Goal: Task Accomplishment & Management: Complete application form

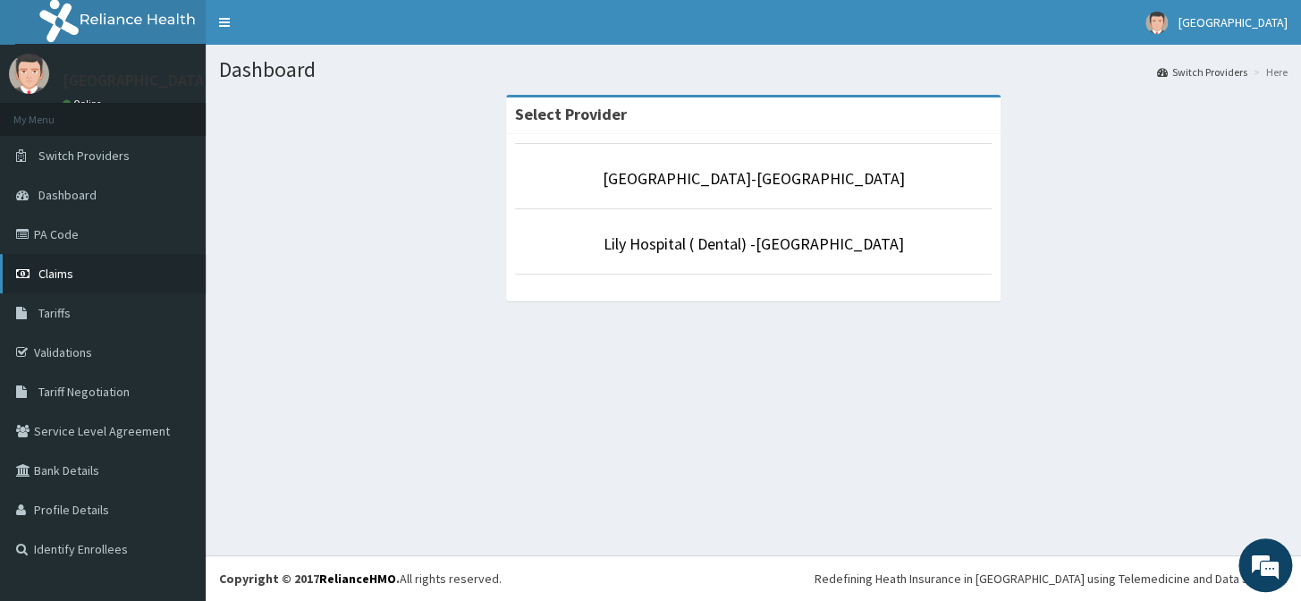
click at [65, 271] on span "Claims" at bounding box center [55, 273] width 35 height 16
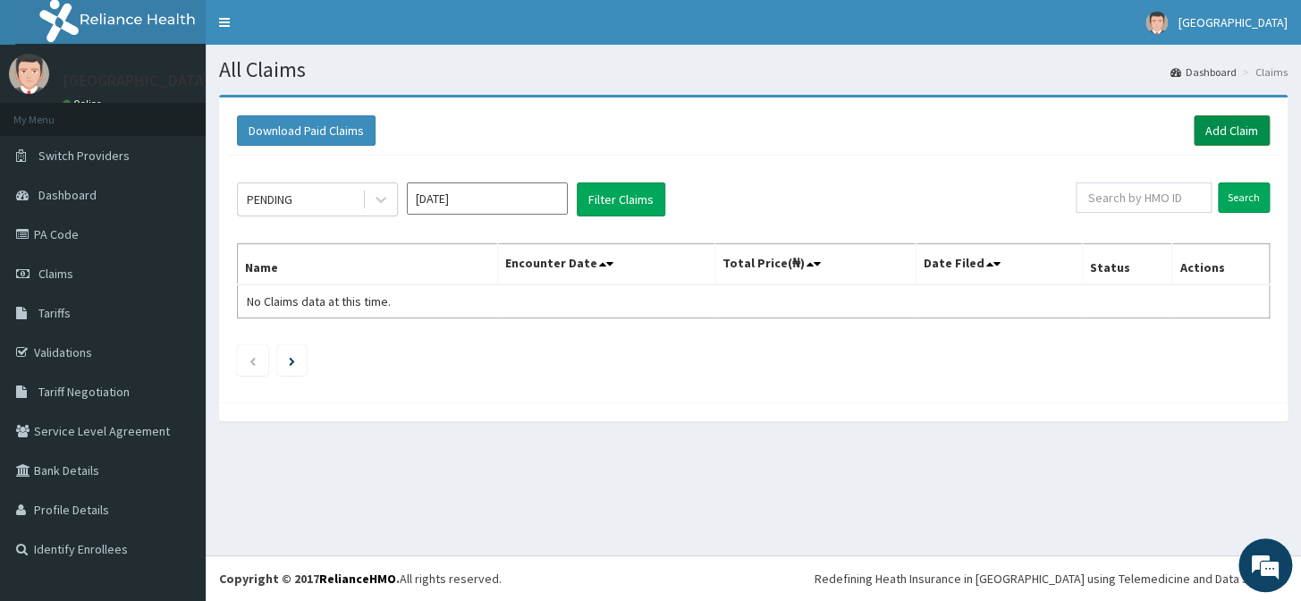
click at [1210, 122] on link "Add Claim" at bounding box center [1231, 130] width 76 height 30
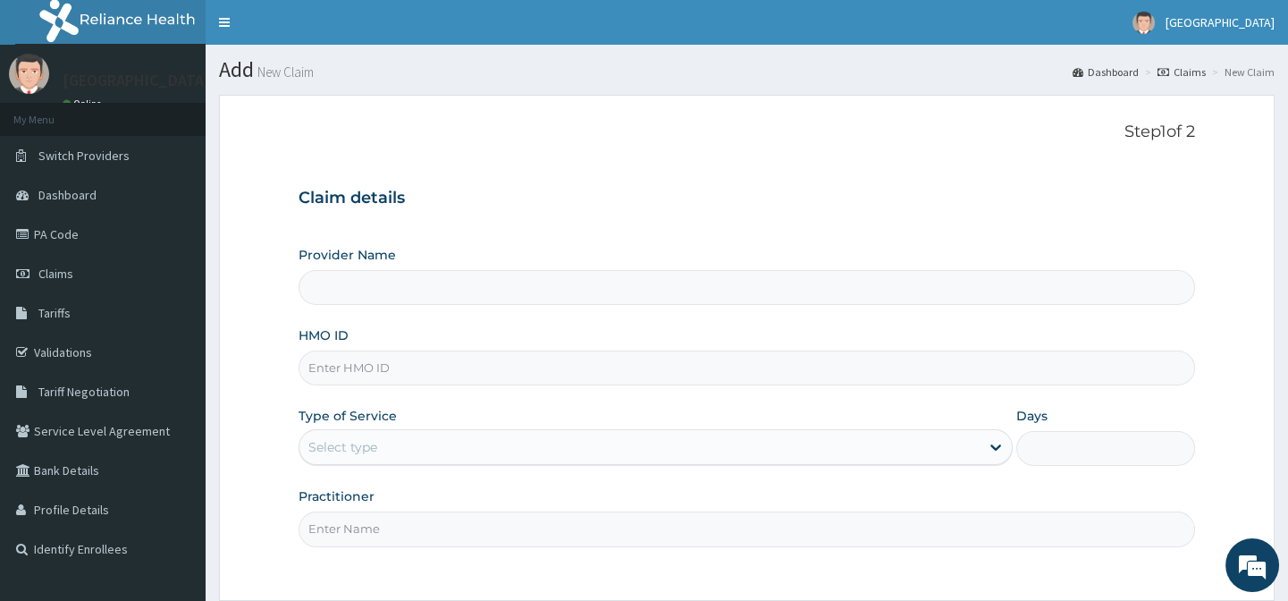
type input "[GEOGRAPHIC_DATA]-[GEOGRAPHIC_DATA]"
click at [383, 364] on input "HMO ID" at bounding box center [747, 367] width 896 height 35
paste input "REL/10725/B"
type input "REL/10725/B"
click at [446, 446] on div "Select type" at bounding box center [639, 447] width 680 height 29
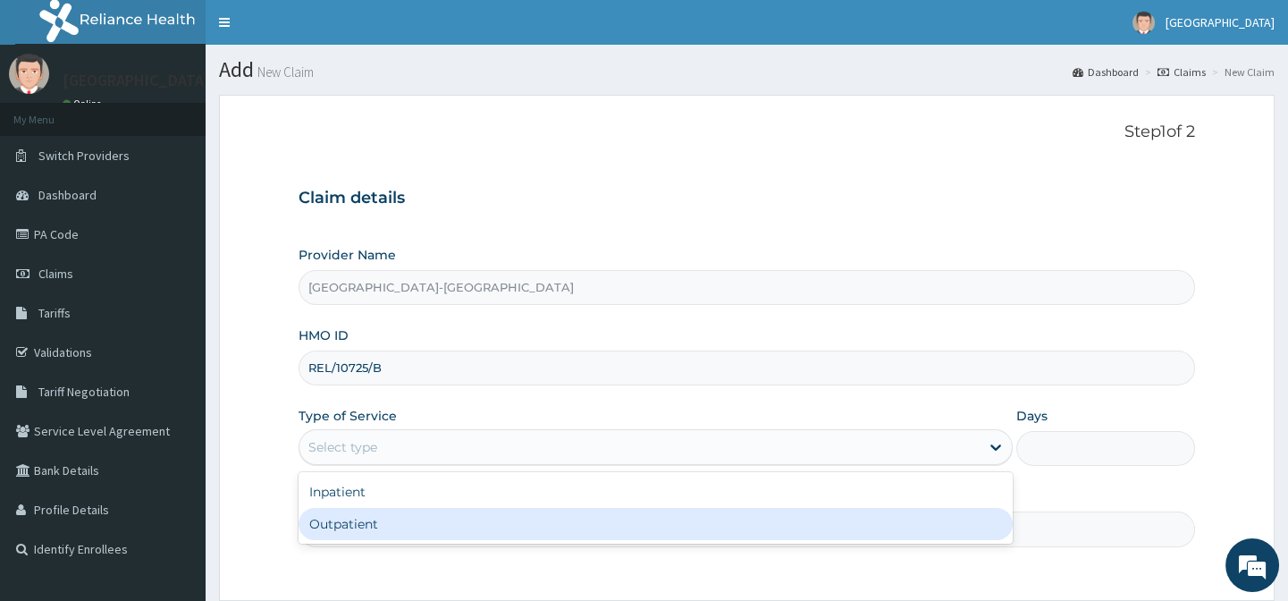
click at [435, 528] on div "Outpatient" at bounding box center [656, 524] width 714 height 32
type input "1"
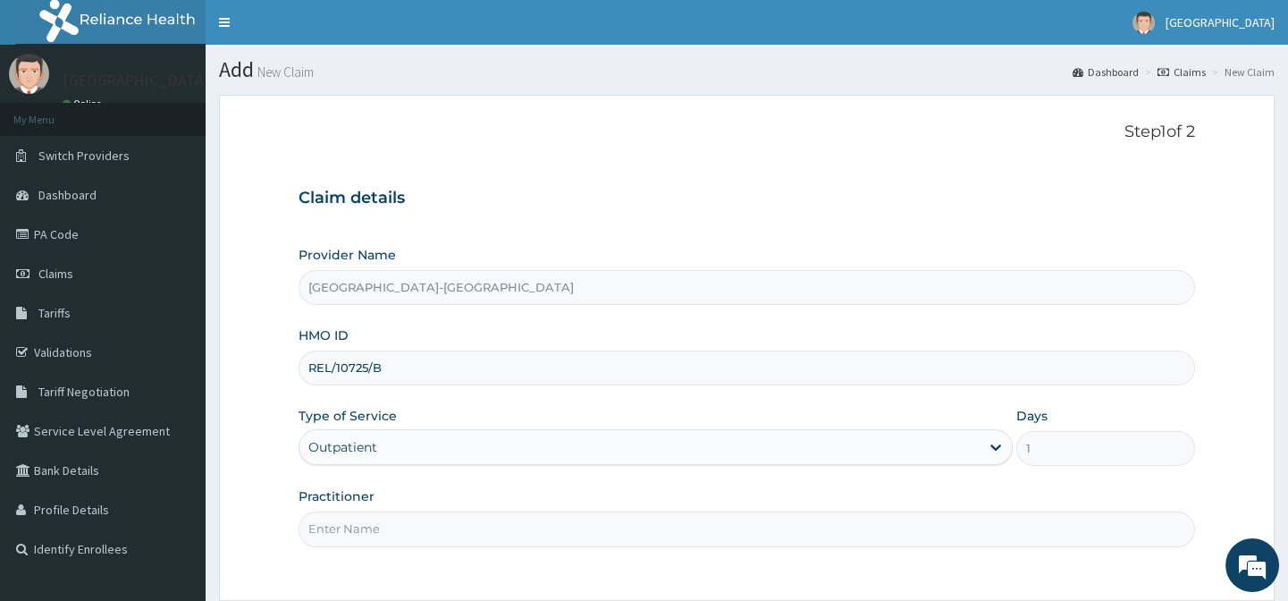
click at [434, 516] on input "Practitioner" at bounding box center [747, 528] width 896 height 35
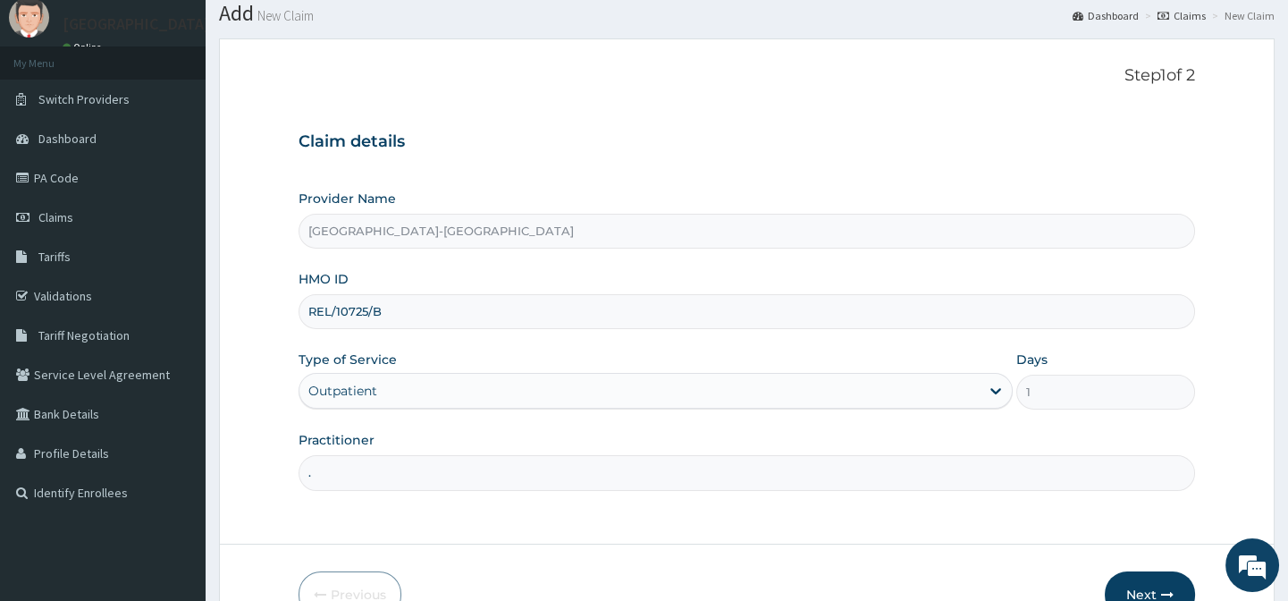
scroll to position [80, 0]
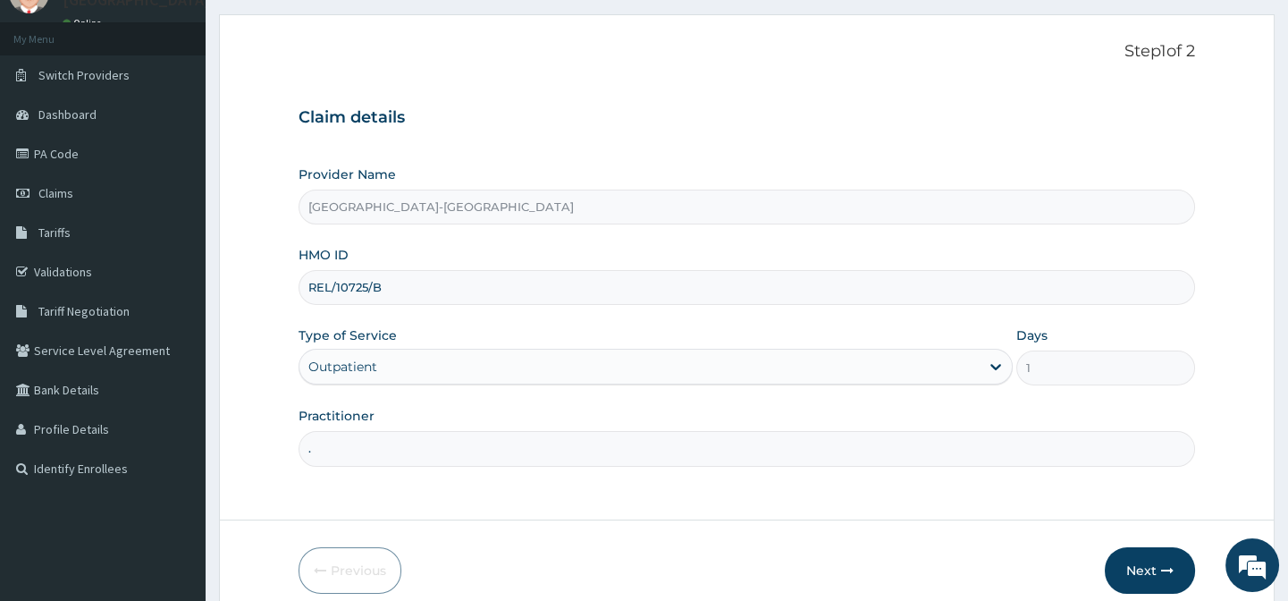
type input "."
click at [1023, 504] on form "Step 1 of 2 Claim details Provider Name Lily Hospital-BENIN HMO ID REL/10725/B …" at bounding box center [747, 317] width 1056 height 607
click at [1126, 564] on button "Next" at bounding box center [1150, 570] width 90 height 46
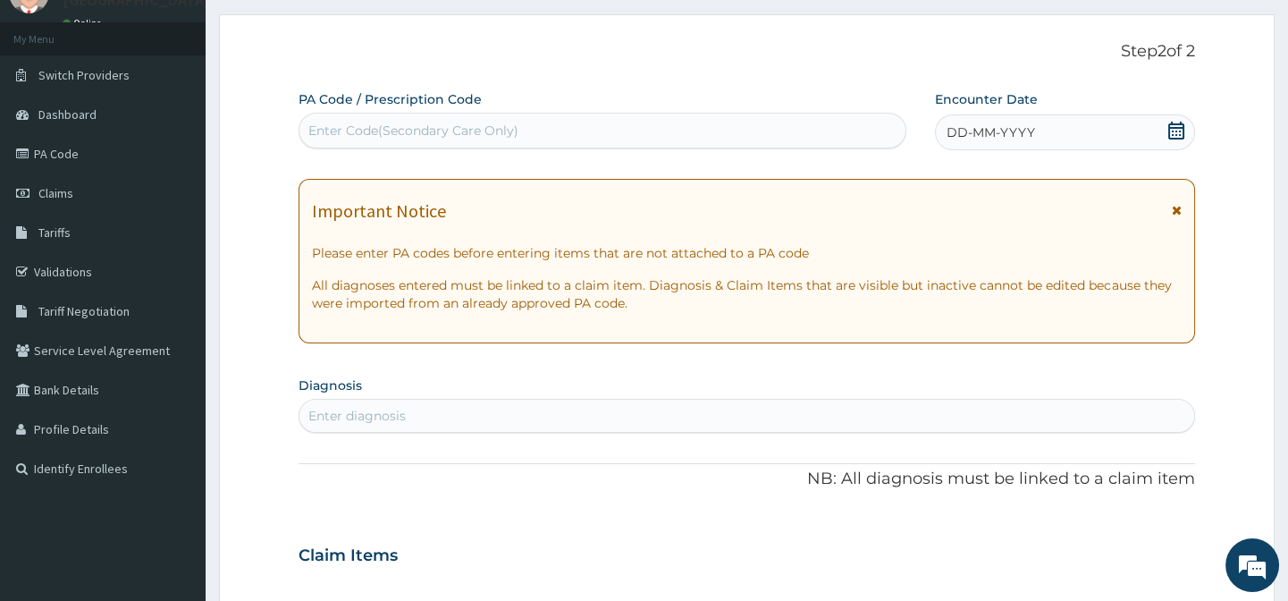
click at [994, 139] on span "DD-MM-YYYY" at bounding box center [991, 132] width 88 height 18
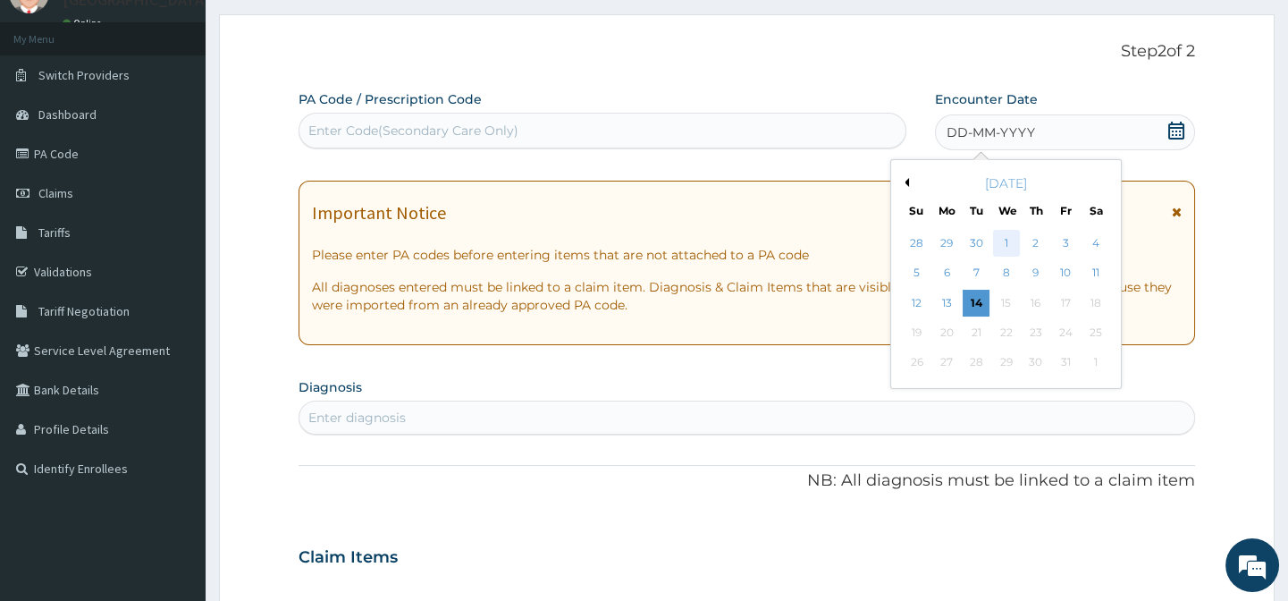
click at [1003, 240] on div "1" at bounding box center [1005, 243] width 27 height 27
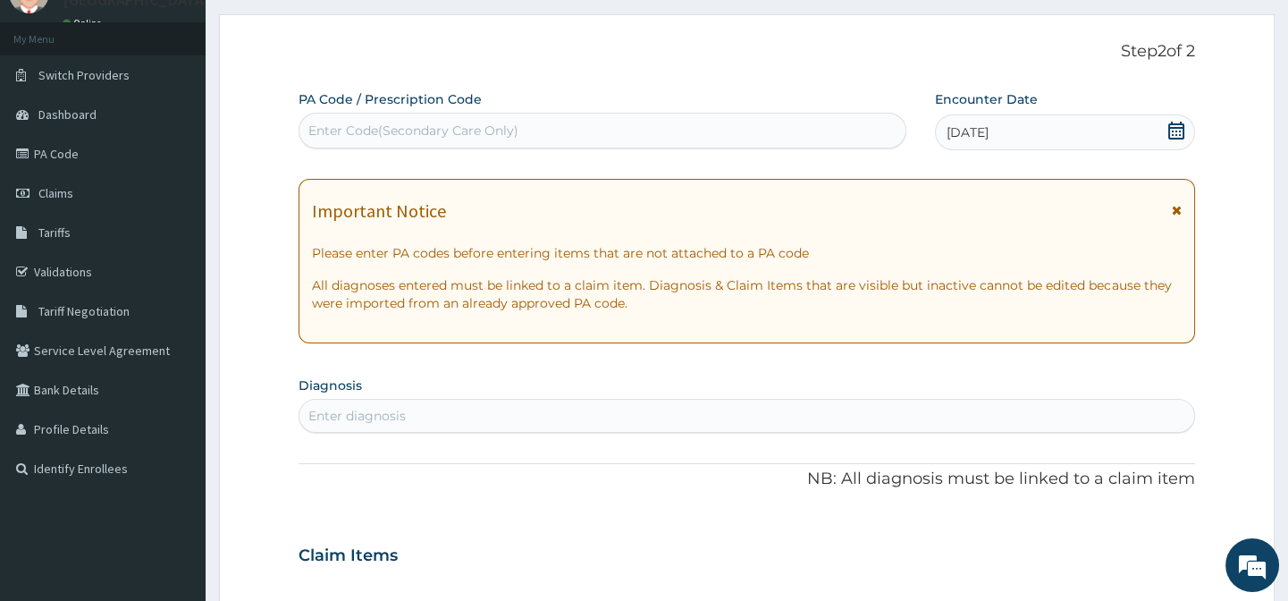
click at [347, 410] on div "Enter diagnosis" at bounding box center [356, 416] width 97 height 18
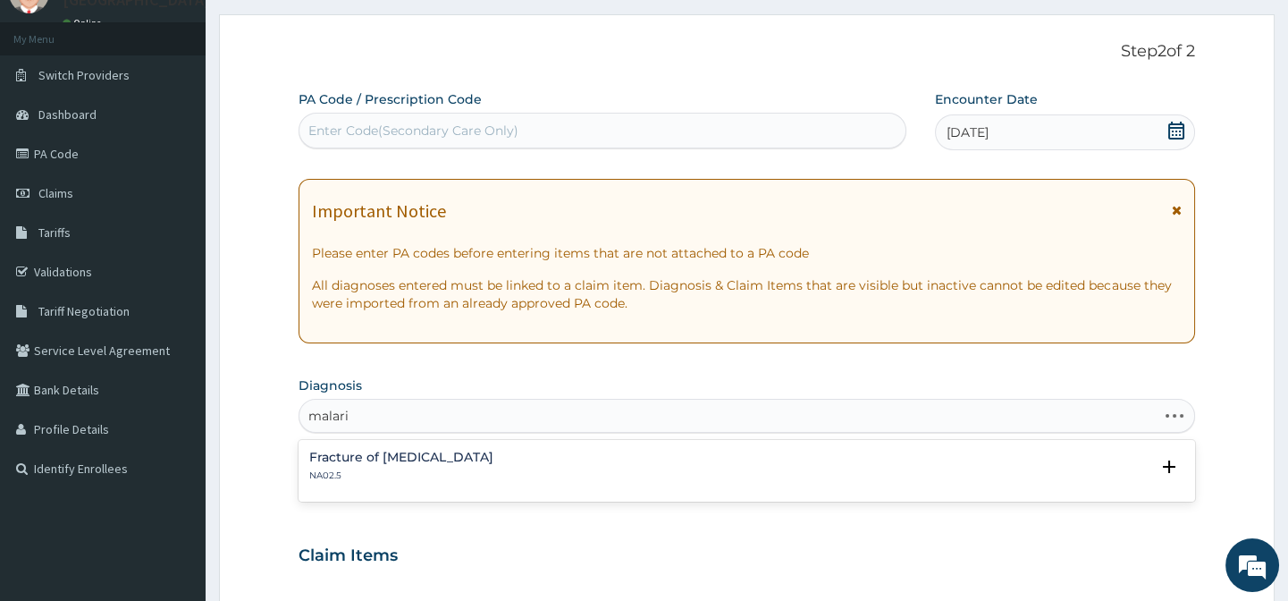
type input "malaria"
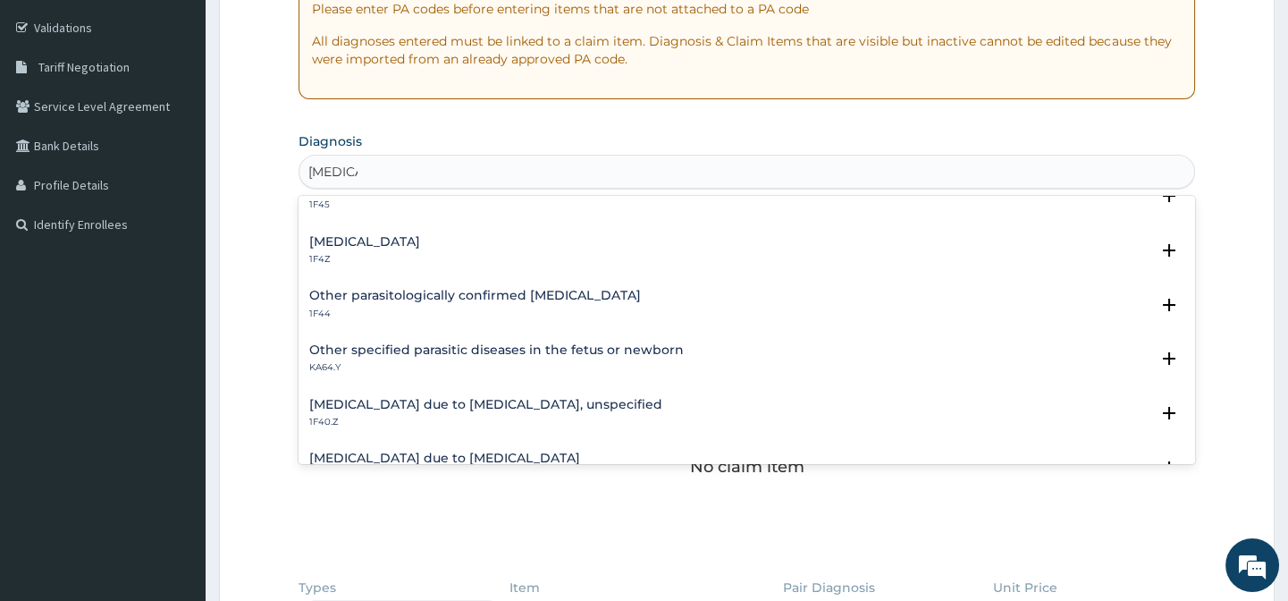
scroll to position [0, 0]
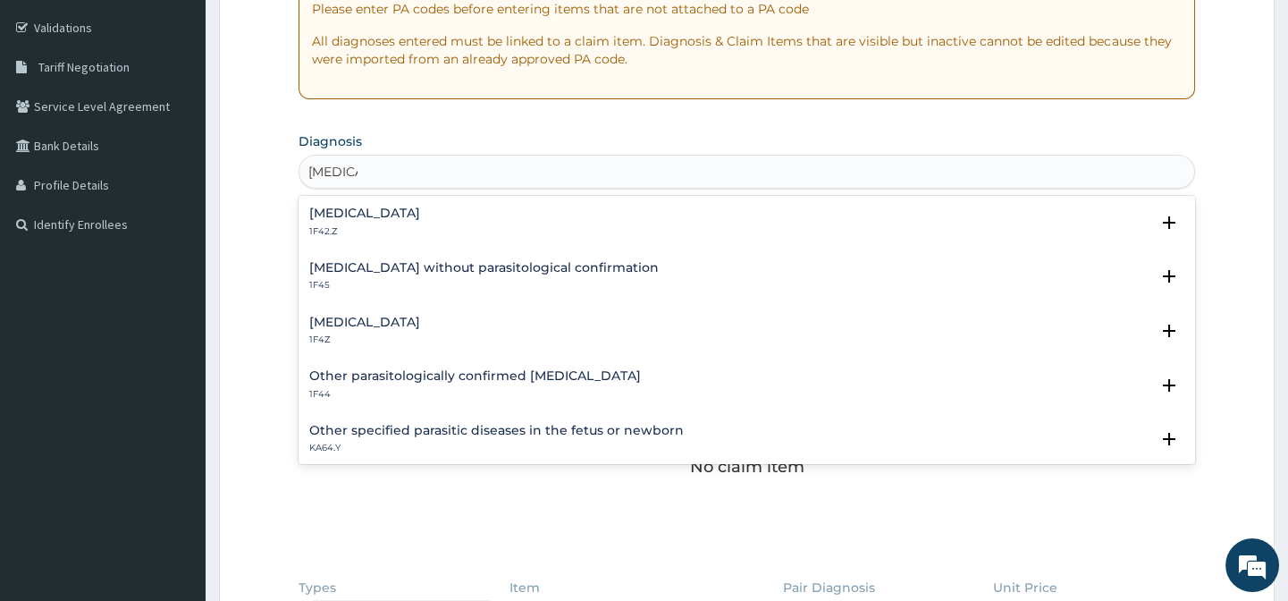
click at [400, 321] on h4 "Malaria, unspecified" at bounding box center [364, 322] width 111 height 13
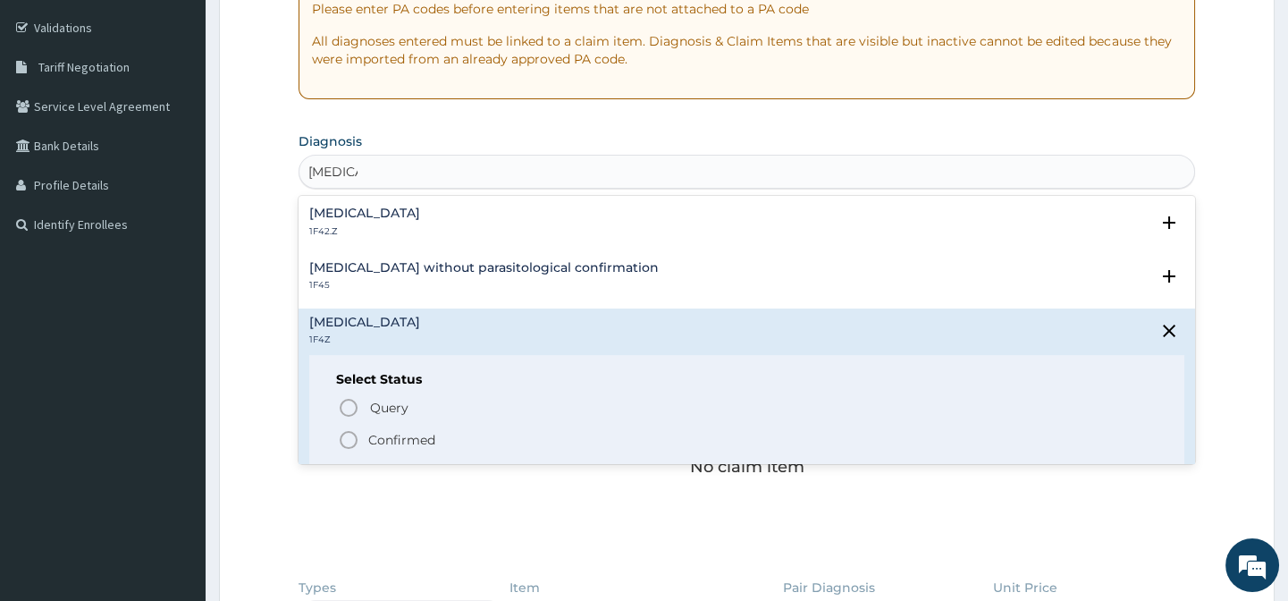
click at [341, 443] on icon "status option filled" at bounding box center [348, 439] width 21 height 21
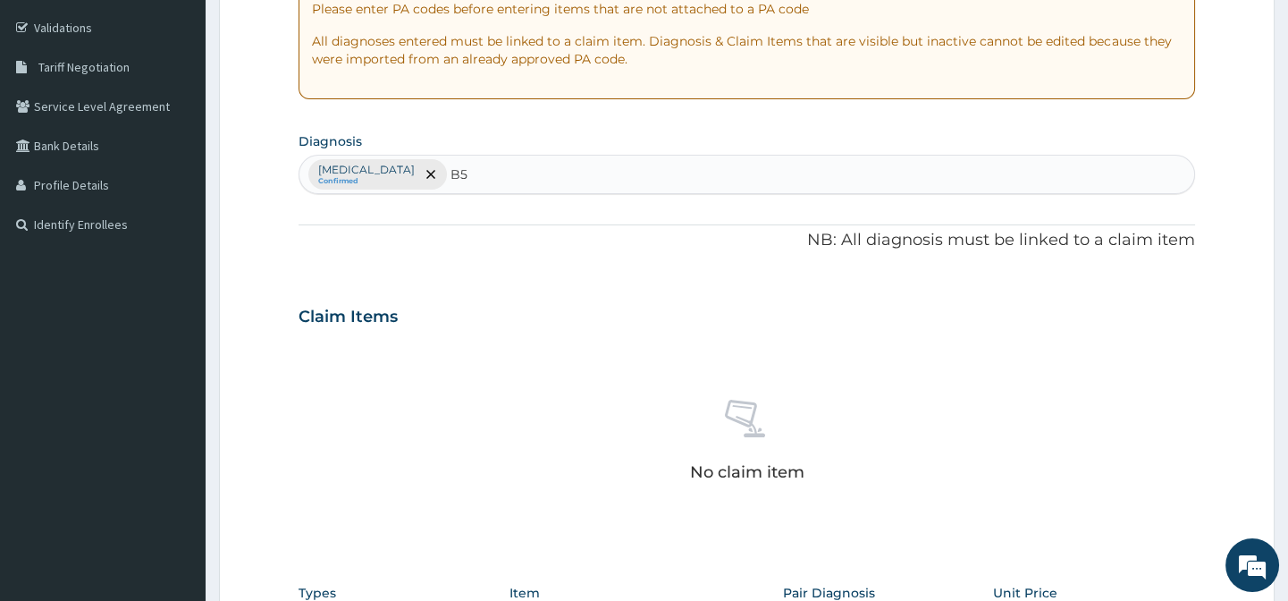
type input "B"
type input "J"
type input "URTI"
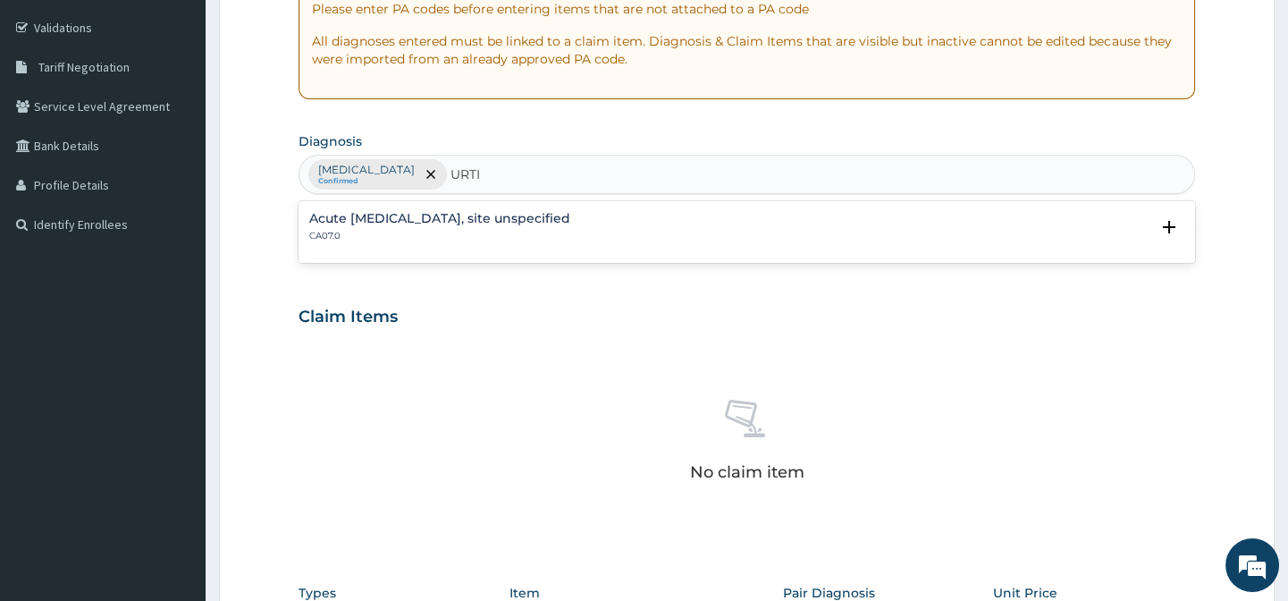
click at [381, 216] on h4 "Acute upper respiratory infection, site unspecified" at bounding box center [439, 218] width 261 height 13
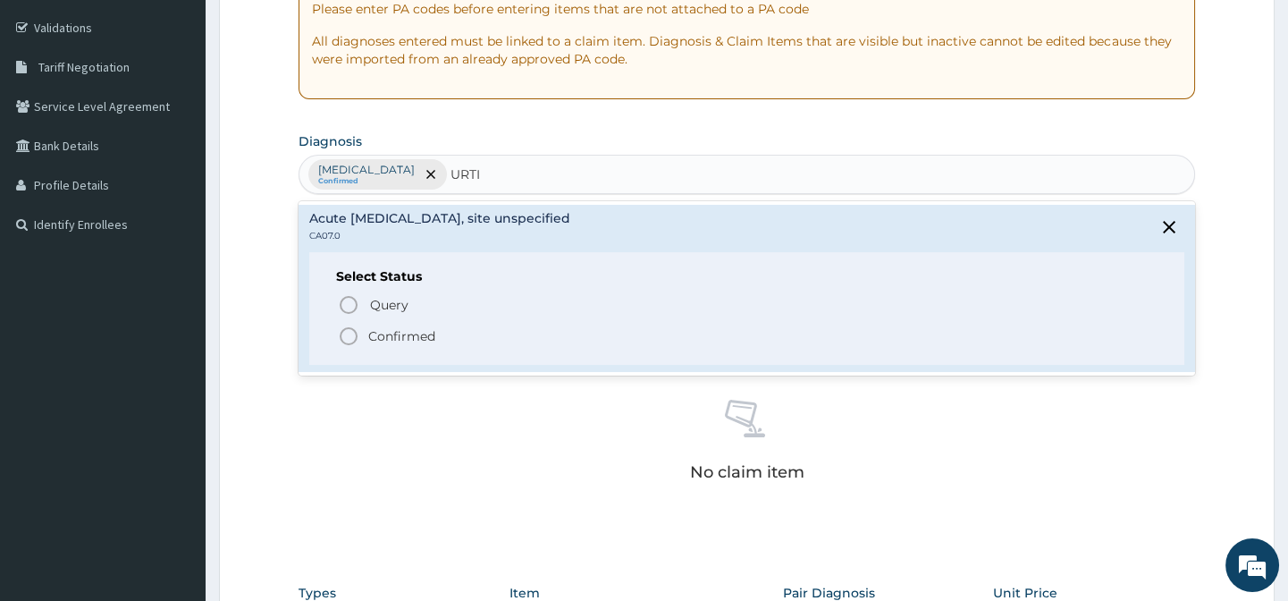
click at [344, 335] on icon "status option filled" at bounding box center [348, 335] width 21 height 21
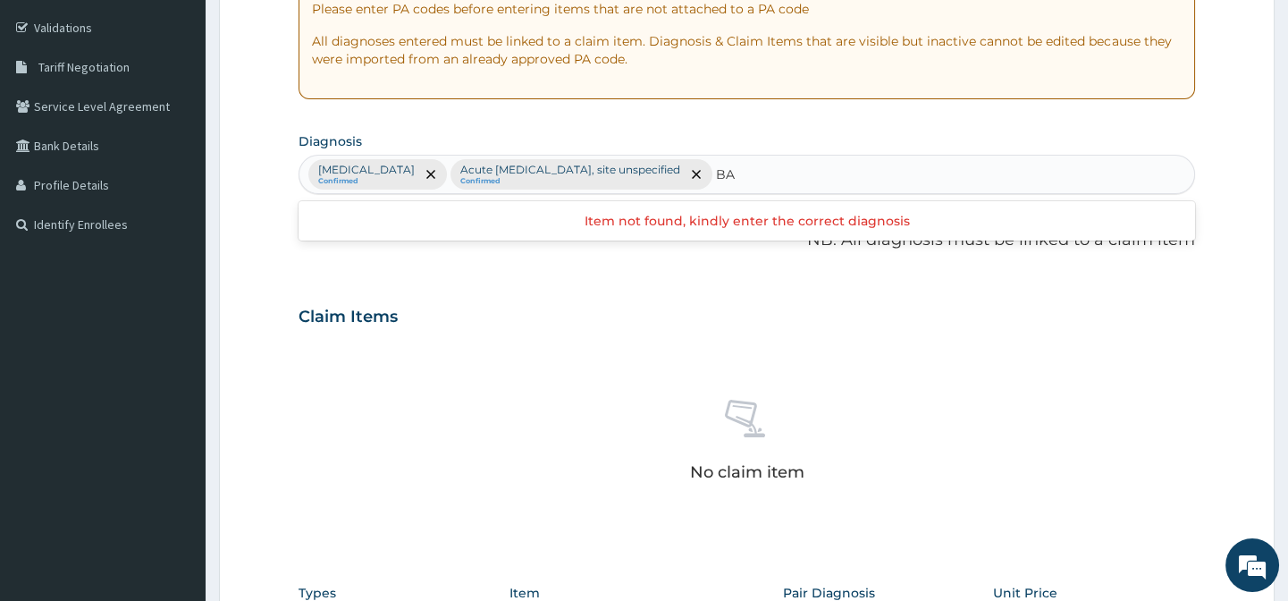
type input "B"
type input "R"
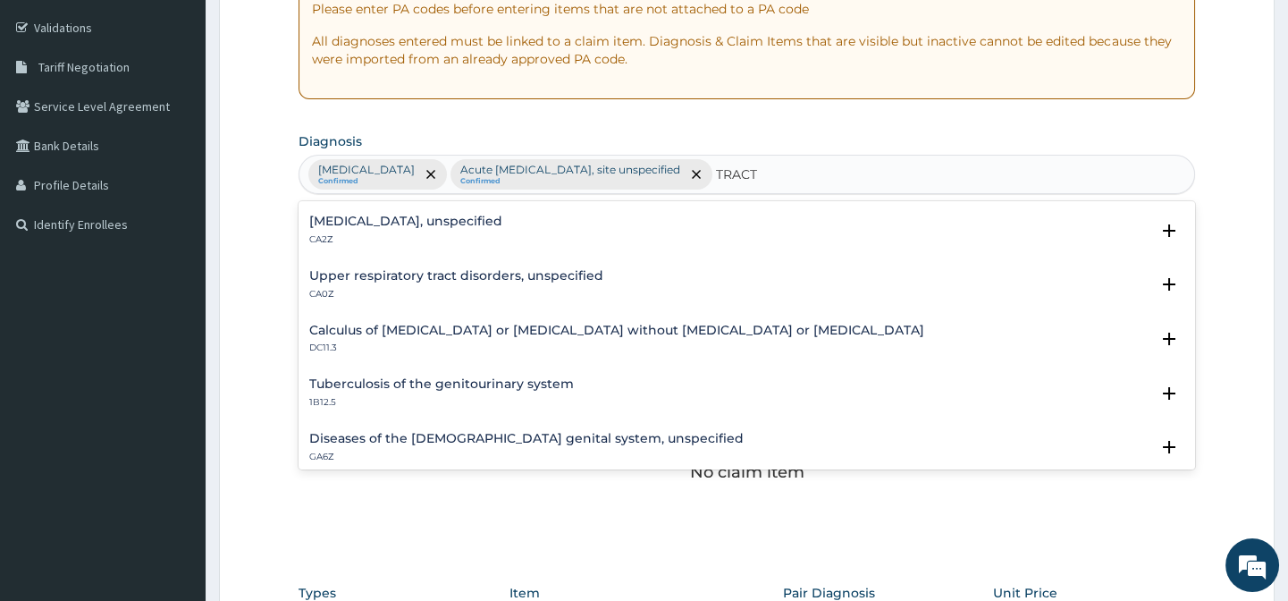
scroll to position [568, 0]
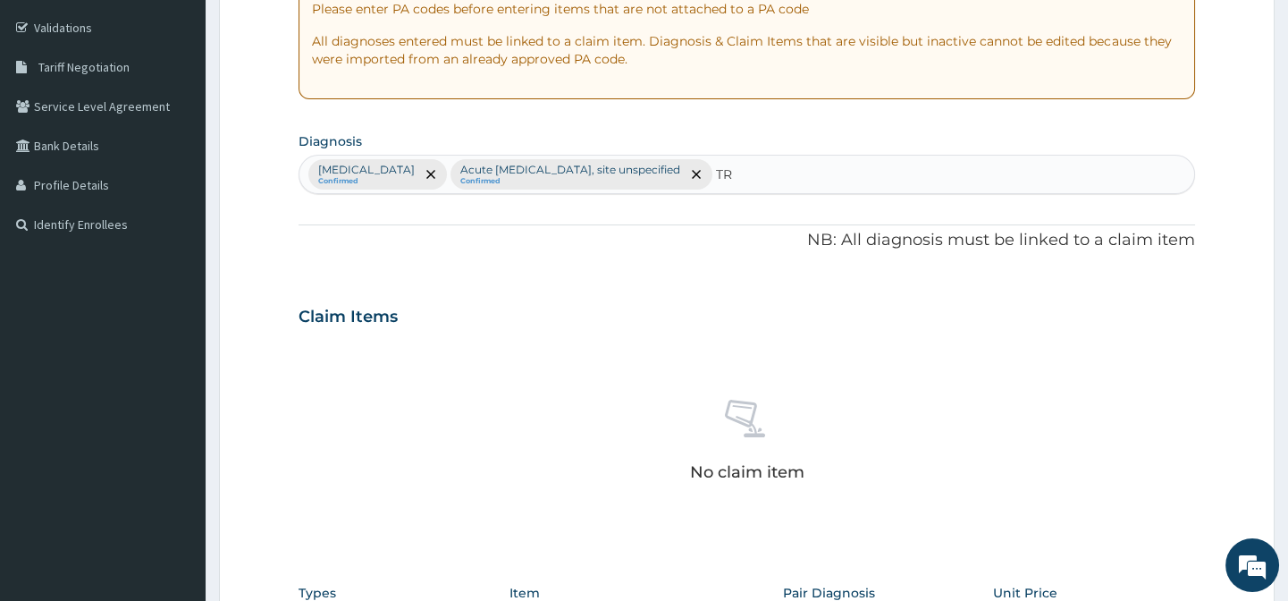
type input "T"
type input "C"
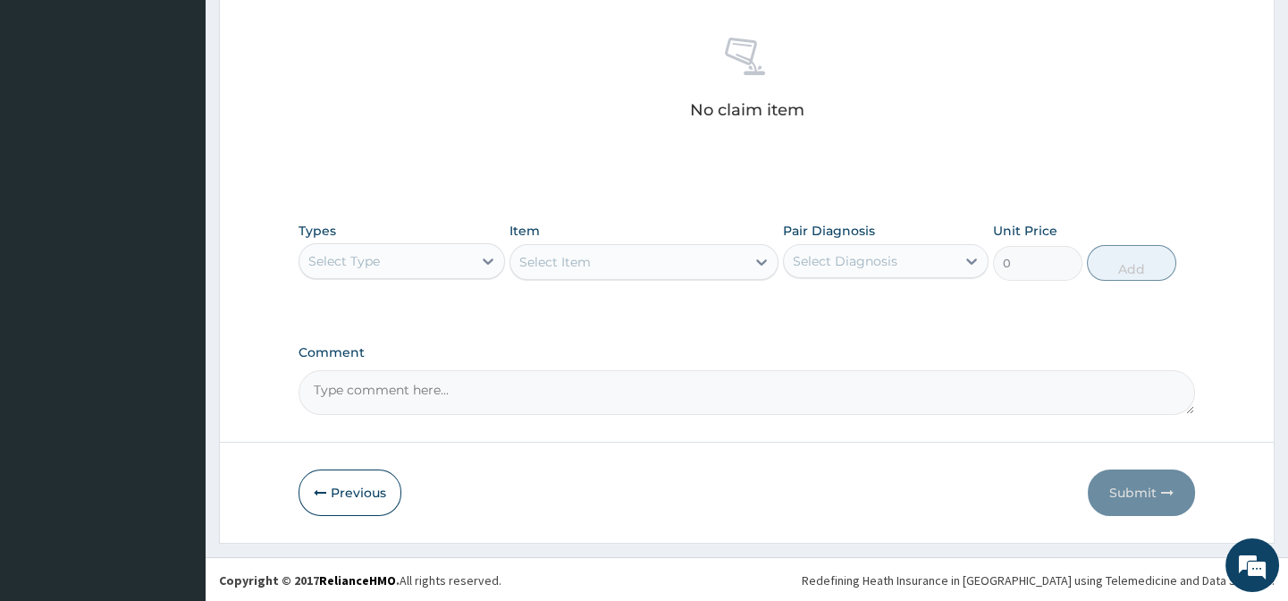
scroll to position [687, 0]
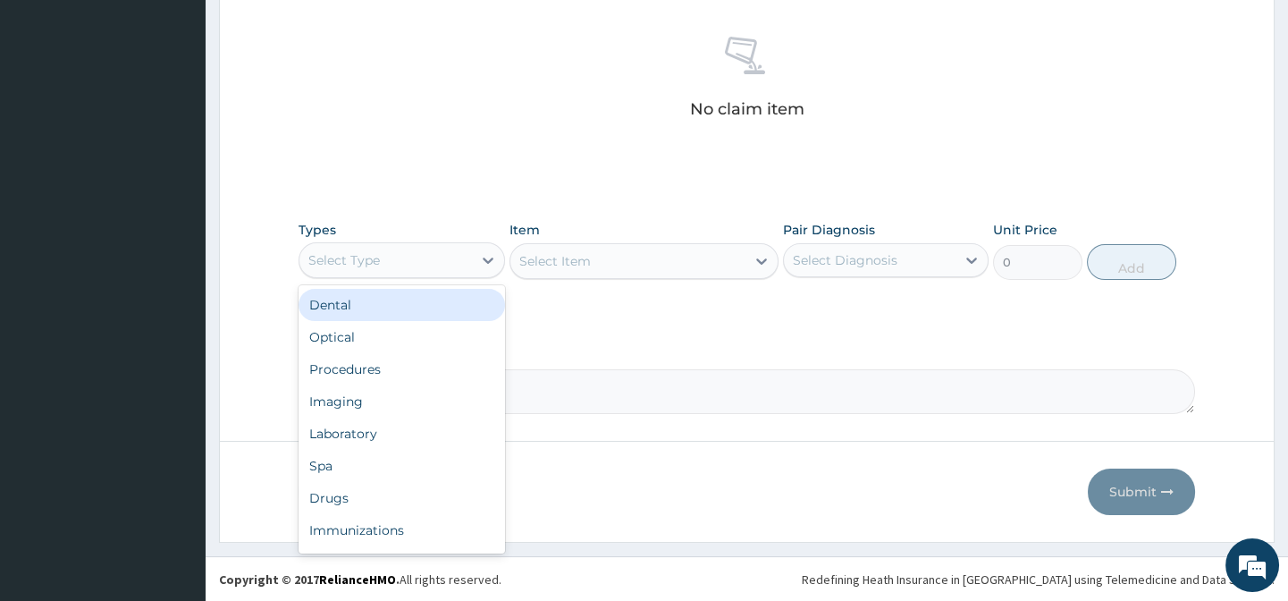
click at [375, 256] on div "Select Type" at bounding box center [344, 260] width 72 height 18
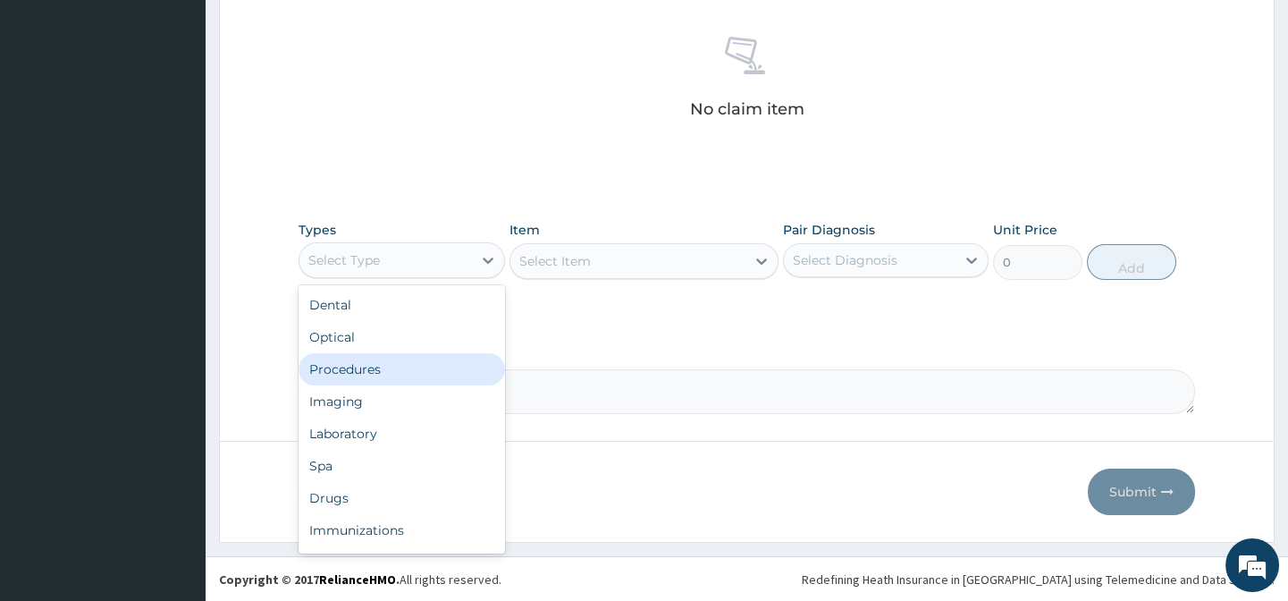
click at [397, 367] on div "Procedures" at bounding box center [402, 369] width 206 height 32
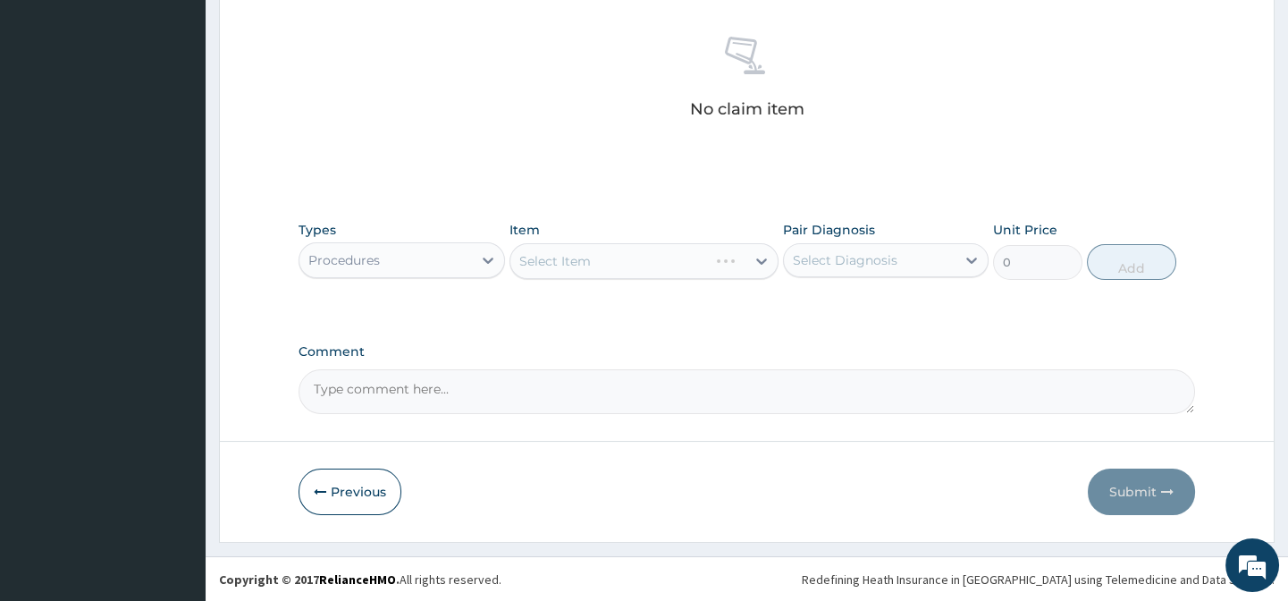
click at [709, 307] on div "Types option Procedures, selected. Select is focused ,type to refine list, pres…" at bounding box center [747, 264] width 896 height 104
click at [712, 173] on div "No claim item" at bounding box center [747, 81] width 896 height 206
click at [925, 302] on div "Types Procedures Item Select Item Pair Diagnosis Select Diagnosis Unit Price 0 …" at bounding box center [747, 264] width 896 height 104
click at [798, 178] on div "No claim item" at bounding box center [747, 81] width 896 height 206
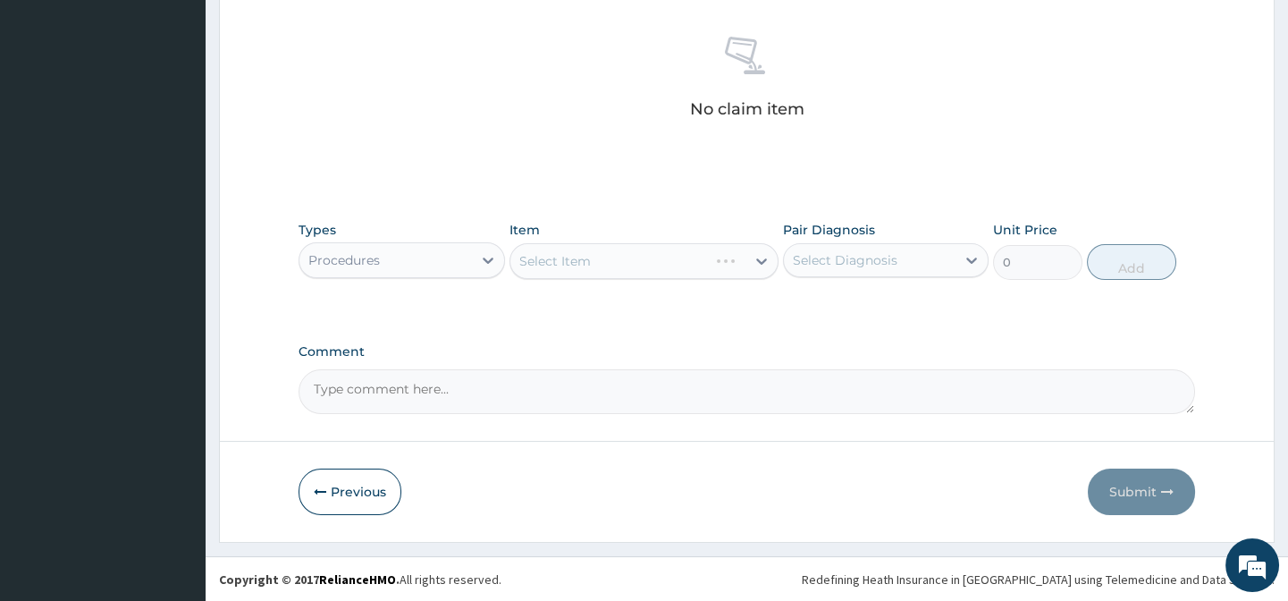
click at [1111, 165] on div "No claim item" at bounding box center [747, 81] width 896 height 206
click at [1144, 287] on div "Types Procedures Item Select Item Pair Diagnosis Select Diagnosis Unit Price 0 …" at bounding box center [747, 250] width 896 height 77
click at [536, 247] on div "Select Item" at bounding box center [627, 261] width 235 height 29
click at [577, 161] on div "No claim item" at bounding box center [747, 81] width 896 height 206
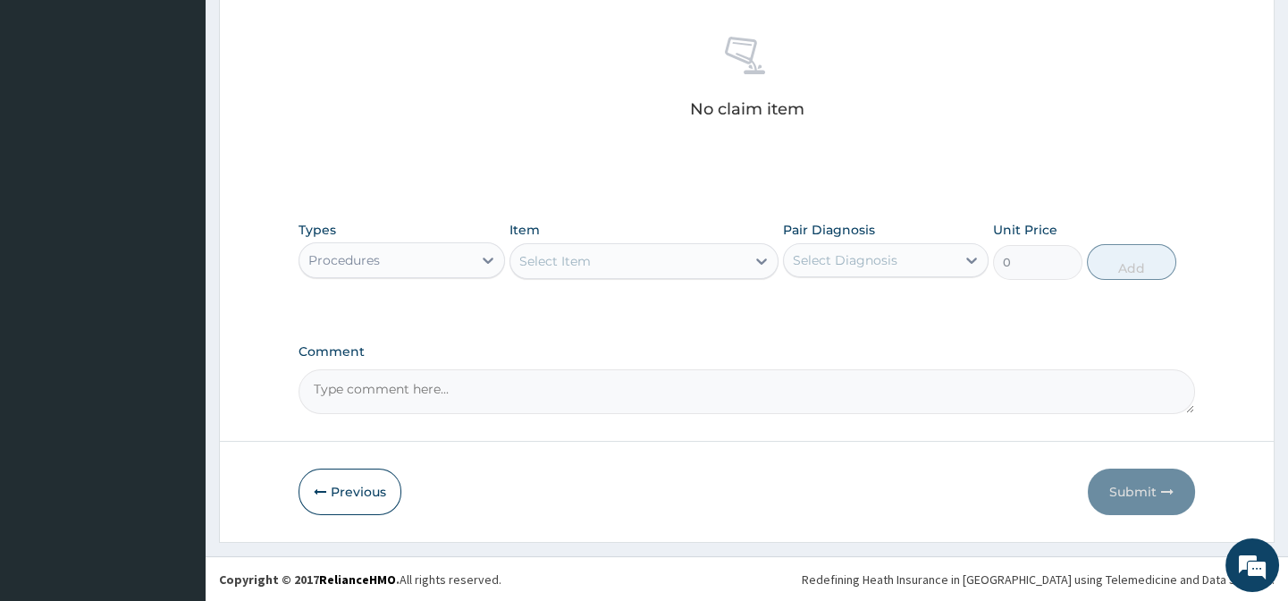
click at [532, 262] on div "Select Item" at bounding box center [555, 261] width 72 height 18
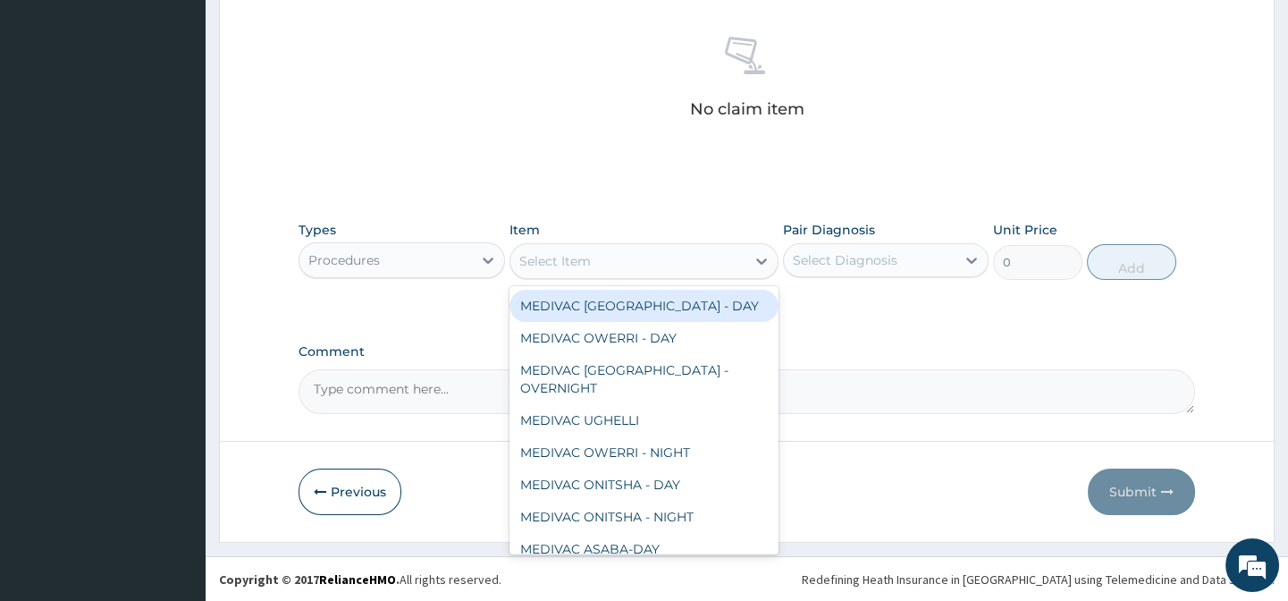
paste input "General Practitio"
type input "General Practitio"
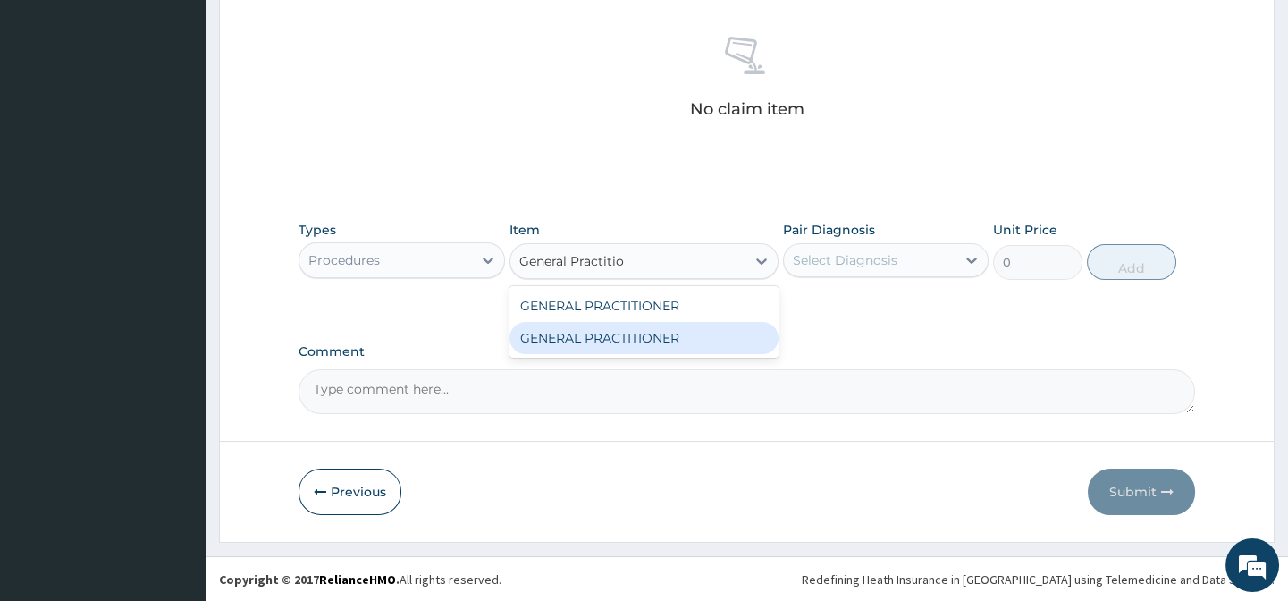
click at [678, 336] on div "GENERAL PRACTITIONER" at bounding box center [643, 338] width 269 height 32
type input "3125"
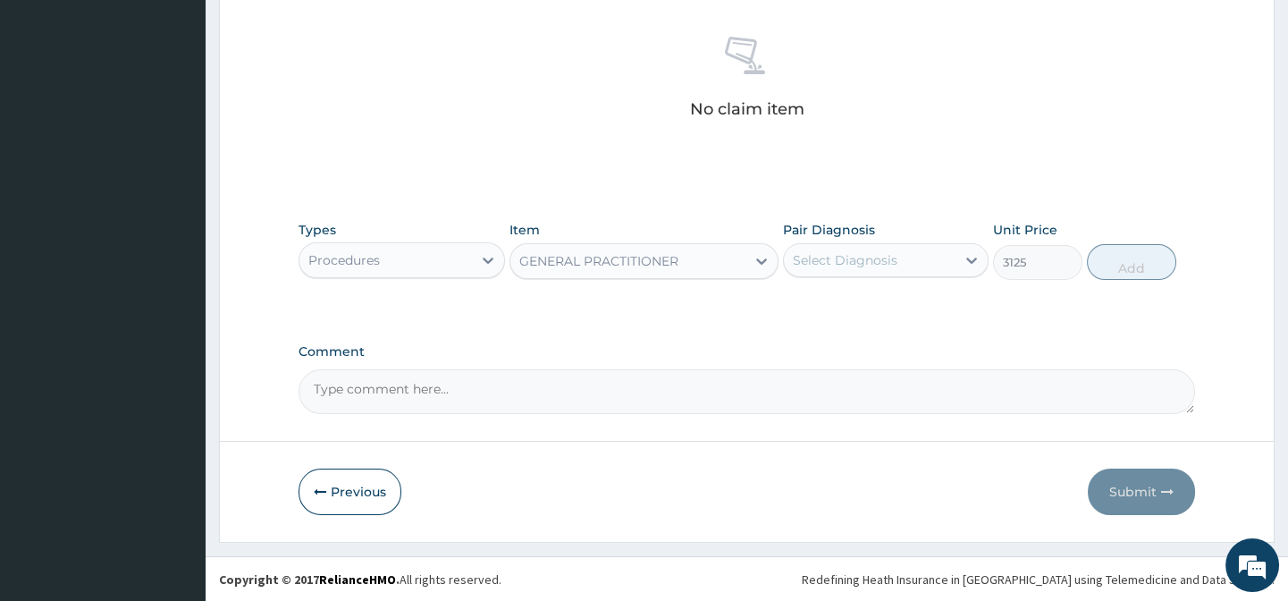
click at [855, 259] on div "Select Diagnosis" at bounding box center [845, 260] width 105 height 18
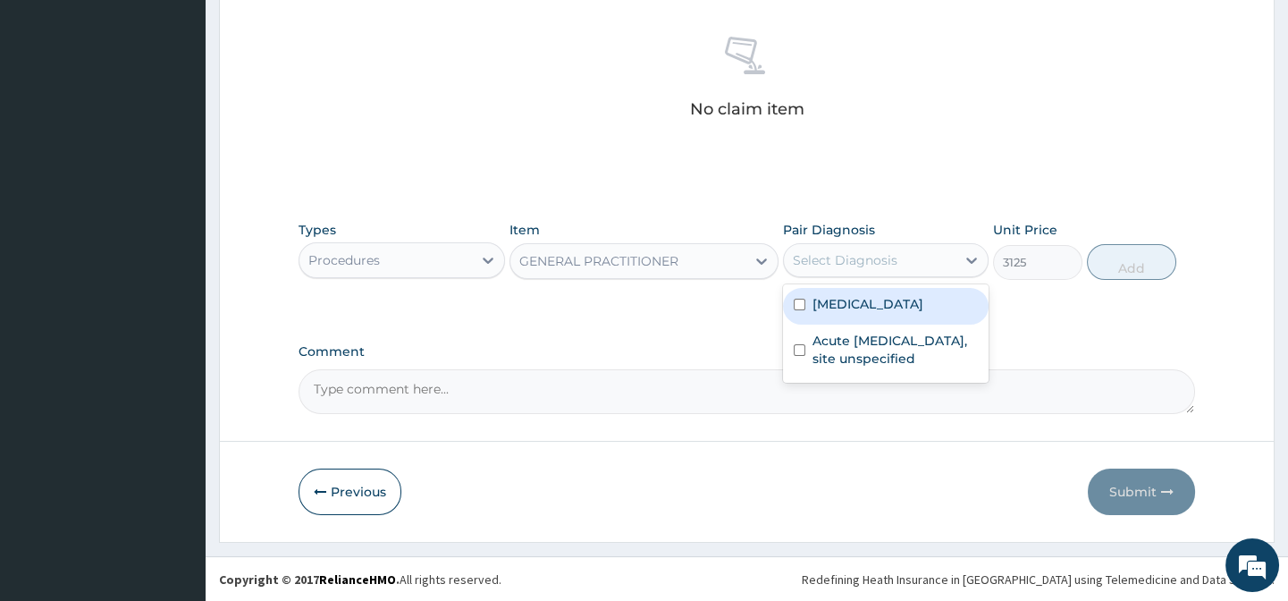
click at [956, 298] on div "Malaria, unspecified" at bounding box center [886, 306] width 206 height 37
checkbox input "true"
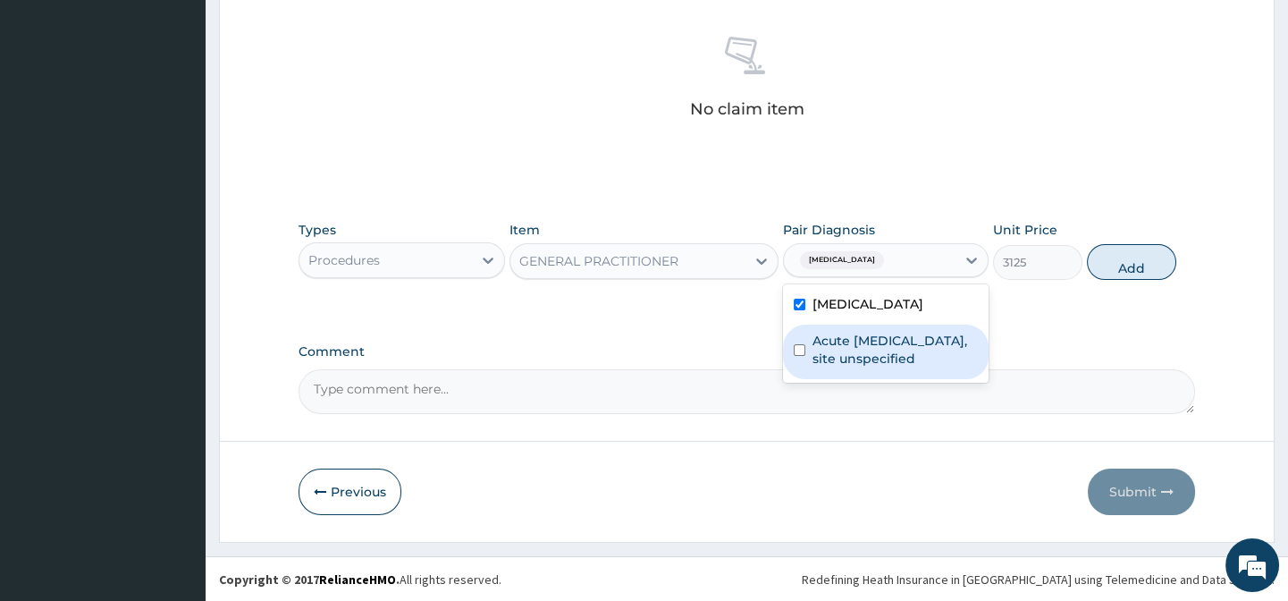
click at [958, 332] on label "Acute upper respiratory infection, site unspecified" at bounding box center [895, 350] width 165 height 36
checkbox input "true"
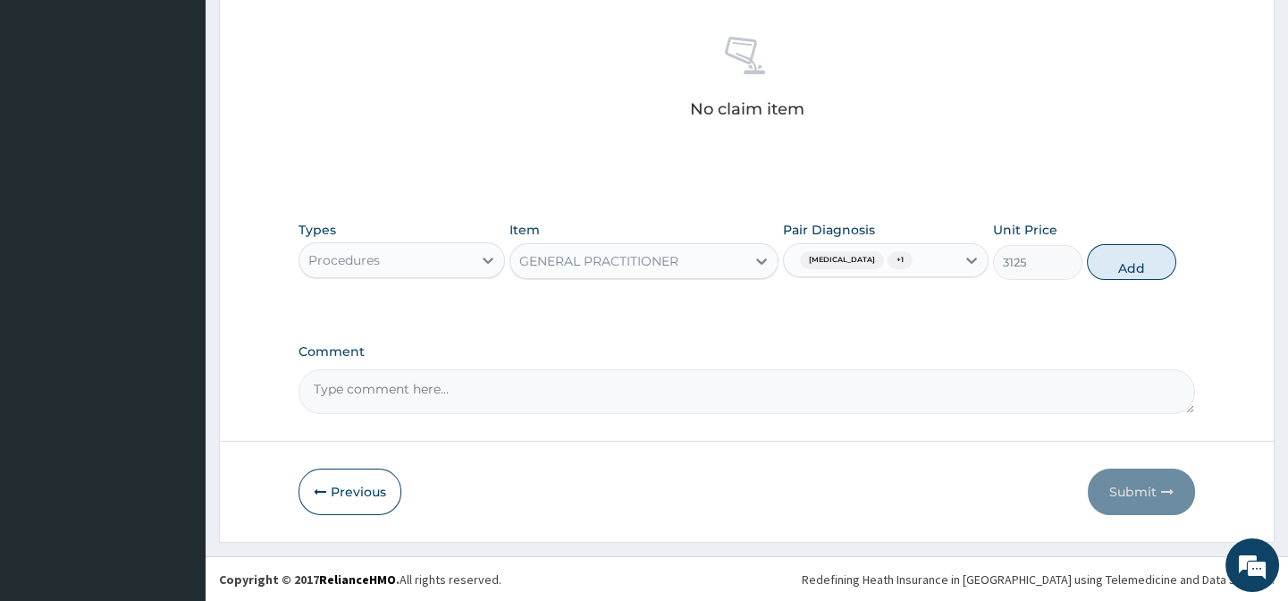
click at [1046, 309] on div "Types Procedures Item GENERAL PRACTITIONER Pair Diagnosis Malaria, unspecified …" at bounding box center [747, 264] width 896 height 104
click at [1110, 267] on button "Add" at bounding box center [1131, 262] width 89 height 36
type input "0"
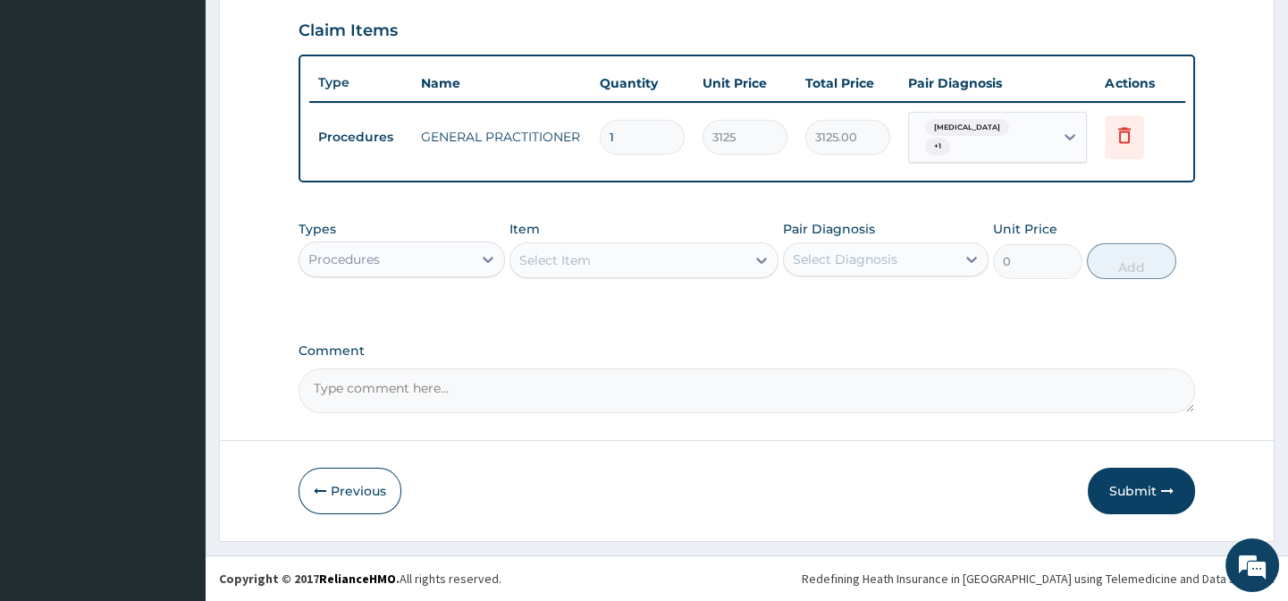
scroll to position [621, 0]
click at [440, 254] on div "Procedures" at bounding box center [385, 259] width 172 height 29
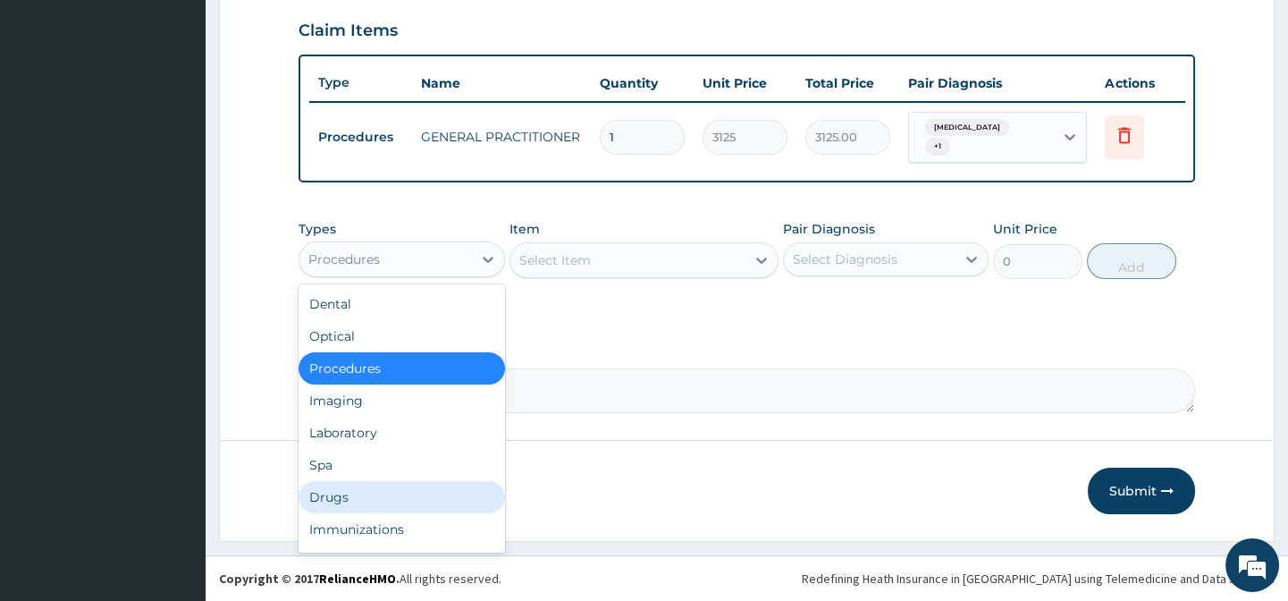
click at [360, 506] on div "Drugs" at bounding box center [402, 497] width 206 height 32
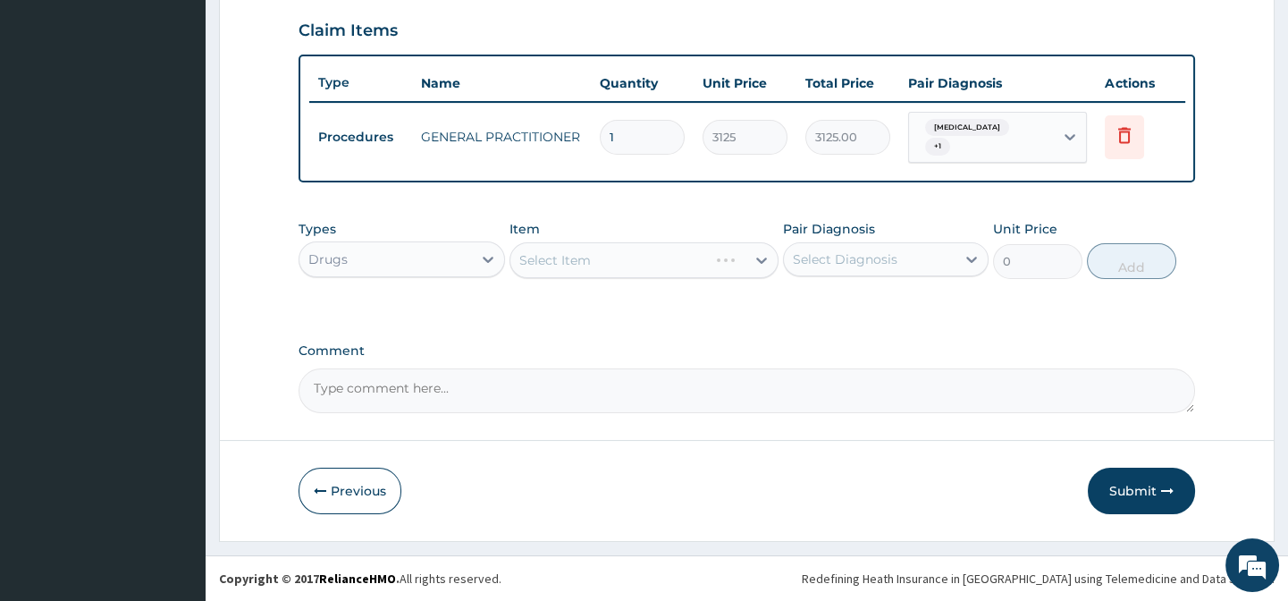
click at [569, 259] on div "Select Item" at bounding box center [643, 260] width 269 height 36
click at [570, 262] on div "Select Item" at bounding box center [643, 260] width 269 height 36
click at [603, 221] on div "Item Select Item" at bounding box center [643, 249] width 269 height 59
click at [602, 256] on div "Select Item" at bounding box center [643, 260] width 269 height 36
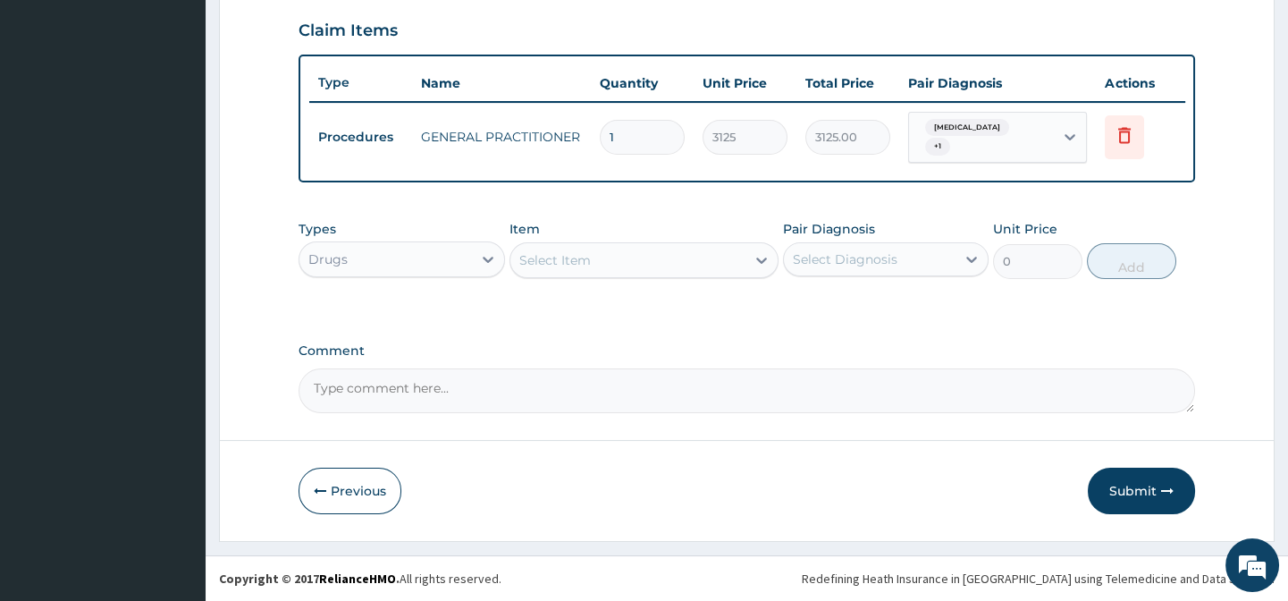
click at [588, 260] on div "Select Item" at bounding box center [555, 260] width 72 height 18
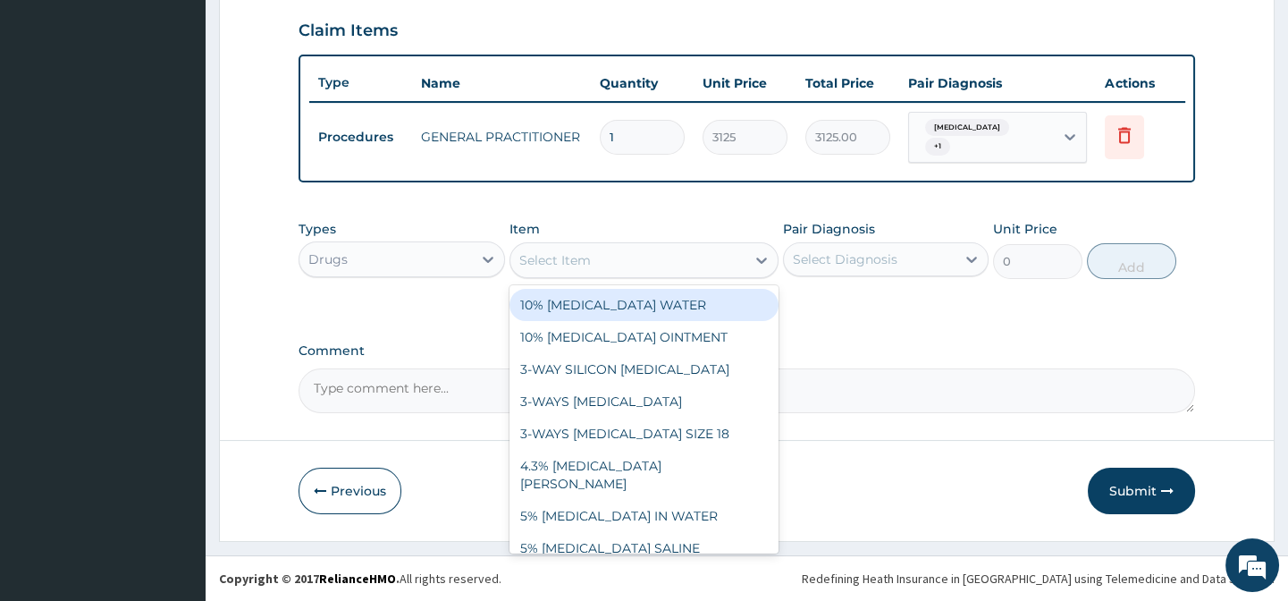
paste input "LORATADINE 10MG TAB"
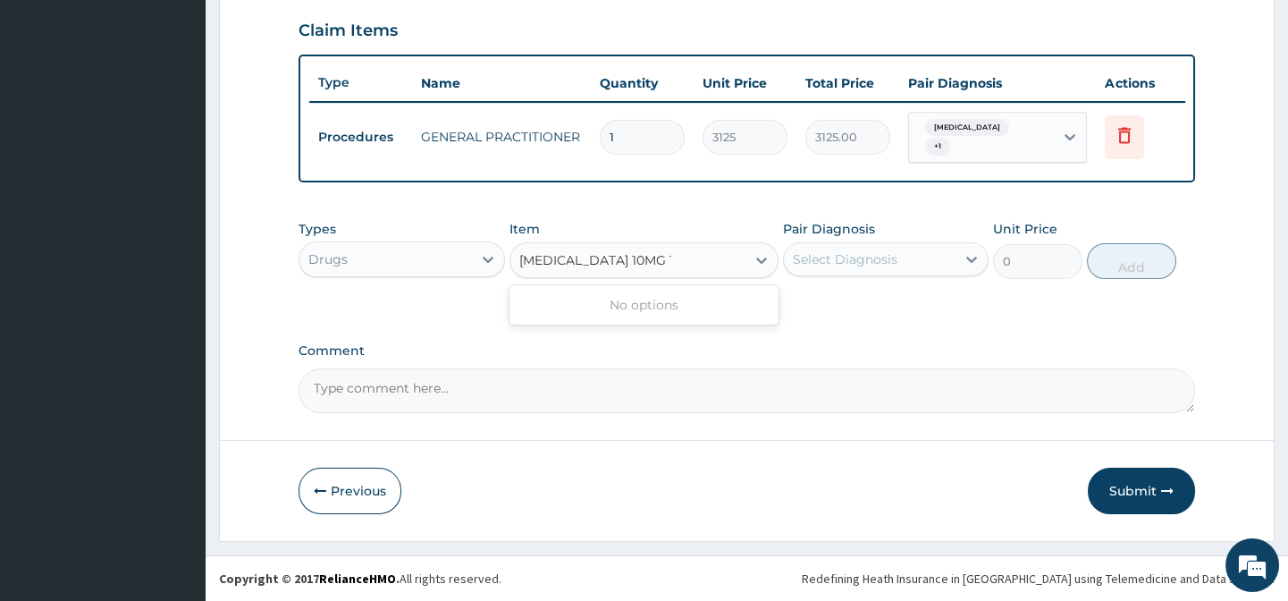
click at [563, 259] on input "LORATADINE 10MG TAB" at bounding box center [595, 260] width 152 height 18
click at [571, 264] on input "LORATADINE 10MG TAB" at bounding box center [595, 260] width 152 height 18
type input "LORATIDINE 10MG TAB"
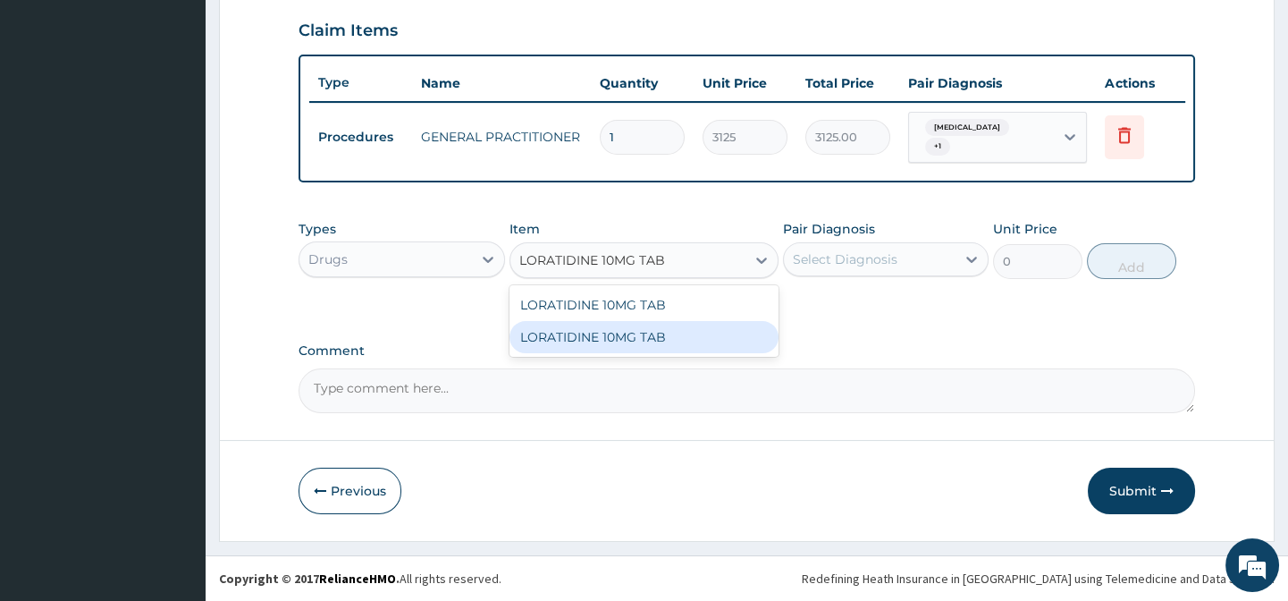
click at [698, 336] on div "LORATIDINE 10MG TAB" at bounding box center [643, 337] width 269 height 32
type input "30"
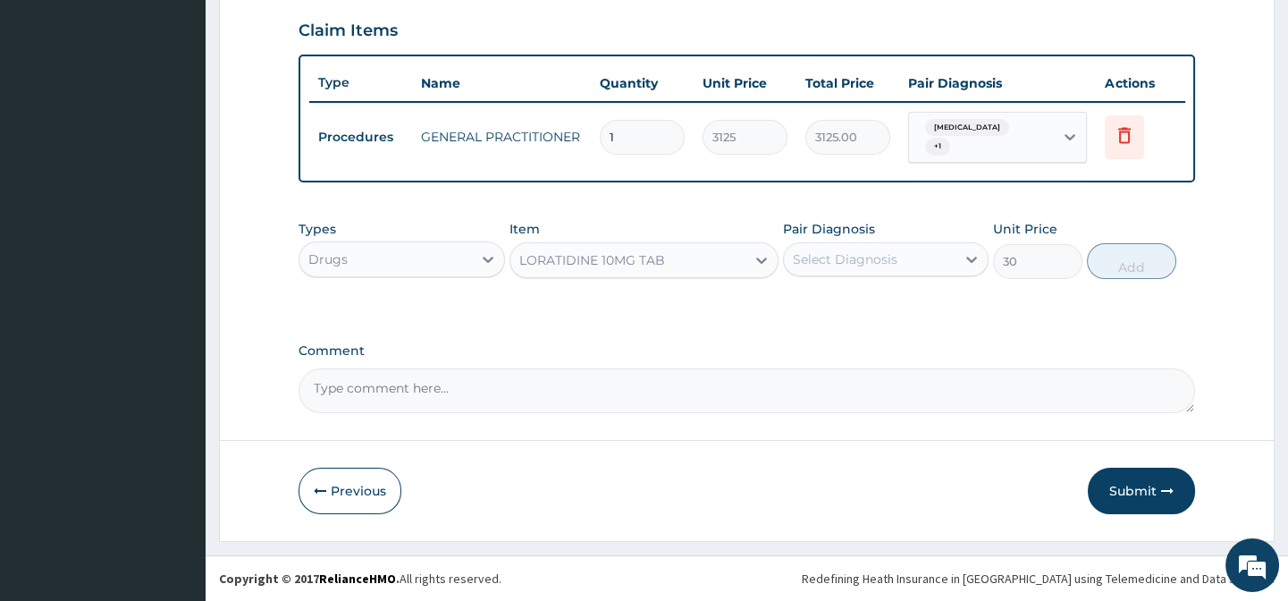
click at [827, 266] on div "Select Diagnosis" at bounding box center [845, 259] width 105 height 18
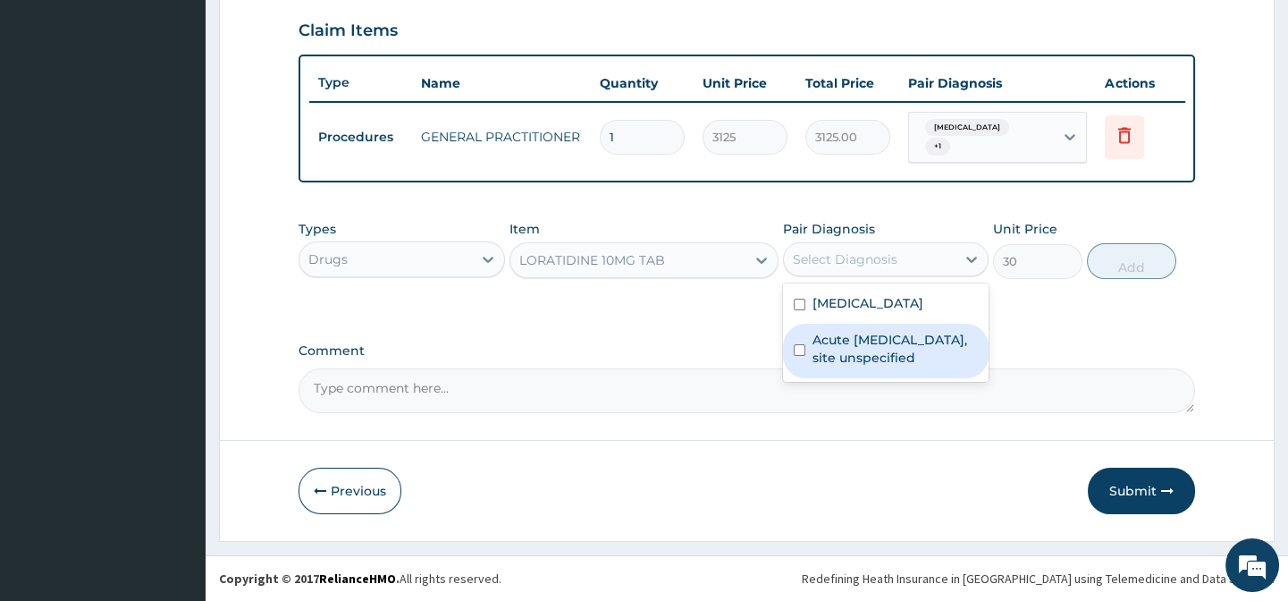
click at [948, 336] on label "Acute upper respiratory infection, site unspecified" at bounding box center [895, 349] width 165 height 36
checkbox input "true"
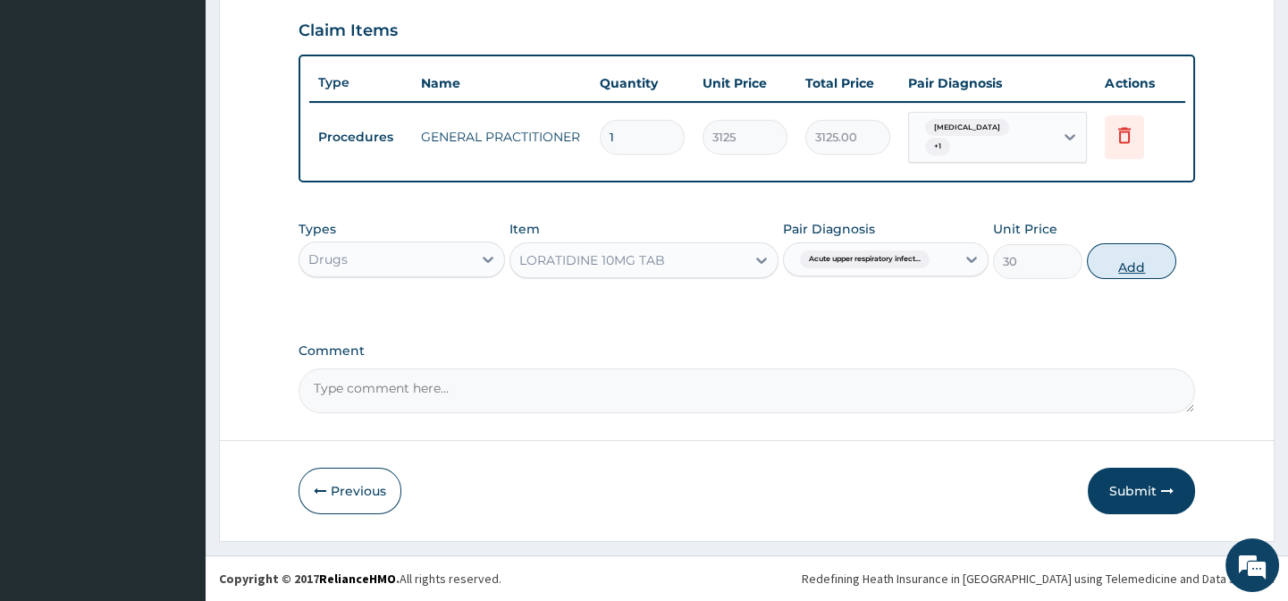
drag, startPoint x: 1086, startPoint y: 312, endPoint x: 1116, endPoint y: 258, distance: 61.6
click at [1089, 309] on div "Types Drugs Item LORATIDINE 10MG TAB Pair Diagnosis Acute upper respiratory inf…" at bounding box center [747, 263] width 896 height 104
click at [1116, 254] on button "Add" at bounding box center [1131, 261] width 89 height 36
type input "0"
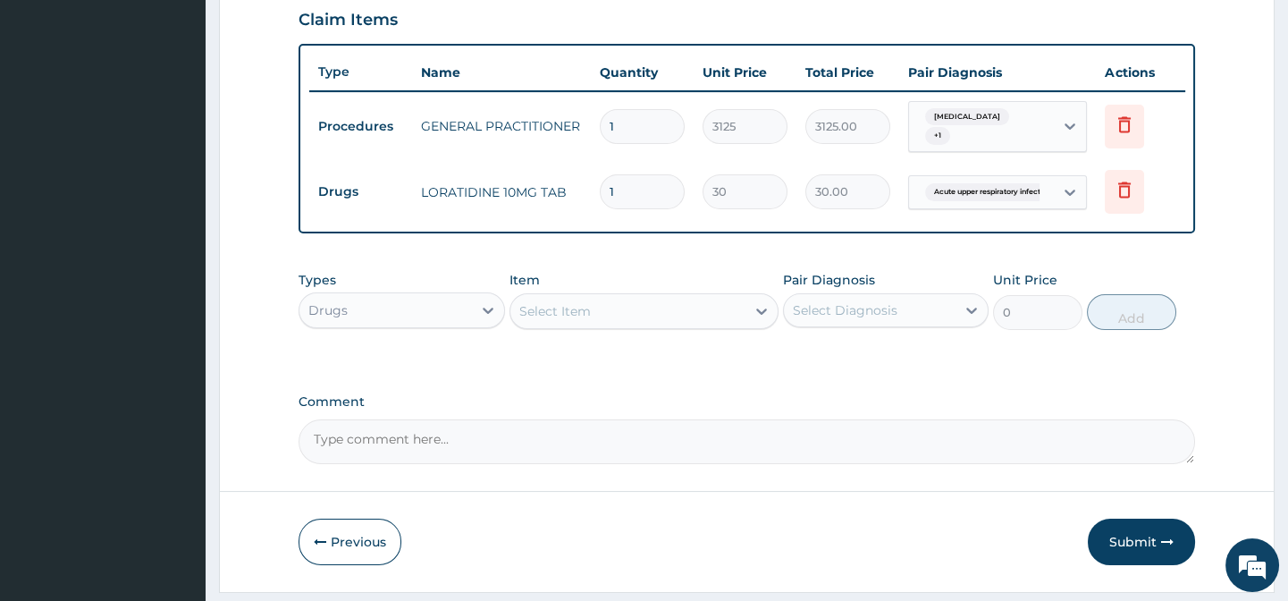
click at [581, 325] on div "Select Item" at bounding box center [627, 311] width 235 height 29
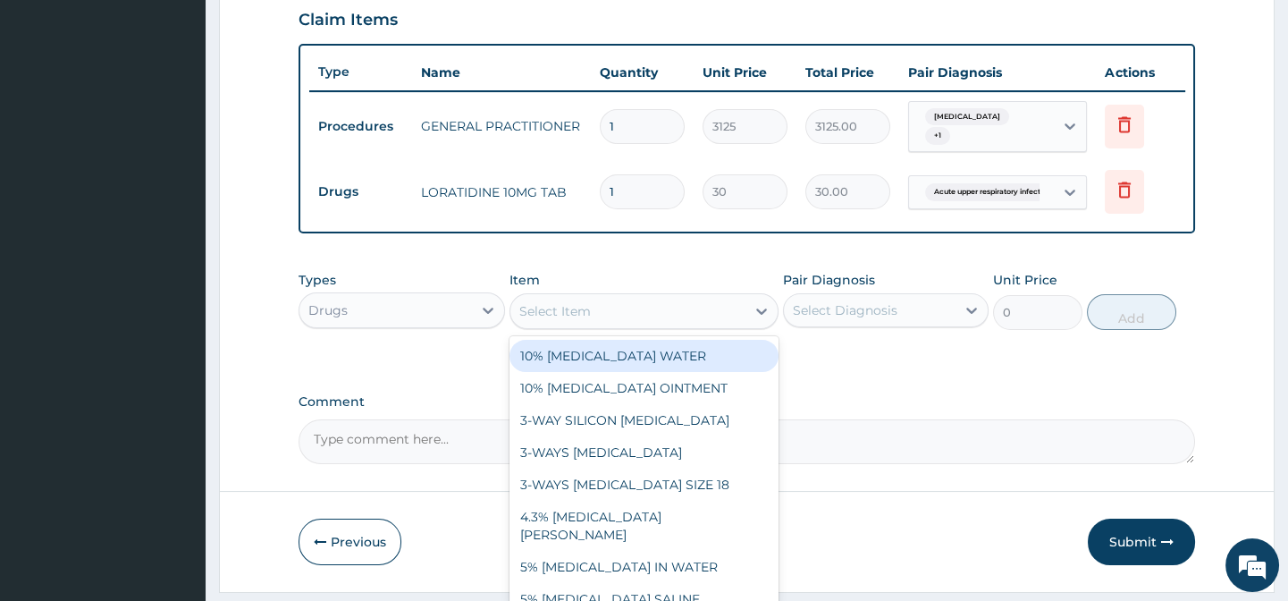
paste input "[MEDICAL_DATA] AND [MEDICAL_DATA] 80/480MG TAB (GENERIC)"
type input "[MEDICAL_DATA] AND [MEDICAL_DATA] 80/480MG TAB (GENERIC)"
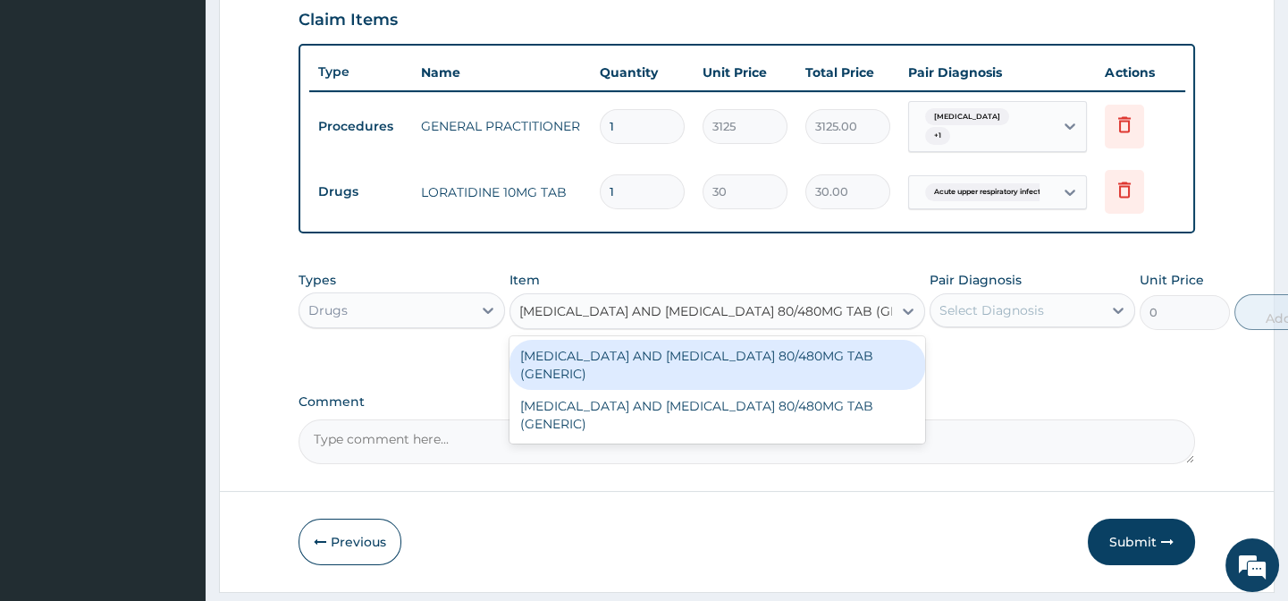
scroll to position [0, 22]
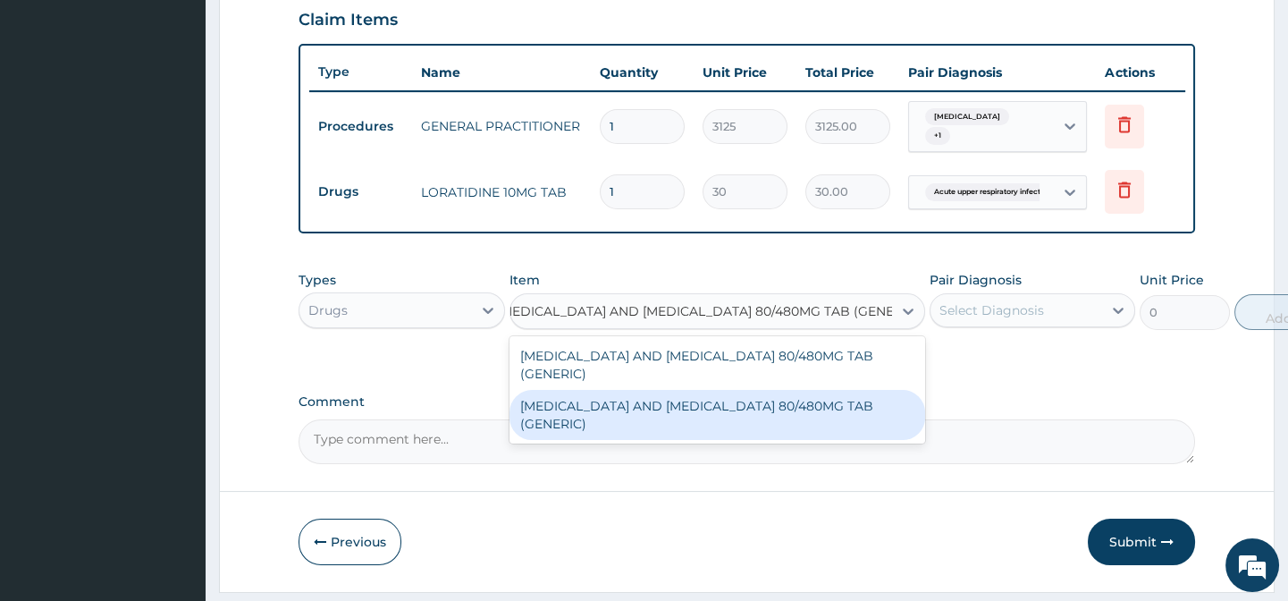
click at [778, 429] on div "[MEDICAL_DATA] AND [MEDICAL_DATA] 80/480MG TAB (GENERIC)" at bounding box center [717, 415] width 416 height 50
type input "210"
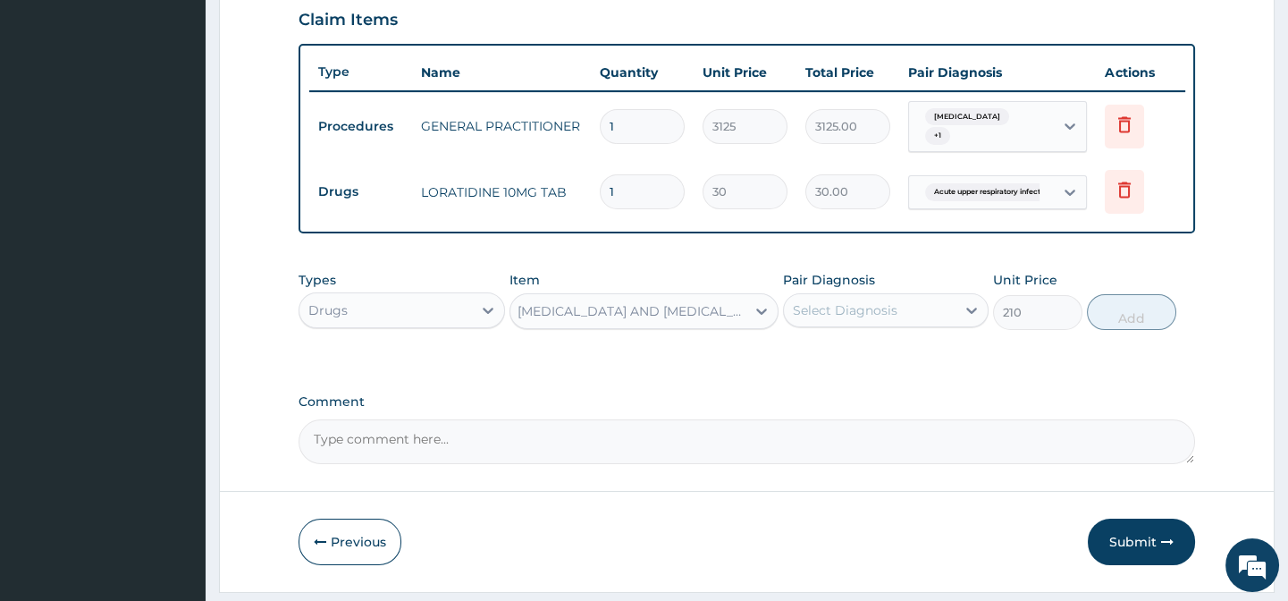
scroll to position [0, 1]
click at [929, 361] on div "Types Drugs Item option ARTEMETHER AND LUMEFANTRINE 80/480MG TAB (GENERIC), sel…" at bounding box center [747, 314] width 896 height 104
click at [925, 324] on div "Select Diagnosis" at bounding box center [870, 310] width 172 height 29
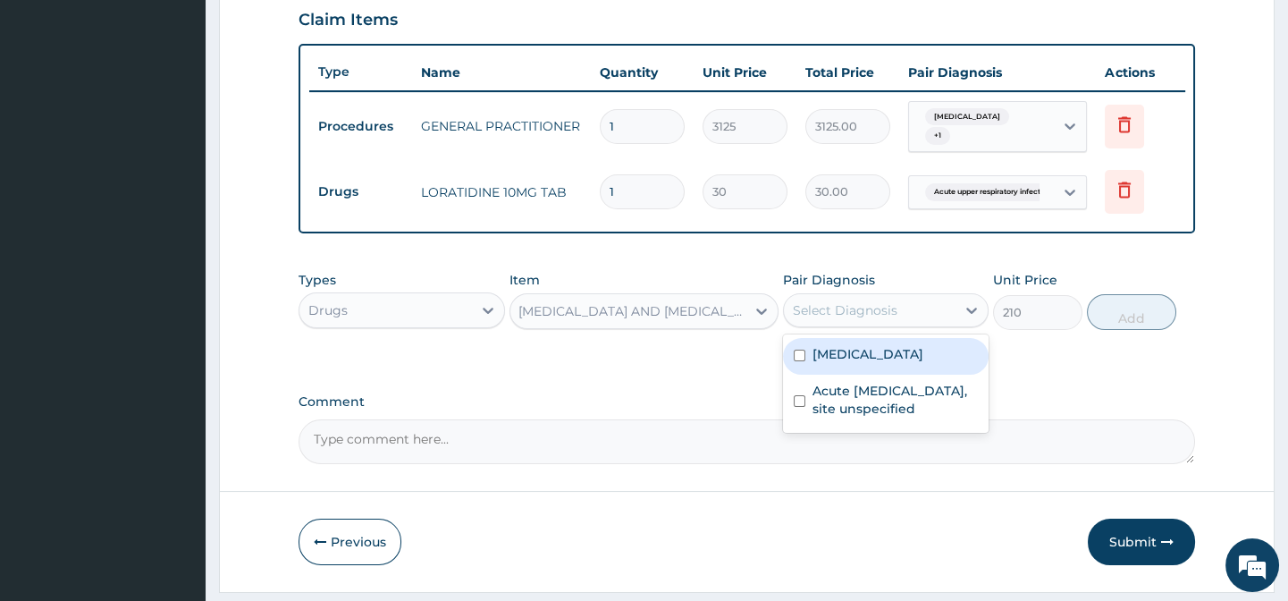
click at [923, 363] on label "Malaria, unspecified" at bounding box center [868, 354] width 111 height 18
checkbox input "true"
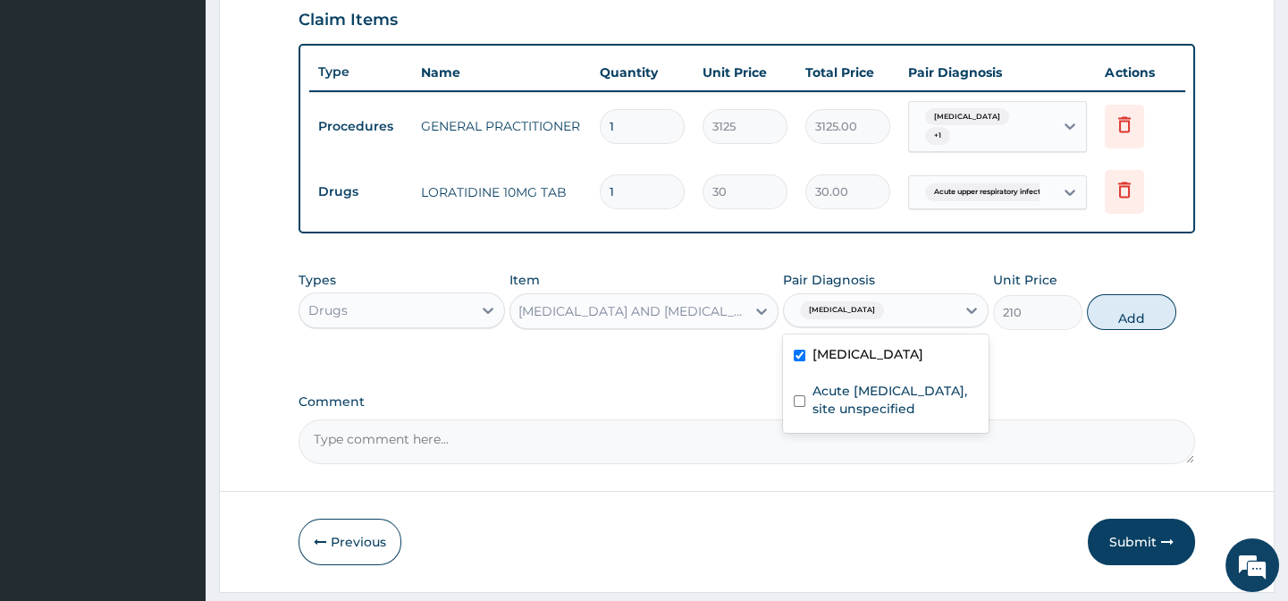
click at [1098, 360] on div "Types Drugs Item ARTEMETHER AND LUMEFANTRINE 80/480MG TAB (GENERIC) Pair Diagno…" at bounding box center [747, 314] width 896 height 104
click at [1115, 324] on button "Add" at bounding box center [1131, 312] width 89 height 36
type input "0"
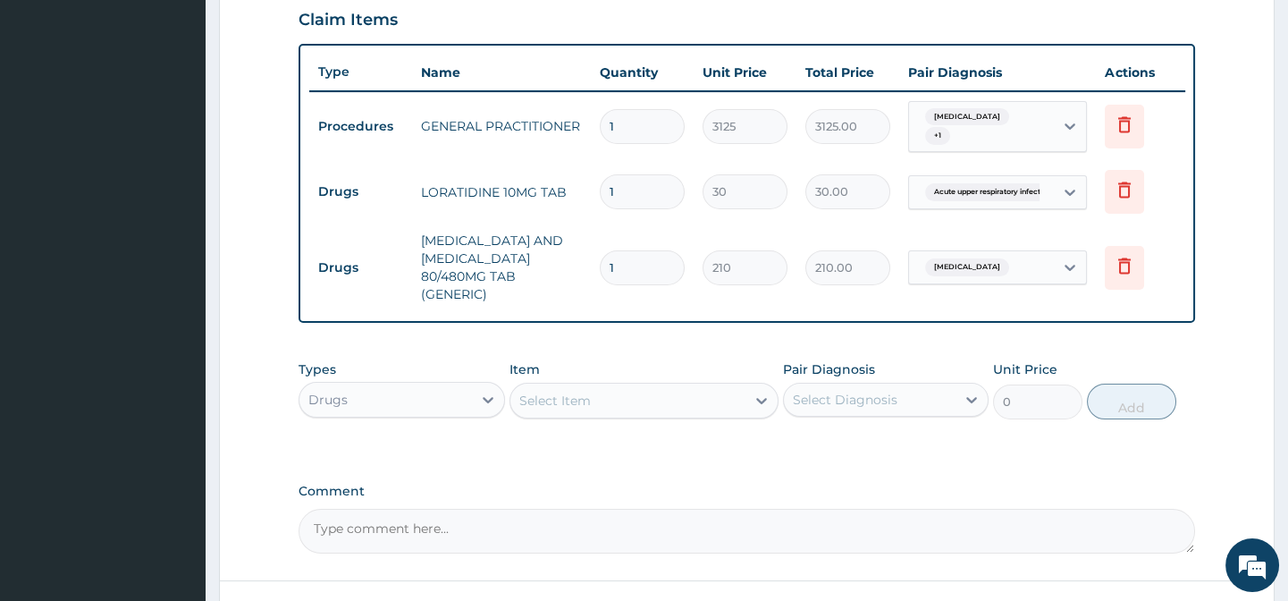
scroll to position [0, 0]
click at [575, 409] on div "Select Item" at bounding box center [555, 401] width 72 height 18
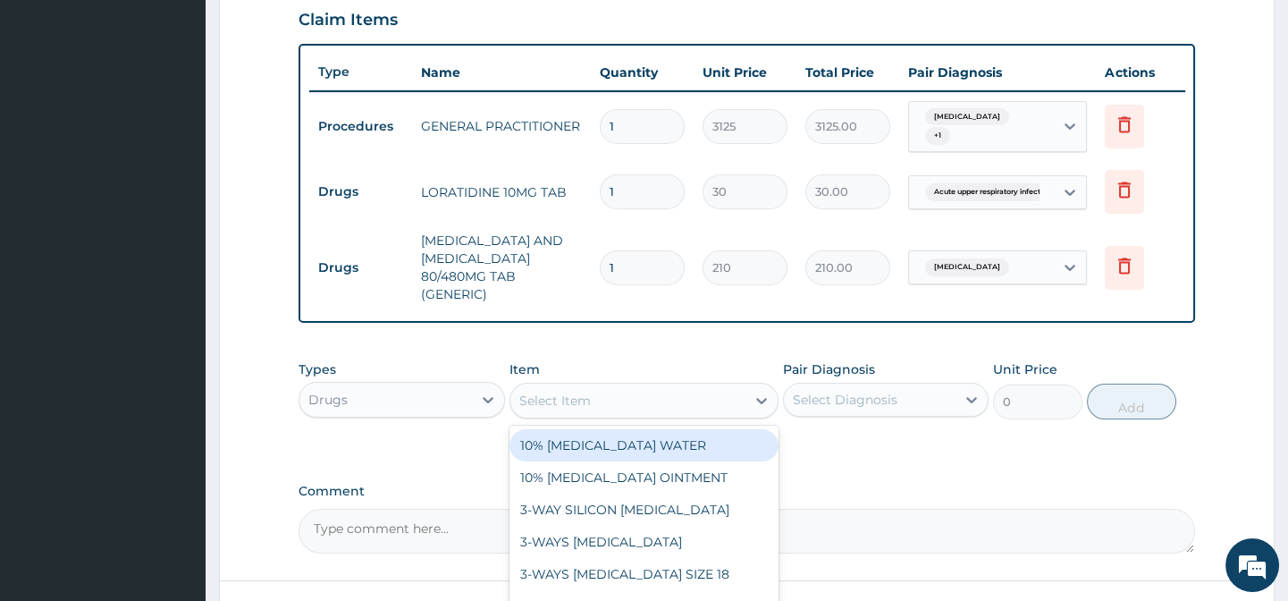
paste input "PARACETAMOL 500MG TAB"
type input "PARACETAMOL 500MG TAB"
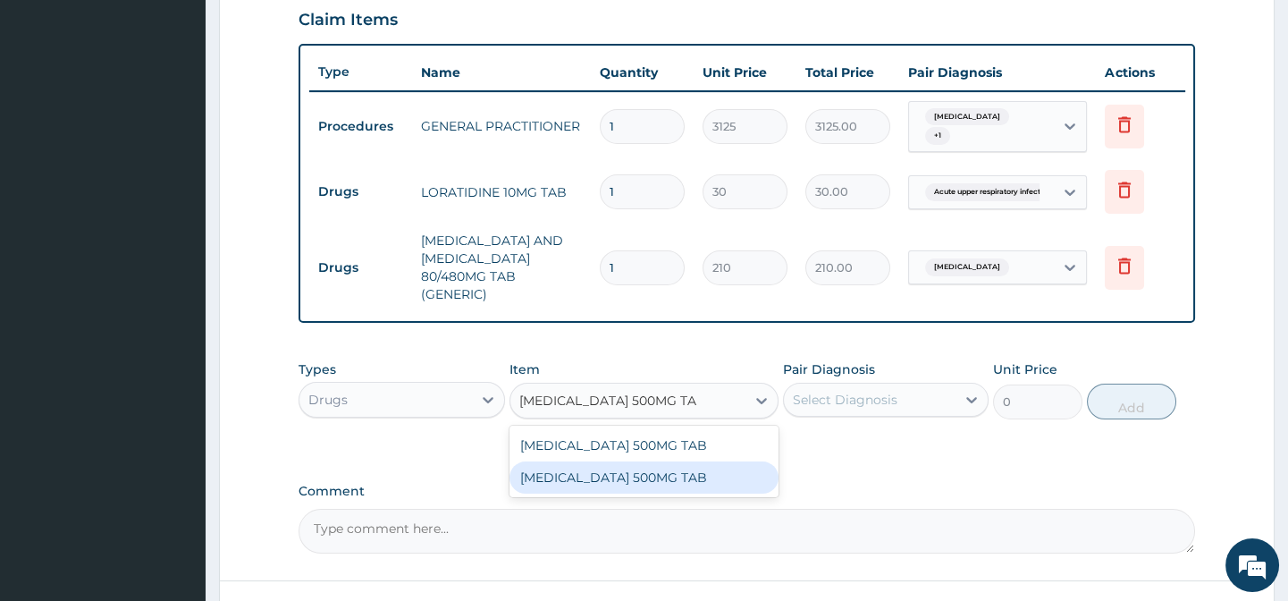
drag, startPoint x: 711, startPoint y: 483, endPoint x: 725, endPoint y: 469, distance: 19.6
click at [711, 480] on div "PARACETAMOL 500MG TAB" at bounding box center [643, 477] width 269 height 32
type input "20"
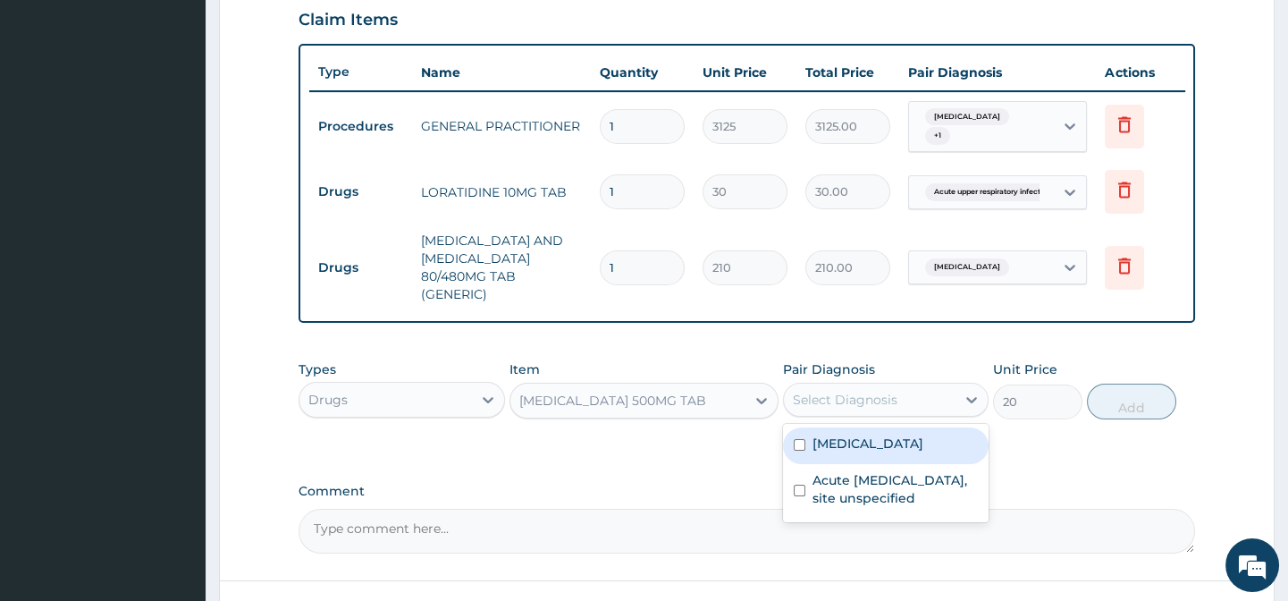
click at [838, 408] on div "Select Diagnosis" at bounding box center [845, 400] width 105 height 18
click at [896, 449] on label "Malaria, unspecified" at bounding box center [868, 443] width 111 height 18
checkbox input "true"
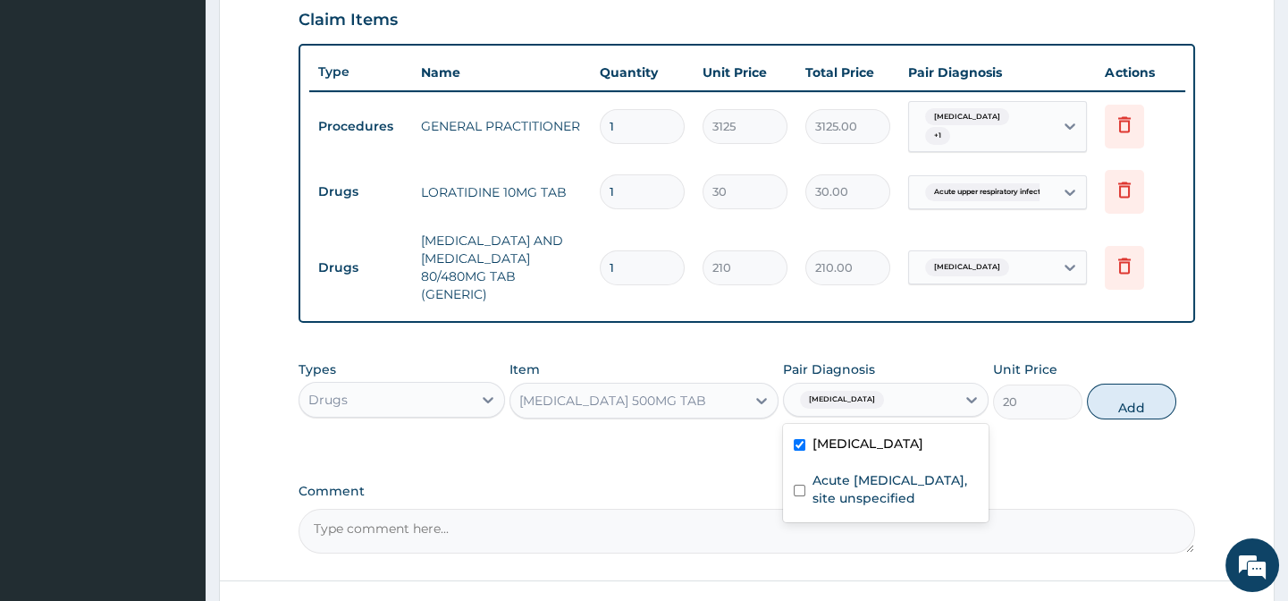
drag, startPoint x: 1068, startPoint y: 454, endPoint x: 1080, endPoint y: 442, distance: 17.1
click at [1071, 451] on div "Types Drugs Item PARACETAMOL 500MG TAB Pair Diagnosis option Malaria, unspecifi…" at bounding box center [747, 403] width 896 height 104
click at [1107, 417] on button "Add" at bounding box center [1131, 401] width 89 height 36
type input "0"
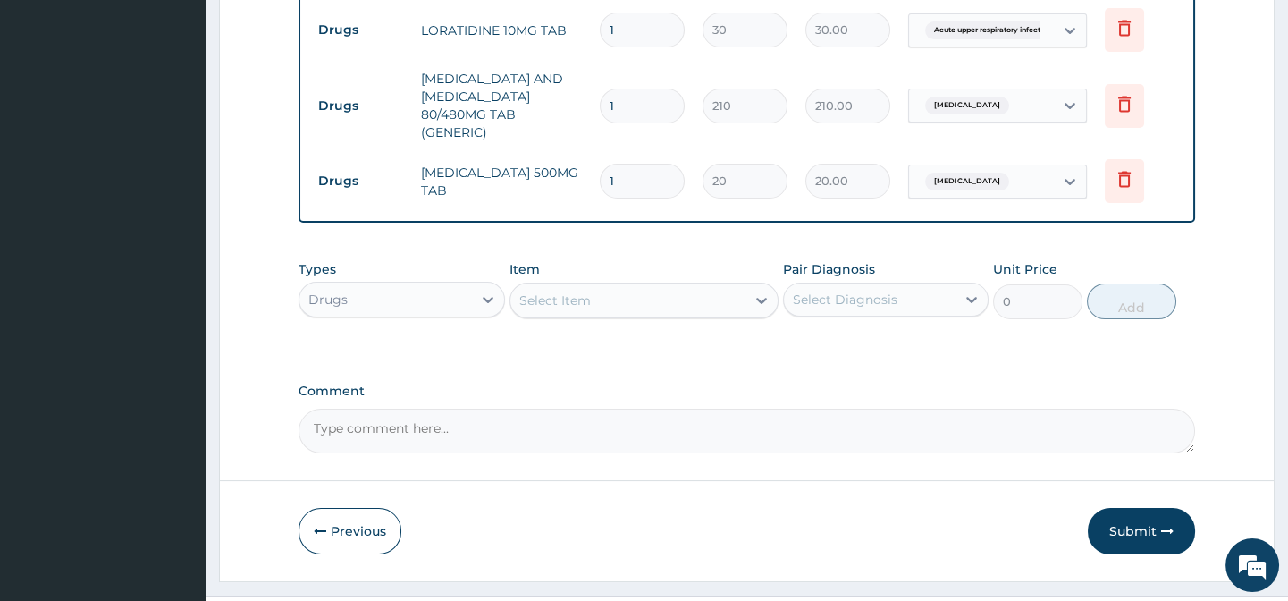
scroll to position [784, 0]
click at [550, 308] on div "Select Item" at bounding box center [555, 300] width 72 height 18
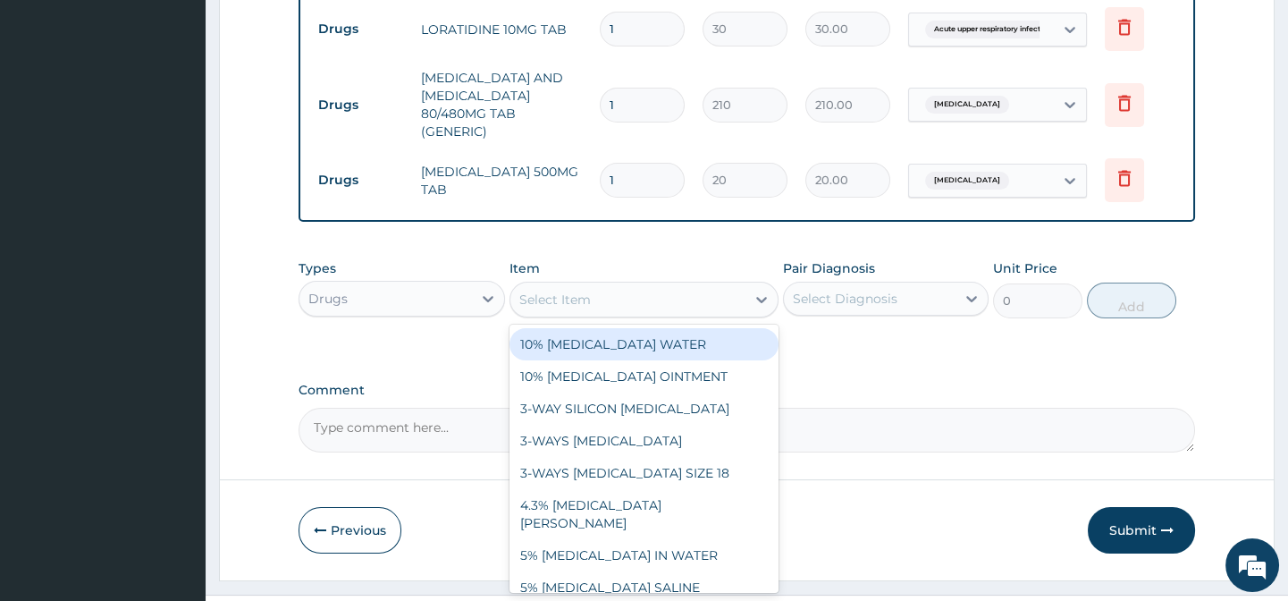
paste input "AZITHROMYCIN 500MG TAB"
type input "AZITHROMYCIN 500MG TAB"
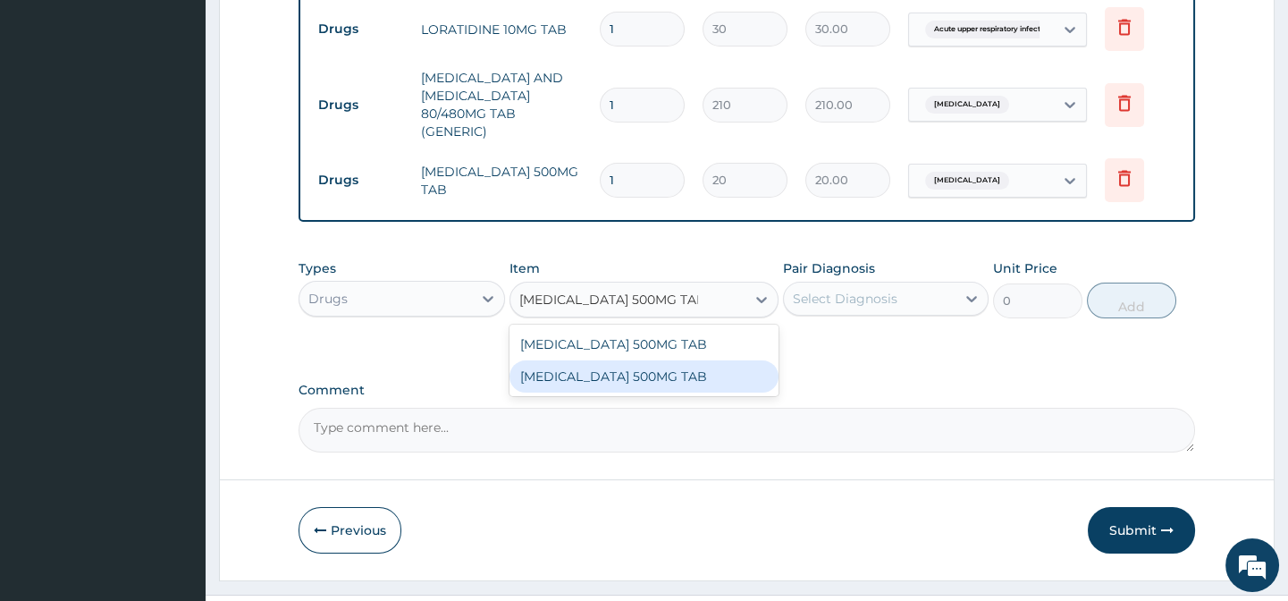
drag, startPoint x: 723, startPoint y: 383, endPoint x: 743, endPoint y: 373, distance: 22.4
click at [726, 383] on div "AZITHROMYCIN 500MG TAB" at bounding box center [643, 376] width 269 height 32
type input "480"
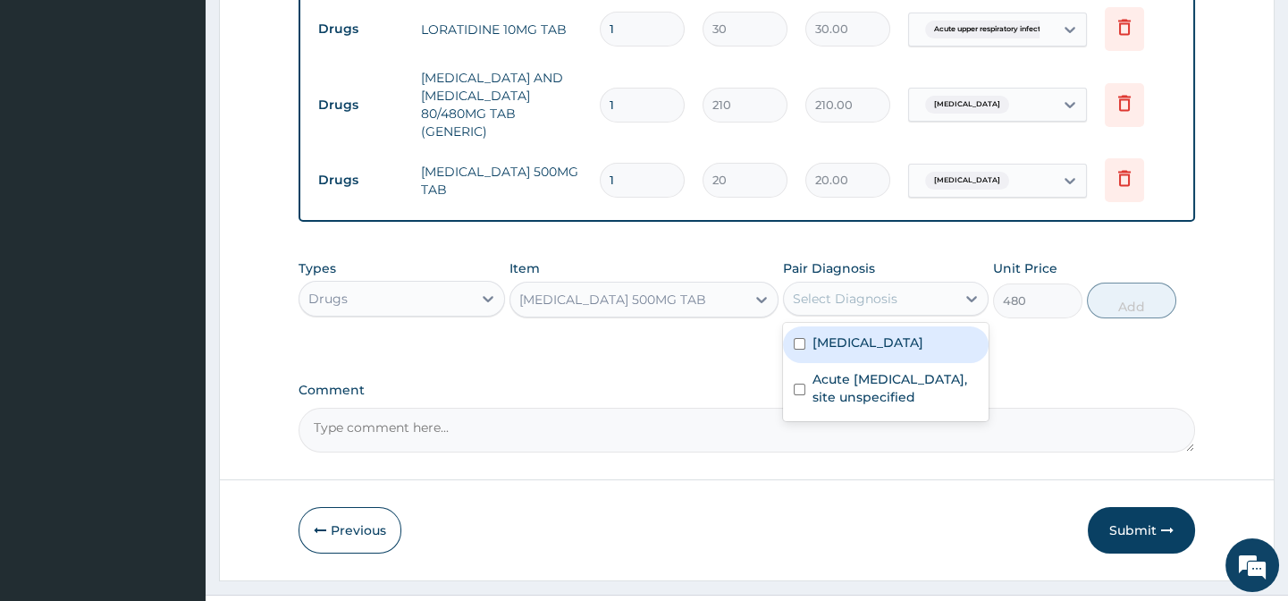
click at [839, 307] on div "Select Diagnosis" at bounding box center [845, 299] width 105 height 18
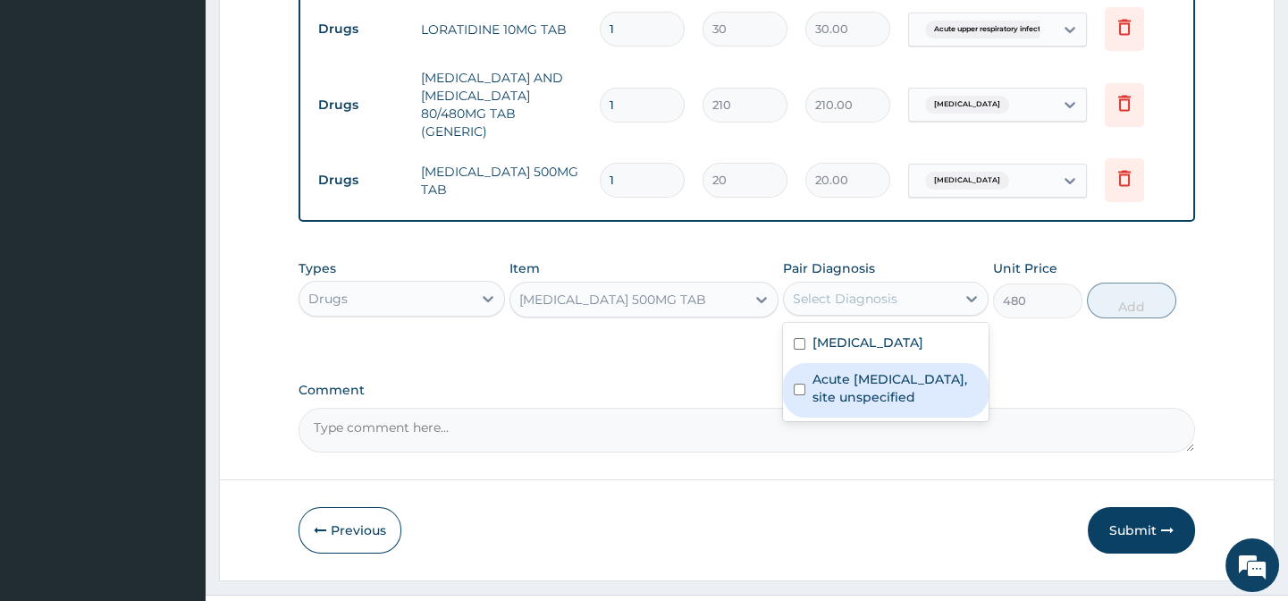
drag, startPoint x: 933, startPoint y: 403, endPoint x: 1057, endPoint y: 378, distance: 125.9
click at [934, 403] on label "Acute upper respiratory infection, site unspecified" at bounding box center [895, 388] width 165 height 36
checkbox input "true"
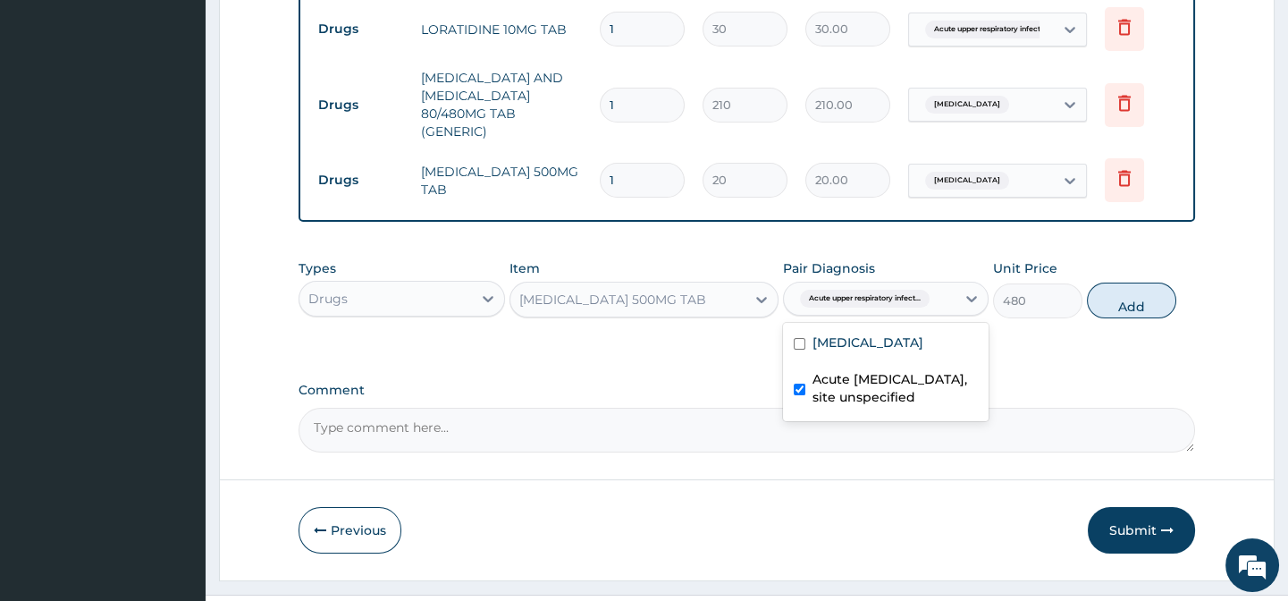
drag, startPoint x: 1064, startPoint y: 375, endPoint x: 1097, endPoint y: 341, distance: 47.4
click at [1119, 318] on button "Add" at bounding box center [1131, 300] width 89 height 36
type input "0"
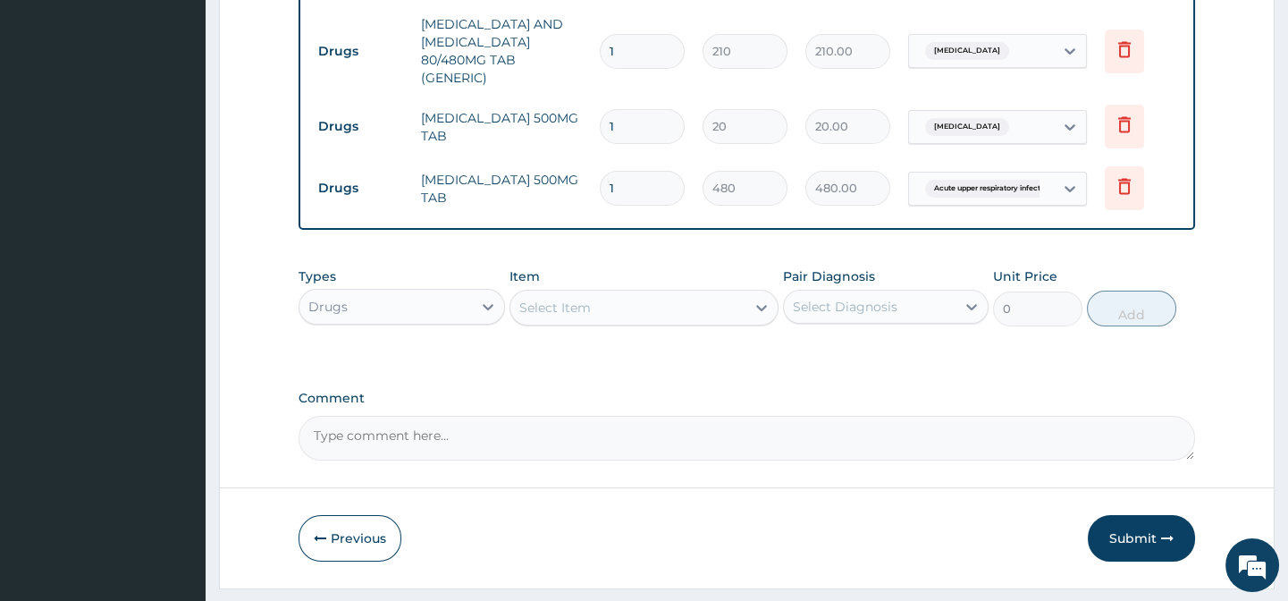
scroll to position [897, 0]
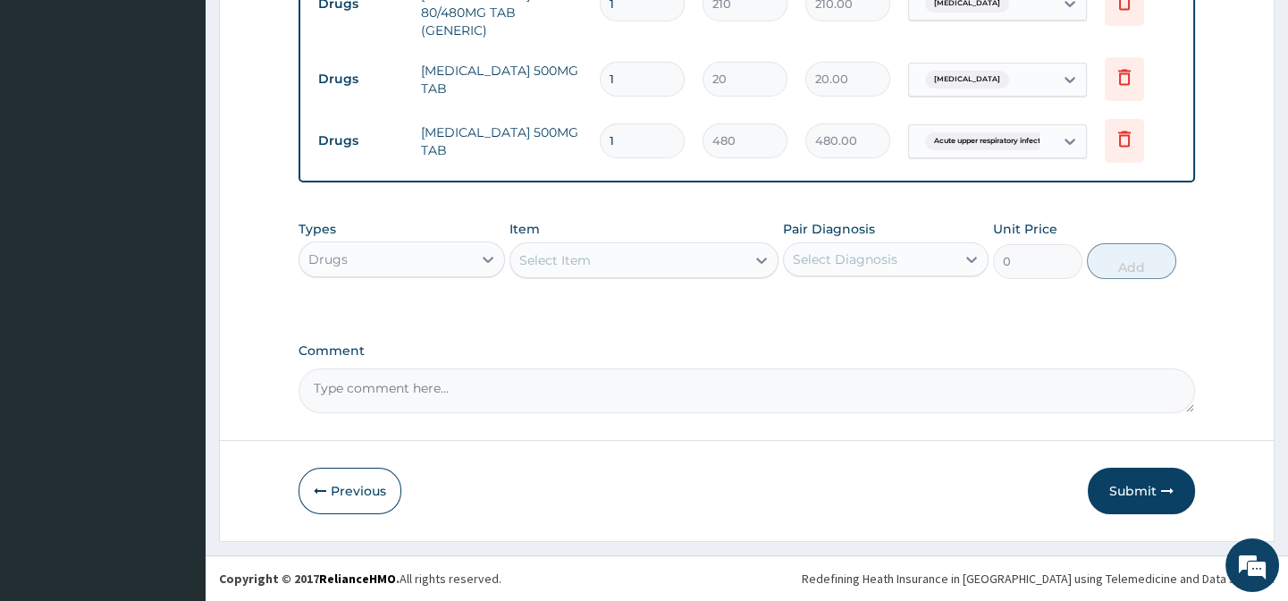
click at [401, 257] on div "Drugs" at bounding box center [385, 259] width 172 height 29
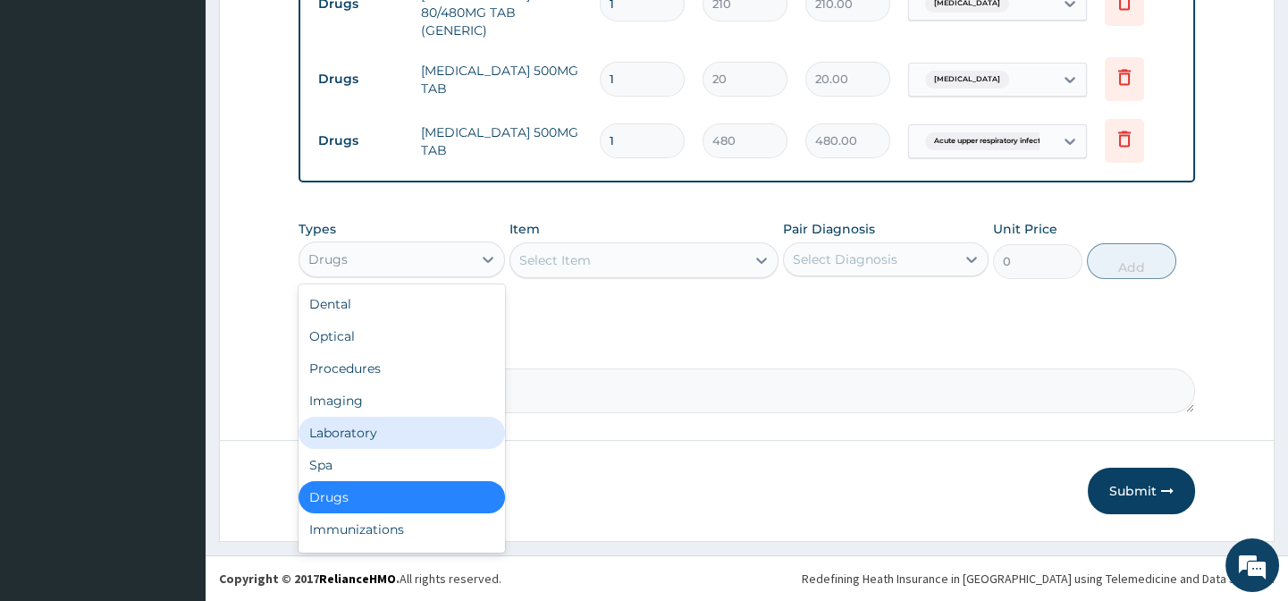
click at [362, 425] on div "Laboratory" at bounding box center [402, 433] width 206 height 32
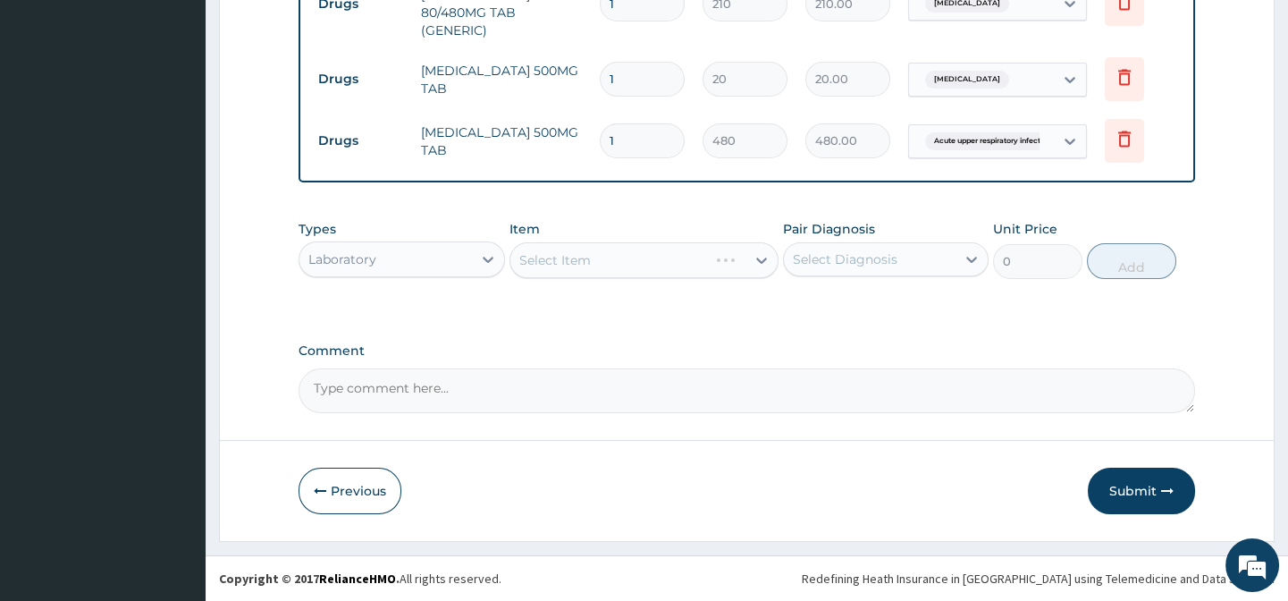
click at [545, 286] on div "Types option Laboratory, selected. Select is focused ,type to refine list, pres…" at bounding box center [747, 263] width 896 height 104
click at [544, 244] on div "Select Item" at bounding box center [643, 260] width 269 height 36
drag, startPoint x: 554, startPoint y: 198, endPoint x: 560, endPoint y: 206, distance: 9.7
click at [581, 271] on div "Select Item" at bounding box center [643, 260] width 269 height 36
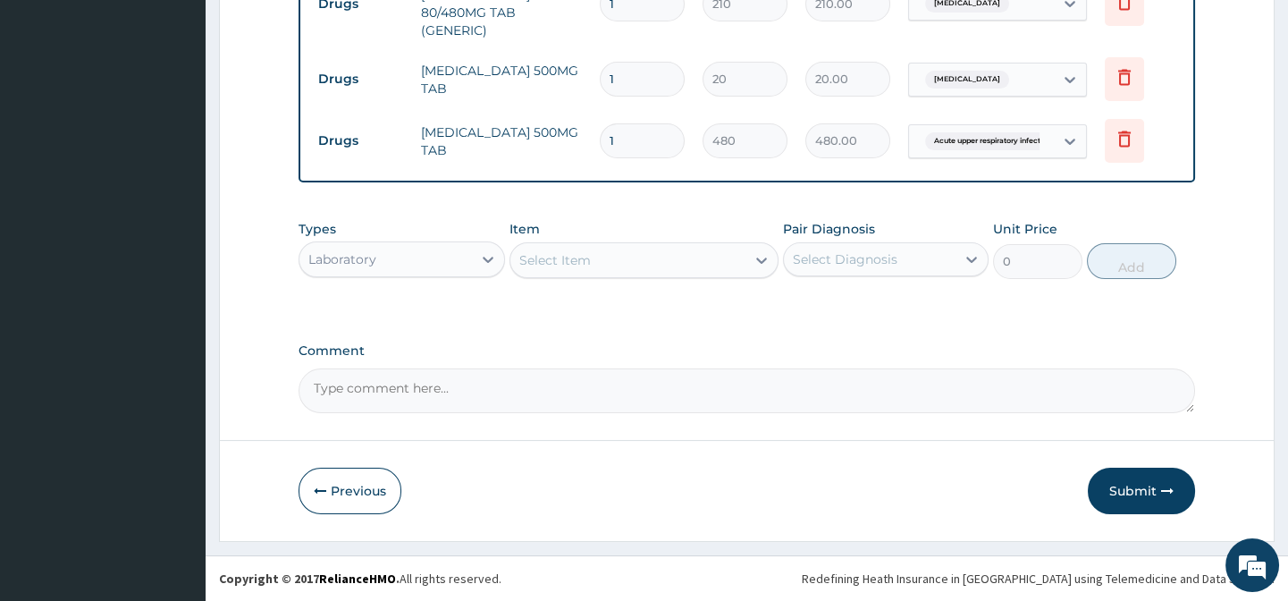
click at [595, 242] on div "Select Item" at bounding box center [643, 260] width 269 height 36
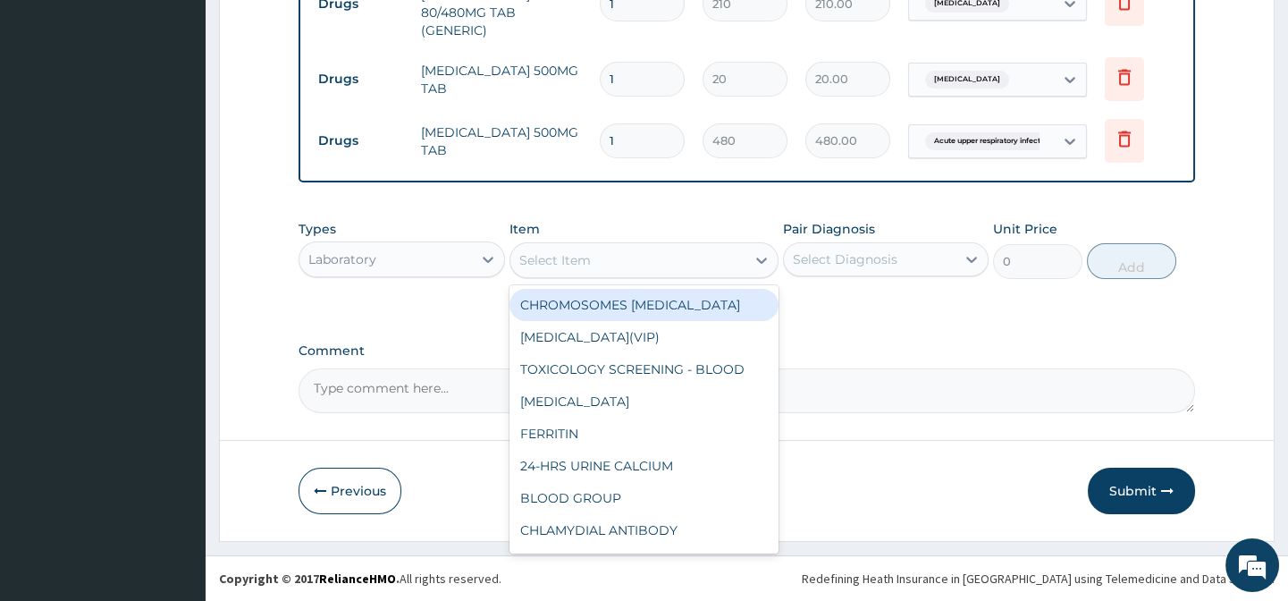
paste input "FULL BLOOD COUNT"
type input "FULL BLOOD COUNT"
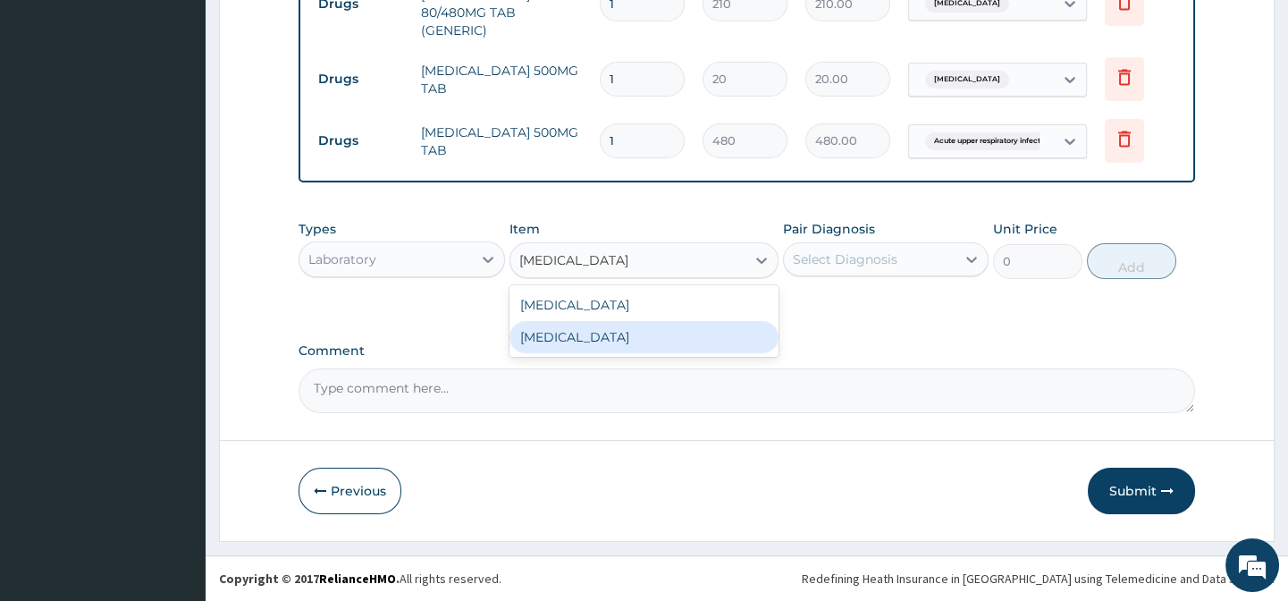
click at [655, 335] on div "FULL BLOOD COUNT" at bounding box center [643, 337] width 269 height 32
type input "3375"
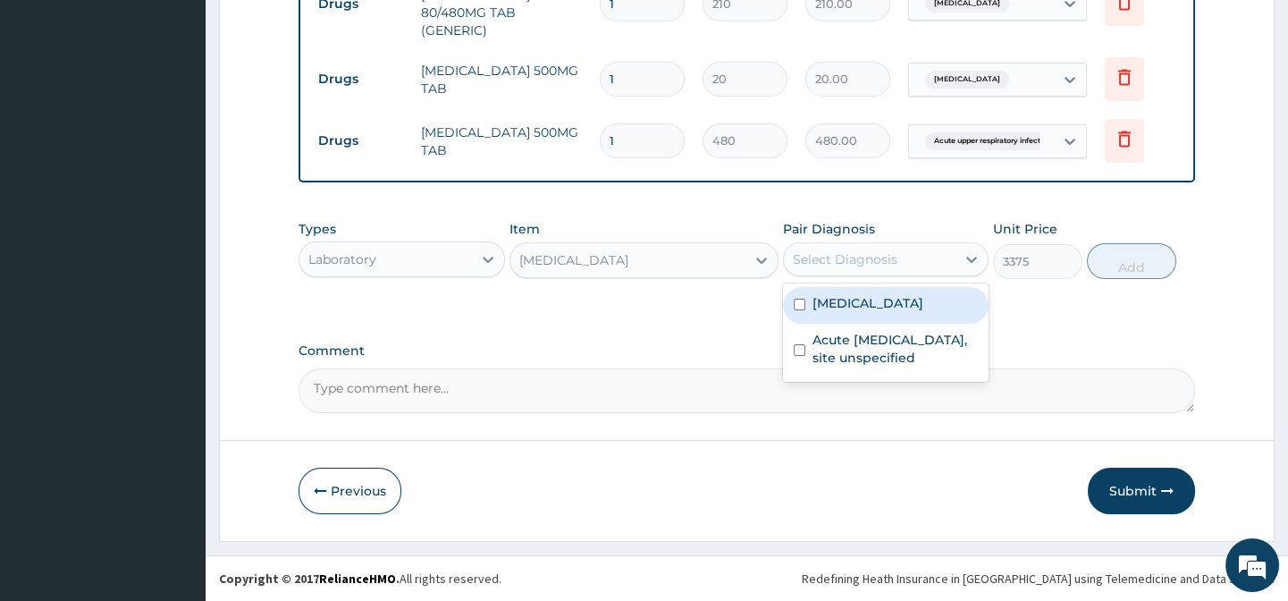
click at [868, 265] on div "Select Diagnosis" at bounding box center [845, 259] width 105 height 18
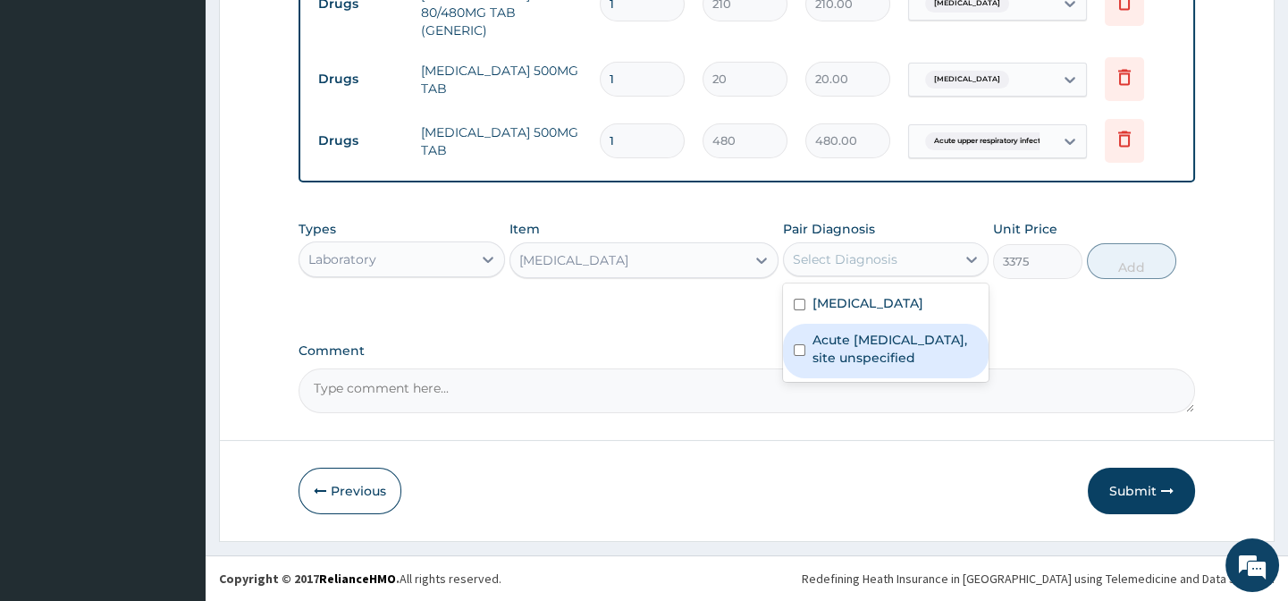
click at [945, 333] on label "Acute upper respiratory infection, site unspecified" at bounding box center [895, 349] width 165 height 36
checkbox input "true"
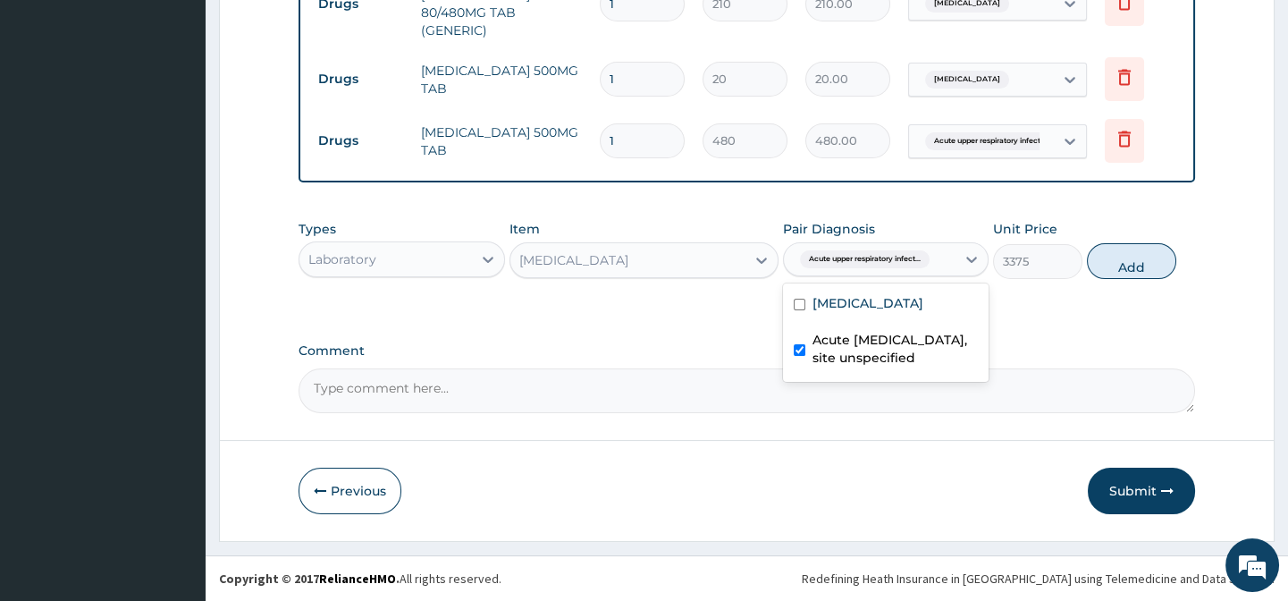
click at [1101, 265] on button "Add" at bounding box center [1131, 261] width 89 height 36
type input "0"
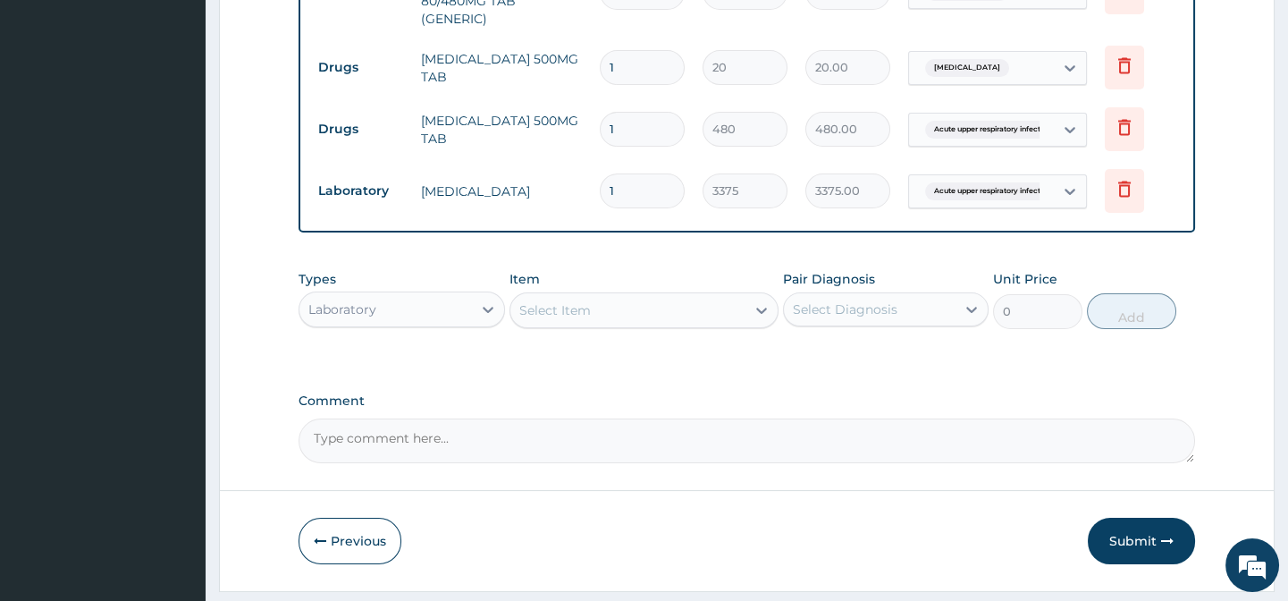
click at [585, 319] on div "Select Item" at bounding box center [555, 310] width 72 height 18
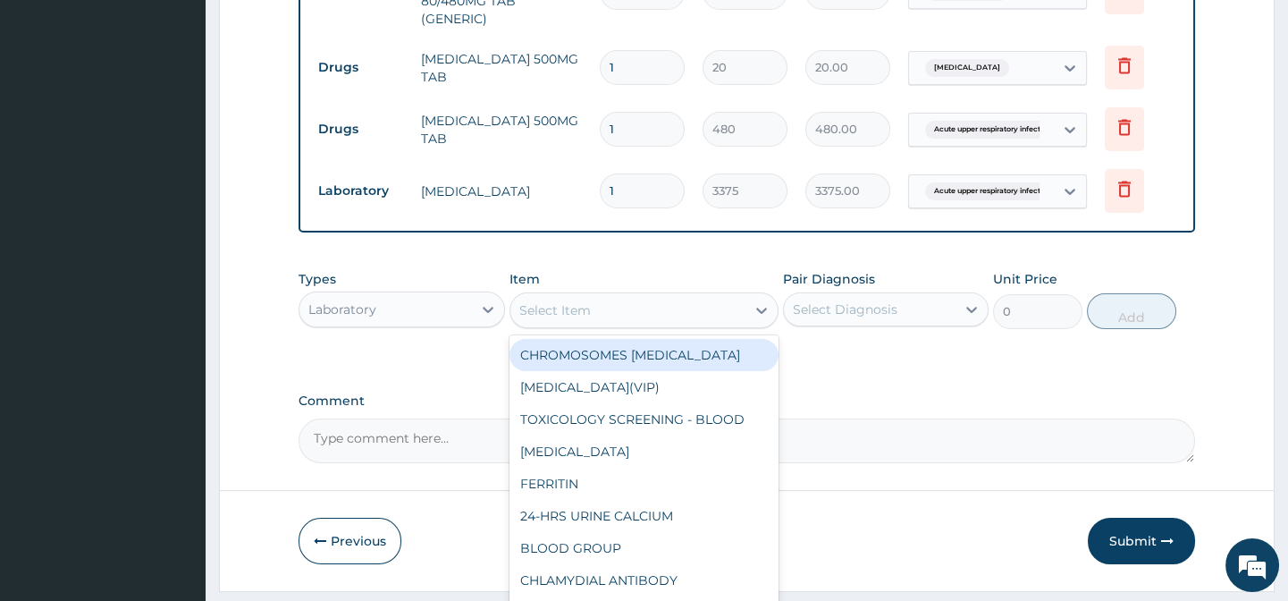
paste input "MALARIA PARASITE"
type input "MALARIA PARASITE"
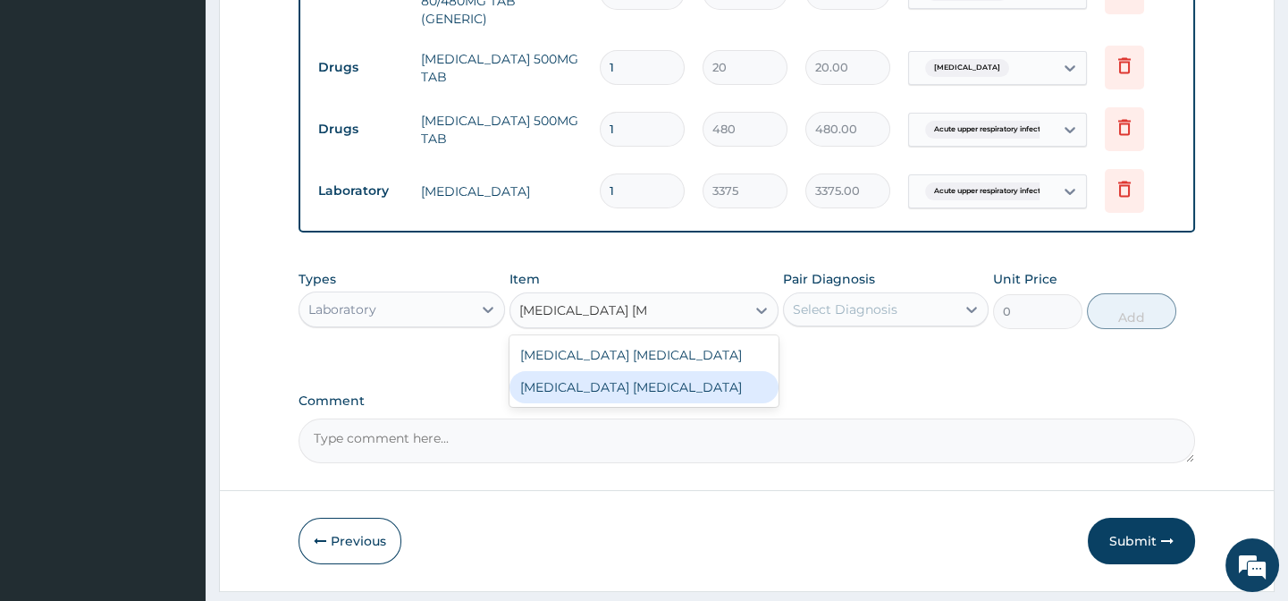
click at [665, 403] on div "MALARIA PARASITE" at bounding box center [643, 387] width 269 height 32
type input "2025"
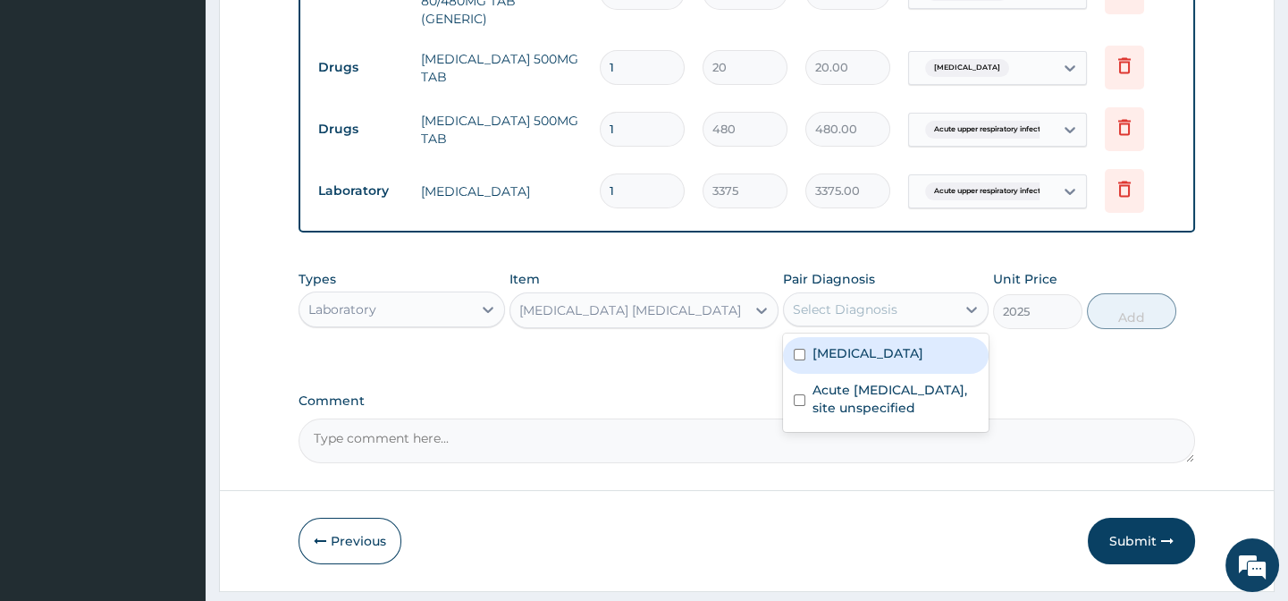
click at [880, 318] on div "Select Diagnosis" at bounding box center [845, 309] width 105 height 18
click at [880, 359] on label "Malaria, unspecified" at bounding box center [868, 353] width 111 height 18
checkbox input "true"
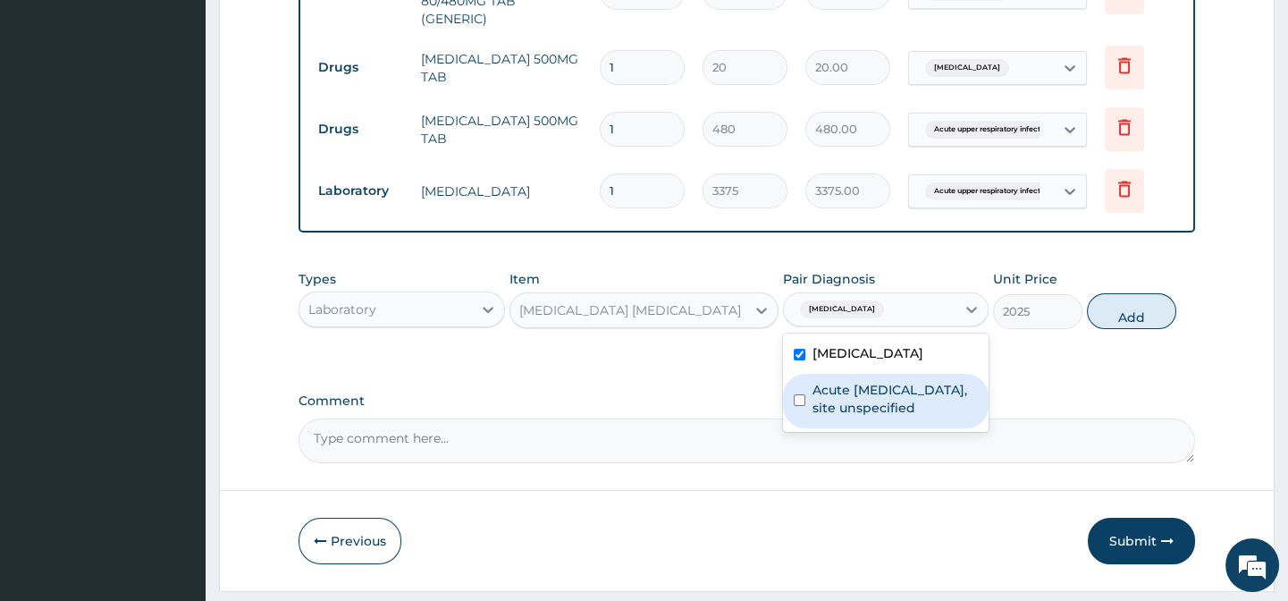
click at [1079, 365] on div "Types Laboratory Item MALARIA PARASITE Pair Diagnosis option Malaria, unspecifi…" at bounding box center [747, 313] width 896 height 104
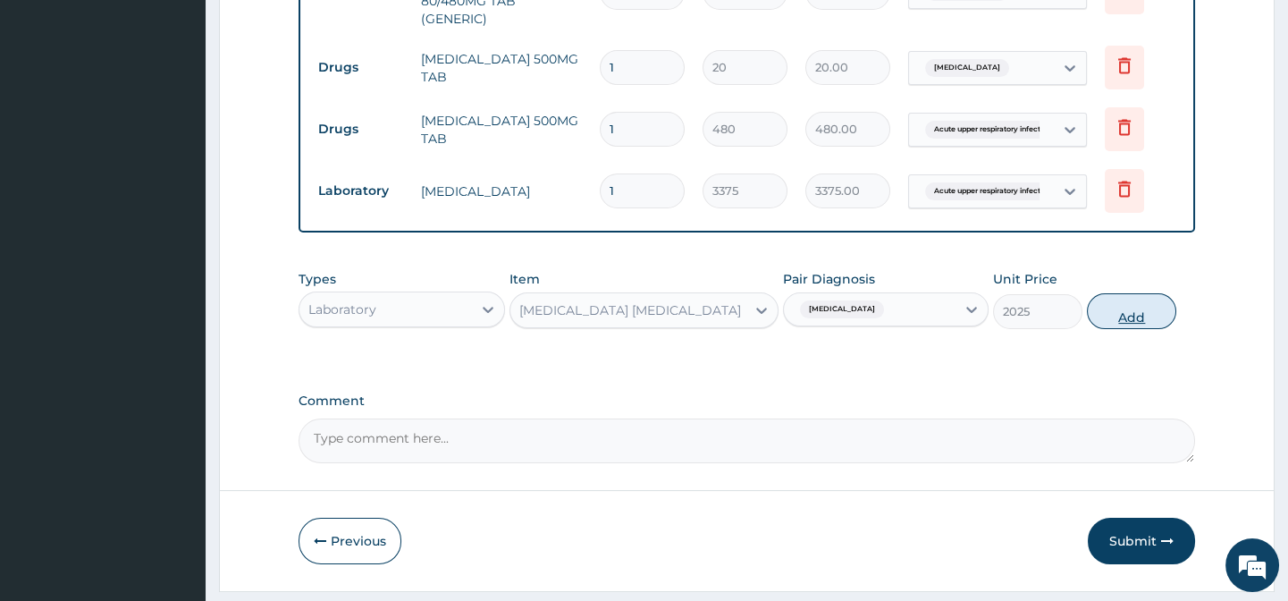
click at [1115, 323] on button "Add" at bounding box center [1131, 311] width 89 height 36
type input "0"
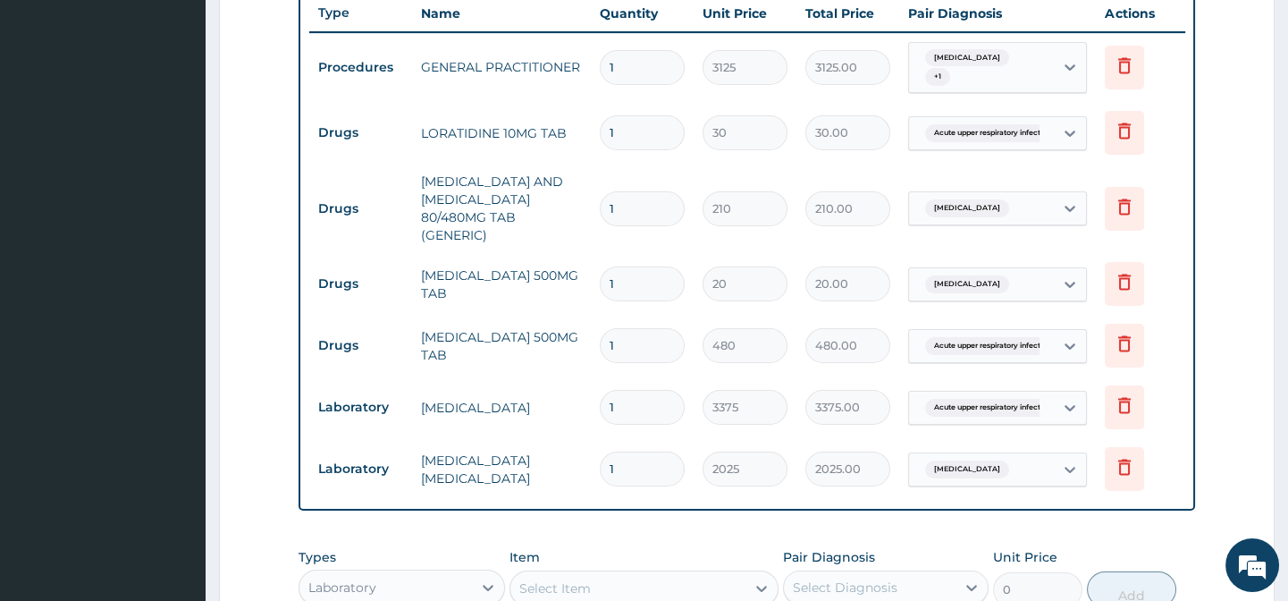
scroll to position [653, 0]
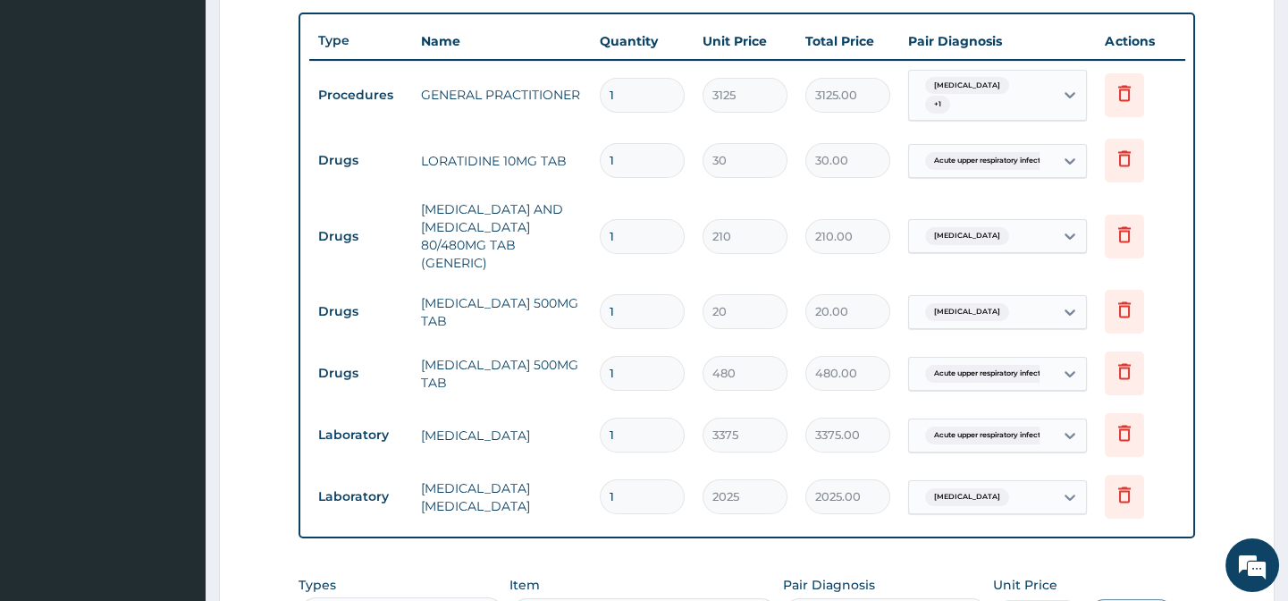
click at [626, 161] on input "1" at bounding box center [642, 160] width 85 height 35
click at [625, 161] on input "1" at bounding box center [642, 160] width 85 height 35
type input "5"
type input "150.00"
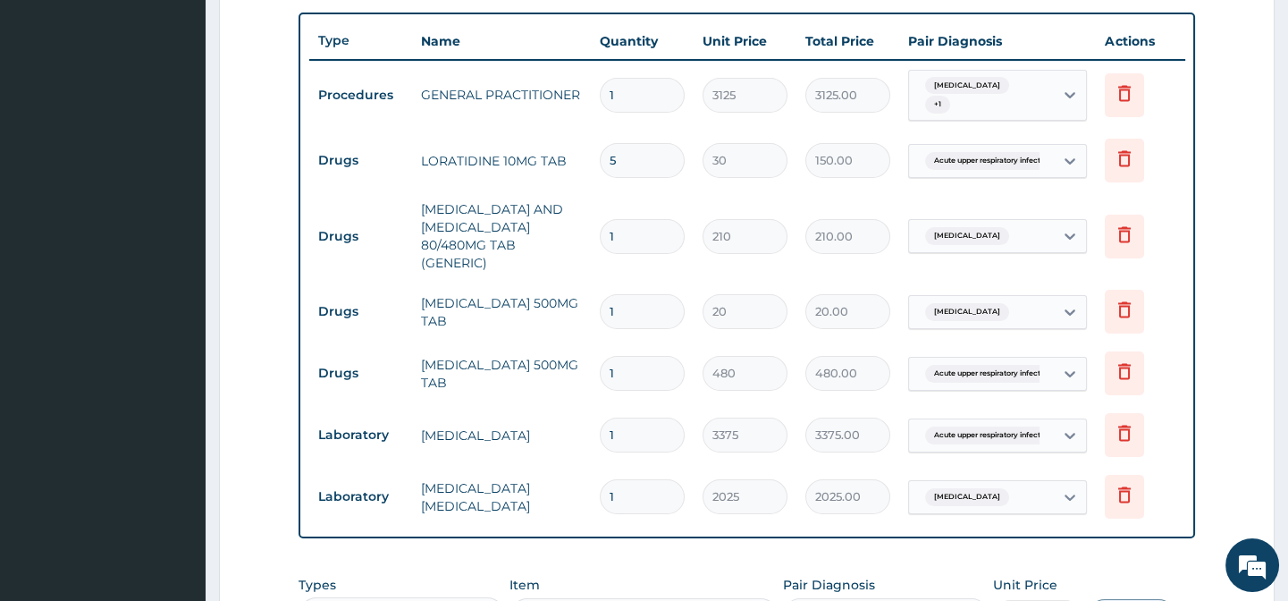
type input "5"
click at [633, 234] on input "1" at bounding box center [642, 236] width 85 height 35
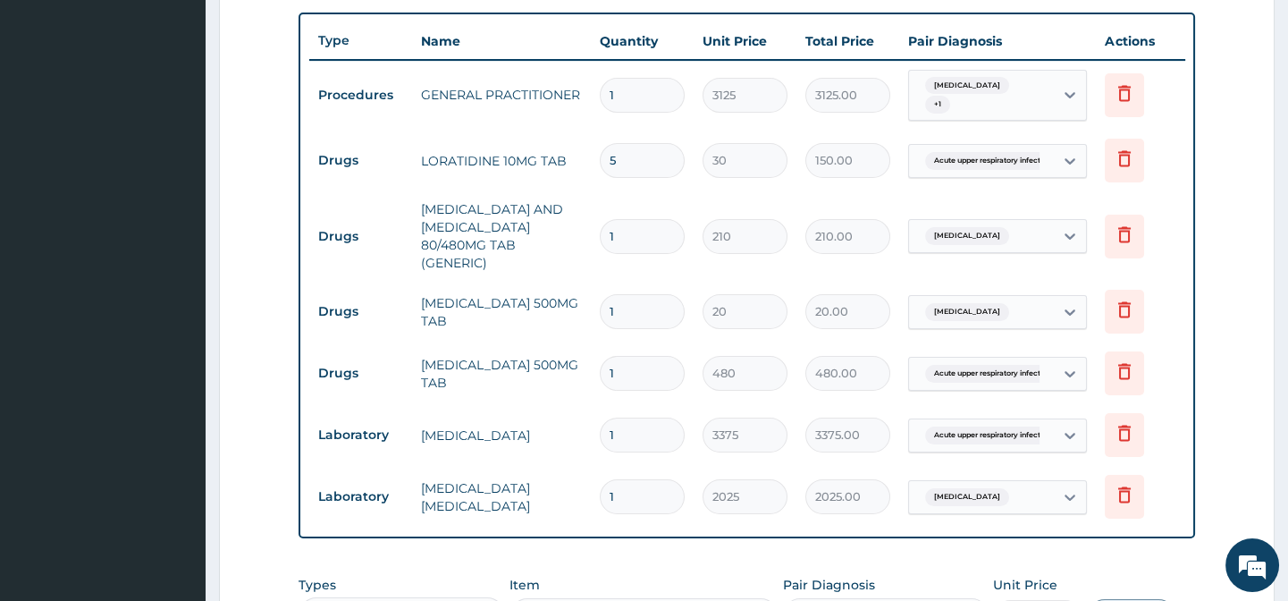
type input "6"
type input "1260.00"
type input "6"
click at [626, 302] on input "1" at bounding box center [642, 311] width 85 height 35
type input "18"
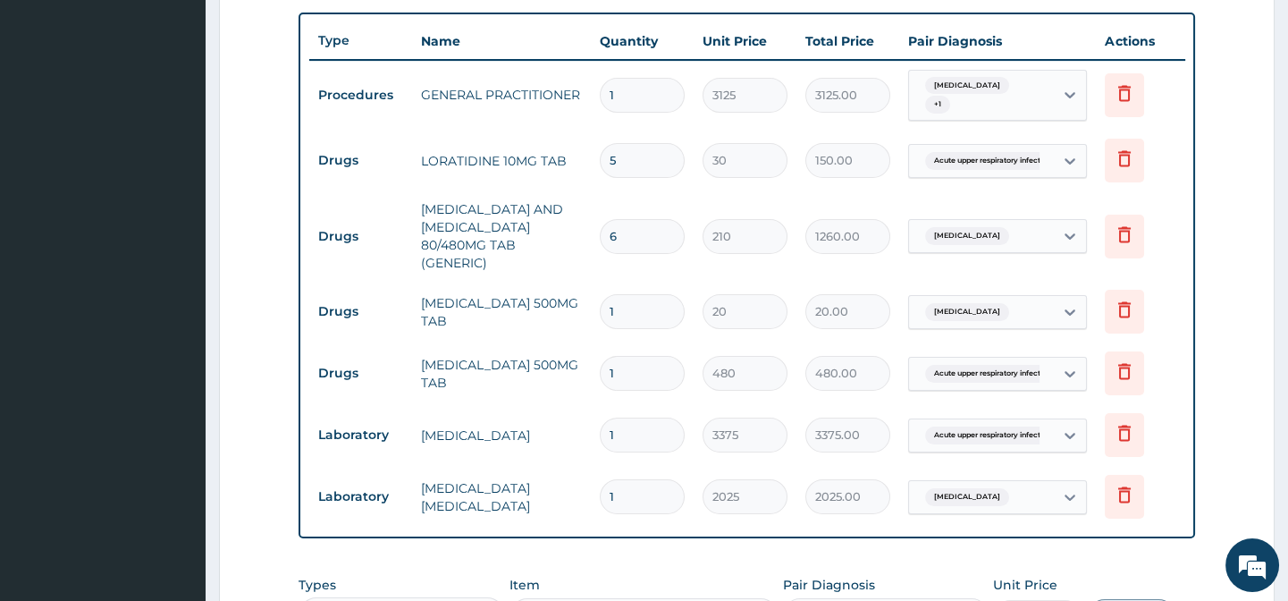
type input "360.00"
type input "18"
click at [619, 368] on input "1" at bounding box center [642, 373] width 85 height 35
click at [624, 377] on input "1" at bounding box center [642, 373] width 85 height 35
click at [623, 376] on input "1" at bounding box center [642, 373] width 85 height 35
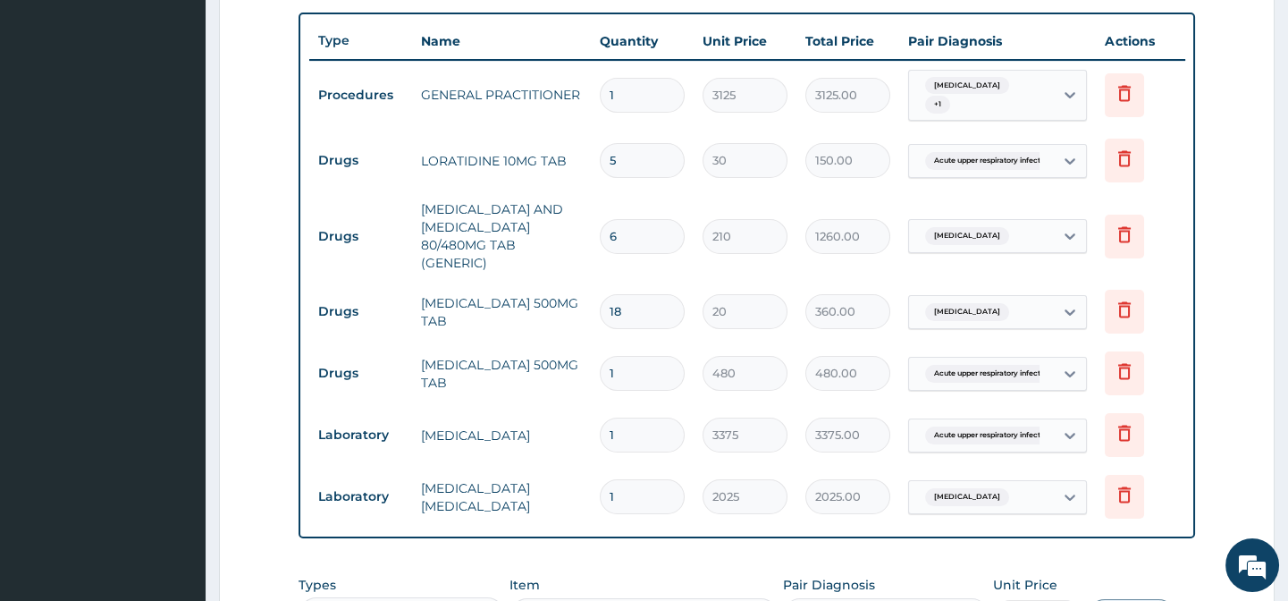
click at [619, 356] on input "1" at bounding box center [642, 373] width 85 height 35
type input "5"
type input "2400.00"
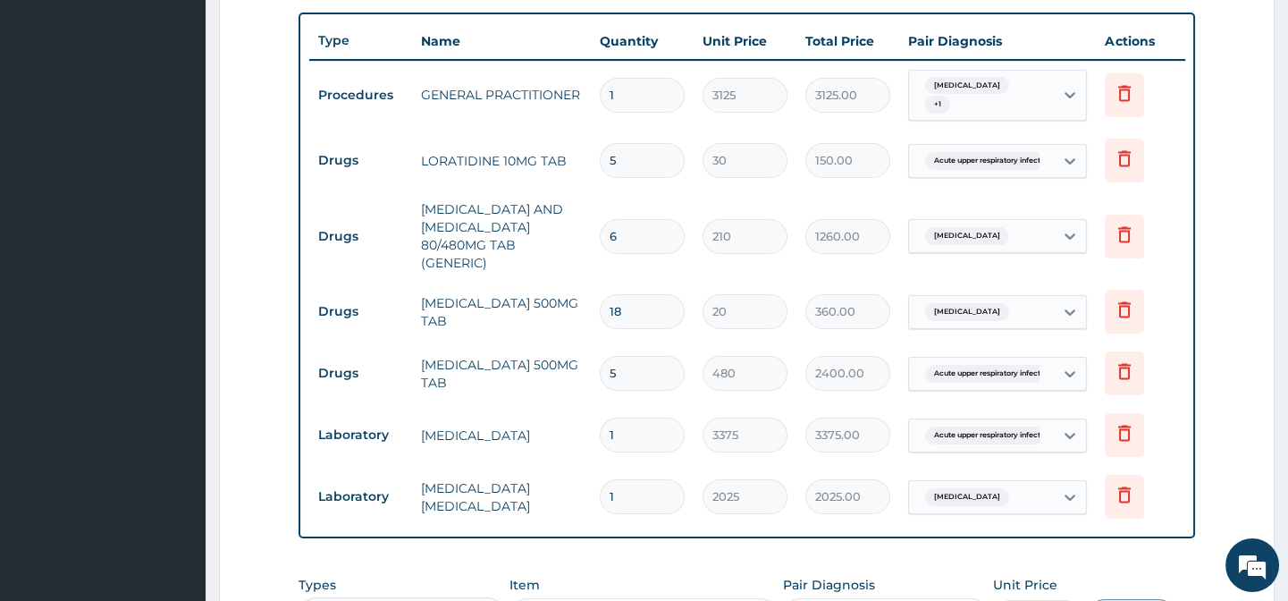
type input "5"
click at [552, 338] on tr "Drugs PARACETAMOL 500MG TAB 18 20 360.00 Malaria, unspecified Delete" at bounding box center [747, 312] width 876 height 62
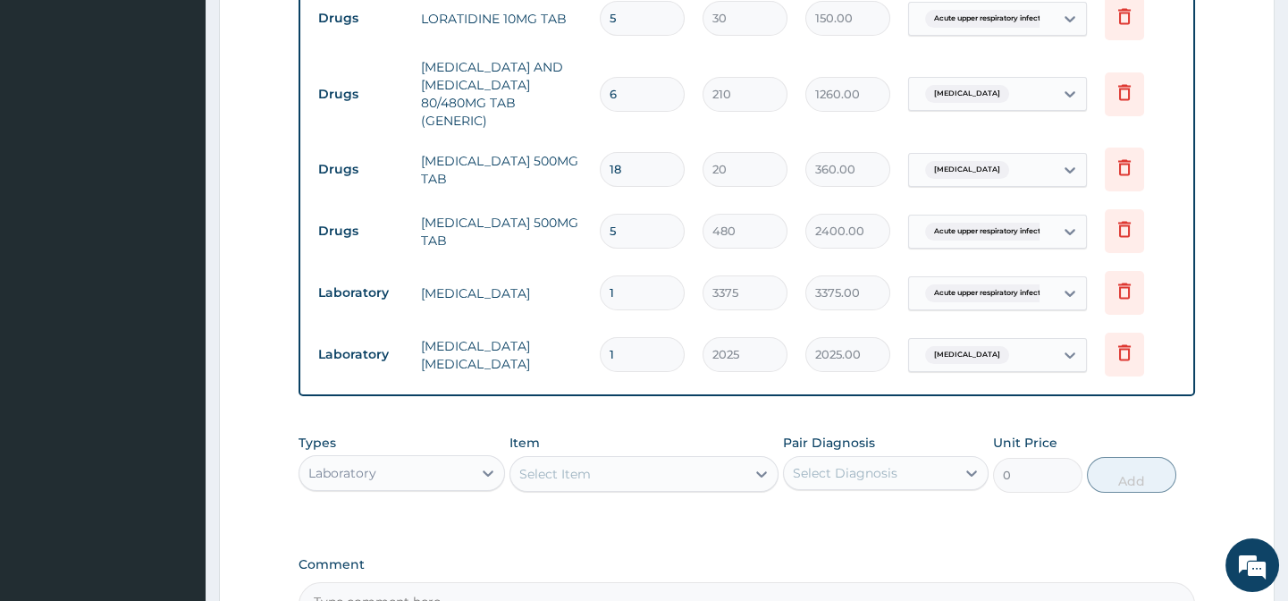
scroll to position [1021, 0]
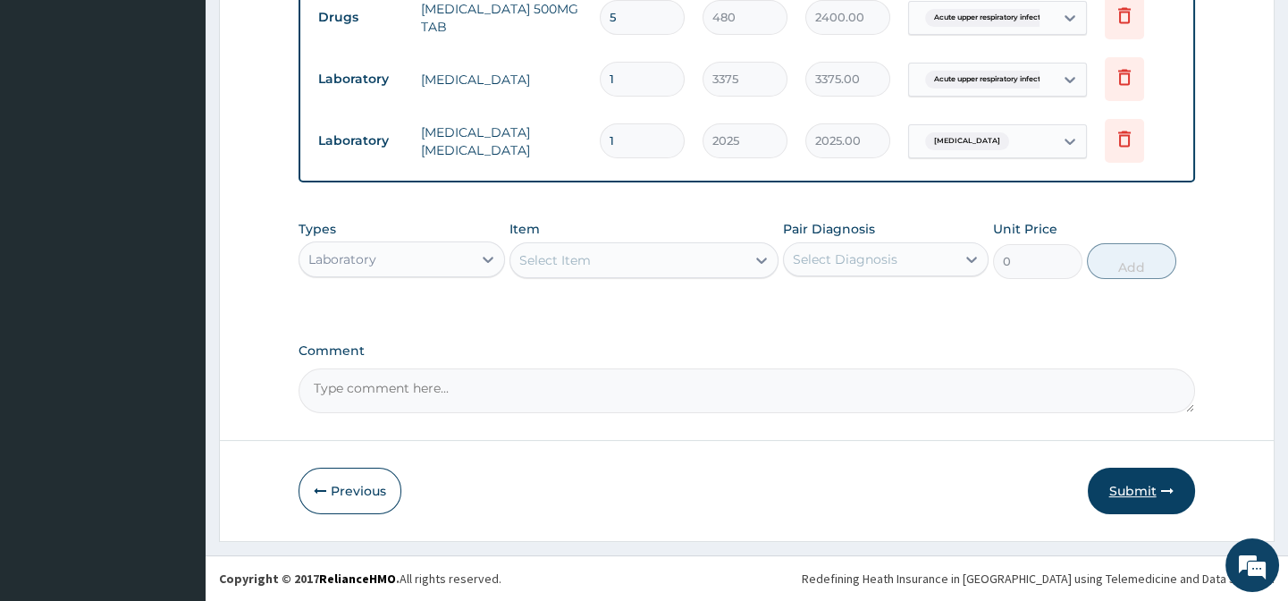
click at [1122, 493] on button "Submit" at bounding box center [1141, 490] width 107 height 46
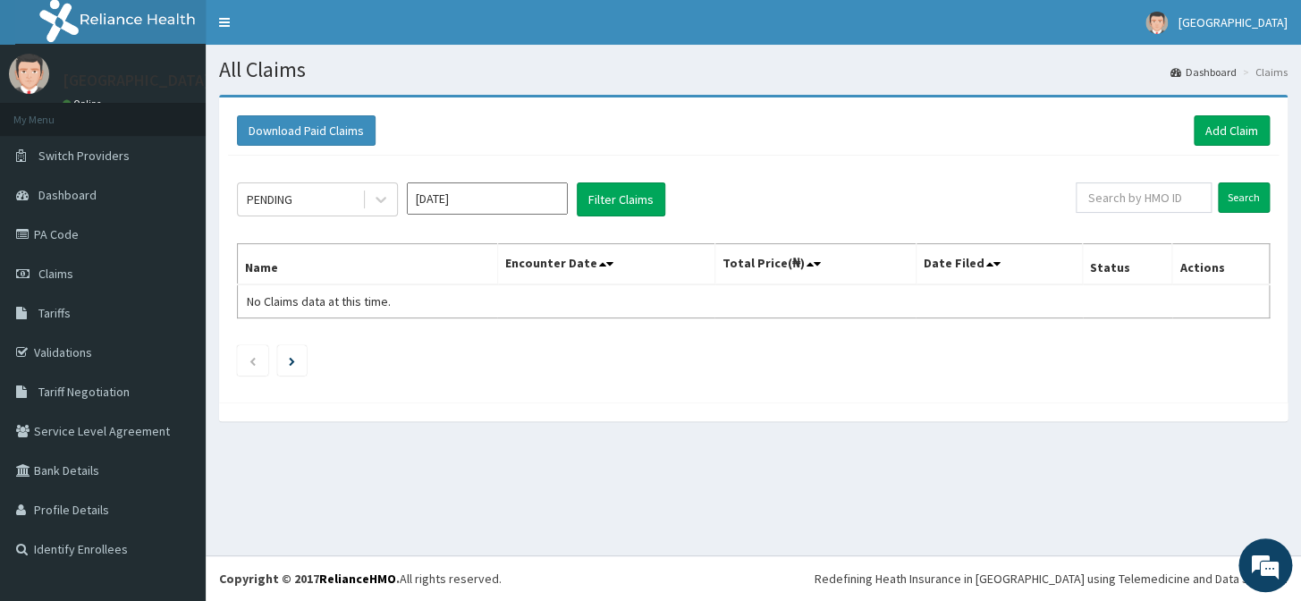
click at [337, 196] on div "PENDING" at bounding box center [300, 199] width 124 height 29
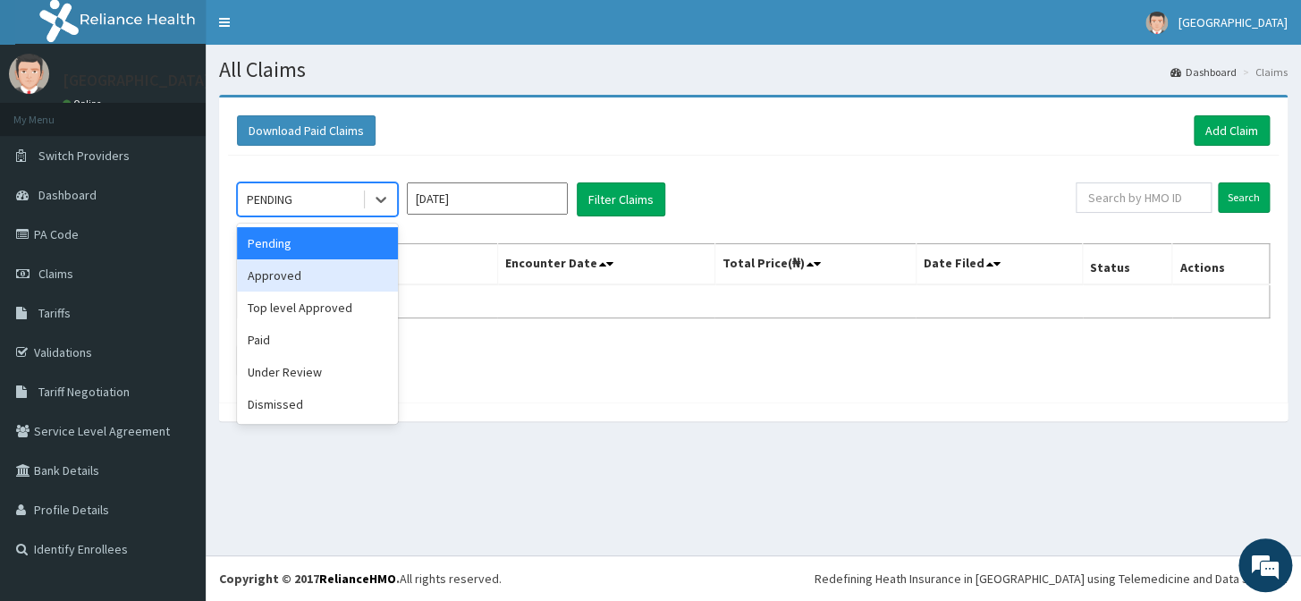
click at [331, 277] on div "Approved" at bounding box center [317, 275] width 161 height 32
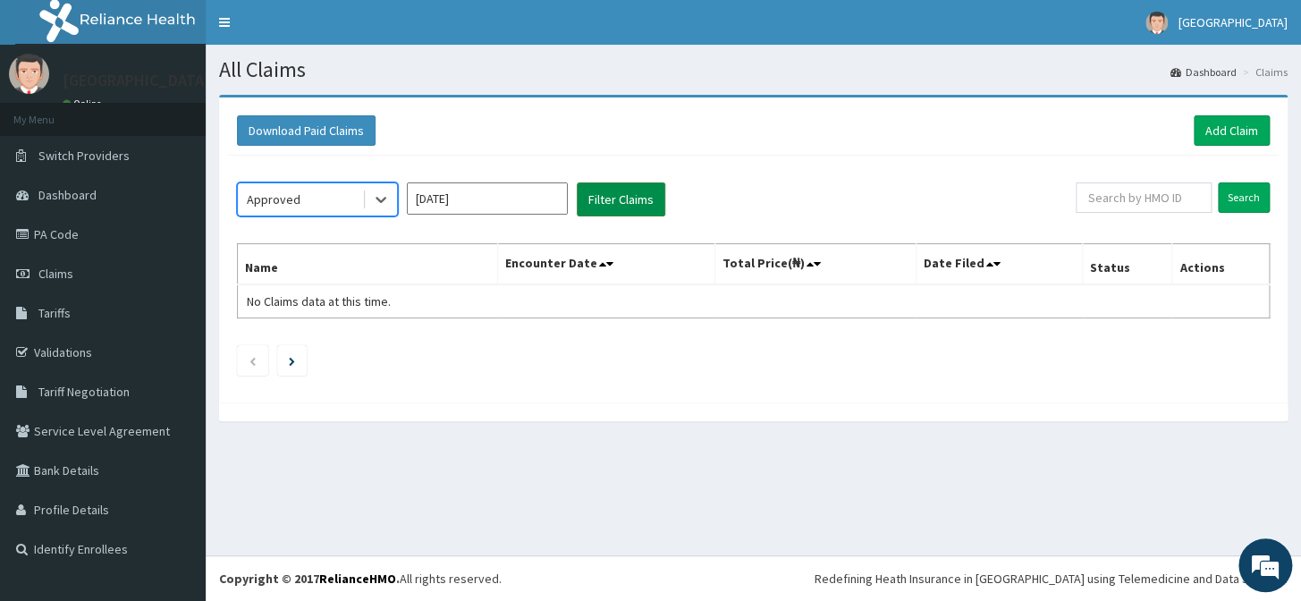
click at [625, 192] on button "Filter Claims" at bounding box center [621, 199] width 88 height 34
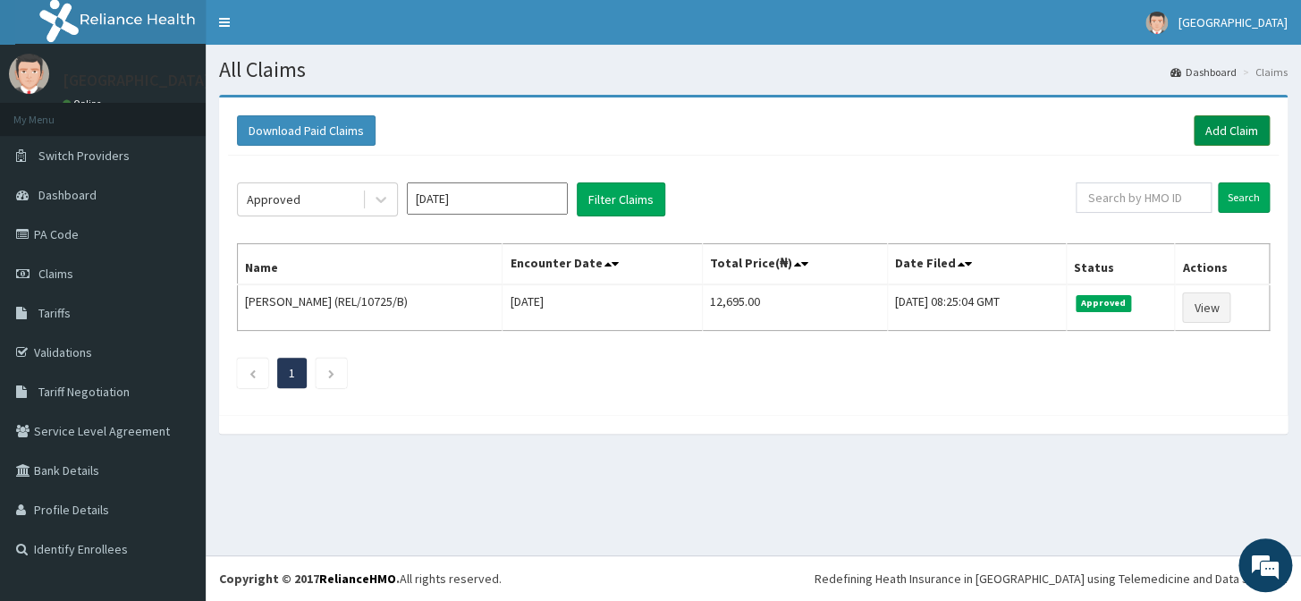
click at [1246, 134] on link "Add Claim" at bounding box center [1231, 130] width 76 height 30
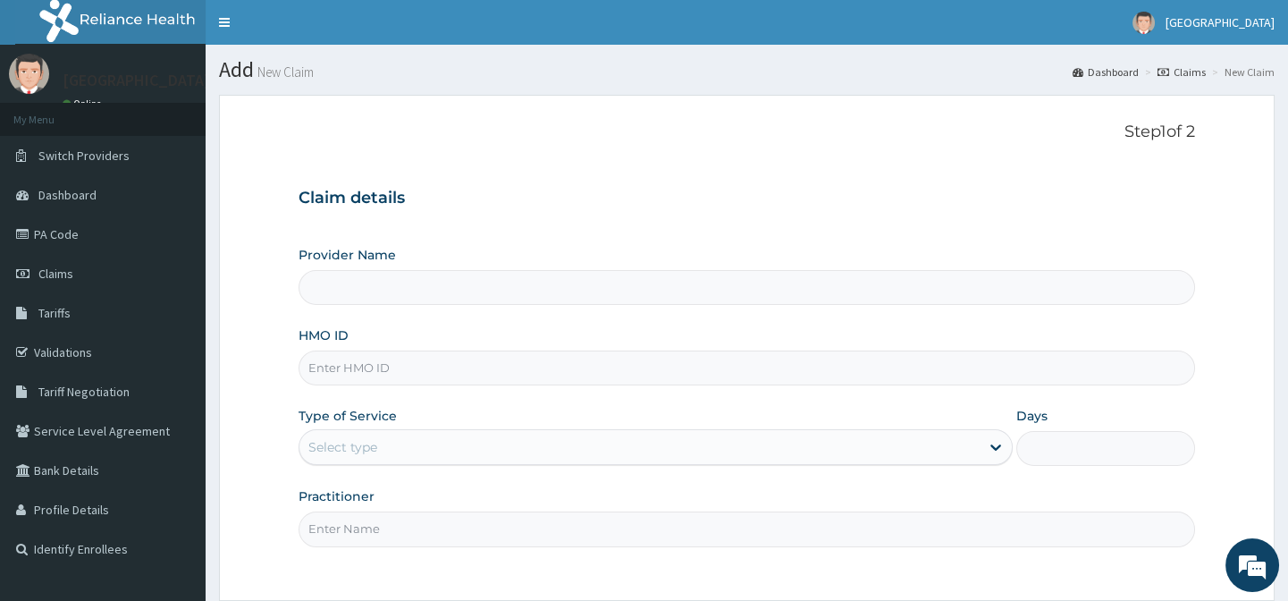
type input "Lily Hospital-BENIN"
click at [806, 150] on div "Step 1 of 2 Claim details Provider Name Lily Hospital-BENIN HMO ID Type of Serv…" at bounding box center [747, 347] width 896 height 451
click at [407, 365] on input "HMO ID" at bounding box center [747, 367] width 896 height 35
paste input "RLD/10149/B"
type input "RLD/10149/B"
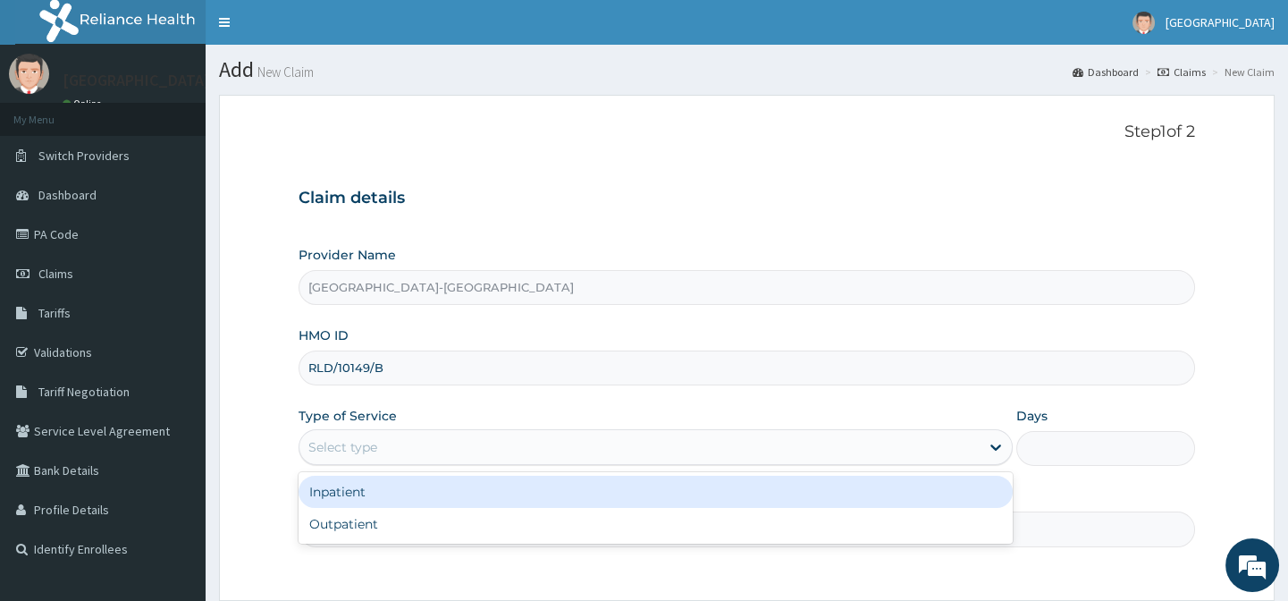
click at [373, 448] on div "Select type" at bounding box center [342, 447] width 69 height 18
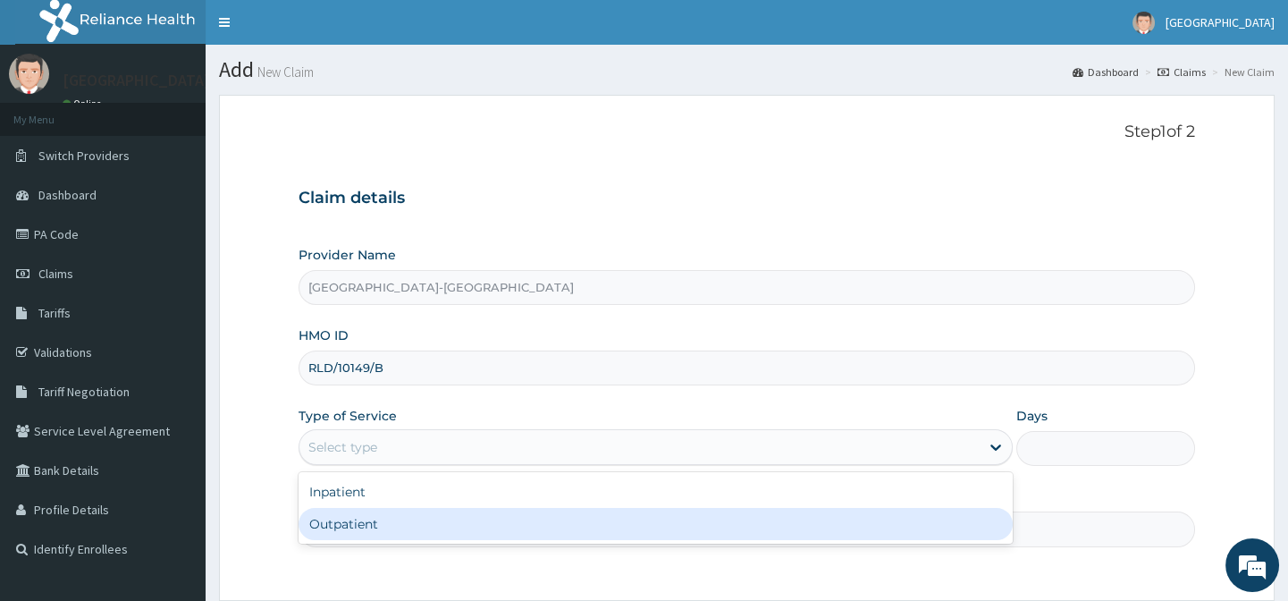
click at [381, 521] on div "Outpatient" at bounding box center [656, 524] width 714 height 32
type input "1"
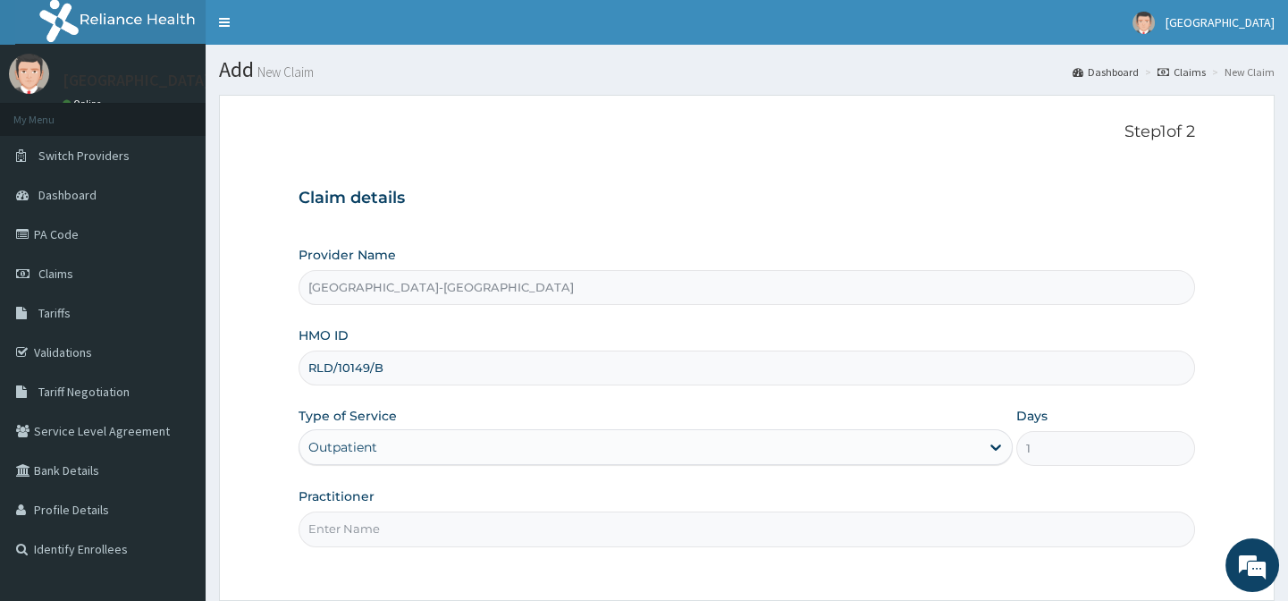
click at [381, 518] on input "Practitioner" at bounding box center [747, 528] width 896 height 35
type input "."
click at [575, 473] on div "Provider Name Lily Hospital-BENIN HMO ID RLD/10149/B Type of Service Outpatient…" at bounding box center [747, 396] width 896 height 300
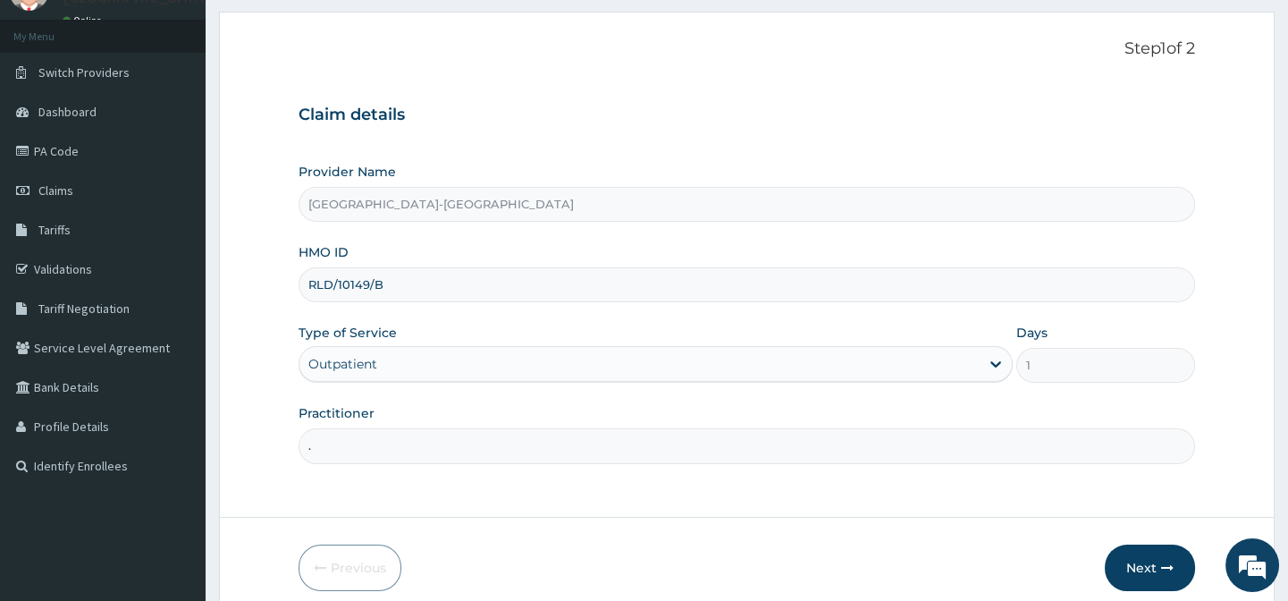
scroll to position [160, 0]
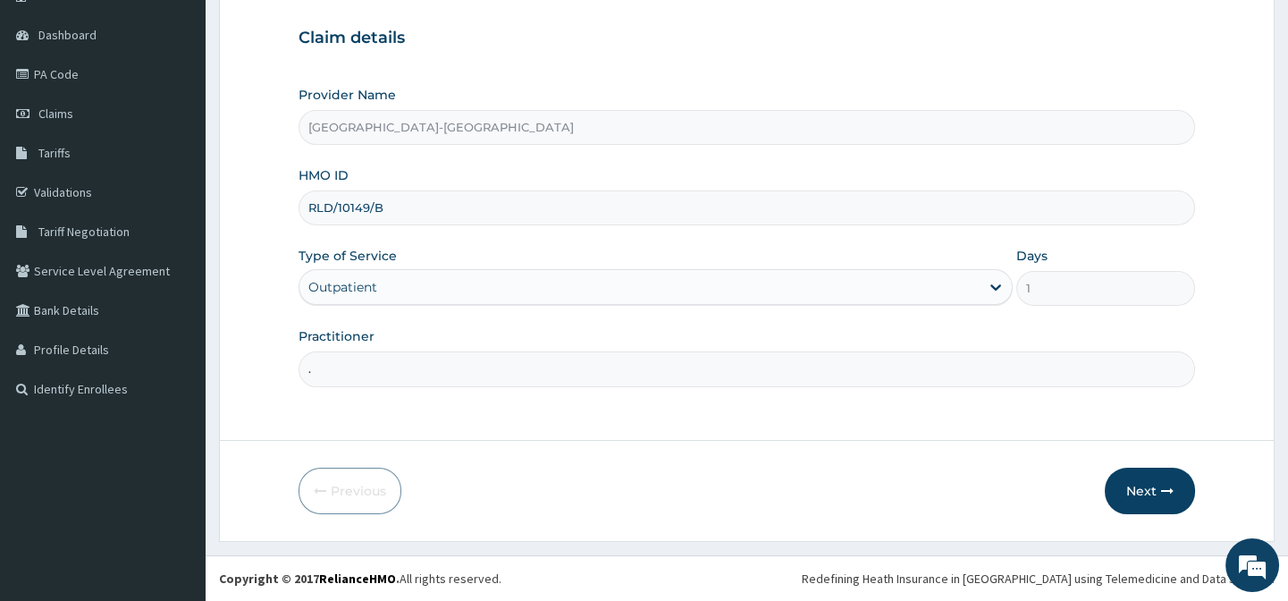
click at [887, 427] on form "Step 1 of 2 Claim details Provider Name Lily Hospital-BENIN HMO ID RLD/10149/B …" at bounding box center [747, 238] width 1056 height 607
click at [1154, 501] on button "Next" at bounding box center [1150, 490] width 90 height 46
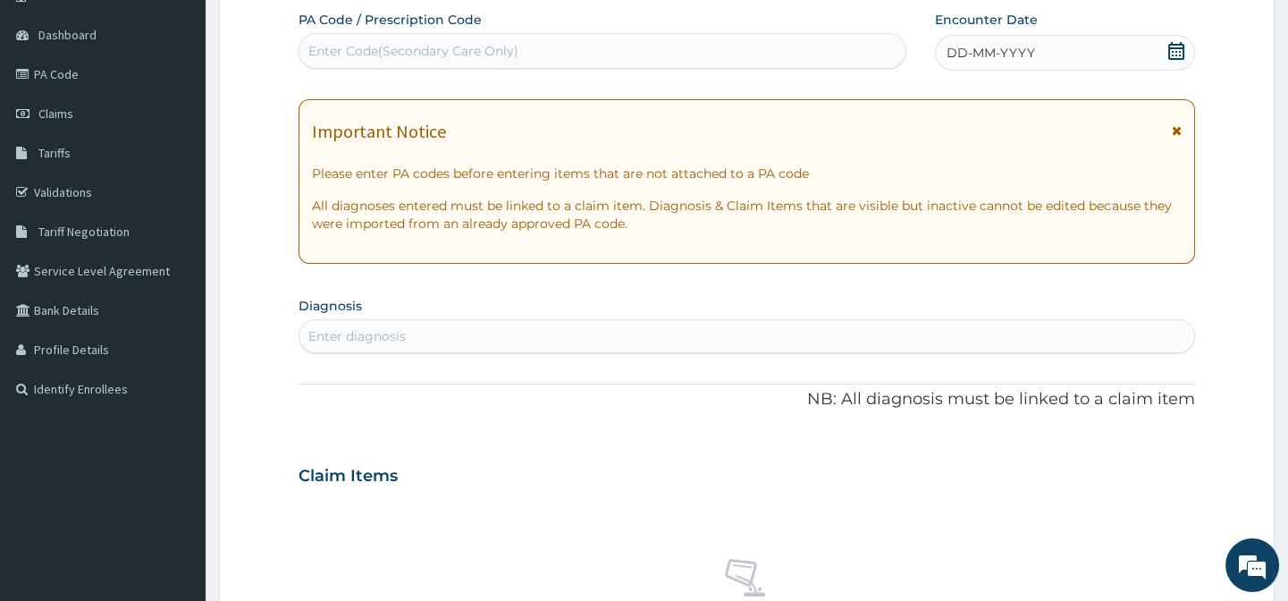
click at [1063, 53] on div "DD-MM-YYYY" at bounding box center [1065, 53] width 260 height 36
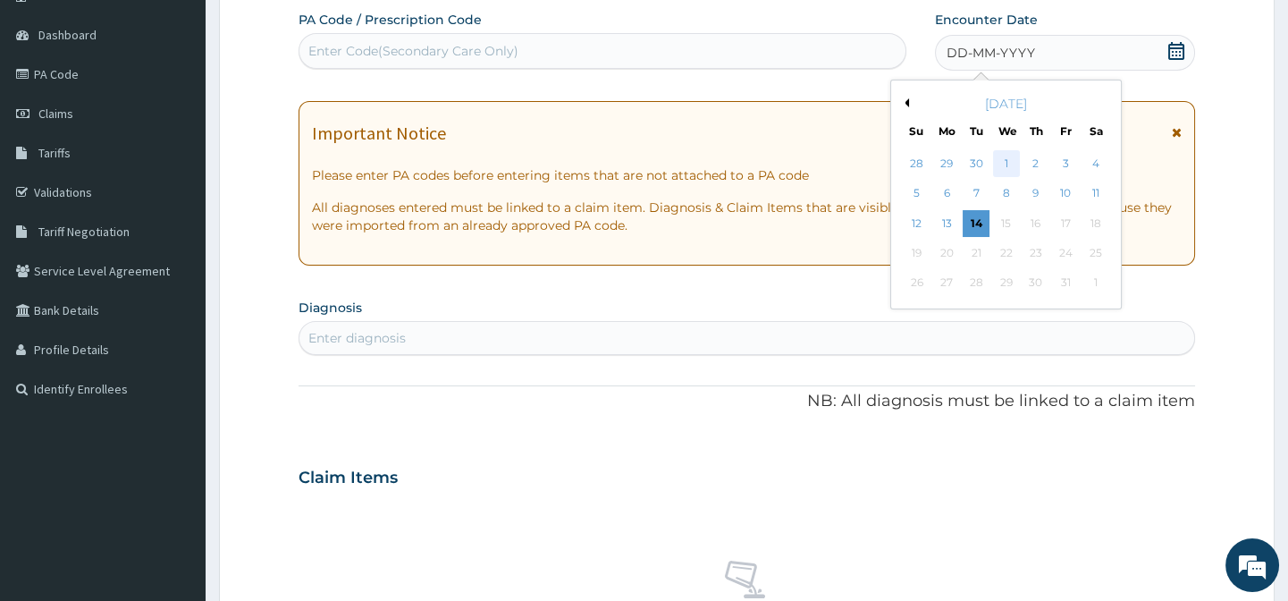
click at [1010, 156] on div "1" at bounding box center [1005, 163] width 27 height 27
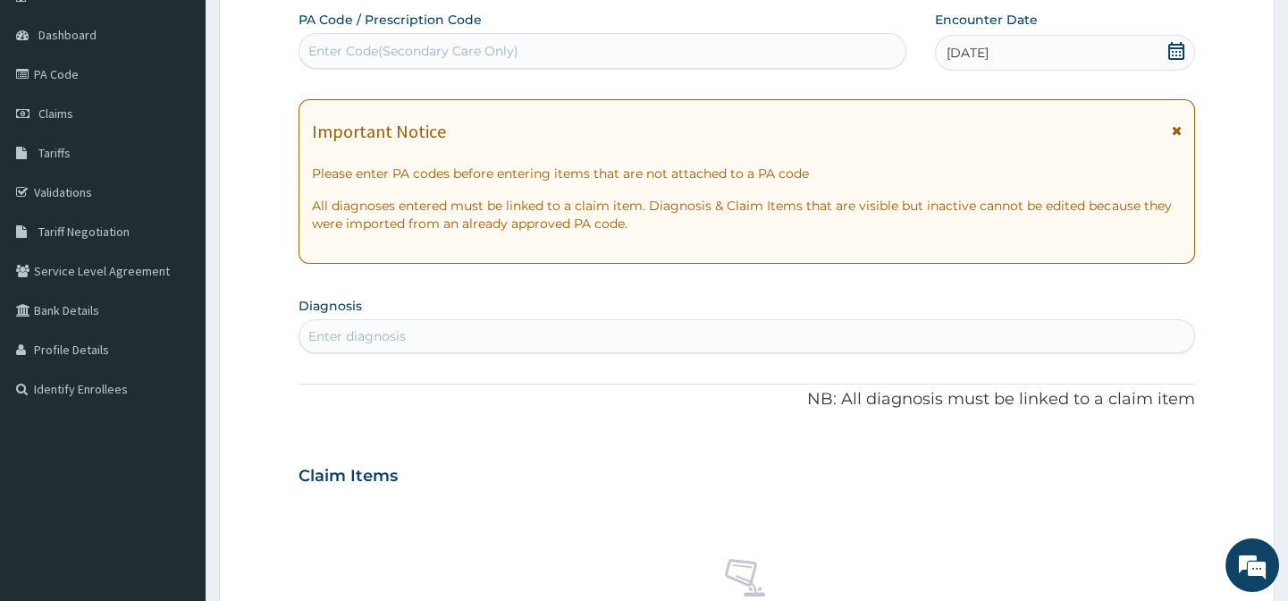
click at [350, 335] on div "Enter diagnosis" at bounding box center [356, 336] width 97 height 18
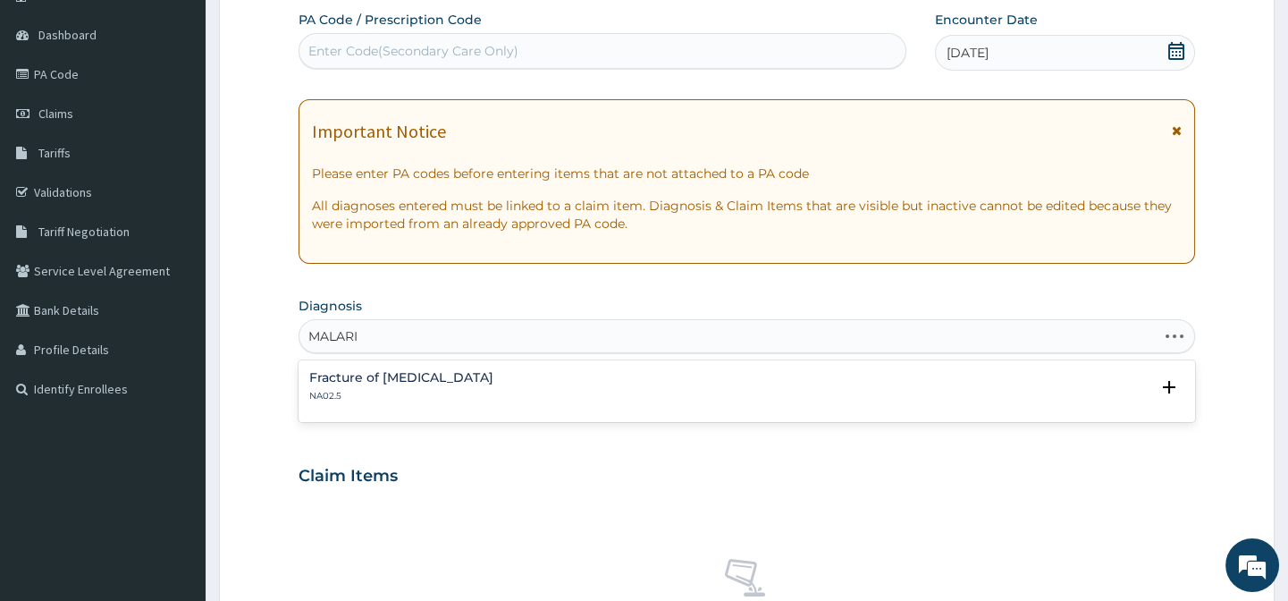
type input "MALARIA"
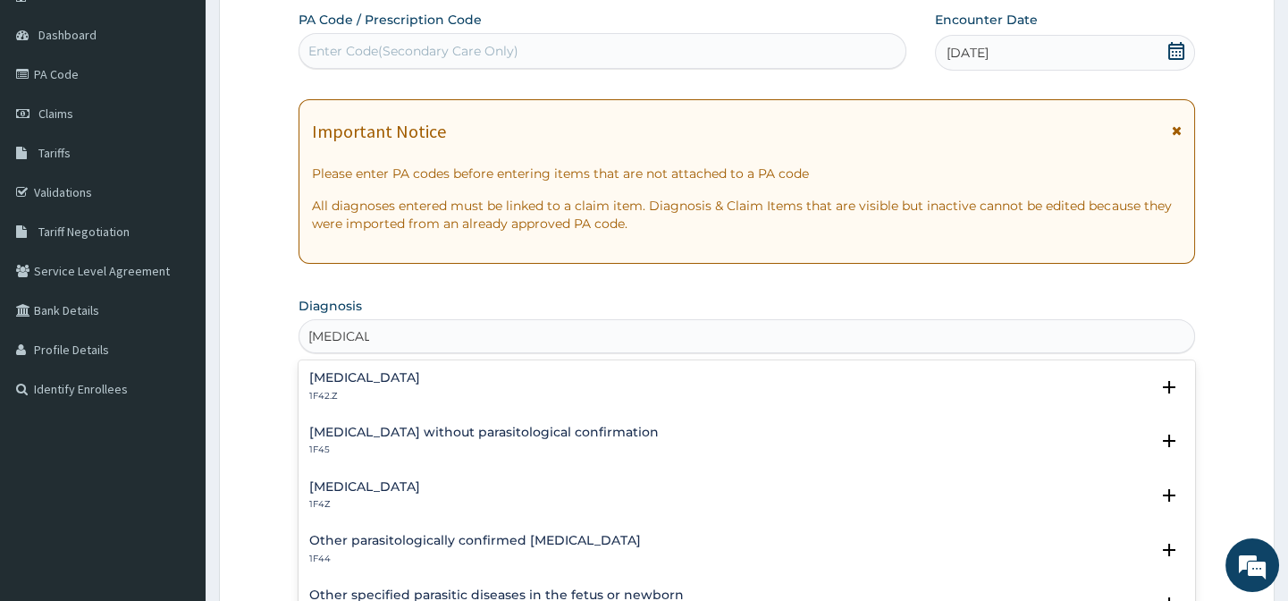
click at [392, 492] on h4 "Malaria, unspecified" at bounding box center [364, 486] width 111 height 13
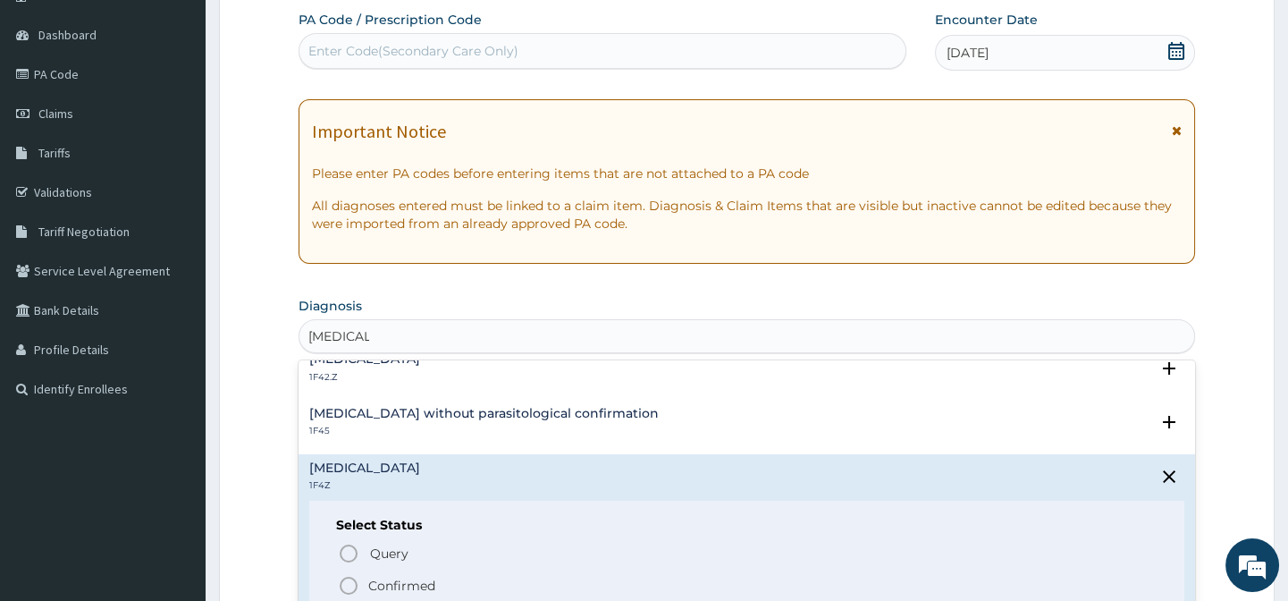
scroll to position [80, 0]
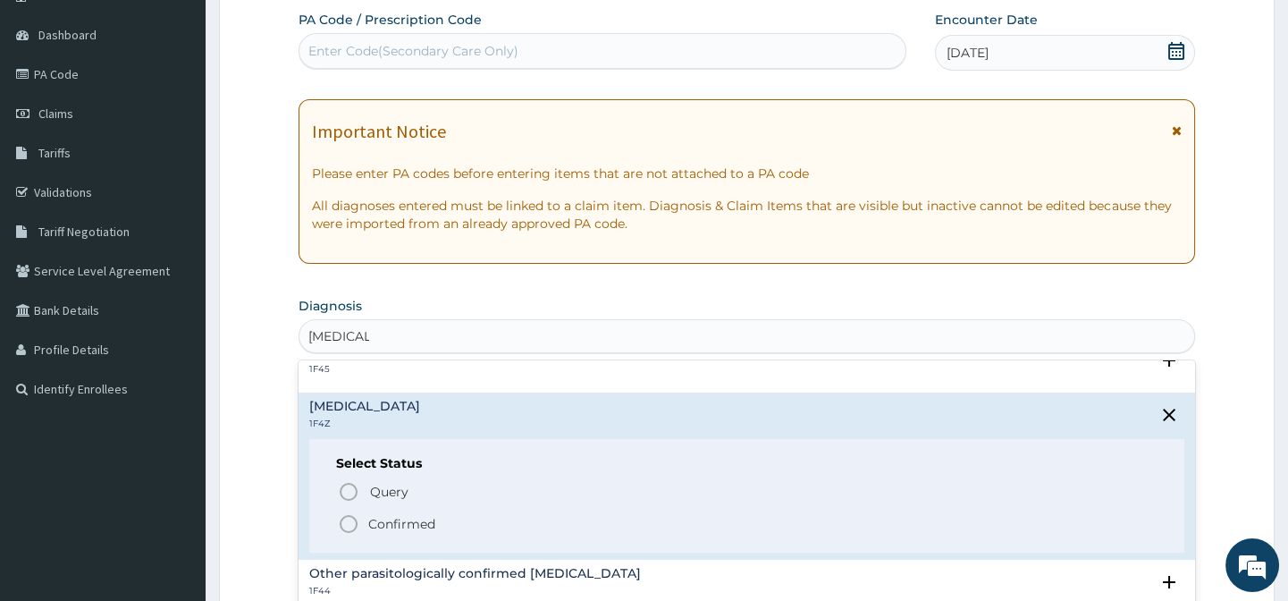
click at [346, 519] on icon "status option filled" at bounding box center [348, 523] width 21 height 21
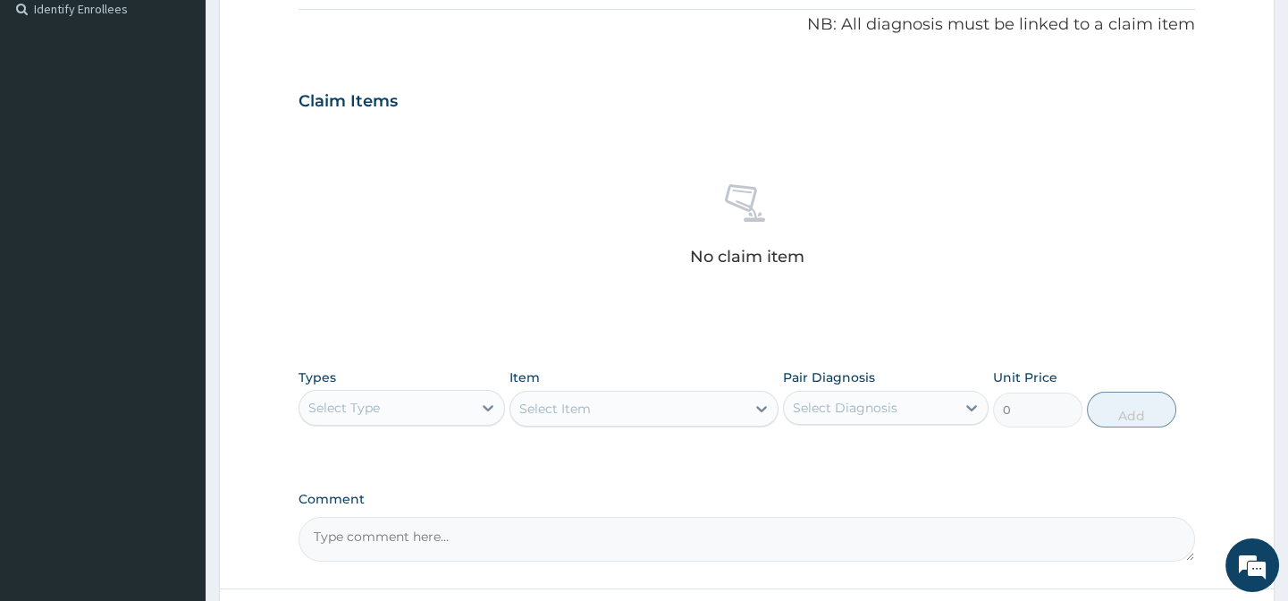
scroll to position [566, 0]
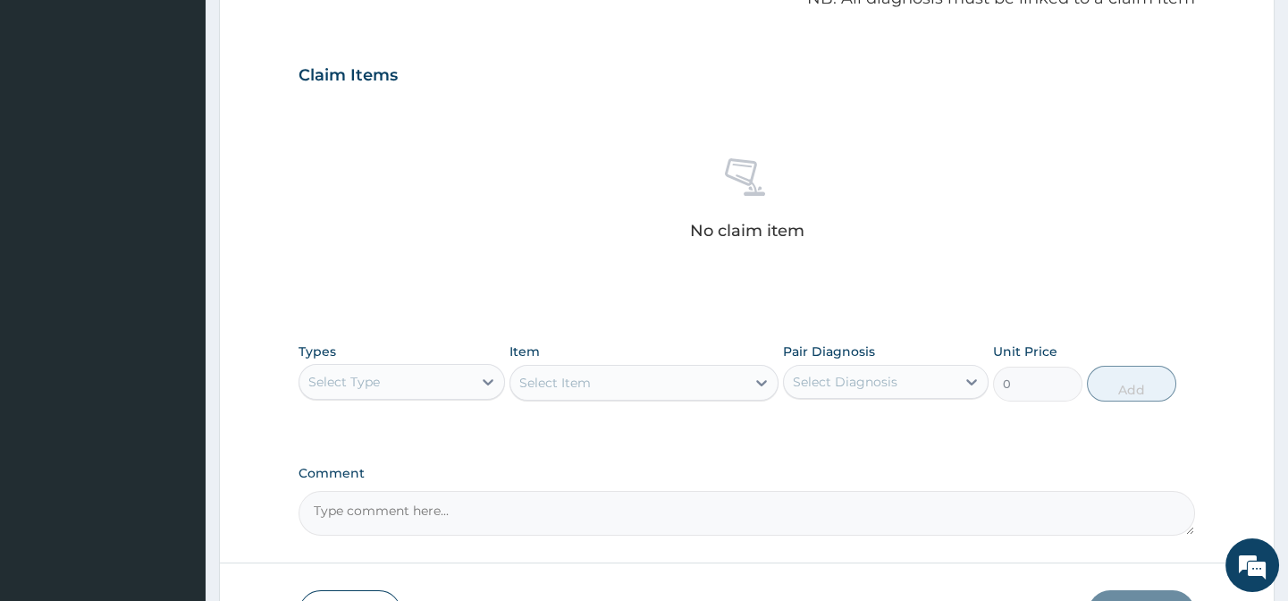
click at [425, 368] on div "Select Type" at bounding box center [385, 381] width 172 height 29
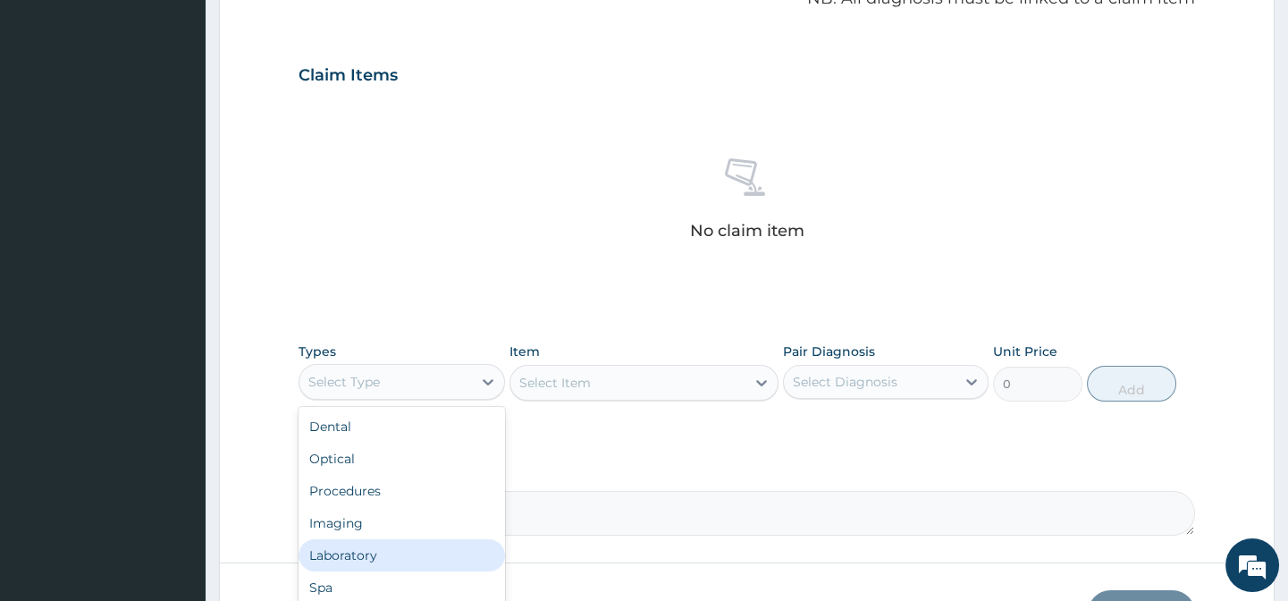
click at [339, 556] on div "Laboratory" at bounding box center [402, 555] width 206 height 32
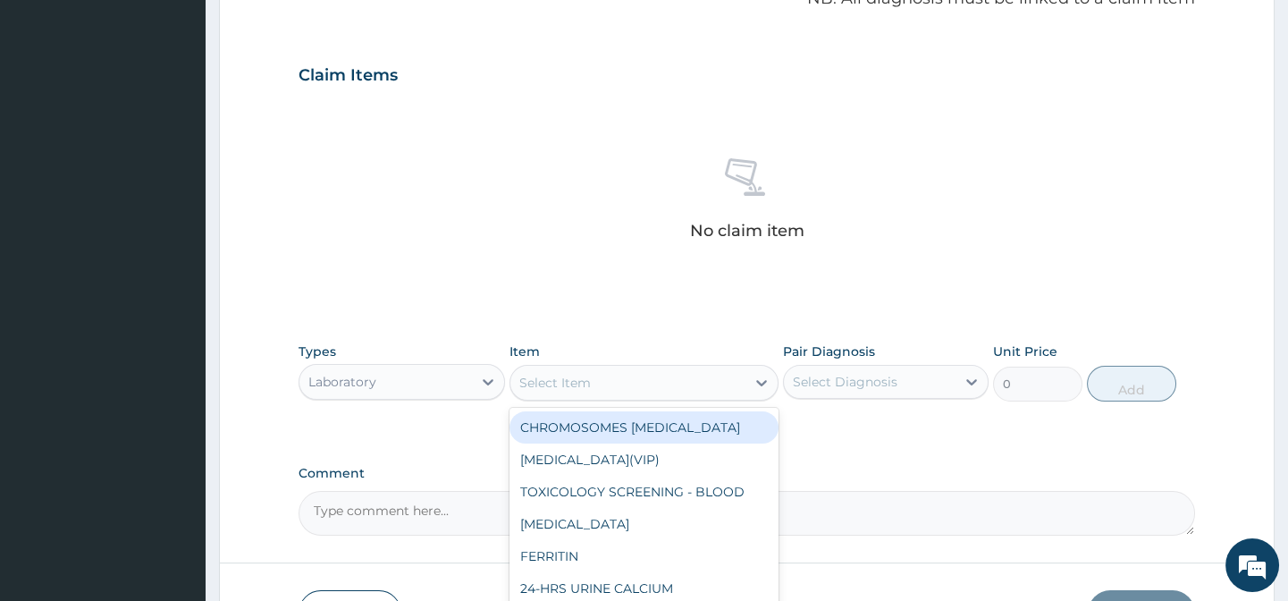
click at [572, 384] on div "Select Item" at bounding box center [555, 383] width 72 height 18
paste input "MALARIA PARASITE"
type input "MALARIA PARASITE"
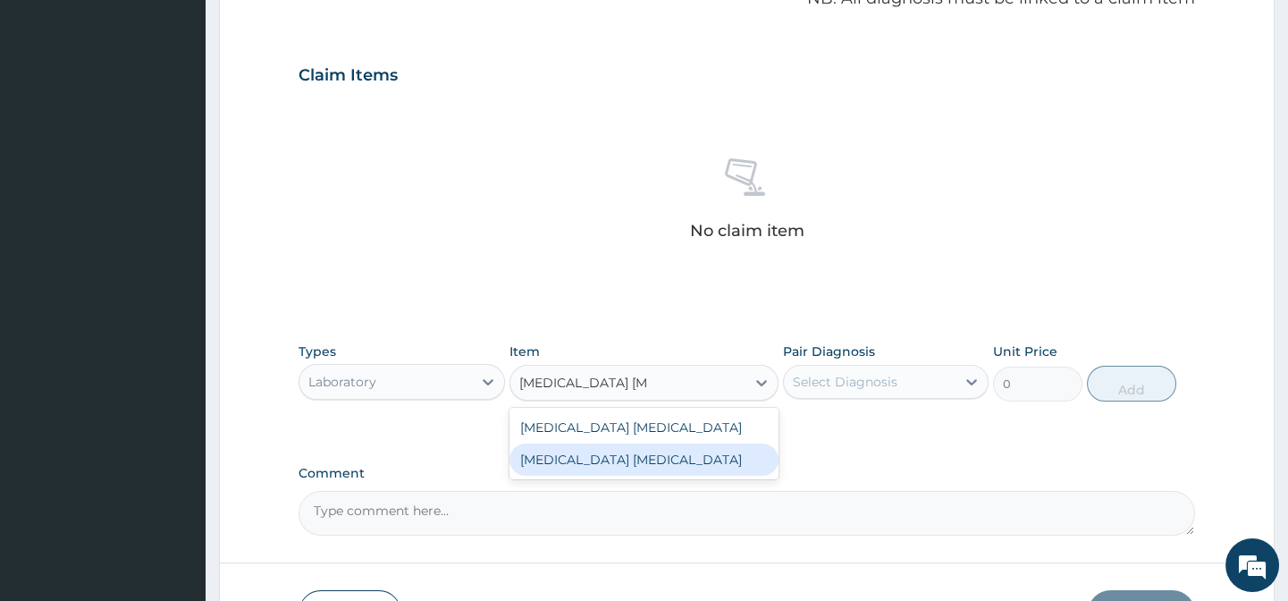
click at [708, 446] on div "MALARIA PARASITE" at bounding box center [643, 459] width 269 height 32
type input "2025"
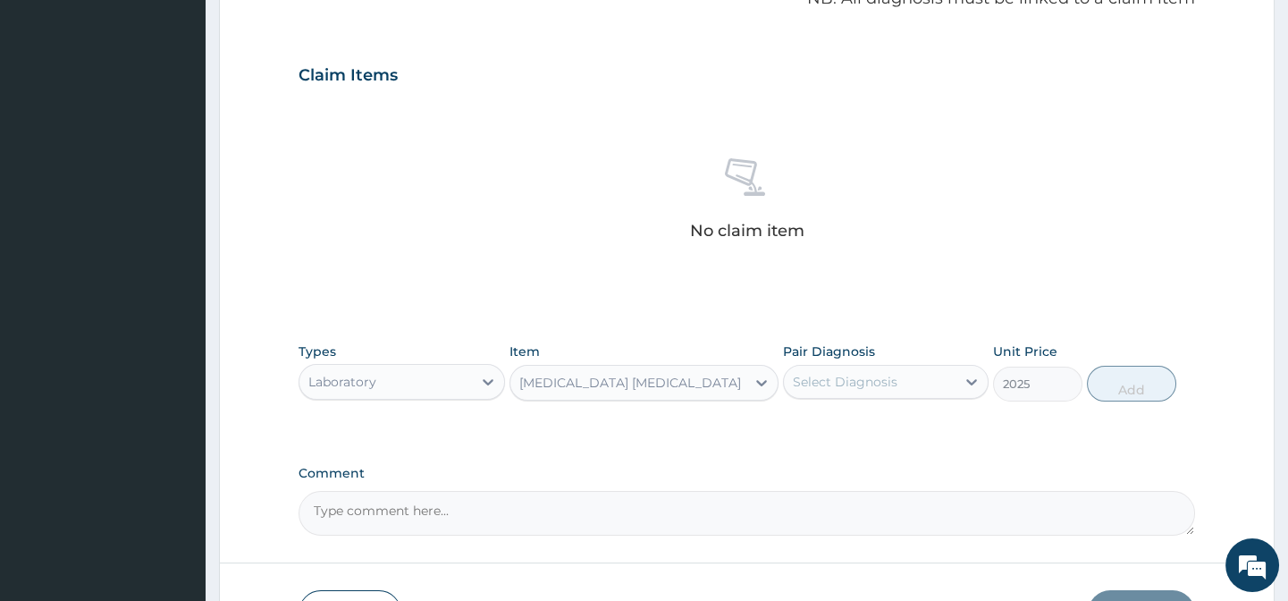
click at [868, 382] on div "Select Diagnosis" at bounding box center [845, 382] width 105 height 18
drag, startPoint x: 940, startPoint y: 433, endPoint x: 1036, endPoint y: 422, distance: 96.2
click at [945, 433] on div "Malaria, unspecified" at bounding box center [886, 427] width 206 height 37
checkbox input "true"
click at [1036, 422] on div "Types Laboratory Item MALARIA PARASITE Pair Diagnosis option Malaria, unspecifi…" at bounding box center [747, 385] width 896 height 104
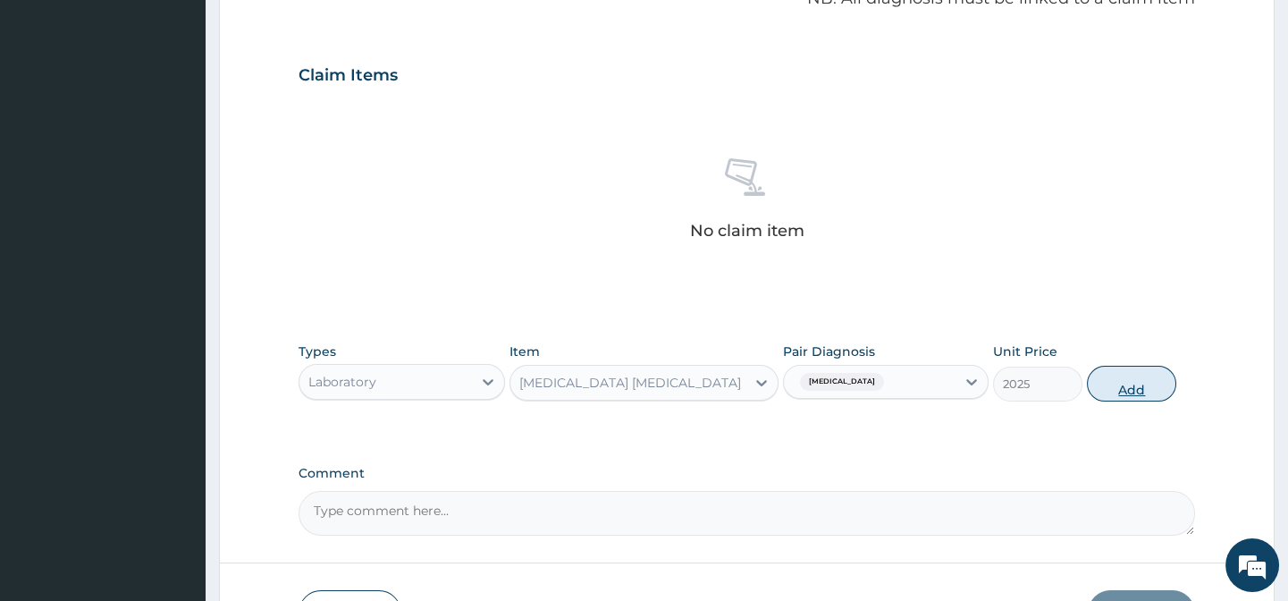
click at [1116, 383] on button "Add" at bounding box center [1131, 384] width 89 height 36
type input "0"
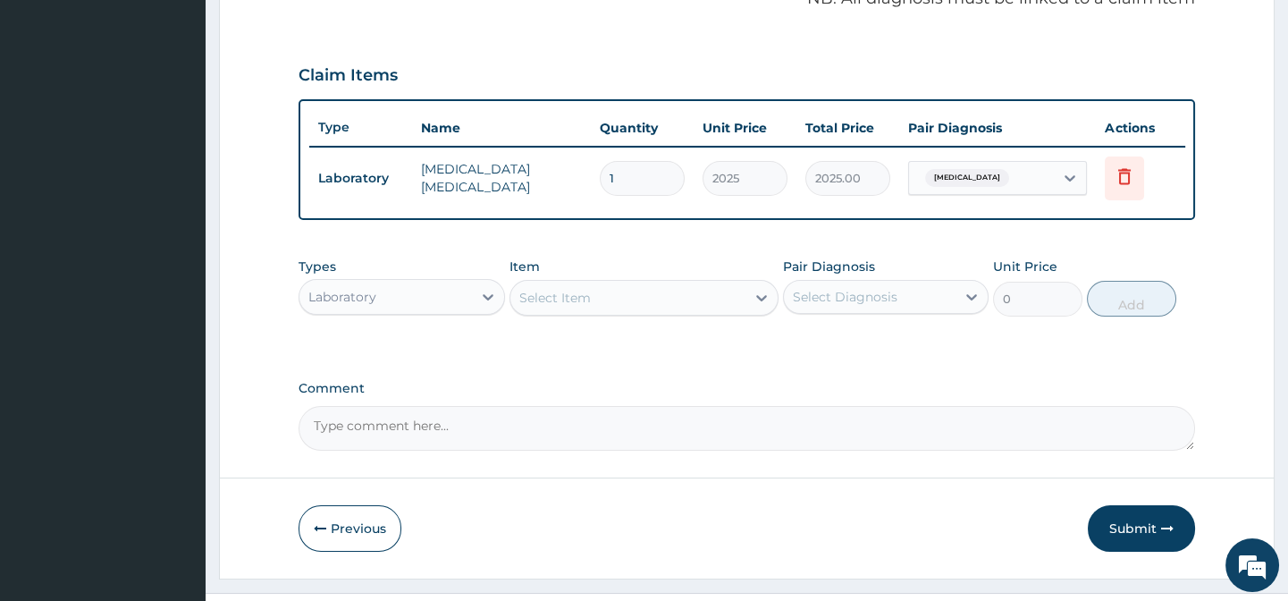
click at [751, 375] on div "PA Code / Prescription Code Enter Code(Secondary Care Only) Encounter Date 01-1…" at bounding box center [747, 28] width 896 height 846
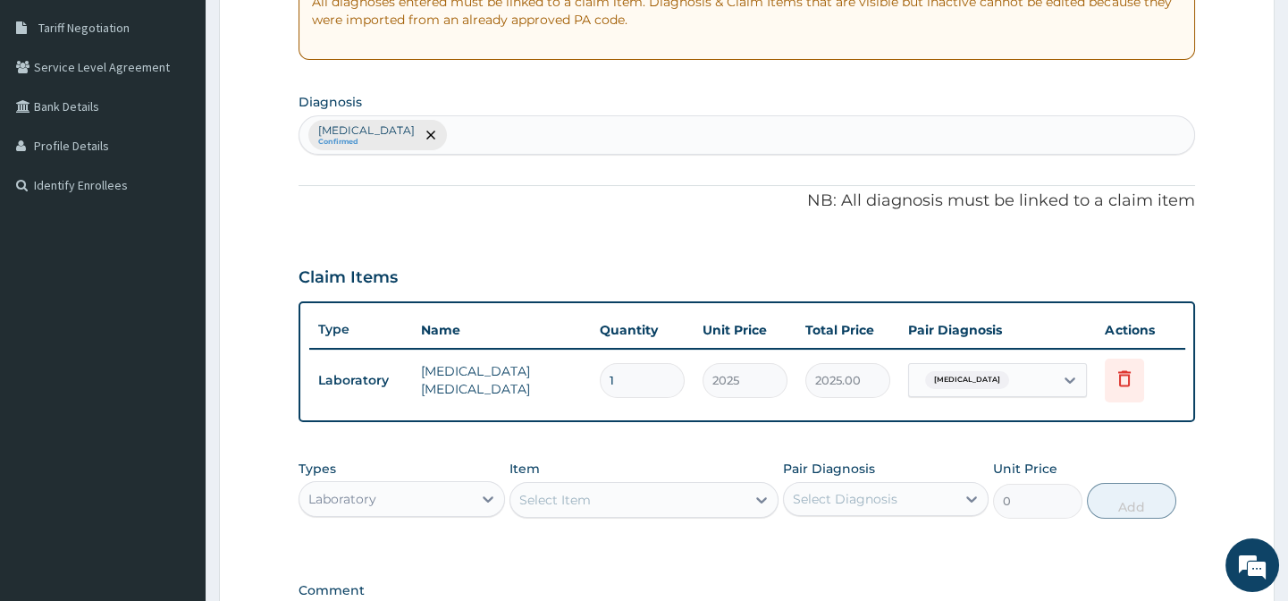
scroll to position [0, 0]
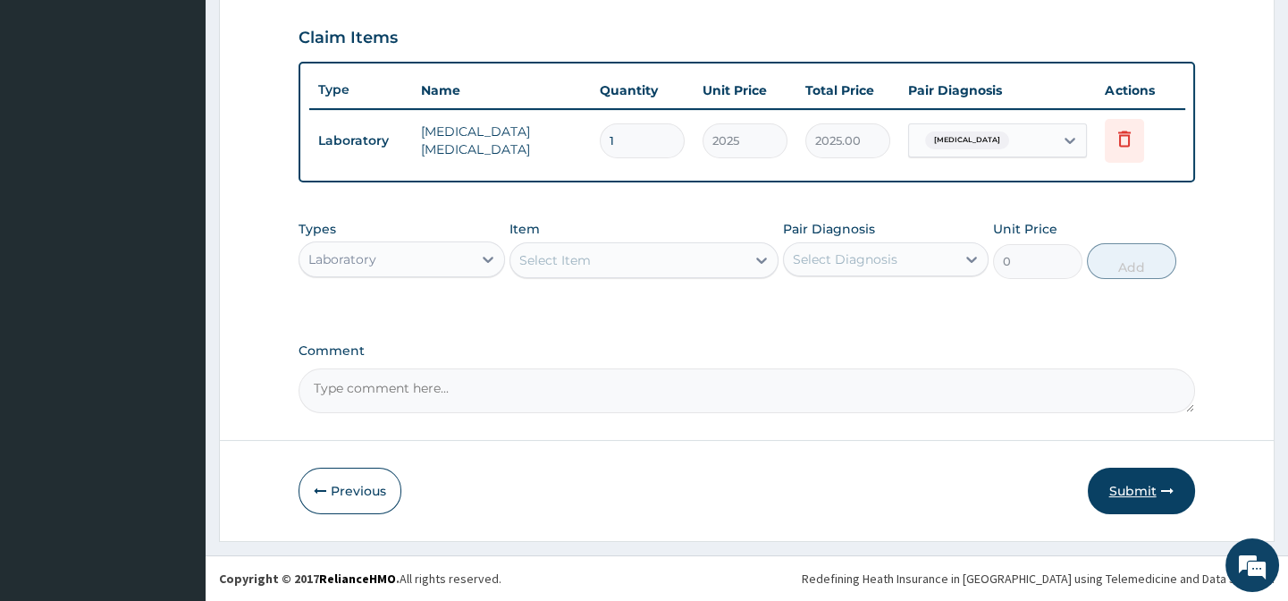
click at [1142, 477] on button "Submit" at bounding box center [1141, 490] width 107 height 46
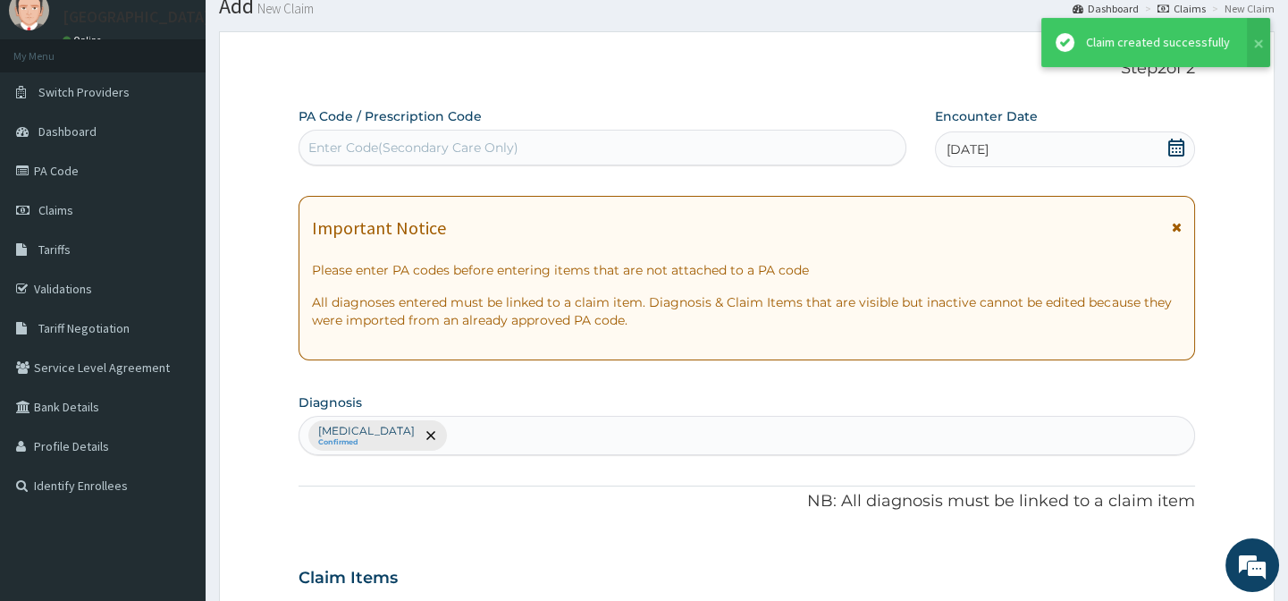
scroll to position [614, 0]
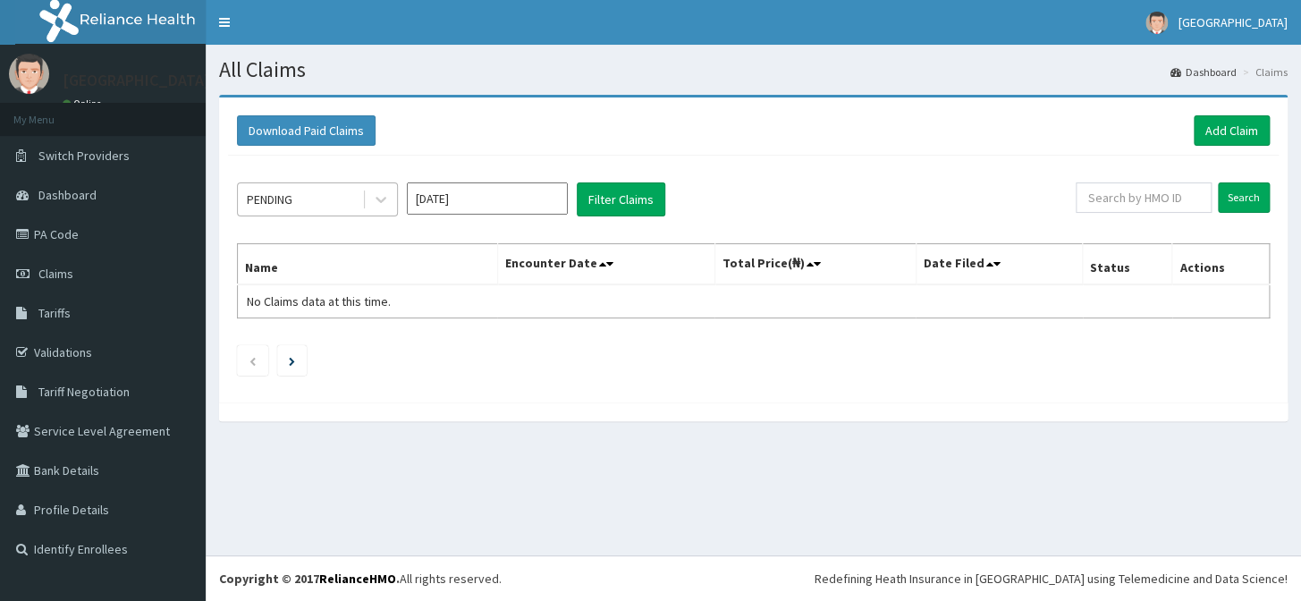
click at [284, 195] on div "PENDING" at bounding box center [270, 199] width 46 height 18
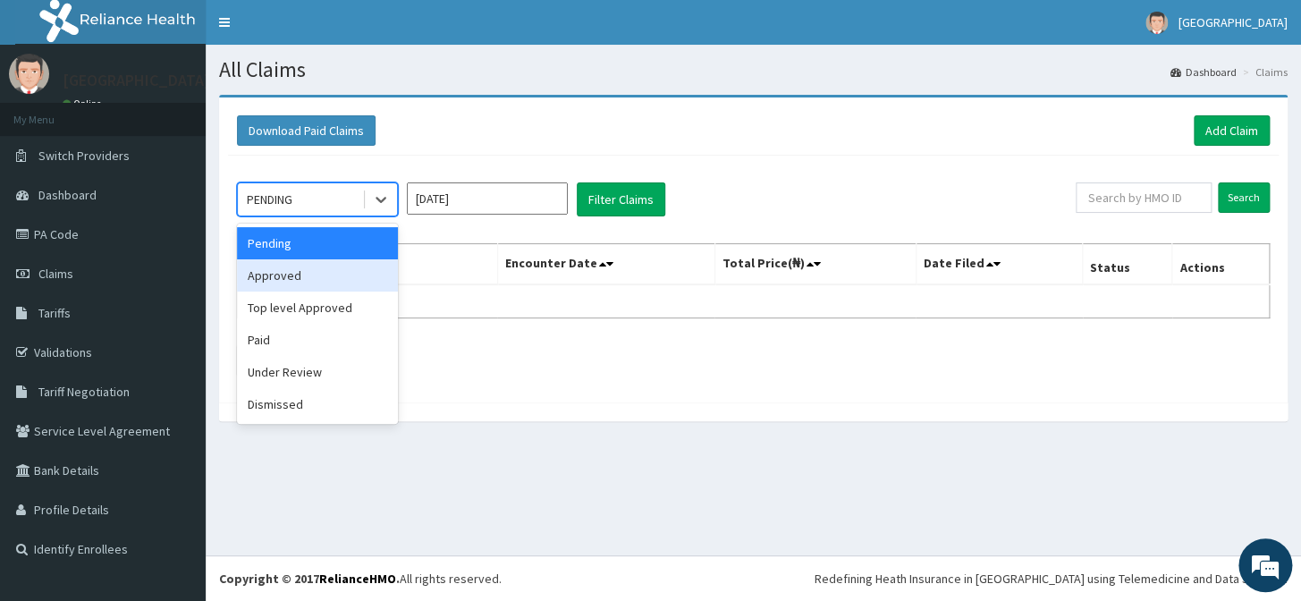
click at [333, 282] on div "Approved" at bounding box center [317, 275] width 161 height 32
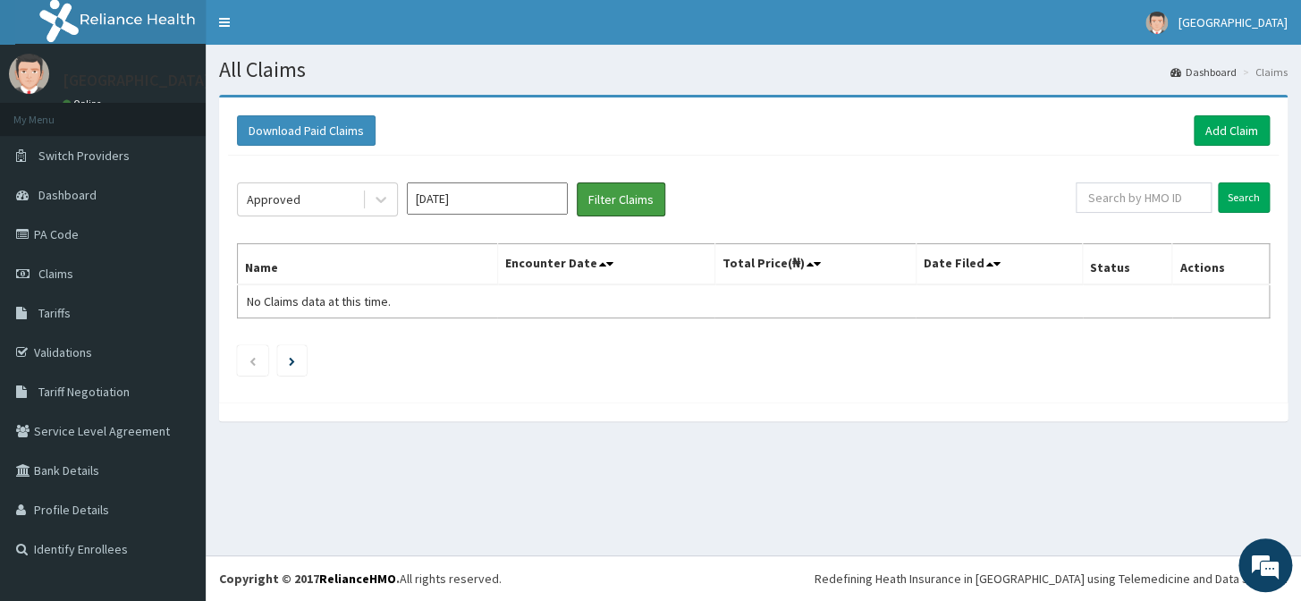
drag, startPoint x: 619, startPoint y: 206, endPoint x: 610, endPoint y: 220, distance: 17.4
click at [619, 205] on button "Filter Claims" at bounding box center [621, 199] width 88 height 34
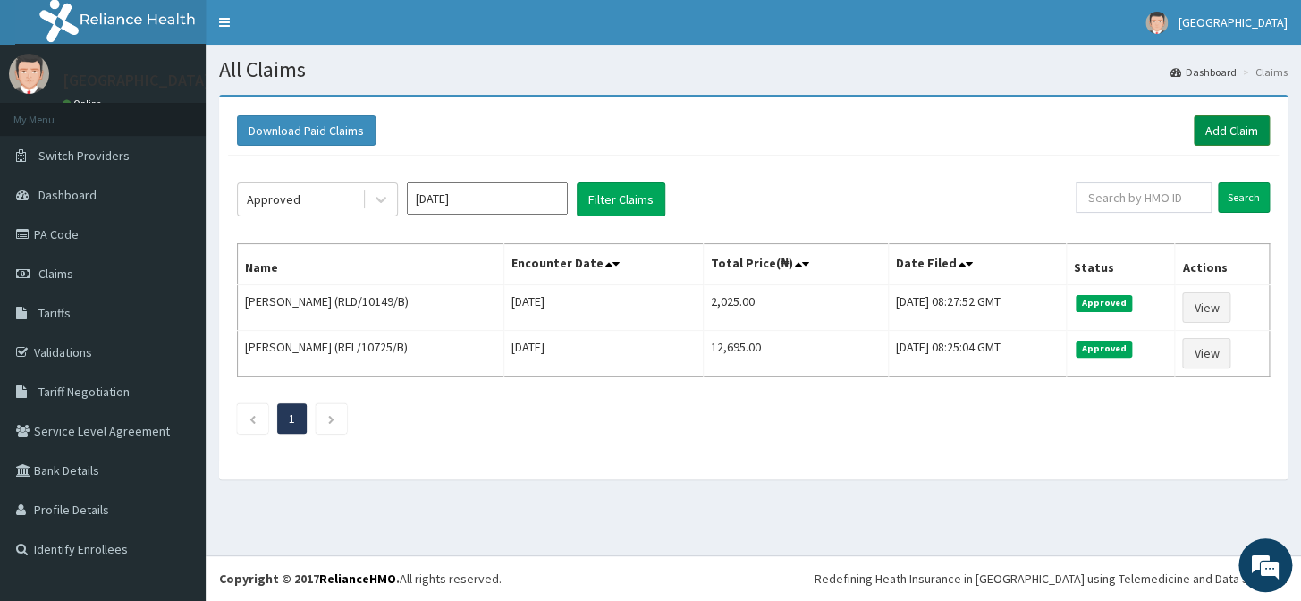
click at [1225, 131] on link "Add Claim" at bounding box center [1231, 130] width 76 height 30
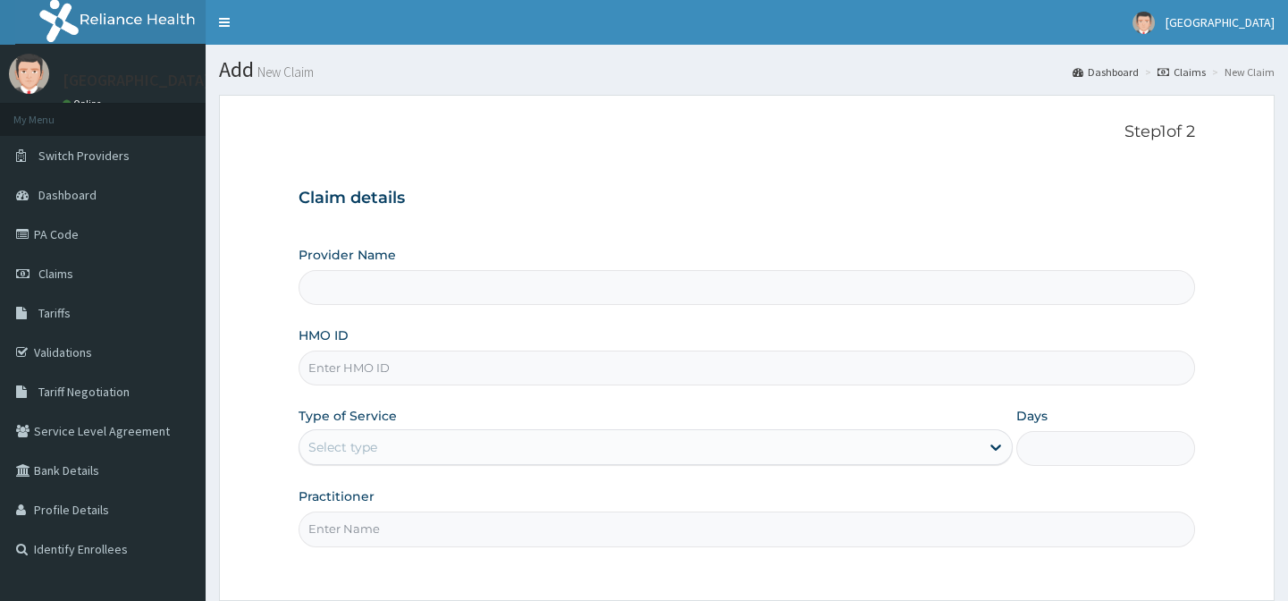
click at [411, 381] on input "HMO ID" at bounding box center [747, 367] width 896 height 35
paste input "PES/10072/A"
type input "PES/10072/A"
click at [400, 446] on div "Select type" at bounding box center [639, 447] width 680 height 29
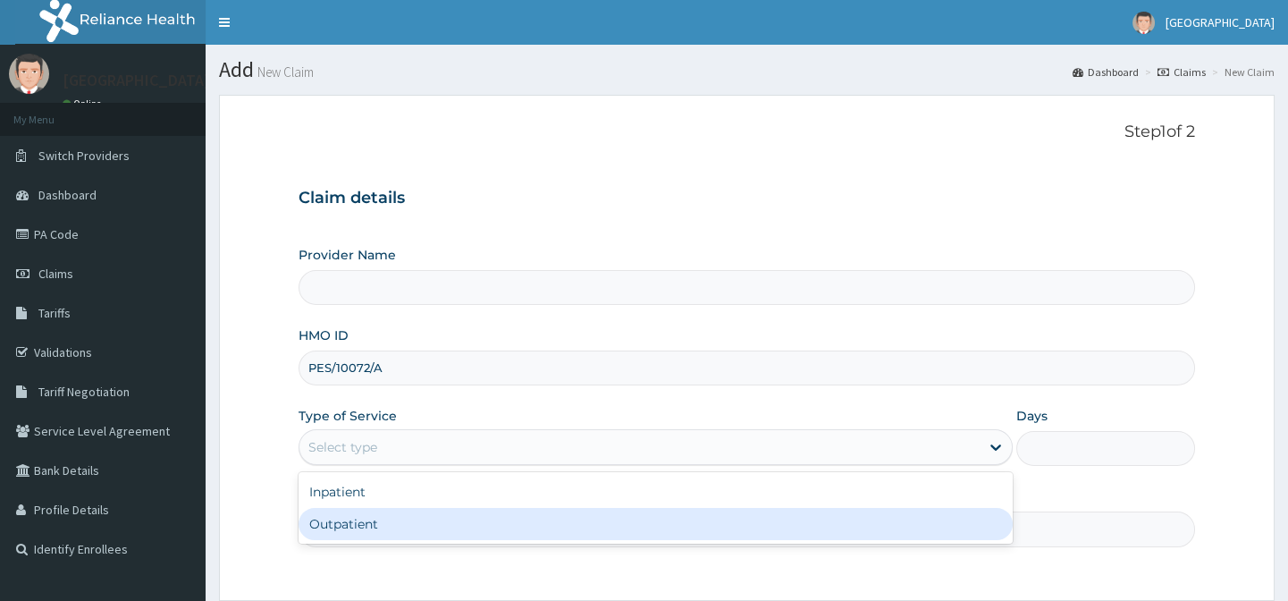
click at [422, 517] on div "Outpatient" at bounding box center [656, 524] width 714 height 32
type input "1"
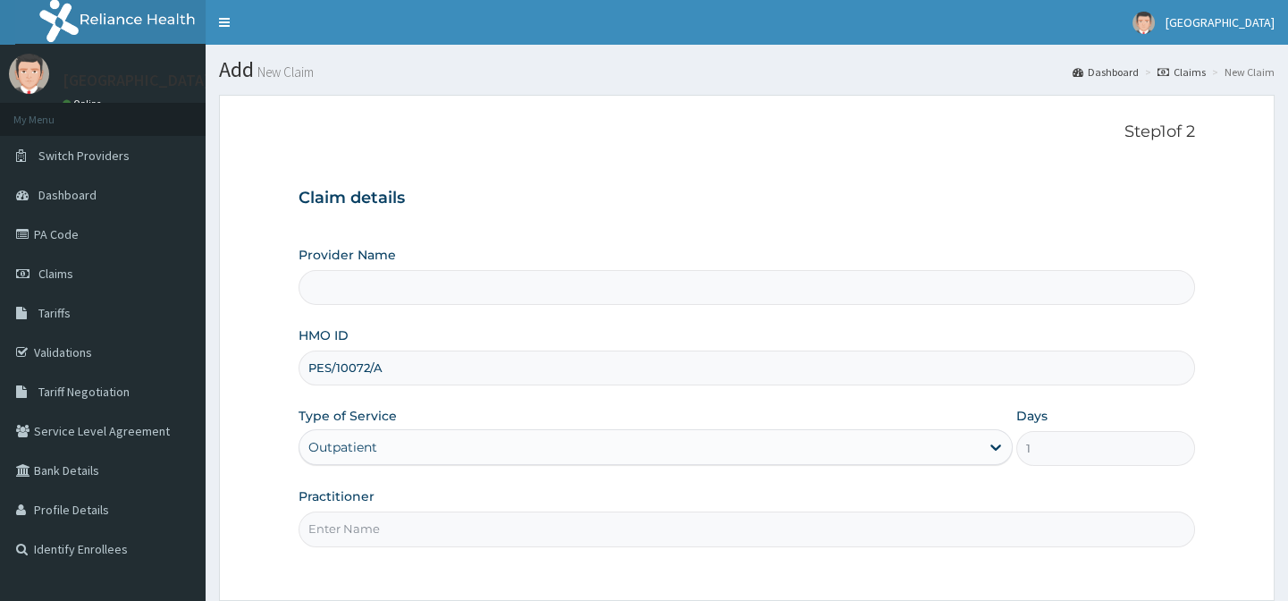
click at [422, 509] on div "Practitioner" at bounding box center [747, 516] width 896 height 59
click at [428, 528] on input "Practitioner" at bounding box center [747, 528] width 896 height 35
type input "Lily Hospital-BENIN"
type input "."
click at [620, 498] on div "Practitioner ." at bounding box center [747, 516] width 896 height 59
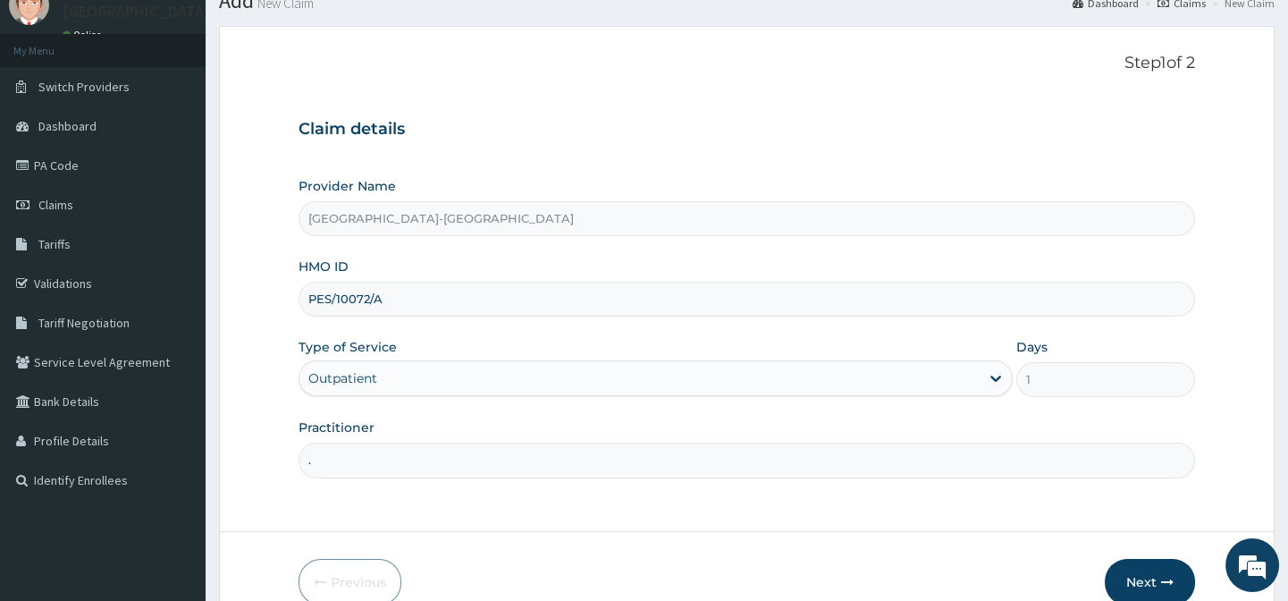
scroll to position [160, 0]
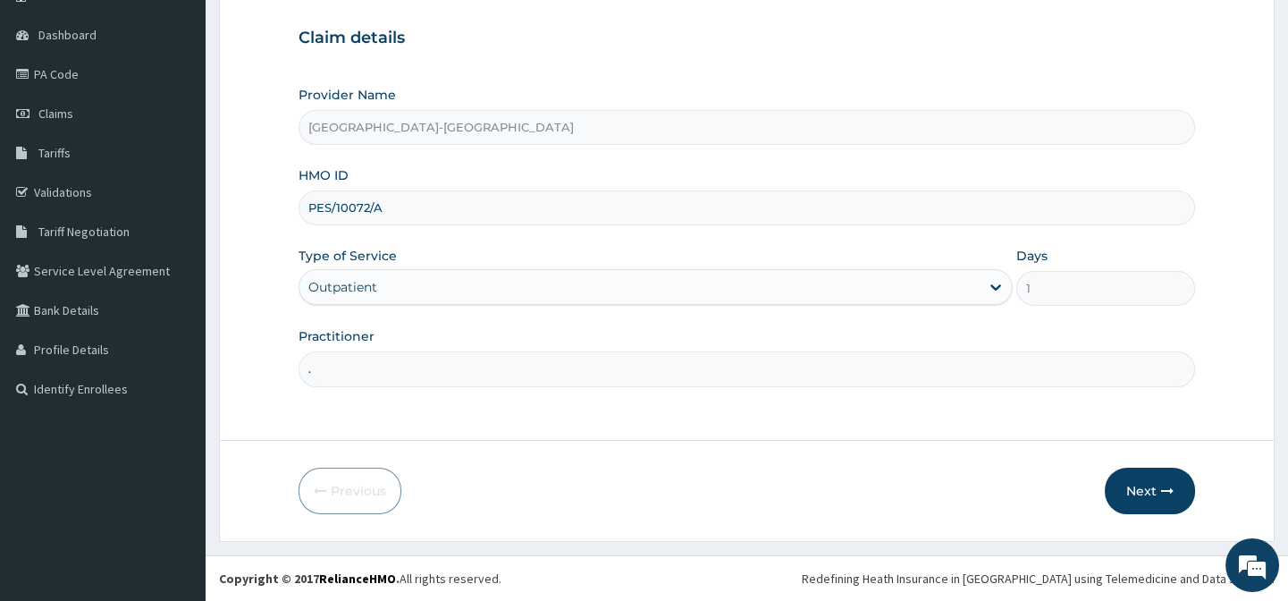
click at [1081, 466] on form "Step 1 of 2 Claim details Provider Name Lily Hospital-BENIN HMO ID PES/10072/A …" at bounding box center [747, 238] width 1056 height 607
click at [1141, 480] on button "Next" at bounding box center [1150, 490] width 90 height 46
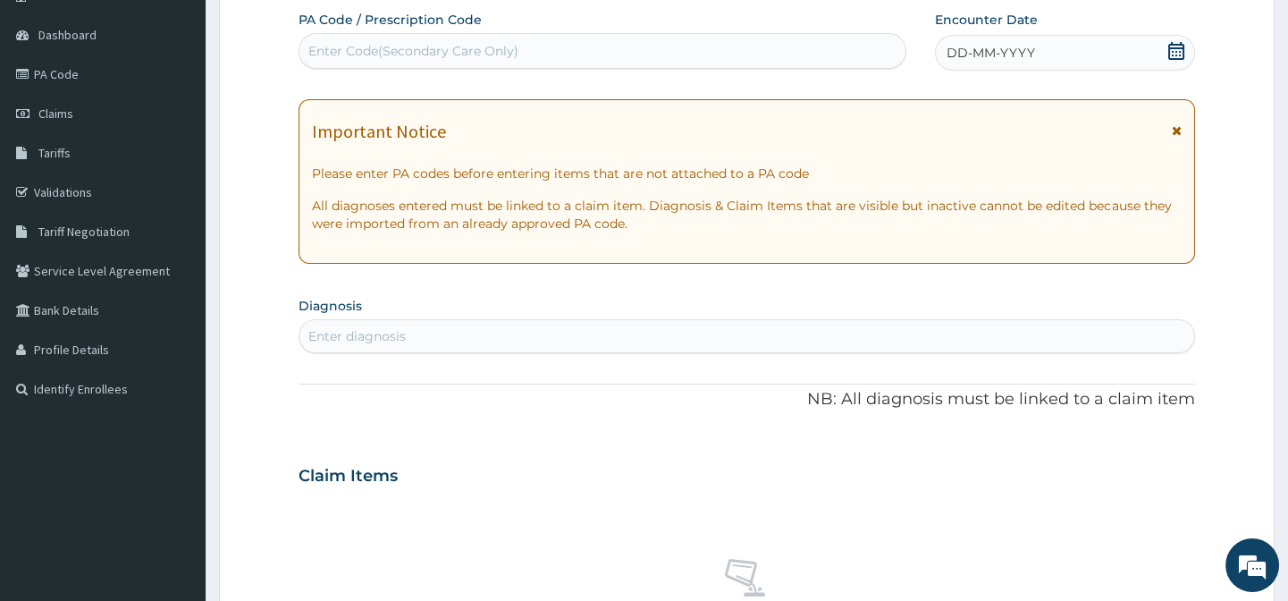
click at [350, 63] on div "Enter Code(Secondary Care Only)" at bounding box center [601, 51] width 605 height 29
click at [971, 52] on span "DD-MM-YYYY" at bounding box center [991, 53] width 88 height 18
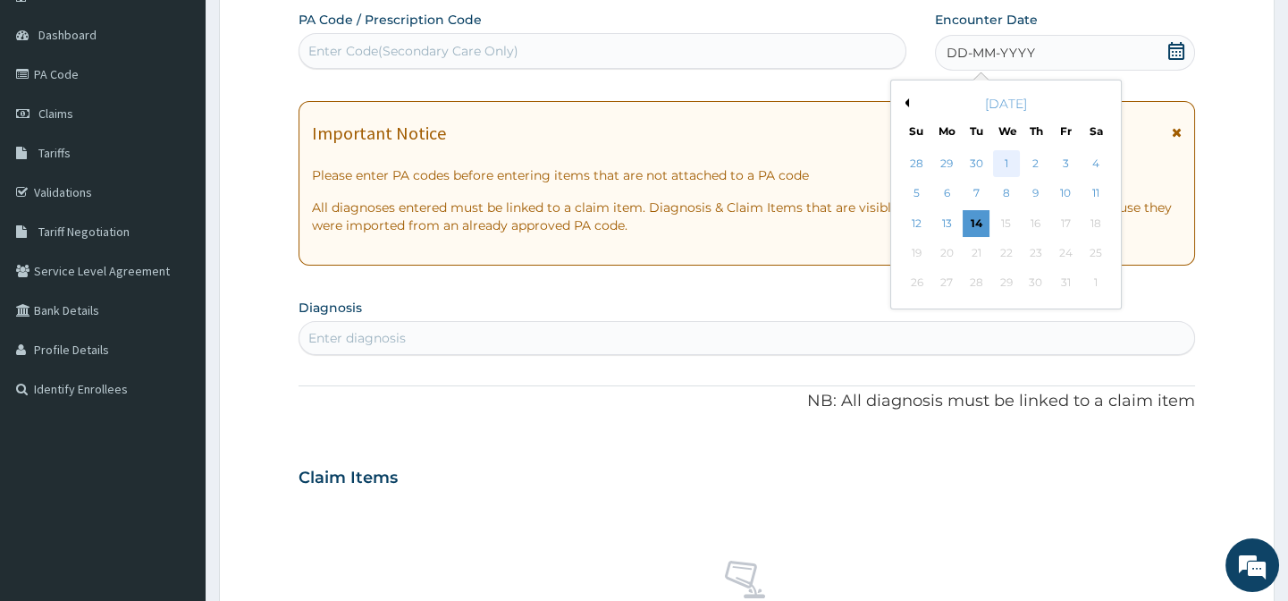
click at [1001, 166] on div "1" at bounding box center [1005, 163] width 27 height 27
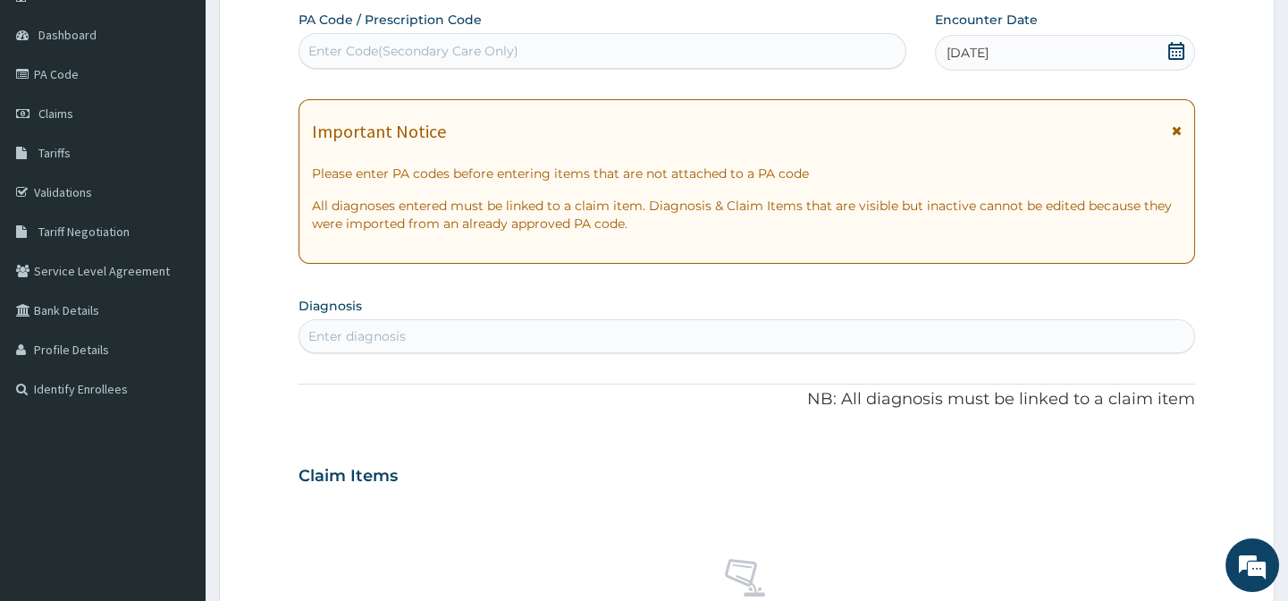
click at [408, 336] on div "Enter diagnosis" at bounding box center [746, 336] width 894 height 29
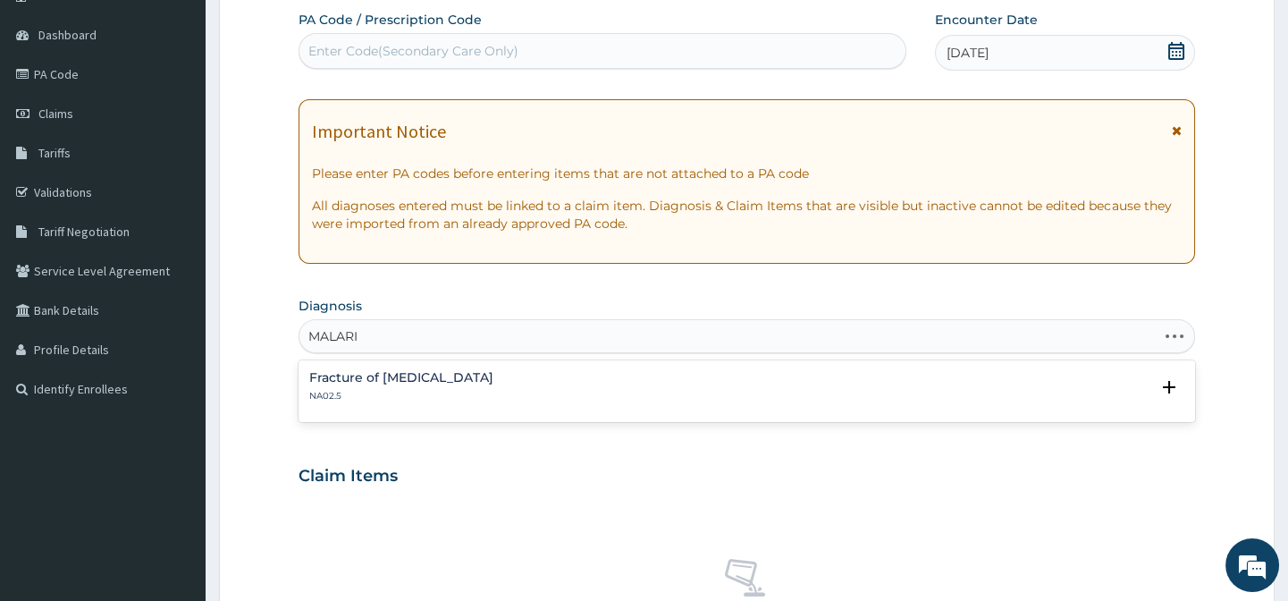
type input "MALARIA"
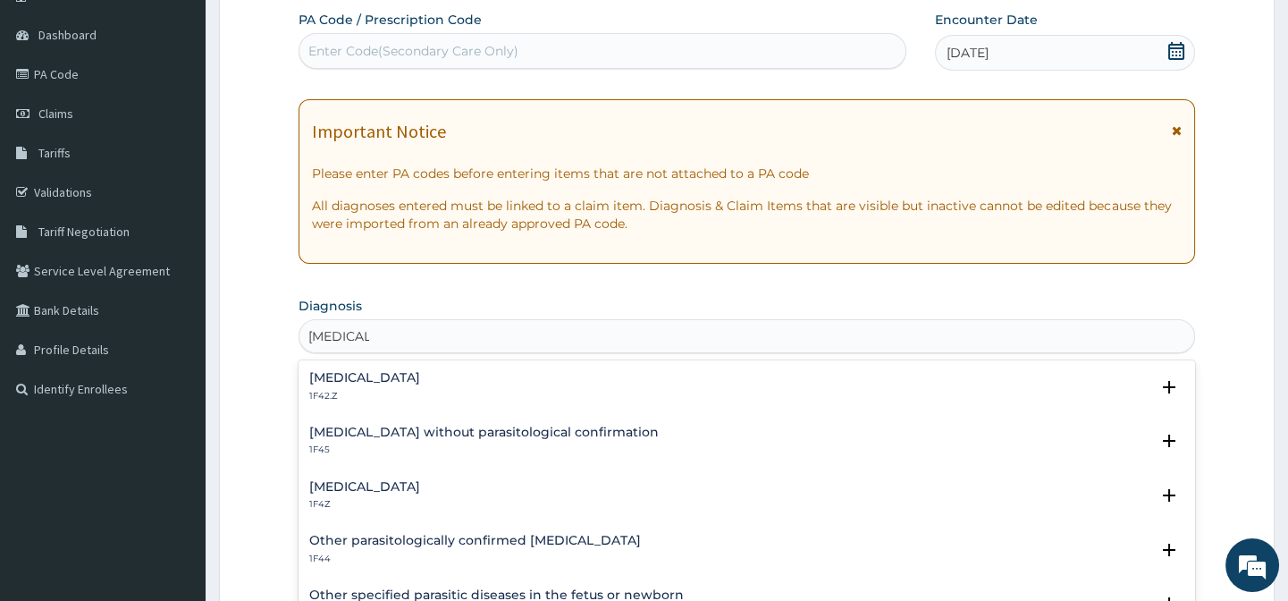
click at [395, 481] on h4 "Malaria, unspecified" at bounding box center [364, 486] width 111 height 13
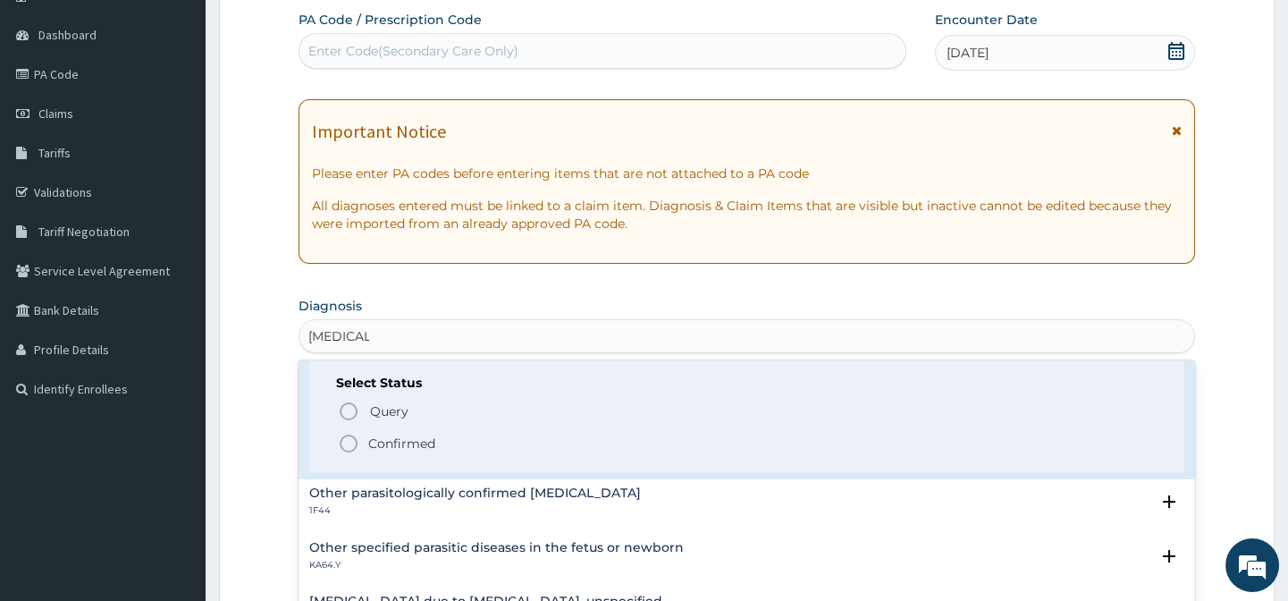
scroll to position [162, 0]
click at [345, 441] on icon "status option filled" at bounding box center [348, 442] width 21 height 21
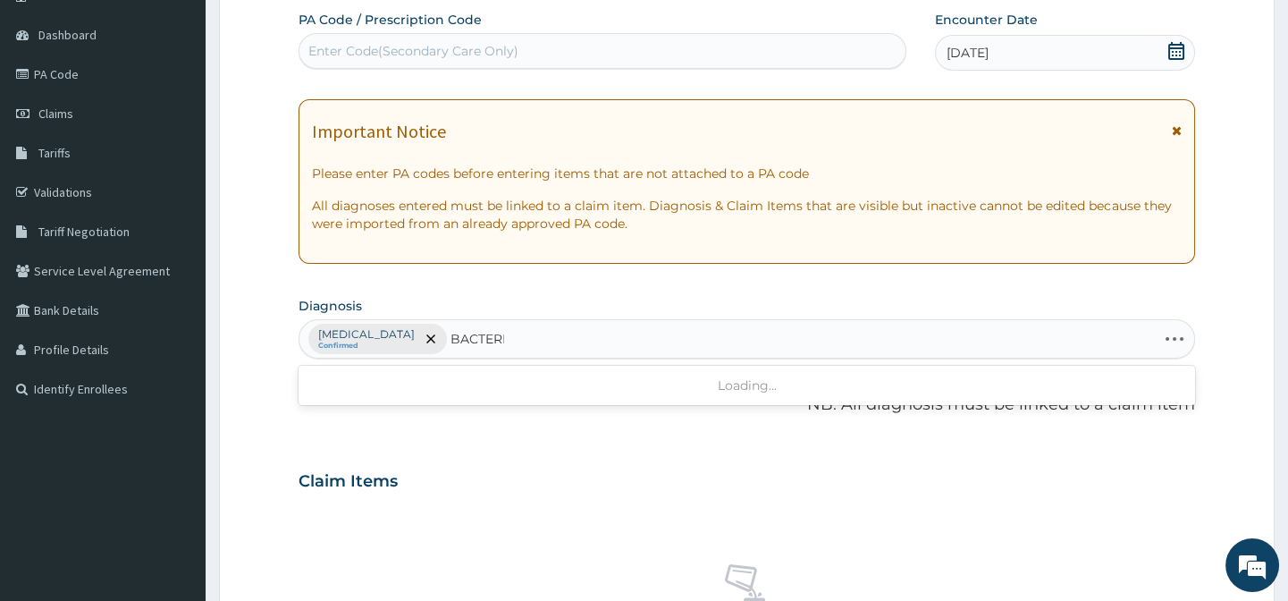
type input "BACTERIA"
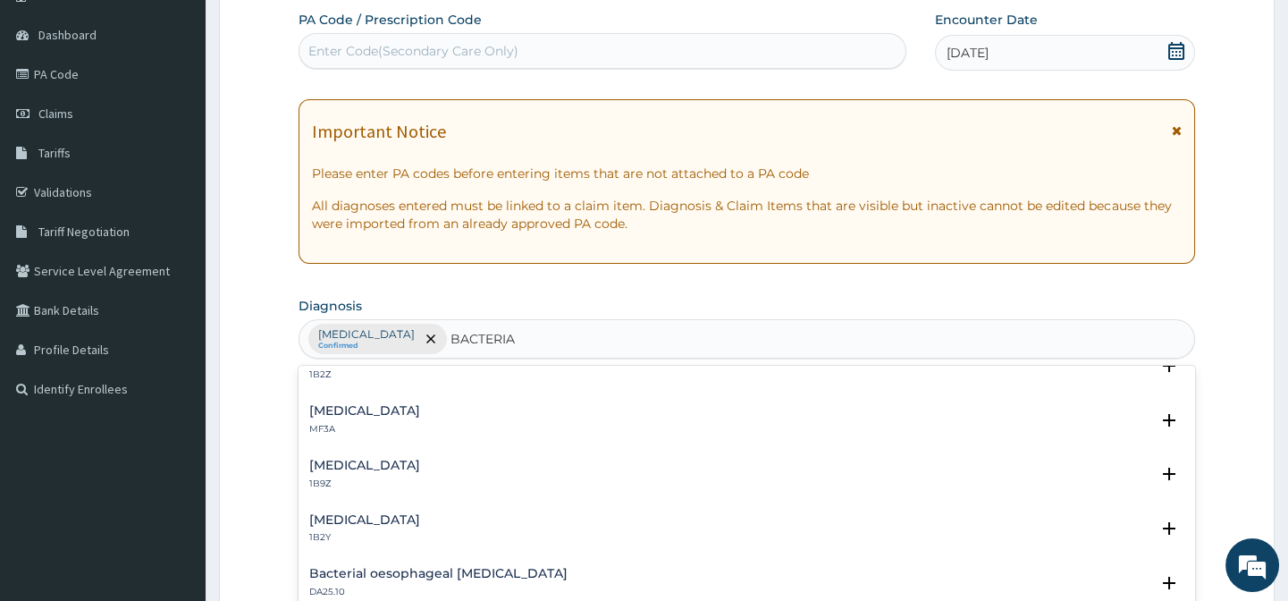
scroll to position [0, 0]
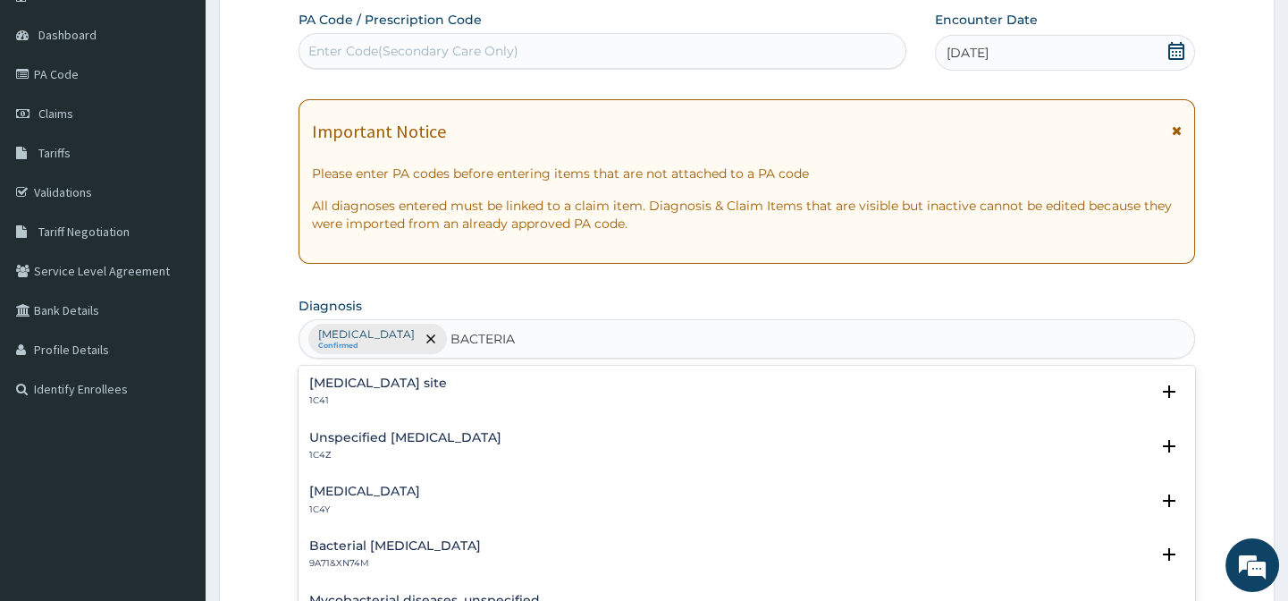
click at [399, 387] on h4 "Bacterial infection of unspecified site" at bounding box center [378, 382] width 138 height 13
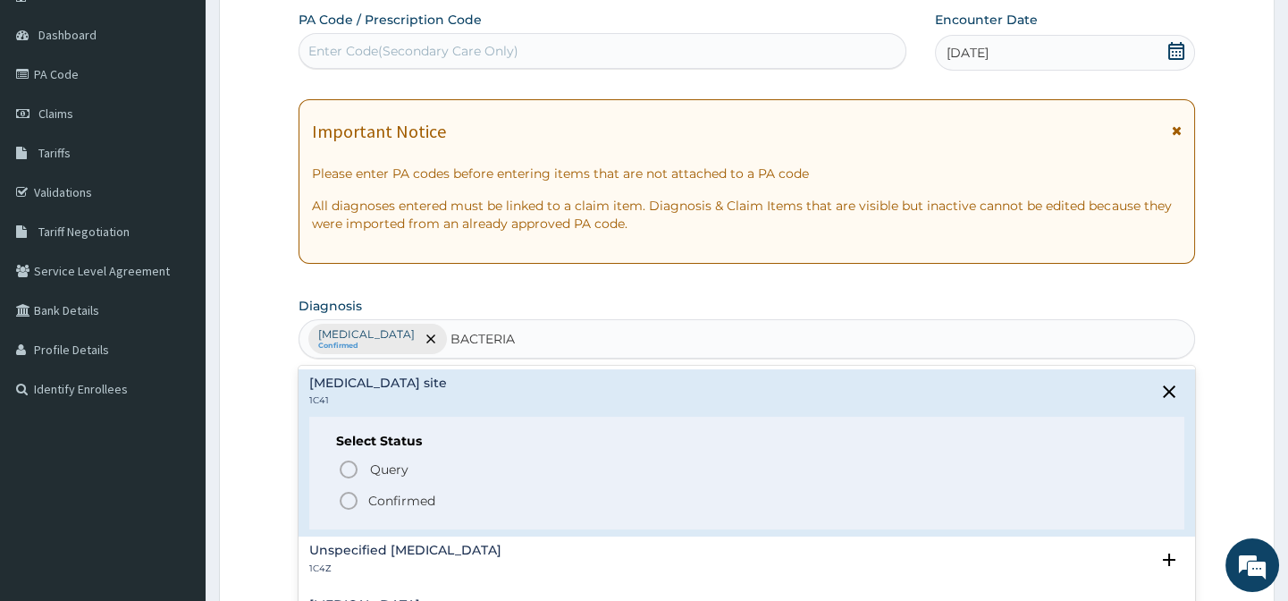
click at [346, 497] on icon "status option filled" at bounding box center [348, 500] width 21 height 21
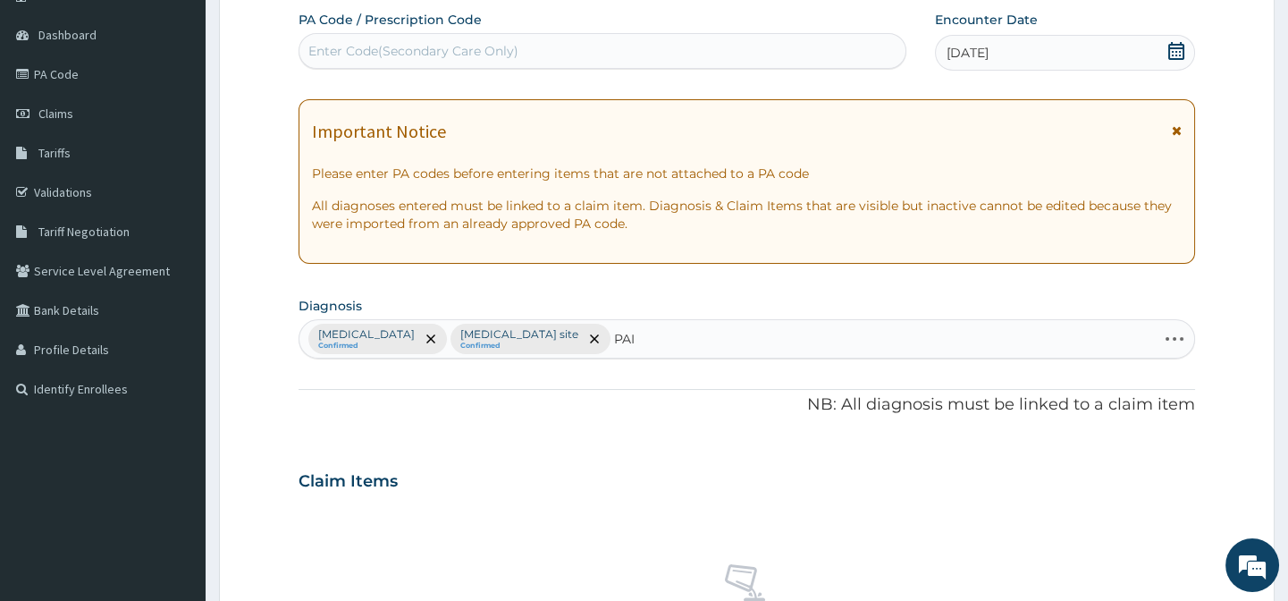
type input "PAIN"
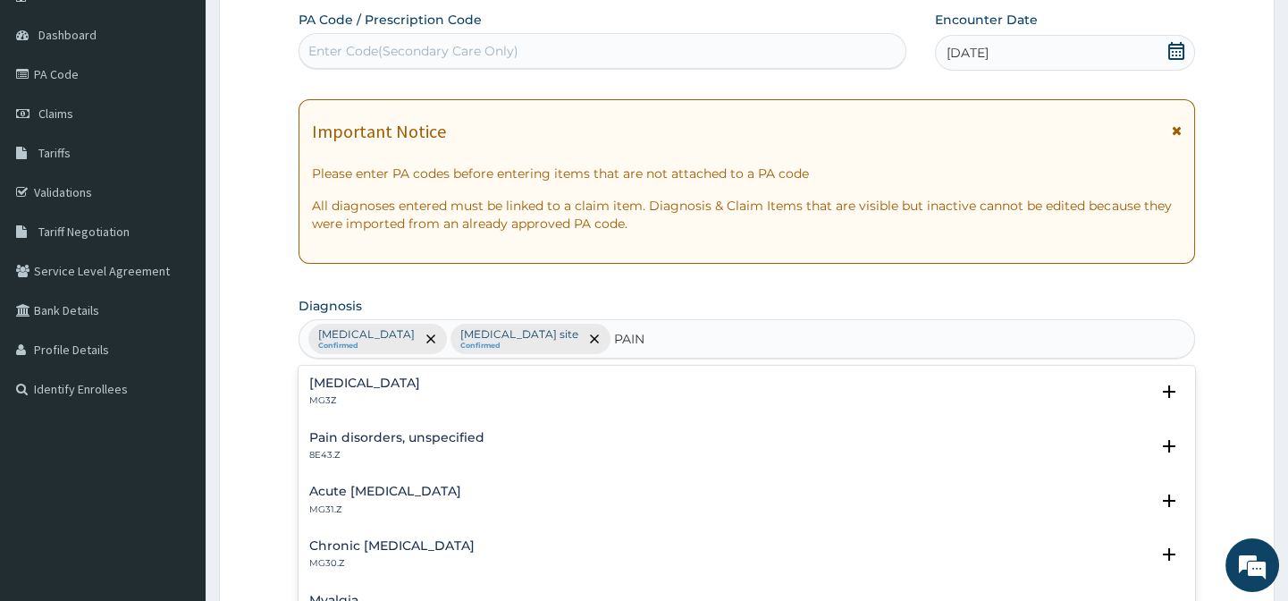
click at [359, 383] on h4 "Pain, unspecified" at bounding box center [364, 382] width 111 height 13
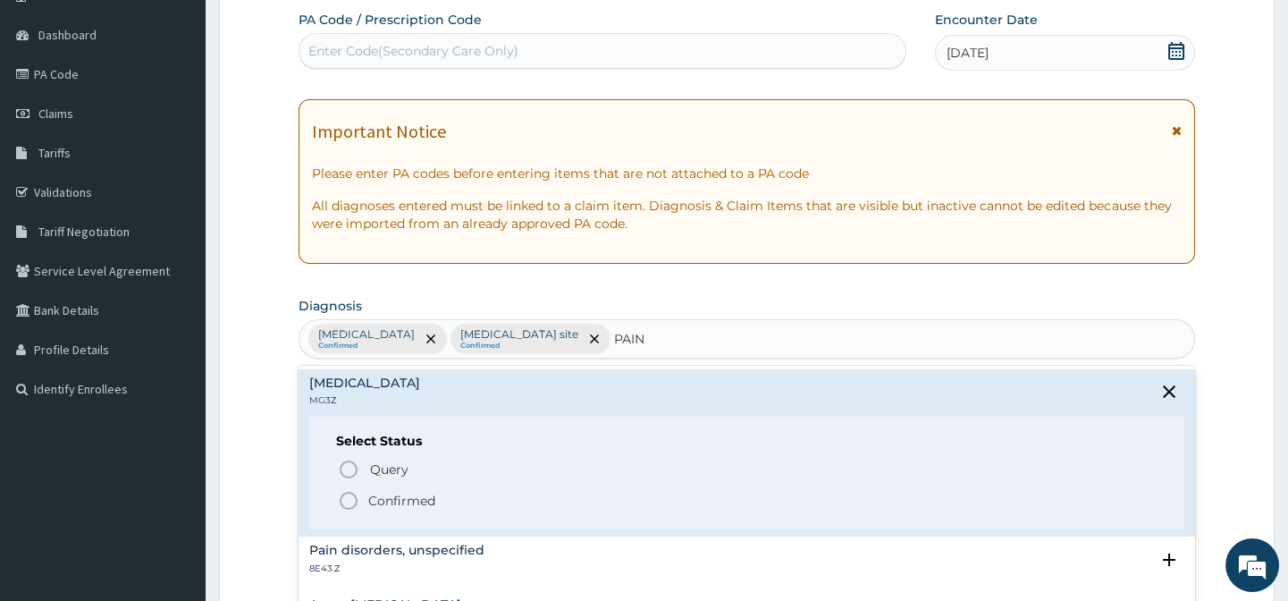
click at [349, 496] on icon "status option filled" at bounding box center [348, 500] width 21 height 21
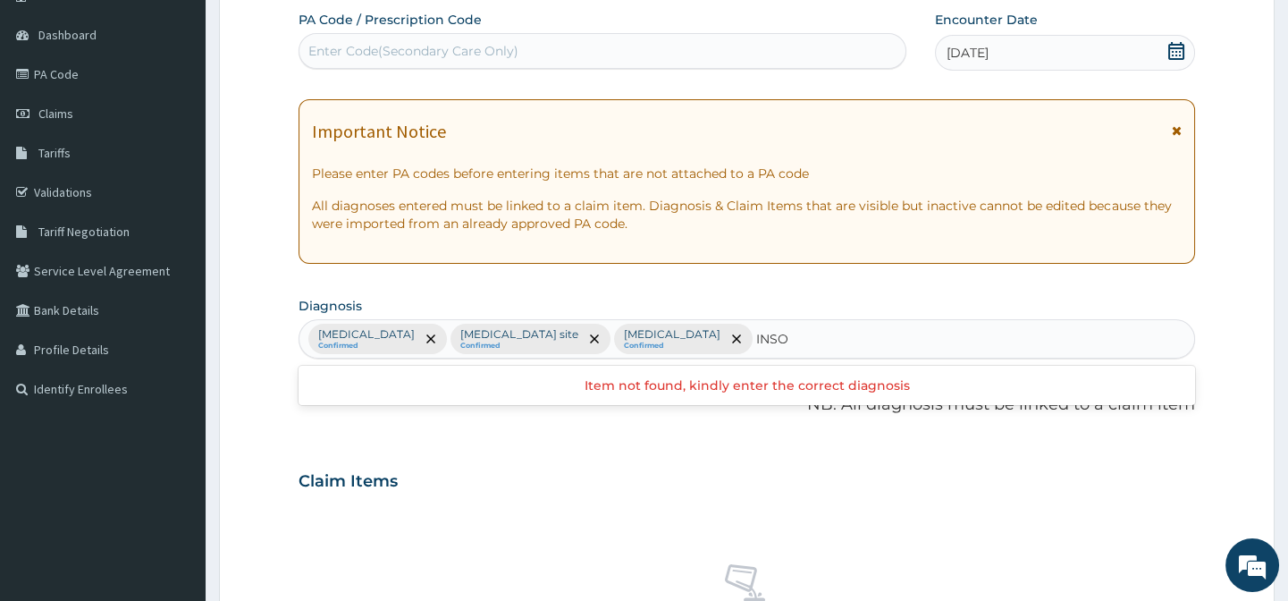
type input "INSO"
type input "INSON"
type input "INSOMNIA"
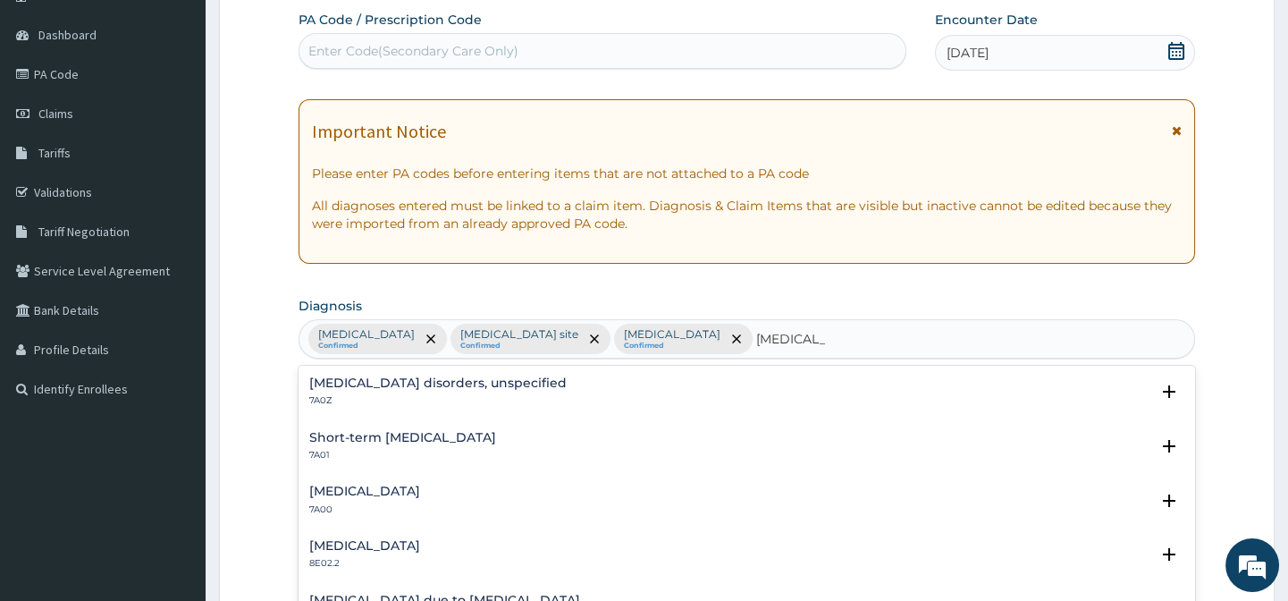
click at [382, 376] on h4 "Insomnia disorders, unspecified" at bounding box center [437, 382] width 257 height 13
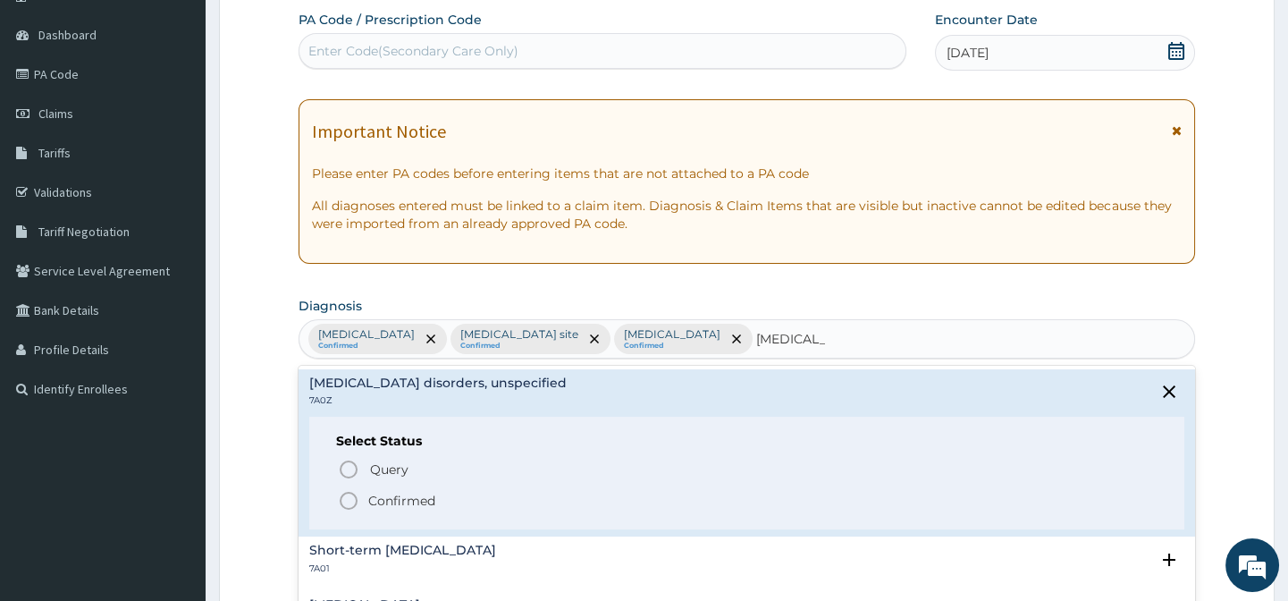
click at [351, 493] on icon "status option filled" at bounding box center [348, 500] width 21 height 21
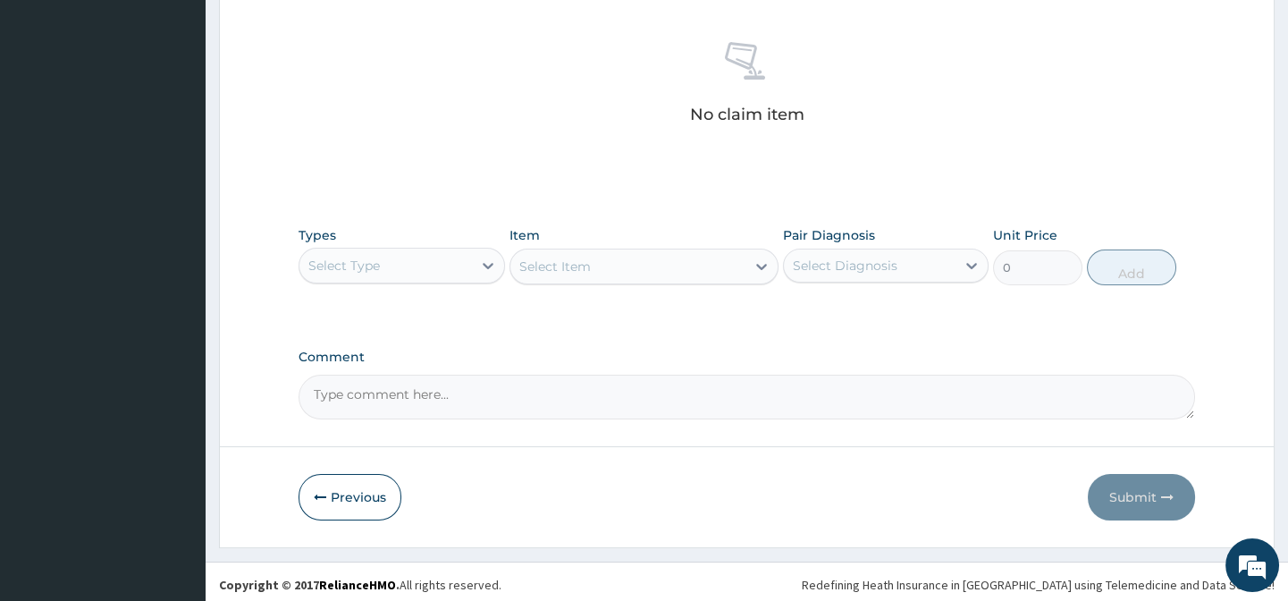
scroll to position [687, 0]
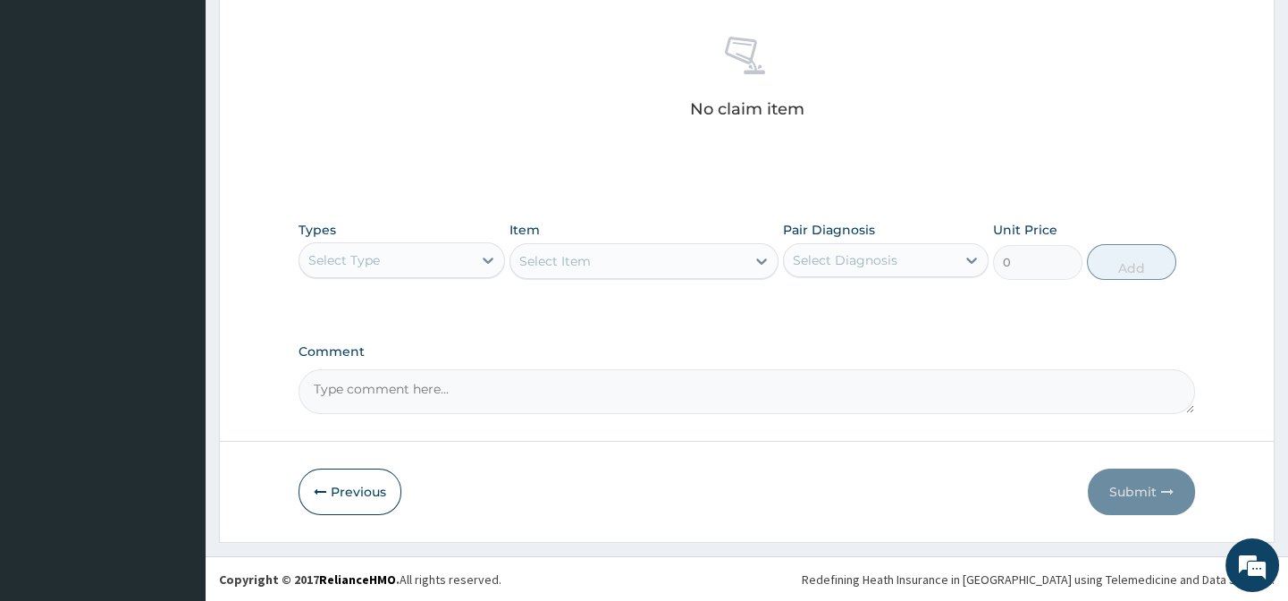
click at [431, 270] on div "Select Type" at bounding box center [385, 260] width 172 height 29
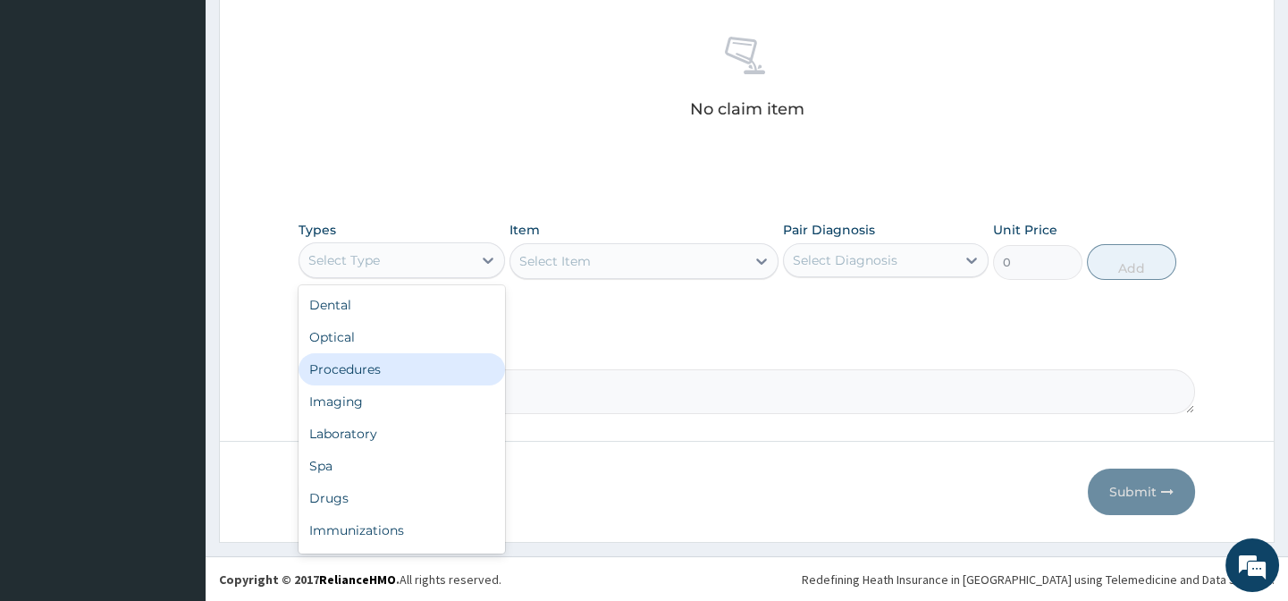
click at [387, 373] on div "Procedures" at bounding box center [402, 369] width 206 height 32
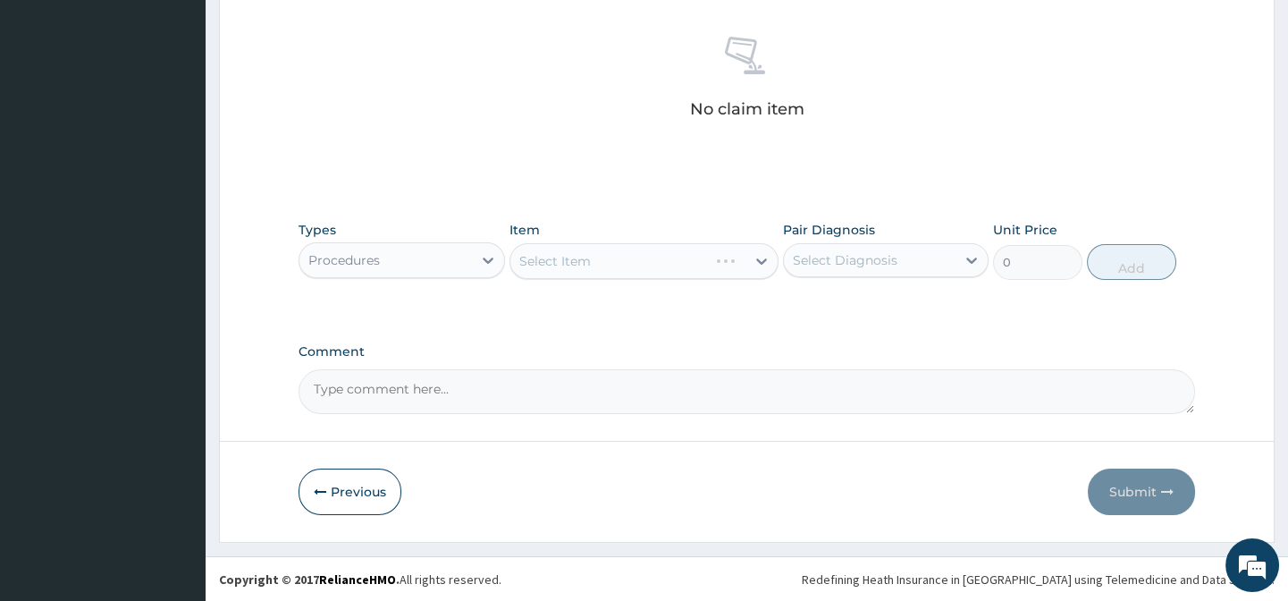
click at [606, 258] on div "Select Item" at bounding box center [643, 261] width 269 height 36
click at [621, 169] on div "No claim item" at bounding box center [747, 81] width 896 height 206
click at [674, 291] on div "Types Procedures Item Select Item Pair Diagnosis Select Diagnosis Unit Price 0 …" at bounding box center [747, 264] width 896 height 104
click at [581, 273] on div "Select Item" at bounding box center [627, 261] width 235 height 29
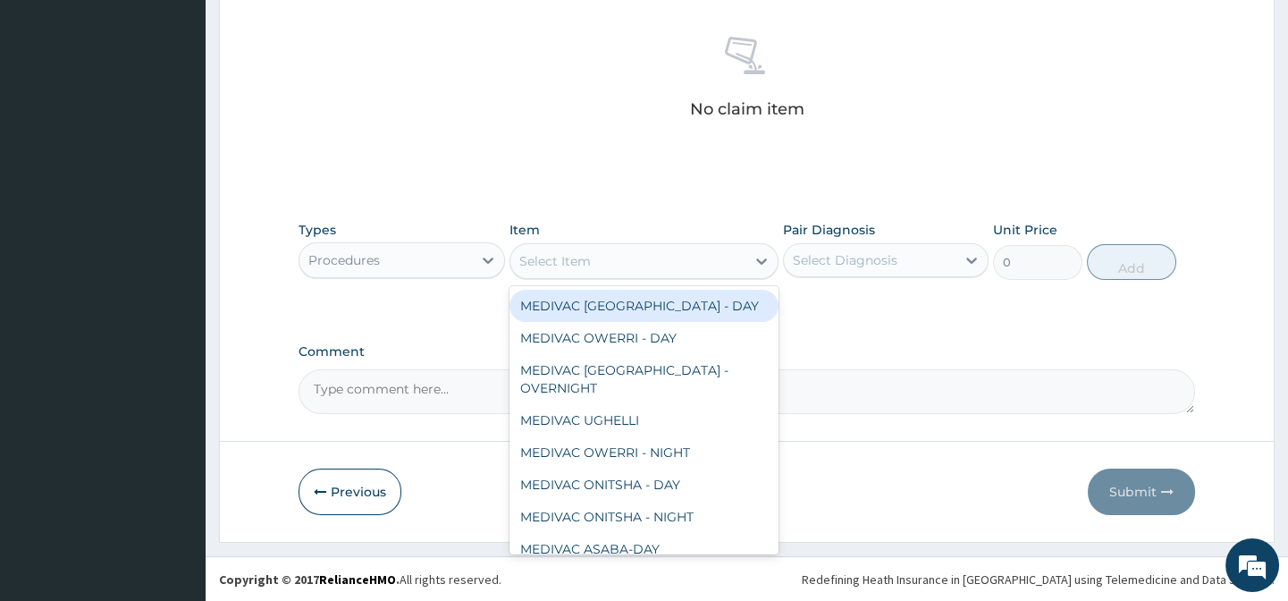
paste input "General Practition"
type input "General Practition"
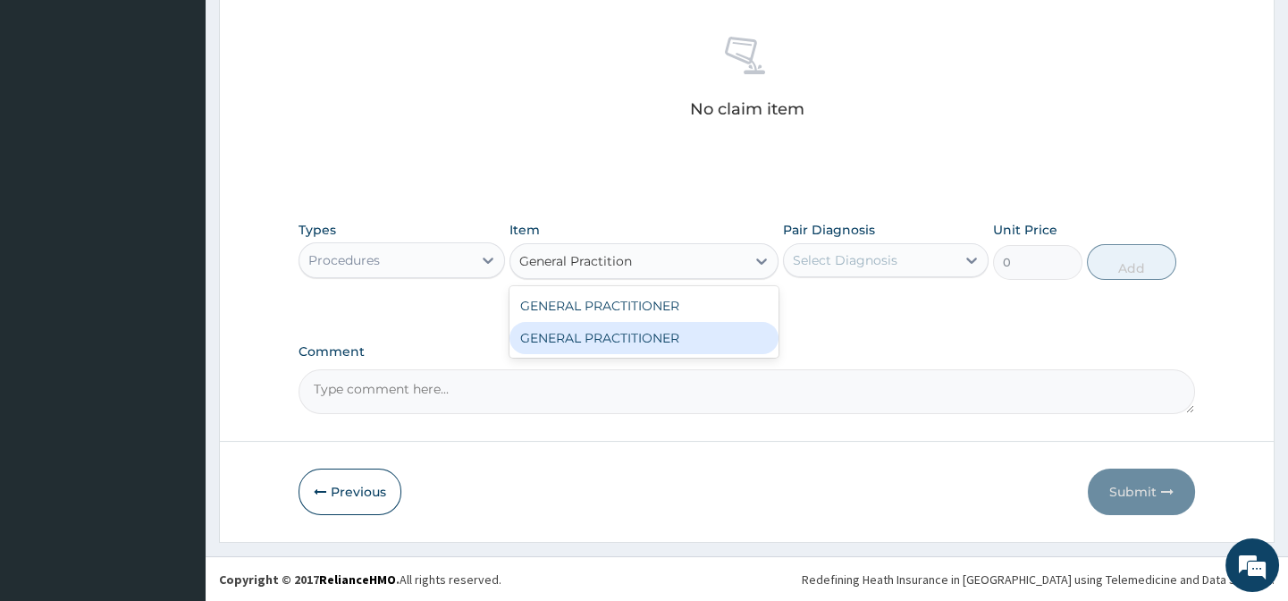
drag, startPoint x: 703, startPoint y: 330, endPoint x: 869, endPoint y: 280, distance: 172.8
click at [706, 328] on div "GENERAL PRACTITIONER" at bounding box center [643, 338] width 269 height 32
type input "3125"
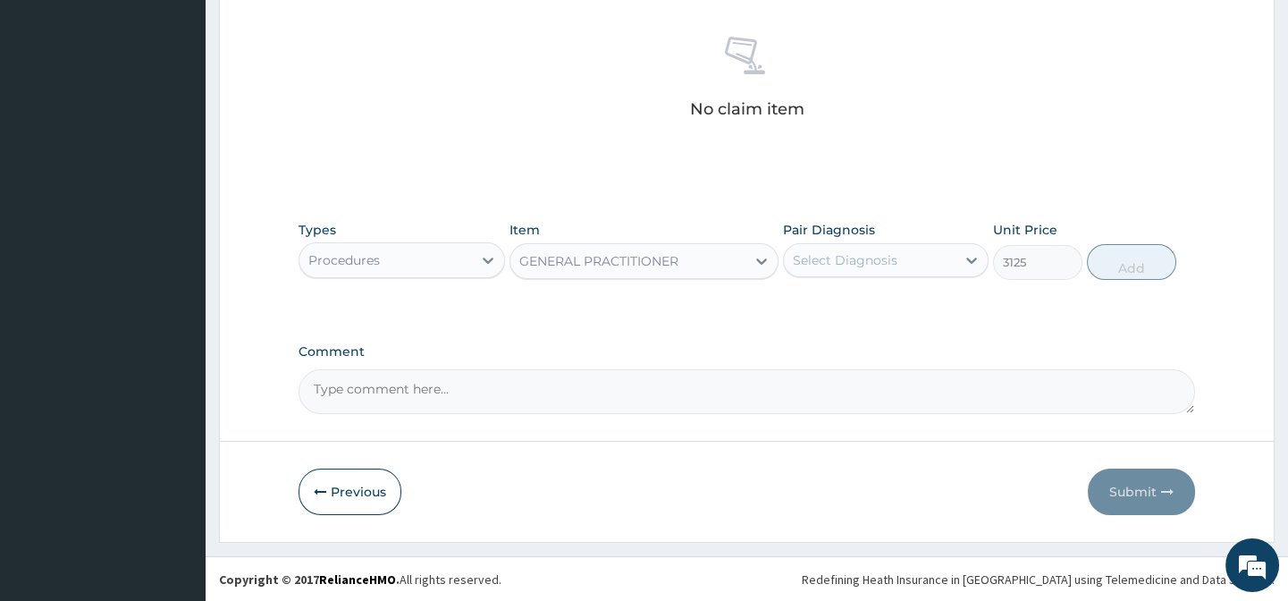
click at [874, 274] on div "Select Diagnosis" at bounding box center [886, 260] width 206 height 34
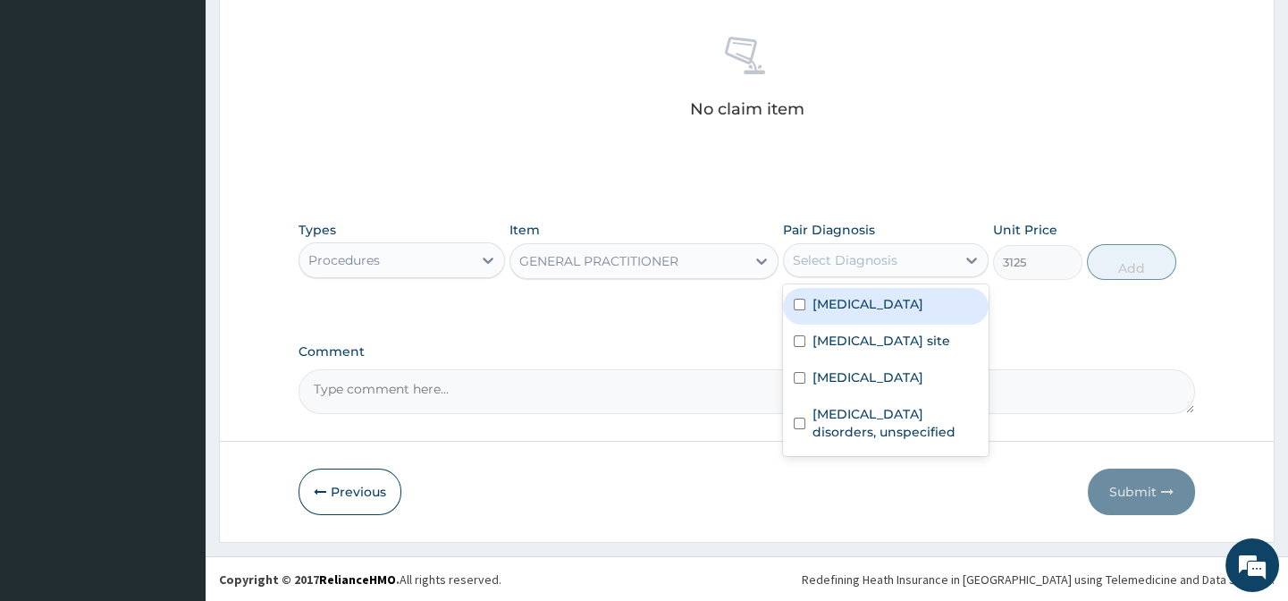
click at [911, 310] on label "Malaria, unspecified" at bounding box center [868, 304] width 111 height 18
checkbox input "true"
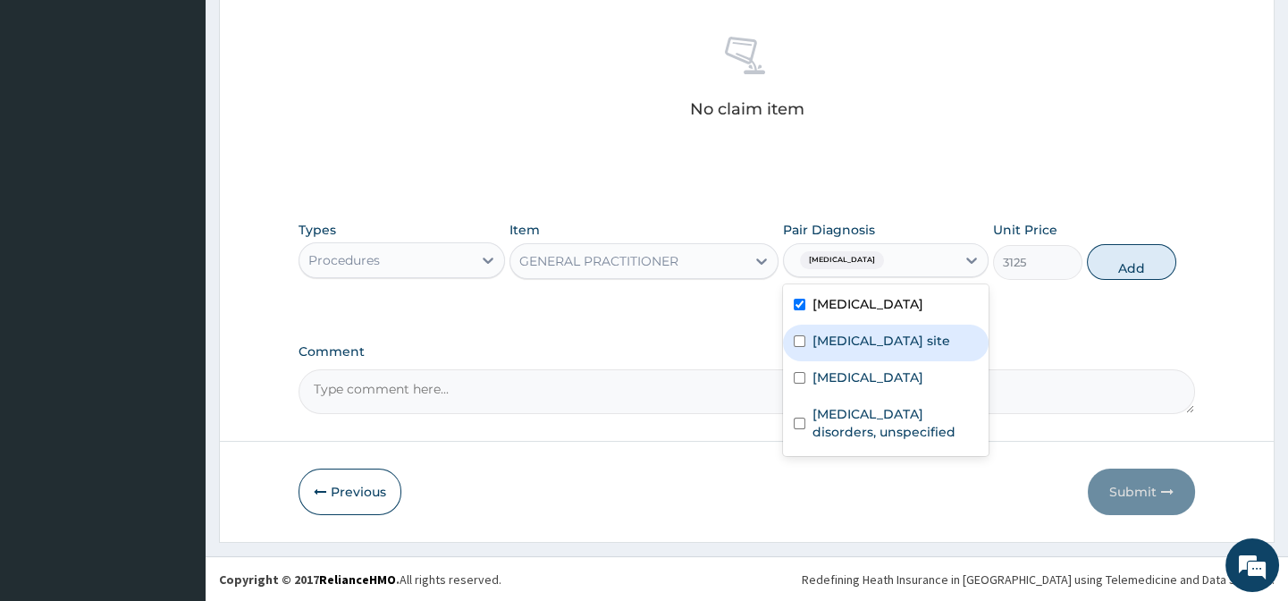
drag, startPoint x: 911, startPoint y: 350, endPoint x: 909, endPoint y: 375, distance: 25.1
click at [910, 349] on label "Bacterial infection of unspecified site" at bounding box center [882, 341] width 138 height 18
checkbox input "true"
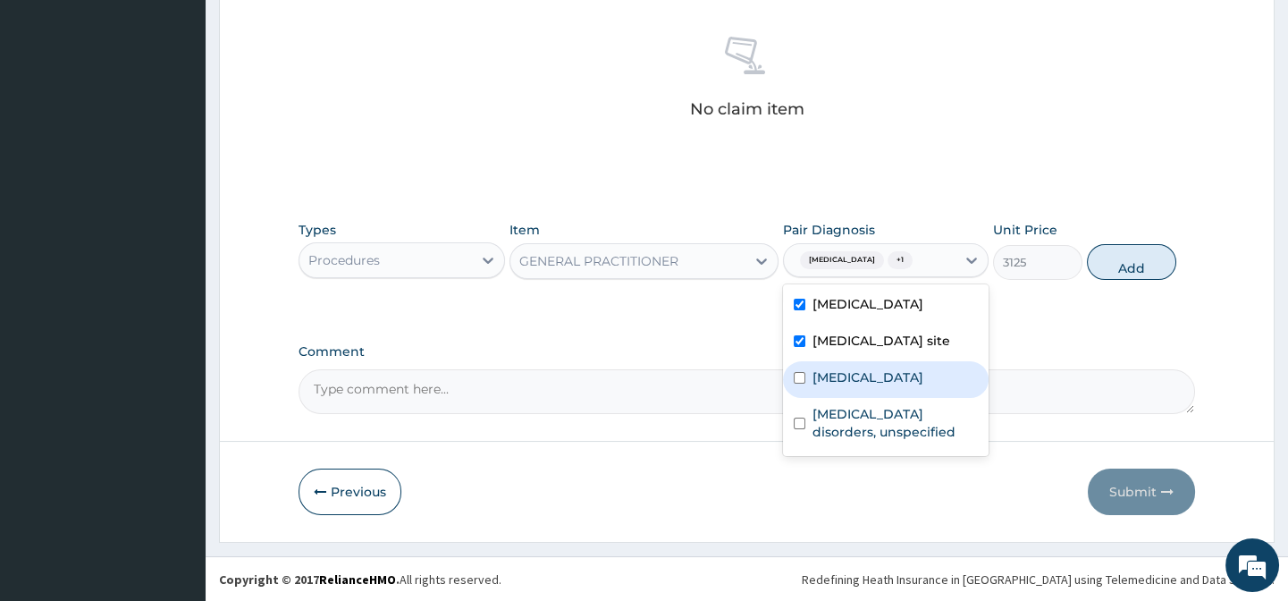
click at [909, 398] on div "Pain, unspecified" at bounding box center [886, 379] width 206 height 37
checkbox input "true"
click at [911, 441] on label "Insomnia disorders, unspecified" at bounding box center [895, 423] width 165 height 36
checkbox input "true"
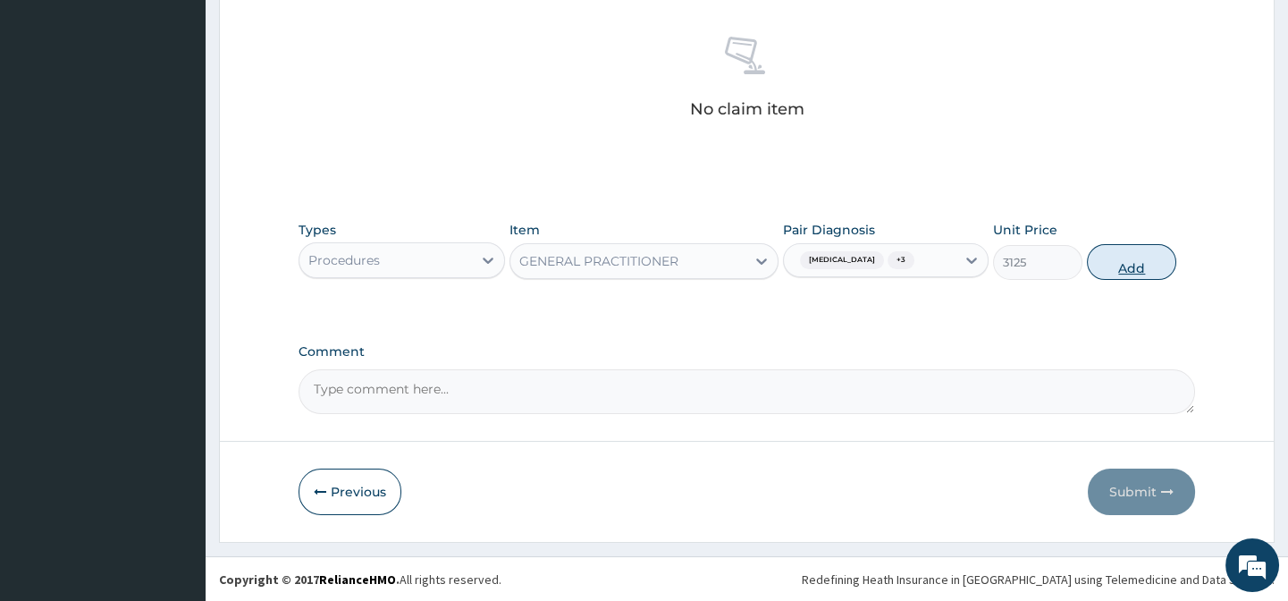
drag, startPoint x: 1099, startPoint y: 354, endPoint x: 1130, endPoint y: 272, distance: 87.7
click at [1129, 260] on button "Add" at bounding box center [1131, 262] width 89 height 36
type input "0"
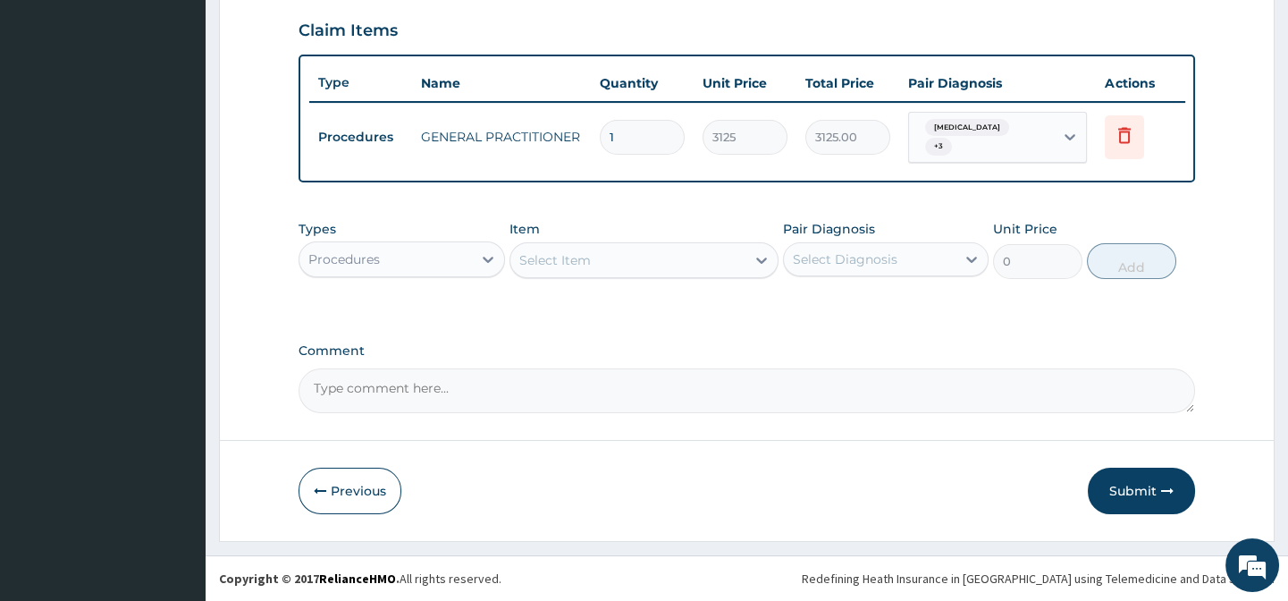
scroll to position [621, 0]
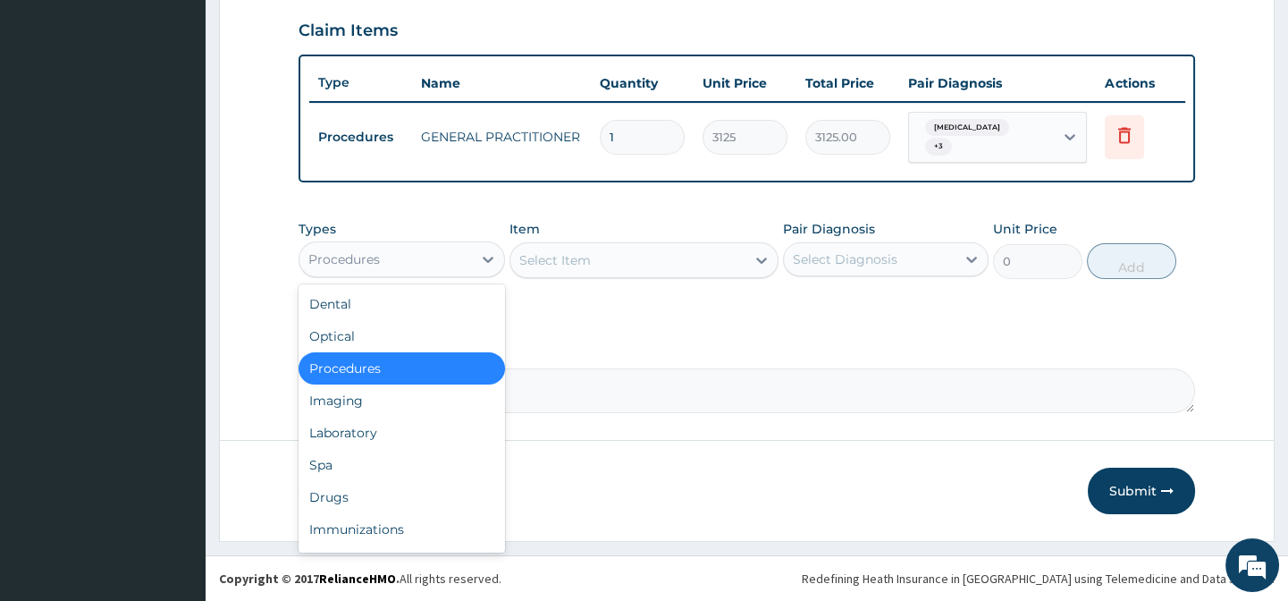
click at [349, 268] on div "Procedures" at bounding box center [385, 259] width 172 height 29
click at [358, 501] on div "Drugs" at bounding box center [402, 497] width 206 height 32
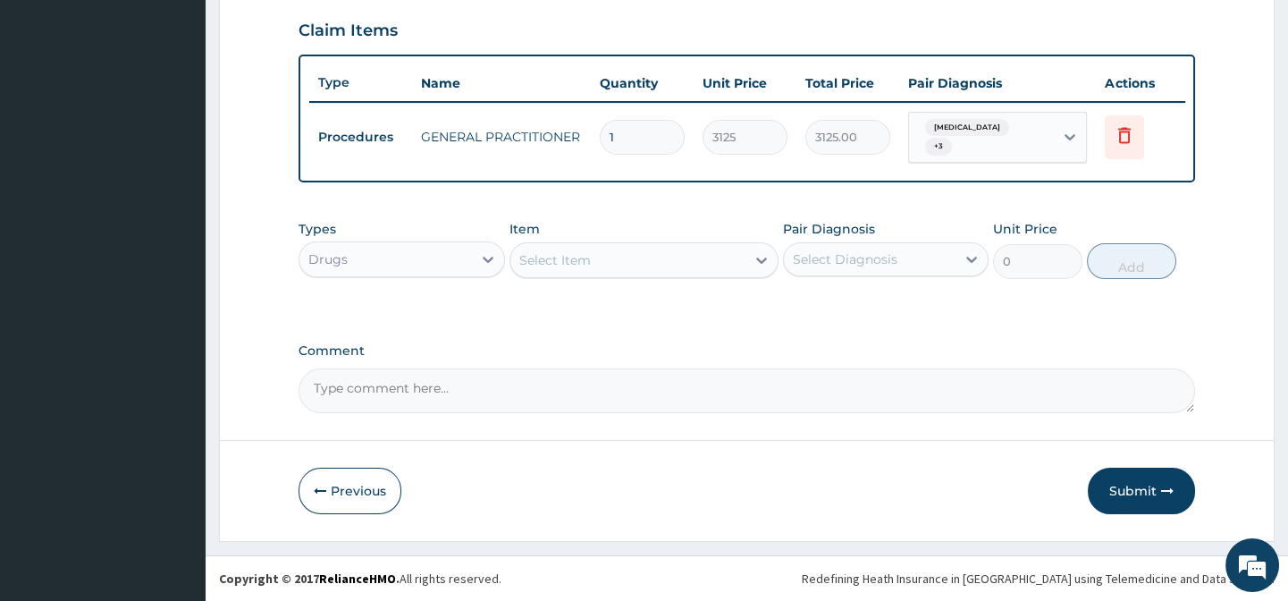
click at [592, 265] on div "Select Item" at bounding box center [627, 260] width 235 height 29
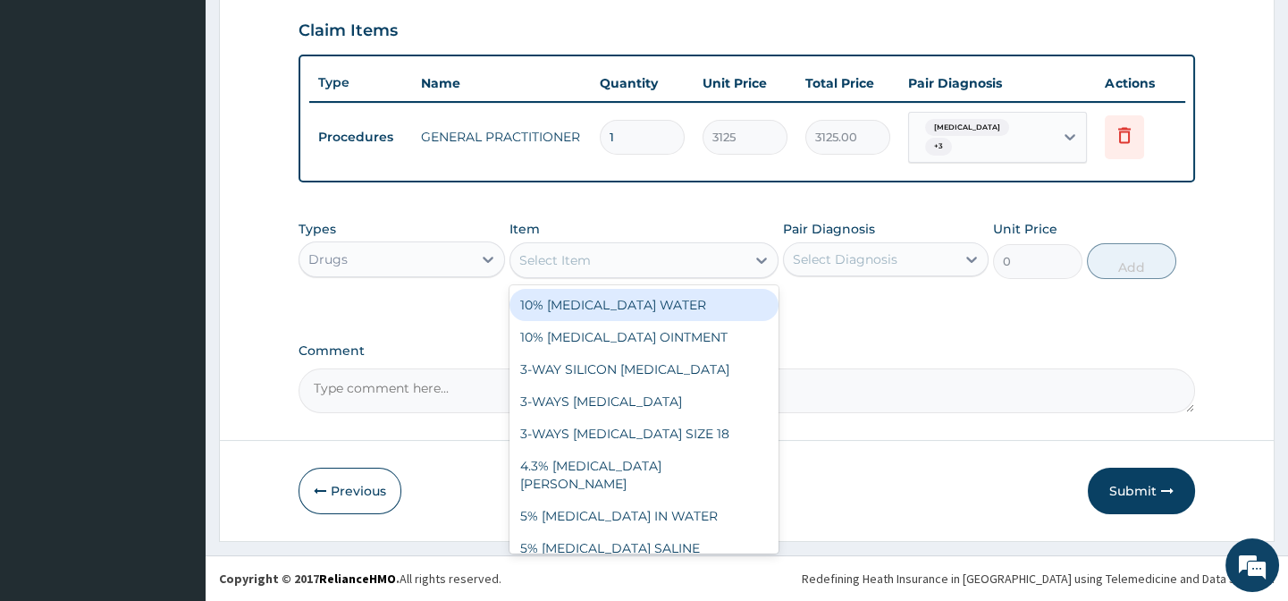
paste input "AMITRIPTYLINE 25MG TAB"
type input "AMITRIPTYLINE 25MG TAB"
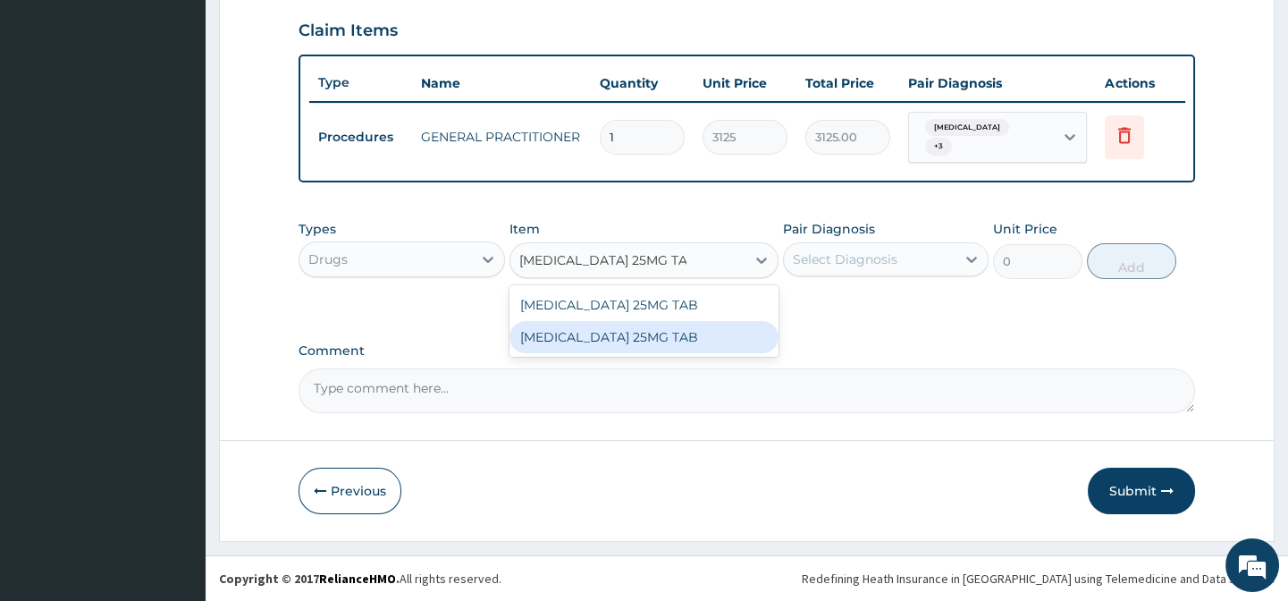
click at [742, 337] on div "AMITRIPTYLINE 25MG TAB" at bounding box center [643, 337] width 269 height 32
type input "80"
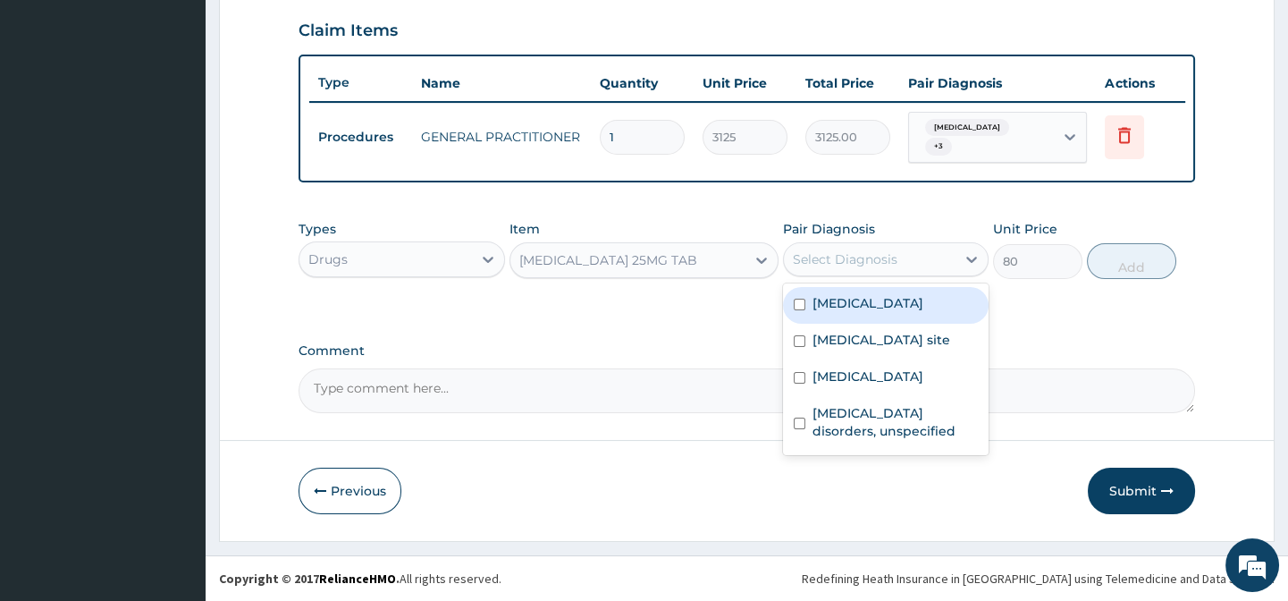
click at [880, 257] on div "Select Diagnosis" at bounding box center [845, 259] width 105 height 18
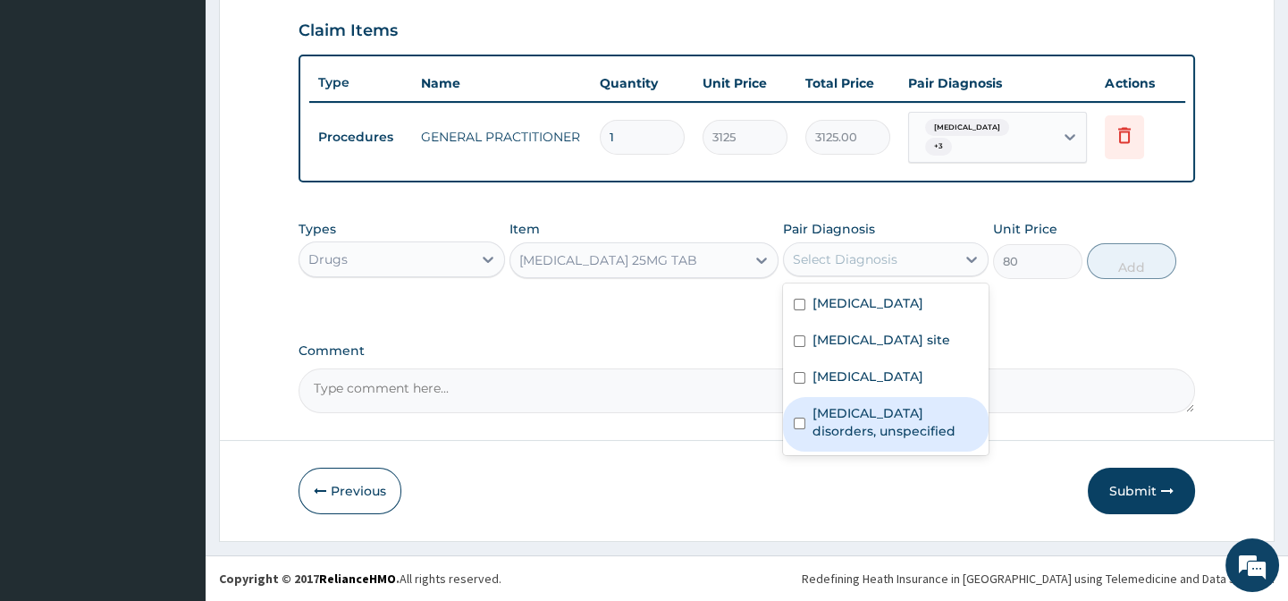
click at [925, 428] on label "Insomnia disorders, unspecified" at bounding box center [895, 422] width 165 height 36
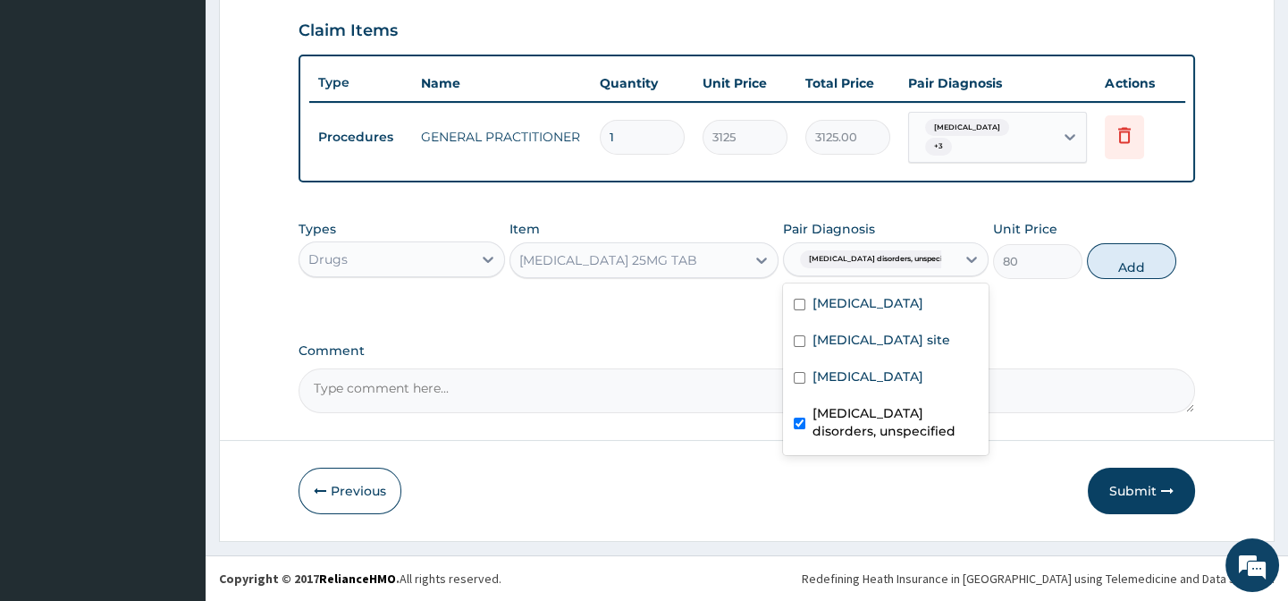
checkbox input "true"
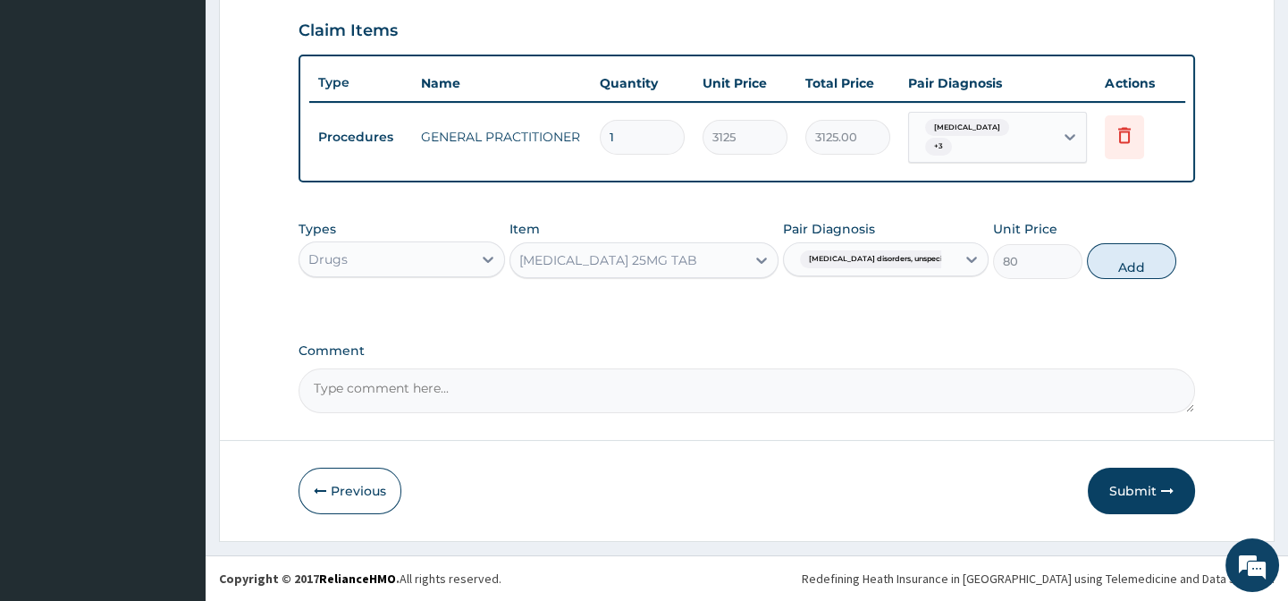
click at [1116, 247] on button "Add" at bounding box center [1131, 261] width 89 height 36
type input "0"
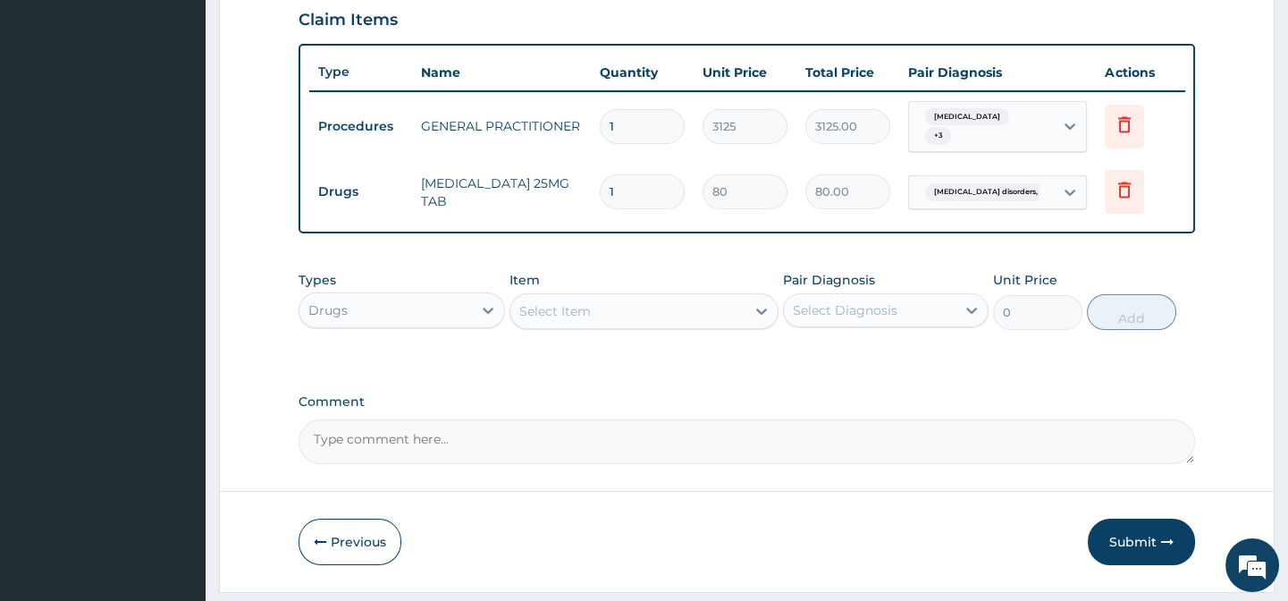
click at [597, 325] on div "Select Item" at bounding box center [627, 311] width 235 height 29
paste input "CELECOXIB 200MG CAP"
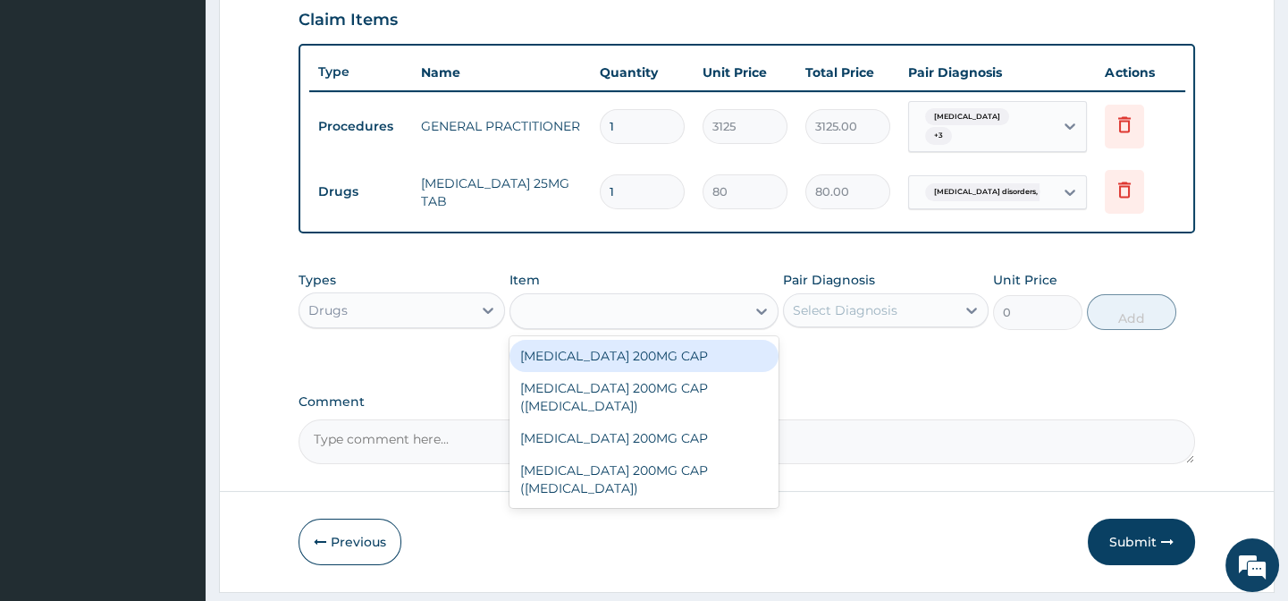
type input "CELECOXIB 200MG CAP"
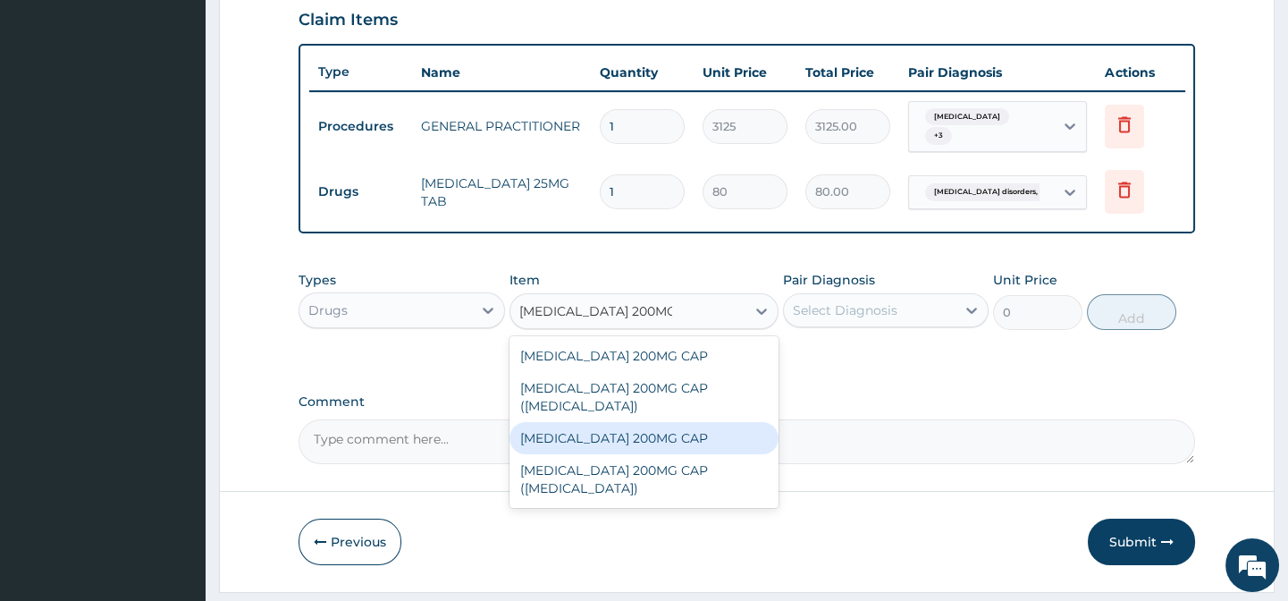
click at [740, 428] on div "CELECOXIB 200MG CAP" at bounding box center [643, 438] width 269 height 32
type input "190"
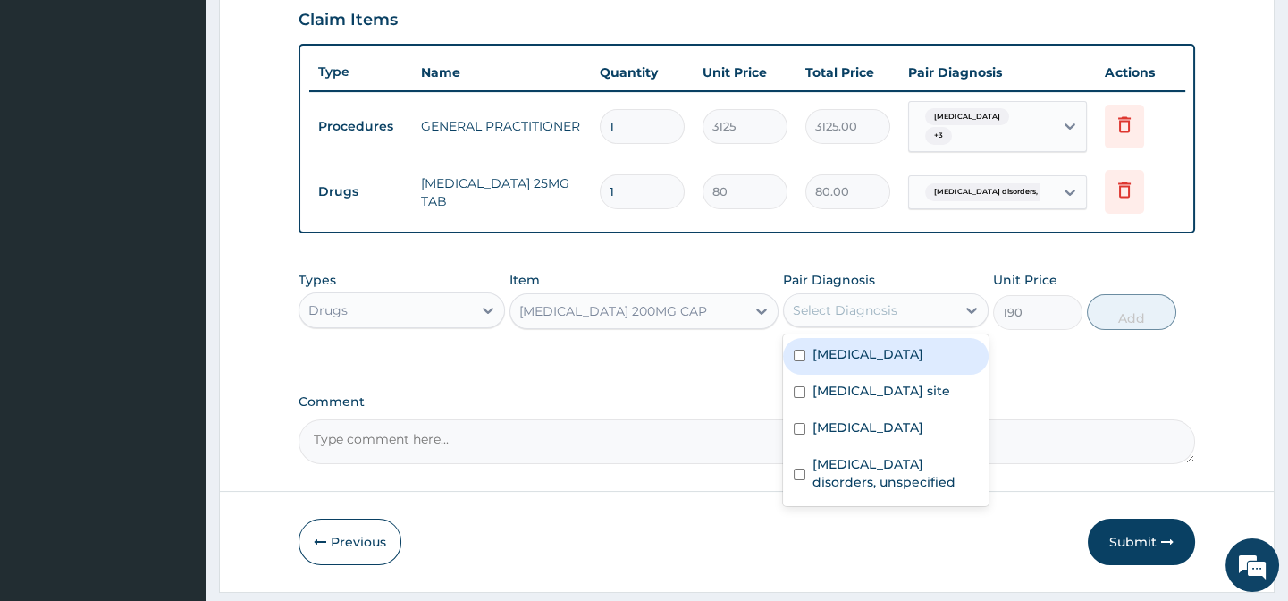
click at [894, 319] on div "Select Diagnosis" at bounding box center [845, 310] width 105 height 18
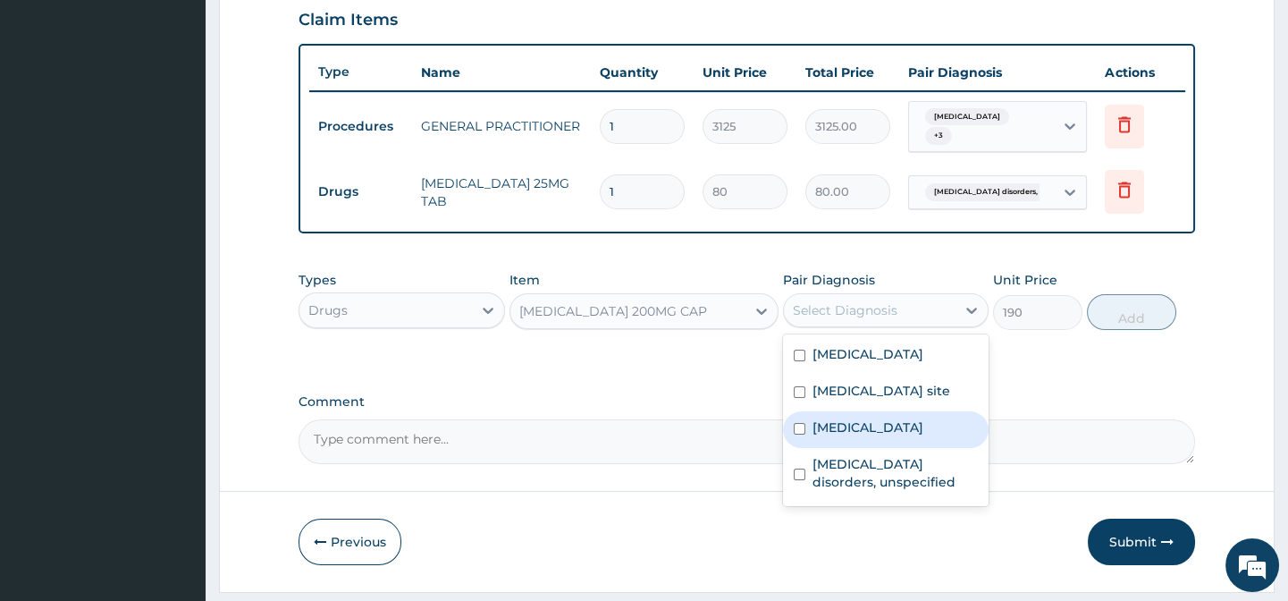
drag, startPoint x: 864, startPoint y: 452, endPoint x: 1070, endPoint y: 408, distance: 210.4
click at [866, 436] on label "Pain, unspecified" at bounding box center [868, 427] width 111 height 18
checkbox input "true"
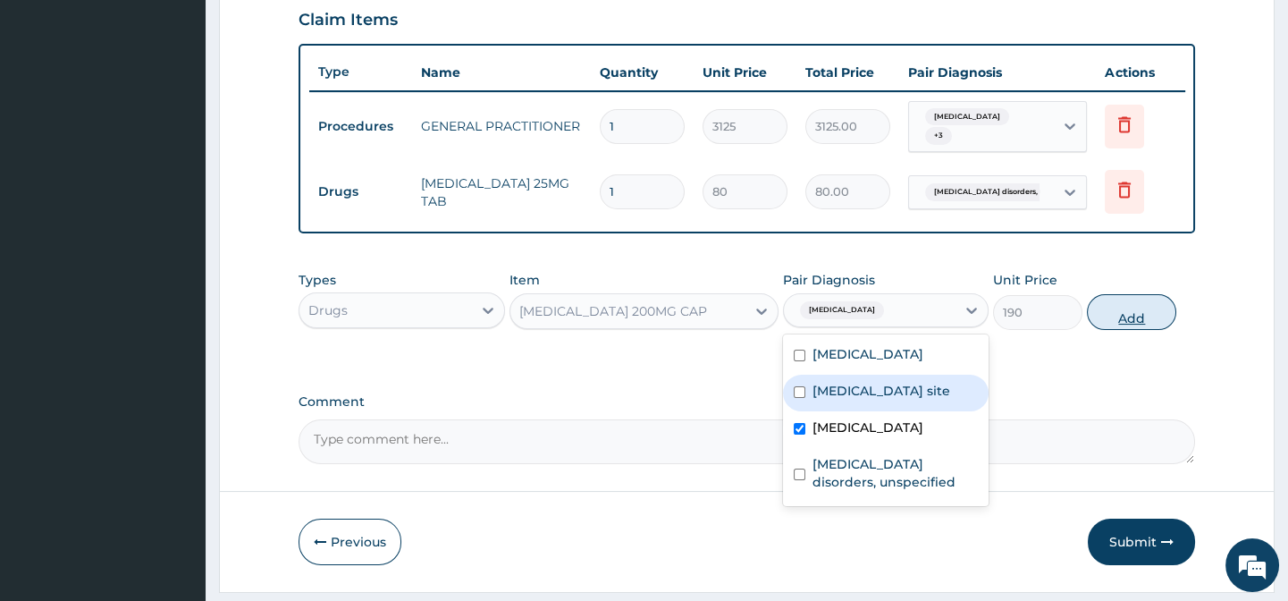
drag, startPoint x: 1073, startPoint y: 381, endPoint x: 1141, endPoint y: 331, distance: 84.4
click at [1082, 372] on div "PA Code / Prescription Code Enter Code(Secondary Care Only) Encounter Date 01-1…" at bounding box center [747, 6] width 896 height 914
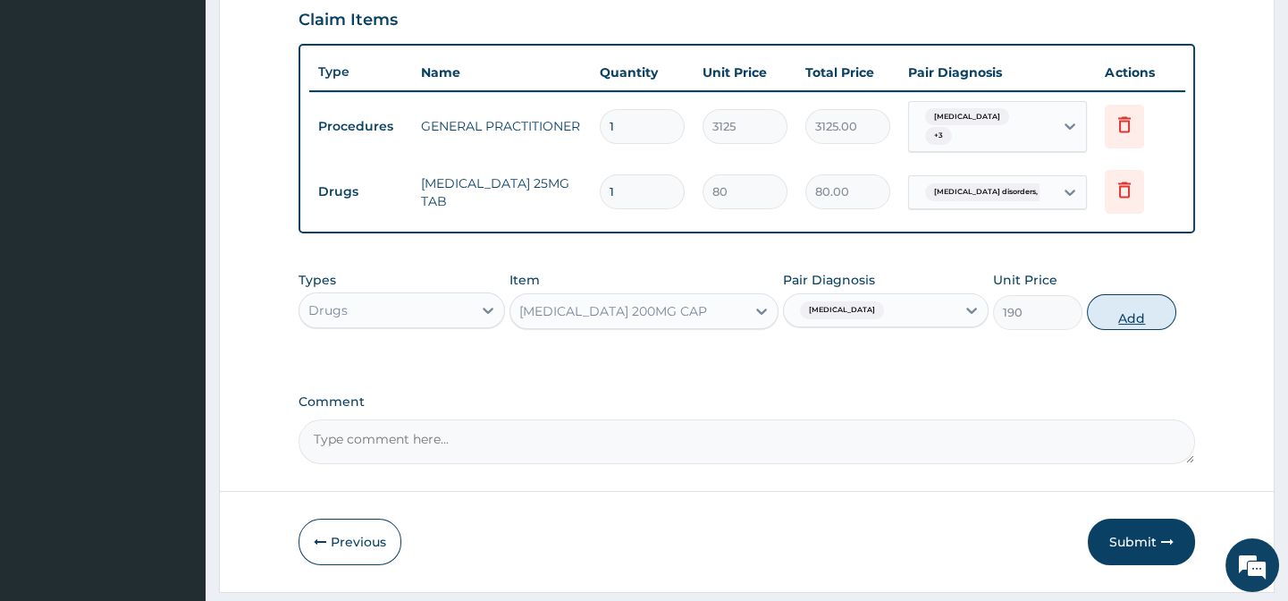
click at [1142, 326] on button "Add" at bounding box center [1131, 312] width 89 height 36
type input "0"
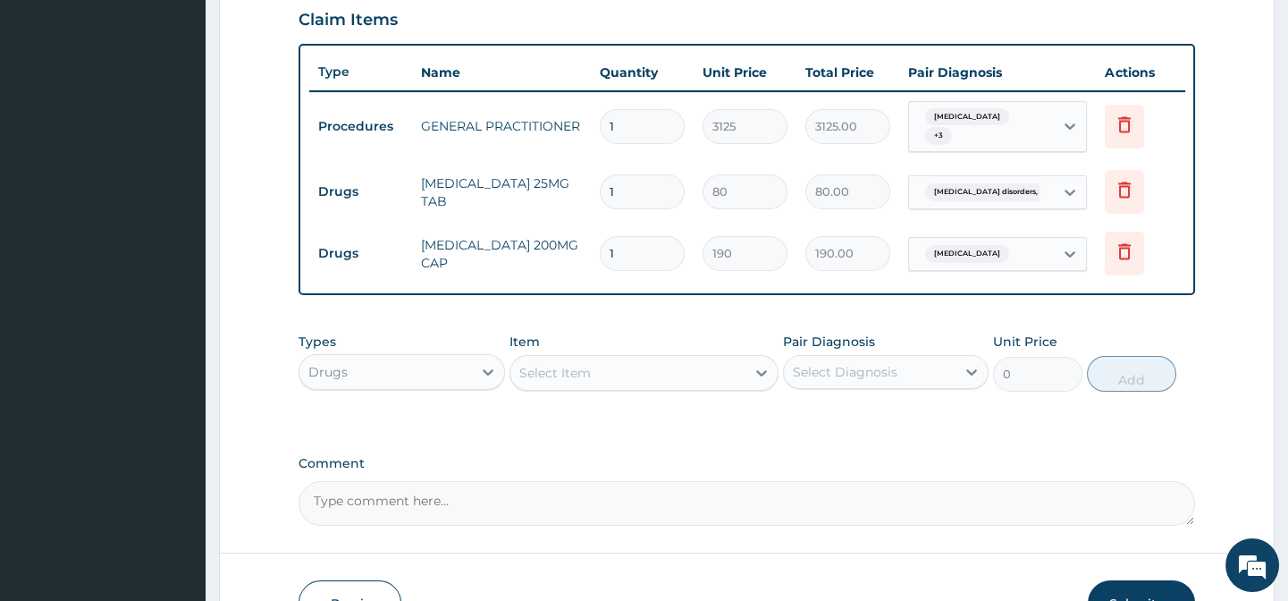
click at [442, 386] on div "Drugs" at bounding box center [385, 372] width 172 height 29
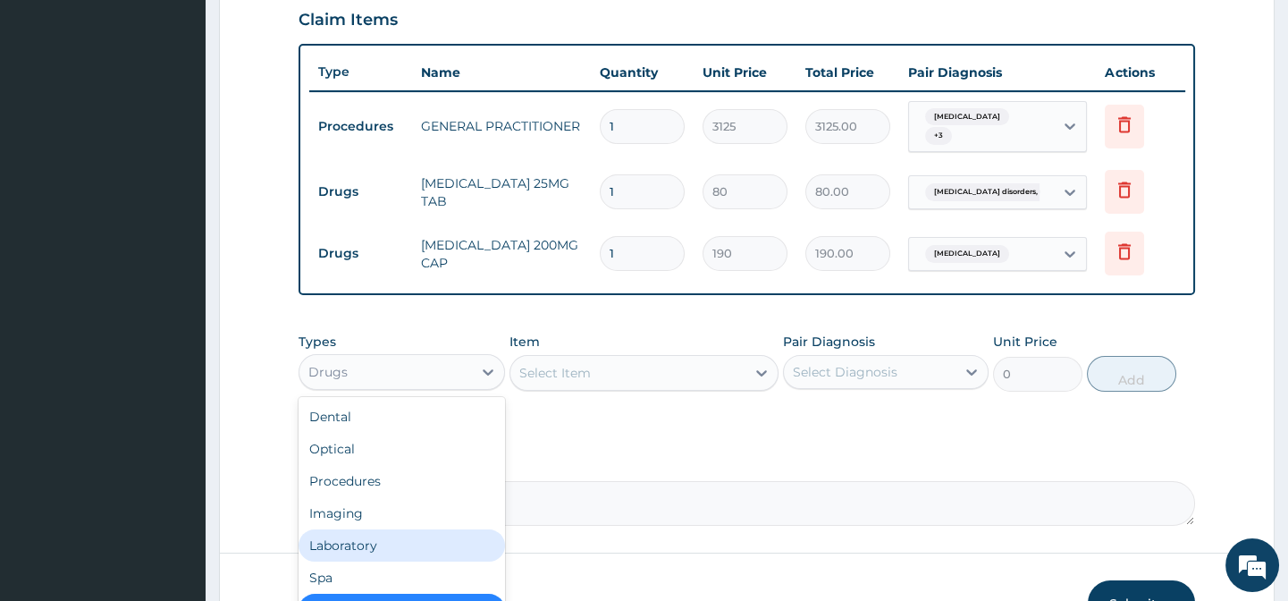
click at [392, 557] on div "Laboratory" at bounding box center [402, 545] width 206 height 32
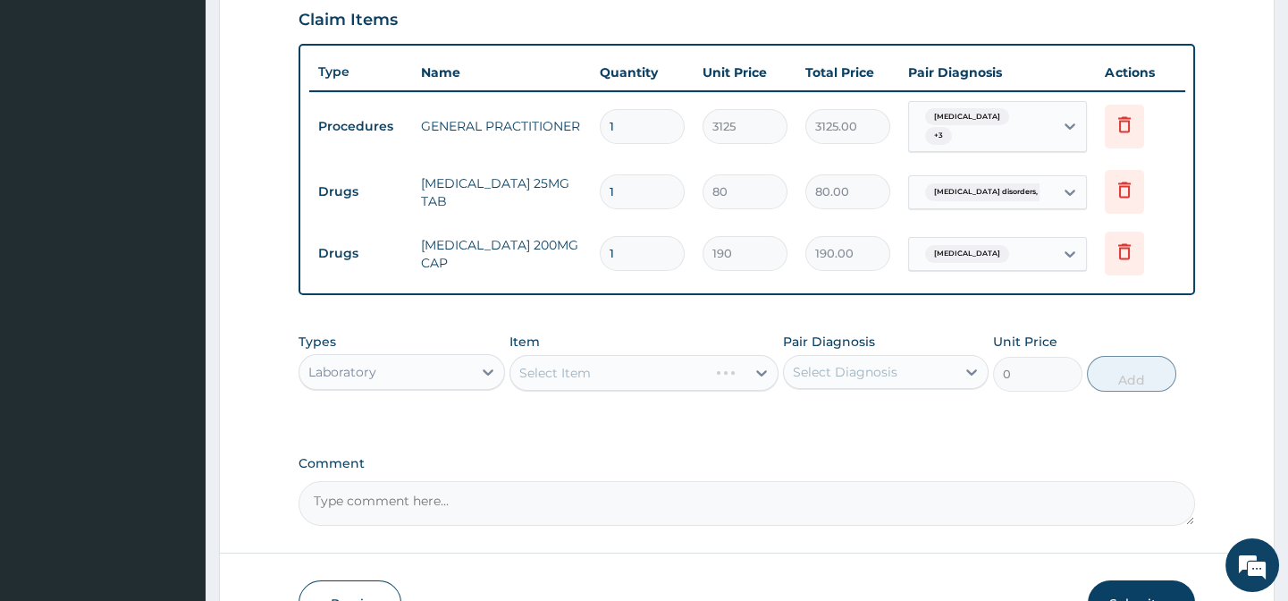
click at [591, 427] on div "Types Laboratory Item Select Item Pair Diagnosis Select Diagnosis Unit Price 0 …" at bounding box center [747, 376] width 896 height 104
click at [600, 391] on div "Select Item" at bounding box center [643, 373] width 269 height 36
click at [601, 389] on div "Select Item" at bounding box center [643, 373] width 269 height 36
click at [653, 329] on div "PA Code / Prescription Code Enter Code(Secondary Care Only) Encounter Date 01-1…" at bounding box center [747, 37] width 896 height 976
click at [688, 391] on div "Select Item" at bounding box center [643, 373] width 269 height 36
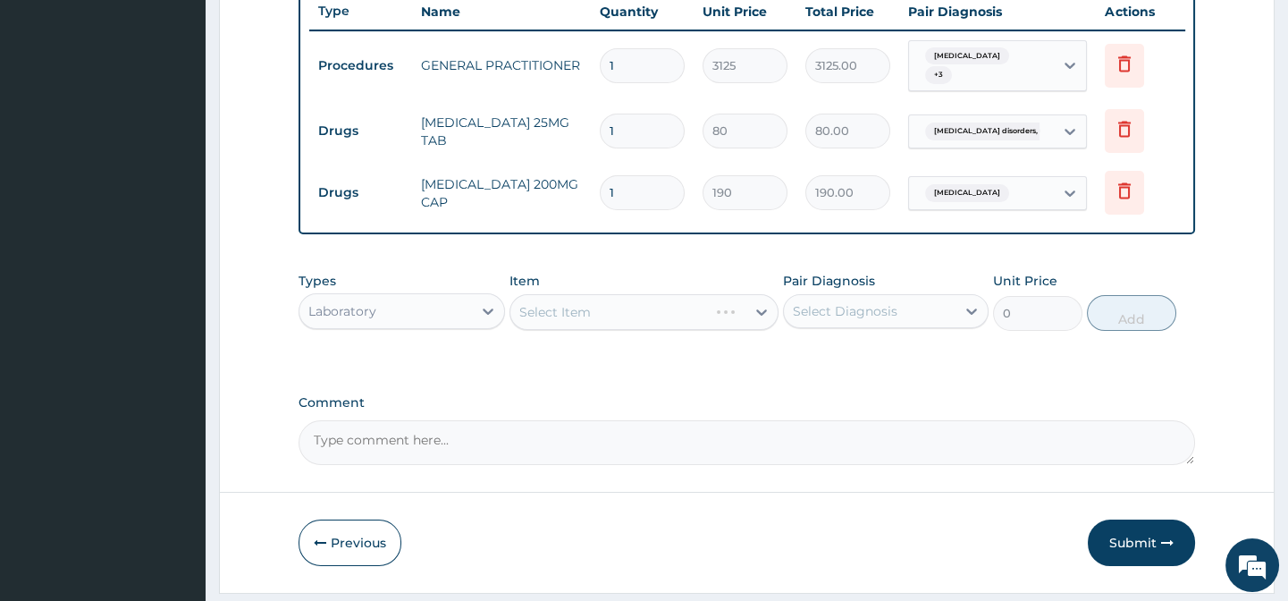
scroll to position [745, 0]
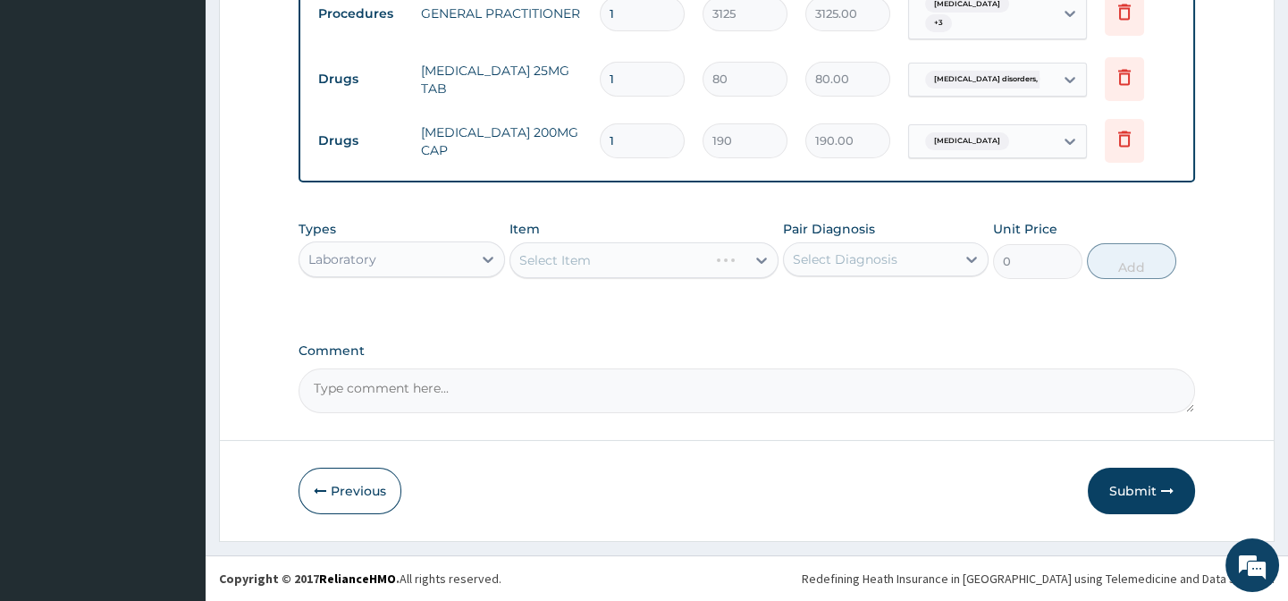
click at [563, 304] on div "Types Laboratory Item Select Item Pair Diagnosis Select Diagnosis Unit Price 0 …" at bounding box center [747, 263] width 896 height 104
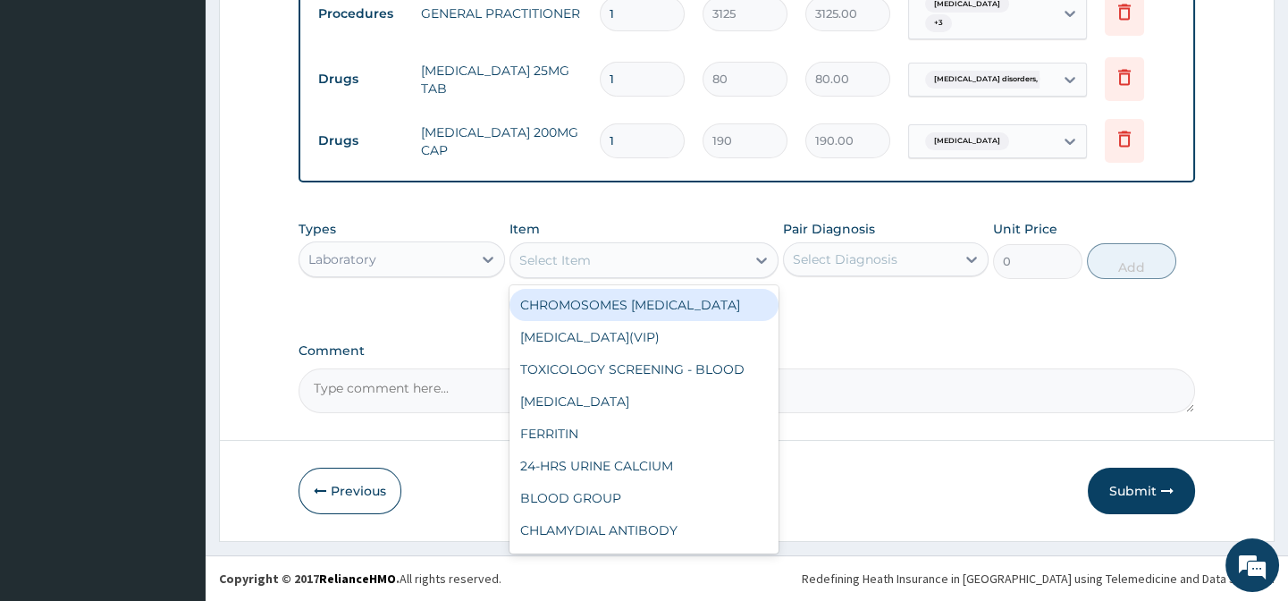
click at [596, 257] on div "Select Item" at bounding box center [627, 260] width 235 height 29
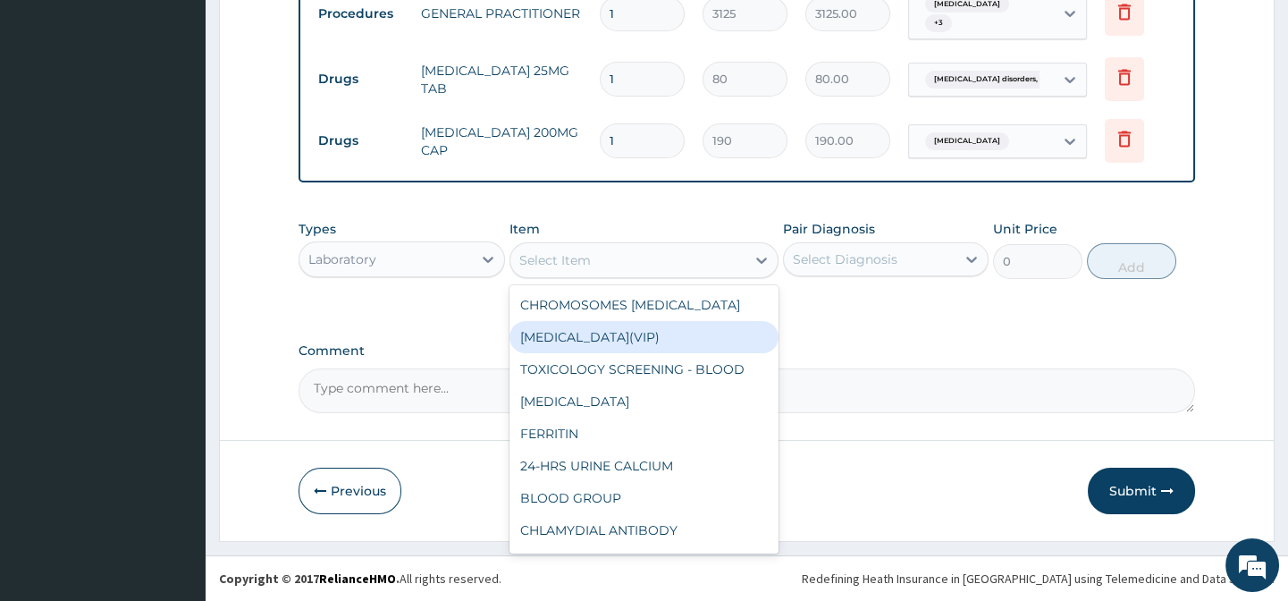
paste input "FULL BLOOD COUNT"
type input "FULL BLOOD COUNT"
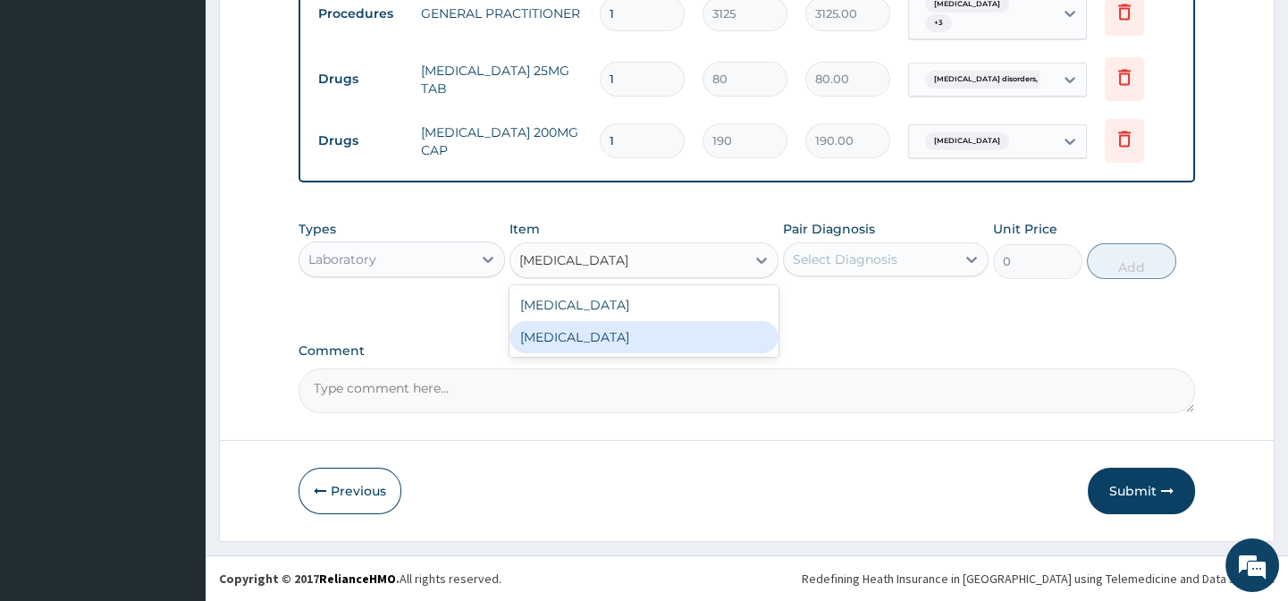
click at [733, 337] on div "FULL BLOOD COUNT" at bounding box center [643, 337] width 269 height 32
type input "3375"
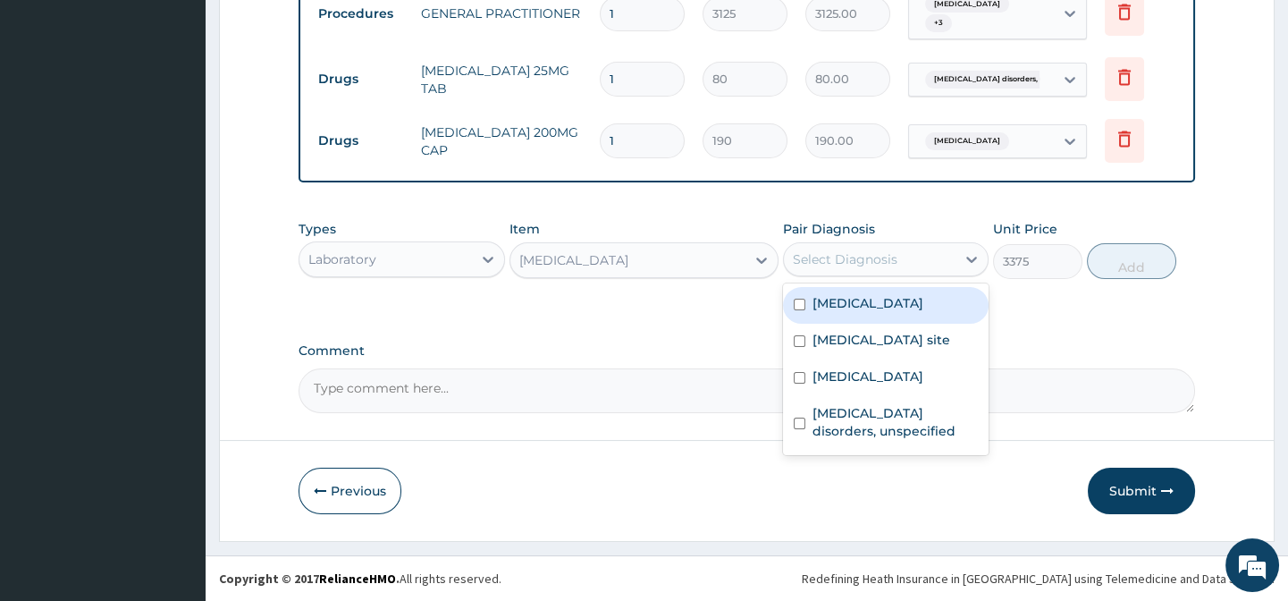
click at [848, 270] on div "Select Diagnosis" at bounding box center [870, 259] width 172 height 29
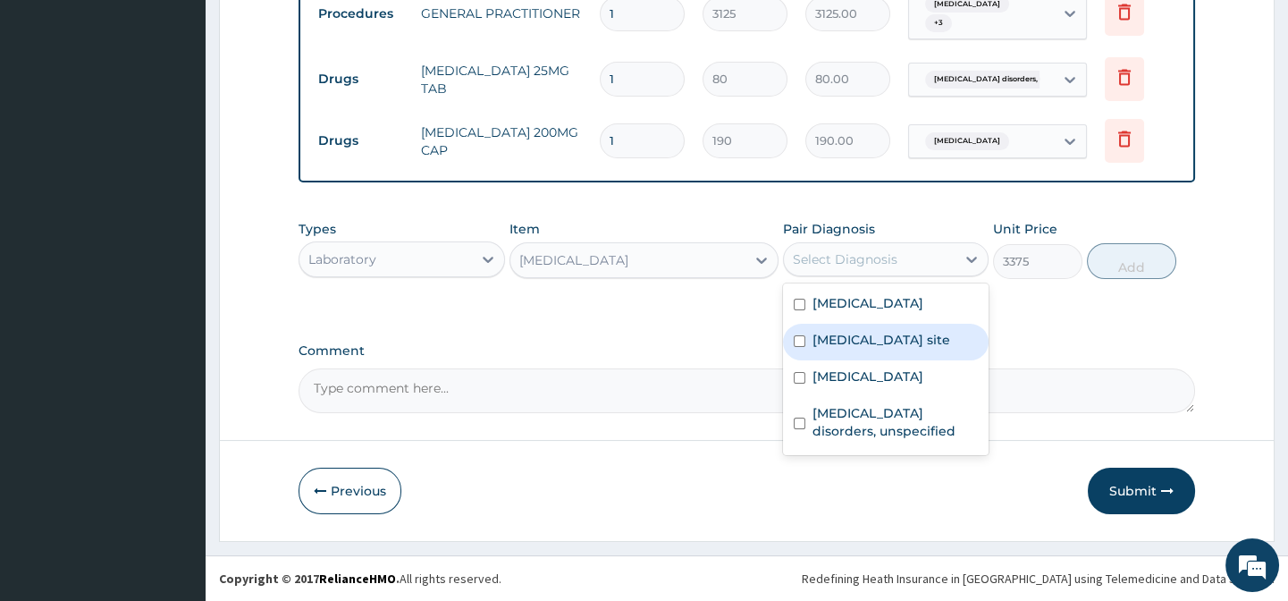
click at [897, 349] on label "Bacterial infection of unspecified site" at bounding box center [882, 340] width 138 height 18
checkbox input "true"
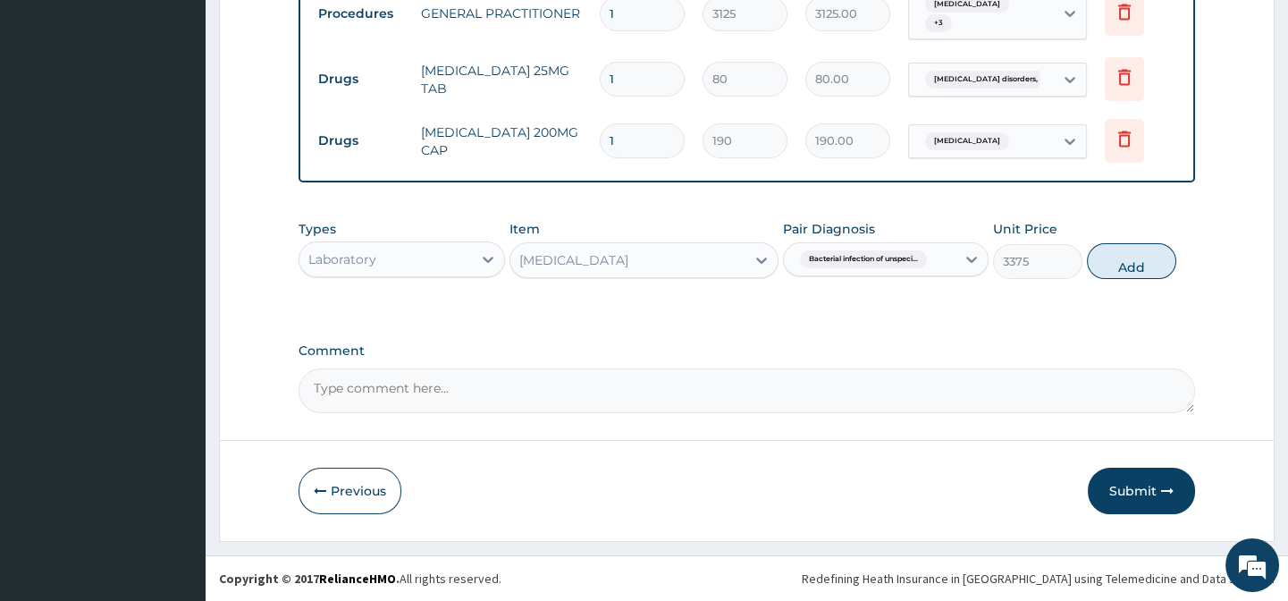
click at [1067, 313] on div "Types Laboratory Item FULL BLOOD COUNT Pair Diagnosis Bacterial infection of un…" at bounding box center [747, 263] width 896 height 104
click at [1152, 254] on button "Add" at bounding box center [1131, 261] width 89 height 36
type input "0"
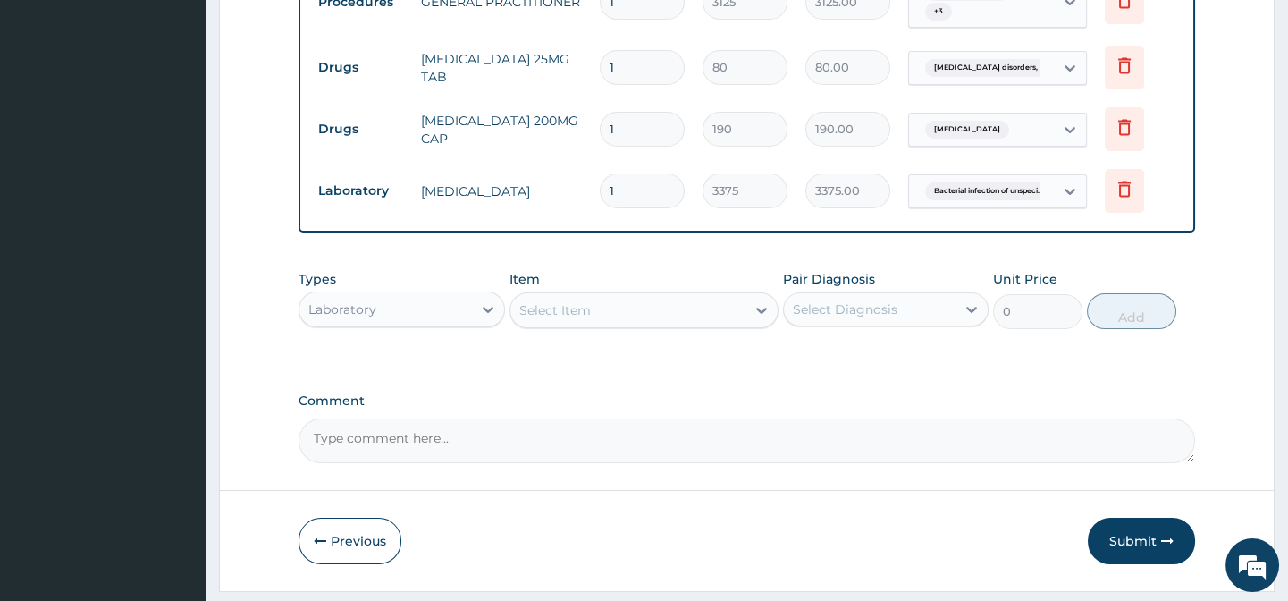
click at [625, 324] on div "Select Item" at bounding box center [627, 310] width 235 height 29
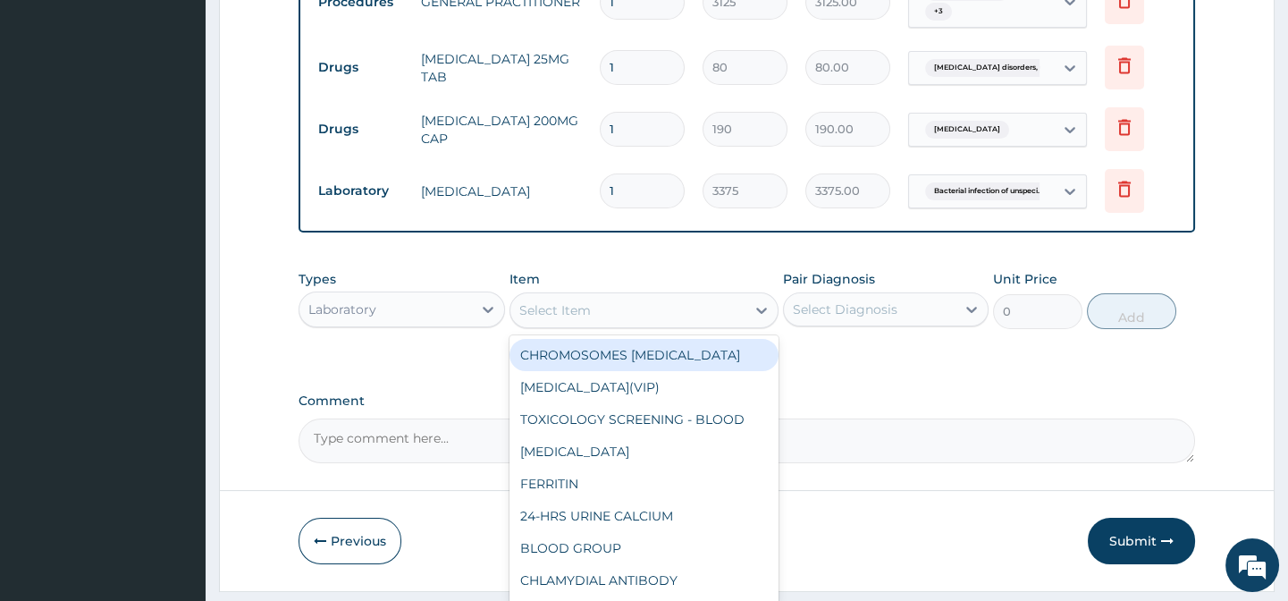
paste input "MALARIA PARASITE"
type input "MALARIA PARASITE"
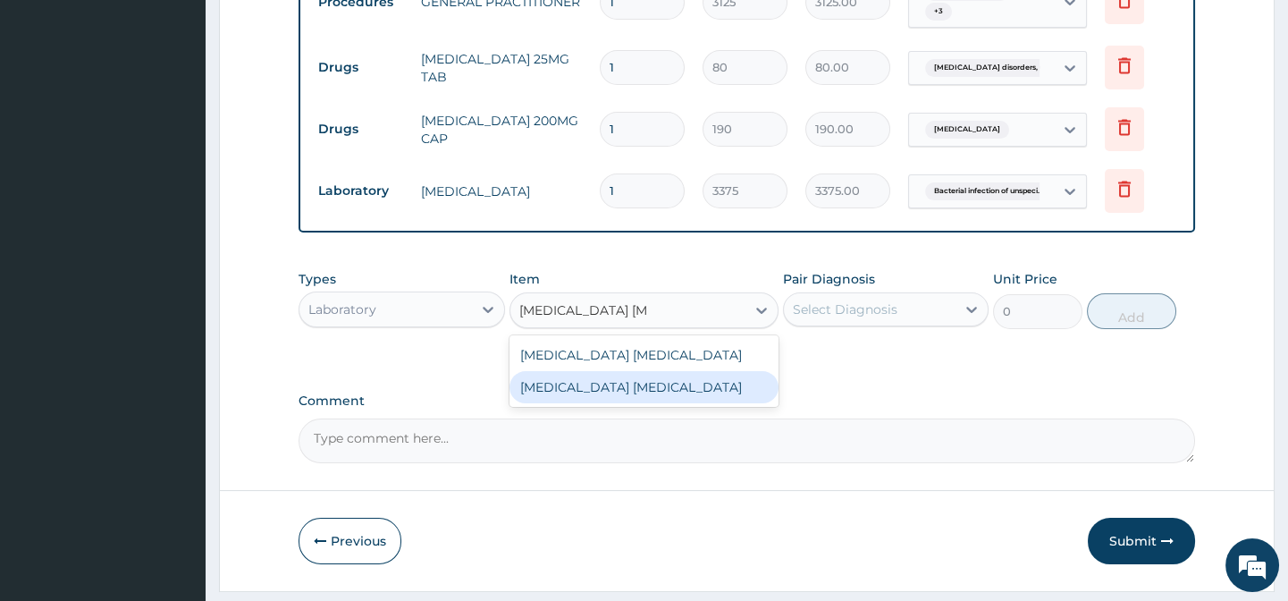
drag, startPoint x: 702, startPoint y: 403, endPoint x: 794, endPoint y: 366, distance: 99.1
click at [715, 399] on div "MALARIA PARASITE" at bounding box center [643, 387] width 269 height 32
type input "2025"
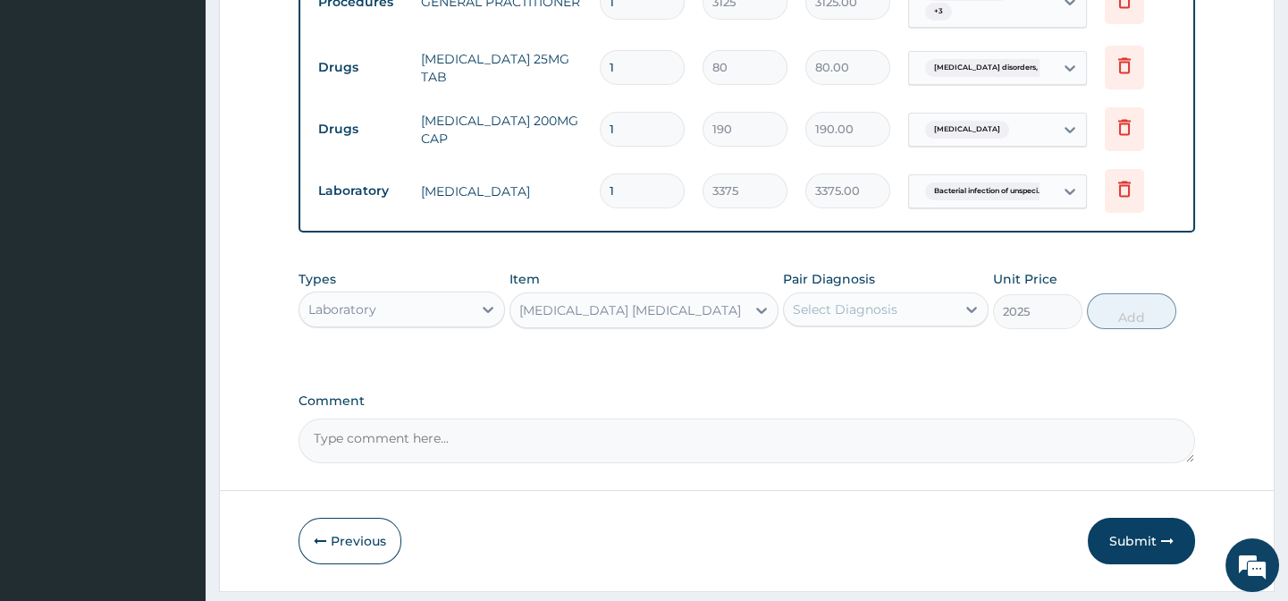
click at [909, 299] on div "Pair Diagnosis Select Diagnosis" at bounding box center [886, 299] width 206 height 59
click at [935, 338] on div "Types Laboratory Item MALARIA PARASITE Pair Diagnosis Select Diagnosis Unit Pri…" at bounding box center [747, 299] width 896 height 77
click at [927, 319] on div "Select Diagnosis" at bounding box center [870, 309] width 172 height 29
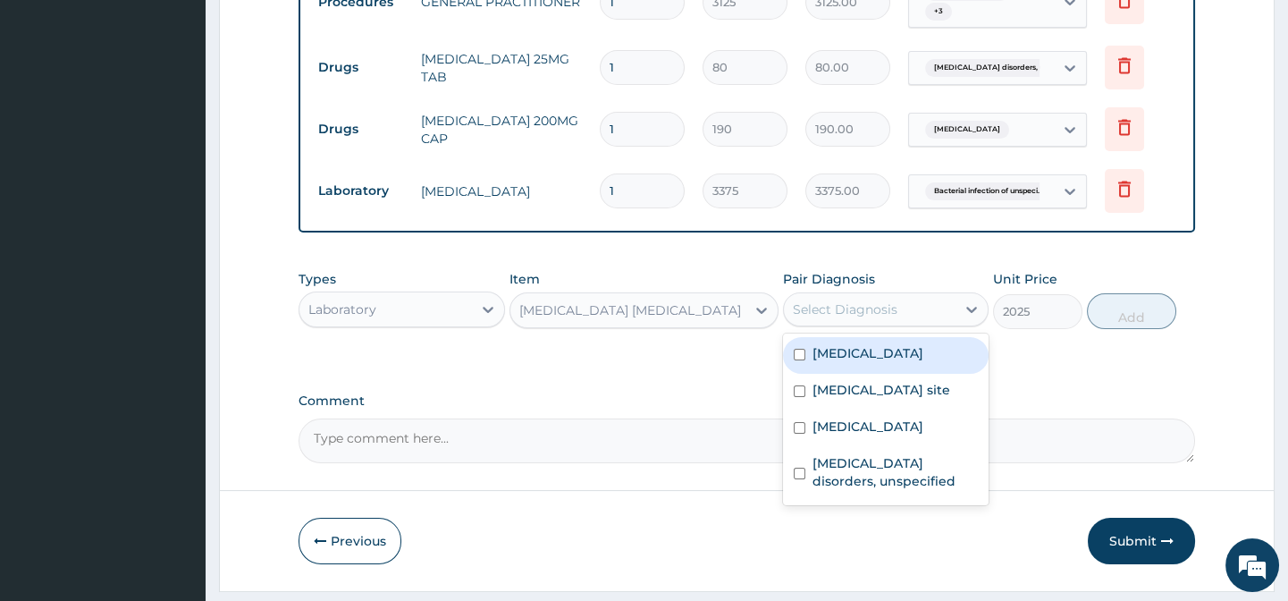
click at [916, 362] on label "Malaria, unspecified" at bounding box center [868, 353] width 111 height 18
checkbox input "true"
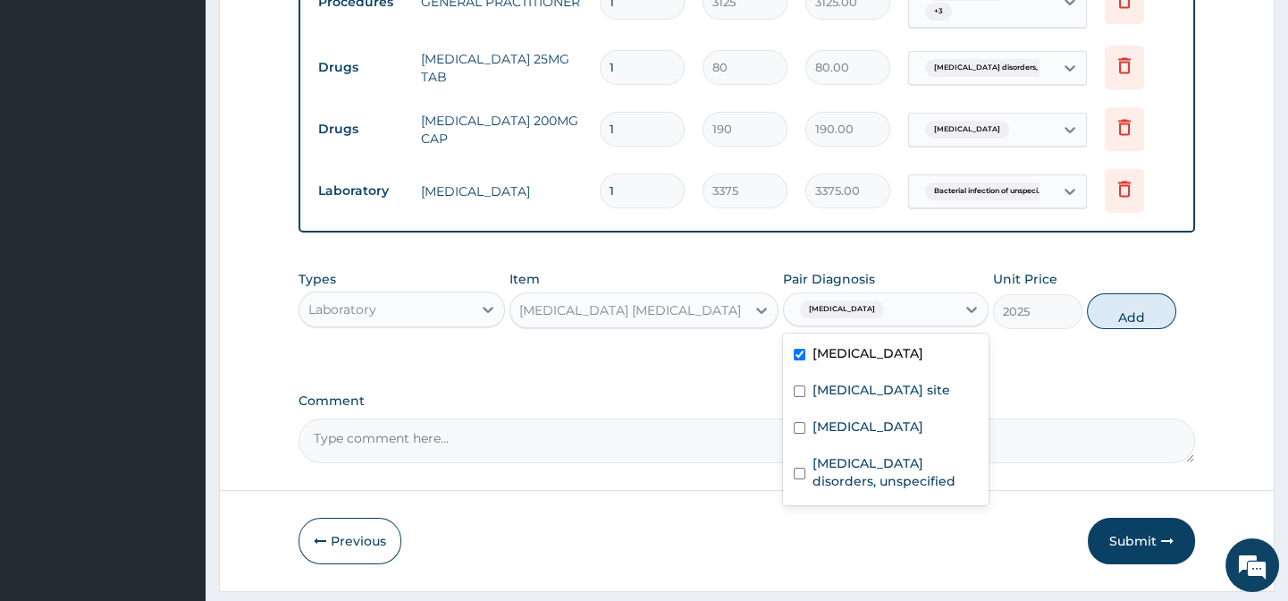
click at [1120, 338] on div "Types Laboratory Item MALARIA PARASITE Pair Diagnosis option Malaria, unspecifi…" at bounding box center [747, 299] width 896 height 77
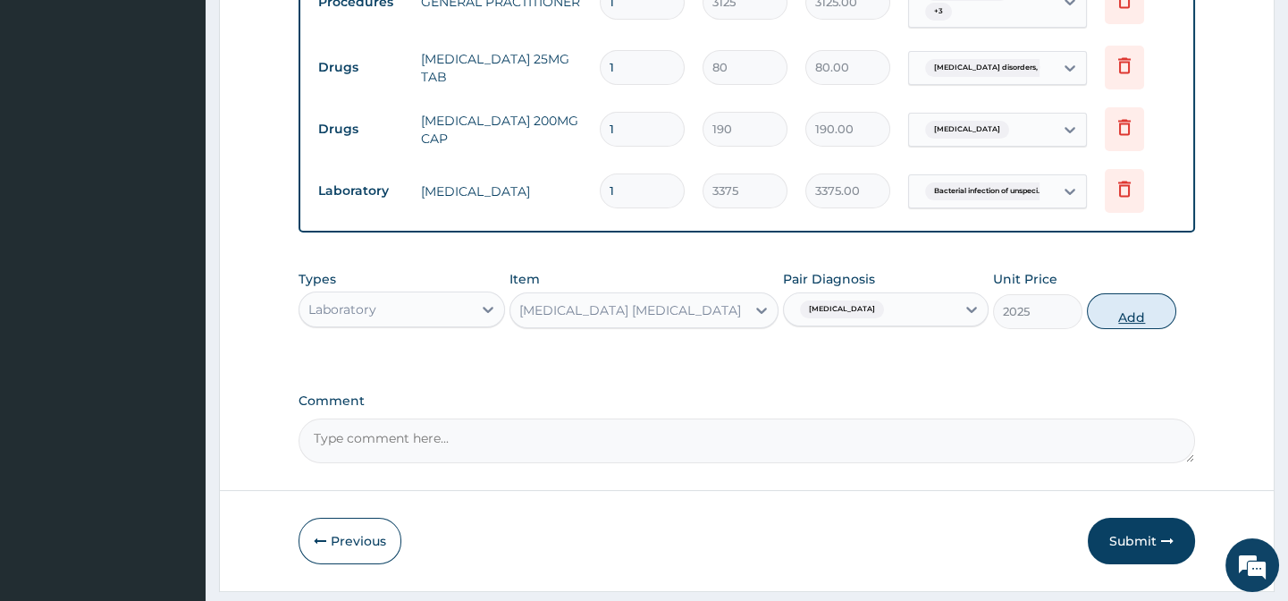
click at [1124, 329] on button "Add" at bounding box center [1131, 311] width 89 height 36
type input "0"
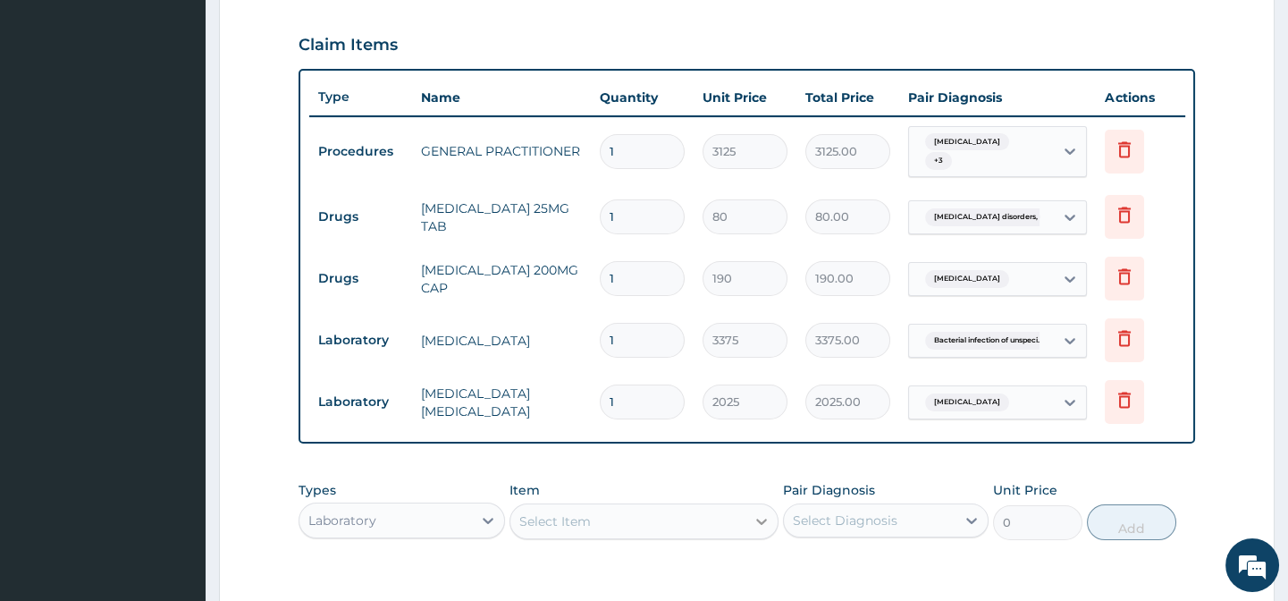
scroll to position [583, 0]
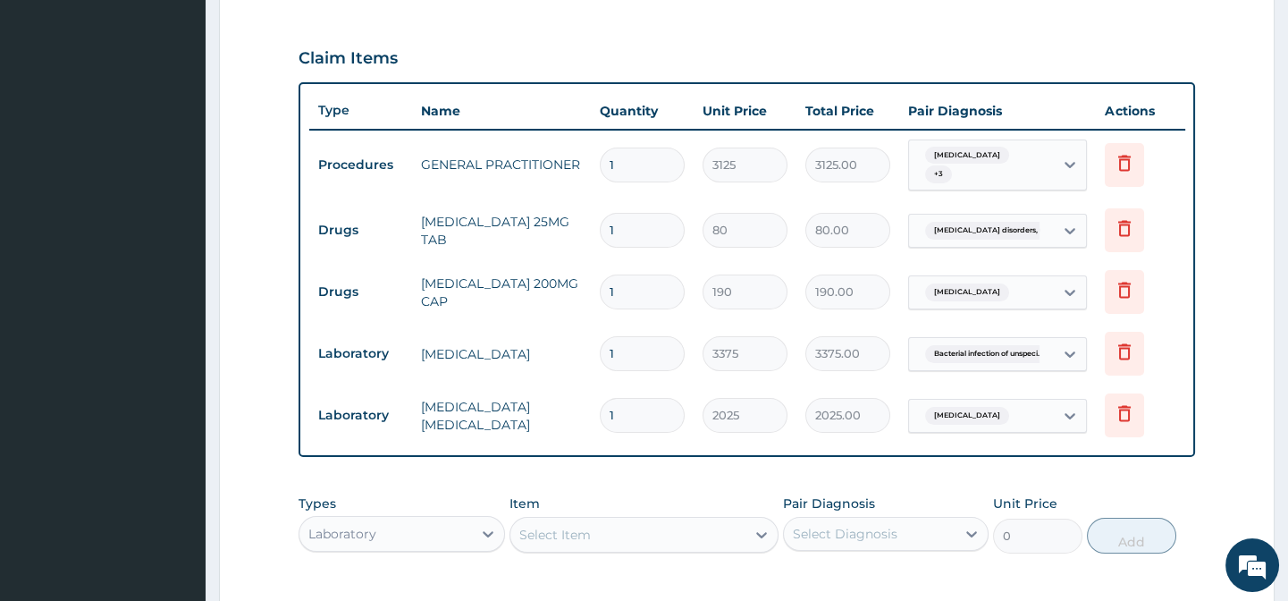
click at [626, 225] on input "1" at bounding box center [642, 230] width 85 height 35
type input "5"
type input "400.00"
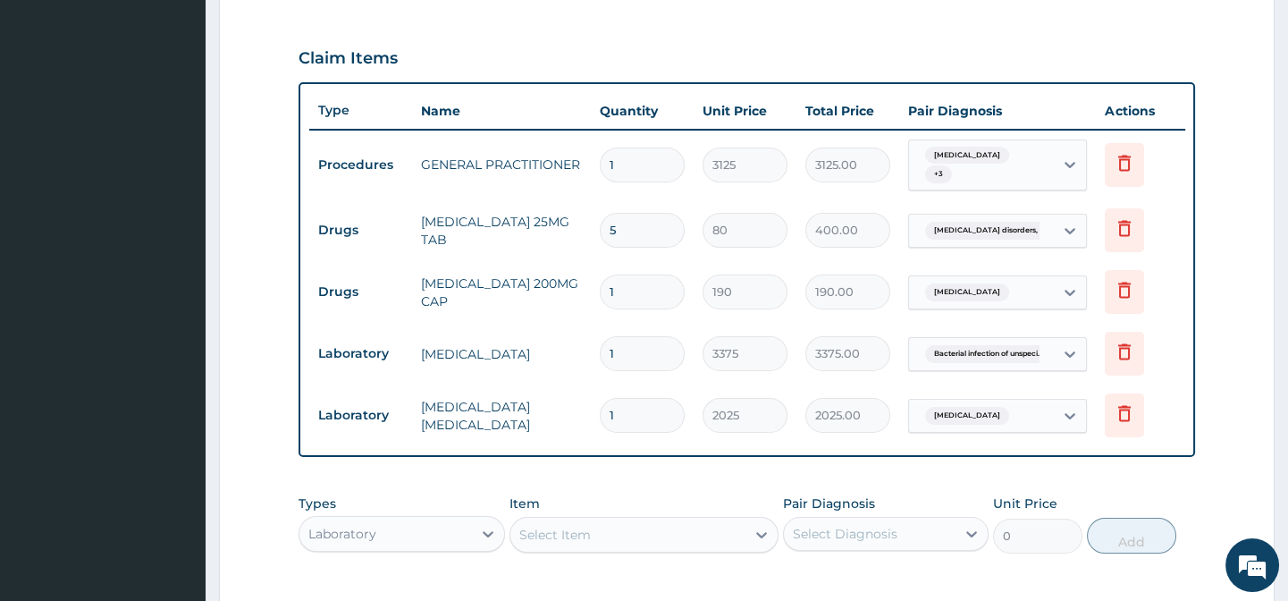
type input "5"
click at [619, 295] on input "1" at bounding box center [642, 291] width 85 height 35
type input "10"
type input "1900.00"
type input "10"
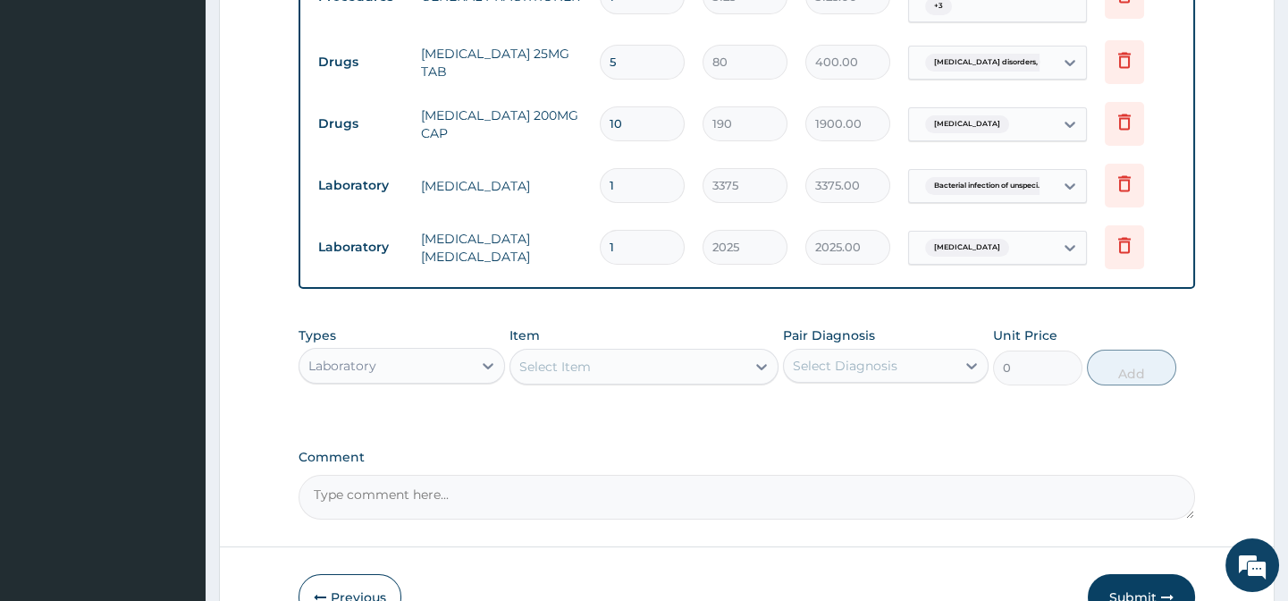
scroll to position [827, 0]
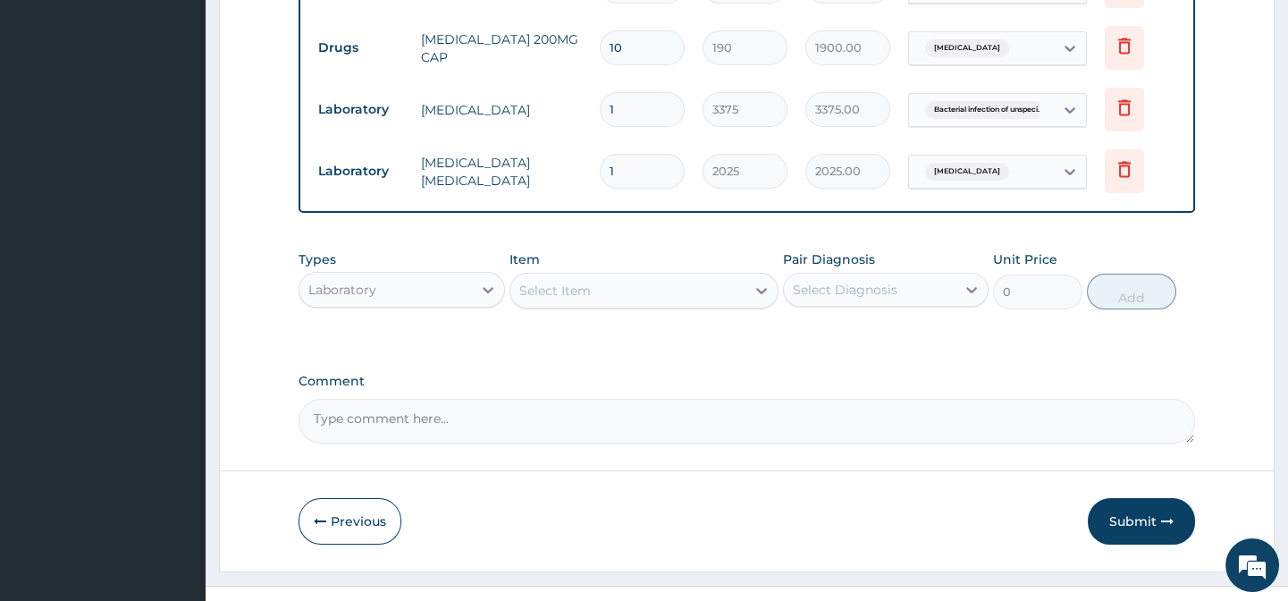
click at [1120, 526] on button "Submit" at bounding box center [1141, 521] width 107 height 46
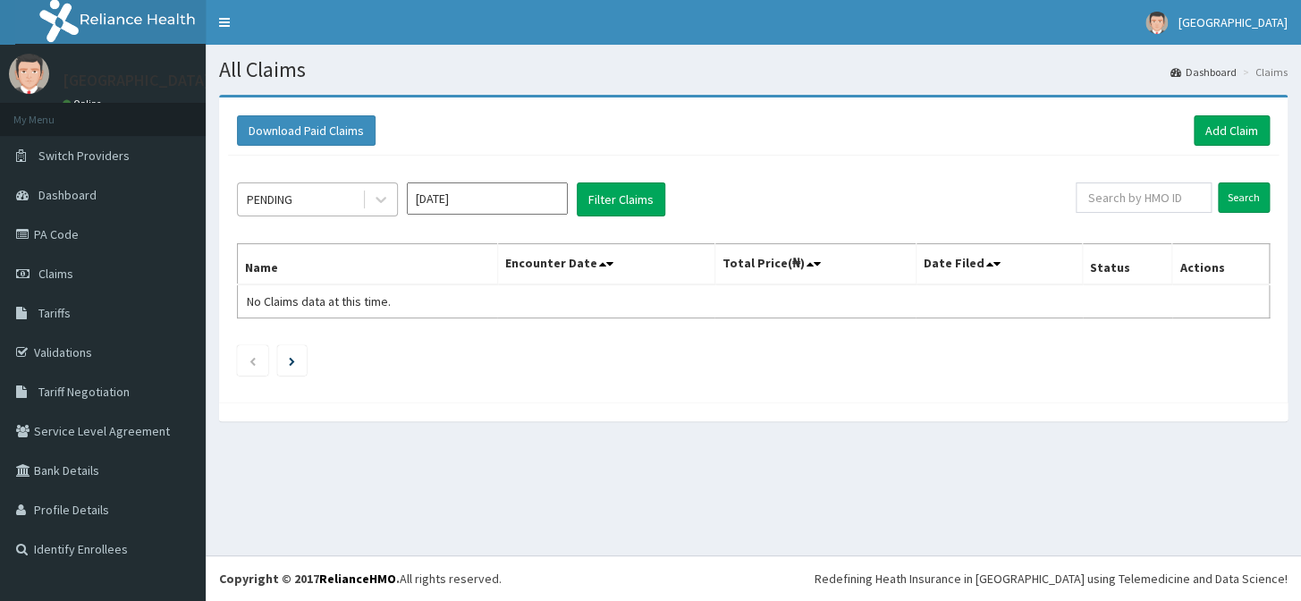
click at [317, 195] on div "PENDING" at bounding box center [300, 199] width 124 height 29
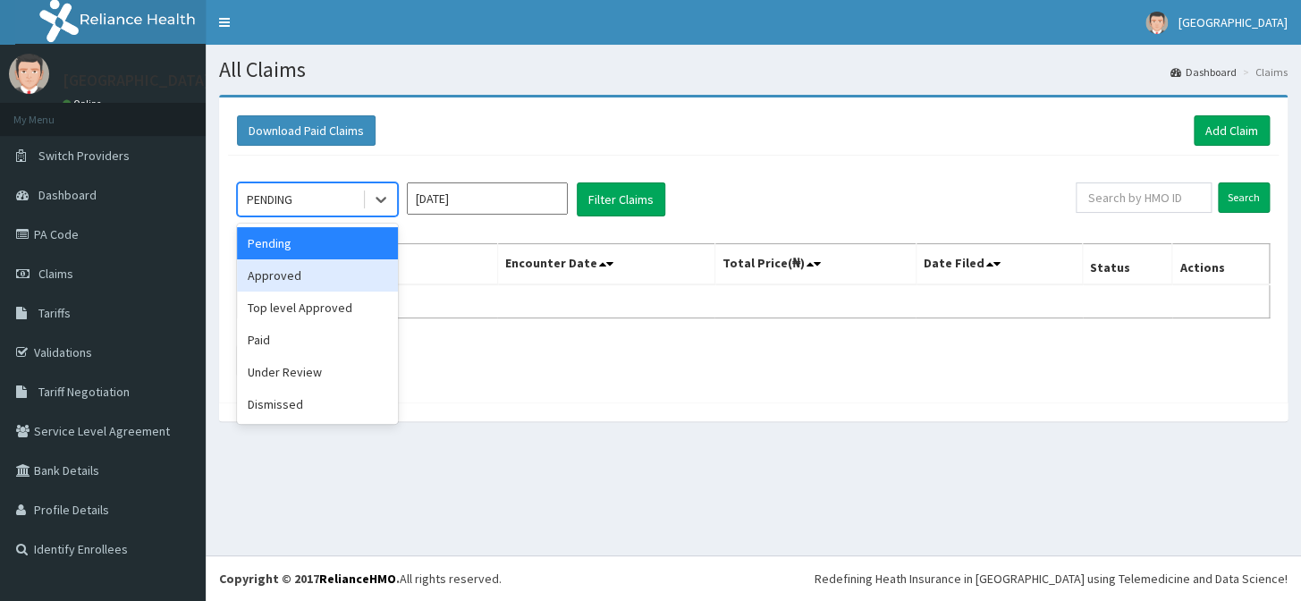
click at [325, 276] on div "Approved" at bounding box center [317, 275] width 161 height 32
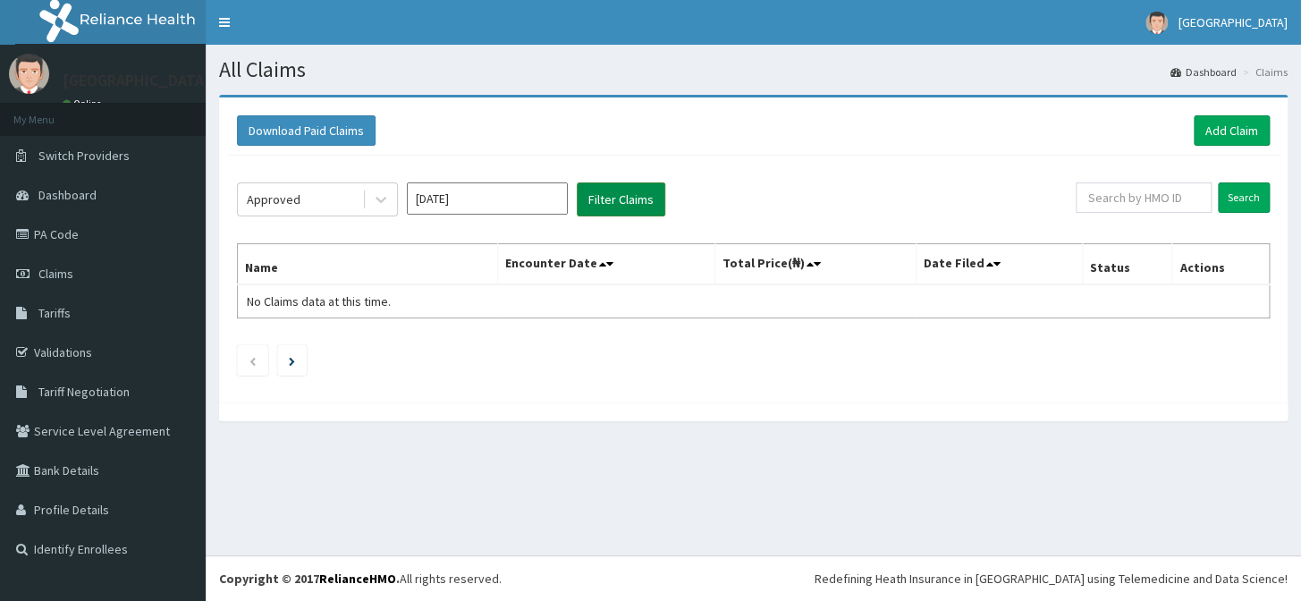
click at [634, 207] on button "Filter Claims" at bounding box center [621, 199] width 88 height 34
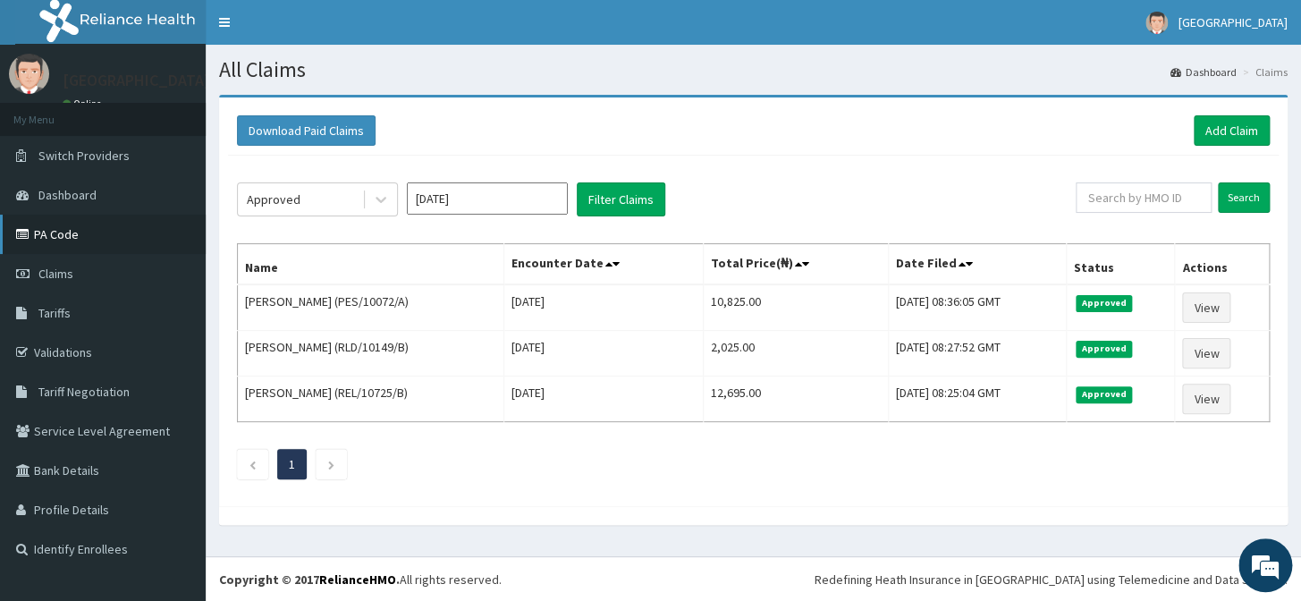
click at [74, 231] on link "PA Code" at bounding box center [103, 234] width 206 height 39
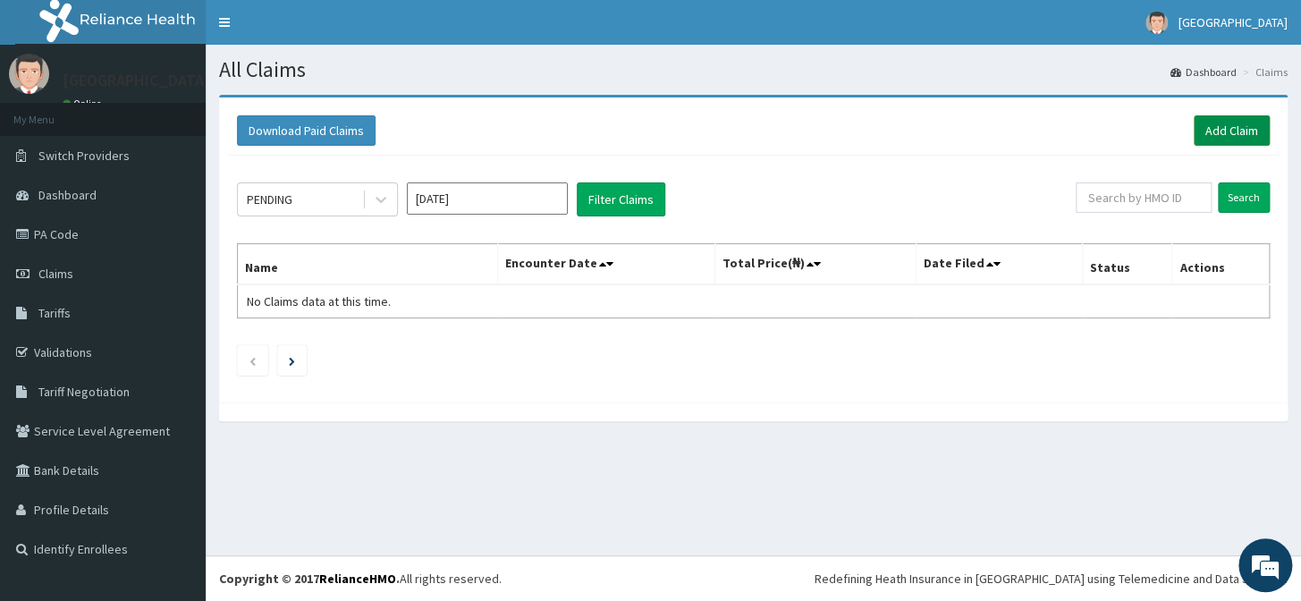
click at [1213, 131] on link "Add Claim" at bounding box center [1231, 130] width 76 height 30
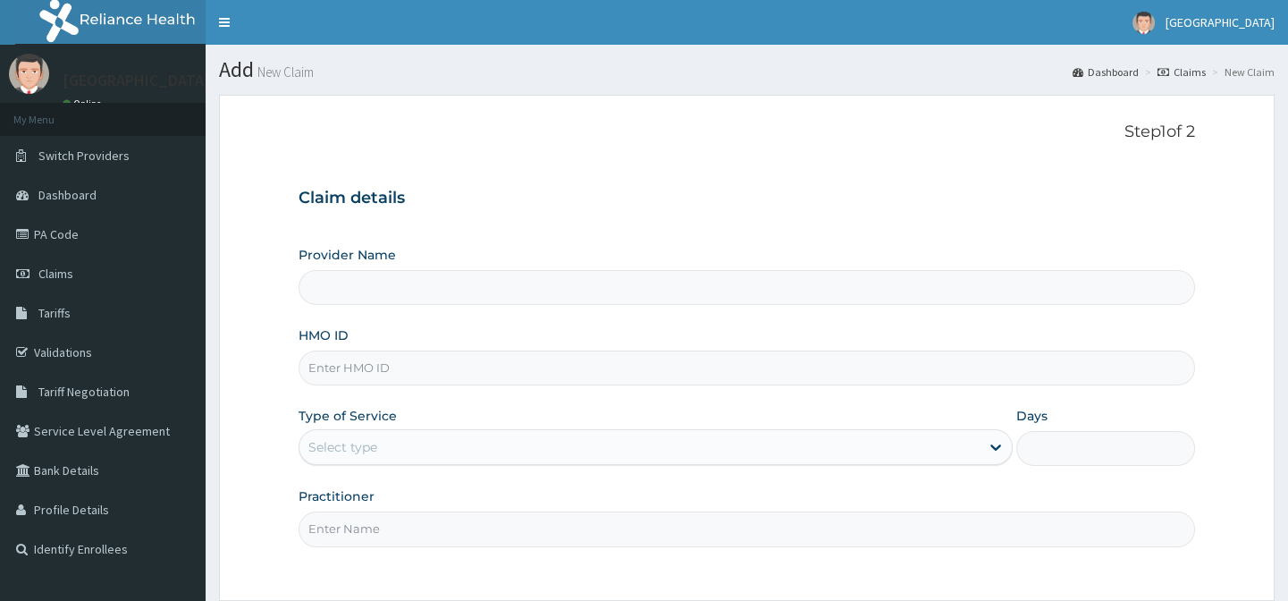
click at [392, 375] on input "HMO ID" at bounding box center [747, 367] width 896 height 35
paste input "FMP/10116/A"
type input "FMP/10116/A"
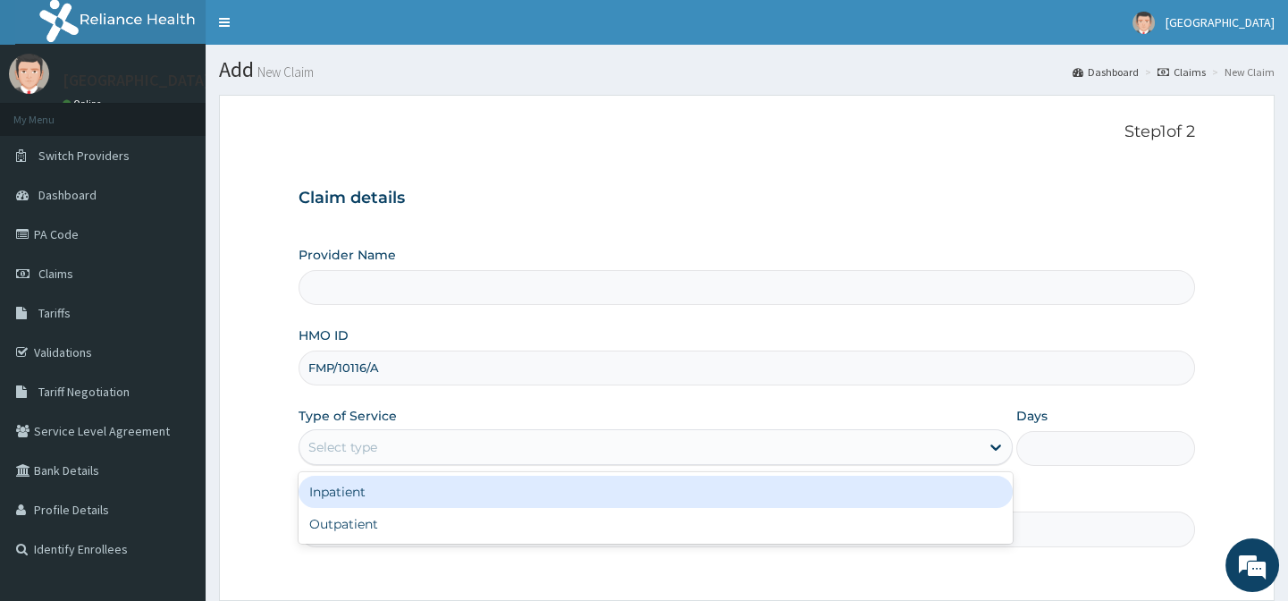
click at [358, 452] on div "Select type" at bounding box center [342, 447] width 69 height 18
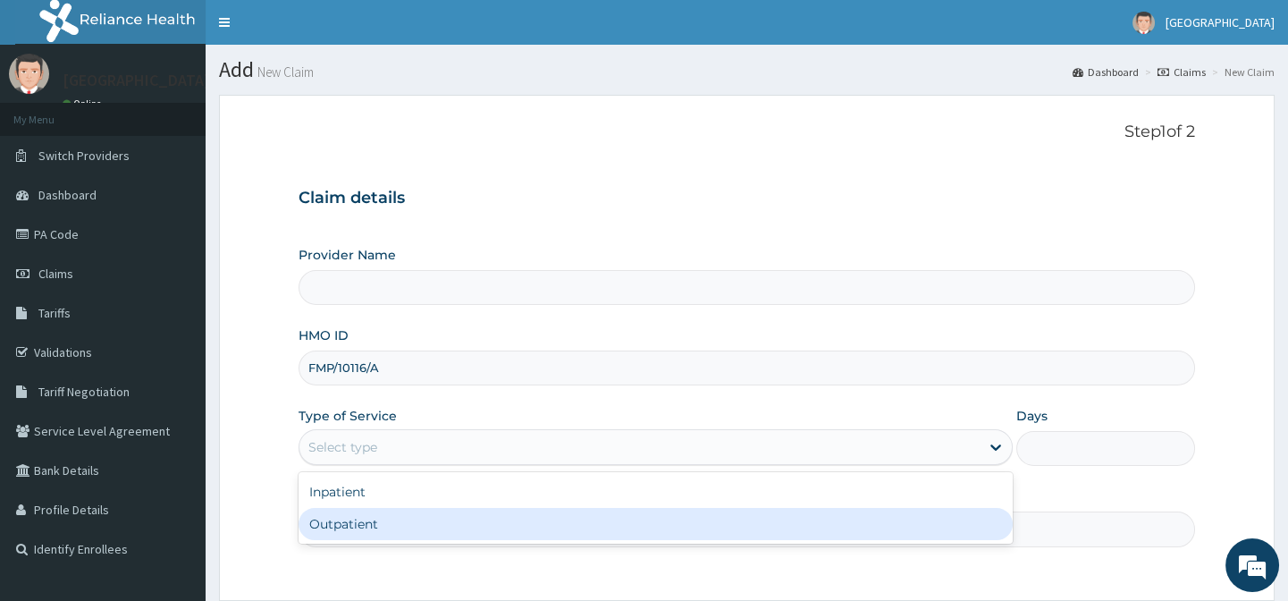
click at [384, 514] on div "Outpatient" at bounding box center [656, 524] width 714 height 32
type input "1"
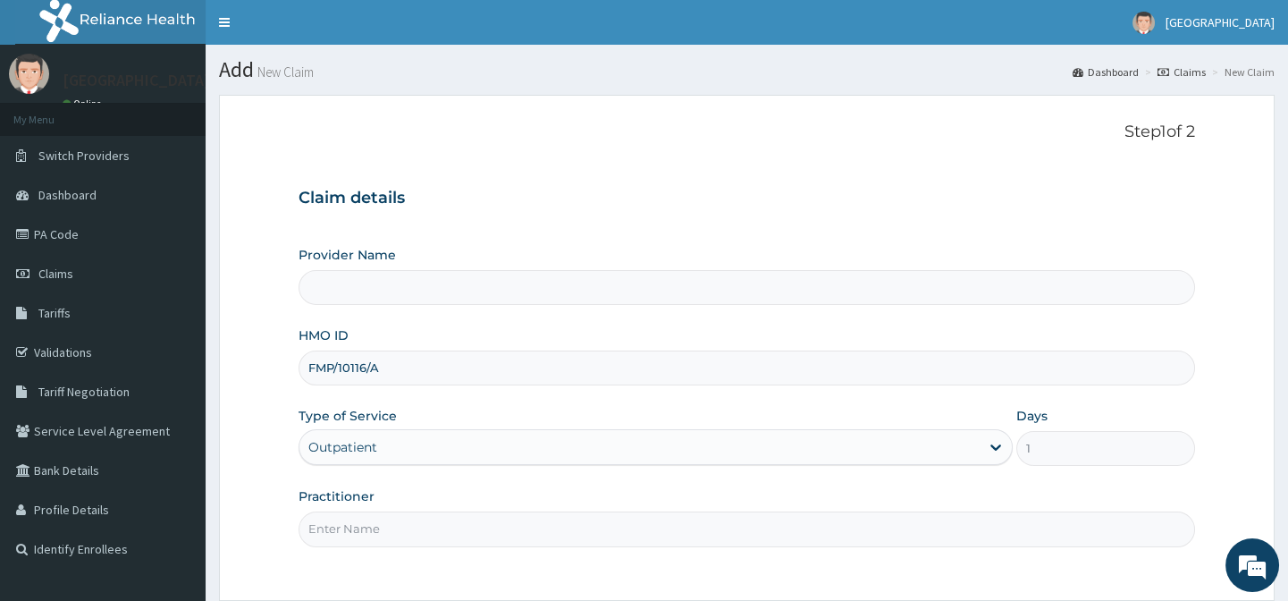
click at [384, 514] on input "Practitioner" at bounding box center [747, 528] width 896 height 35
type input ".."
type input "Lily Hospital-BENIN"
type input "."
click at [636, 437] on div "Outpatient" at bounding box center [639, 447] width 680 height 29
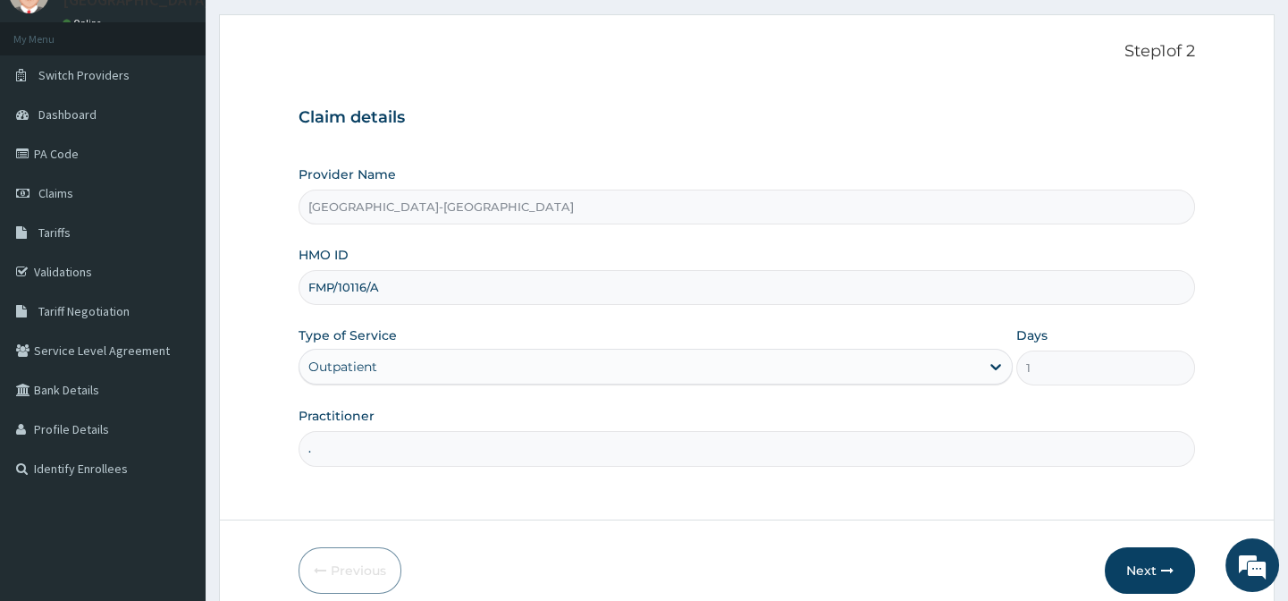
click at [699, 509] on form "Step 1 of 2 Claim details Provider Name Lily Hospital-BENIN HMO ID FMP/10116/A …" at bounding box center [747, 317] width 1056 height 607
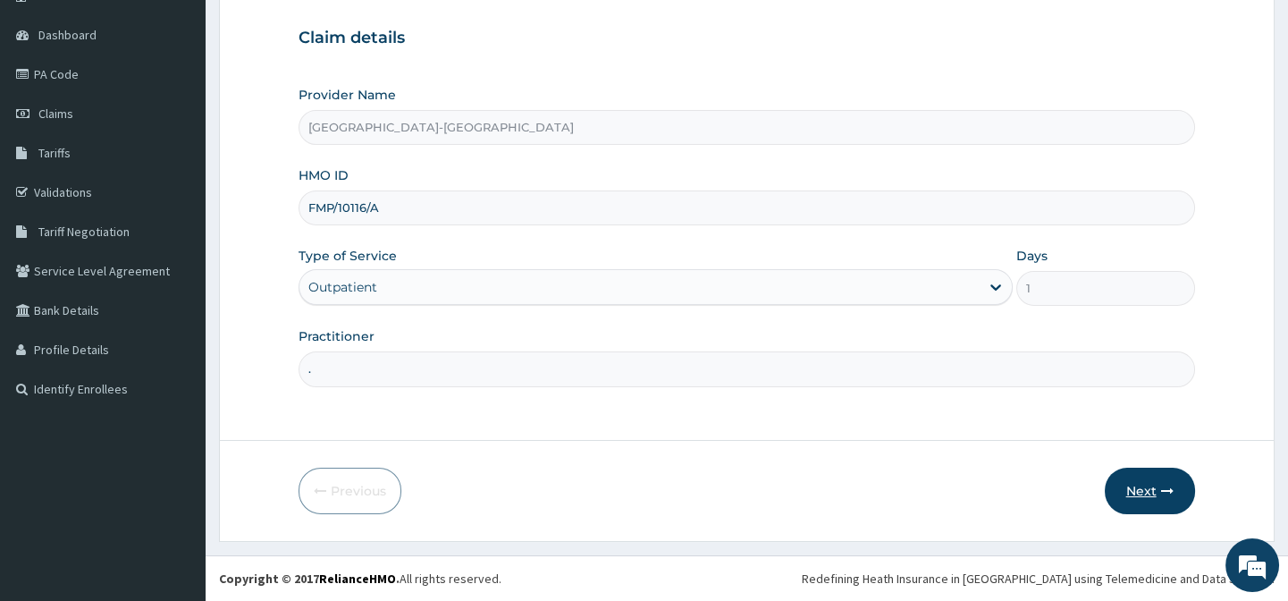
click at [1131, 476] on button "Next" at bounding box center [1150, 490] width 90 height 46
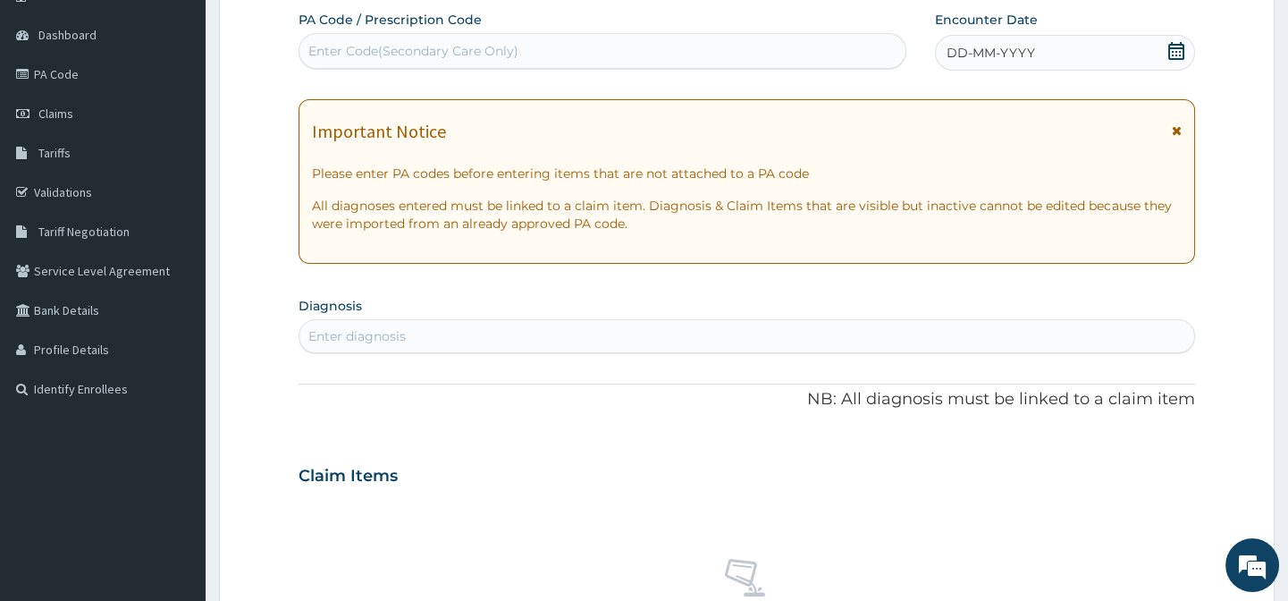
scroll to position [0, 0]
click at [392, 57] on div "Enter Code(Secondary Care Only)" at bounding box center [413, 51] width 210 height 18
paste input "PA/69A43A"
type input "PA/69A43A"
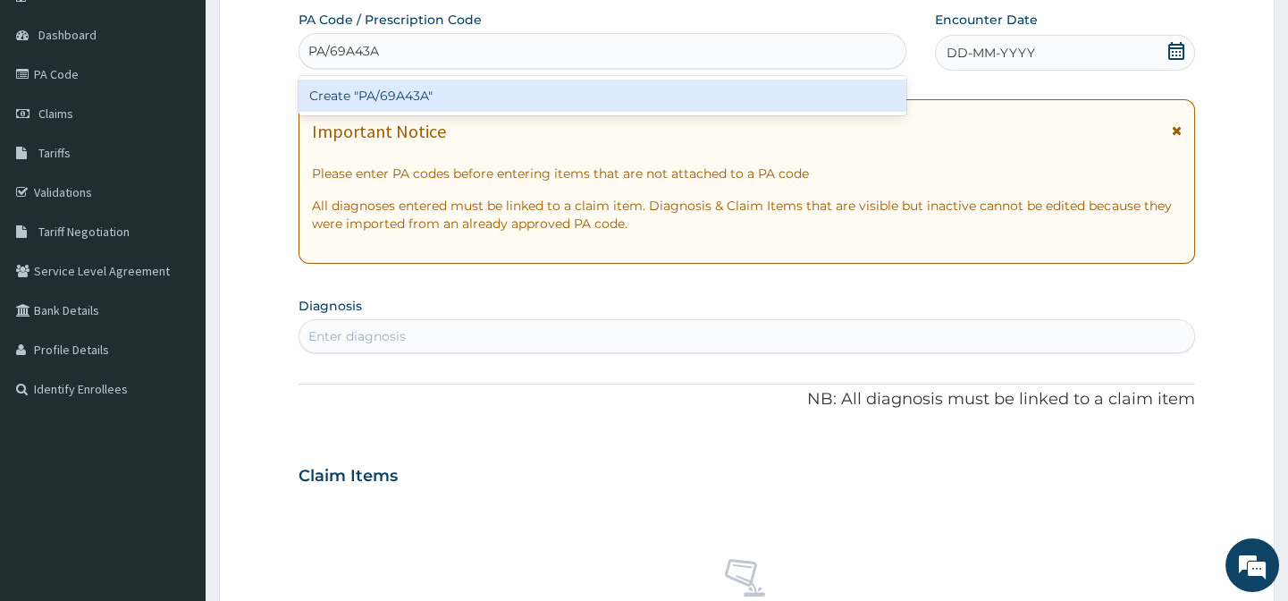
click at [419, 106] on div "Create "PA/69A43A"" at bounding box center [602, 96] width 607 height 32
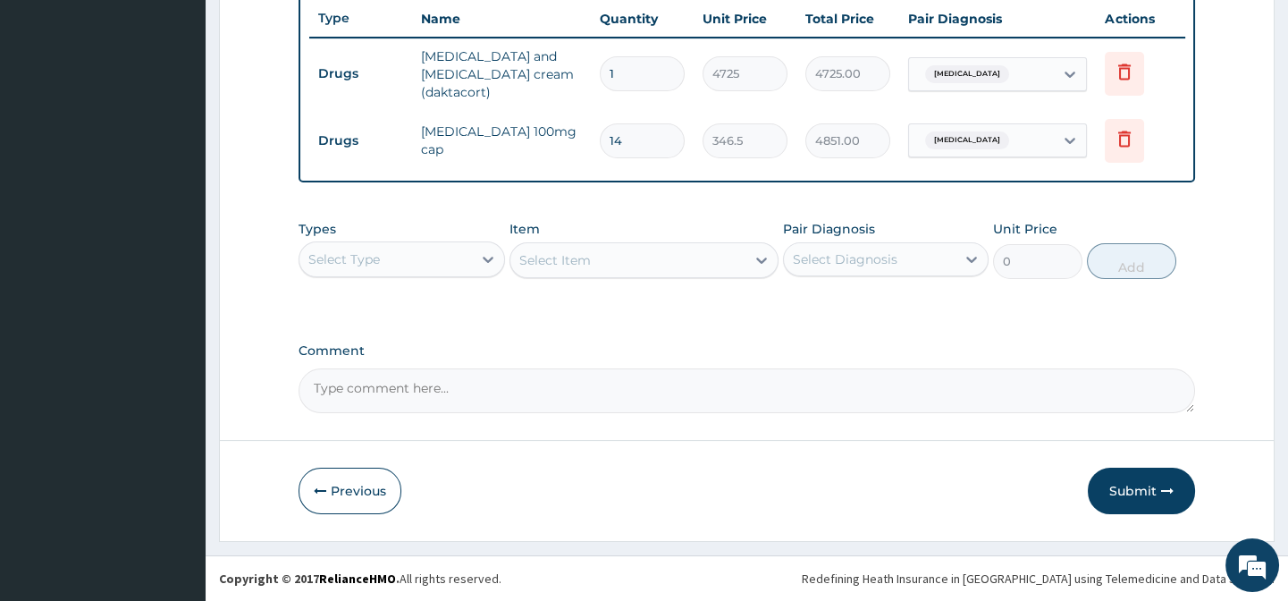
scroll to position [686, 0]
click at [378, 263] on div "Select Type" at bounding box center [344, 259] width 72 height 18
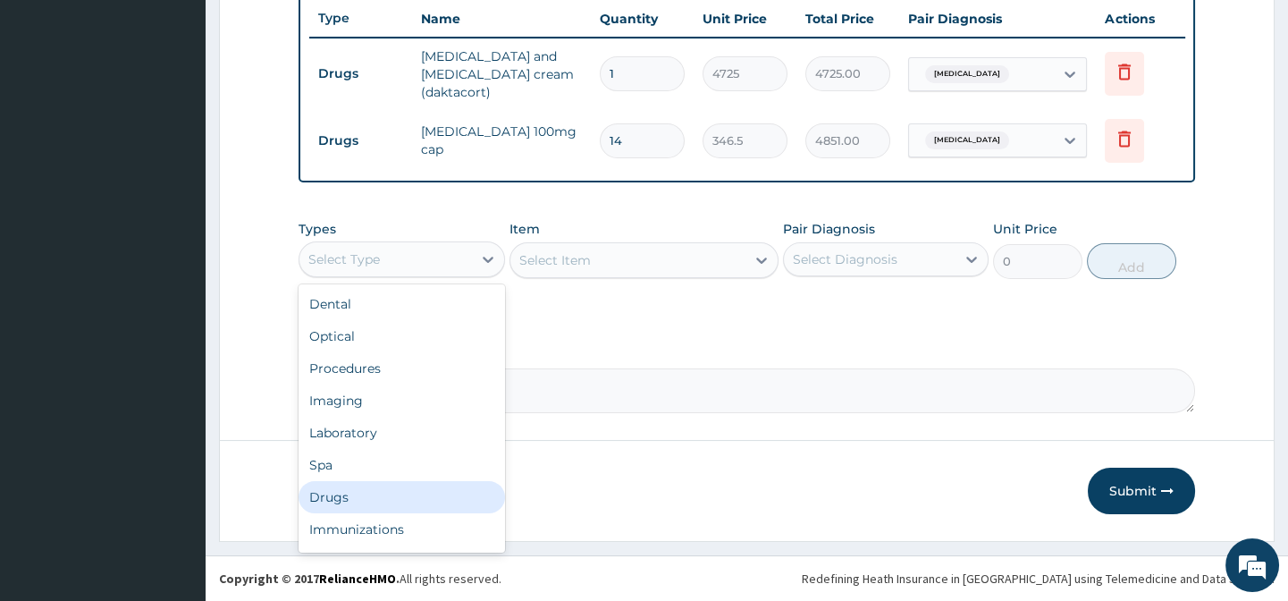
drag, startPoint x: 341, startPoint y: 501, endPoint x: 445, endPoint y: 527, distance: 108.0
click at [343, 505] on div "Drugs" at bounding box center [402, 497] width 206 height 32
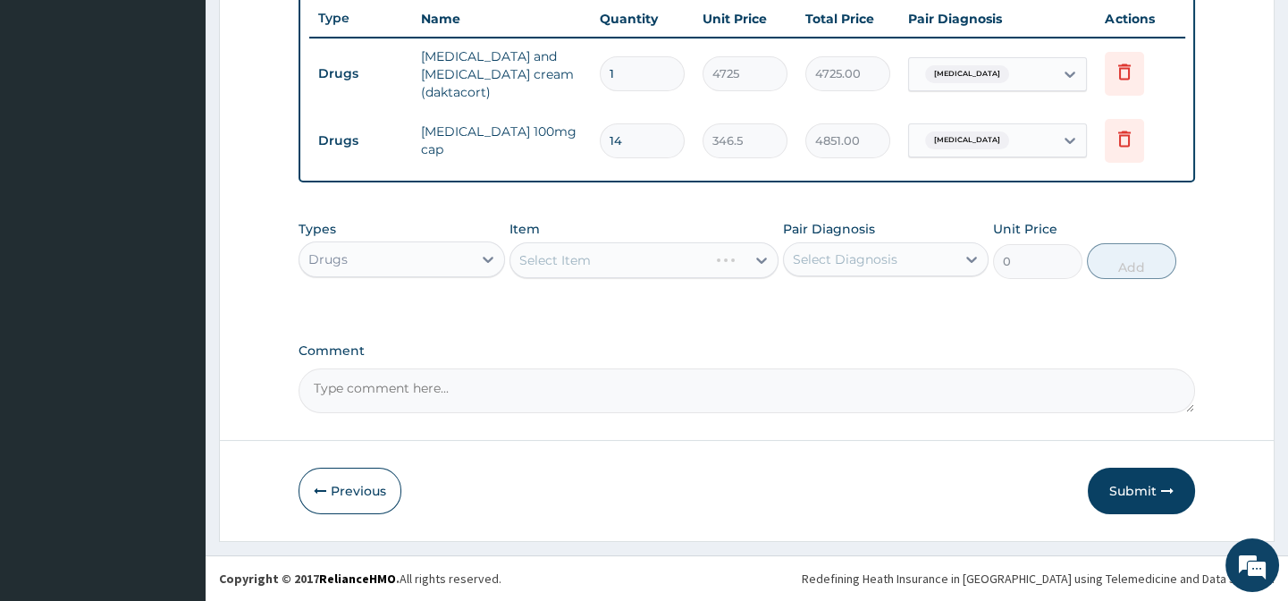
click at [613, 262] on div "Select Item" at bounding box center [643, 260] width 269 height 36
click at [699, 223] on div "Item Select Item" at bounding box center [643, 249] width 269 height 59
click at [673, 256] on div "Select Item" at bounding box center [643, 260] width 269 height 36
click at [571, 253] on div "Select Item" at bounding box center [643, 260] width 269 height 36
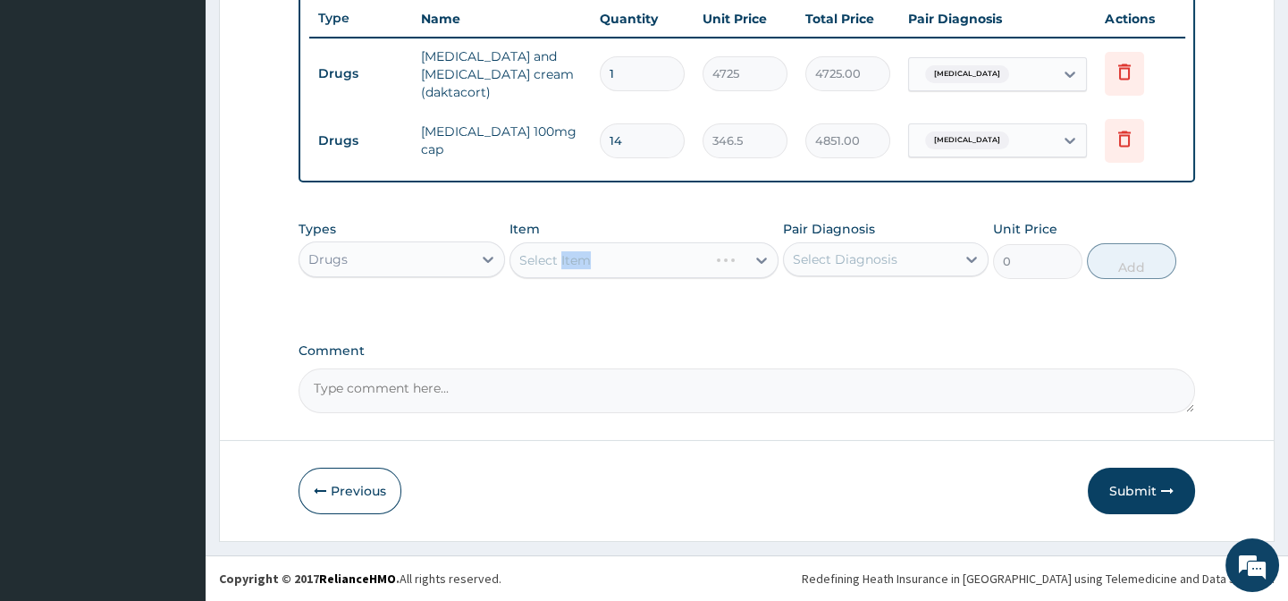
click at [695, 281] on div "Types Drugs Item Select Item Pair Diagnosis Select Diagnosis Unit Price 0 Add" at bounding box center [747, 249] width 896 height 77
click at [693, 299] on div "Types Drugs Item Select Item Pair Diagnosis Select Diagnosis Unit Price 0 Add" at bounding box center [747, 263] width 896 height 104
click at [610, 247] on div "Select Item" at bounding box center [627, 260] width 235 height 29
paste input "[MEDICAL_DATA] CREAM"
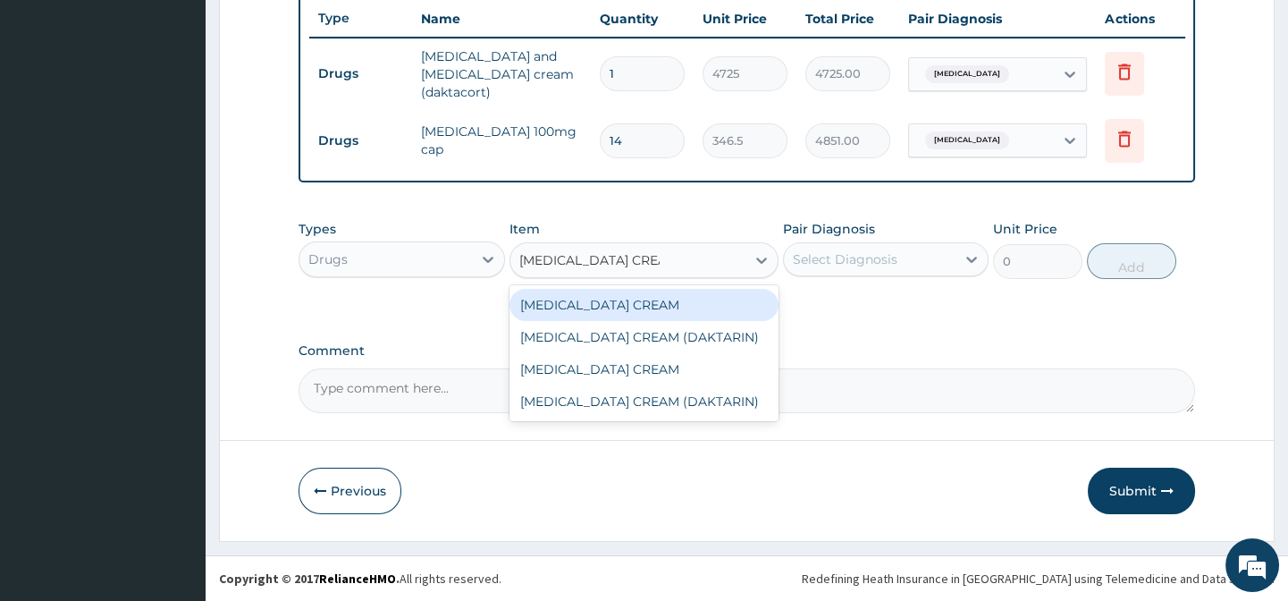
type input "[MEDICAL_DATA] CREAM"
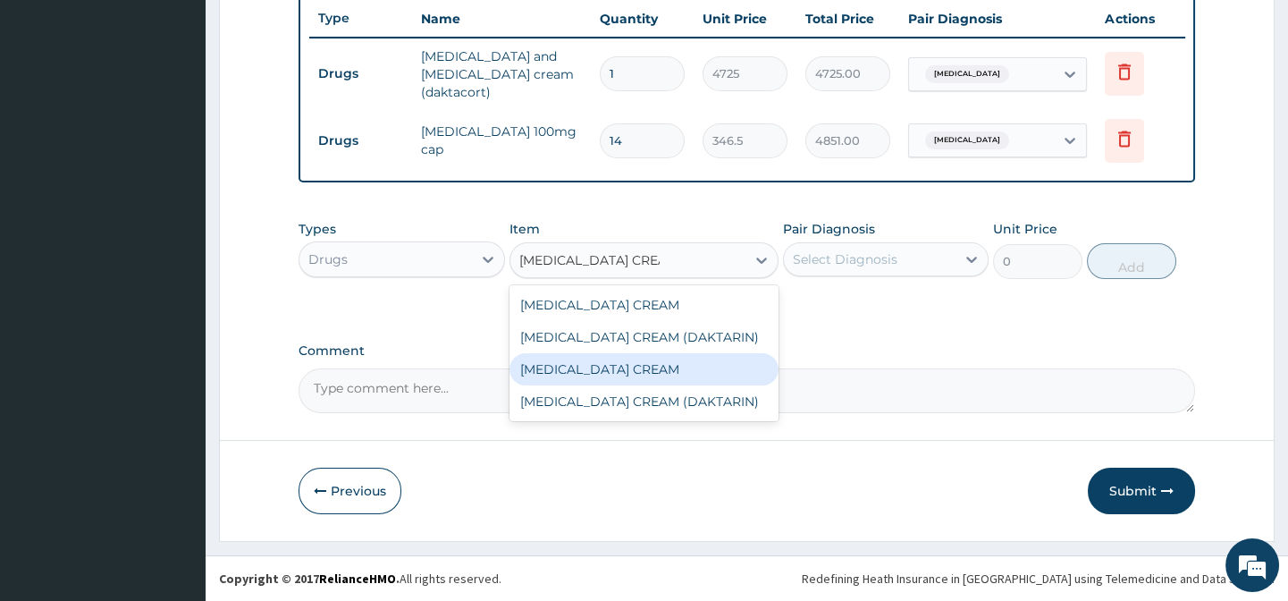
click at [677, 368] on div "[MEDICAL_DATA] CREAM" at bounding box center [643, 369] width 269 height 32
type input "1575"
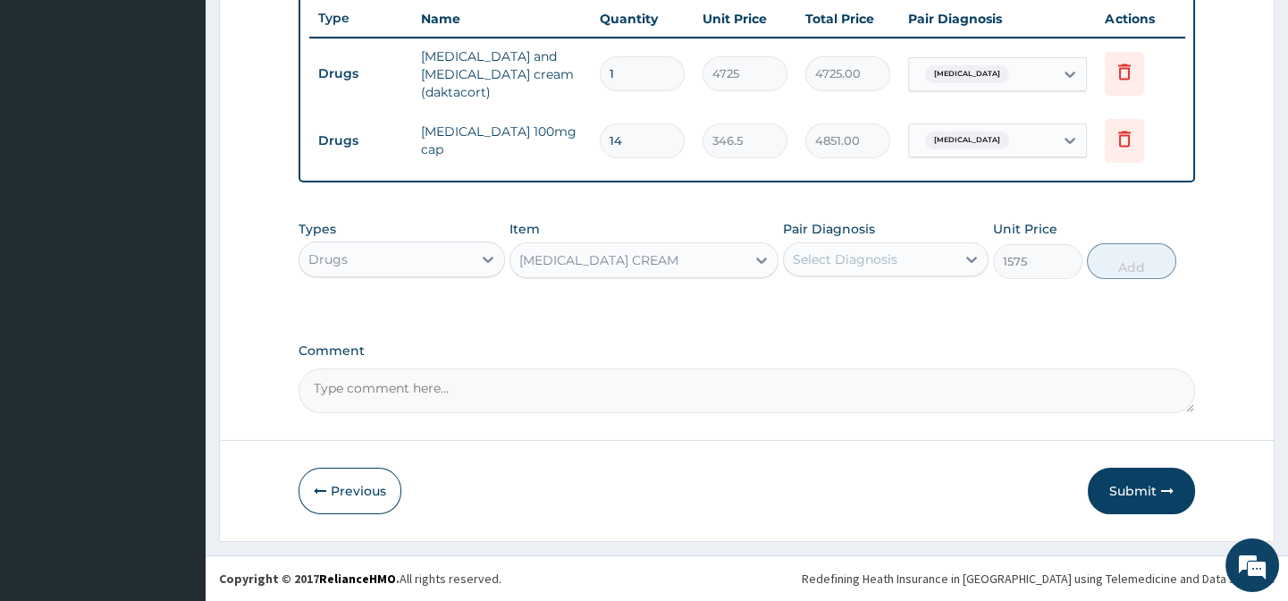
click at [927, 260] on div "Select Diagnosis" at bounding box center [870, 259] width 172 height 29
click at [963, 302] on div "[MEDICAL_DATA]" at bounding box center [886, 305] width 206 height 37
checkbox input "true"
drag, startPoint x: 1039, startPoint y: 304, endPoint x: 1068, endPoint y: 292, distance: 31.7
click at [1043, 303] on div "Types Drugs Item MICONAZOLE CREAM Pair Diagnosis option Dermatomyositis, select…" at bounding box center [747, 263] width 896 height 104
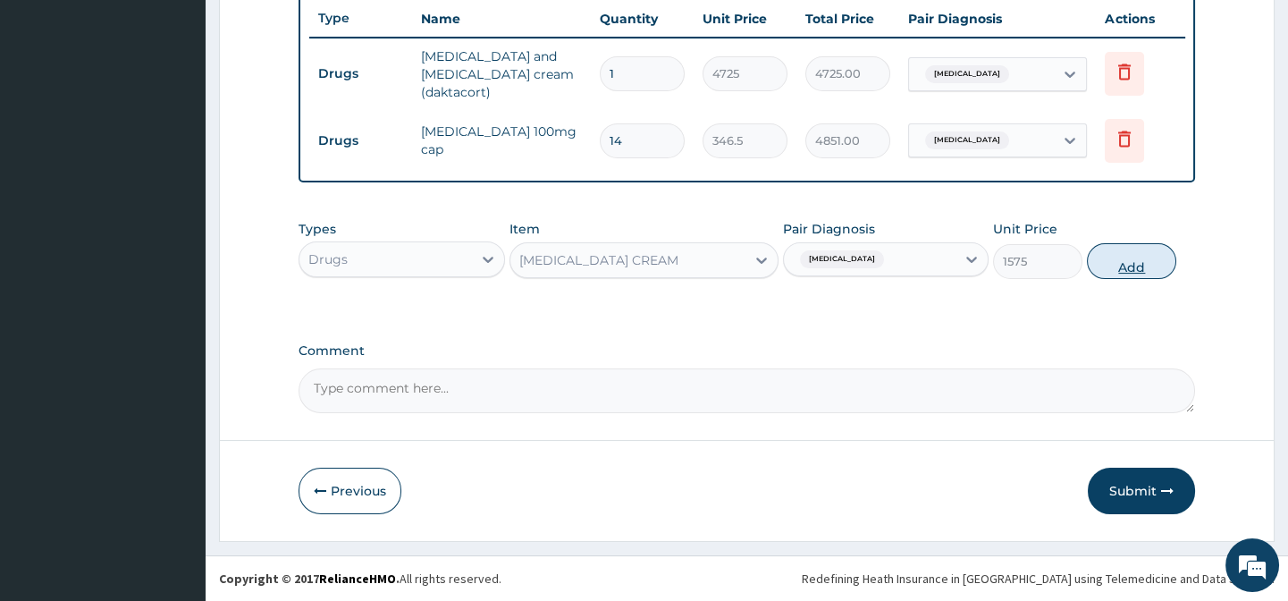
click at [1147, 259] on button "Add" at bounding box center [1131, 261] width 89 height 36
type input "0"
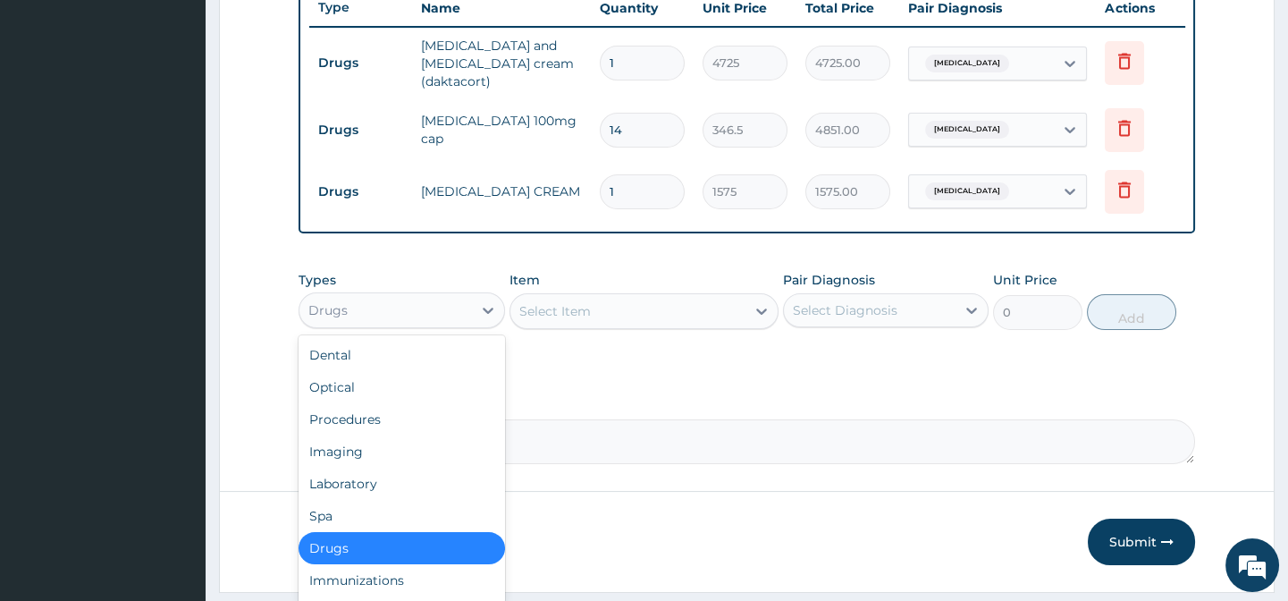
click at [412, 314] on div "Drugs" at bounding box center [385, 310] width 172 height 29
click at [409, 429] on div "Procedures" at bounding box center [402, 419] width 206 height 32
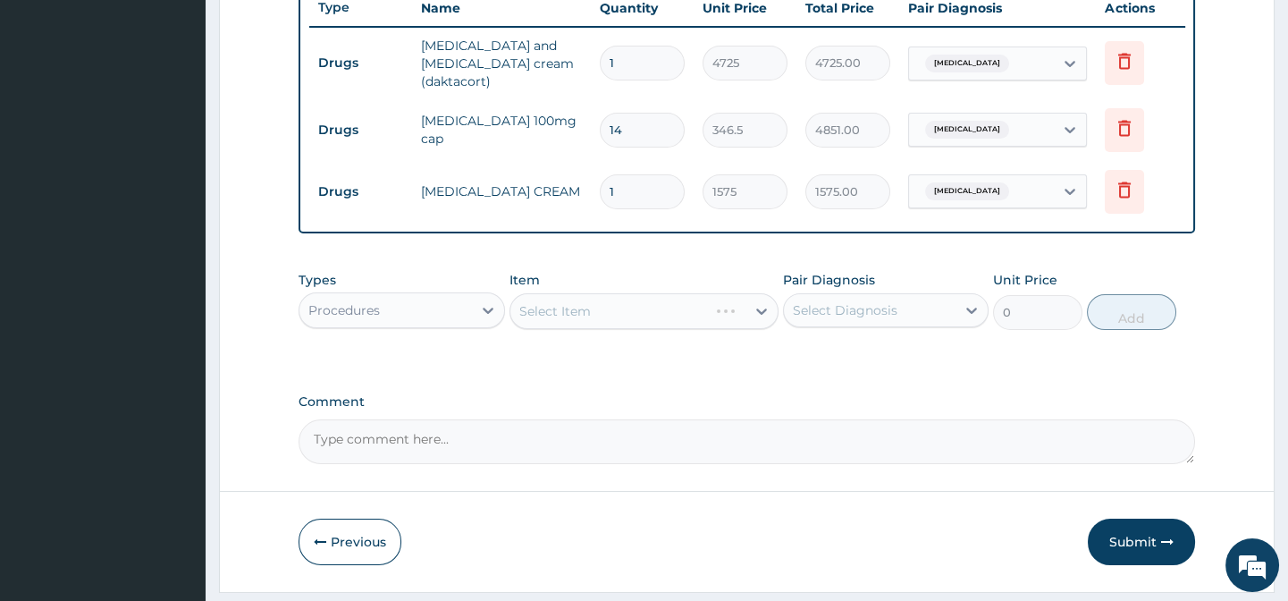
click at [599, 327] on div "Select Item" at bounding box center [643, 311] width 269 height 36
click at [633, 326] on div "Select Item" at bounding box center [643, 311] width 269 height 36
click at [644, 315] on div "Select Item" at bounding box center [627, 311] width 235 height 29
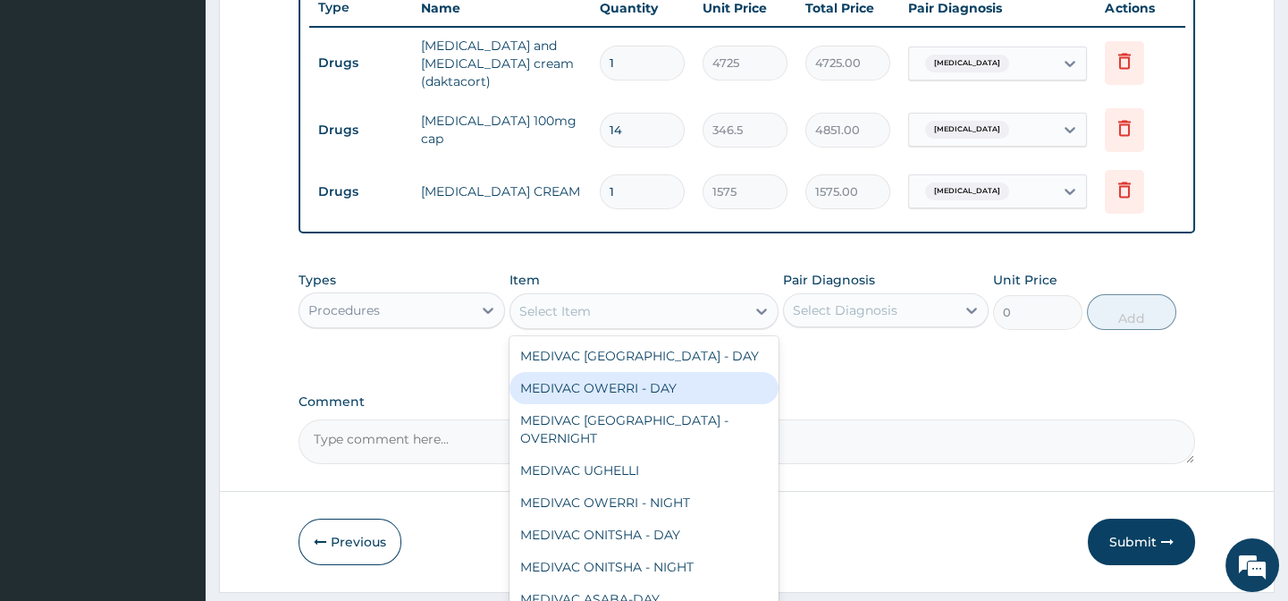
paste input "General Practiti"
type input "General Practiti"
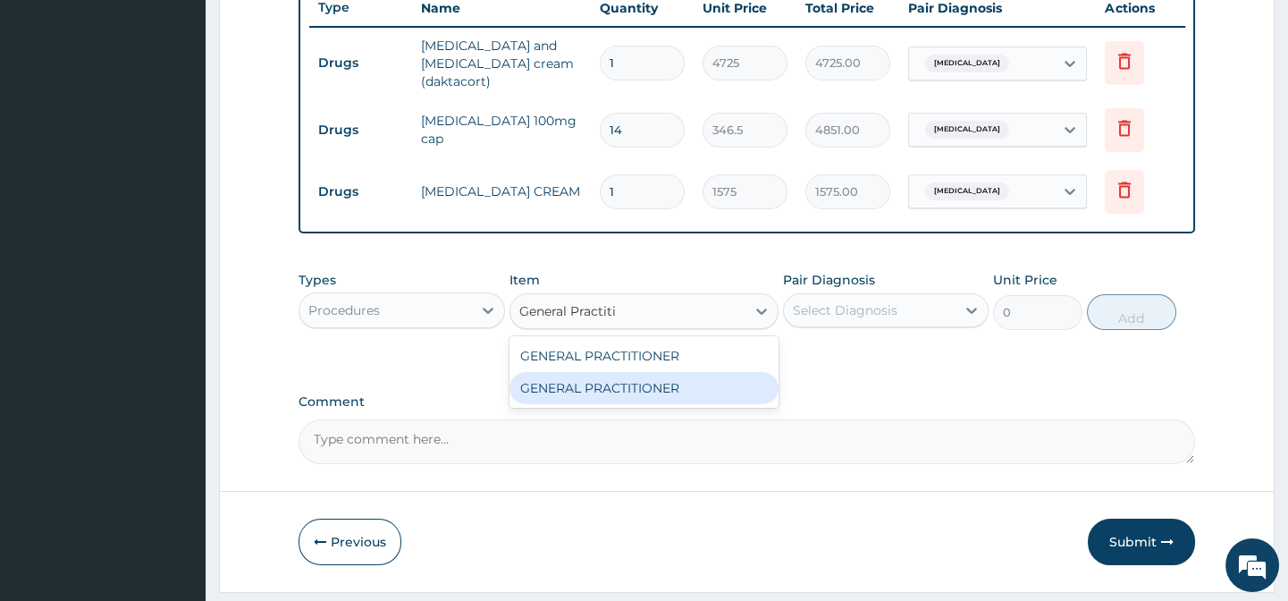
click at [745, 398] on div "GENERAL PRACTITIONER" at bounding box center [643, 388] width 269 height 32
type input "3125"
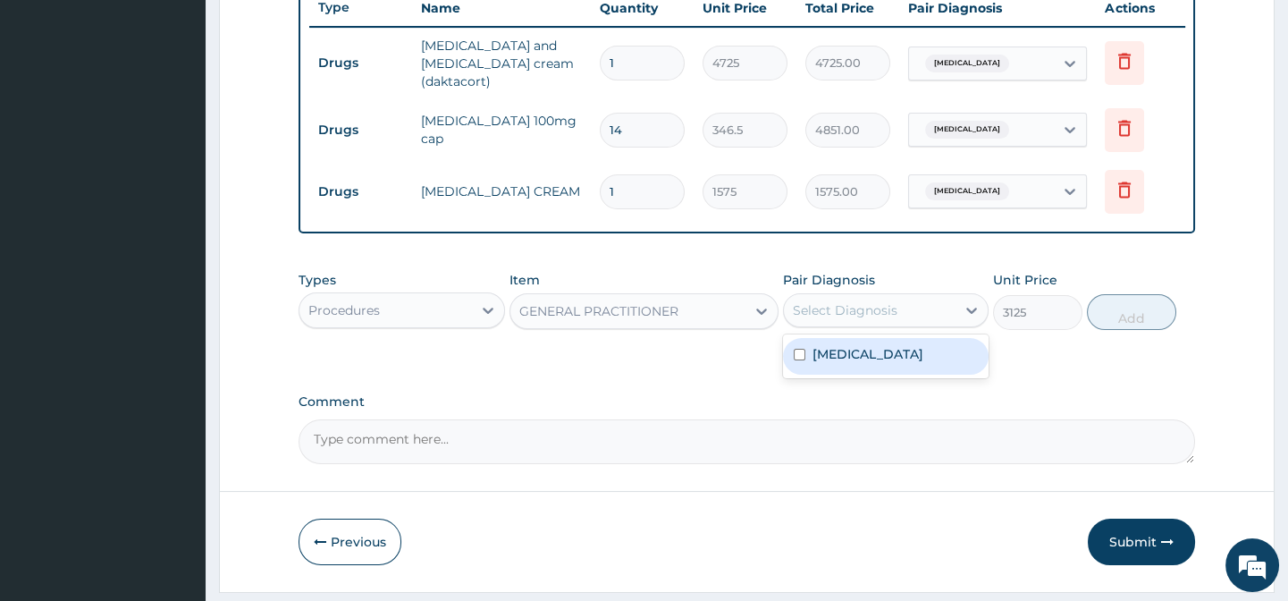
click at [876, 319] on div "Select Diagnosis" at bounding box center [845, 310] width 105 height 18
click at [975, 360] on div "[MEDICAL_DATA]" at bounding box center [886, 356] width 206 height 37
checkbox input "true"
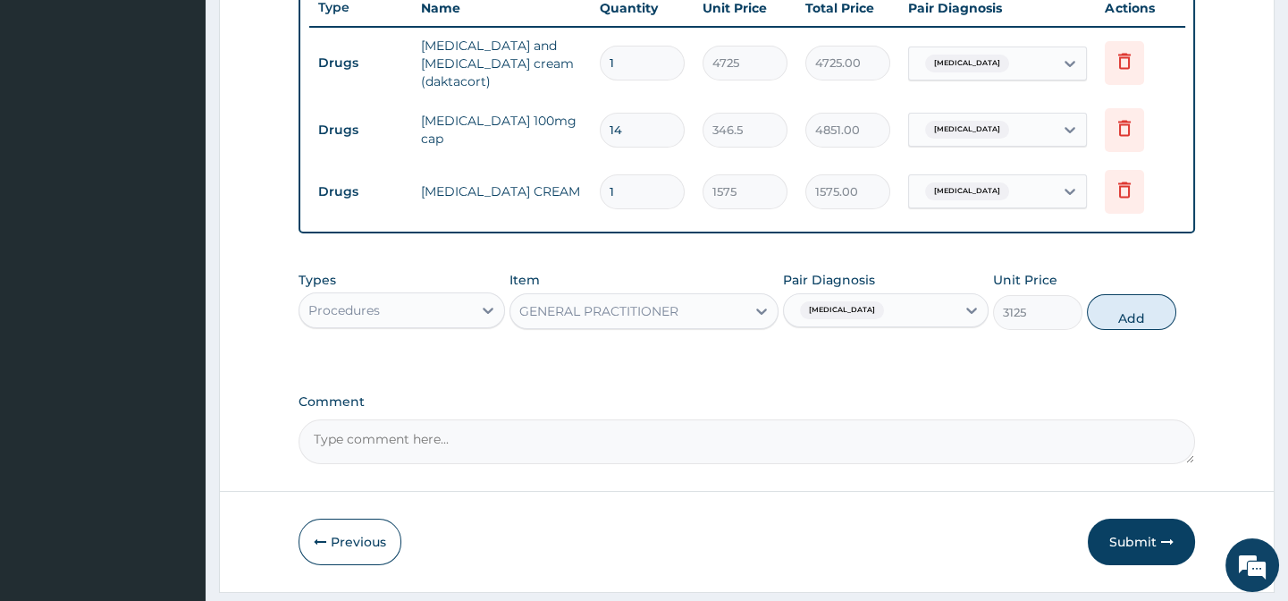
click at [1082, 358] on div "Types Procedures Item GENERAL PRACTITIONER Pair Diagnosis Dermatomyositis Unit …" at bounding box center [747, 314] width 896 height 104
click at [1128, 330] on button "Add" at bounding box center [1131, 312] width 89 height 36
type input "0"
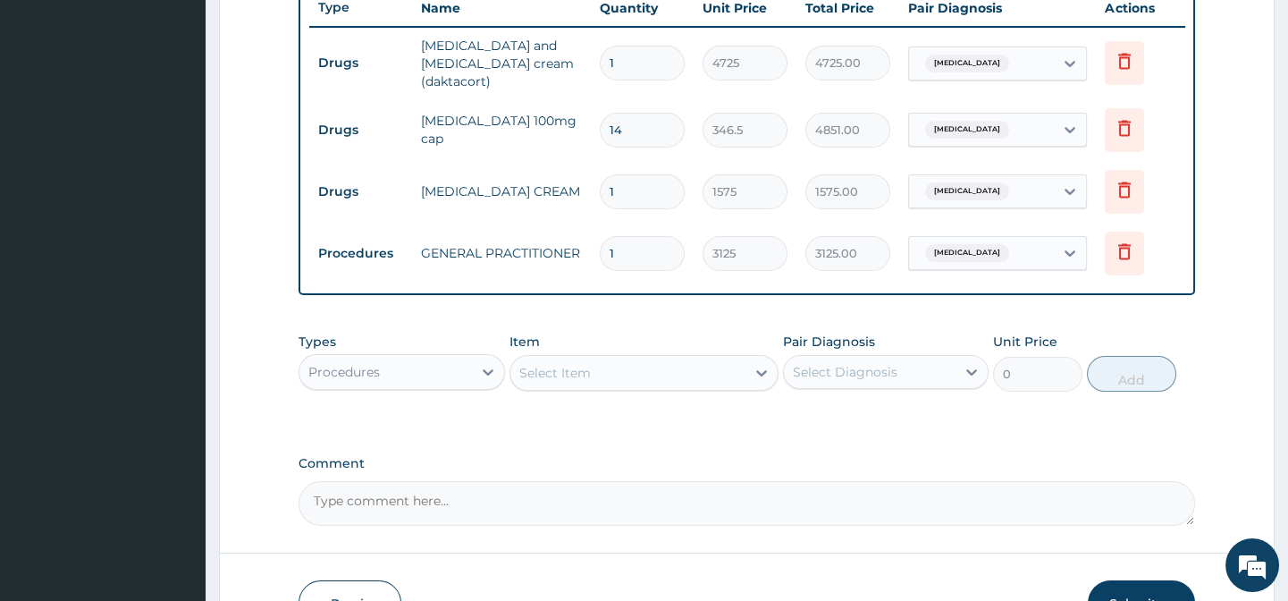
click at [626, 427] on div "Types Procedures Item Select Item Pair Diagnosis Select Diagnosis Unit Price 0 …" at bounding box center [747, 376] width 896 height 104
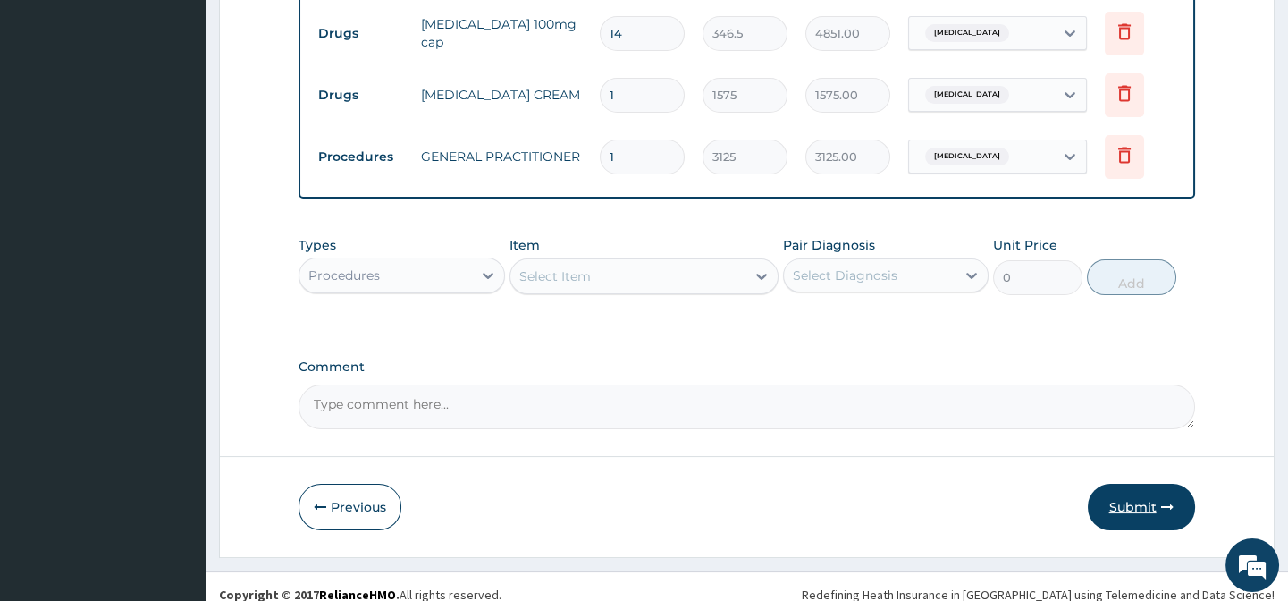
scroll to position [810, 0]
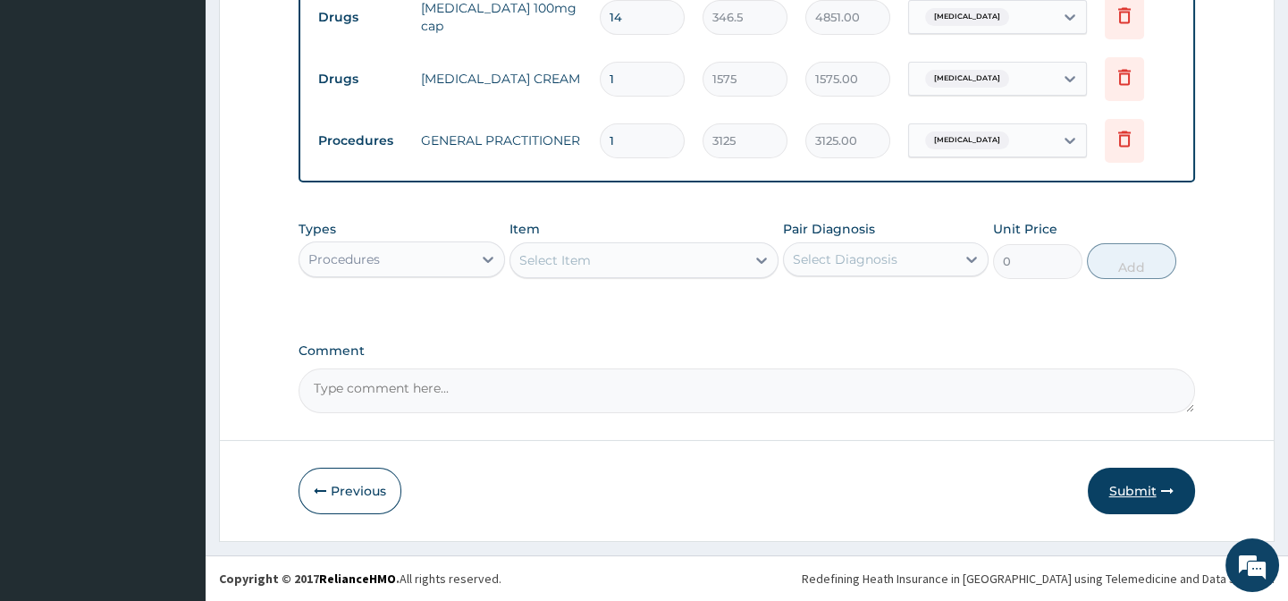
click at [1139, 493] on button "Submit" at bounding box center [1141, 490] width 107 height 46
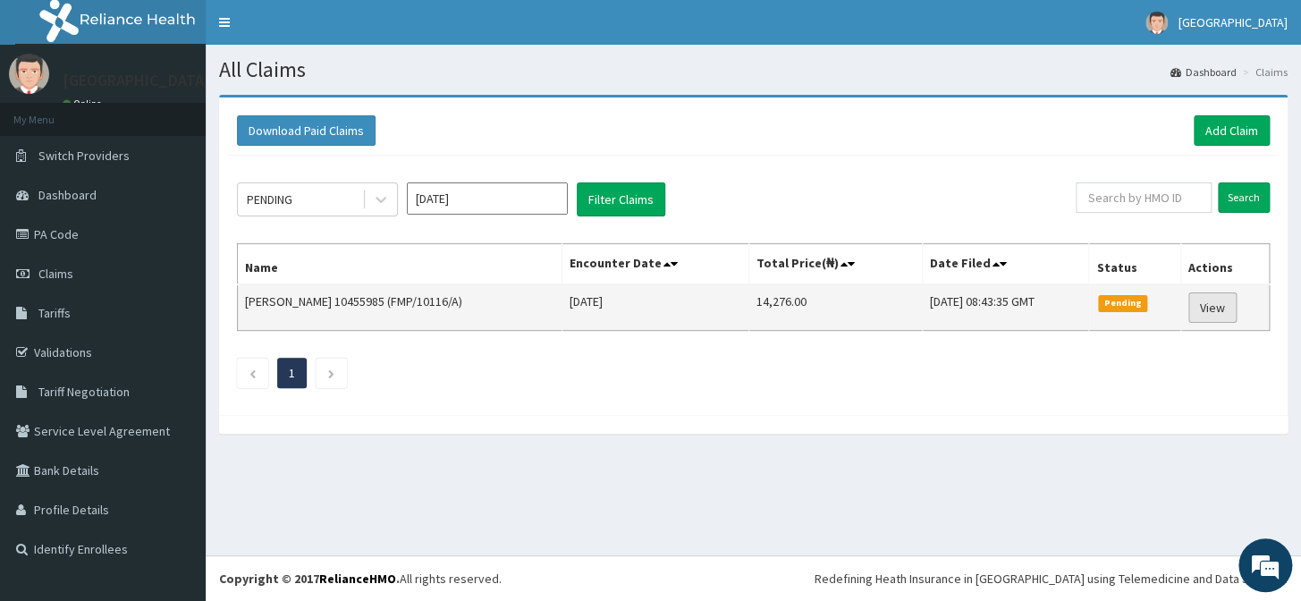
click at [1206, 305] on link "View" at bounding box center [1212, 307] width 48 height 30
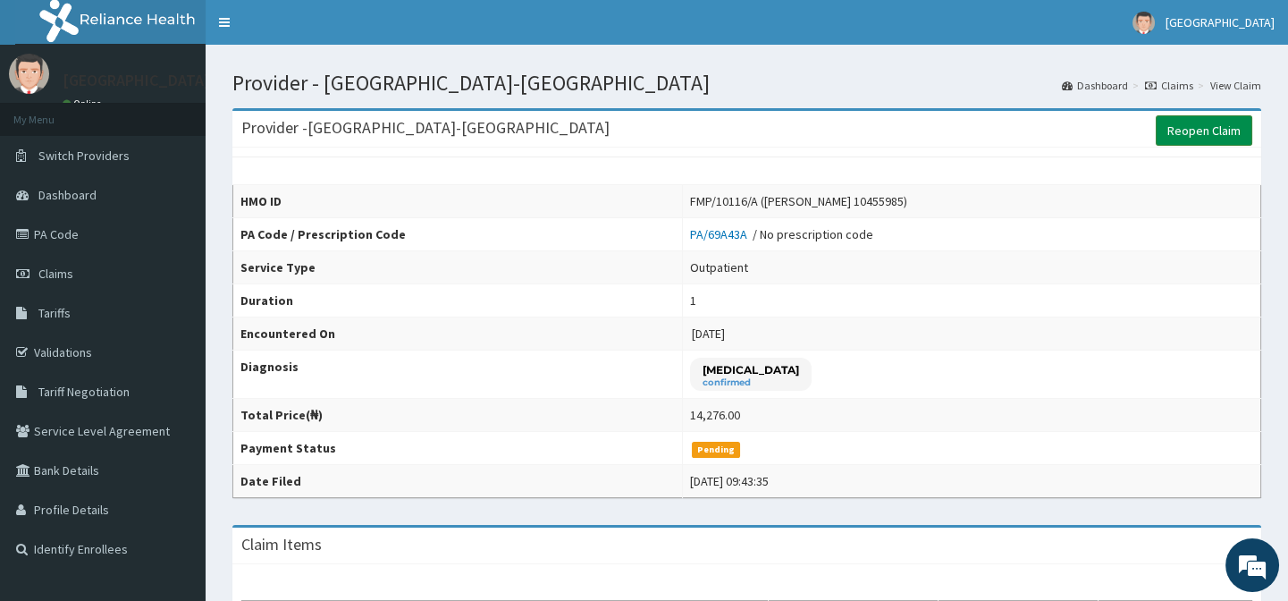
click at [1193, 122] on link "Reopen Claim" at bounding box center [1204, 130] width 97 height 30
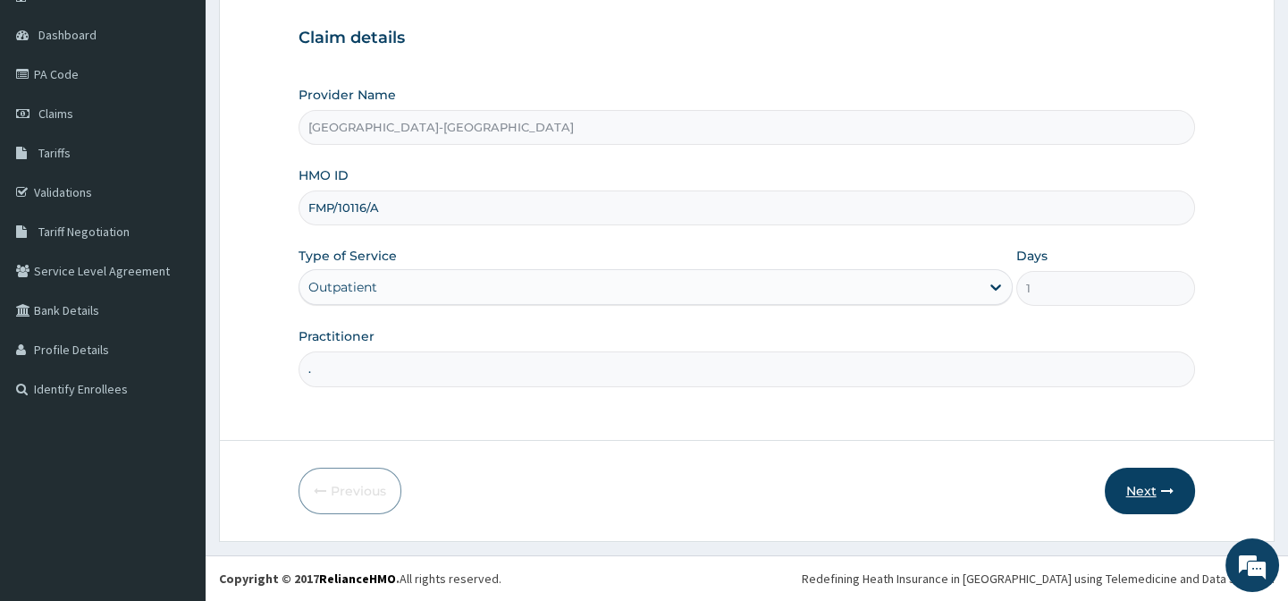
click at [1143, 490] on button "Next" at bounding box center [1150, 490] width 90 height 46
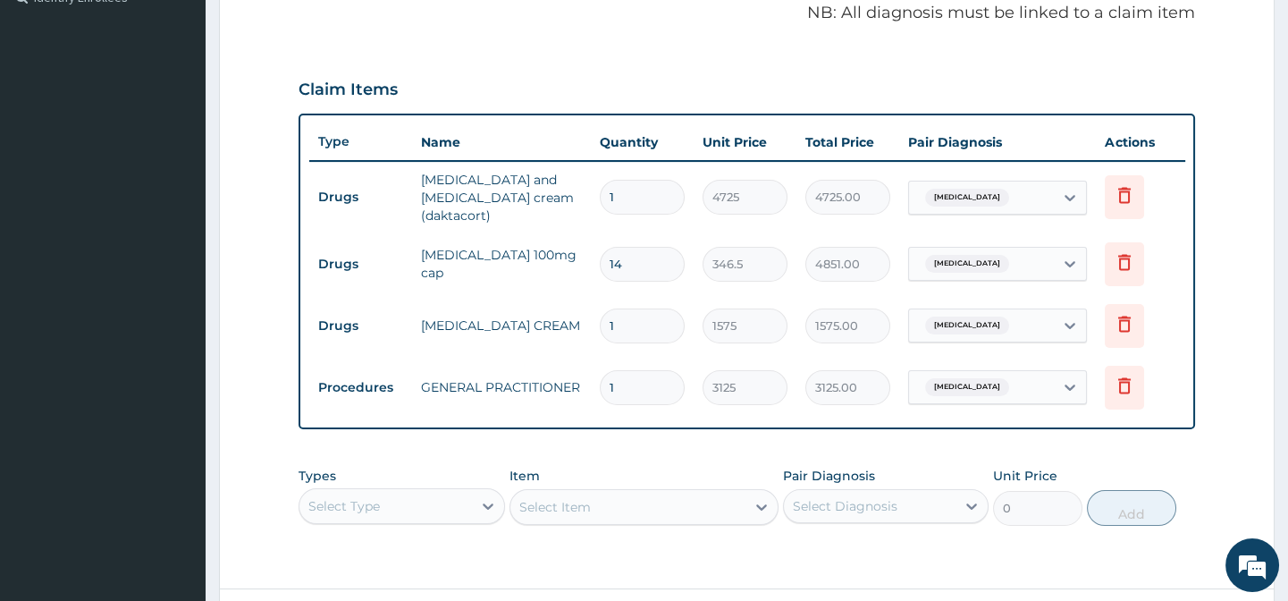
scroll to position [566, 0]
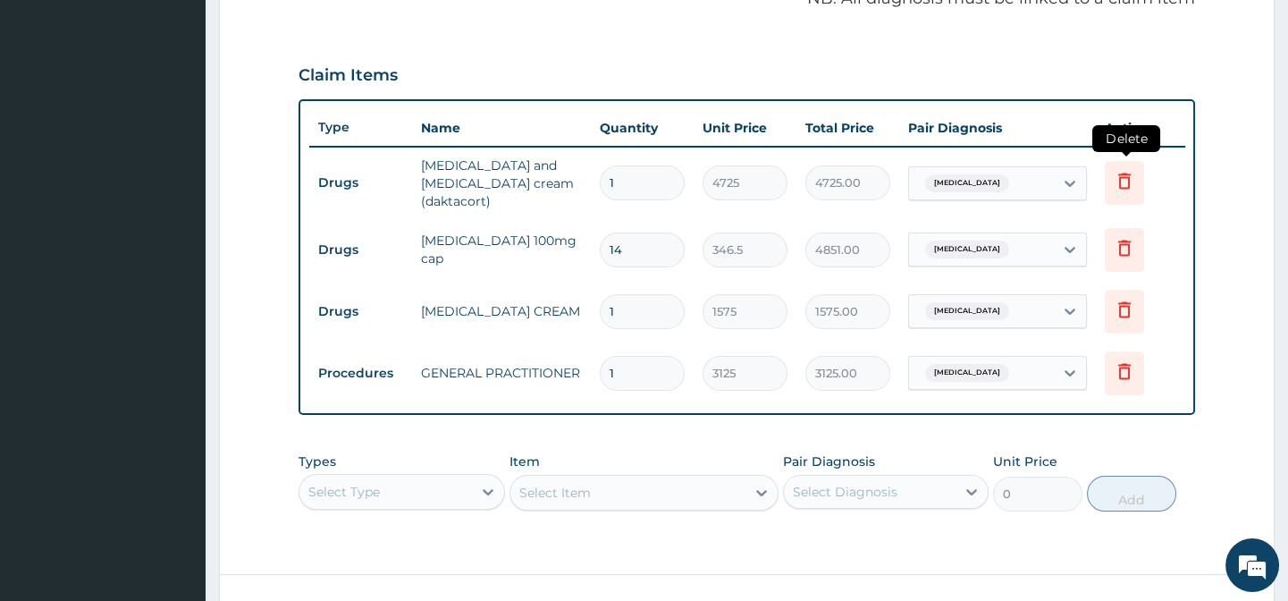
click at [1124, 177] on icon at bounding box center [1124, 180] width 21 height 21
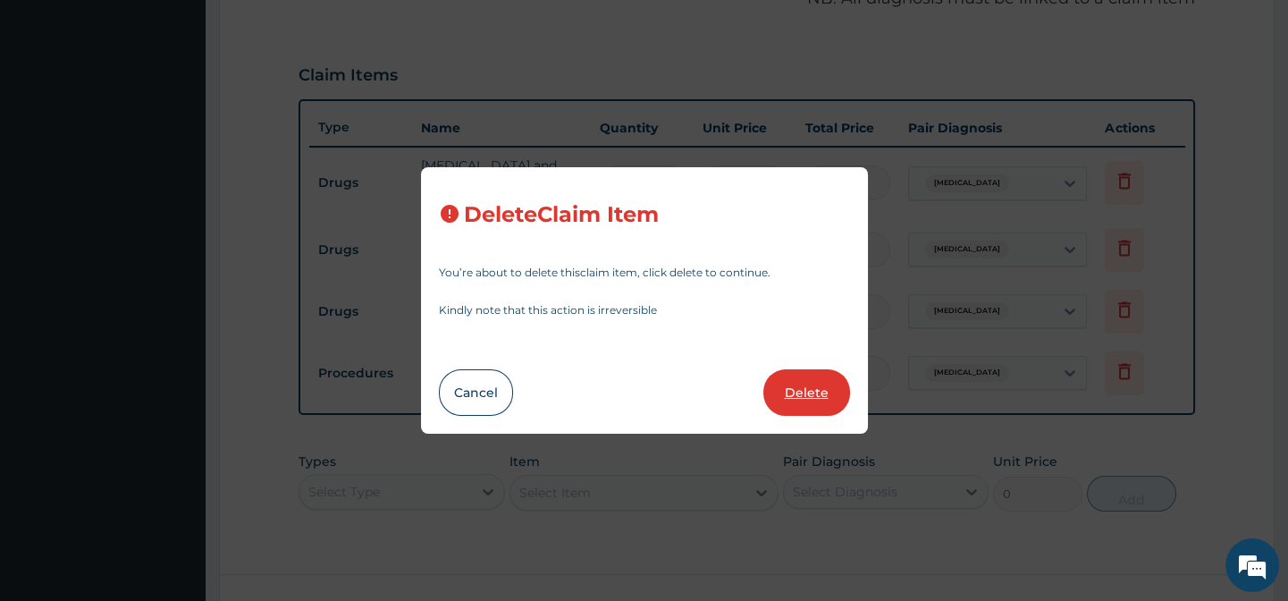
click at [810, 385] on button "Delete" at bounding box center [806, 392] width 87 height 46
type input "14"
type input "346.5"
type input "4851.00"
type input "1"
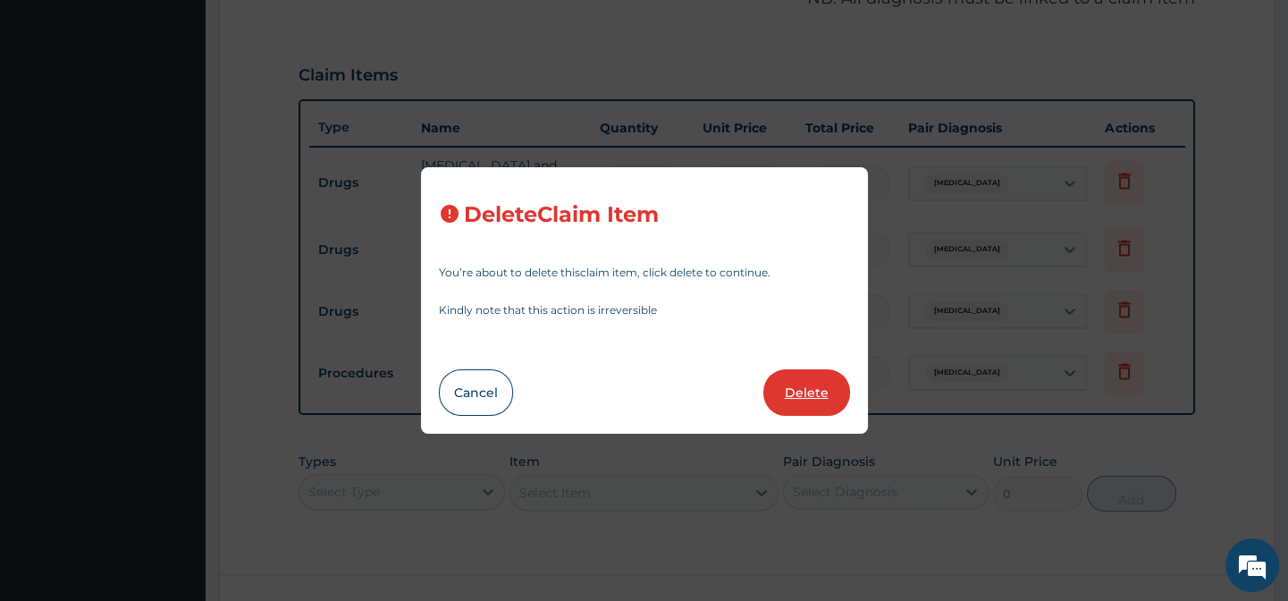
type input "1575"
type input "1575.00"
type input "3125"
type input "3125.00"
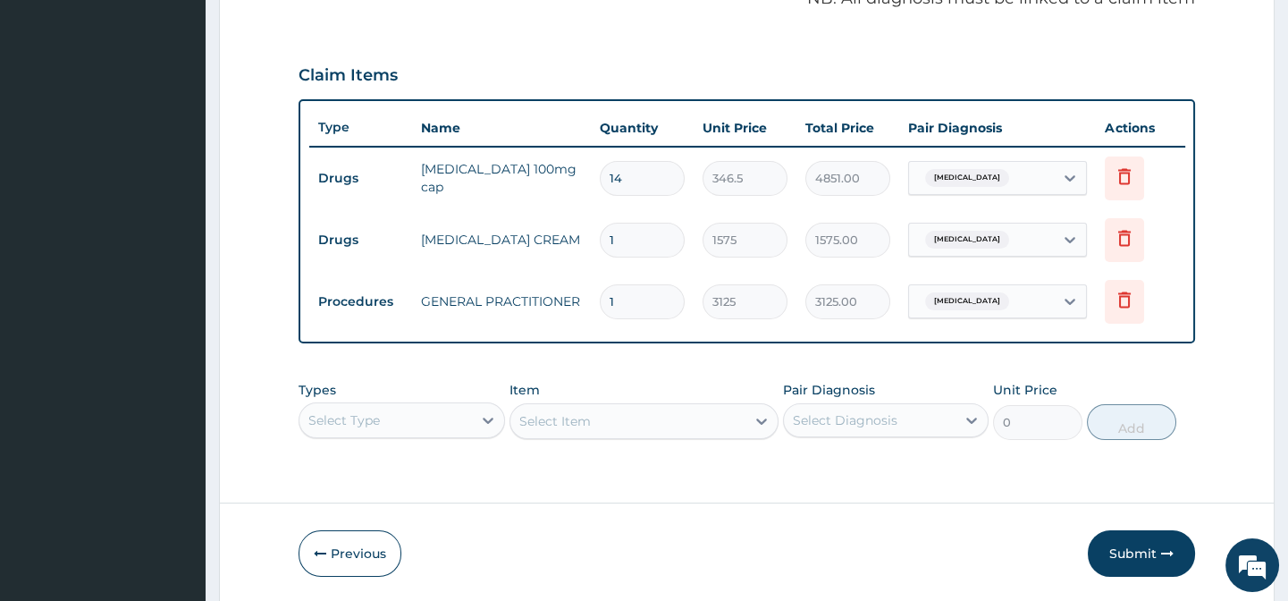
click at [383, 438] on div "Select Type" at bounding box center [402, 420] width 206 height 36
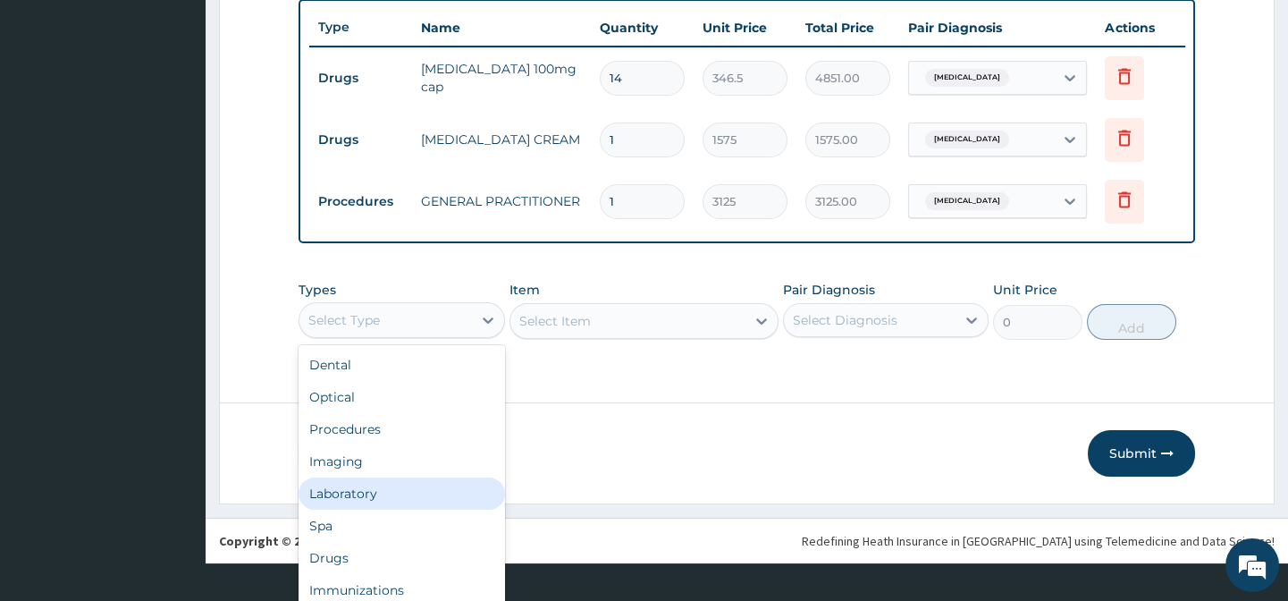
scroll to position [640, 0]
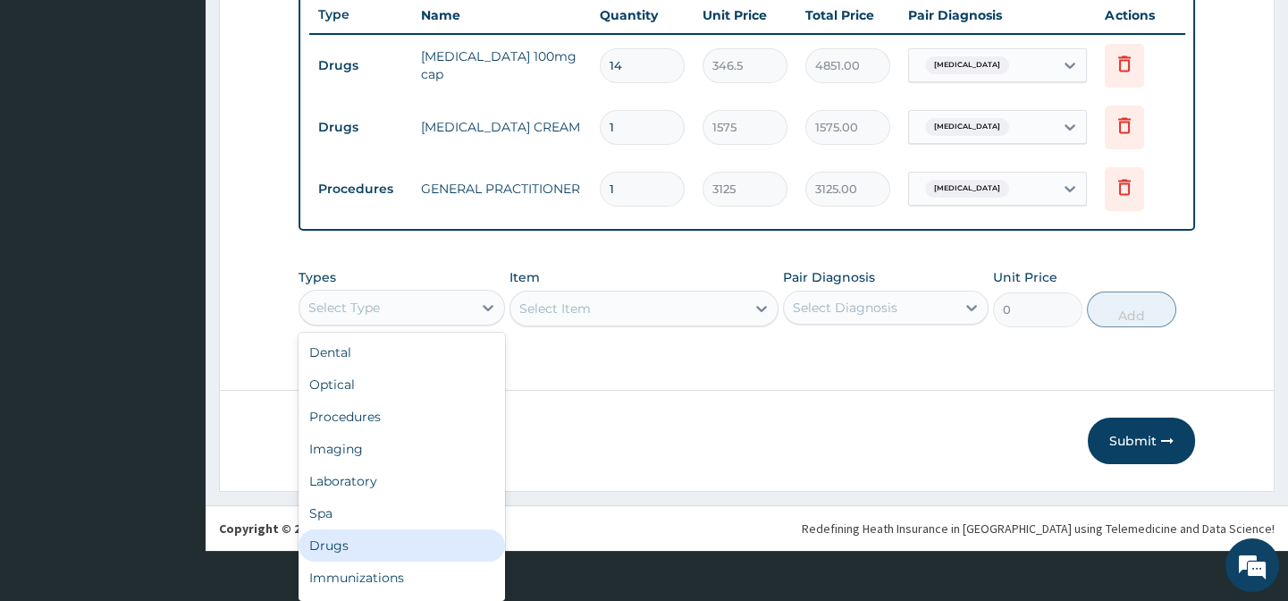
click at [398, 540] on div "Drugs" at bounding box center [402, 545] width 206 height 32
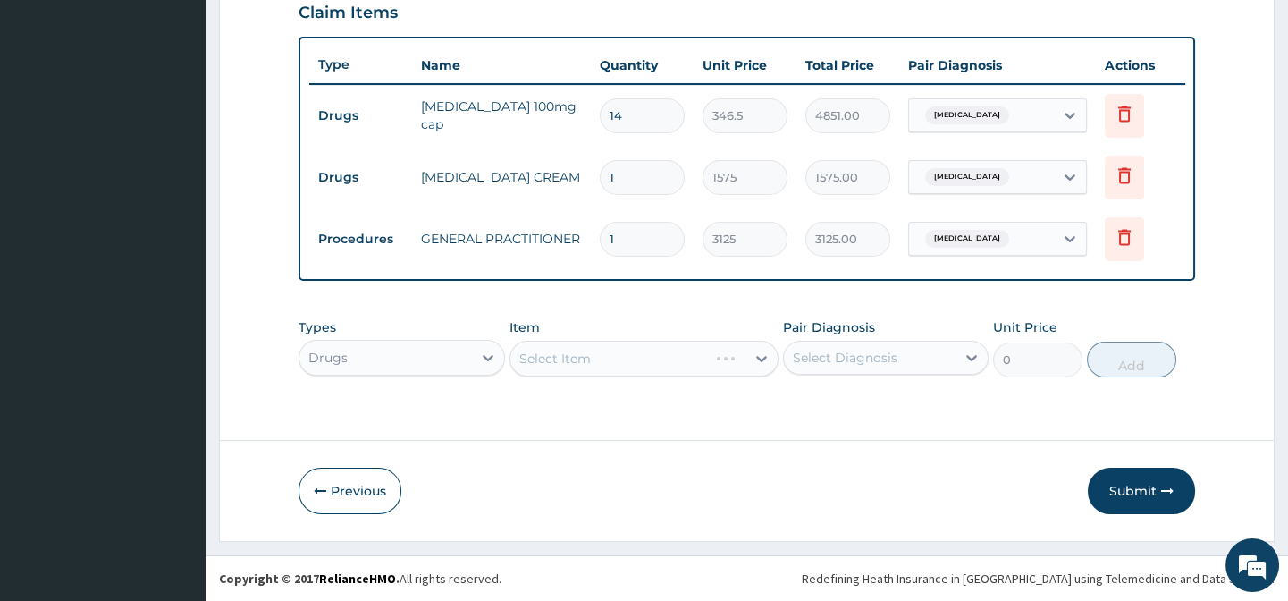
scroll to position [0, 0]
click at [560, 366] on div "Select Item" at bounding box center [643, 359] width 269 height 36
click at [572, 361] on div "Select Item" at bounding box center [643, 359] width 269 height 36
click at [613, 321] on div "Item Select Item" at bounding box center [643, 347] width 269 height 59
click at [611, 372] on div "Select Item" at bounding box center [643, 359] width 269 height 36
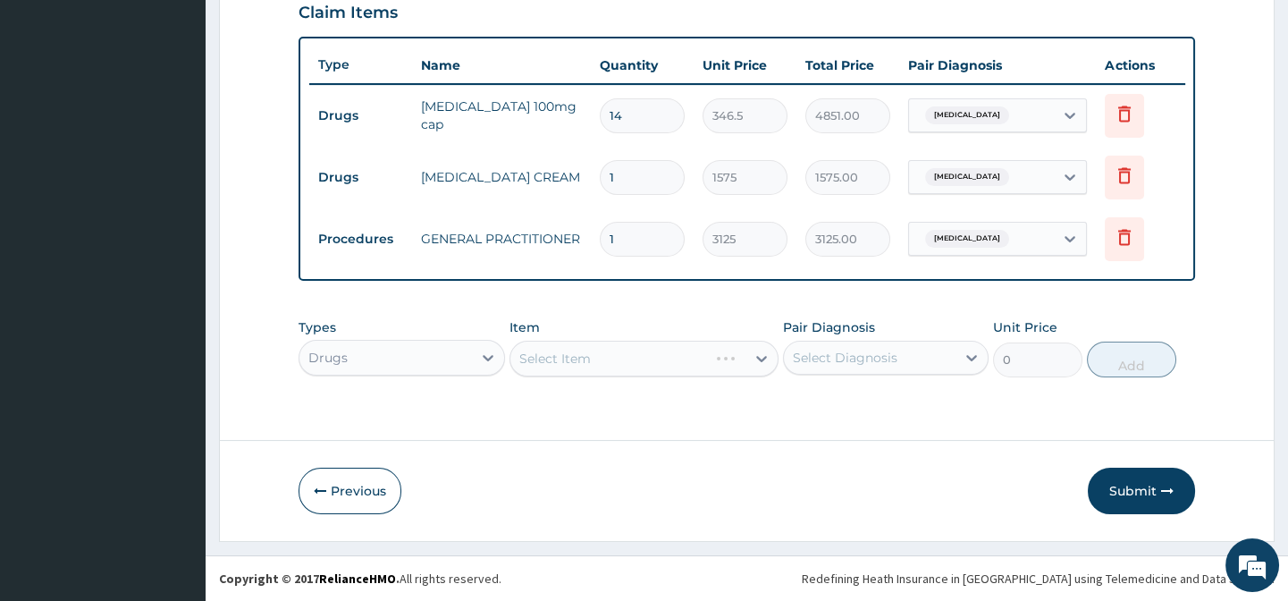
click at [617, 364] on div "Select Item" at bounding box center [643, 359] width 269 height 36
click at [658, 331] on div "Item Select Item" at bounding box center [643, 347] width 269 height 59
click at [628, 363] on div "Select Item" at bounding box center [643, 359] width 269 height 36
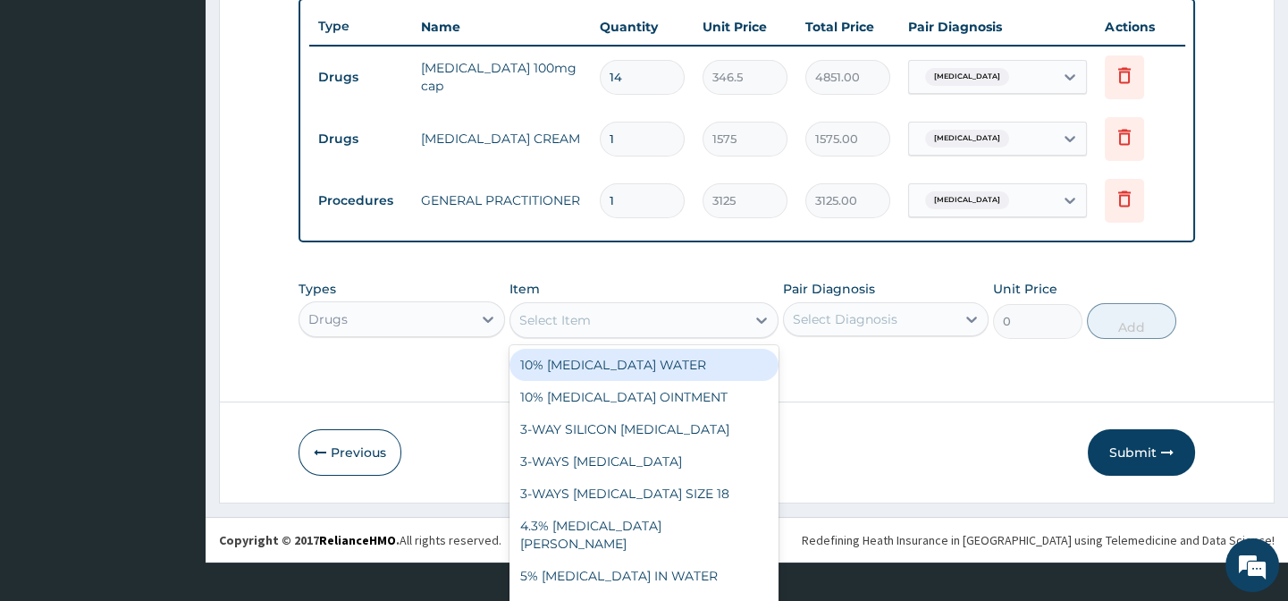
scroll to position [51, 0]
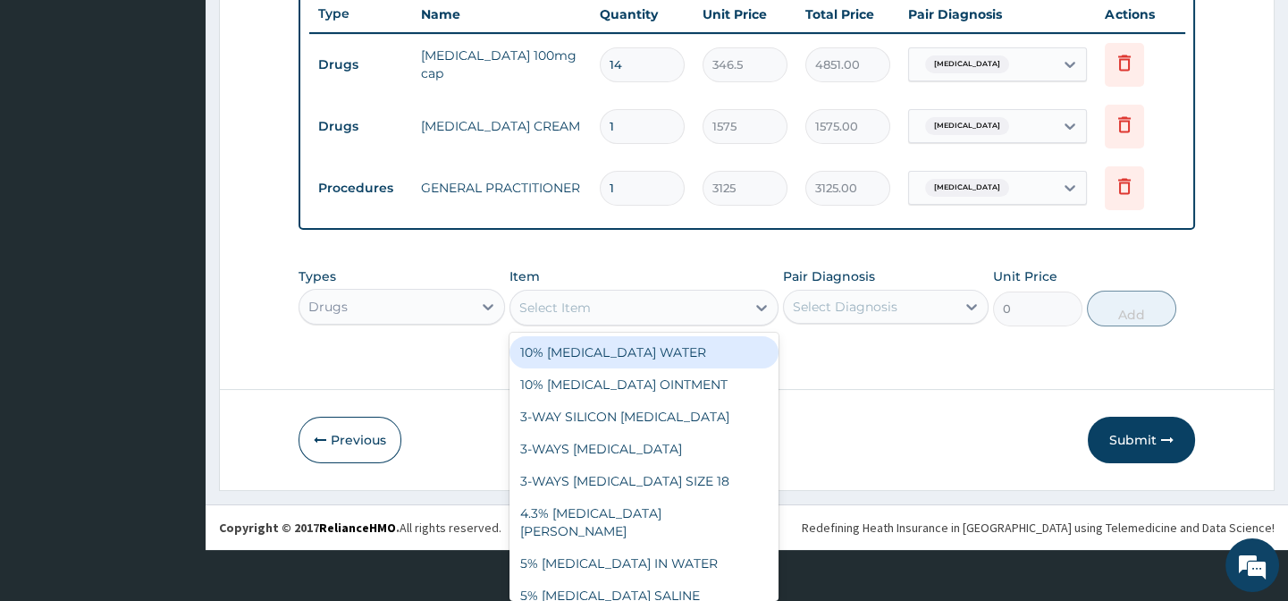
paste input "HYDROCORTISONE CREAM"
type input "HYDROCORTISONE CREAM"
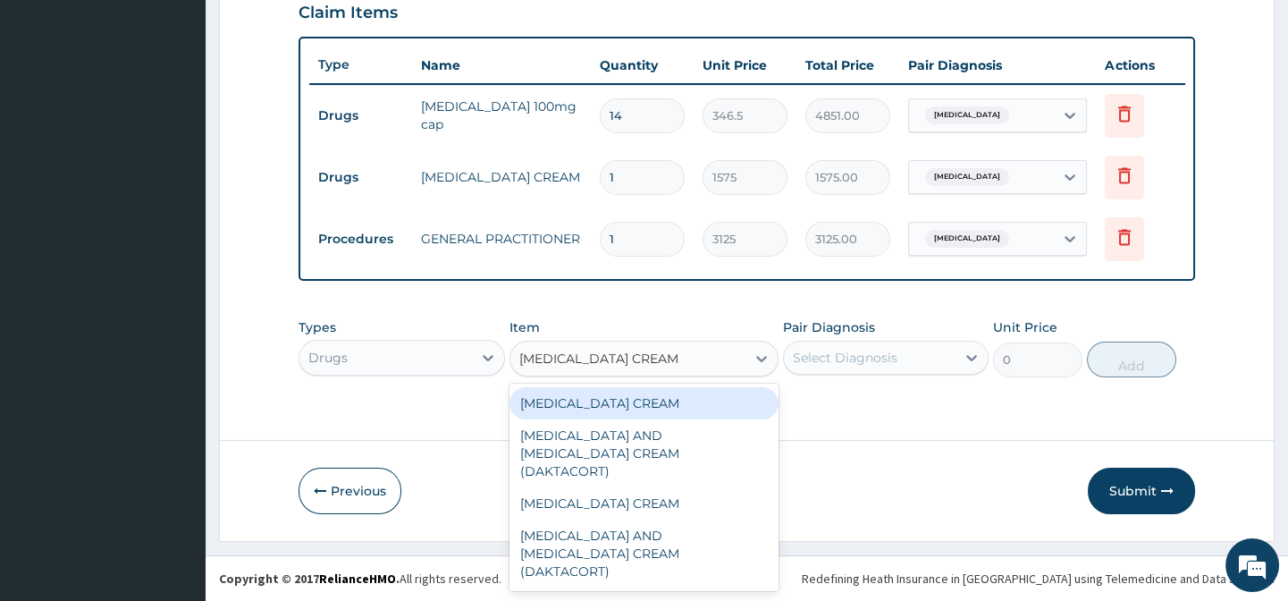
scroll to position [0, 0]
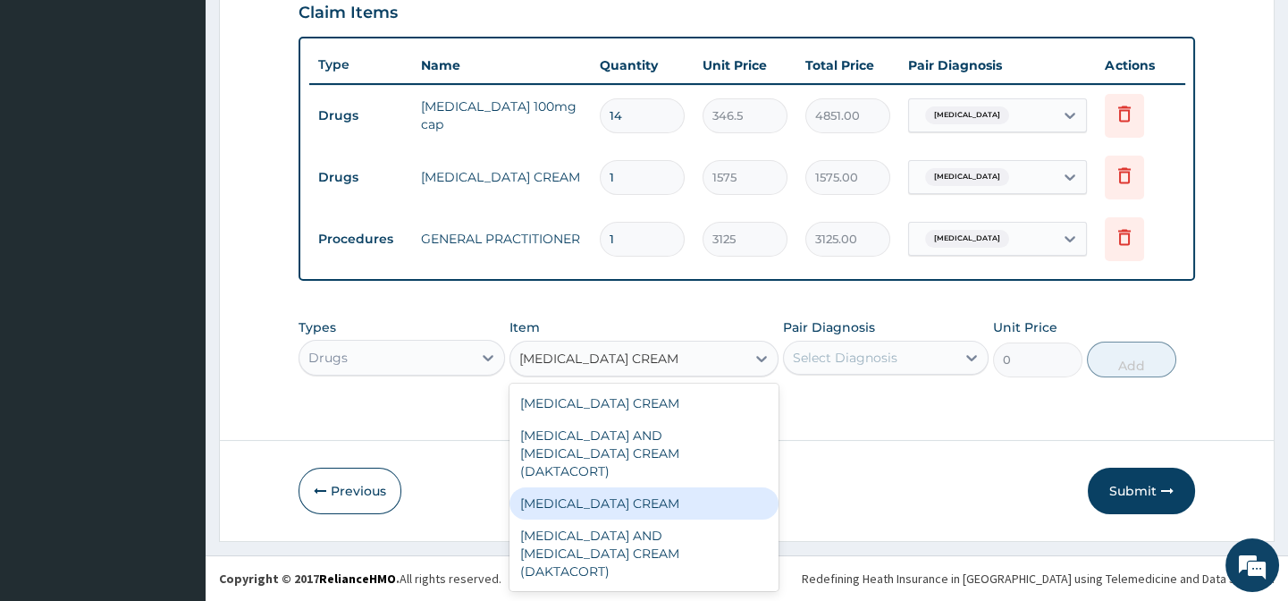
click at [690, 487] on div "HYDROCORTISONE CREAM" at bounding box center [643, 503] width 269 height 32
type input "1360"
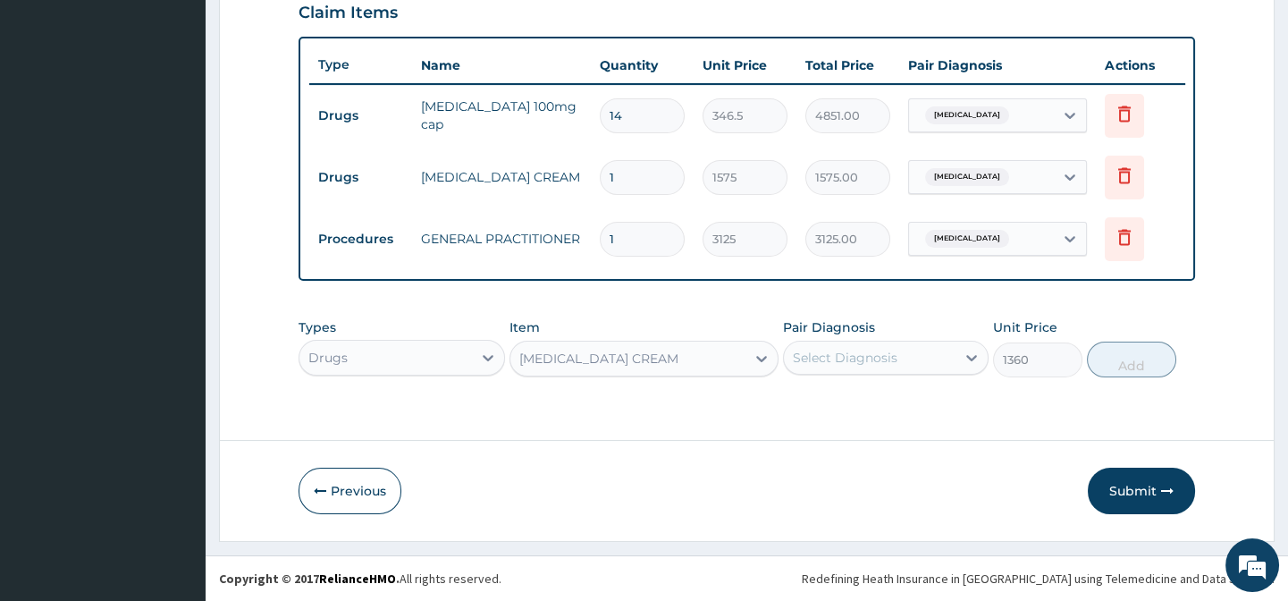
click at [825, 356] on div "Select Diagnosis" at bounding box center [845, 358] width 105 height 18
click at [922, 406] on div "Dermatomyositis" at bounding box center [886, 403] width 206 height 37
checkbox input "true"
drag, startPoint x: 1025, startPoint y: 410, endPoint x: 1060, endPoint y: 399, distance: 36.7
click at [1026, 410] on div "Types Drugs Item HYDROCORTISONE CREAM Pair Diagnosis option Dermatomyositis, se…" at bounding box center [747, 361] width 896 height 104
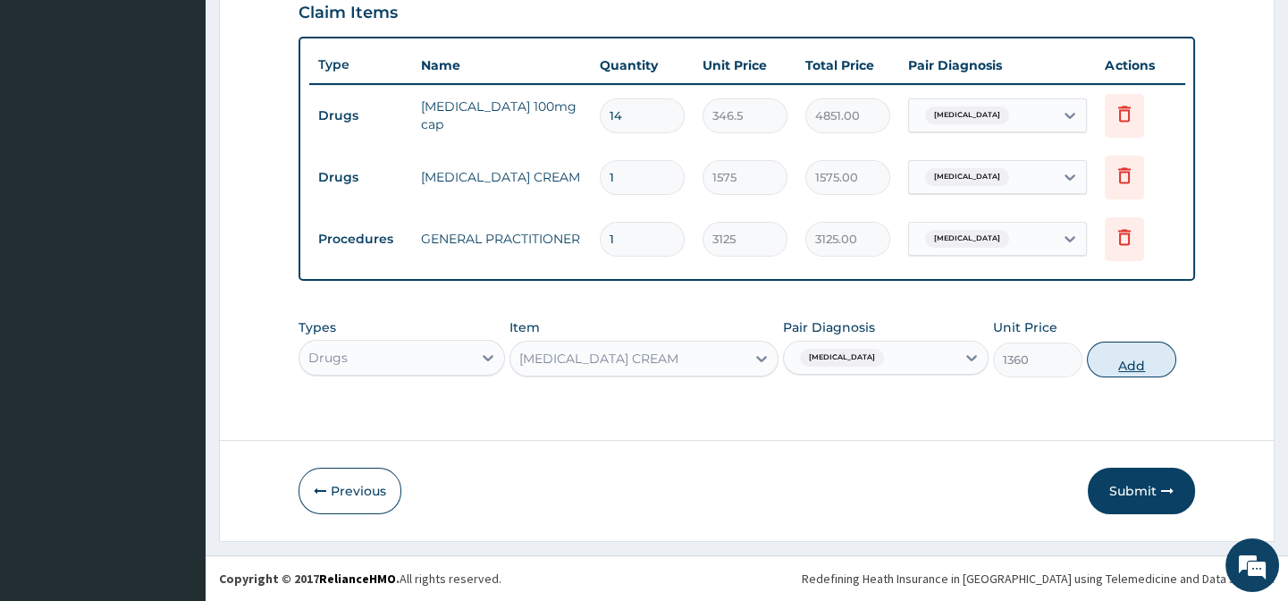
click at [1120, 349] on button "Add" at bounding box center [1131, 359] width 89 height 36
type input "0"
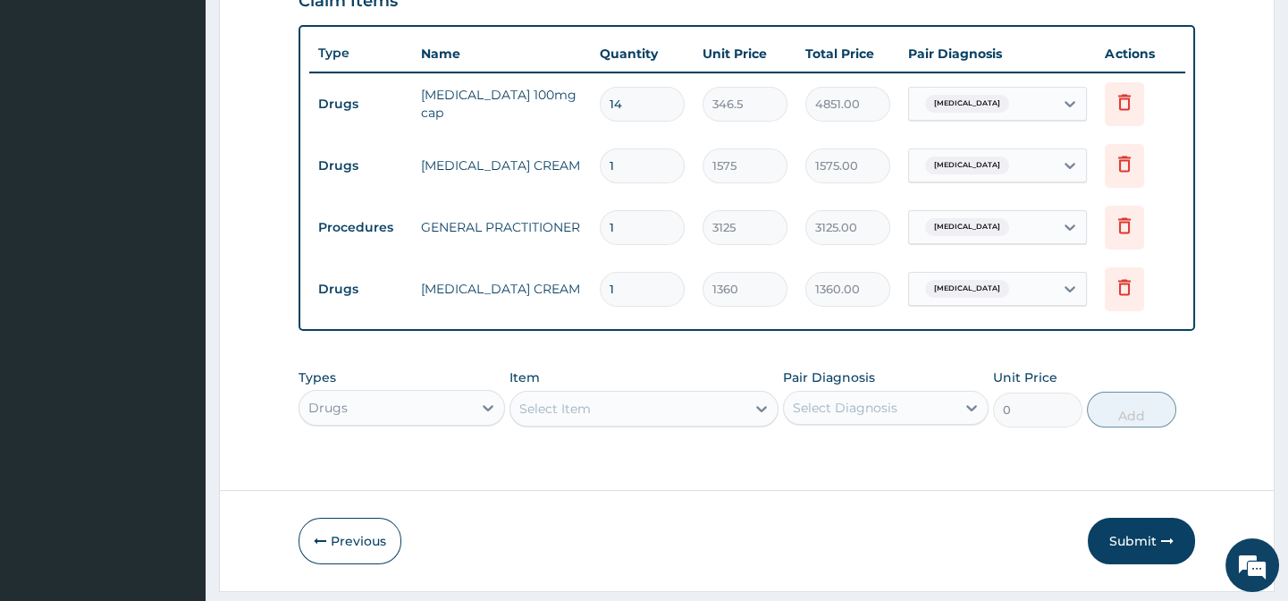
click at [627, 378] on div "Types Drugs Item Select Item Pair Diagnosis Select Diagnosis Unit Price 0 Add" at bounding box center [747, 397] width 896 height 77
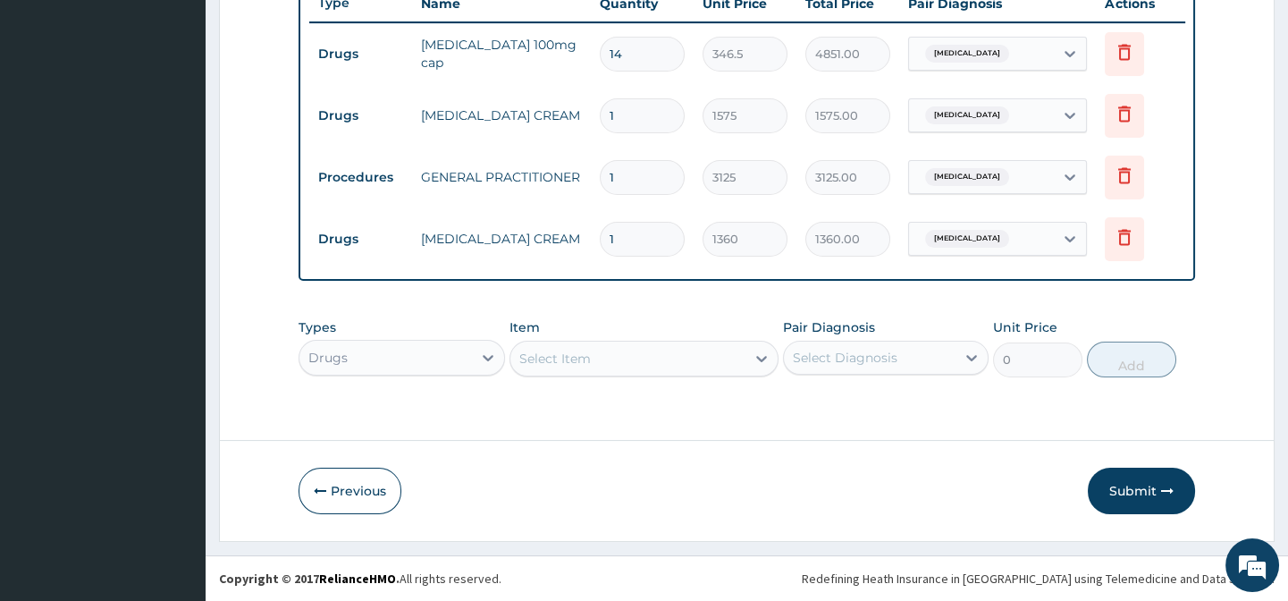
scroll to position [702, 0]
click at [1125, 490] on button "Submit" at bounding box center [1141, 490] width 107 height 46
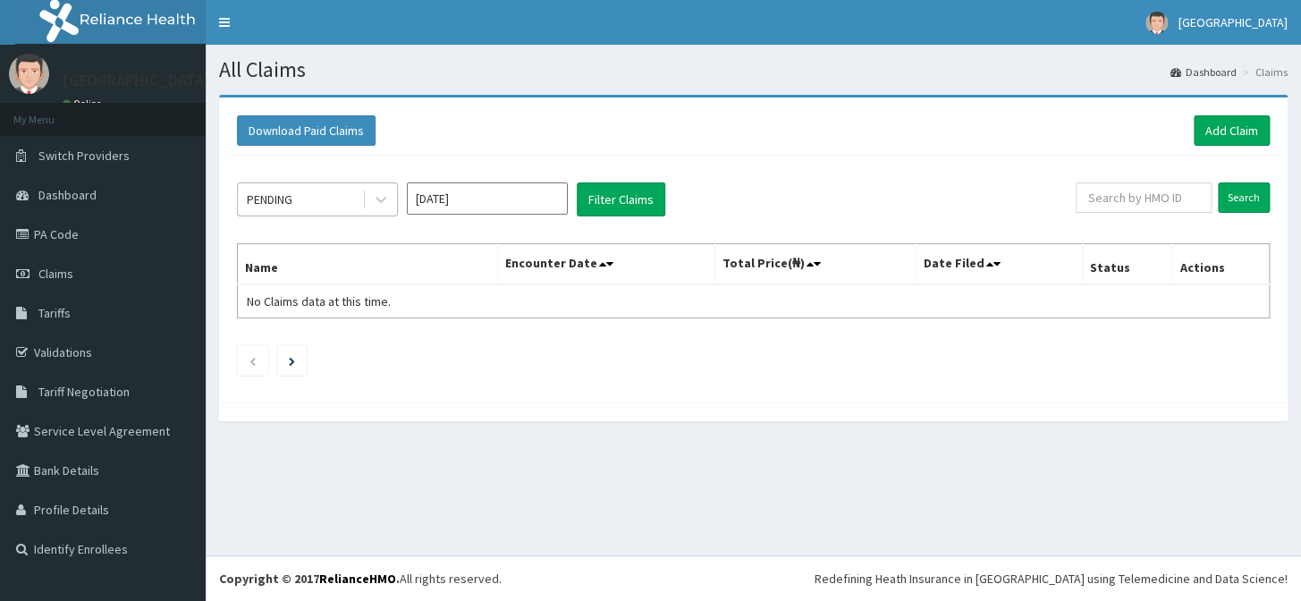
click at [342, 214] on div "PENDING" at bounding box center [317, 199] width 161 height 34
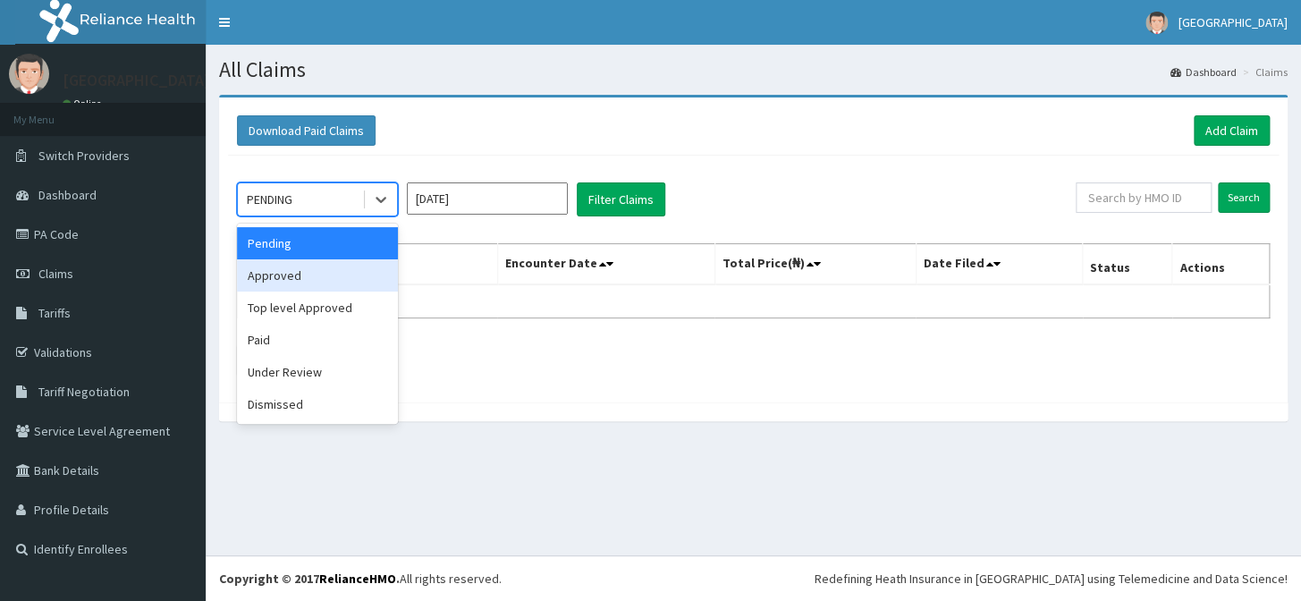
click at [340, 278] on div "Approved" at bounding box center [317, 275] width 161 height 32
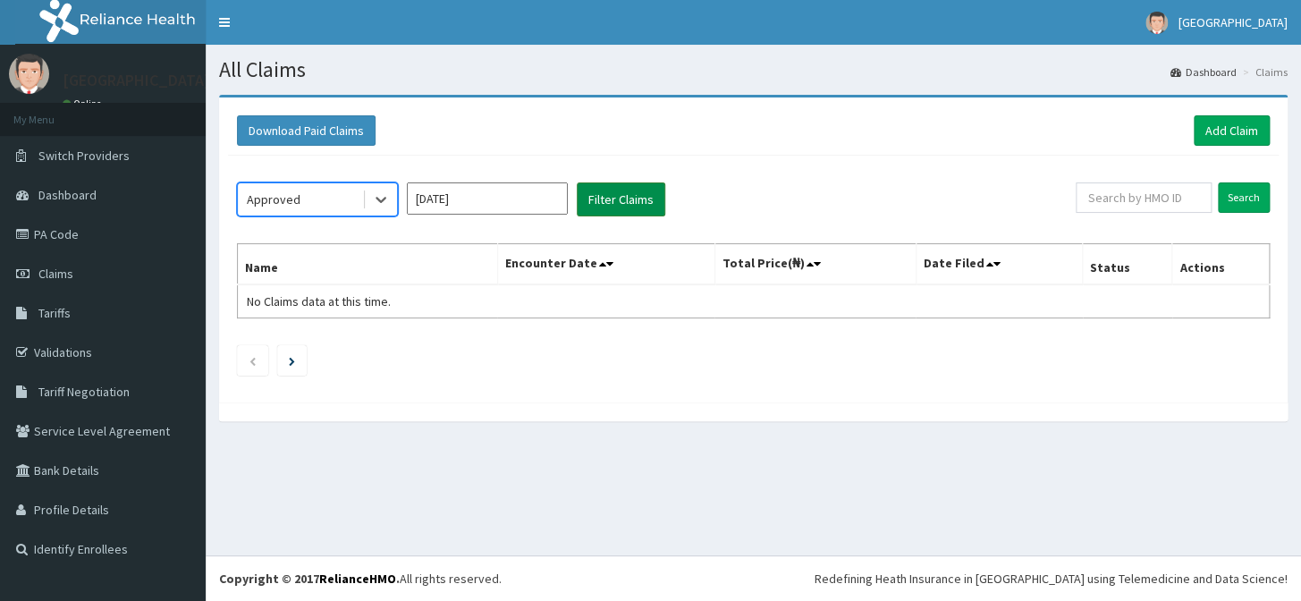
click at [619, 196] on button "Filter Claims" at bounding box center [621, 199] width 88 height 34
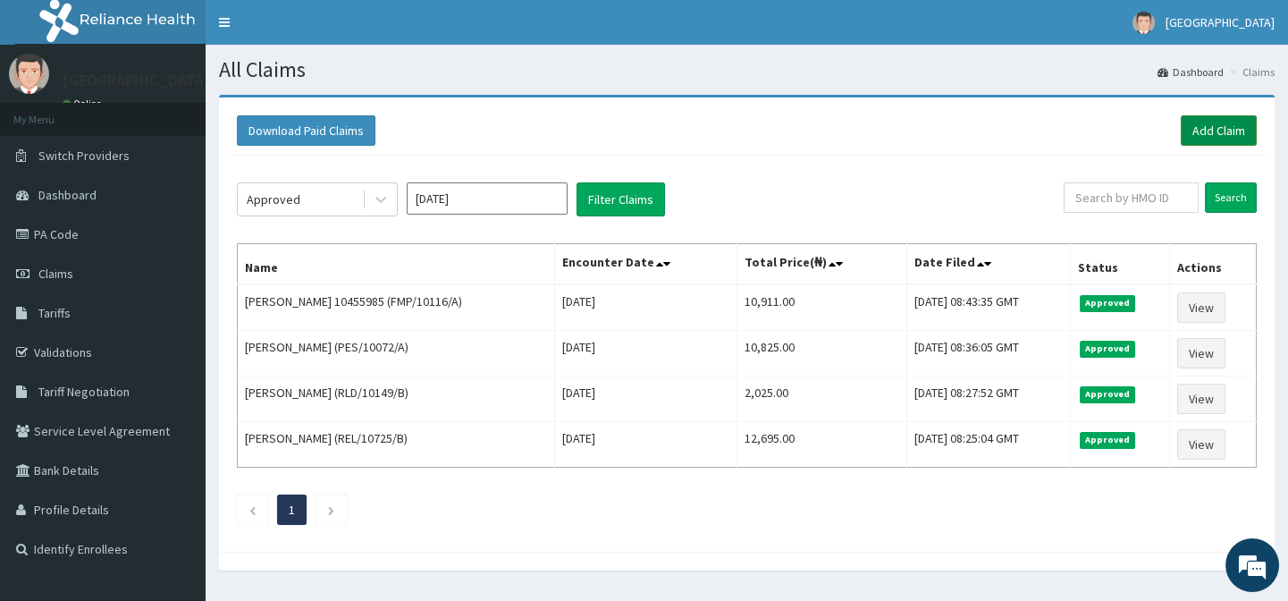
click at [1230, 134] on link "Add Claim" at bounding box center [1219, 130] width 76 height 30
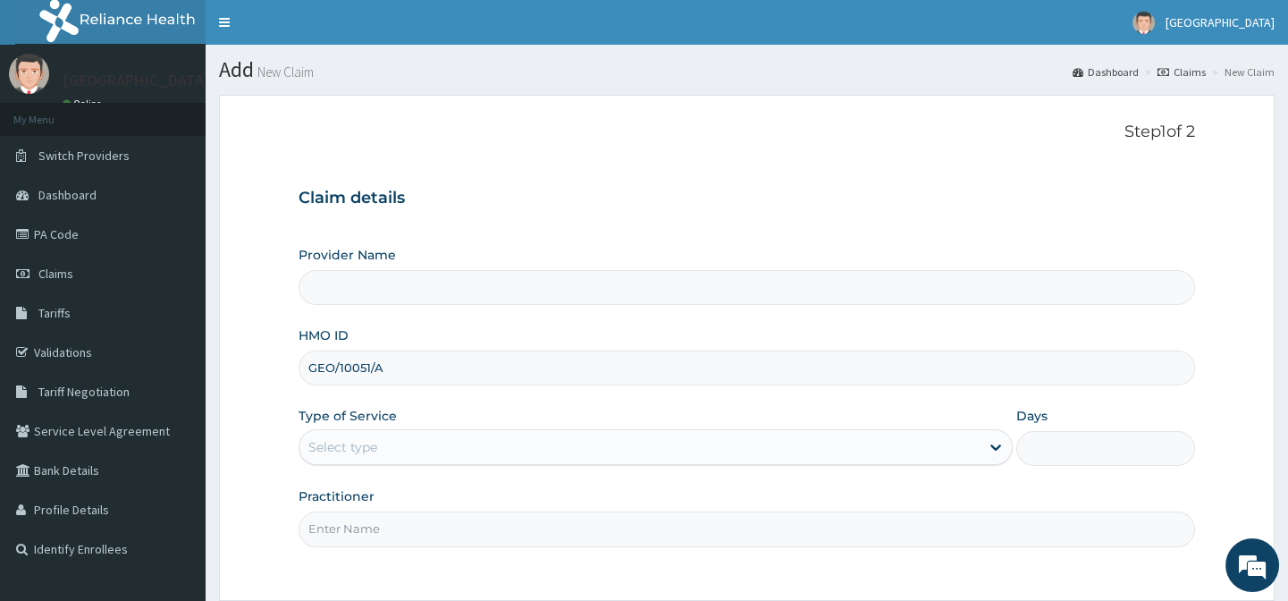
type input "GEO/10051/A"
type input "[GEOGRAPHIC_DATA]-[GEOGRAPHIC_DATA]"
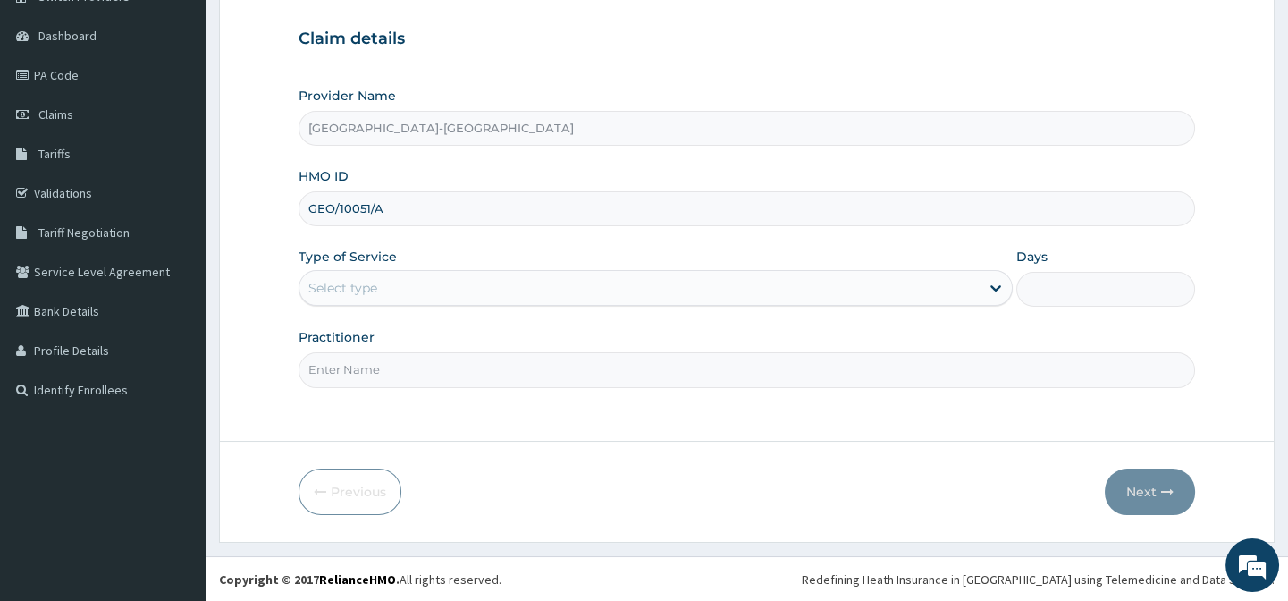
scroll to position [160, 0]
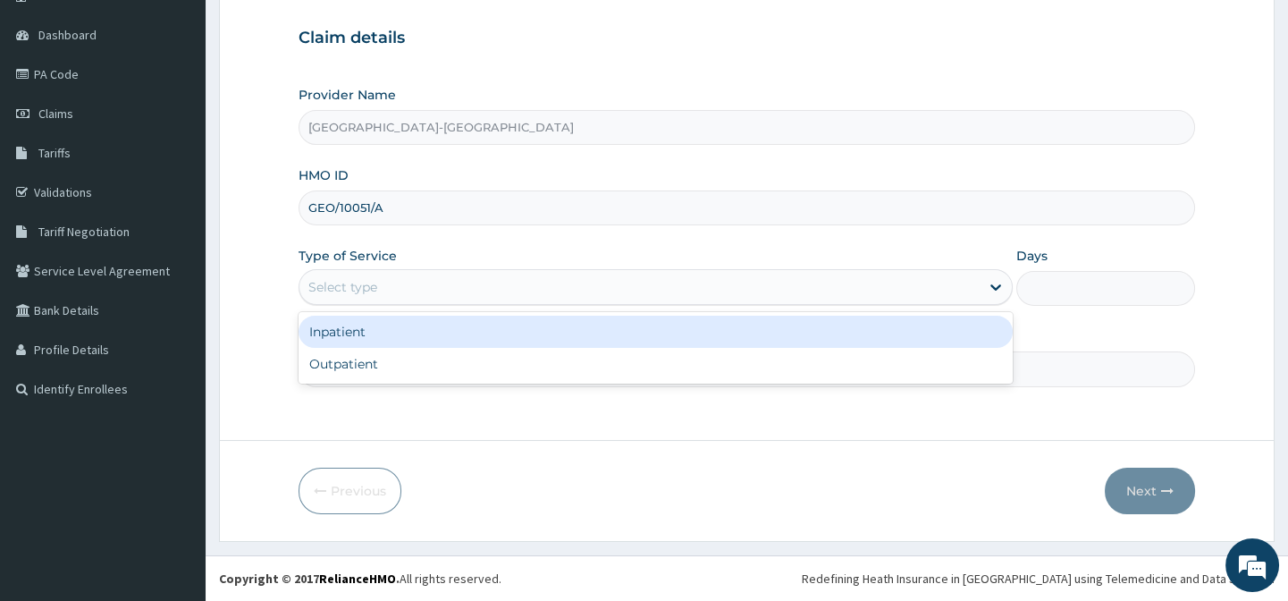
click at [383, 290] on div "Select type" at bounding box center [639, 287] width 680 height 29
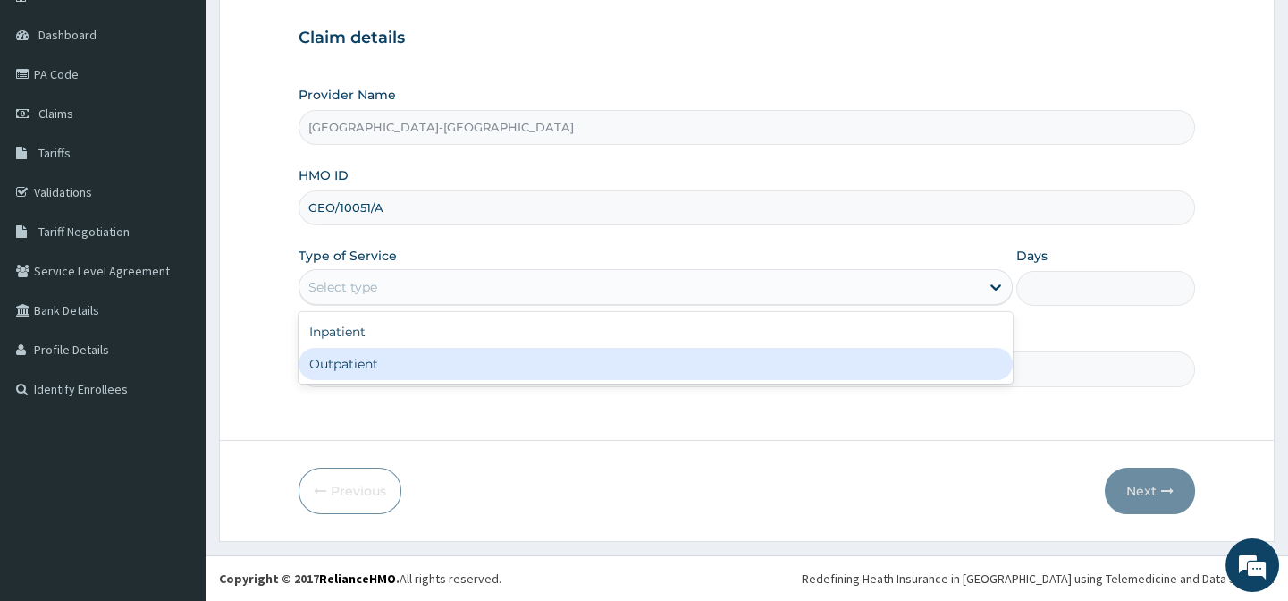
click at [387, 358] on div "Outpatient" at bounding box center [656, 364] width 714 height 32
type input "1"
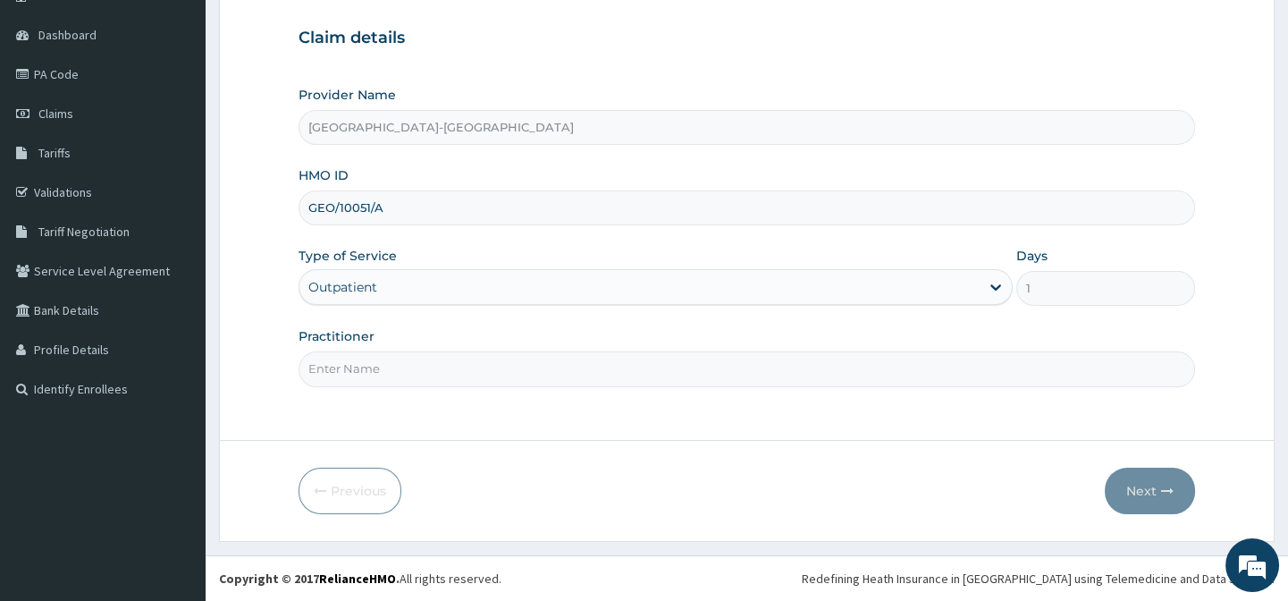
click at [387, 358] on input "Practitioner" at bounding box center [747, 368] width 896 height 35
type input "."
click at [524, 492] on div "Previous Next" at bounding box center [747, 490] width 896 height 46
click at [1140, 491] on button "Next" at bounding box center [1150, 490] width 90 height 46
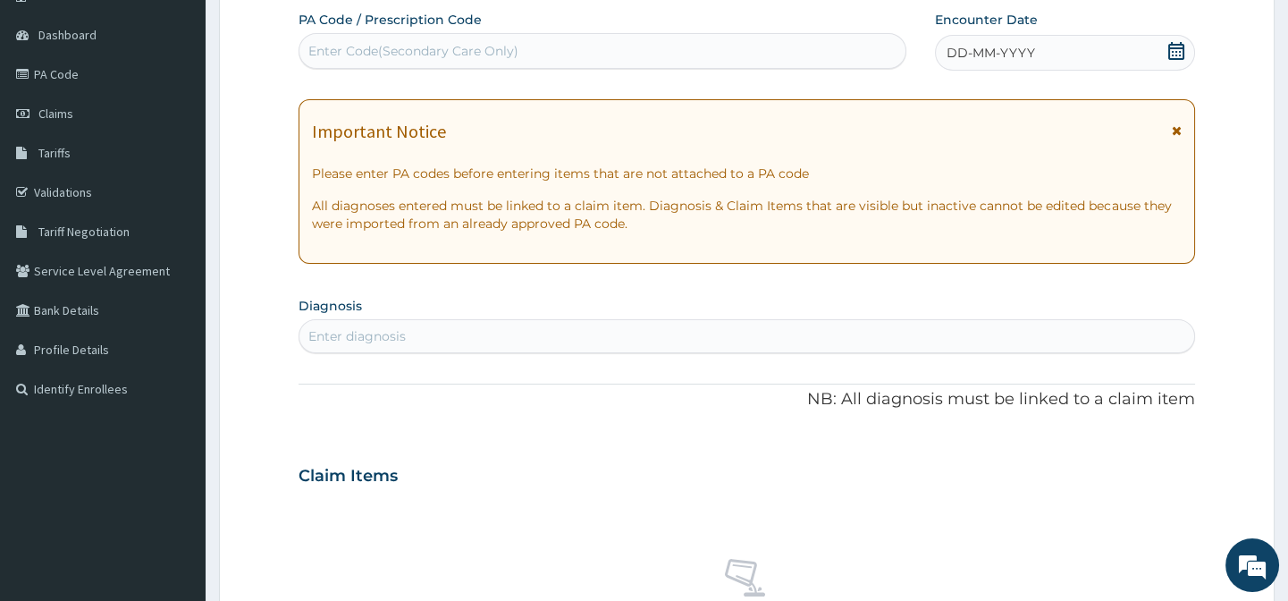
click at [349, 56] on div "Enter Code(Secondary Care Only)" at bounding box center [413, 51] width 210 height 18
paste input "PA/58CA03"
type input "PA/58CA03"
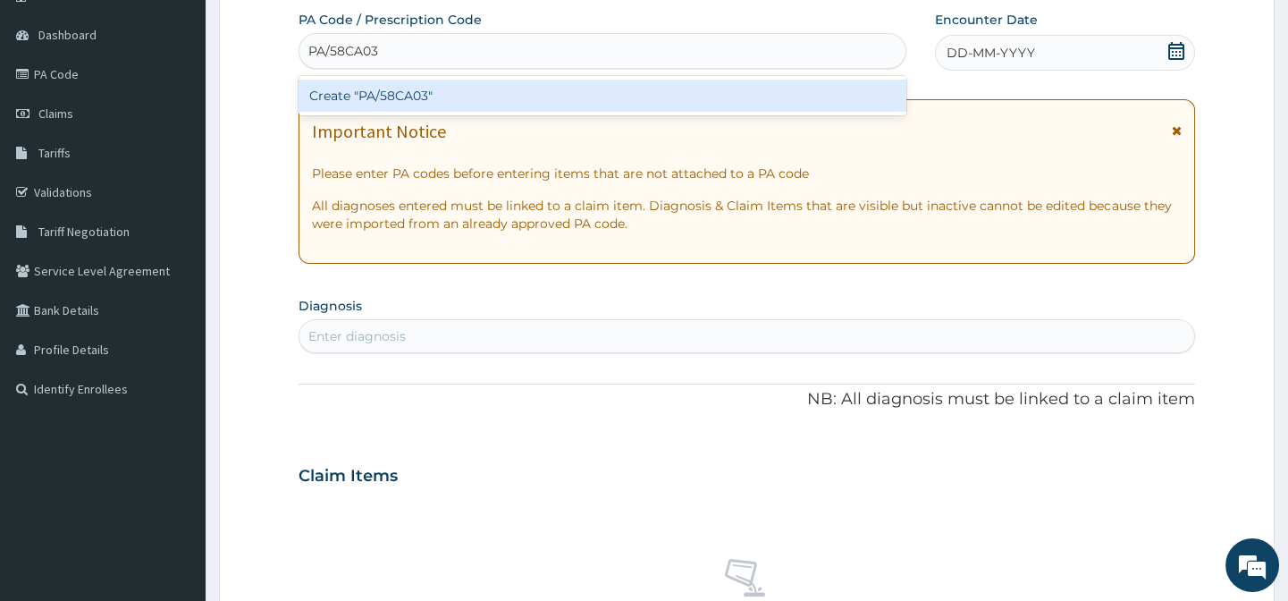
click at [421, 80] on div "Create "PA/58CA03"" at bounding box center [602, 96] width 607 height 32
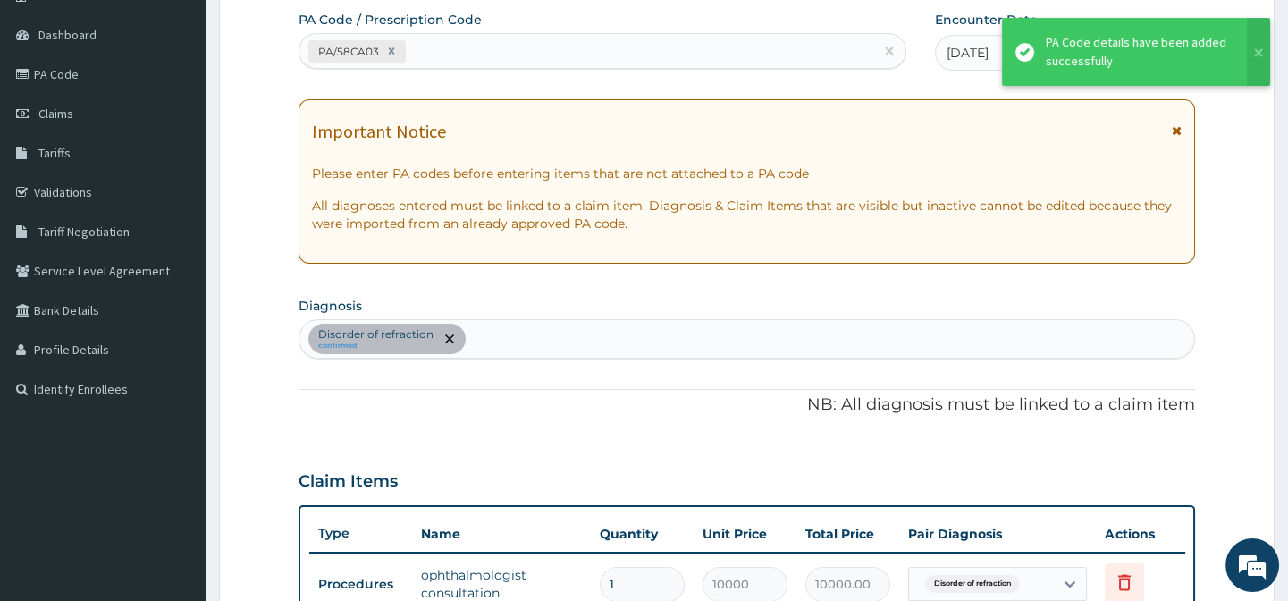
scroll to position [691, 0]
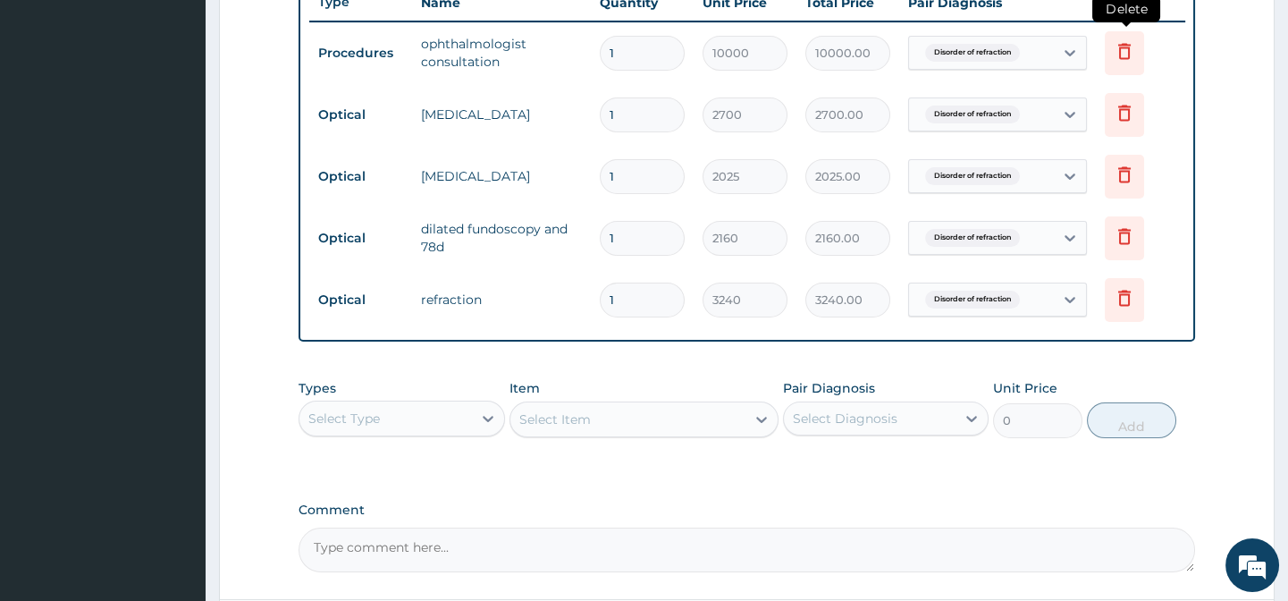
click at [1118, 45] on icon at bounding box center [1124, 50] width 21 height 21
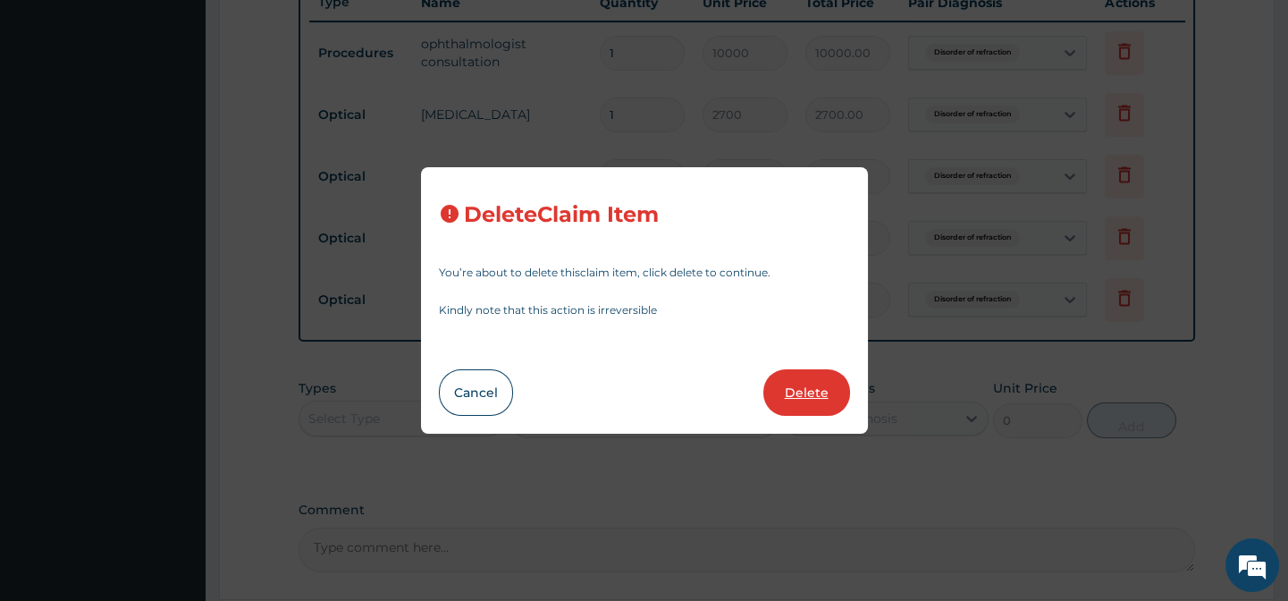
click at [810, 401] on button "Delete" at bounding box center [806, 392] width 87 height 46
type input "2700"
type input "2700.00"
type input "2025"
type input "2025.00"
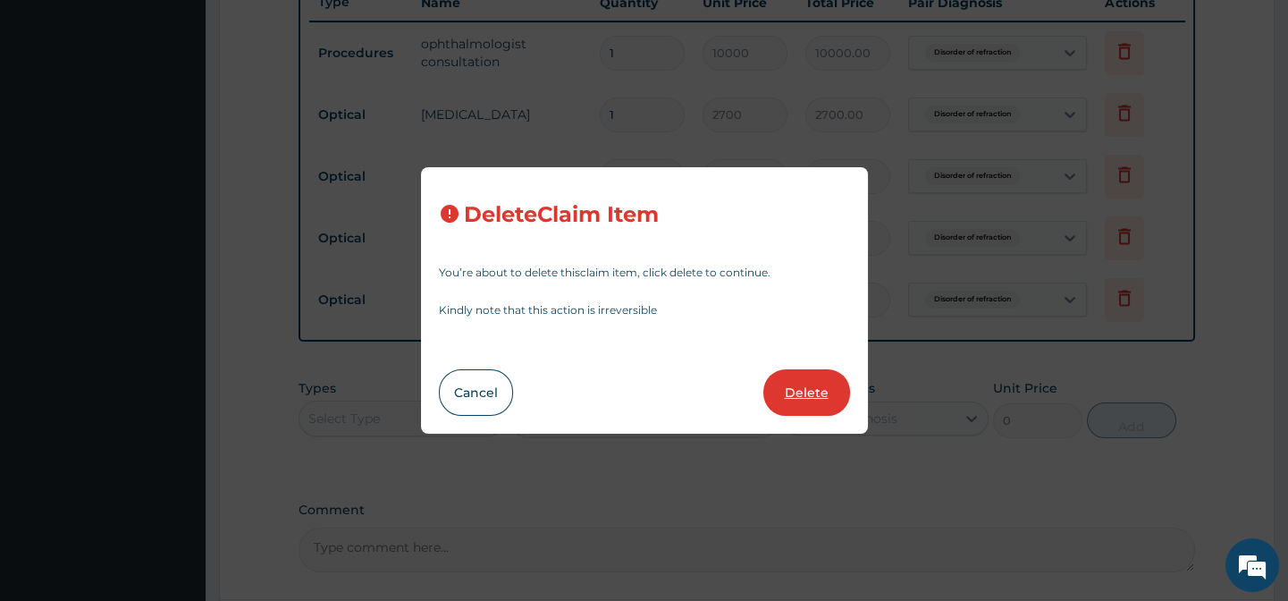
type input "2160"
type input "2160.00"
type input "3240"
type input "3240.00"
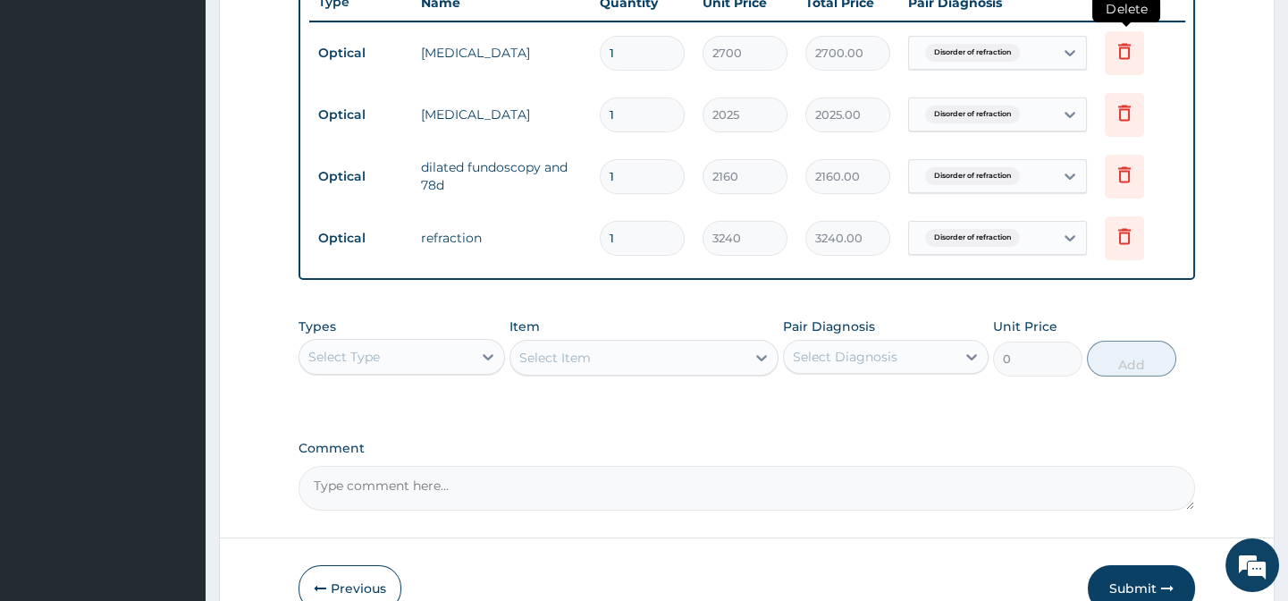
click at [1111, 63] on icon at bounding box center [1124, 53] width 39 height 44
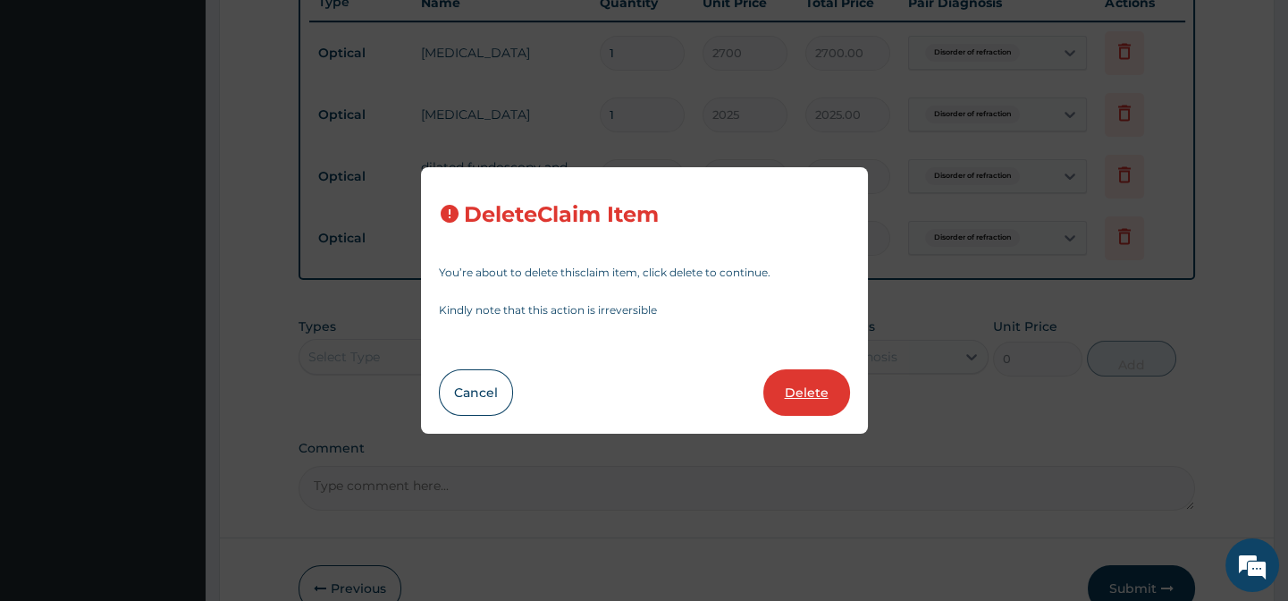
click at [809, 395] on button "Delete" at bounding box center [806, 392] width 87 height 46
type input "2025"
type input "2025.00"
type input "2160"
type input "2160.00"
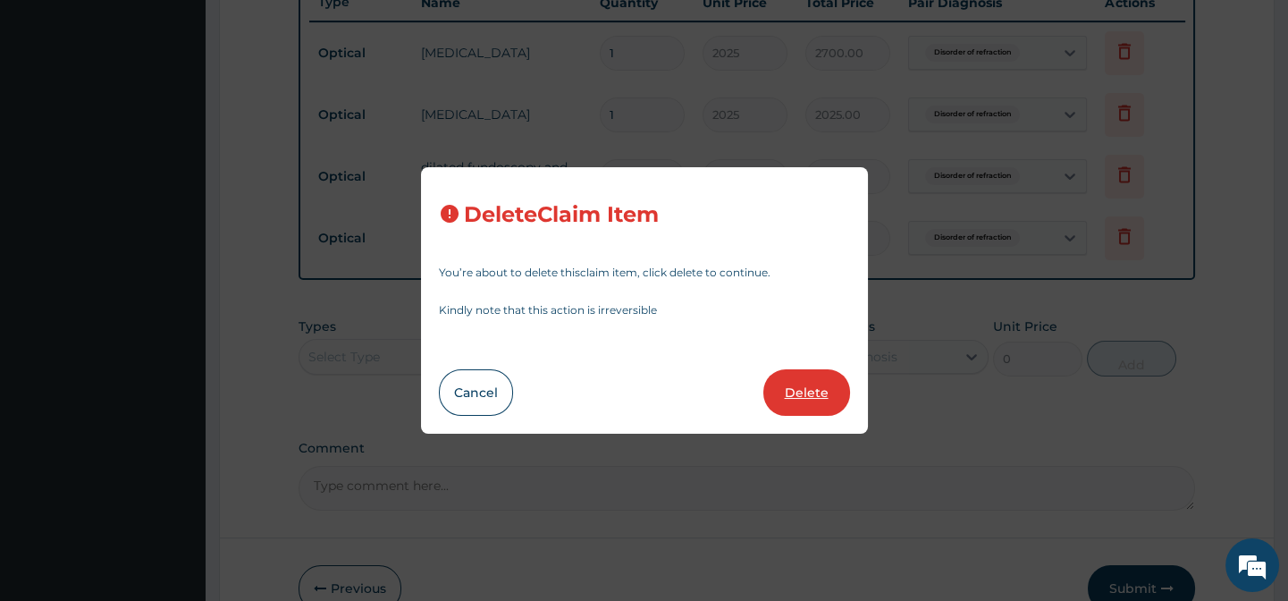
type input "3240"
type input "3240.00"
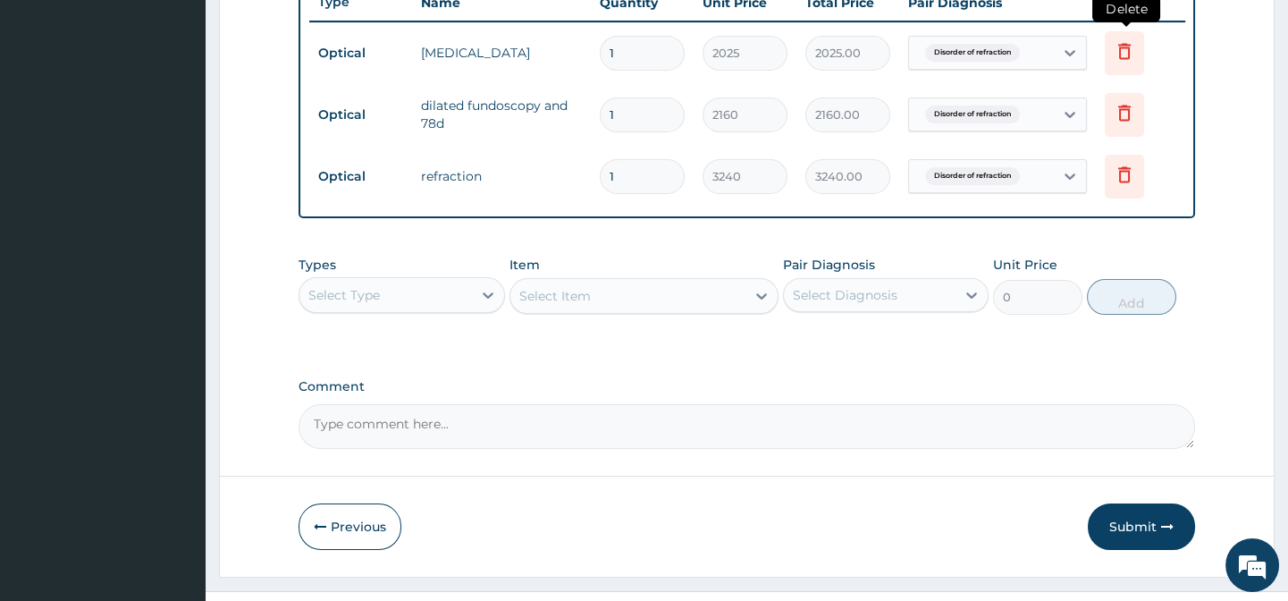
click at [1119, 46] on icon at bounding box center [1124, 51] width 13 height 16
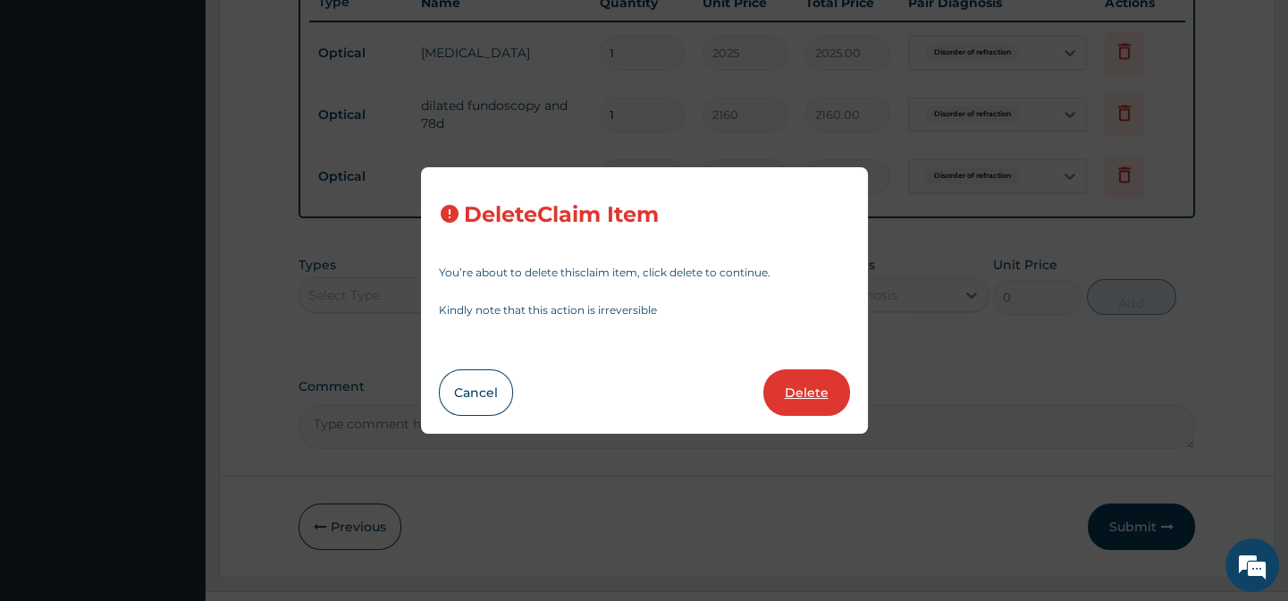
click at [788, 408] on button "Delete" at bounding box center [806, 392] width 87 height 46
type input "2160"
type input "2160.00"
type input "3240"
type input "3240.00"
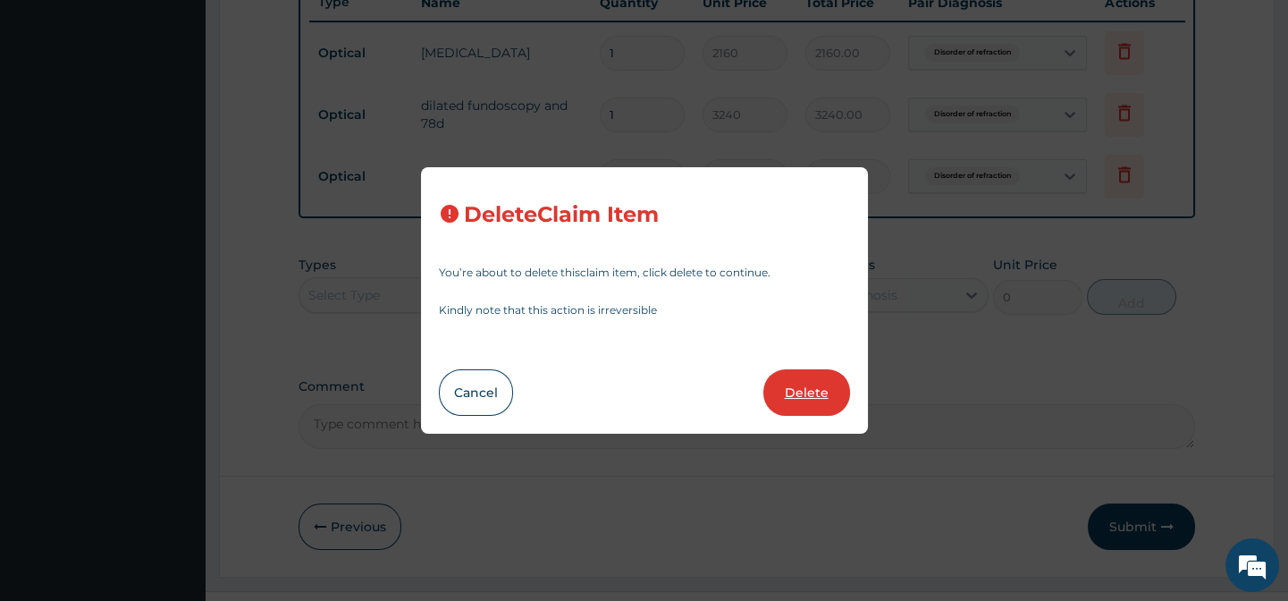
scroll to position [677, 0]
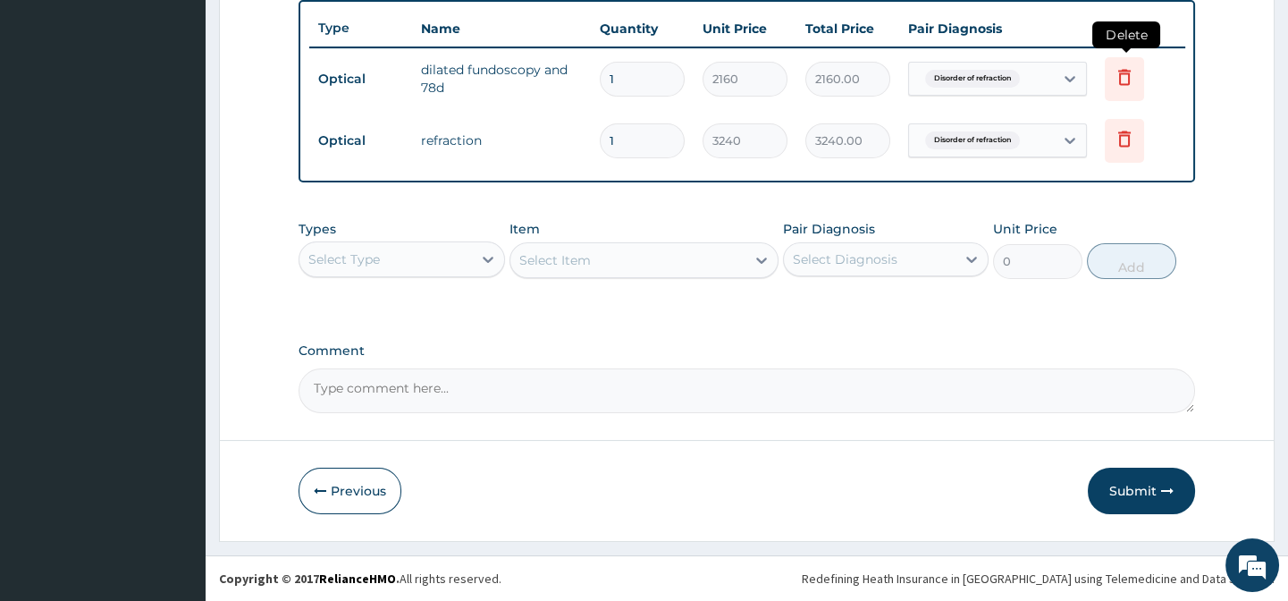
click at [1121, 66] on icon at bounding box center [1124, 76] width 21 height 21
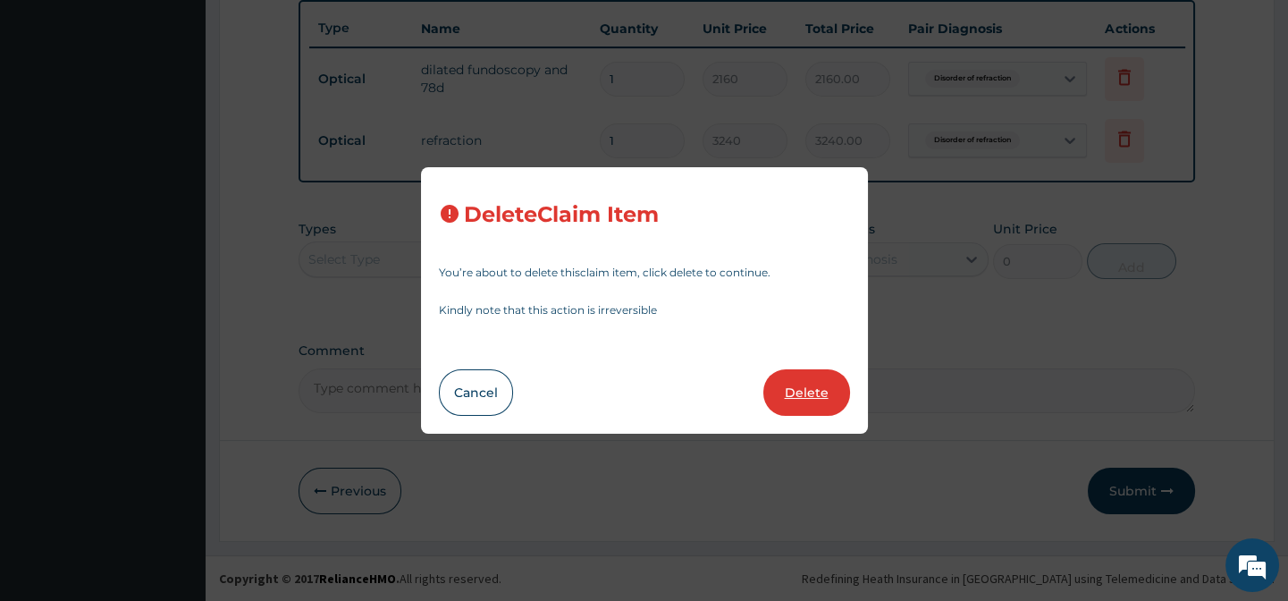
click at [826, 404] on button "Delete" at bounding box center [806, 392] width 87 height 46
type input "3240"
type input "3240.00"
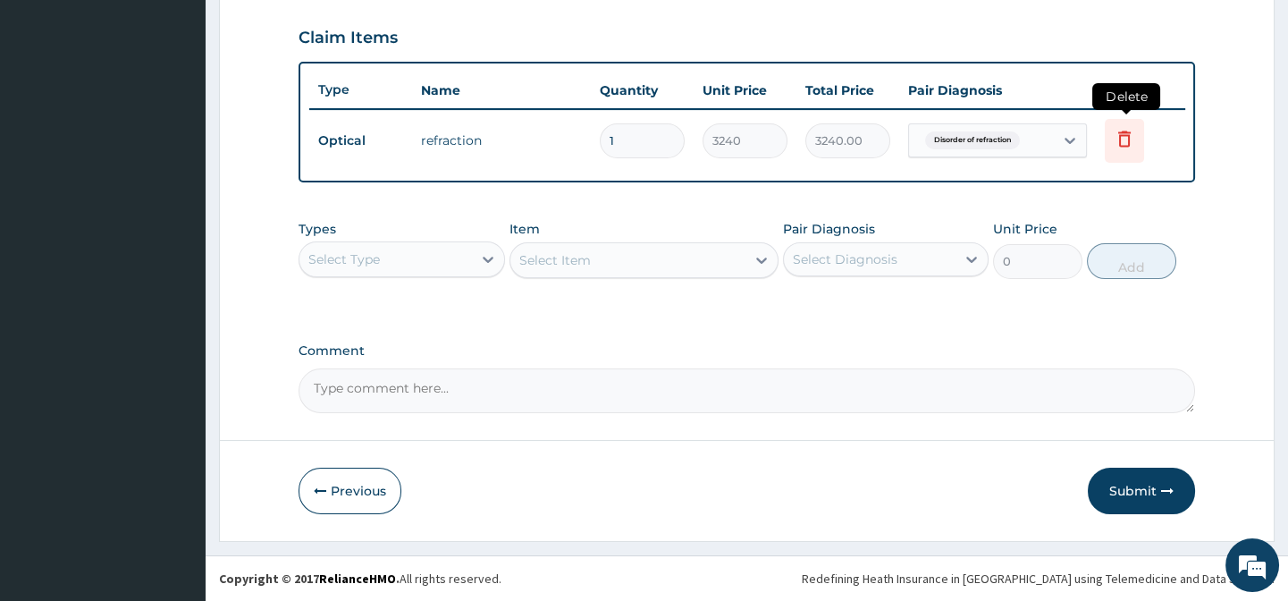
click at [1132, 128] on icon at bounding box center [1124, 138] width 21 height 21
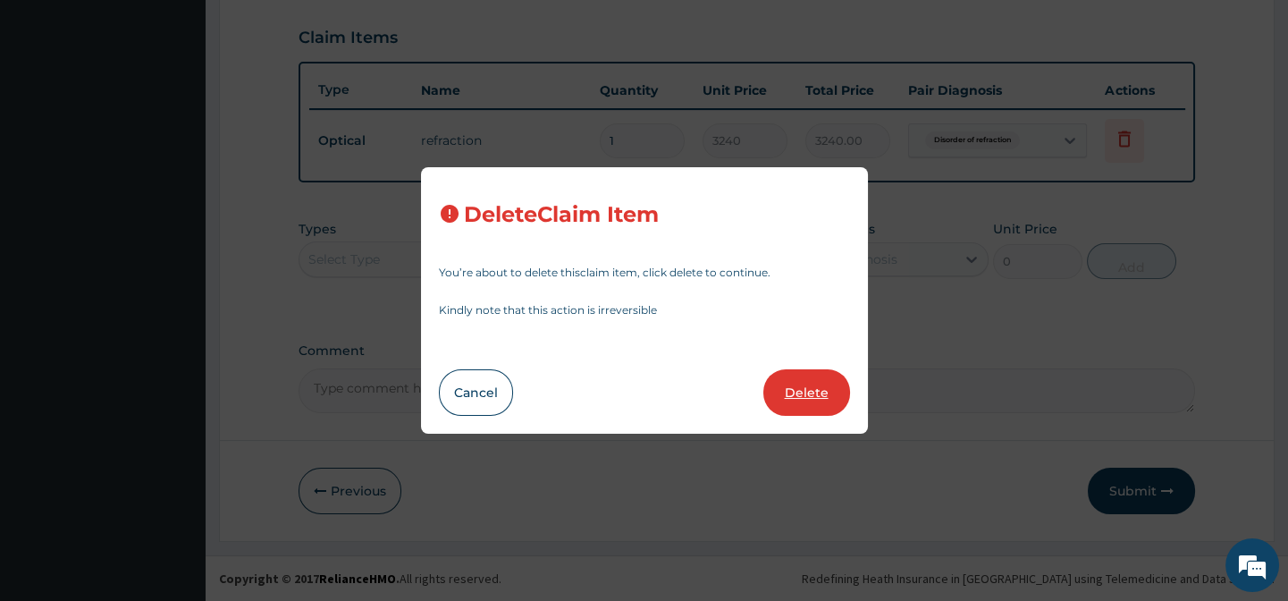
click at [821, 390] on button "Delete" at bounding box center [806, 392] width 87 height 46
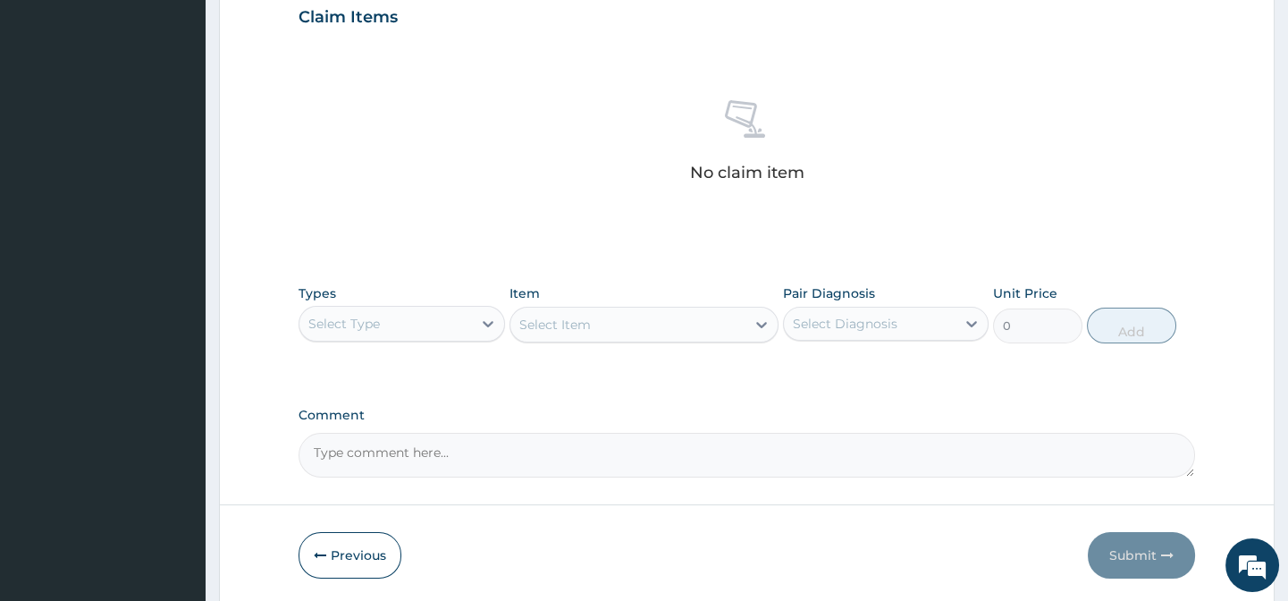
scroll to position [687, 0]
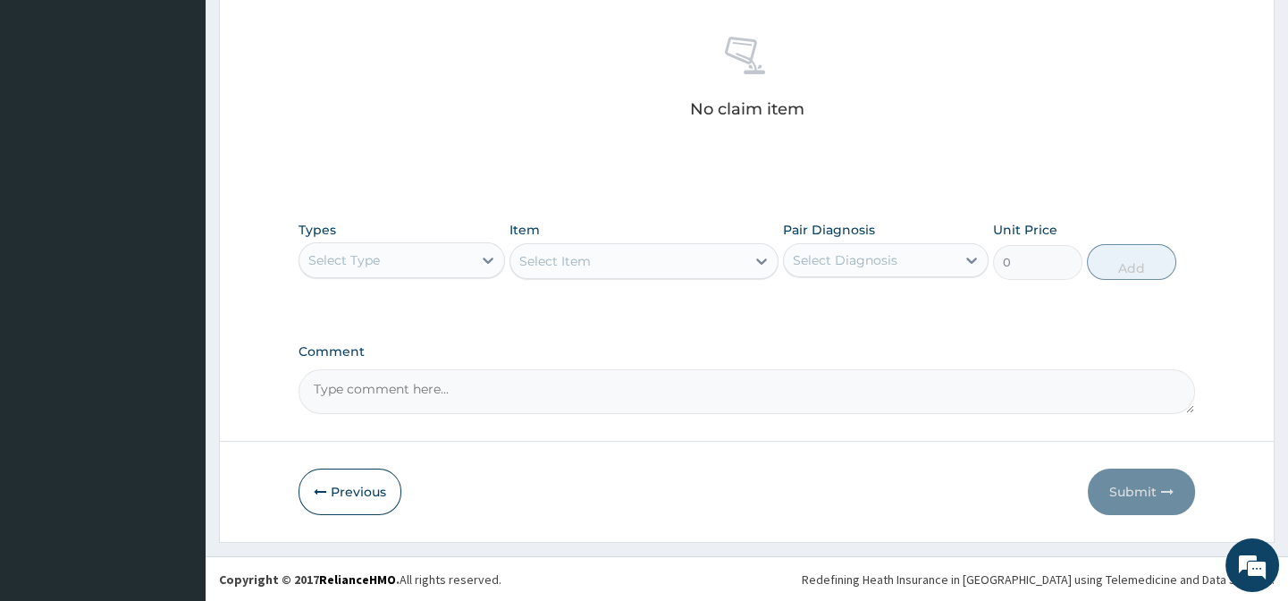
click at [438, 265] on div "Select Type" at bounding box center [385, 260] width 172 height 29
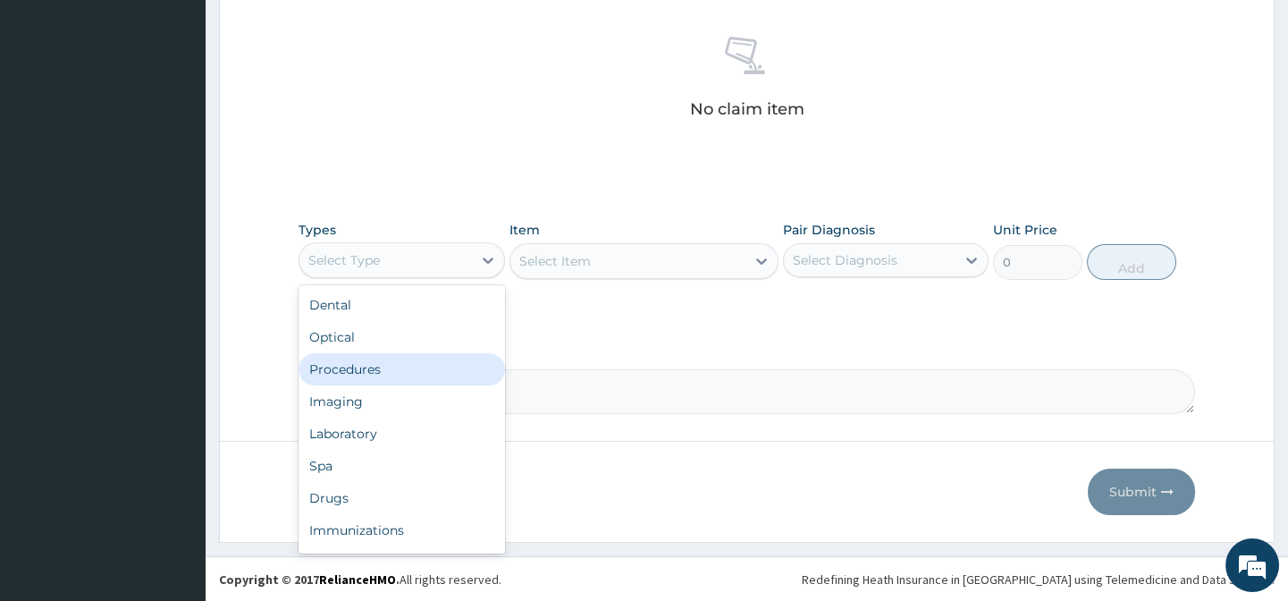
click at [358, 366] on div "Procedures" at bounding box center [402, 369] width 206 height 32
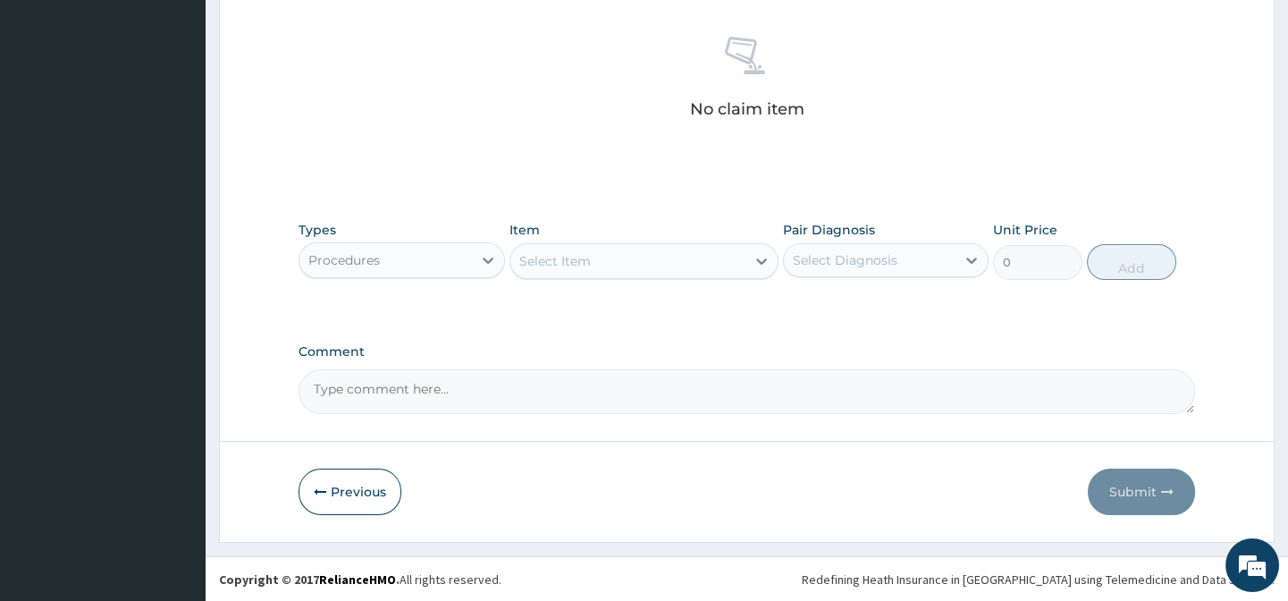
click at [632, 268] on div "Select Item" at bounding box center [627, 261] width 235 height 29
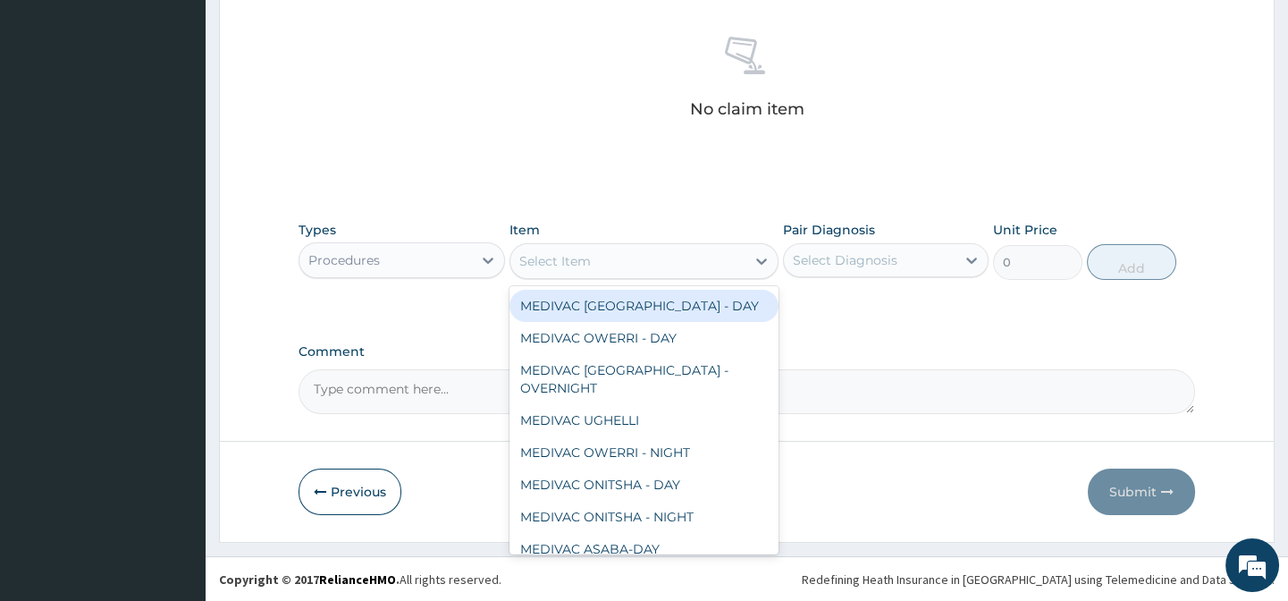
paste input "General Practitio"
type input "General Practitio"
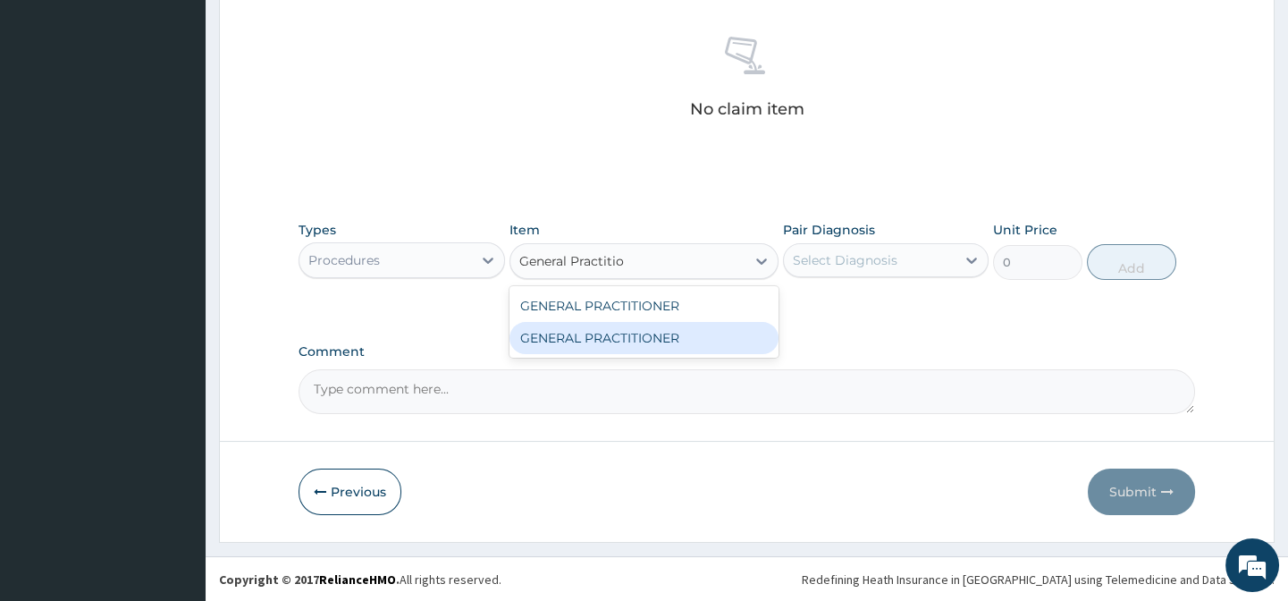
drag, startPoint x: 702, startPoint y: 331, endPoint x: 717, endPoint y: 327, distance: 15.6
click at [710, 331] on div "GENERAL PRACTITIONER" at bounding box center [643, 338] width 269 height 32
type input "3125"
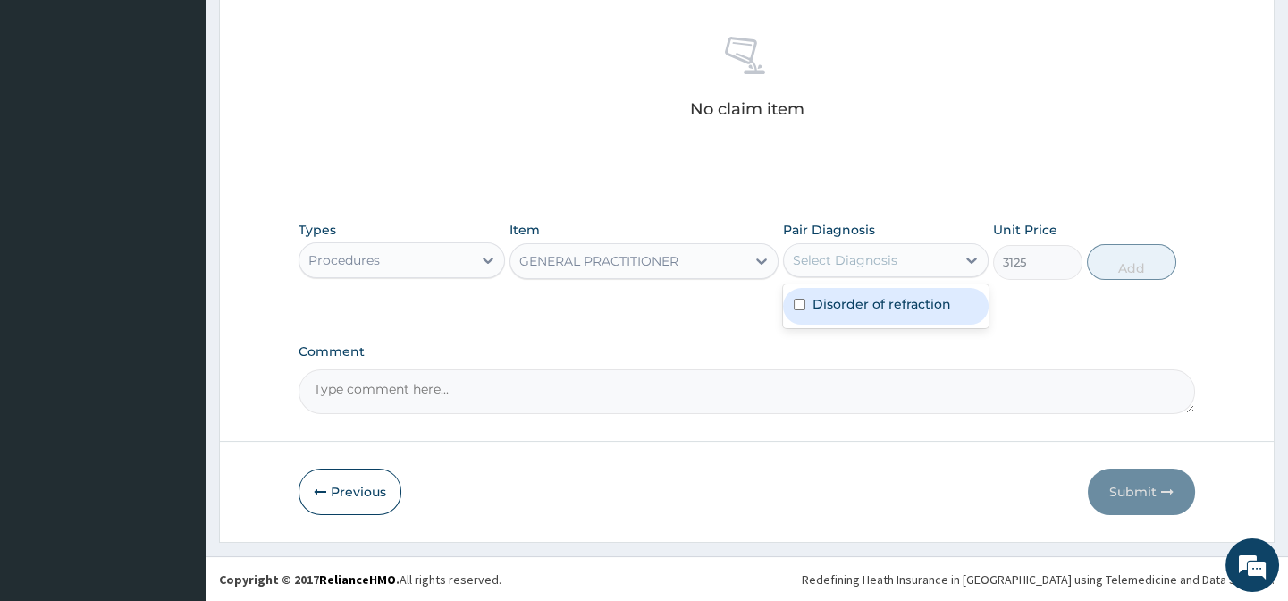
click at [849, 265] on div "Select Diagnosis" at bounding box center [845, 260] width 105 height 18
click at [932, 310] on label "Disorder of refraction" at bounding box center [882, 304] width 139 height 18
checkbox input "true"
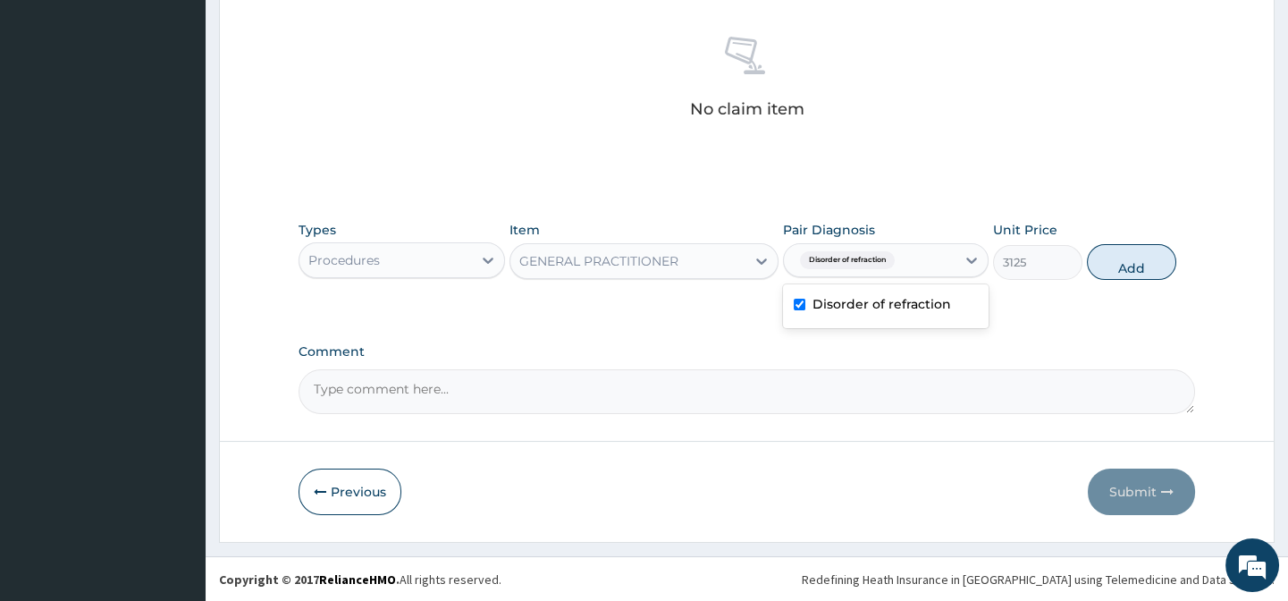
click at [1065, 307] on div "Types Procedures Item GENERAL PRACTITIONER Pair Diagnosis option Disorder of re…" at bounding box center [747, 264] width 896 height 104
click at [1142, 255] on button "Add" at bounding box center [1131, 262] width 89 height 36
type input "0"
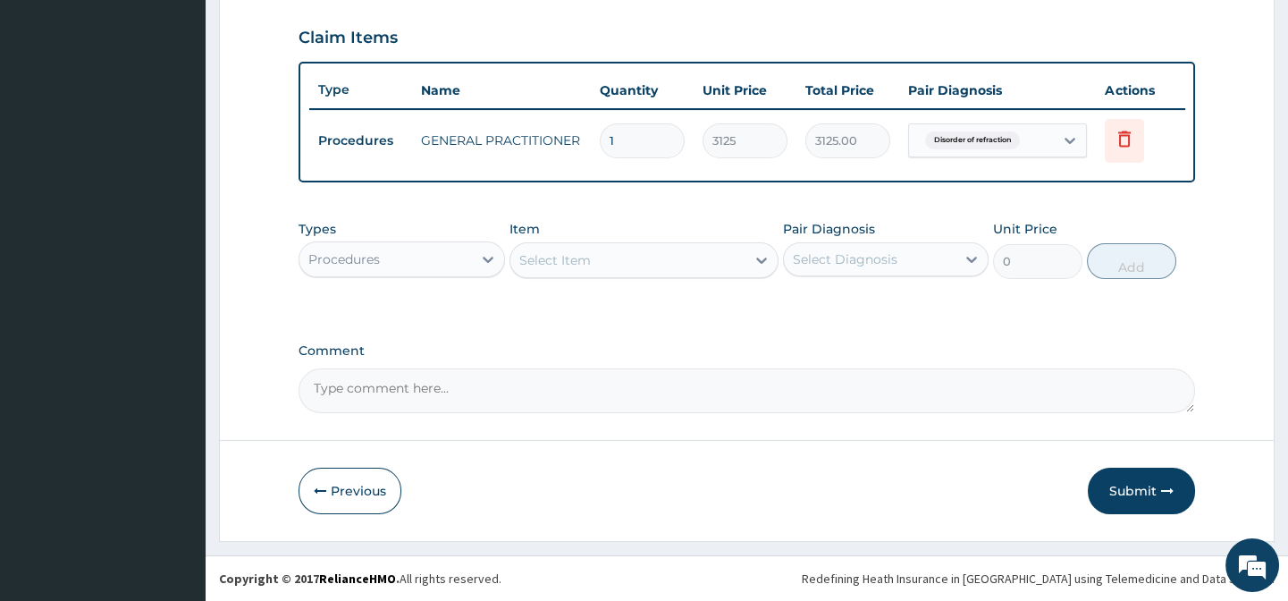
click at [354, 277] on div "Types Procedures" at bounding box center [402, 249] width 206 height 59
click at [385, 248] on div "Procedures" at bounding box center [385, 259] width 172 height 29
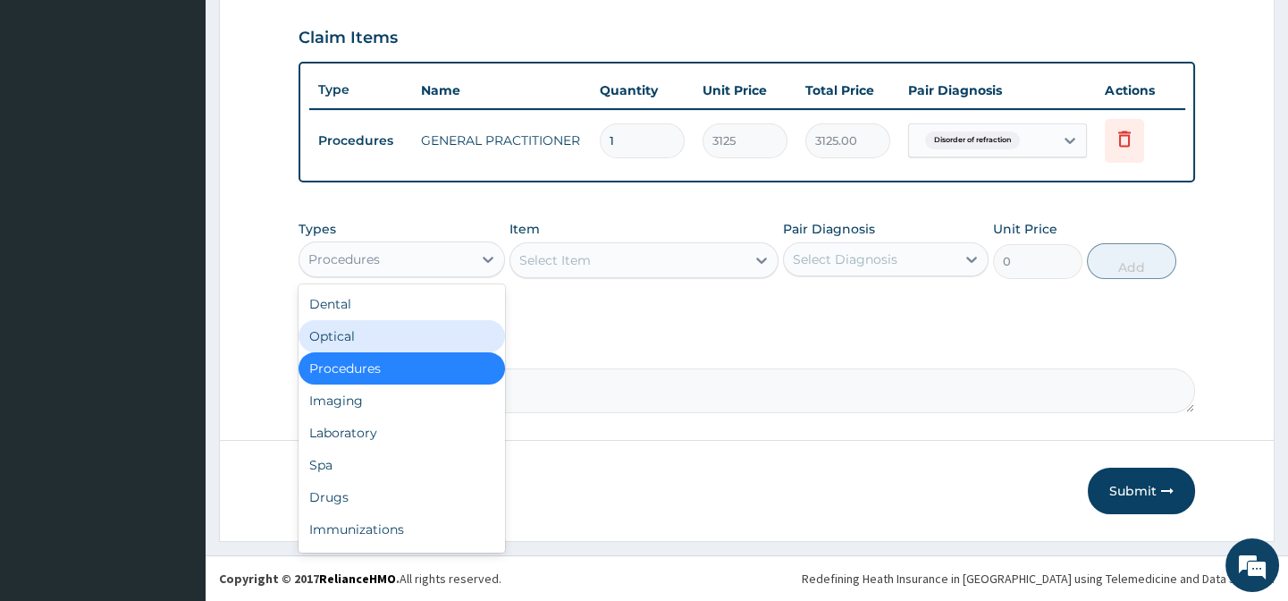
click at [331, 332] on div "Optical" at bounding box center [402, 336] width 206 height 32
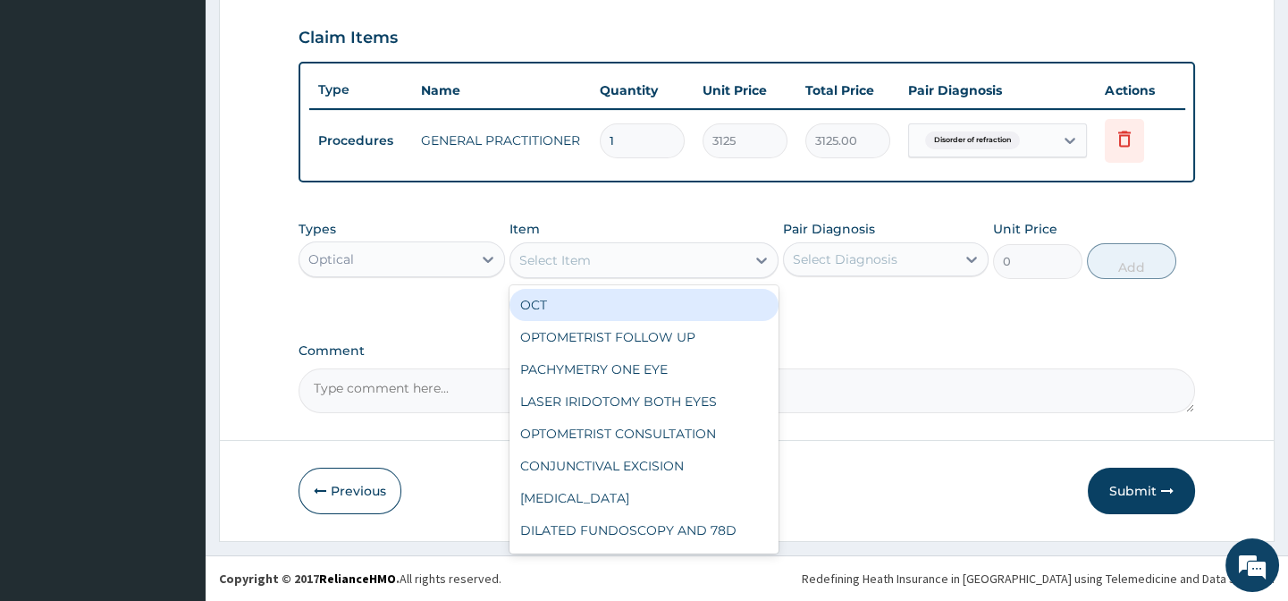
click at [596, 268] on div "Select Item" at bounding box center [627, 260] width 235 height 29
paste input "Ophthalmolo"
type input "Ophthalmolo"
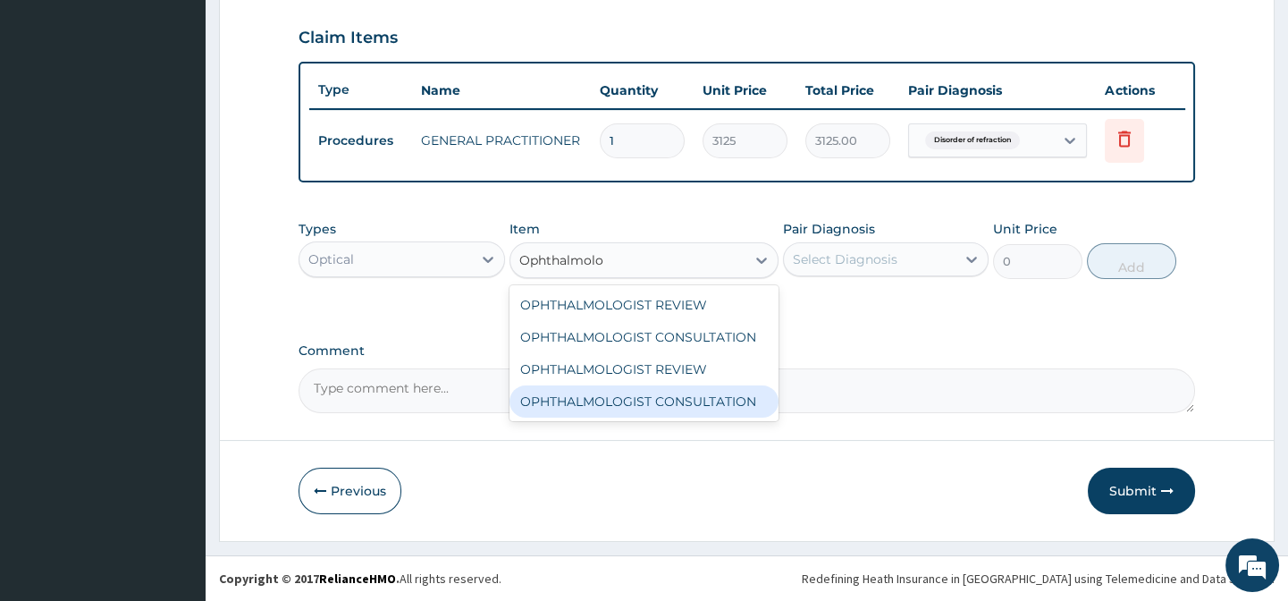
click at [750, 401] on div "OPHTHALMOLOGIST CONSULTATION" at bounding box center [643, 401] width 269 height 32
type input "13500"
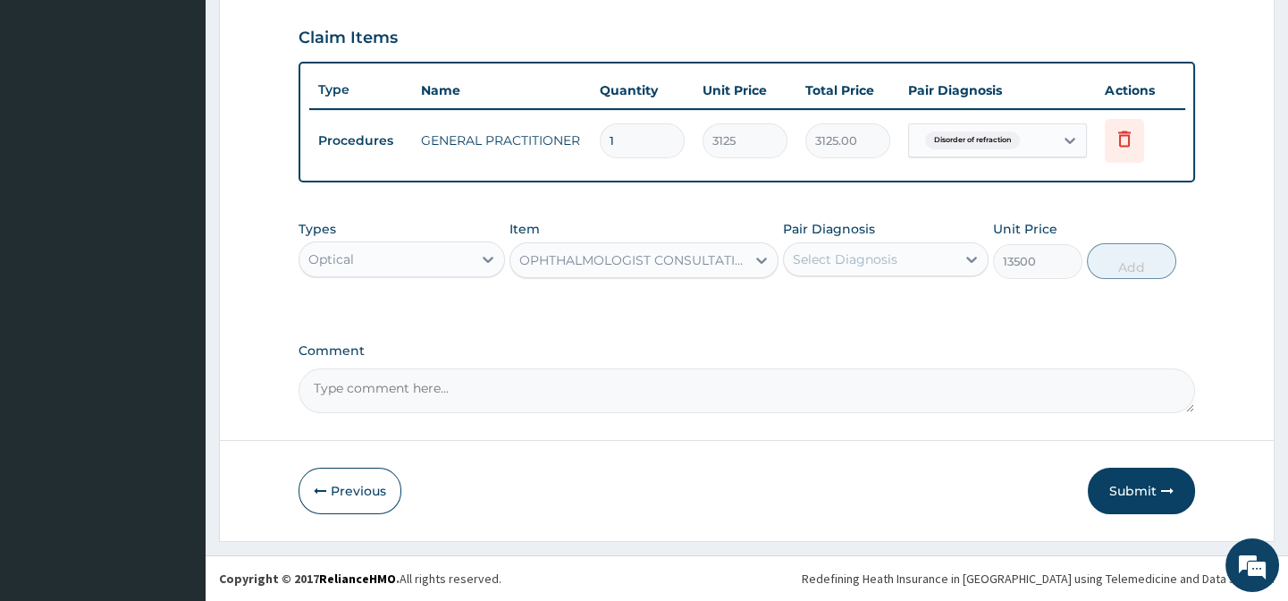
click at [884, 270] on div "Select Diagnosis" at bounding box center [870, 259] width 172 height 29
click at [921, 285] on div "Disorder of refraction" at bounding box center [886, 305] width 206 height 44
click at [949, 298] on div "Disorder of refraction" at bounding box center [886, 305] width 206 height 37
checkbox input "true"
click at [1083, 298] on div "Types Optical Item OPHTHALMOLOGIST CONSULTATION Pair Diagnosis option Disorder …" at bounding box center [747, 263] width 896 height 104
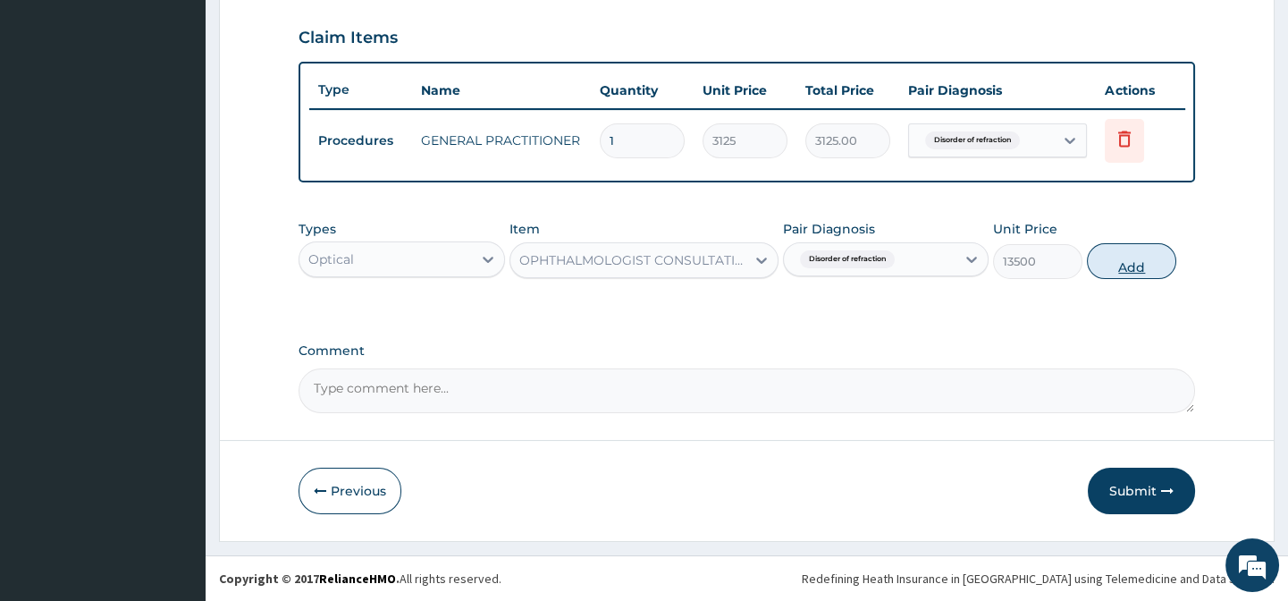
click at [1130, 259] on button "Add" at bounding box center [1131, 261] width 89 height 36
type input "0"
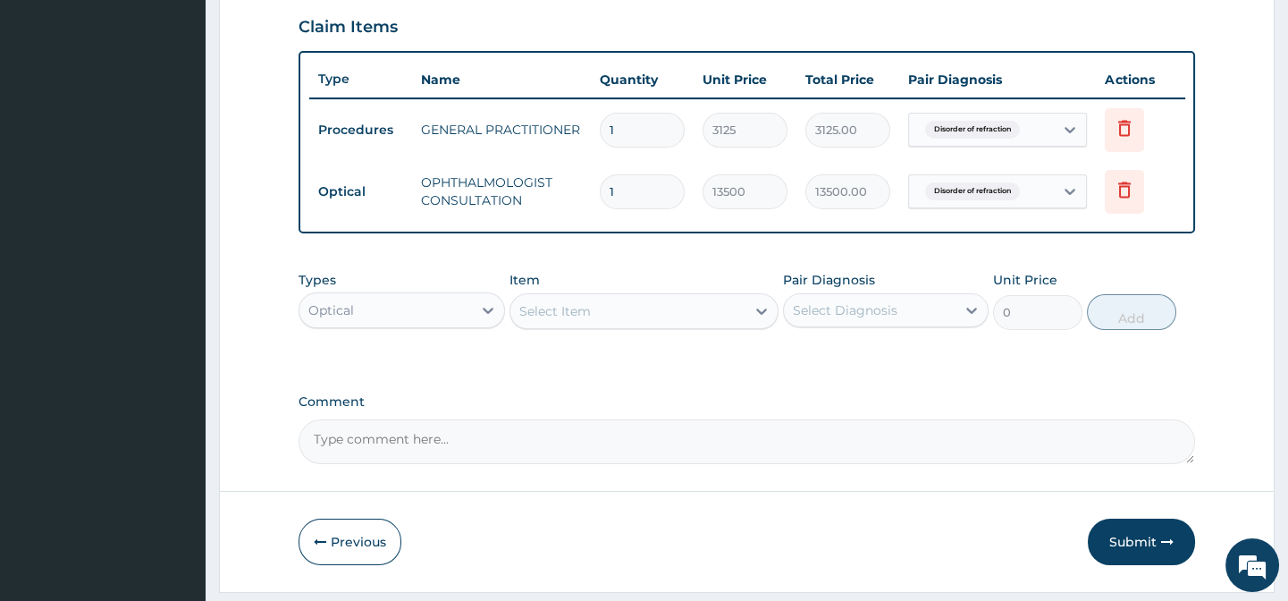
click at [577, 320] on div "Select Item" at bounding box center [555, 311] width 72 height 18
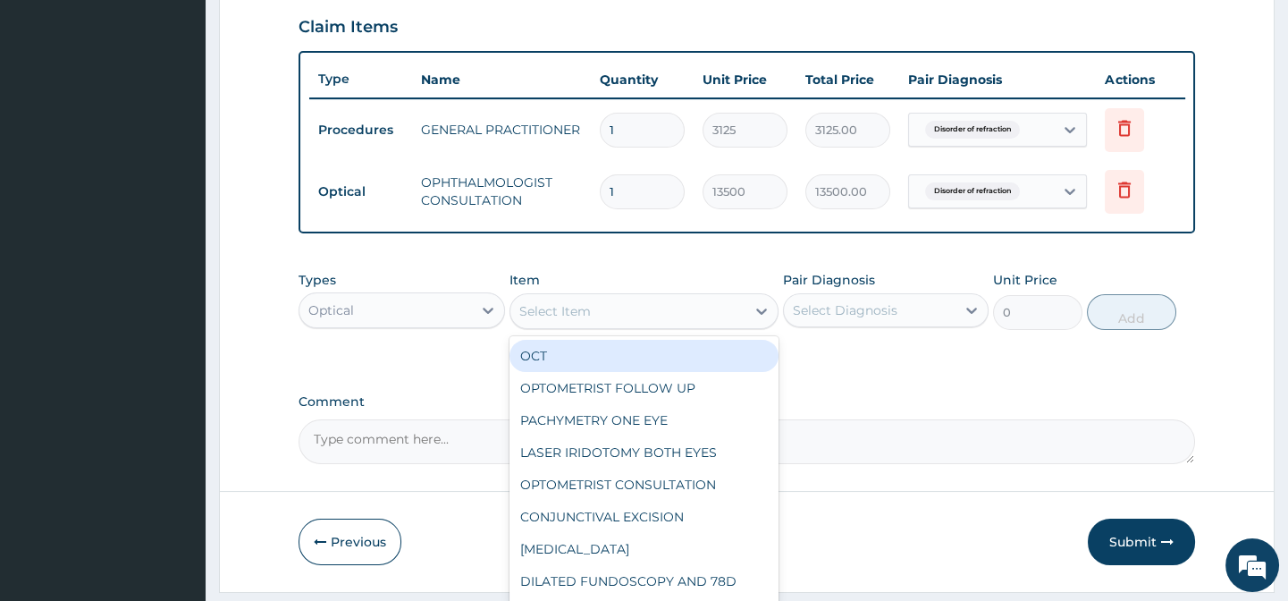
paste input "DILATED FUNDOSCOPY AND 78D"
type input "DILATED FUNDOSCOPY AND 78D"
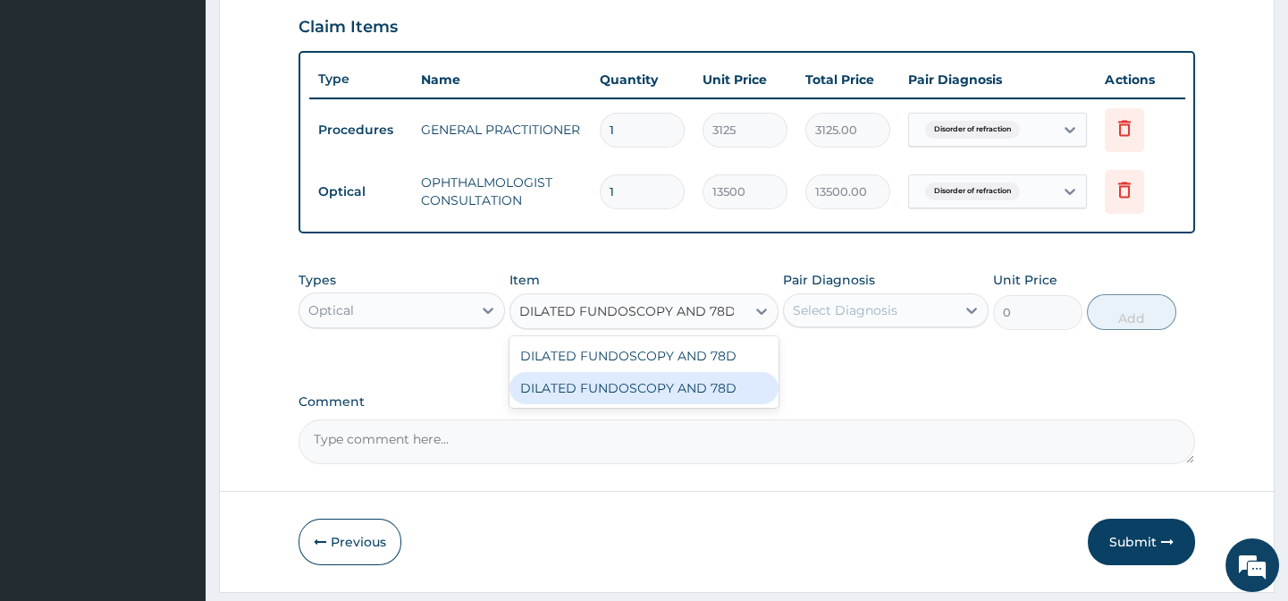
drag, startPoint x: 720, startPoint y: 399, endPoint x: 761, endPoint y: 392, distance: 41.7
click at [725, 398] on div "DILATED FUNDOSCOPY AND 78D" at bounding box center [643, 388] width 269 height 32
type input "2700"
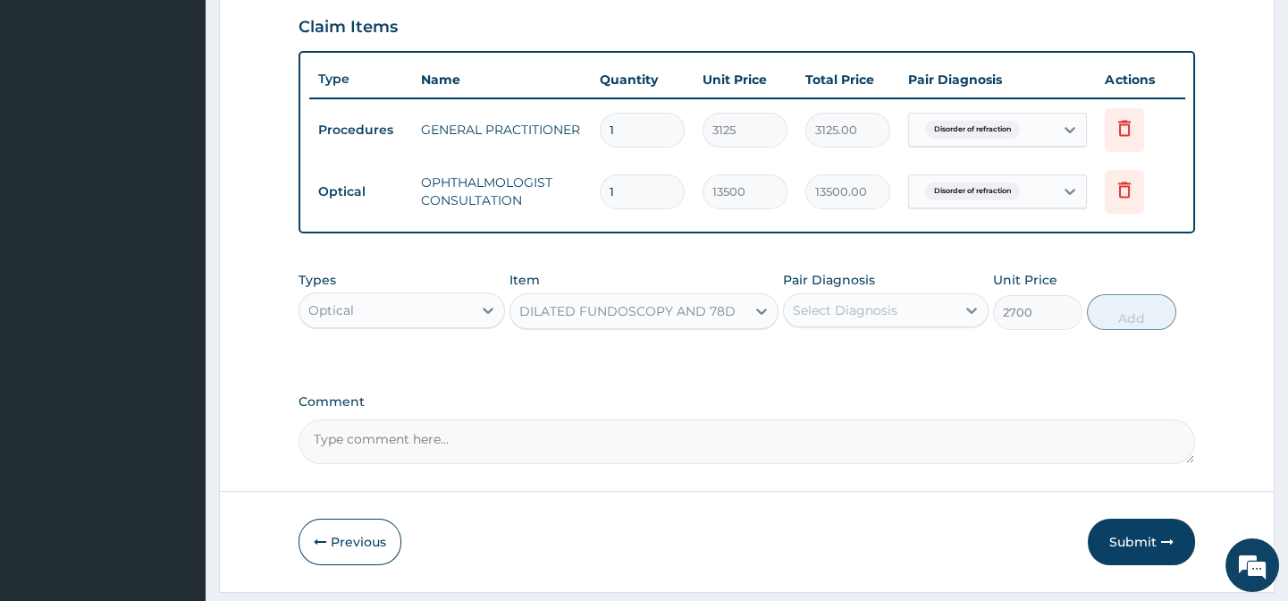
click at [877, 315] on div "Select Diagnosis" at bounding box center [845, 310] width 105 height 18
drag, startPoint x: 934, startPoint y: 358, endPoint x: 1074, endPoint y: 351, distance: 140.5
click at [951, 358] on div "Disorder of refraction" at bounding box center [886, 356] width 206 height 37
checkbox input "true"
click at [1074, 351] on div "Types Optical Item DILATED FUNDOSCOPY AND 78D Pair Diagnosis option Disorder of…" at bounding box center [747, 314] width 896 height 104
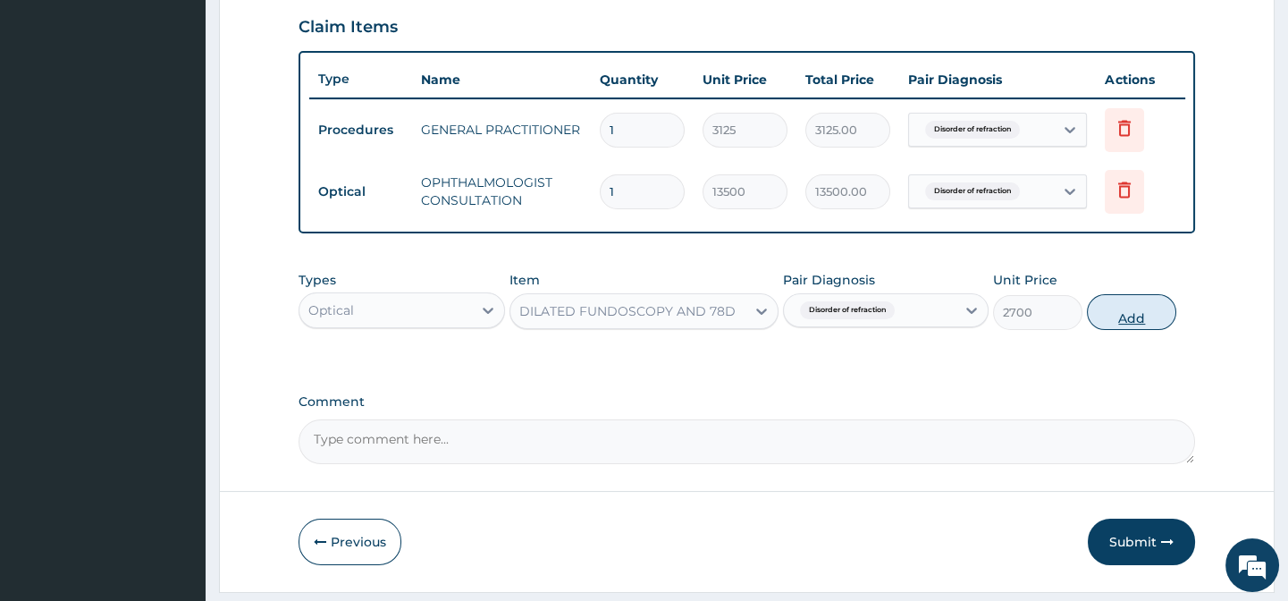
click at [1107, 330] on button "Add" at bounding box center [1131, 312] width 89 height 36
type input "0"
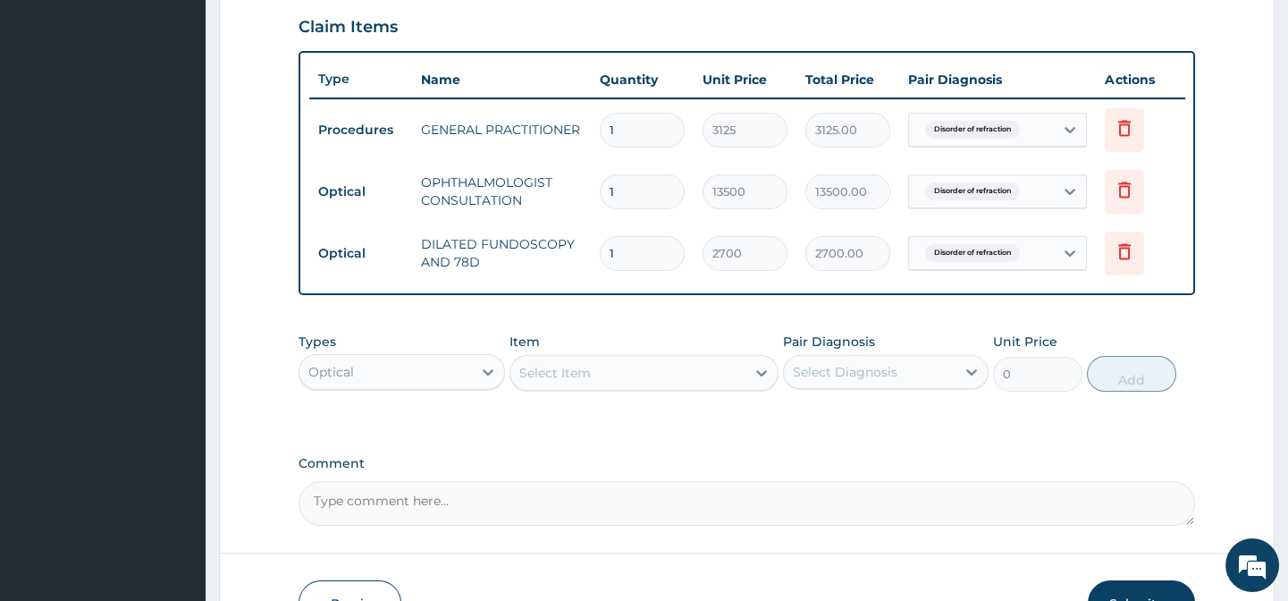
click at [564, 400] on div "Types Optical Item Select Item Pair Diagnosis Select Diagnosis Unit Price 0 Add" at bounding box center [747, 362] width 896 height 77
click at [568, 387] on div "Select Item" at bounding box center [627, 372] width 235 height 29
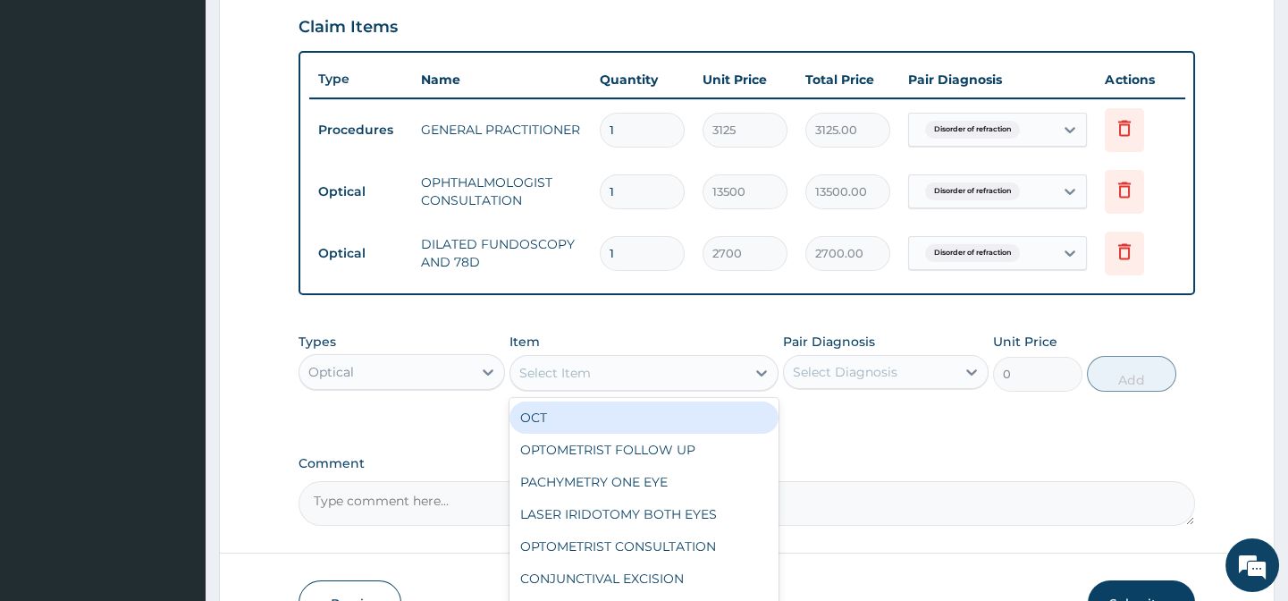
paste input "REFRACTION"
type input "REFRACTION"
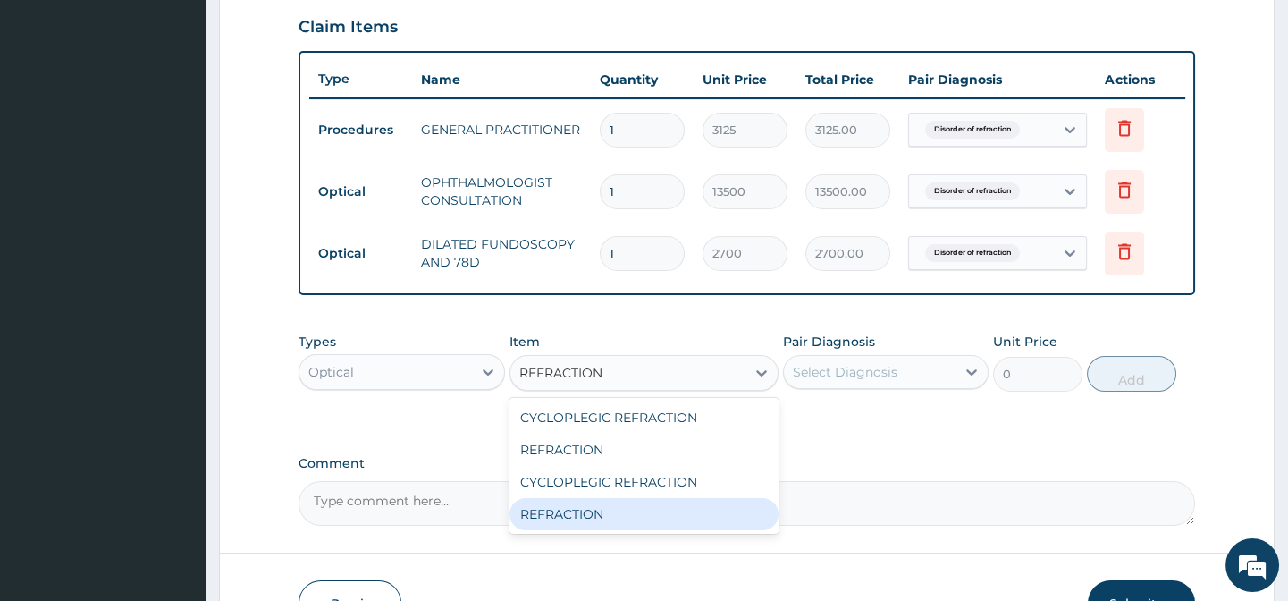
click at [728, 511] on div "REFRACTION" at bounding box center [643, 514] width 269 height 32
type input "4050"
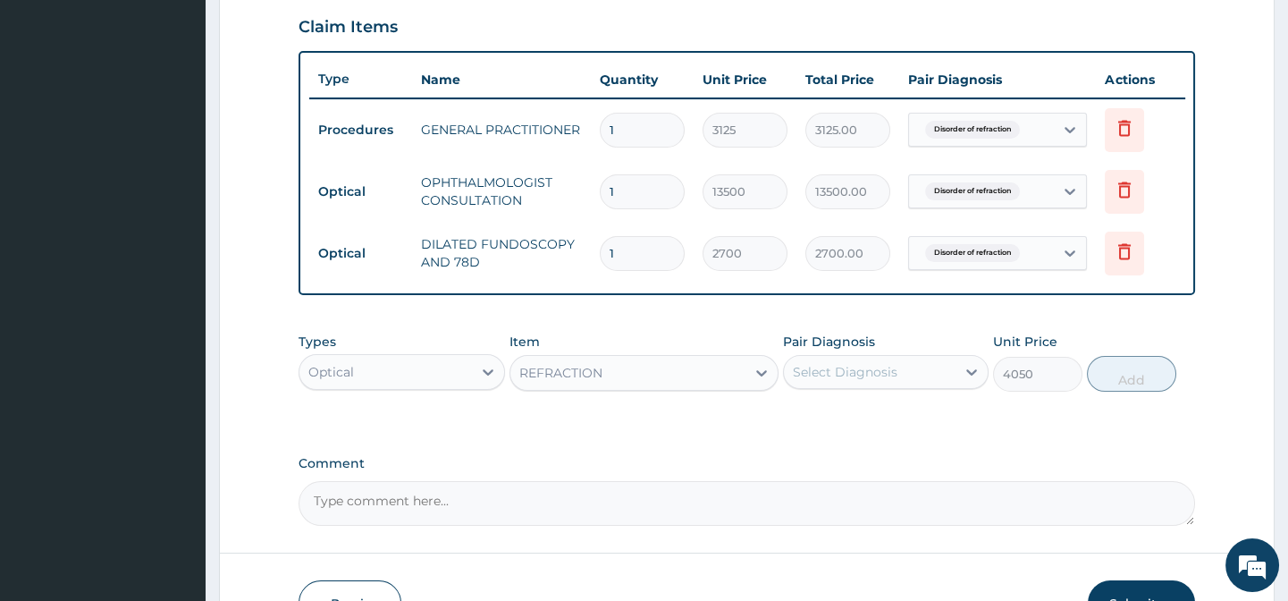
click at [856, 392] on div "Pair Diagnosis Select Diagnosis" at bounding box center [886, 362] width 206 height 59
click at [893, 381] on div "Select Diagnosis" at bounding box center [845, 372] width 105 height 18
drag, startPoint x: 950, startPoint y: 434, endPoint x: 1061, endPoint y: 435, distance: 110.9
click at [955, 435] on div "Disorder of refraction" at bounding box center [886, 418] width 206 height 37
checkbox input "true"
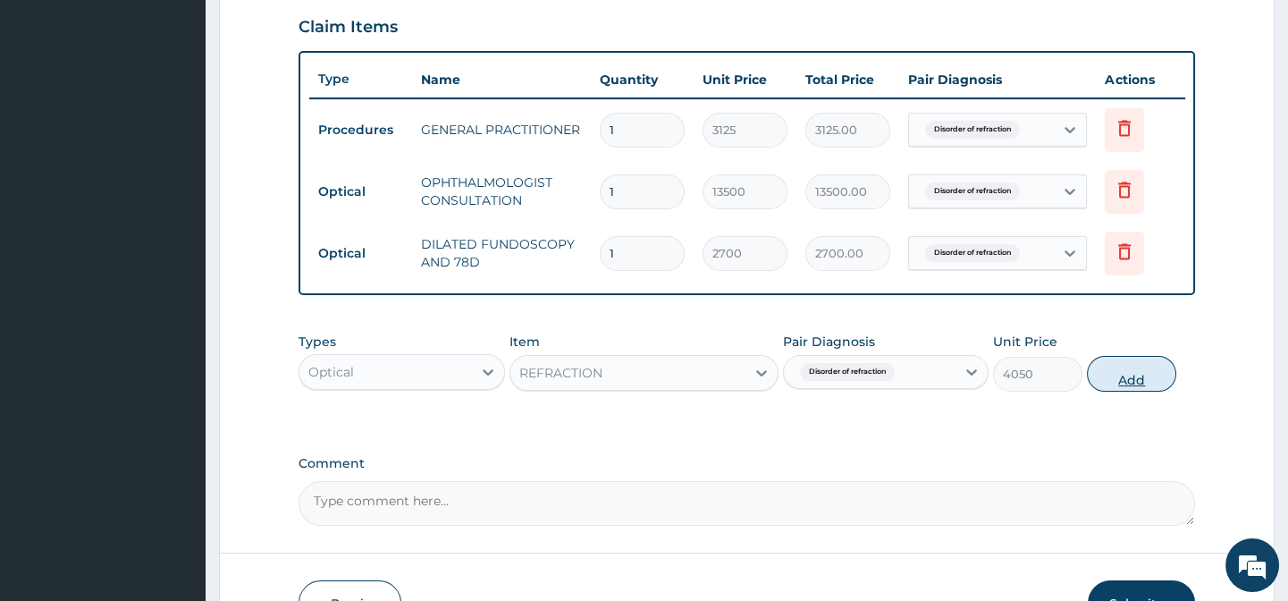
drag, startPoint x: 1061, startPoint y: 435, endPoint x: 1109, endPoint y: 399, distance: 60.6
click at [1064, 427] on div "Types Optical Item REFRACTION Pair Diagnosis Disorder of refraction Unit Price …" at bounding box center [747, 376] width 896 height 104
click at [1116, 385] on button "Add" at bounding box center [1131, 374] width 89 height 36
type input "0"
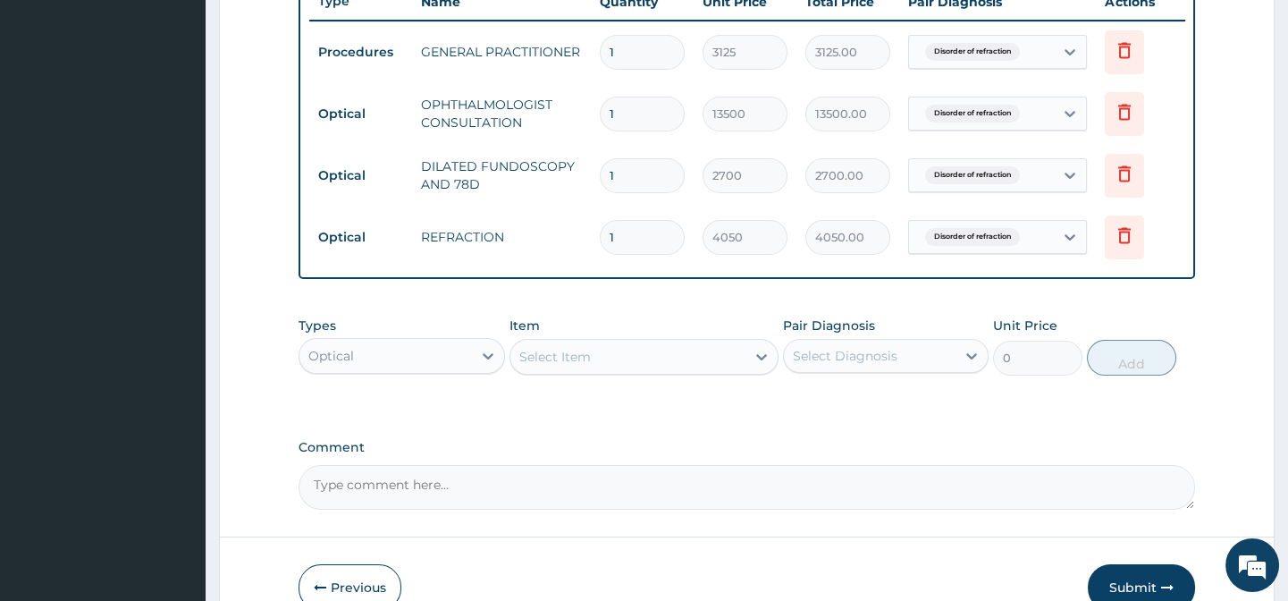
scroll to position [800, 0]
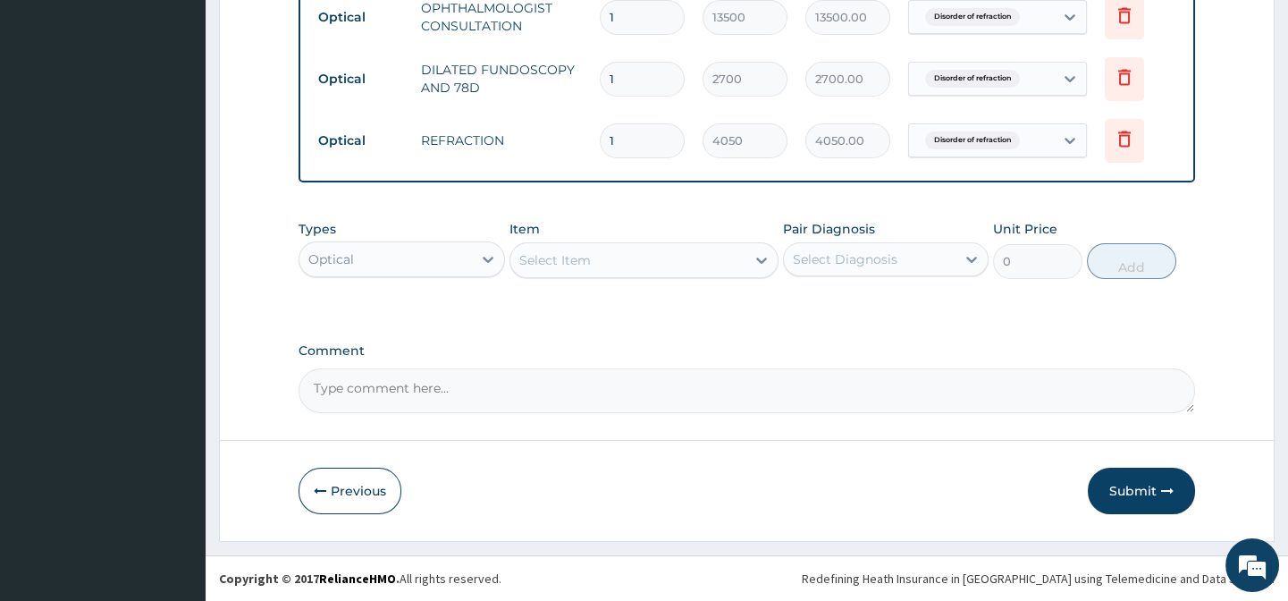
click at [590, 264] on div "Select Item" at bounding box center [627, 260] width 235 height 29
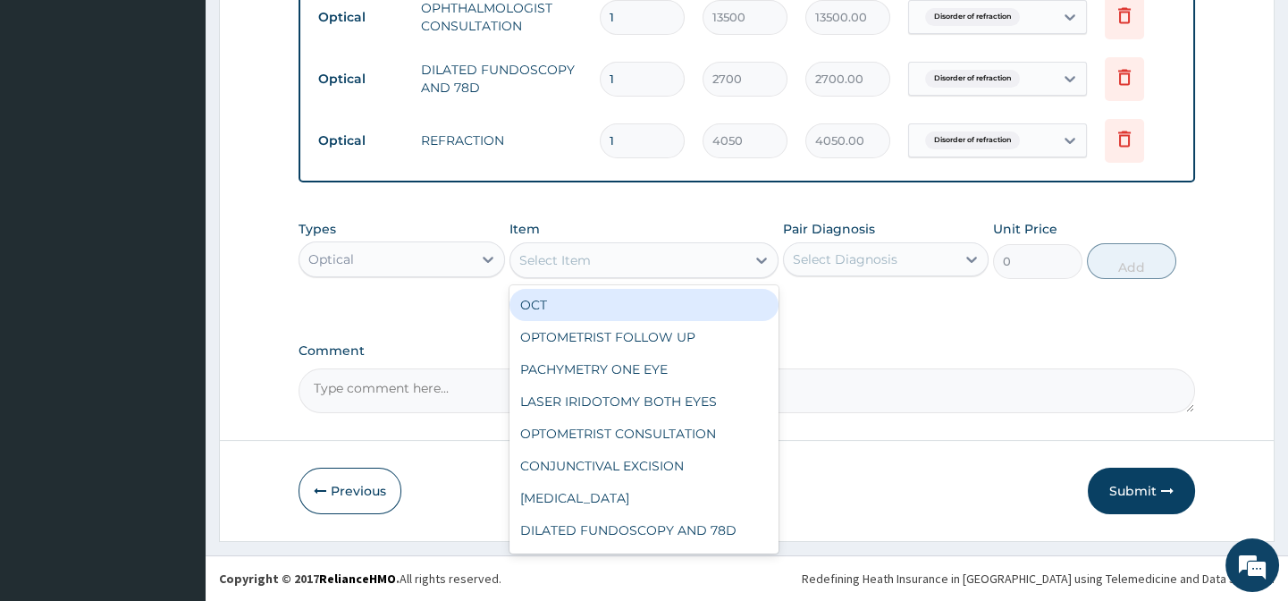
paste input "[MEDICAL_DATA]"
type input "[MEDICAL_DATA]"
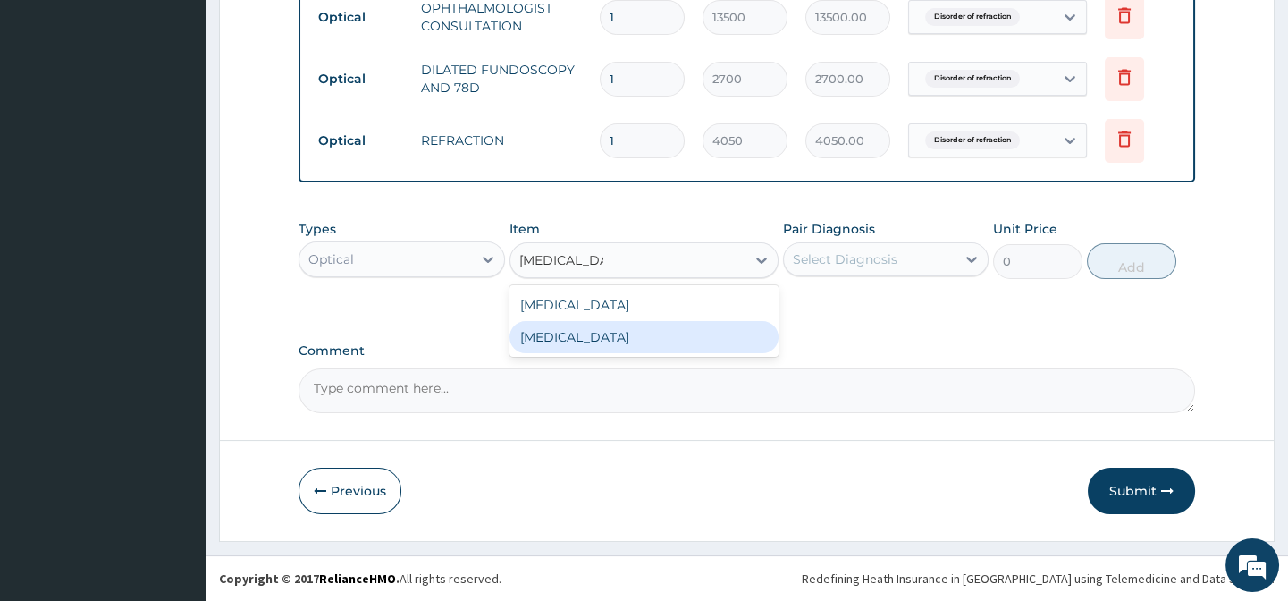
click at [715, 340] on div "[MEDICAL_DATA]" at bounding box center [643, 337] width 269 height 32
type input "2700"
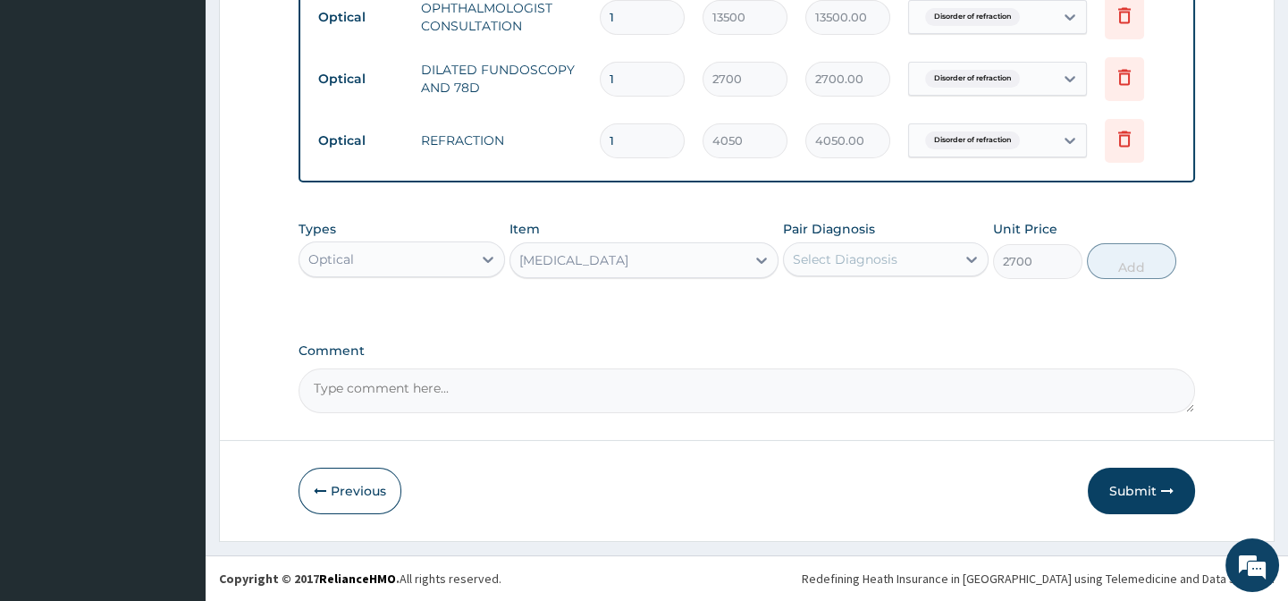
drag, startPoint x: 862, startPoint y: 309, endPoint x: 893, endPoint y: 260, distance: 58.3
click at [867, 304] on div "Types Optical Item TONOMETRY Pair Diagnosis Select Diagnosis Unit Price 2700 Add" at bounding box center [747, 263] width 896 height 104
click at [893, 260] on div "Select Diagnosis" at bounding box center [845, 259] width 105 height 18
click at [939, 321] on div "Disorder of refraction" at bounding box center [886, 305] width 206 height 37
checkbox input "true"
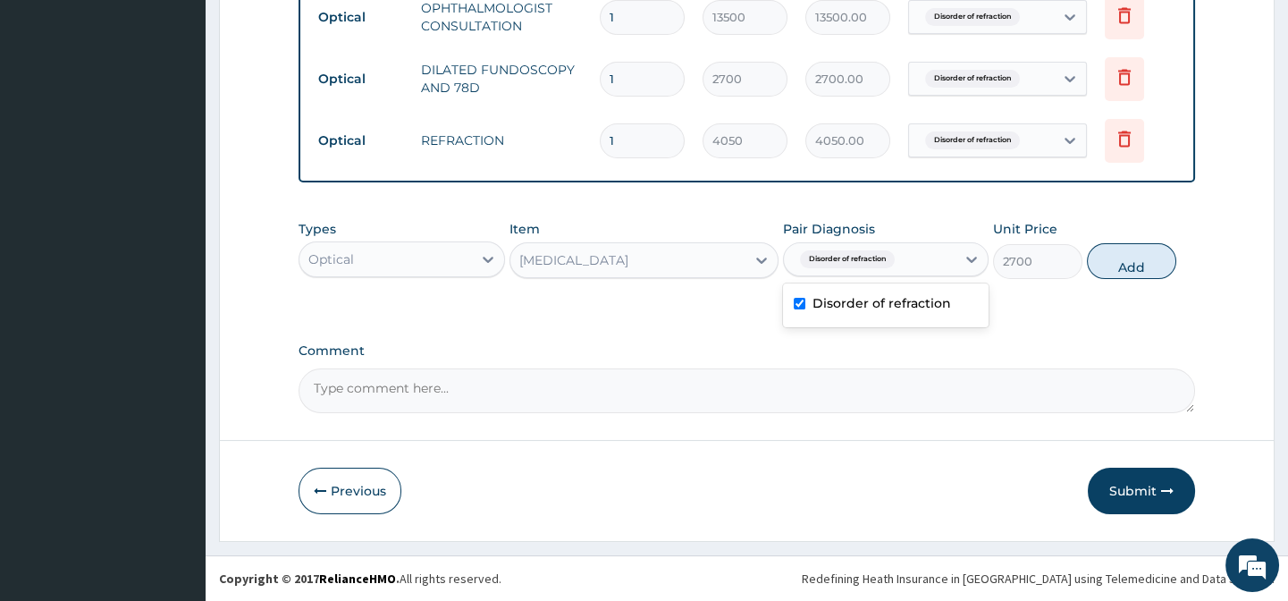
drag, startPoint x: 1018, startPoint y: 302, endPoint x: 1072, endPoint y: 284, distance: 56.5
click at [1019, 301] on div "Types Optical Item TONOMETRY Pair Diagnosis option Disorder of refraction, sele…" at bounding box center [747, 263] width 896 height 104
click at [1175, 257] on button "Add" at bounding box center [1131, 261] width 89 height 36
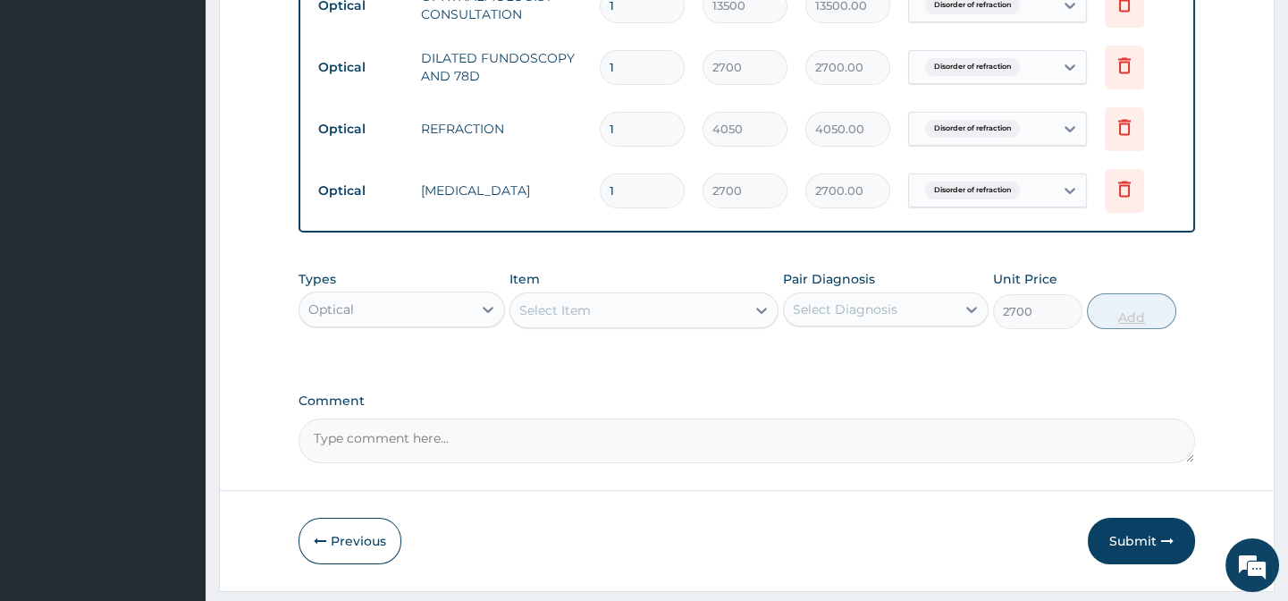
type input "0"
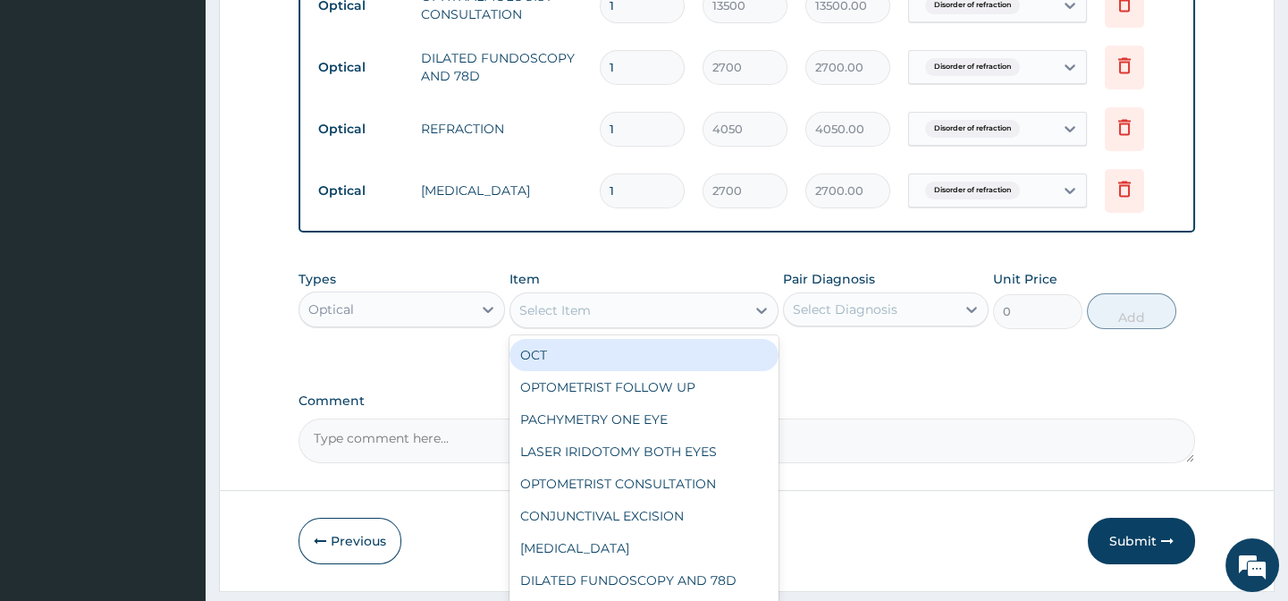
click at [606, 322] on div "Select Item" at bounding box center [627, 310] width 235 height 29
paste input "VISUAL ACUITY"
type input "VISUAL ACUITY"
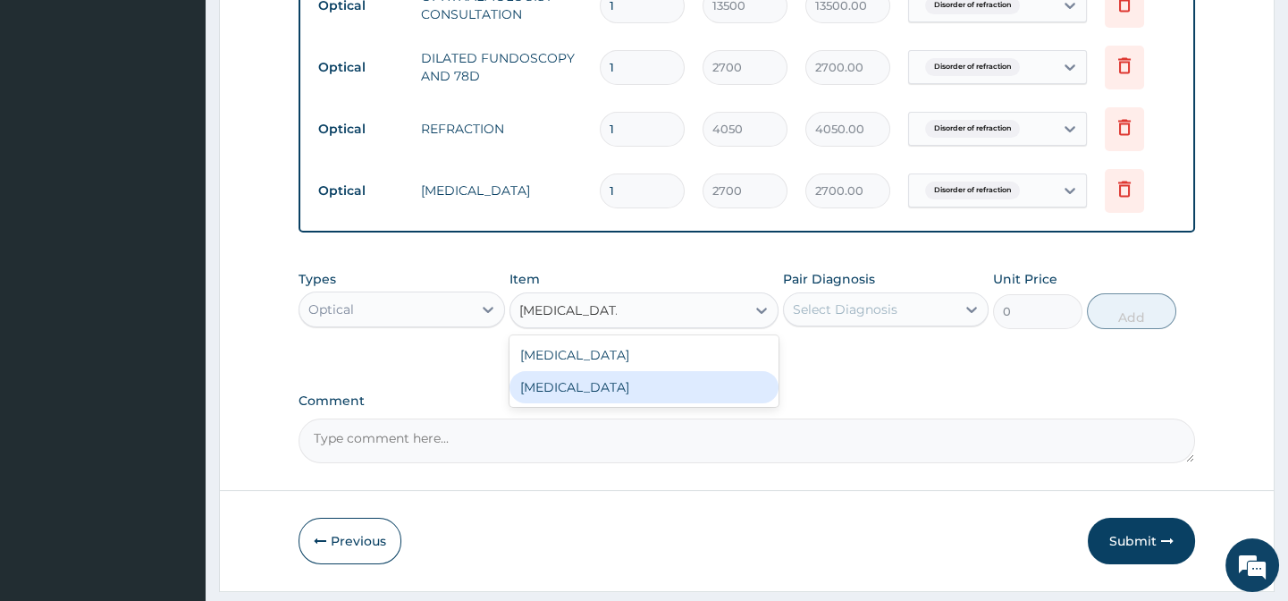
click at [711, 383] on div "VISUAL ACUITY" at bounding box center [643, 387] width 269 height 32
type input "2025"
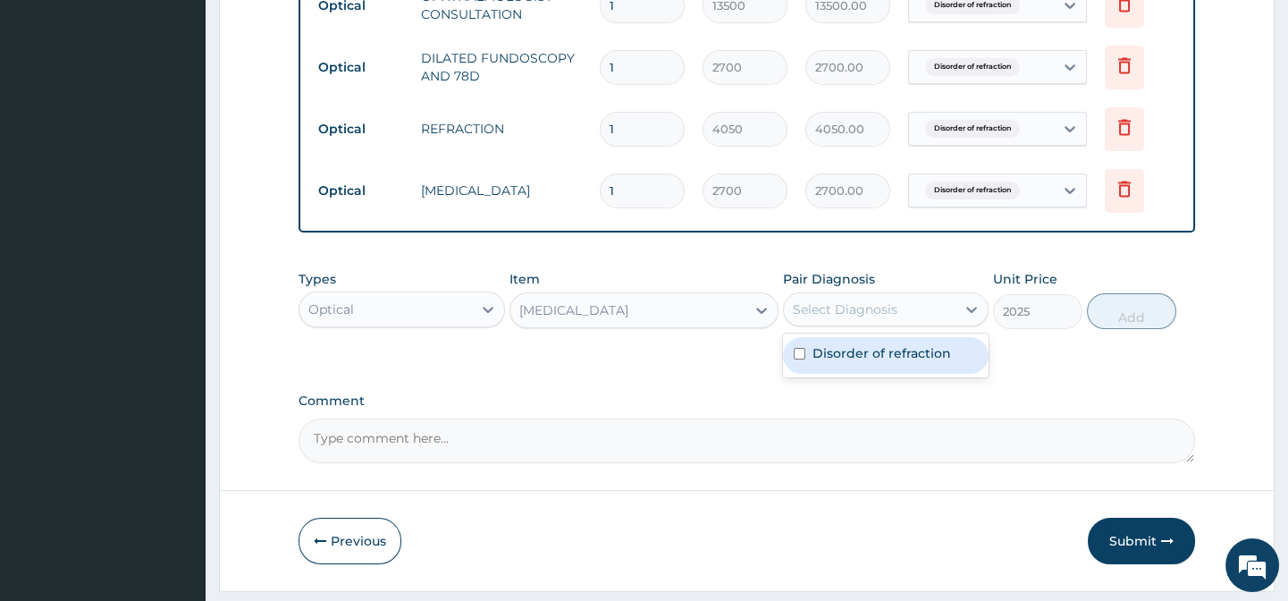
click at [918, 320] on div "Select Diagnosis" at bounding box center [870, 309] width 172 height 29
click at [956, 366] on div "Disorder of refraction" at bounding box center [886, 355] width 206 height 37
checkbox input "true"
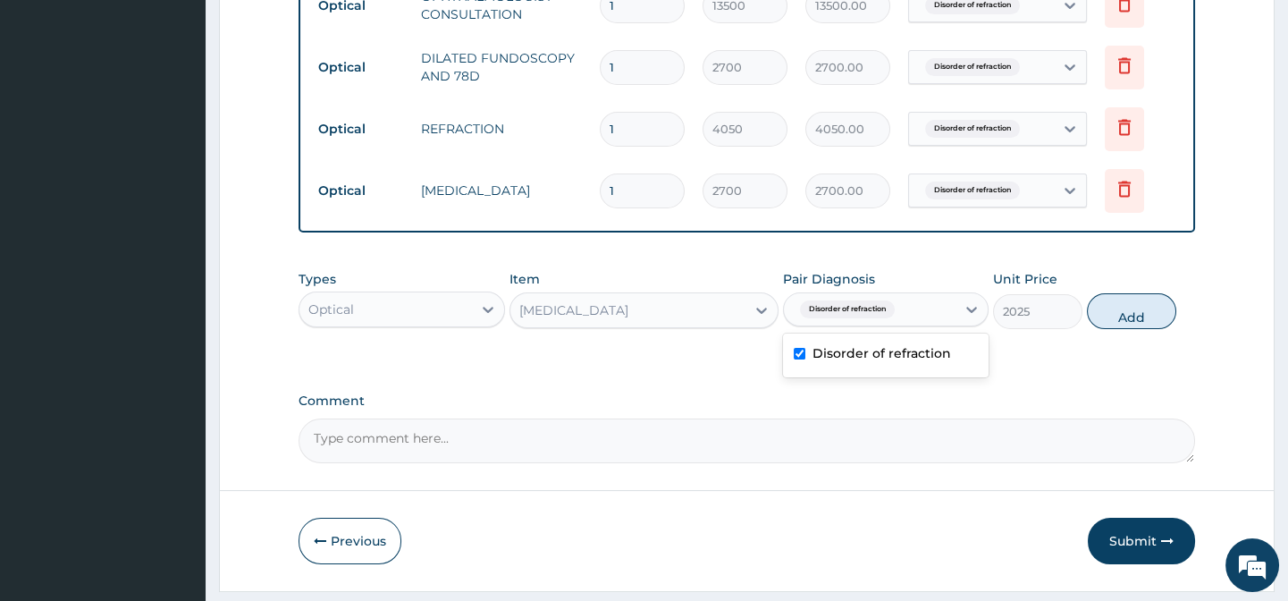
drag, startPoint x: 1048, startPoint y: 360, endPoint x: 1058, endPoint y: 358, distance: 11.1
click at [1054, 360] on div "Types Optical Item VISUAL ACUITY Pair Diagnosis option Disorder of refraction, …" at bounding box center [747, 313] width 896 height 104
click at [1111, 327] on button "Add" at bounding box center [1131, 311] width 89 height 36
type input "0"
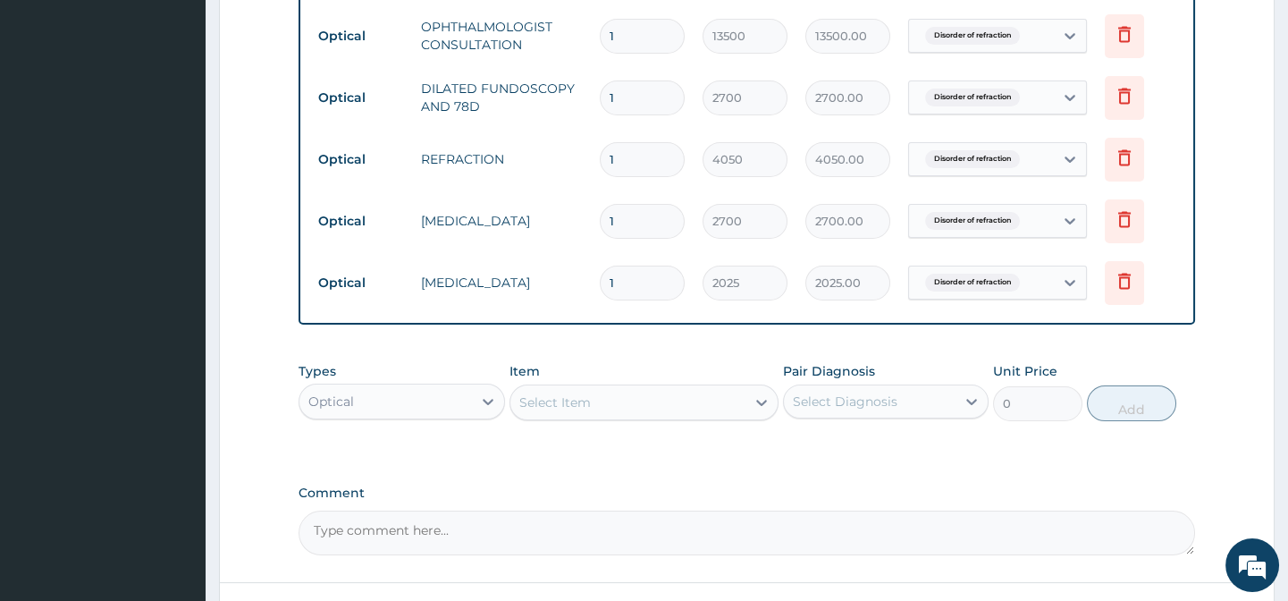
scroll to position [924, 0]
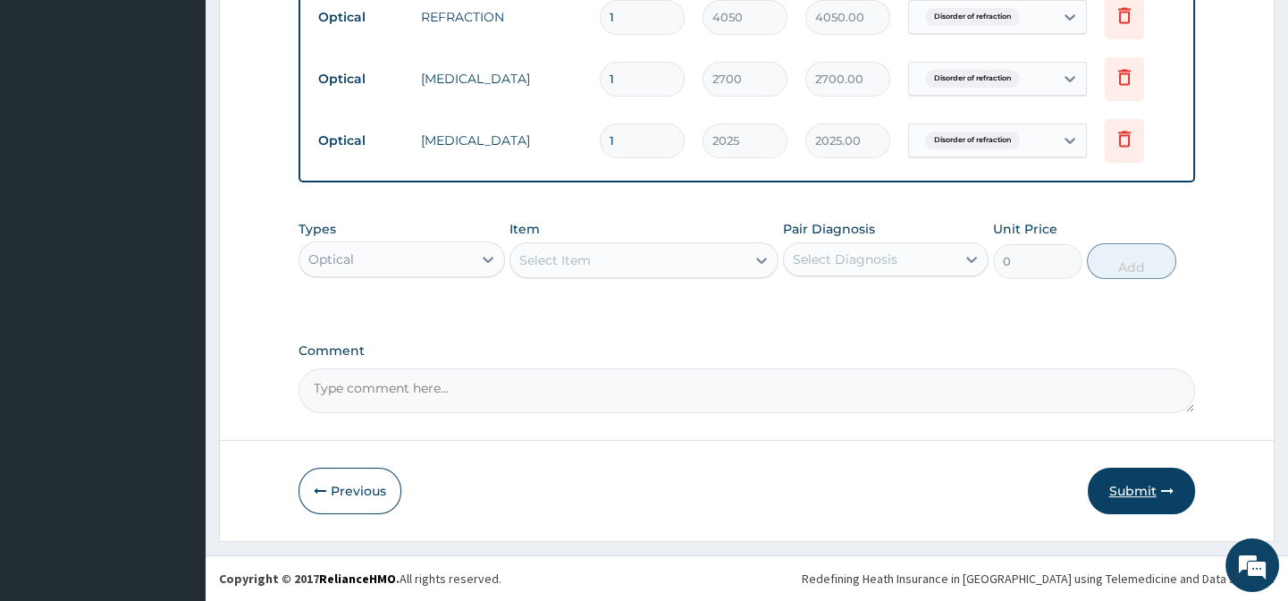
click at [1119, 481] on button "Submit" at bounding box center [1141, 490] width 107 height 46
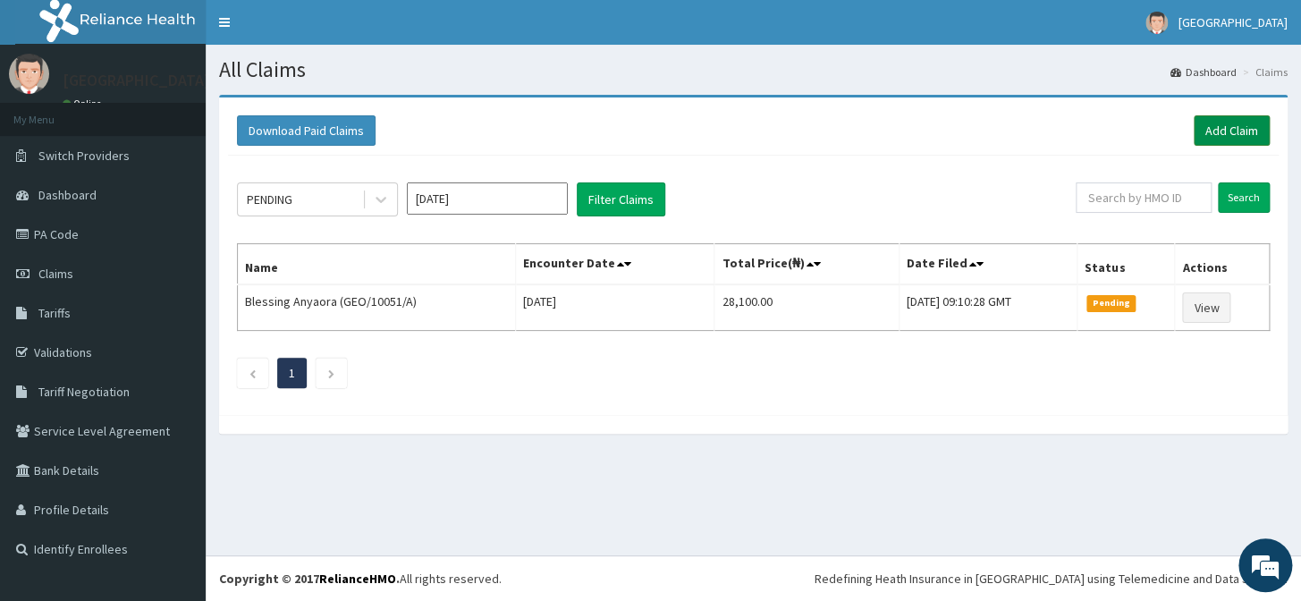
click at [1242, 123] on link "Add Claim" at bounding box center [1231, 130] width 76 height 30
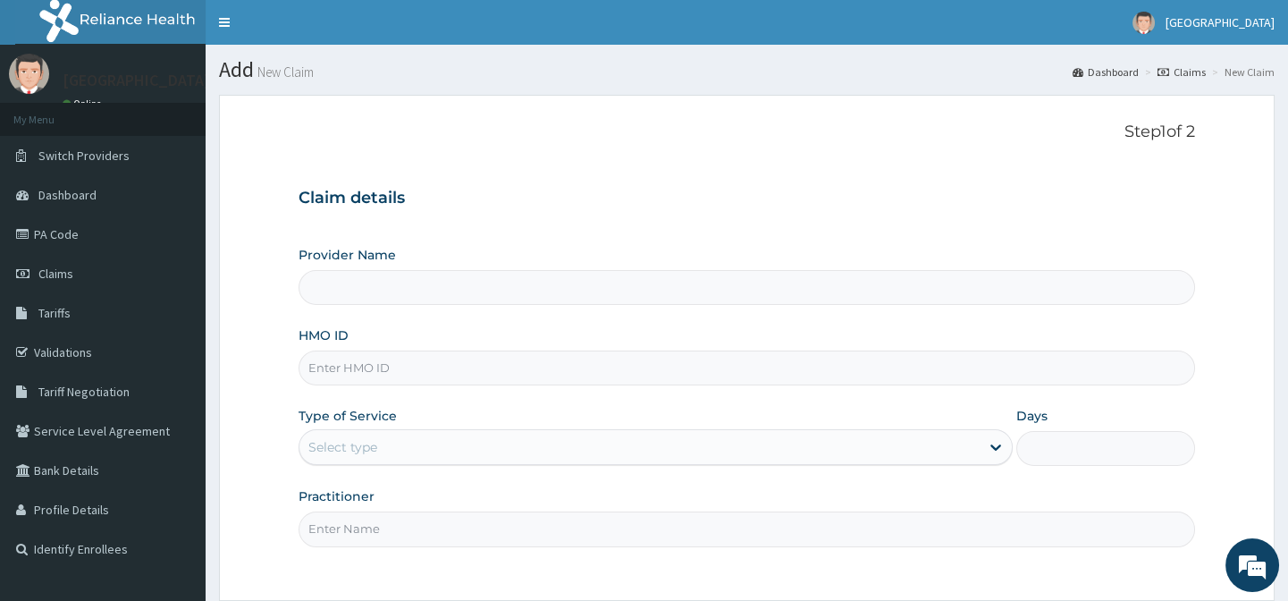
click at [383, 366] on input "HMO ID" at bounding box center [747, 367] width 896 height 35
paste input "RLD/10190/A"
type input "RLD/10190/A"
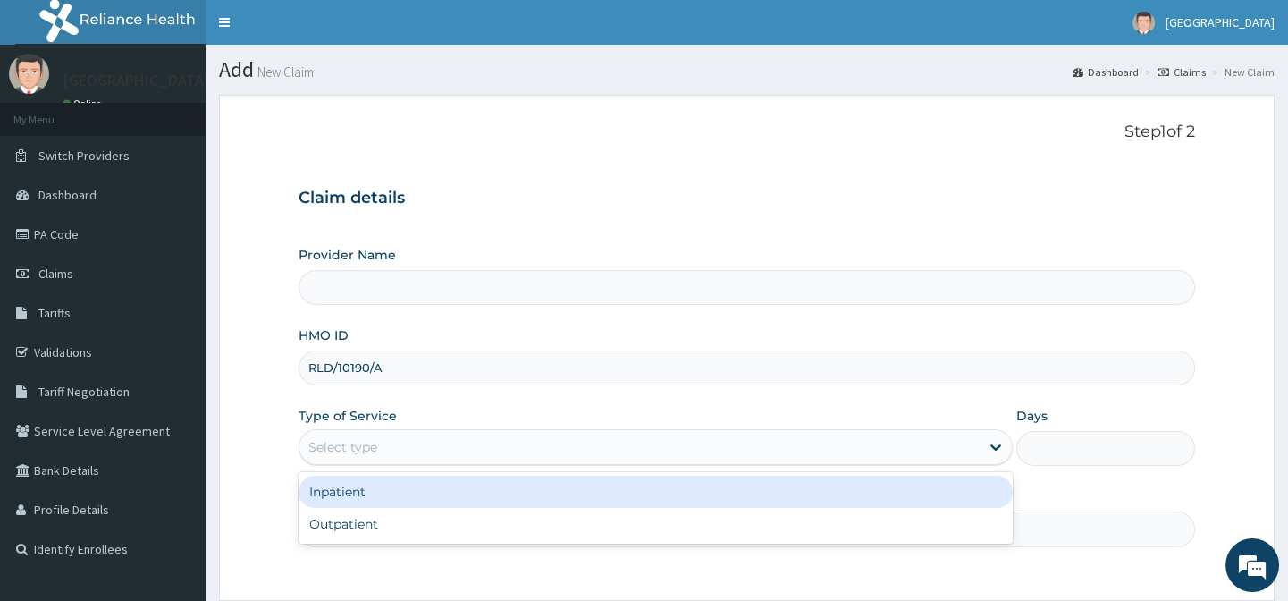
click at [375, 446] on div "Select type" at bounding box center [342, 447] width 69 height 18
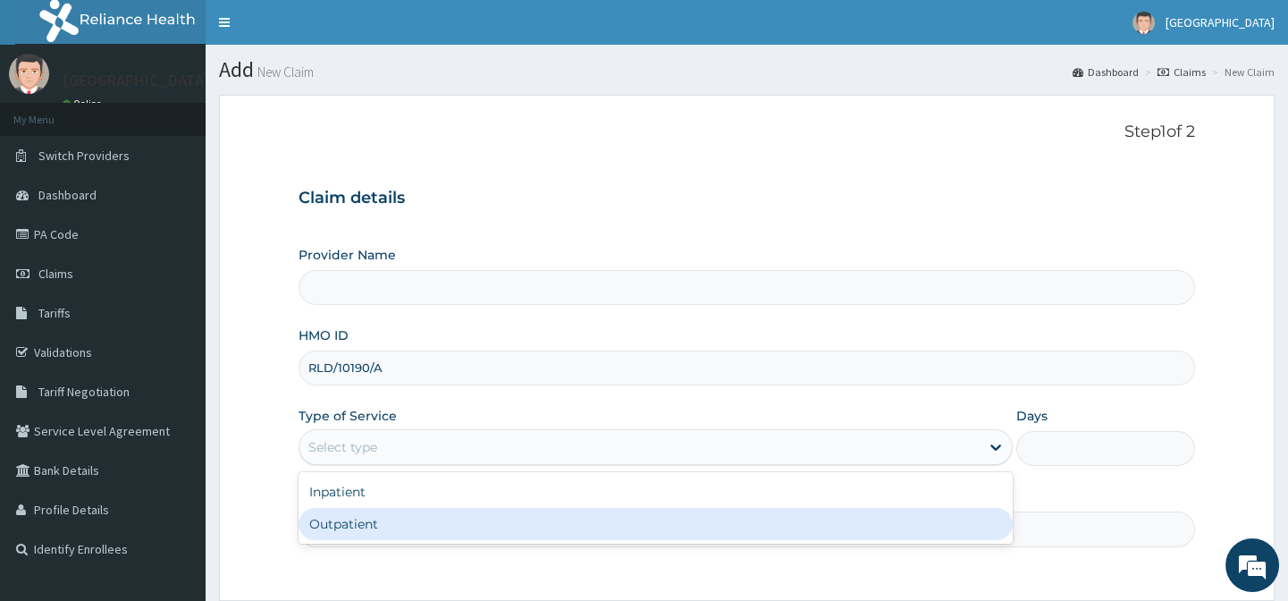
click at [400, 518] on div "Outpatient" at bounding box center [656, 524] width 714 height 32
type input "1"
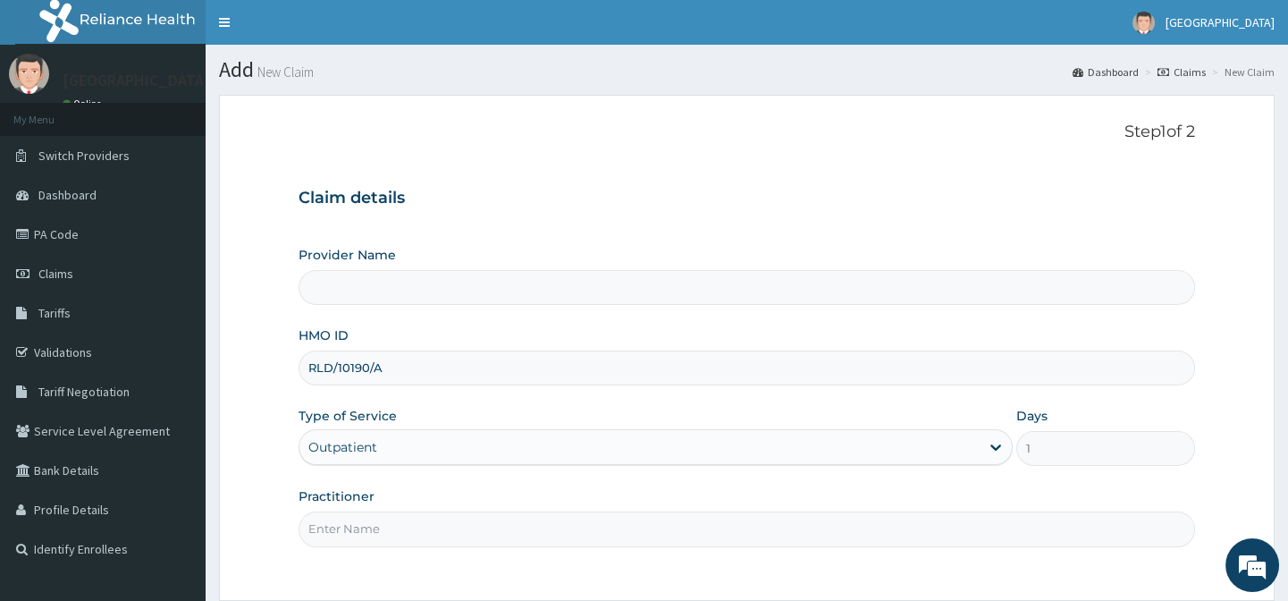
click at [400, 518] on input "Practitioner" at bounding box center [747, 528] width 896 height 35
type input "[GEOGRAPHIC_DATA]-[GEOGRAPHIC_DATA]"
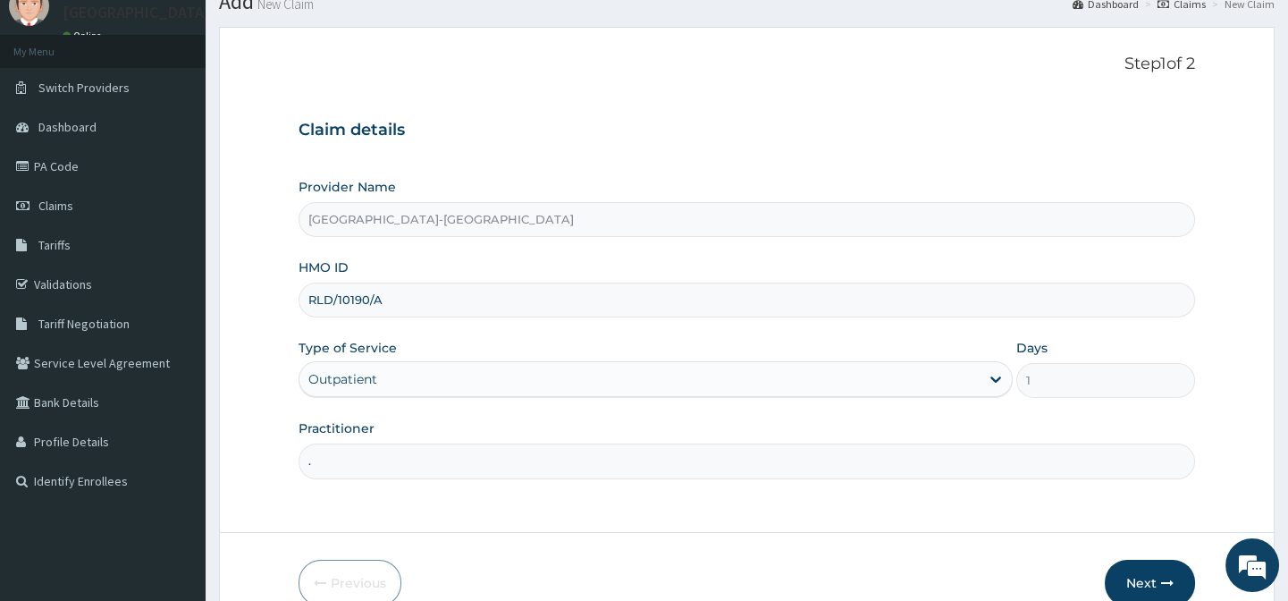
scroll to position [160, 0]
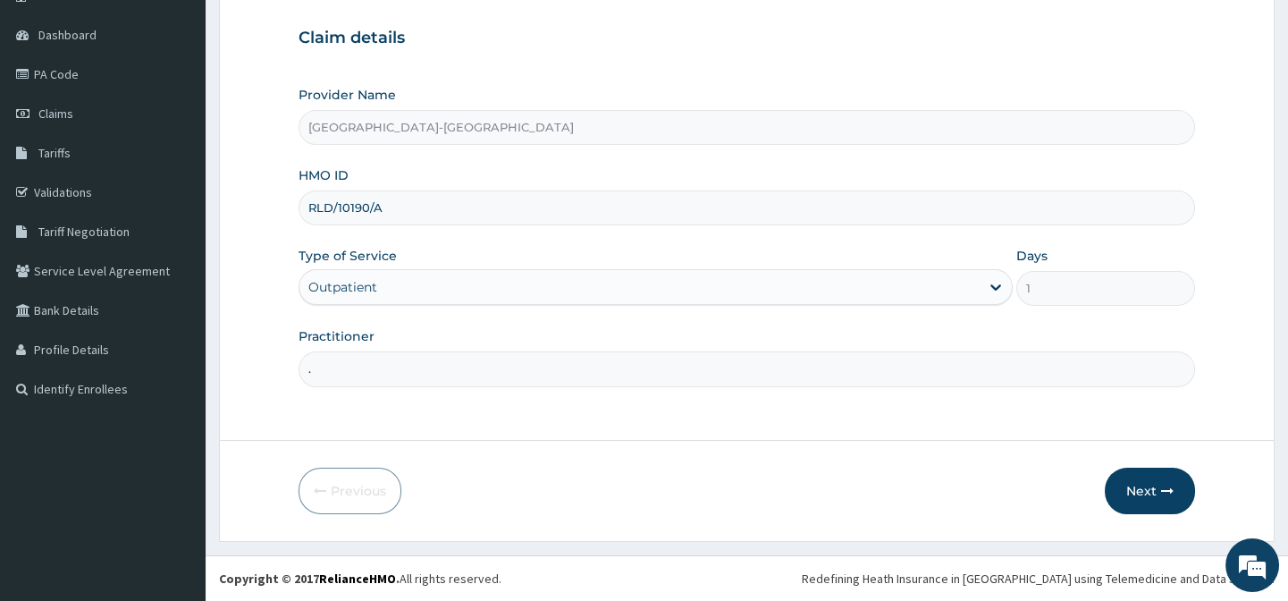
type input "."
click at [709, 475] on div "Previous Next" at bounding box center [747, 490] width 896 height 46
click at [1146, 504] on button "Next" at bounding box center [1150, 490] width 90 height 46
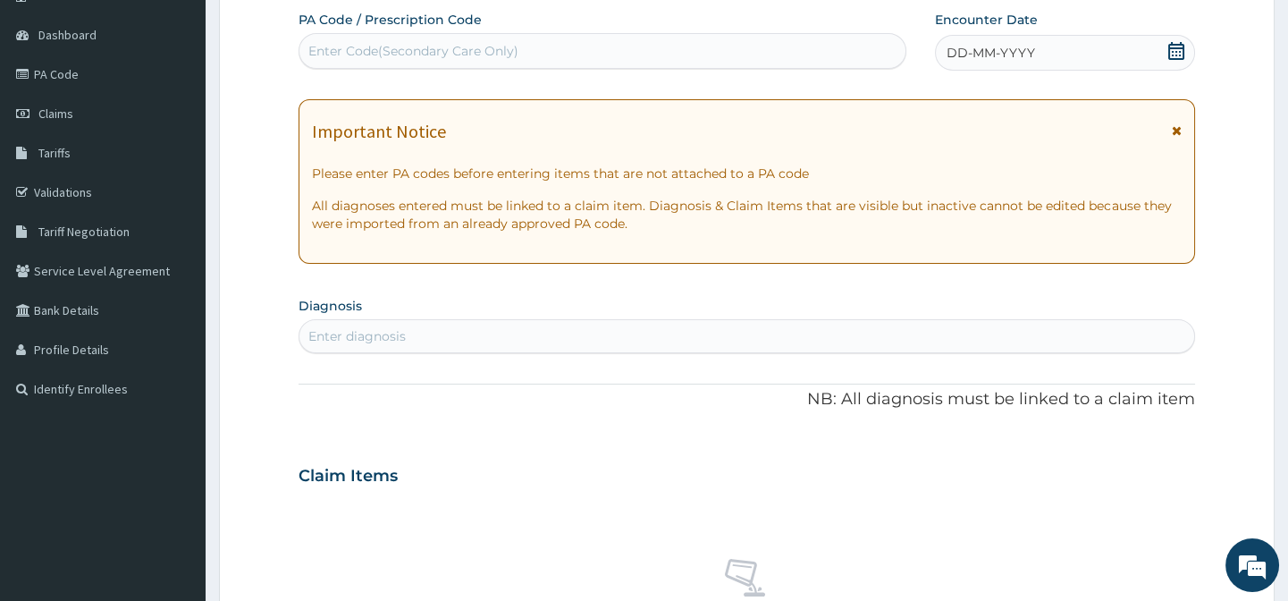
scroll to position [0, 0]
click at [1014, 45] on span "DD-MM-YYYY" at bounding box center [991, 53] width 88 height 18
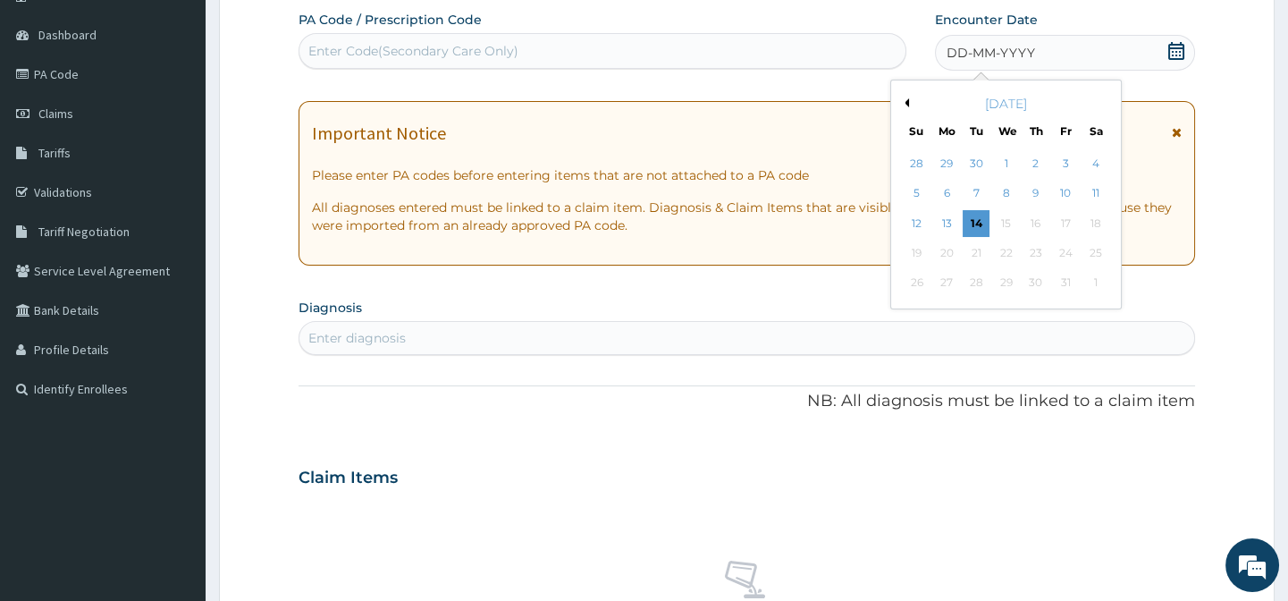
click at [902, 195] on div "5 6 7 8 9 10 11" at bounding box center [1006, 193] width 208 height 29
click at [930, 188] on div "5 6 7 8 9 10 11" at bounding box center [1006, 193] width 208 height 29
click at [920, 189] on div "5" at bounding box center [916, 194] width 27 height 27
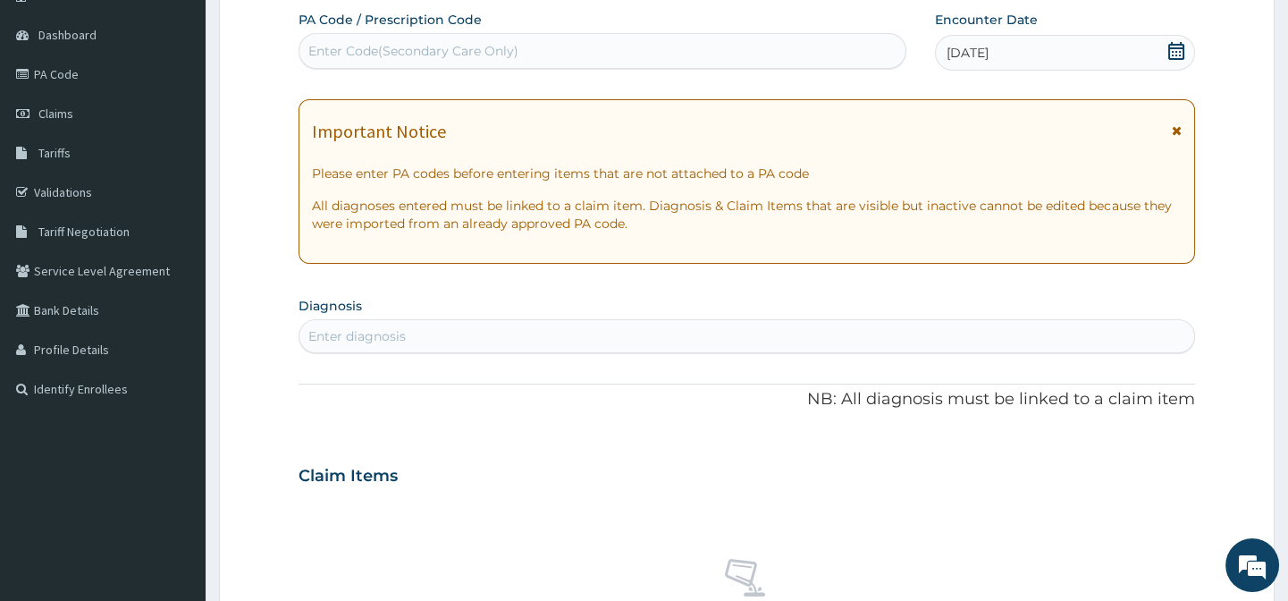
click at [475, 332] on div "Enter diagnosis" at bounding box center [746, 336] width 894 height 29
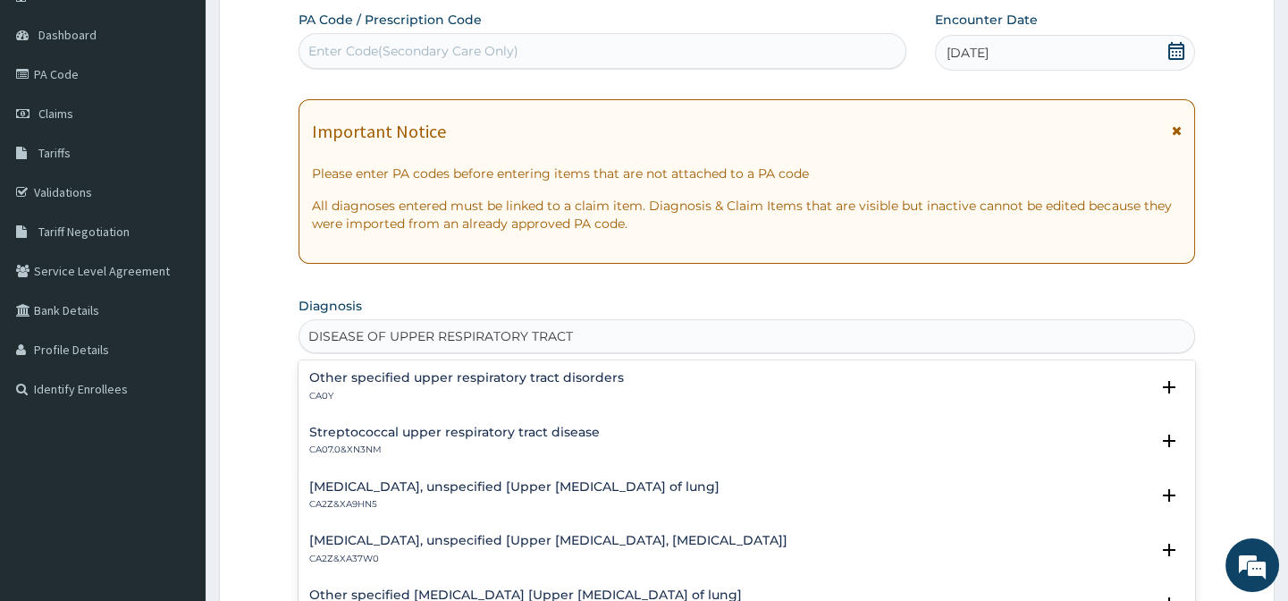
type input "DISEASE OF UPPER RESPIRATORY TRACT"
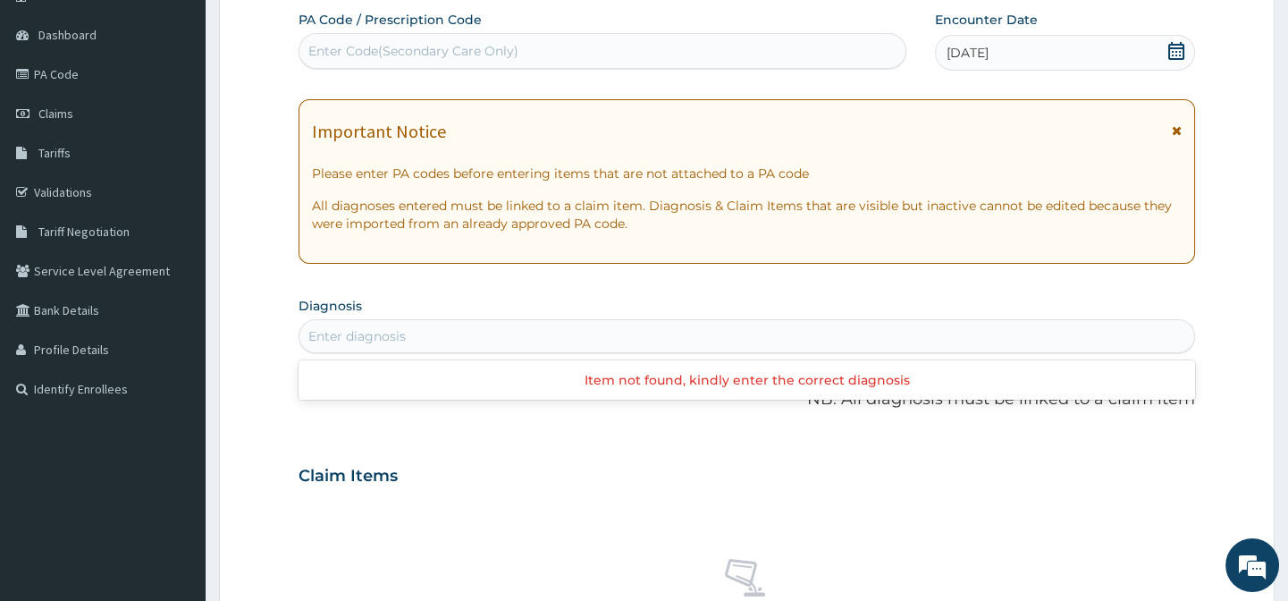
drag, startPoint x: 576, startPoint y: 333, endPoint x: 545, endPoint y: 333, distance: 30.4
click at [545, 333] on div "Enter diagnosis" at bounding box center [746, 336] width 894 height 29
click at [434, 336] on div "Enter diagnosis" at bounding box center [746, 336] width 894 height 29
type input "TRACT"
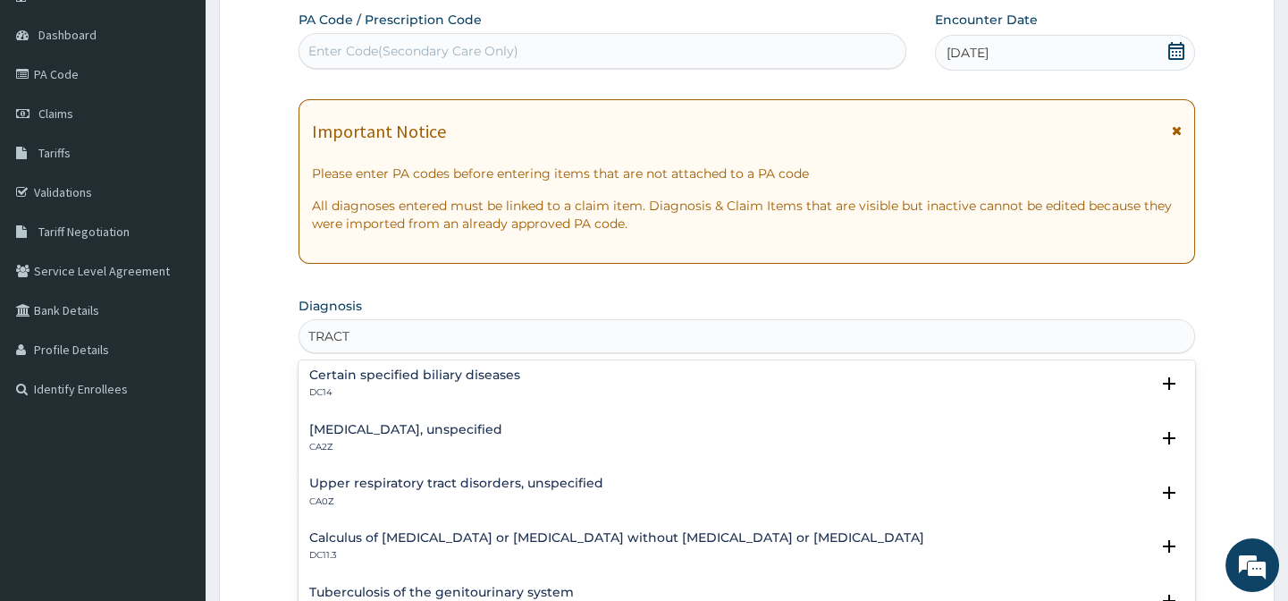
scroll to position [568, 0]
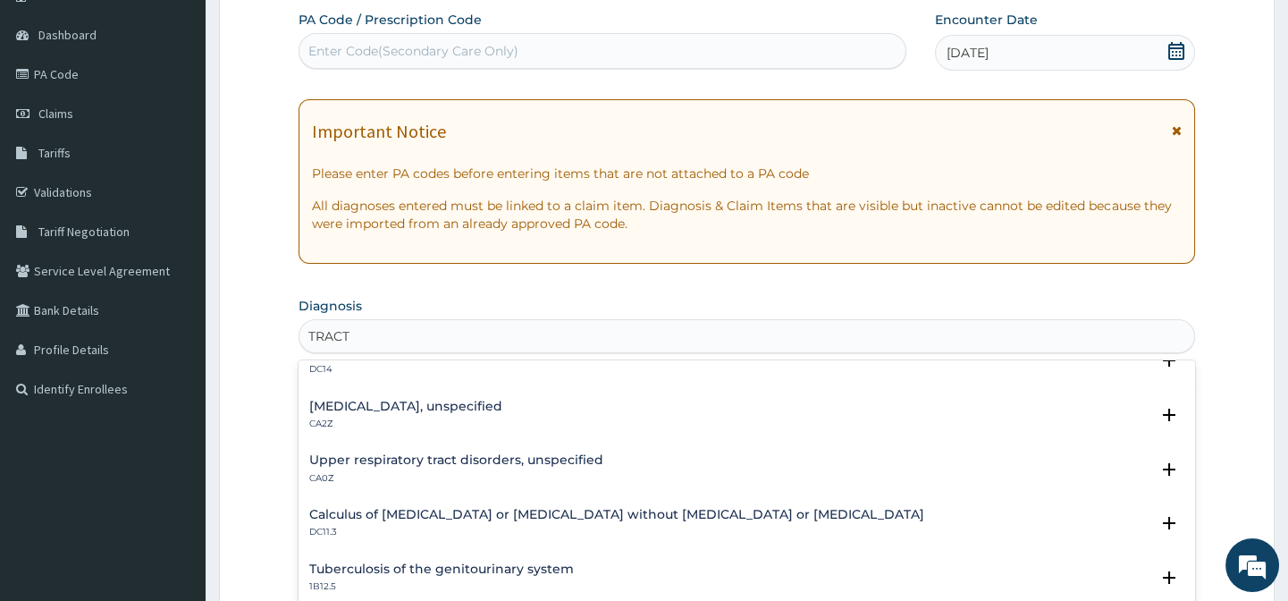
click at [486, 463] on h4 "Upper respiratory tract disorders, unspecified" at bounding box center [456, 459] width 294 height 13
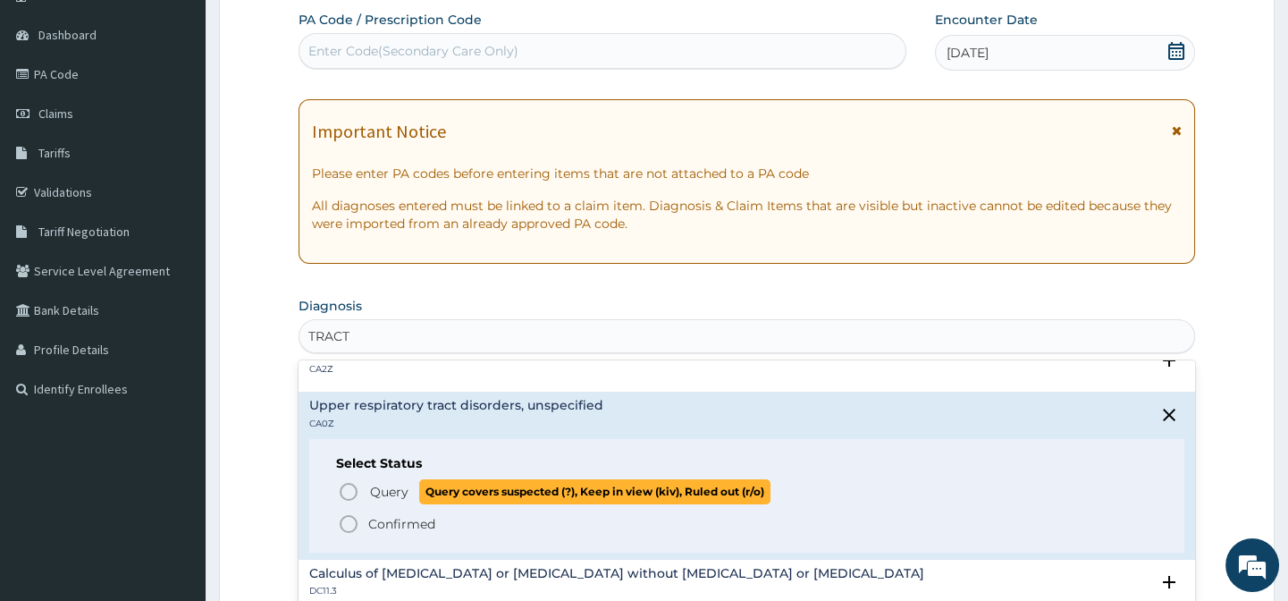
scroll to position [650, 0]
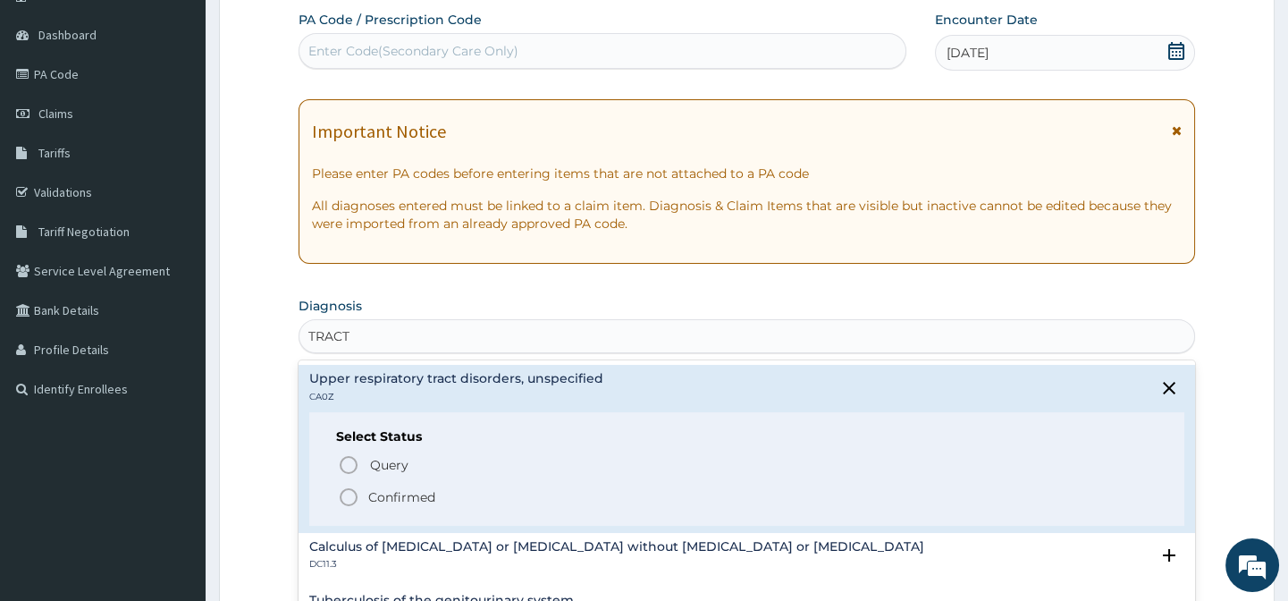
click at [345, 492] on icon "status option filled" at bounding box center [348, 496] width 21 height 21
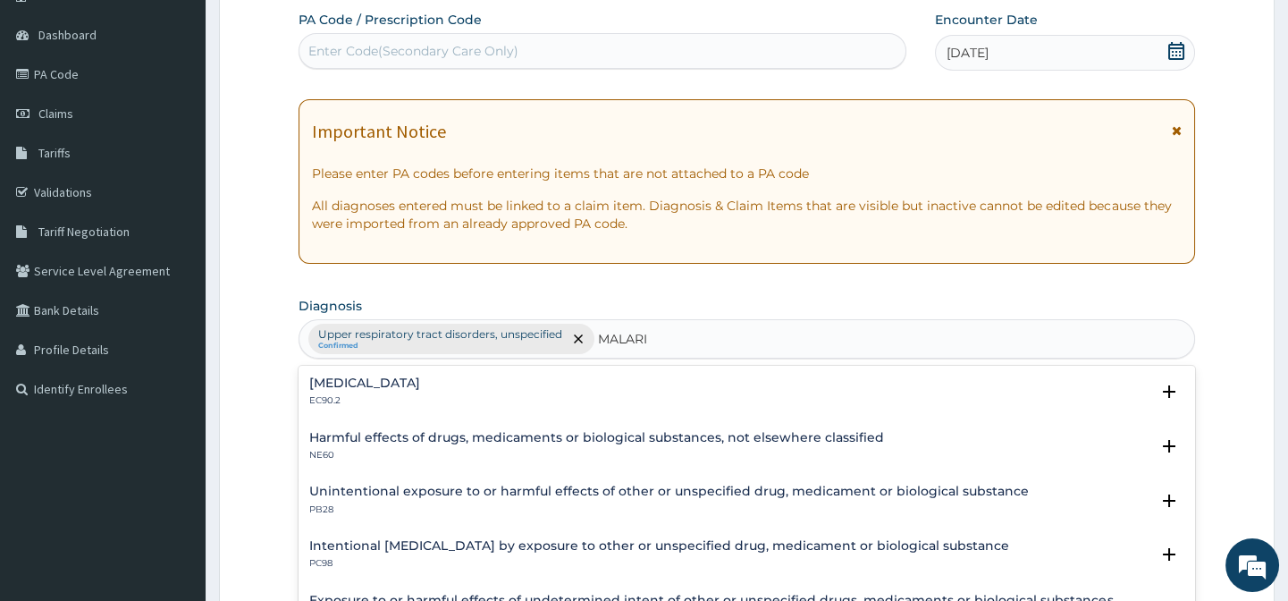
type input "MALARIA"
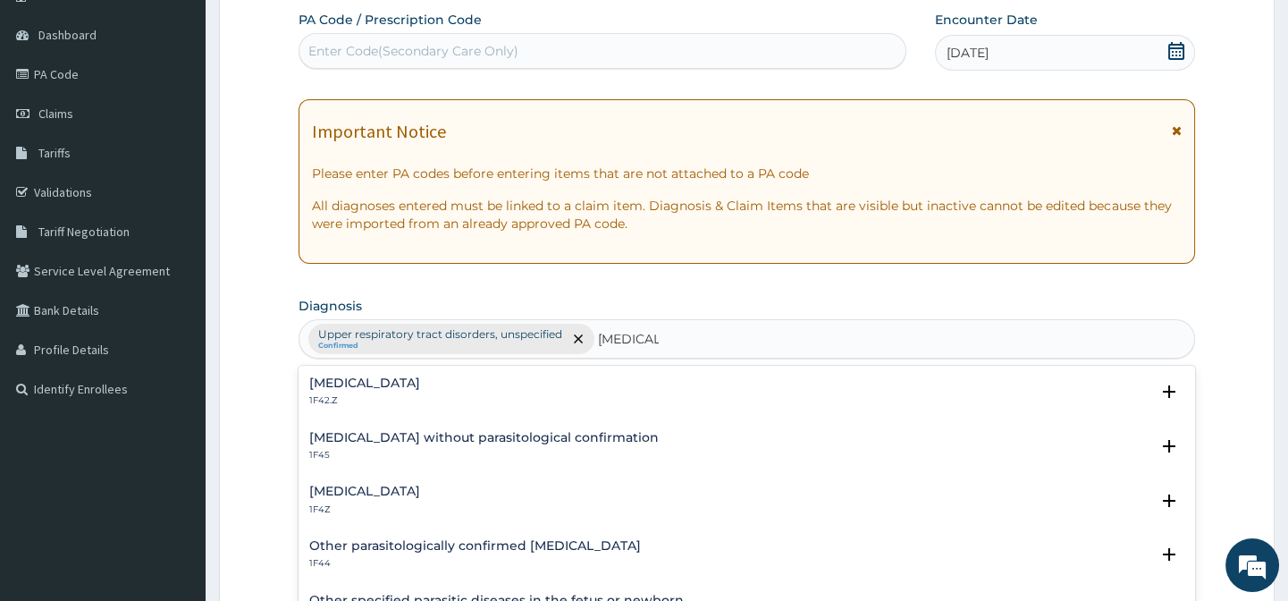
click at [367, 491] on h4 "Malaria, unspecified" at bounding box center [364, 490] width 111 height 13
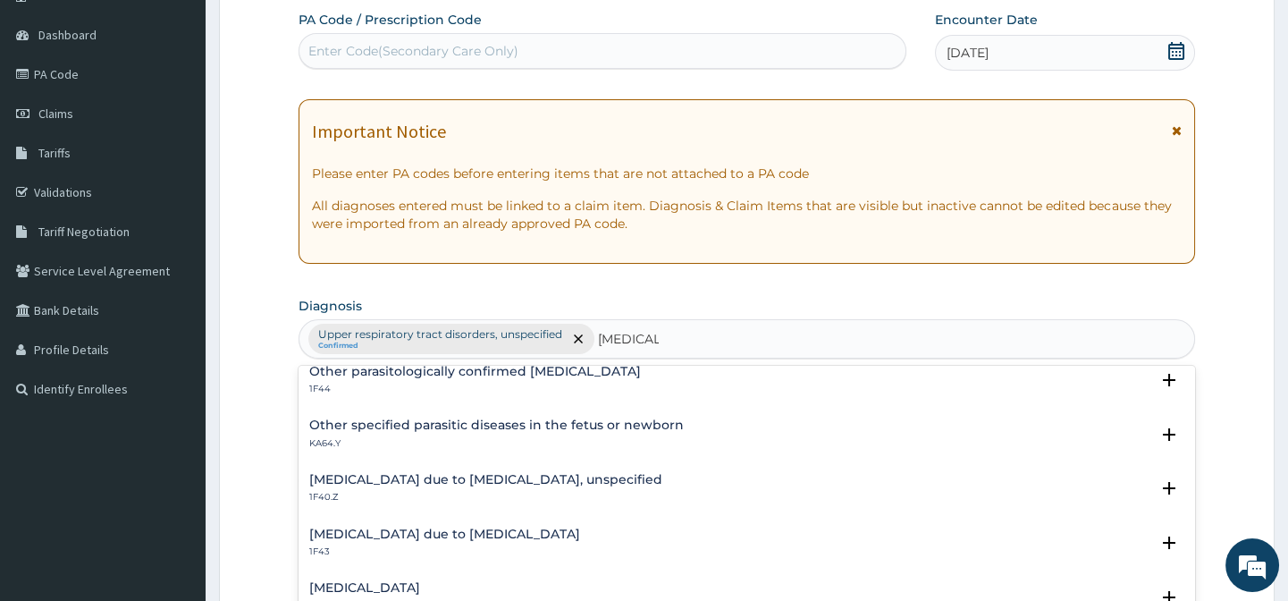
scroll to position [324, 0]
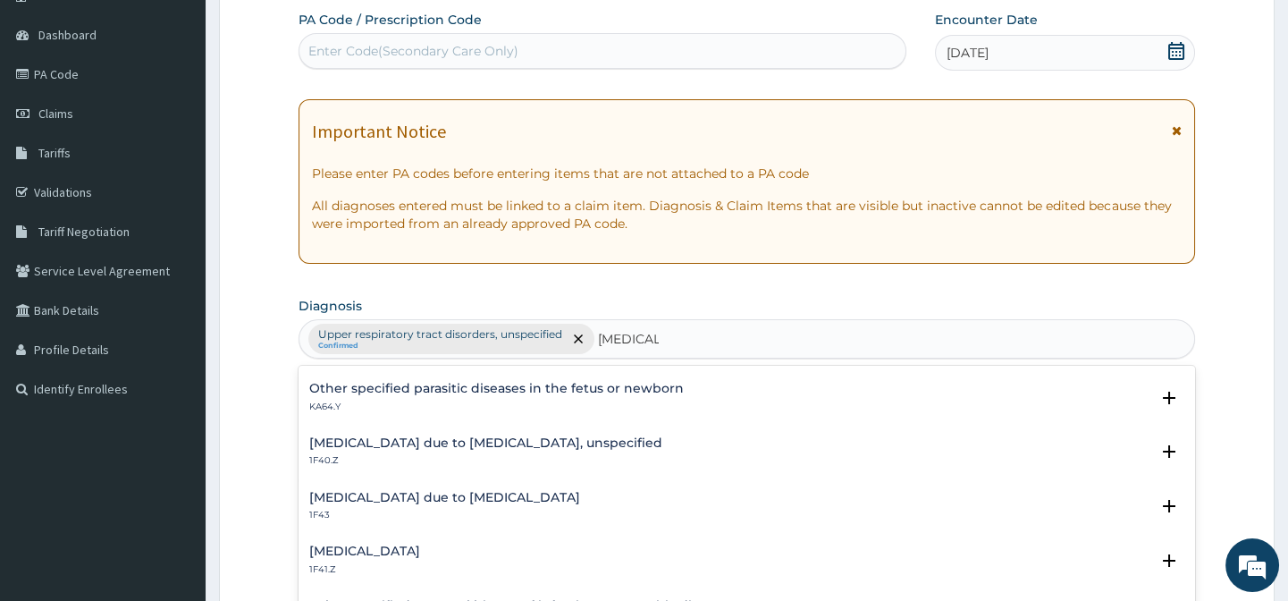
click at [367, 442] on h4 "Malaria due to Plasmodium falciparum, unspecified" at bounding box center [485, 442] width 353 height 13
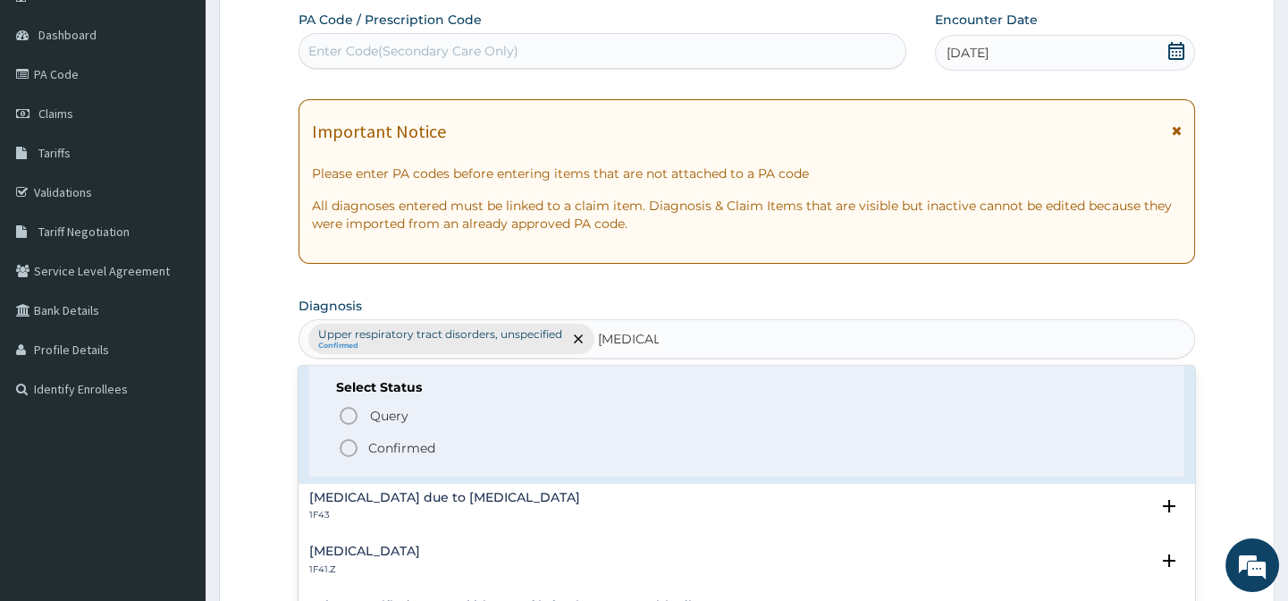
click at [353, 446] on icon "status option filled" at bounding box center [348, 447] width 21 height 21
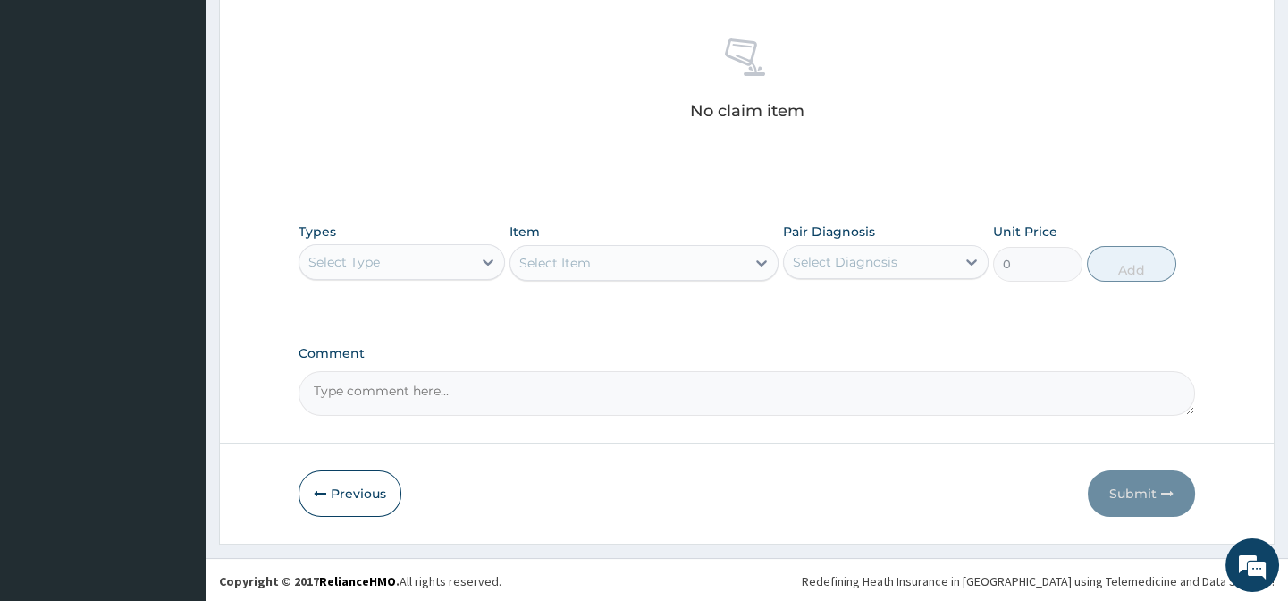
scroll to position [687, 0]
click at [462, 277] on div "Types Select Type" at bounding box center [402, 250] width 206 height 59
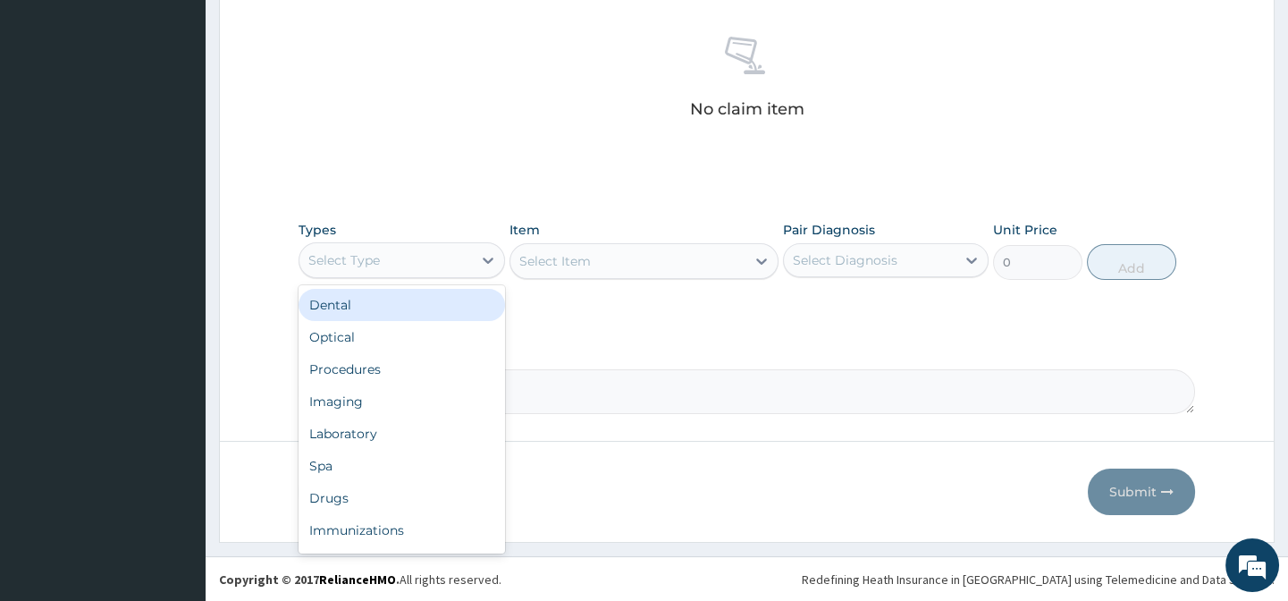
click at [461, 268] on div "Select Type" at bounding box center [385, 260] width 172 height 29
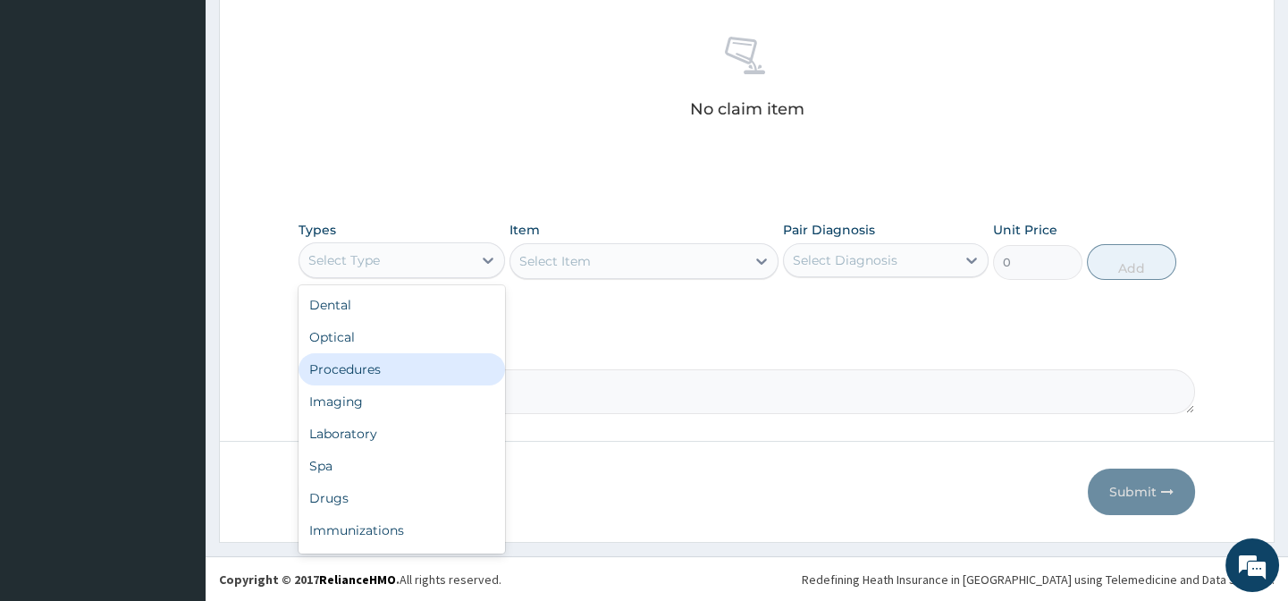
click at [383, 374] on div "Procedures" at bounding box center [402, 369] width 206 height 32
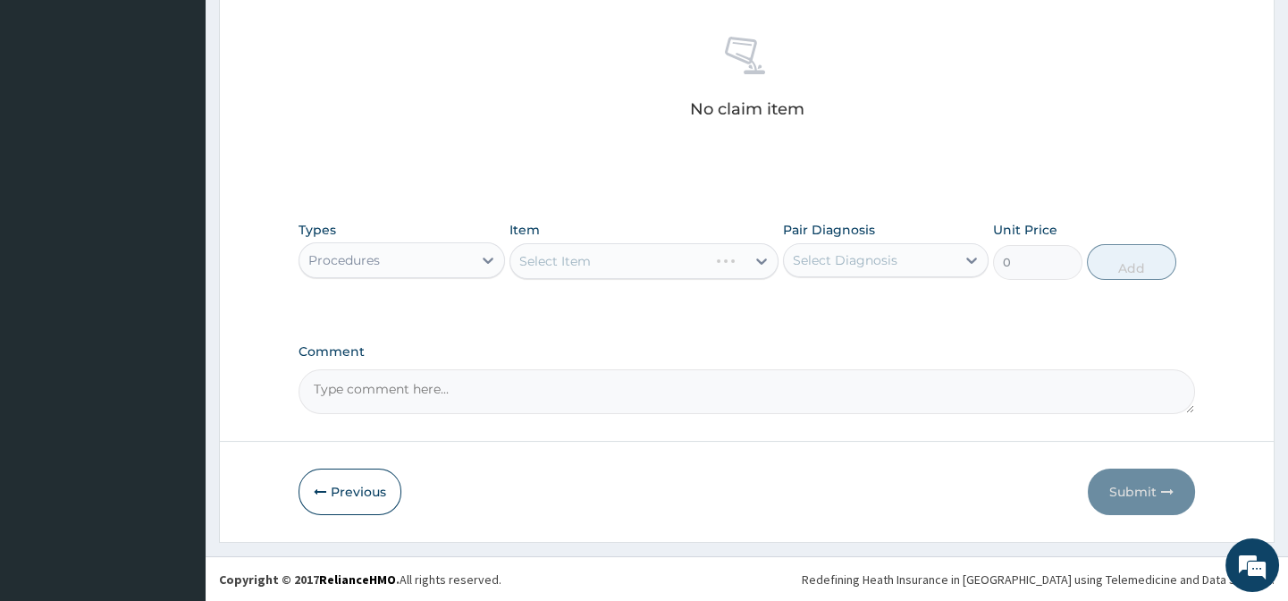
click at [618, 268] on div "Select Item" at bounding box center [643, 261] width 269 height 36
click at [634, 224] on div "Item Select Item" at bounding box center [643, 250] width 269 height 59
click at [850, 173] on div "No claim item" at bounding box center [747, 81] width 896 height 206
click at [868, 309] on div "Types Procedures Item Select Item Pair Diagnosis Select Diagnosis Unit Price 0 …" at bounding box center [747, 264] width 896 height 104
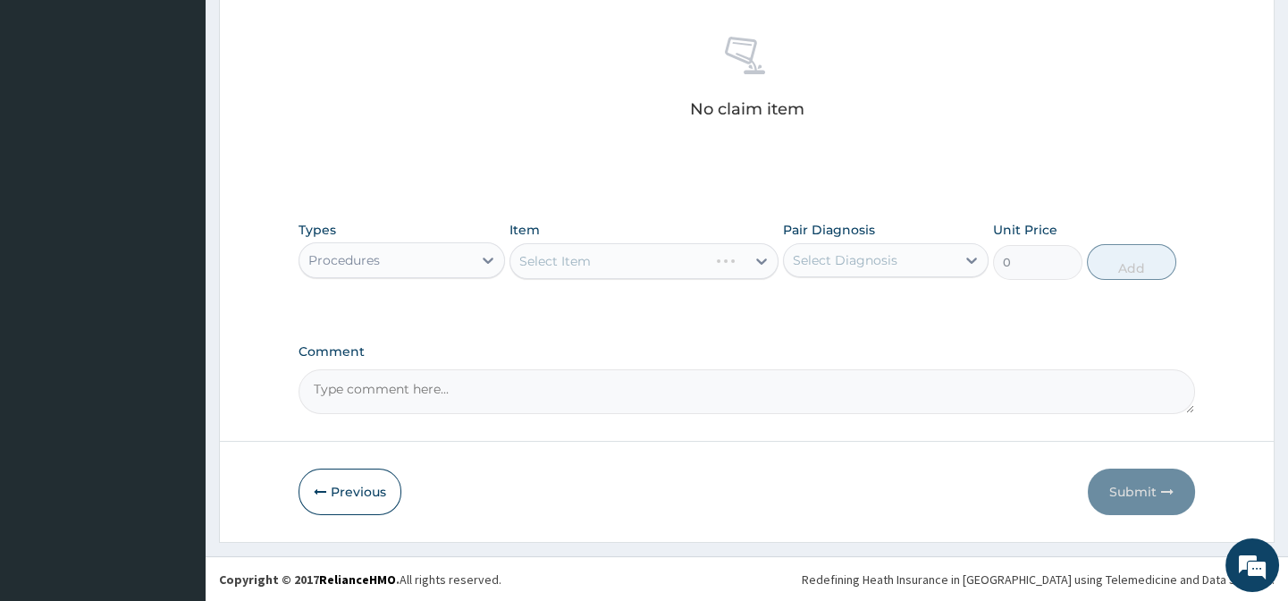
click at [1112, 299] on div "Types Procedures Item Select Item Pair Diagnosis Select Diagnosis Unit Price 0 …" at bounding box center [747, 264] width 896 height 104
click at [1191, 179] on div "No claim item" at bounding box center [747, 81] width 896 height 206
click at [1057, 217] on div "Types Procedures Item Select Item Pair Diagnosis Select Diagnosis Unit Price 0 …" at bounding box center [747, 250] width 896 height 77
click at [926, 223] on div "Pair Diagnosis Select Diagnosis" at bounding box center [886, 250] width 206 height 59
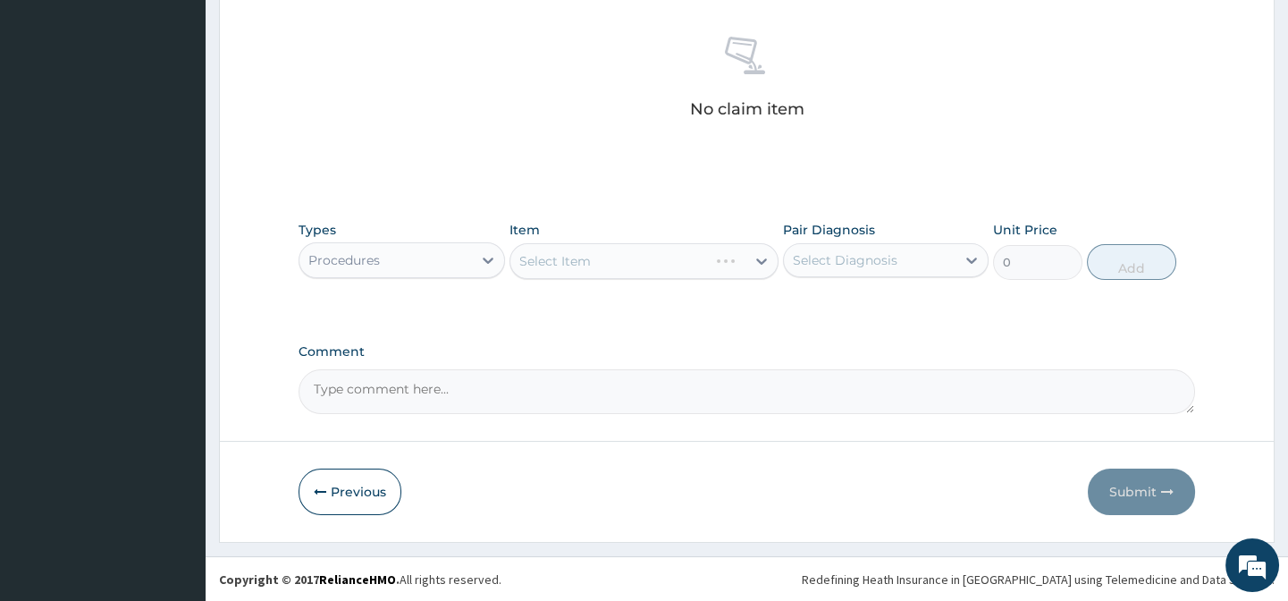
click at [548, 270] on div "Select Item" at bounding box center [643, 261] width 269 height 36
click at [580, 293] on div "Types Procedures Item Select Item Pair Diagnosis Select Diagnosis Unit Price 0 …" at bounding box center [747, 264] width 896 height 104
click at [573, 259] on div "Select Item" at bounding box center [555, 261] width 72 height 18
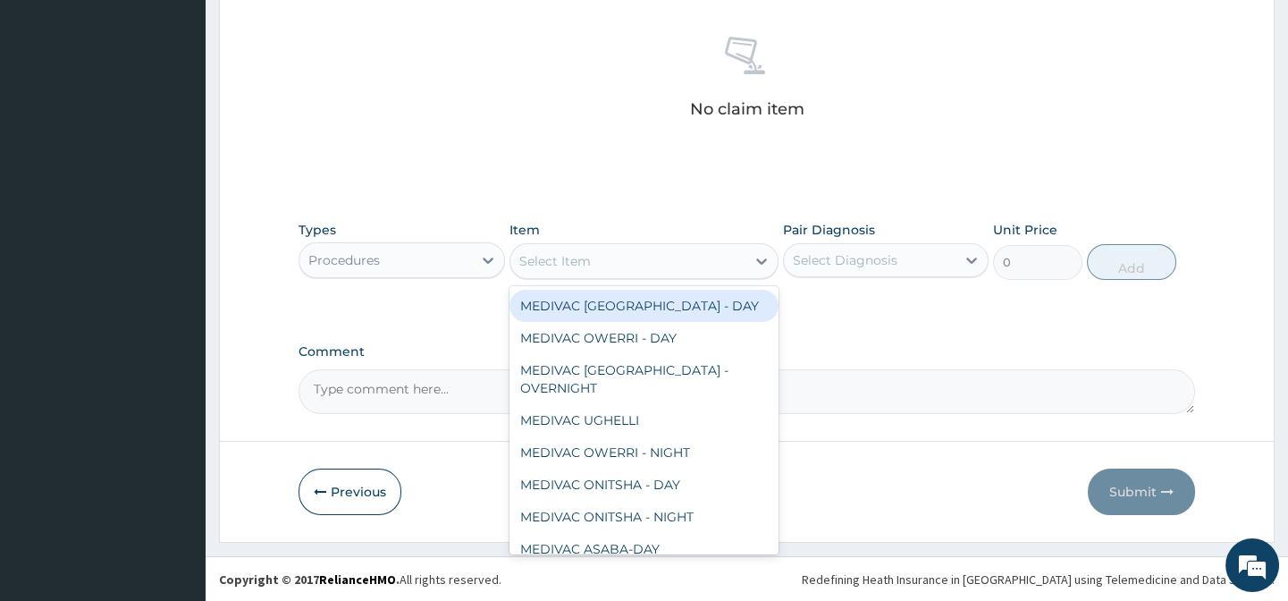
paste input "General Practitio"
type input "General Practitio"
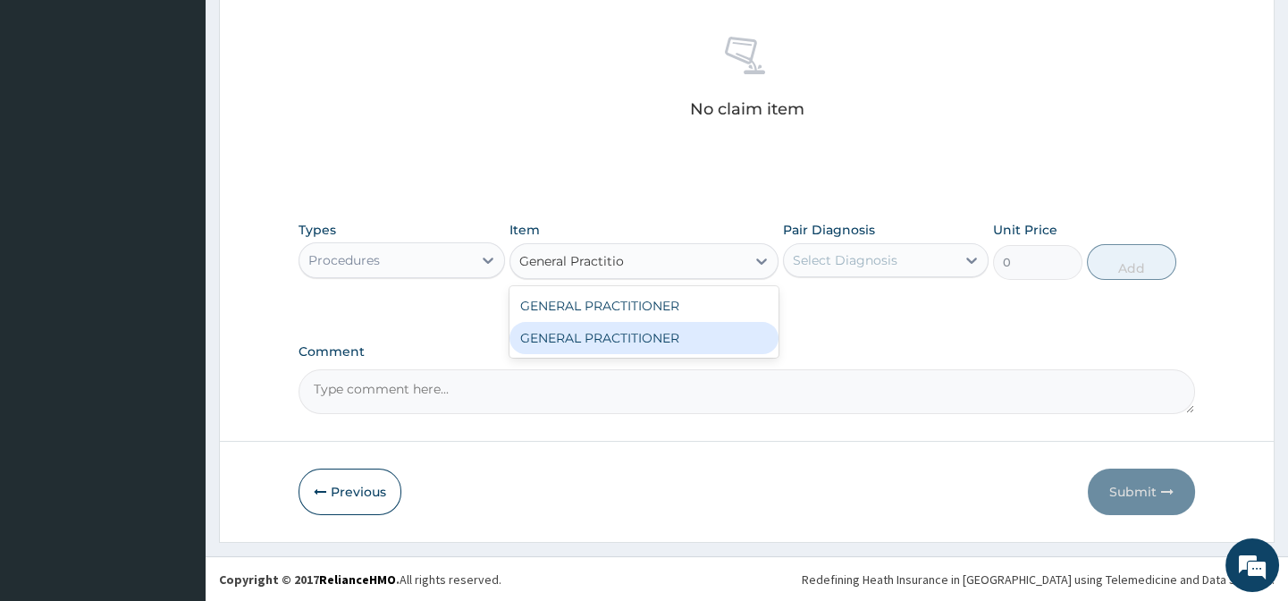
click at [751, 337] on div "GENERAL PRACTITIONER" at bounding box center [643, 338] width 269 height 32
type input "3125"
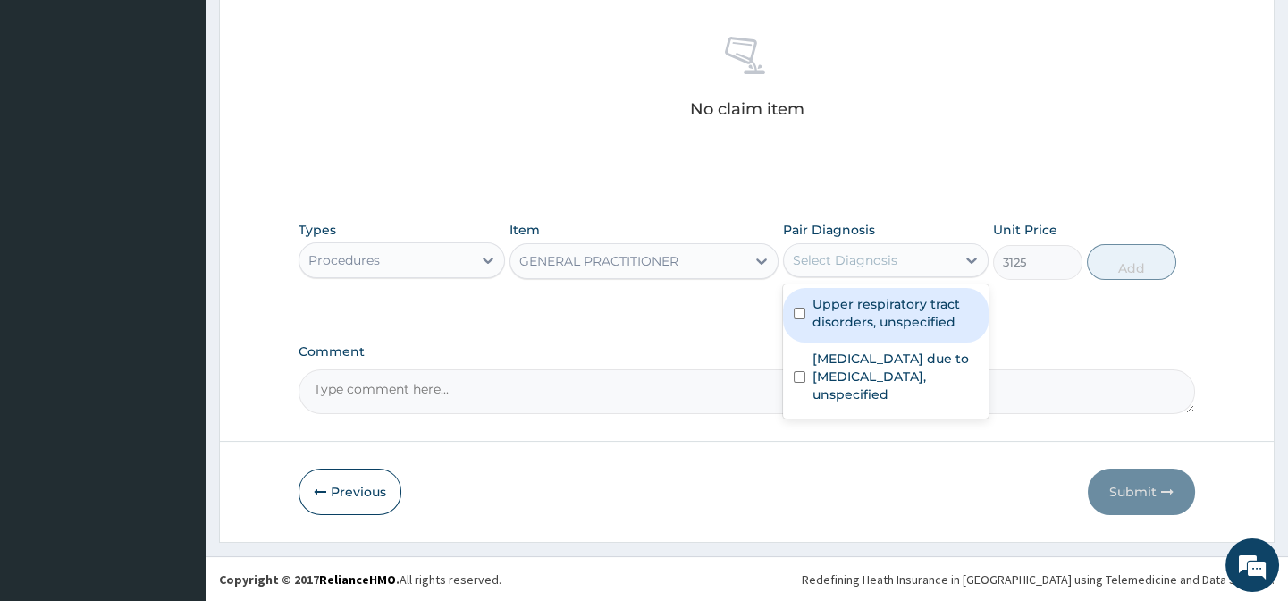
click at [872, 251] on div "Select Diagnosis" at bounding box center [845, 260] width 105 height 18
click at [938, 316] on label "Upper respiratory tract disorders, unspecified" at bounding box center [895, 313] width 165 height 36
checkbox input "true"
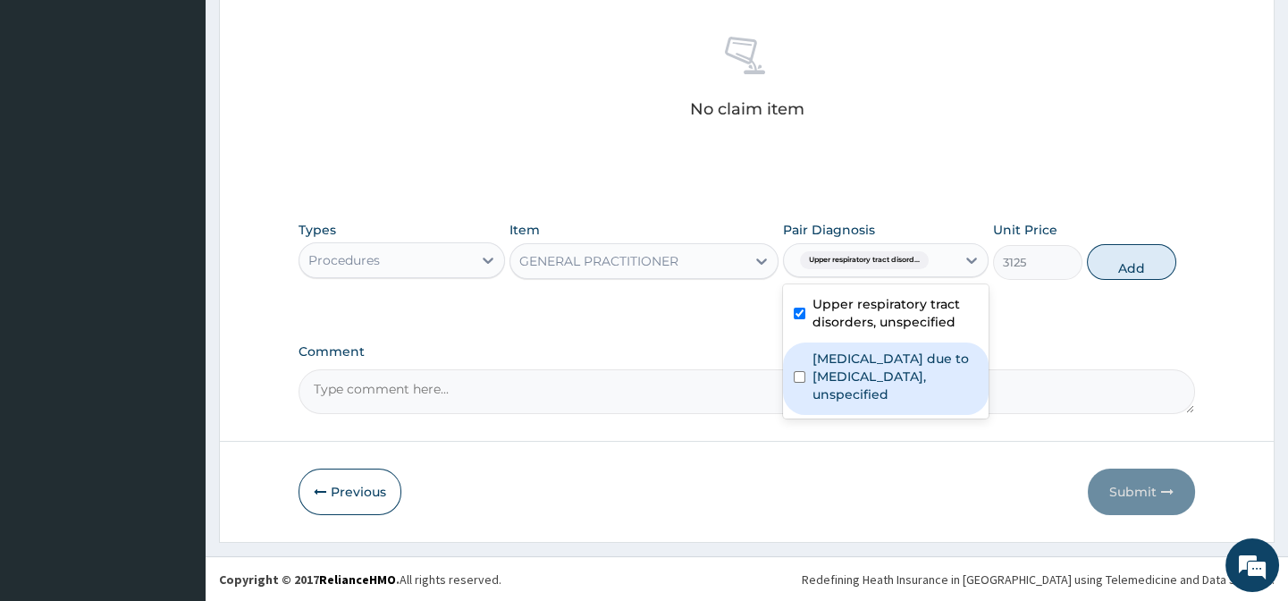
click at [939, 380] on label "[MEDICAL_DATA] due to [MEDICAL_DATA], unspecified" at bounding box center [895, 376] width 165 height 54
checkbox input "true"
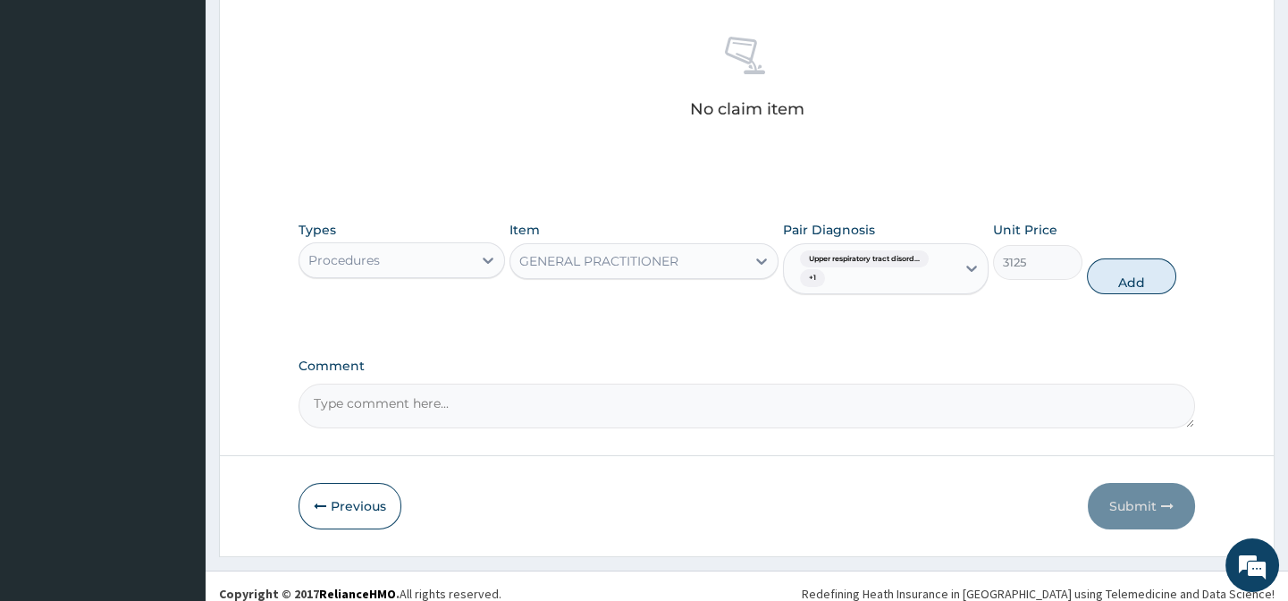
click at [1082, 328] on div "Types Procedures Item GENERAL PRACTITIONER Pair Diagnosis Upper respiratory tra…" at bounding box center [747, 271] width 896 height 119
click at [1131, 282] on button "Add" at bounding box center [1131, 276] width 89 height 36
type input "0"
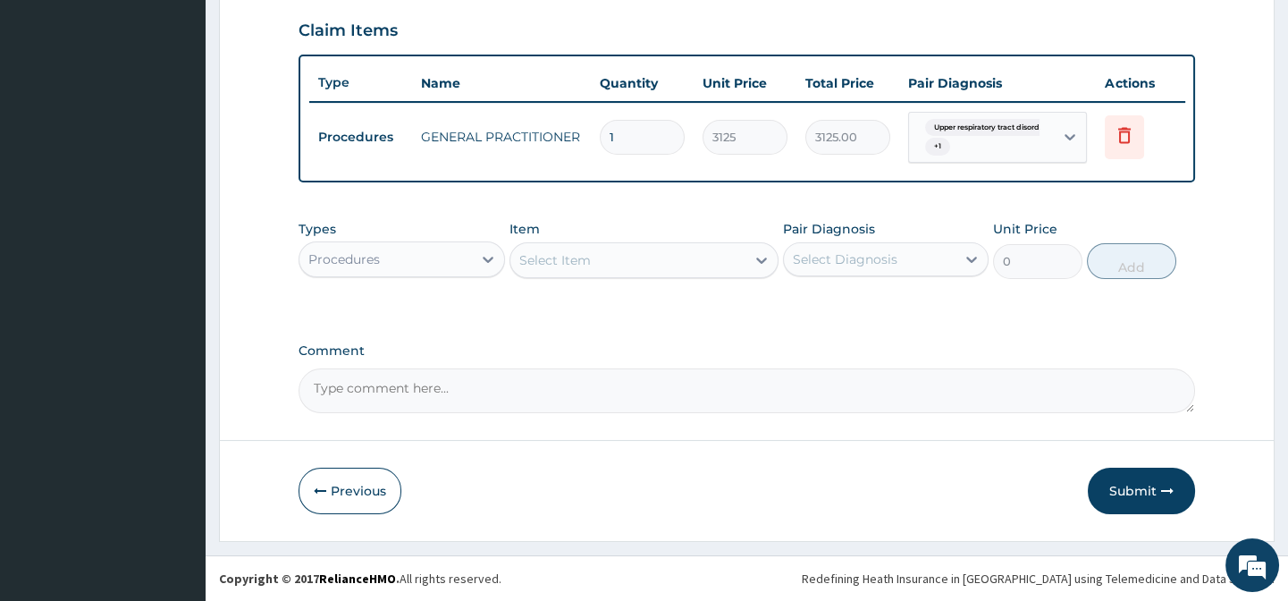
scroll to position [621, 0]
click at [410, 228] on div "Types Procedures" at bounding box center [402, 249] width 206 height 59
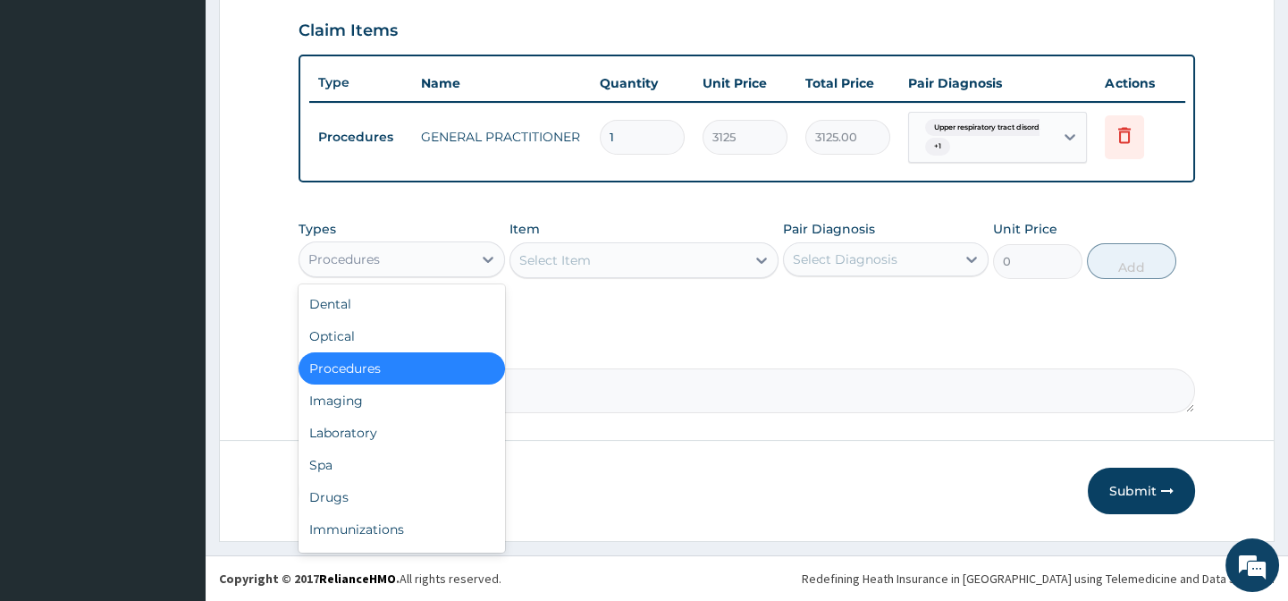
click at [409, 265] on div "Procedures" at bounding box center [385, 259] width 172 height 29
click at [389, 499] on div "Drugs" at bounding box center [402, 497] width 206 height 32
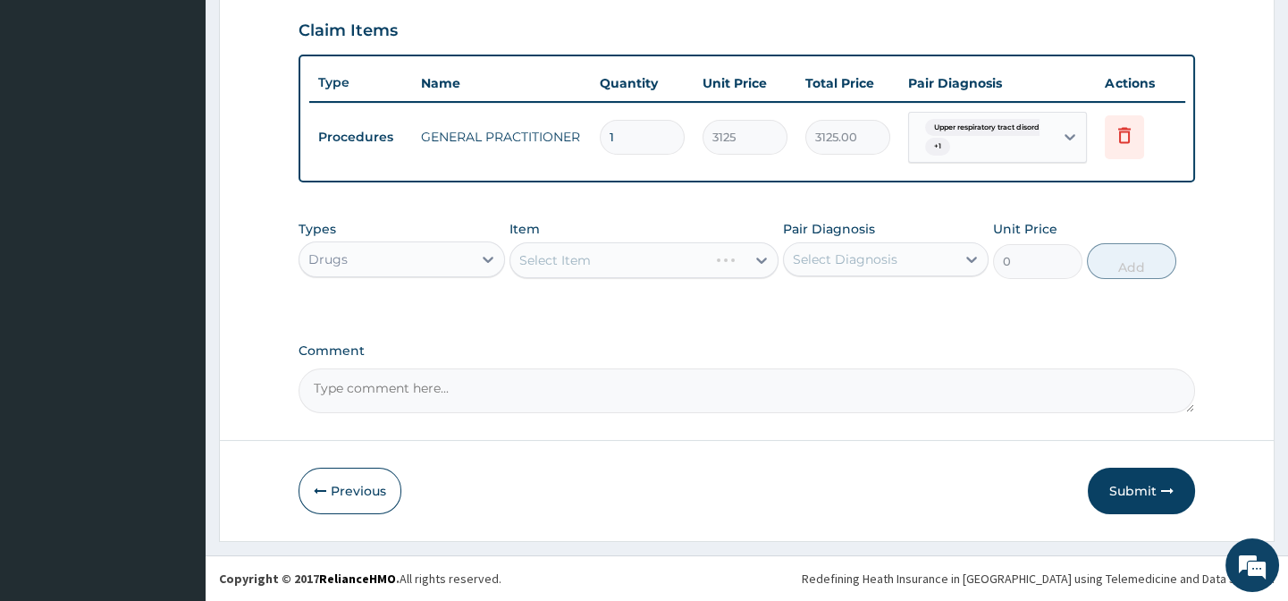
click at [602, 311] on div "Types option Drugs, selected. Select is focused ,type to refine list, press Dow…" at bounding box center [747, 263] width 896 height 104
click at [623, 270] on div "Select Item" at bounding box center [643, 260] width 269 height 36
click at [565, 259] on div "Select Item" at bounding box center [643, 260] width 269 height 36
drag, startPoint x: 593, startPoint y: 224, endPoint x: 576, endPoint y: 216, distance: 18.8
click at [576, 216] on div "Types Drugs Item Select Item Pair Diagnosis Select Diagnosis Unit Price 0 Add" at bounding box center [747, 249] width 896 height 77
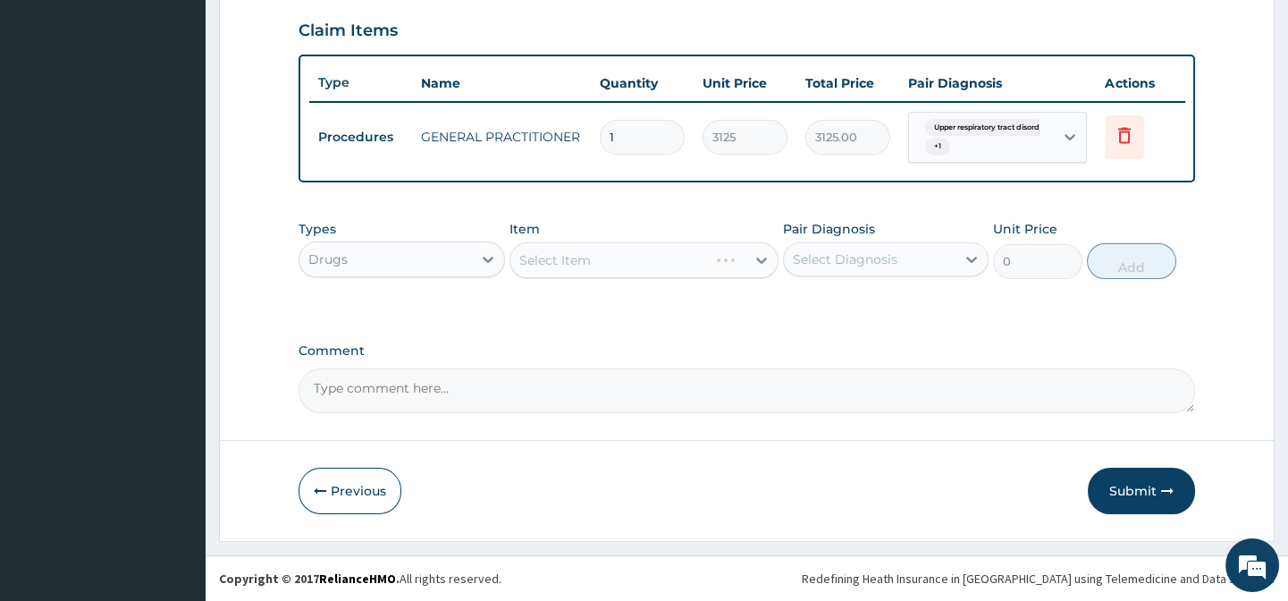
click at [601, 249] on div "Select Item" at bounding box center [643, 260] width 269 height 36
click at [632, 240] on div "Item Select Item" at bounding box center [643, 249] width 269 height 59
click at [632, 270] on div "Select Item" at bounding box center [643, 260] width 269 height 36
click at [626, 254] on div "Select Item" at bounding box center [643, 260] width 269 height 36
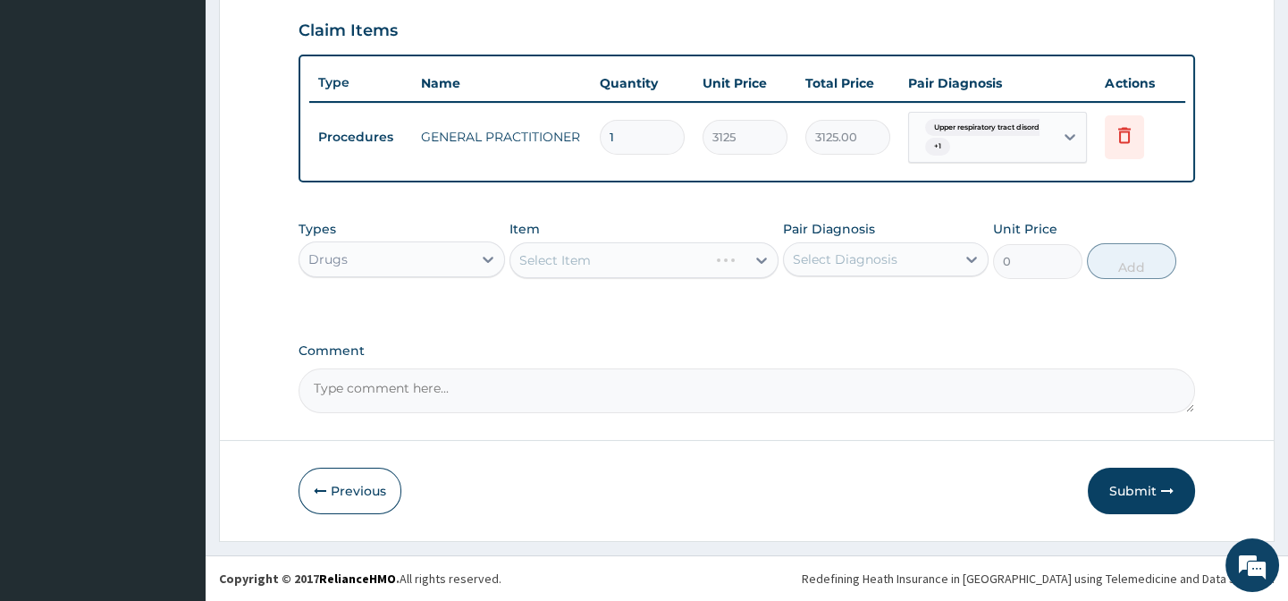
click at [679, 264] on div "Select Item" at bounding box center [643, 260] width 269 height 36
click at [720, 362] on div "Comment" at bounding box center [747, 378] width 896 height 70
drag, startPoint x: 854, startPoint y: 525, endPoint x: 807, endPoint y: 462, distance: 77.9
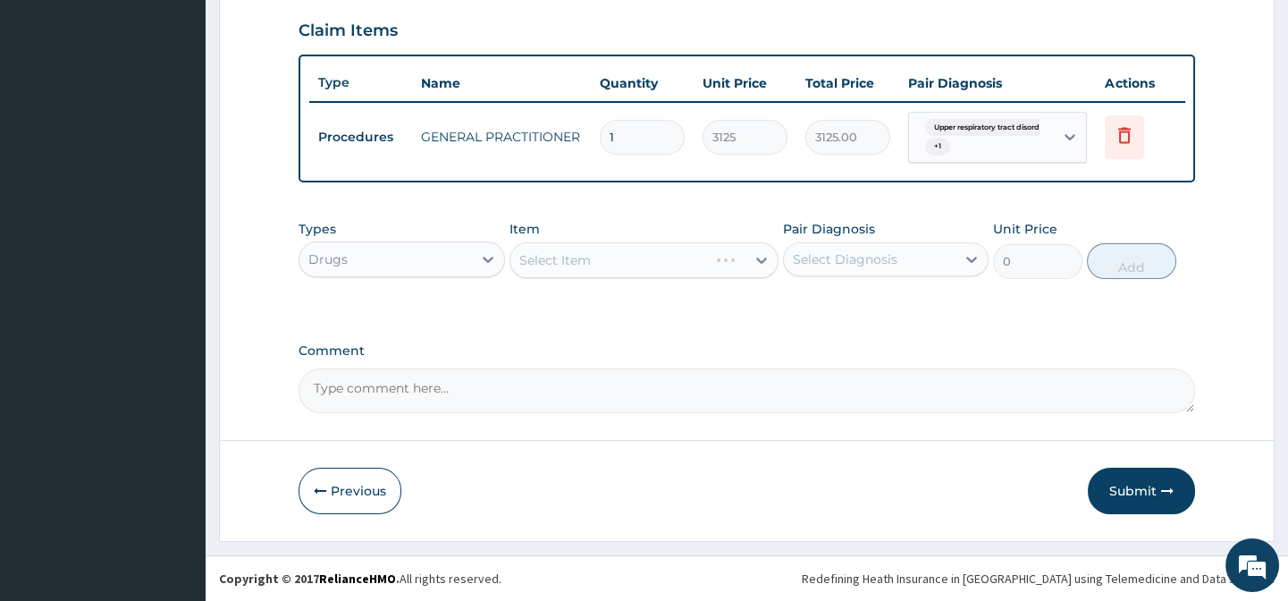
click at [855, 525] on form "Step 2 of 2 PA Code / Prescription Code Enter Code(Secondary Care Only) Encount…" at bounding box center [747, 12] width 1056 height 1057
click at [737, 375] on textarea "Comment" at bounding box center [747, 390] width 896 height 45
click at [372, 393] on textarea "Comment" at bounding box center [747, 390] width 896 height 45
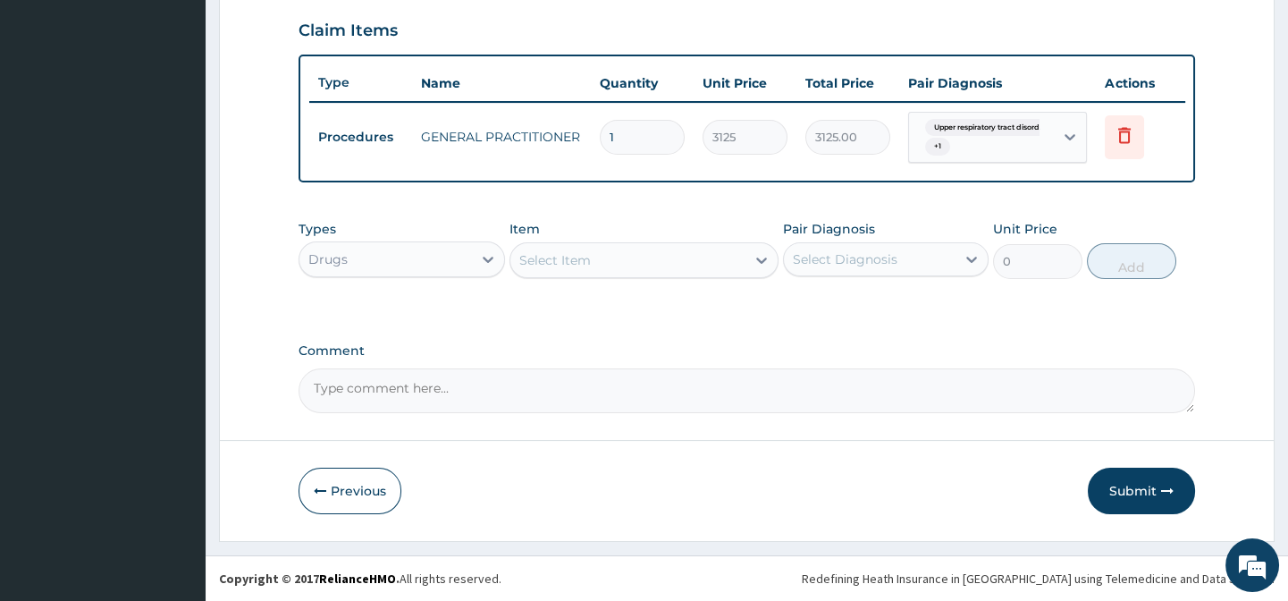
click at [547, 262] on div "Select Item" at bounding box center [555, 260] width 72 height 18
click at [609, 218] on div "Types Drugs Item Select Item Pair Diagnosis Select Diagnosis Unit Price 0 Add" at bounding box center [747, 249] width 896 height 77
click at [615, 262] on div "Select Item" at bounding box center [627, 260] width 235 height 29
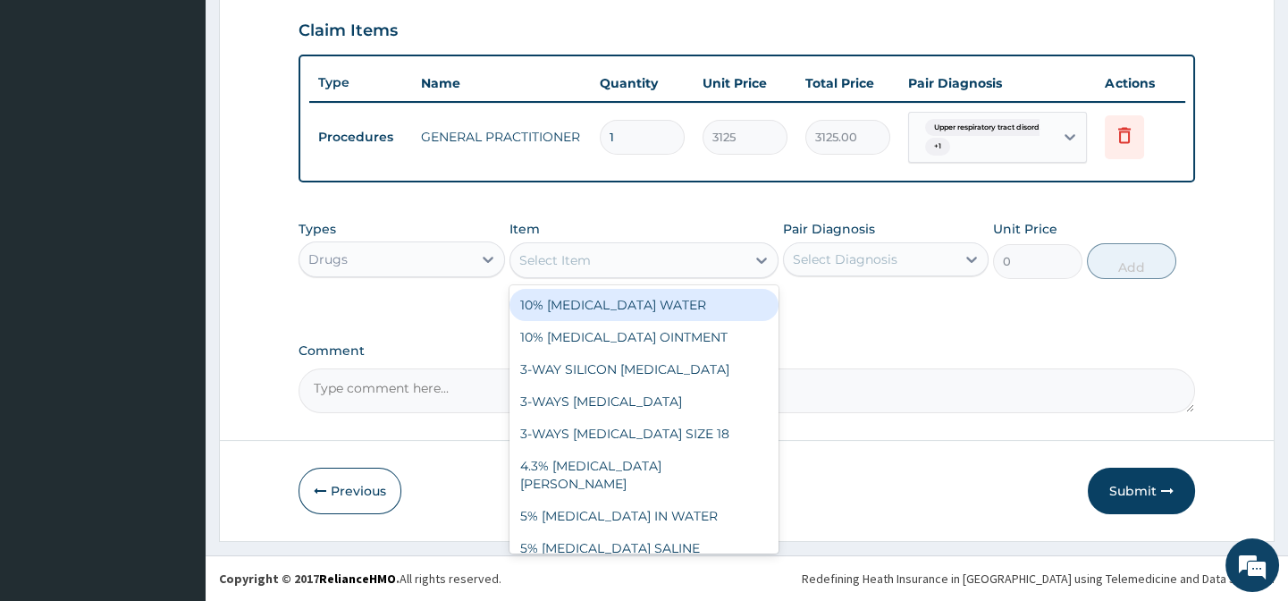
paste input "LORATADINE 10MG TAB"
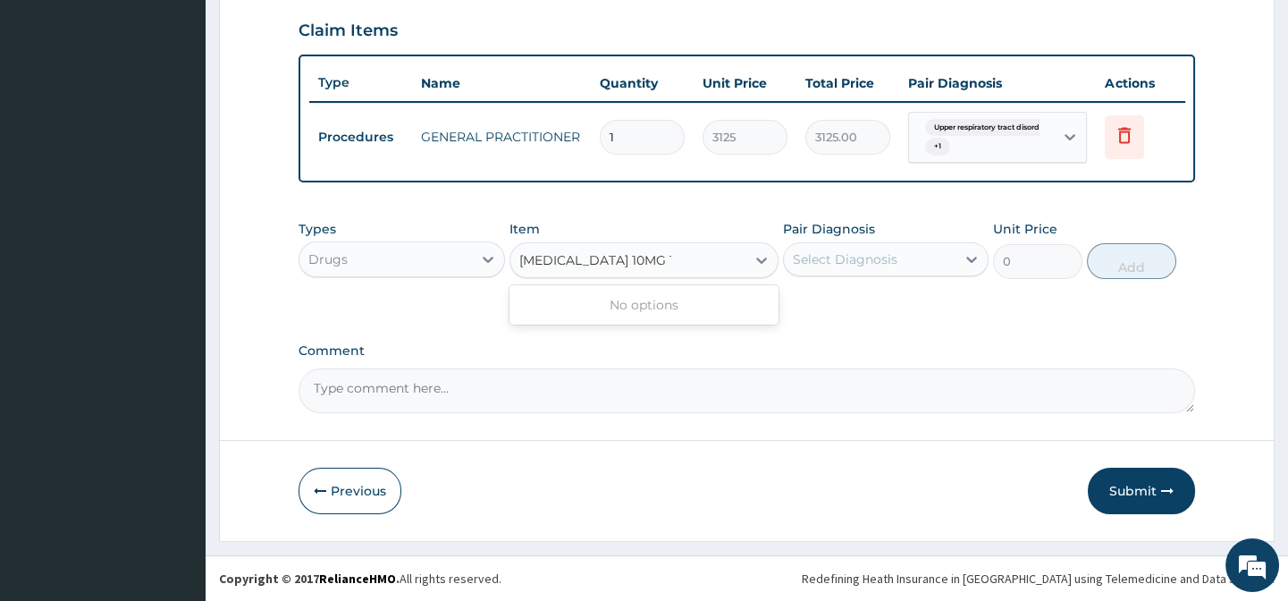
click at [569, 257] on input "LORATADINE 10MG TAB" at bounding box center [595, 260] width 152 height 18
type input "LORATIDINE 10MG TAB"
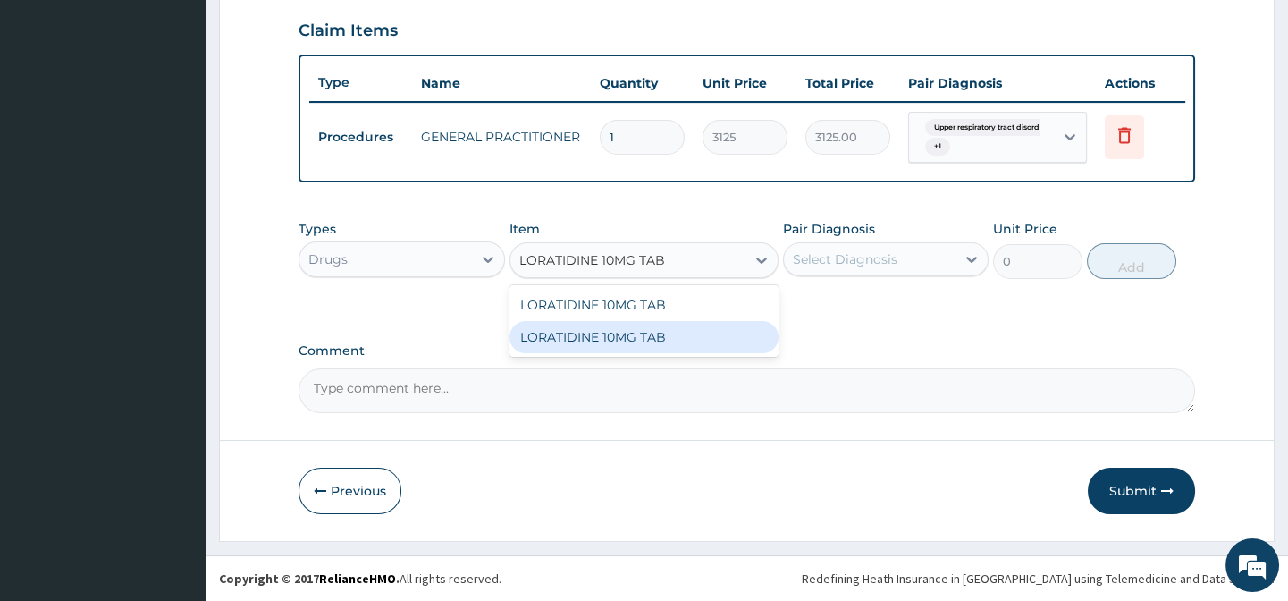
click at [742, 337] on div "LORATIDINE 10MG TAB" at bounding box center [643, 337] width 269 height 32
type input "30"
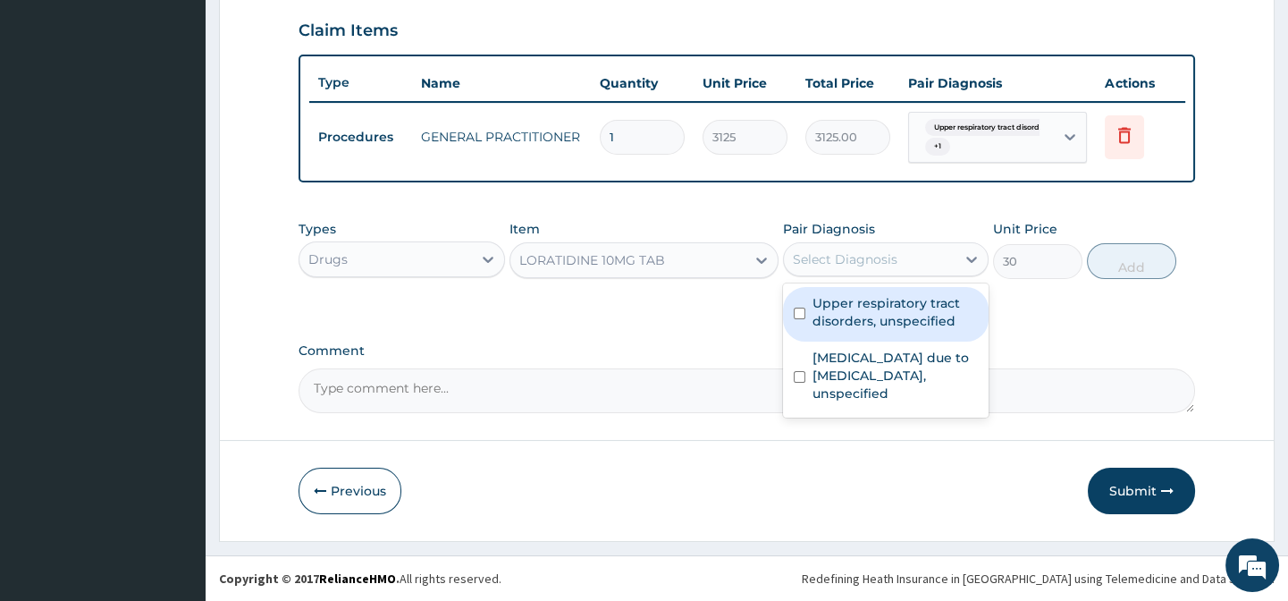
click at [852, 259] on div "Select Diagnosis" at bounding box center [845, 259] width 105 height 18
click at [939, 327] on label "Upper respiratory tract disorders, unspecified" at bounding box center [895, 312] width 165 height 36
checkbox input "true"
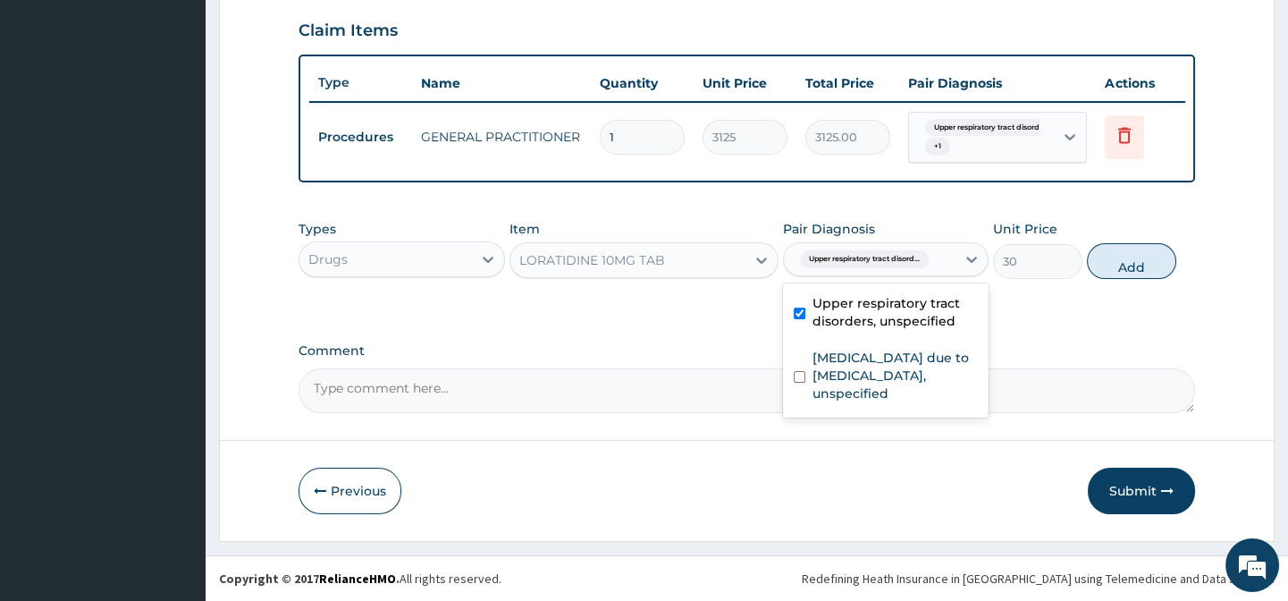
click at [1071, 306] on div "Types Drugs Item LORATIDINE 10MG TAB Pair Diagnosis option Upper respiratory tr…" at bounding box center [747, 263] width 896 height 104
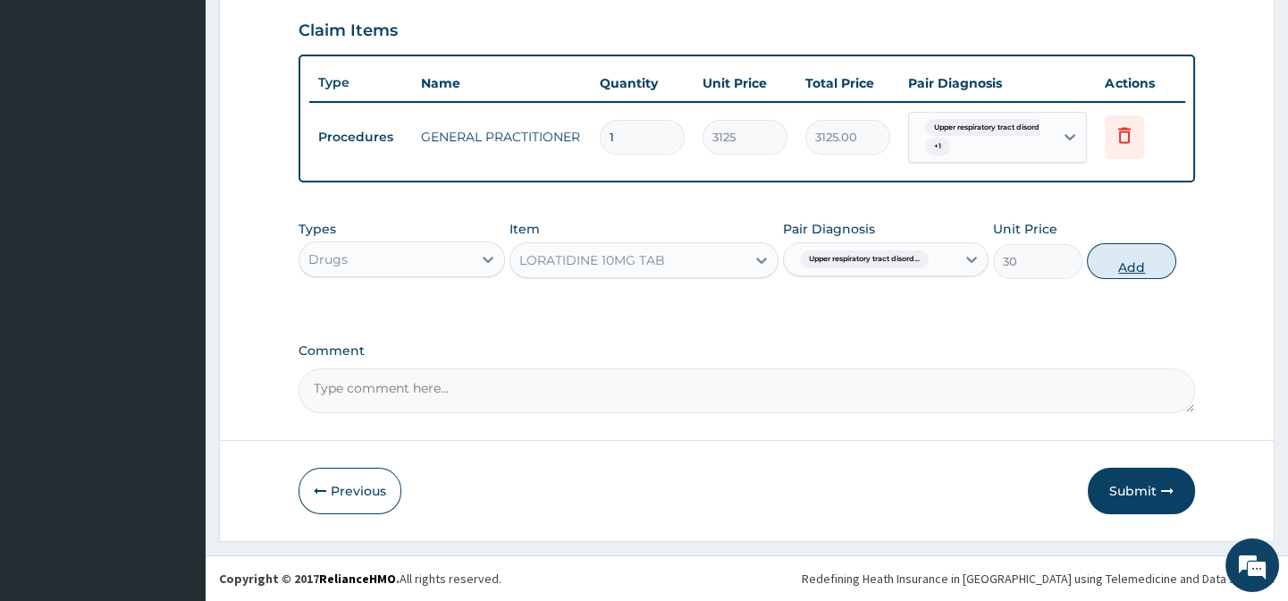
click at [1140, 268] on button "Add" at bounding box center [1131, 261] width 89 height 36
type input "0"
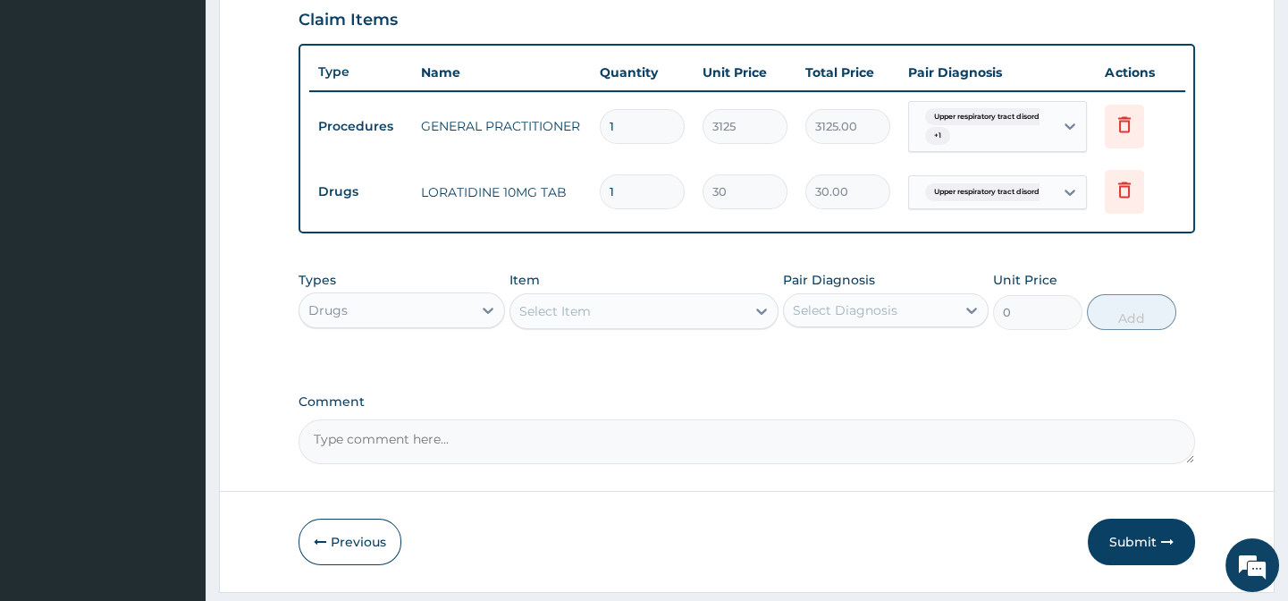
click at [434, 324] on div "Drugs" at bounding box center [385, 310] width 172 height 29
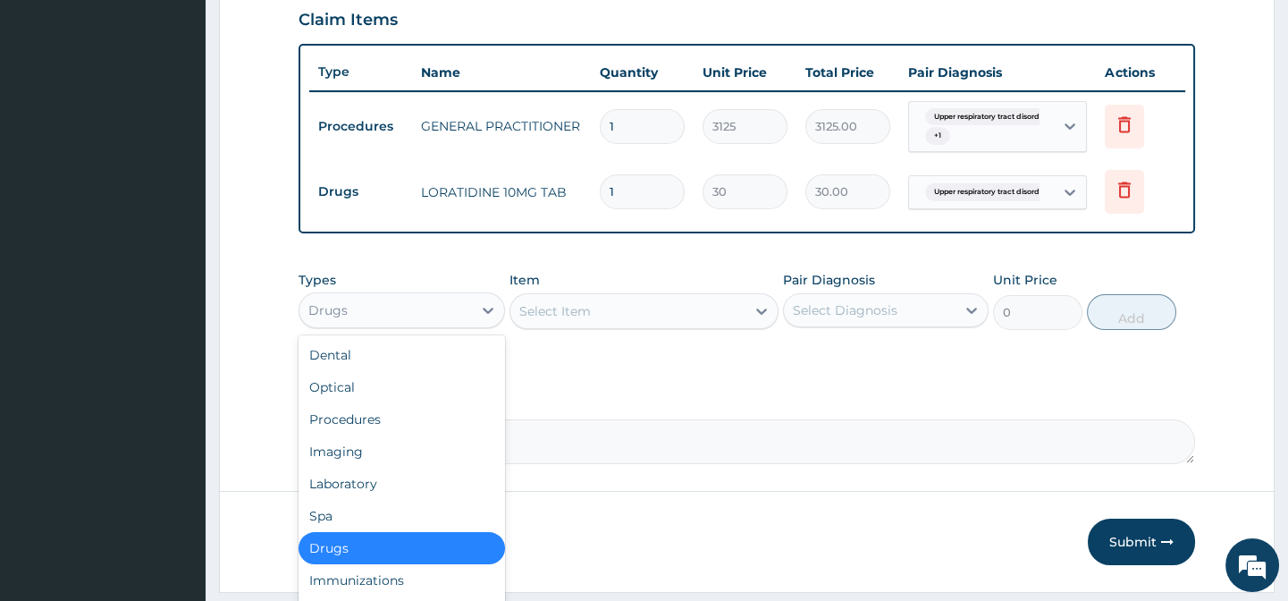
drag, startPoint x: 653, startPoint y: 366, endPoint x: 649, endPoint y: 393, distance: 27.1
click at [653, 366] on div "Types option Drugs, selected. option Drugs selected, 7 of 10. 10 results availa…" at bounding box center [747, 314] width 896 height 104
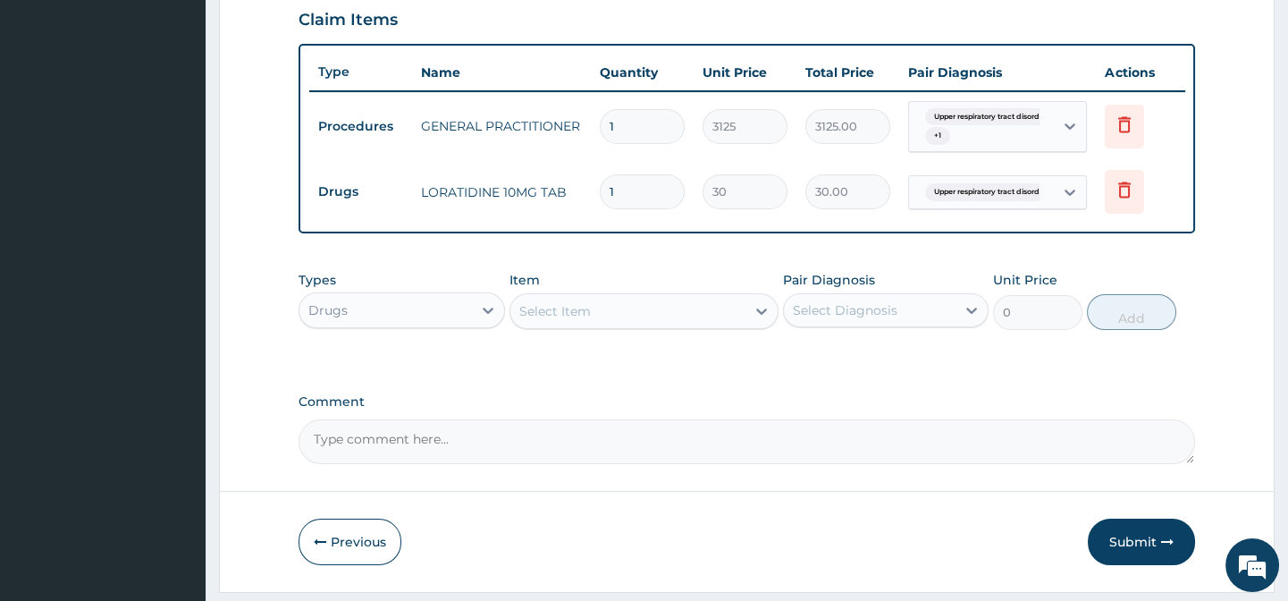
click at [564, 320] on div "Select Item" at bounding box center [555, 311] width 72 height 18
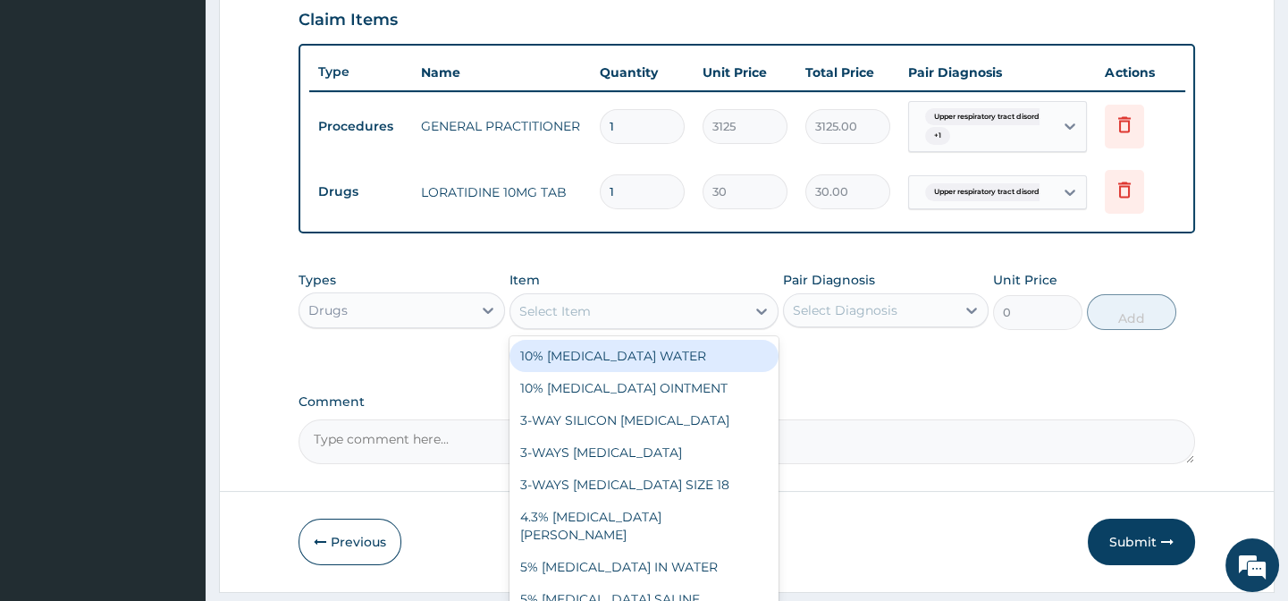
paste input "[MEDICAL_DATA] AND [MEDICAL_DATA] 80/480MG TAB (GENERIC)"
type input "[MEDICAL_DATA] AND [MEDICAL_DATA] 80/480MG TAB (GENERIC)"
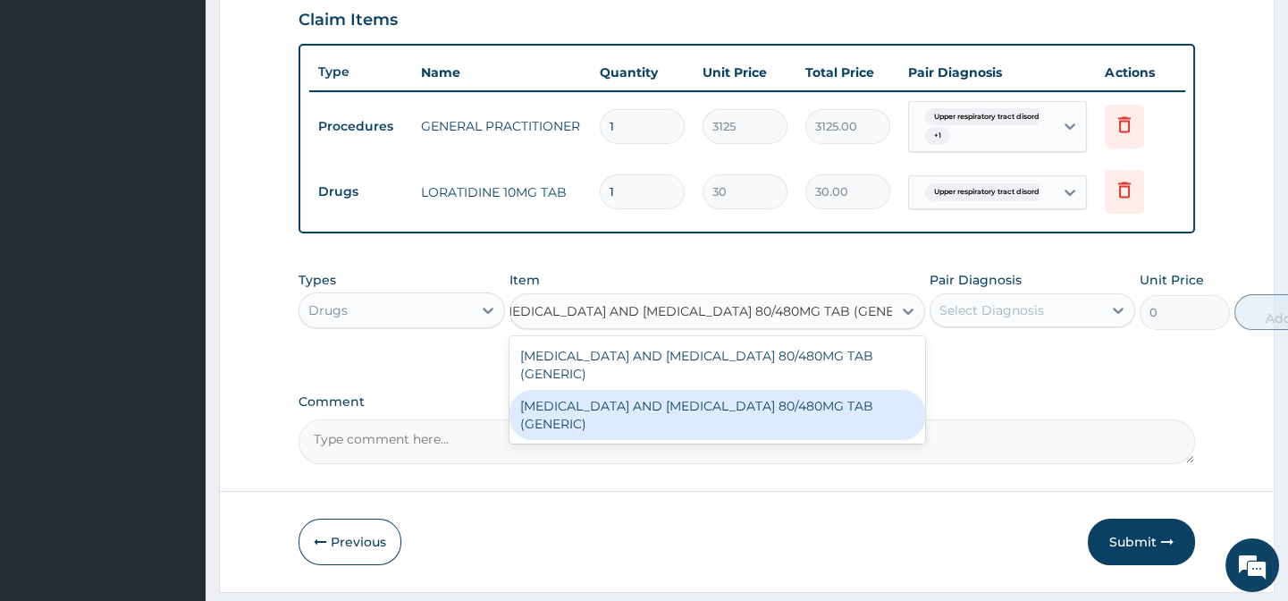
click at [771, 410] on div "[MEDICAL_DATA] AND [MEDICAL_DATA] 80/480MG TAB (GENERIC)" at bounding box center [717, 415] width 416 height 50
type input "210"
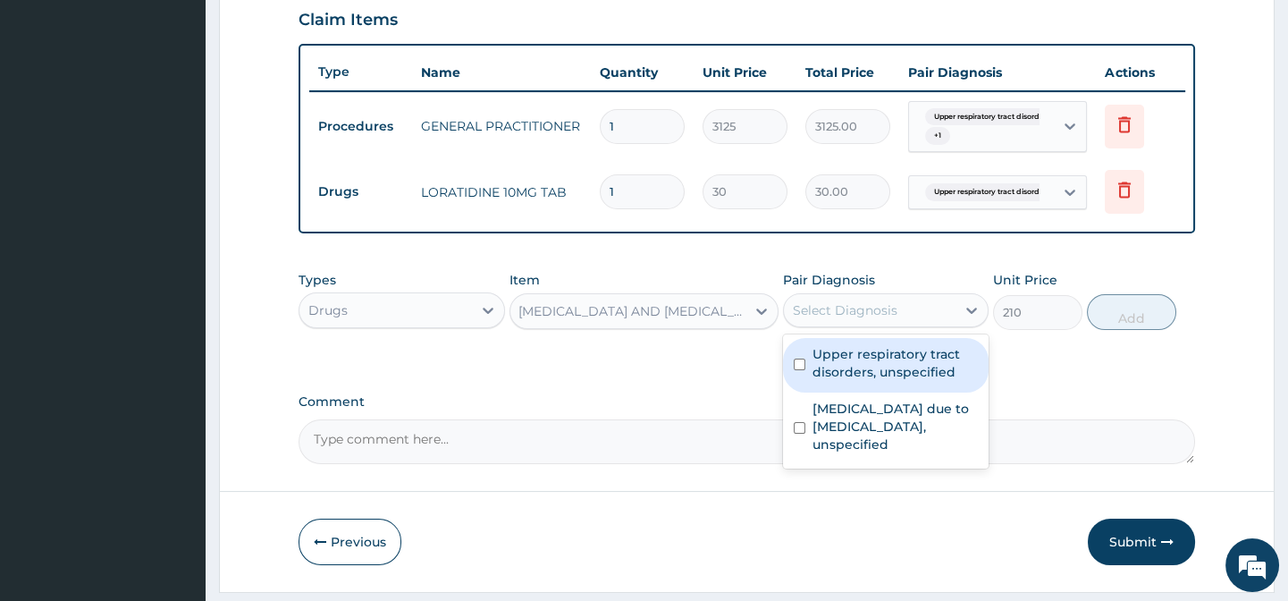
click at [954, 324] on div "Select Diagnosis" at bounding box center [870, 310] width 172 height 29
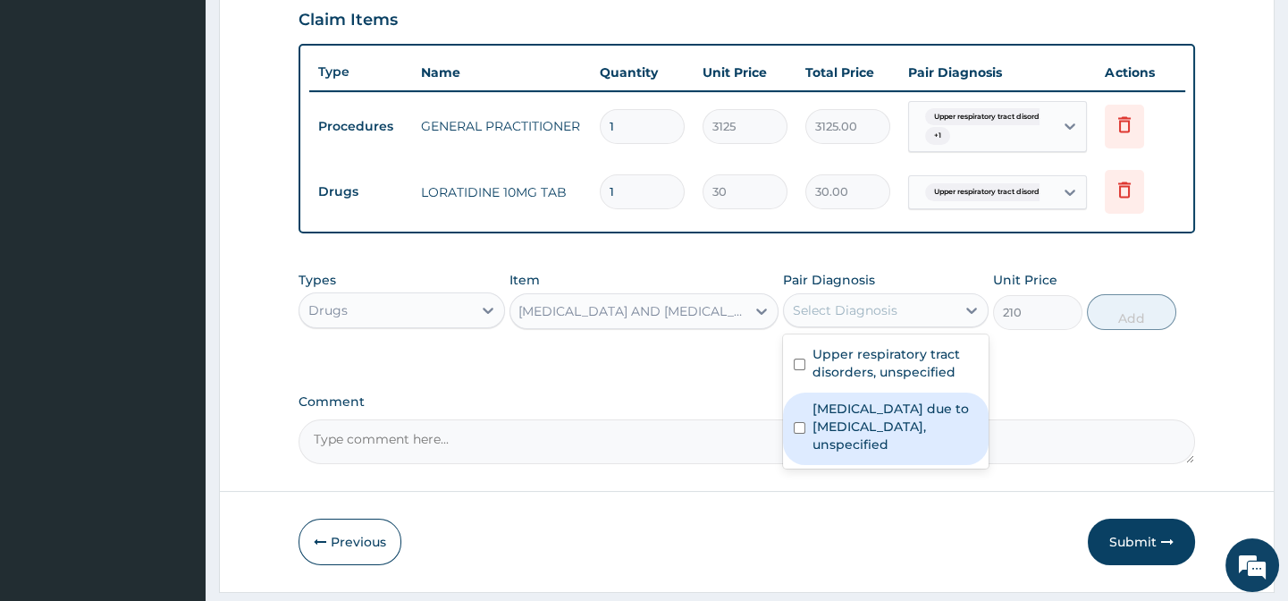
drag, startPoint x: 939, startPoint y: 418, endPoint x: 1073, endPoint y: 388, distance: 137.5
click at [945, 416] on label "[MEDICAL_DATA] due to [MEDICAL_DATA], unspecified" at bounding box center [895, 427] width 165 height 54
checkbox input "true"
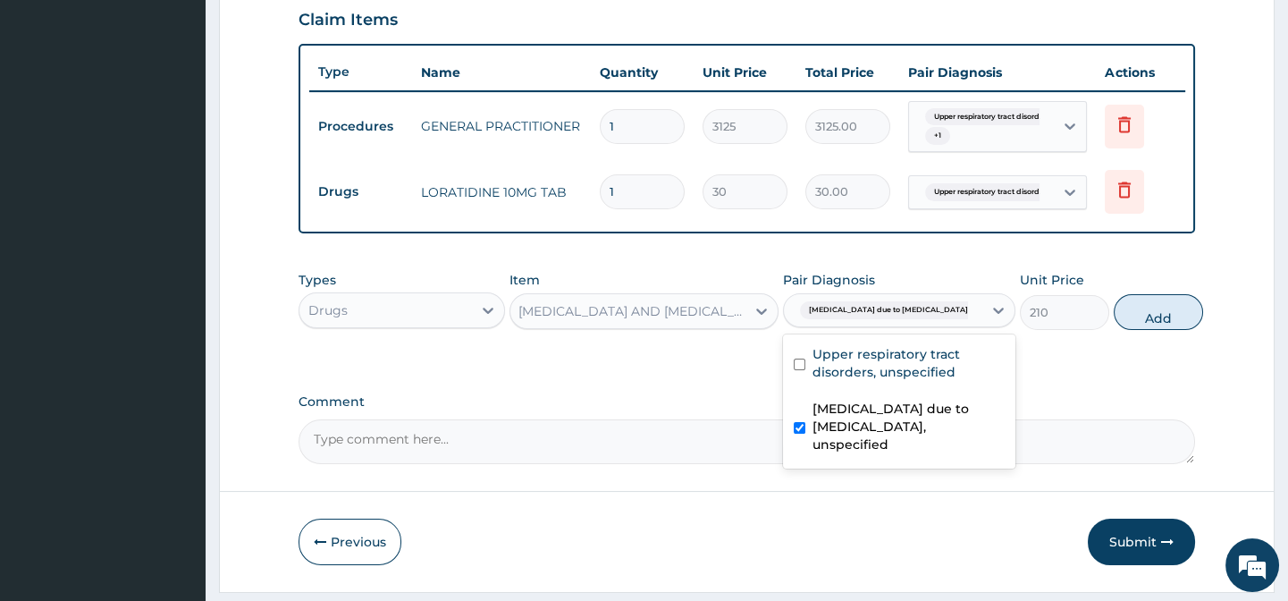
drag, startPoint x: 1080, startPoint y: 382, endPoint x: 1115, endPoint y: 349, distance: 48.1
click at [1083, 376] on div "PA Code / Prescription Code Enter Code(Secondary Care Only) Encounter Date 05-1…" at bounding box center [747, 6] width 896 height 914
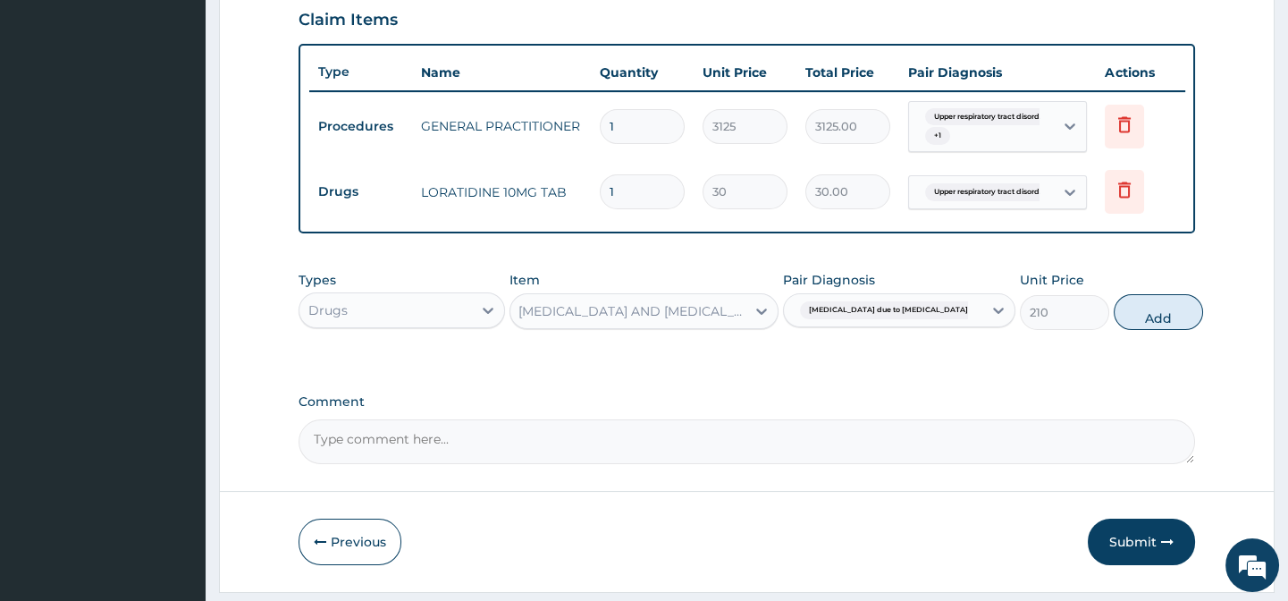
click at [1135, 324] on button "Add" at bounding box center [1158, 312] width 89 height 36
type input "0"
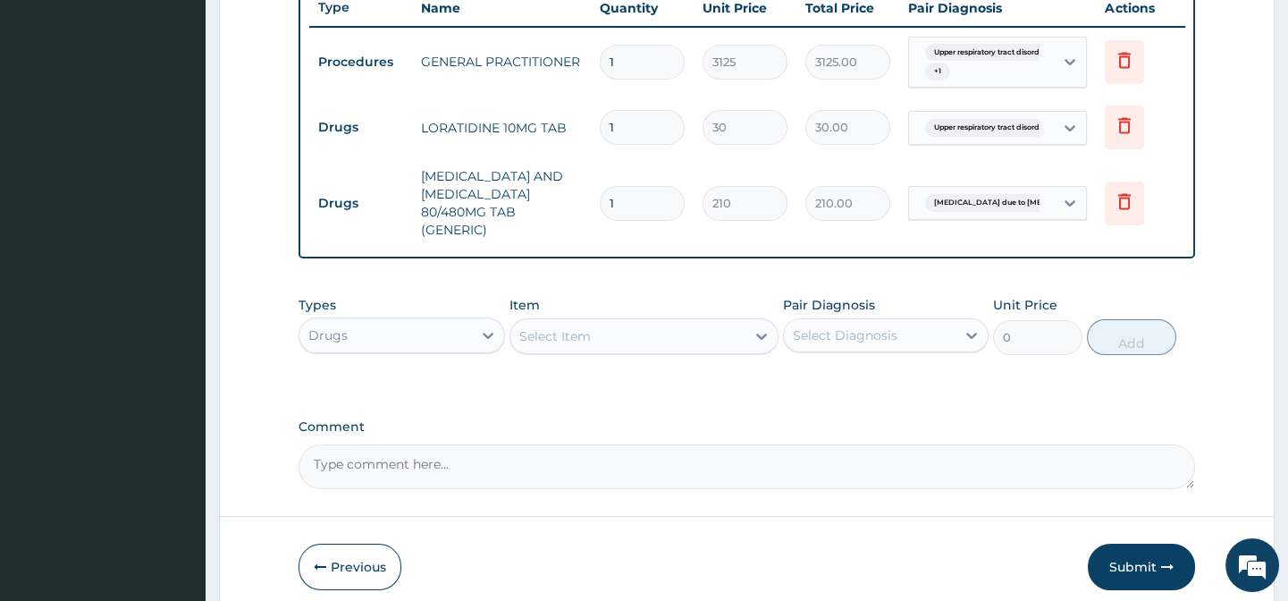
scroll to position [772, 0]
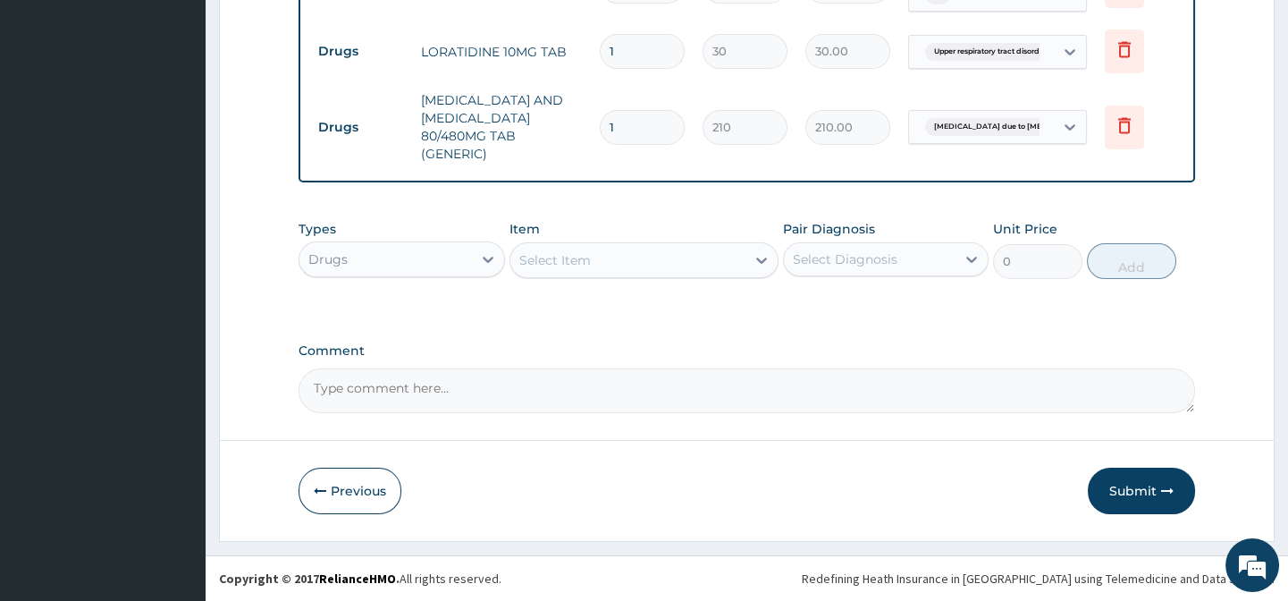
click at [590, 274] on div "Select Item" at bounding box center [643, 260] width 269 height 36
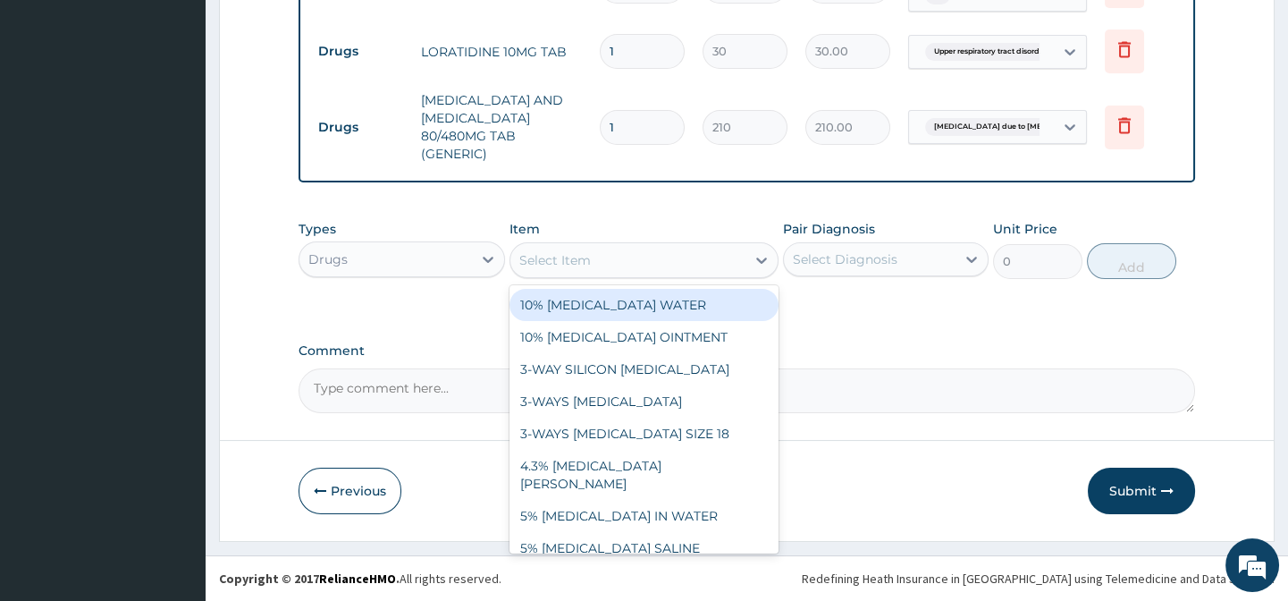
paste input "[MEDICAL_DATA] 500MG TAB"
type input "[MEDICAL_DATA] 500MG TAB"
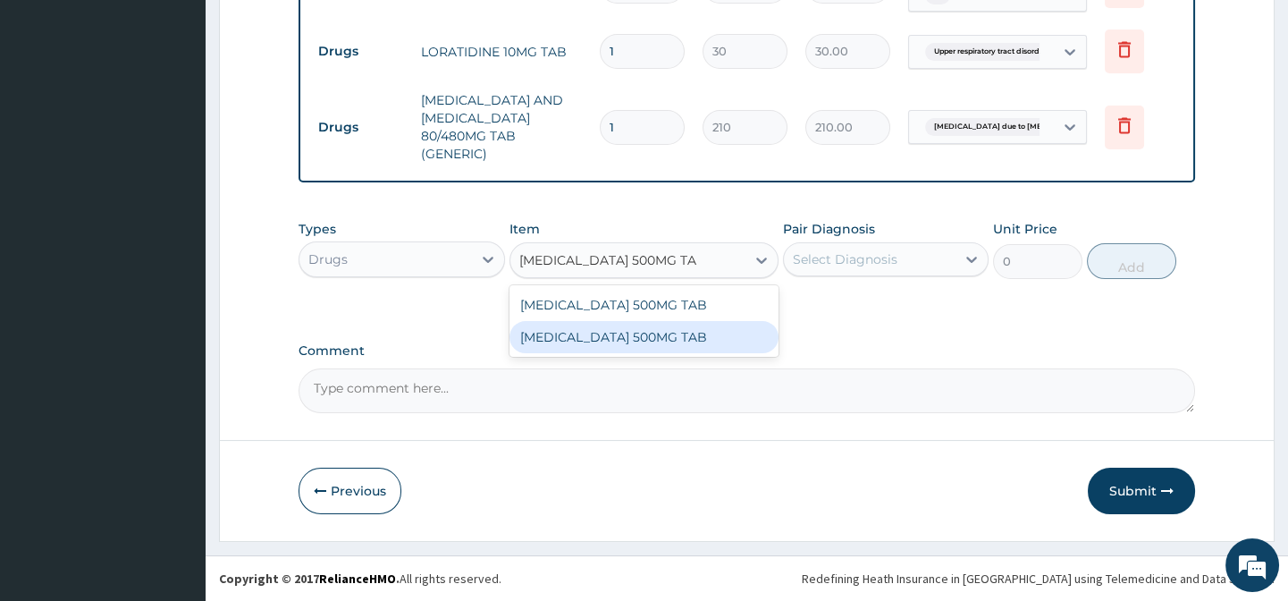
click at [739, 337] on div "[MEDICAL_DATA] 500MG TAB" at bounding box center [643, 337] width 269 height 32
type input "20"
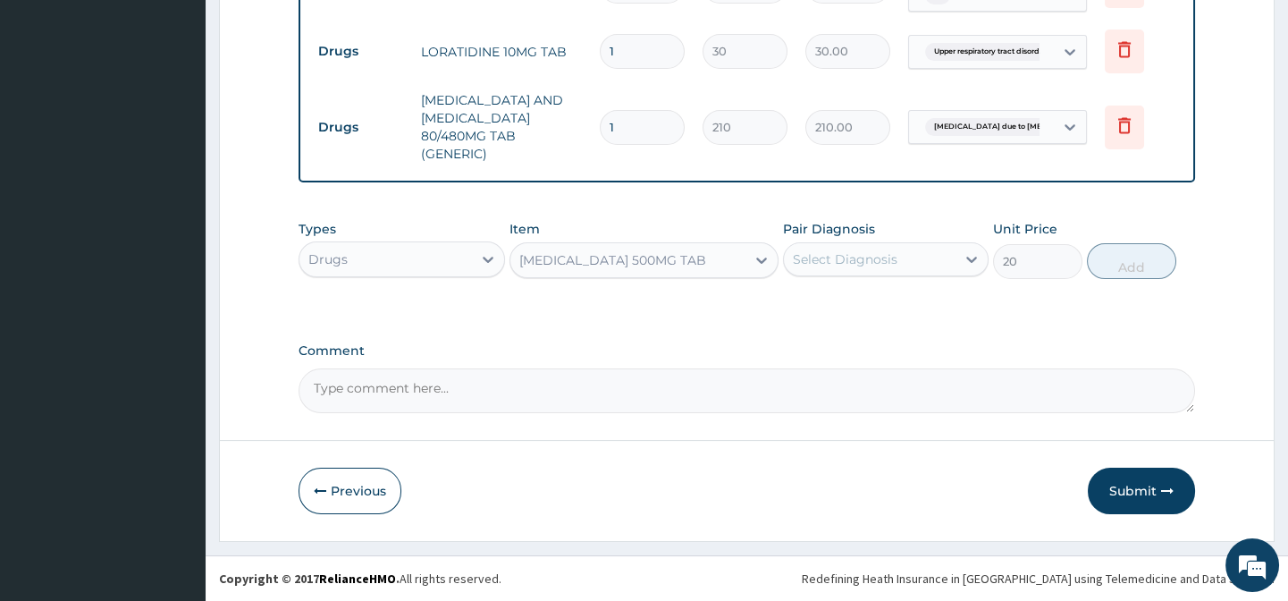
click at [858, 281] on div "Types Drugs Item PARACETAMOL 500MG TAB Pair Diagnosis Select Diagnosis Unit Pri…" at bounding box center [747, 249] width 896 height 77
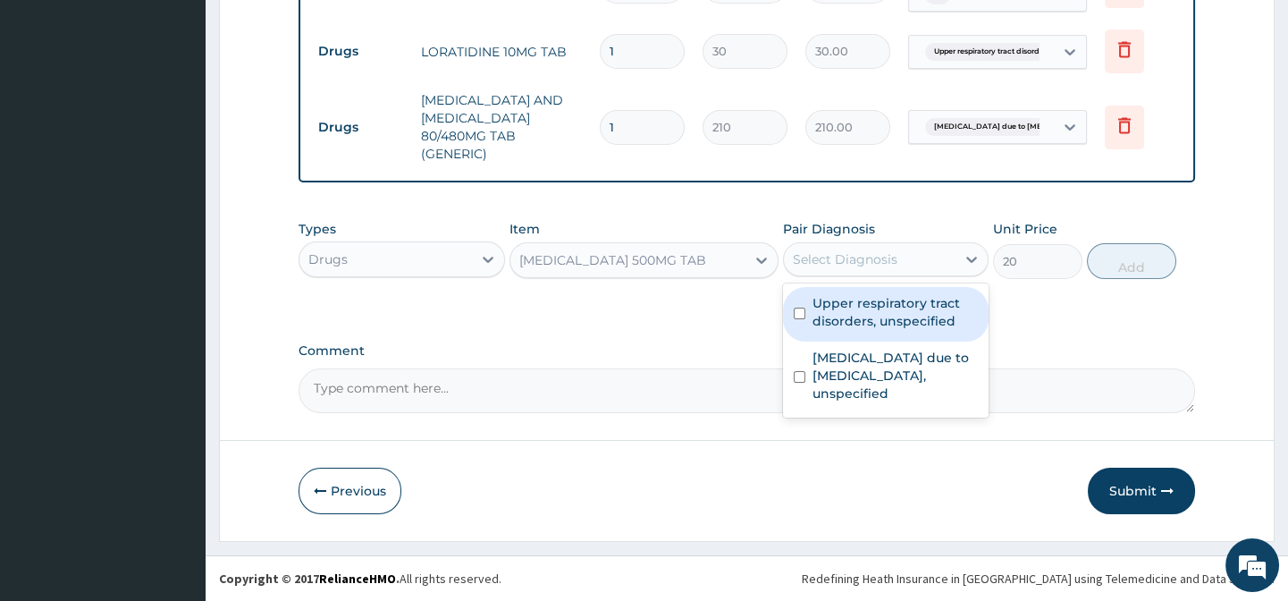
click at [863, 272] on div "Select Diagnosis" at bounding box center [870, 259] width 172 height 29
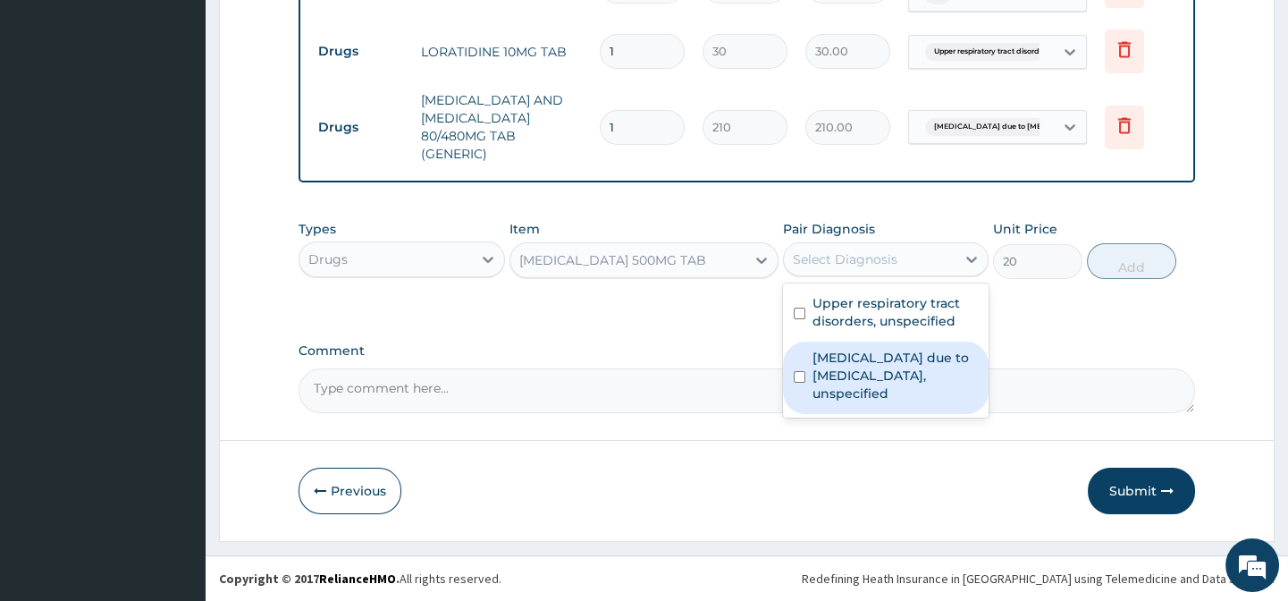
click at [927, 366] on label "[MEDICAL_DATA] due to [MEDICAL_DATA], unspecified" at bounding box center [895, 376] width 165 height 54
checkbox input "true"
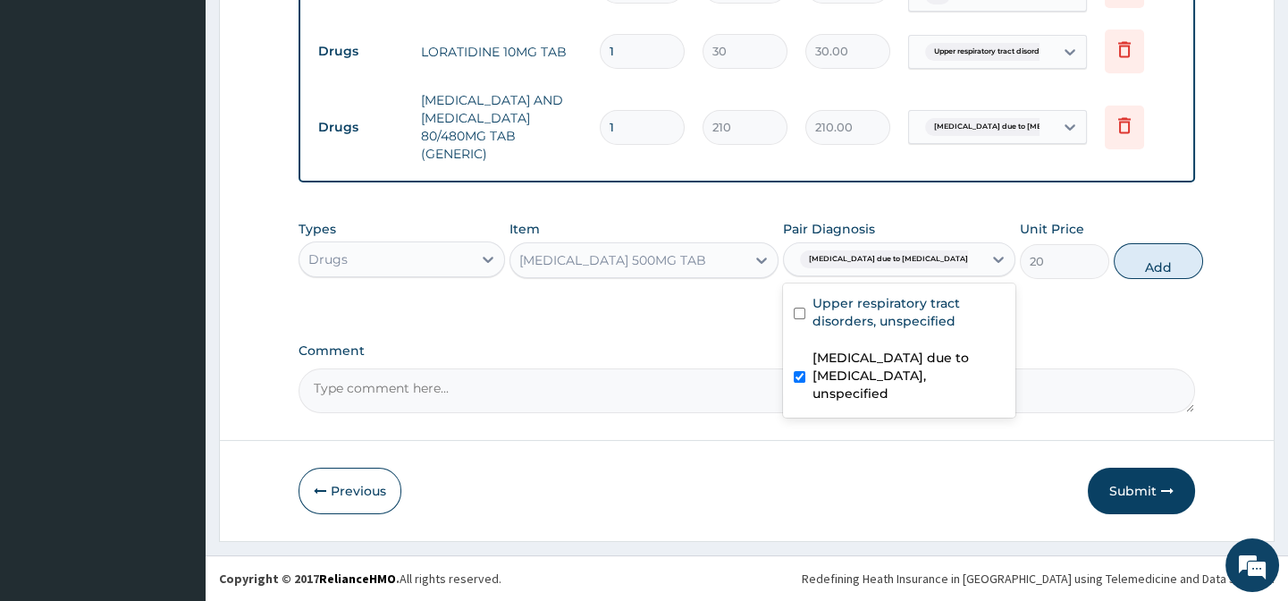
drag, startPoint x: 1076, startPoint y: 337, endPoint x: 1107, endPoint y: 308, distance: 42.4
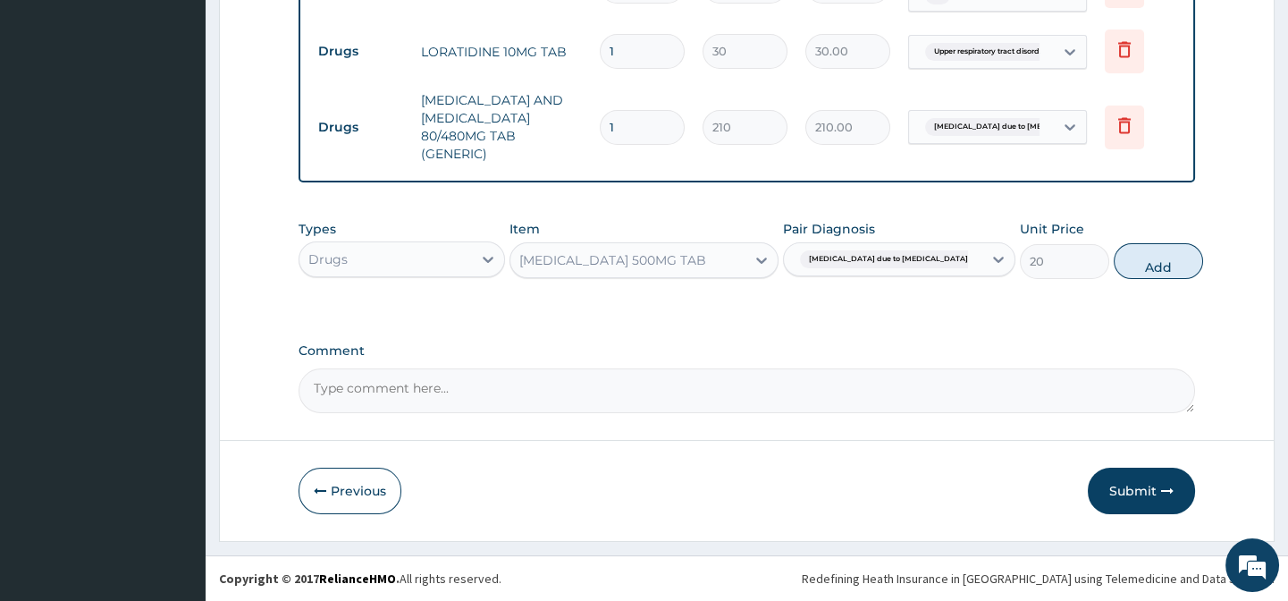
click at [1111, 287] on div "Types Drugs Item PARACETAMOL 500MG TAB Pair Diagnosis Malaria due to Plasmodium…" at bounding box center [747, 249] width 896 height 77
click at [1114, 273] on button "Add" at bounding box center [1158, 261] width 89 height 36
type input "0"
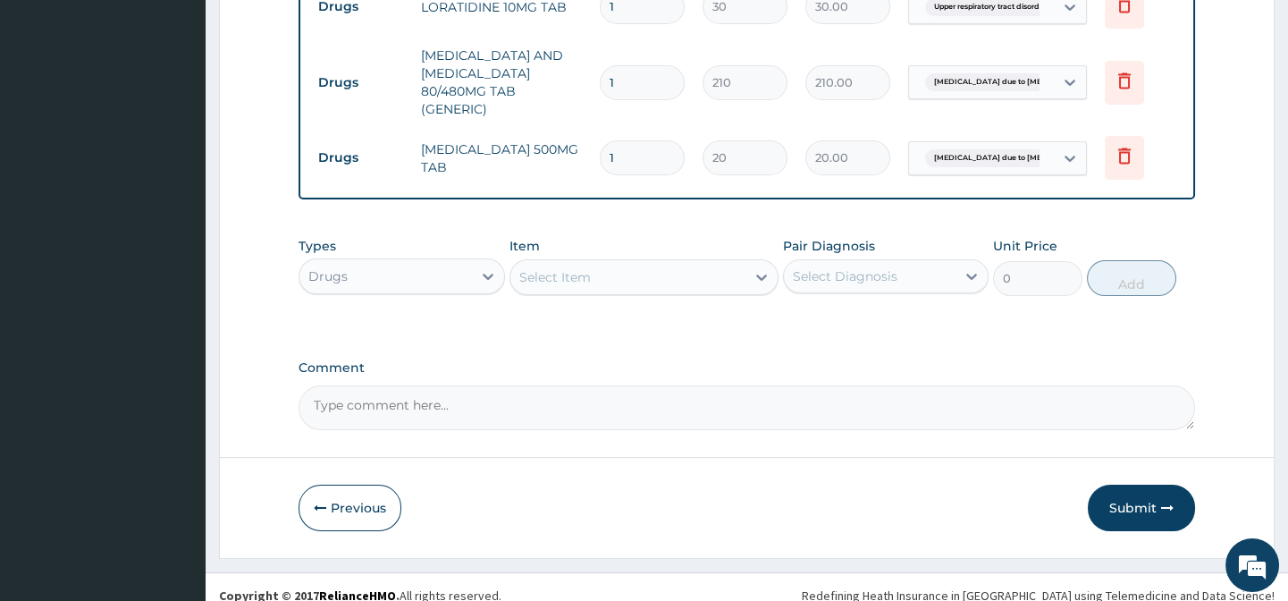
scroll to position [835, 0]
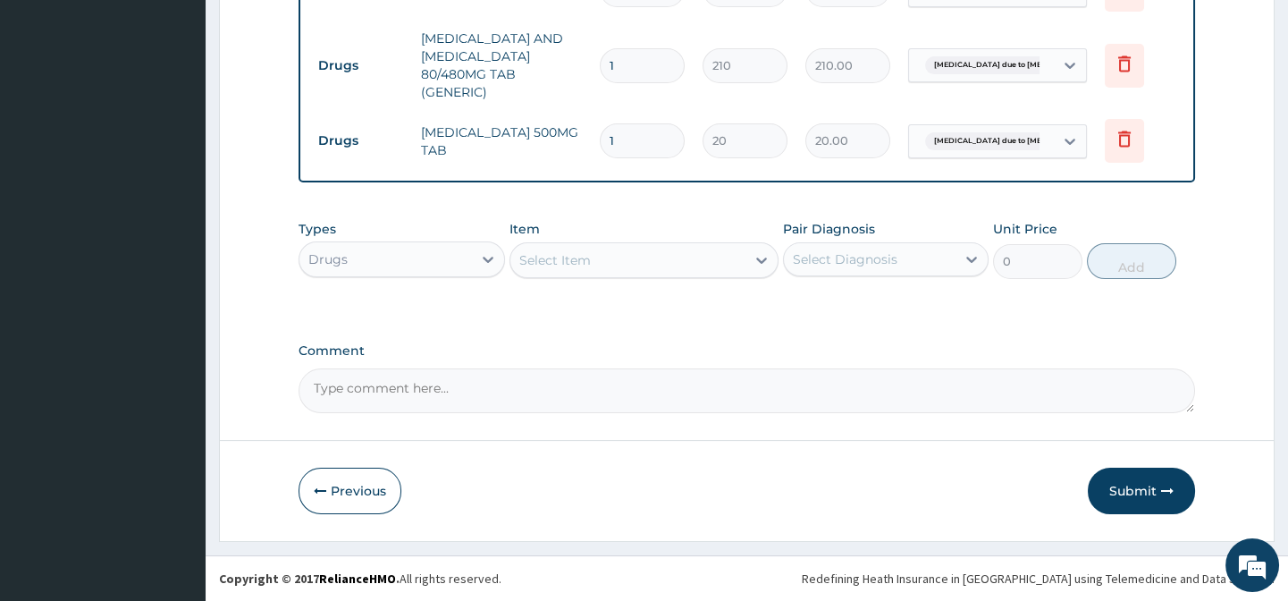
click at [586, 263] on div "Select Item" at bounding box center [555, 260] width 72 height 18
paste input "THROAT LOZENGES"
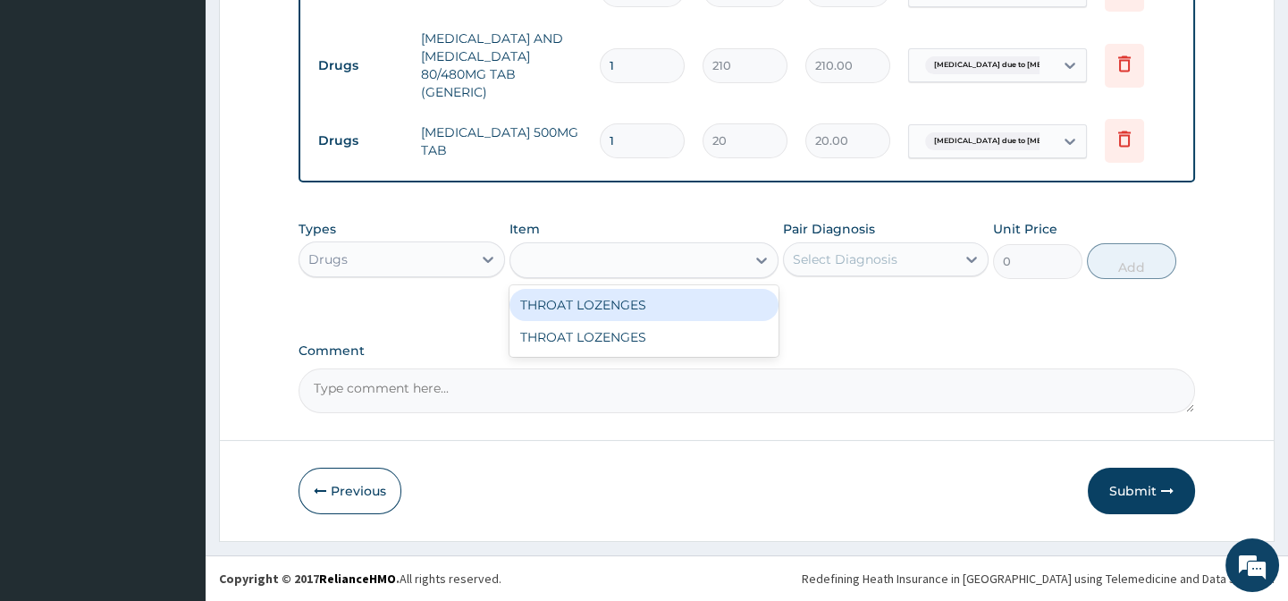
type input "THROAT LOZENGES"
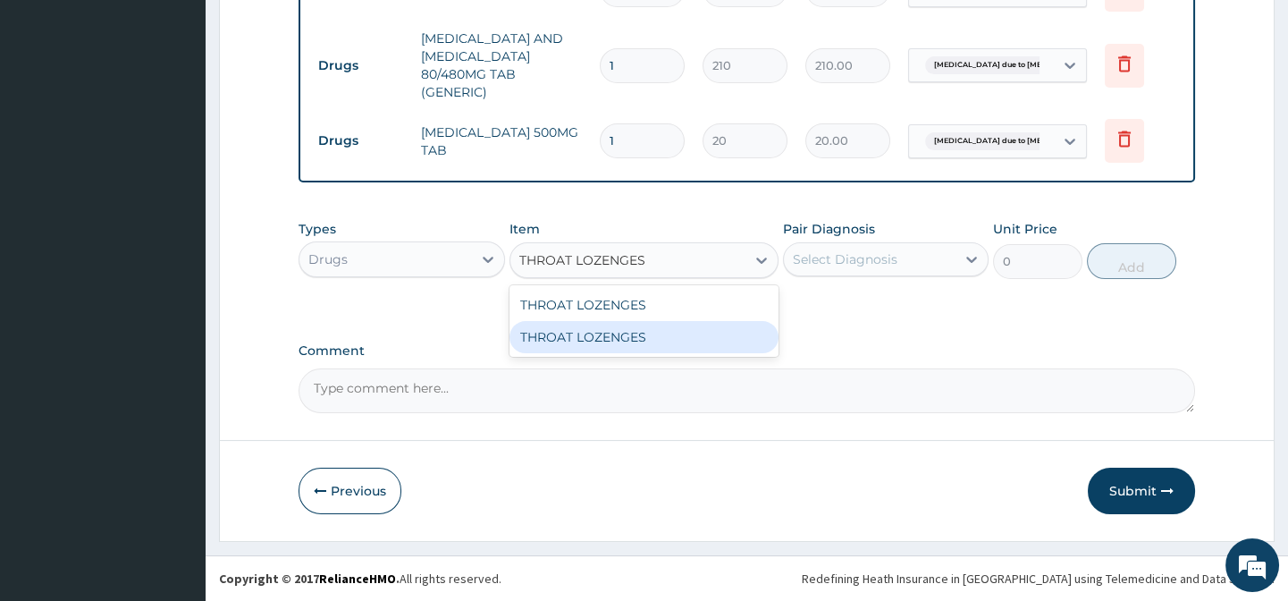
drag, startPoint x: 730, startPoint y: 331, endPoint x: 808, endPoint y: 285, distance: 90.1
click at [734, 331] on div "THROAT LOZENGES" at bounding box center [643, 337] width 269 height 32
type input "189"
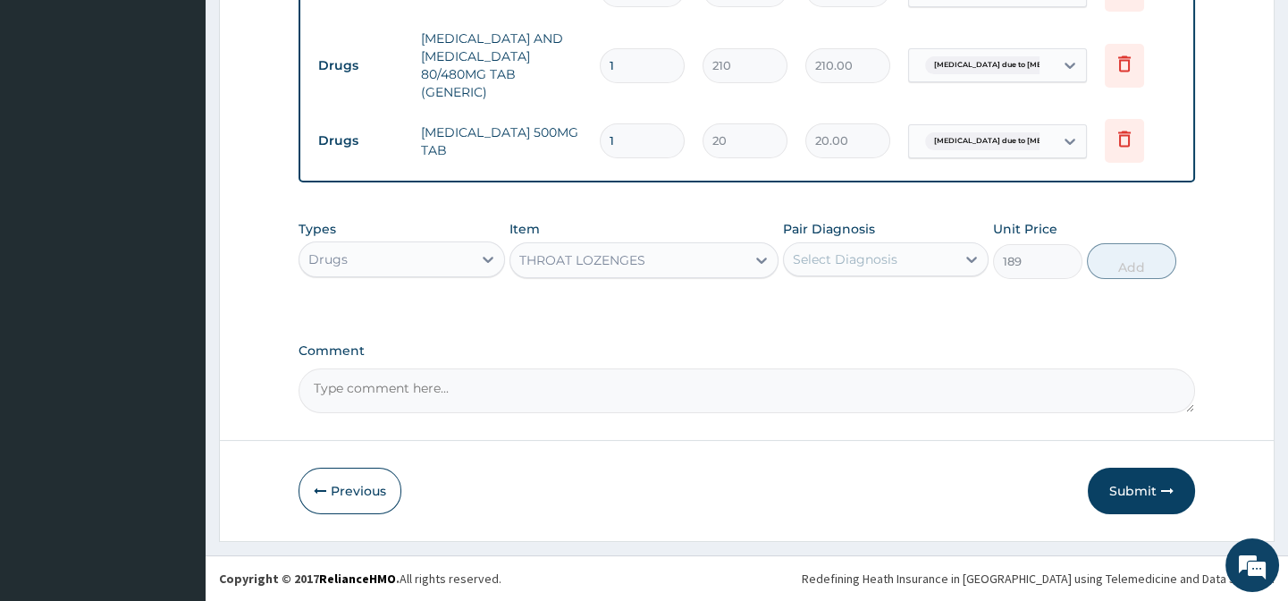
click at [831, 263] on div "Select Diagnosis" at bounding box center [845, 259] width 105 height 18
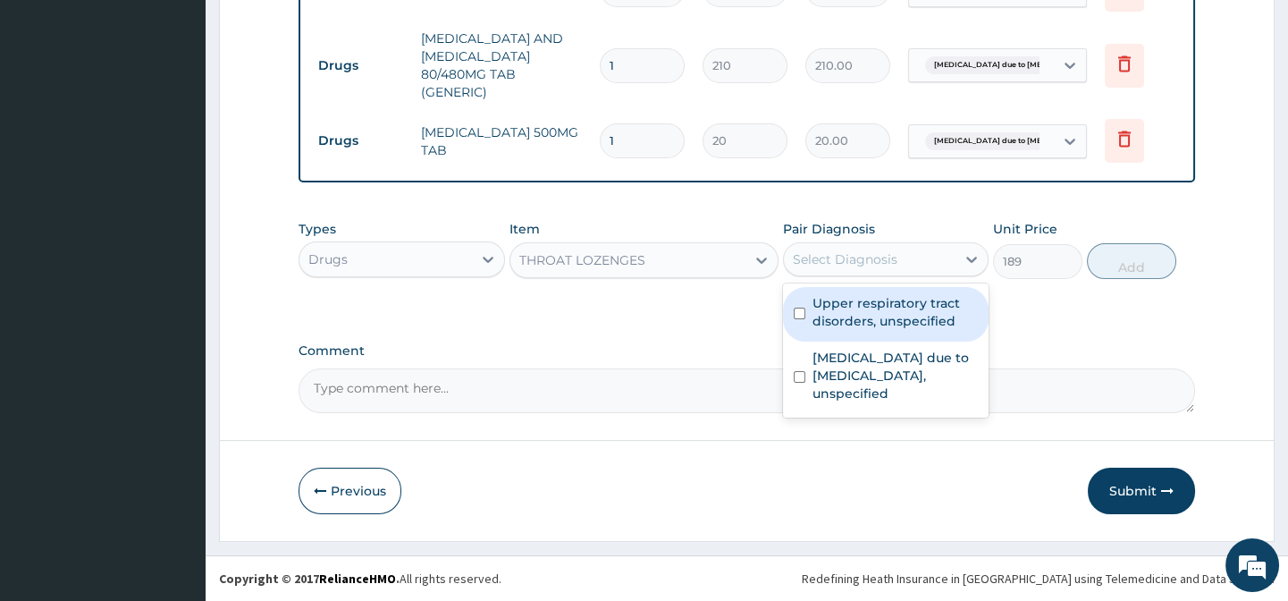
click at [915, 311] on label "Upper respiratory tract disorders, unspecified" at bounding box center [895, 312] width 165 height 36
checkbox input "true"
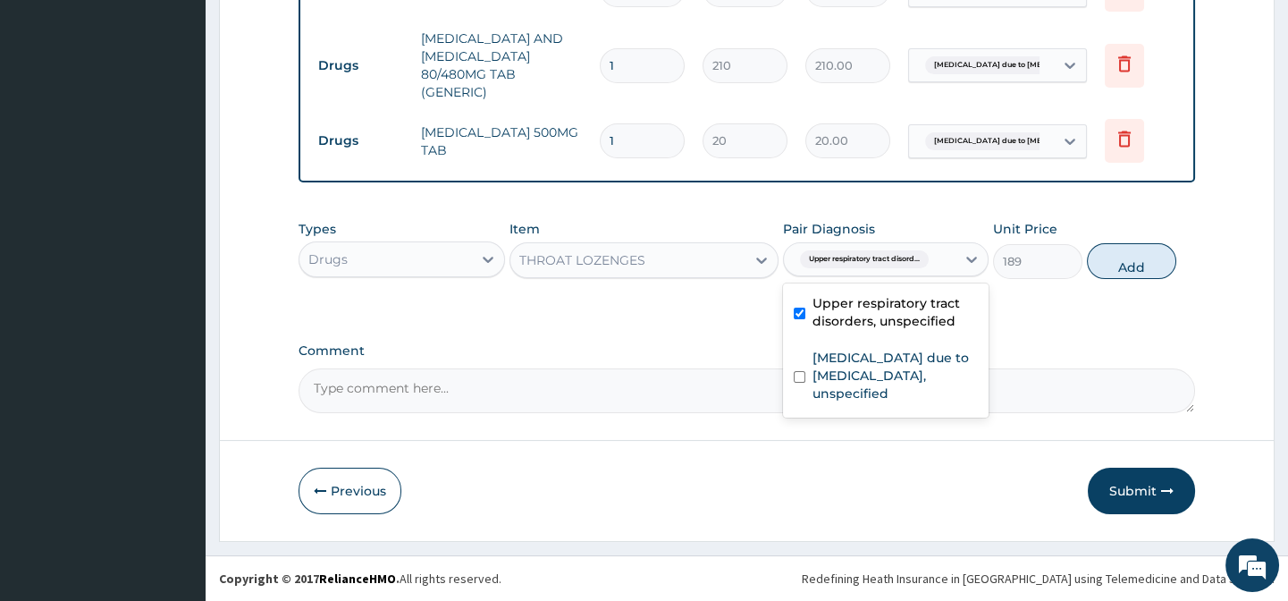
click at [1059, 300] on div "Types Drugs Item THROAT LOZENGES Pair Diagnosis option Upper respiratory tract …" at bounding box center [747, 263] width 896 height 104
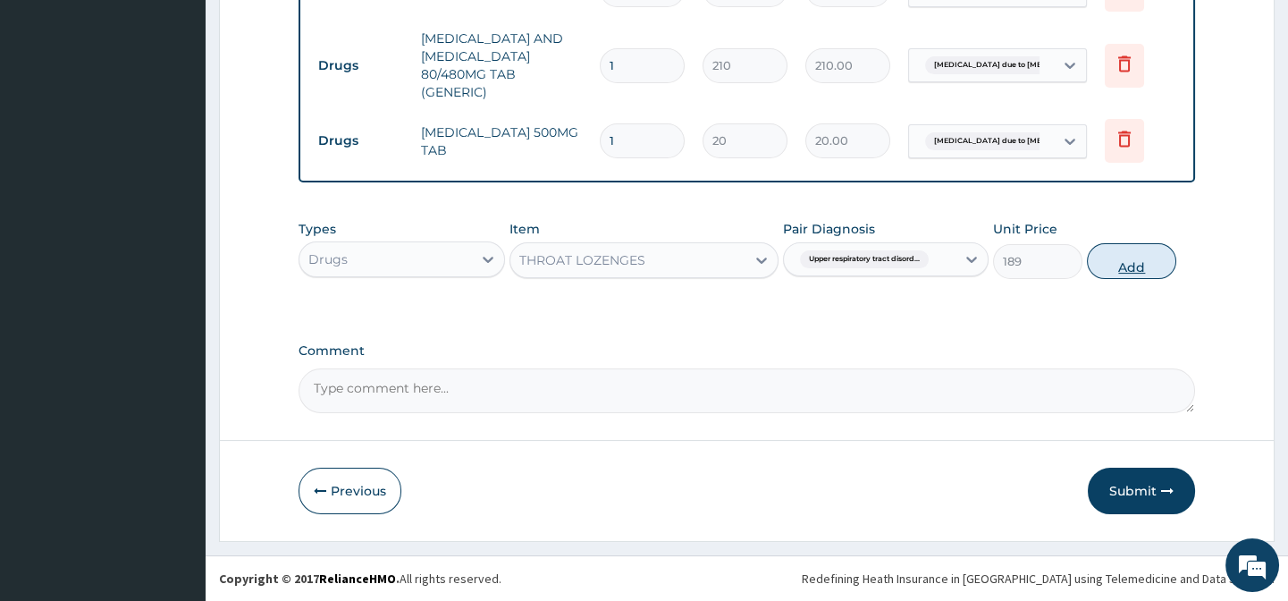
click at [1125, 263] on button "Add" at bounding box center [1131, 261] width 89 height 36
type input "0"
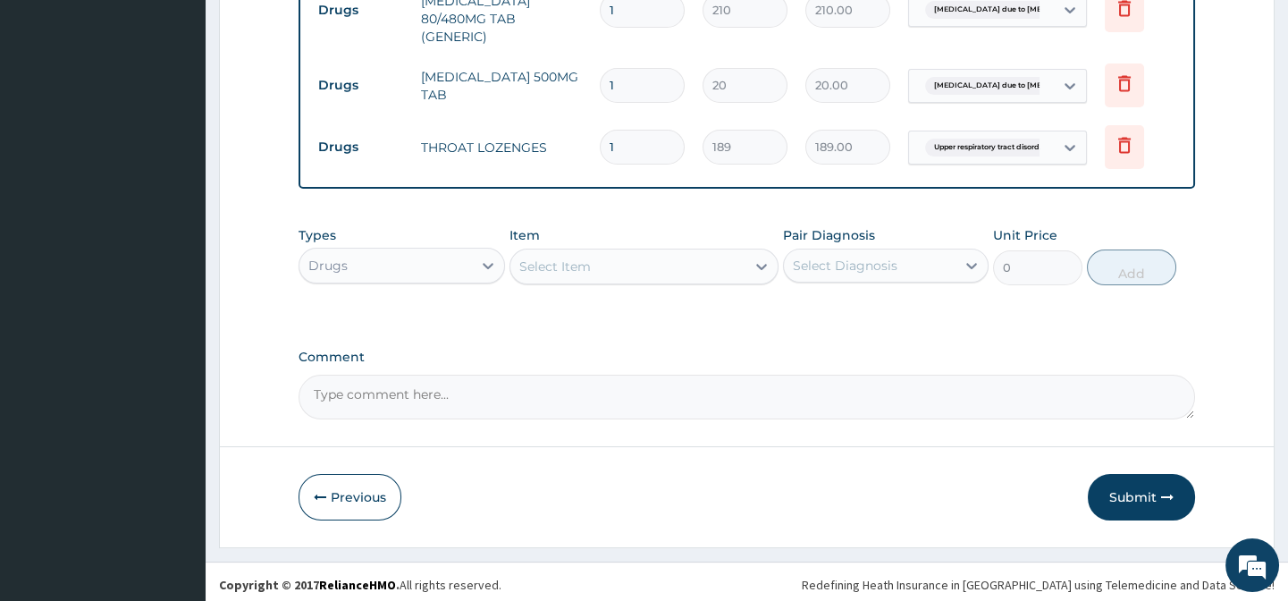
scroll to position [897, 0]
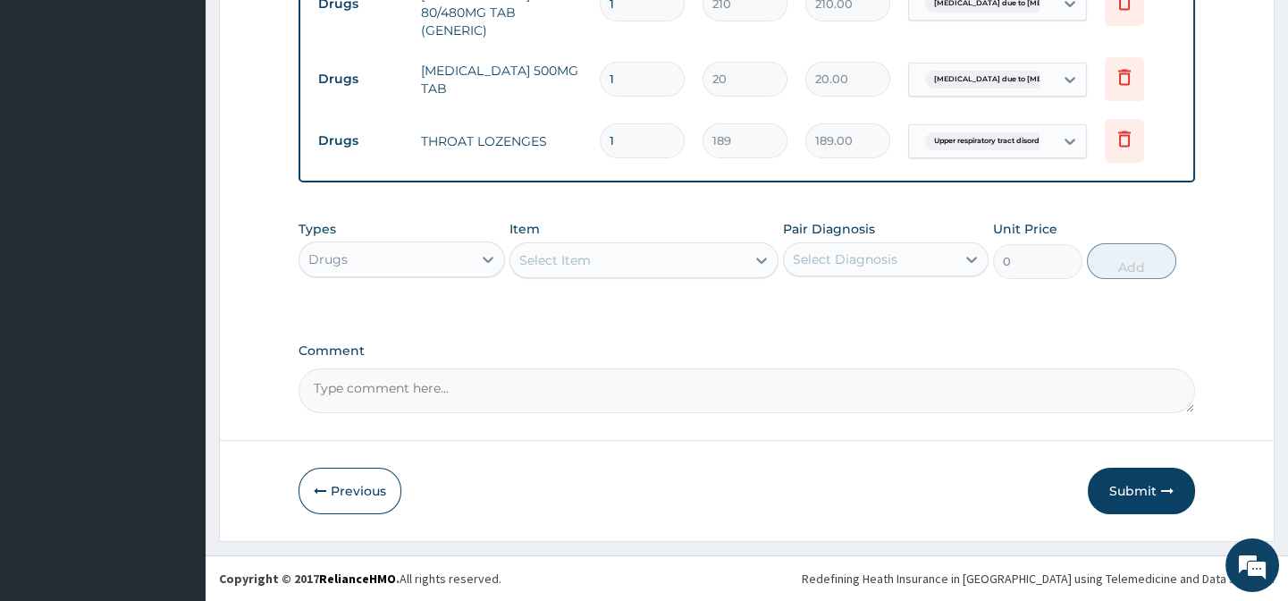
click at [408, 274] on div "Drugs" at bounding box center [402, 259] width 206 height 36
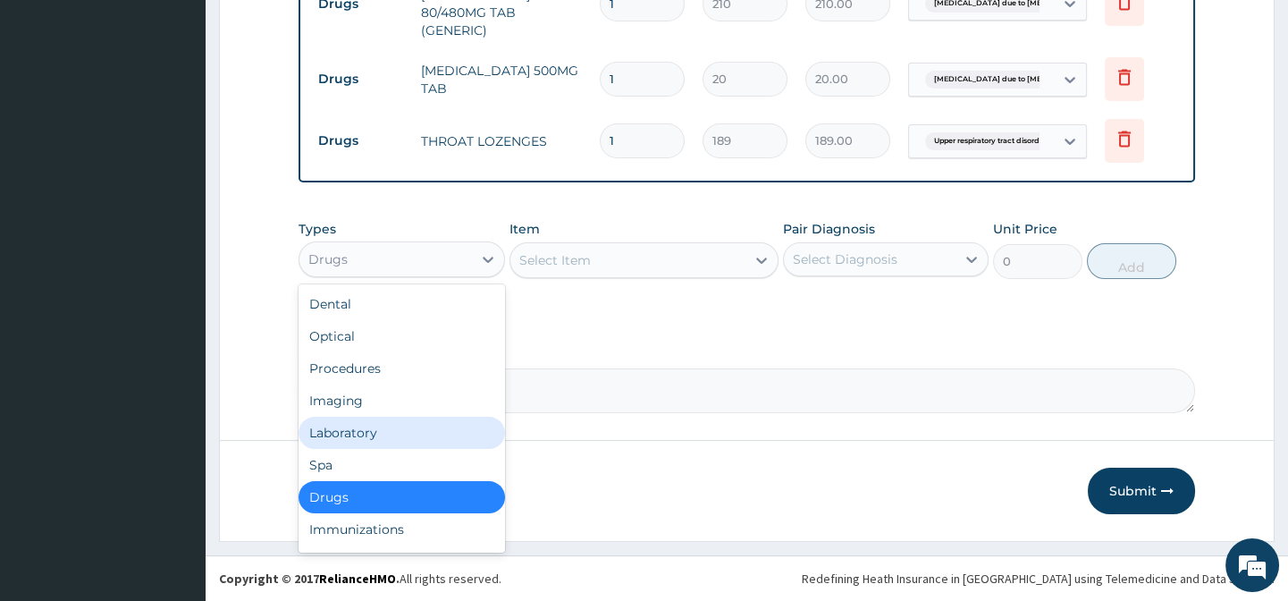
click at [366, 426] on div "Laboratory" at bounding box center [402, 433] width 206 height 32
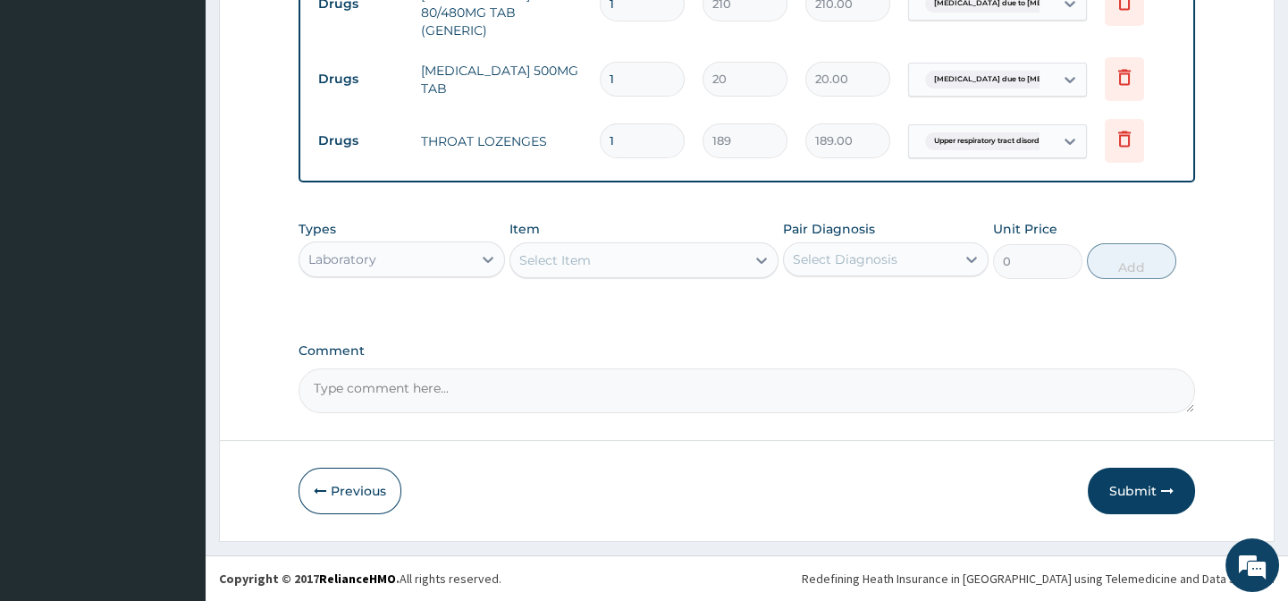
click at [644, 255] on div "Select Item" at bounding box center [627, 260] width 235 height 29
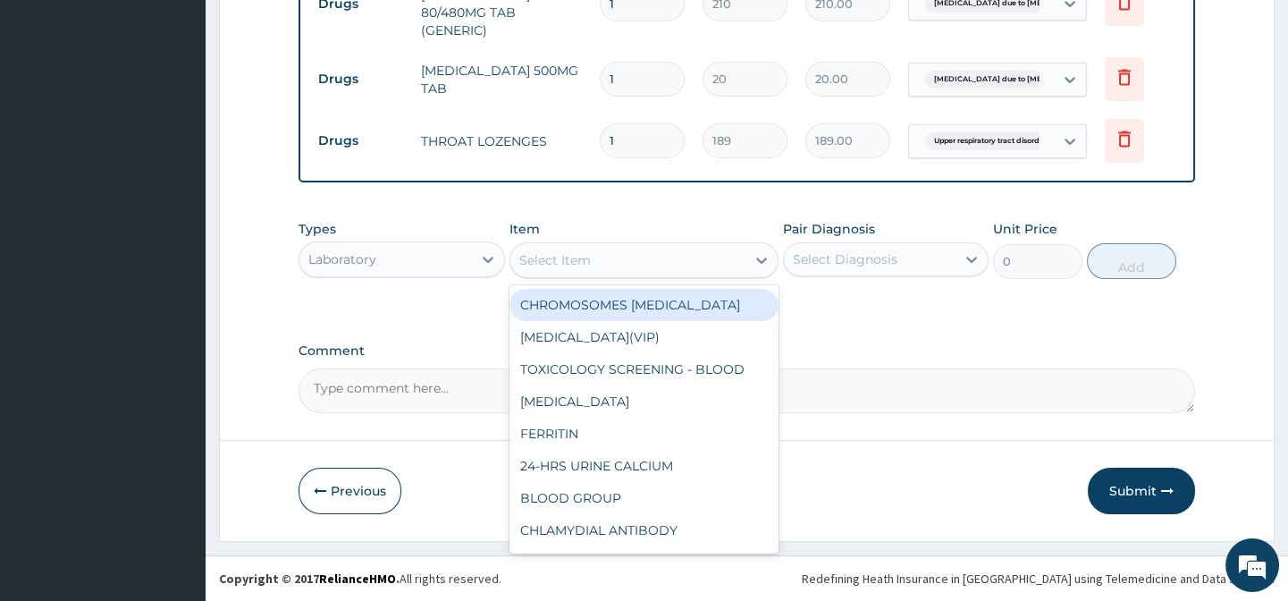
paste input "[MEDICAL_DATA]"
type input "[MEDICAL_DATA]"
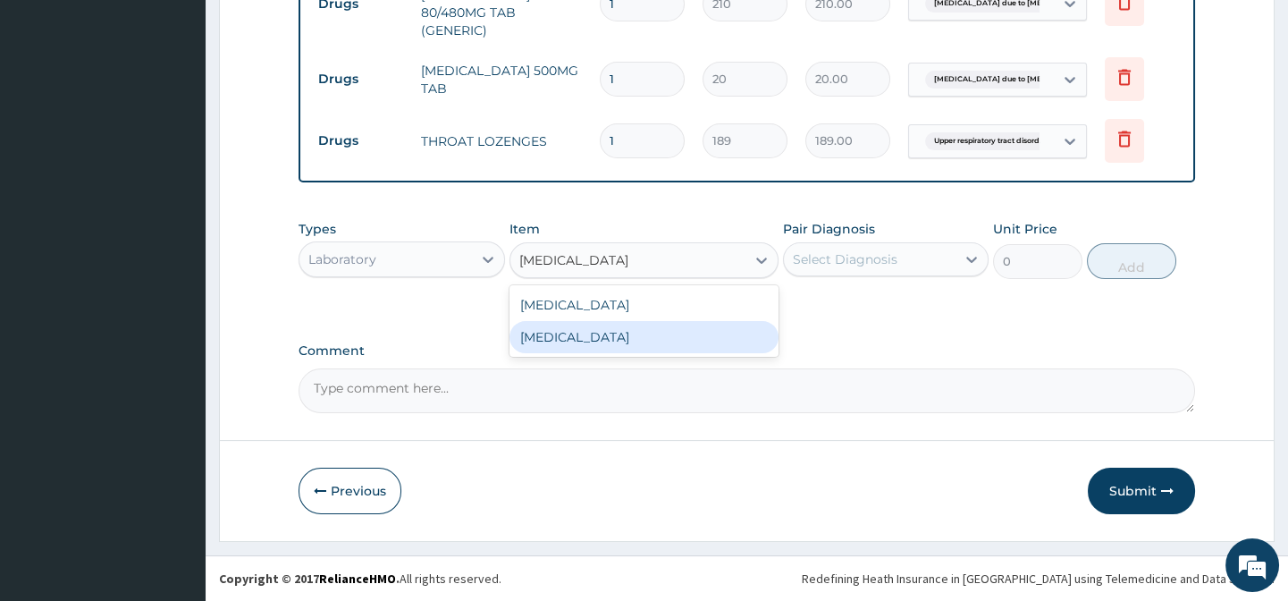
click at [745, 329] on div "[MEDICAL_DATA]" at bounding box center [643, 337] width 269 height 32
type input "3375"
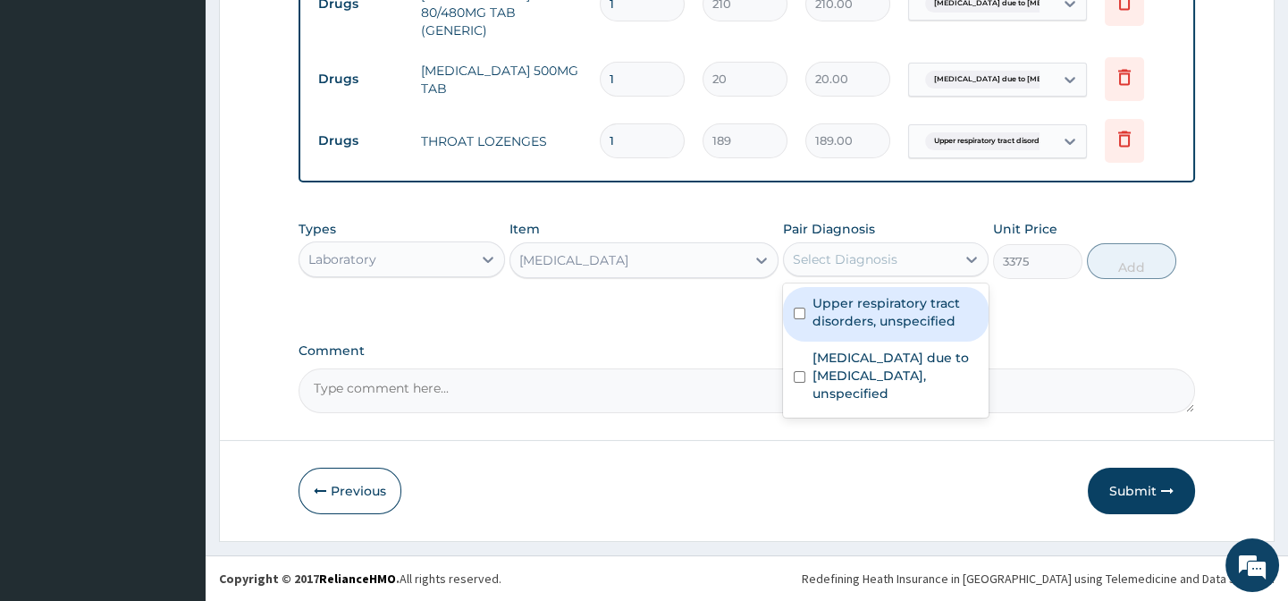
click at [888, 257] on div "Select Diagnosis" at bounding box center [845, 259] width 105 height 18
drag, startPoint x: 888, startPoint y: 321, endPoint x: 977, endPoint y: 310, distance: 90.0
click at [888, 323] on label "Upper respiratory tract disorders, unspecified" at bounding box center [895, 312] width 165 height 36
checkbox input "true"
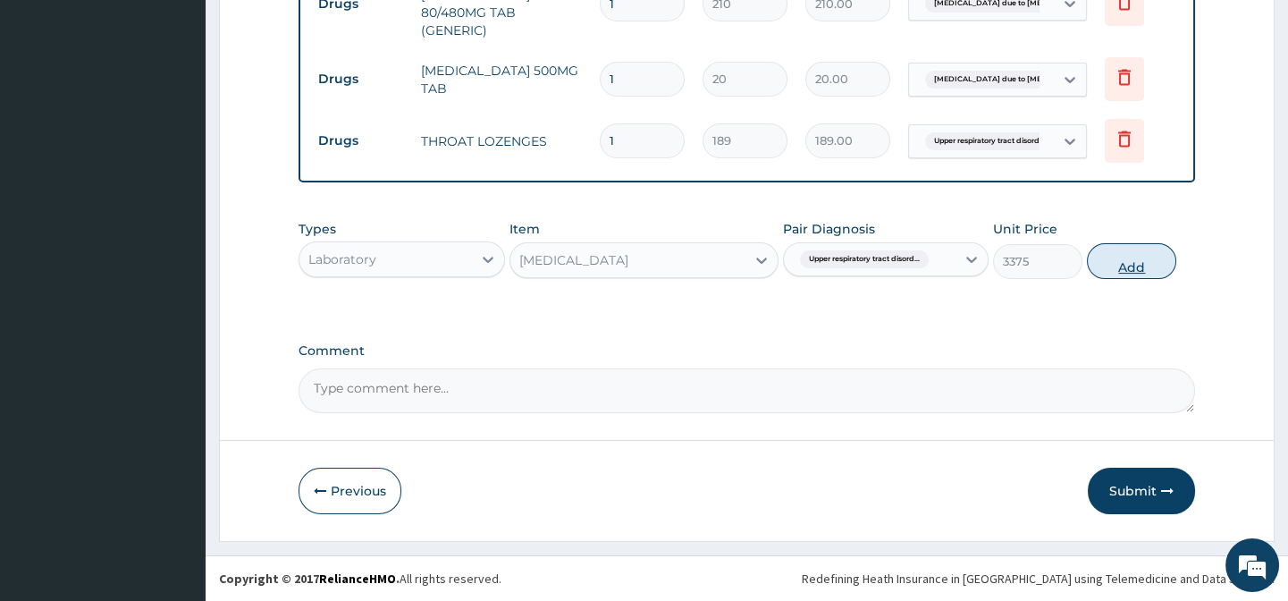
drag, startPoint x: 1082, startPoint y: 293, endPoint x: 1111, endPoint y: 259, distance: 45.0
click at [1082, 293] on div "Types Laboratory Item FULL BLOOD COUNT Pair Diagnosis Upper respiratory tract d…" at bounding box center [747, 263] width 896 height 104
click at [1113, 258] on button "Add" at bounding box center [1131, 261] width 89 height 36
type input "0"
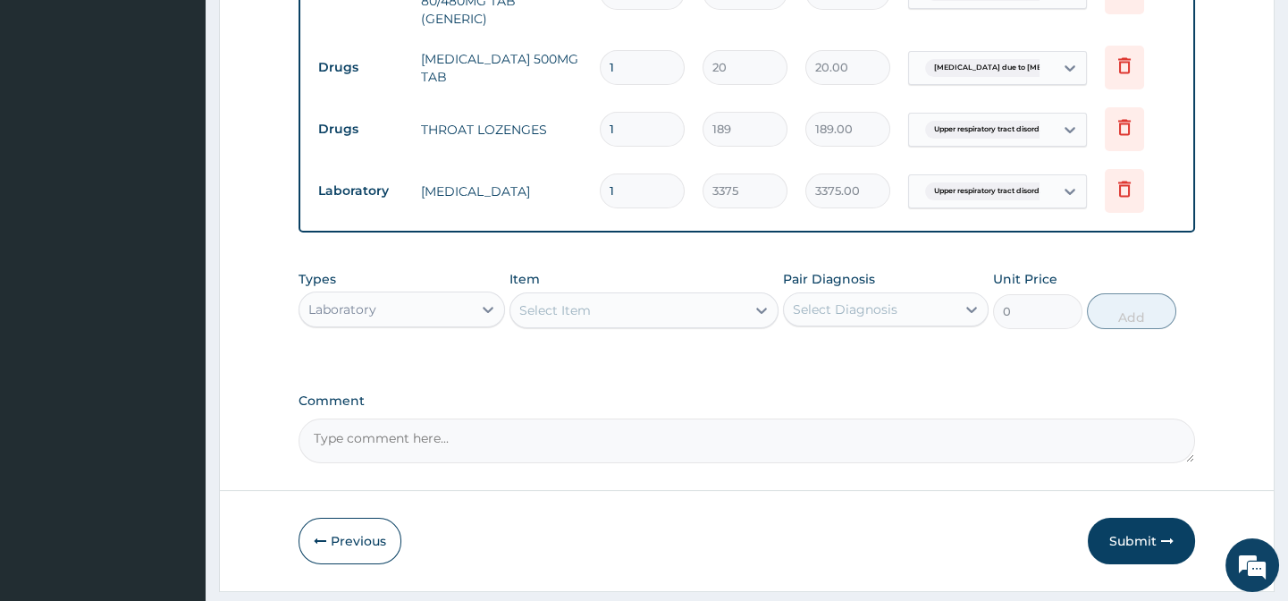
click at [582, 308] on div "Select Item" at bounding box center [627, 310] width 235 height 29
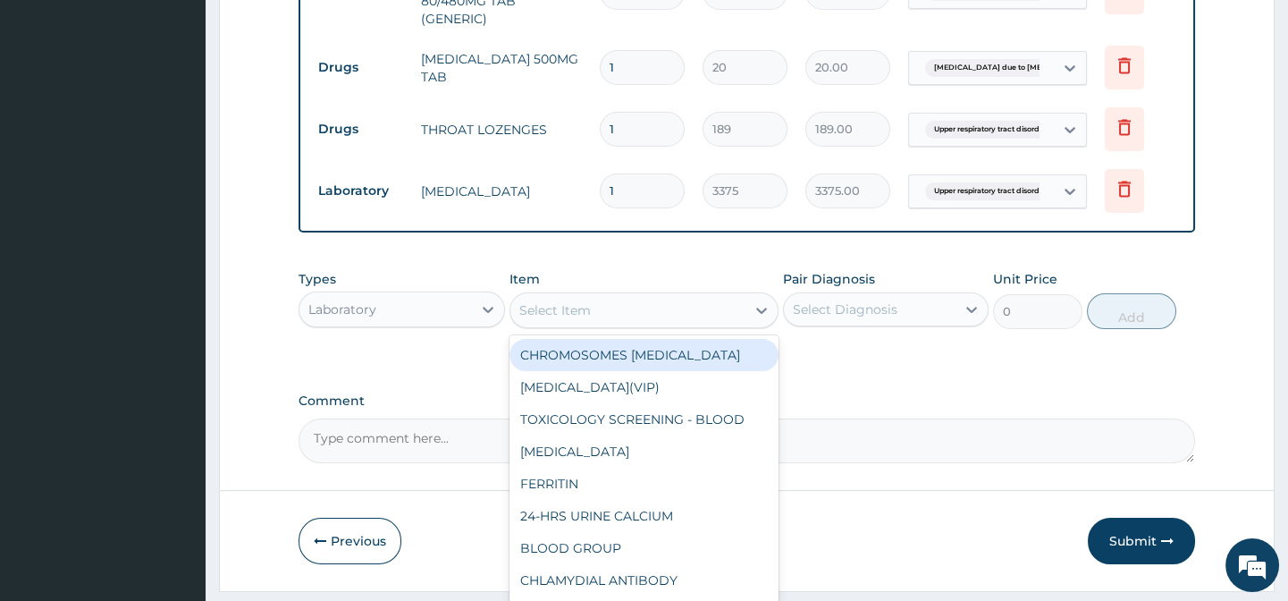
paste input "[MEDICAL_DATA] [MEDICAL_DATA]"
type input "[MEDICAL_DATA] [MEDICAL_DATA]"
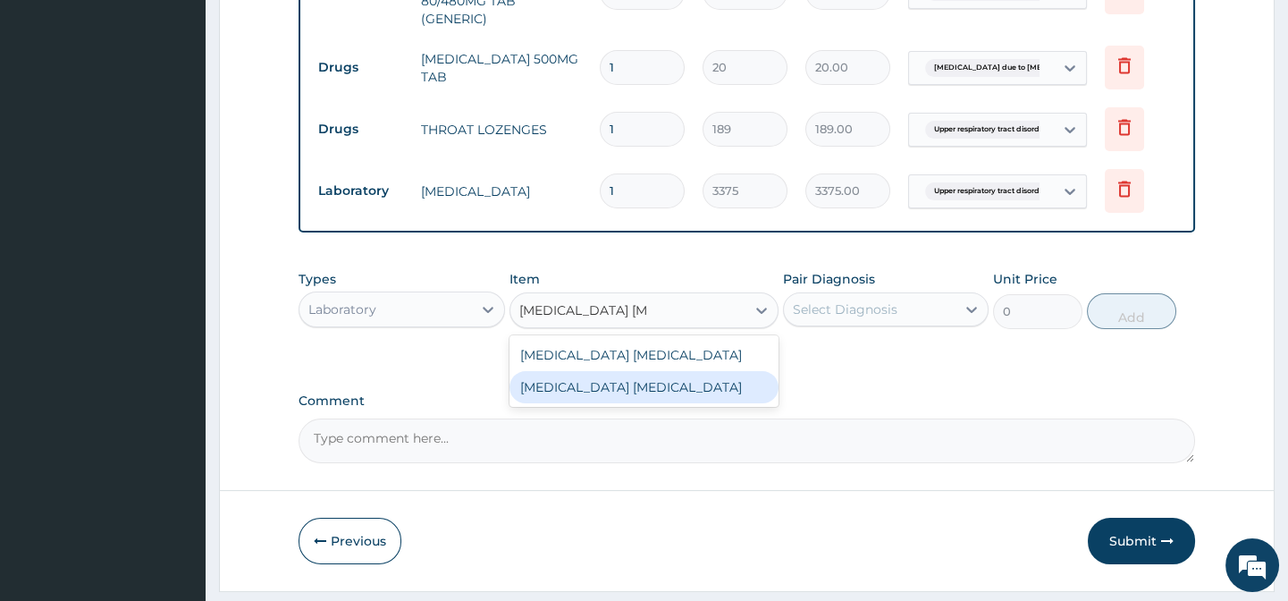
click at [721, 393] on div "[MEDICAL_DATA] [MEDICAL_DATA]" at bounding box center [643, 387] width 269 height 32
type input "2025"
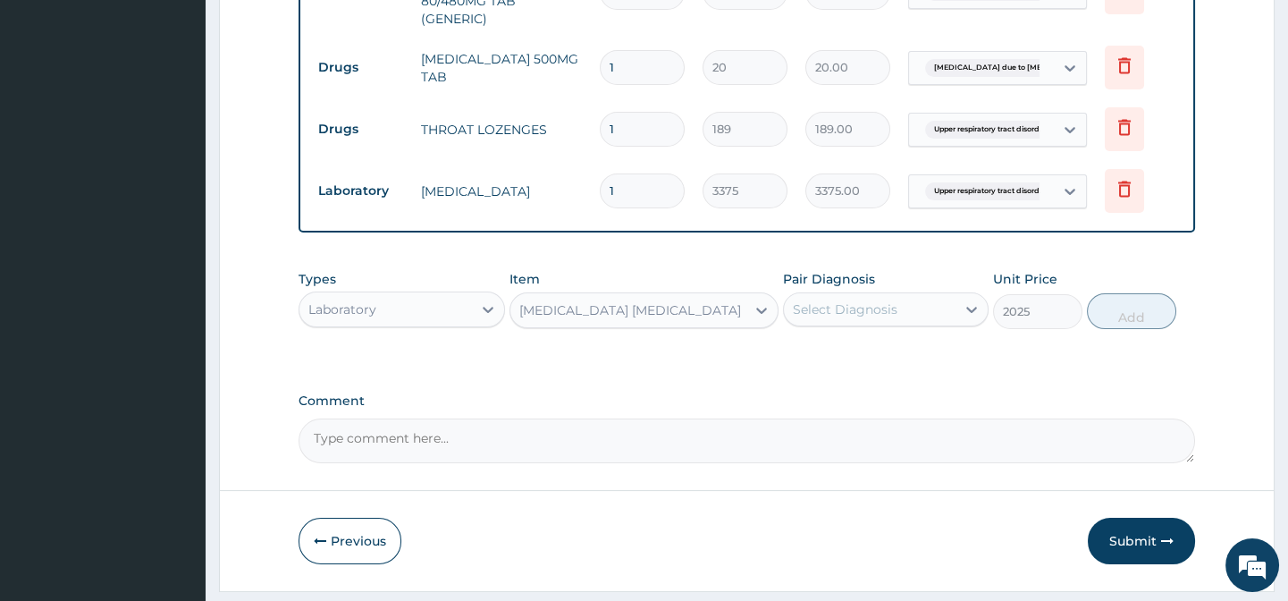
click at [857, 318] on div "Select Diagnosis" at bounding box center [845, 309] width 105 height 18
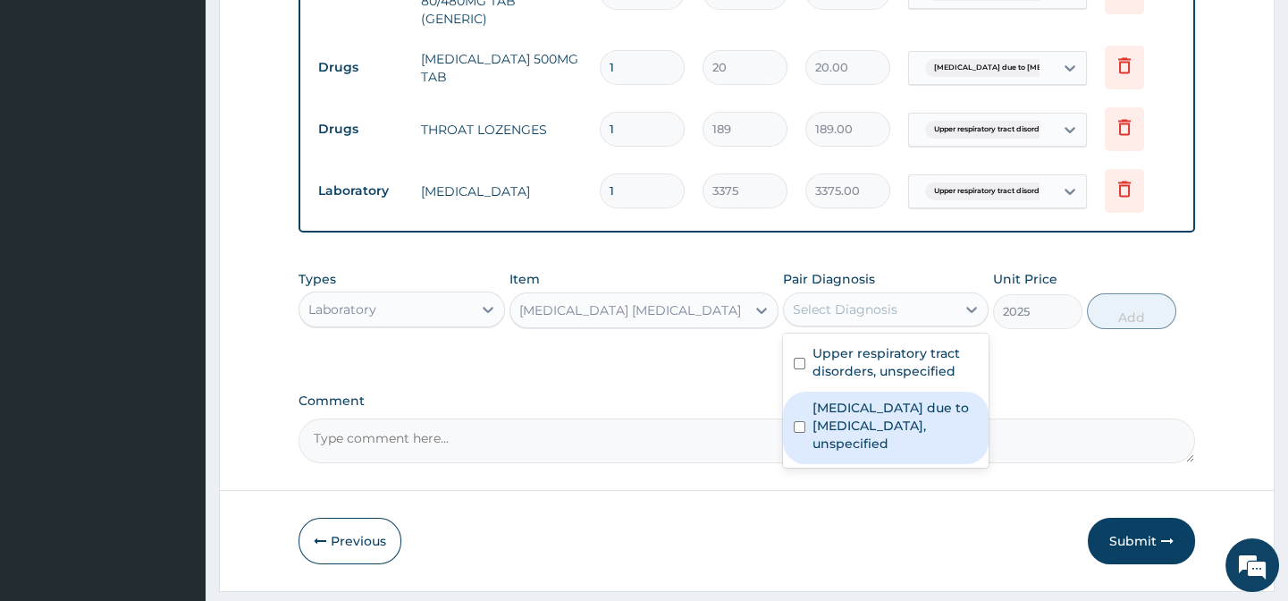
drag, startPoint x: 934, startPoint y: 434, endPoint x: 1099, endPoint y: 377, distance: 174.1
click at [935, 434] on label "[MEDICAL_DATA] due to [MEDICAL_DATA], unspecified" at bounding box center [895, 426] width 165 height 54
checkbox input "true"
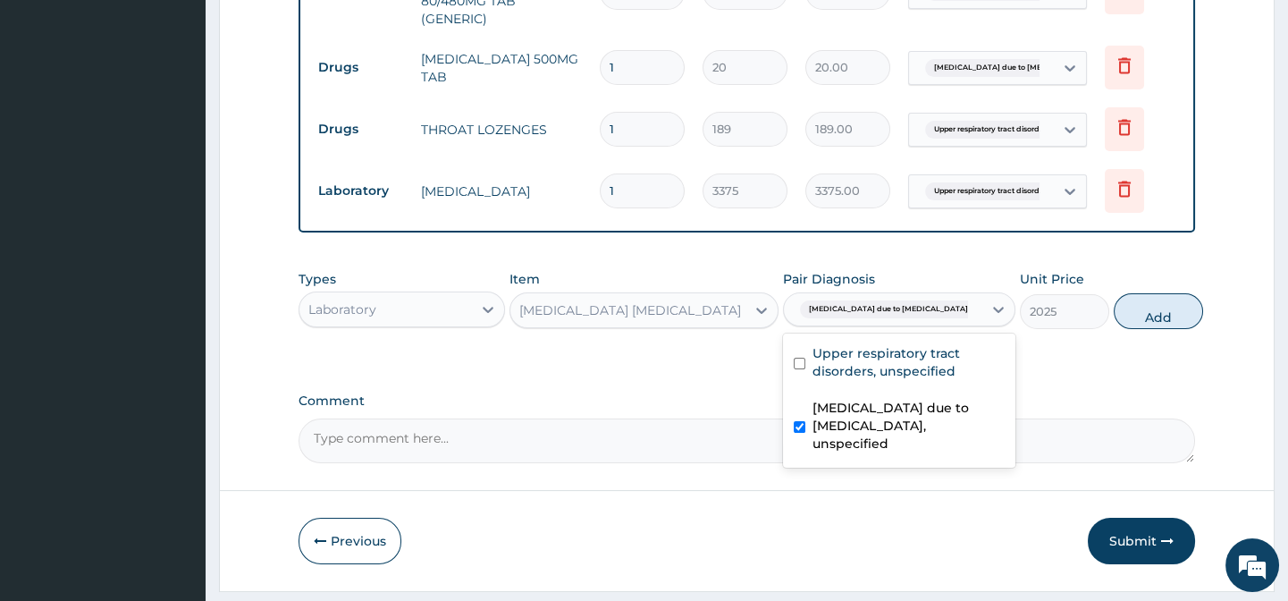
click at [1104, 362] on div "Types Laboratory Item MALARIA PARASITE Pair Diagnosis option Malaria due to Pla…" at bounding box center [747, 313] width 896 height 104
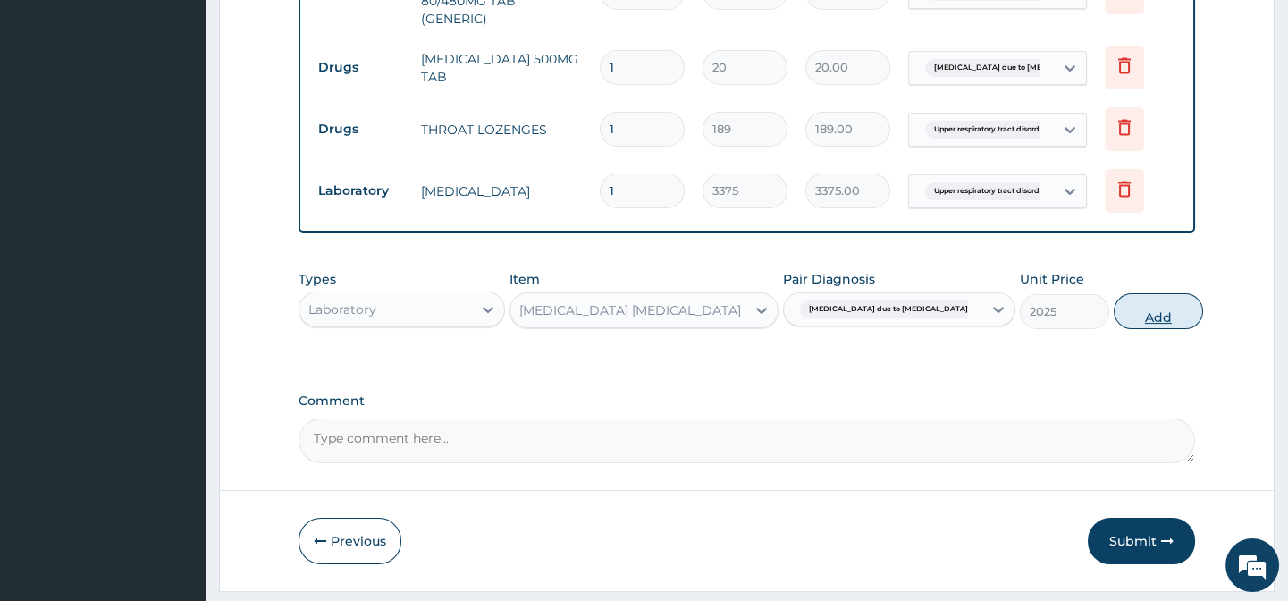
click at [1134, 317] on button "Add" at bounding box center [1158, 311] width 89 height 36
type input "0"
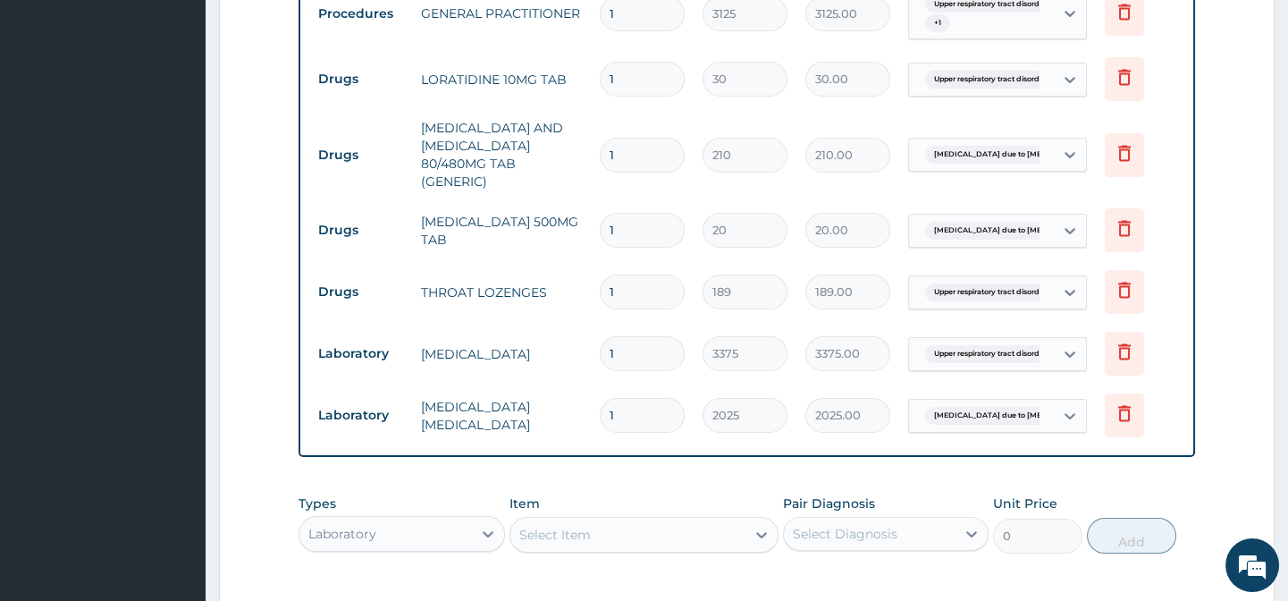
scroll to position [653, 0]
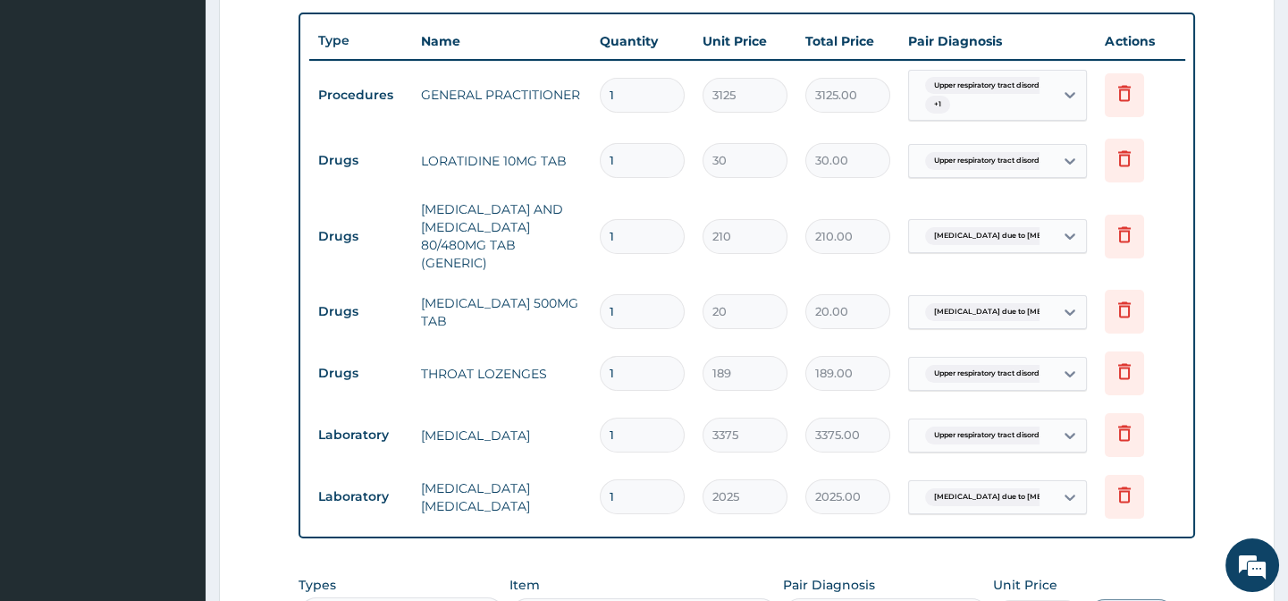
click at [631, 155] on input "1" at bounding box center [642, 160] width 85 height 35
click at [631, 156] on input "1" at bounding box center [642, 160] width 85 height 35
click at [630, 156] on input "1" at bounding box center [642, 160] width 85 height 35
type input "5"
type input "150.00"
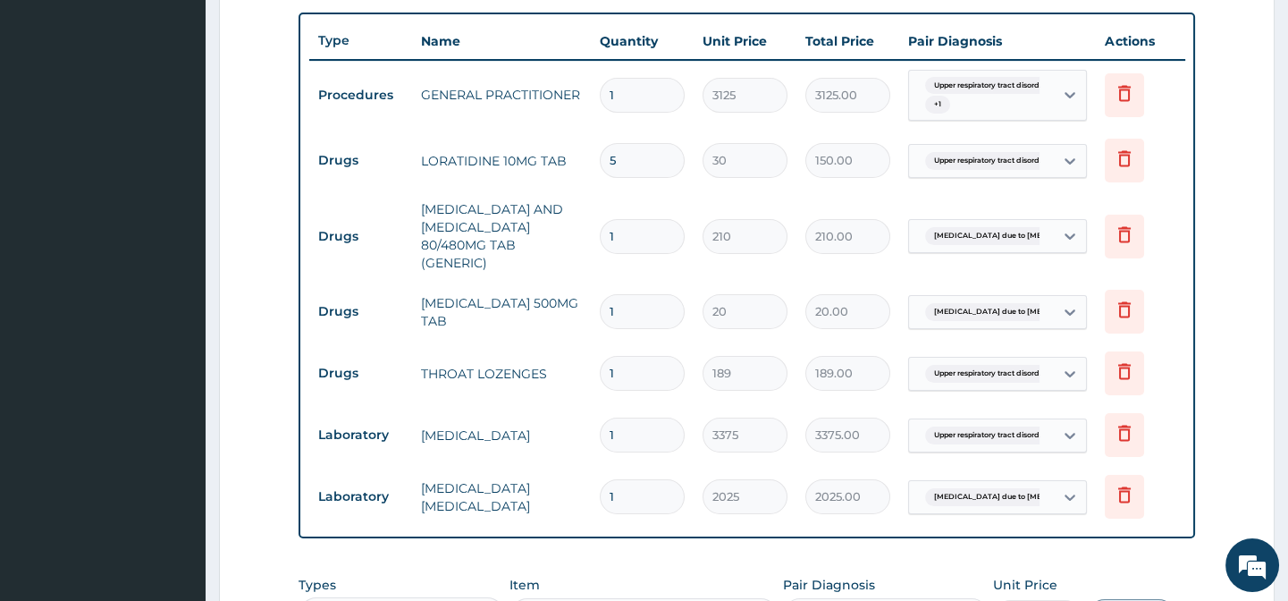
type input "5"
click at [628, 235] on input "1" at bounding box center [642, 236] width 85 height 35
type input "6"
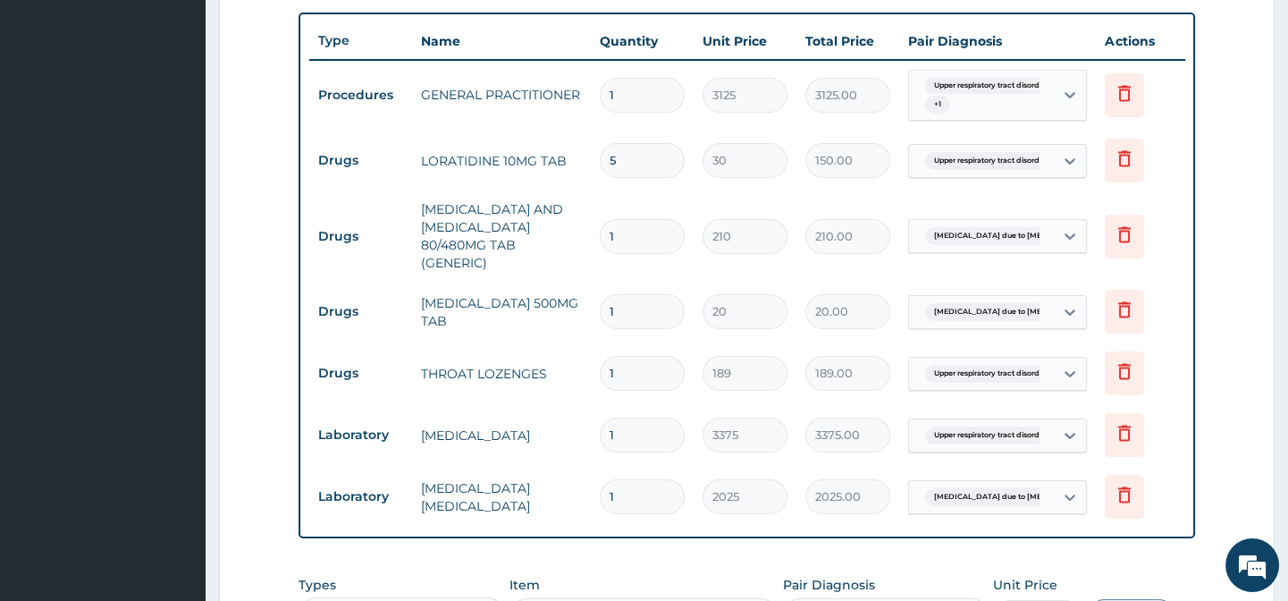
type input "1260.00"
type input "6"
click at [630, 310] on input "1" at bounding box center [642, 311] width 85 height 35
type input "18"
type input "360.00"
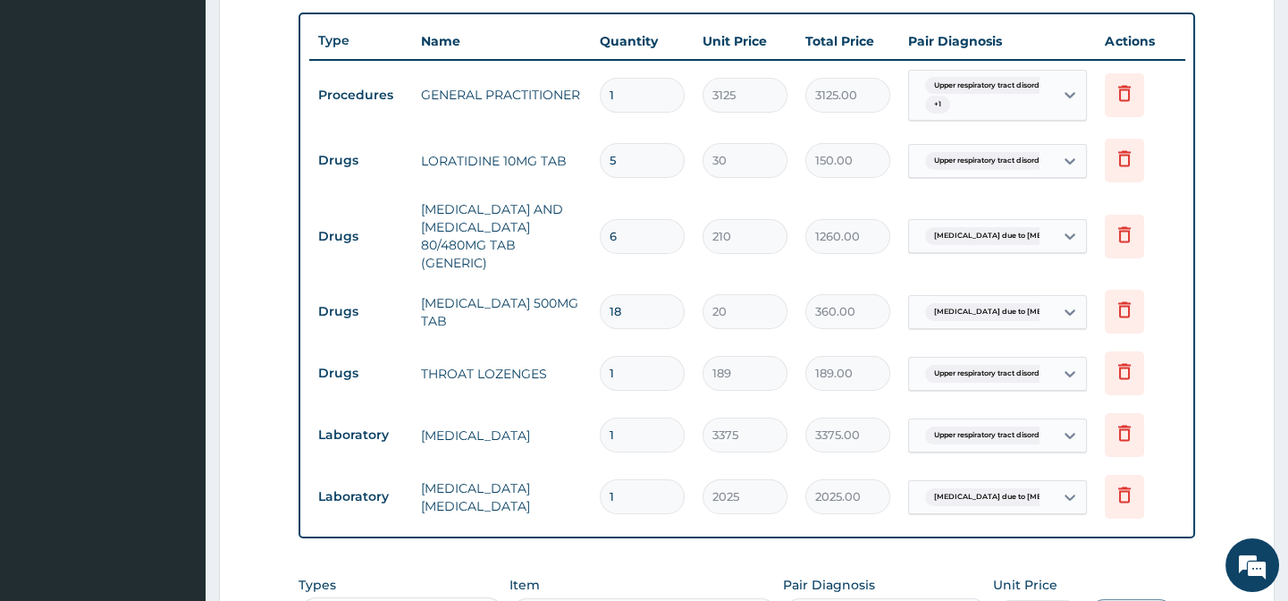
type input "18"
click at [651, 375] on input "1" at bounding box center [642, 373] width 85 height 35
type input "15"
type input "2835.00"
type input "15"
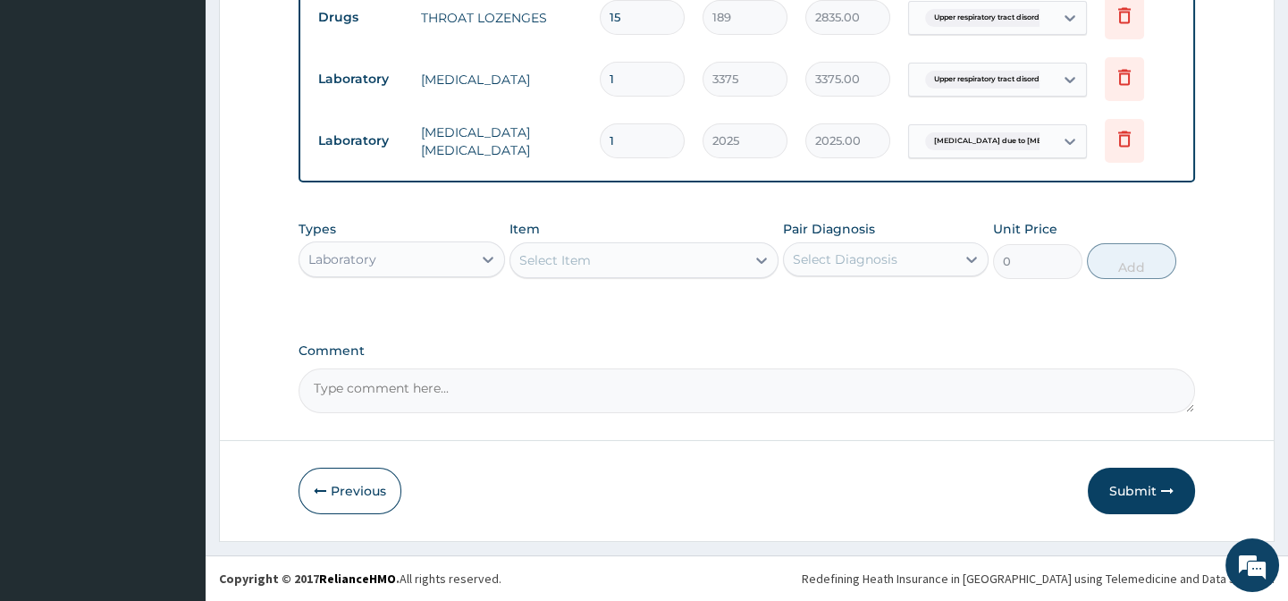
scroll to position [1021, 0]
click at [1119, 488] on button "Submit" at bounding box center [1141, 490] width 107 height 46
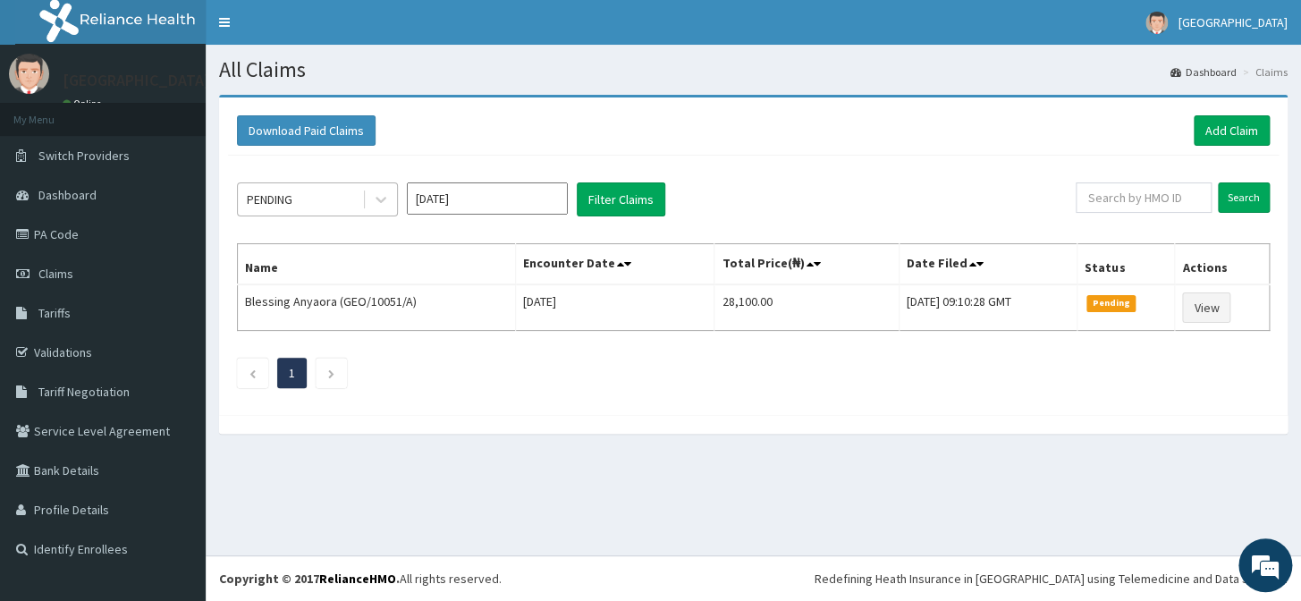
click at [357, 204] on div "PENDING" at bounding box center [300, 199] width 124 height 29
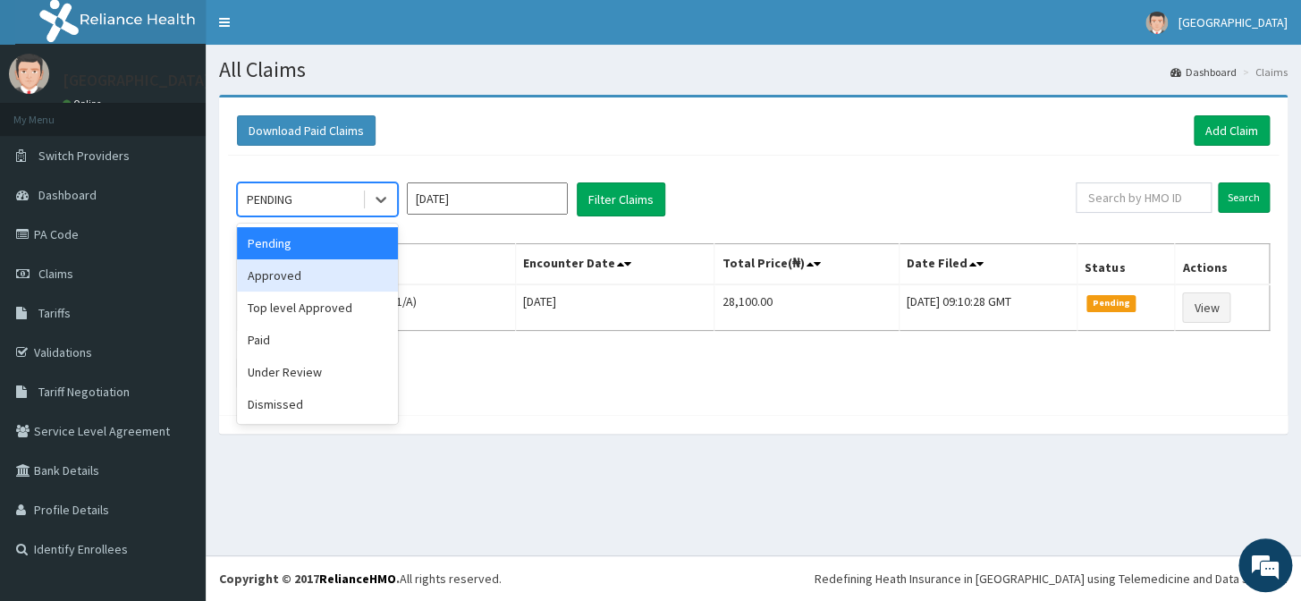
click at [319, 284] on div "Approved" at bounding box center [317, 275] width 161 height 32
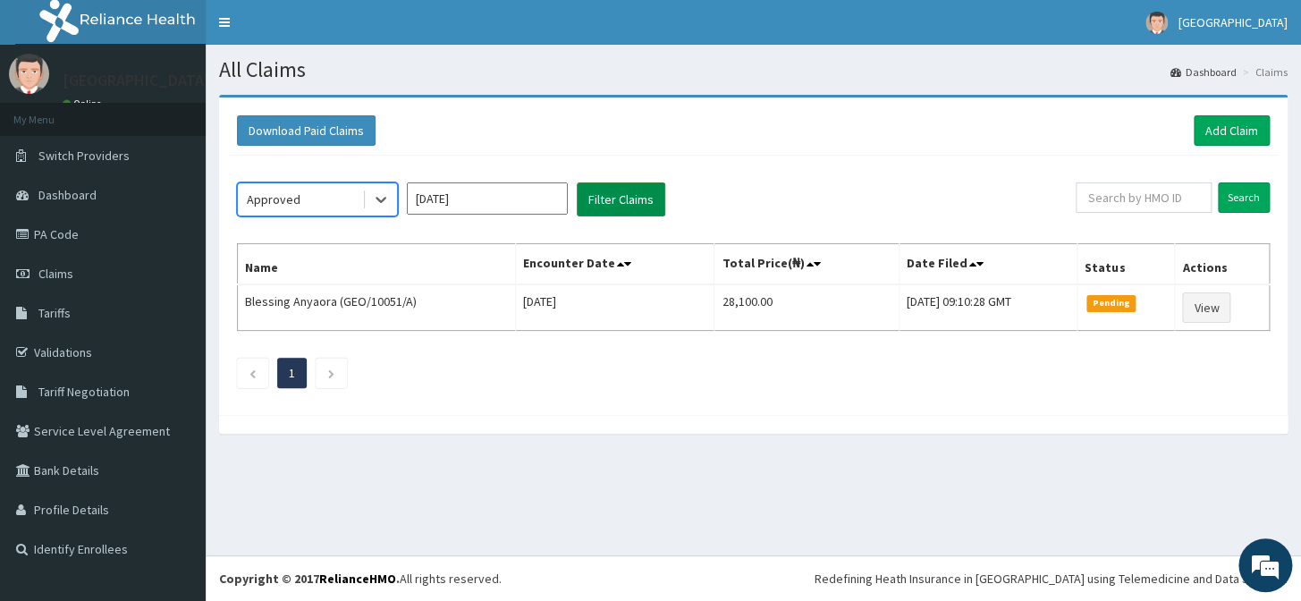
click at [600, 206] on button "Filter Claims" at bounding box center [621, 199] width 88 height 34
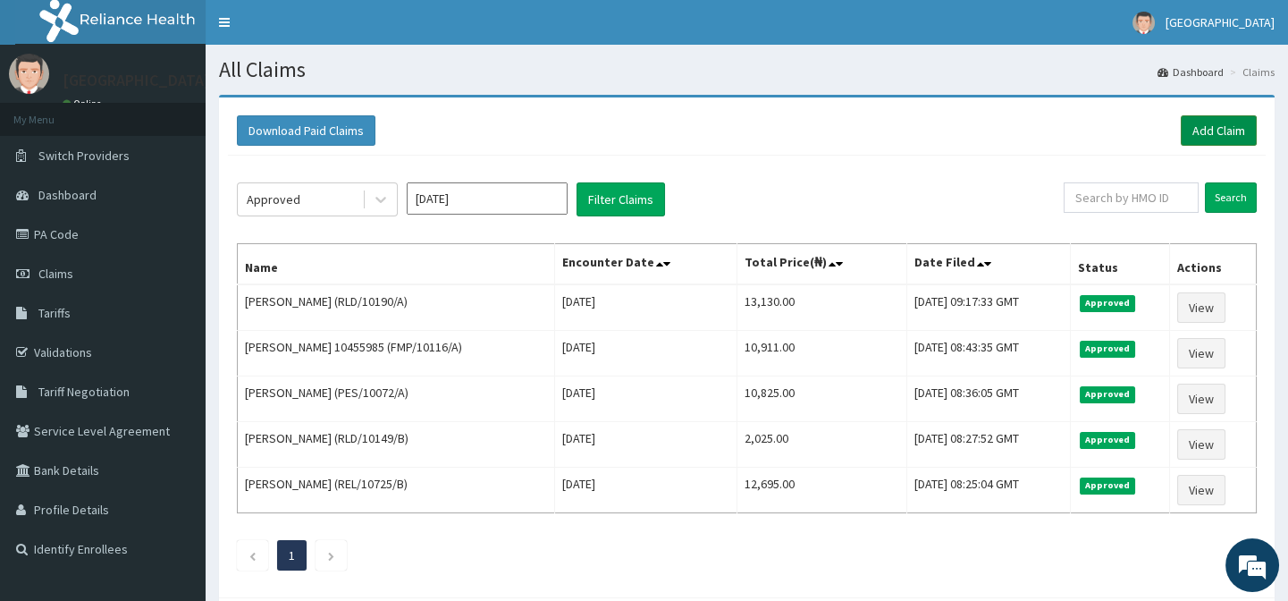
click at [1183, 131] on link "Add Claim" at bounding box center [1219, 130] width 76 height 30
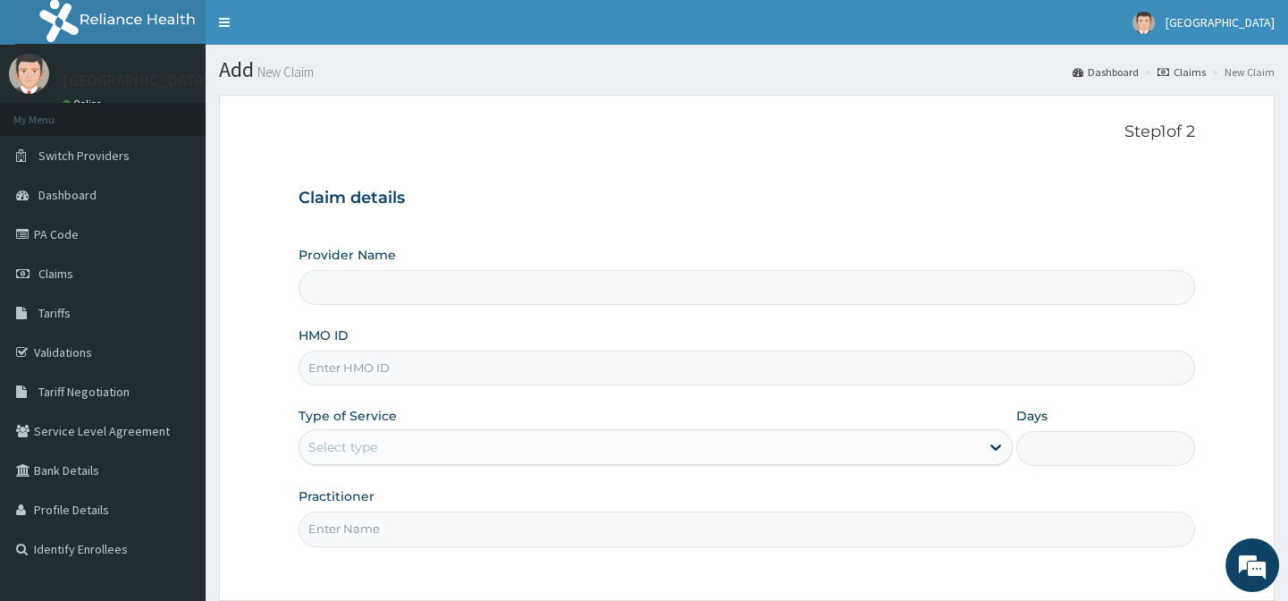
click at [375, 359] on input "HMO ID" at bounding box center [747, 367] width 896 height 35
paste input "RLD/10190/B"
type input "RLD/10190/B"
click at [412, 444] on div "Select type" at bounding box center [639, 447] width 680 height 29
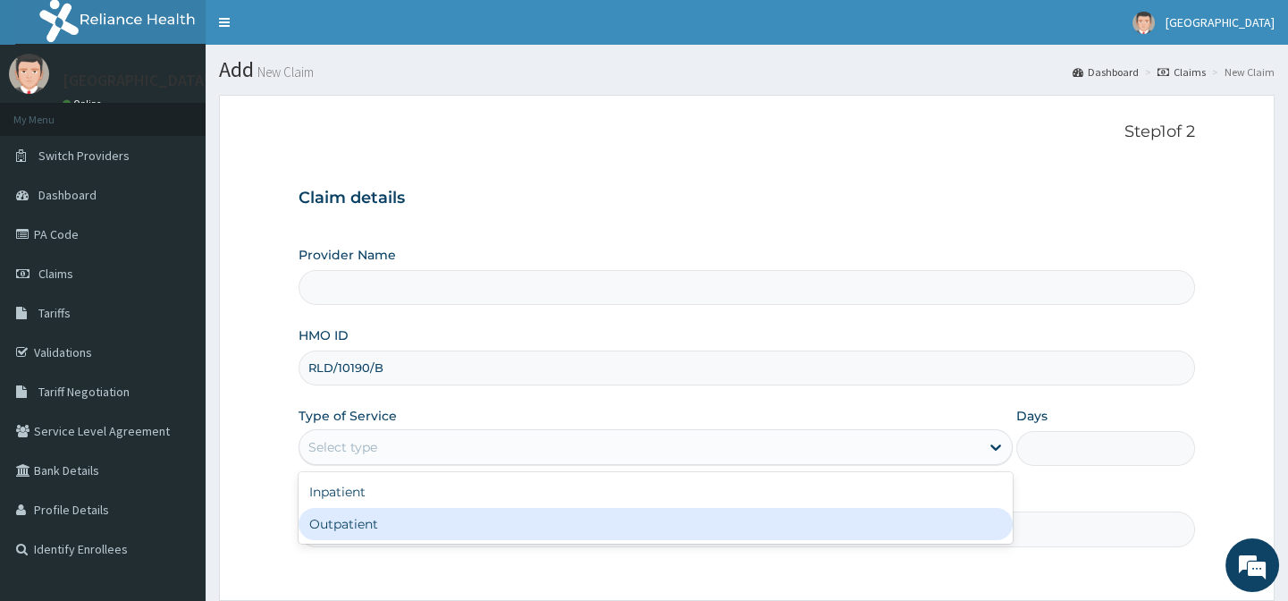
click at [410, 518] on div "Outpatient" at bounding box center [656, 524] width 714 height 32
type input "1"
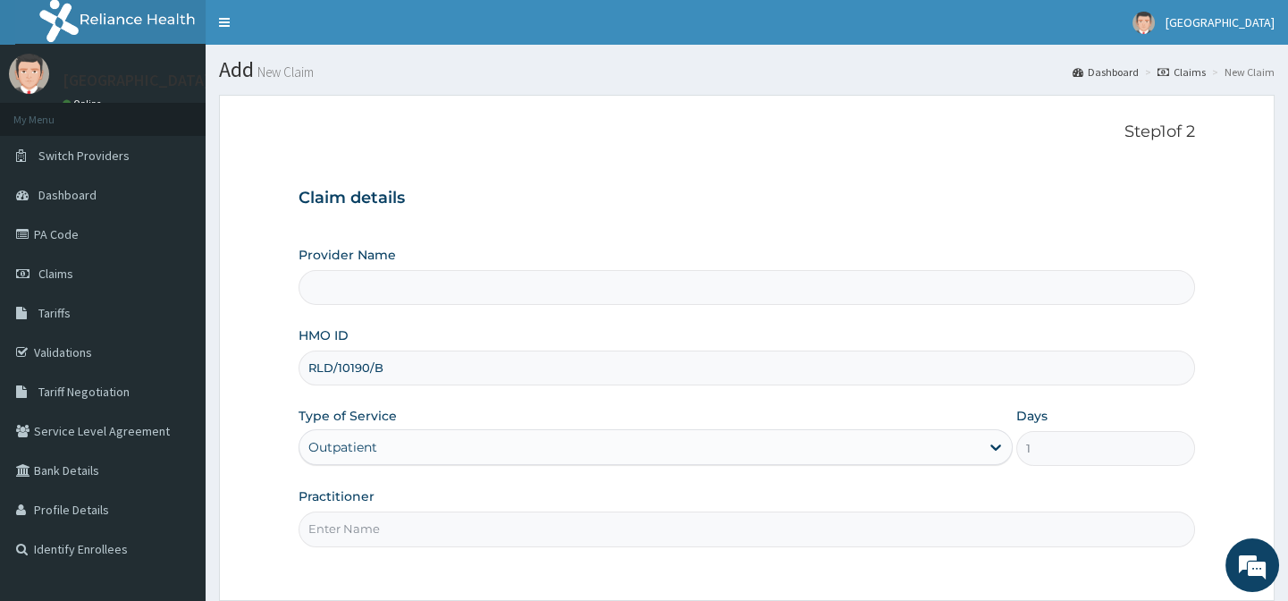
click at [410, 518] on input "Practitioner" at bounding box center [747, 528] width 896 height 35
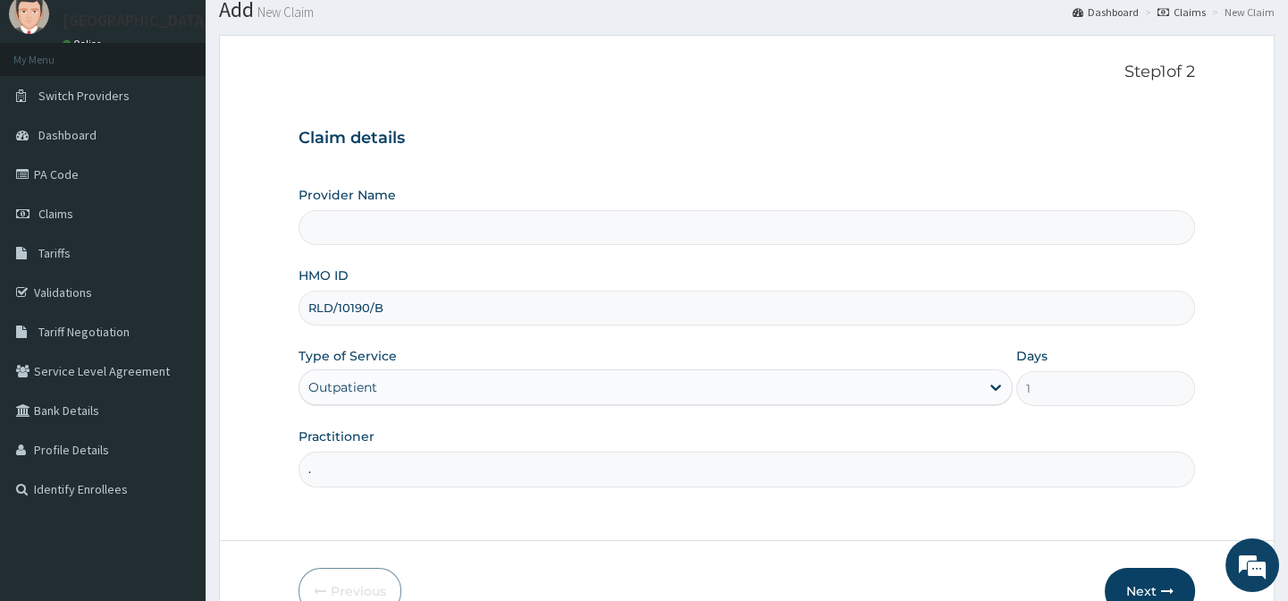
scroll to position [160, 0]
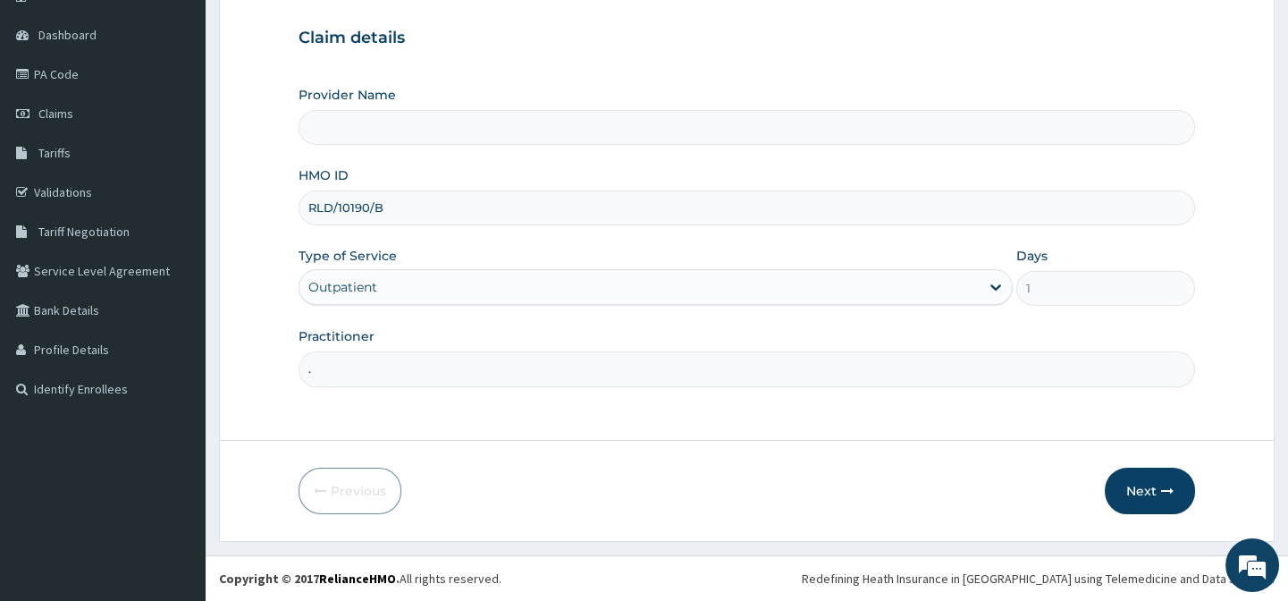
type input "."
click at [830, 492] on div "Previous Next" at bounding box center [747, 490] width 896 height 46
click at [1171, 498] on button "Next" at bounding box center [1150, 490] width 90 height 46
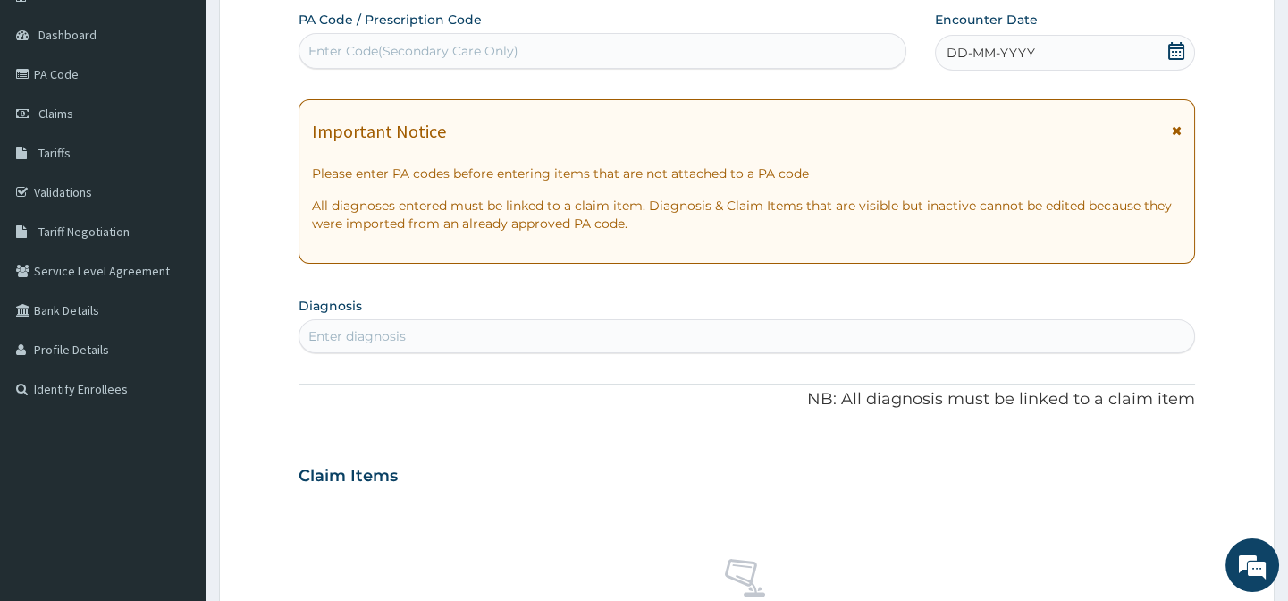
scroll to position [0, 0]
click at [1014, 46] on span "DD-MM-YYYY" at bounding box center [991, 53] width 88 height 18
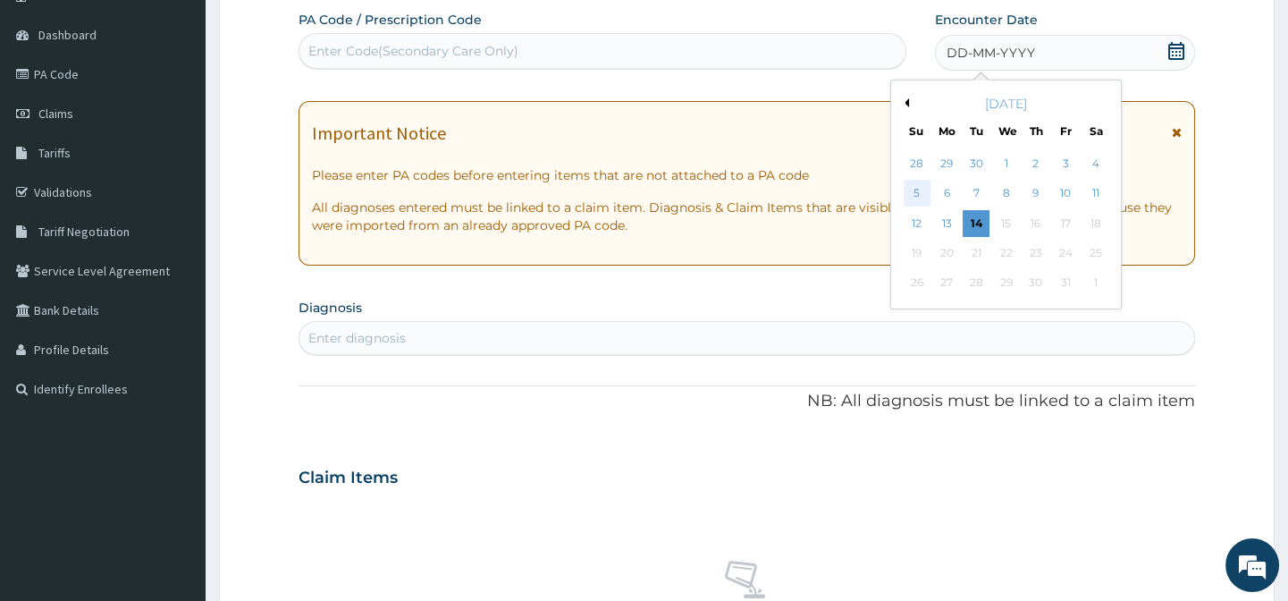
click at [917, 195] on div "5" at bounding box center [916, 194] width 27 height 27
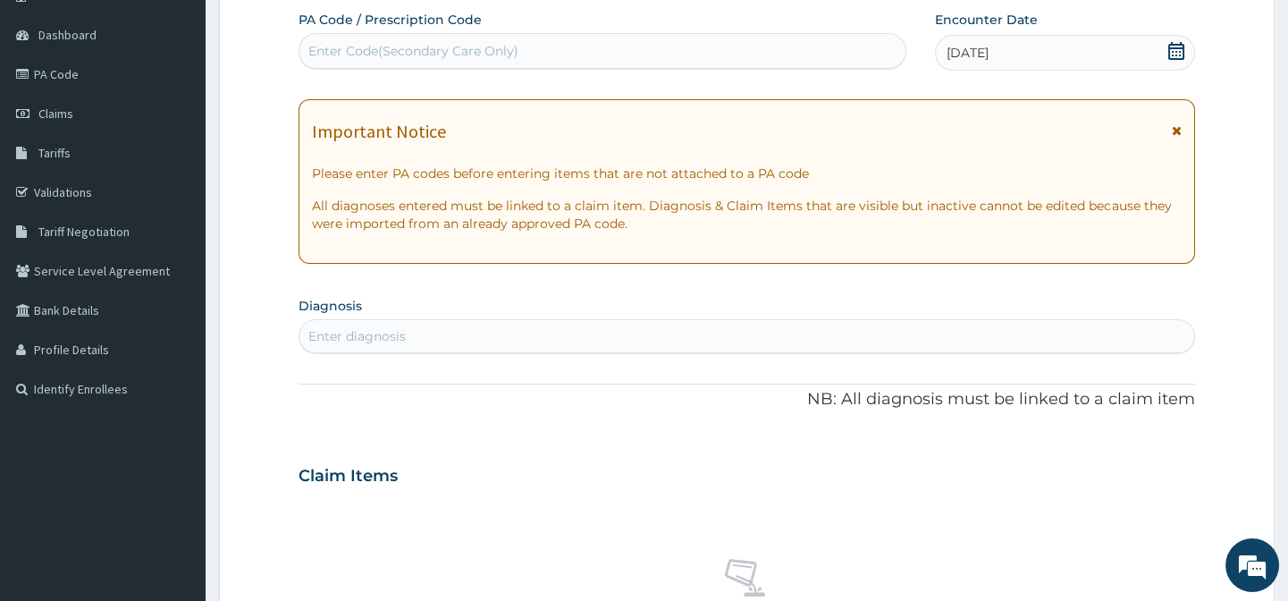
click at [440, 331] on div "Enter diagnosis" at bounding box center [746, 336] width 894 height 29
drag, startPoint x: 441, startPoint y: 333, endPoint x: 223, endPoint y: 333, distance: 217.2
click at [223, 333] on form "Step 2 of 2 PA Code / Prescription Code Enter Code(Secondary Care Only) Encount…" at bounding box center [747, 500] width 1056 height 1130
type input "T"
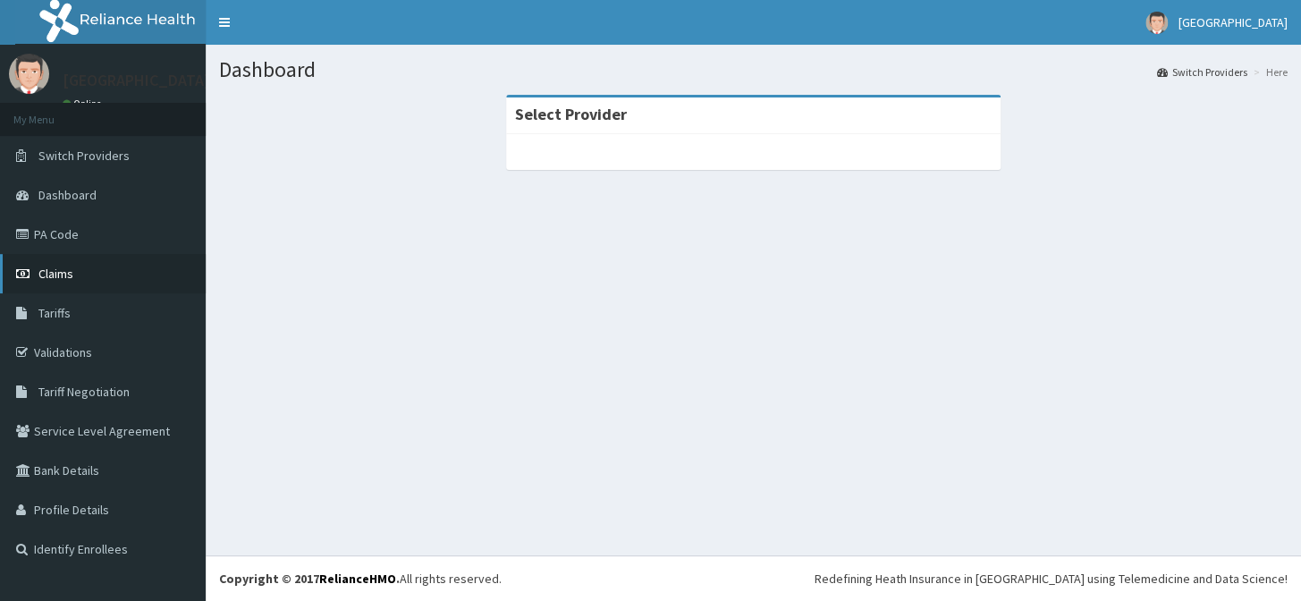
click at [70, 264] on link "Claims" at bounding box center [103, 273] width 206 height 39
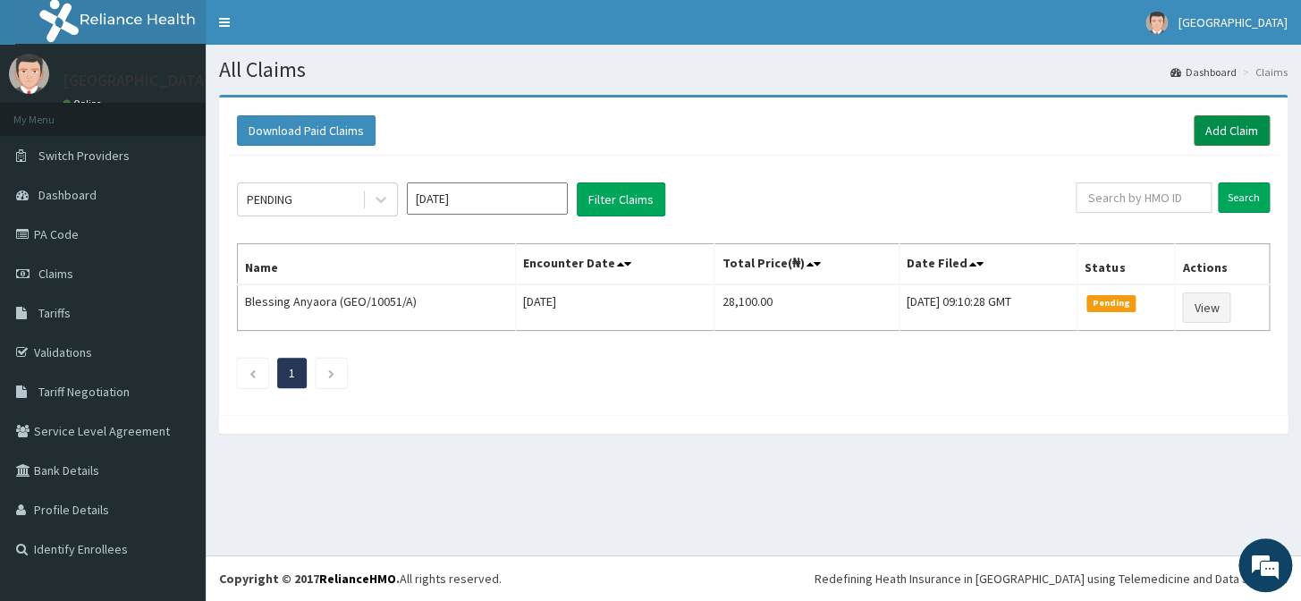
click at [1241, 122] on link "Add Claim" at bounding box center [1231, 130] width 76 height 30
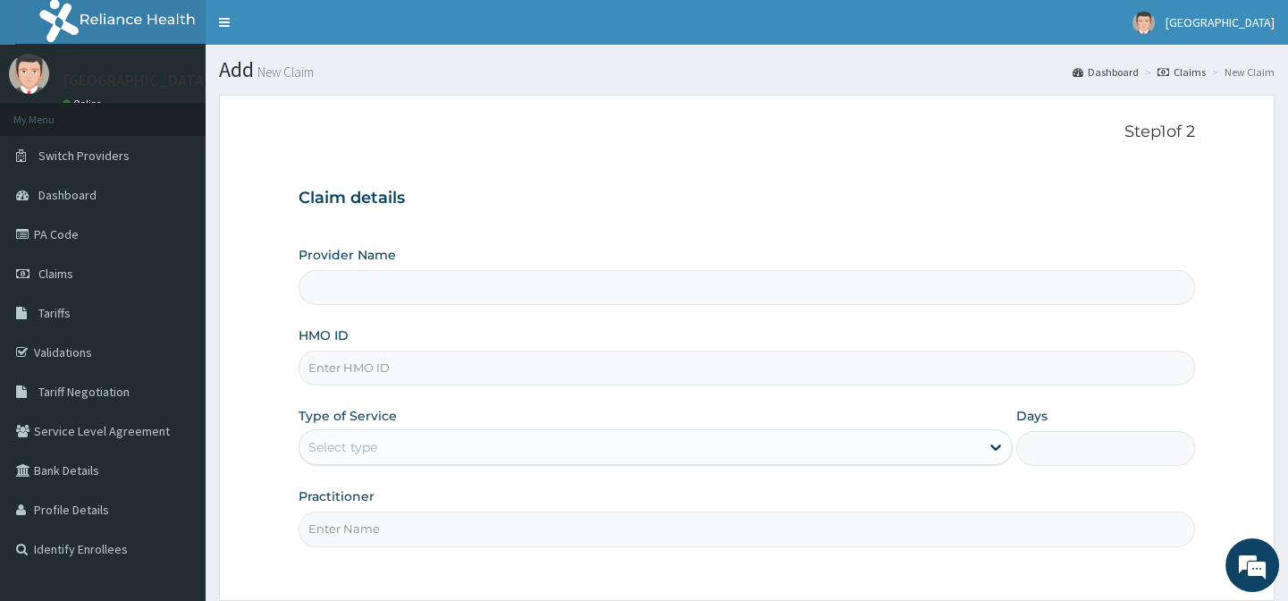
type input "Lily Hospital-BENIN"
drag, startPoint x: 398, startPoint y: 334, endPoint x: 406, endPoint y: 349, distance: 16.4
click at [399, 334] on div "HMO ID" at bounding box center [747, 355] width 896 height 59
click at [412, 363] on input "HMO ID" at bounding box center [747, 367] width 896 height 35
paste input "RLD/10190/B"
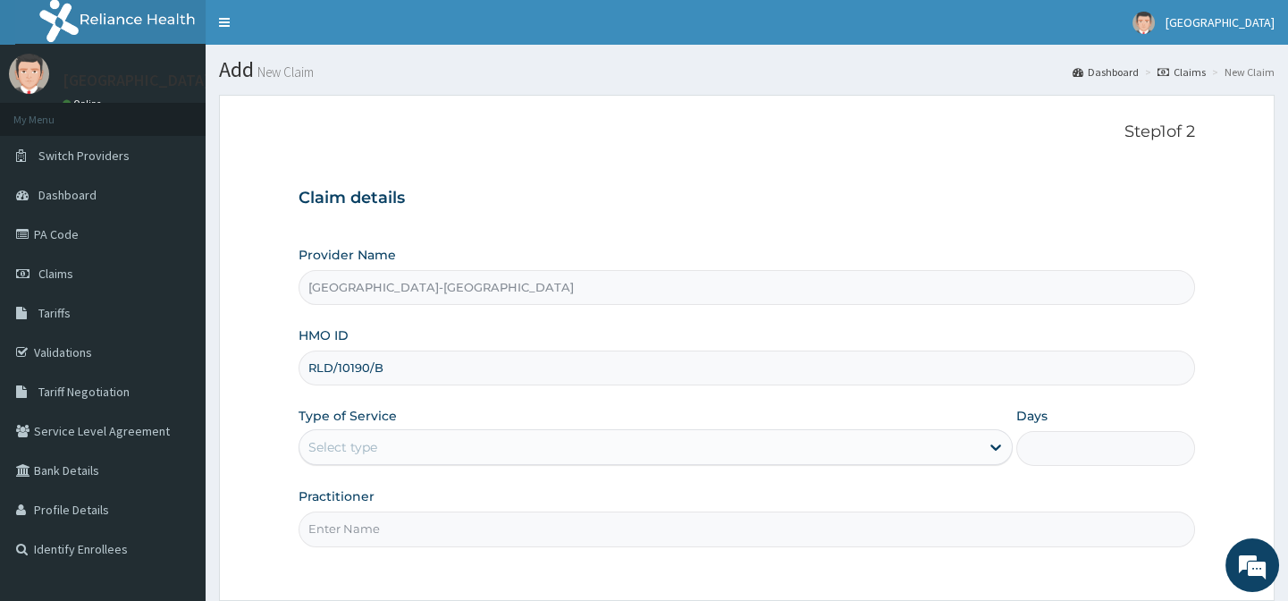
type input "RLD/10190/B"
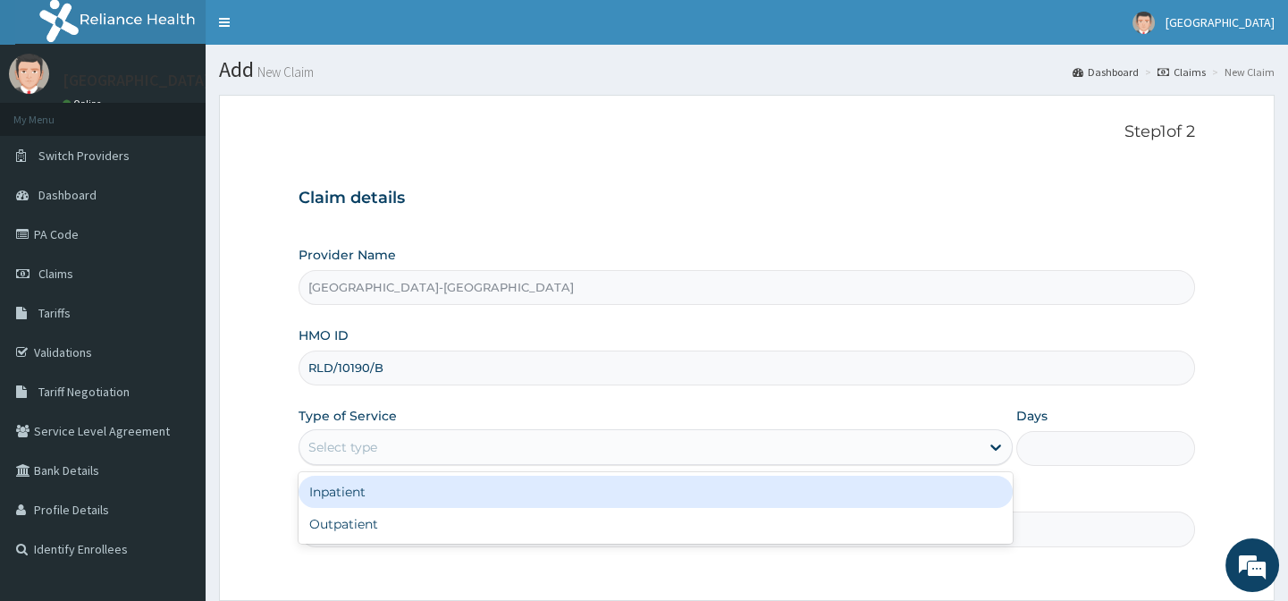
click at [469, 450] on div "Select type" at bounding box center [639, 447] width 680 height 29
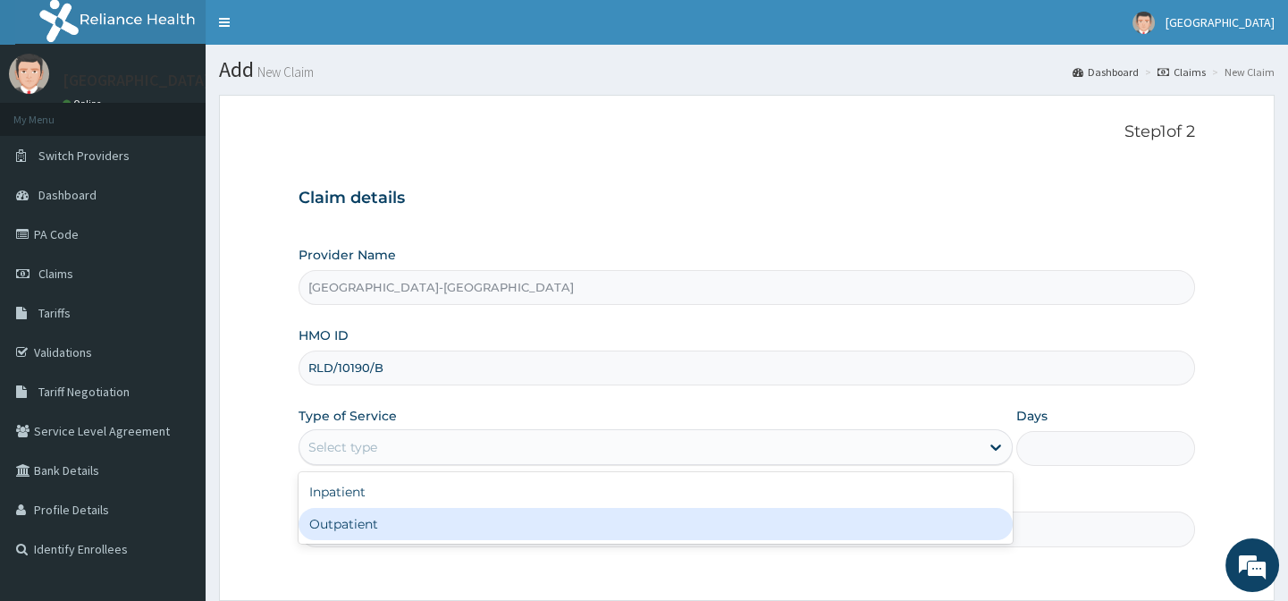
click at [490, 518] on div "Outpatient" at bounding box center [656, 524] width 714 height 32
type input "1"
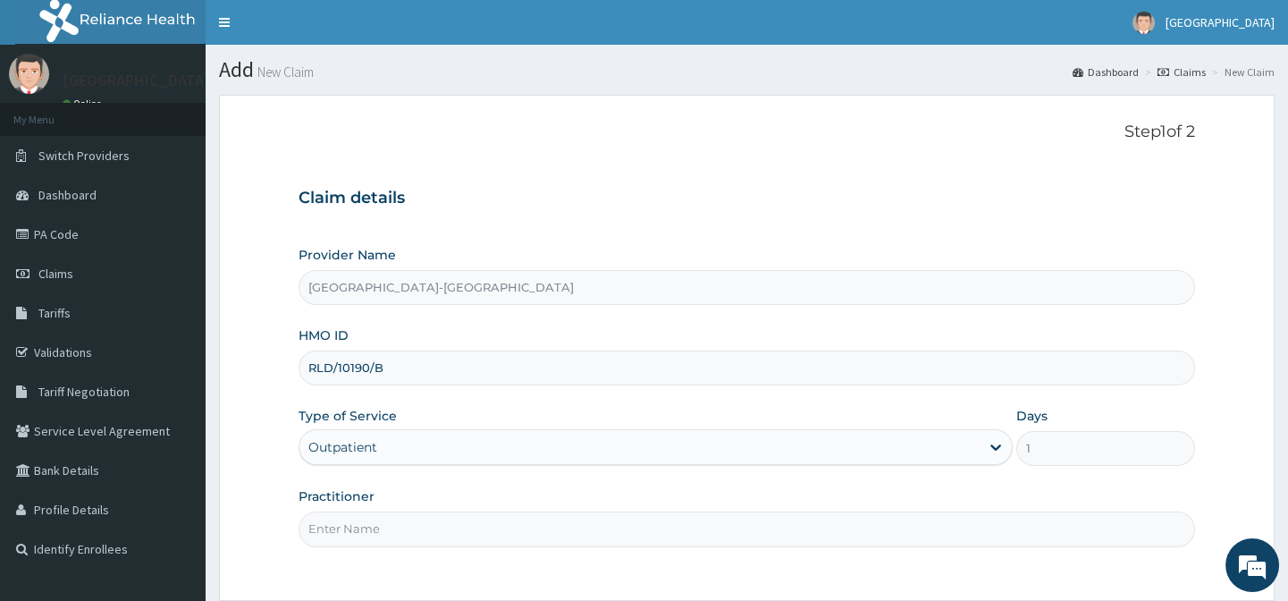
click at [490, 518] on input "Practitioner" at bounding box center [747, 528] width 896 height 35
click at [691, 527] on input "." at bounding box center [747, 528] width 896 height 35
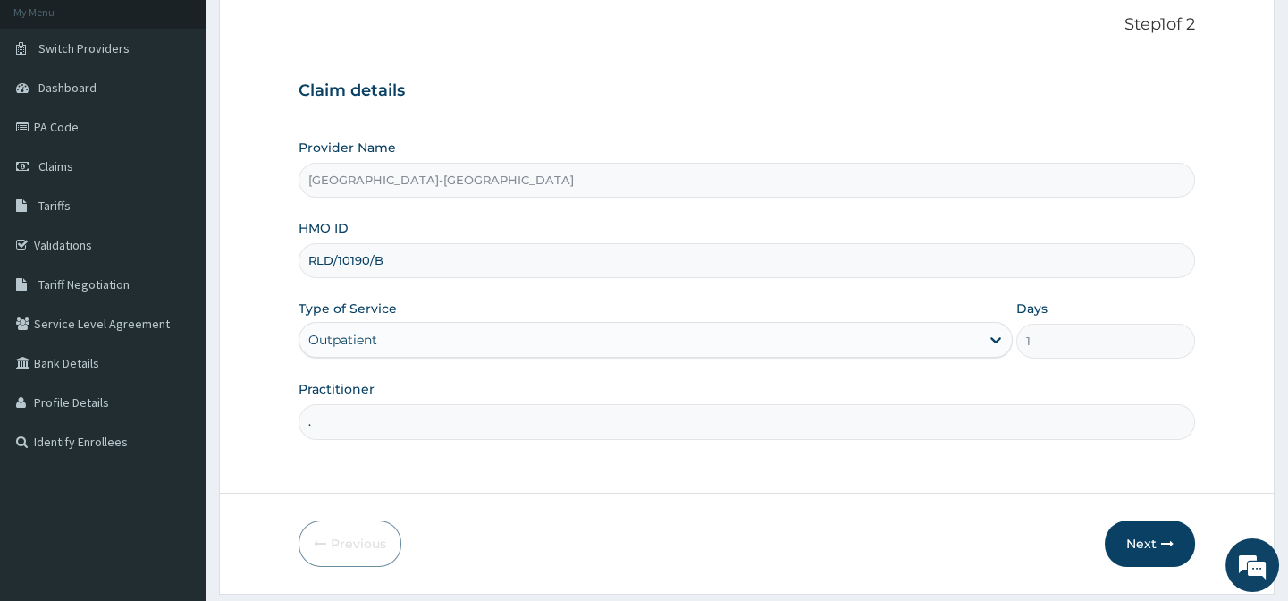
scroll to position [160, 0]
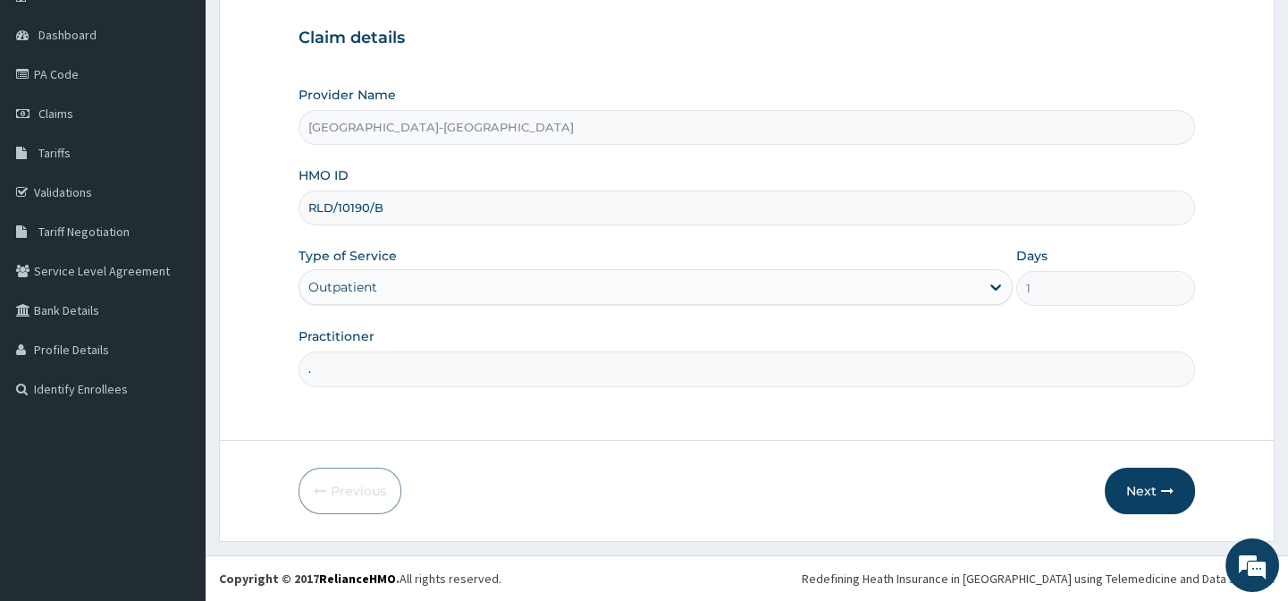
type input "."
click at [810, 506] on div "Previous Next" at bounding box center [747, 490] width 896 height 46
click at [1141, 495] on button "Next" at bounding box center [1150, 490] width 90 height 46
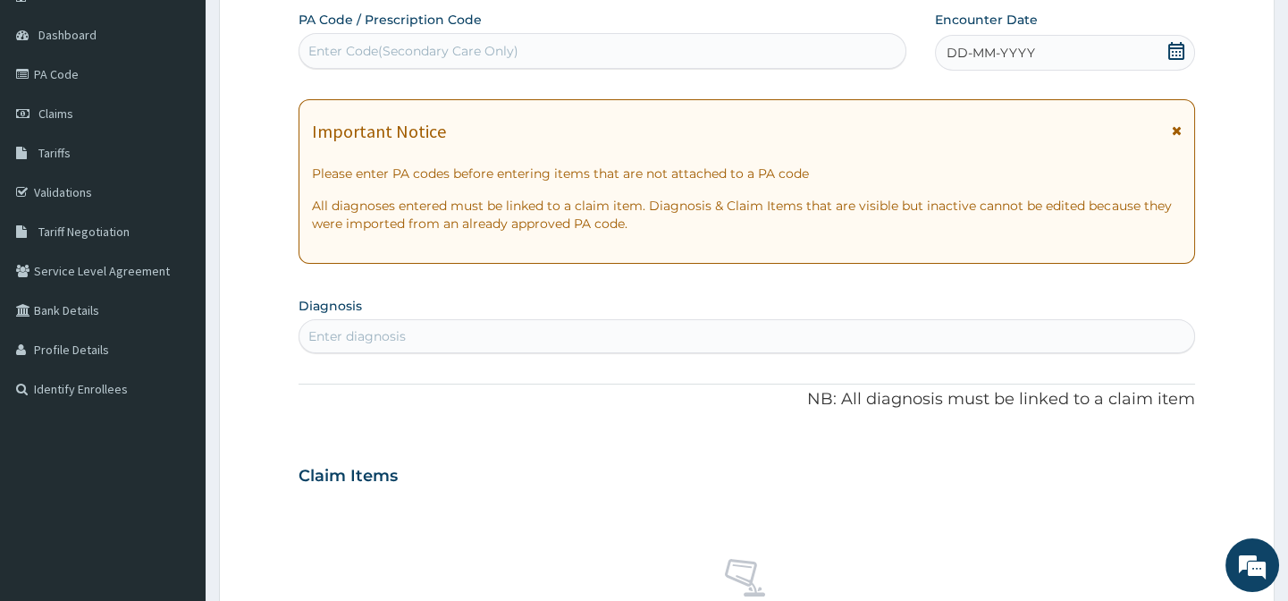
click at [994, 41] on div "DD-MM-YYYY" at bounding box center [1065, 53] width 260 height 36
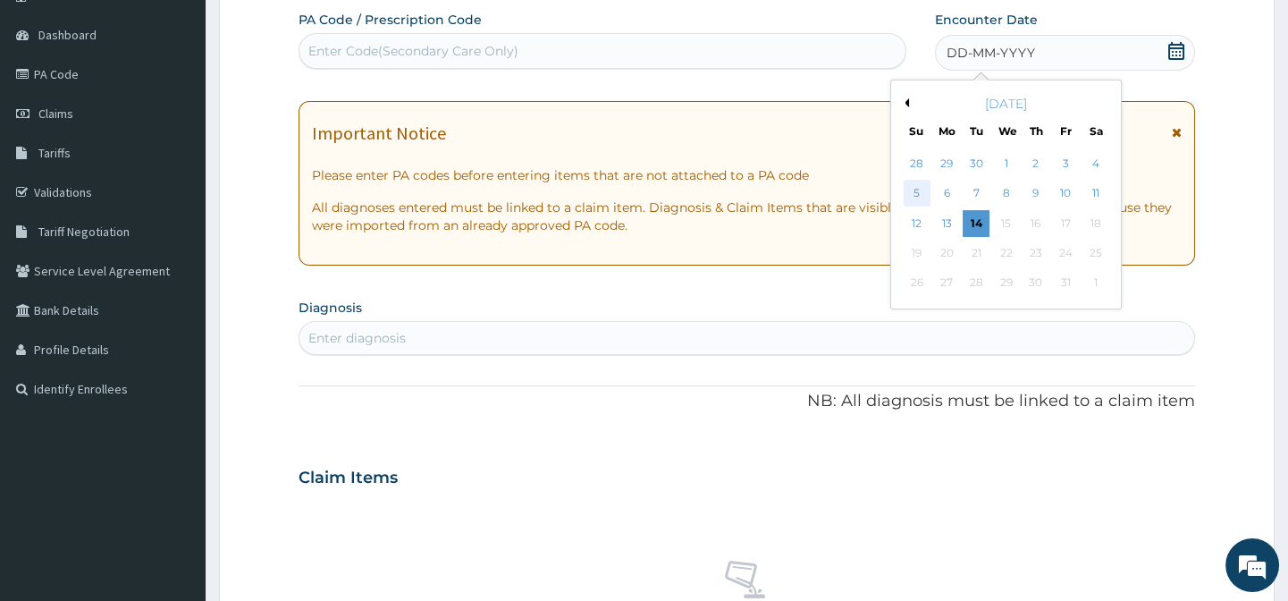
click at [921, 195] on div "5" at bounding box center [916, 194] width 27 height 27
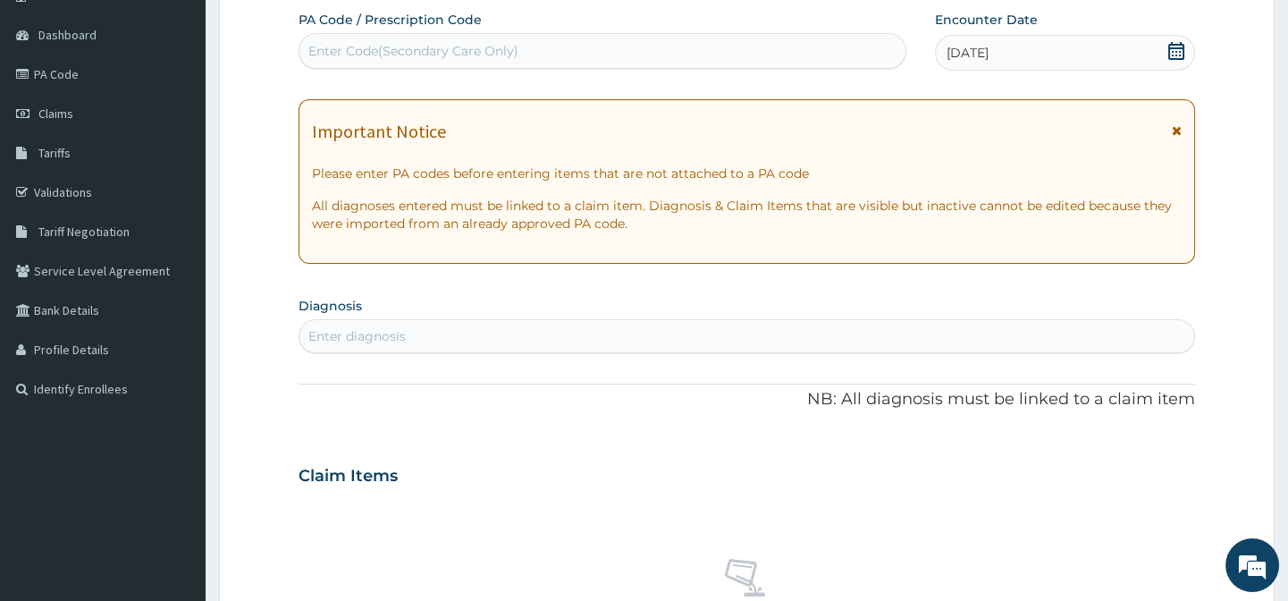
click at [619, 342] on div "Enter diagnosis" at bounding box center [746, 336] width 894 height 29
type input "TRACT DISORDER"
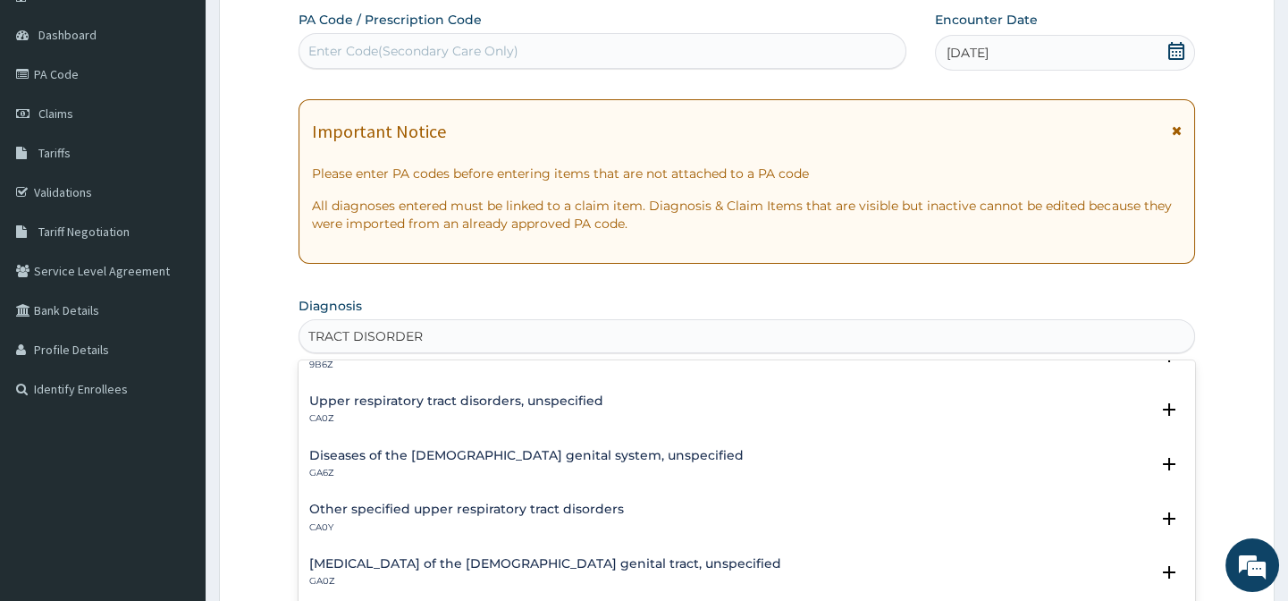
scroll to position [0, 0]
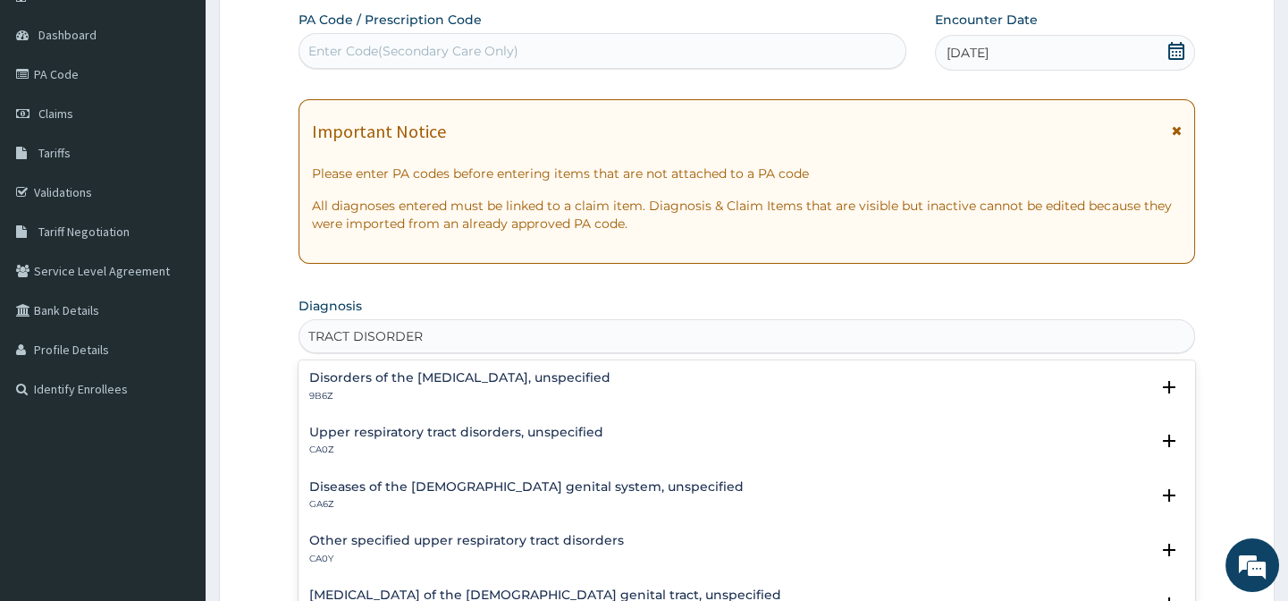
click at [477, 441] on div "Upper respiratory tract disorders, unspecified CA0Z" at bounding box center [456, 440] width 294 height 31
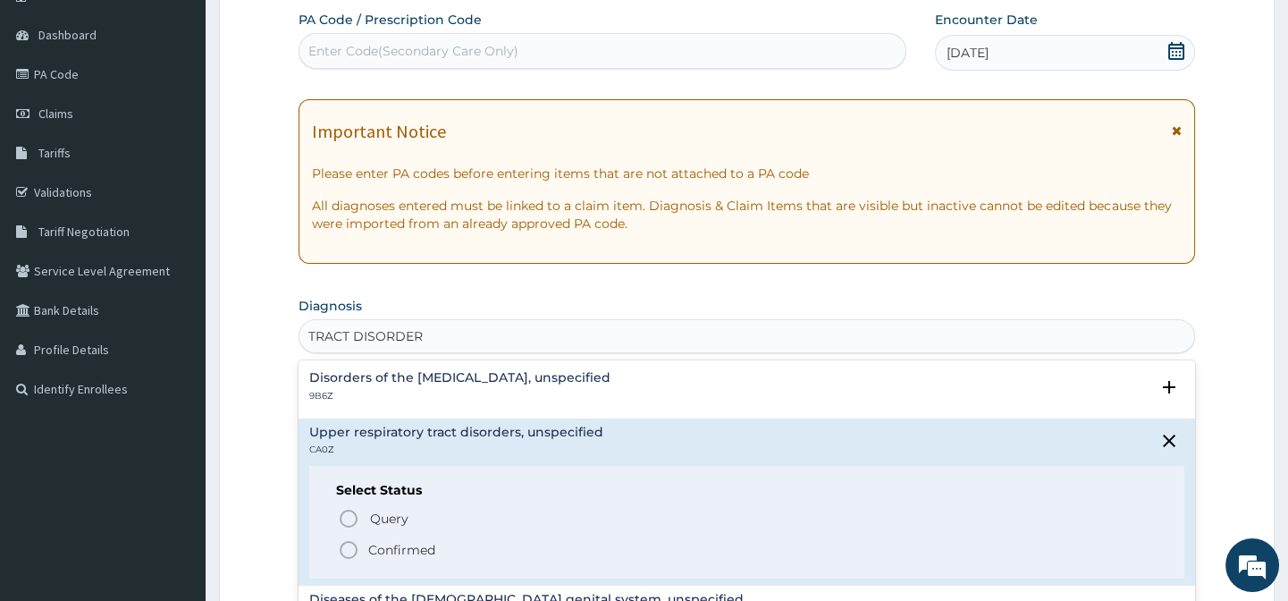
click at [342, 543] on icon "status option filled" at bounding box center [348, 549] width 21 height 21
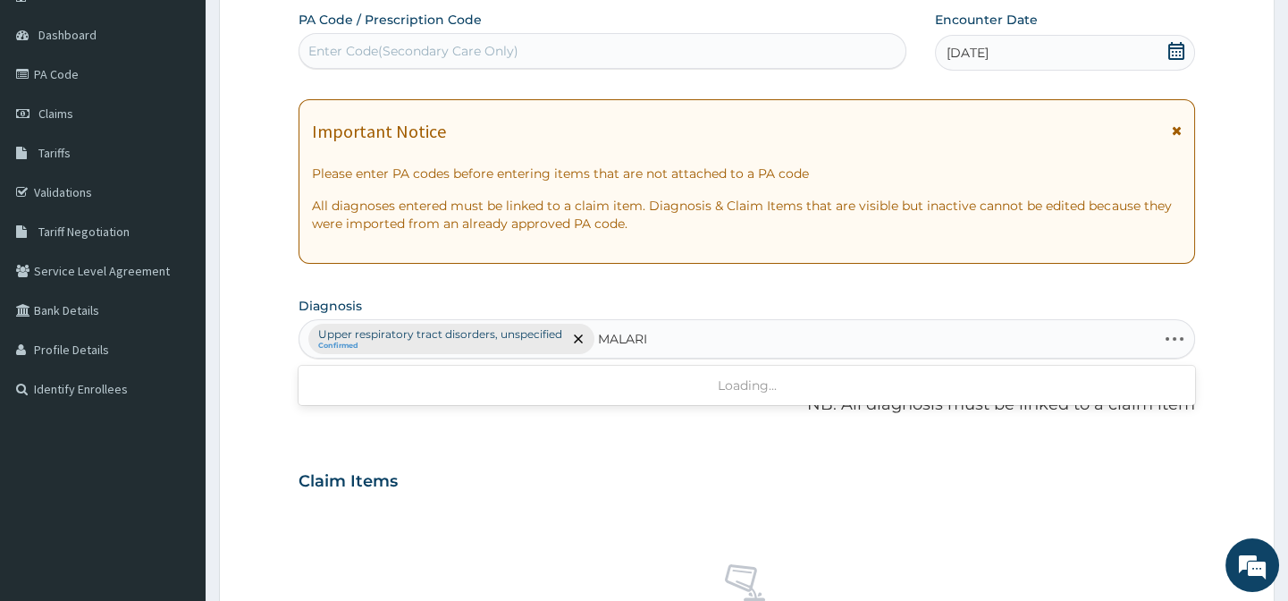
type input "MALARIA"
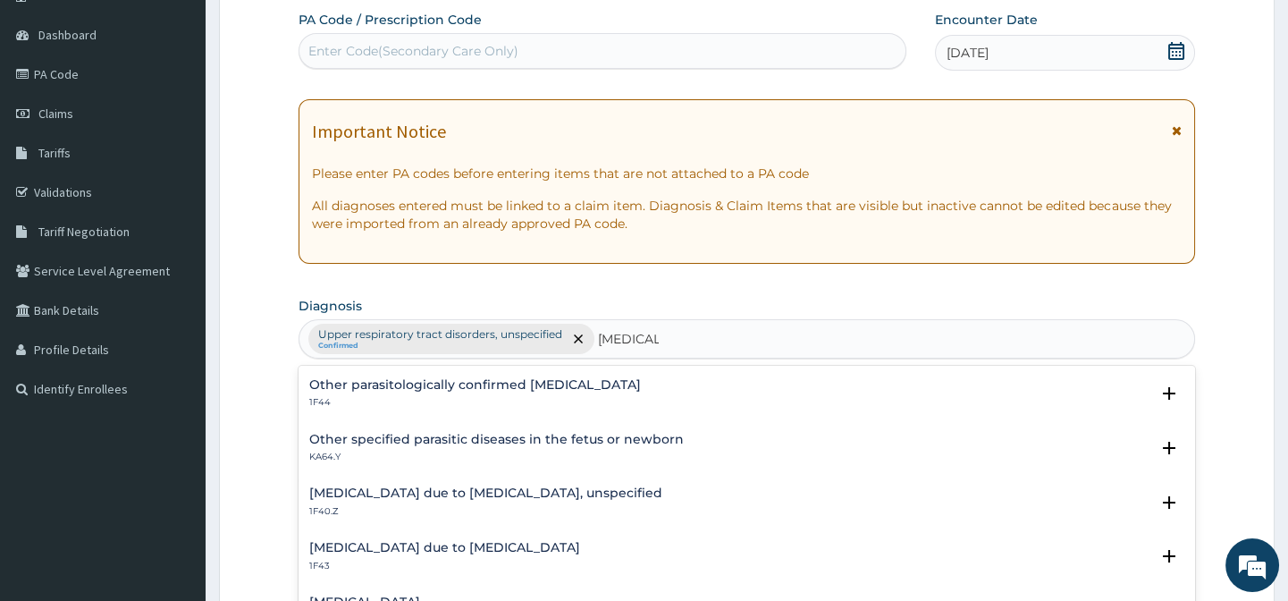
scroll to position [162, 0]
click at [456, 493] on h4 "Malaria due to Plasmodium falciparum, unspecified" at bounding box center [485, 491] width 353 height 13
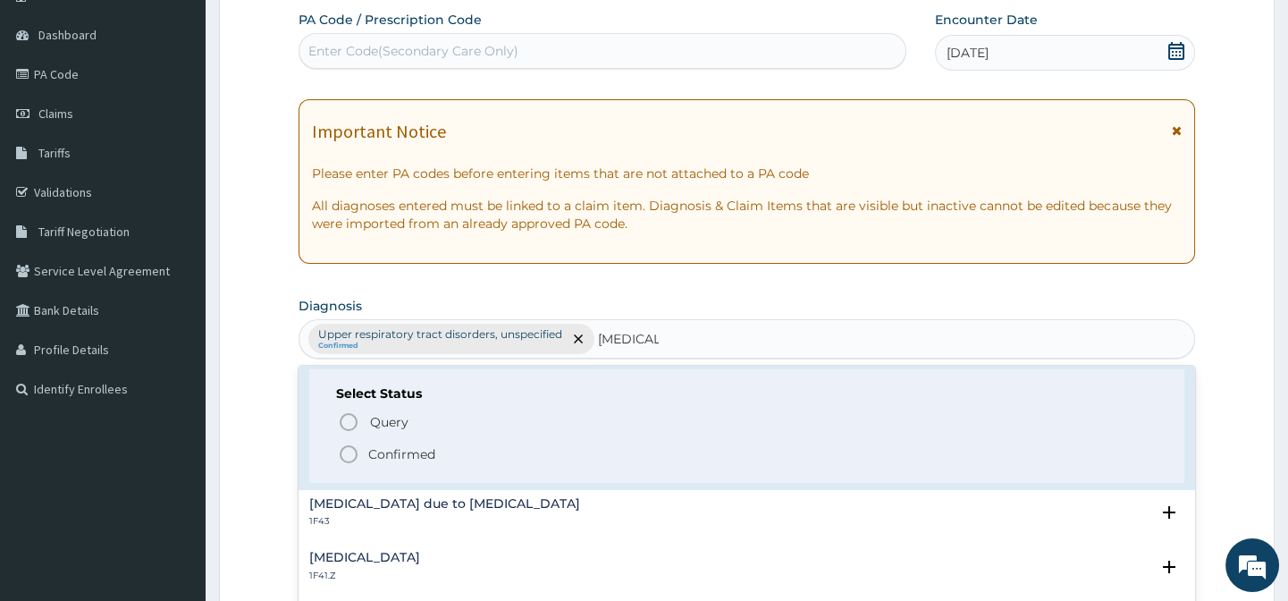
scroll to position [324, 0]
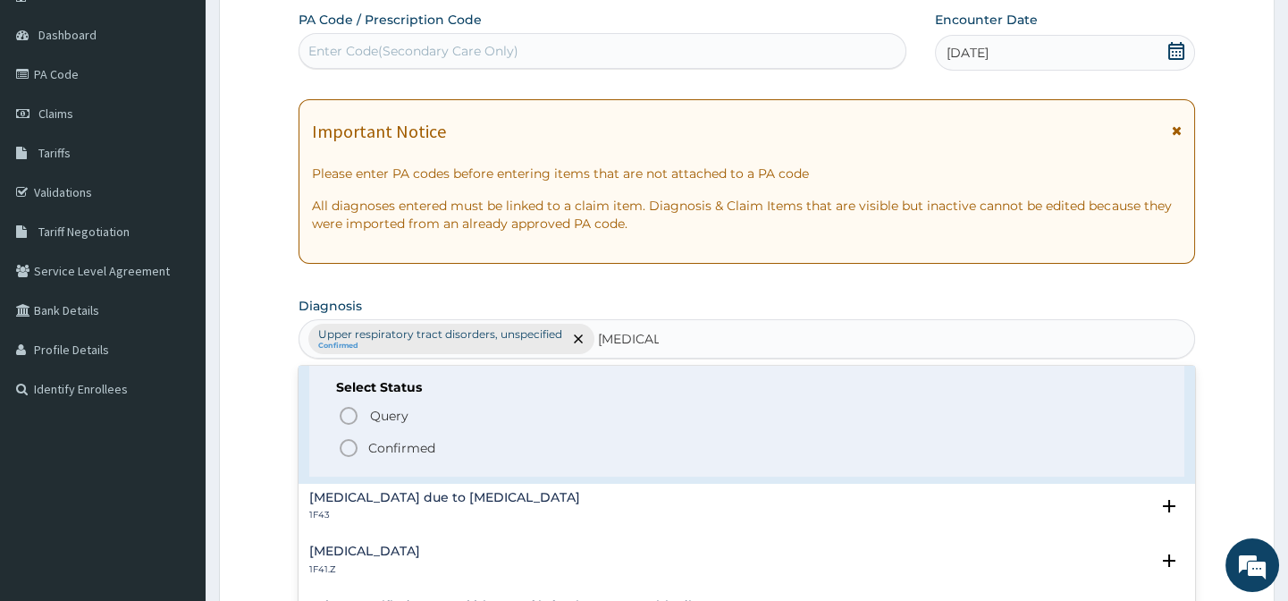
click at [348, 442] on icon "status option filled" at bounding box center [348, 447] width 21 height 21
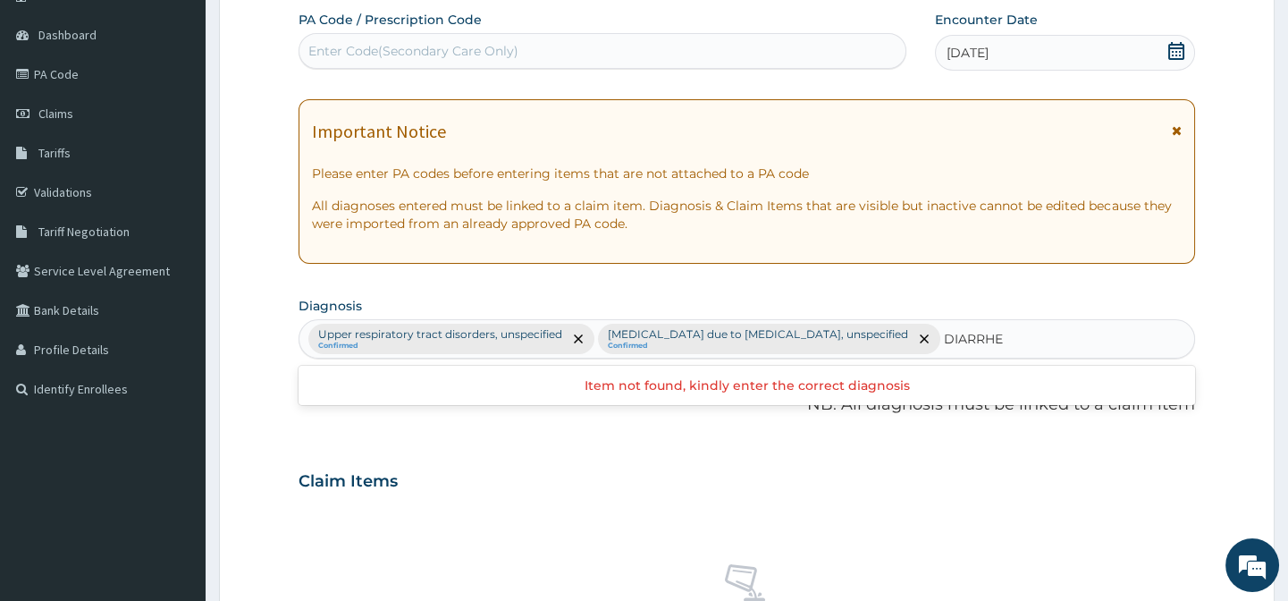
type input "DIARRHEA"
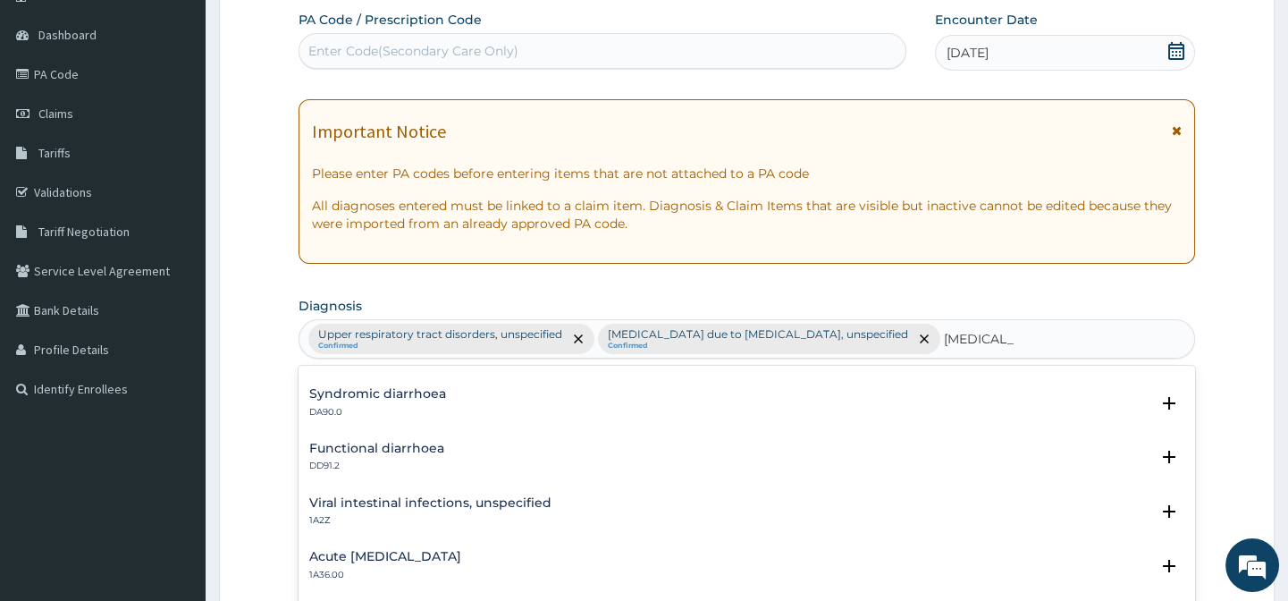
scroll to position [0, 0]
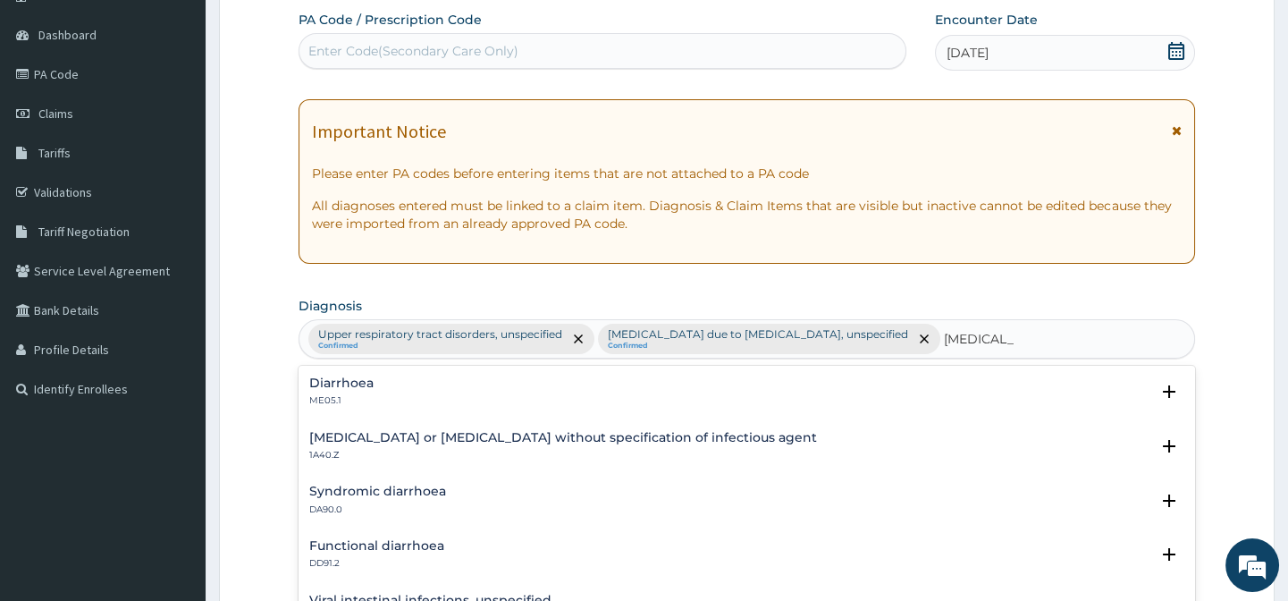
click at [351, 389] on h4 "Diarrhoea" at bounding box center [341, 382] width 64 height 13
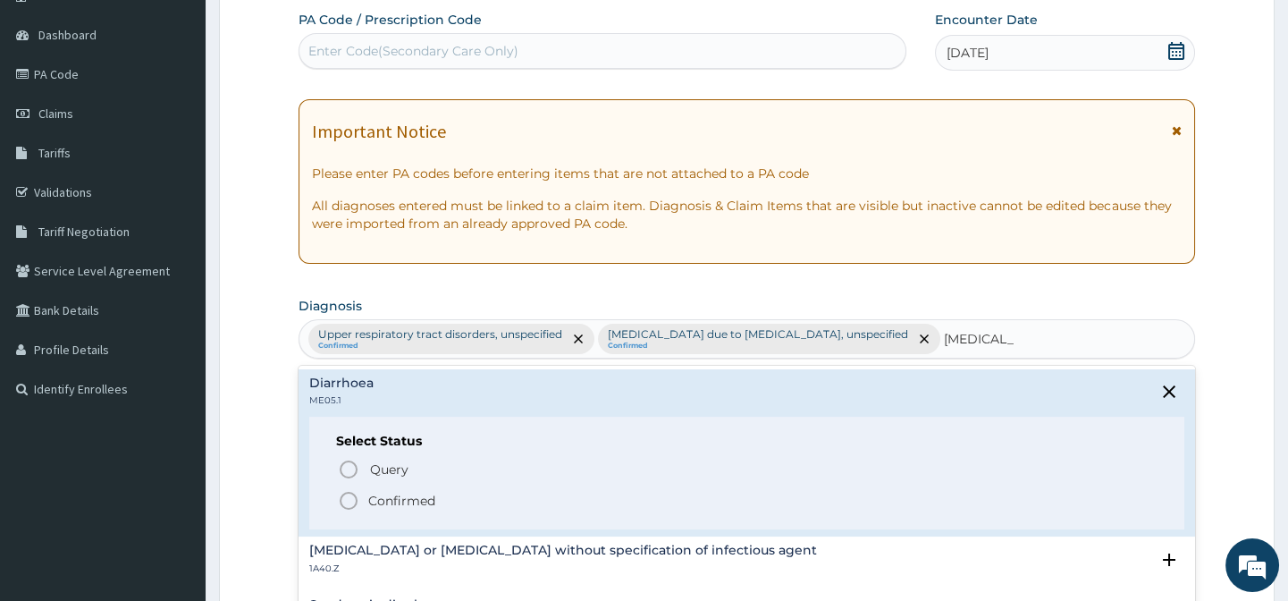
click at [350, 501] on icon "status option filled" at bounding box center [348, 500] width 21 height 21
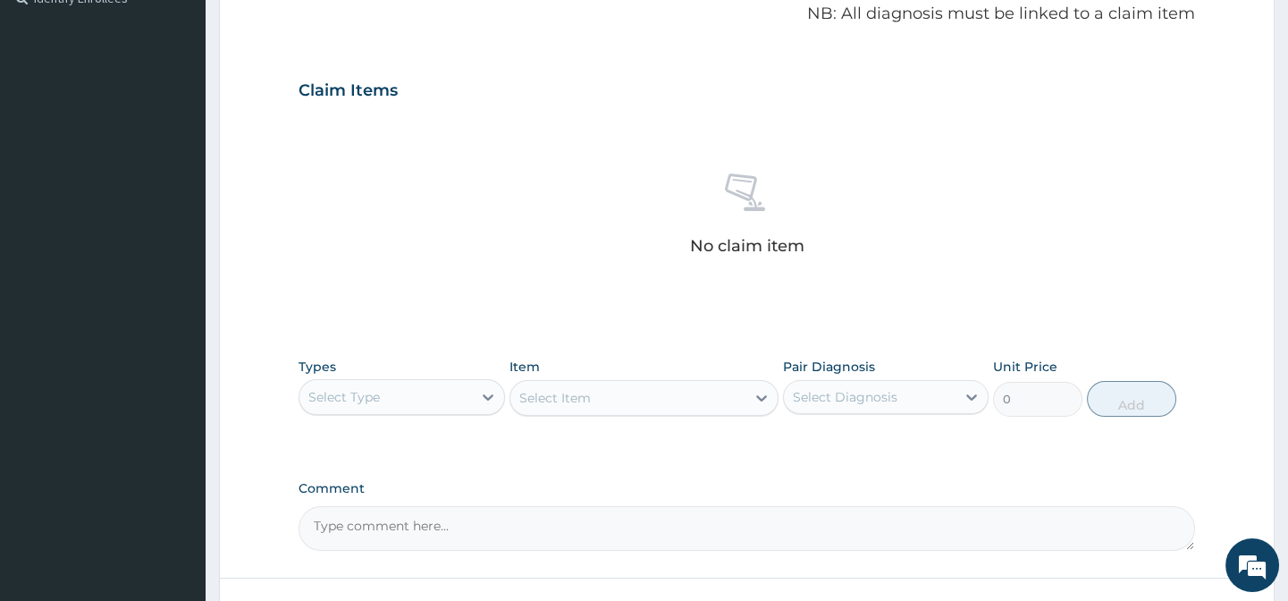
scroll to position [687, 0]
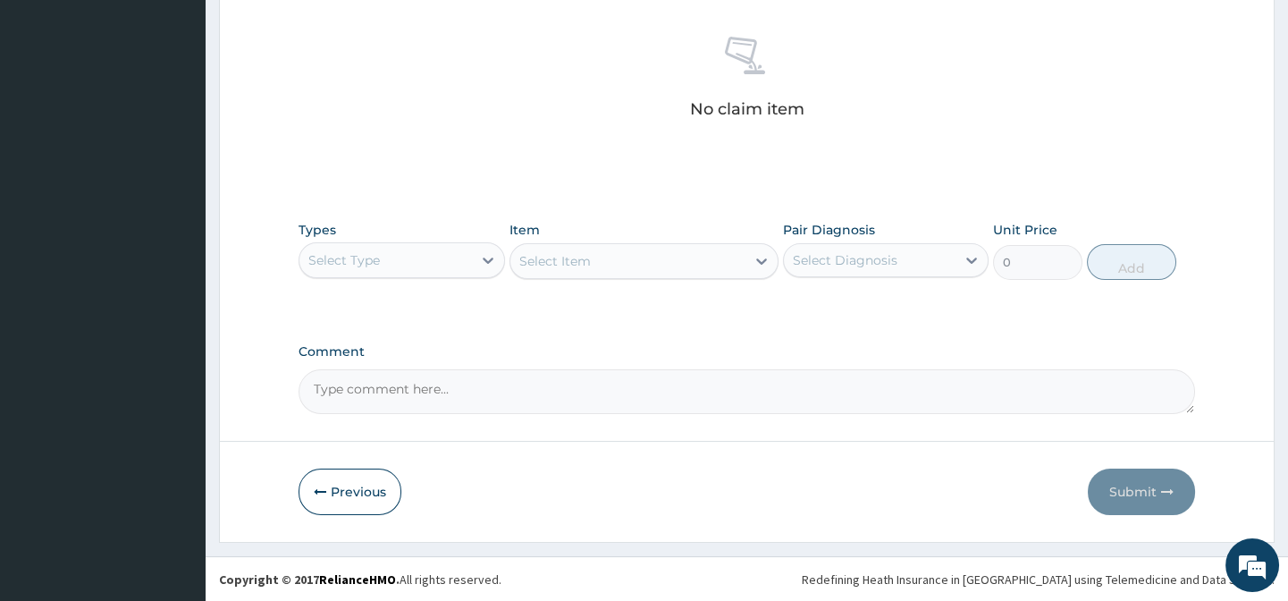
click at [455, 257] on div "Select Type" at bounding box center [385, 260] width 172 height 29
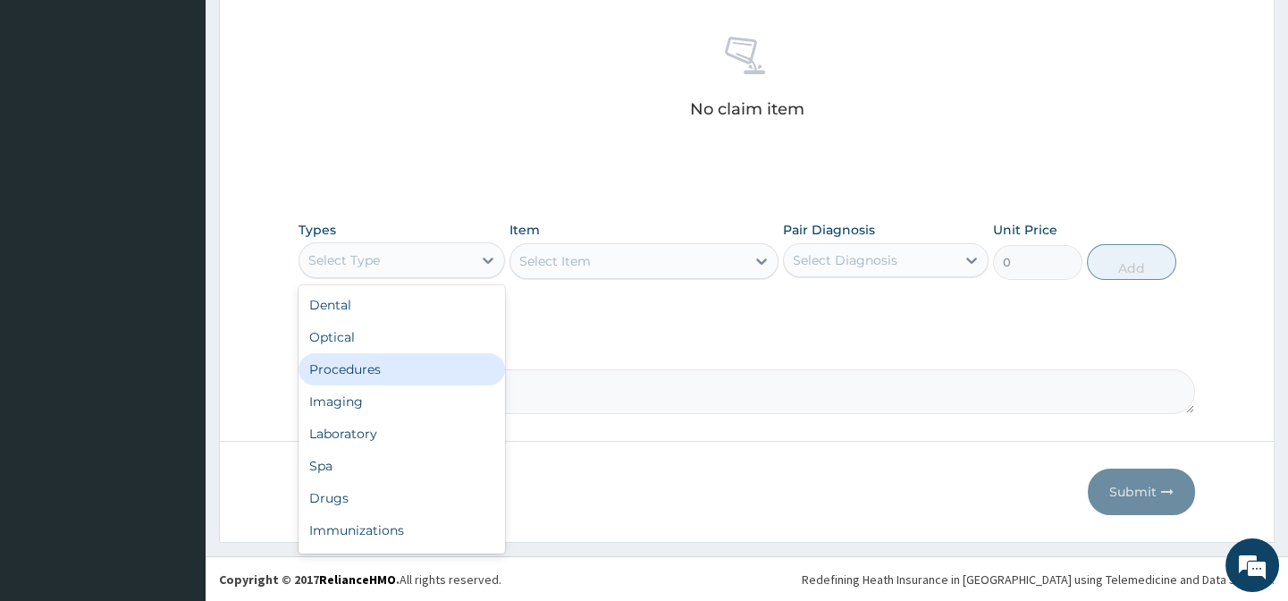
click at [386, 372] on div "Procedures" at bounding box center [402, 369] width 206 height 32
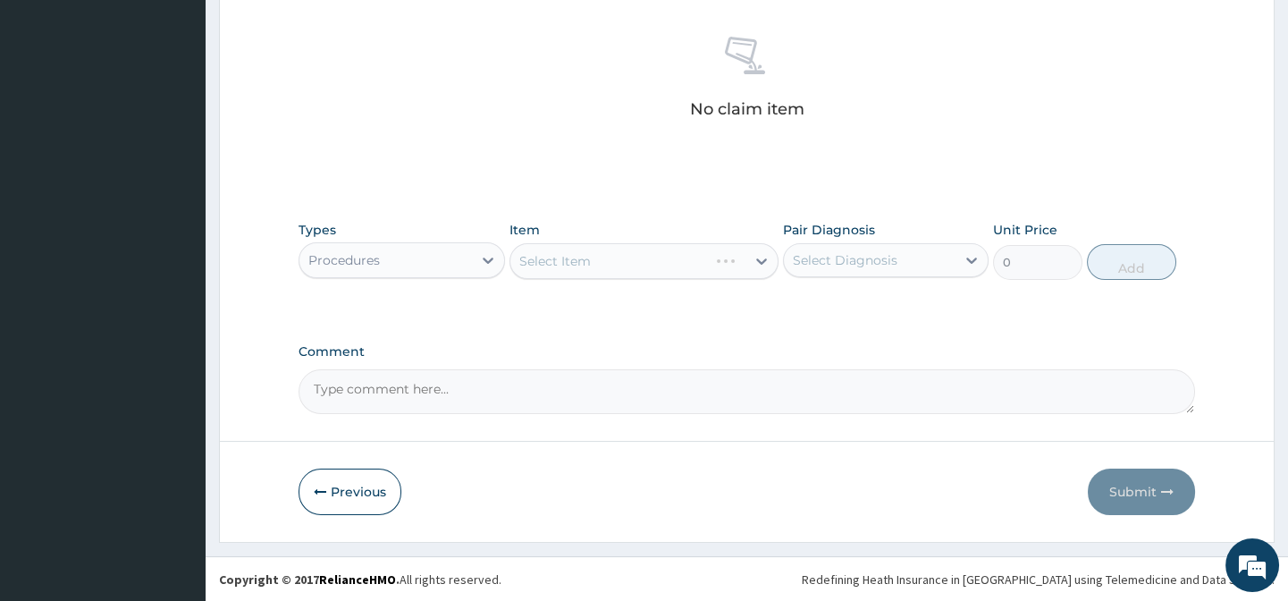
click at [586, 258] on div "Select Item" at bounding box center [643, 261] width 269 height 36
click at [586, 265] on div "Select Item" at bounding box center [643, 261] width 269 height 36
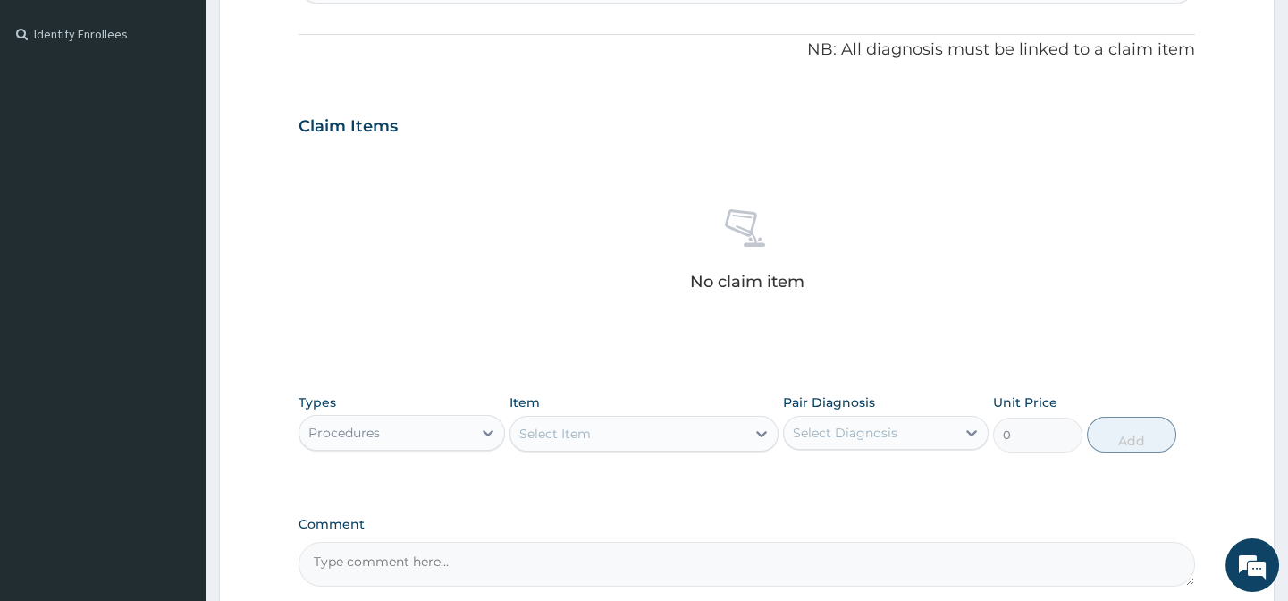
scroll to position [568, 0]
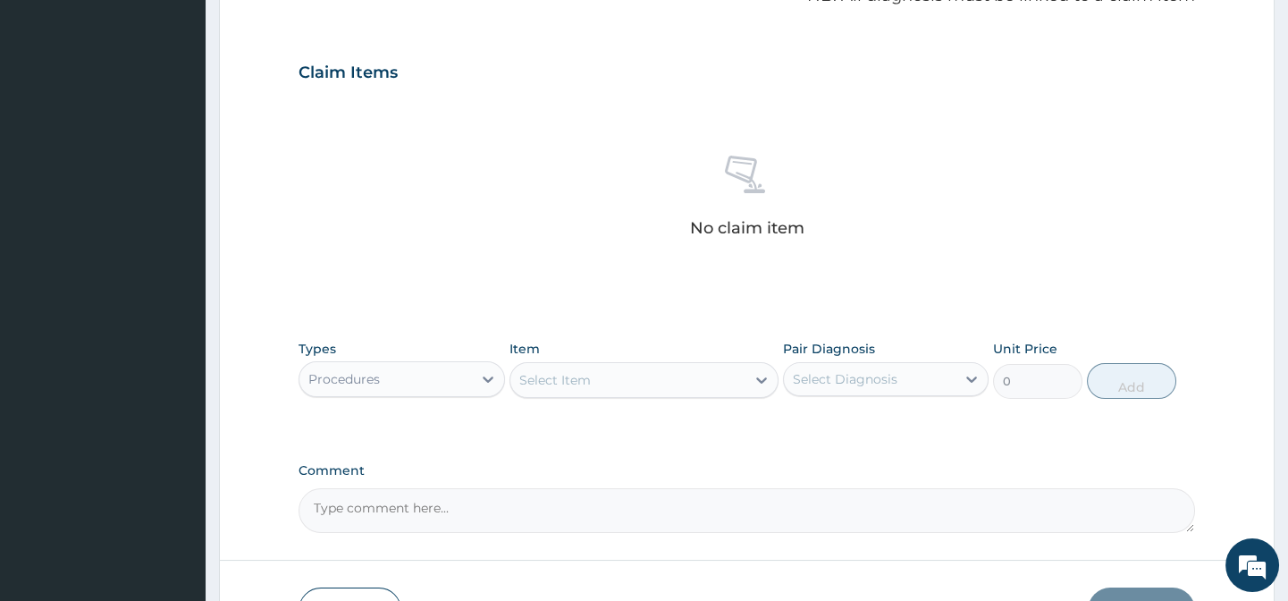
click at [630, 381] on div "Select Item" at bounding box center [627, 380] width 235 height 29
paste input "General Pract"
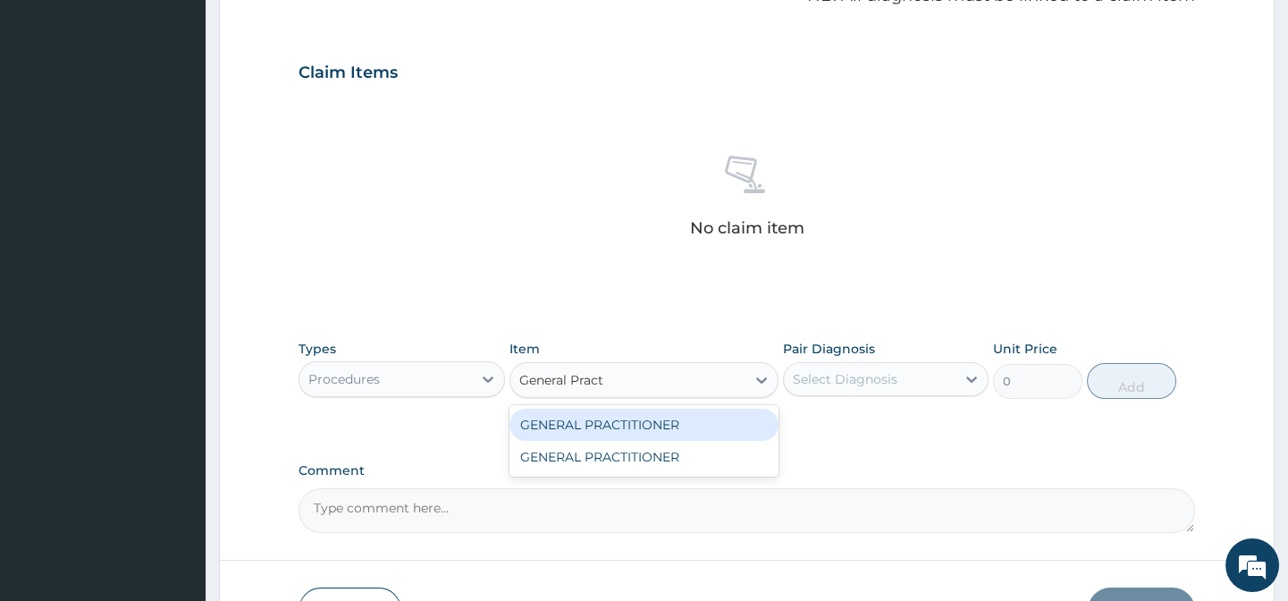
type input "General Pract"
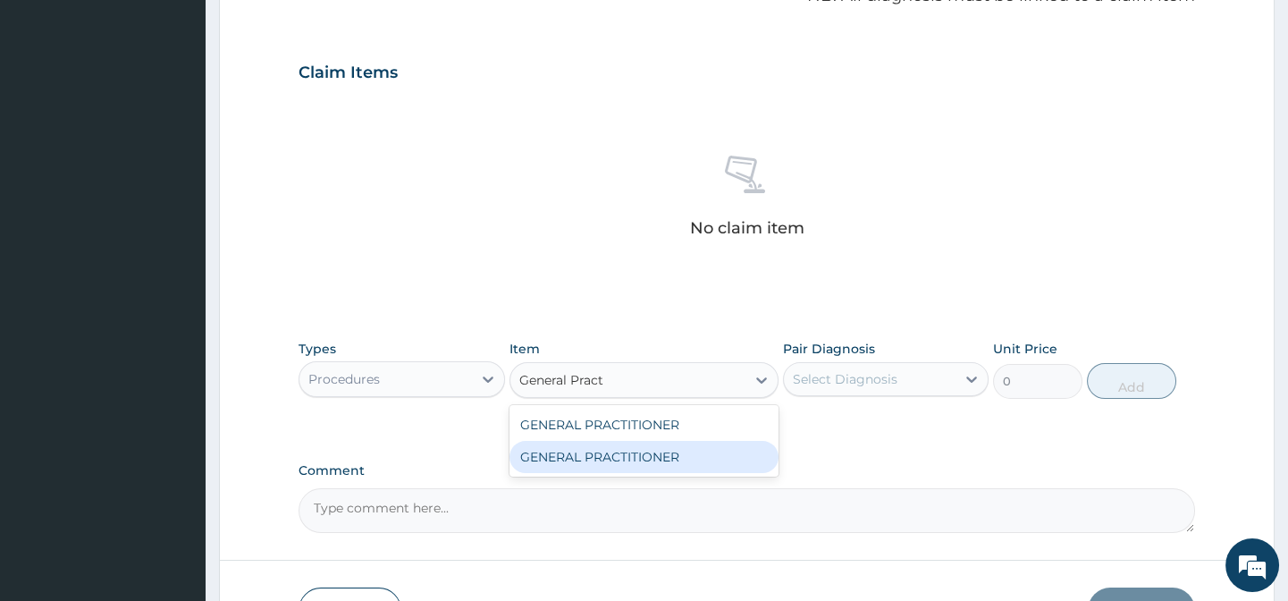
click at [703, 451] on div "GENERAL PRACTITIONER" at bounding box center [643, 457] width 269 height 32
type input "3125"
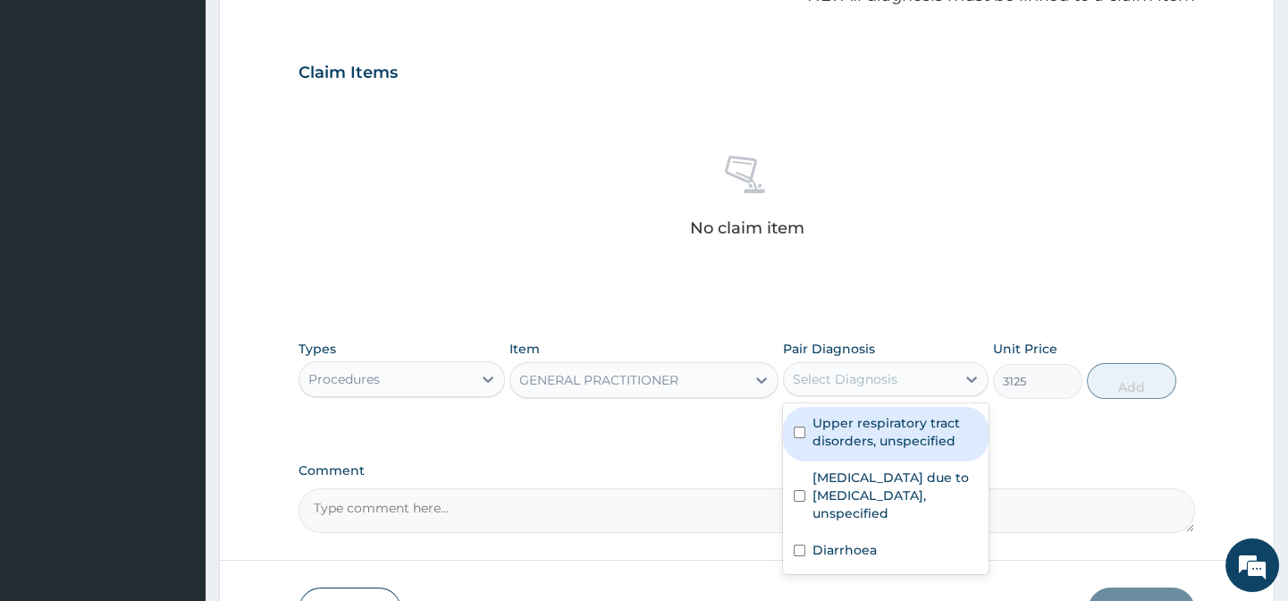
click at [861, 386] on div "Select Diagnosis" at bounding box center [870, 379] width 172 height 29
click at [924, 422] on label "Upper respiratory tract disorders, unspecified" at bounding box center [895, 432] width 165 height 36
checkbox input "true"
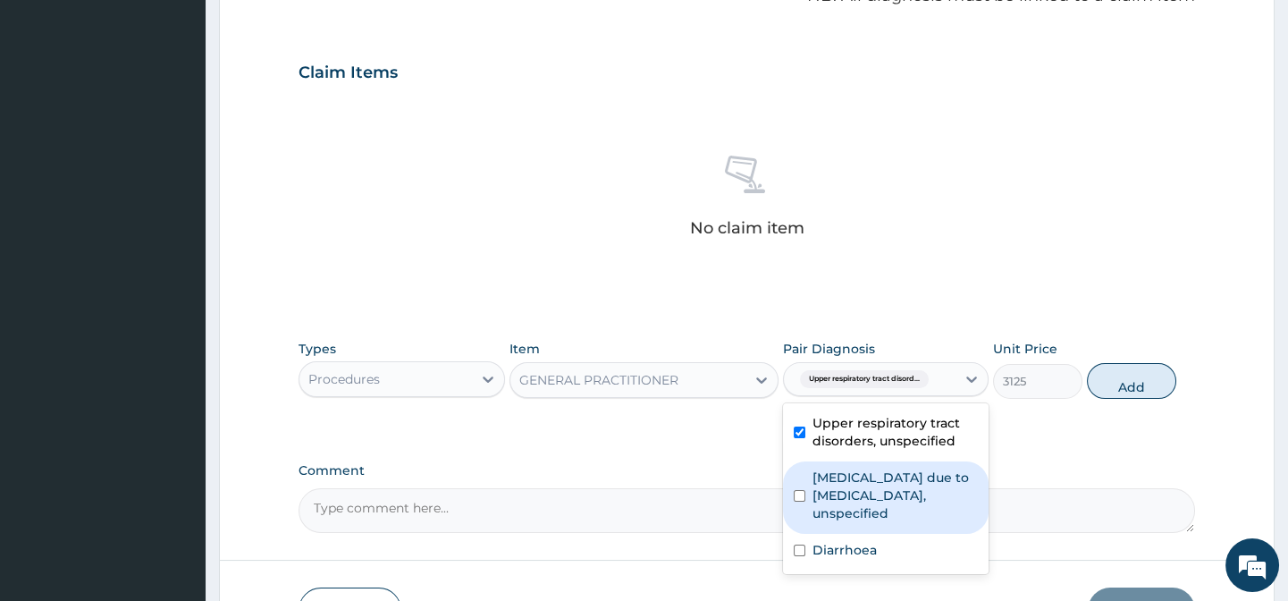
drag, startPoint x: 930, startPoint y: 494, endPoint x: 928, endPoint y: 505, distance: 10.9
click at [929, 496] on label "Malaria due to Plasmodium falciparum, unspecified" at bounding box center [895, 495] width 165 height 54
checkbox input "true"
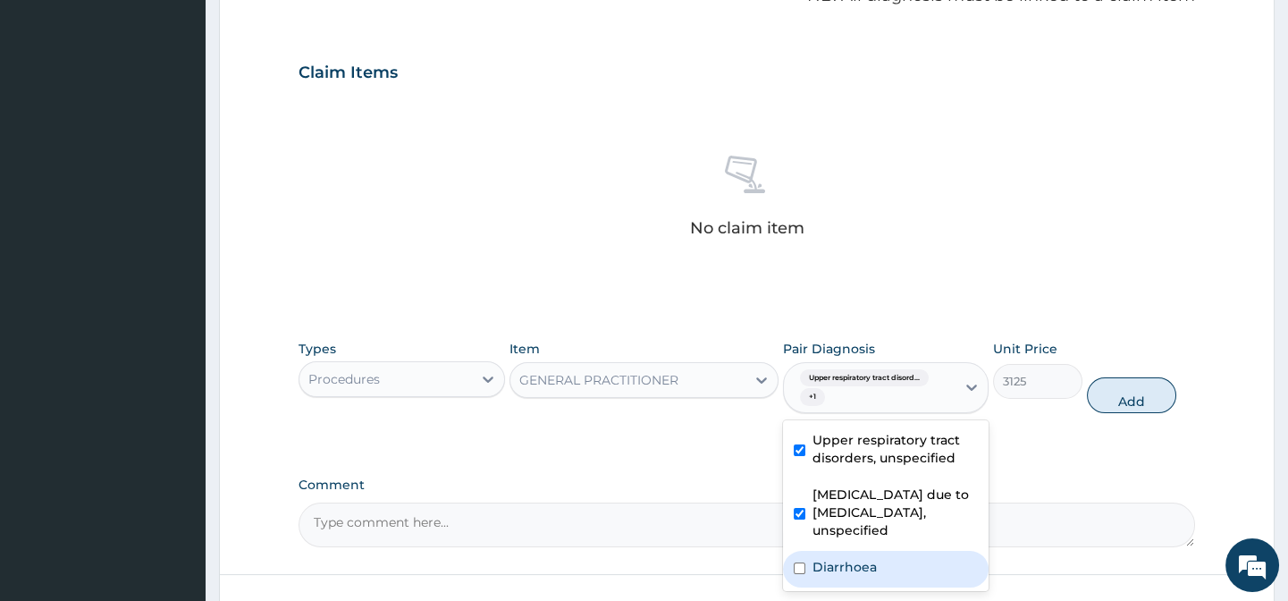
click at [922, 556] on div "Diarrhoea" at bounding box center [886, 569] width 206 height 37
checkbox input "true"
click at [1065, 482] on label "Comment" at bounding box center [747, 484] width 896 height 15
click at [1065, 502] on textarea "Comment" at bounding box center [747, 524] width 896 height 45
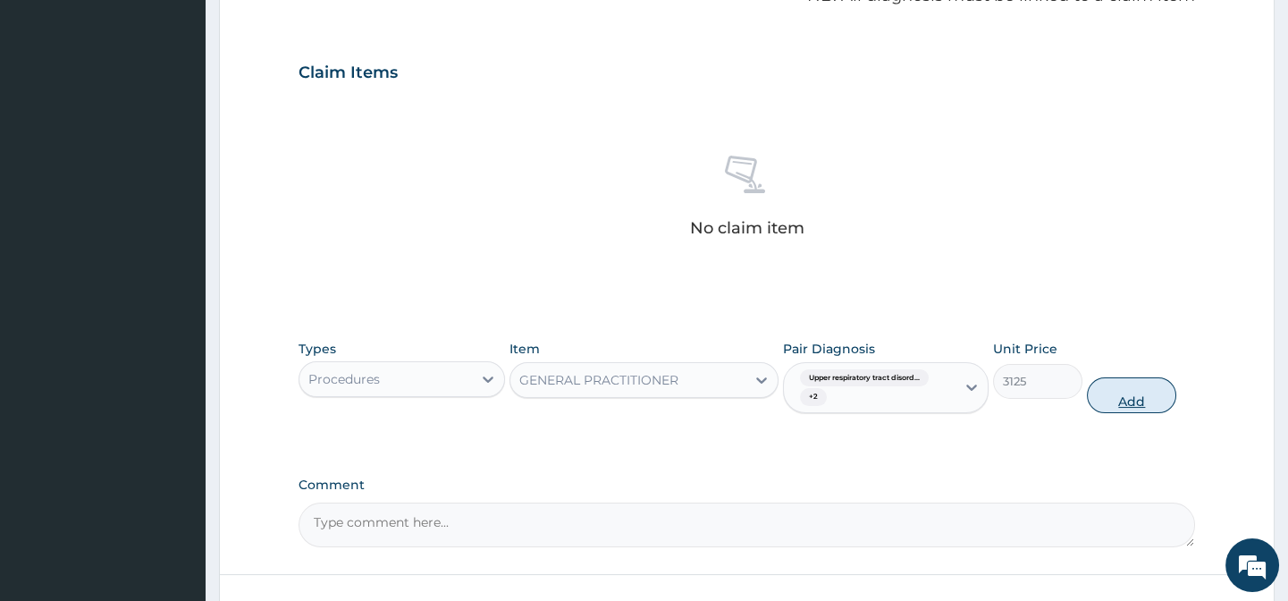
click at [1132, 405] on button "Add" at bounding box center [1131, 395] width 89 height 36
type input "0"
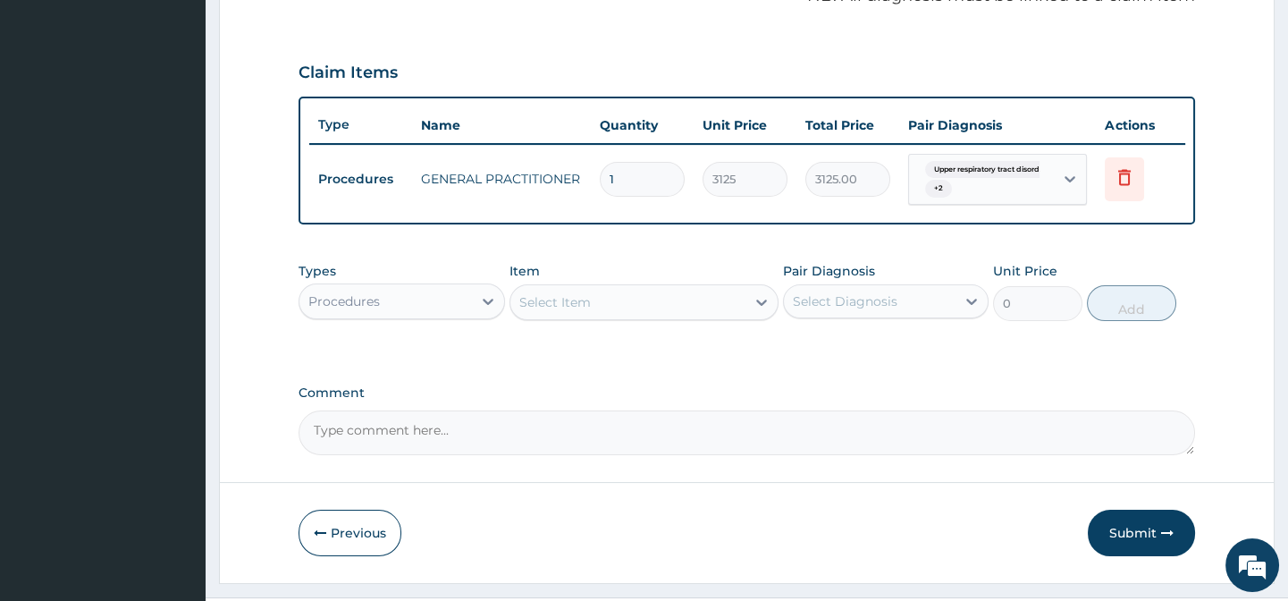
scroll to position [621, 0]
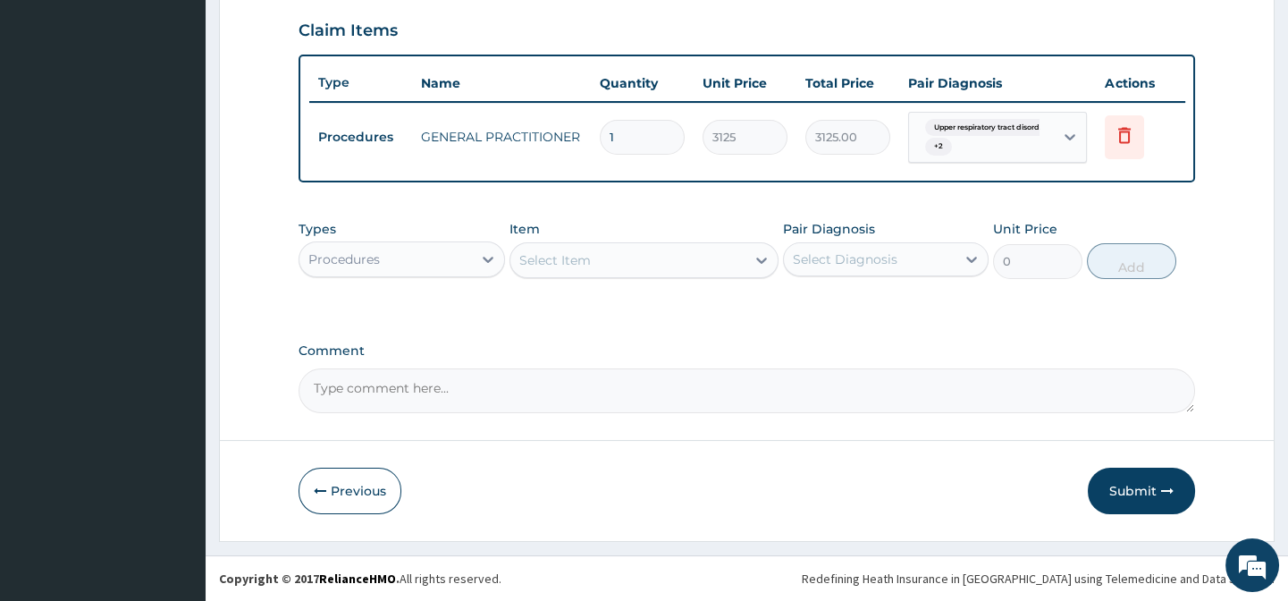
click at [402, 272] on div "Procedures" at bounding box center [385, 259] width 172 height 29
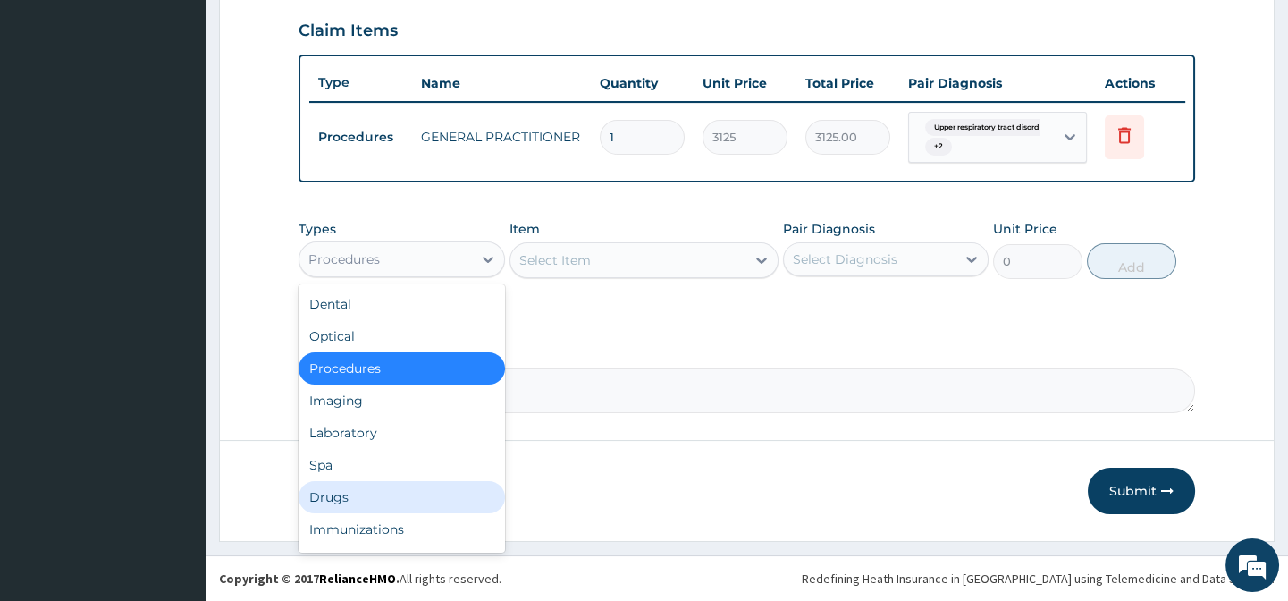
click at [382, 496] on div "Drugs" at bounding box center [402, 497] width 206 height 32
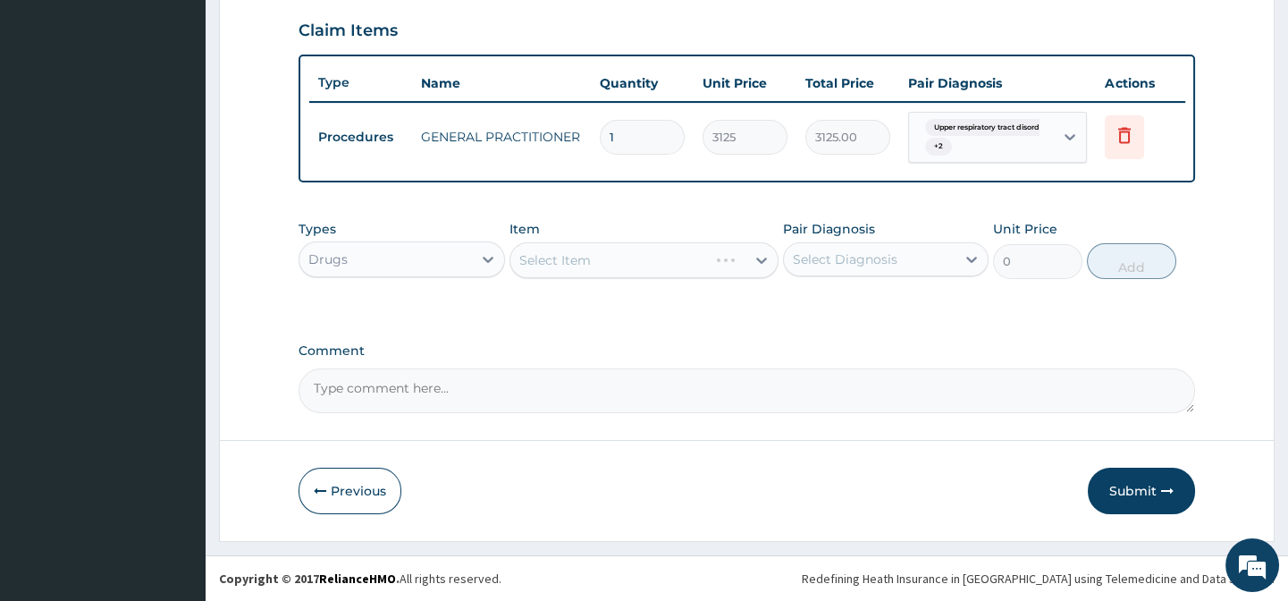
click at [634, 347] on label "Comment" at bounding box center [747, 350] width 896 height 15
click at [634, 368] on textarea "Comment" at bounding box center [747, 390] width 896 height 45
drag, startPoint x: 614, startPoint y: 217, endPoint x: 610, endPoint y: 241, distance: 24.5
click at [613, 217] on div "Types Drugs Item Select Item Pair Diagnosis Select Diagnosis Unit Price 0 Add" at bounding box center [747, 249] width 896 height 77
click at [609, 262] on div "Select Item" at bounding box center [643, 260] width 269 height 36
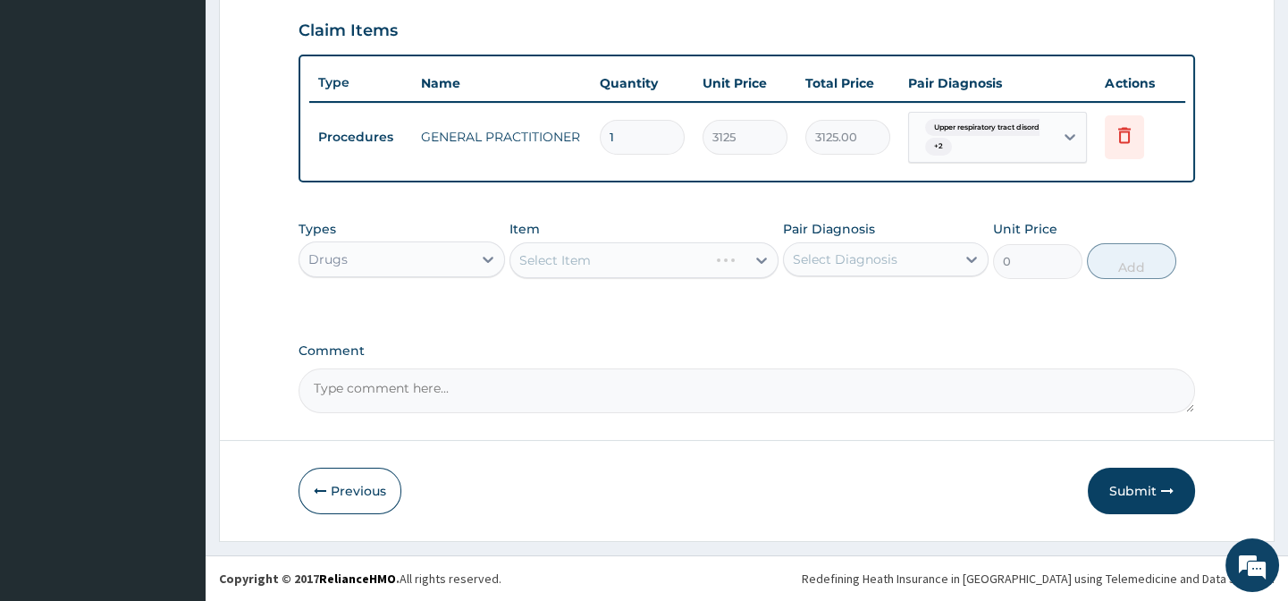
click at [661, 258] on div "Select Item" at bounding box center [643, 260] width 269 height 36
click at [705, 309] on div "Types Drugs Item Select Item Pair Diagnosis Select Diagnosis Unit Price 0 Add" at bounding box center [747, 263] width 896 height 104
click at [704, 248] on div "Select Item" at bounding box center [643, 260] width 269 height 36
click at [679, 295] on div "Types Drugs Item Select Item Pair Diagnosis Select Diagnosis Unit Price 0 Add" at bounding box center [747, 263] width 896 height 104
click at [627, 246] on div "Select Item" at bounding box center [643, 260] width 269 height 36
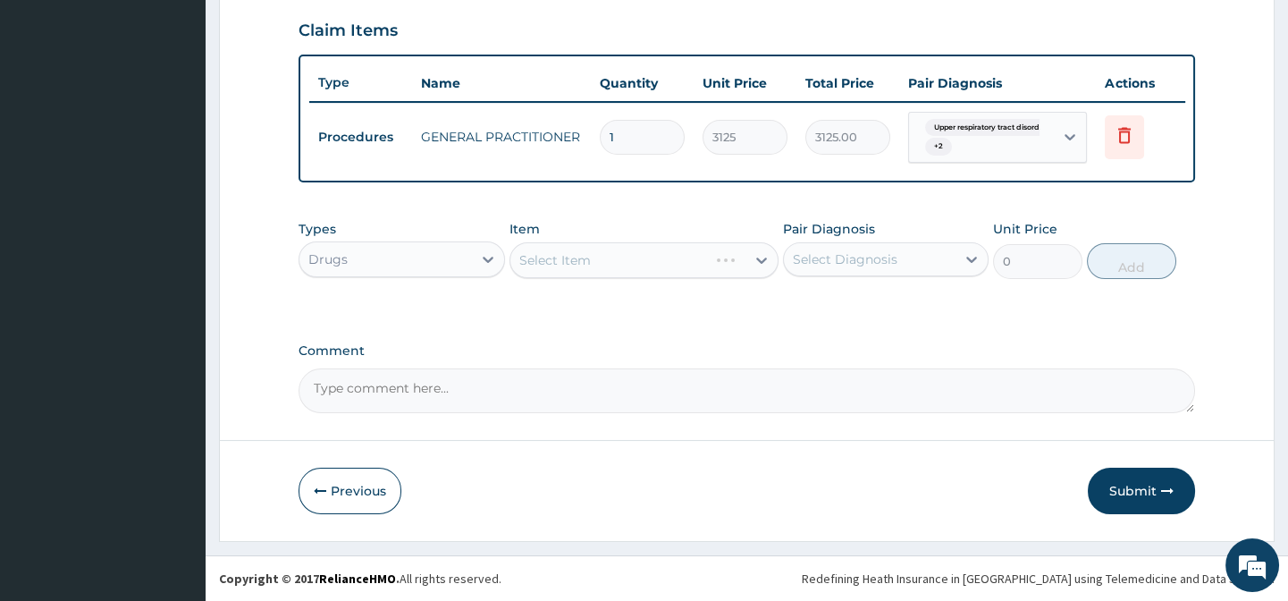
click at [658, 217] on div "Types Drugs Item Select Item Pair Diagnosis Select Diagnosis Unit Price 0 Add" at bounding box center [747, 249] width 896 height 77
click at [669, 259] on div "Select Item" at bounding box center [643, 260] width 269 height 36
click at [698, 307] on div "Types Drugs Item Select Item Pair Diagnosis Select Diagnosis Unit Price 0 Add" at bounding box center [747, 263] width 896 height 104
click at [664, 271] on div "Select Item" at bounding box center [643, 260] width 269 height 36
click at [653, 267] on div "Select Item" at bounding box center [643, 260] width 269 height 36
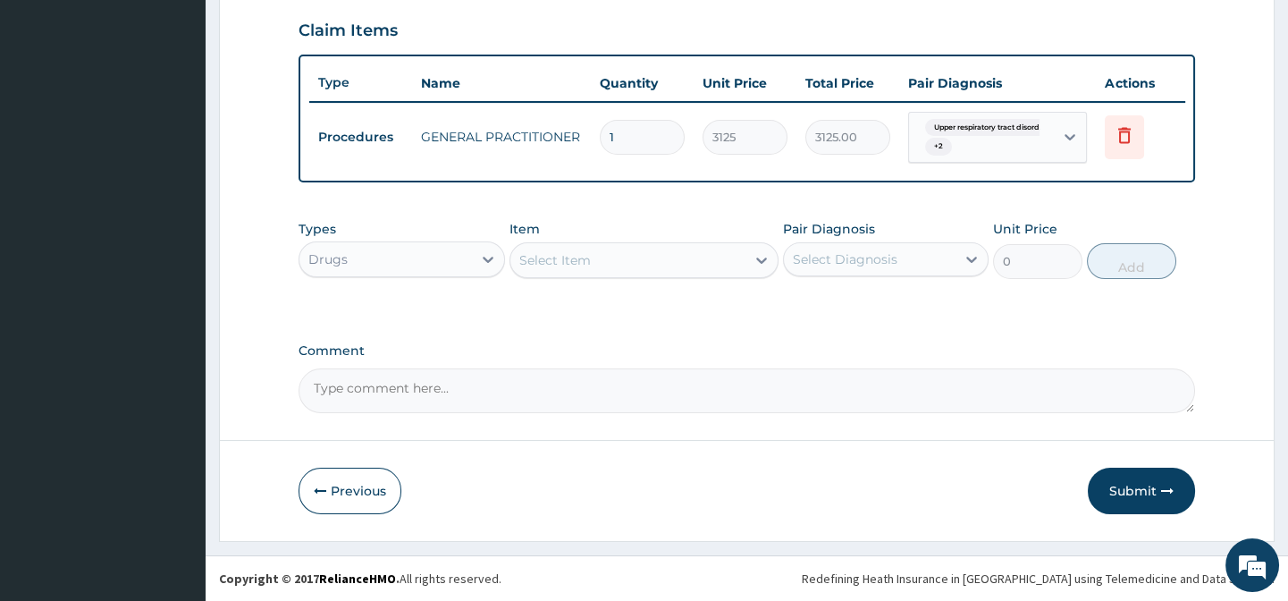
click at [608, 273] on div "Select Item" at bounding box center [627, 260] width 235 height 29
paste input "ZINC 20MG TAB"
type input "ZINC 20MG TAB"
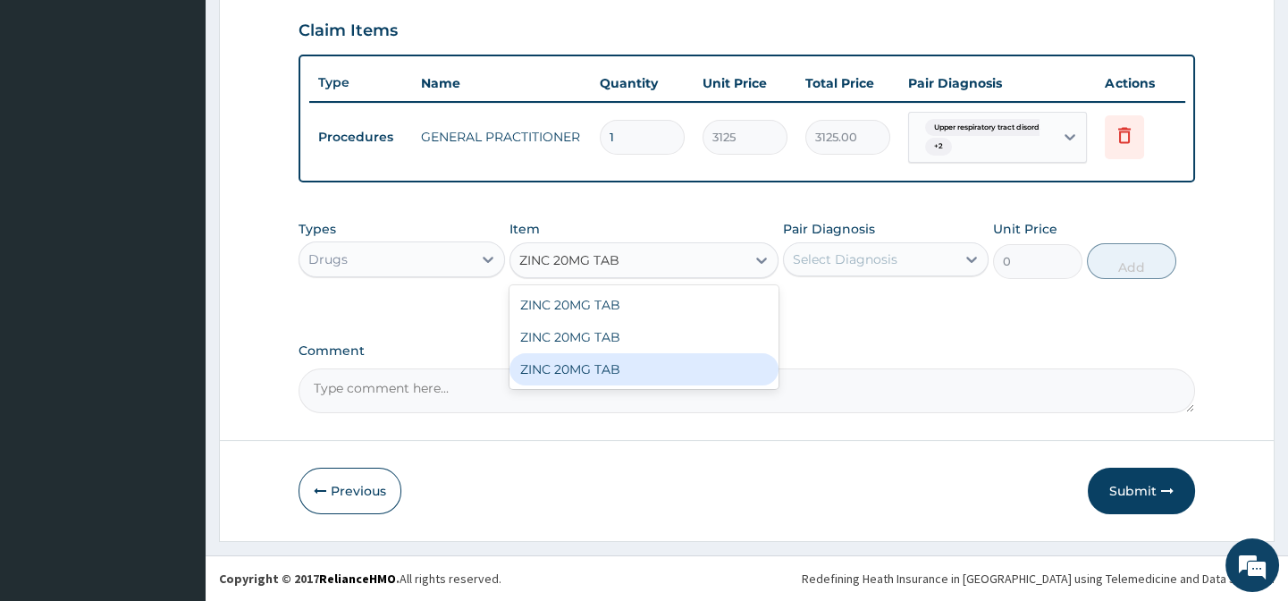
click at [756, 368] on div "ZINC 20MG TAB" at bounding box center [643, 369] width 269 height 32
type input "160"
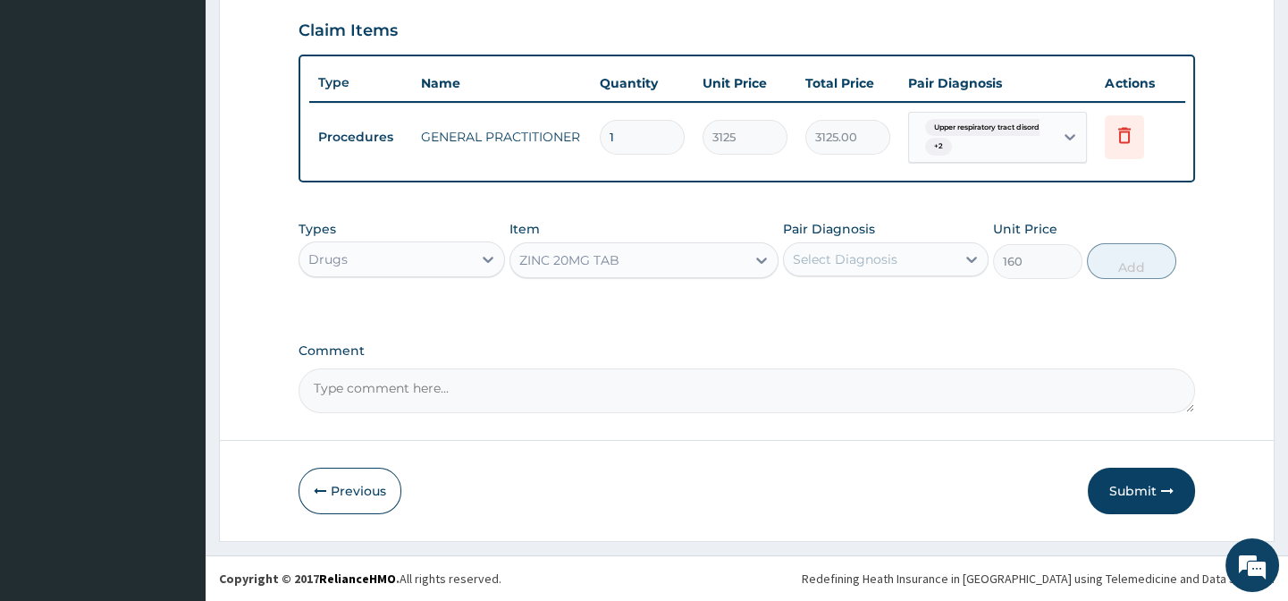
click at [837, 256] on div "Select Diagnosis" at bounding box center [845, 259] width 105 height 18
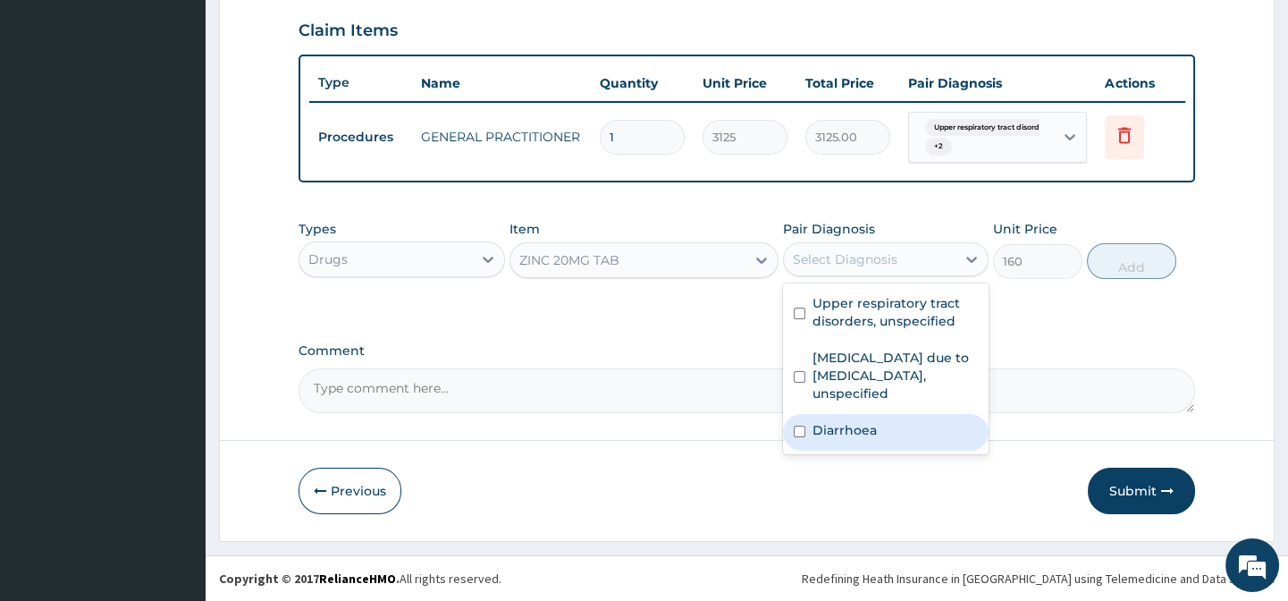
click at [922, 433] on div "Diarrhoea" at bounding box center [886, 432] width 206 height 37
checkbox input "true"
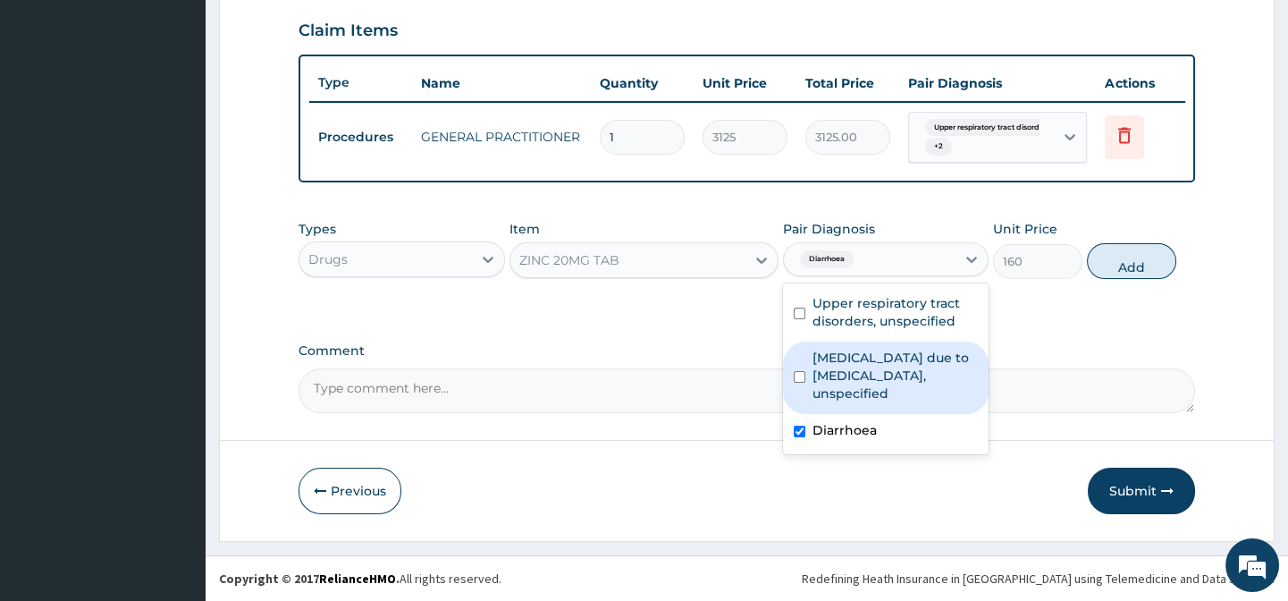
drag, startPoint x: 1043, startPoint y: 320, endPoint x: 1059, endPoint y: 307, distance: 20.9
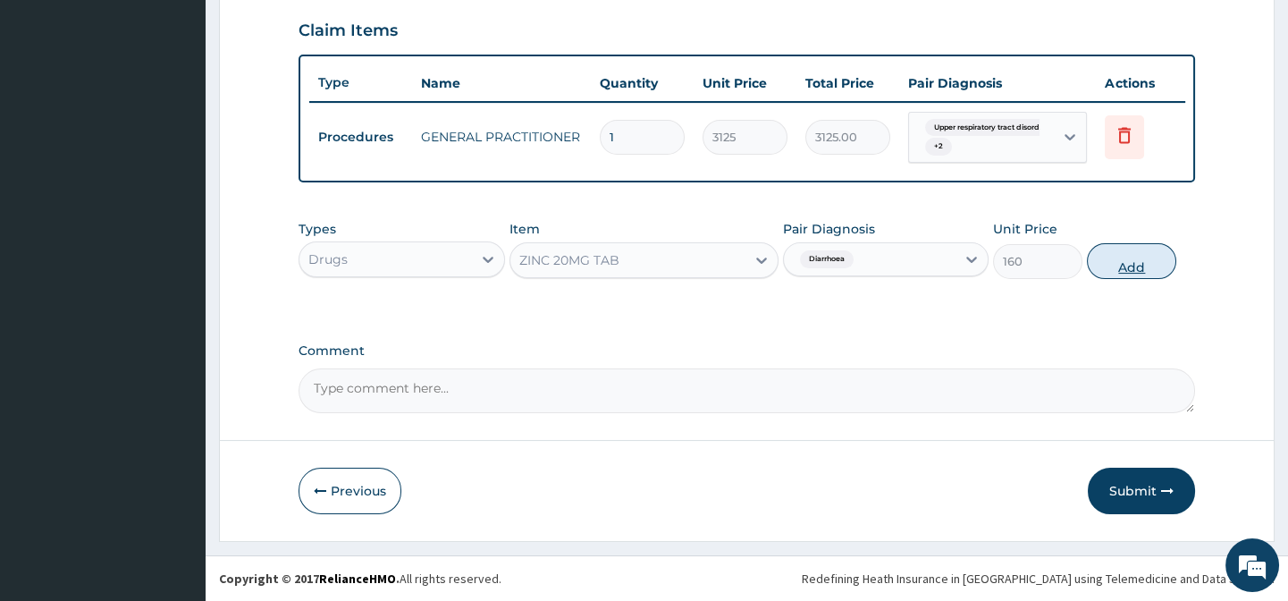
click at [1146, 254] on button "Add" at bounding box center [1131, 261] width 89 height 36
type input "0"
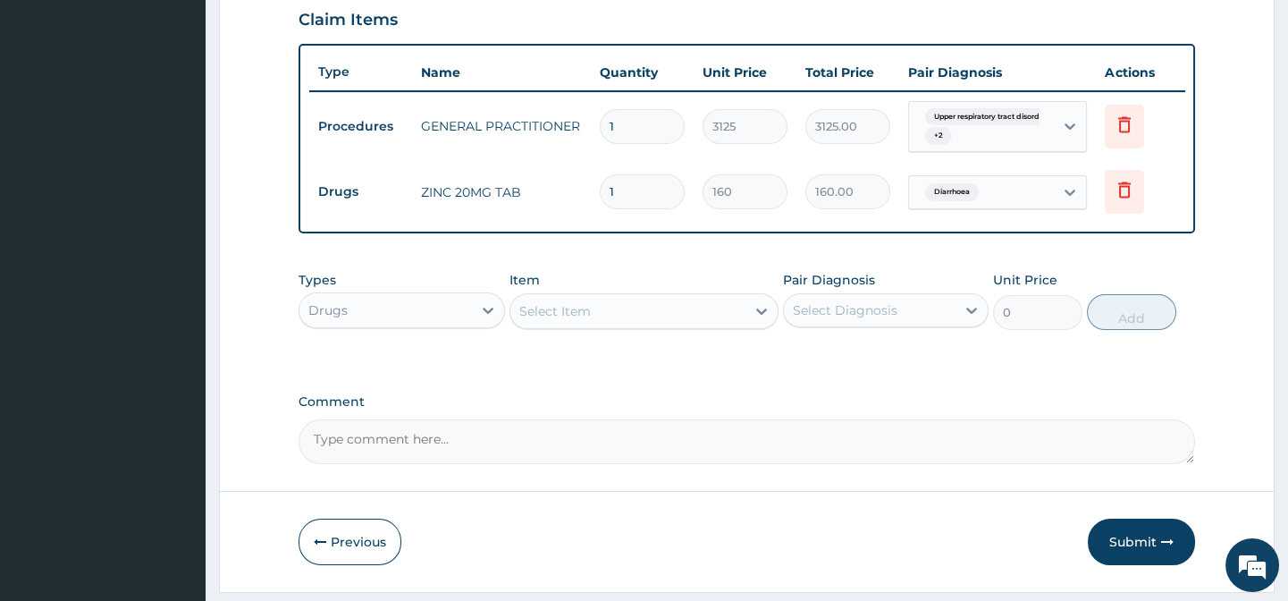
click at [558, 308] on div "Select Item" at bounding box center [627, 311] width 235 height 29
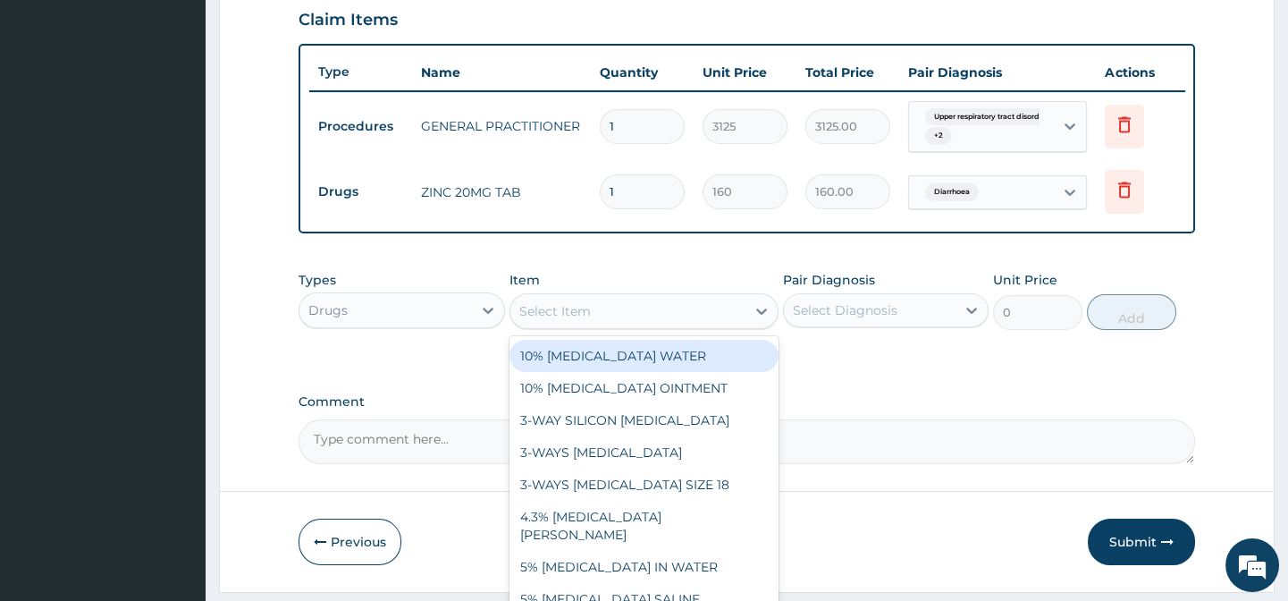
paste input "PARACETAMOL 125MG/5ML SYR"
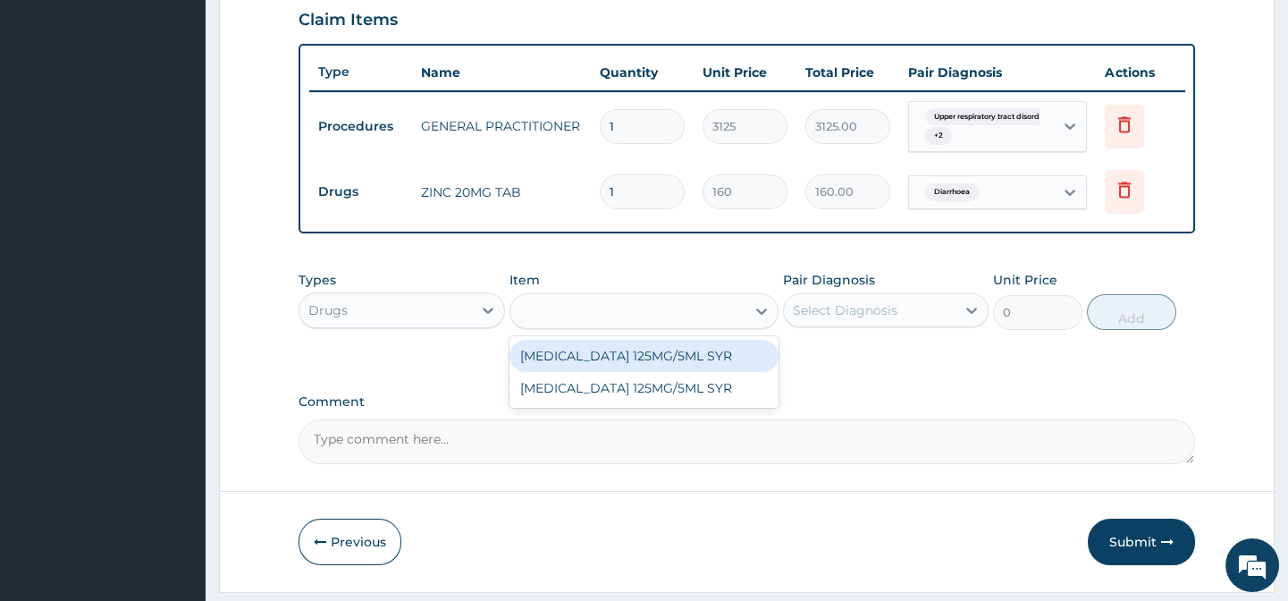
type input "PARACETAMOL 125MG/5ML SYR"
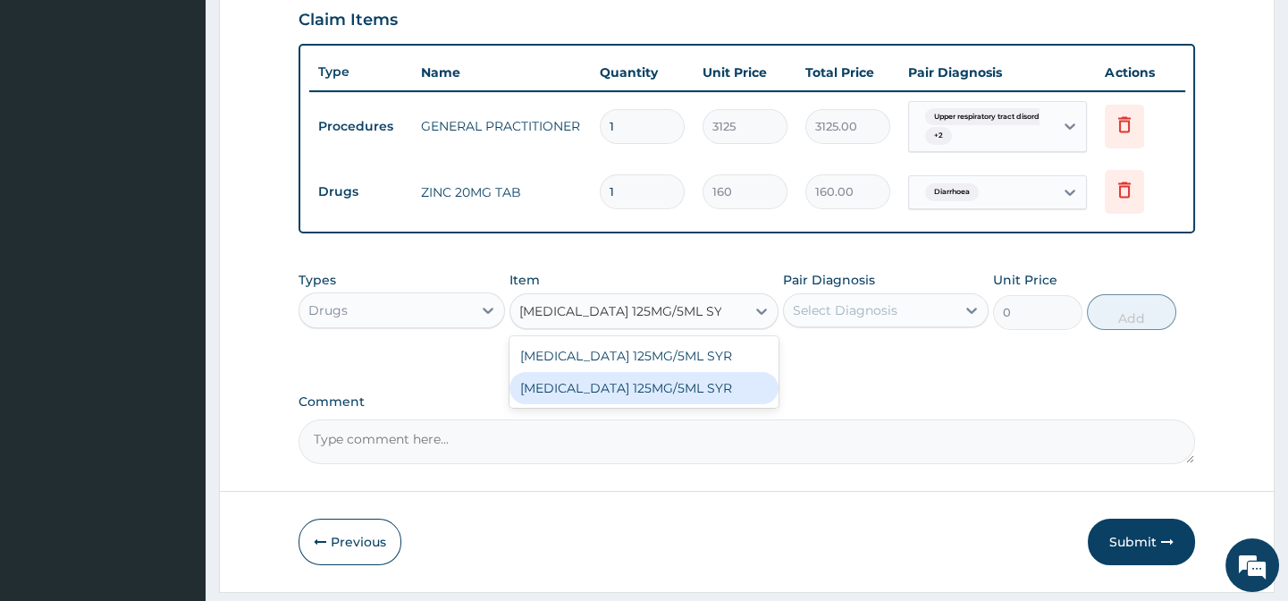
drag, startPoint x: 721, startPoint y: 409, endPoint x: 798, endPoint y: 371, distance: 85.9
click at [724, 404] on div "PARACETAMOL 125MG/5ML SYR" at bounding box center [643, 388] width 269 height 32
type input "720"
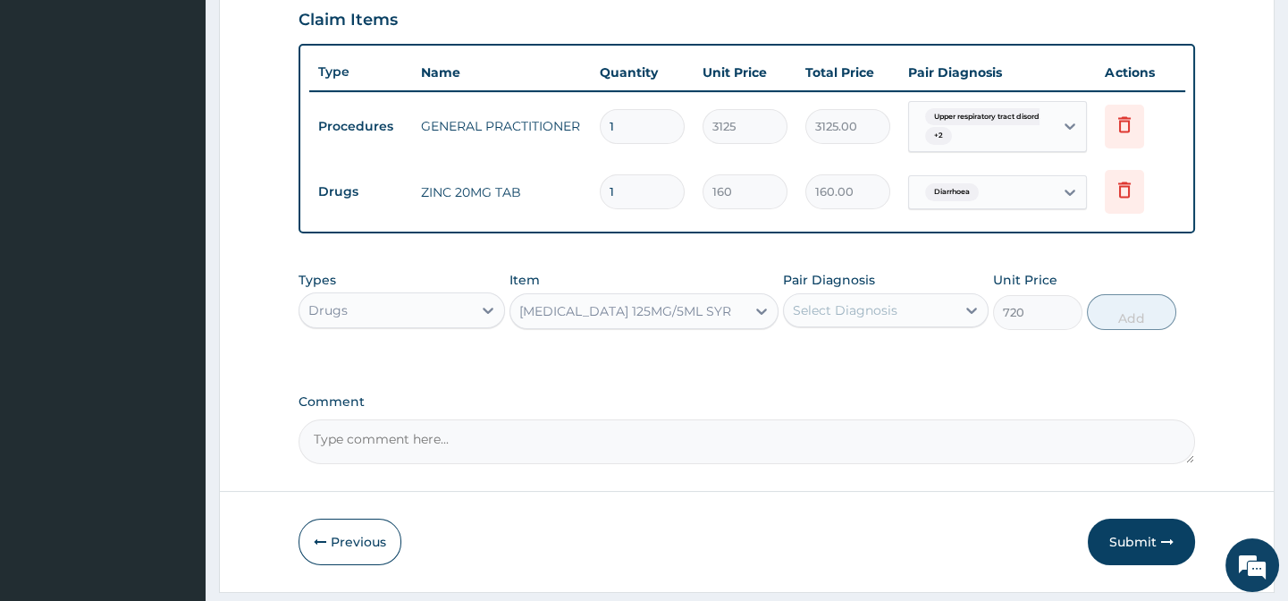
drag, startPoint x: 826, startPoint y: 359, endPoint x: 838, endPoint y: 340, distance: 22.8
click at [827, 358] on div "Types Drugs Item option PARACETAMOL 125MG/5ML SYR, selected. Select is focused …" at bounding box center [747, 314] width 896 height 104
click at [849, 319] on div "Select Diagnosis" at bounding box center [845, 310] width 105 height 18
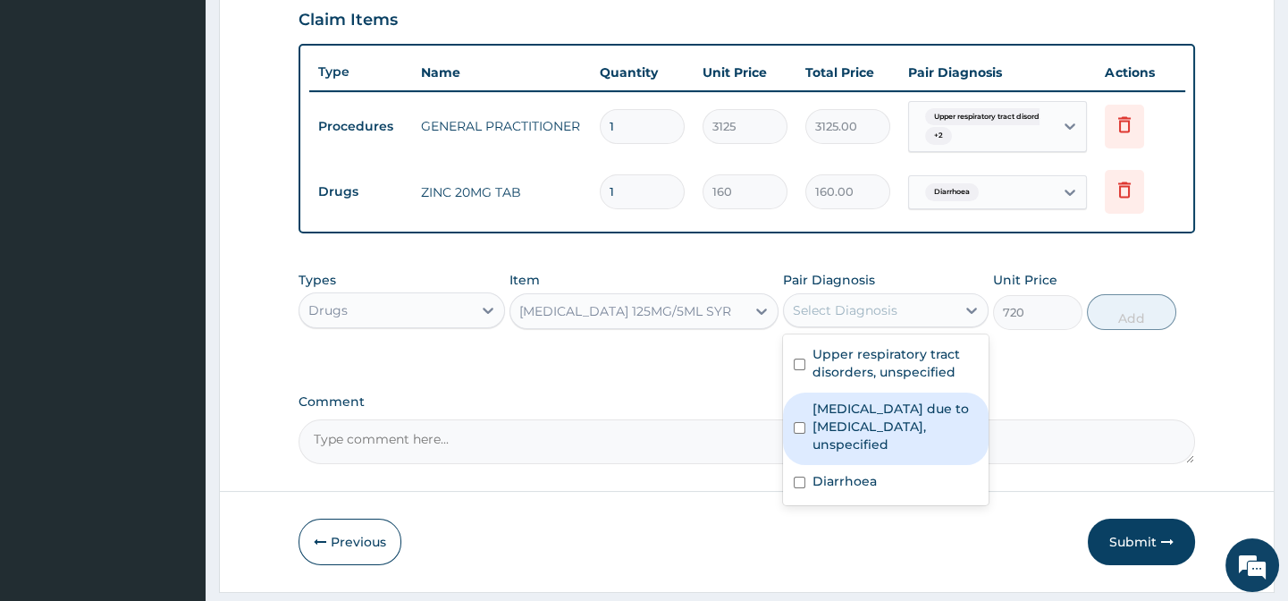
click at [919, 432] on label "Malaria due to Plasmodium falciparum, unspecified" at bounding box center [895, 427] width 165 height 54
checkbox input "true"
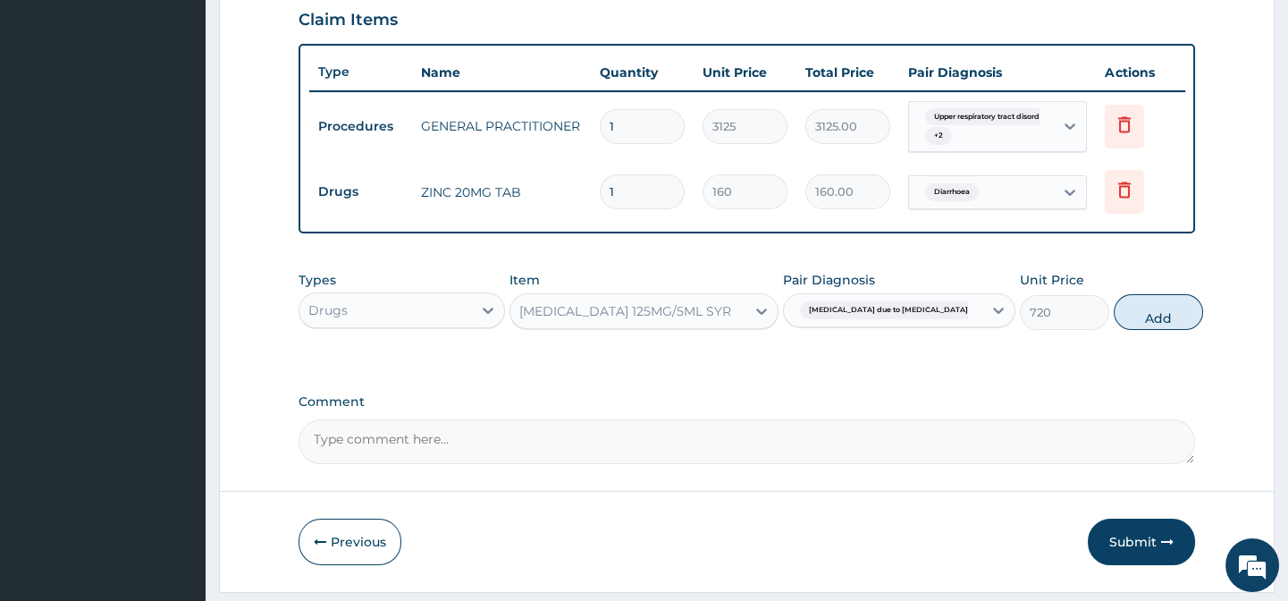
drag, startPoint x: 1010, startPoint y: 392, endPoint x: 1054, endPoint y: 362, distance: 53.3
click at [1013, 391] on div "PA Code / Prescription Code Enter Code(Secondary Care Only) Encounter Date 05-1…" at bounding box center [747, 6] width 896 height 914
click at [1119, 310] on button "Add" at bounding box center [1158, 312] width 89 height 36
type input "0"
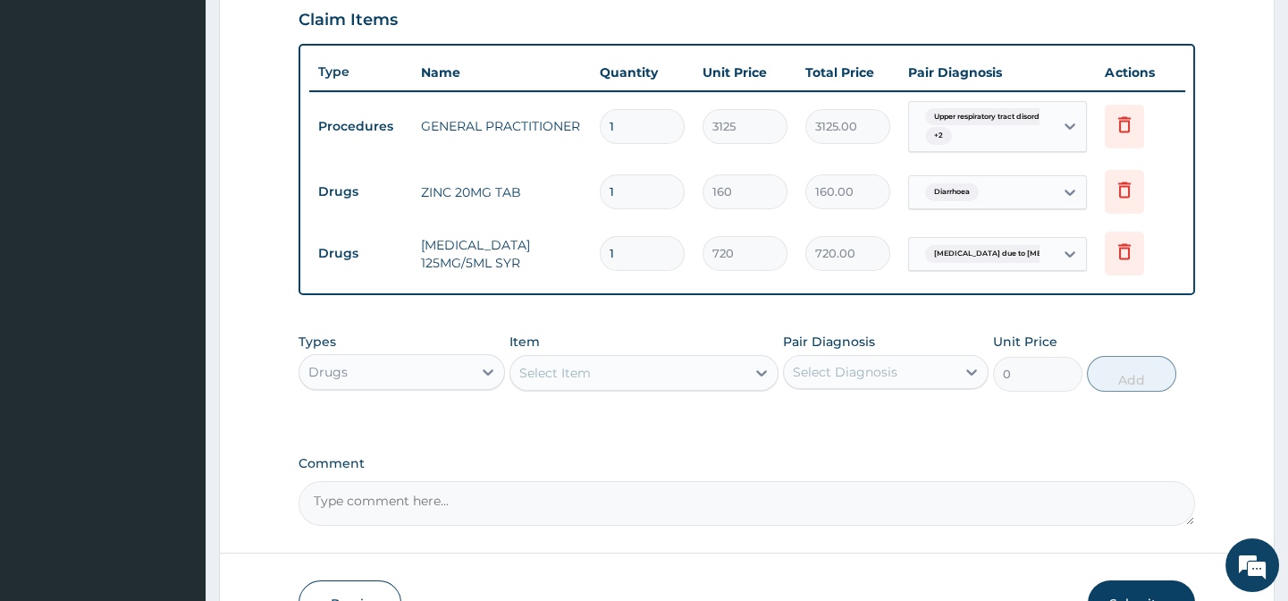
click at [643, 387] on div "Select Item" at bounding box center [627, 372] width 235 height 29
paste input "CHLORPHENIRAMINE SYRUP FOR CHILDREN"
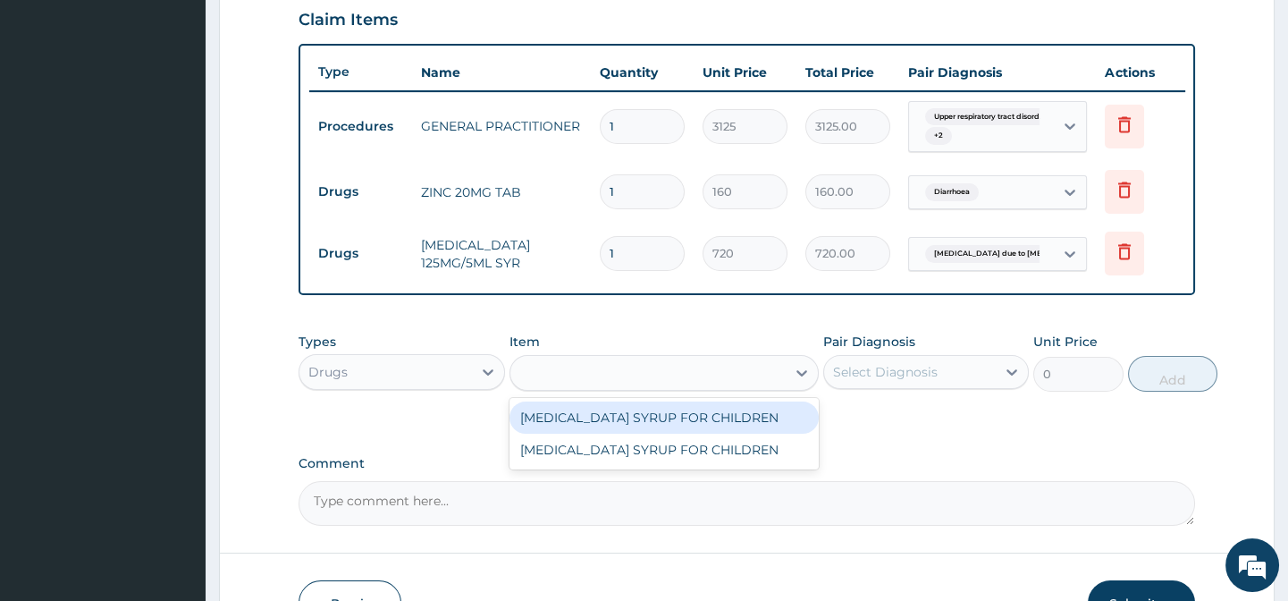
type input "CHLORPHENIRAMINE SYRUP FOR CHILDREN"
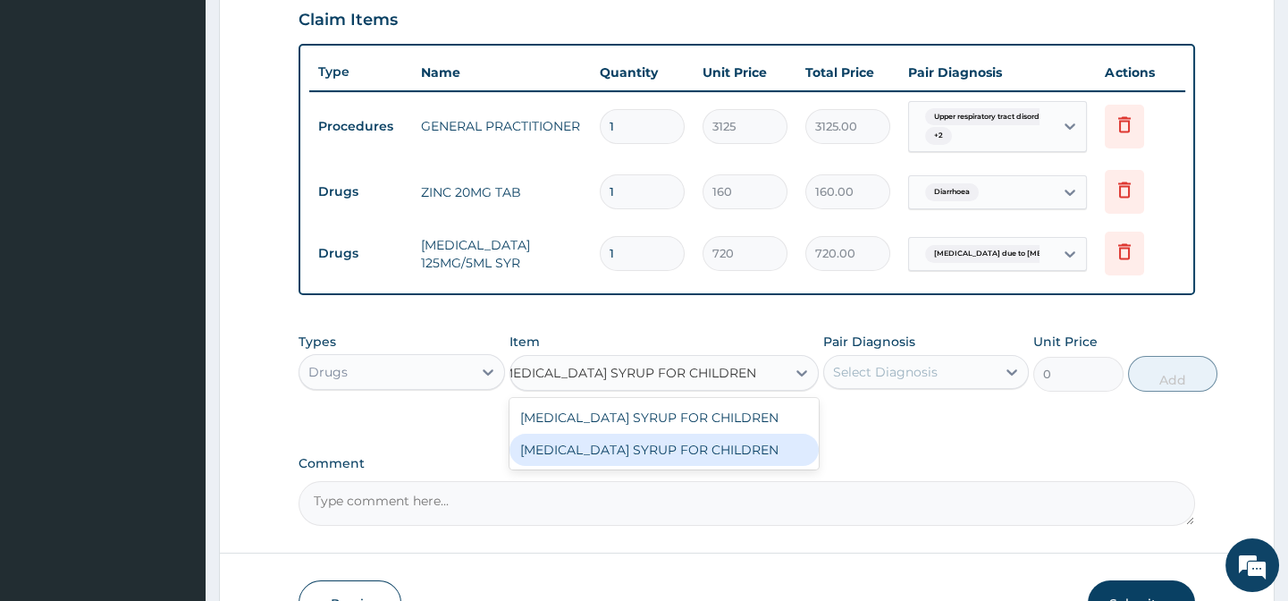
drag, startPoint x: 720, startPoint y: 475, endPoint x: 732, endPoint y: 471, distance: 12.2
click at [721, 466] on div "CHLORPHENIRAMINE SYRUP FOR CHILDREN" at bounding box center [663, 450] width 309 height 32
type input "530"
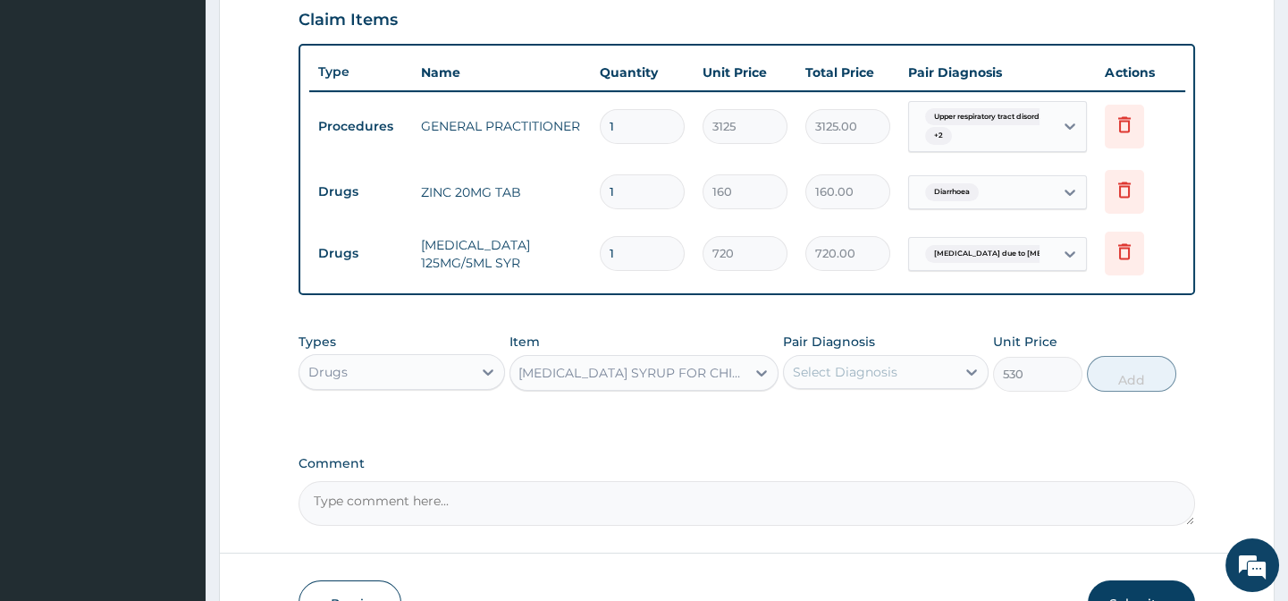
click at [830, 427] on div "Types Drugs Item option CHLORPHENIRAMINE SYRUP FOR CHILDREN, selected. Select i…" at bounding box center [747, 376] width 896 height 104
click at [877, 380] on div "Select Diagnosis" at bounding box center [845, 372] width 105 height 18
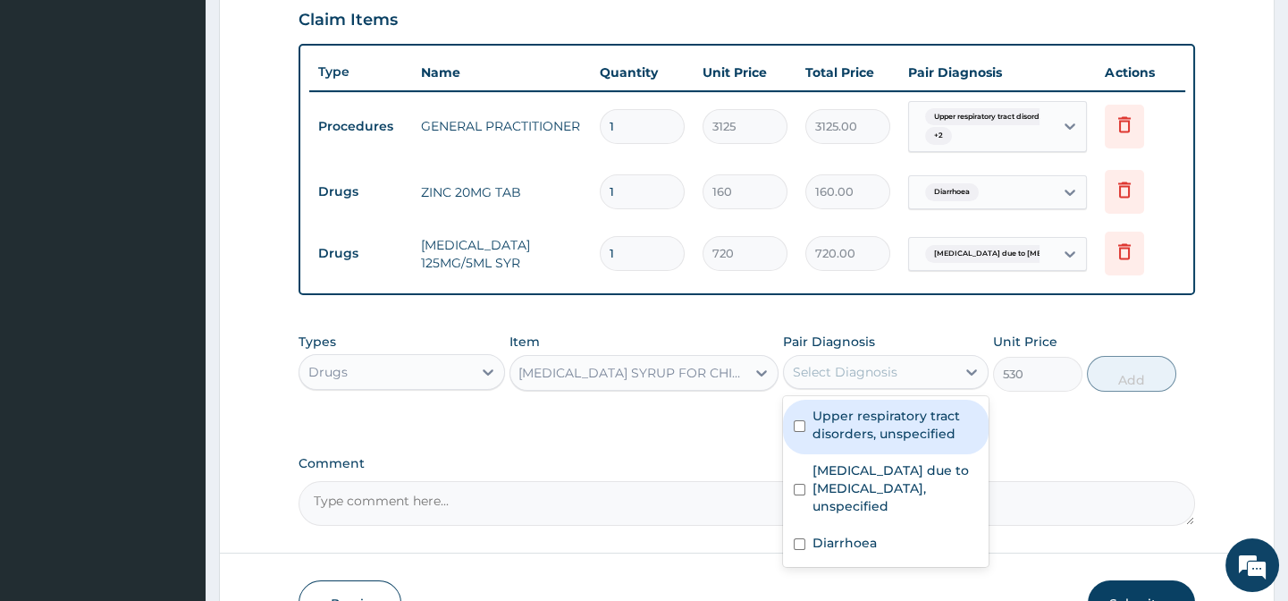
drag, startPoint x: 935, startPoint y: 429, endPoint x: 947, endPoint y: 429, distance: 11.6
click at [936, 429] on label "Upper respiratory tract disorders, unspecified" at bounding box center [895, 425] width 165 height 36
checkbox input "true"
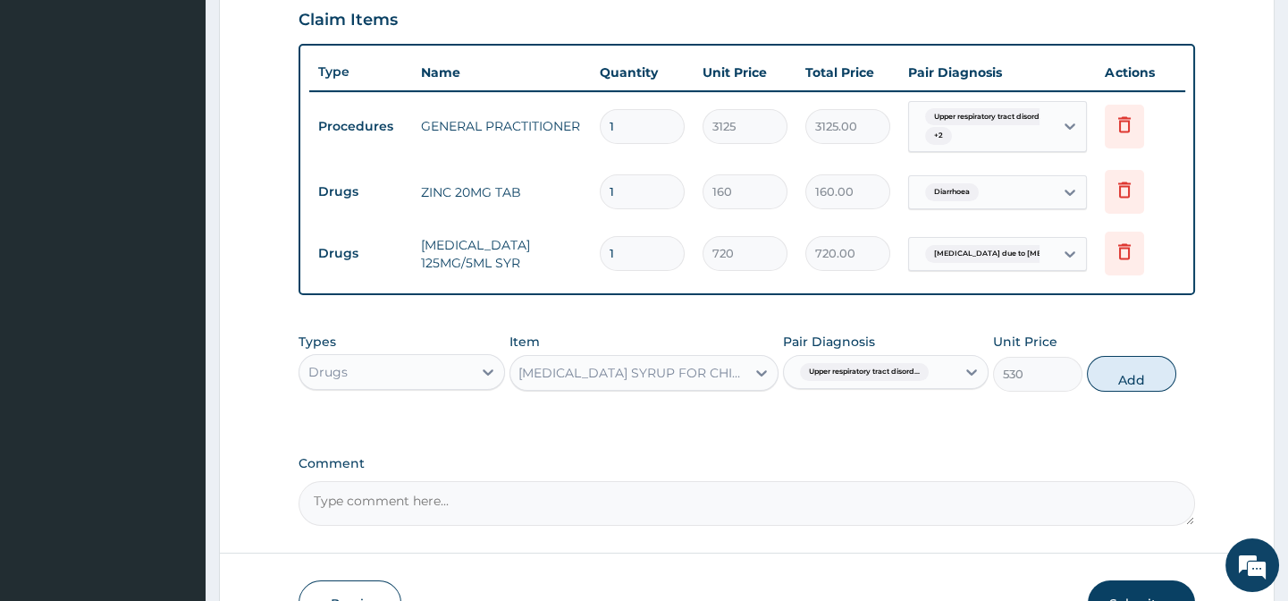
drag, startPoint x: 1042, startPoint y: 427, endPoint x: 1149, endPoint y: 383, distance: 115.0
click at [1050, 425] on div "Types Drugs Item CHLORPHENIRAMINE SYRUP FOR CHILDREN Pair Diagnosis Upper respi…" at bounding box center [747, 376] width 896 height 104
click at [1149, 383] on button "Add" at bounding box center [1131, 374] width 89 height 36
type input "0"
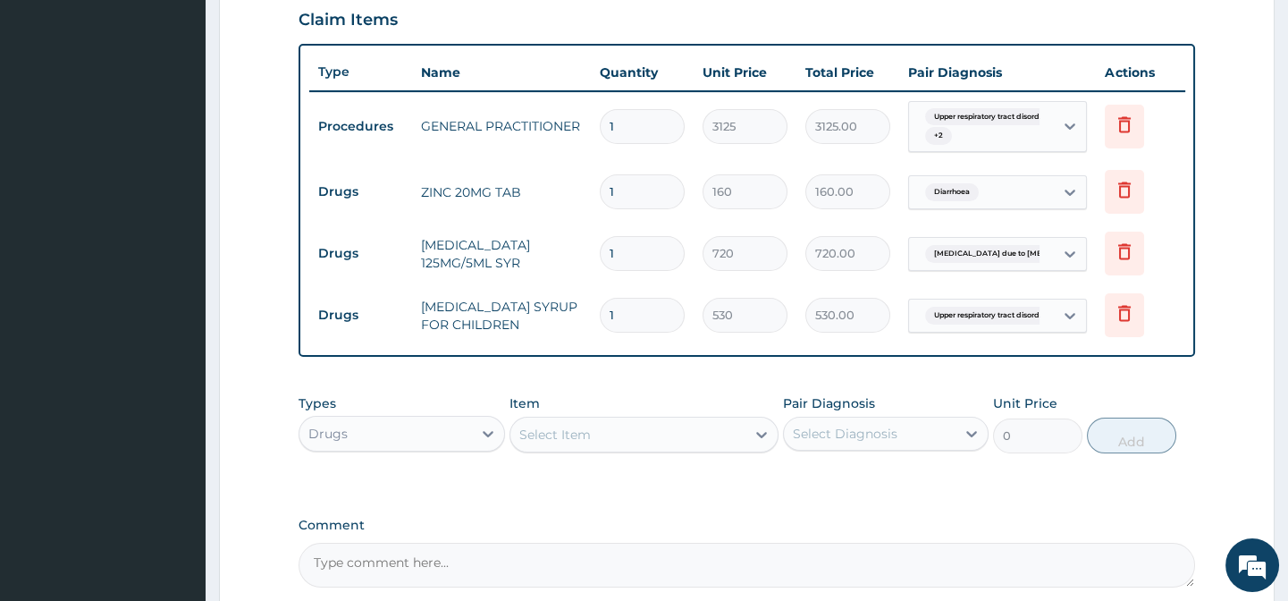
scroll to position [807, 0]
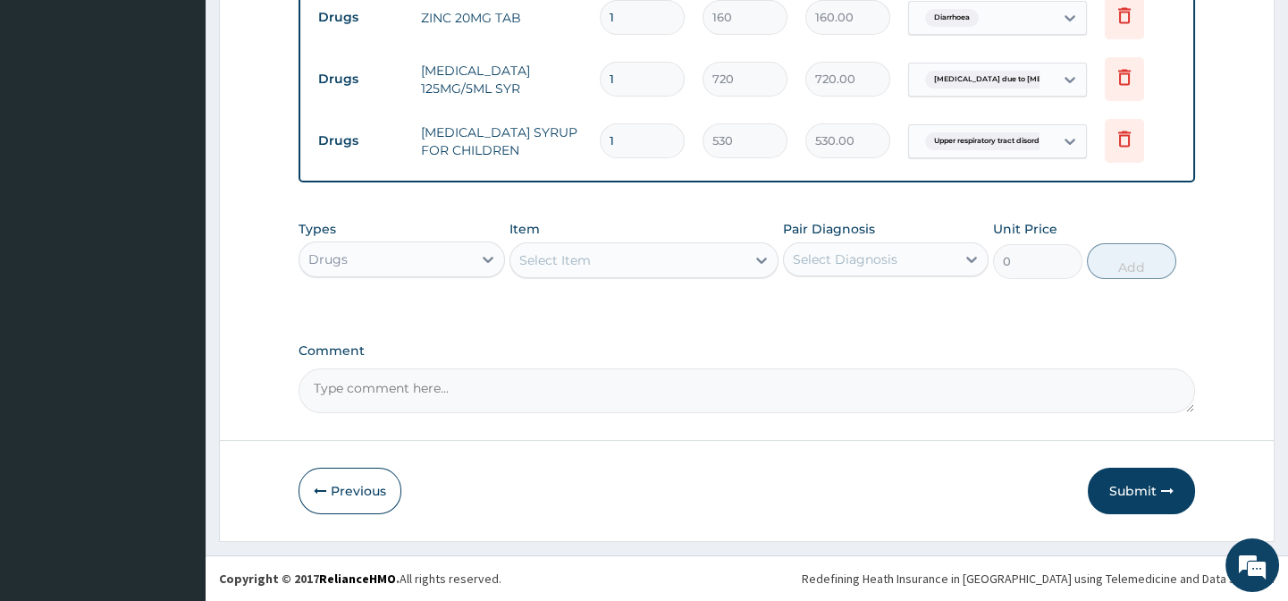
click at [596, 259] on div "Select Item" at bounding box center [627, 260] width 235 height 29
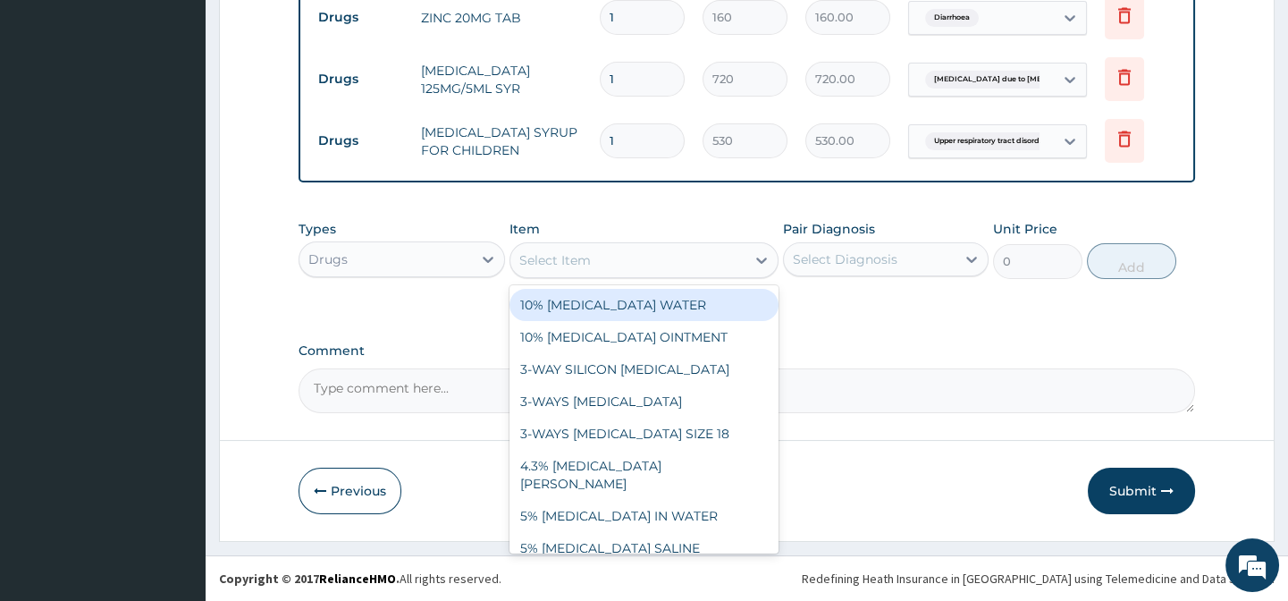
paste input "AZITHROMYCIN 200MG/5ML SUSP"
type input "AZITHROMYCIN 200MG/5ML SUSP"
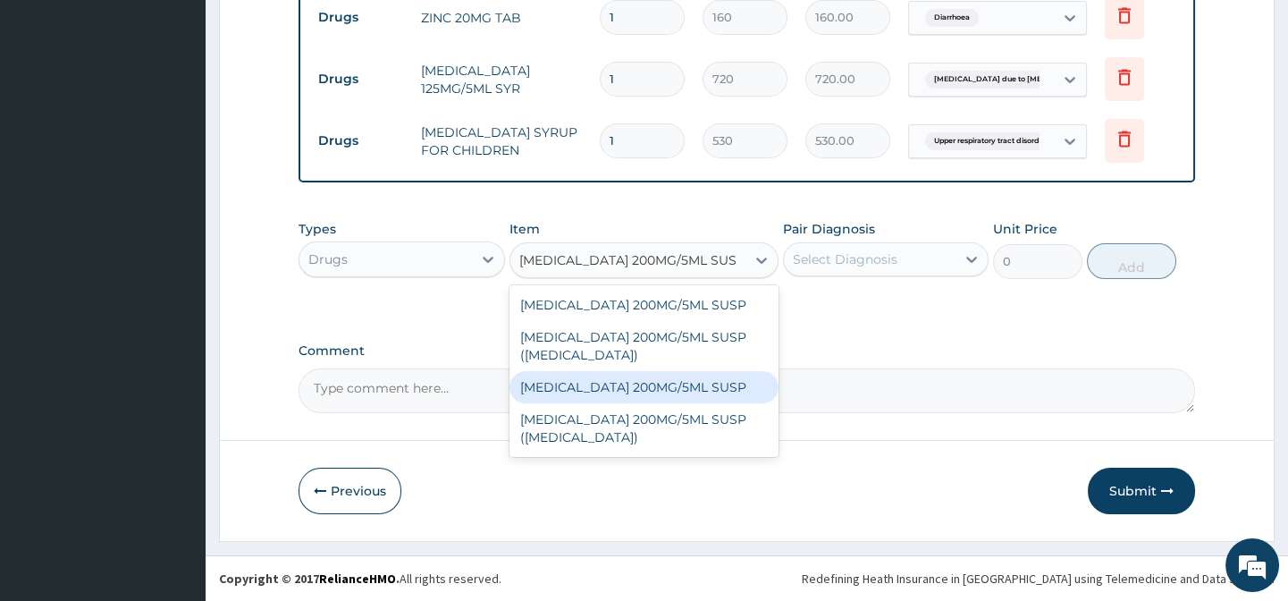
click at [695, 389] on div "AZITHROMYCIN 200MG/5ML SUSP" at bounding box center [643, 387] width 269 height 32
type input "2567.25"
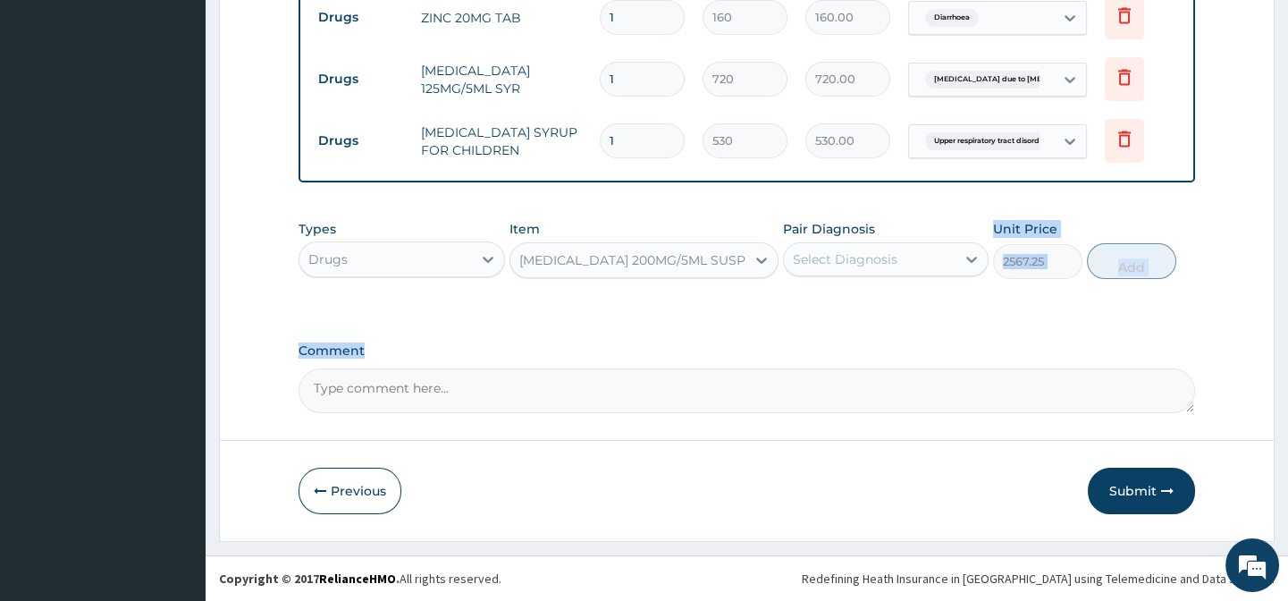
drag, startPoint x: 813, startPoint y: 330, endPoint x: 855, endPoint y: 272, distance: 72.2
click at [877, 232] on div "Pair Diagnosis Select Diagnosis" at bounding box center [886, 249] width 206 height 59
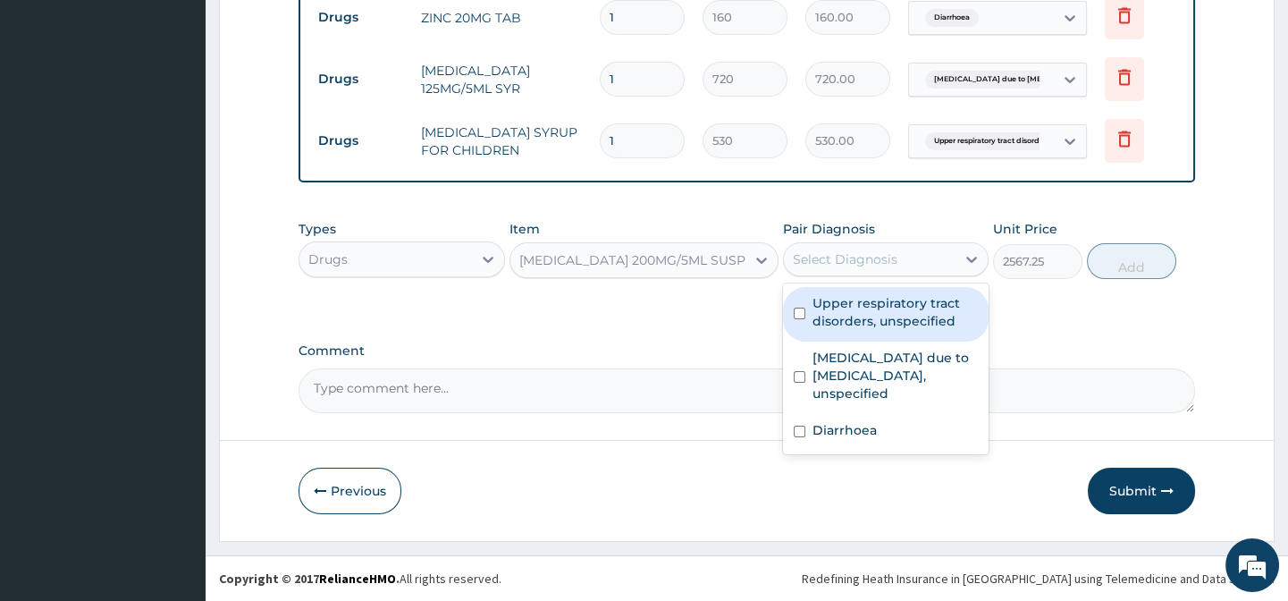
click at [889, 260] on div "Select Diagnosis" at bounding box center [845, 259] width 105 height 18
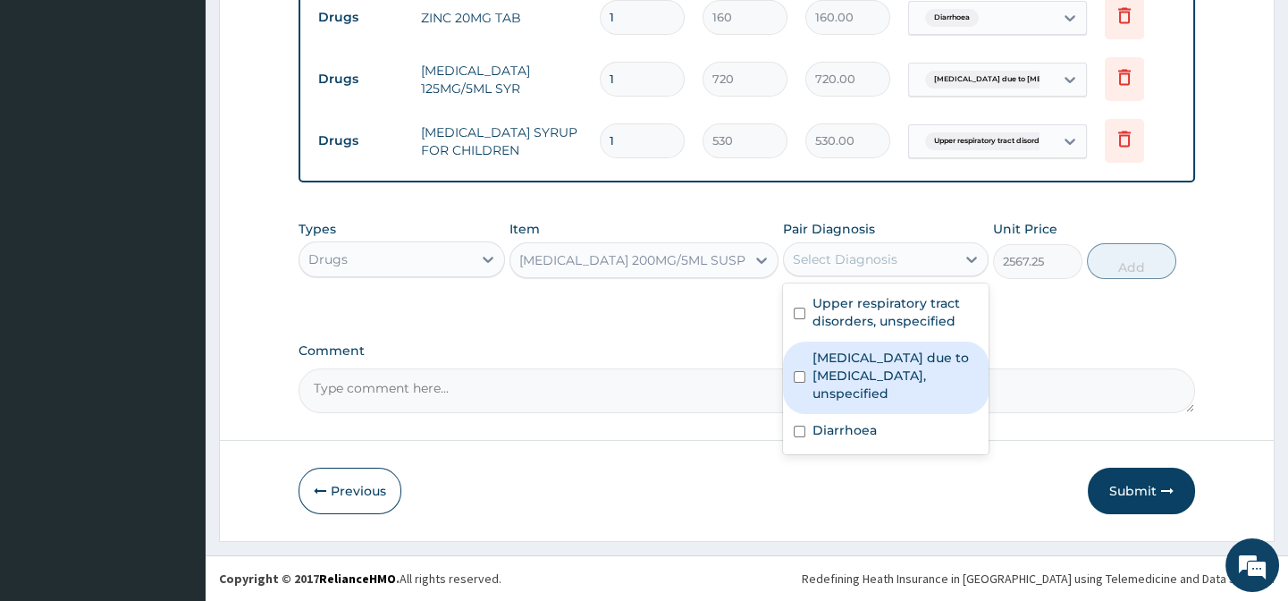
click at [920, 317] on label "Upper respiratory tract disorders, unspecified" at bounding box center [895, 312] width 165 height 36
checkbox input "true"
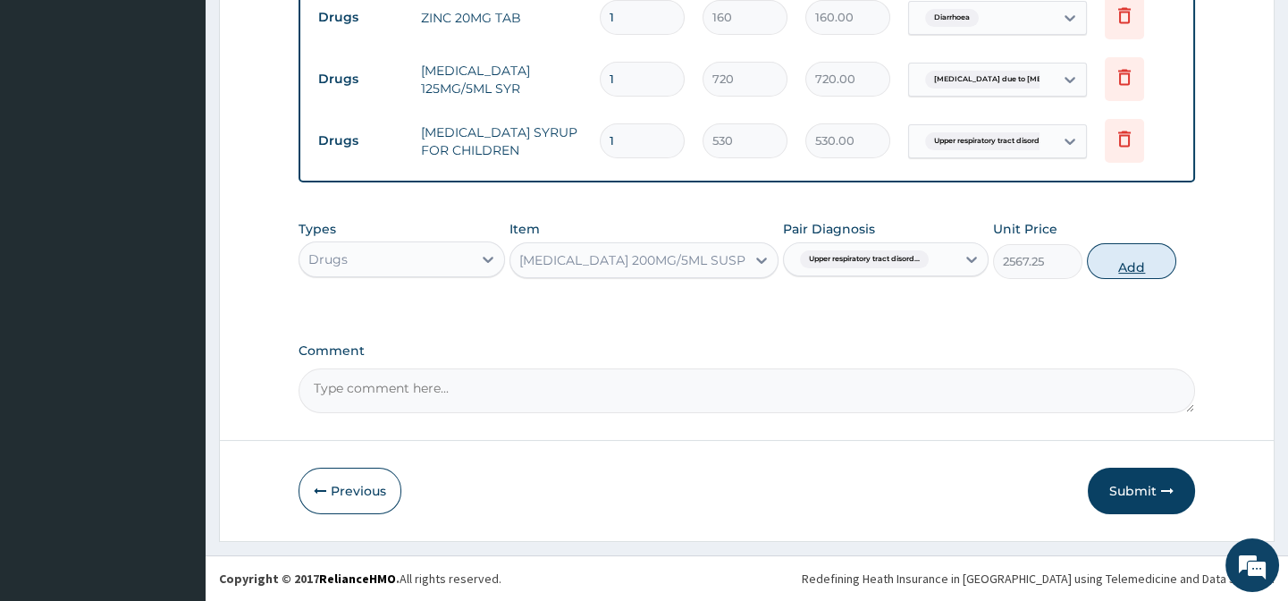
drag, startPoint x: 1048, startPoint y: 298, endPoint x: 1117, endPoint y: 276, distance: 72.1
click at [1051, 297] on div "Types Drugs Item AZITHROMYCIN 200MG/5ML SUSP Pair Diagnosis Upper respiratory t…" at bounding box center [747, 263] width 896 height 104
click at [1145, 257] on button "Add" at bounding box center [1131, 261] width 89 height 36
type input "0"
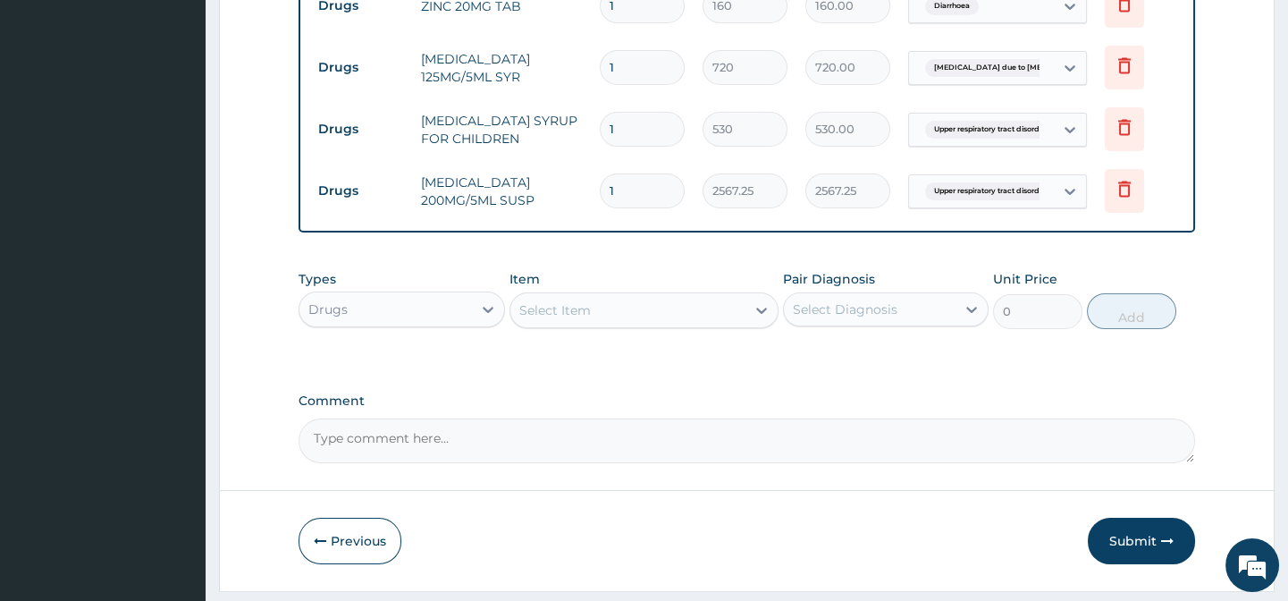
click at [571, 315] on div "Select Item" at bounding box center [555, 310] width 72 height 18
paste input "ORAL REHYDRATION SALT"
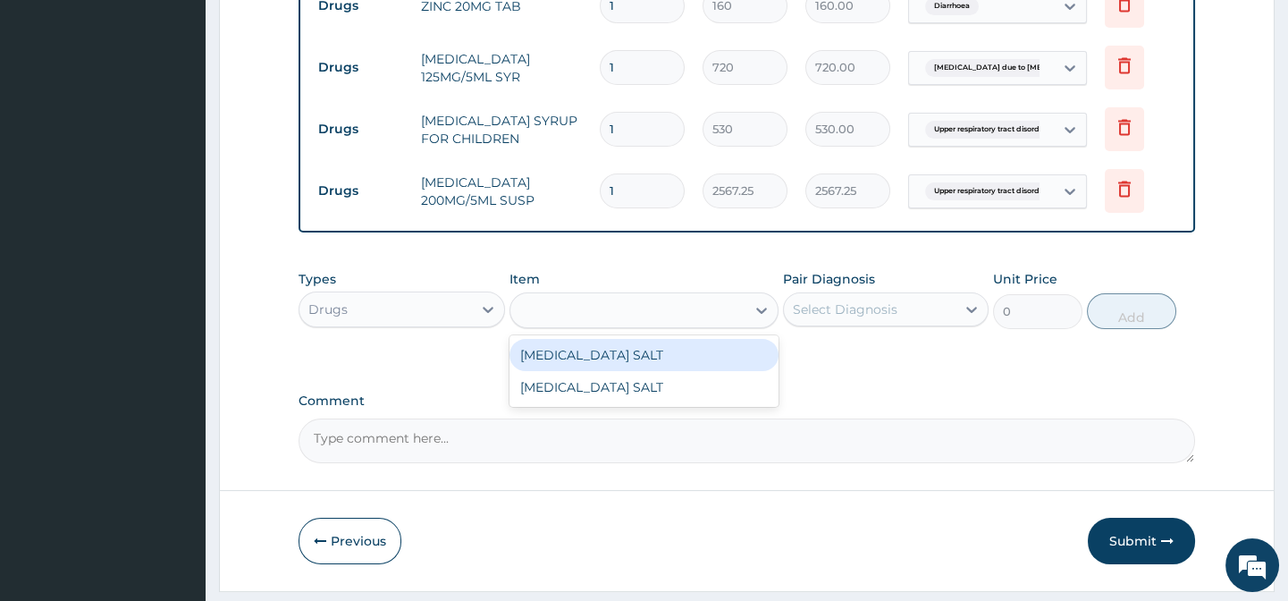
type input "ORAL REHYDRATION SALT"
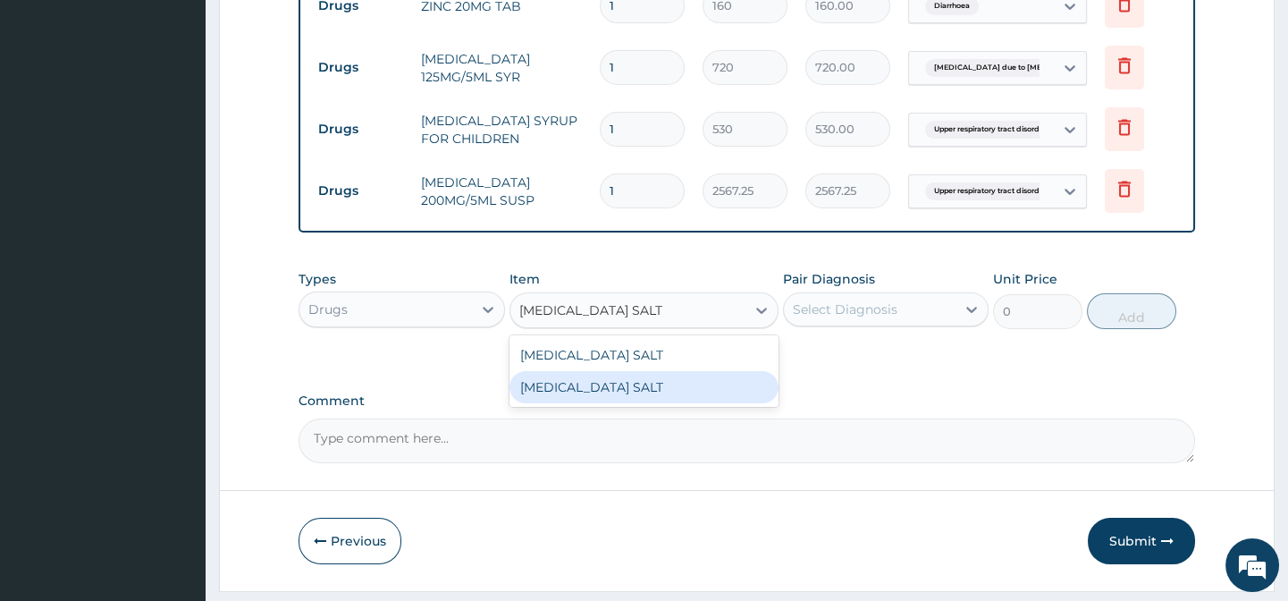
drag, startPoint x: 723, startPoint y: 396, endPoint x: 838, endPoint y: 362, distance: 120.2
click at [729, 392] on div "ORAL REHYDRATION SALT" at bounding box center [643, 387] width 269 height 32
type input "160"
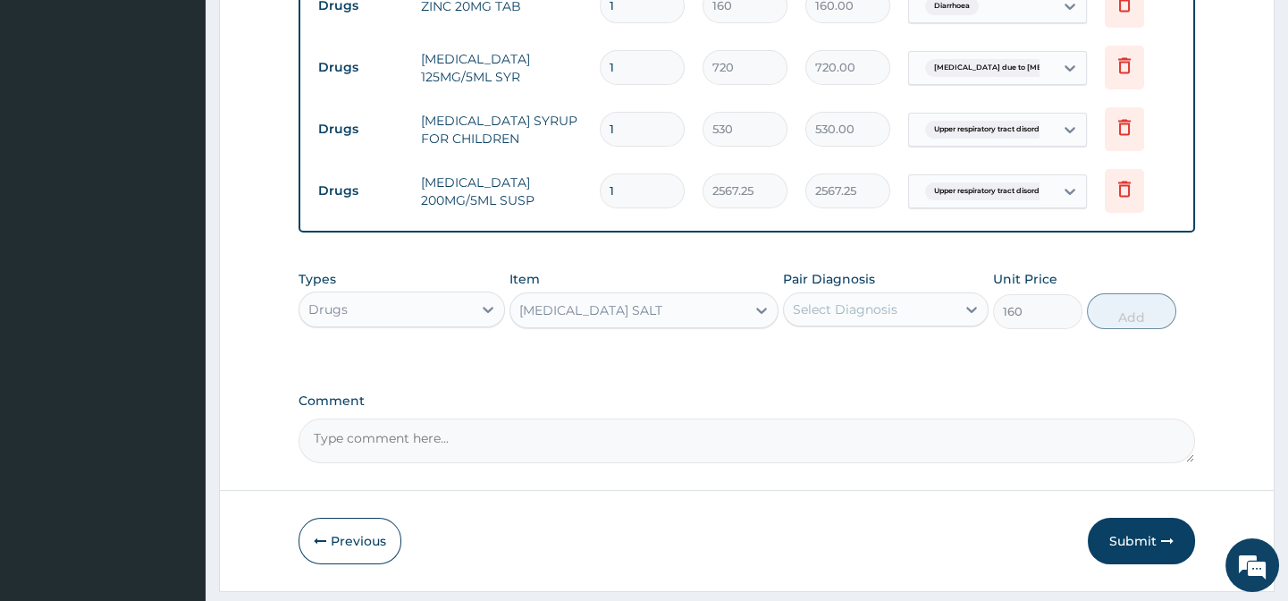
drag, startPoint x: 844, startPoint y: 361, endPoint x: 870, endPoint y: 330, distance: 40.6
click at [846, 360] on div "Types Drugs Item option ORAL REHYDRATION SALT, selected. Select is focused ,typ…" at bounding box center [747, 313] width 896 height 104
click at [872, 318] on div "Select Diagnosis" at bounding box center [845, 309] width 105 height 18
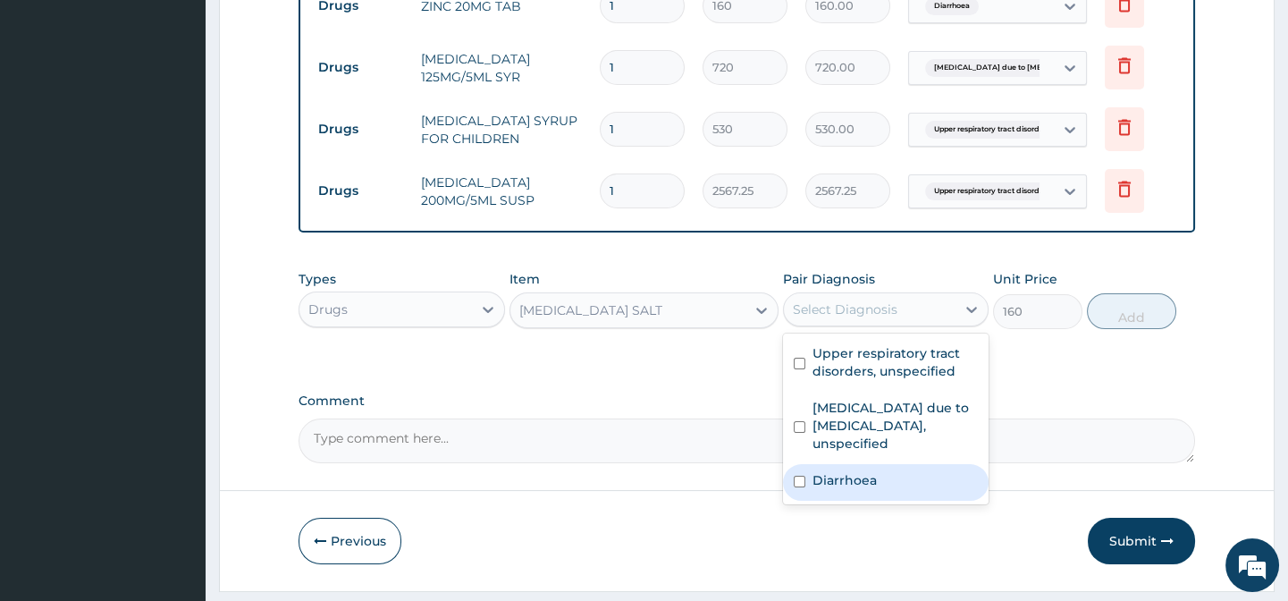
drag, startPoint x: 883, startPoint y: 492, endPoint x: 1023, endPoint y: 449, distance: 145.9
click at [884, 492] on div "Diarrhoea" at bounding box center [886, 482] width 206 height 37
checkbox input "true"
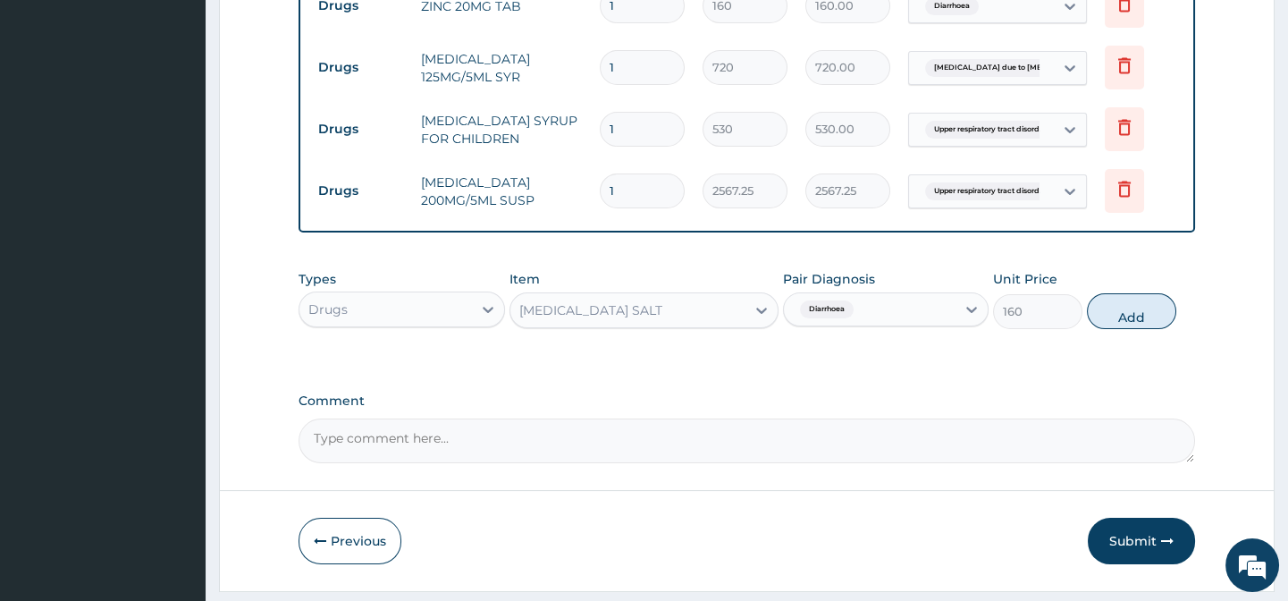
drag, startPoint x: 1101, startPoint y: 410, endPoint x: 1110, endPoint y: 378, distance: 33.4
click at [1103, 404] on label "Comment" at bounding box center [747, 400] width 896 height 15
click at [1103, 418] on textarea "Comment" at bounding box center [747, 440] width 896 height 45
click at [1126, 329] on button "Add" at bounding box center [1131, 311] width 89 height 36
type input "0"
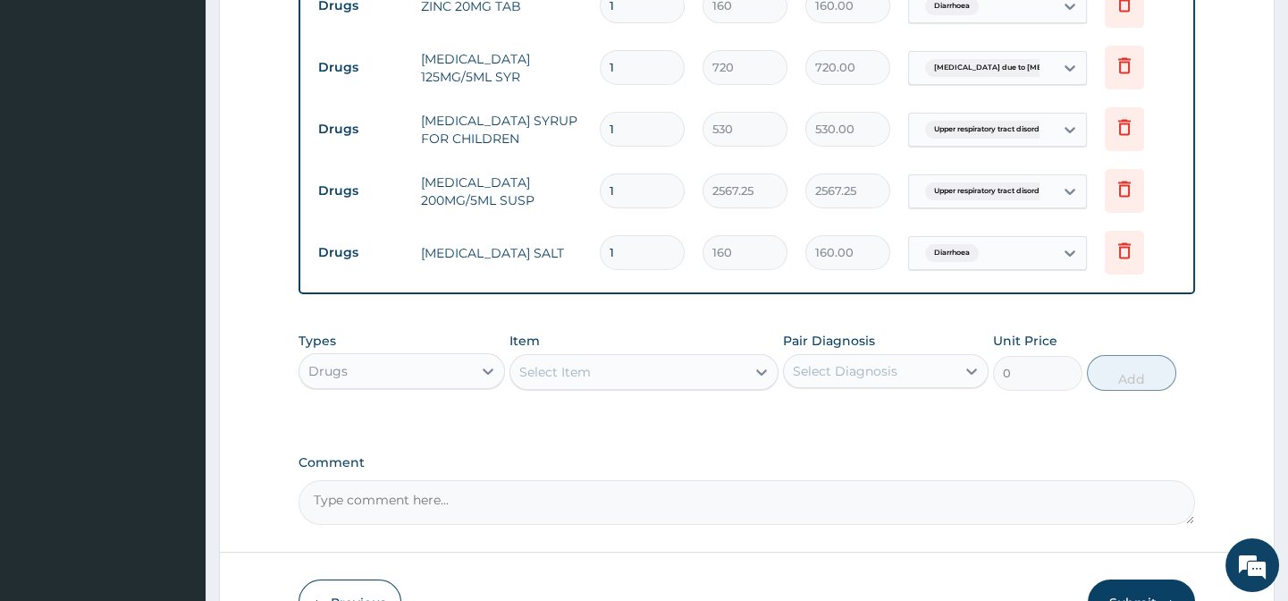
click at [567, 386] on div "Select Item" at bounding box center [627, 372] width 235 height 29
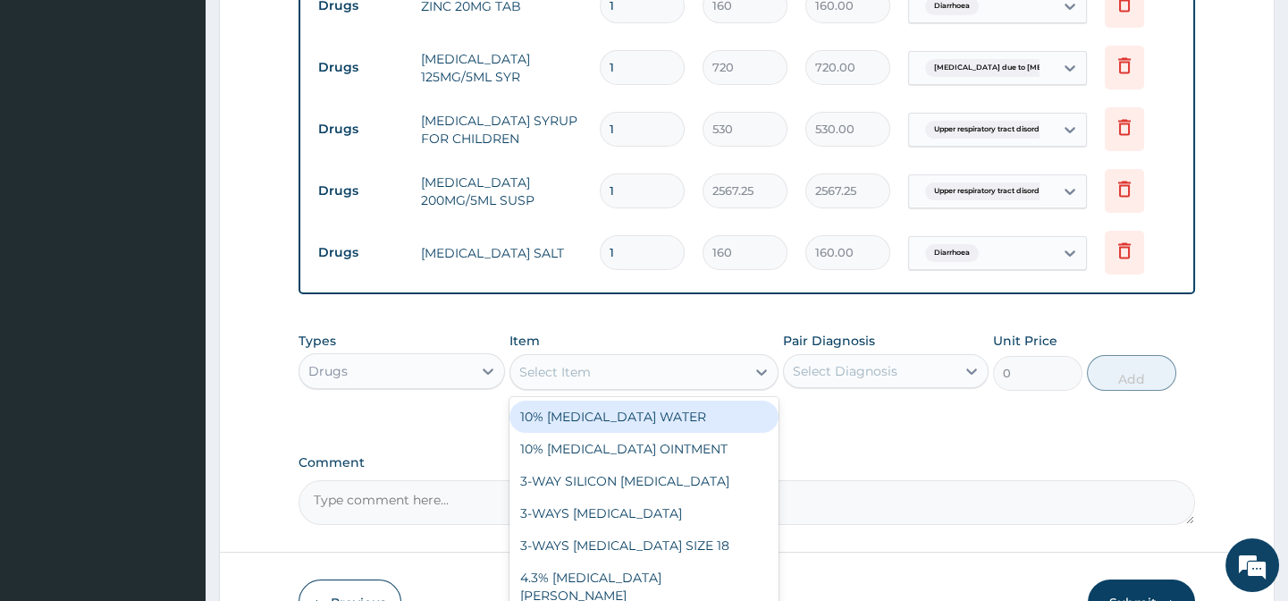
paste input "ARTEMETHER AND LUMEFANTRINE 20/120MG DISPERSIBLE TAB"
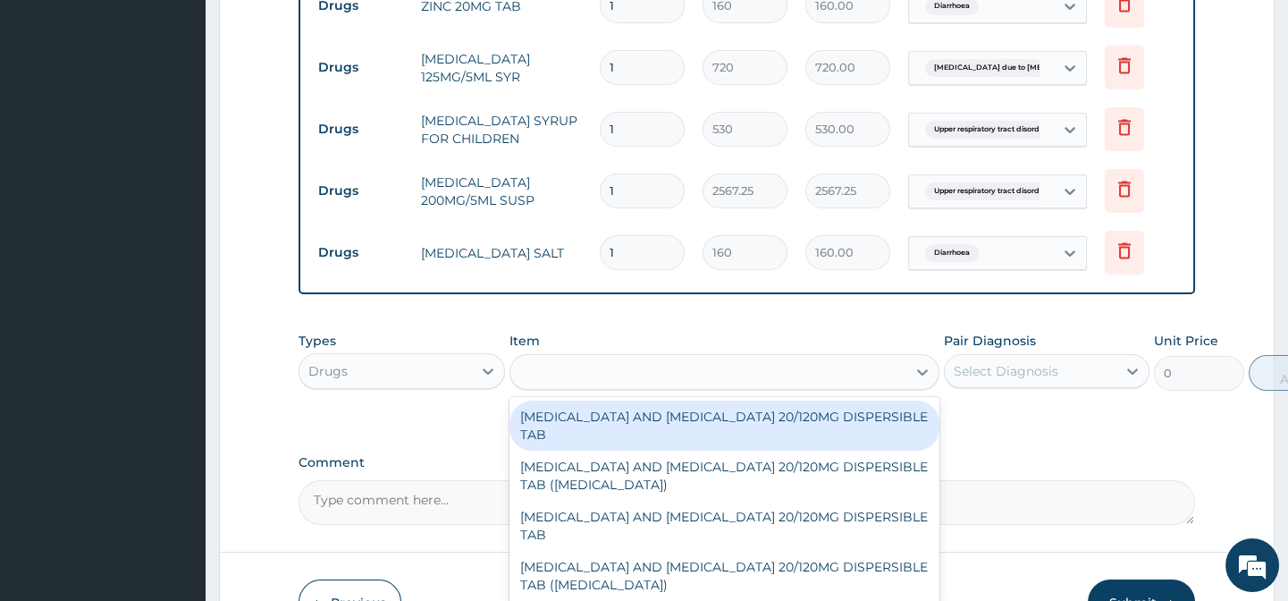
type input "ARTEMETHER AND LUMEFANTRINE 20/120MG DISPERSIBLE TAB"
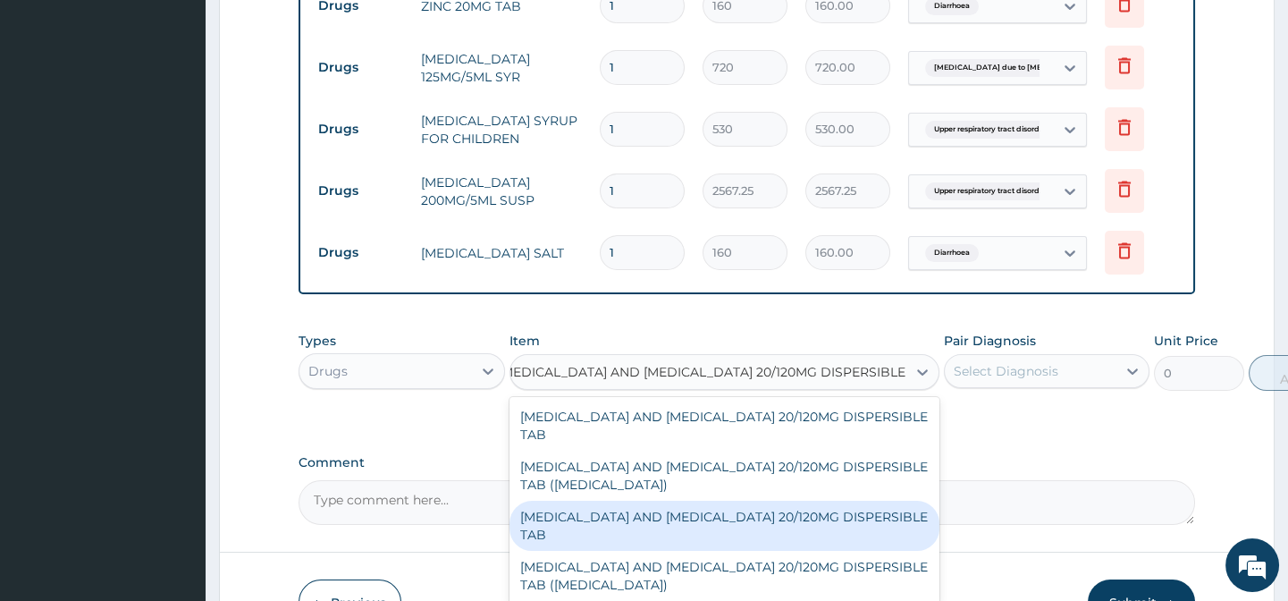
click at [717, 513] on div "ARTEMETHER AND LUMEFANTRINE 20/120MG DISPERSIBLE TAB" at bounding box center [724, 526] width 430 height 50
type input "89.25"
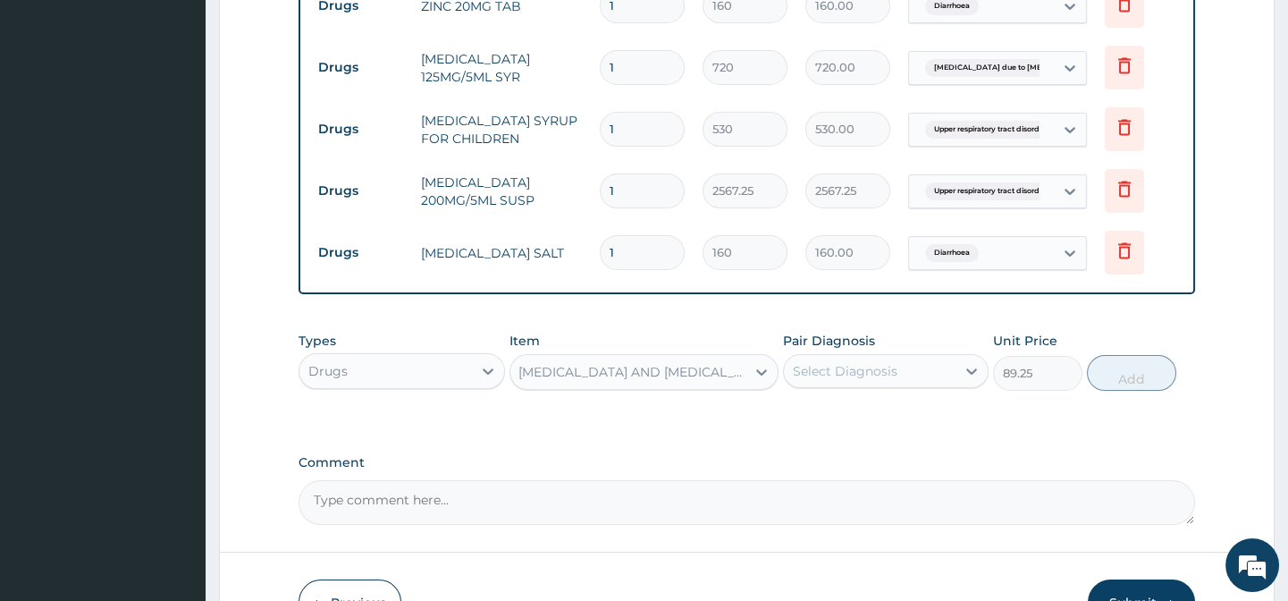
click at [929, 385] on div "Select Diagnosis" at bounding box center [870, 371] width 172 height 29
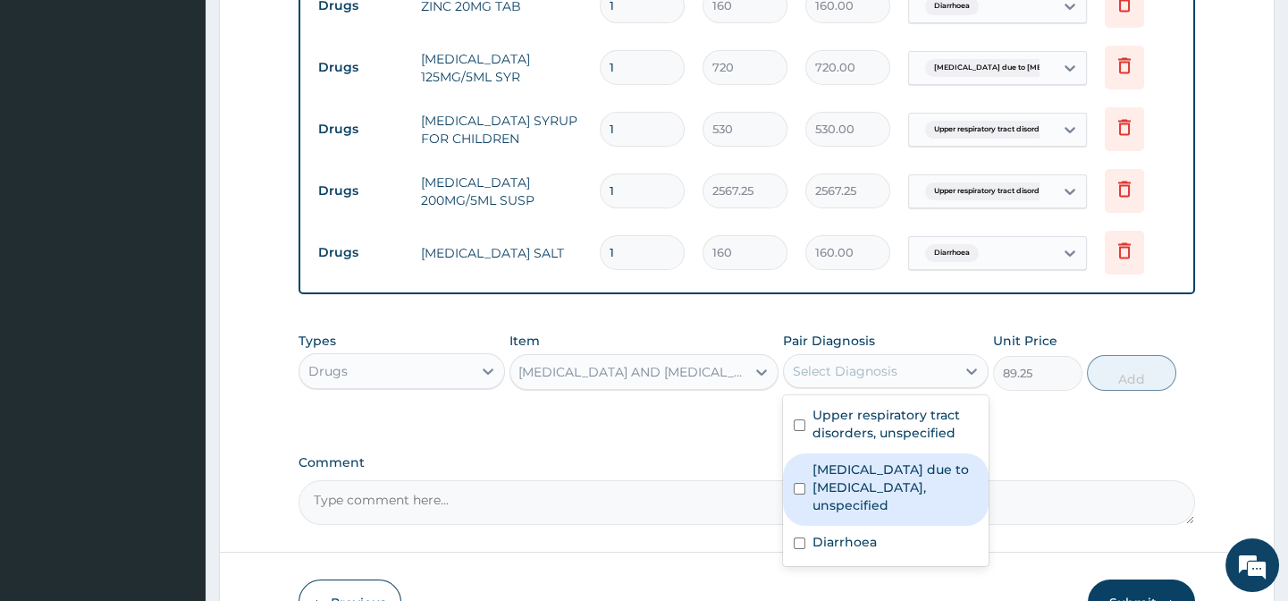
click at [897, 500] on label "Malaria due to Plasmodium falciparum, unspecified" at bounding box center [895, 487] width 165 height 54
checkbox input "true"
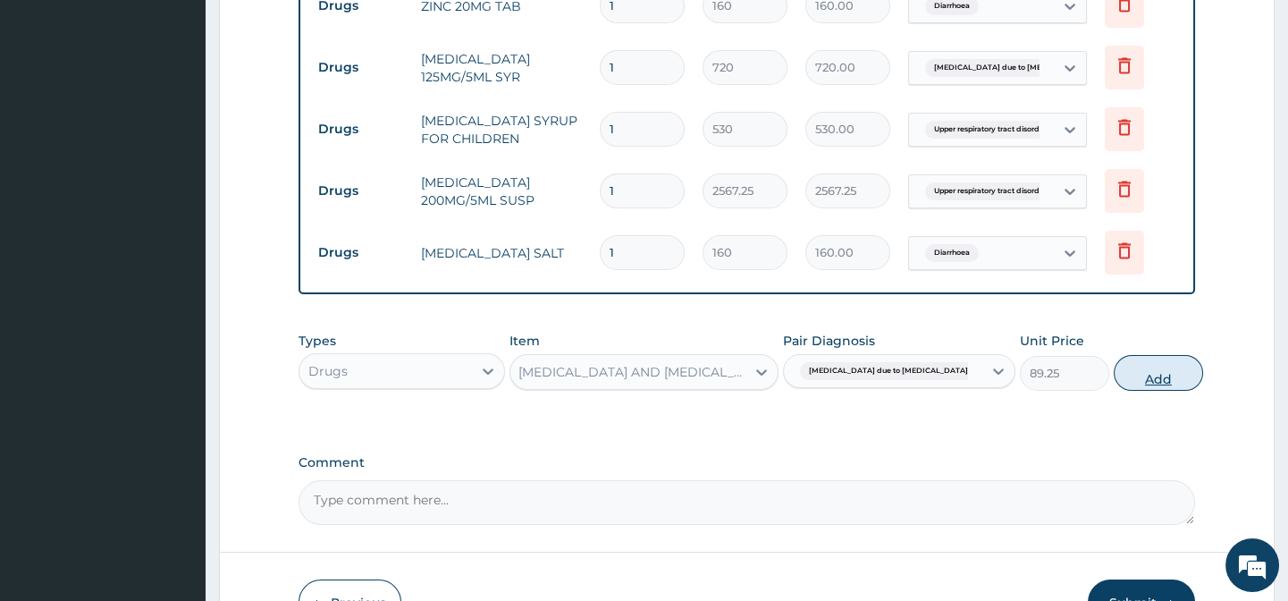
drag, startPoint x: 1091, startPoint y: 463, endPoint x: 1133, endPoint y: 398, distance: 77.6
click at [1133, 391] on button "Add" at bounding box center [1158, 373] width 89 height 36
type input "0"
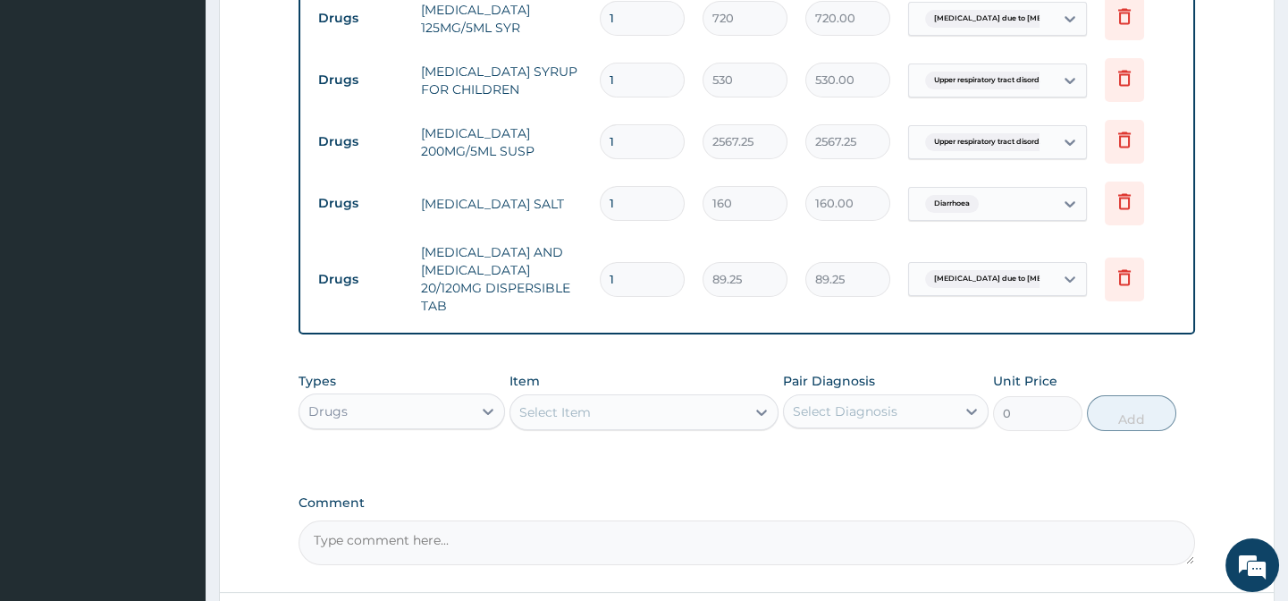
scroll to position [1021, 0]
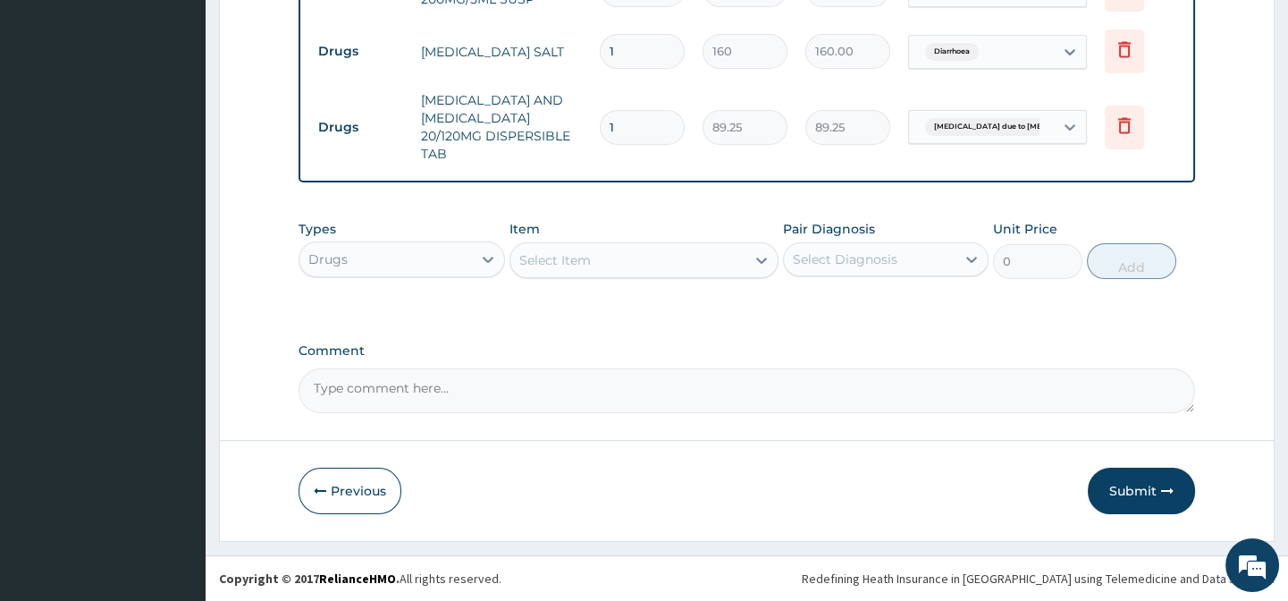
click at [565, 270] on div "Select Item" at bounding box center [627, 260] width 235 height 29
paste input "FULL BLOOD COUNT"
type input "FULL BLOOD COUNT"
click at [399, 257] on div "Drugs" at bounding box center [385, 259] width 172 height 29
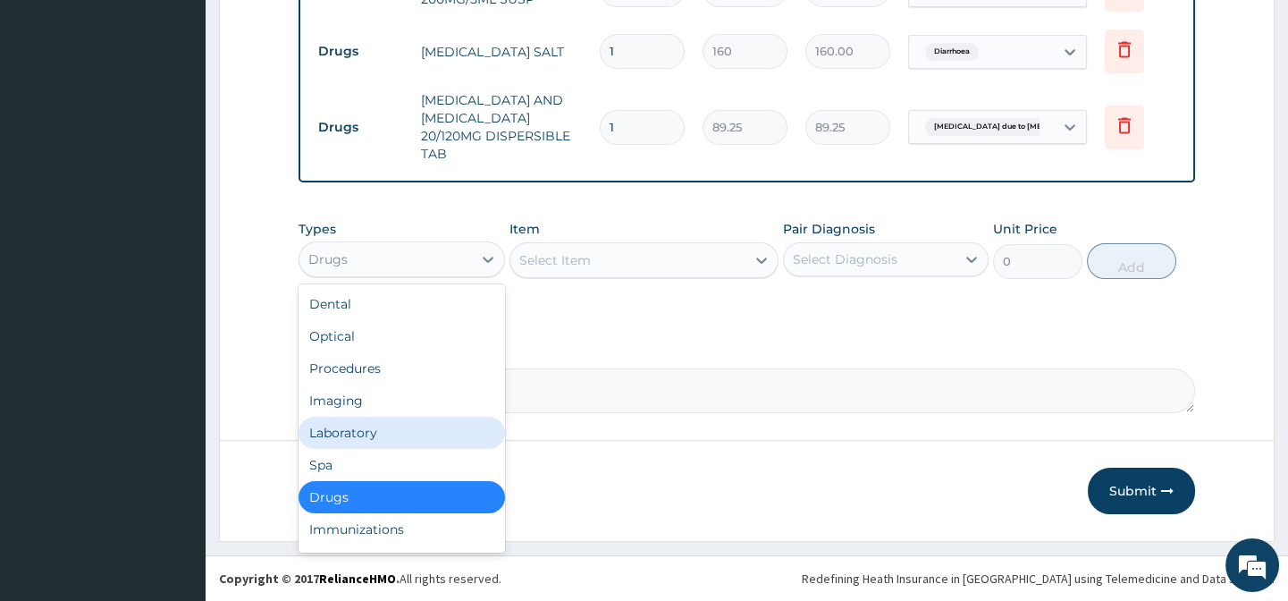
click at [390, 431] on div "Laboratory" at bounding box center [402, 433] width 206 height 32
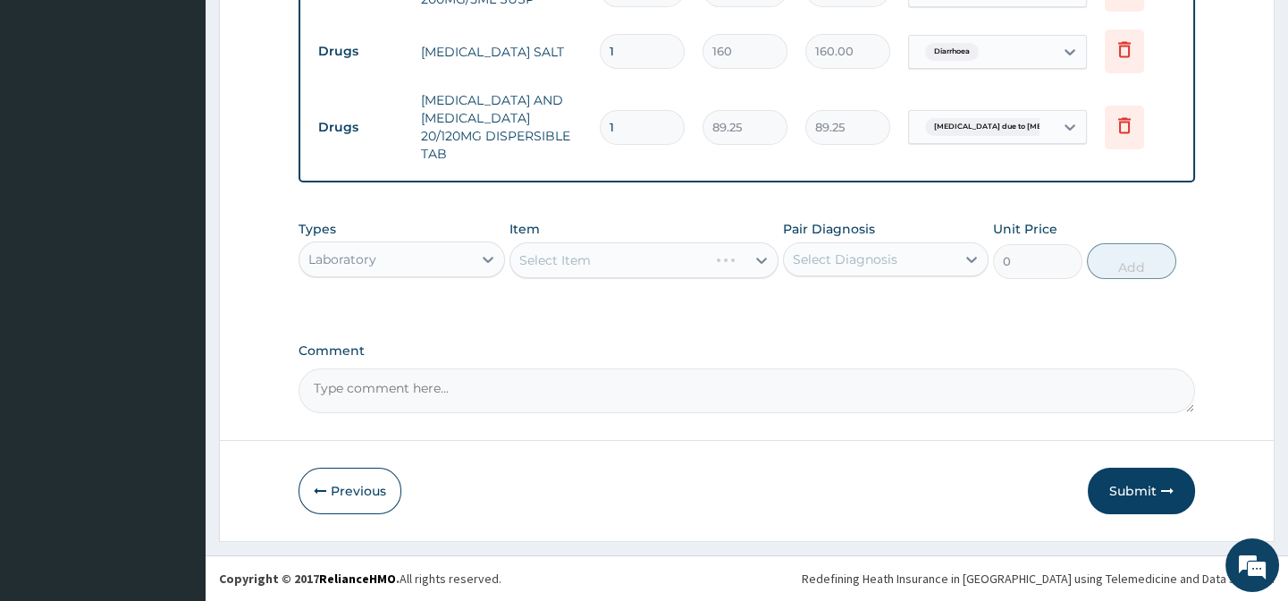
click at [595, 279] on div "Types option Laboratory, selected. Select is focused ,type to refine list, pres…" at bounding box center [747, 249] width 896 height 77
click at [605, 250] on div "Select Item" at bounding box center [643, 260] width 269 height 36
click at [619, 215] on div "Types Laboratory Item Select Item Pair Diagnosis Select Diagnosis Unit Price 0 …" at bounding box center [747, 249] width 896 height 77
click at [639, 257] on div "Select Item" at bounding box center [643, 260] width 269 height 36
click at [827, 307] on div "Types Laboratory Item Select Item Pair Diagnosis Select Diagnosis Unit Price 0 …" at bounding box center [747, 263] width 896 height 104
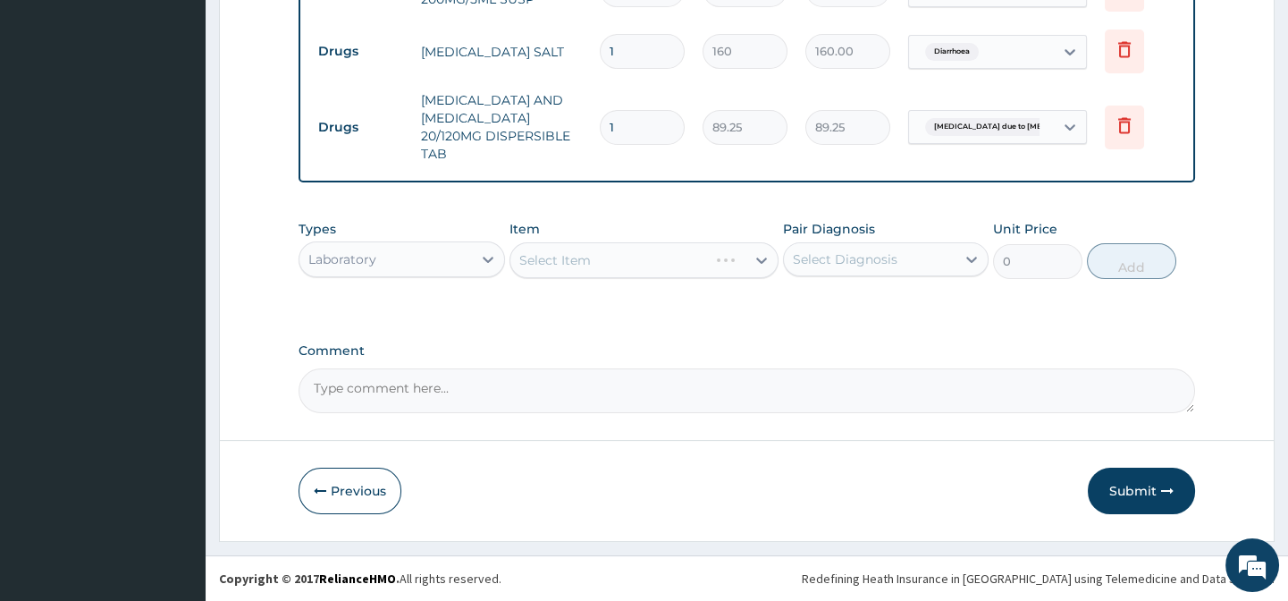
click at [984, 297] on div "Types Laboratory Item Select Item Pair Diagnosis Select Diagnosis Unit Price 0 …" at bounding box center [747, 263] width 896 height 104
click at [1159, 229] on div "Types Laboratory Item Select Item Pair Diagnosis Select Diagnosis Unit Price 0 …" at bounding box center [747, 249] width 896 height 77
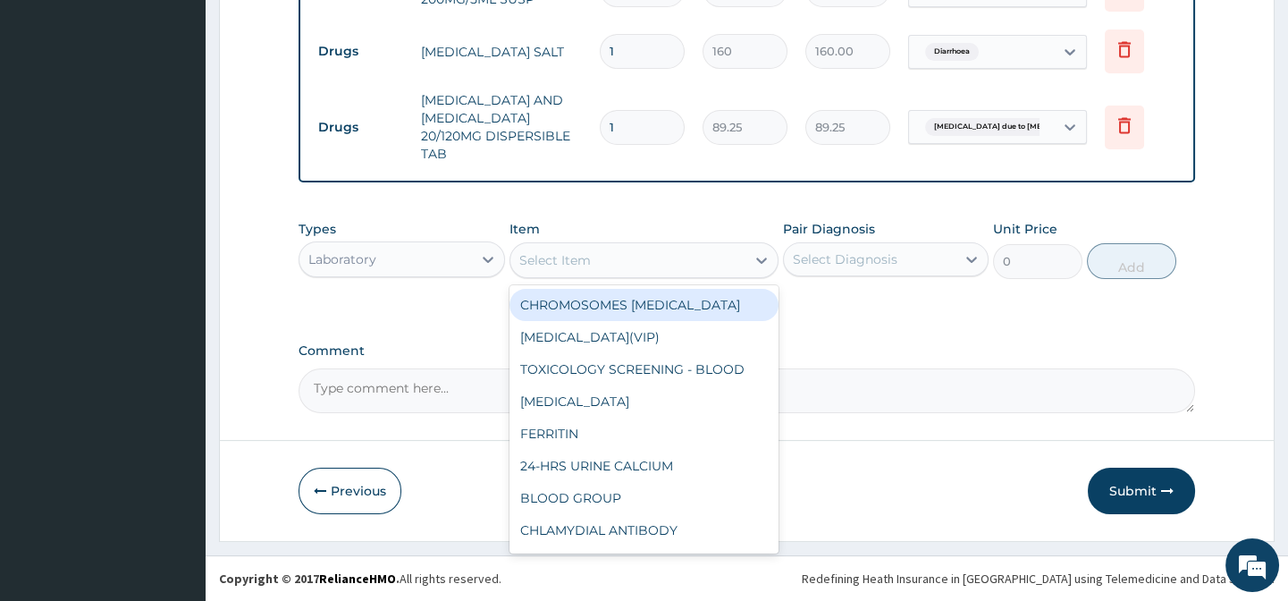
click at [568, 264] on div "Select Item" at bounding box center [555, 260] width 72 height 18
paste input "FULL BLOOD COUNT"
type input "FULL BLOOD COUNT"
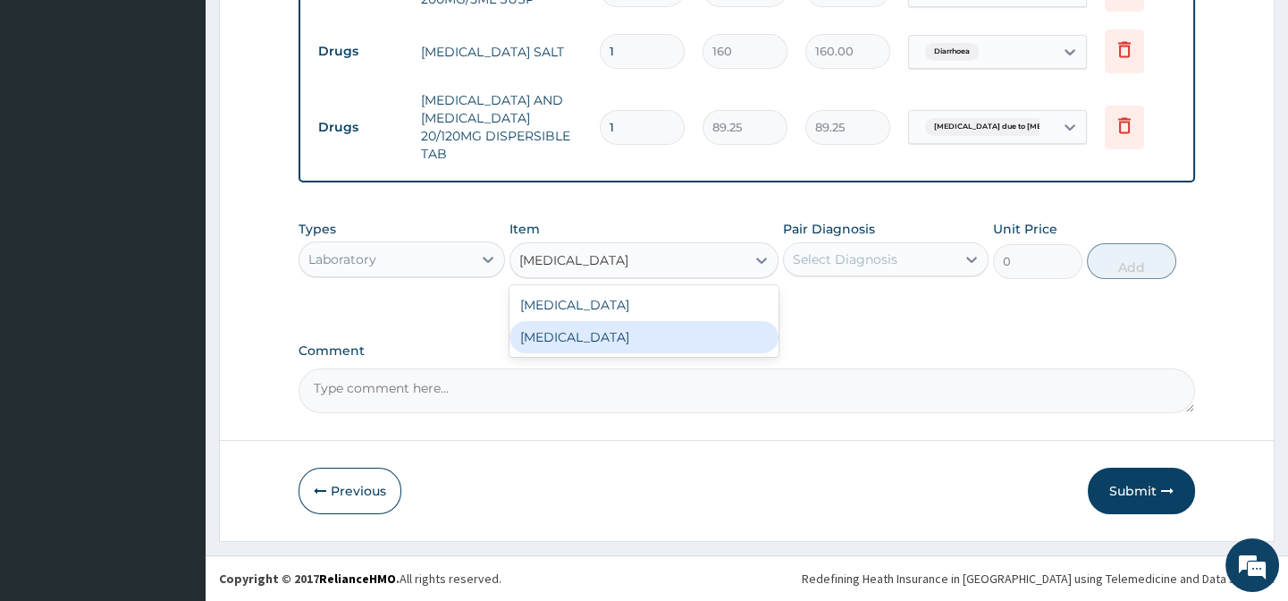
drag, startPoint x: 688, startPoint y: 335, endPoint x: 913, endPoint y: 280, distance: 231.1
click at [690, 334] on div "FULL BLOOD COUNT" at bounding box center [643, 337] width 269 height 32
type input "3375"
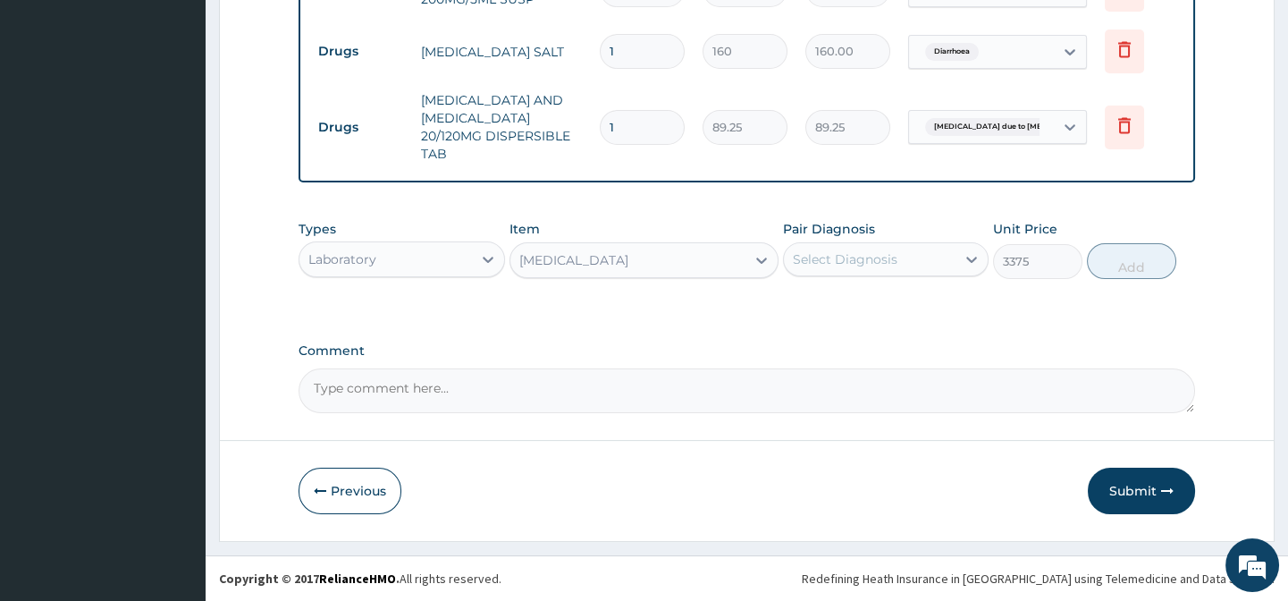
click at [913, 280] on div "Types Laboratory Item FULL BLOOD COUNT Pair Diagnosis Select Diagnosis Unit Pri…" at bounding box center [747, 249] width 896 height 77
click at [917, 255] on div "Select Diagnosis" at bounding box center [870, 259] width 172 height 29
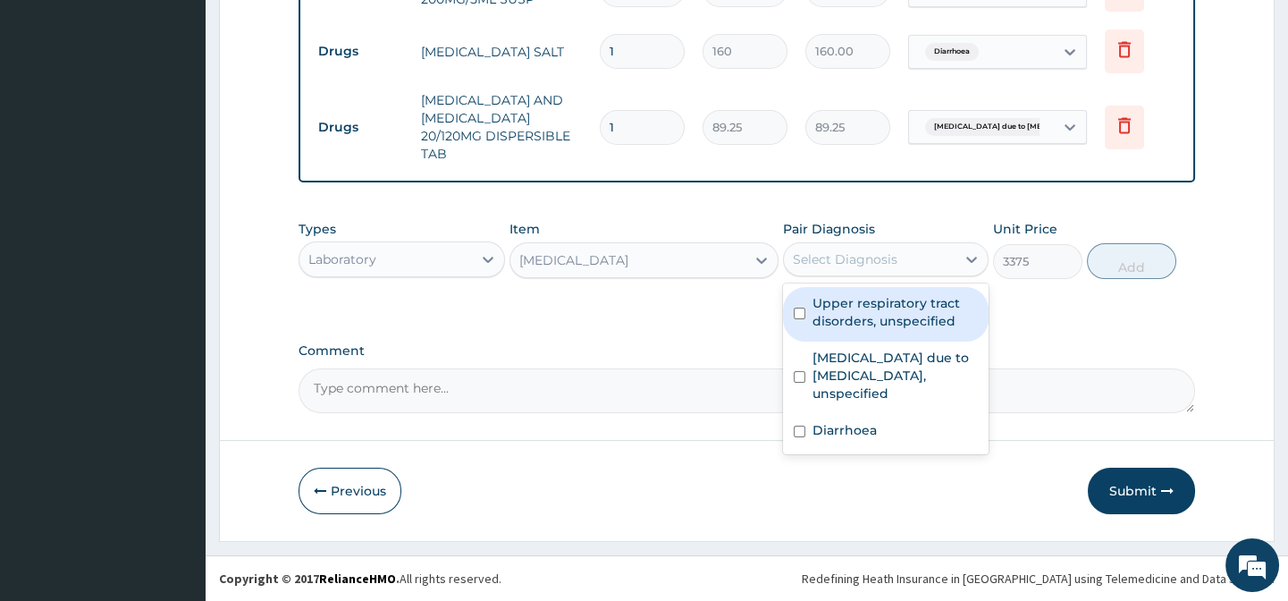
click at [922, 320] on label "Upper respiratory tract disorders, unspecified" at bounding box center [895, 312] width 165 height 36
checkbox input "true"
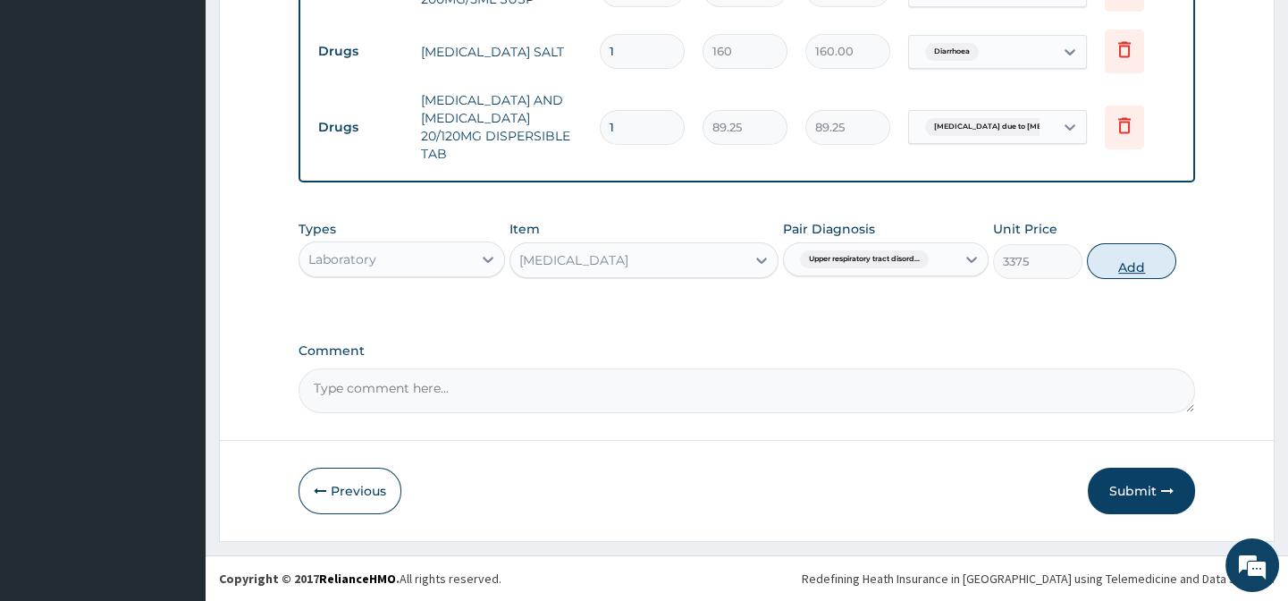
click at [1136, 267] on button "Add" at bounding box center [1131, 261] width 89 height 36
type input "0"
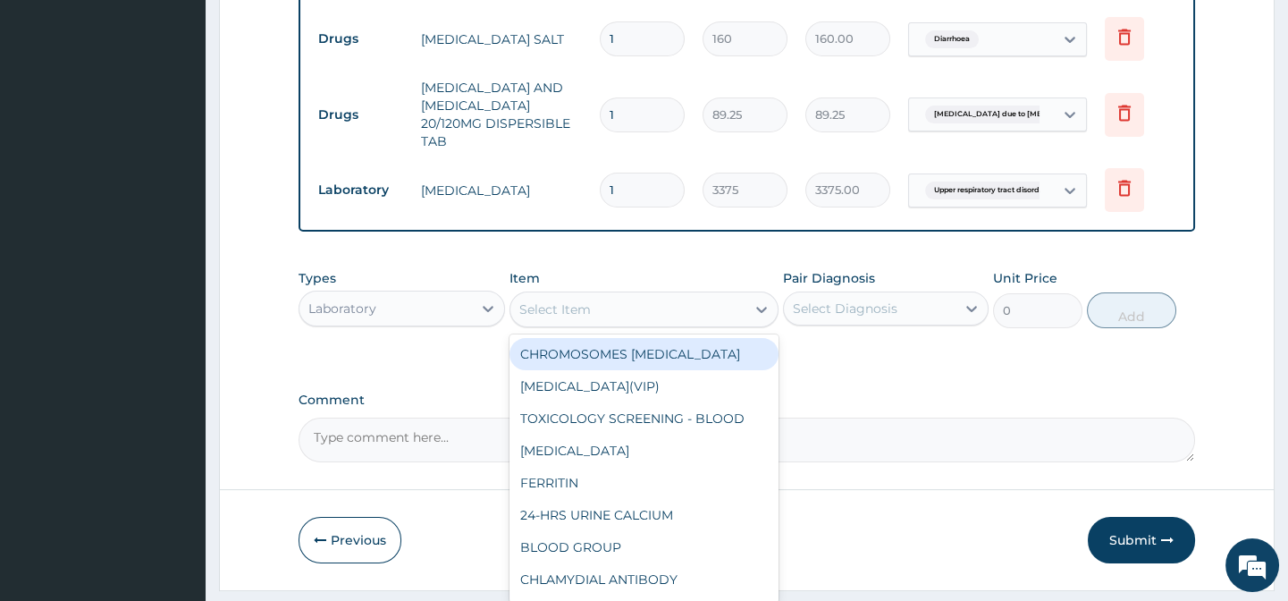
click at [572, 318] on div "Select Item" at bounding box center [555, 309] width 72 height 18
paste input "MALARIA PARASITE"
type input "MALARIA PARASITE"
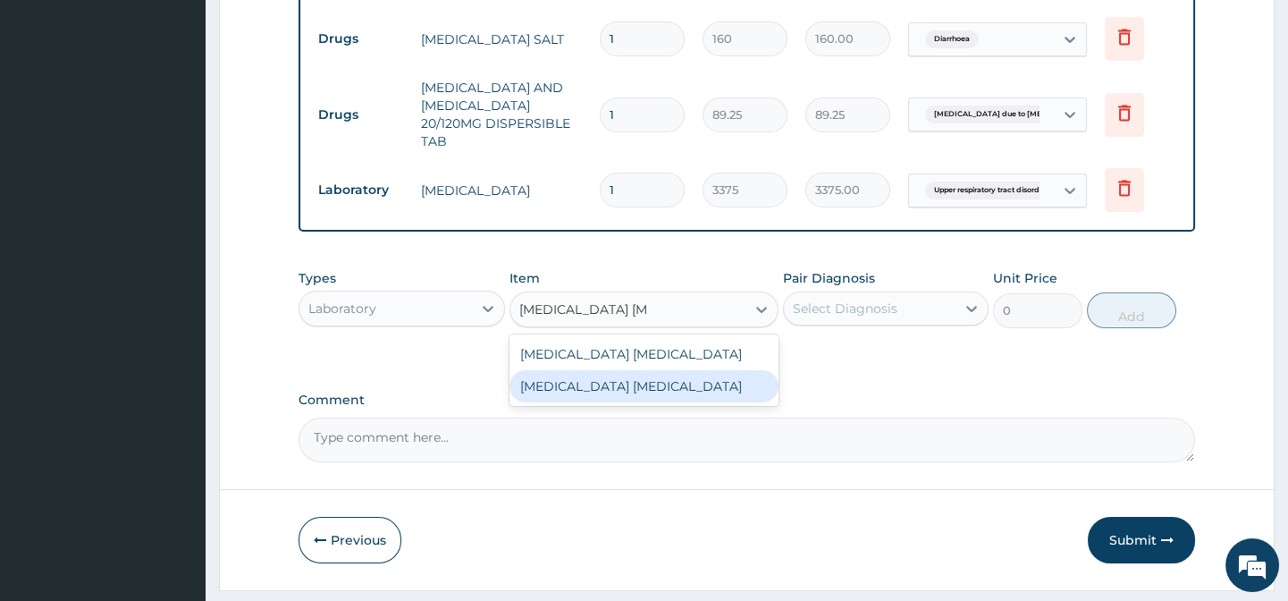
click at [700, 392] on div "MALARIA PARASITE" at bounding box center [643, 386] width 269 height 32
type input "2025"
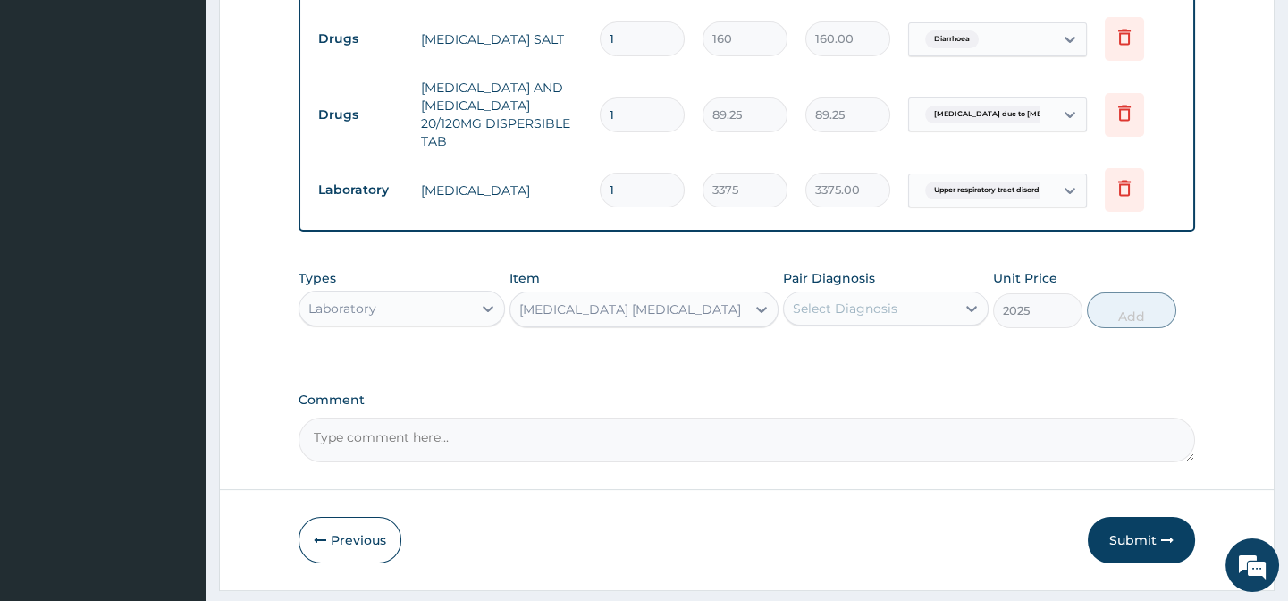
drag, startPoint x: 799, startPoint y: 366, endPoint x: 831, endPoint y: 344, distance: 38.7
click at [800, 364] on div "Types Laboratory Item option MALARIA PARASITE, selected. Select is focused ,typ…" at bounding box center [747, 312] width 896 height 104
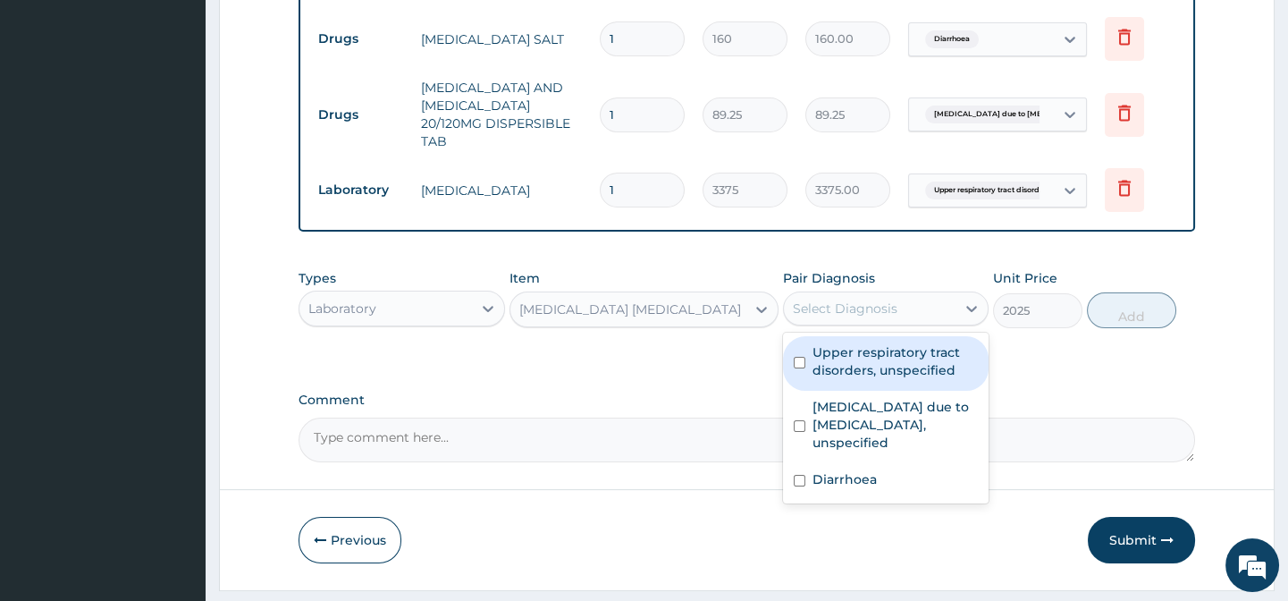
click at [859, 317] on div "Select Diagnosis" at bounding box center [845, 308] width 105 height 18
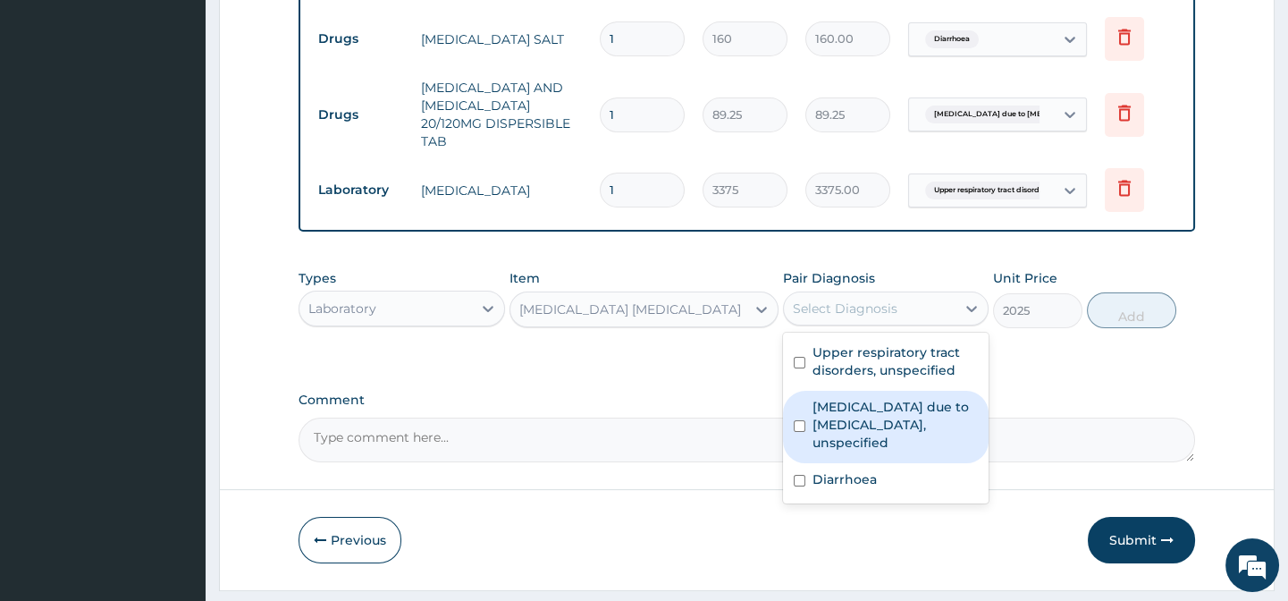
drag, startPoint x: 938, startPoint y: 436, endPoint x: 1135, endPoint y: 392, distance: 202.3
click at [939, 433] on label "Malaria due to Plasmodium falciparum, unspecified" at bounding box center [895, 425] width 165 height 54
checkbox input "true"
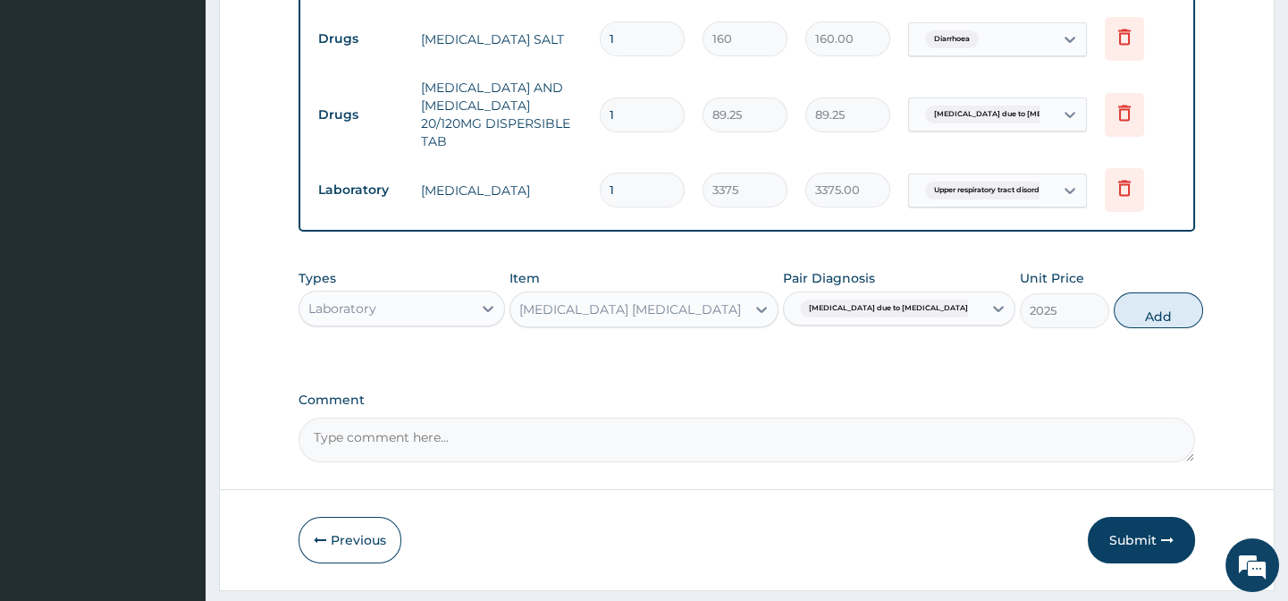
click at [1135, 328] on button "Add" at bounding box center [1158, 310] width 89 height 36
type input "0"
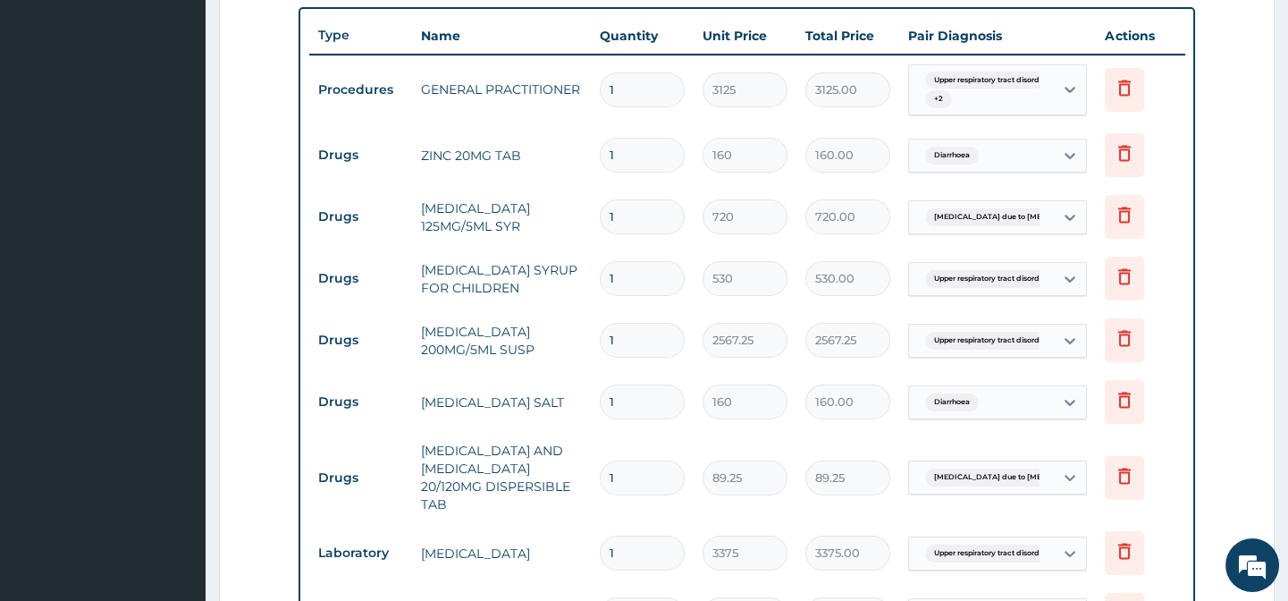
scroll to position [696, 0]
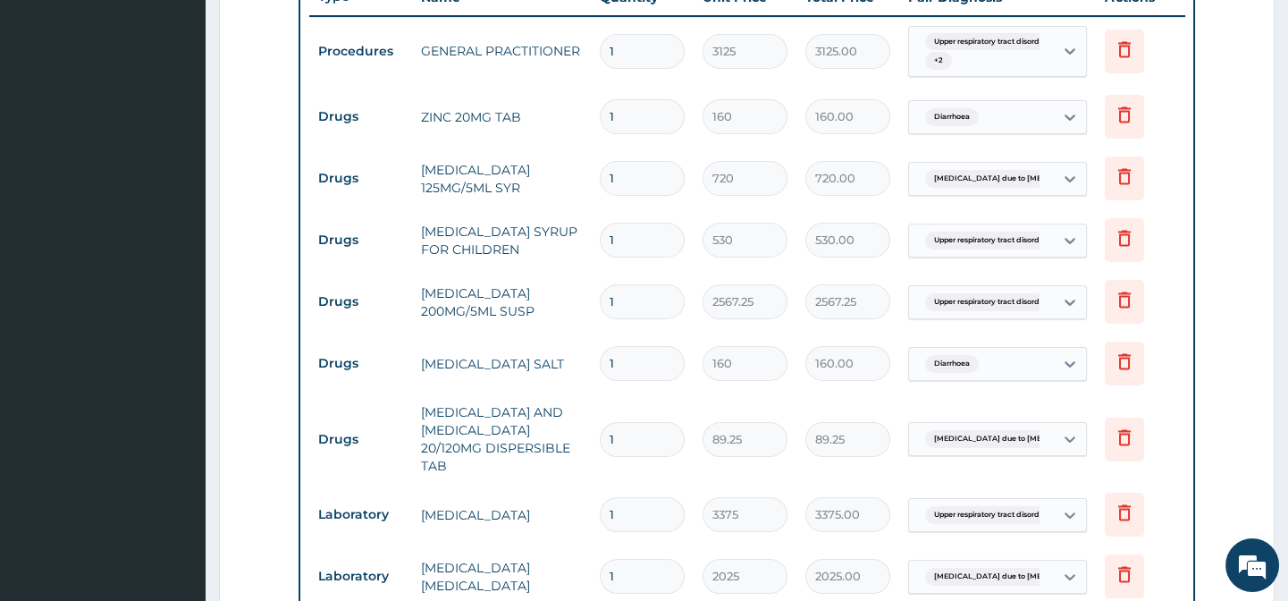
click at [620, 107] on input "1" at bounding box center [642, 116] width 85 height 35
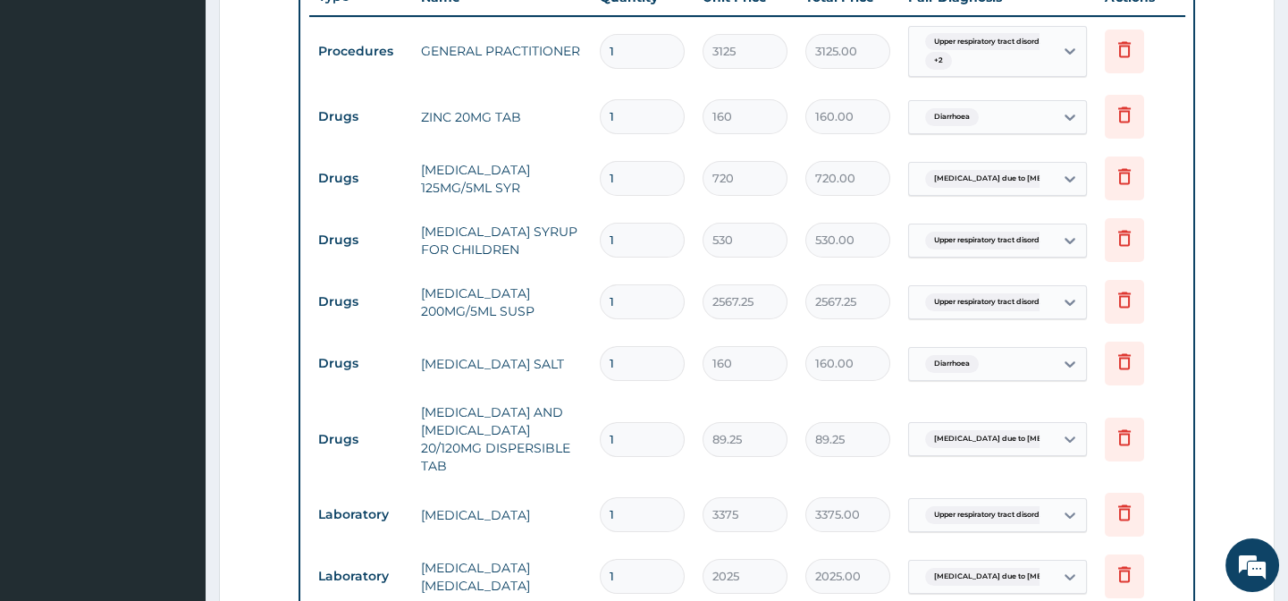
type input "7"
type input "1120.00"
type input "7"
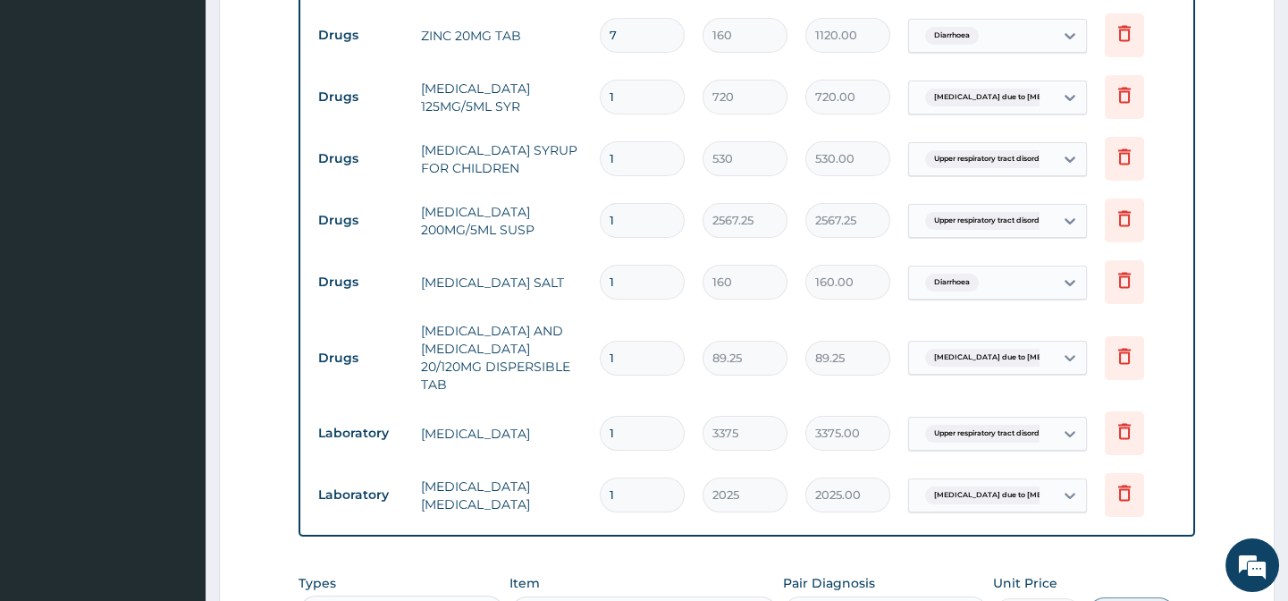
click at [632, 287] on input "1" at bounding box center [642, 282] width 85 height 35
type input "3"
type input "480.00"
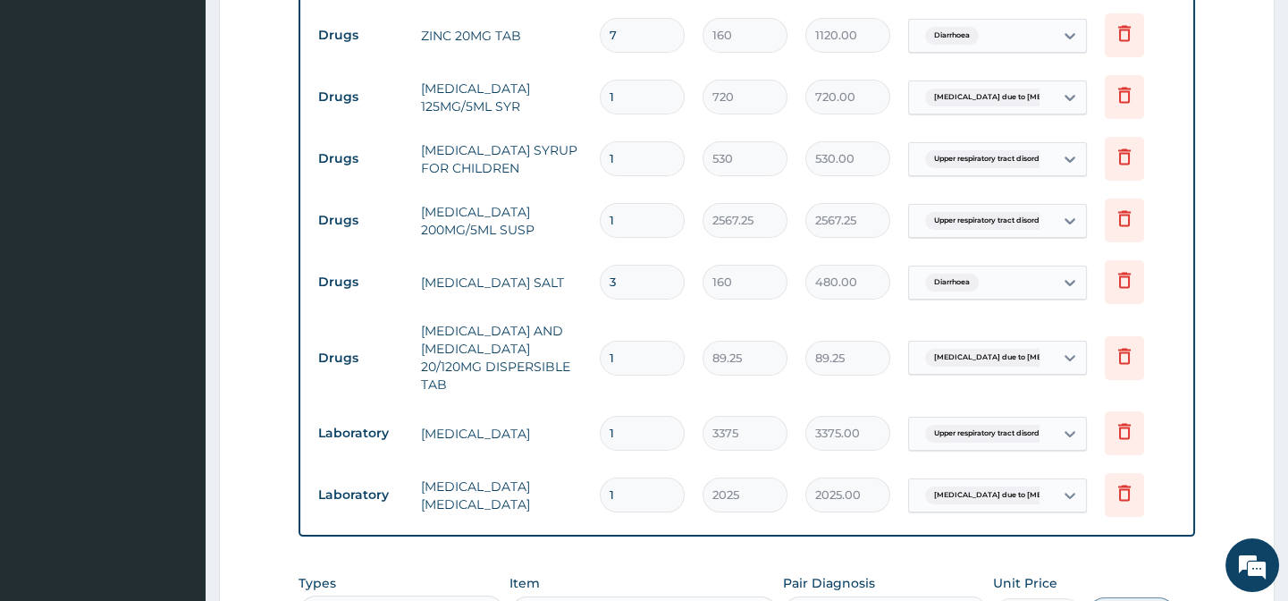
type input "3"
click at [635, 355] on input "1" at bounding box center [642, 358] width 85 height 35
type input "6"
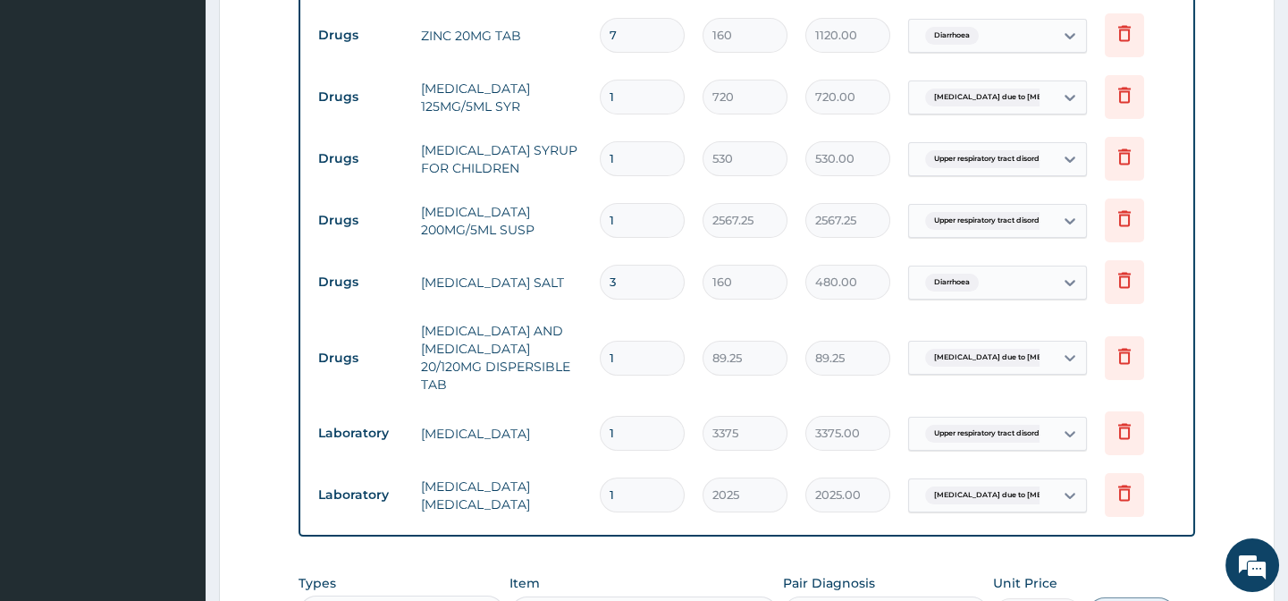
type input "535.50"
type input "6"
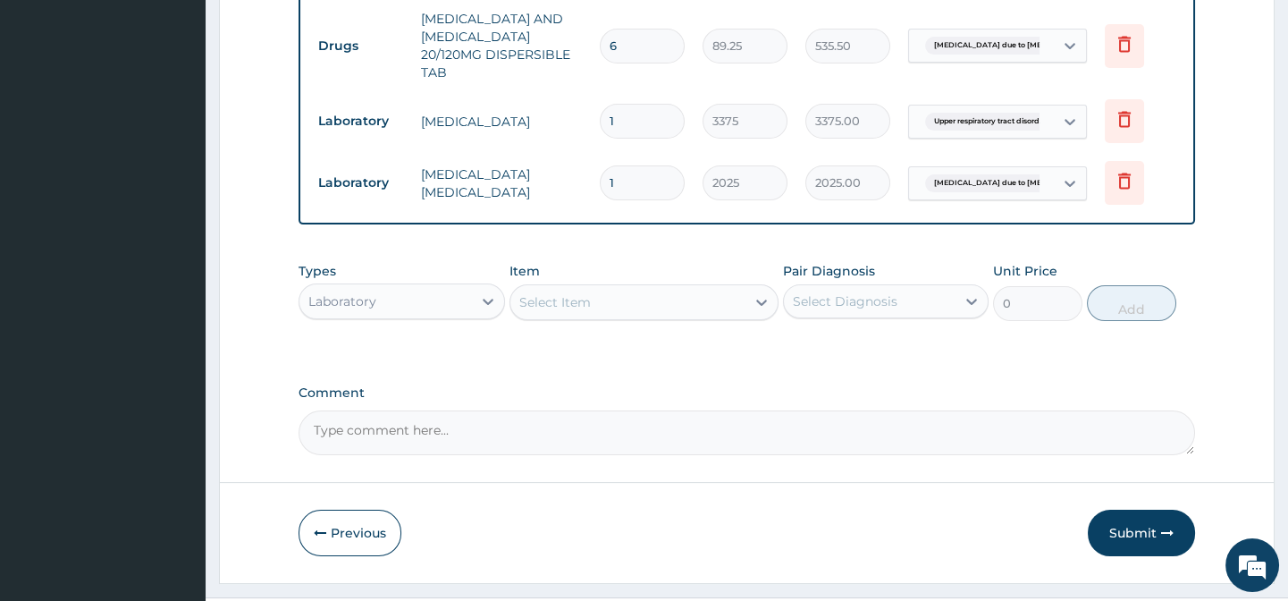
scroll to position [1102, 0]
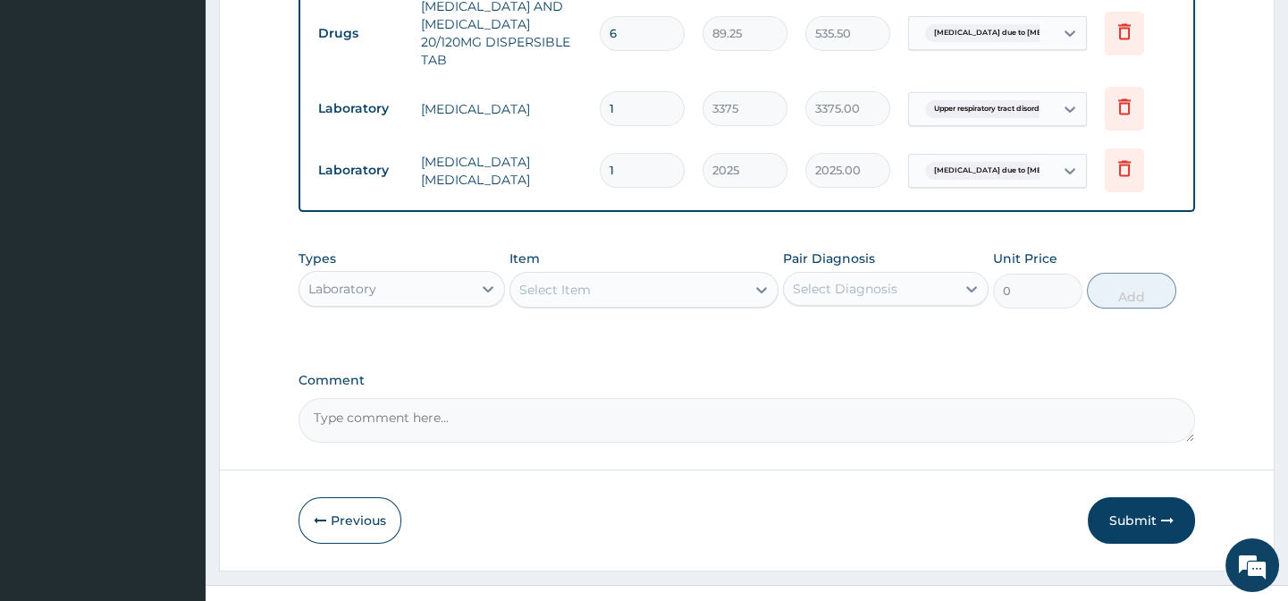
click at [1110, 525] on button "Submit" at bounding box center [1141, 520] width 107 height 46
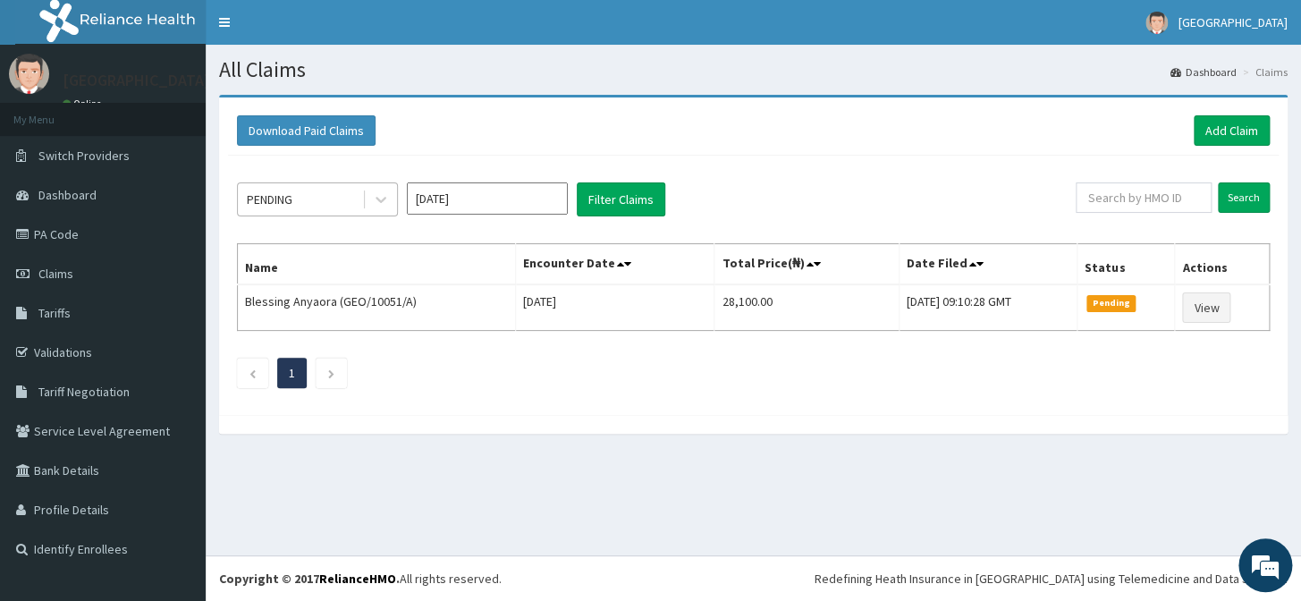
click at [306, 196] on div "PENDING" at bounding box center [300, 199] width 124 height 29
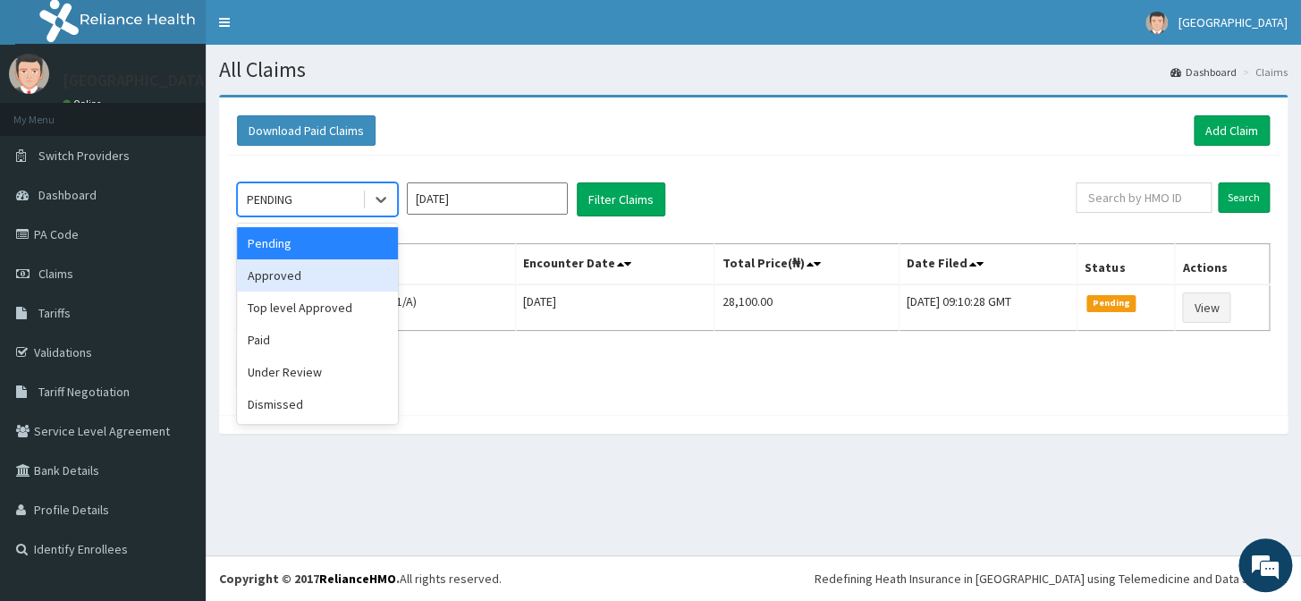
click at [295, 281] on div "Approved" at bounding box center [317, 275] width 161 height 32
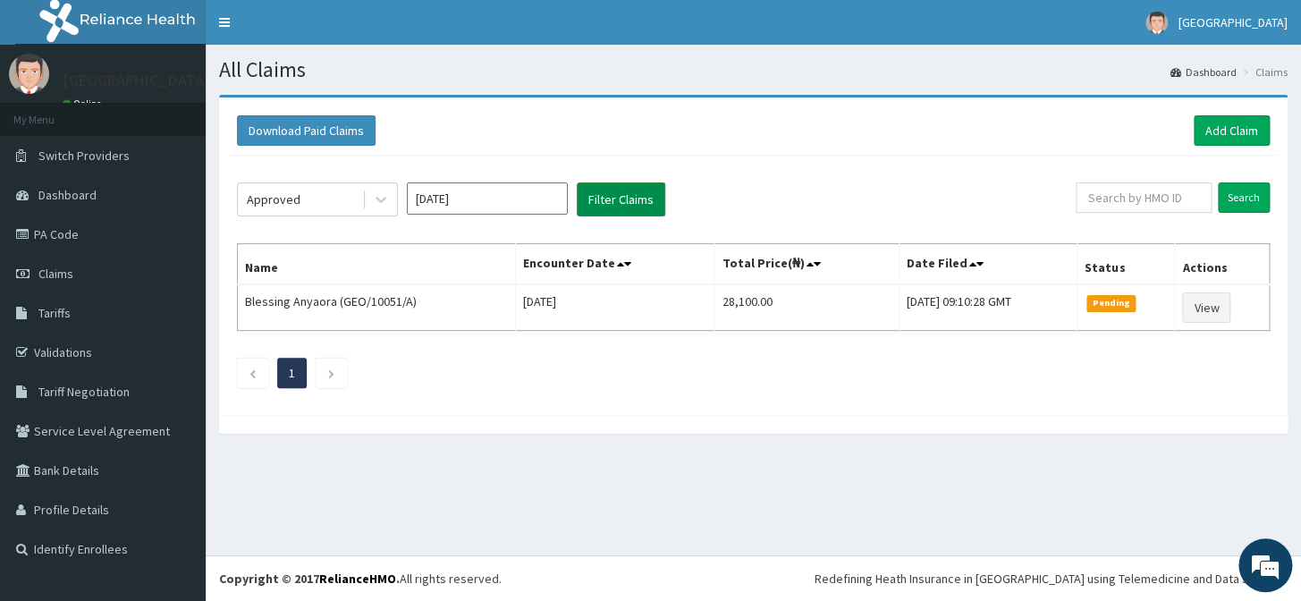
click at [611, 198] on button "Filter Claims" at bounding box center [621, 199] width 88 height 34
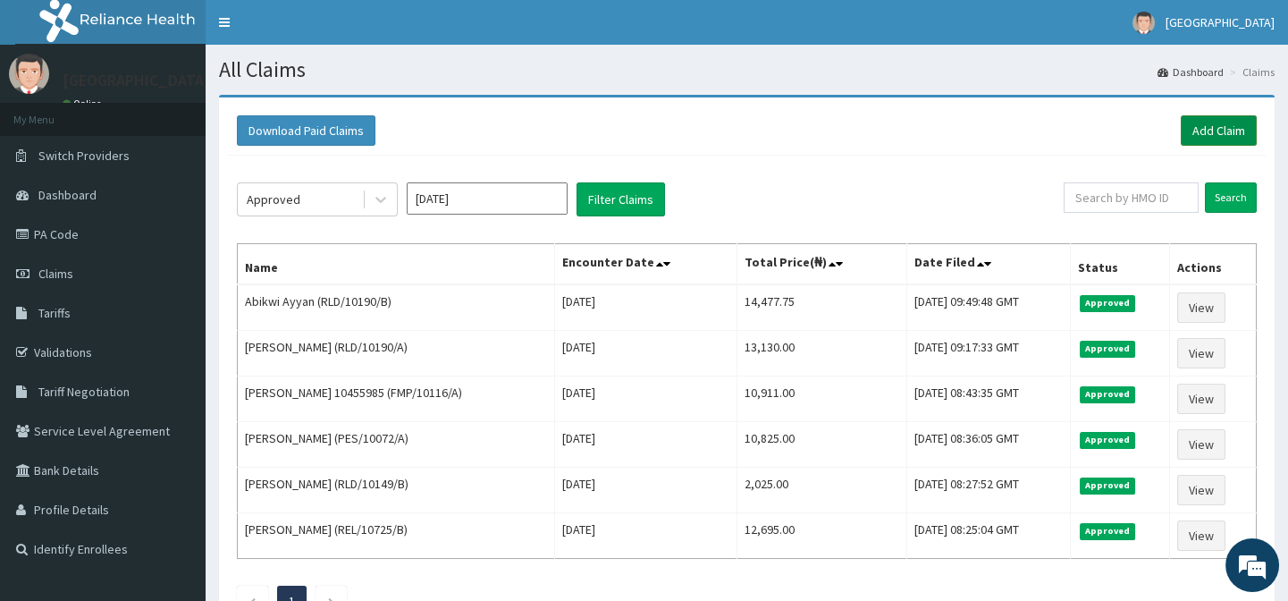
click at [1204, 127] on link "Add Claim" at bounding box center [1219, 130] width 76 height 30
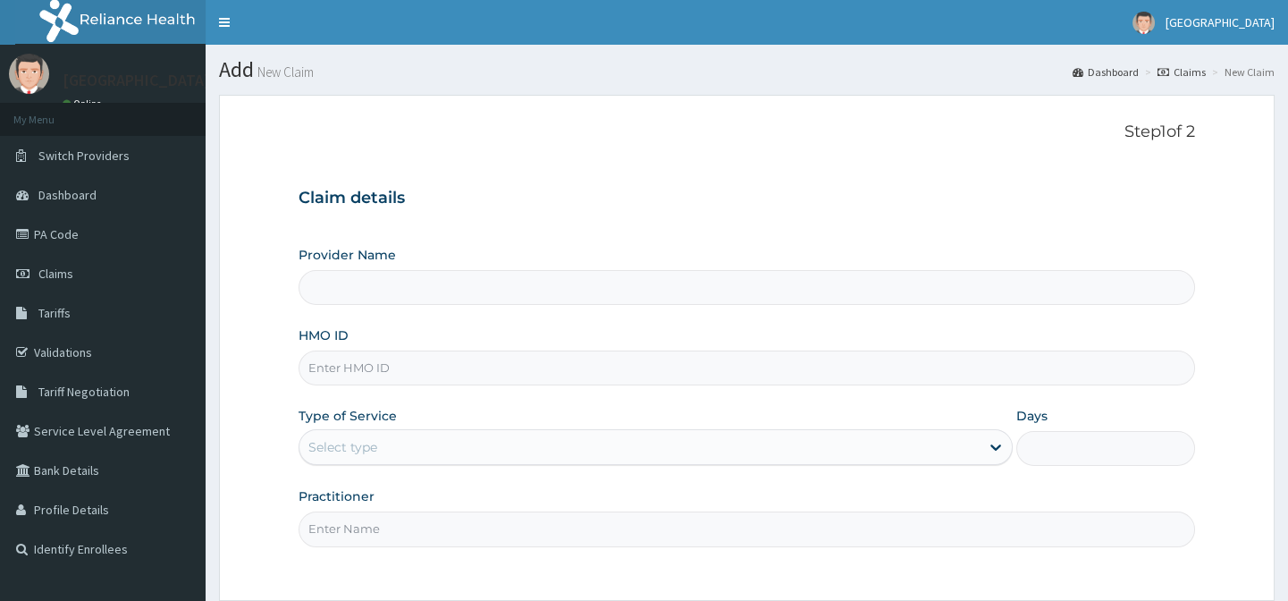
click at [419, 364] on input "HMO ID" at bounding box center [747, 367] width 896 height 35
type input "[GEOGRAPHIC_DATA]-[GEOGRAPHIC_DATA]"
paste input "NGC/10024/A"
click at [428, 441] on div "Select type" at bounding box center [639, 447] width 680 height 29
click at [499, 370] on input "NGC/10024/A" at bounding box center [747, 367] width 896 height 35
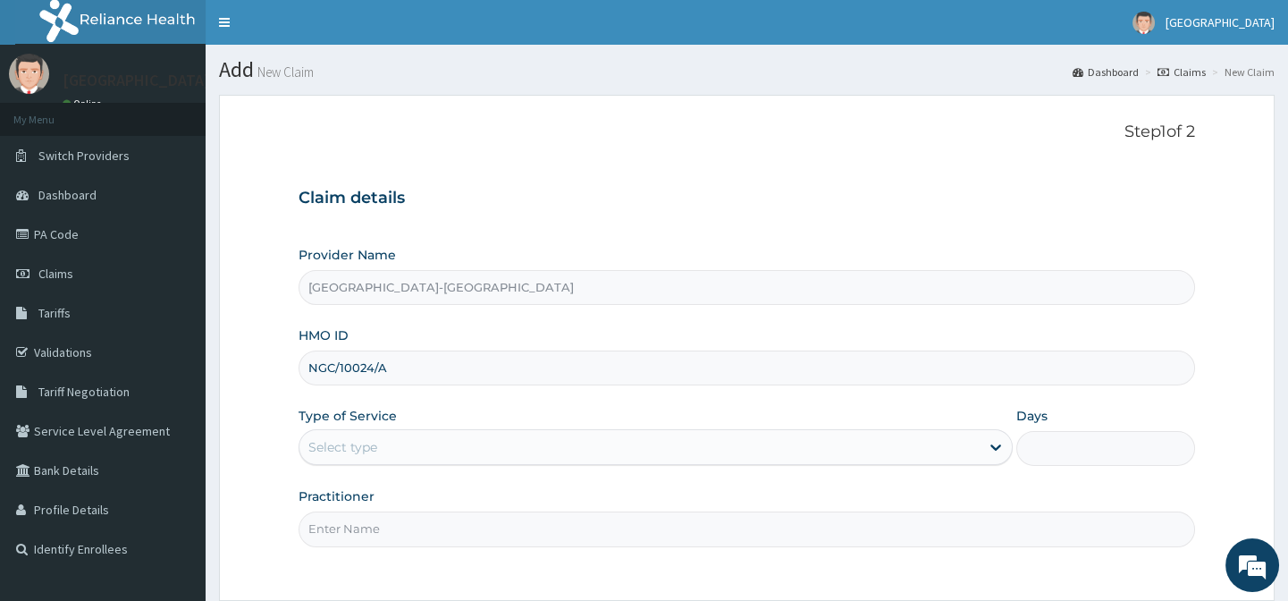
click at [518, 404] on div "Provider Name [GEOGRAPHIC_DATA]-[GEOGRAPHIC_DATA] HMO ID NGC/10024/A Type of Se…" at bounding box center [747, 396] width 896 height 300
click at [509, 455] on div "Select type" at bounding box center [639, 447] width 680 height 29
click at [543, 422] on div "Type of Service Select type" at bounding box center [656, 436] width 714 height 59
click at [543, 419] on div "Type of Service Select type" at bounding box center [656, 436] width 714 height 59
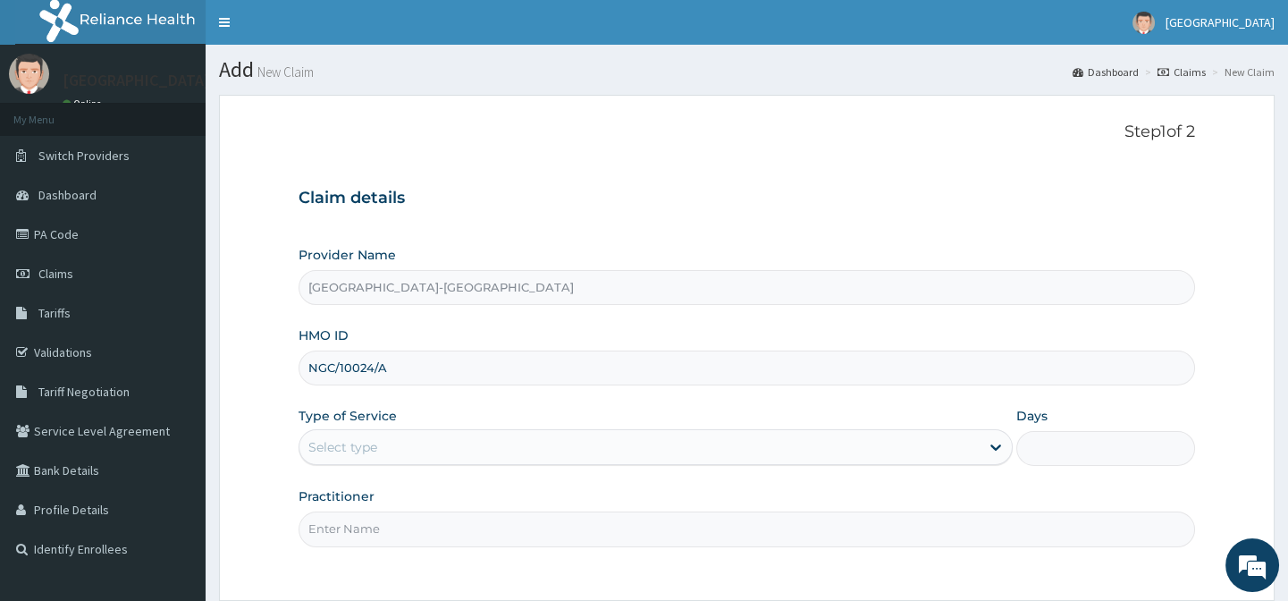
click at [537, 442] on div "Select type" at bounding box center [639, 447] width 680 height 29
click at [552, 407] on div "Type of Service Select type" at bounding box center [656, 436] width 714 height 59
click at [564, 446] on div "Select type" at bounding box center [639, 447] width 680 height 29
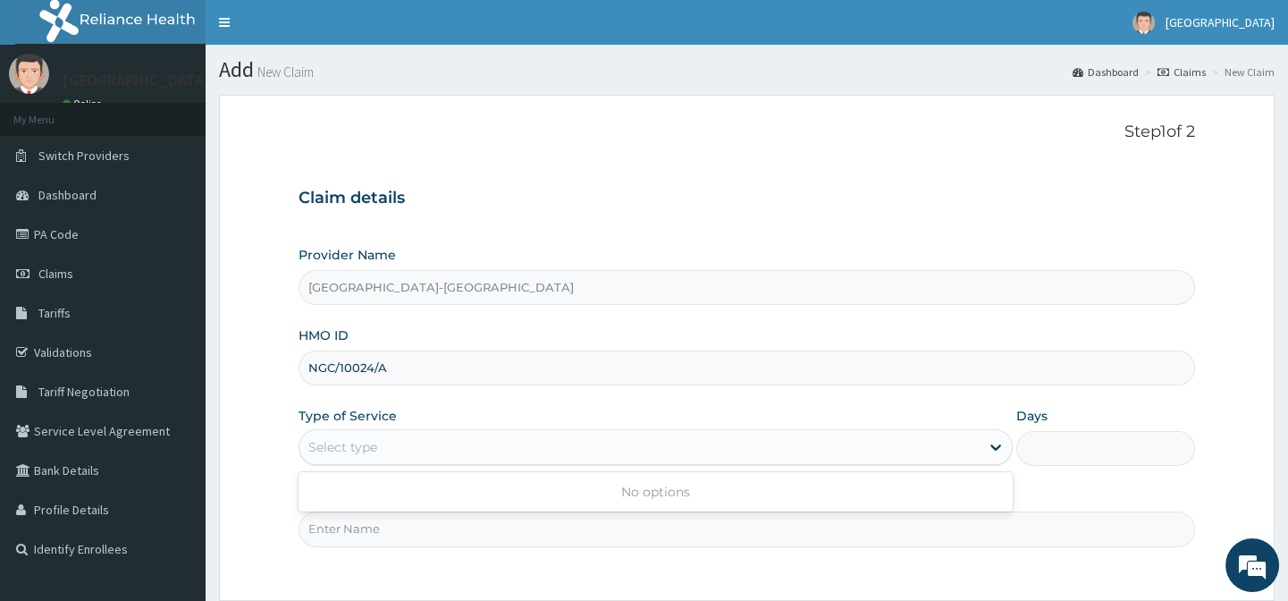
click at [576, 411] on div "Type of Service Use Up and Down to choose options, press Enter to select the cu…" at bounding box center [656, 436] width 714 height 59
click at [576, 439] on div "Select type" at bounding box center [639, 447] width 680 height 29
click at [577, 418] on div "Type of Service Select type" at bounding box center [656, 436] width 714 height 59
drag, startPoint x: 585, startPoint y: 455, endPoint x: 593, endPoint y: 417, distance: 38.2
click at [585, 454] on div "Select type" at bounding box center [639, 447] width 680 height 29
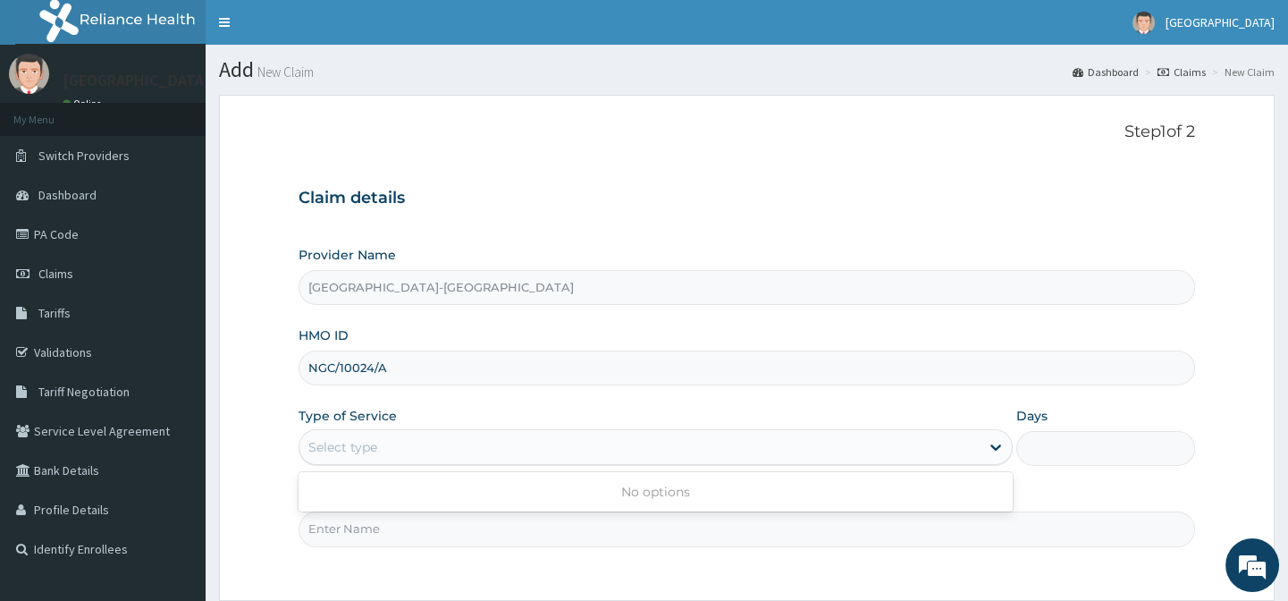
click at [594, 402] on div "Provider Name [GEOGRAPHIC_DATA]-[GEOGRAPHIC_DATA] HMO ID NGC/10024/A Type of Se…" at bounding box center [747, 396] width 896 height 300
click at [606, 454] on div "Select type" at bounding box center [639, 447] width 680 height 29
click at [629, 401] on div "Provider Name [GEOGRAPHIC_DATA]-[GEOGRAPHIC_DATA] HMO ID NGC/10024/A Type of Se…" at bounding box center [747, 396] width 896 height 300
click at [637, 443] on div "Select type" at bounding box center [639, 447] width 680 height 29
drag, startPoint x: 392, startPoint y: 369, endPoint x: 86, endPoint y: 371, distance: 306.6
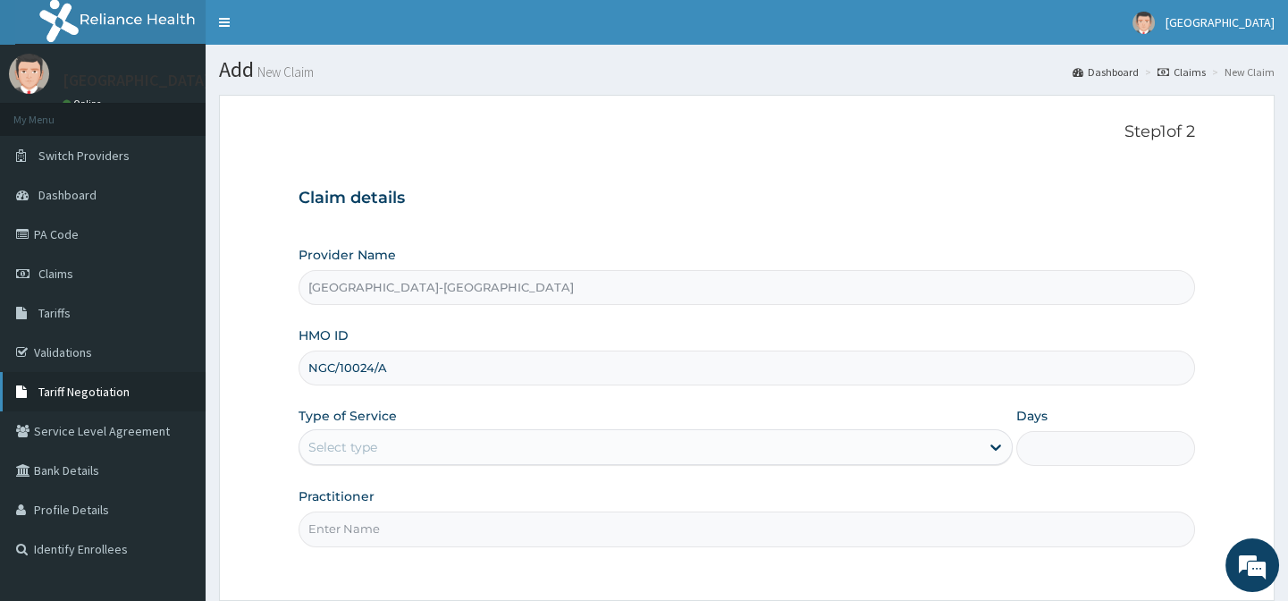
click at [69, 373] on div "R EL Toggle navigation [GEOGRAPHIC_DATA] - [EMAIL_ADDRESS][DOMAIN_NAME] Member …" at bounding box center [644, 380] width 1288 height 761
paste input "FFD/10015"
type input "FFD/10015/A"
click at [381, 445] on div "Select type" at bounding box center [639, 447] width 680 height 29
drag, startPoint x: 472, startPoint y: 401, endPoint x: 468, endPoint y: 392, distance: 9.6
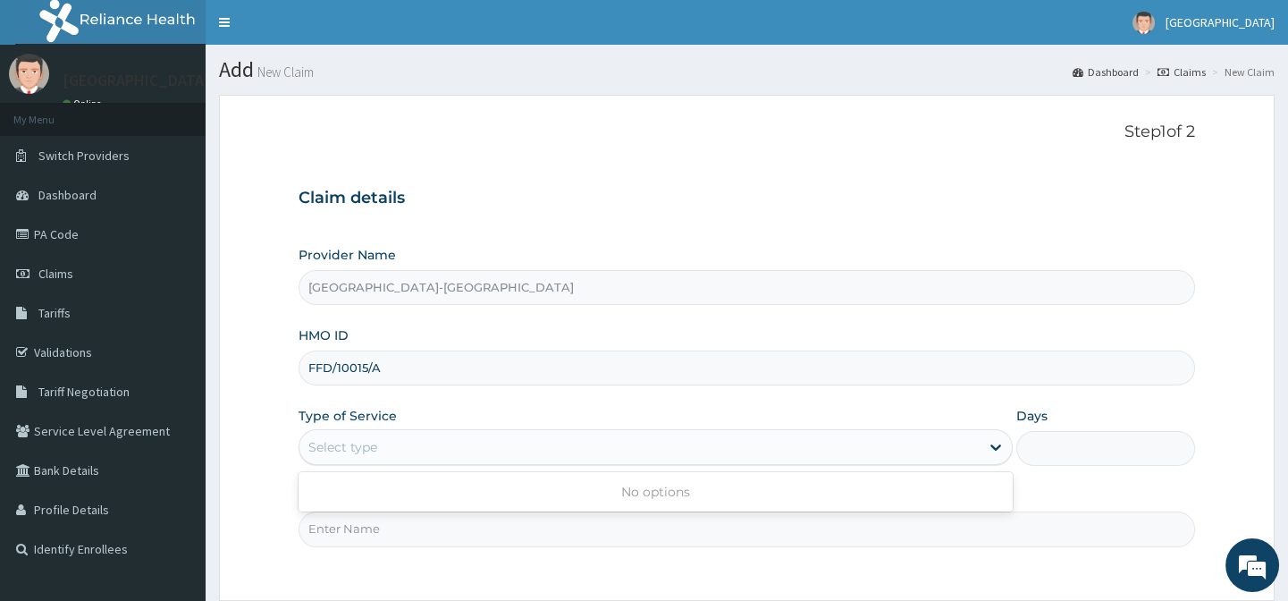
click at [473, 401] on div "Provider Name [GEOGRAPHIC_DATA]-[GEOGRAPHIC_DATA] HMO ID FFD/10015/A Type of Se…" at bounding box center [747, 396] width 896 height 300
click at [442, 429] on div "Select type" at bounding box center [656, 447] width 714 height 36
click at [442, 455] on div "Select type" at bounding box center [639, 447] width 680 height 29
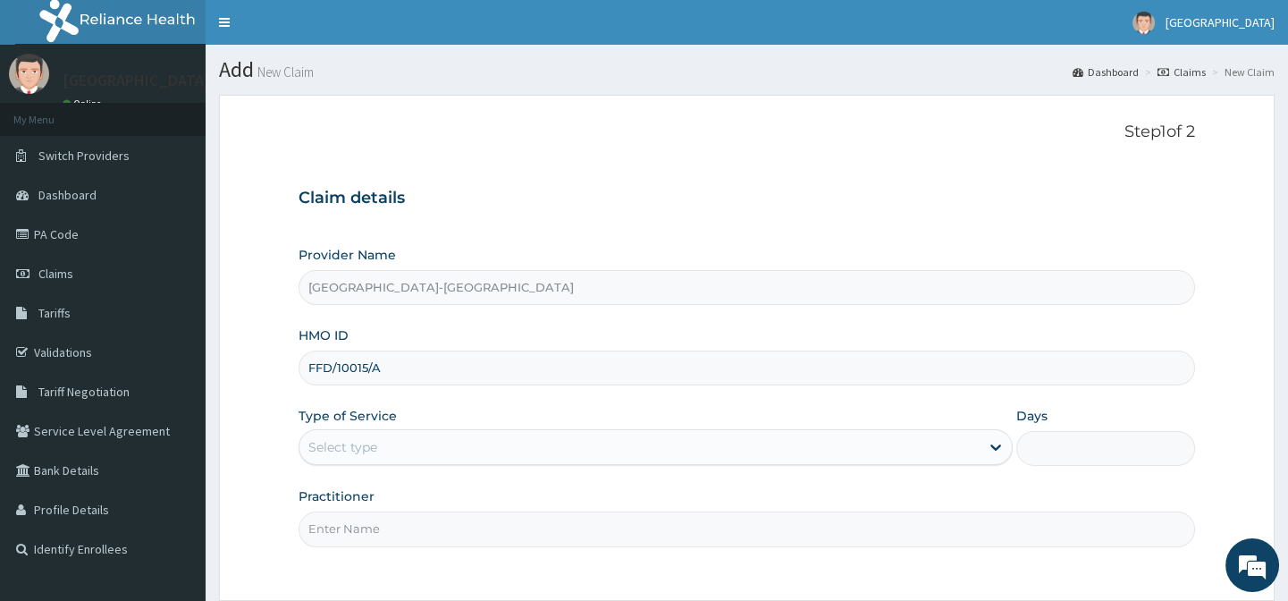
click at [442, 455] on div "Select type" at bounding box center [639, 447] width 680 height 29
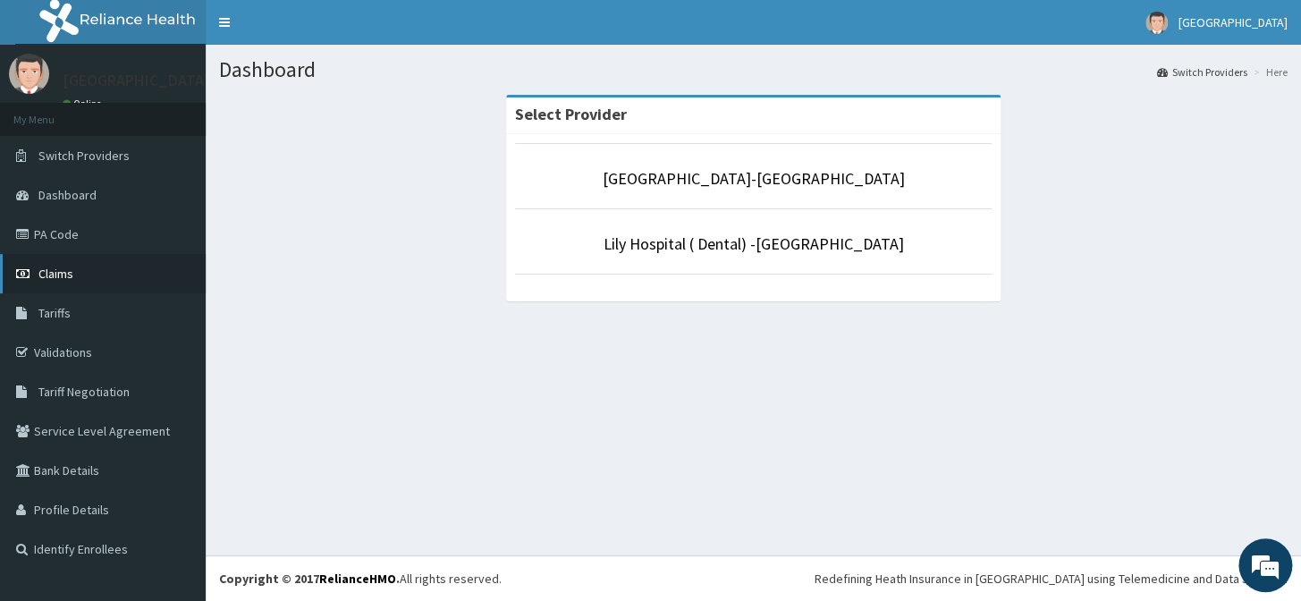
click at [55, 262] on link "Claims" at bounding box center [103, 273] width 206 height 39
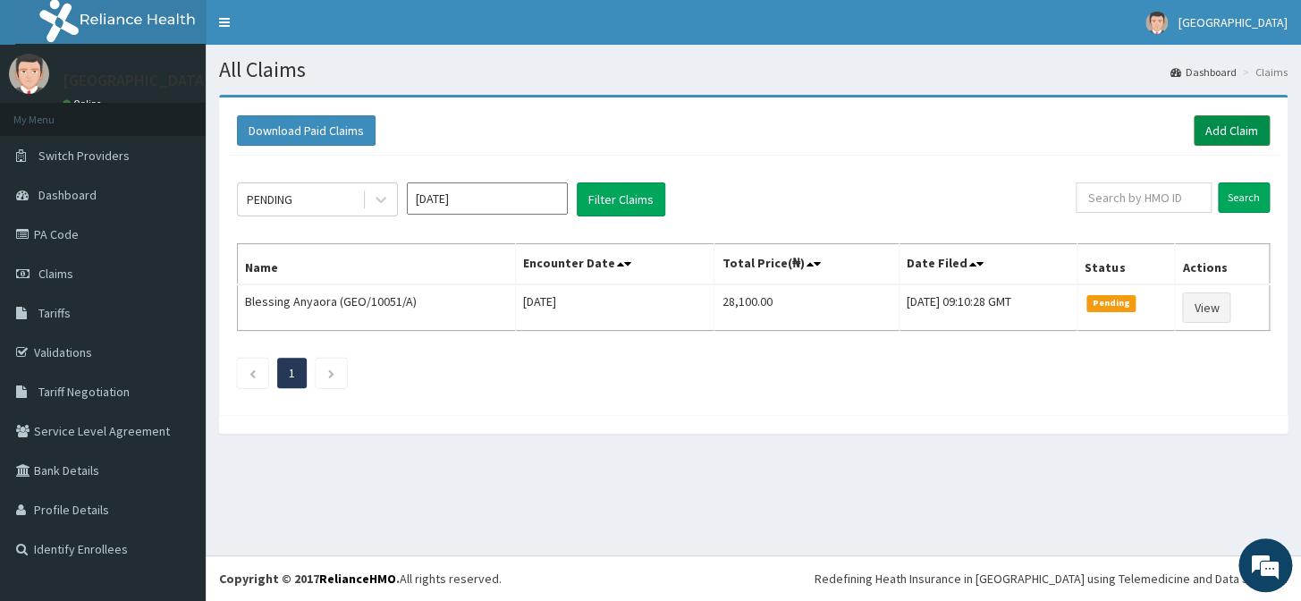
click at [1230, 131] on link "Add Claim" at bounding box center [1231, 130] width 76 height 30
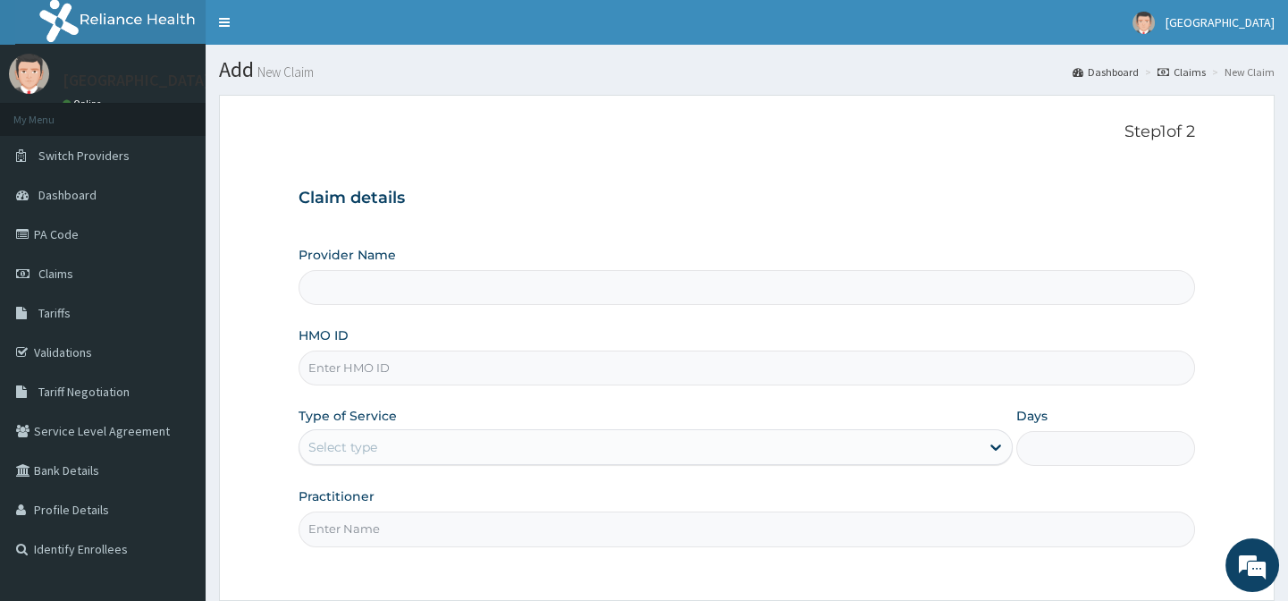
type input "[GEOGRAPHIC_DATA]-[GEOGRAPHIC_DATA]"
click at [393, 364] on input "HMO ID" at bounding box center [747, 367] width 896 height 35
paste input "FFD/10015/A"
type input "FFD/10015/A"
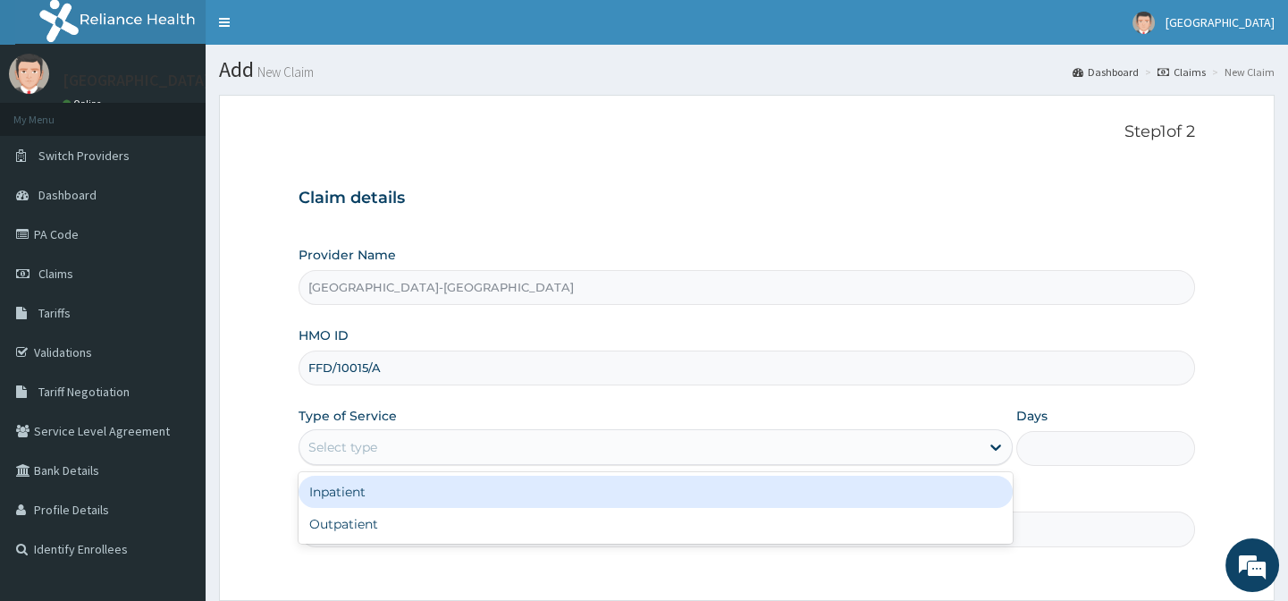
click at [386, 435] on div "Select type" at bounding box center [639, 447] width 680 height 29
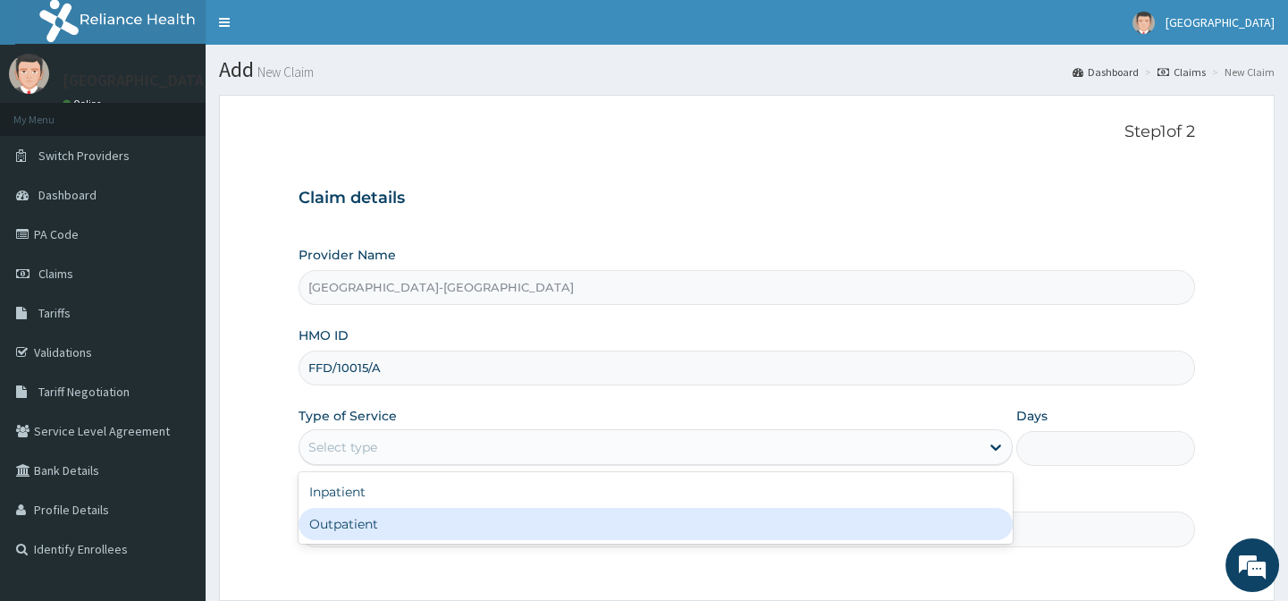
click at [409, 509] on div "Outpatient" at bounding box center [656, 524] width 714 height 32
type input "1"
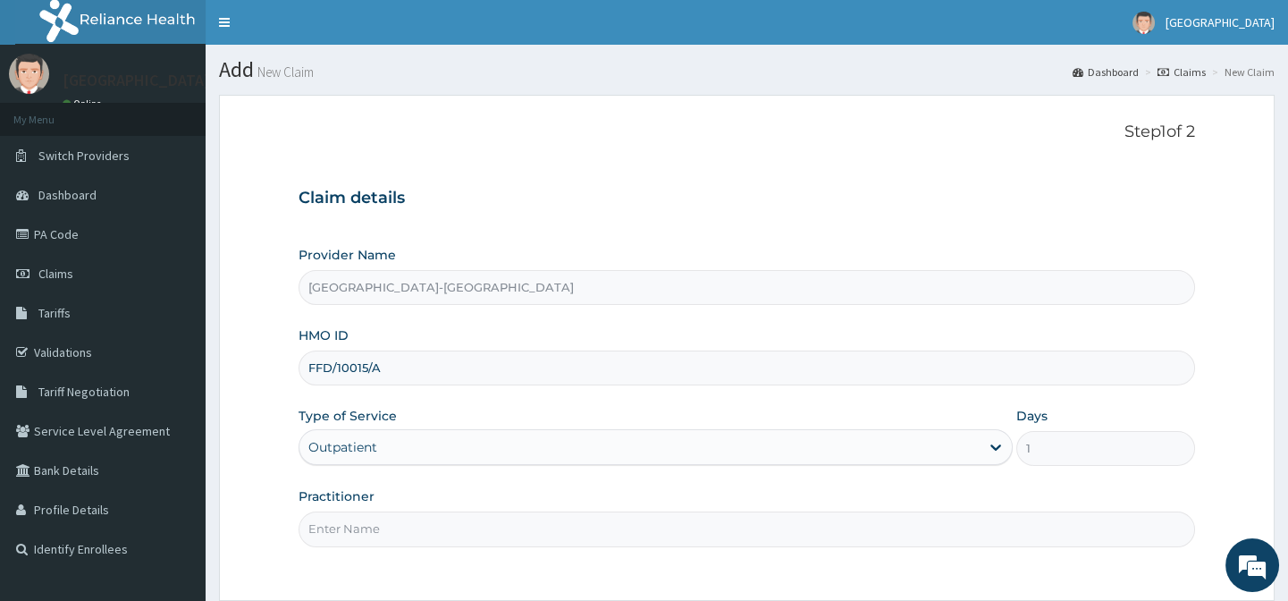
click at [409, 511] on input "Practitioner" at bounding box center [747, 528] width 896 height 35
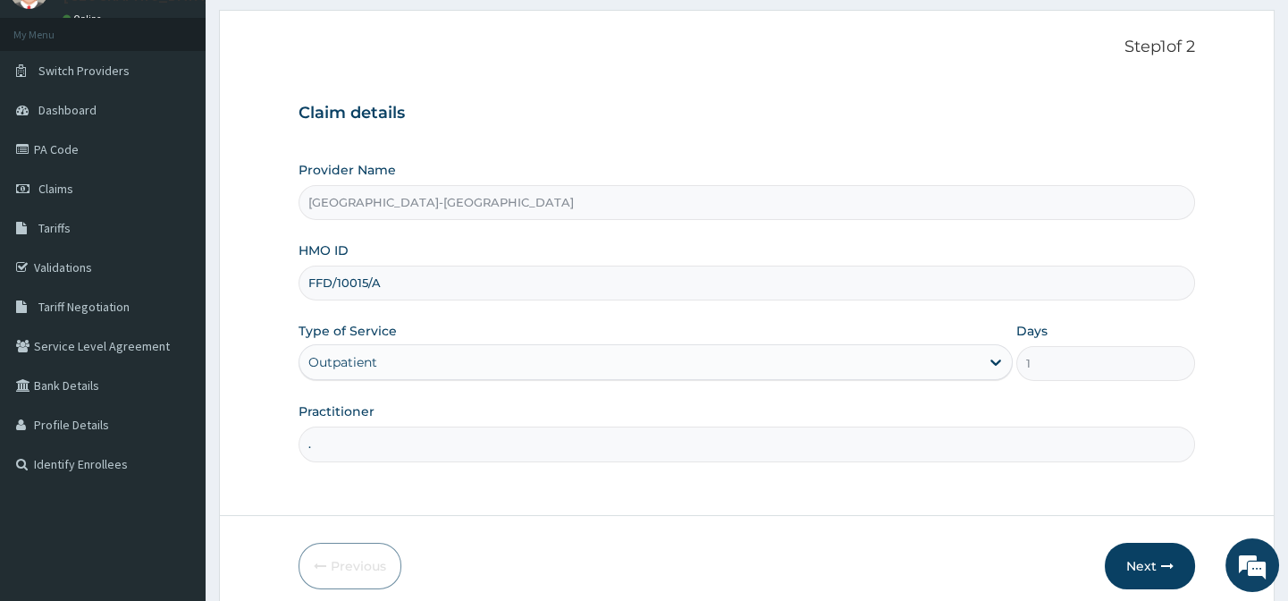
scroll to position [160, 0]
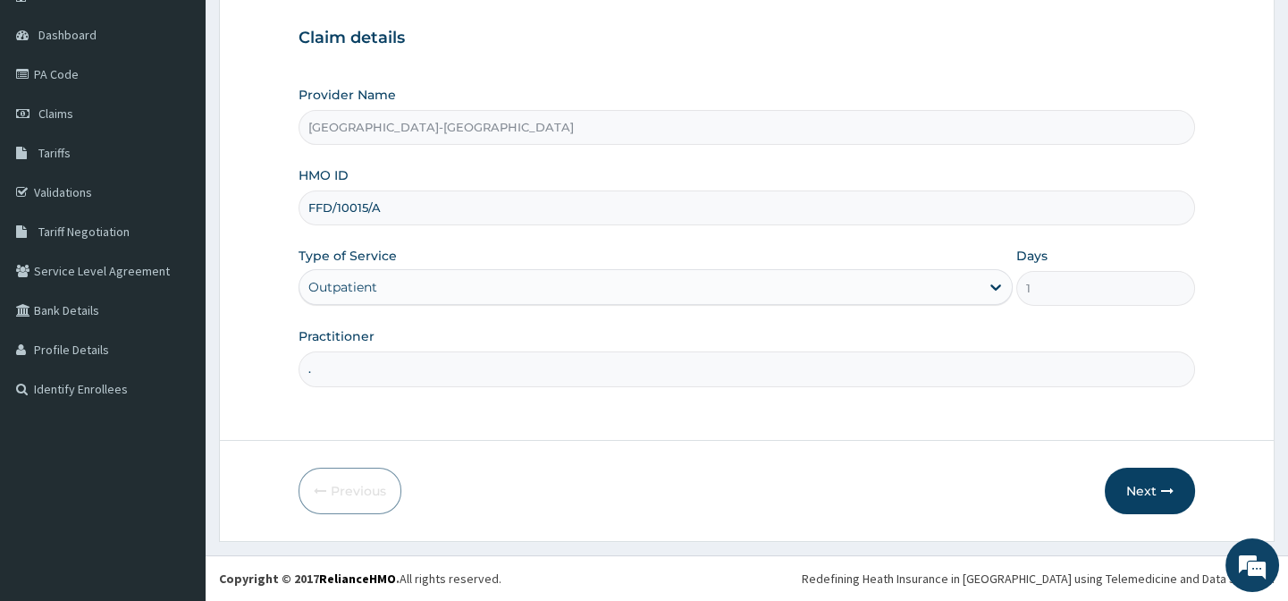
type input "."
drag, startPoint x: 897, startPoint y: 525, endPoint x: 1153, endPoint y: 490, distance: 258.0
click at [934, 519] on form "Step 1 of 2 Claim details Provider Name [GEOGRAPHIC_DATA]-[GEOGRAPHIC_DATA] HMO…" at bounding box center [747, 238] width 1056 height 607
click at [1155, 487] on button "Next" at bounding box center [1150, 490] width 90 height 46
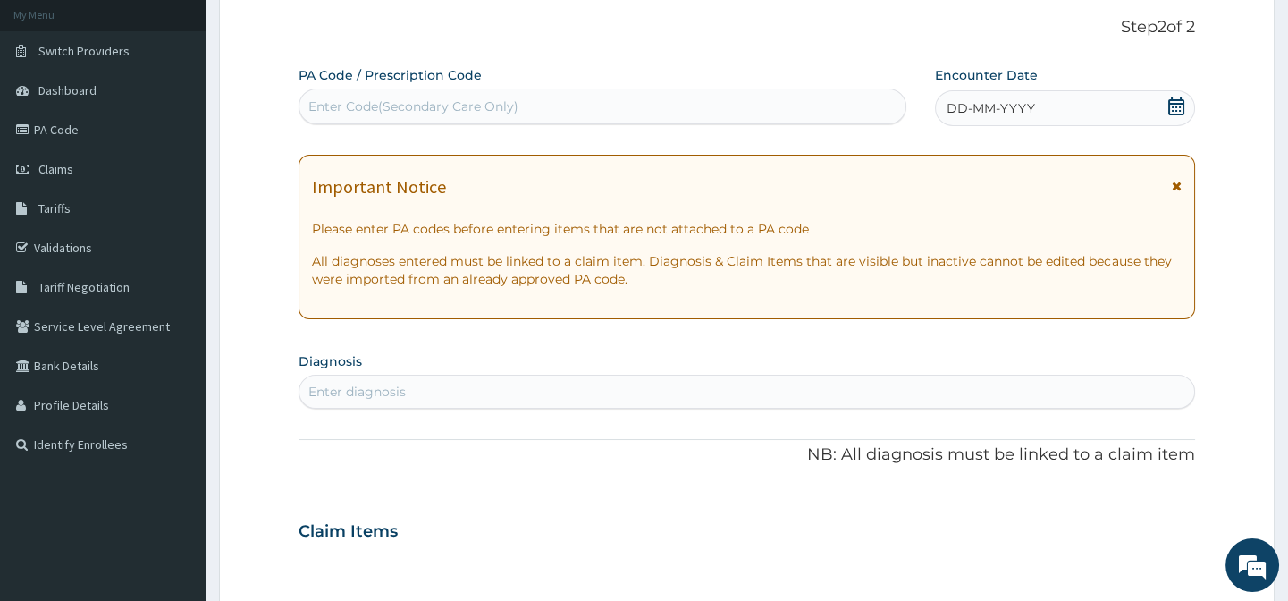
scroll to position [79, 0]
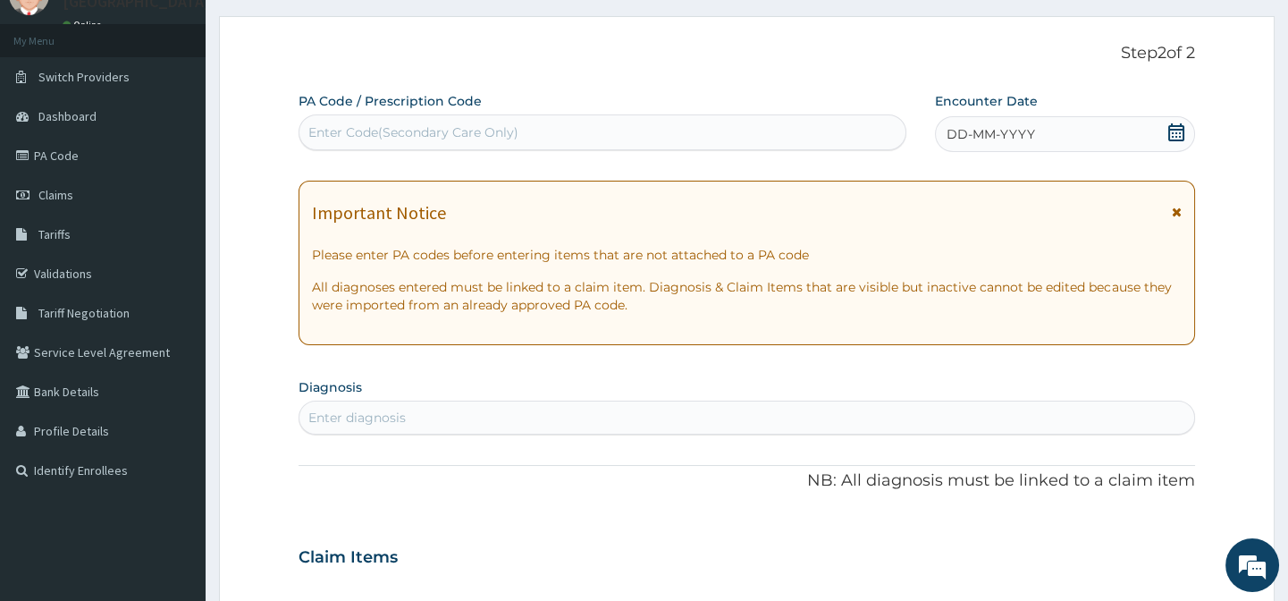
click at [360, 139] on div "Enter Code(Secondary Care Only)" at bounding box center [413, 132] width 210 height 18
paste input "PA/ED8E77"
type input "PA/ED8E77"
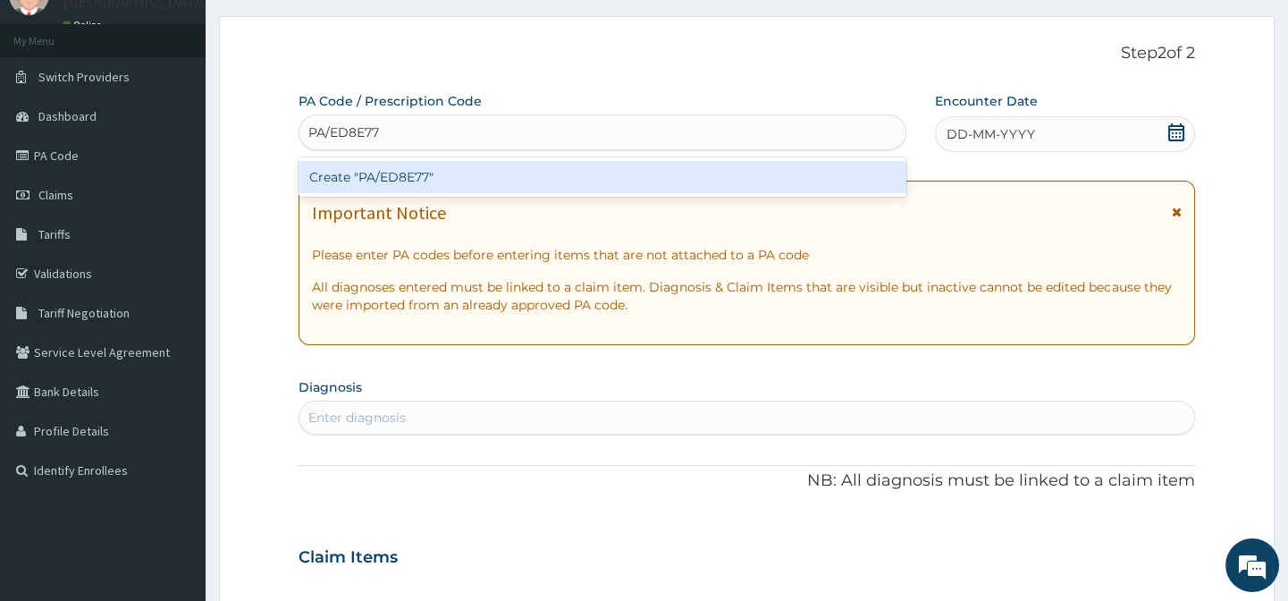
click at [449, 183] on div "Create "PA/ED8E77"" at bounding box center [602, 177] width 607 height 32
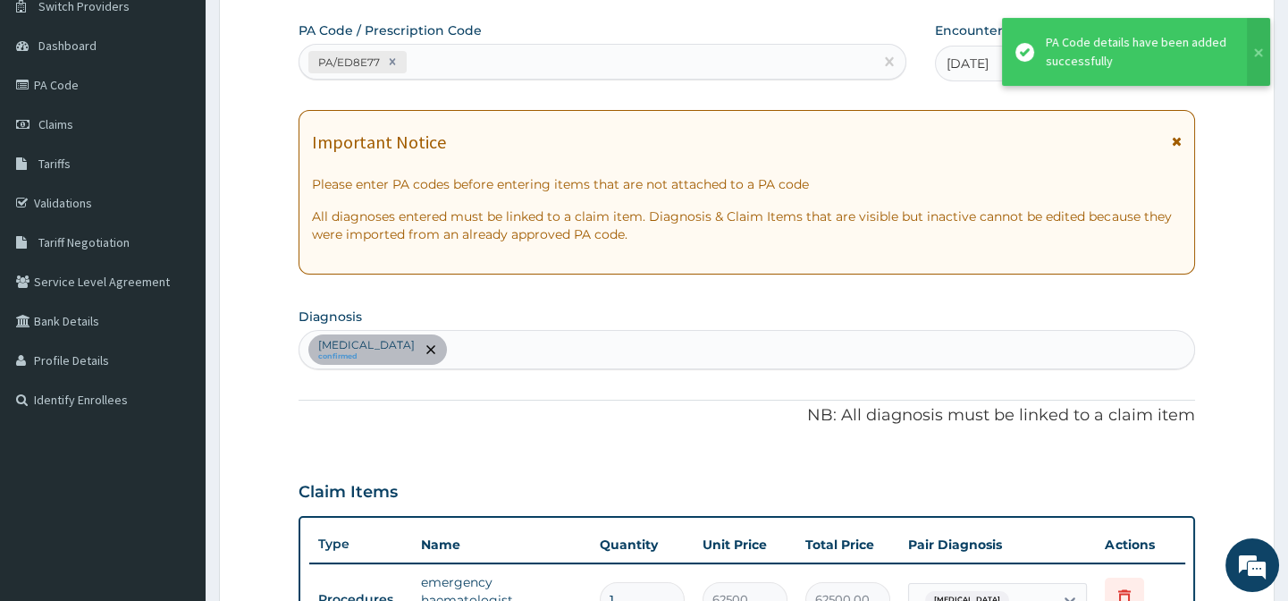
scroll to position [122, 0]
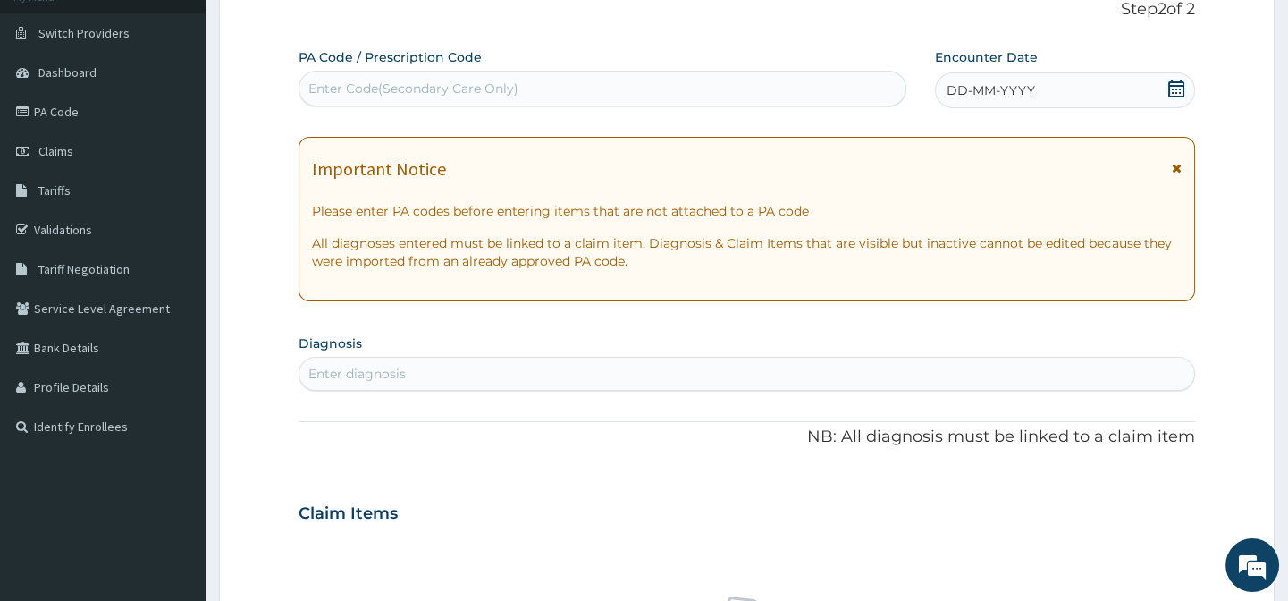
click at [1161, 88] on div "DD-MM-YYYY" at bounding box center [1065, 90] width 260 height 36
click at [337, 76] on div "Enter Code(Secondary Care Only)" at bounding box center [601, 88] width 605 height 29
paste input "PA/ED8E77"
type input "PA/ED8E77"
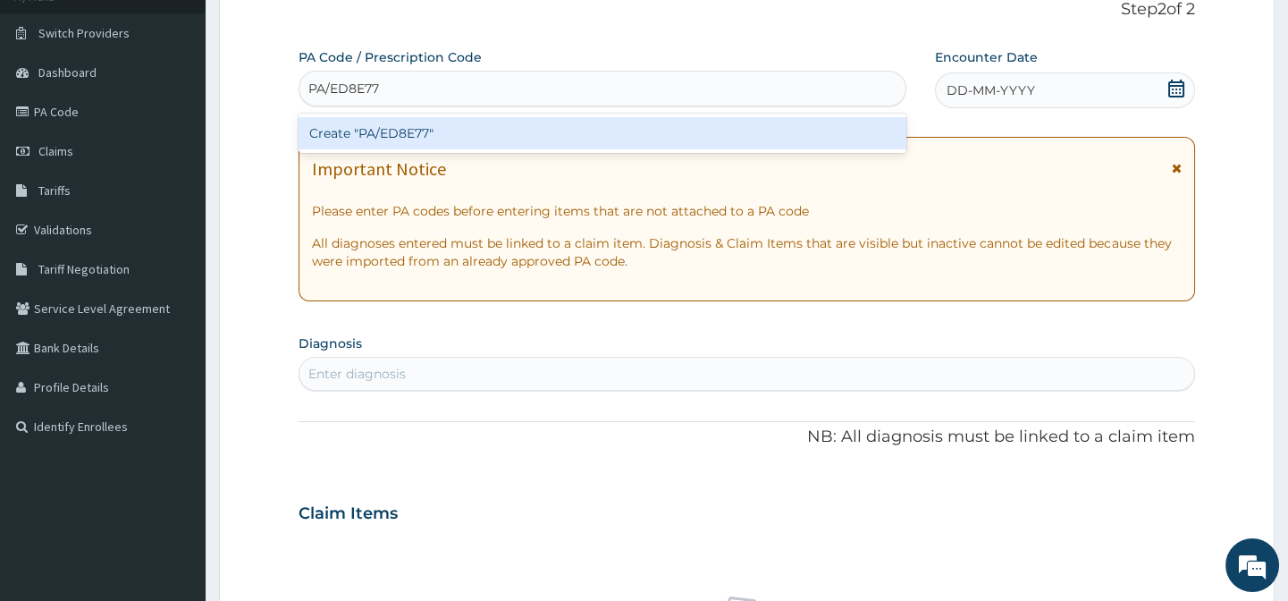
click at [417, 138] on div "Create "PA/ED8E77"" at bounding box center [602, 133] width 607 height 32
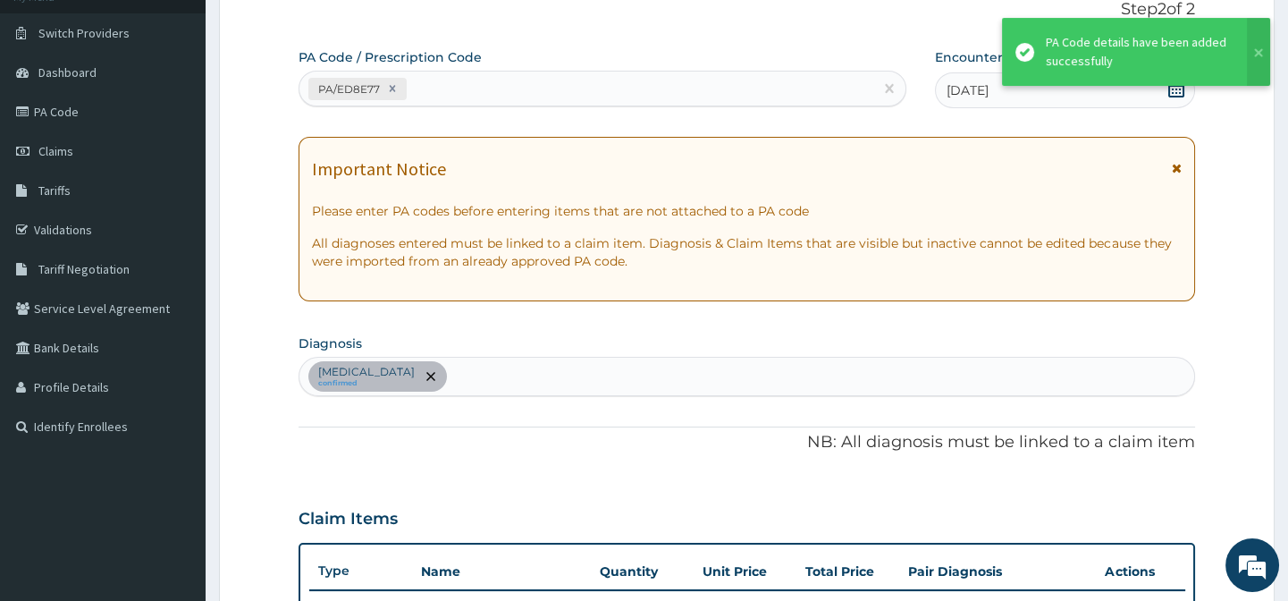
click at [1042, 100] on div "[DATE]" at bounding box center [1065, 90] width 260 height 36
click at [1045, 91] on div "[DATE]" at bounding box center [1065, 90] width 260 height 36
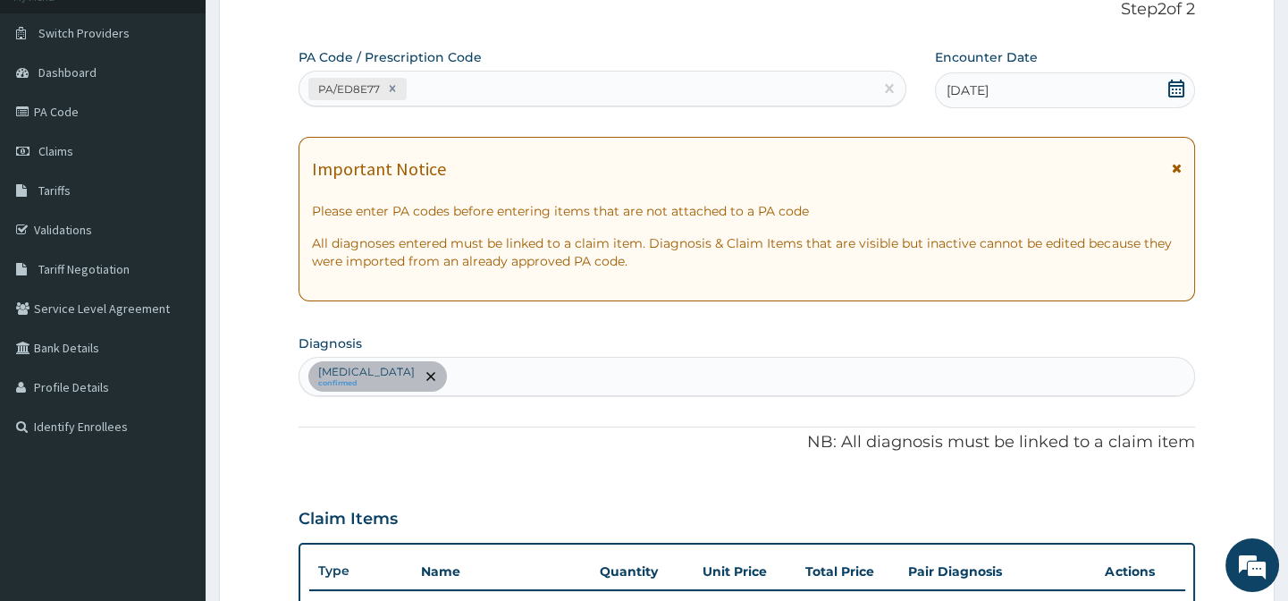
click at [1175, 83] on icon at bounding box center [1176, 89] width 18 height 18
click at [1175, 82] on icon at bounding box center [1176, 89] width 18 height 18
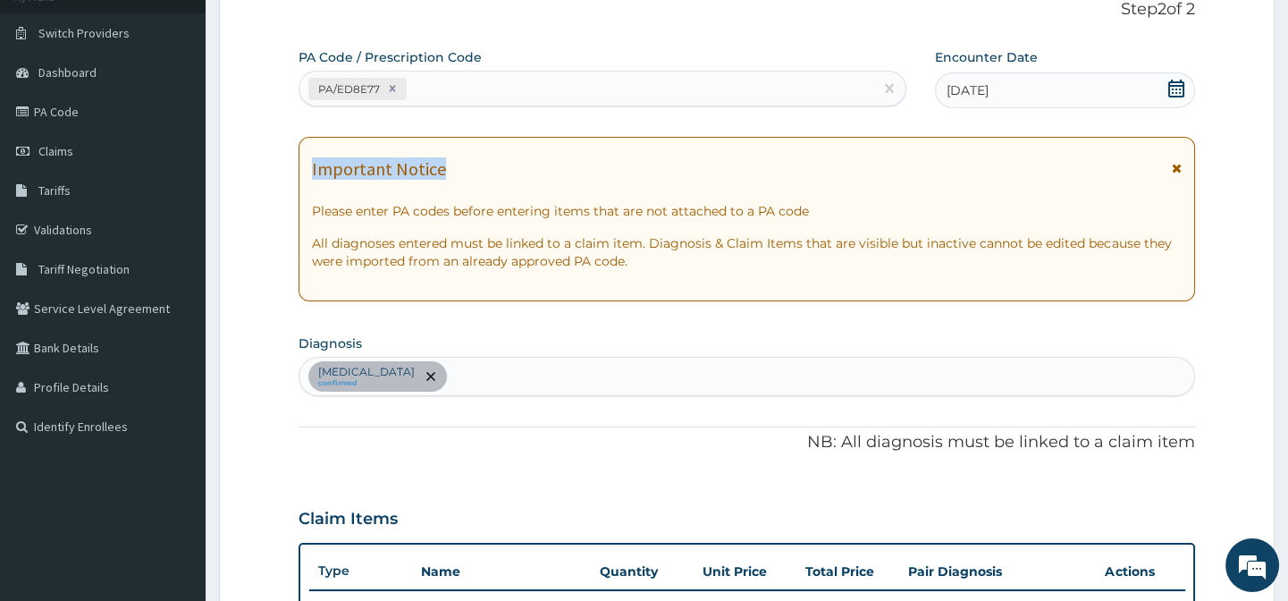
click at [1175, 82] on icon at bounding box center [1176, 89] width 18 height 18
click at [1180, 87] on icon at bounding box center [1176, 89] width 18 height 18
click at [1180, 93] on icon at bounding box center [1176, 89] width 18 height 18
click at [1171, 89] on icon at bounding box center [1176, 89] width 16 height 18
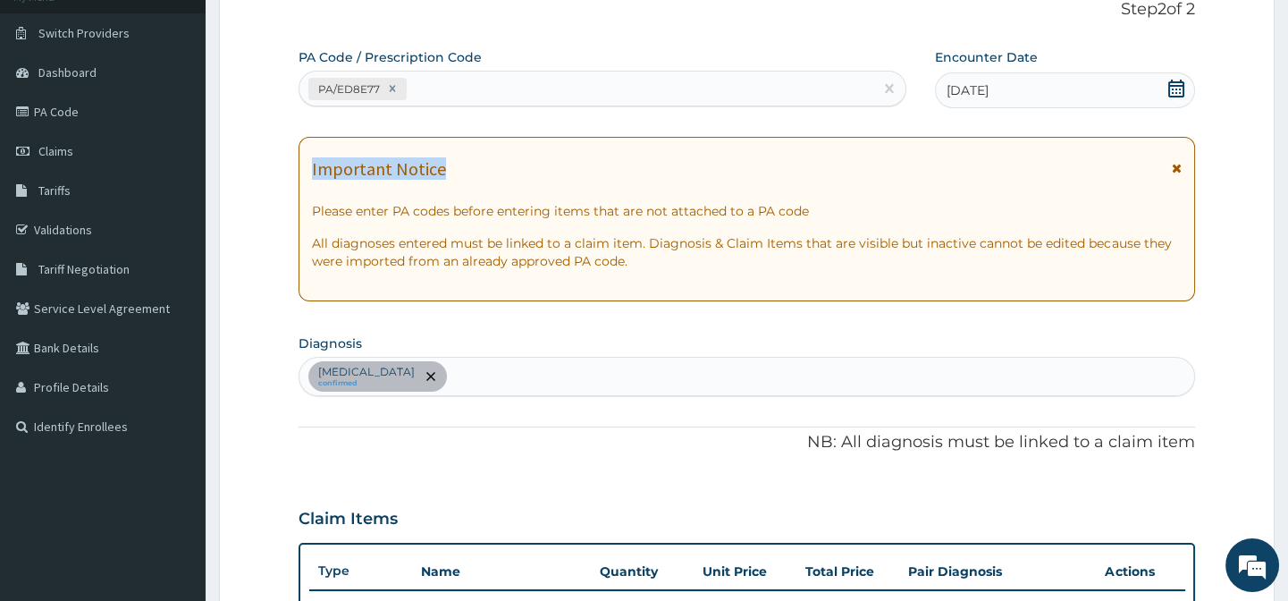
click at [1171, 89] on icon at bounding box center [1176, 89] width 16 height 18
click at [1172, 90] on icon at bounding box center [1176, 89] width 18 height 18
click at [1159, 78] on div "[DATE]" at bounding box center [1065, 90] width 260 height 36
click at [1176, 89] on icon at bounding box center [1176, 89] width 16 height 18
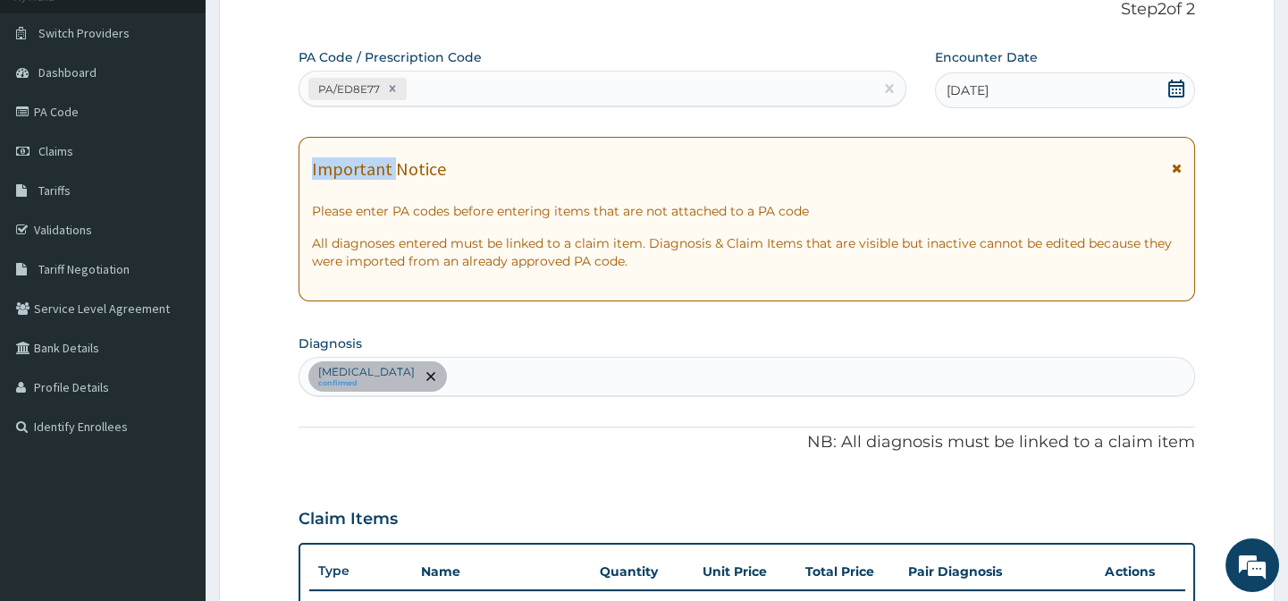
click at [1176, 89] on icon at bounding box center [1176, 89] width 16 height 18
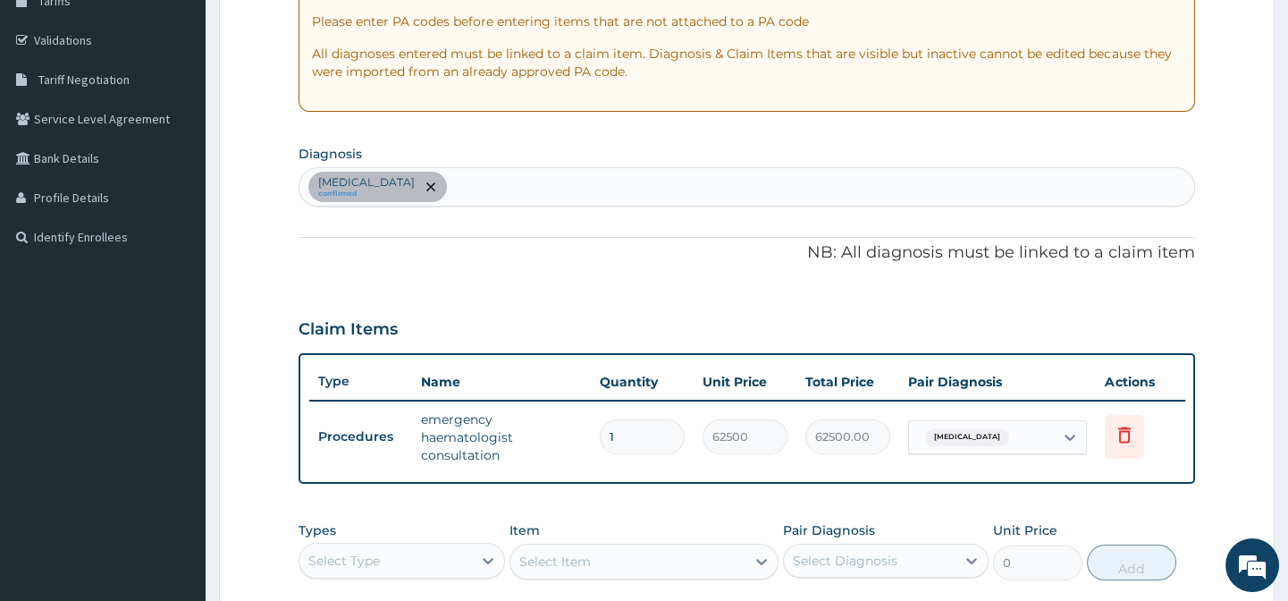
scroll to position [528, 0]
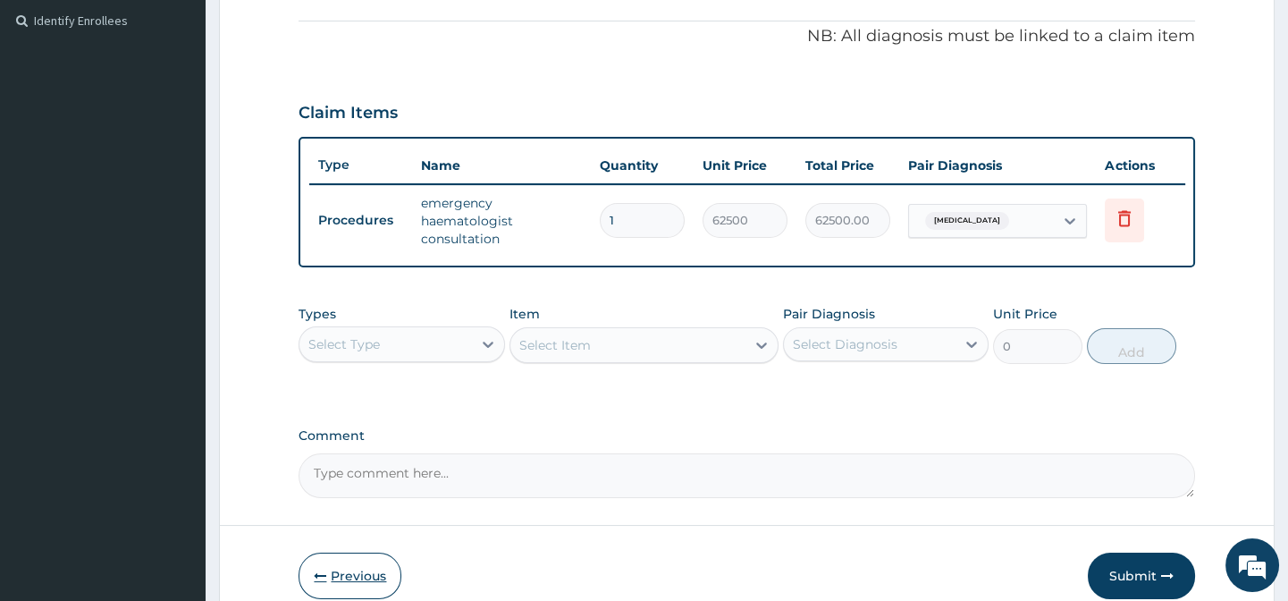
click at [341, 568] on button "Previous" at bounding box center [350, 575] width 103 height 46
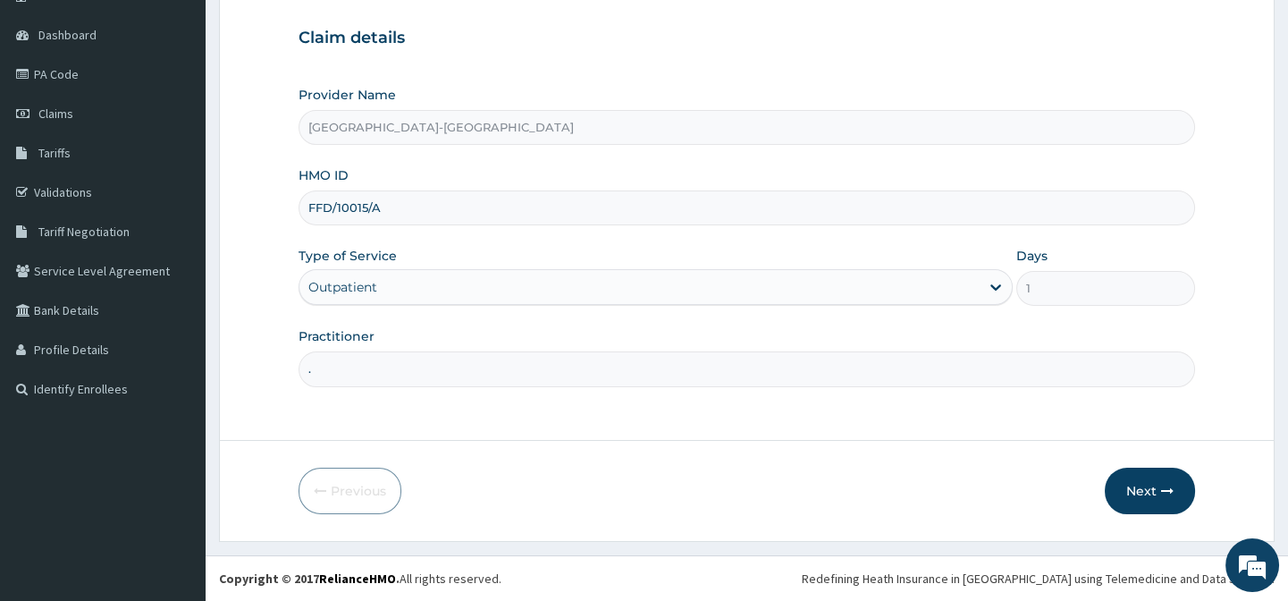
click at [793, 291] on div "Outpatient" at bounding box center [639, 287] width 680 height 29
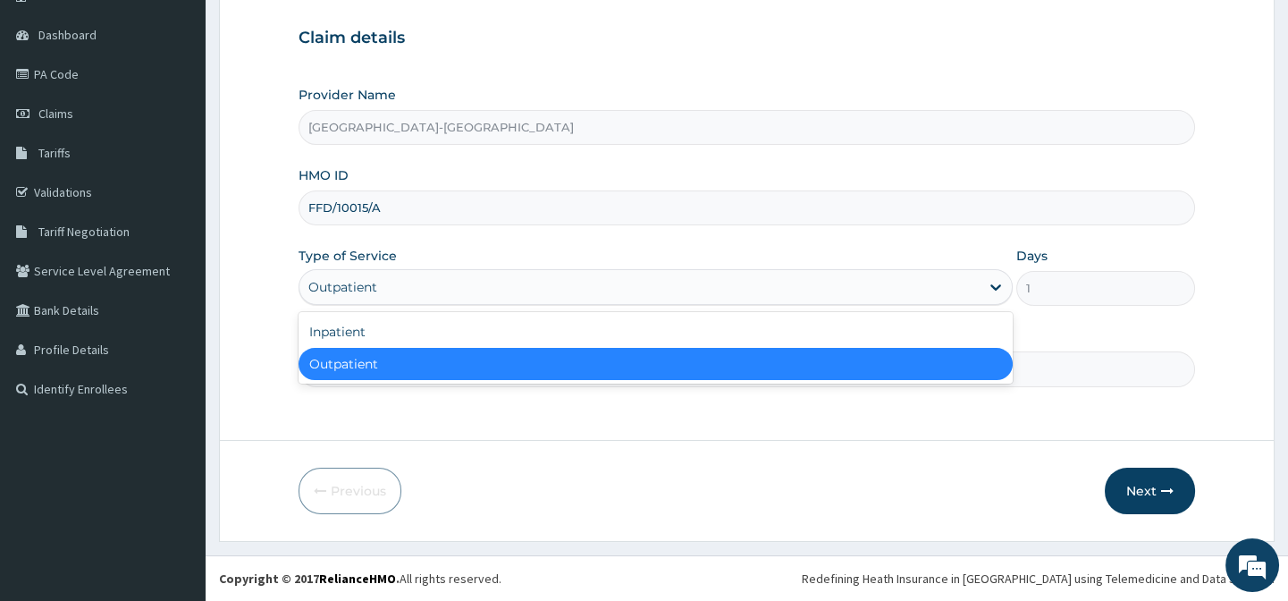
click at [588, 339] on div "Inpatient" at bounding box center [656, 332] width 714 height 32
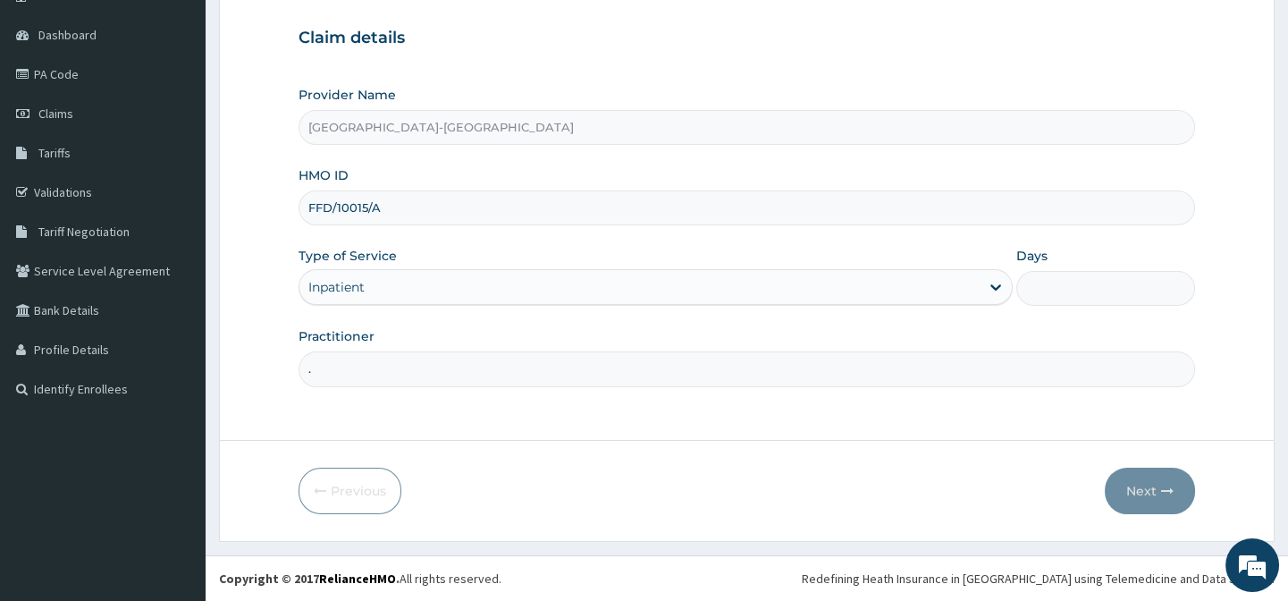
click at [1104, 289] on input "Days" at bounding box center [1105, 288] width 179 height 35
type input "2"
click at [1132, 473] on button "Next" at bounding box center [1150, 490] width 90 height 46
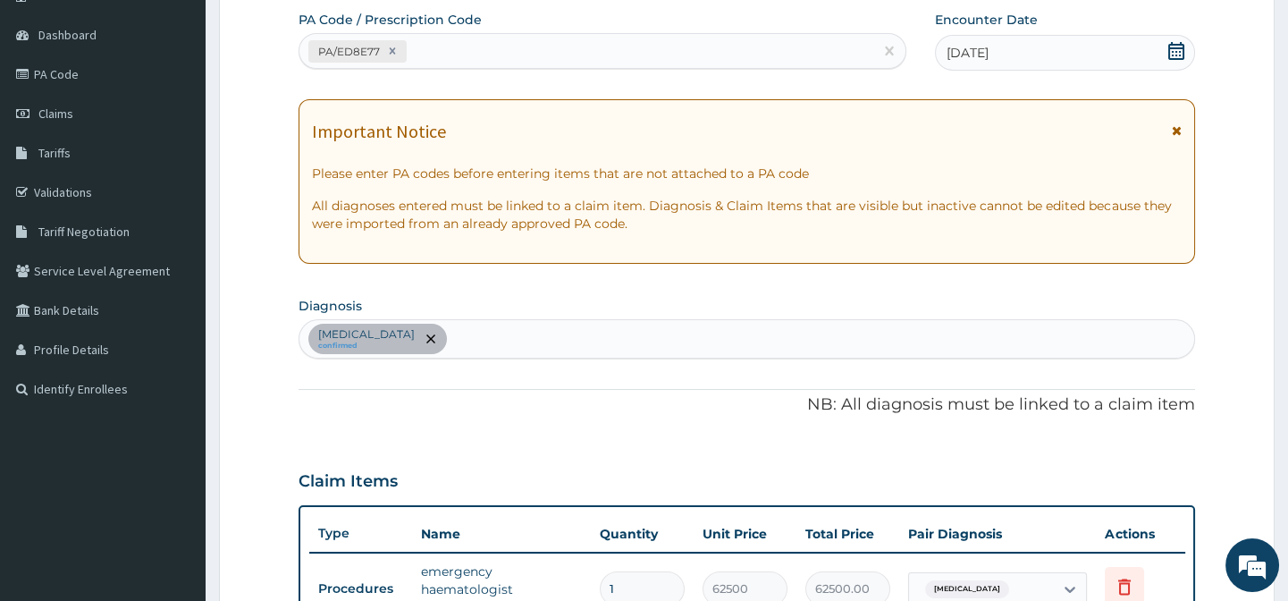
click at [1089, 47] on div "29-09-2025" at bounding box center [1065, 53] width 260 height 36
click at [1172, 43] on icon at bounding box center [1176, 51] width 18 height 18
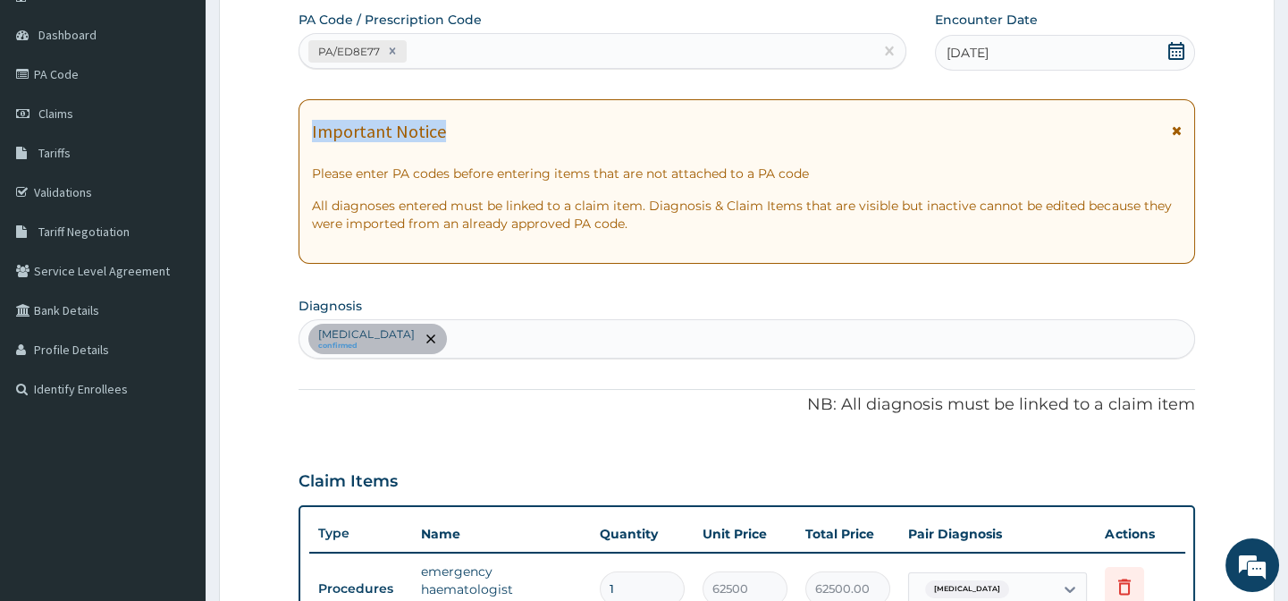
click at [1172, 43] on icon at bounding box center [1176, 51] width 18 height 18
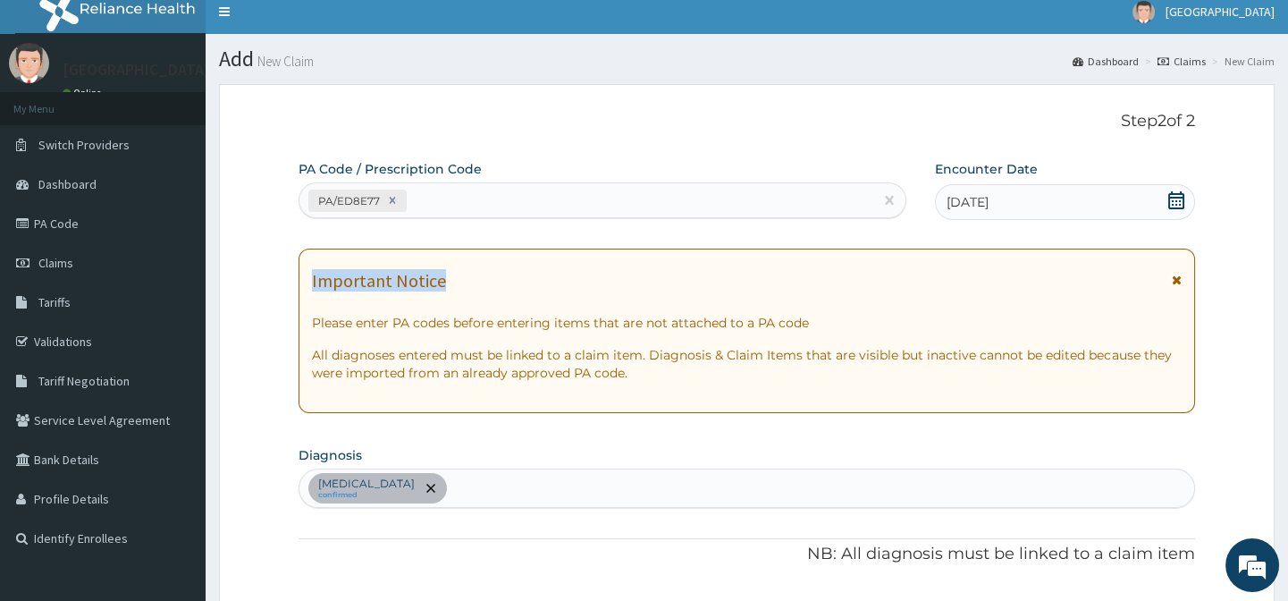
scroll to position [0, 0]
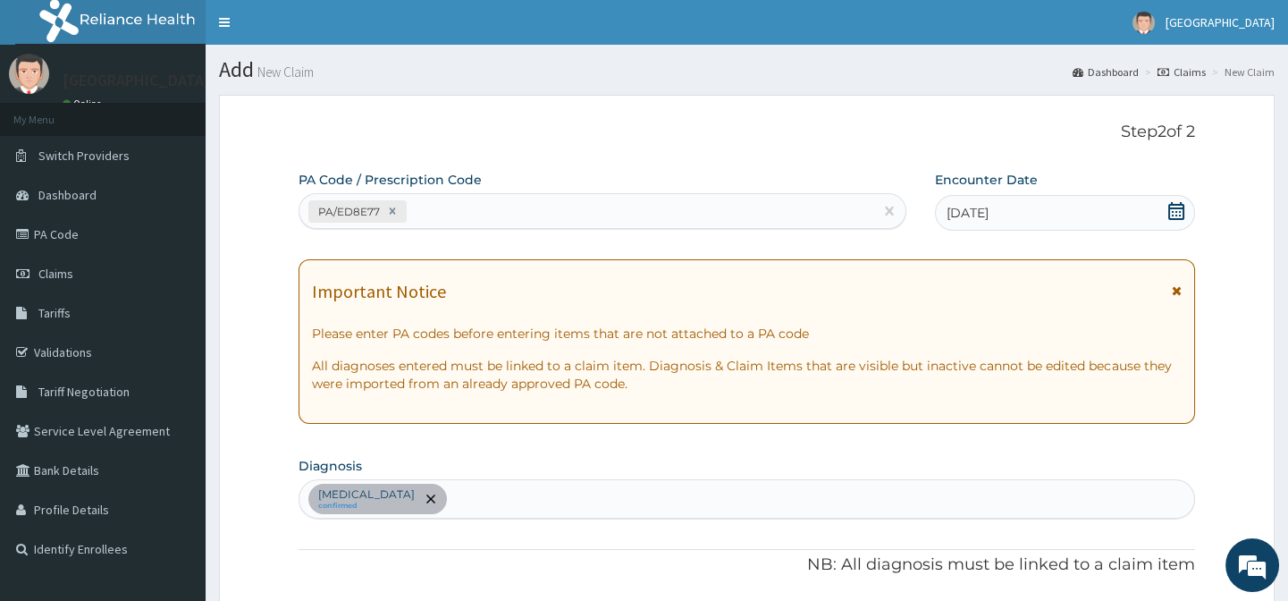
click at [1056, 209] on div "29-09-2025" at bounding box center [1065, 213] width 260 height 36
drag, startPoint x: 1194, startPoint y: 207, endPoint x: 1161, endPoint y: 203, distance: 33.4
click at [1194, 206] on div "29-09-2025" at bounding box center [1065, 213] width 260 height 36
click at [1161, 203] on div "29-09-2025" at bounding box center [1065, 213] width 260 height 36
click at [1171, 205] on icon at bounding box center [1176, 211] width 16 height 18
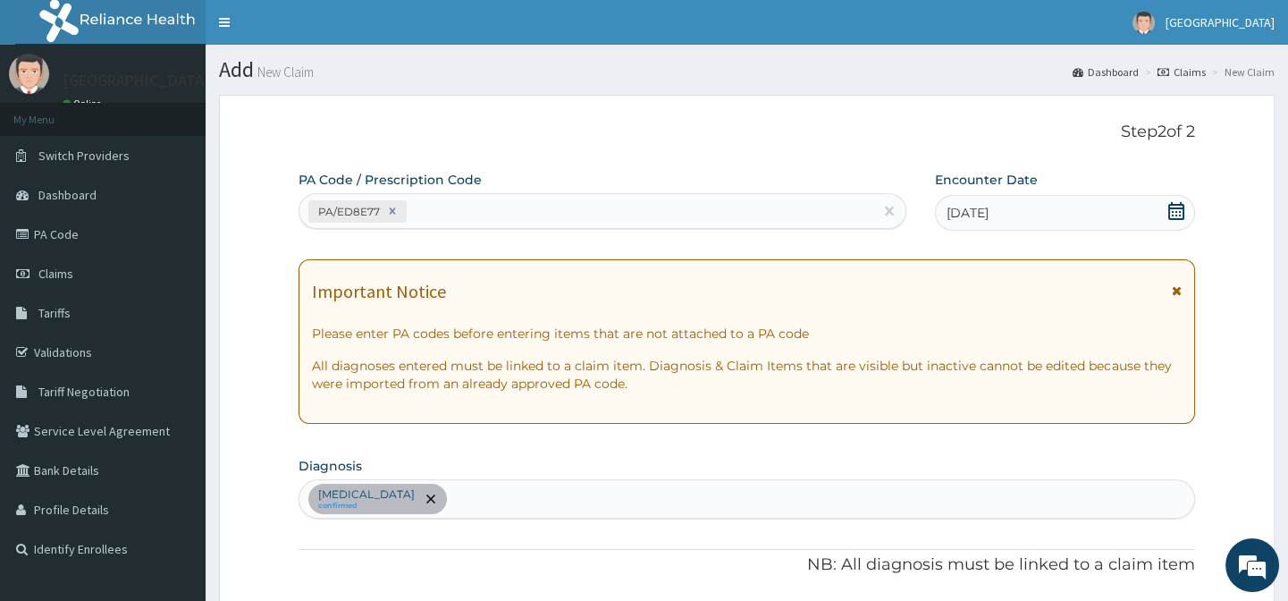
click at [1173, 220] on span at bounding box center [1176, 213] width 18 height 22
click at [1171, 216] on icon at bounding box center [1176, 211] width 18 height 18
click at [1172, 204] on icon at bounding box center [1176, 211] width 16 height 18
click at [1171, 221] on span at bounding box center [1176, 213] width 18 height 22
click at [1174, 207] on icon at bounding box center [1176, 211] width 16 height 18
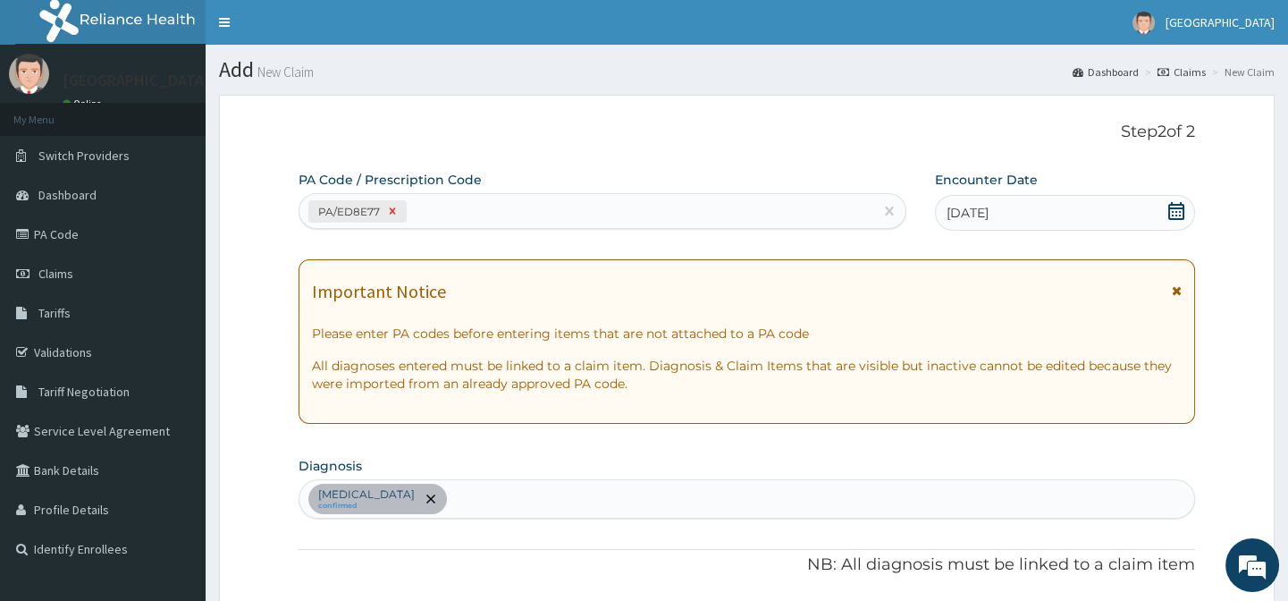
click at [392, 210] on icon at bounding box center [393, 211] width 6 height 6
click at [1057, 189] on div "Encounter Date 29-09-2025" at bounding box center [1065, 201] width 260 height 60
click at [1074, 223] on div "29-09-2025" at bounding box center [1065, 213] width 260 height 36
click at [1175, 212] on icon at bounding box center [1176, 211] width 16 height 18
click at [1175, 210] on icon at bounding box center [1176, 211] width 18 height 18
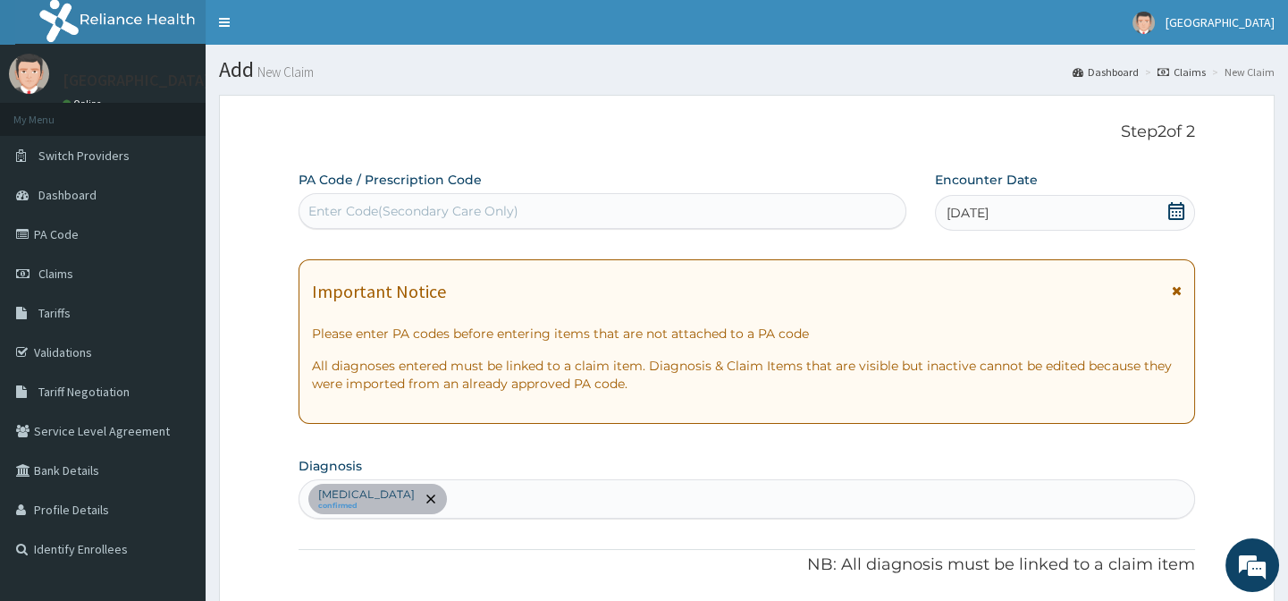
click at [1166, 202] on div "29-09-2025" at bounding box center [1065, 213] width 260 height 36
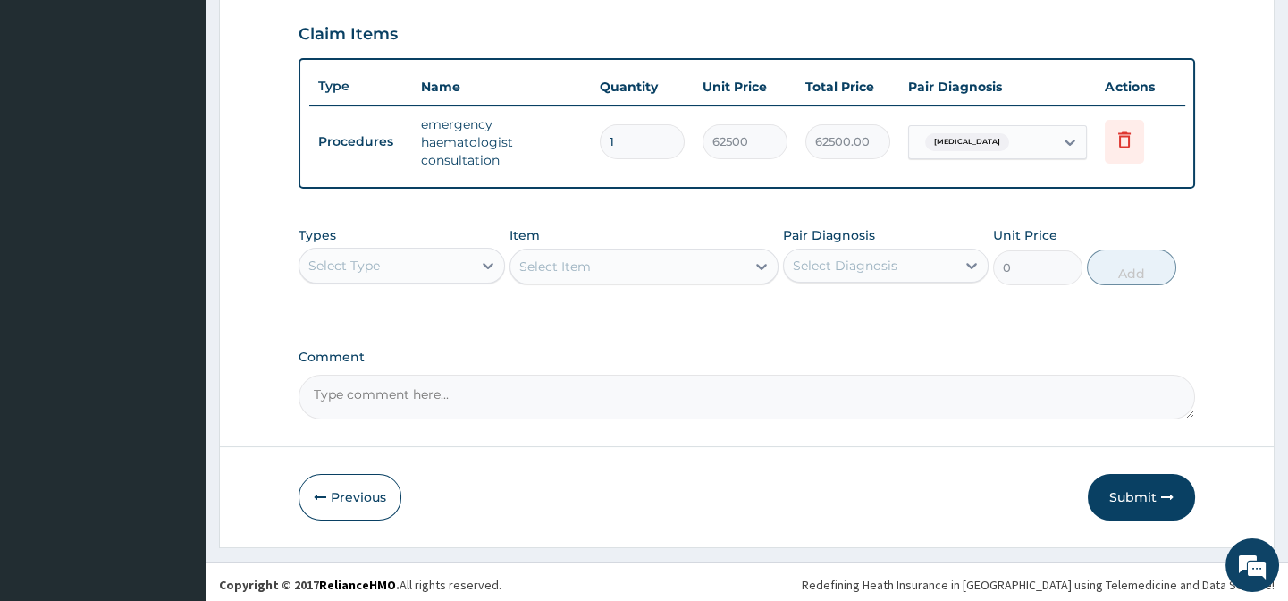
scroll to position [624, 0]
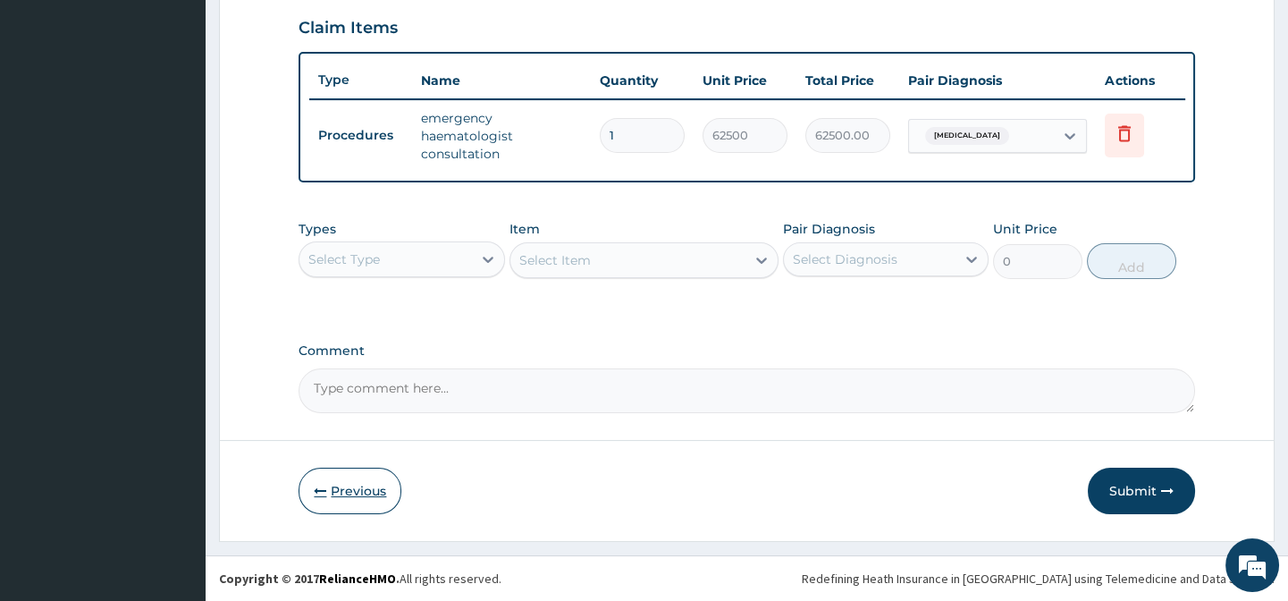
click at [334, 492] on button "Previous" at bounding box center [350, 490] width 103 height 46
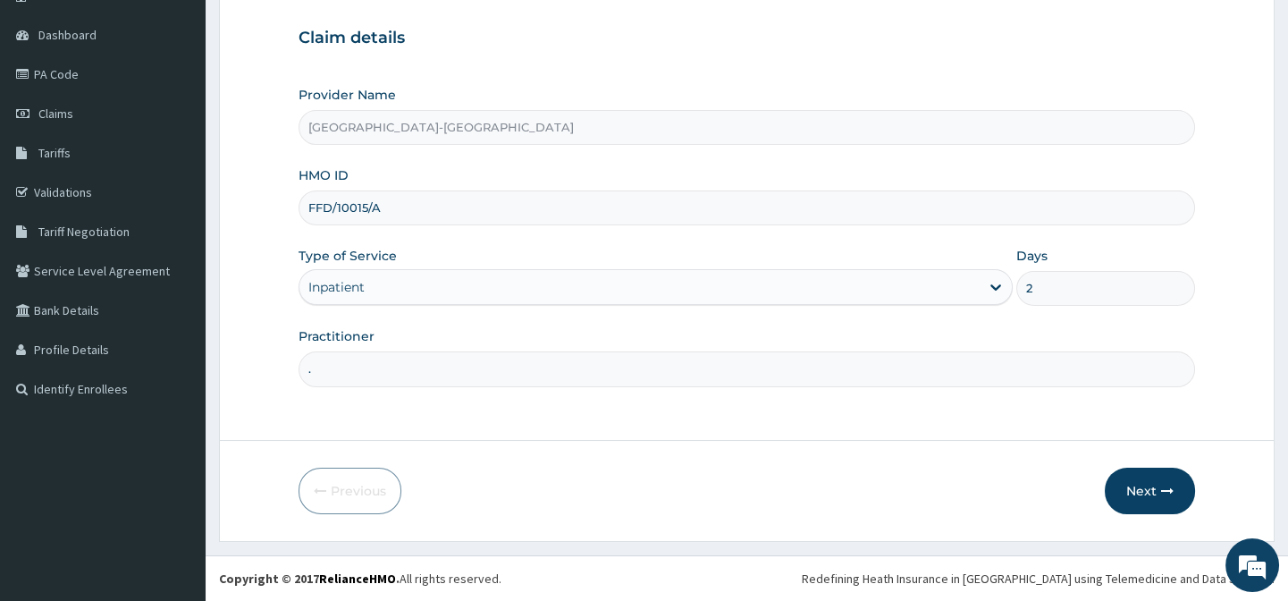
click at [1039, 292] on input "2" at bounding box center [1105, 288] width 179 height 35
click at [739, 284] on div "Inpatient" at bounding box center [639, 287] width 680 height 29
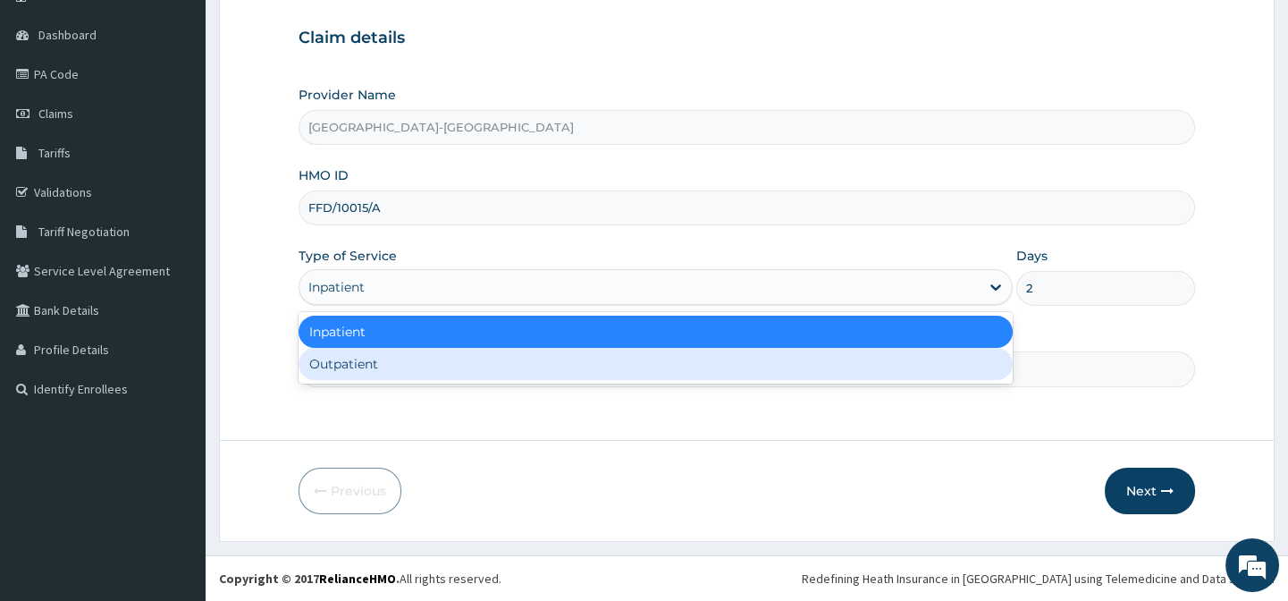
drag, startPoint x: 590, startPoint y: 362, endPoint x: 650, endPoint y: 361, distance: 59.9
click at [591, 361] on div "Outpatient" at bounding box center [656, 364] width 714 height 32
type input "1"
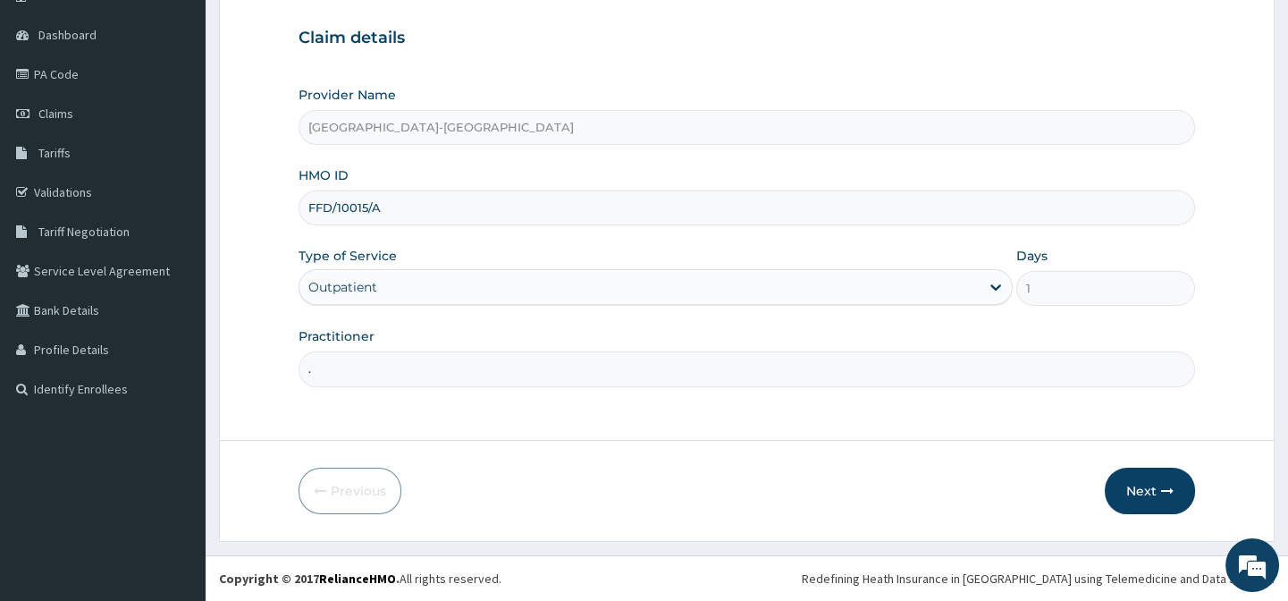
click at [1023, 521] on form "Step 1 of 2 Claim details Provider Name Lily Hospital-BENIN HMO ID FFD/10015/A …" at bounding box center [747, 238] width 1056 height 607
click at [1159, 501] on button "Next" at bounding box center [1150, 490] width 90 height 46
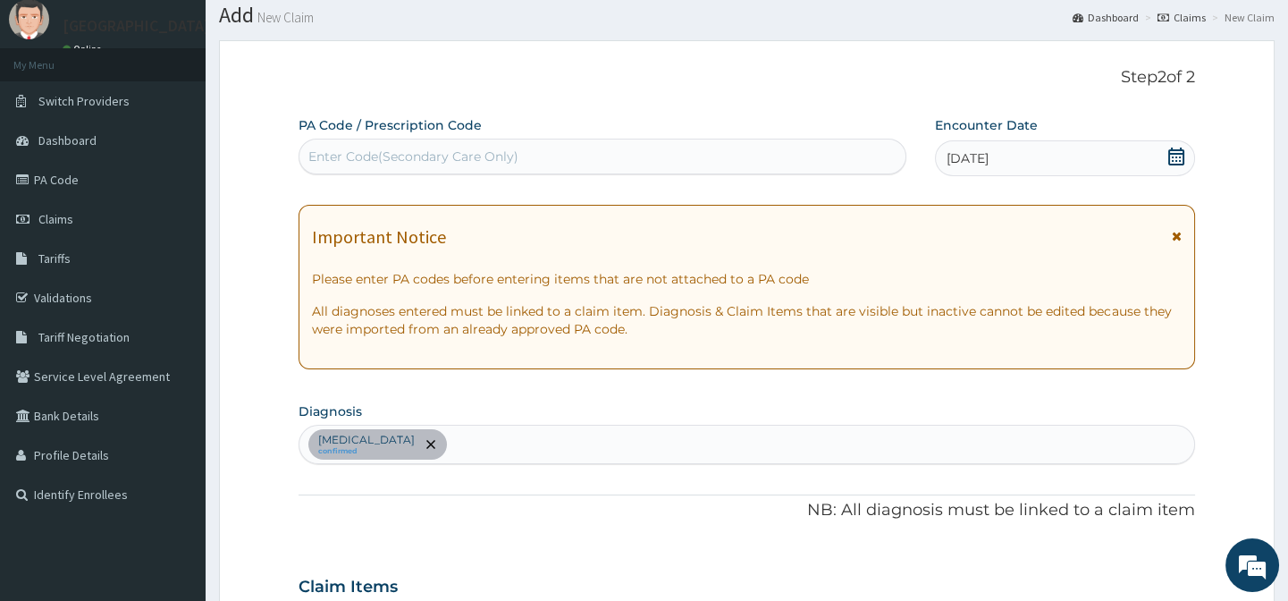
scroll to position [0, 0]
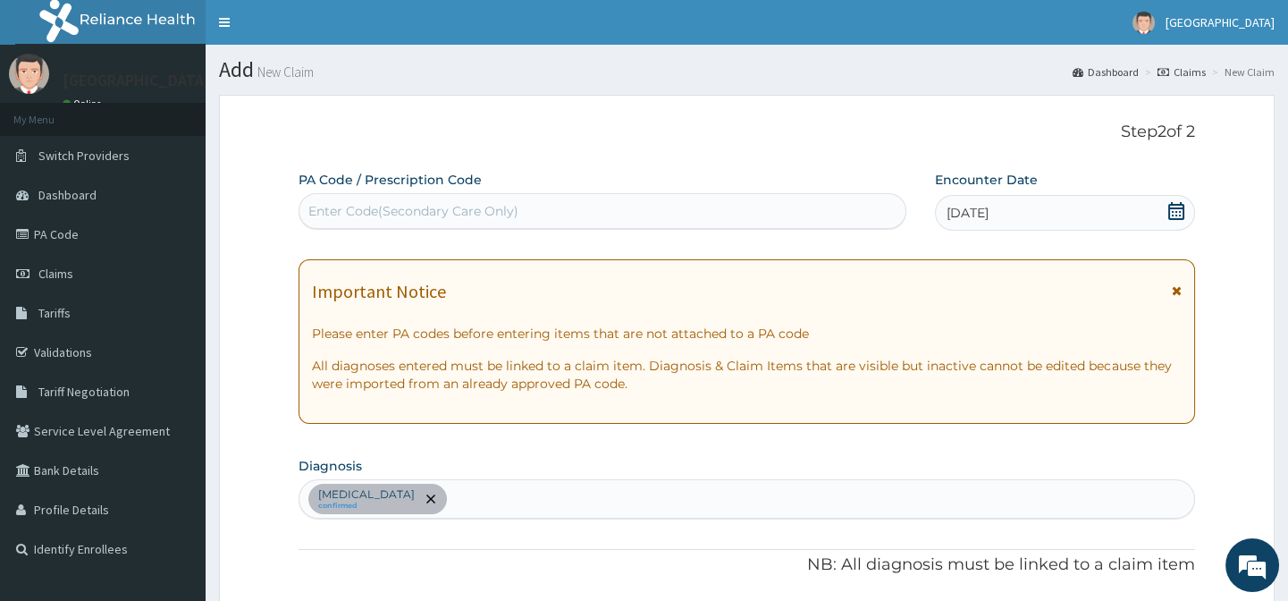
click at [1019, 206] on div "29-09-2025" at bounding box center [1065, 213] width 260 height 36
click at [423, 494] on span "remove selection option" at bounding box center [431, 499] width 16 height 16
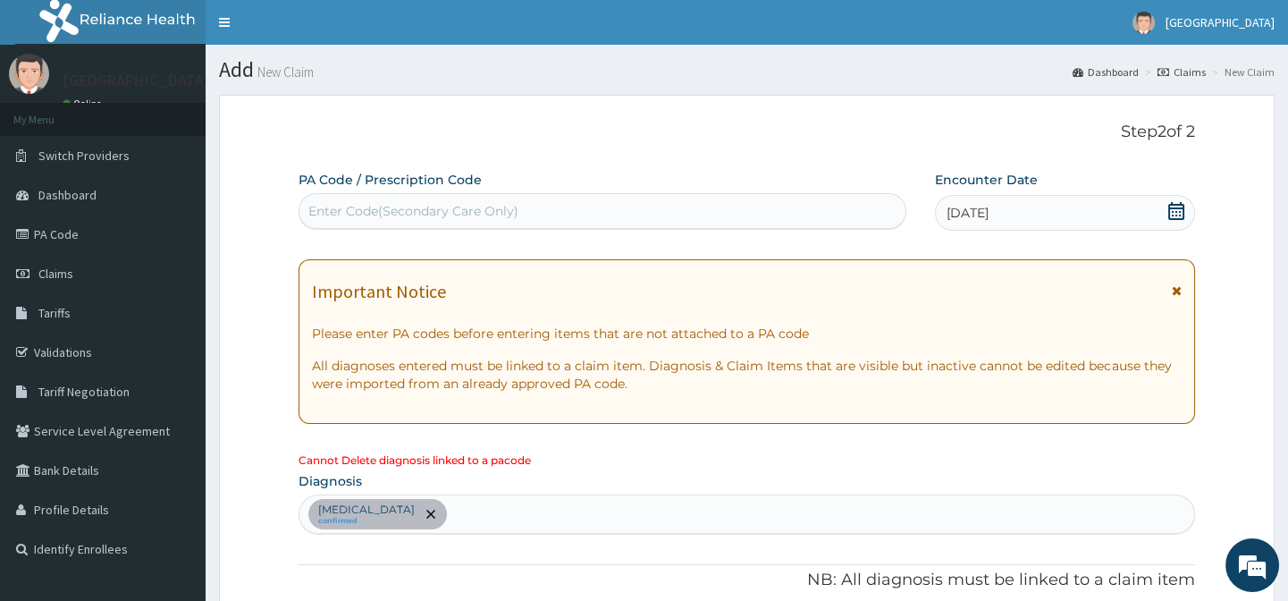
click at [1073, 198] on div "29-09-2025" at bounding box center [1065, 213] width 260 height 36
click at [1175, 216] on icon at bounding box center [1176, 211] width 18 height 18
click at [1175, 210] on icon at bounding box center [1176, 211] width 18 height 18
drag, startPoint x: 1175, startPoint y: 210, endPoint x: 933, endPoint y: 223, distance: 241.7
click at [1171, 210] on icon at bounding box center [1176, 211] width 18 height 18
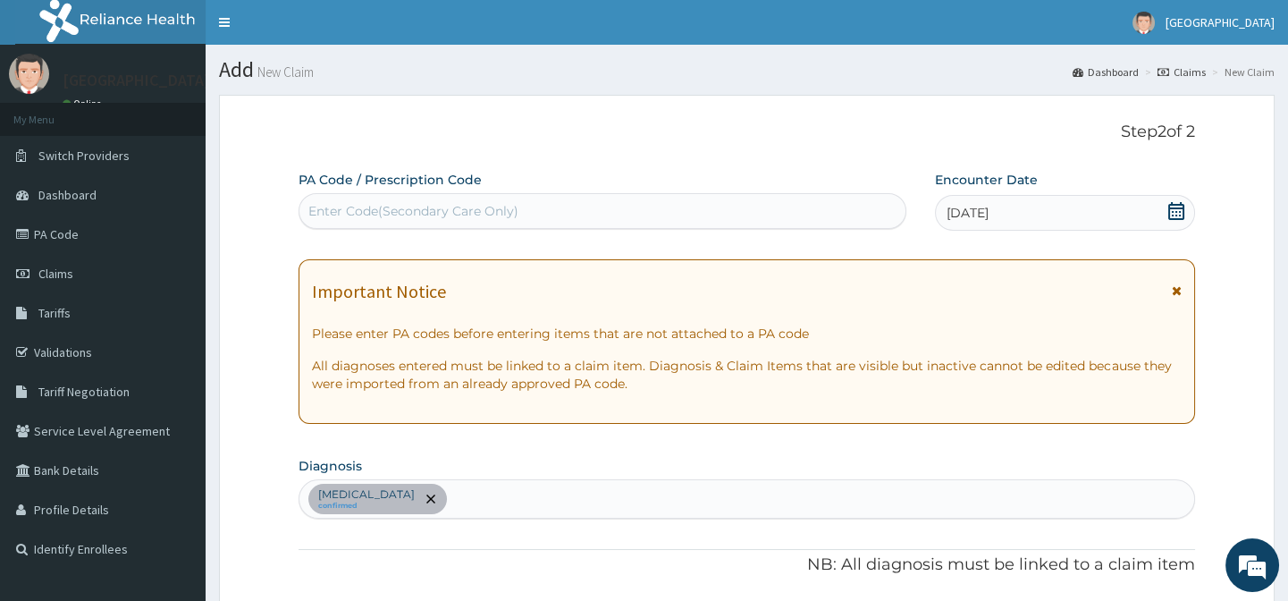
click at [558, 207] on div "Enter Code(Secondary Care Only)" at bounding box center [601, 211] width 605 height 29
click at [417, 501] on div at bounding box center [429, 498] width 25 height 29
click at [426, 497] on icon "remove selection option" at bounding box center [430, 498] width 9 height 9
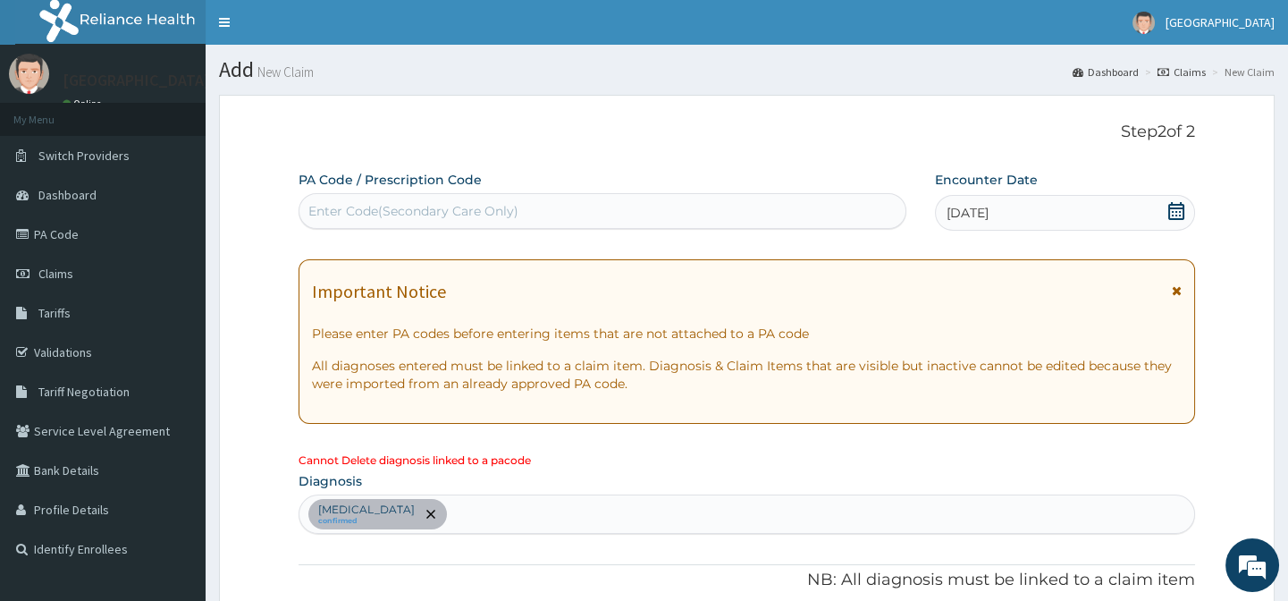
click at [373, 497] on div "Anemia confirmed" at bounding box center [746, 514] width 894 height 38
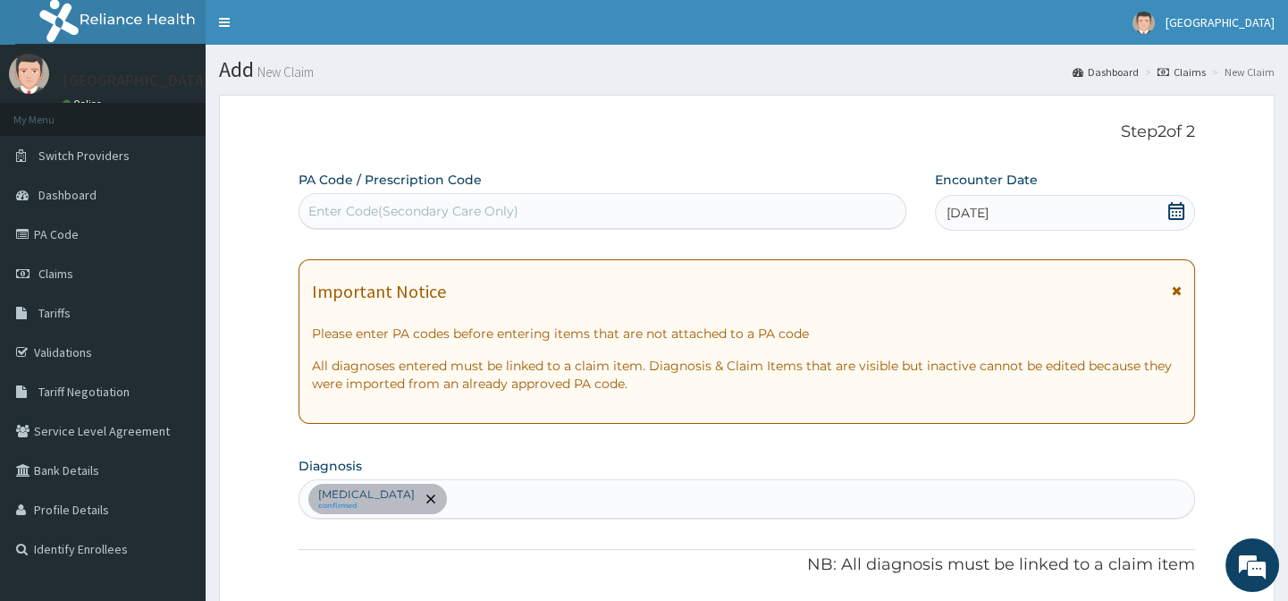
click at [1174, 212] on icon at bounding box center [1176, 211] width 18 height 18
click at [575, 465] on section "Diagnosis Anemia confirmed" at bounding box center [747, 485] width 896 height 66
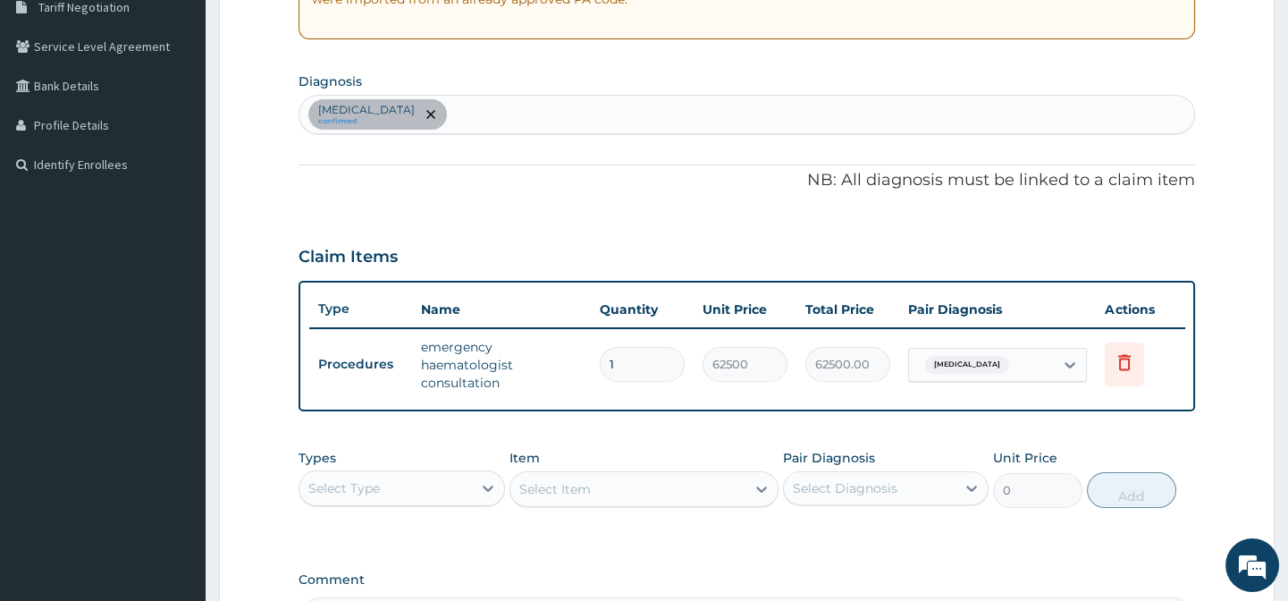
scroll to position [380, 0]
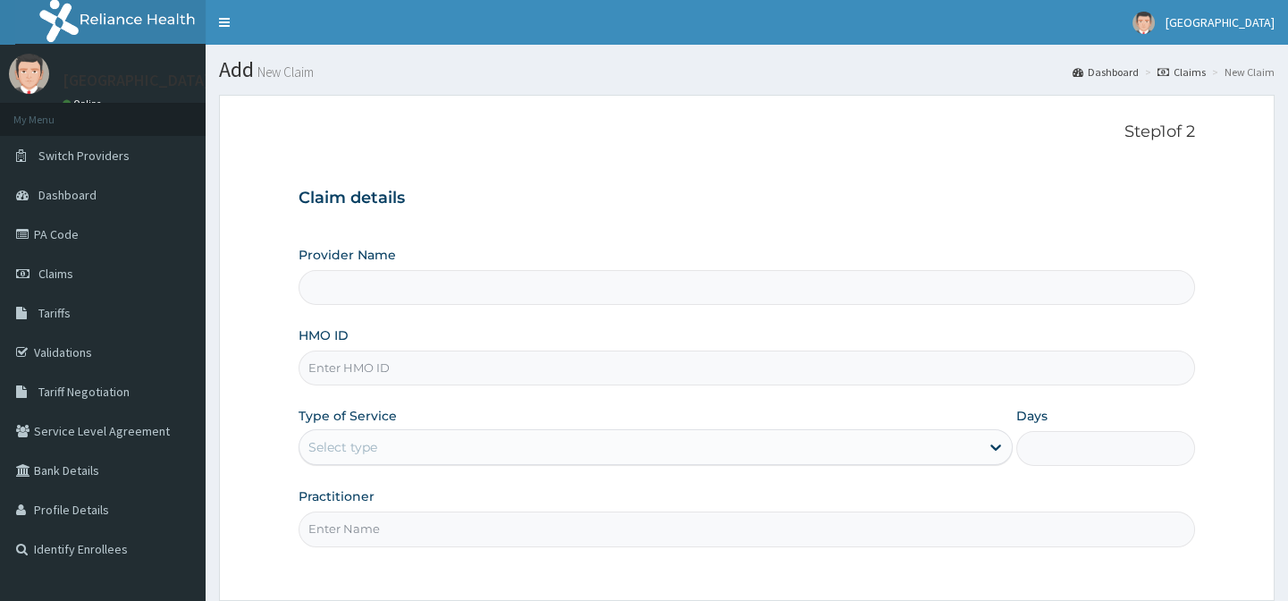
click at [419, 379] on input "HMO ID" at bounding box center [747, 367] width 896 height 35
type input "[GEOGRAPHIC_DATA]-[GEOGRAPHIC_DATA]"
paste input "FFD/10015/A"
type input "FFD/10015/A"
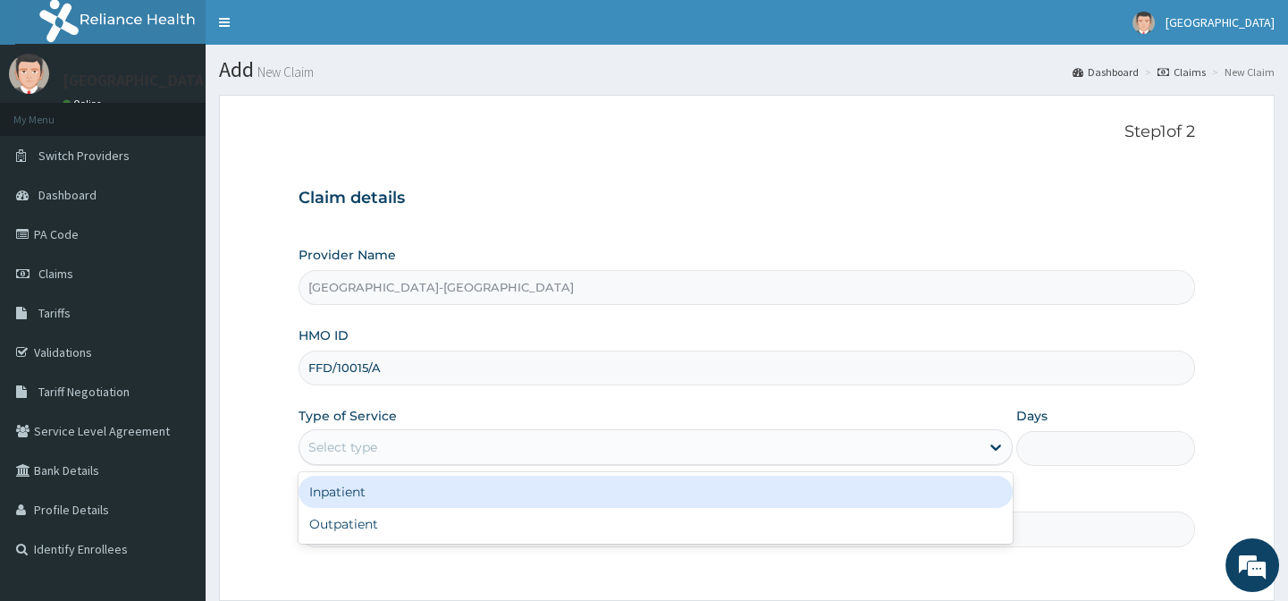
click at [392, 429] on div "Select type" at bounding box center [656, 447] width 714 height 36
click at [437, 496] on div "Inpatient" at bounding box center [656, 492] width 714 height 32
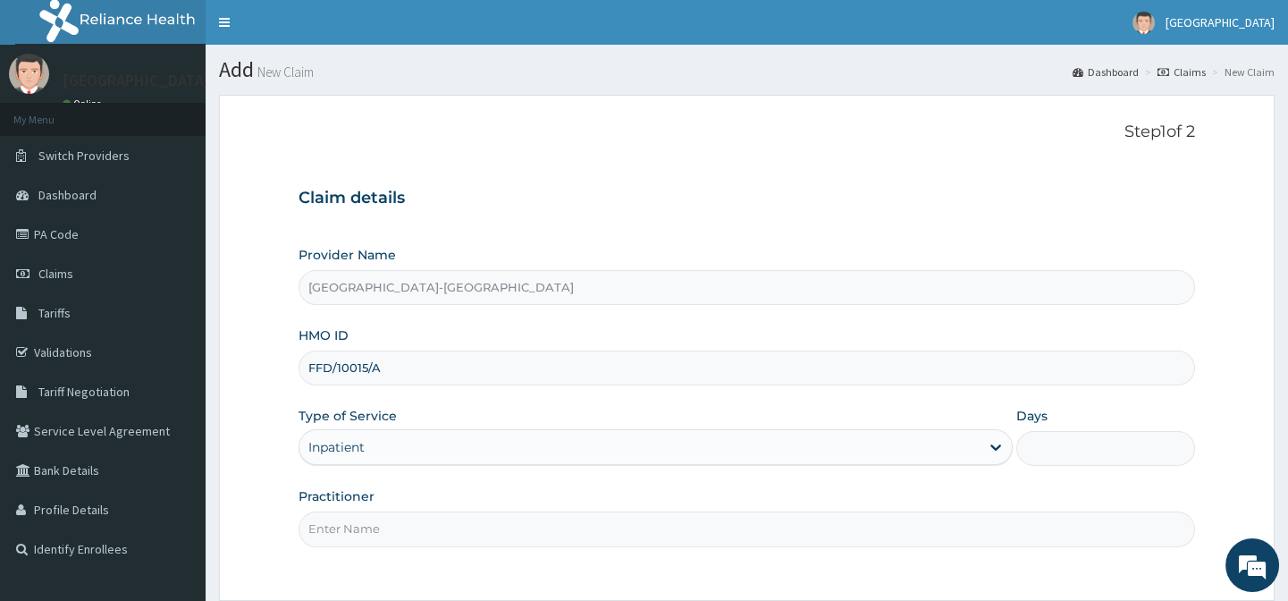
click at [432, 455] on div "Inpatient" at bounding box center [639, 447] width 680 height 29
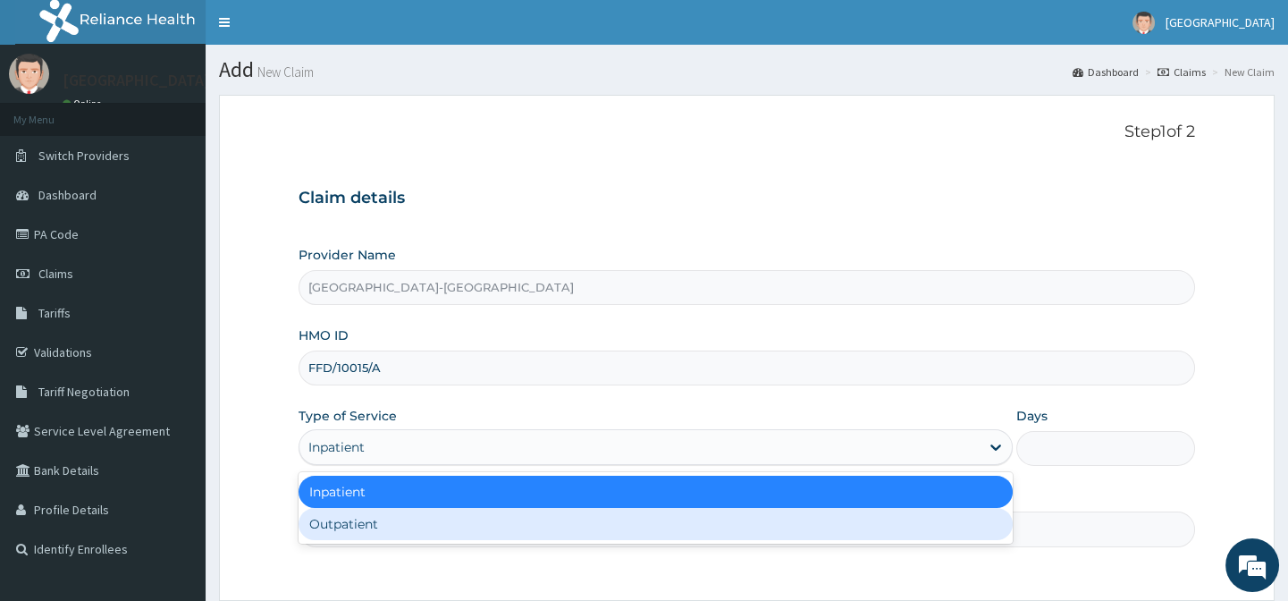
click at [465, 527] on div "Outpatient" at bounding box center [656, 524] width 714 height 32
type input "1"
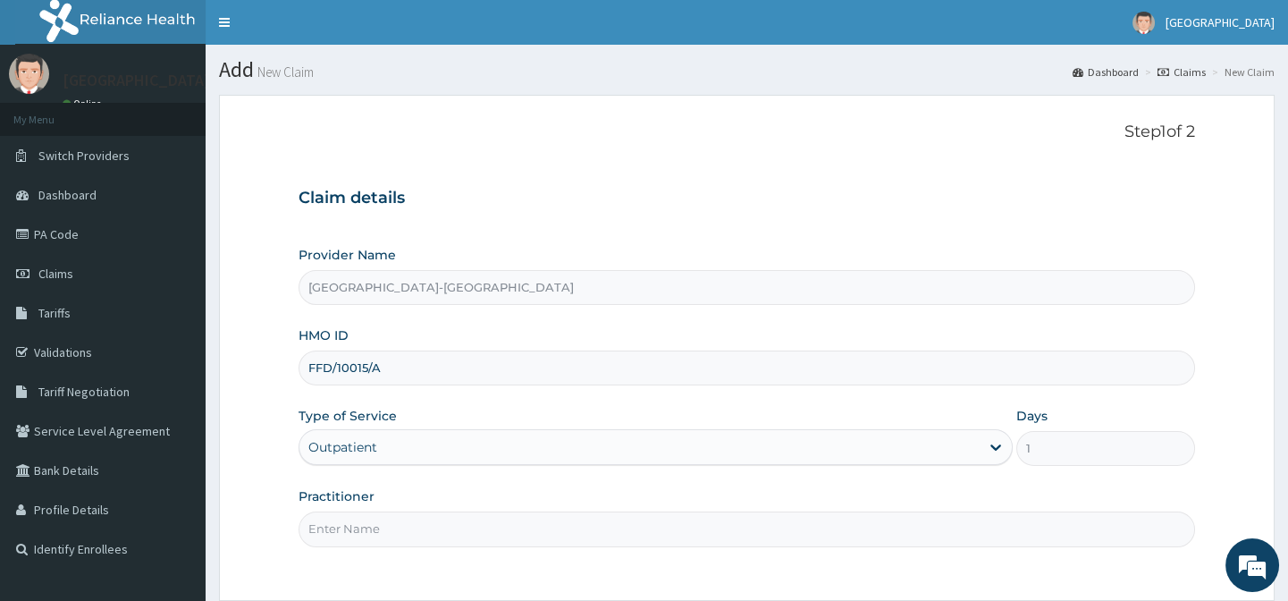
click at [336, 502] on label "Practitioner" at bounding box center [337, 496] width 76 height 18
click at [336, 511] on input "Practitioner" at bounding box center [747, 528] width 896 height 35
click at [361, 528] on input "Practitioner" at bounding box center [747, 528] width 896 height 35
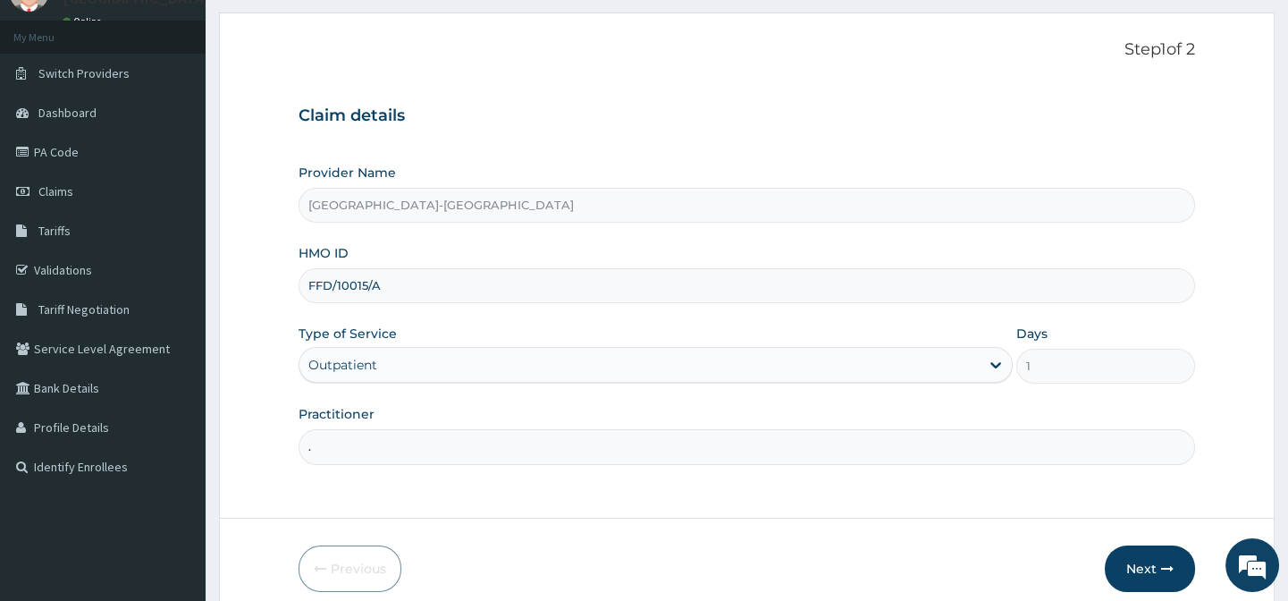
scroll to position [160, 0]
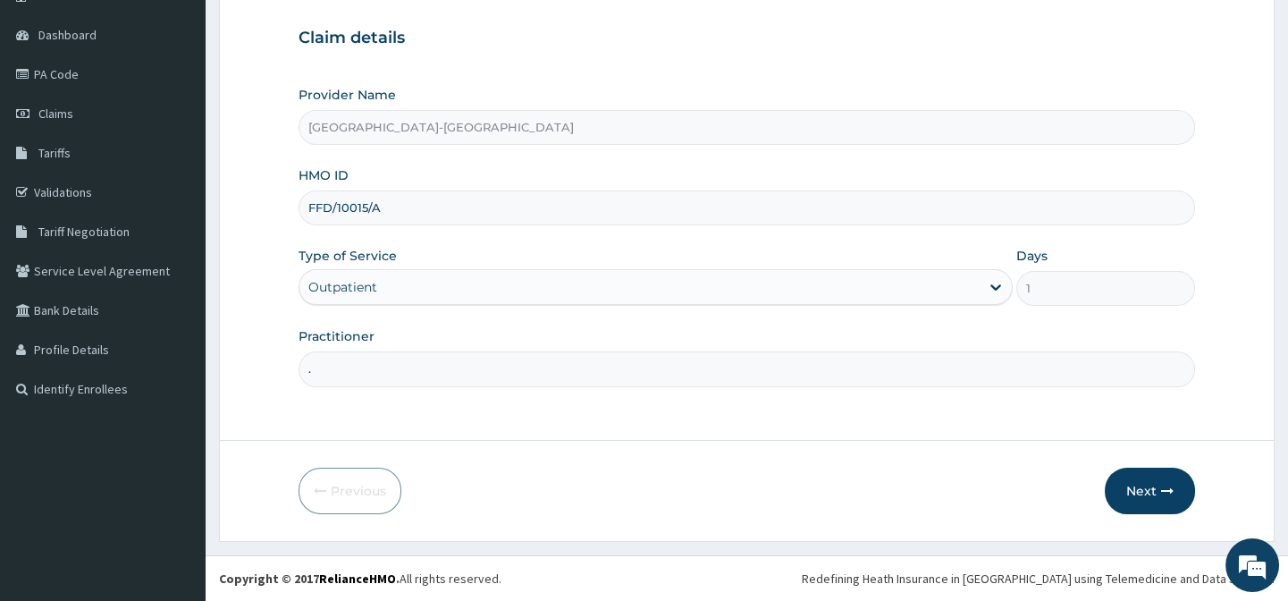
type input "."
click at [987, 506] on div "Previous Next" at bounding box center [747, 490] width 896 height 46
click at [1136, 475] on button "Next" at bounding box center [1150, 490] width 90 height 46
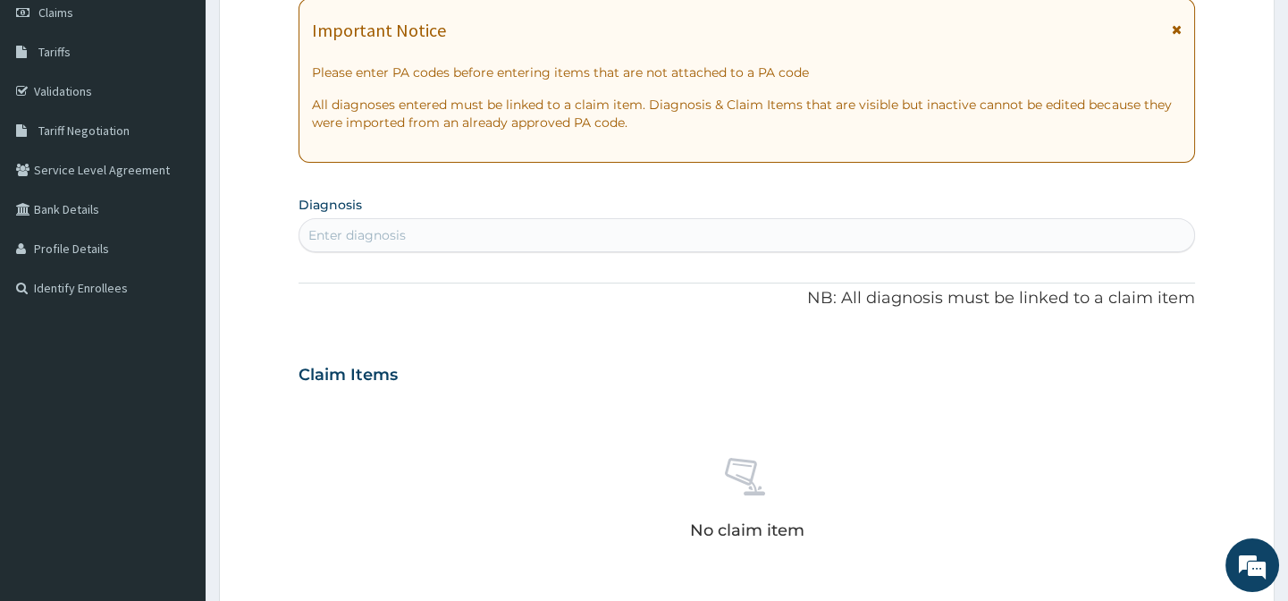
scroll to position [484, 0]
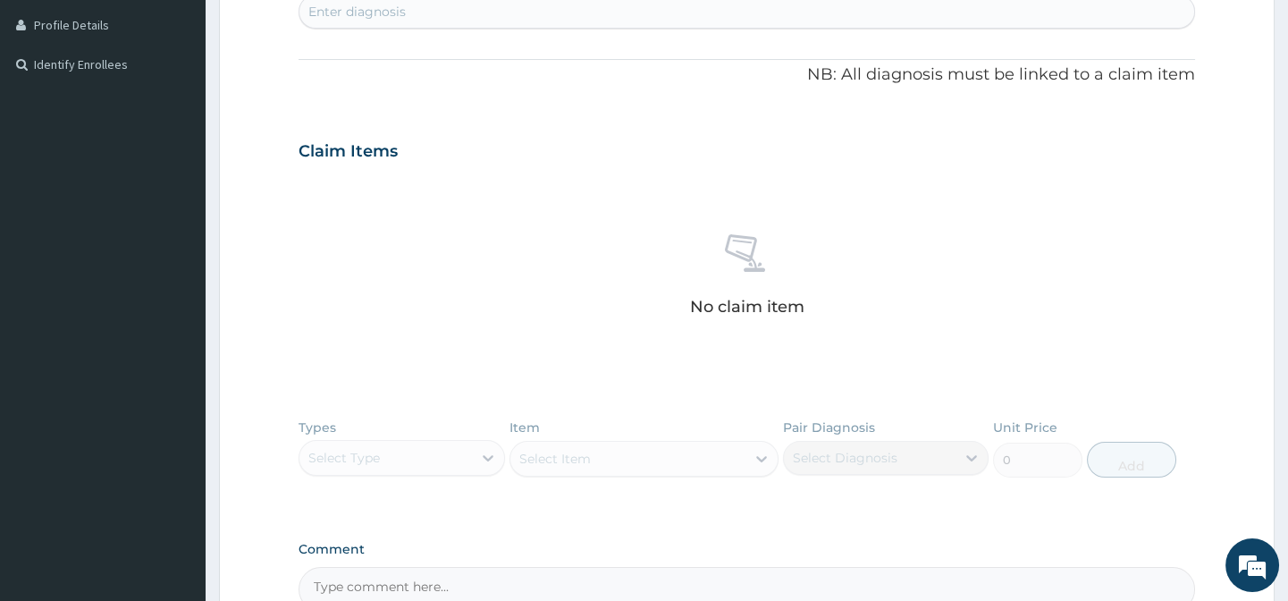
click at [375, 456] on div "Types Select Type Item Select Item Pair Diagnosis Select Diagnosis Unit Price 0…" at bounding box center [747, 461] width 896 height 104
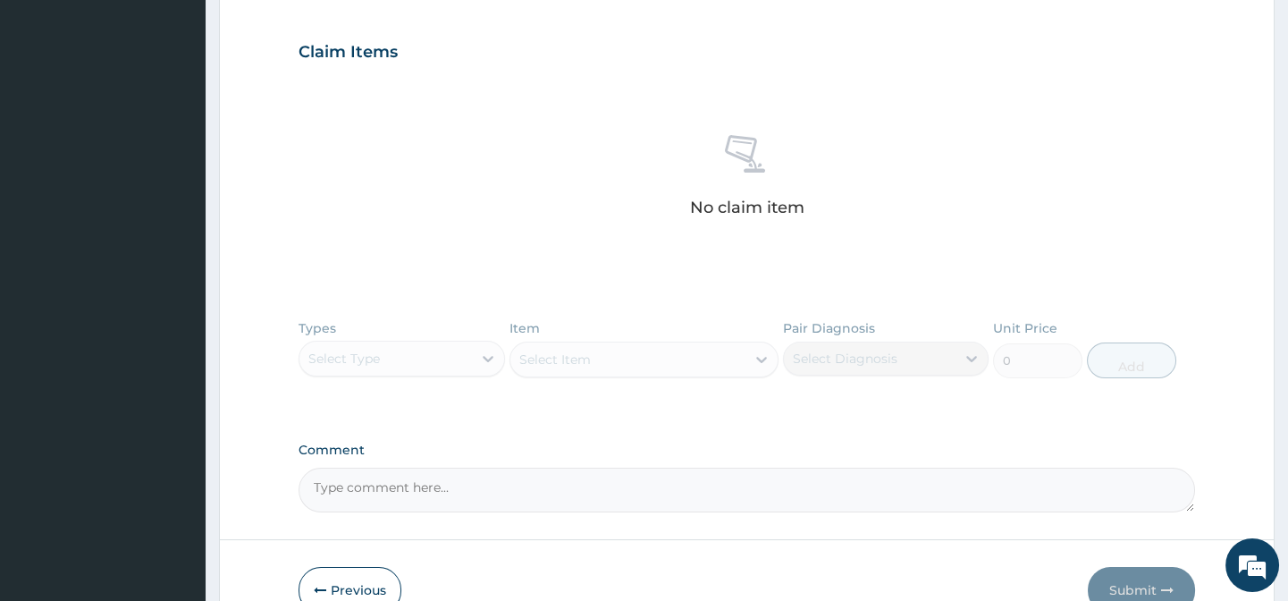
scroll to position [682, 0]
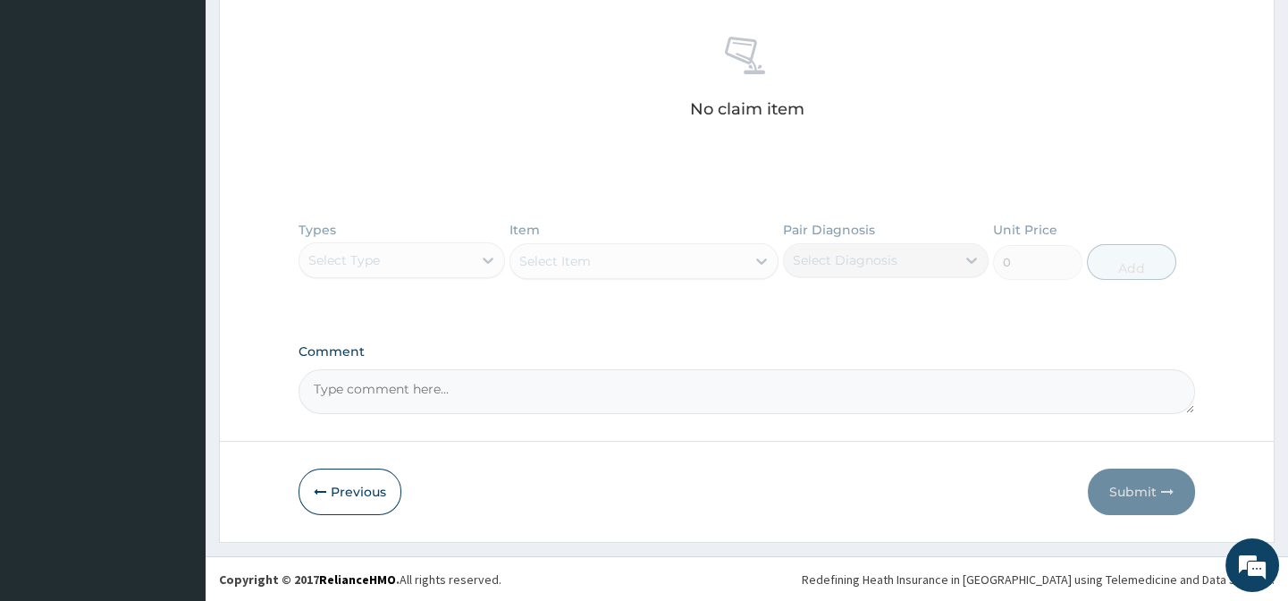
click at [358, 391] on textarea "Comment" at bounding box center [747, 391] width 896 height 45
paste textarea "PA/ED8E77"
type textarea "PA/ED8E77"
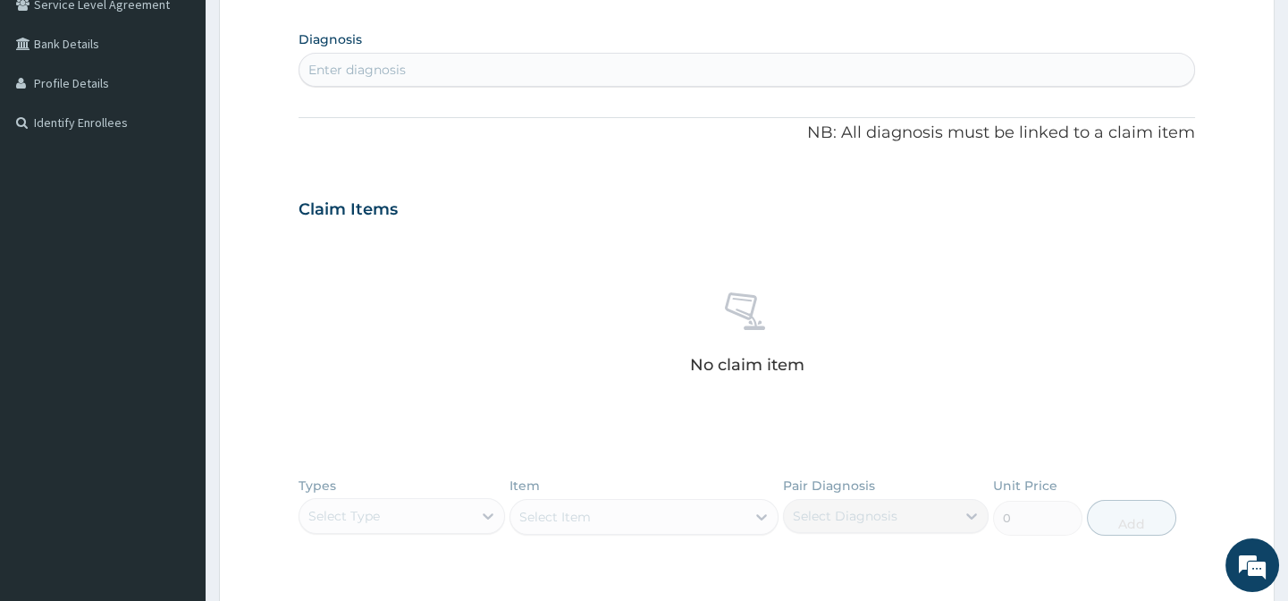
scroll to position [358, 0]
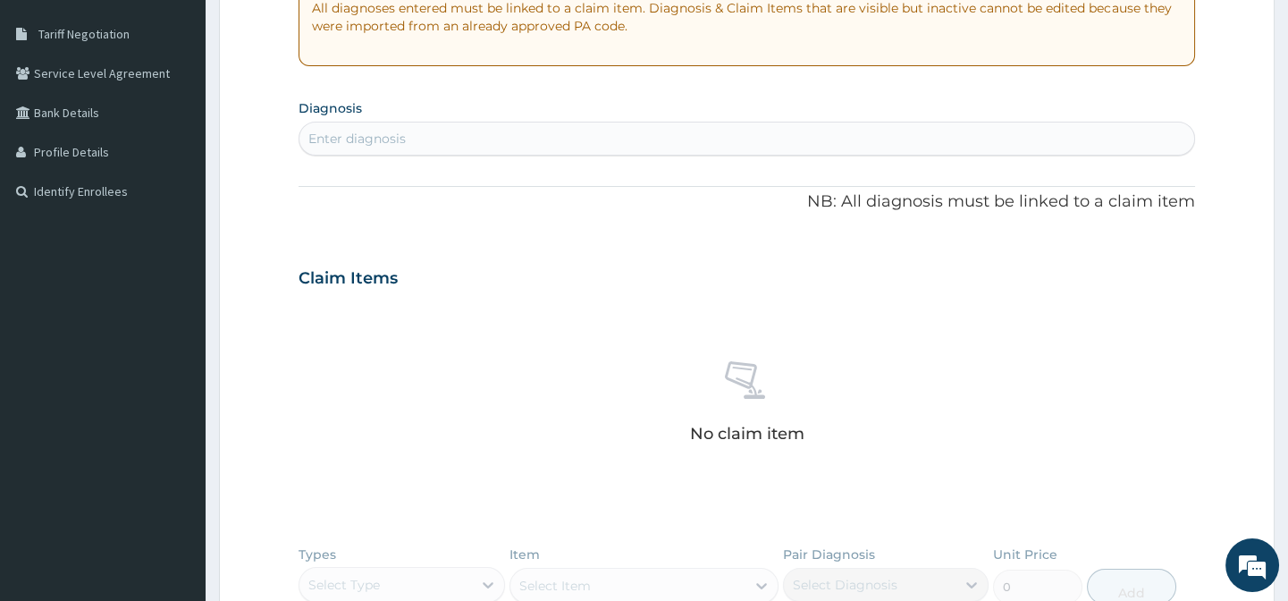
click at [389, 130] on div "Enter diagnosis" at bounding box center [356, 139] width 97 height 18
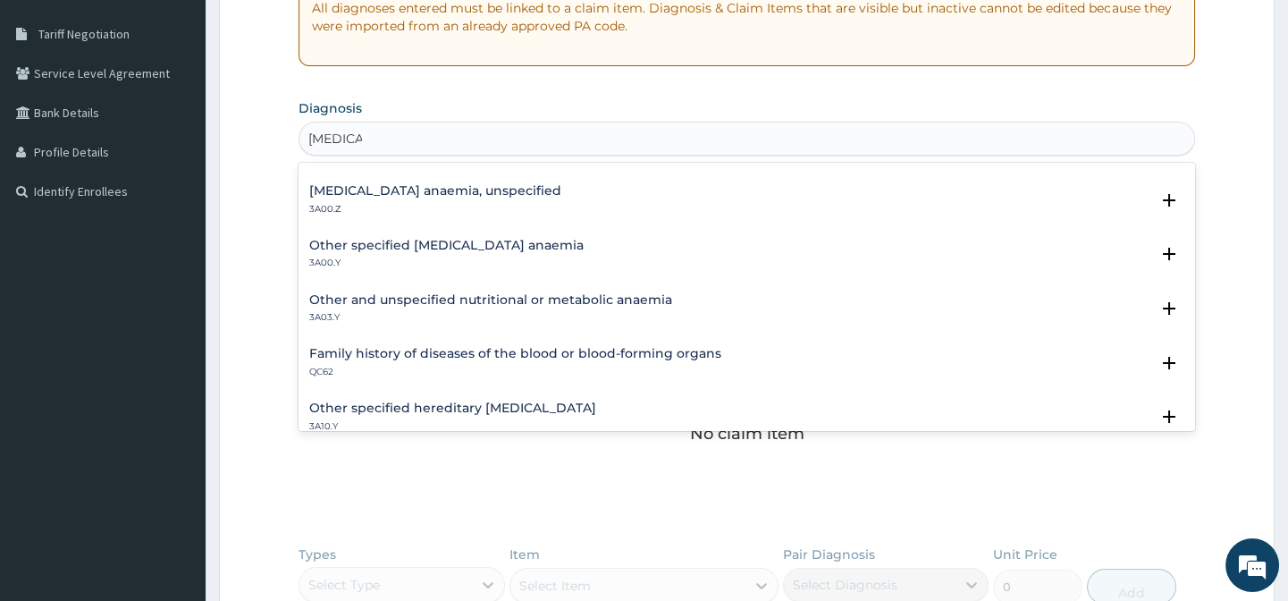
scroll to position [894, 0]
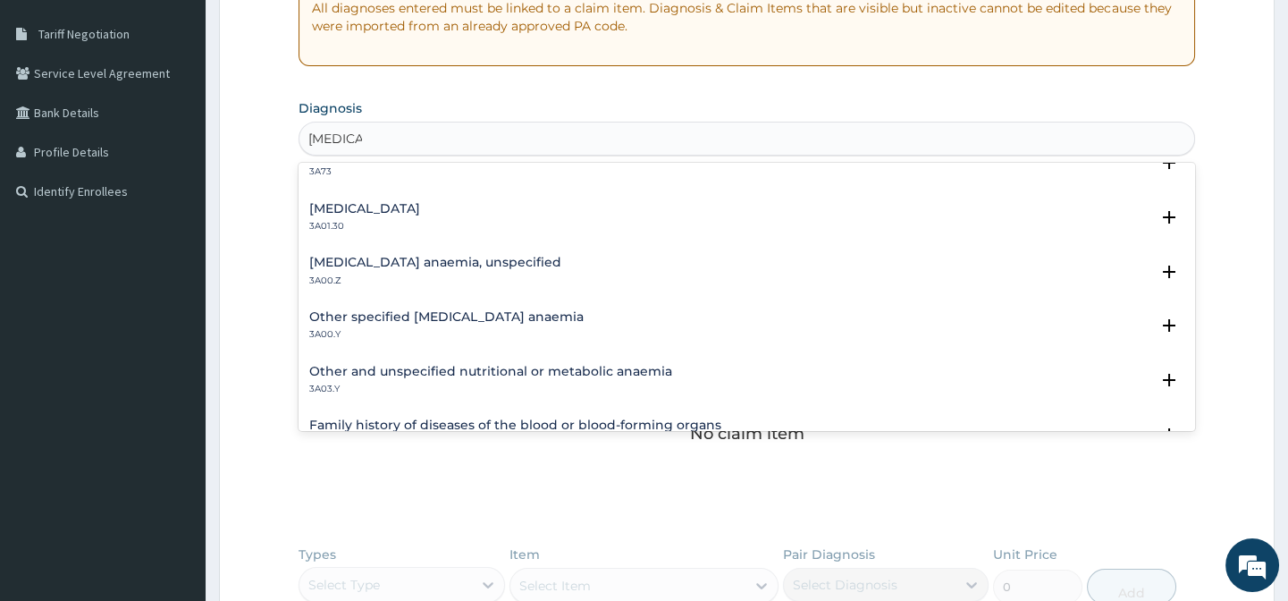
click at [329, 139] on input "ANEMIA" at bounding box center [335, 139] width 54 height 18
type input "ANAEMIA"
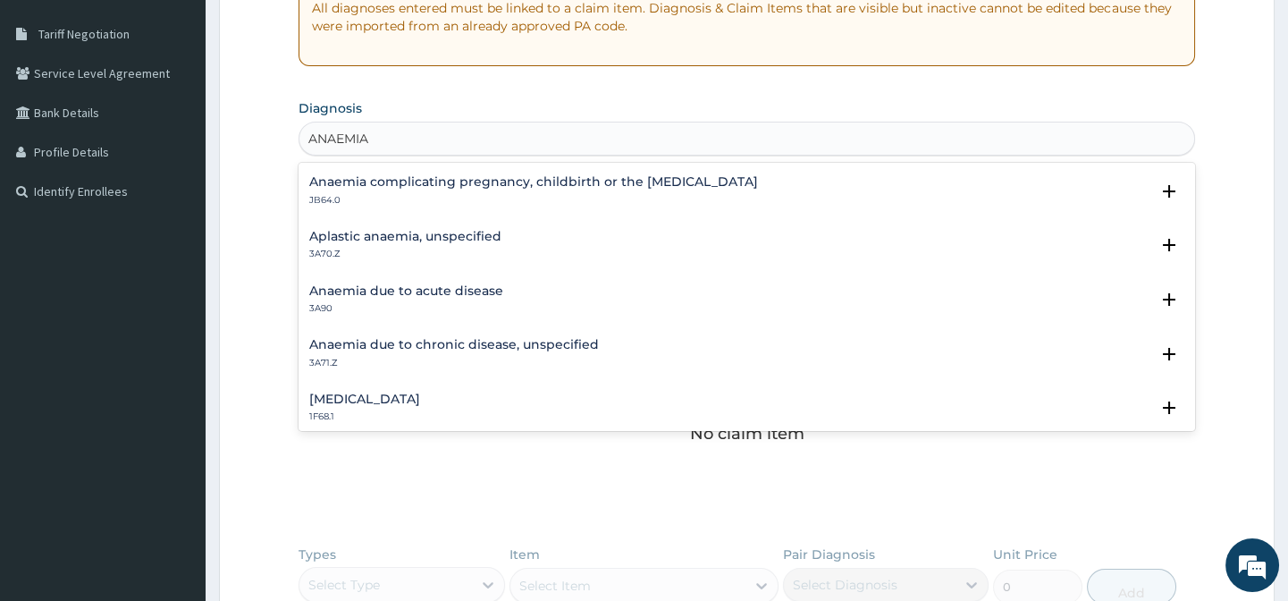
scroll to position [162, 0]
click at [387, 240] on h4 "Aplastic anaemia, unspecified" at bounding box center [405, 235] width 192 height 13
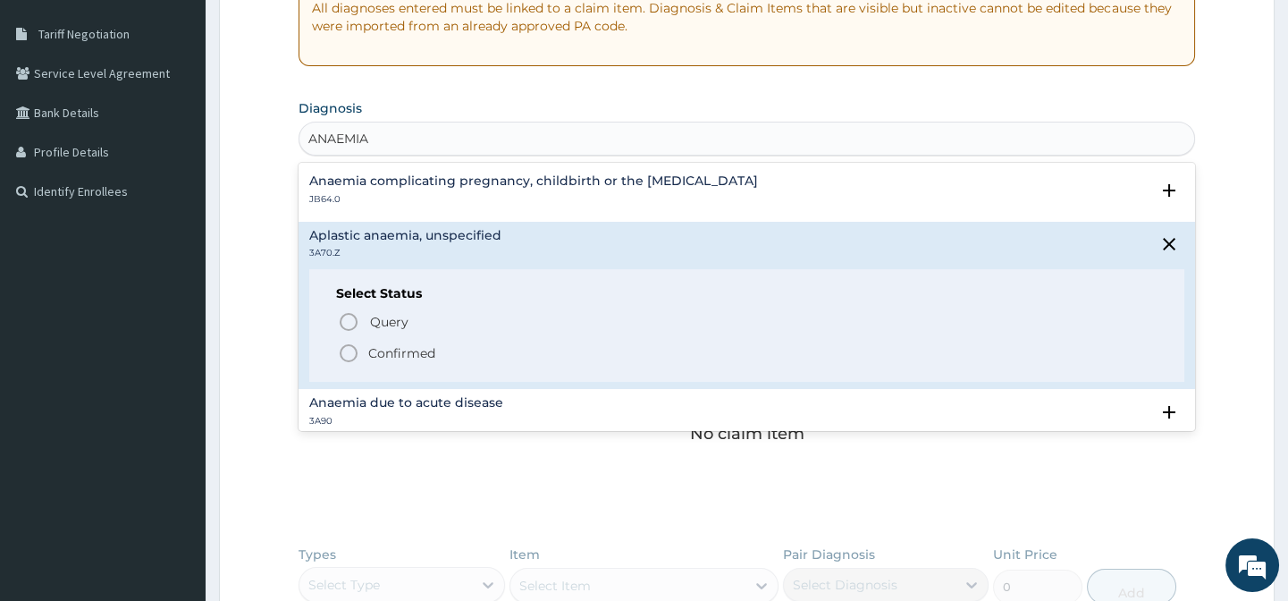
click at [349, 349] on icon "status option filled" at bounding box center [348, 352] width 21 height 21
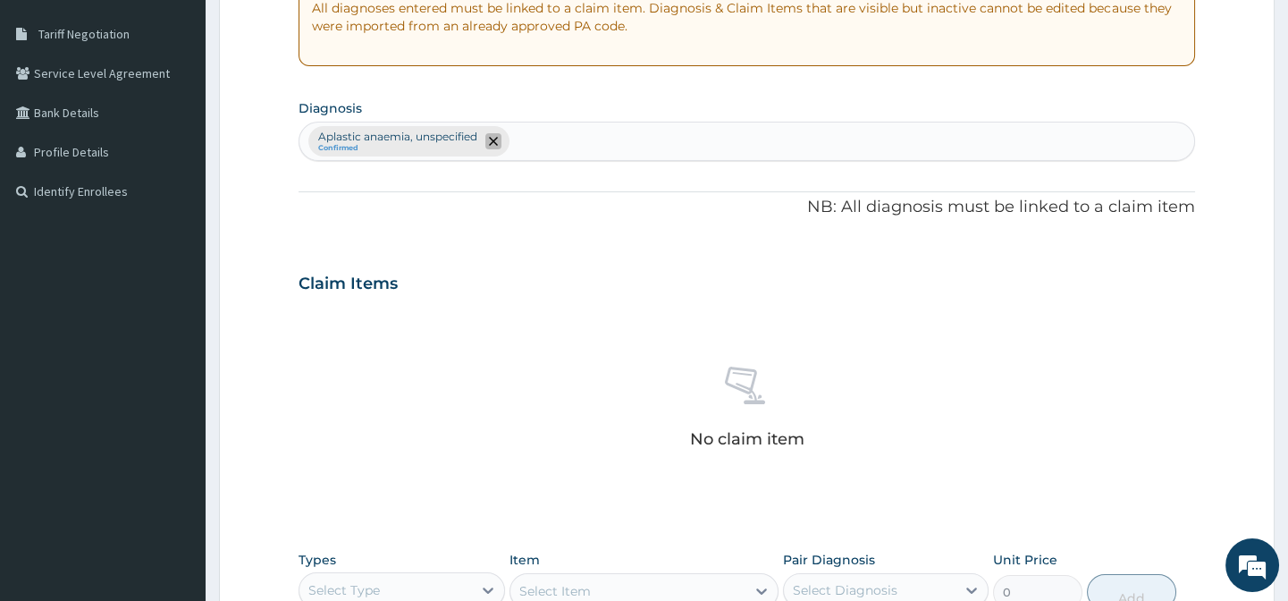
click at [493, 139] on icon "remove selection option" at bounding box center [493, 141] width 9 height 9
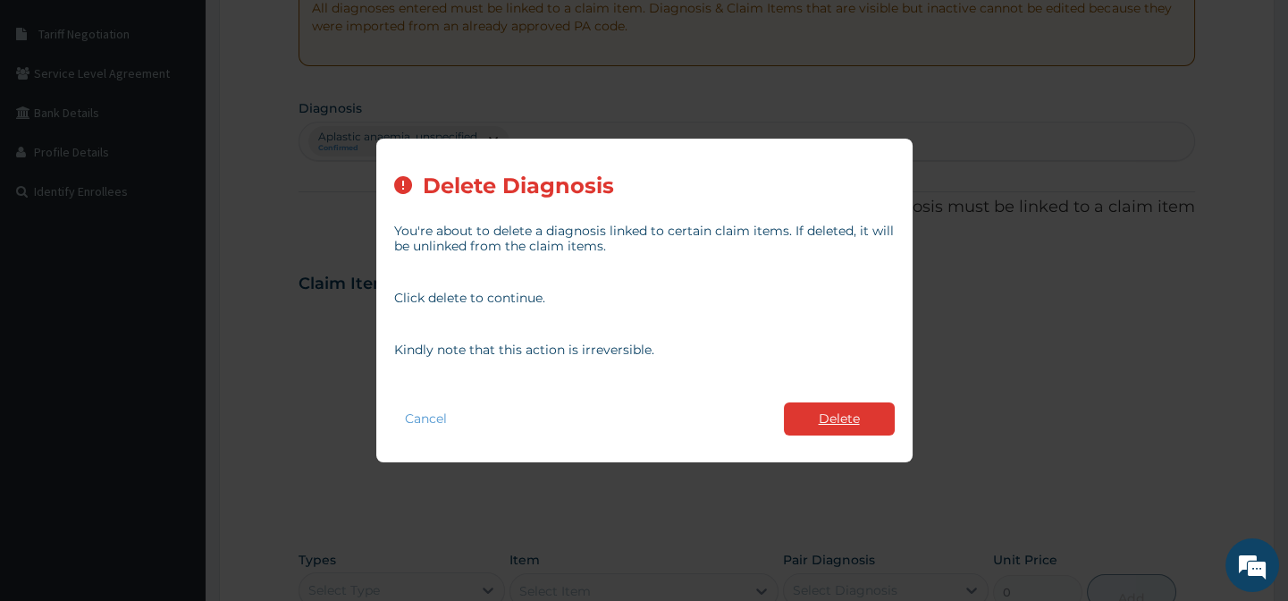
click at [821, 414] on button "Delete" at bounding box center [839, 418] width 111 height 33
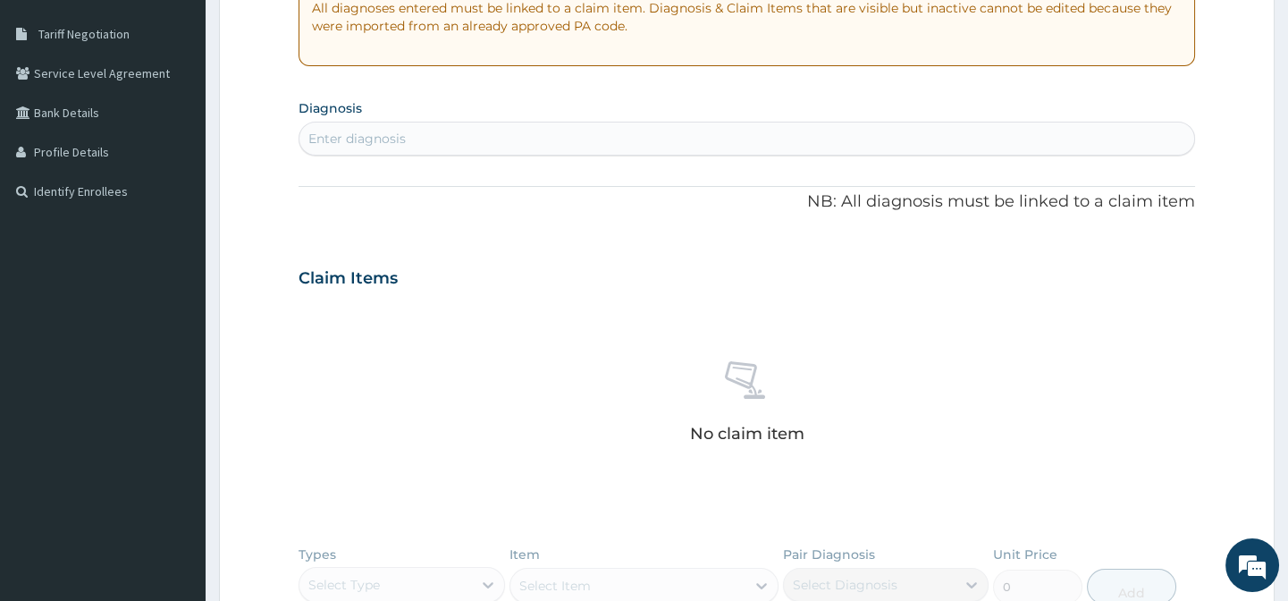
click at [397, 142] on div "Enter diagnosis" at bounding box center [356, 139] width 97 height 18
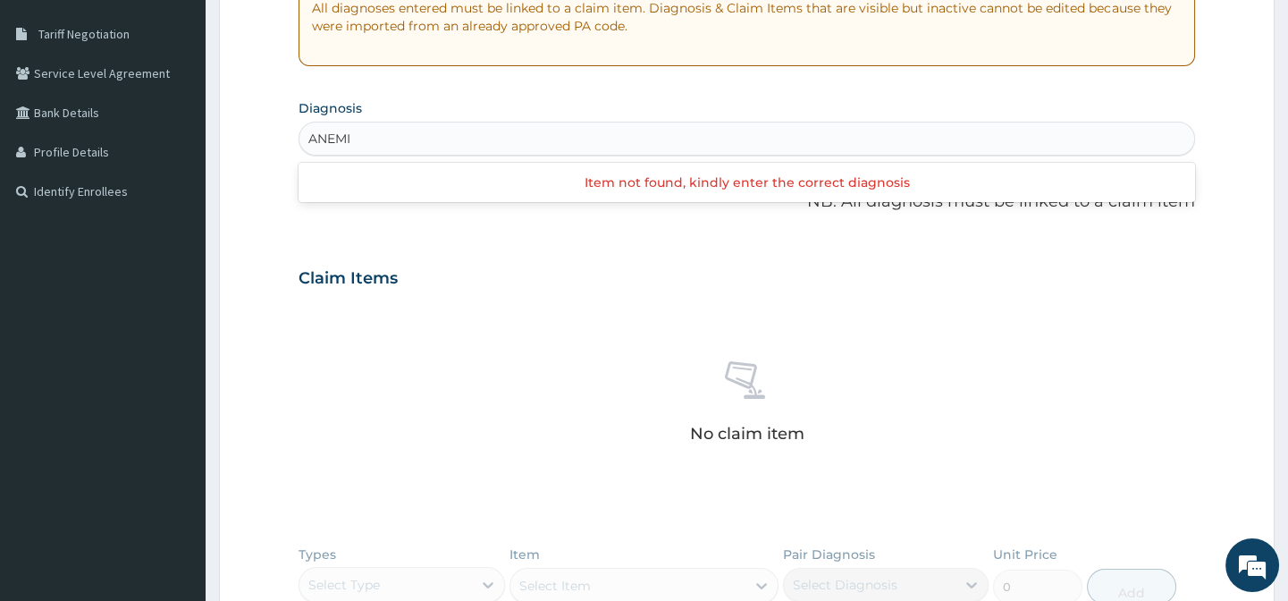
type input "ANEMIA"
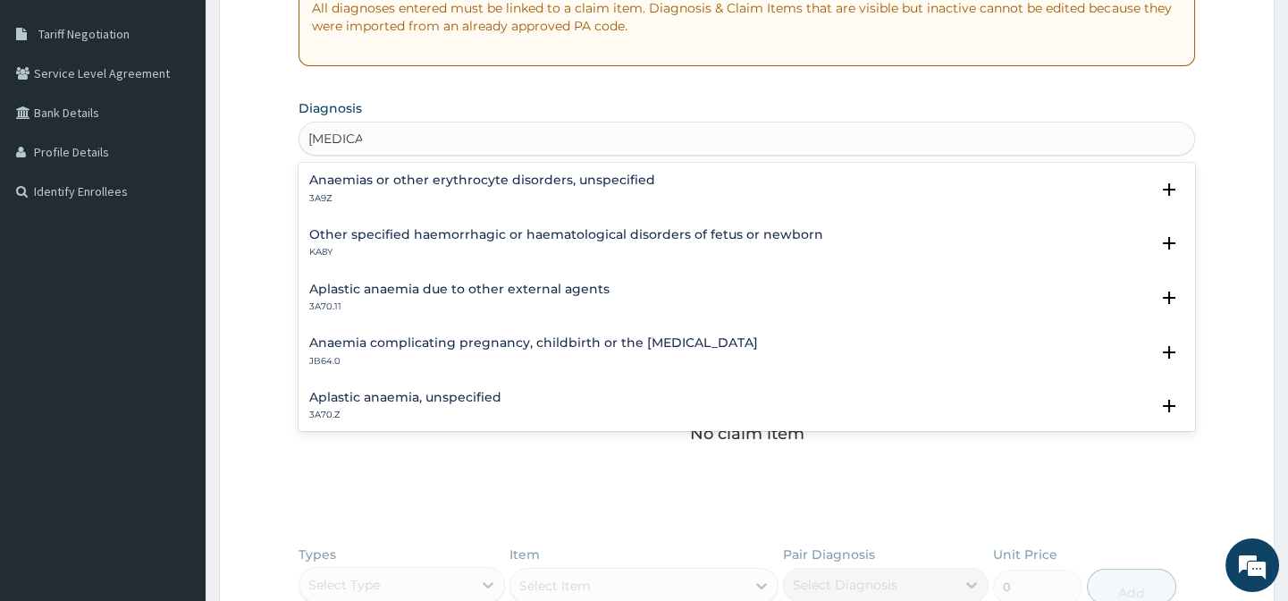
click at [390, 185] on h4 "Anaemias or other erythrocyte disorders, unspecified" at bounding box center [482, 179] width 346 height 13
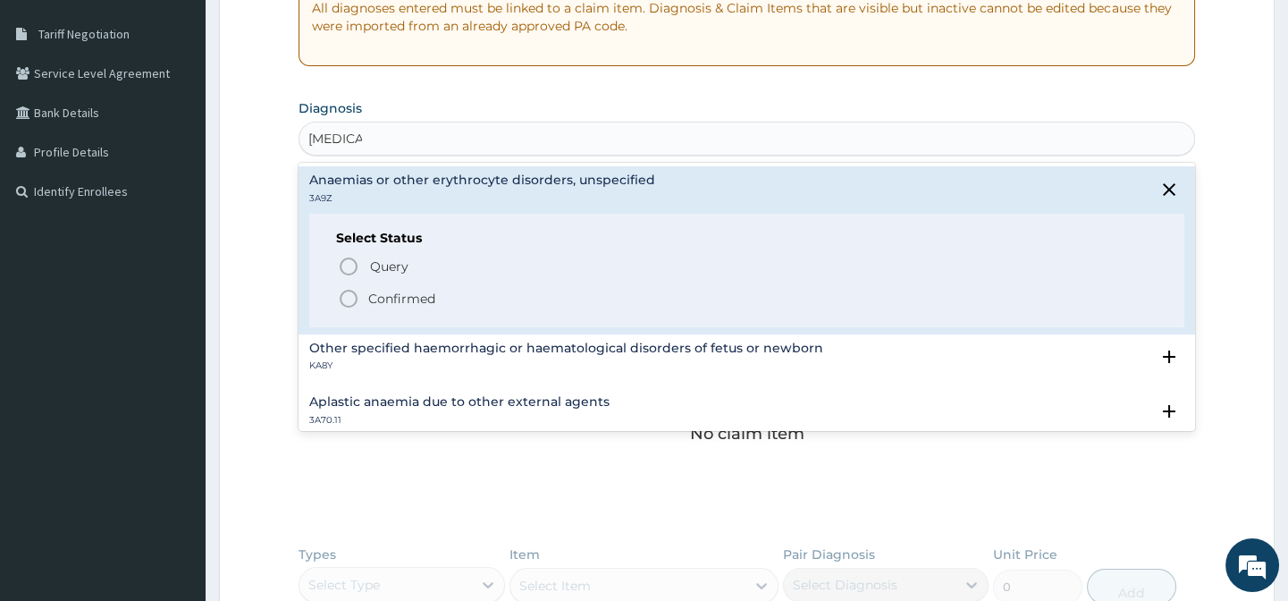
click at [347, 299] on icon "status option filled" at bounding box center [348, 298] width 21 height 21
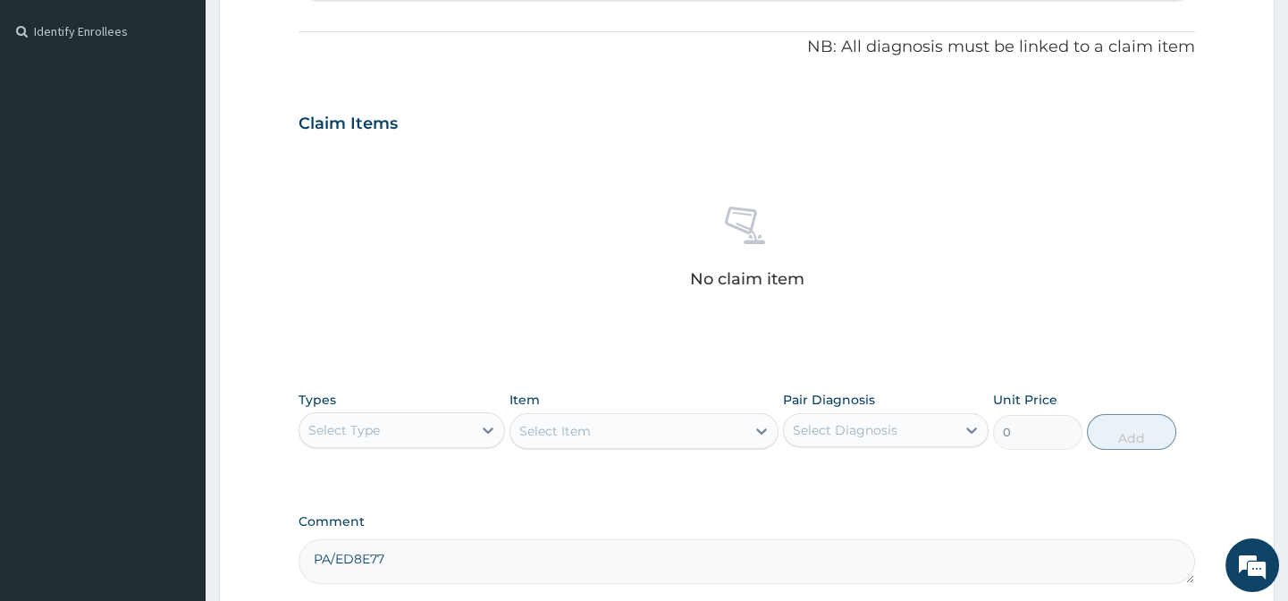
scroll to position [687, 0]
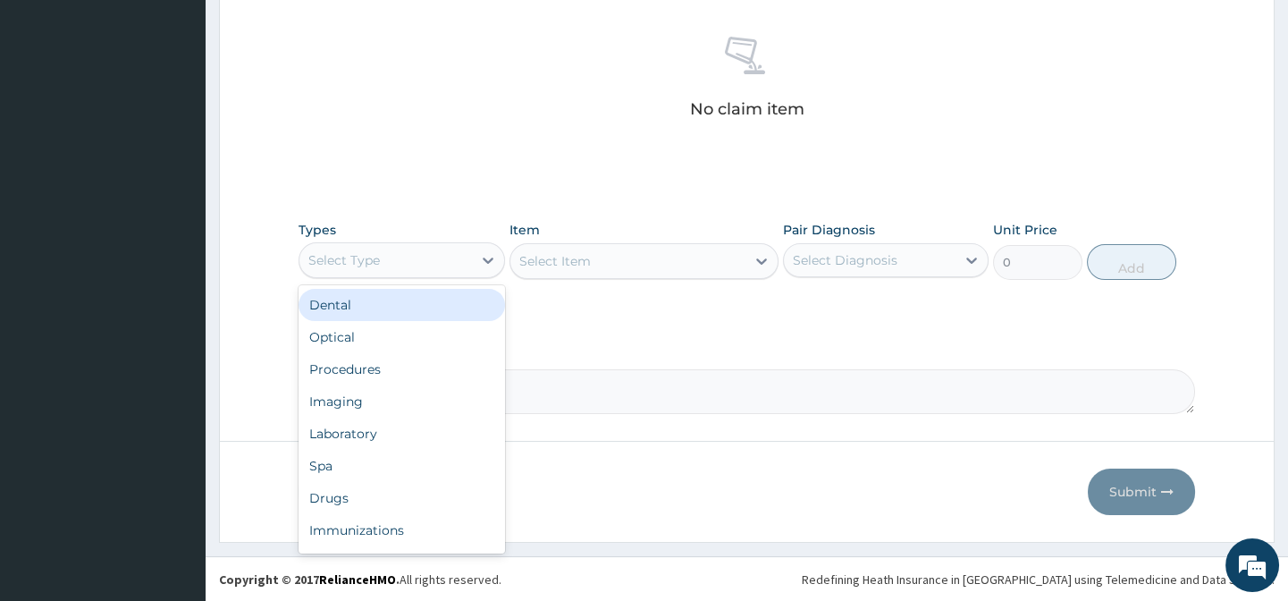
click at [408, 264] on div "Select Type" at bounding box center [385, 260] width 172 height 29
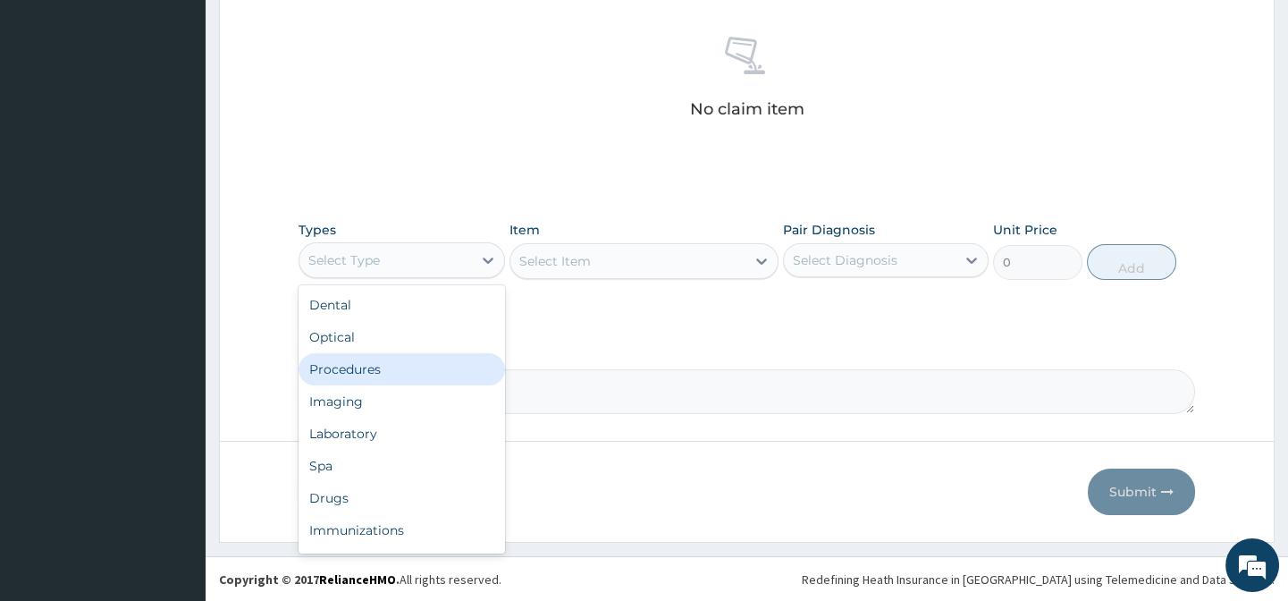
click at [380, 371] on div "Procedures" at bounding box center [402, 369] width 206 height 32
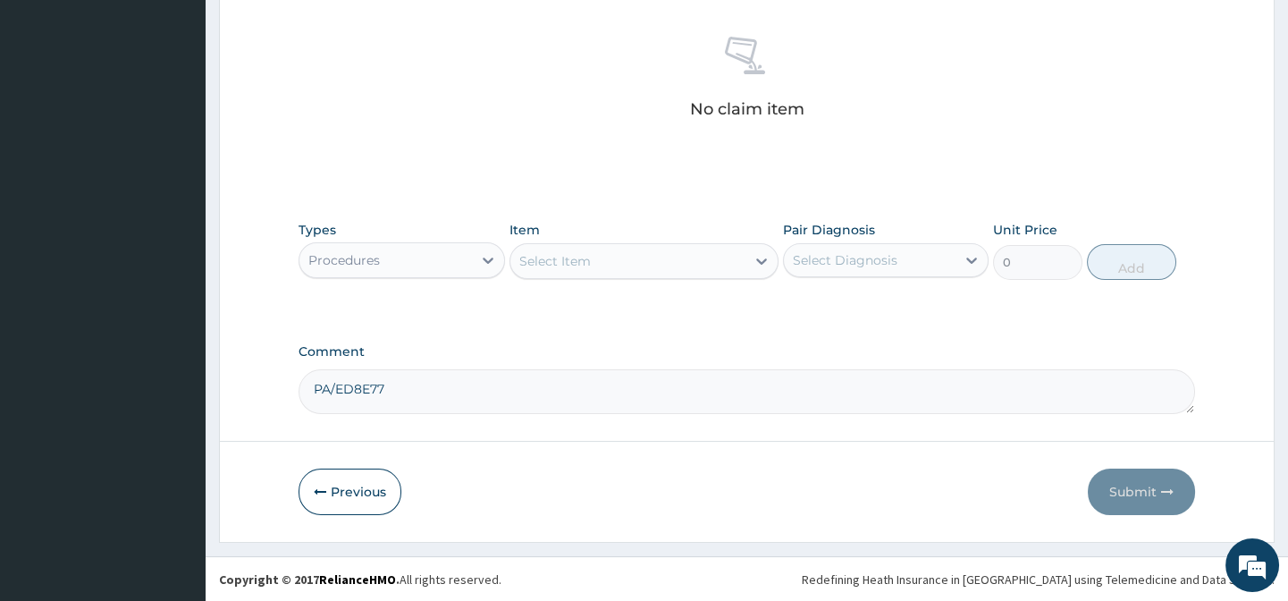
click at [621, 273] on div "Select Item" at bounding box center [627, 261] width 235 height 29
paste input "Haematolog"
type input "Haematolog"
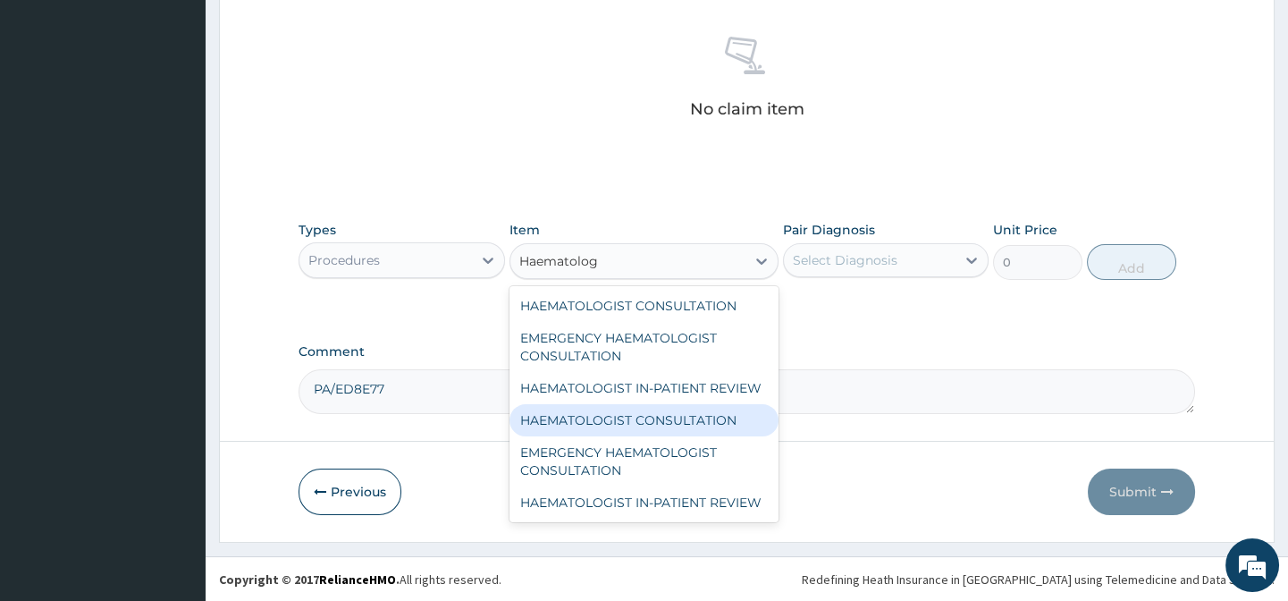
click at [687, 420] on div "HAEMATOLOGIST CONSULTATION" at bounding box center [643, 420] width 269 height 32
type input "62500"
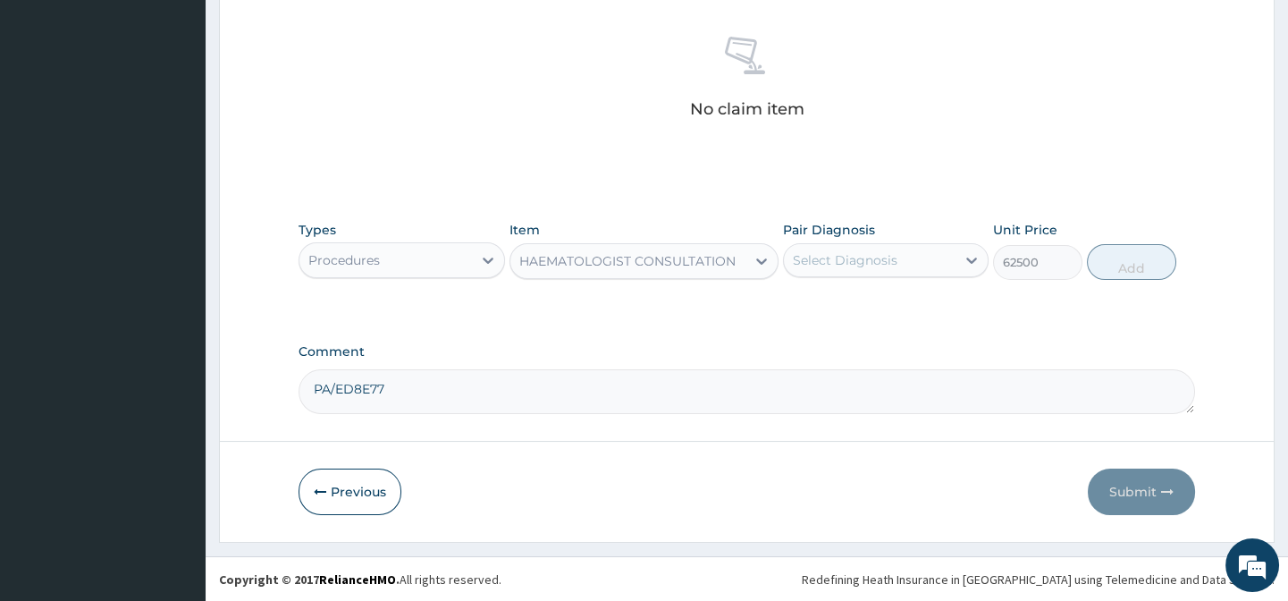
click at [930, 260] on div "Select Diagnosis" at bounding box center [870, 260] width 172 height 29
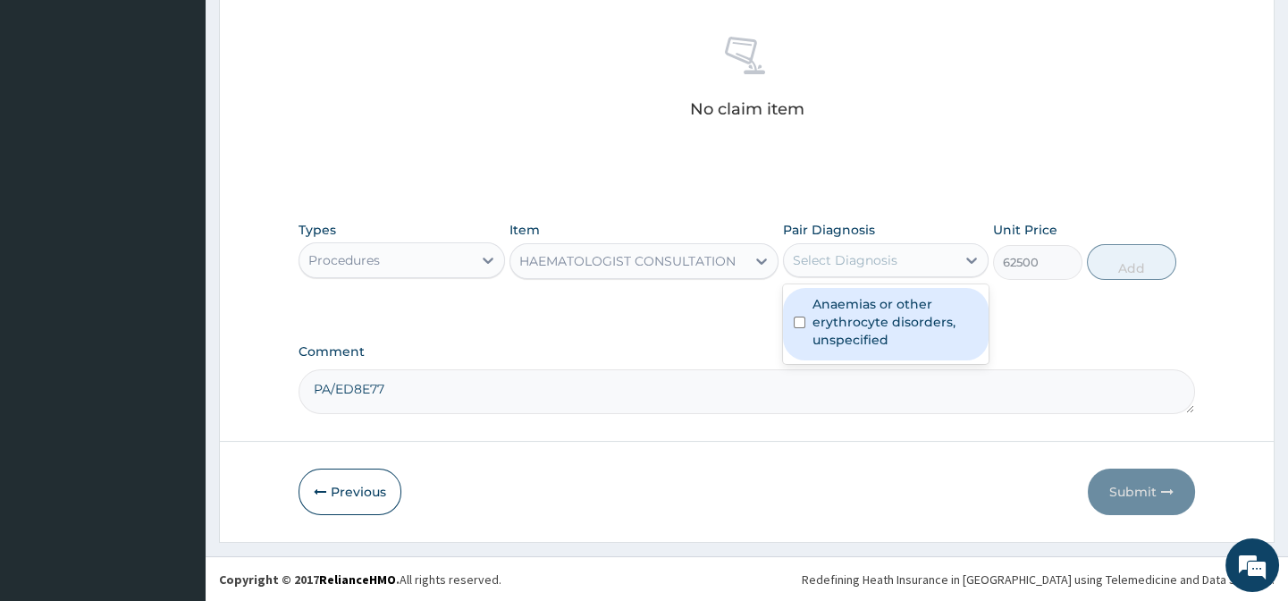
click at [953, 310] on label "Anaemias or other erythrocyte disorders, unspecified" at bounding box center [895, 322] width 165 height 54
checkbox input "true"
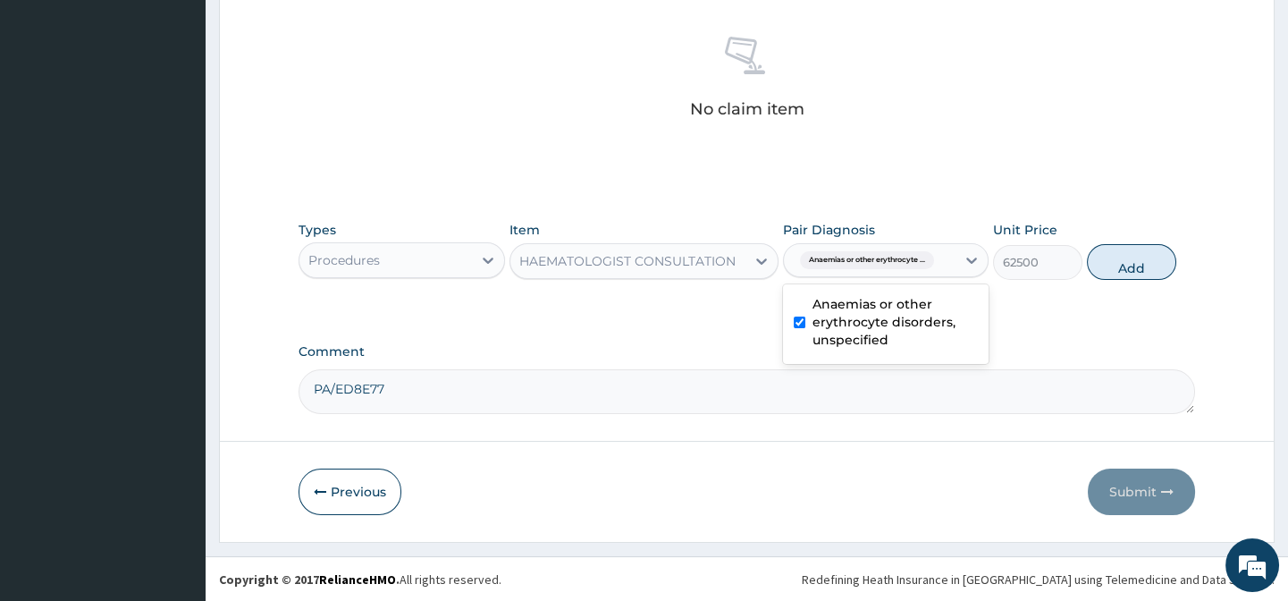
click at [1059, 301] on div "Types Procedures Item HAEMATOLOGIST CONSULTATION Pair Diagnosis option Anaemias…" at bounding box center [747, 264] width 896 height 104
click at [1124, 259] on button "Add" at bounding box center [1131, 262] width 89 height 36
type input "0"
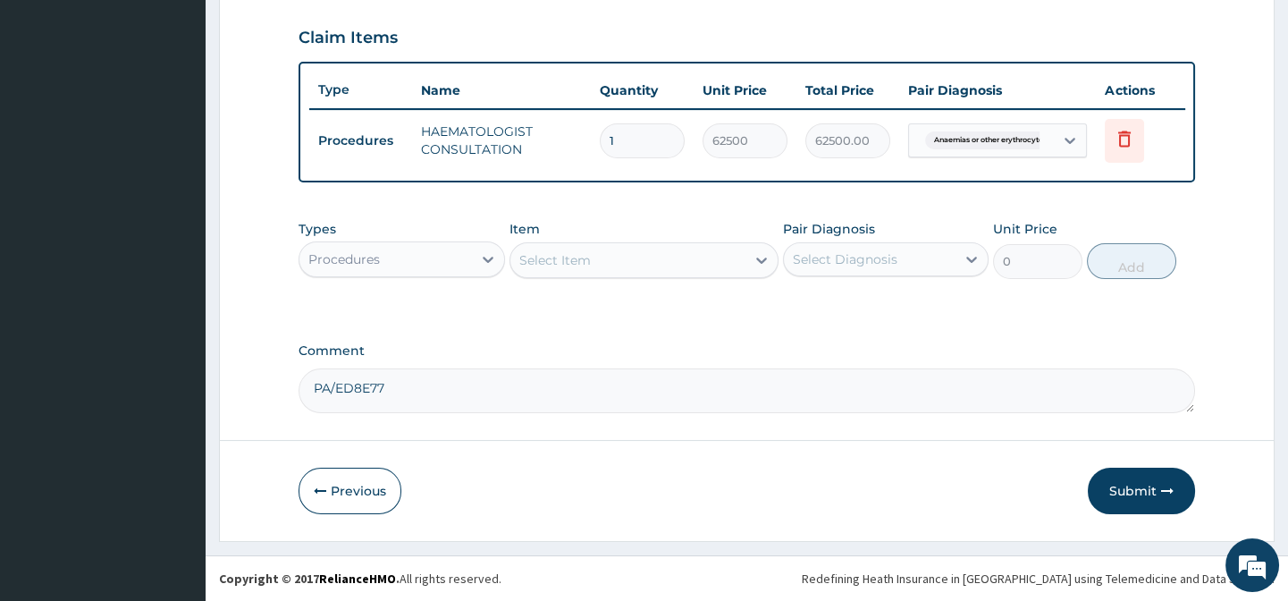
scroll to position [614, 0]
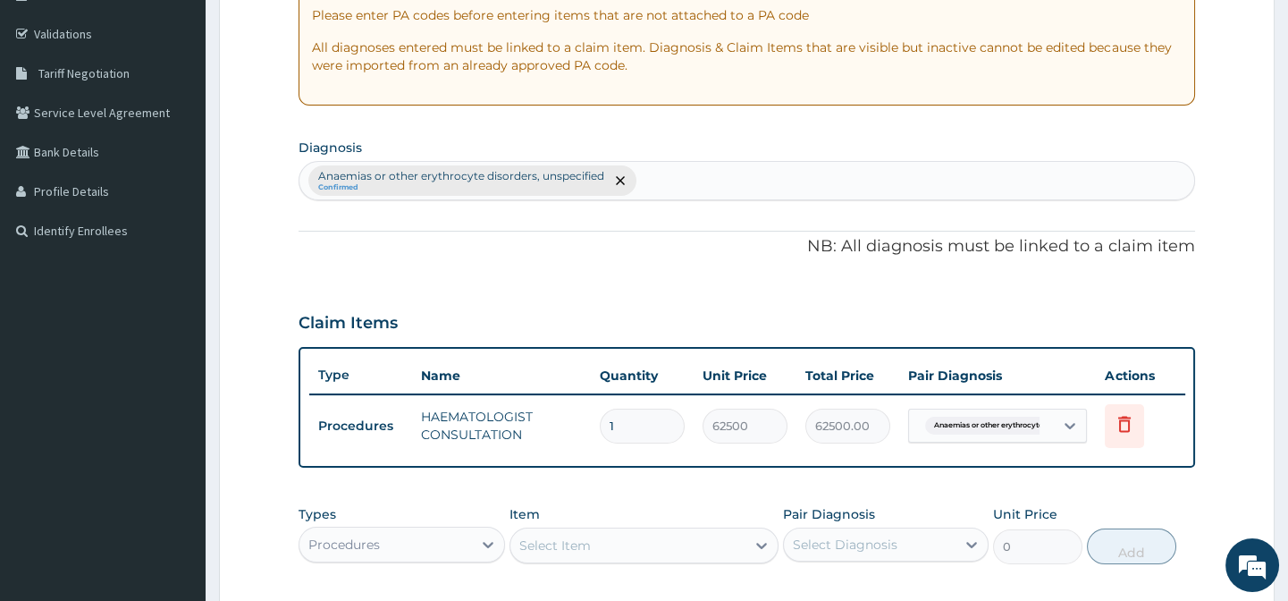
scroll to position [289, 0]
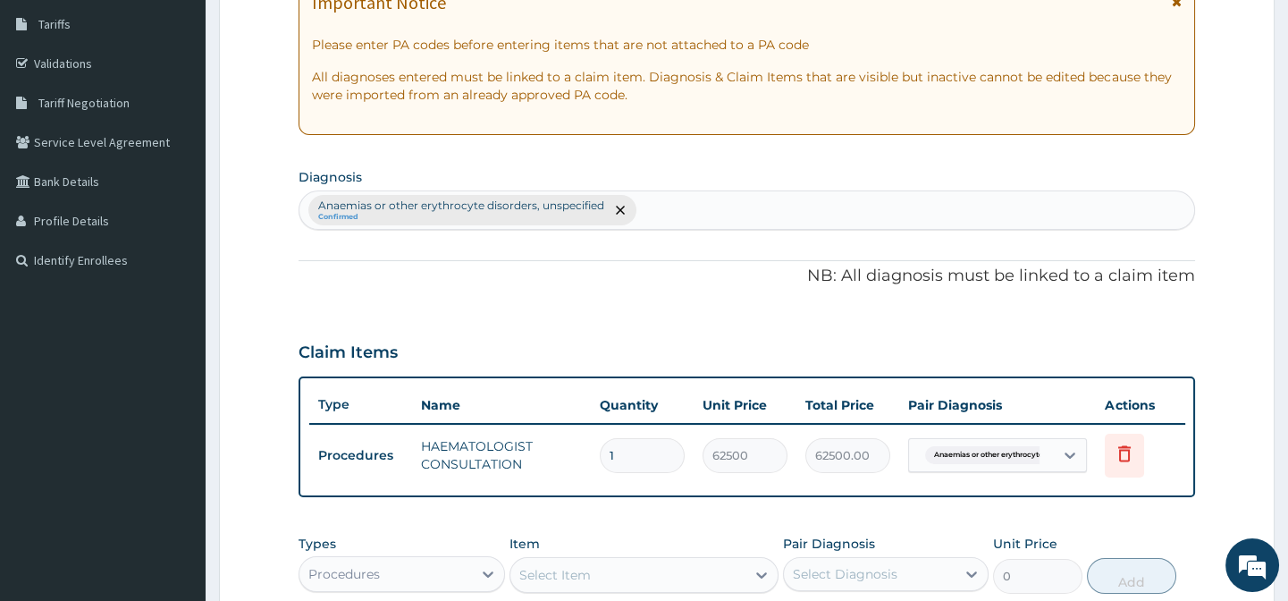
click at [674, 209] on div "Anaemias or other erythrocyte disorders, unspecified Confirmed" at bounding box center [746, 210] width 894 height 38
type input "NUTRITIONAL ANEMIA"
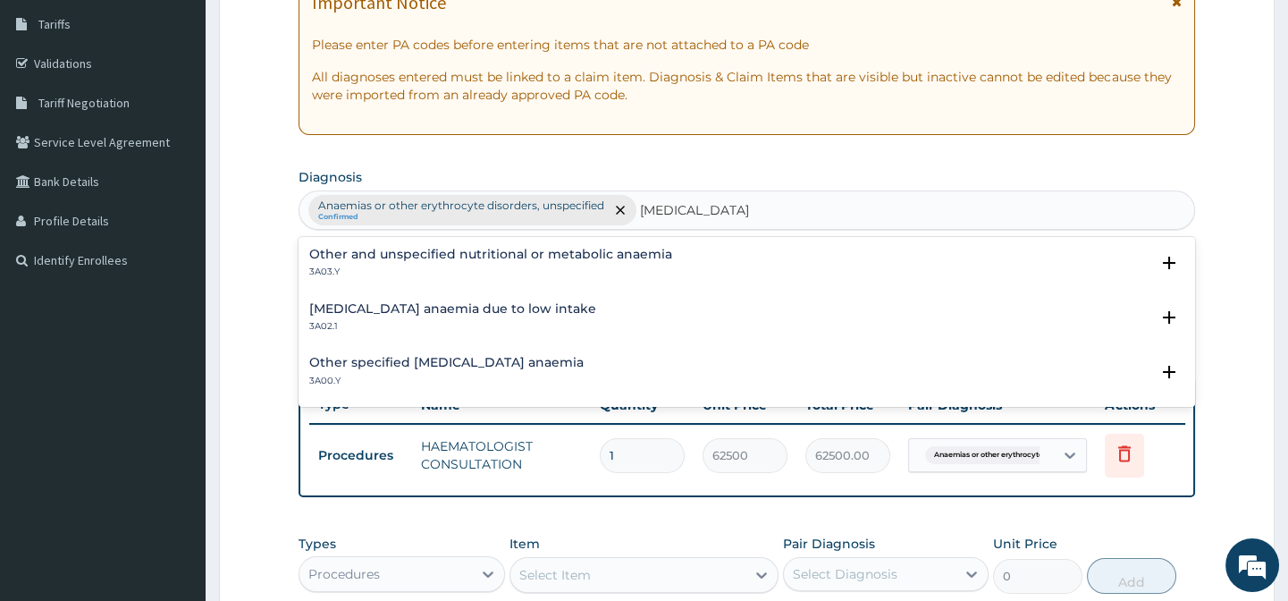
click at [456, 259] on h4 "Other and unspecified nutritional or metabolic anaemia" at bounding box center [490, 254] width 363 height 13
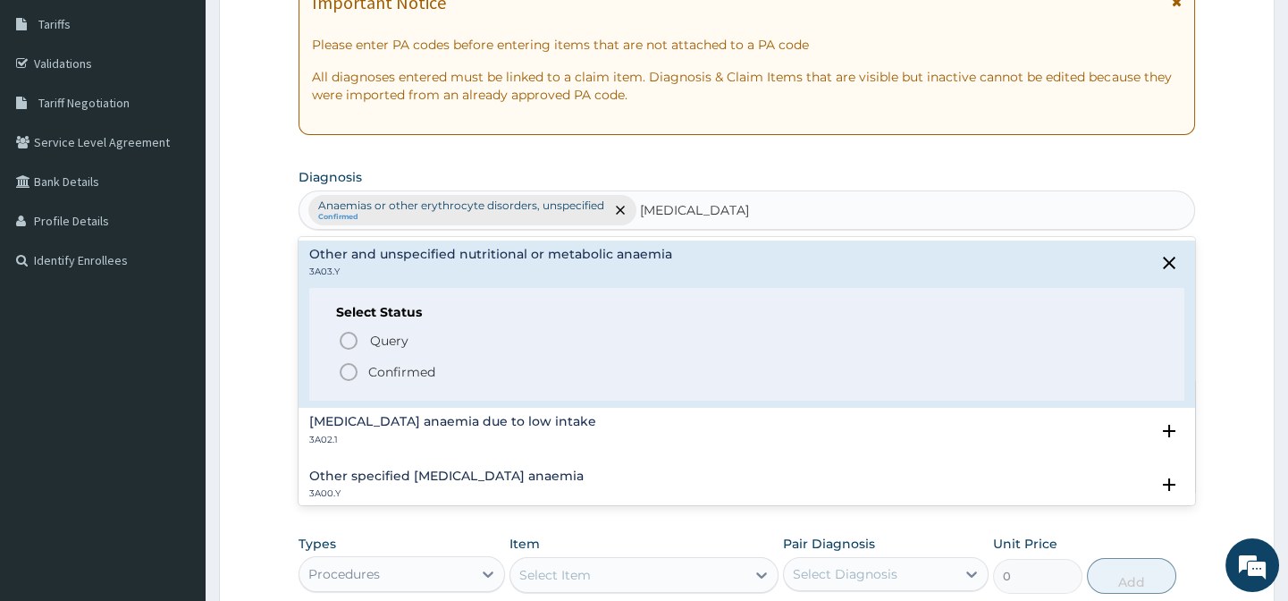
click at [350, 370] on icon "status option filled" at bounding box center [348, 371] width 21 height 21
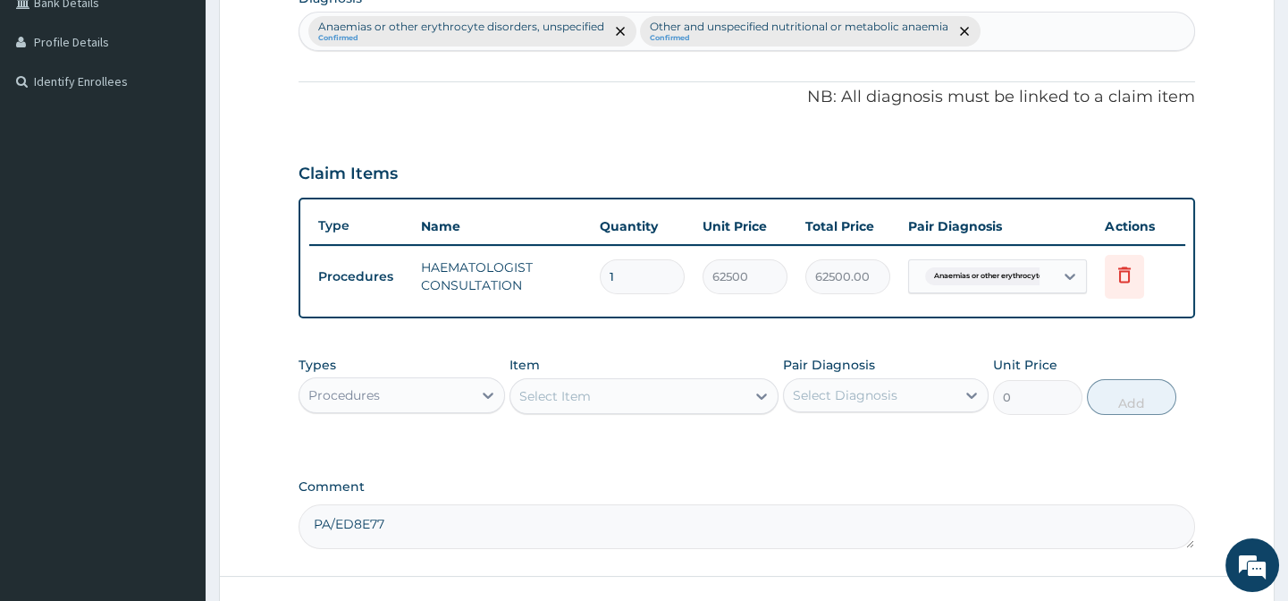
scroll to position [533, 0]
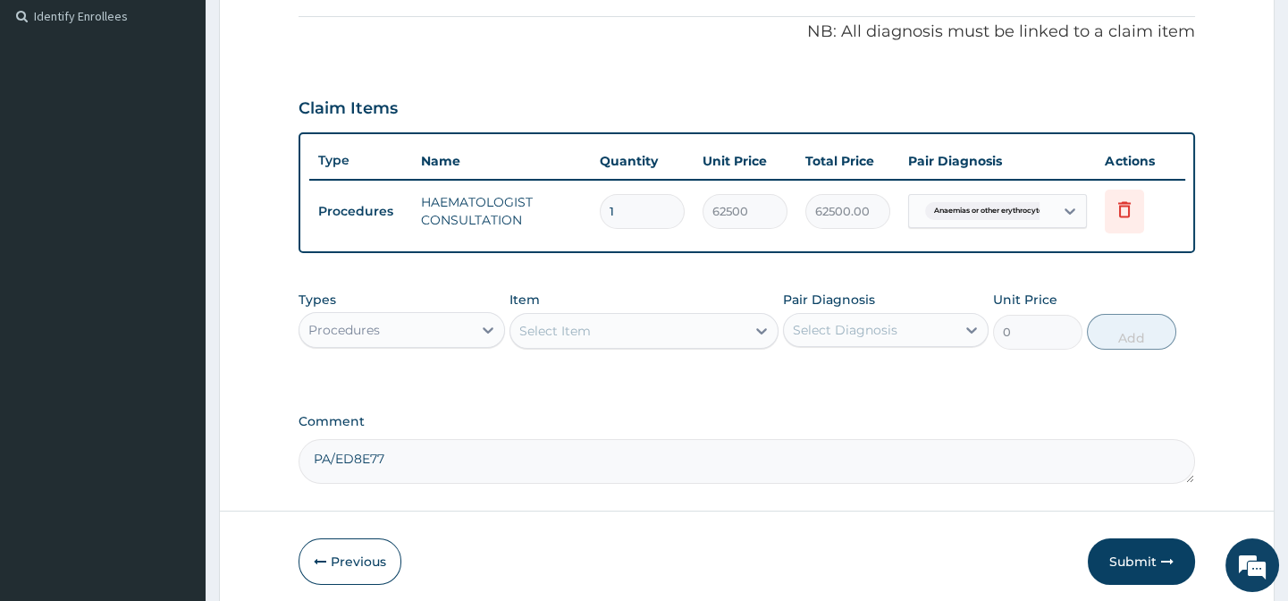
click at [1034, 206] on span "Anaemias or other erythrocyte ..." at bounding box center [992, 211] width 134 height 18
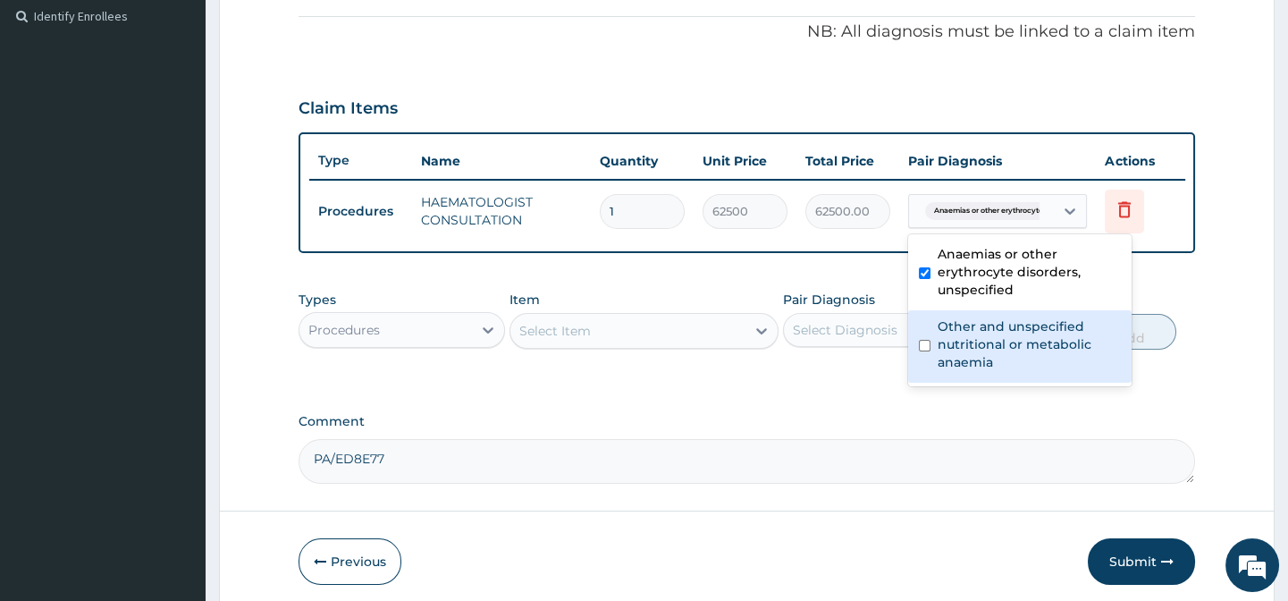
drag, startPoint x: 1004, startPoint y: 335, endPoint x: 811, endPoint y: 345, distance: 193.3
click at [1003, 335] on label "Other and unspecified nutritional or metabolic anaemia" at bounding box center [1029, 344] width 183 height 54
checkbox input "true"
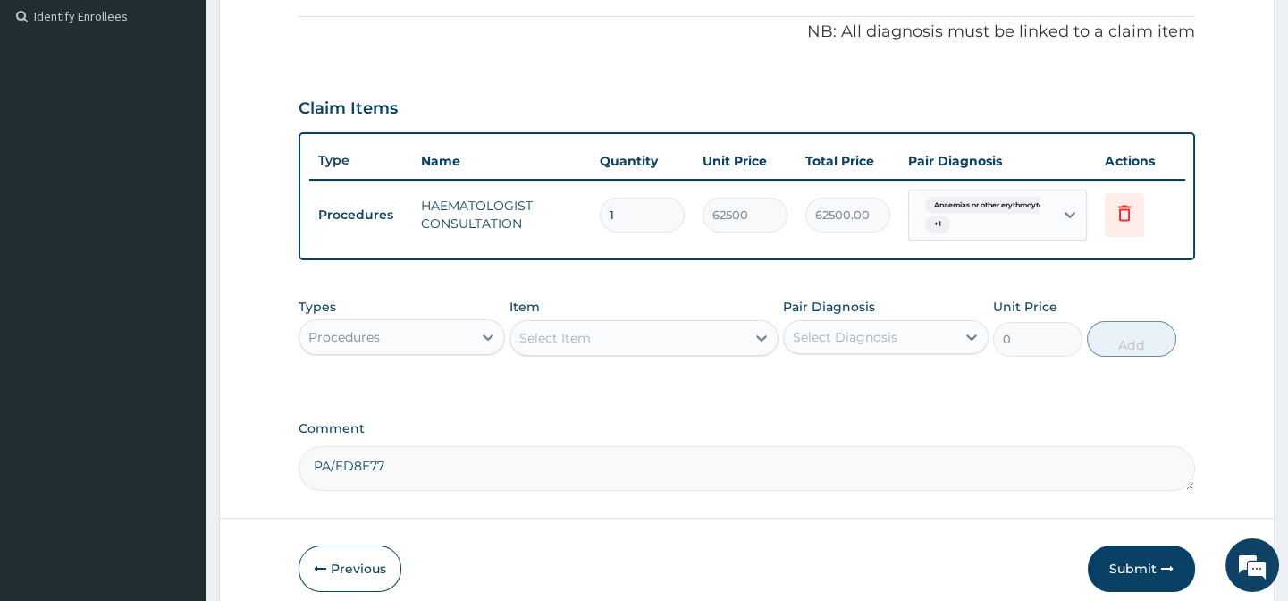
click at [608, 420] on div "PA Code / Prescription Code Enter Code(Secondary Care Only) Encounter Date DD-M…" at bounding box center [747, 64] width 896 height 853
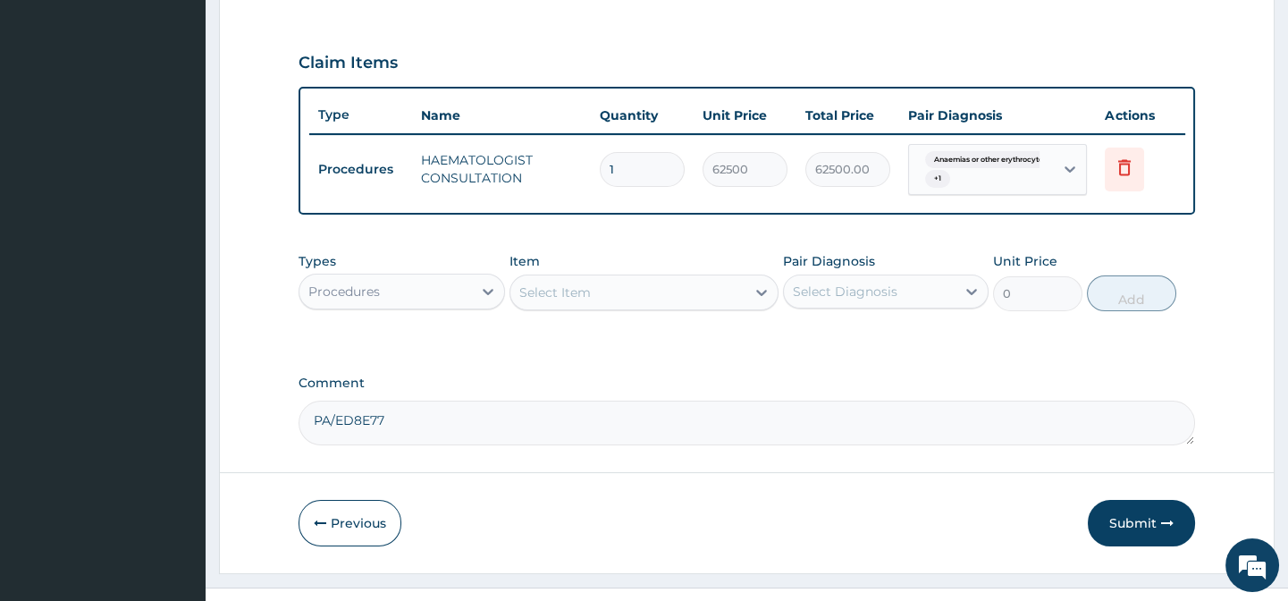
scroll to position [621, 0]
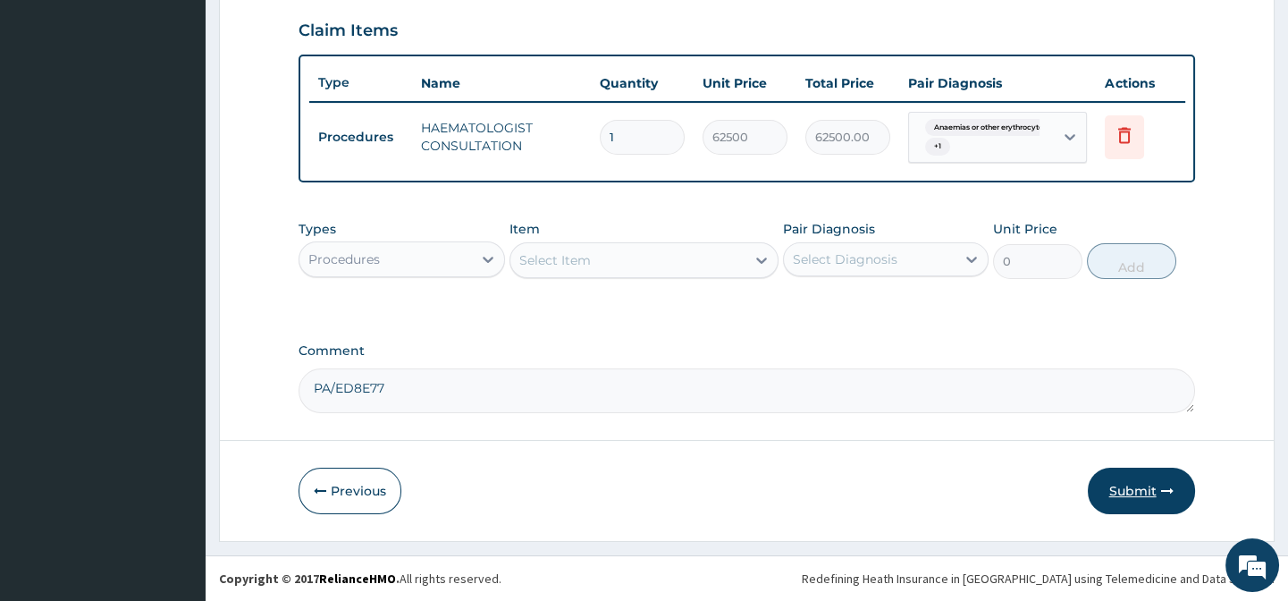
click at [1117, 501] on button "Submit" at bounding box center [1141, 490] width 107 height 46
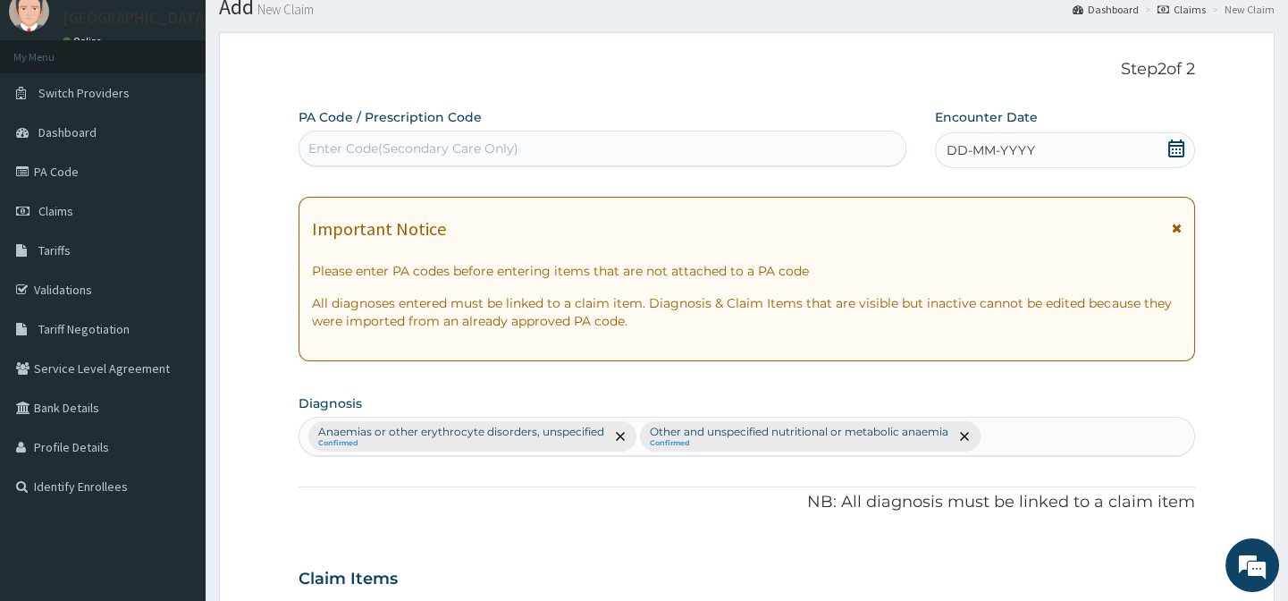
scroll to position [0, 0]
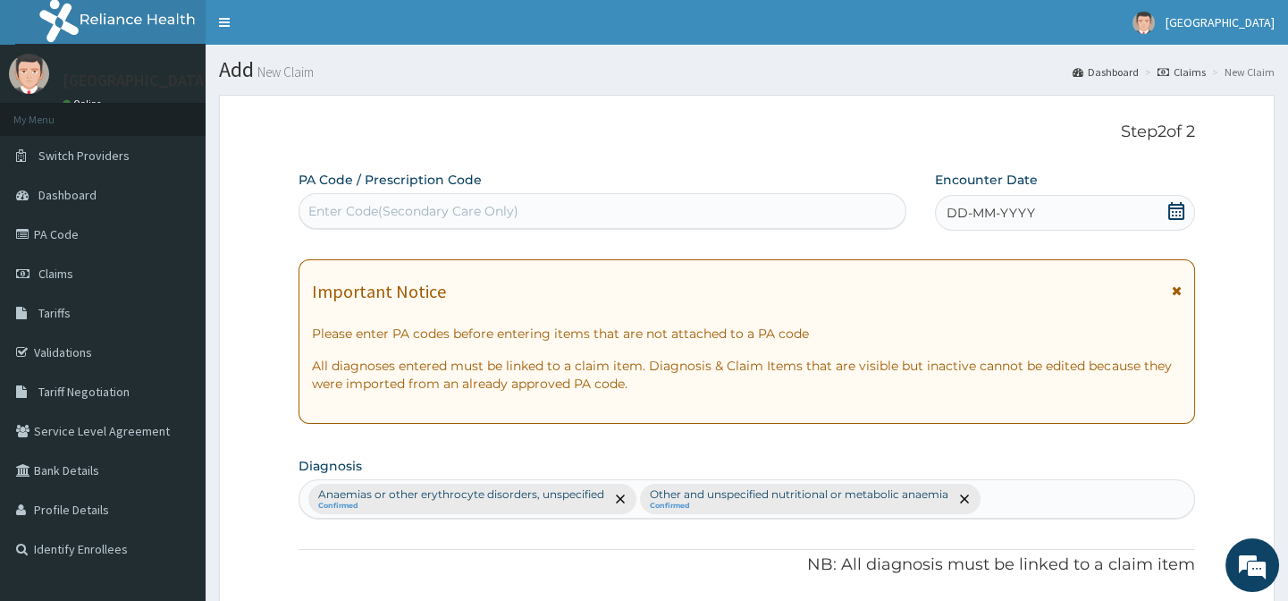
click at [992, 216] on span "DD-MM-YYYY" at bounding box center [991, 213] width 88 height 18
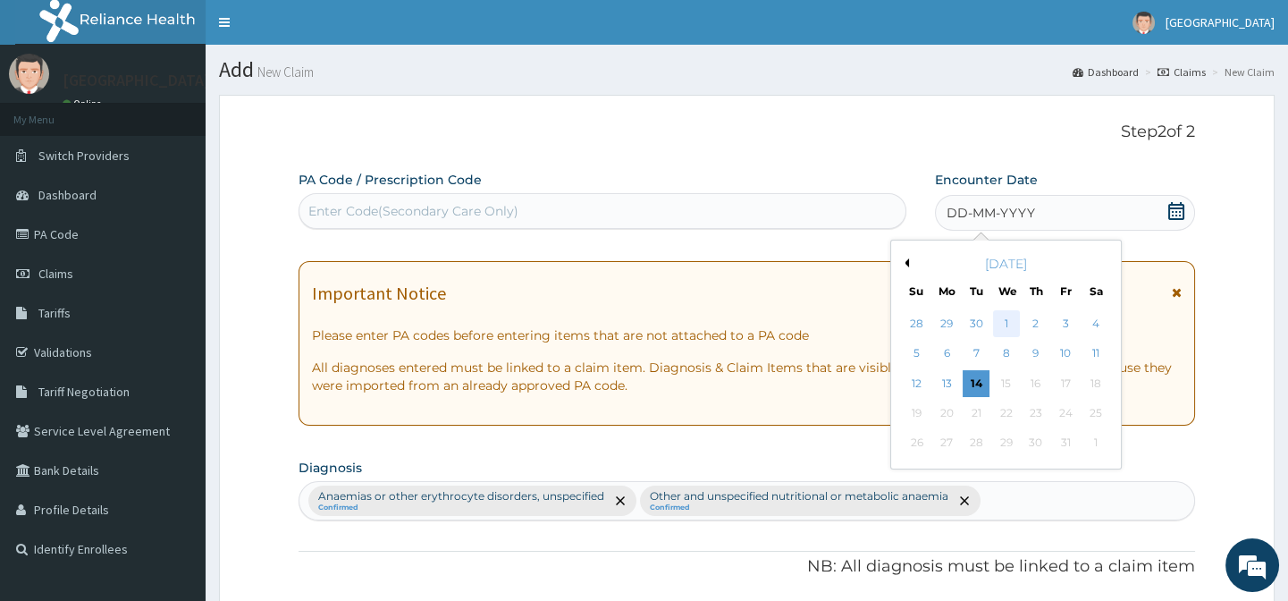
click at [1006, 324] on div "1" at bounding box center [1005, 323] width 27 height 27
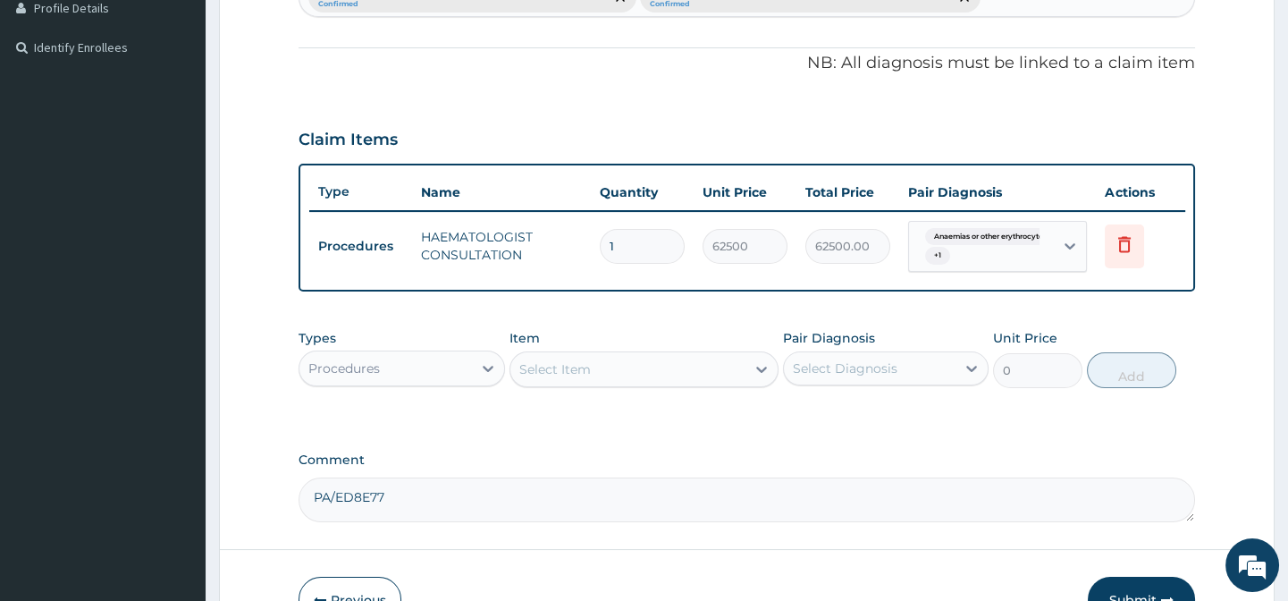
scroll to position [621, 0]
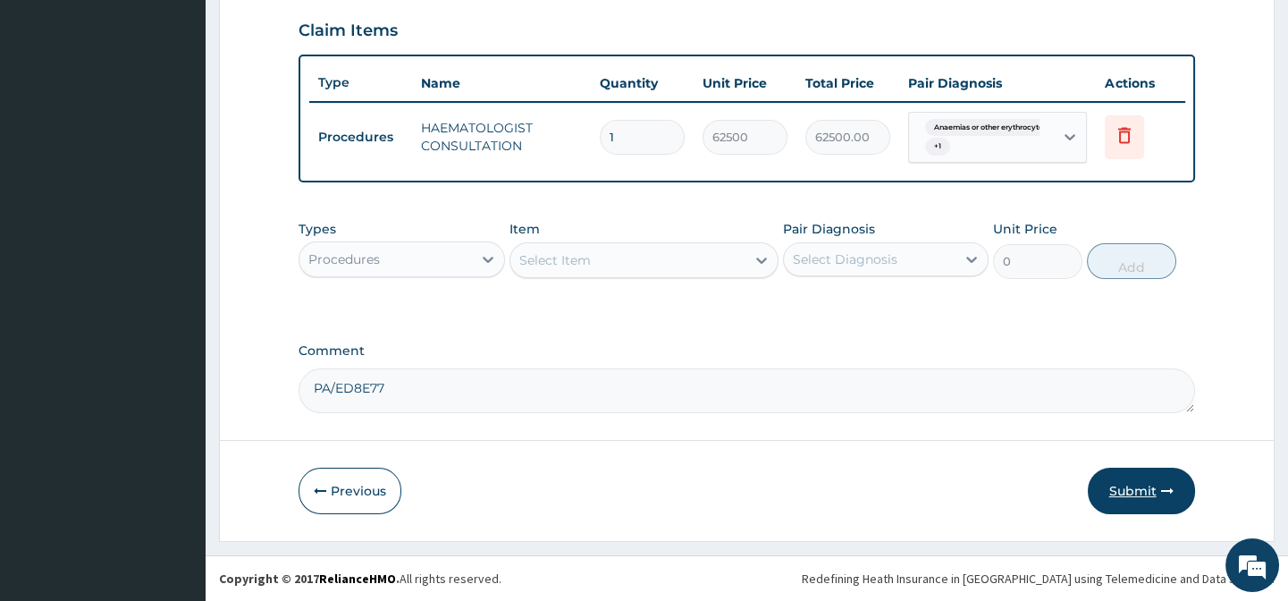
click at [1135, 491] on button "Submit" at bounding box center [1141, 490] width 107 height 46
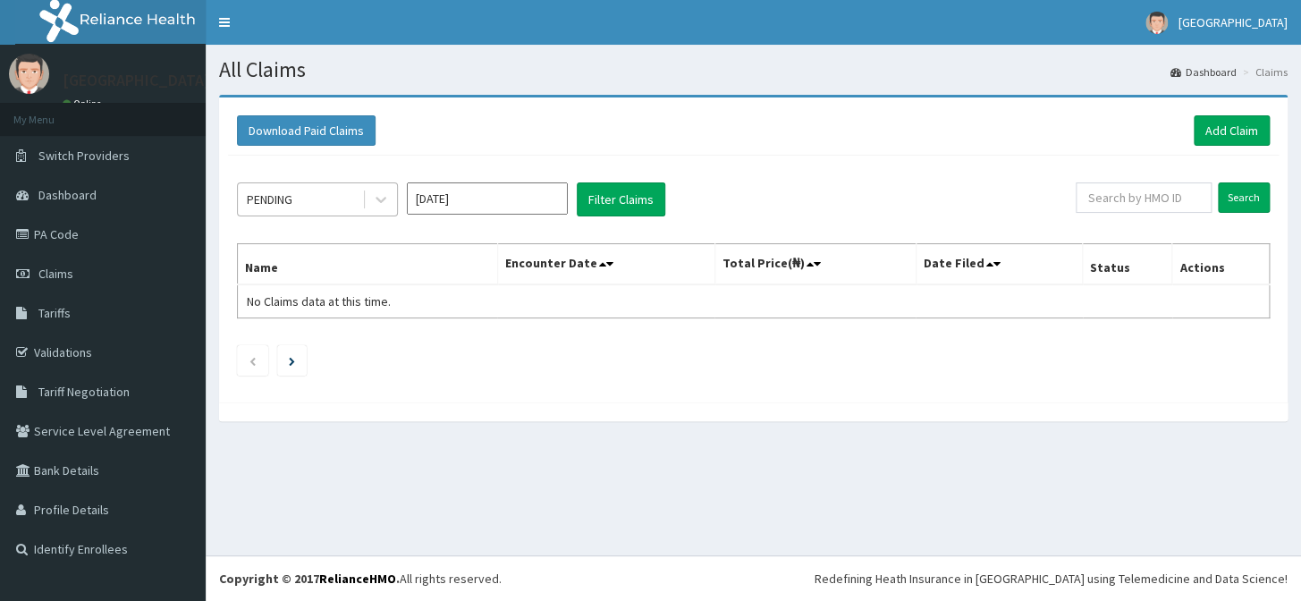
click at [312, 186] on div "PENDING" at bounding box center [300, 199] width 124 height 29
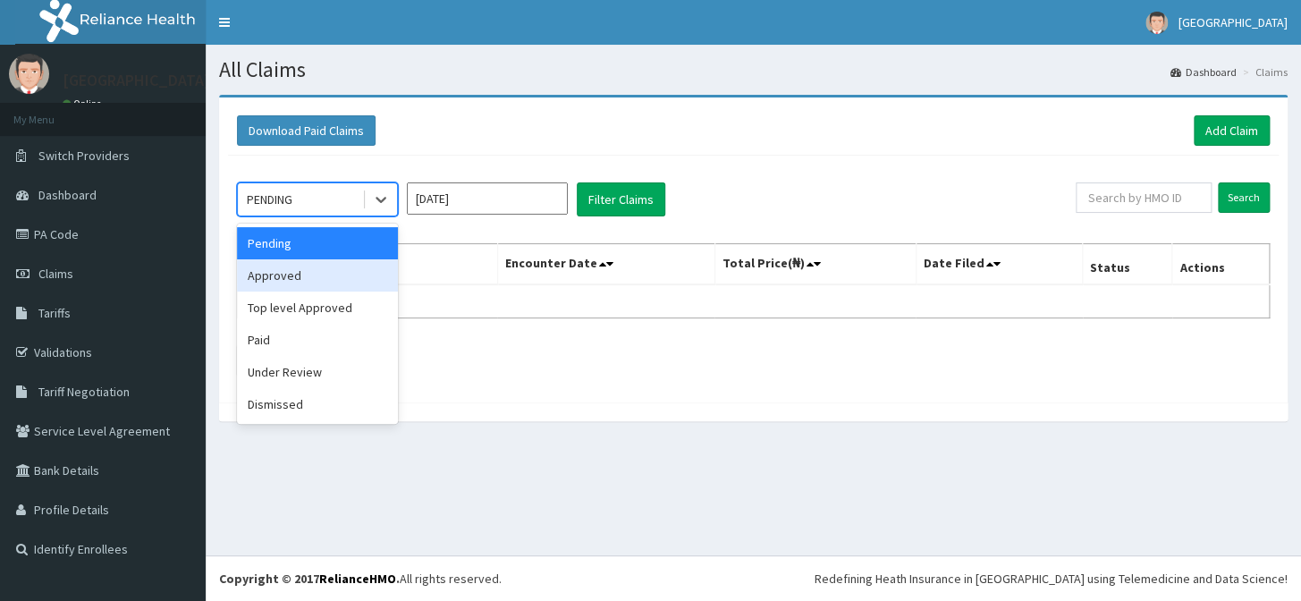
click at [327, 281] on div "Approved" at bounding box center [317, 275] width 161 height 32
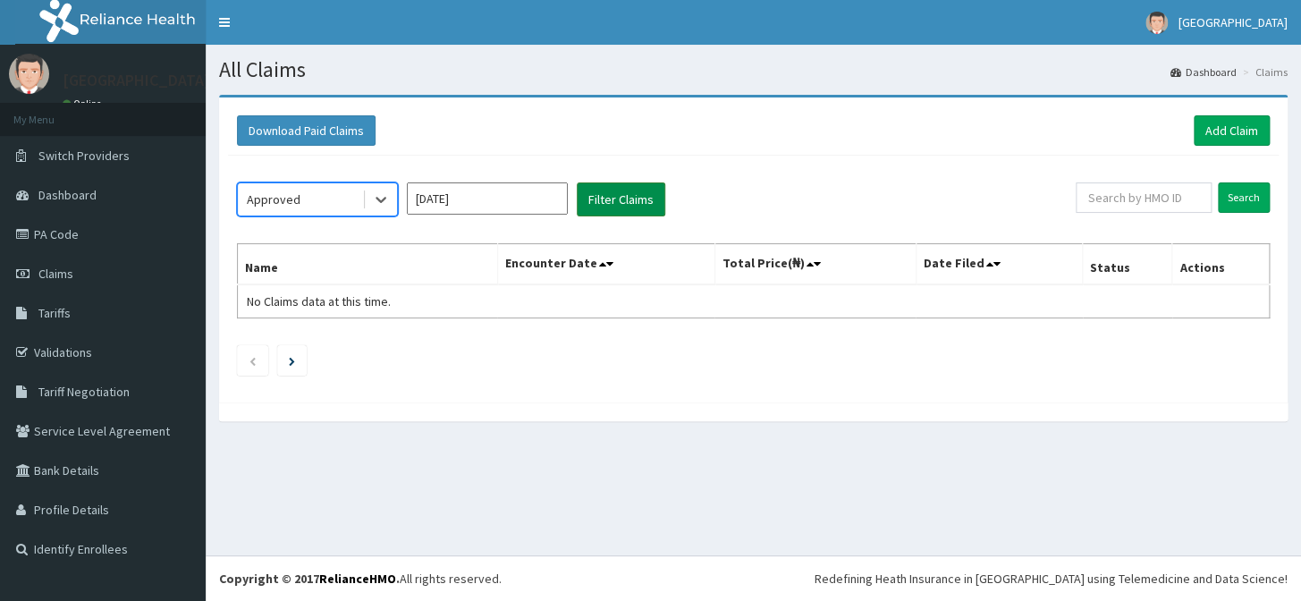
click at [626, 205] on button "Filter Claims" at bounding box center [621, 199] width 88 height 34
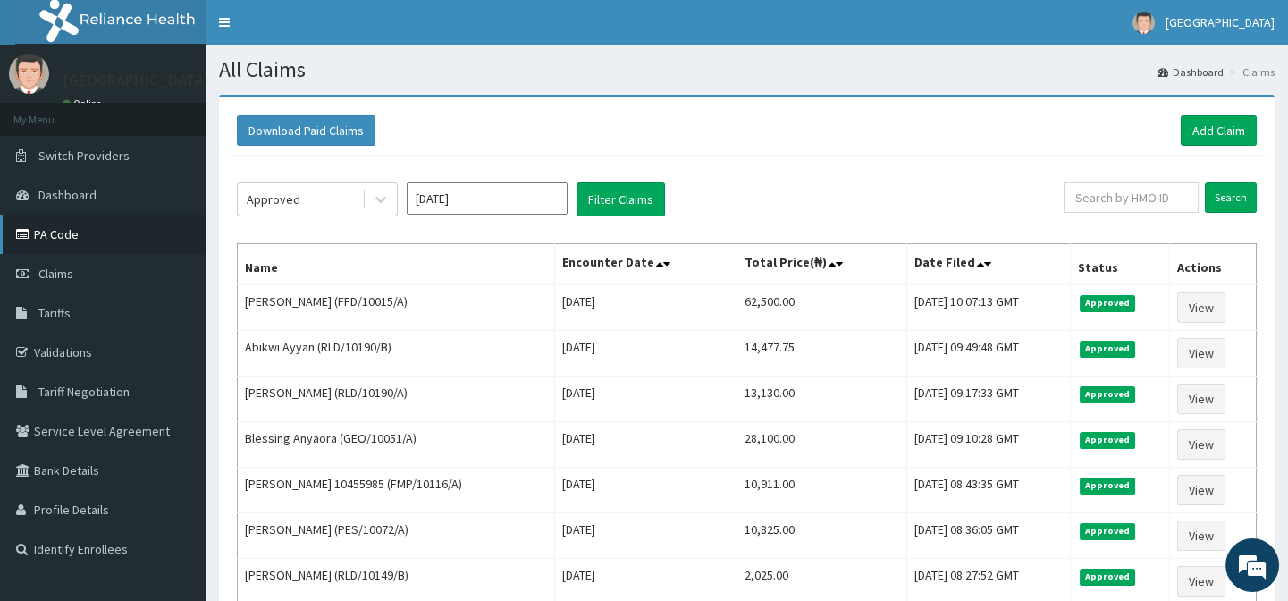
click at [75, 228] on link "PA Code" at bounding box center [103, 234] width 206 height 39
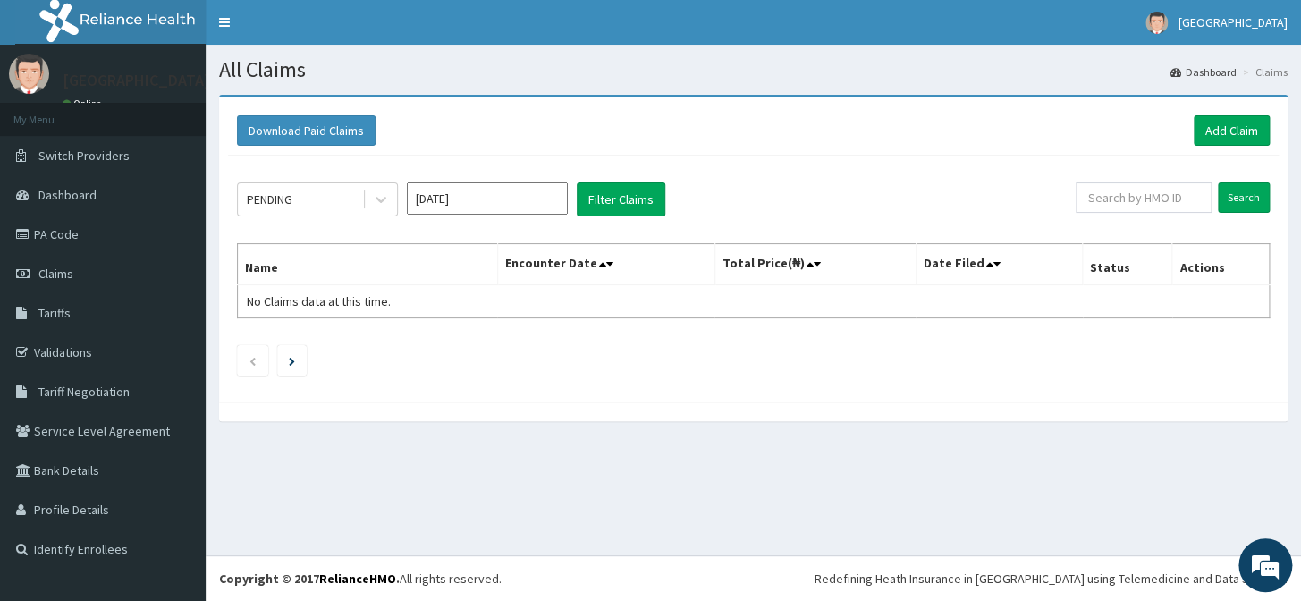
click at [746, 135] on div "Download Paid Claims Add Claim" at bounding box center [753, 130] width 1032 height 30
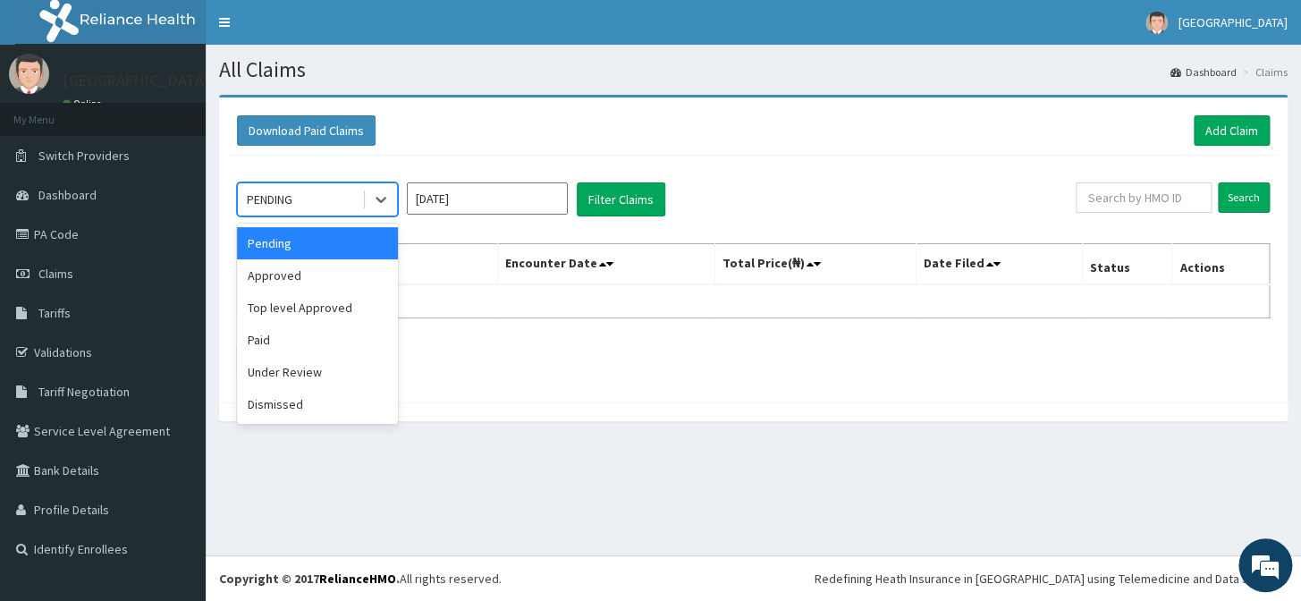
click at [305, 203] on div "PENDING" at bounding box center [300, 199] width 124 height 29
click at [303, 277] on div "Approved" at bounding box center [317, 275] width 161 height 32
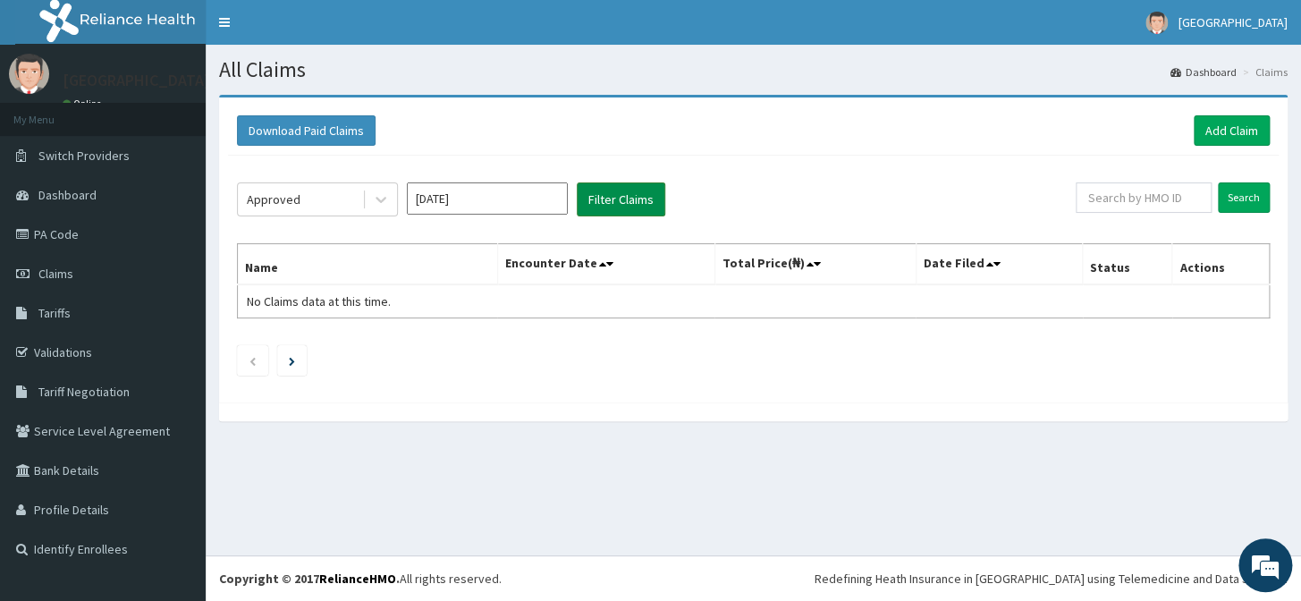
click at [608, 201] on button "Filter Claims" at bounding box center [621, 199] width 88 height 34
click at [626, 197] on button "Filter Claims" at bounding box center [621, 199] width 88 height 34
click at [626, 209] on button "Filter Claims" at bounding box center [621, 199] width 88 height 34
click at [634, 179] on div "Approved Oct 2025 Filter Claims Search Name Encounter Date Total Price(₦) Date …" at bounding box center [753, 275] width 1050 height 238
click at [634, 205] on button "Filter Claims" at bounding box center [621, 199] width 88 height 34
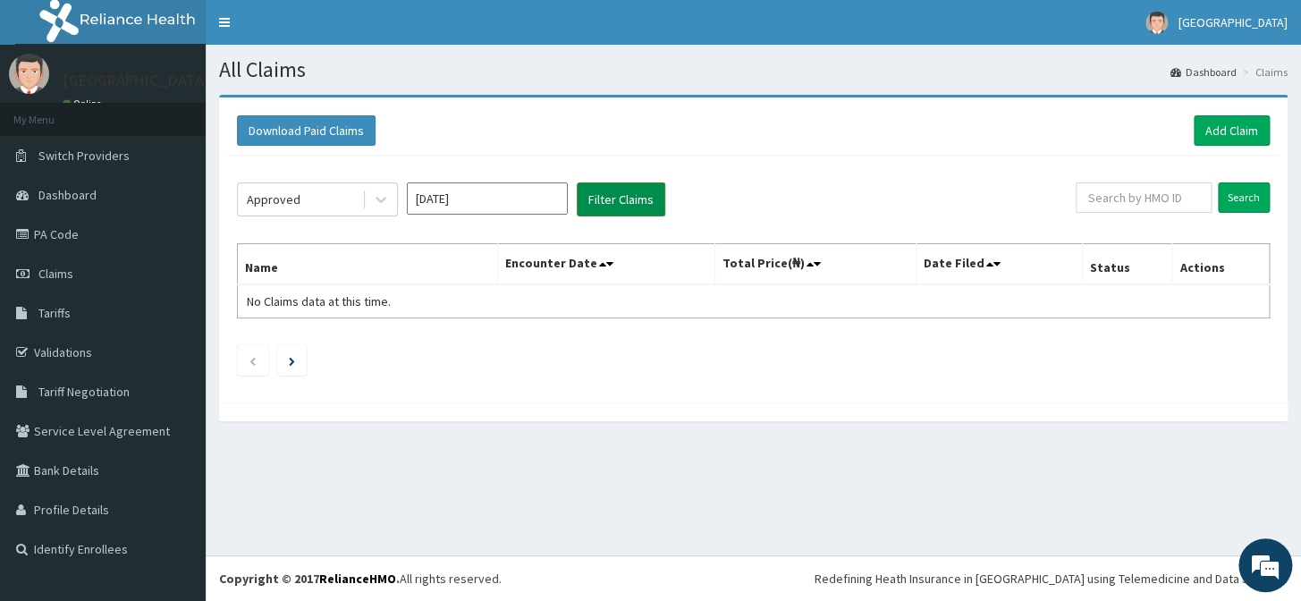
click at [634, 205] on button "Filter Claims" at bounding box center [621, 199] width 88 height 34
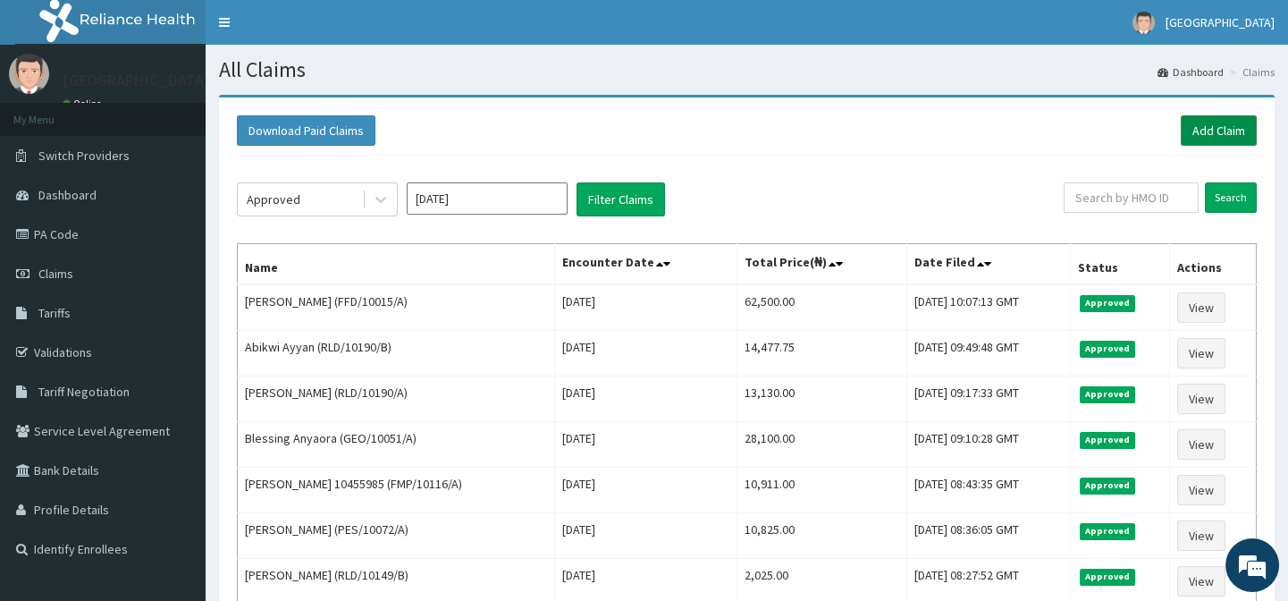
click at [1217, 130] on link "Add Claim" at bounding box center [1219, 130] width 76 height 30
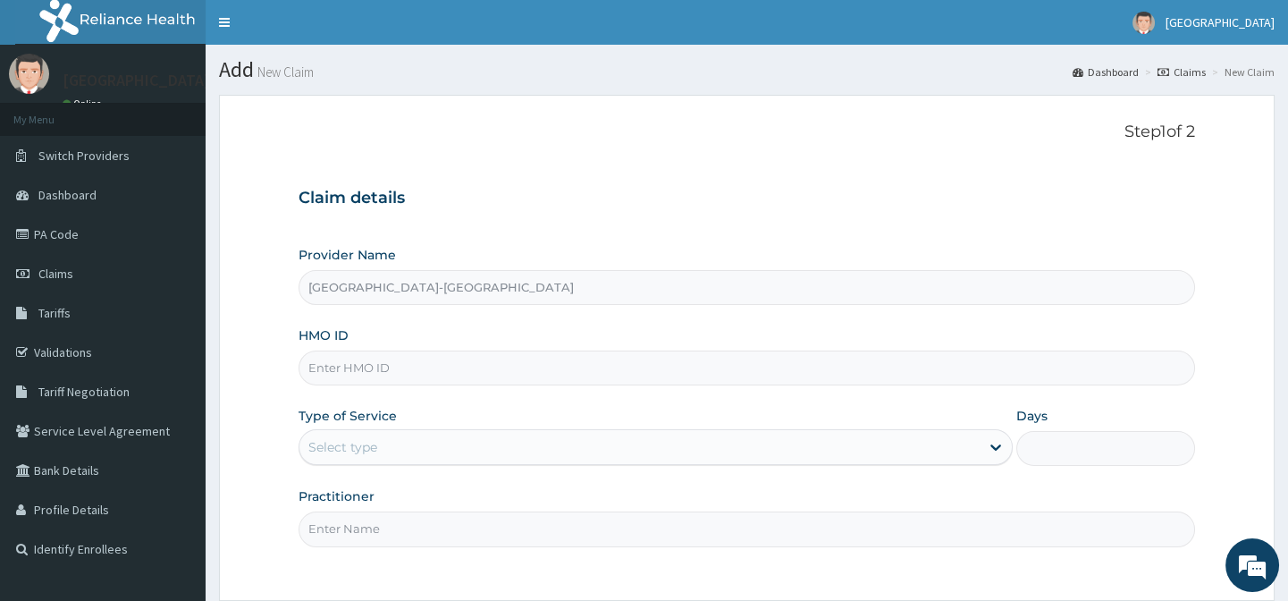
click at [403, 375] on input "HMO ID" at bounding box center [747, 367] width 896 height 35
paste input "NGC/10024/A"
type input "NGC/10024/A"
click at [408, 438] on div "Select type" at bounding box center [639, 447] width 680 height 29
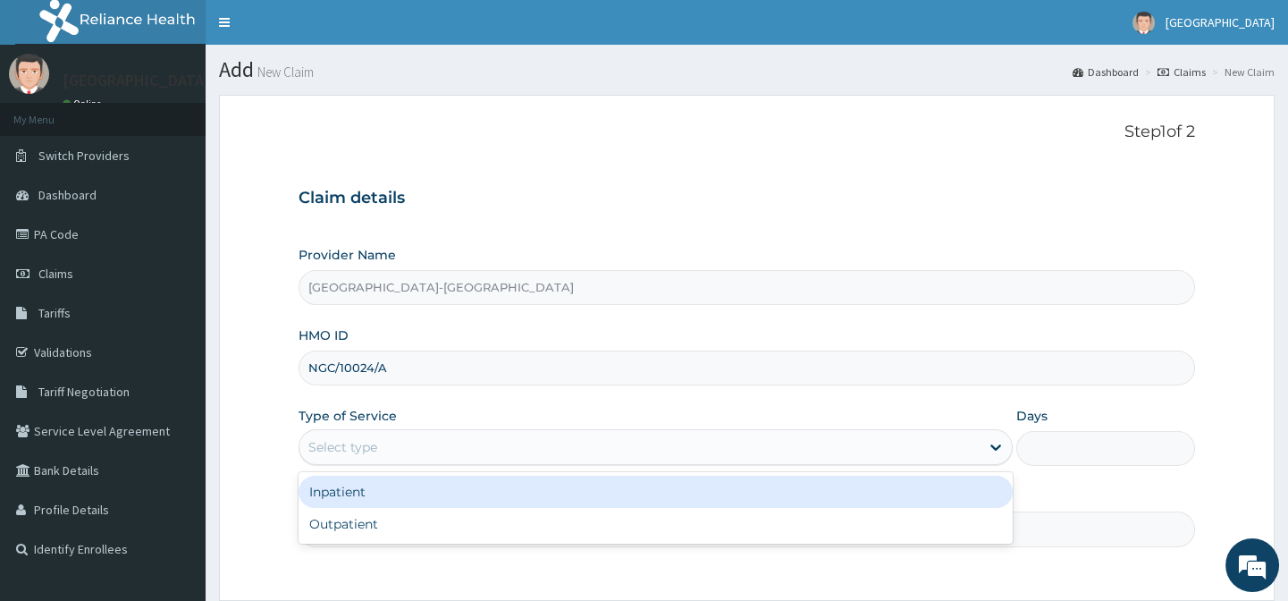
click at [418, 502] on div "Inpatient" at bounding box center [656, 492] width 714 height 32
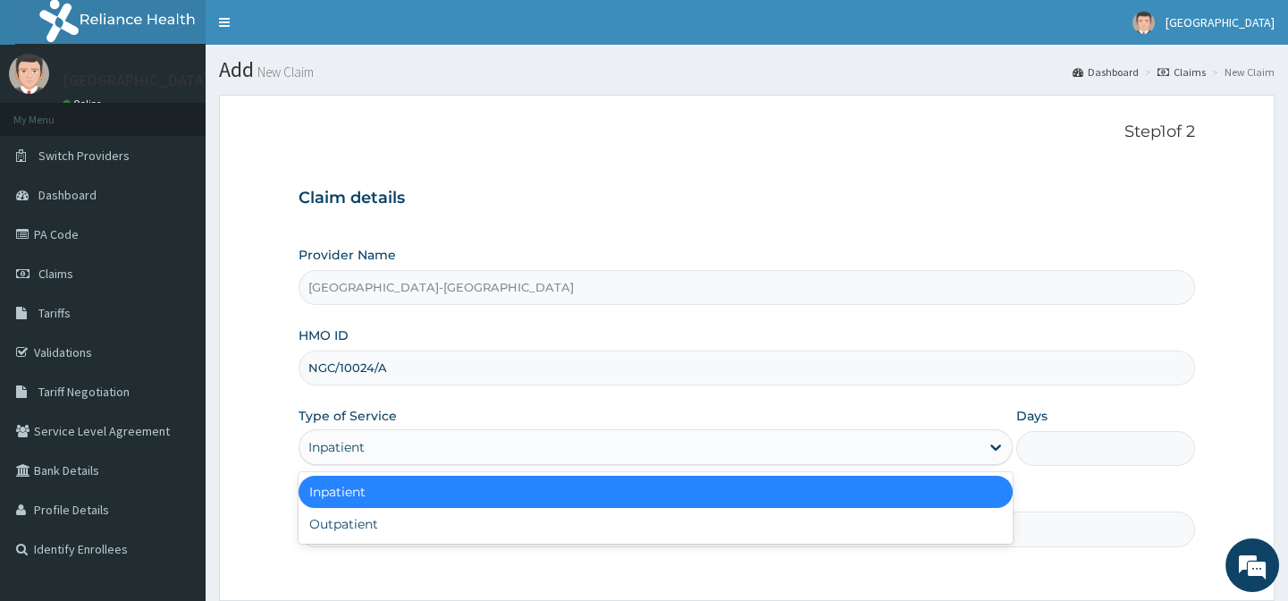
click at [418, 444] on div "Inpatient" at bounding box center [639, 447] width 680 height 29
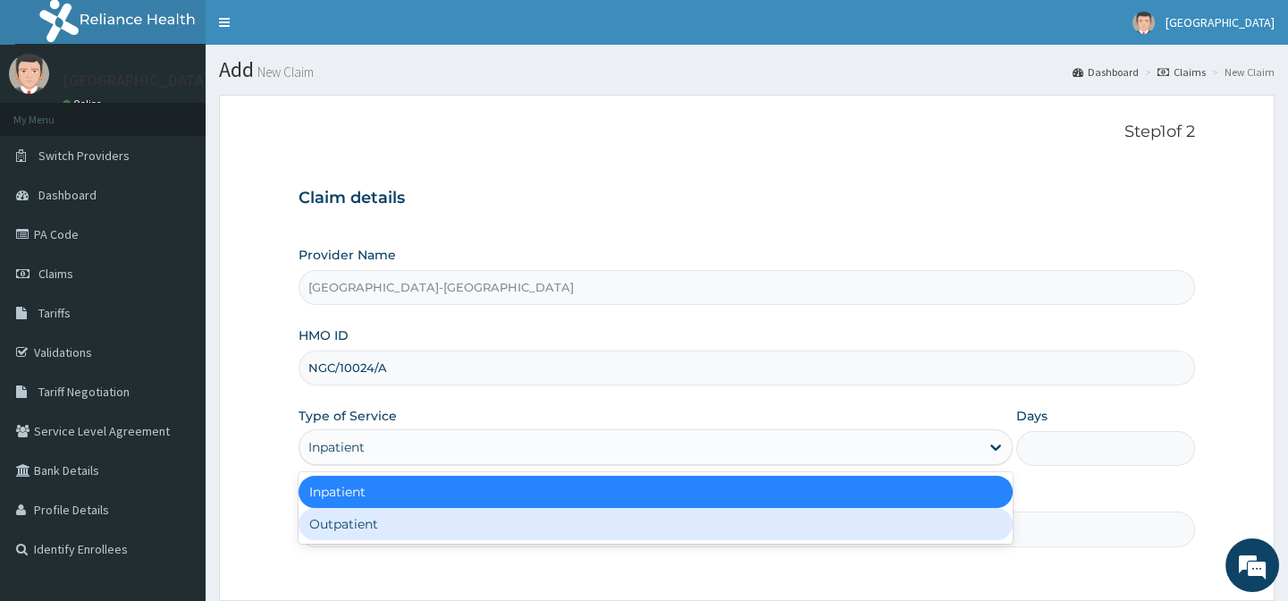
click at [419, 521] on div "Outpatient" at bounding box center [656, 524] width 714 height 32
type input "1"
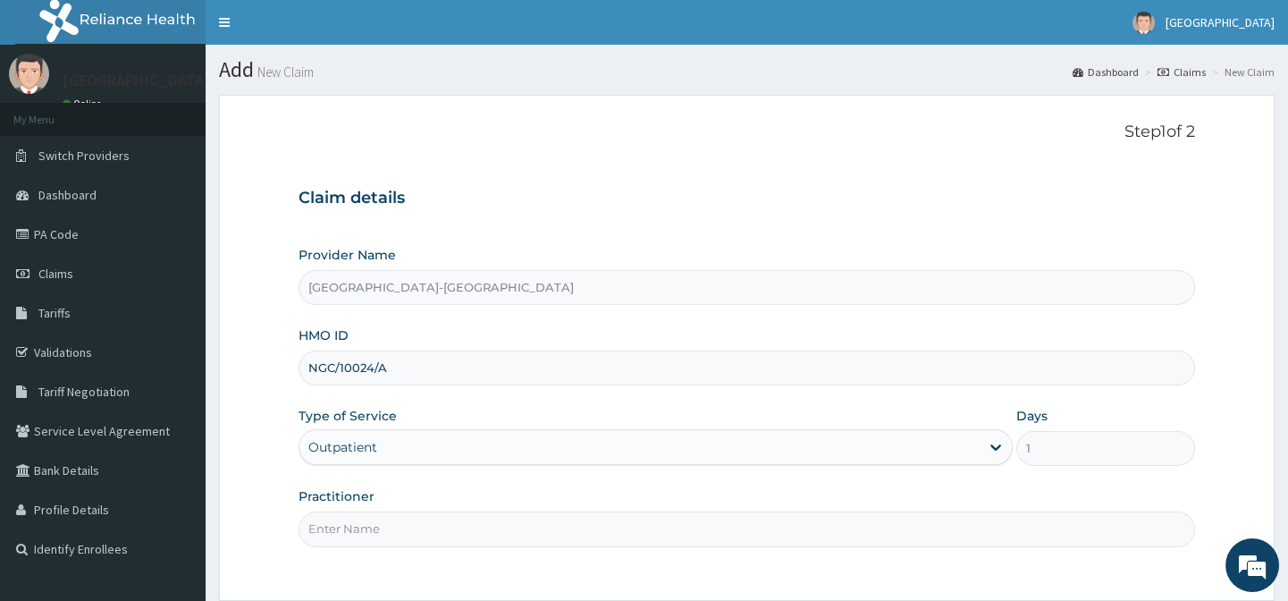
click at [419, 521] on input "Practitioner" at bounding box center [747, 528] width 896 height 35
type input "."
click at [478, 477] on div "Provider Name [GEOGRAPHIC_DATA]-[GEOGRAPHIC_DATA] HMO ID NGC/10024/A Type of Se…" at bounding box center [747, 396] width 896 height 300
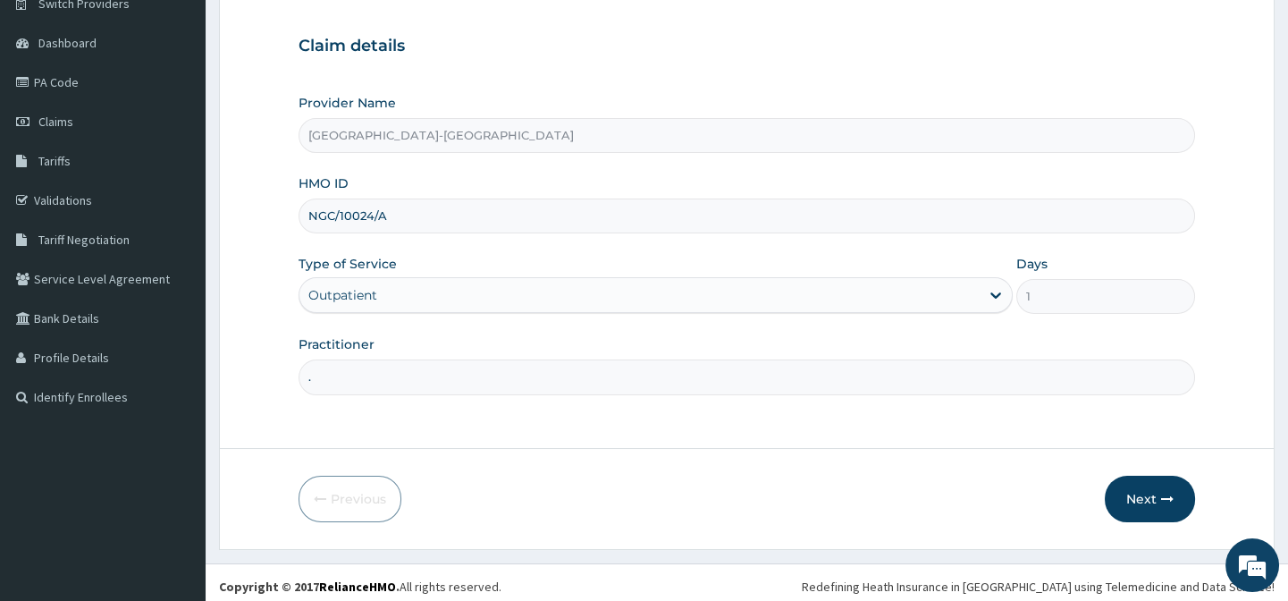
scroll to position [160, 0]
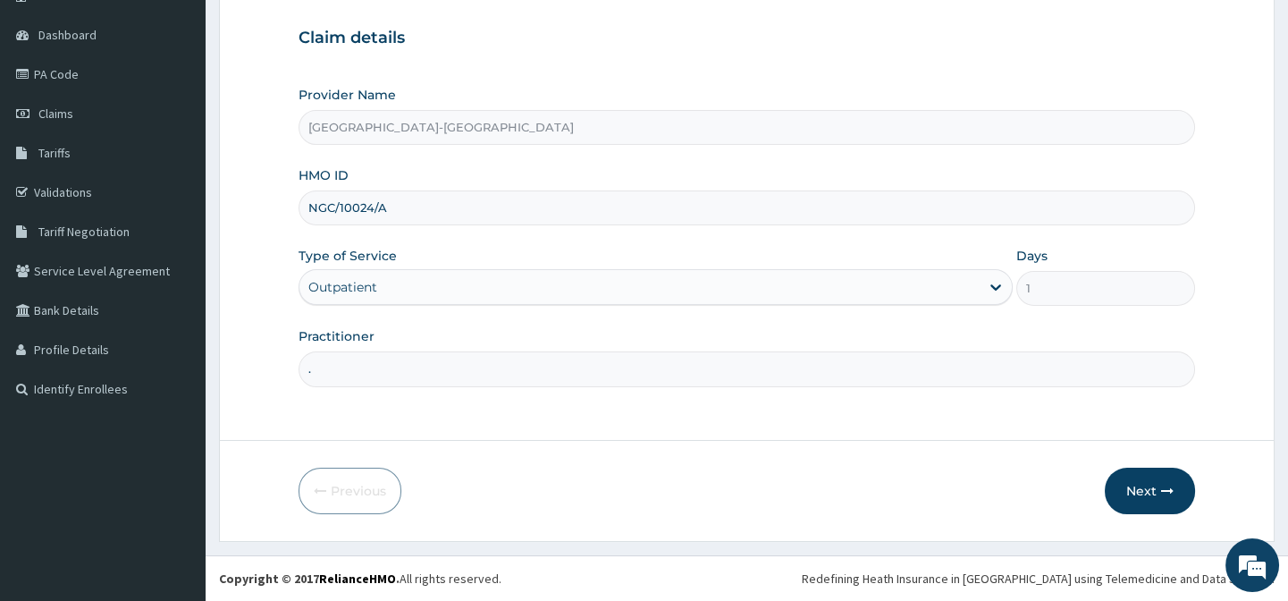
click at [1054, 501] on div "Previous Next" at bounding box center [747, 490] width 896 height 46
click at [1124, 493] on button "Next" at bounding box center [1150, 490] width 90 height 46
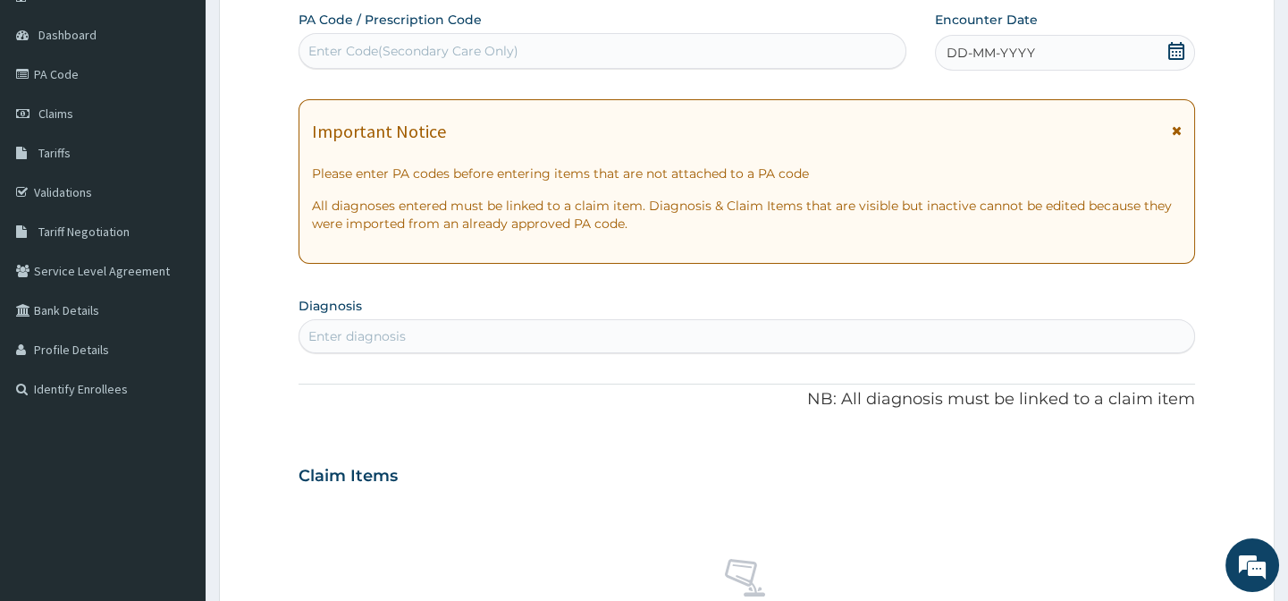
click at [393, 53] on div "Enter Code(Secondary Care Only)" at bounding box center [413, 51] width 210 height 18
paste input "PA/994554"
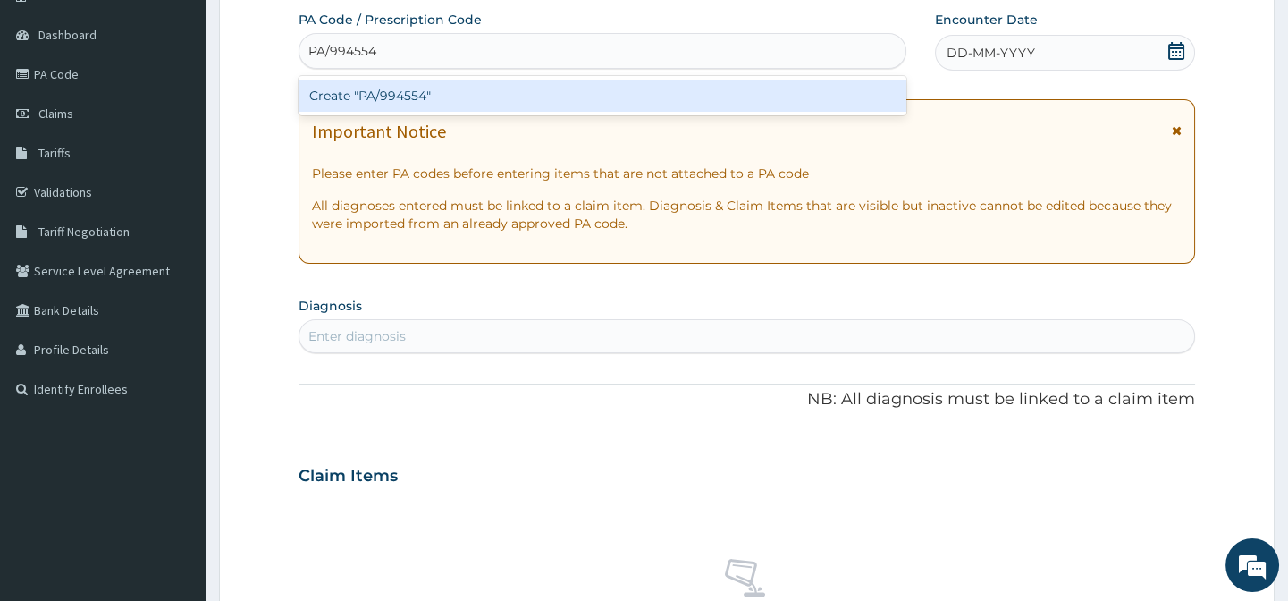
type input "PA/994554"
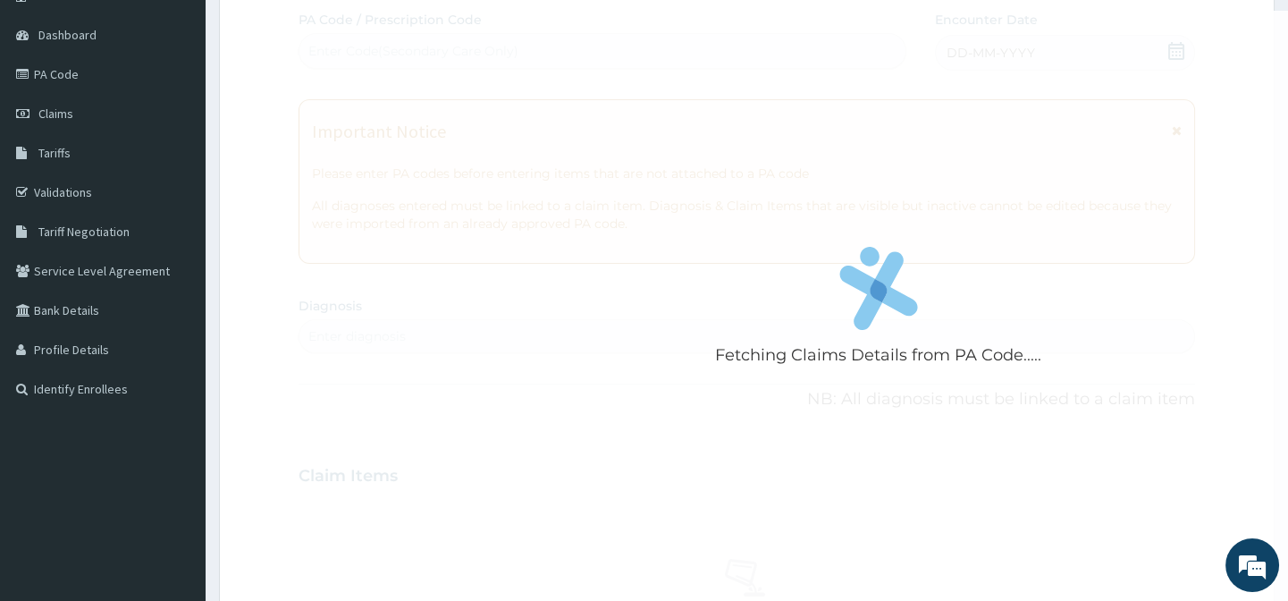
drag, startPoint x: 400, startPoint y: 97, endPoint x: 615, endPoint y: 40, distance: 221.8
click at [615, 40] on div "Fetching Claims Details from PA Code....." at bounding box center [878, 311] width 1159 height 601
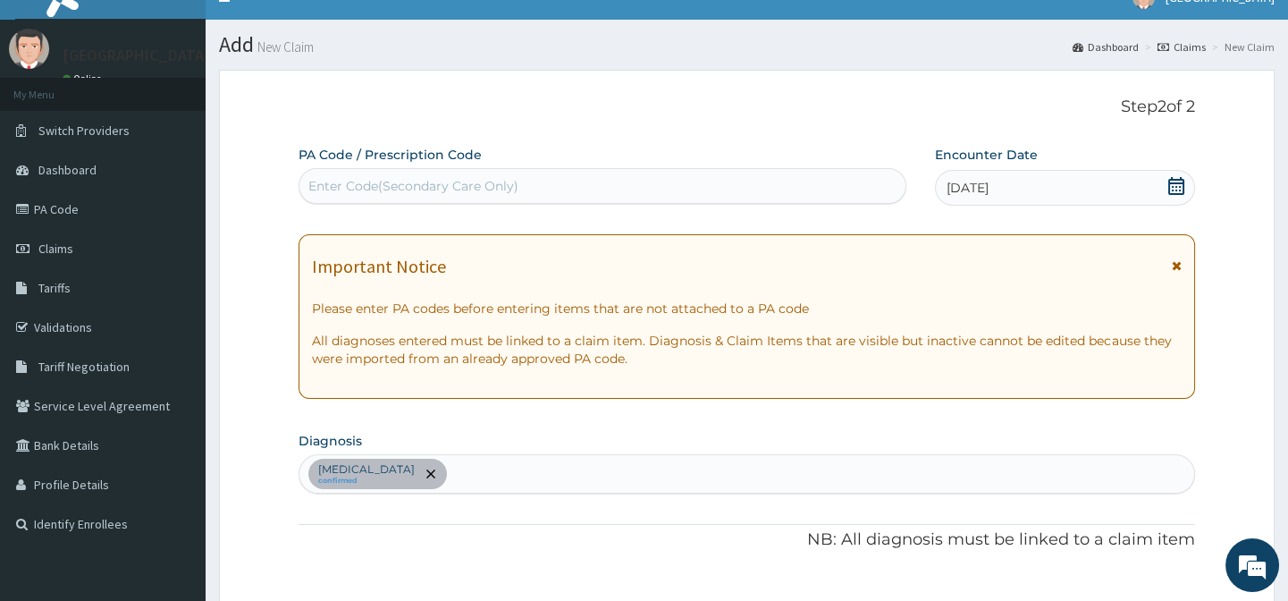
scroll to position [2, 0]
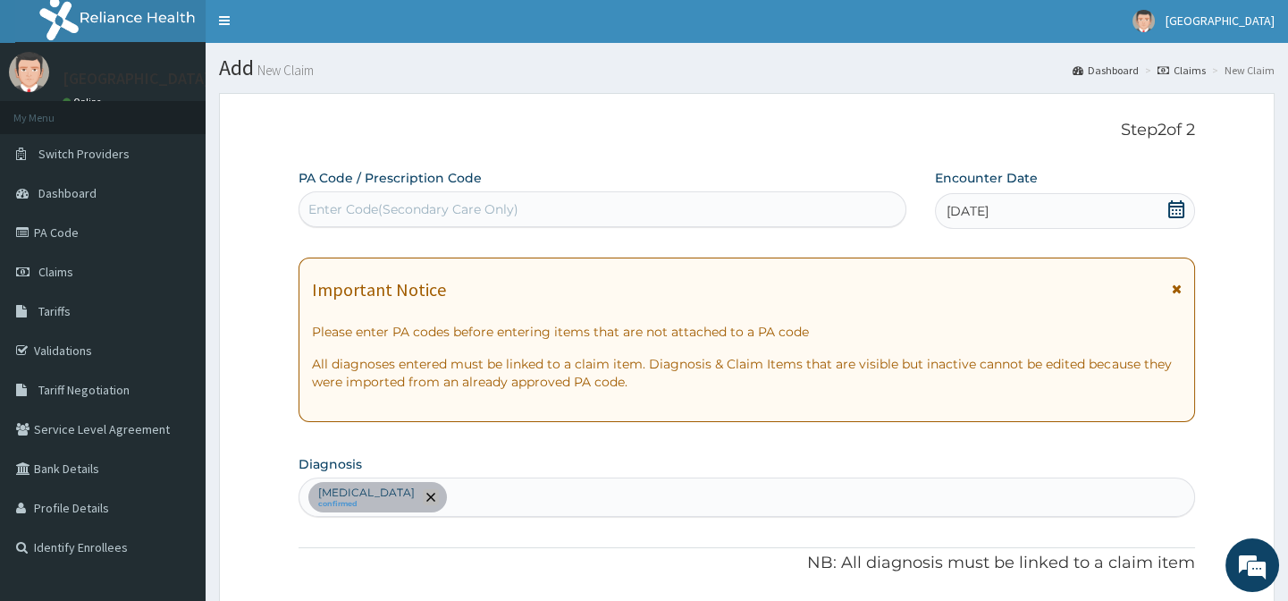
click at [426, 494] on icon "remove selection option" at bounding box center [430, 497] width 9 height 9
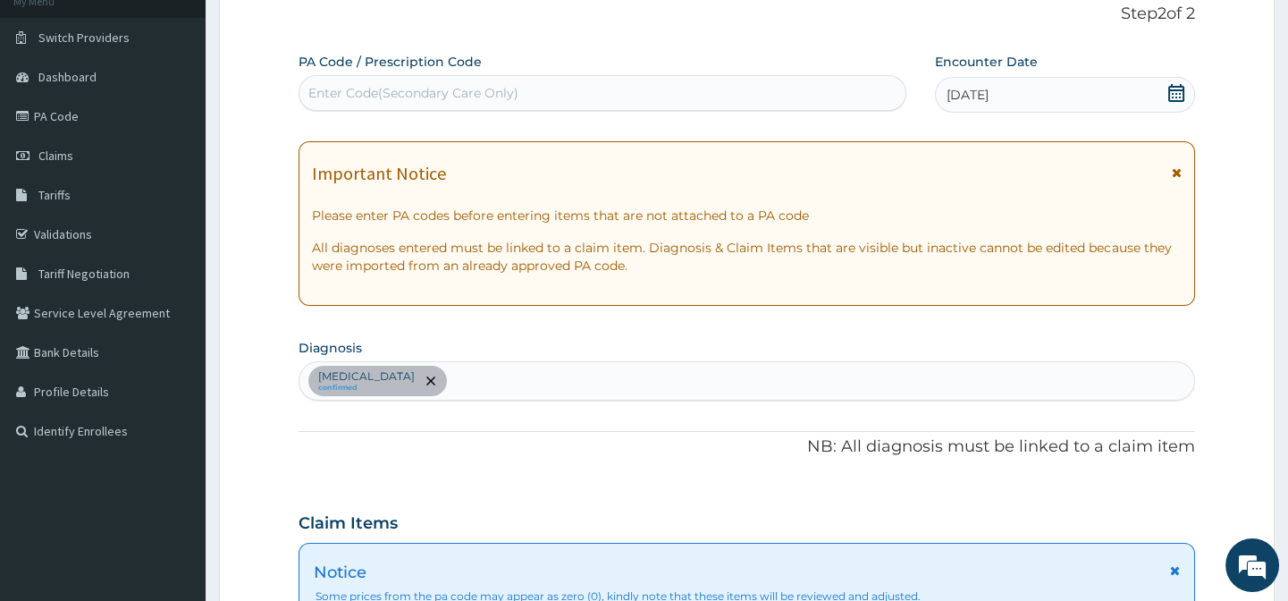
scroll to position [324, 0]
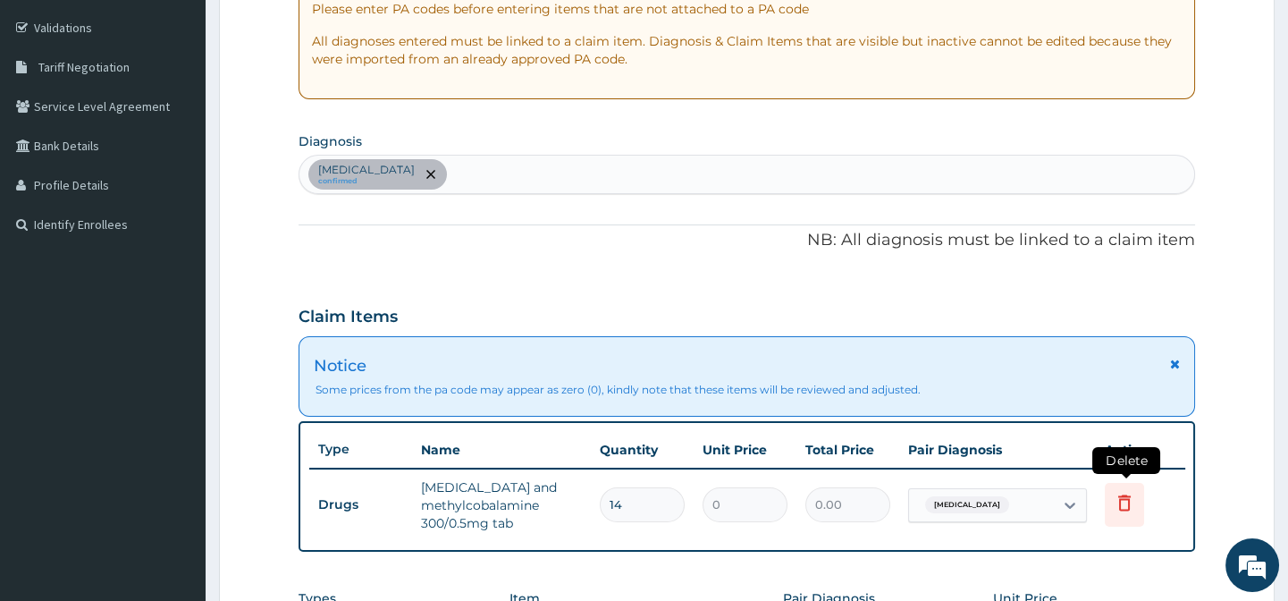
click at [1131, 499] on icon at bounding box center [1124, 502] width 21 height 21
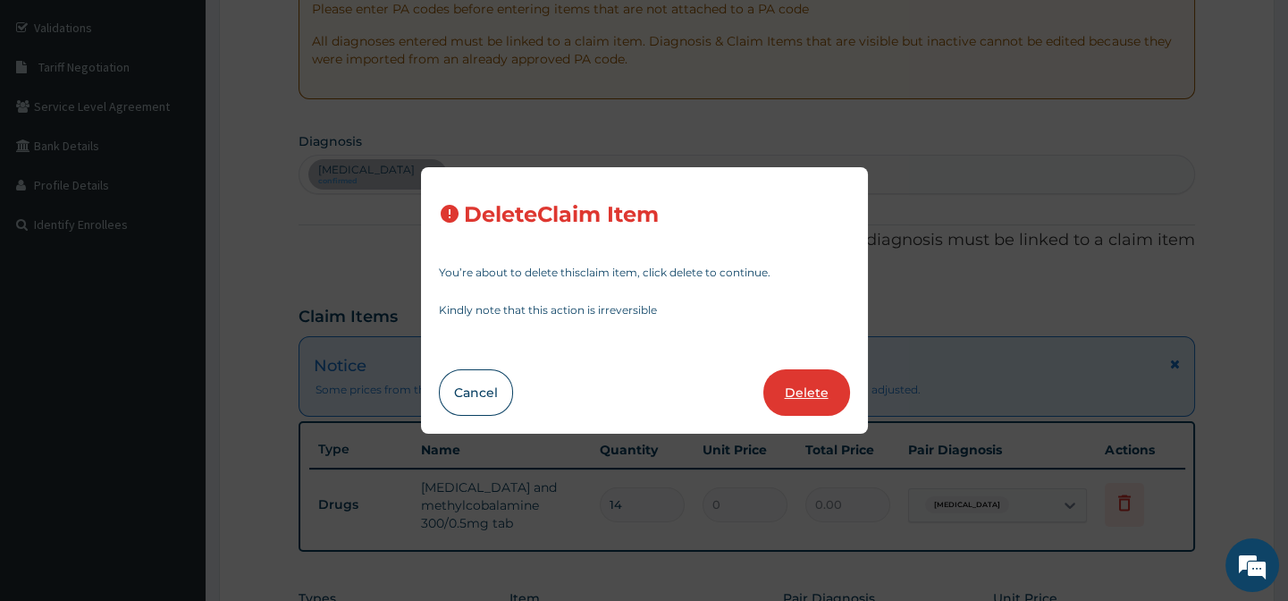
click at [830, 388] on button "Delete" at bounding box center [806, 392] width 87 height 46
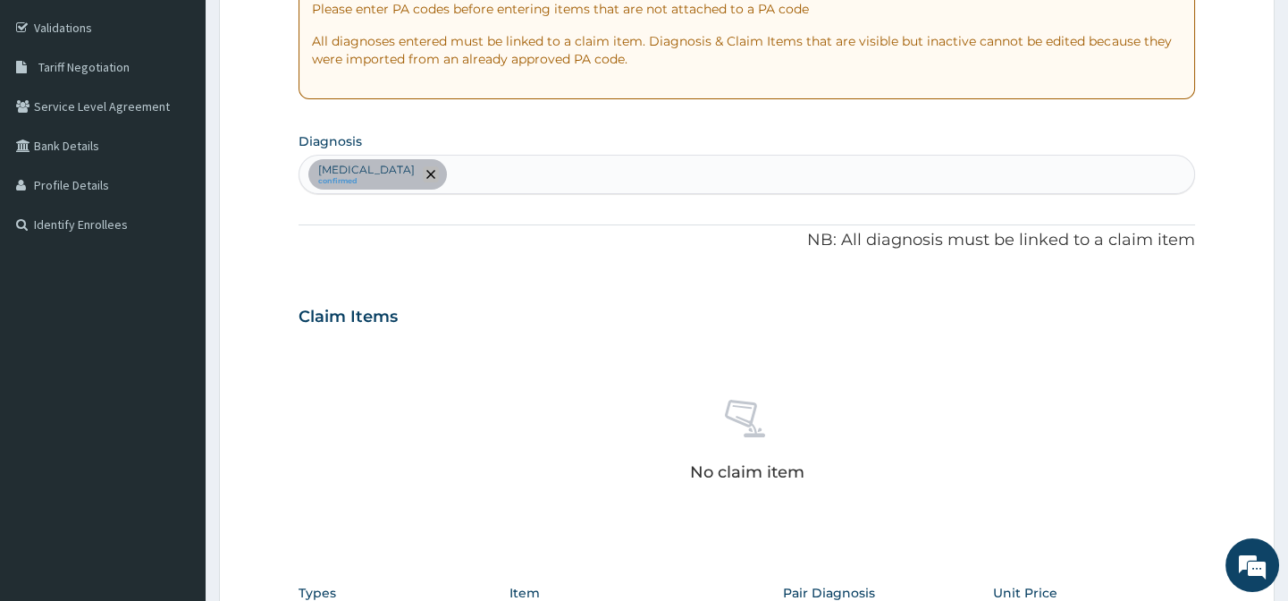
click at [426, 170] on icon "remove selection option" at bounding box center [430, 174] width 9 height 9
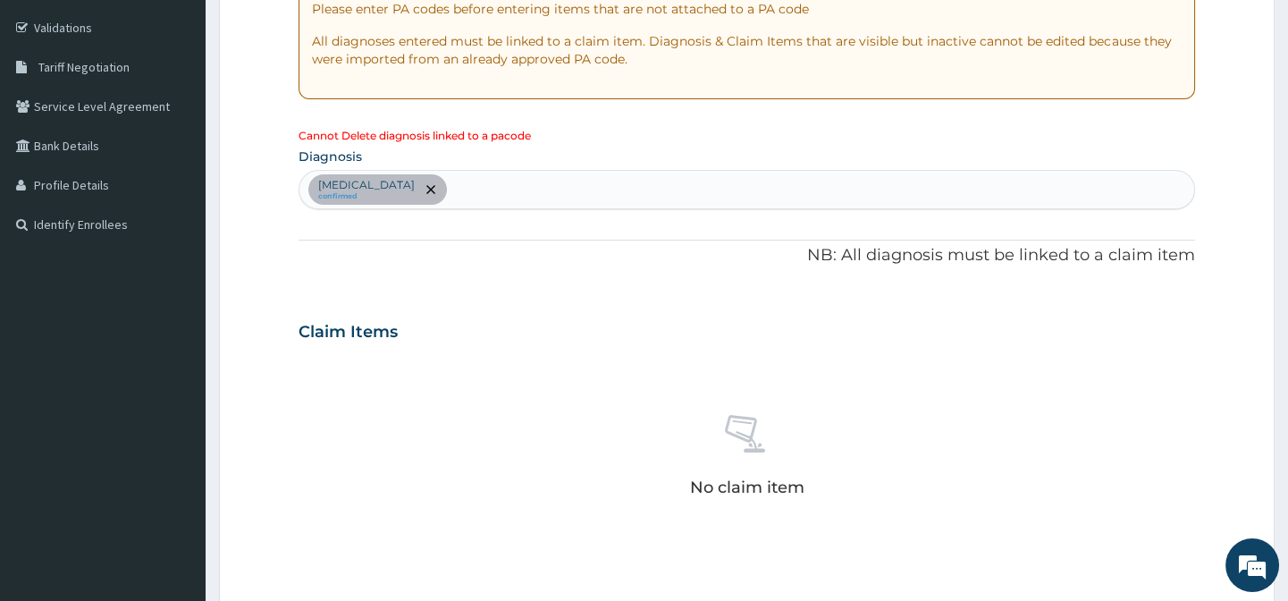
click at [417, 202] on div at bounding box center [429, 189] width 25 height 29
click at [417, 196] on div at bounding box center [429, 189] width 25 height 29
click at [423, 182] on span "remove selection option" at bounding box center [431, 189] width 16 height 16
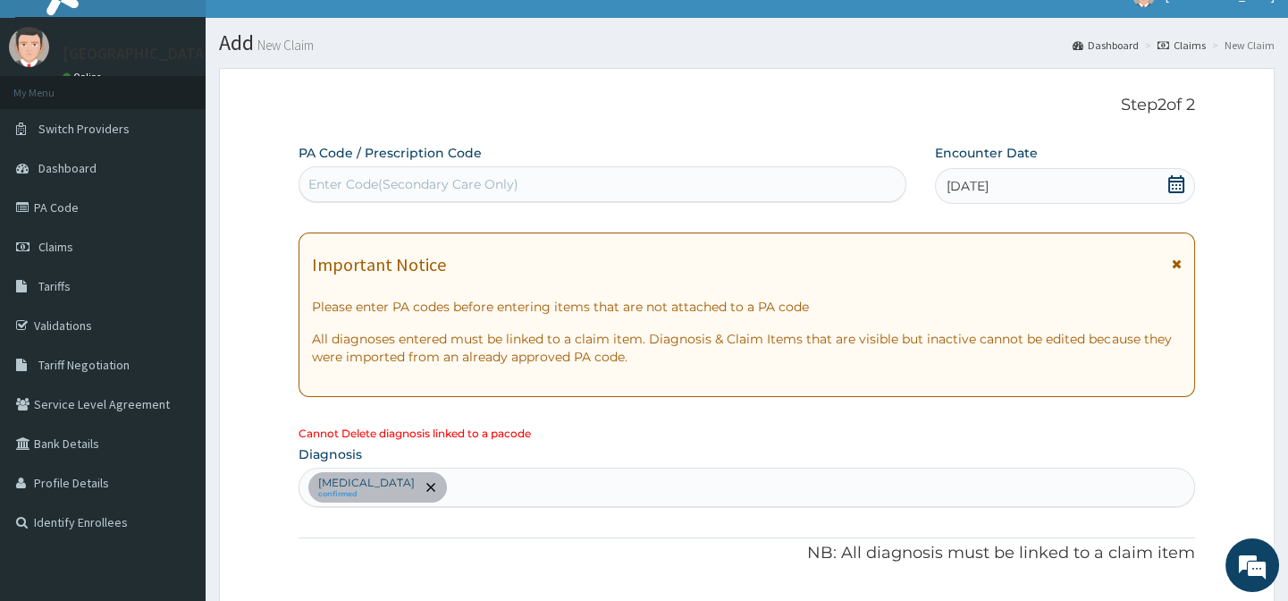
scroll to position [0, 0]
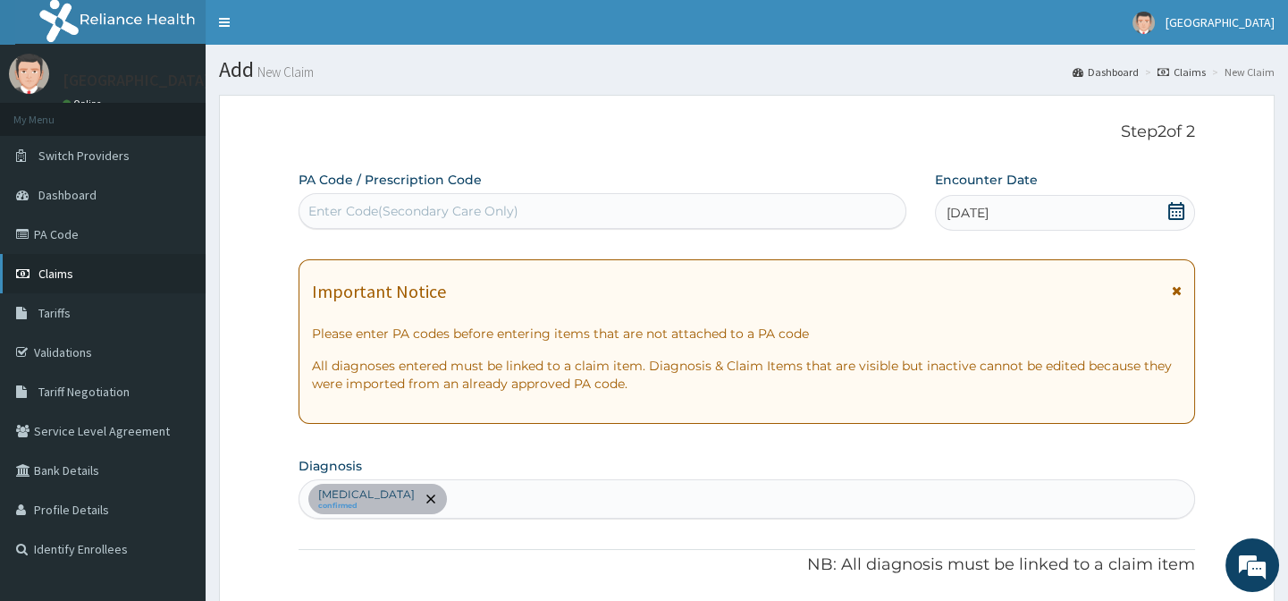
click at [60, 267] on span "Claims" at bounding box center [55, 273] width 35 height 16
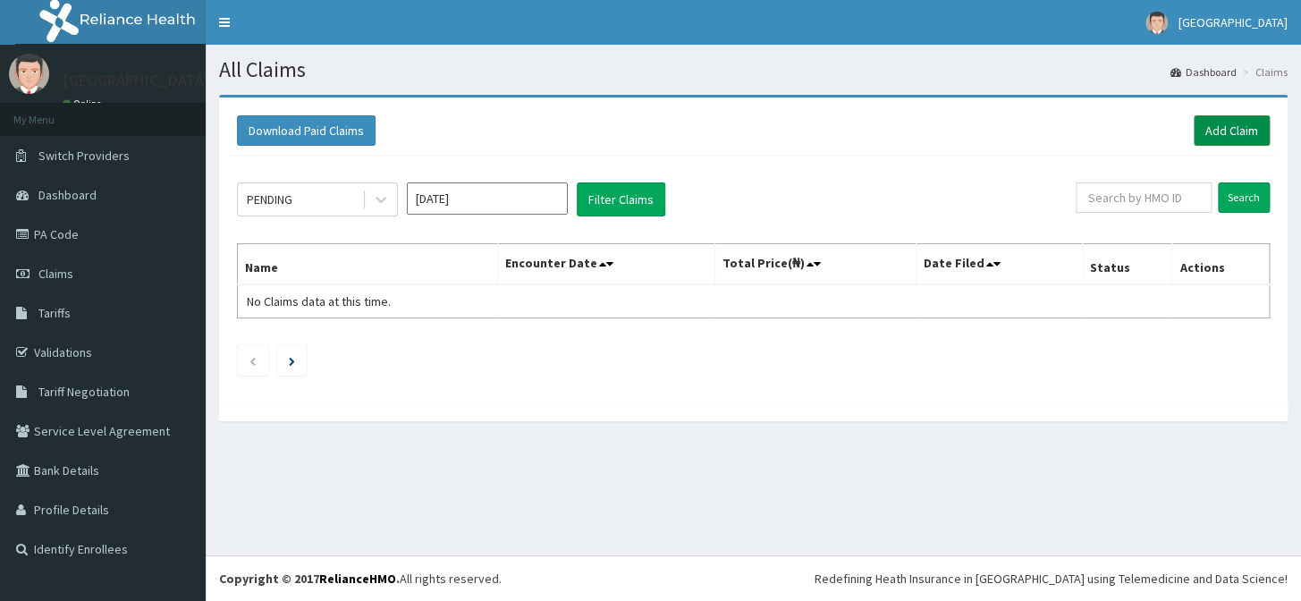
click at [1234, 127] on link "Add Claim" at bounding box center [1231, 130] width 76 height 30
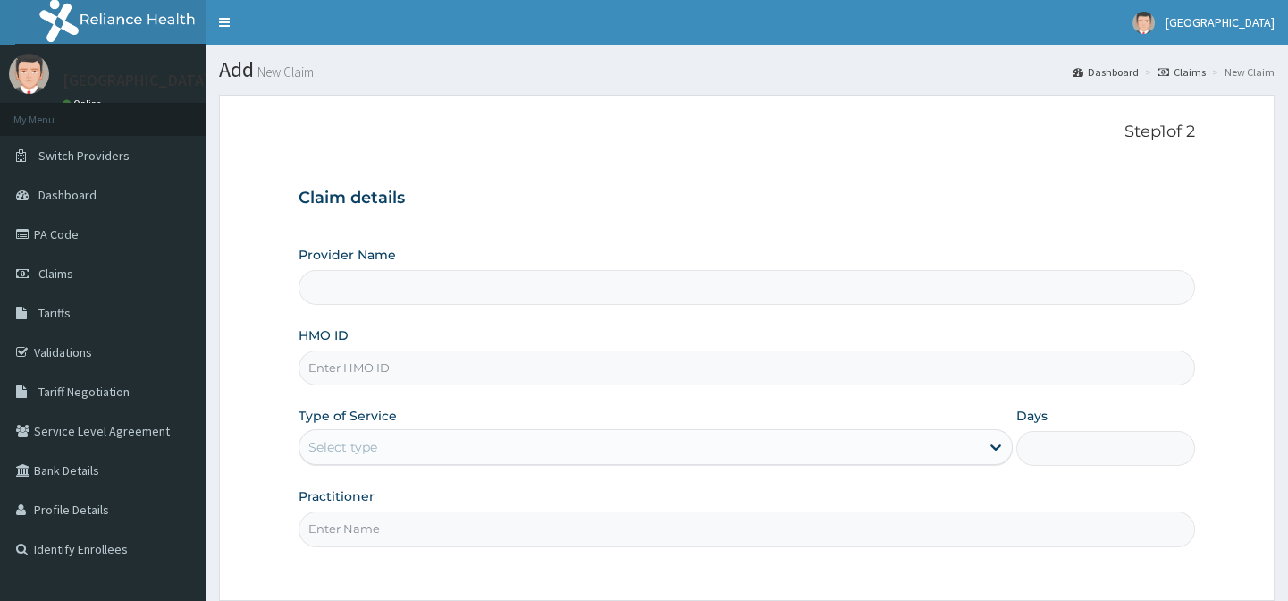
click at [366, 351] on input "HMO ID" at bounding box center [747, 367] width 896 height 35
paste input "PA/49F262"
type input "PA/49F262"
type input "Lily Hospital-BENIN"
drag, startPoint x: 426, startPoint y: 352, endPoint x: 35, endPoint y: 341, distance: 391.7
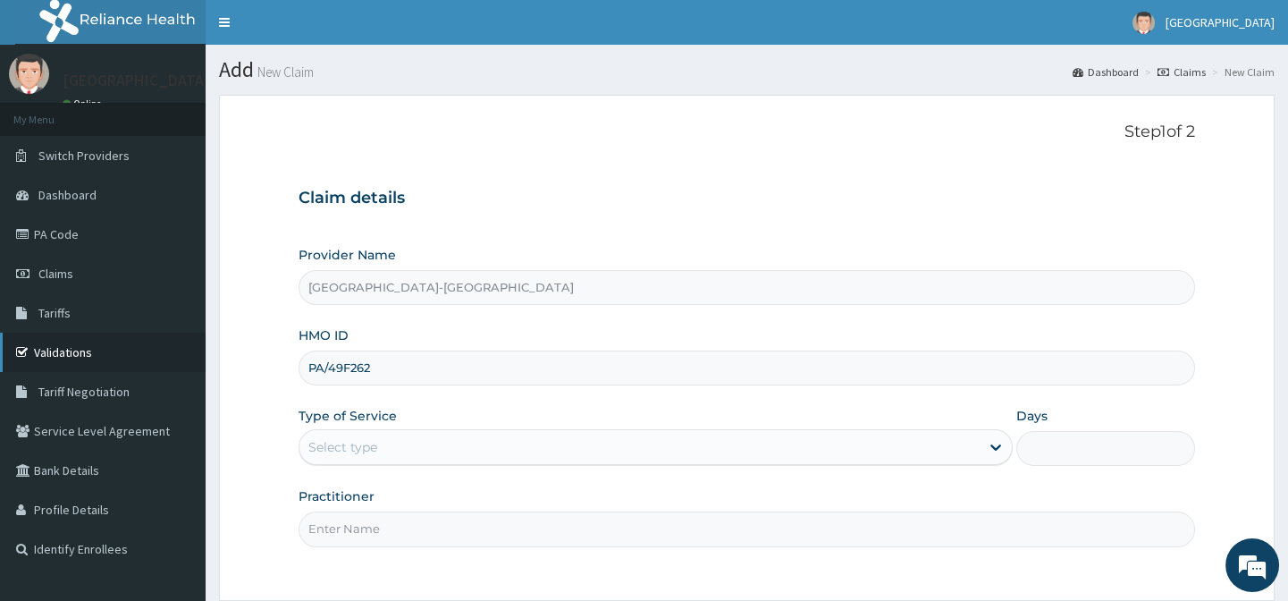
click at [4, 333] on div "R EL Toggle navigation Lily Hospital Lily Hospital - hmogroupbenin.lhl@gmail.co…" at bounding box center [644, 380] width 1288 height 761
paste input "NGC/10024/A"
type input "NGC/10024/A"
click at [351, 440] on div "Select type" at bounding box center [342, 447] width 69 height 18
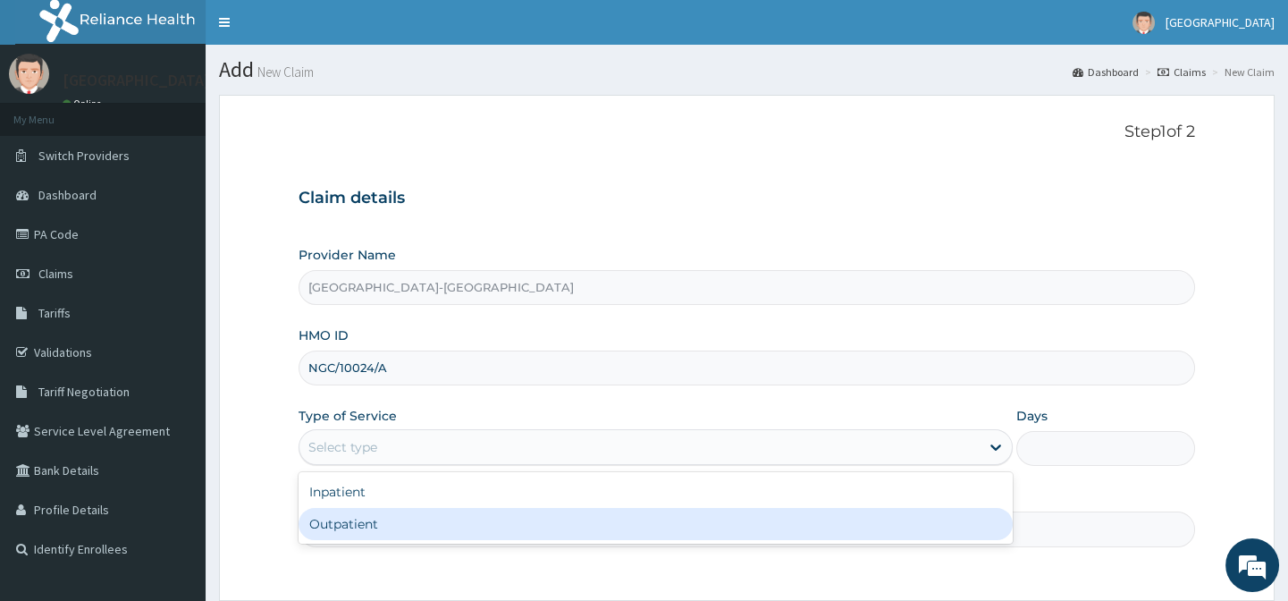
click at [414, 539] on div "Outpatient" at bounding box center [656, 524] width 714 height 32
type input "1"
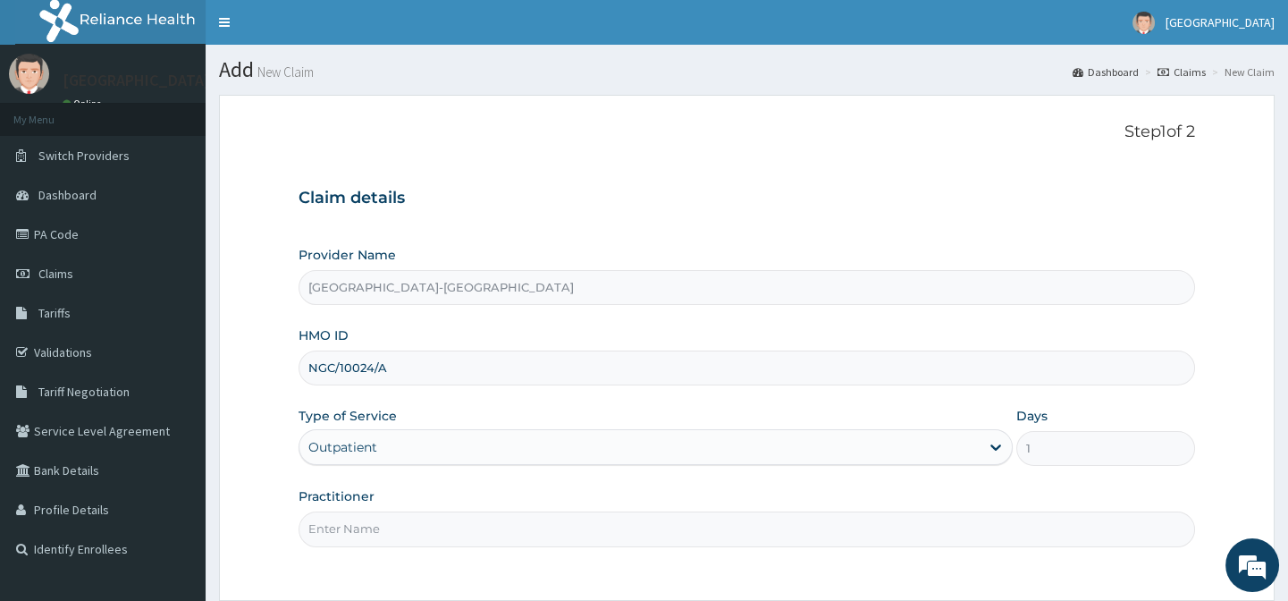
click at [413, 538] on input "Practitioner" at bounding box center [747, 528] width 896 height 35
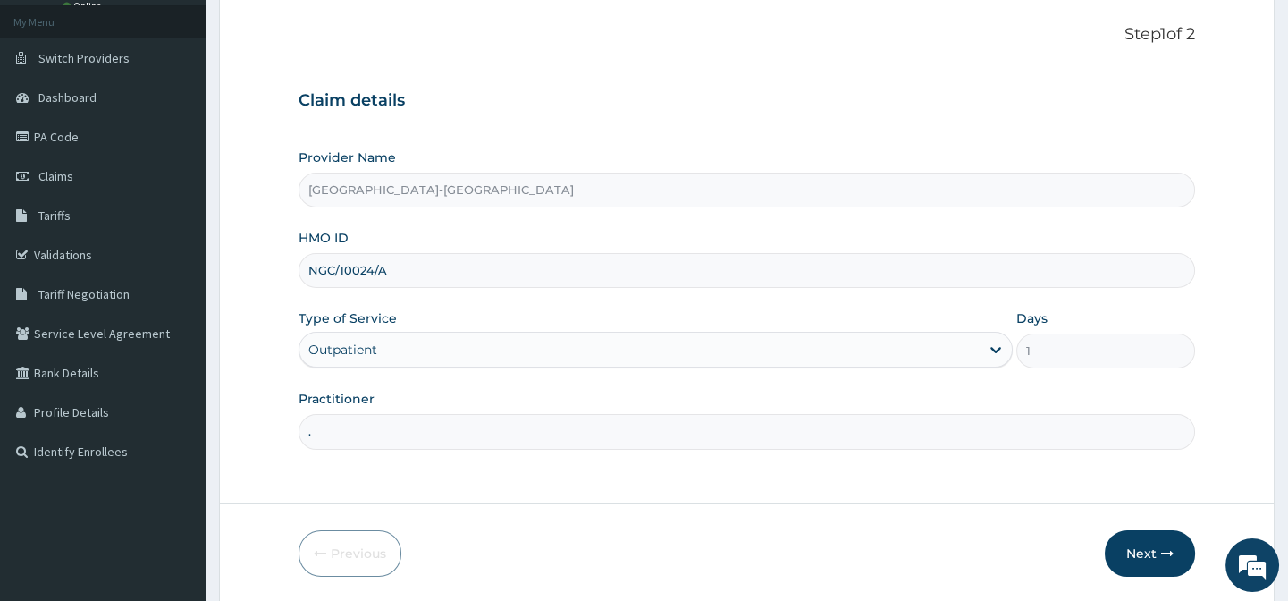
scroll to position [160, 0]
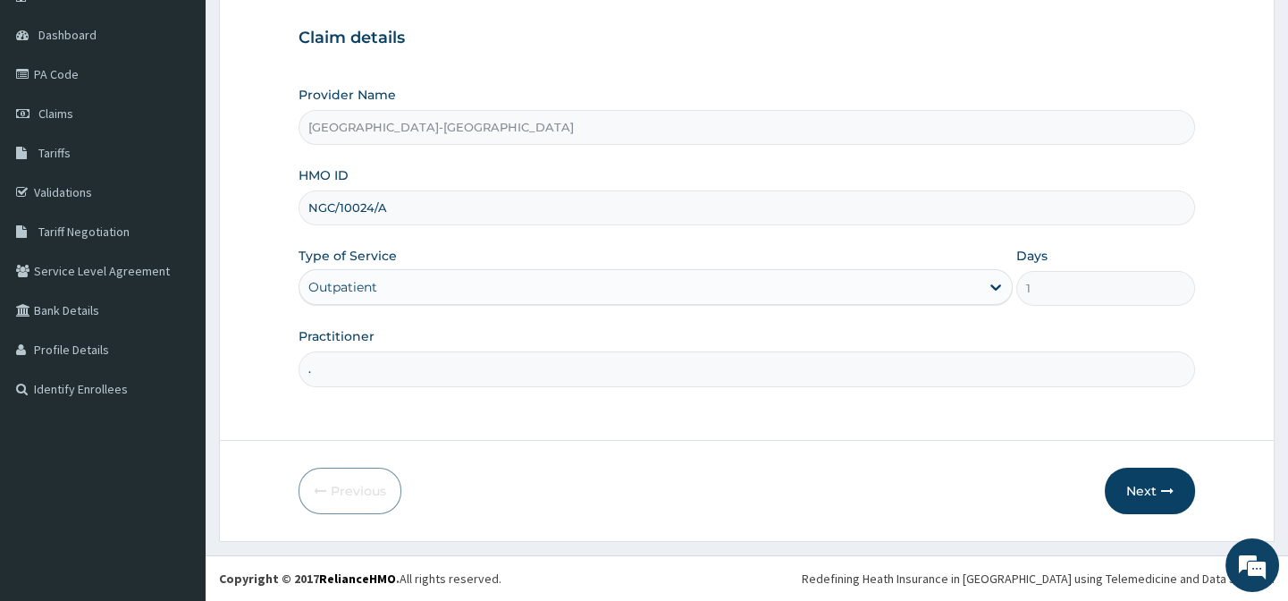
type input "."
click at [931, 521] on form "Step 1 of 2 Claim details Provider Name [GEOGRAPHIC_DATA]-[GEOGRAPHIC_DATA] HMO…" at bounding box center [747, 238] width 1056 height 607
click at [1141, 483] on button "Next" at bounding box center [1150, 490] width 90 height 46
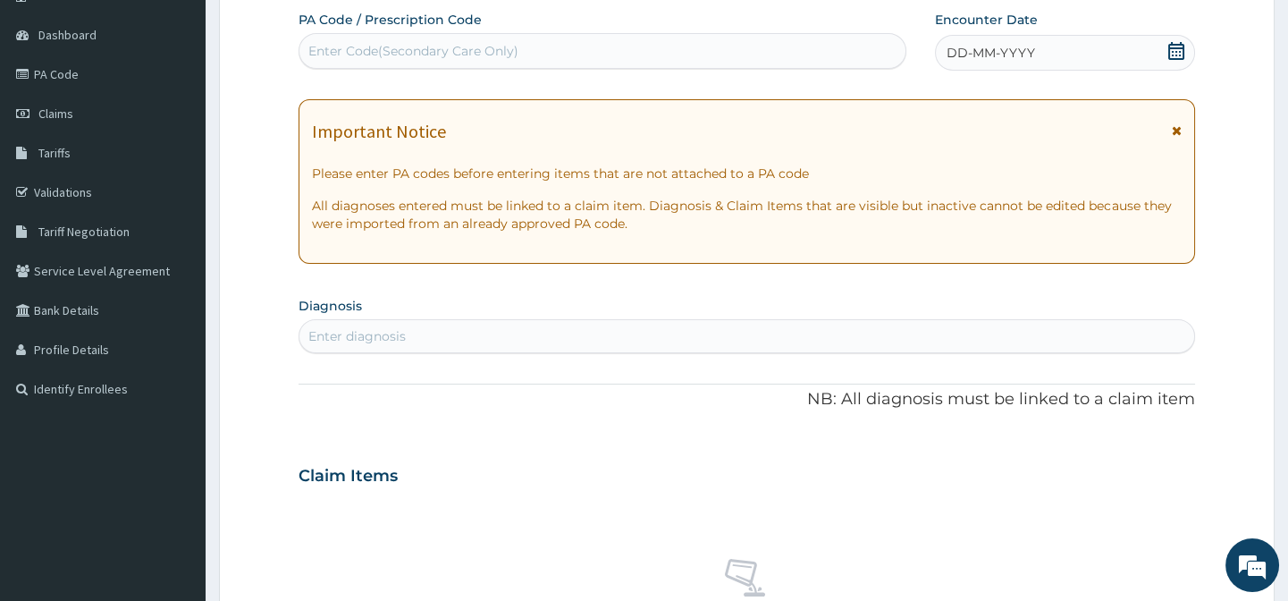
click at [355, 52] on div "Enter Code(Secondary Care Only)" at bounding box center [413, 51] width 210 height 18
paste input "PA/49F262"
type input "PA/49F262"
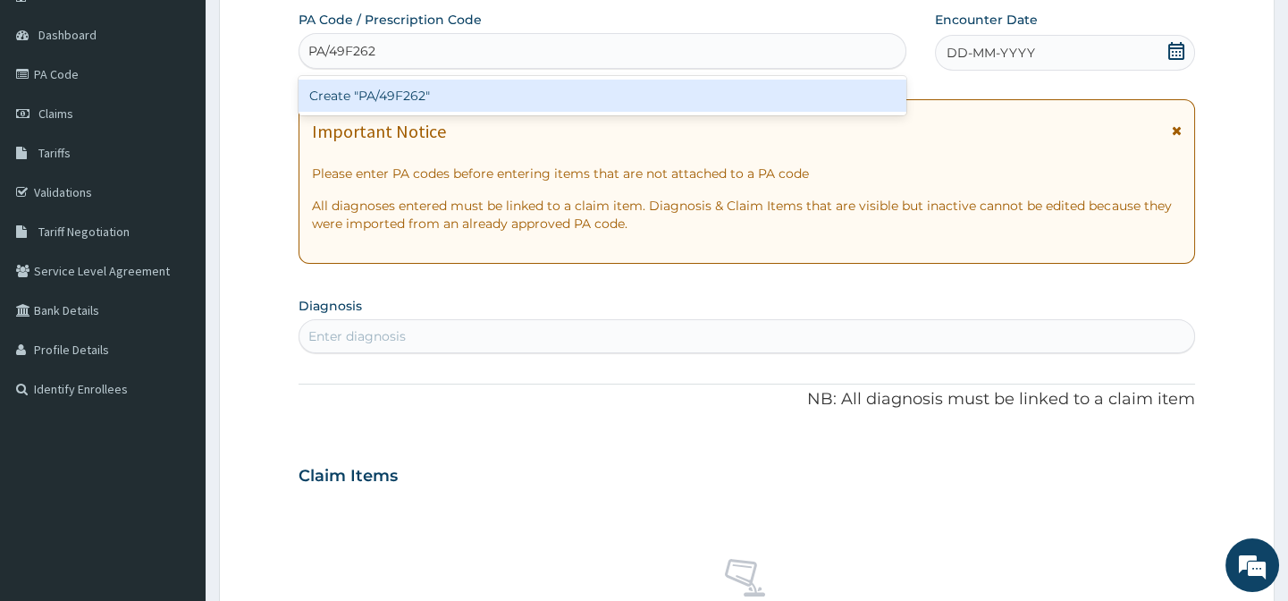
click at [440, 109] on div "Create "PA/49F262"" at bounding box center [602, 96] width 607 height 32
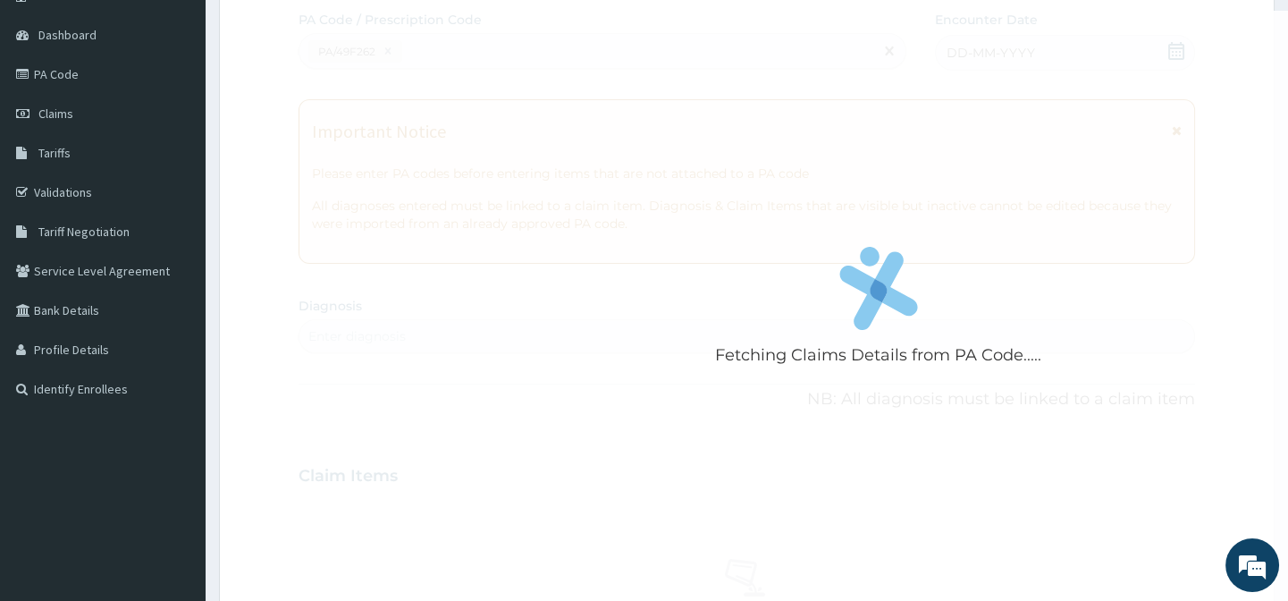
scroll to position [691, 0]
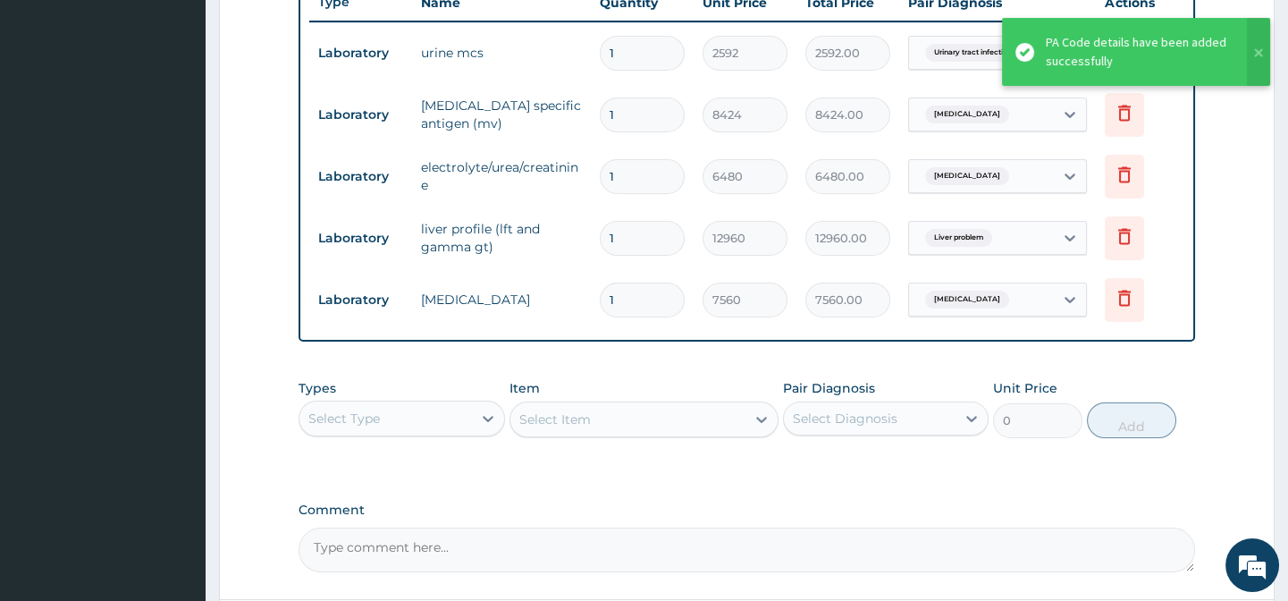
click at [744, 366] on div "PA Code / Prescription Code PA/49F262 Encounter Date 06-10-2025 Important Notic…" at bounding box center [747, 26] width 896 height 1092
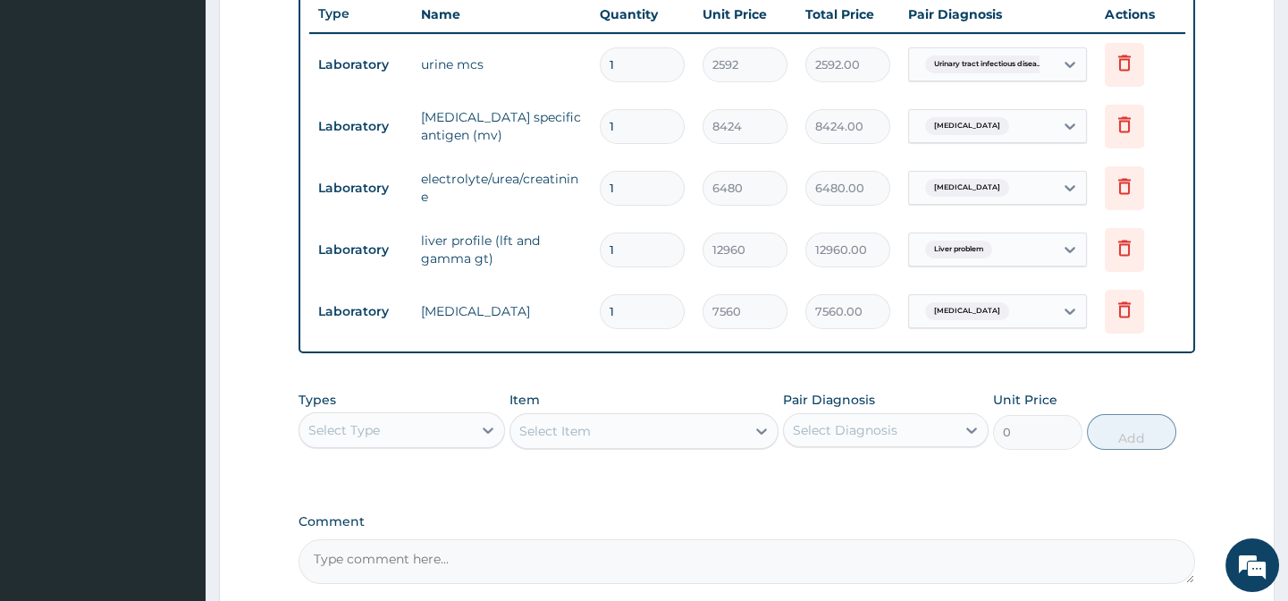
scroll to position [619, 0]
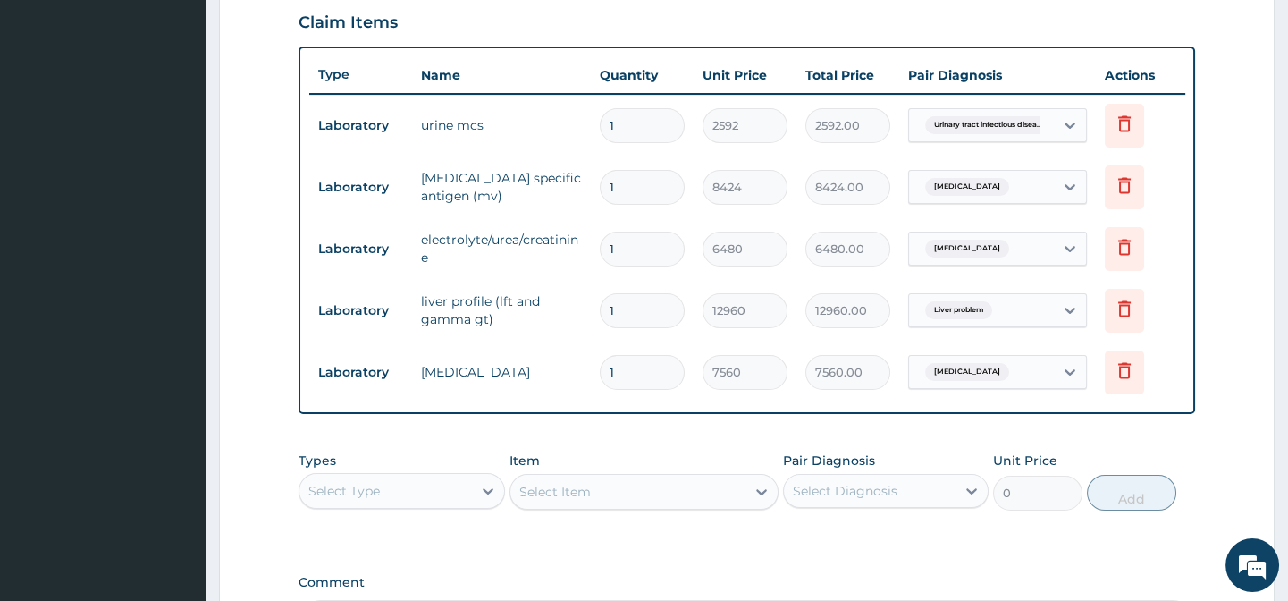
click at [581, 509] on div "Select Item" at bounding box center [643, 492] width 269 height 36
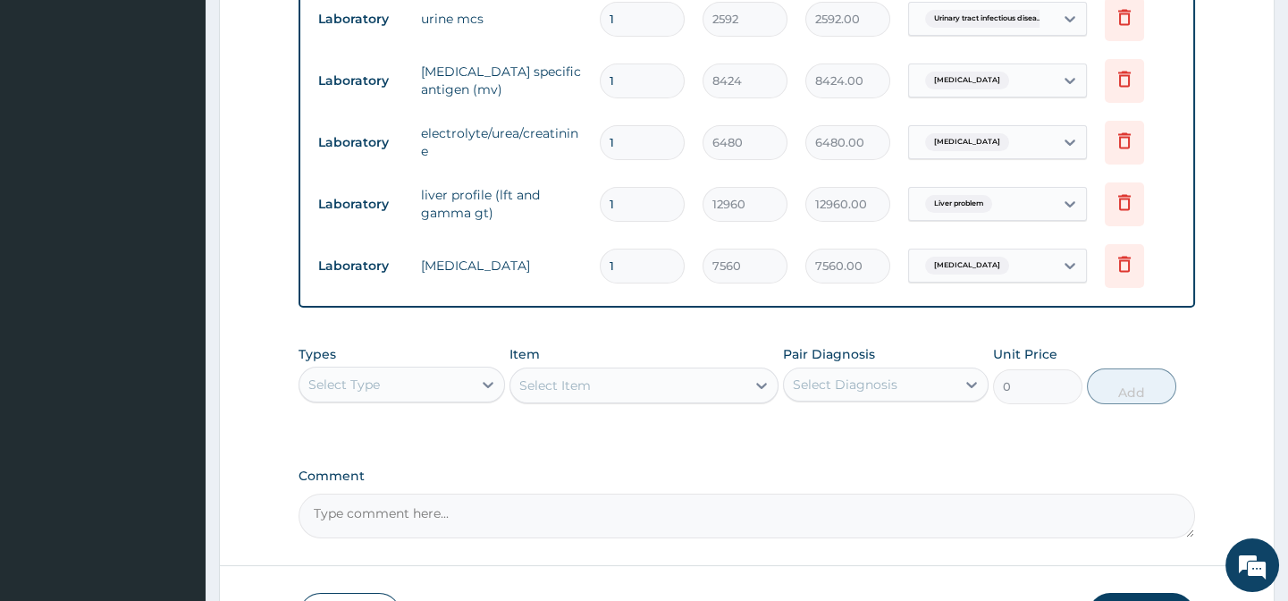
scroll to position [863, 0]
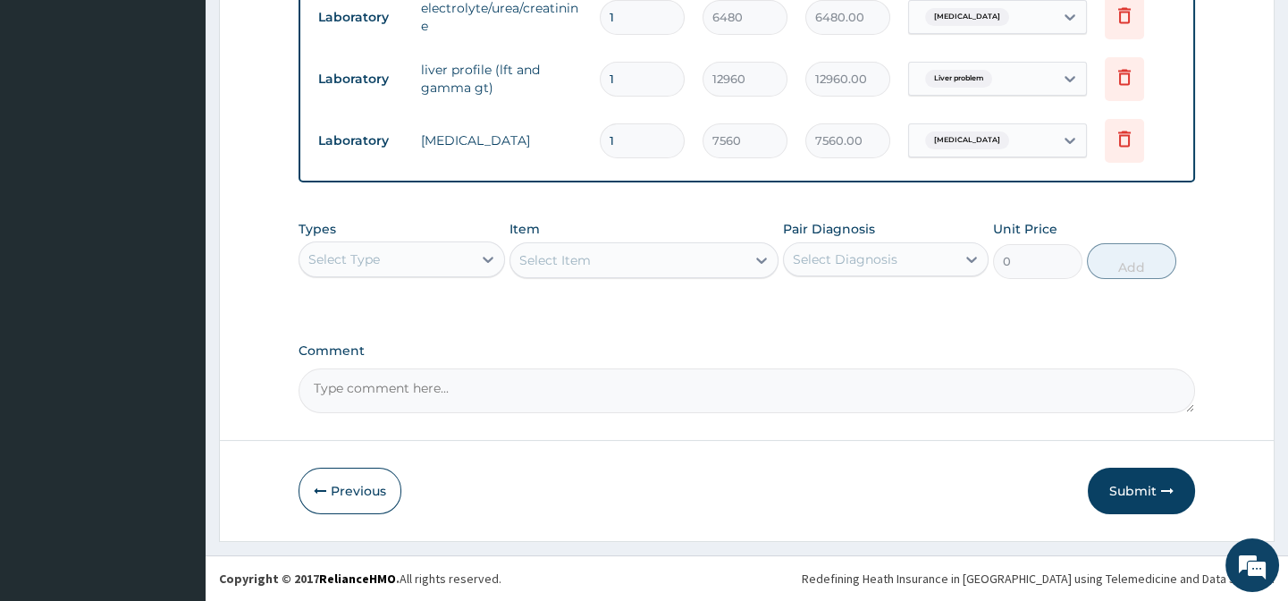
click at [410, 254] on div "Select Type" at bounding box center [385, 259] width 172 height 29
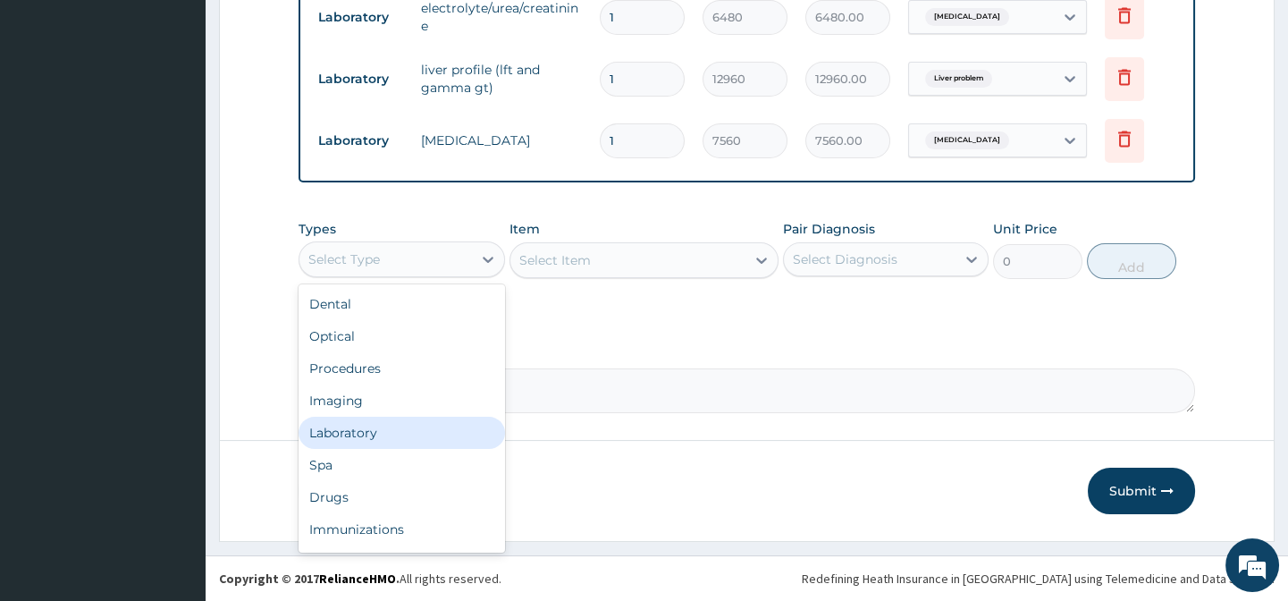
click at [386, 441] on div "Laboratory" at bounding box center [402, 433] width 206 height 32
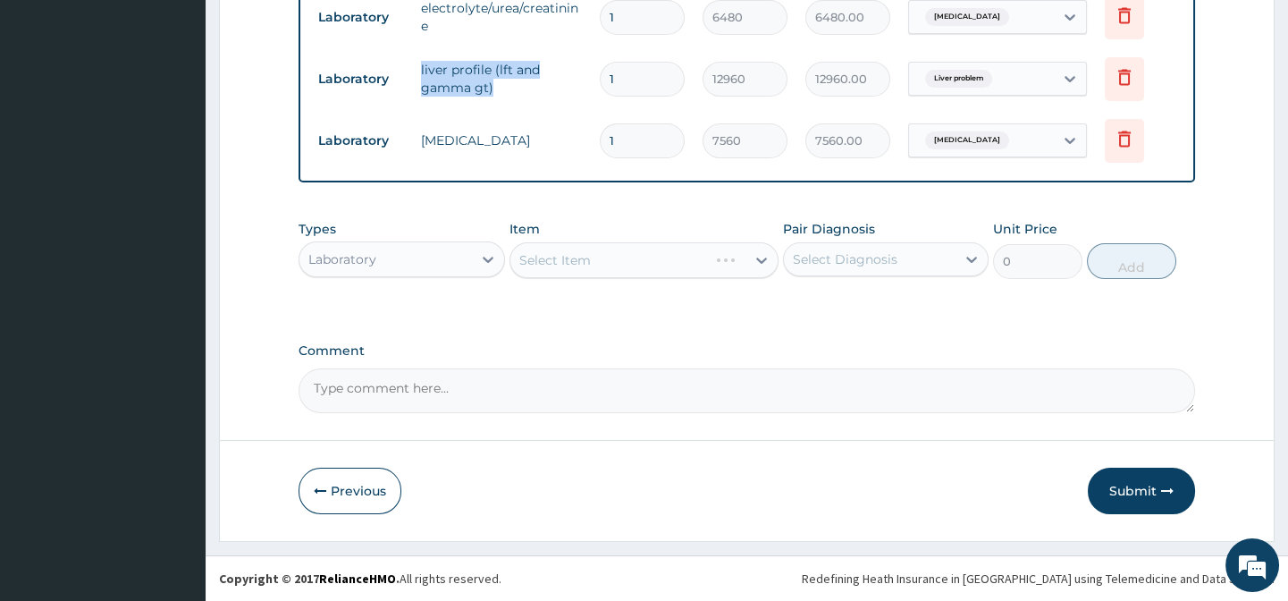
drag, startPoint x: 417, startPoint y: 60, endPoint x: 506, endPoint y: 80, distance: 91.5
click at [506, 80] on td "liver profile (lft and gamma gt)" at bounding box center [501, 79] width 179 height 54
copy td "liver profile (lft and gamma gt)"
click at [600, 267] on div "Select Item" at bounding box center [627, 260] width 235 height 29
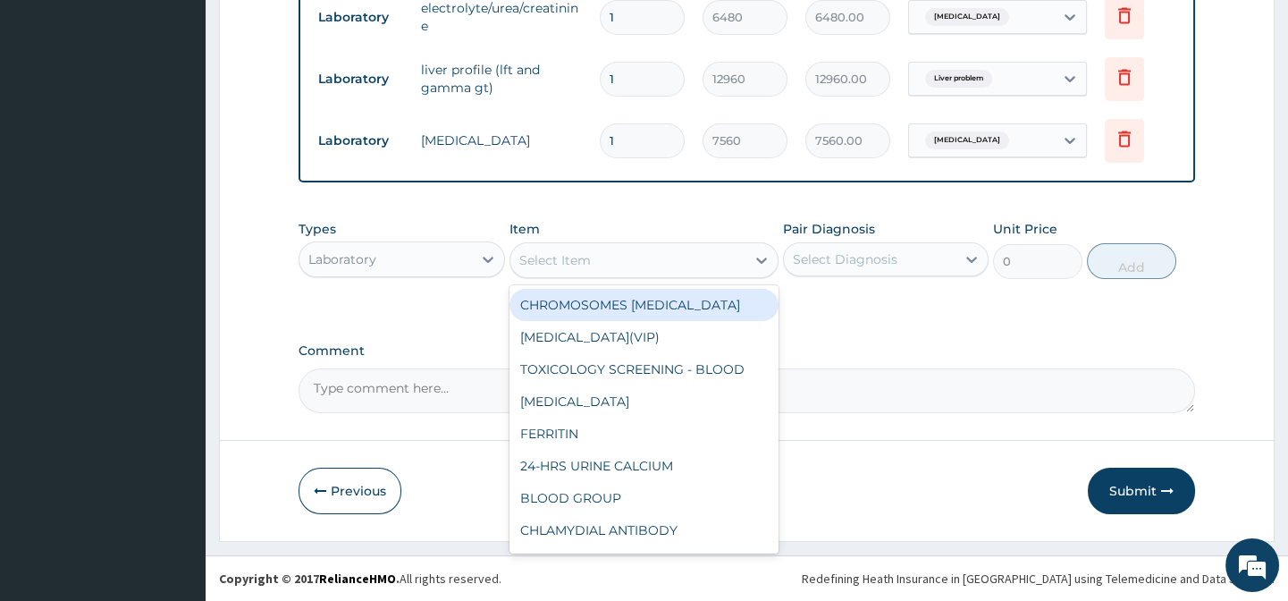
paste input "liver profile (lft and gamma gt)"
type input "liver profile (lft and gamma gt)"
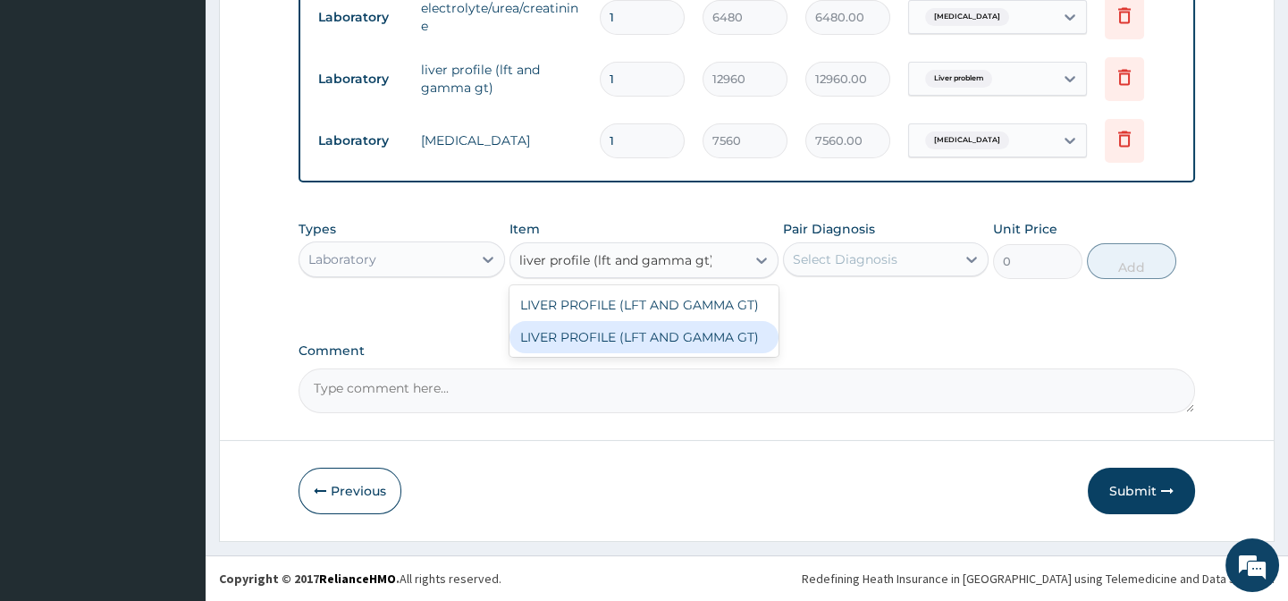
click at [697, 333] on div "LIVER PROFILE (LFT AND GAMMA GT)" at bounding box center [643, 337] width 269 height 32
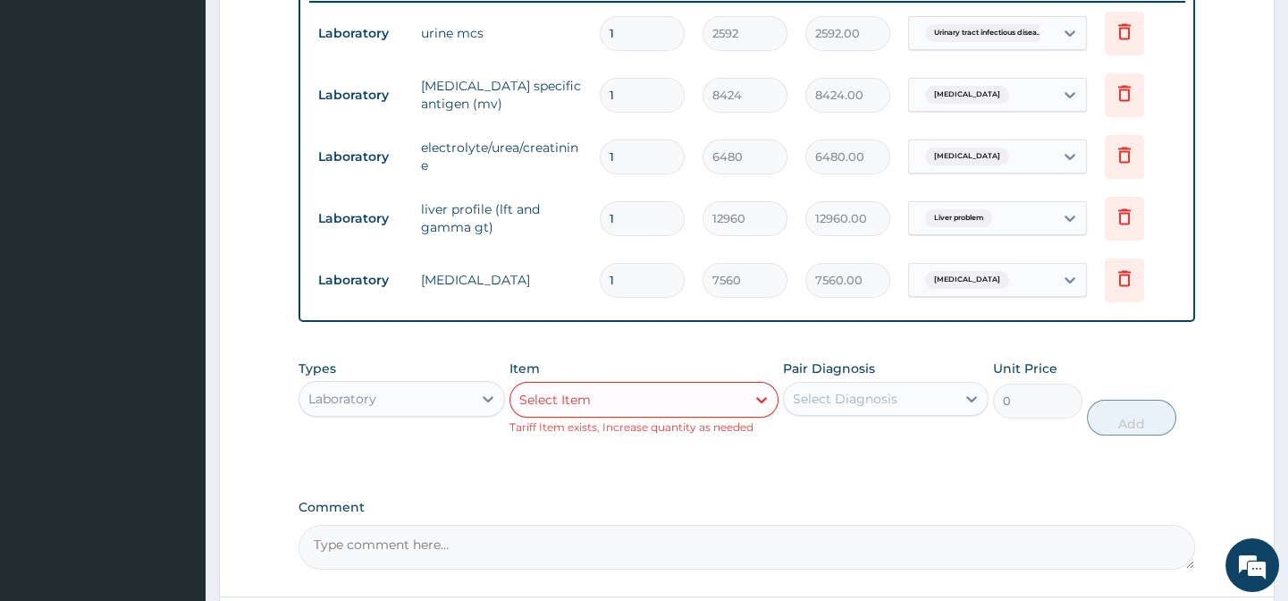
scroll to position [700, 0]
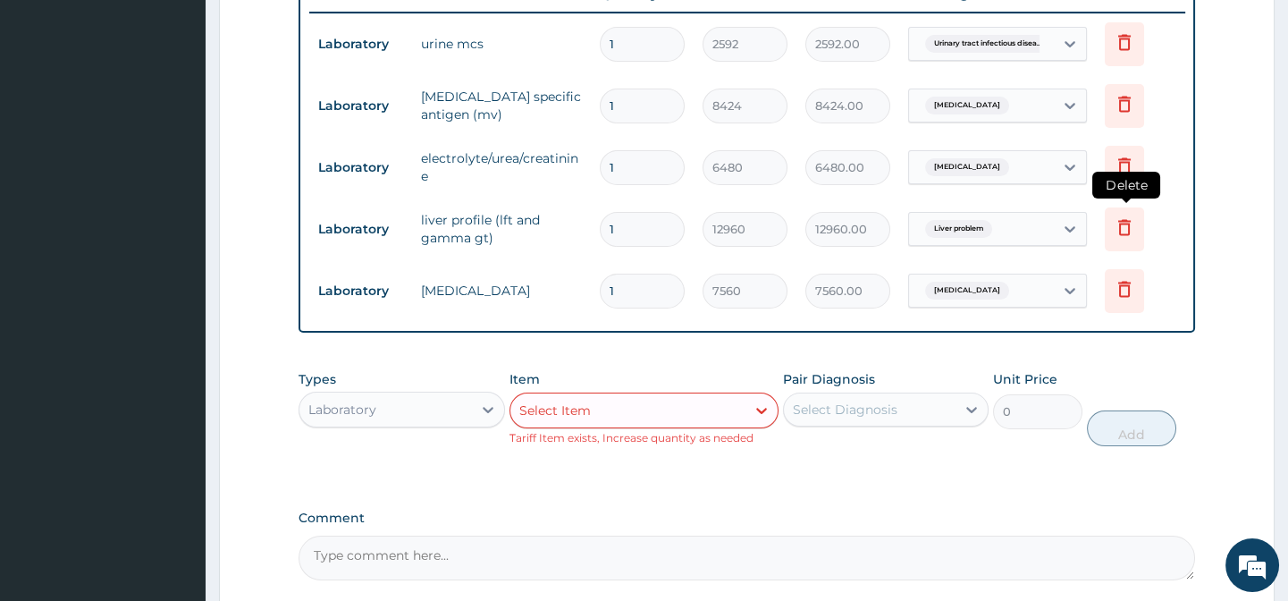
click at [1129, 228] on icon at bounding box center [1124, 227] width 13 height 16
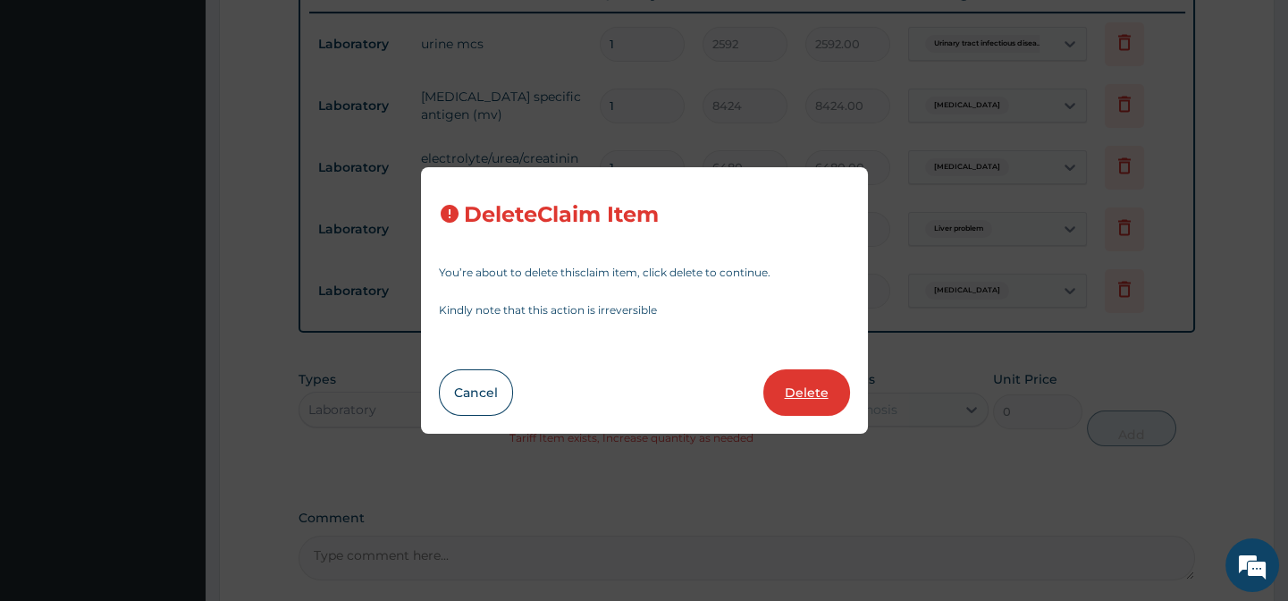
click at [807, 392] on button "Delete" at bounding box center [806, 392] width 87 height 46
type input "7560"
type input "7560.00"
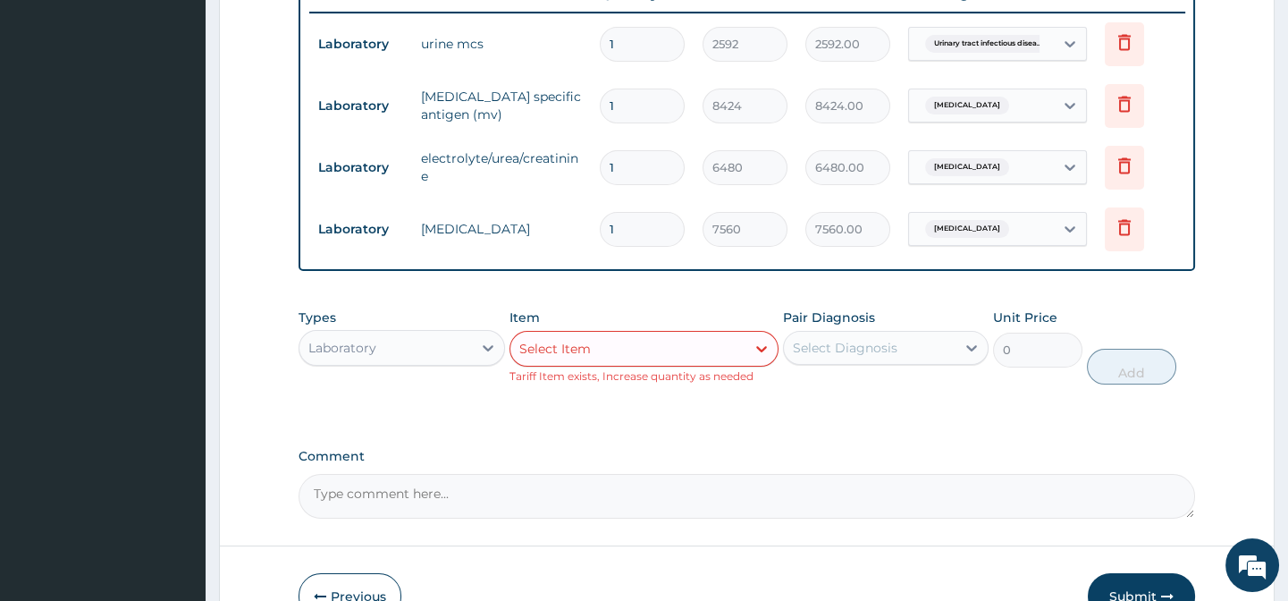
click at [585, 358] on div "Select Item" at bounding box center [555, 349] width 72 height 18
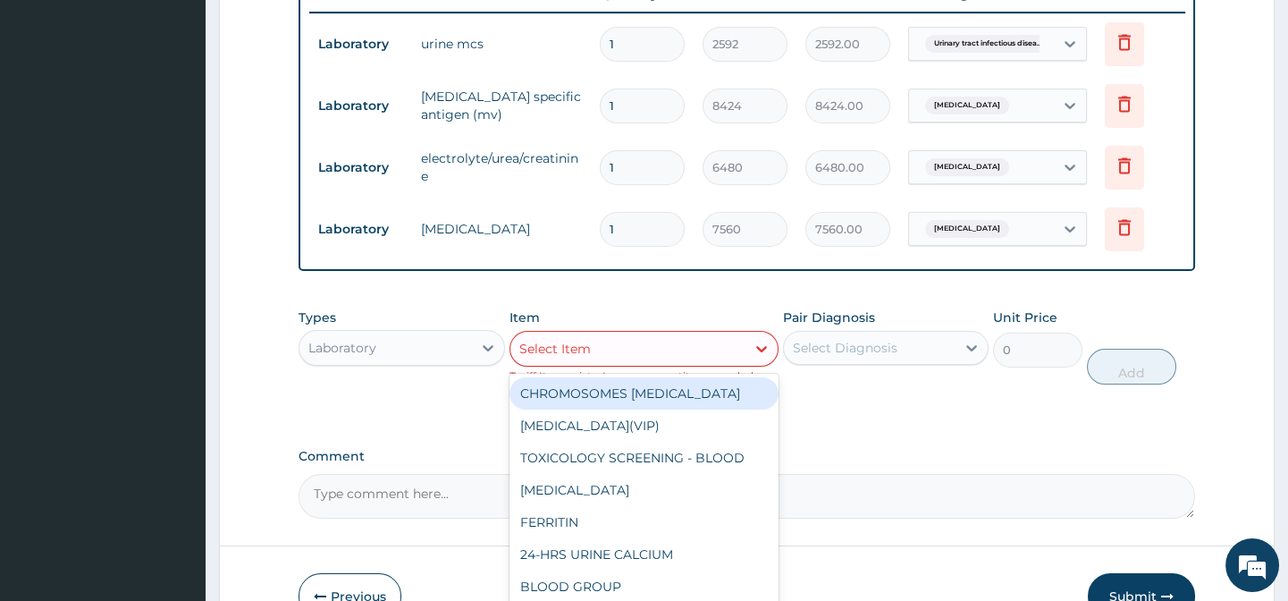
paste input "liver profile (lft and gamma gt)"
type input "liver profile (lft and gamma gt)"
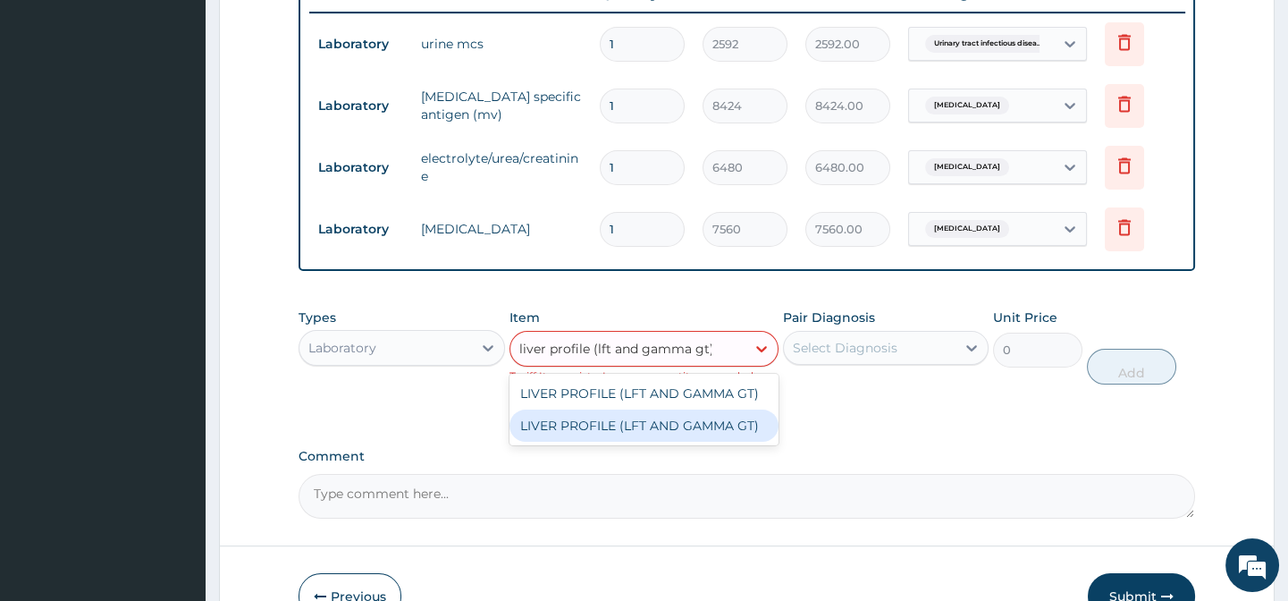
click at [746, 442] on div "LIVER PROFILE (LFT AND GAMMA GT)" at bounding box center [643, 425] width 269 height 32
type input "12960"
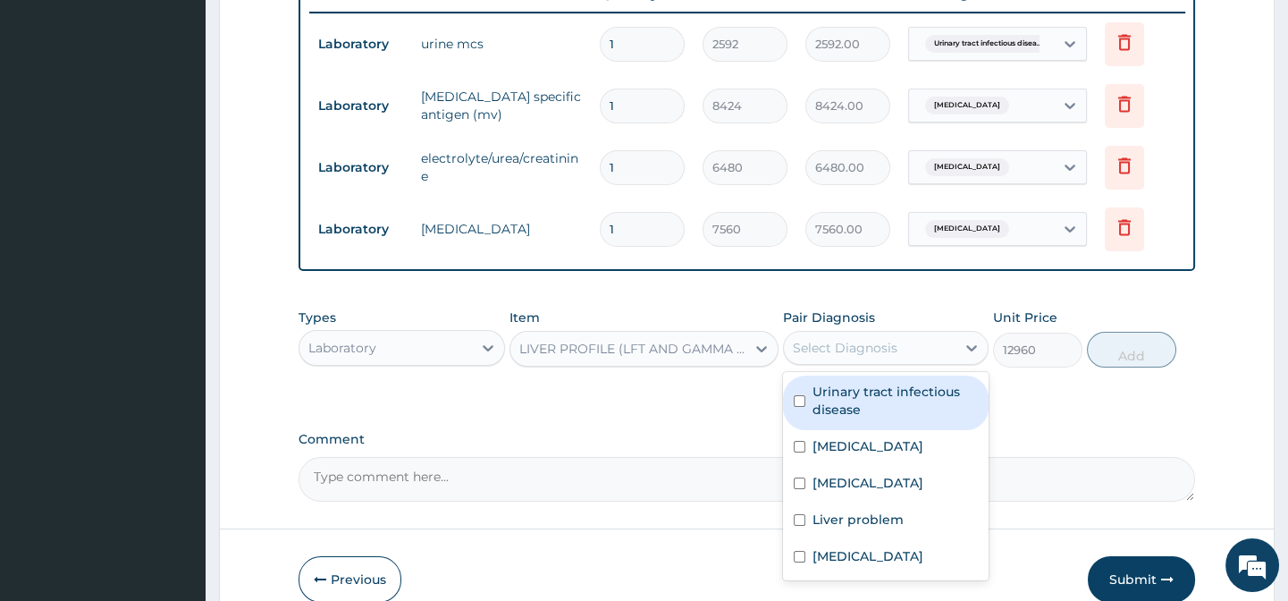
click at [875, 349] on div "Select Diagnosis" at bounding box center [845, 348] width 105 height 18
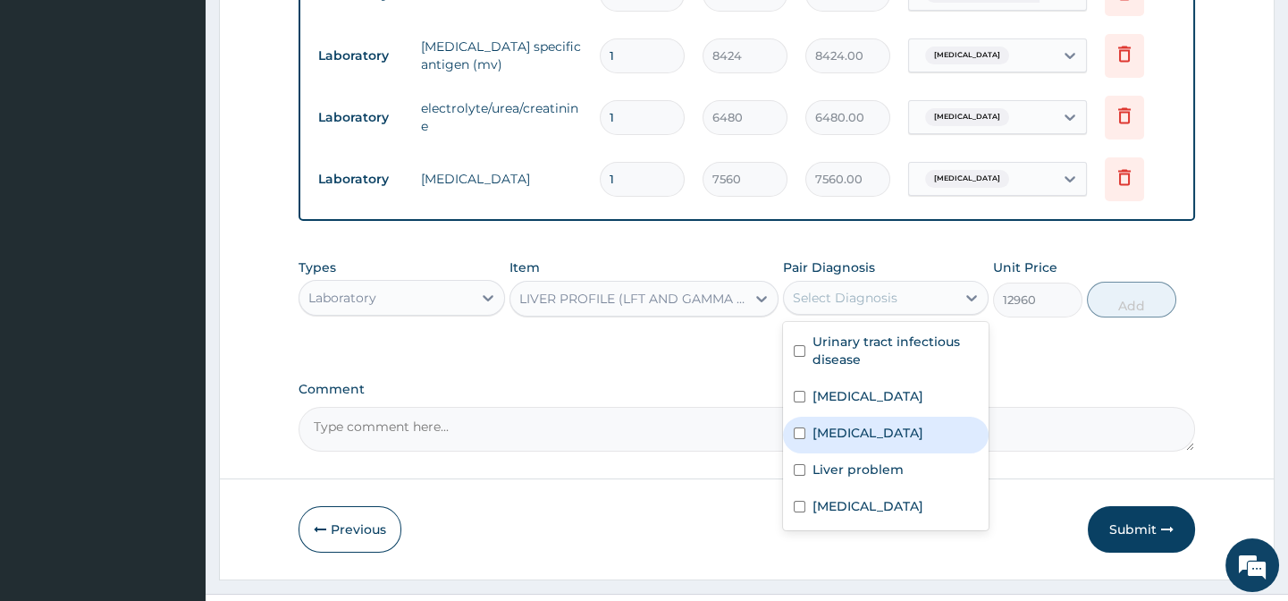
scroll to position [800, 0]
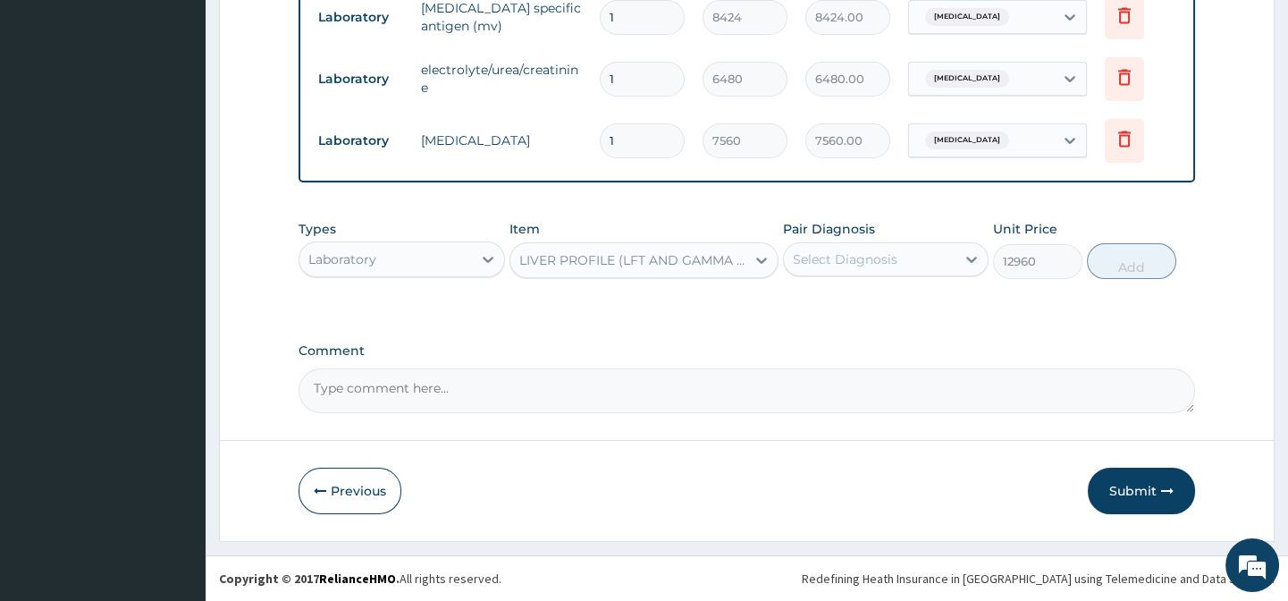
click at [868, 260] on div "Select Diagnosis" at bounding box center [845, 259] width 105 height 18
click at [656, 343] on label "Comment" at bounding box center [747, 350] width 896 height 15
click at [656, 368] on textarea "Comment" at bounding box center [747, 390] width 896 height 45
click at [508, 282] on div "Types Laboratory Item LIVER PROFILE (LFT AND GAMMA GT) Pair Diagnosis Select Di…" at bounding box center [747, 249] width 896 height 77
click at [758, 221] on div "Item LIVER PROFILE (LFT AND GAMMA GT)" at bounding box center [643, 249] width 269 height 59
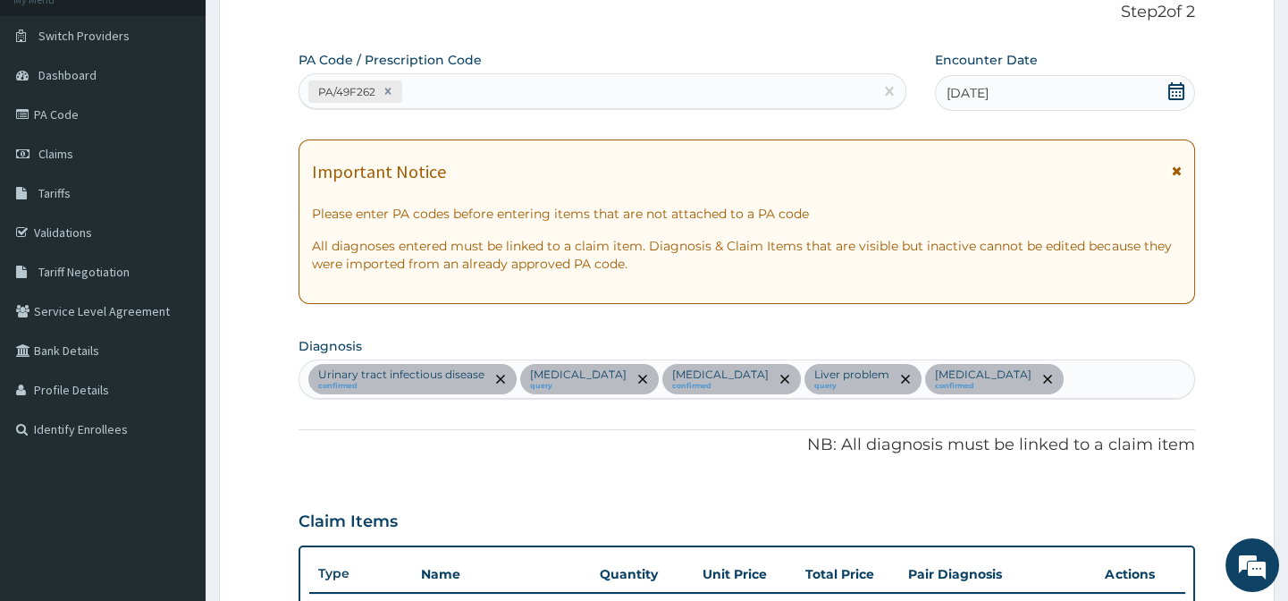
scroll to position [0, 0]
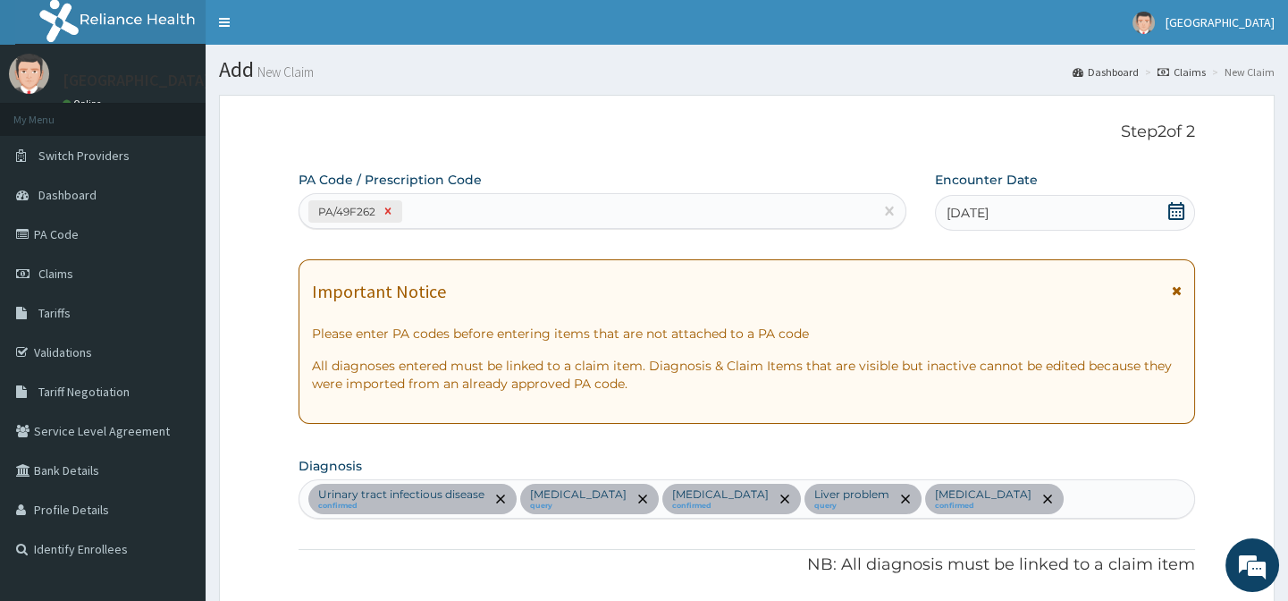
click at [392, 211] on icon at bounding box center [388, 211] width 13 height 13
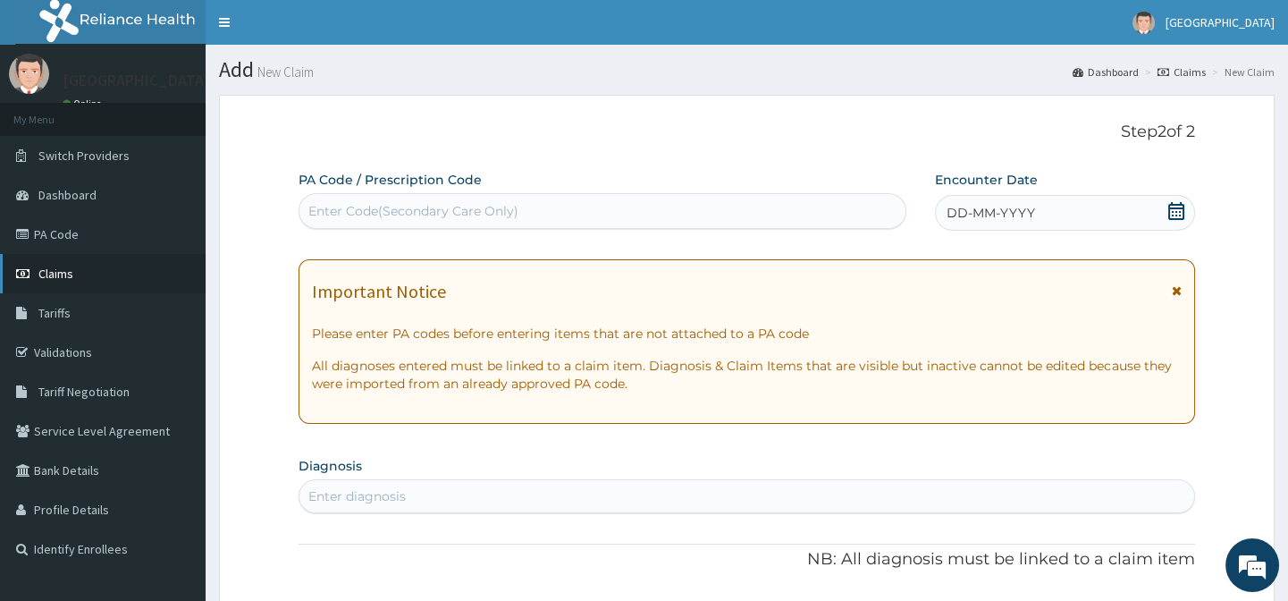
click at [63, 277] on span "Claims" at bounding box center [55, 273] width 35 height 16
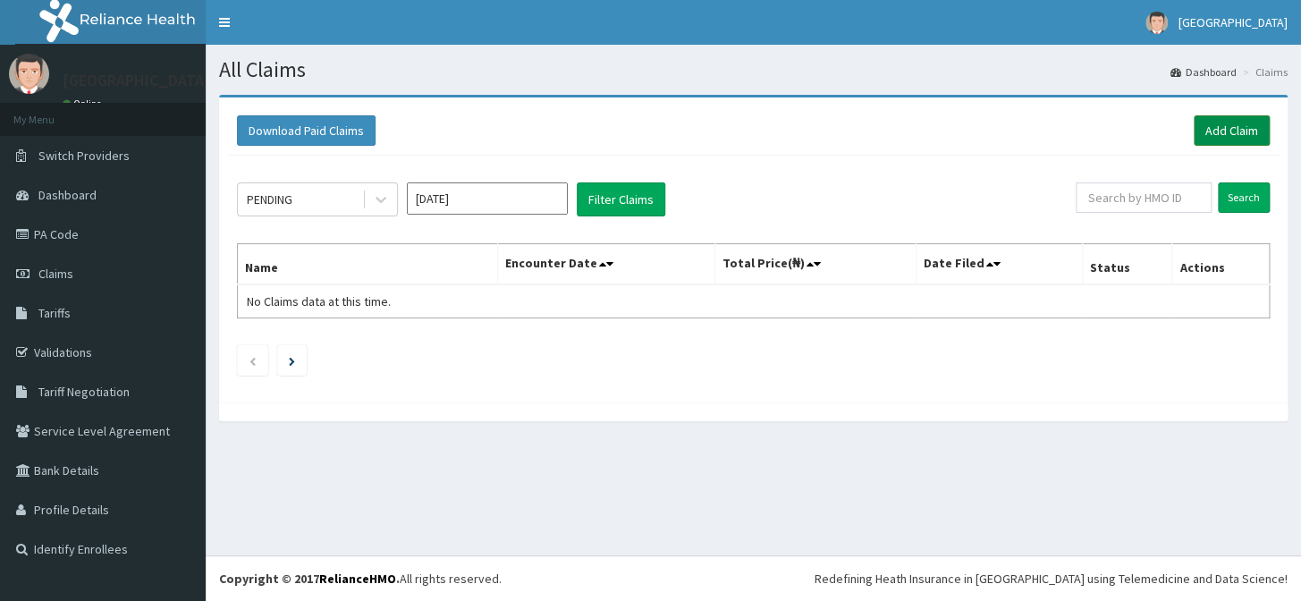
click at [1215, 131] on link "Add Claim" at bounding box center [1231, 130] width 76 height 30
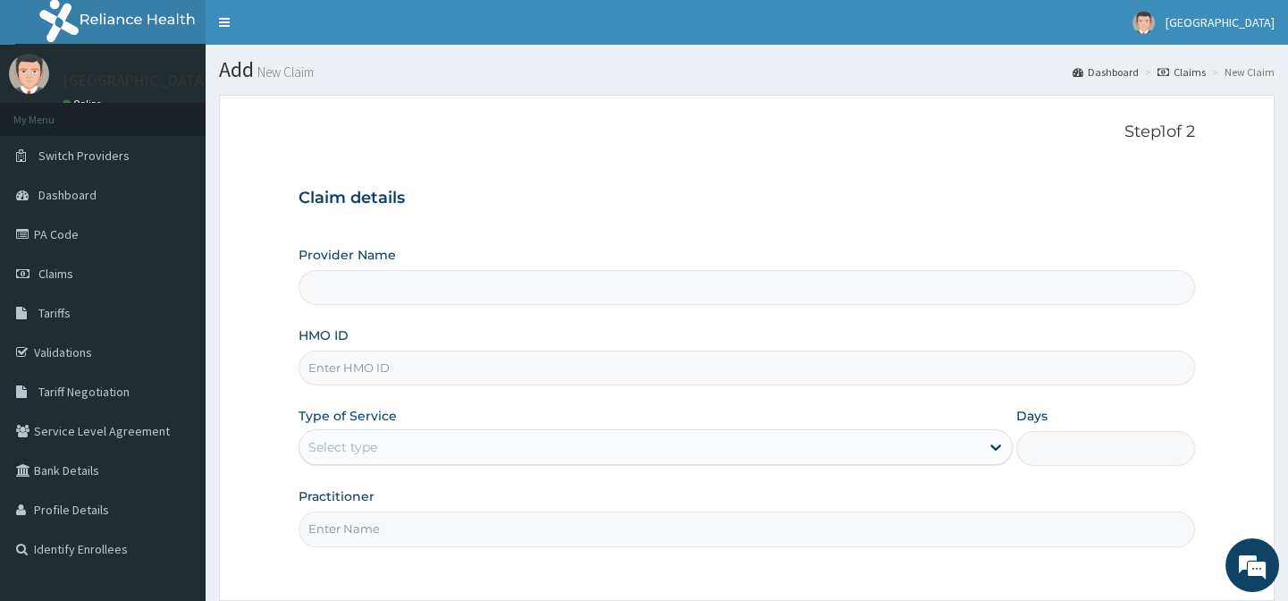
type input "[GEOGRAPHIC_DATA]-[GEOGRAPHIC_DATA]"
click at [756, 552] on div "Step 1 of 2 Claim details Provider Name Lily Hospital-BENIN HMO ID Type of Serv…" at bounding box center [747, 347] width 896 height 451
click at [423, 370] on input "HMO ID" at bounding box center [747, 367] width 896 height 35
paste input "WIU/10069/C"
type input "WIU/10069/C"
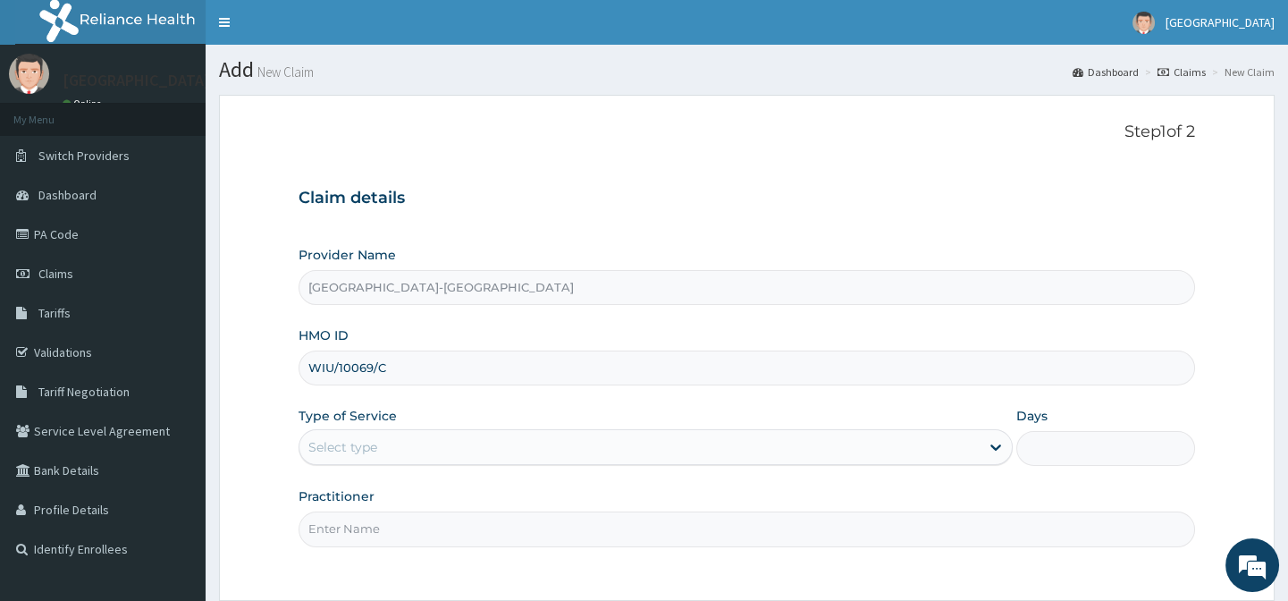
click at [379, 464] on div "Select type" at bounding box center [656, 447] width 714 height 36
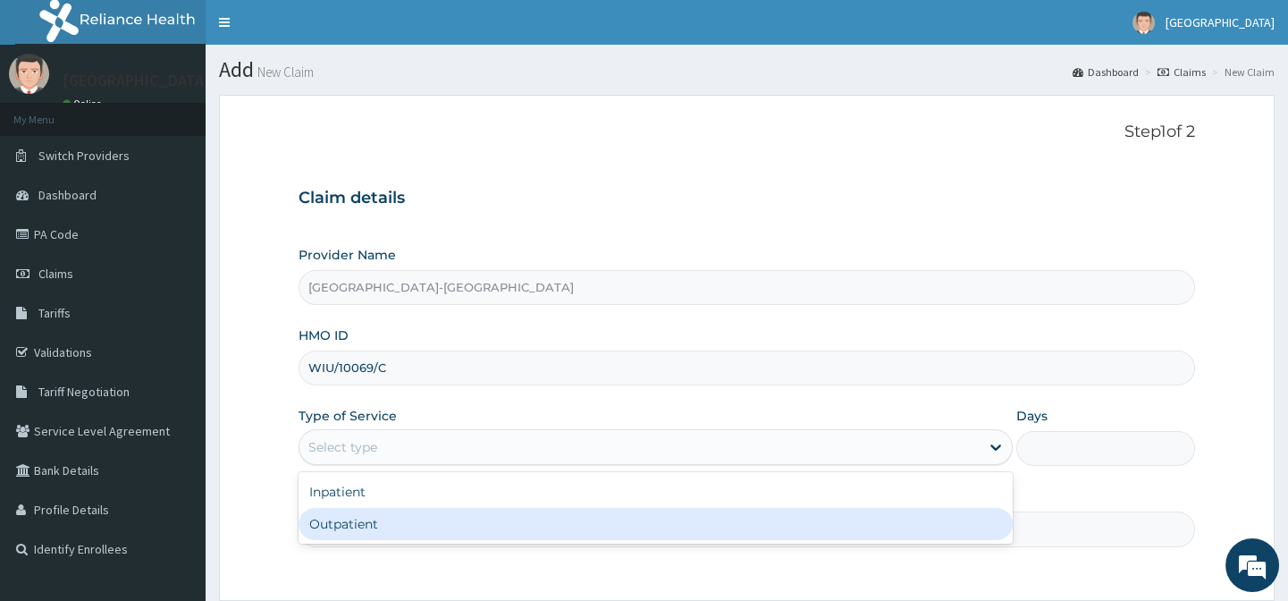
click at [416, 521] on div "Outpatient" at bounding box center [656, 524] width 714 height 32
type input "1"
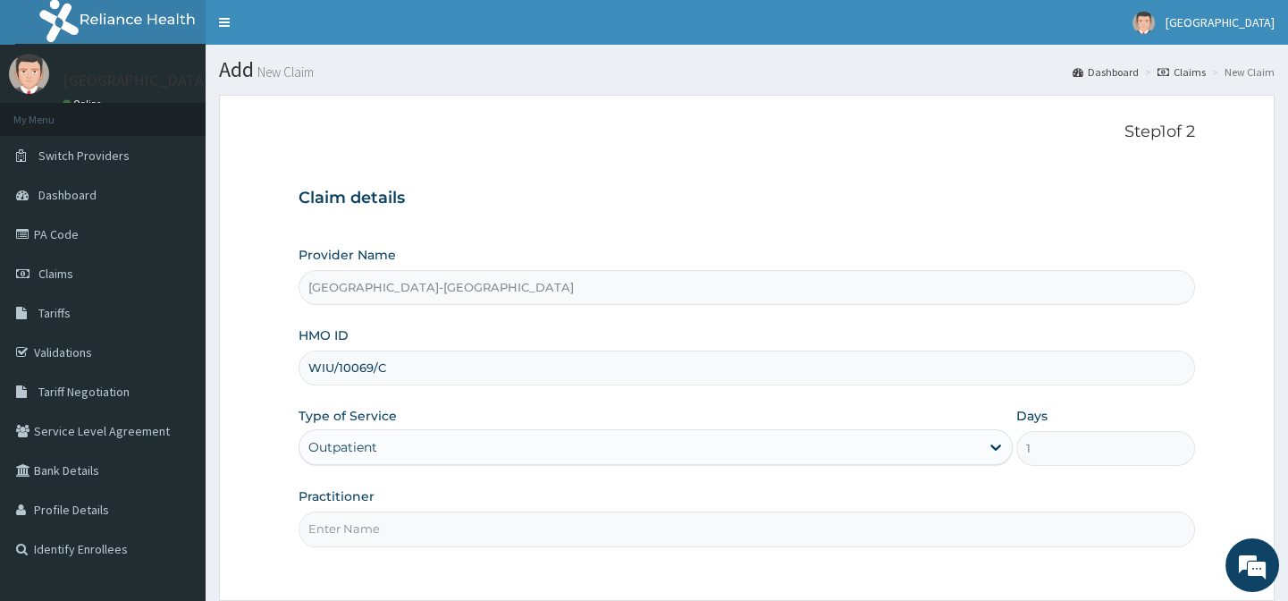
click at [415, 521] on input "Practitioner" at bounding box center [747, 528] width 896 height 35
type input "."
click at [560, 559] on div "Step 1 of 2 Claim details Provider Name Lily Hospital-BENIN HMO ID WIU/10069/C …" at bounding box center [747, 347] width 896 height 451
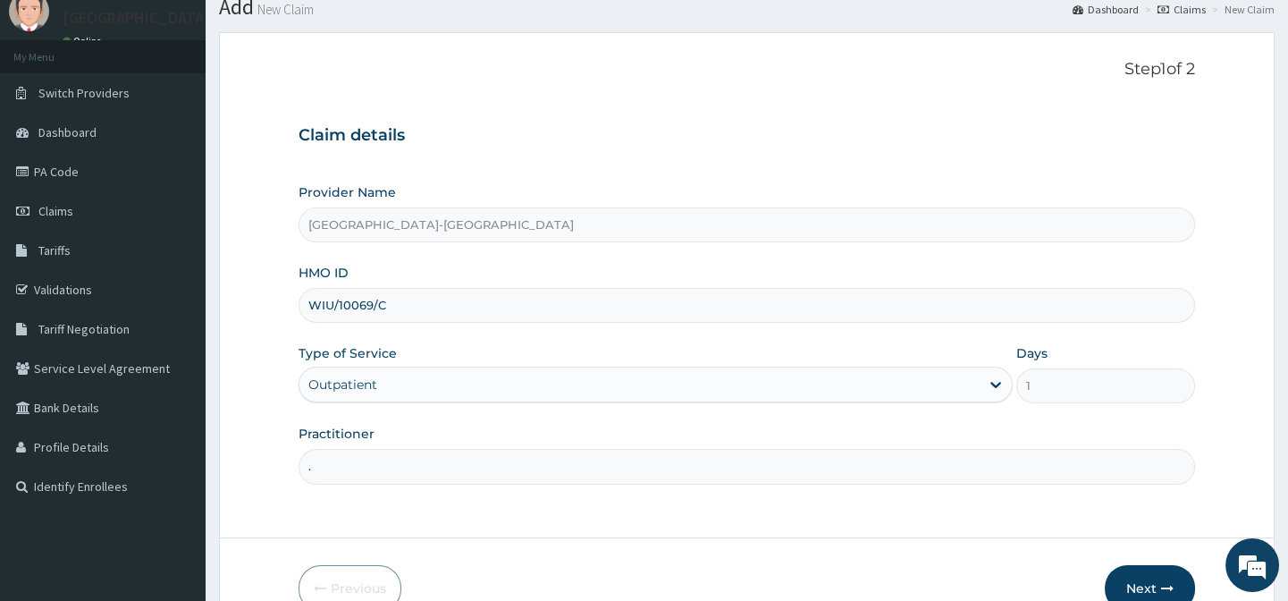
scroll to position [160, 0]
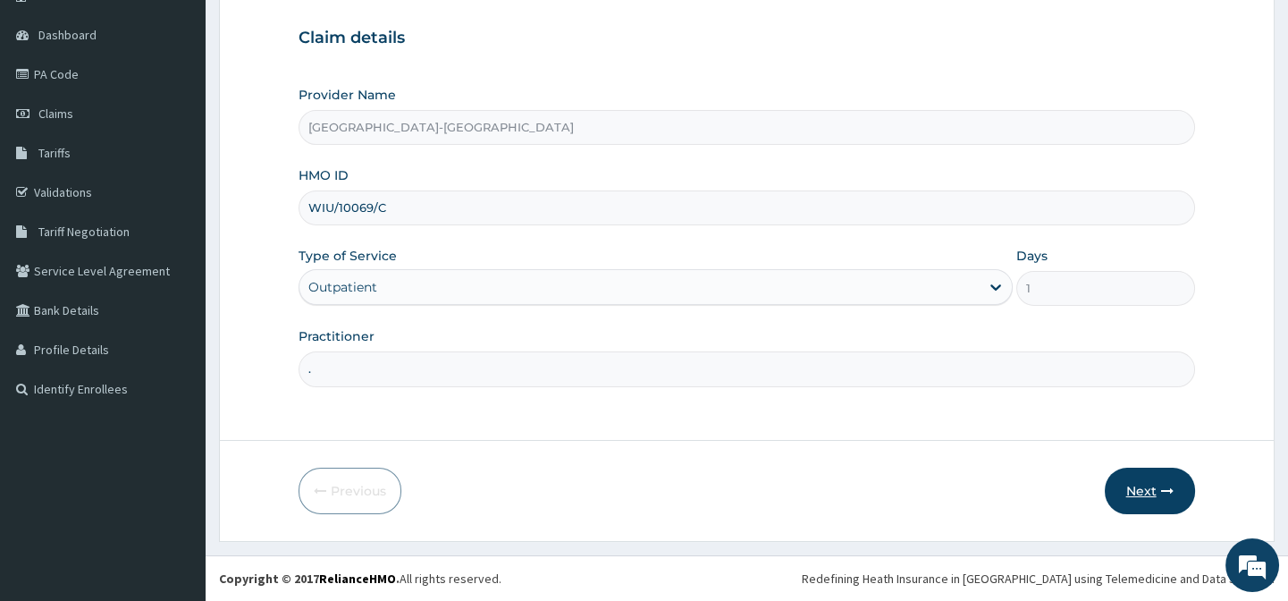
click at [1175, 492] on button "Next" at bounding box center [1150, 490] width 90 height 46
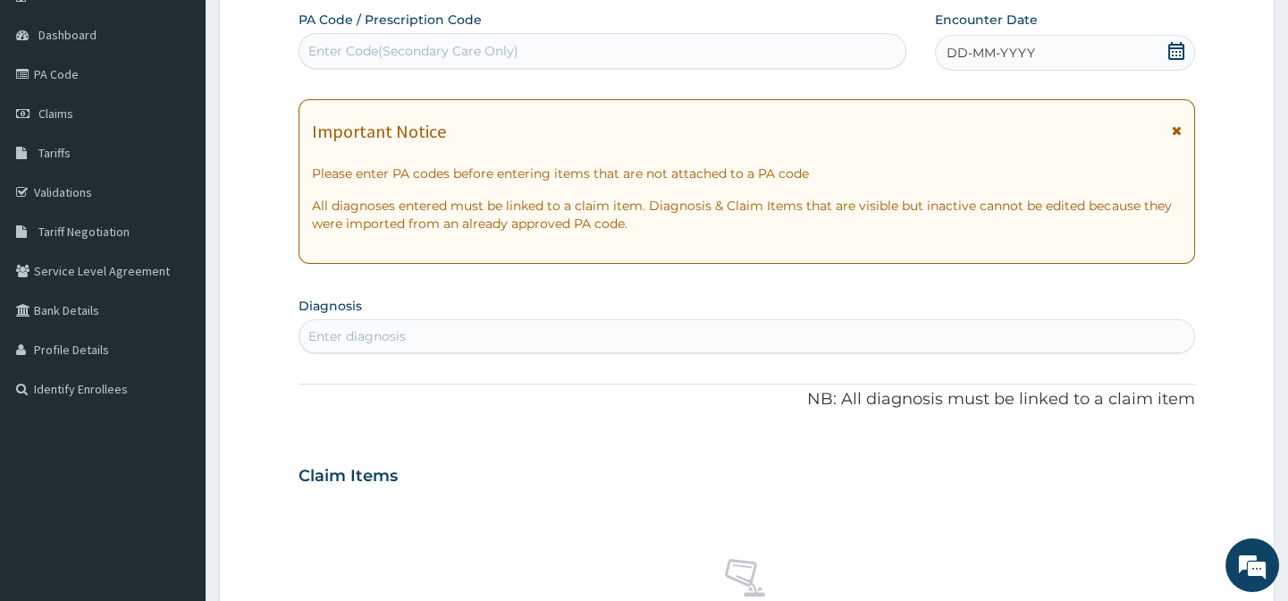
click at [388, 46] on div "Enter Code(Secondary Care Only)" at bounding box center [413, 51] width 210 height 18
paste input "PA/E1F774"
type input "PA/E1F774"
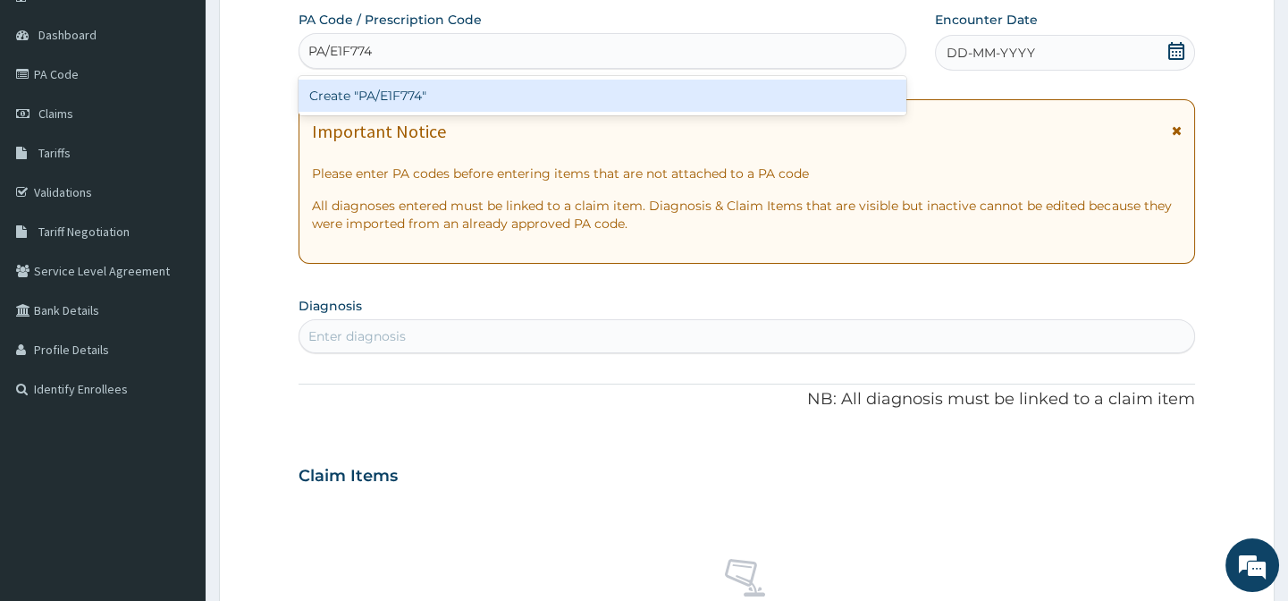
click at [375, 93] on div "Create "PA/E1F774"" at bounding box center [602, 96] width 607 height 32
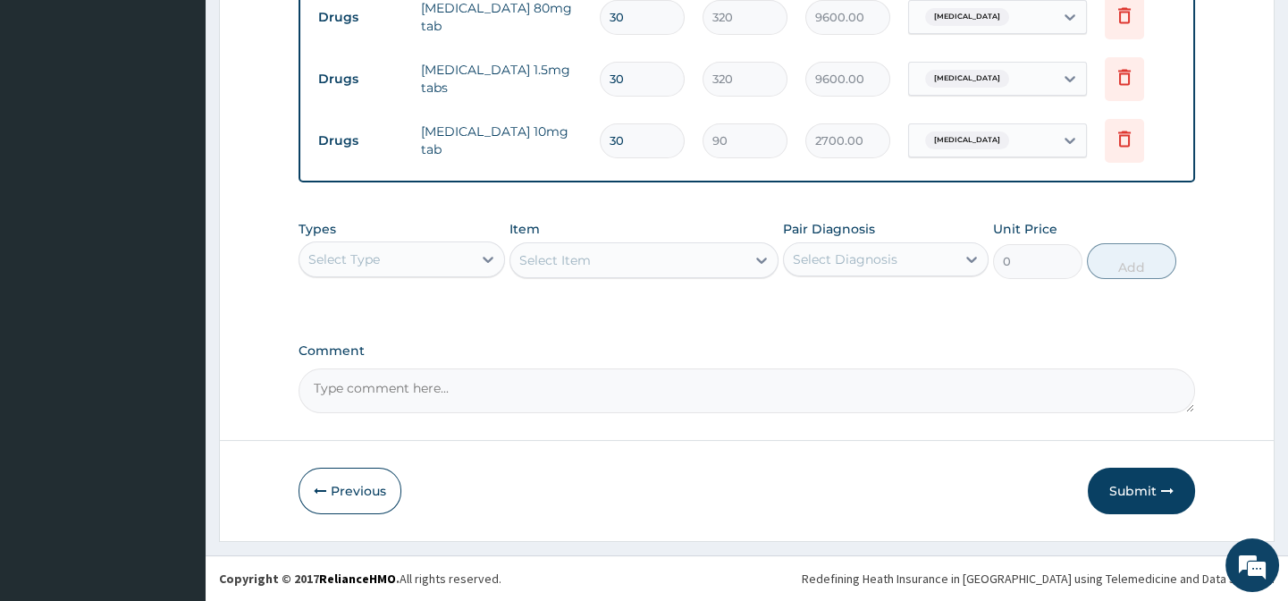
scroll to position [738, 0]
click at [418, 258] on div "Select Type" at bounding box center [385, 259] width 172 height 29
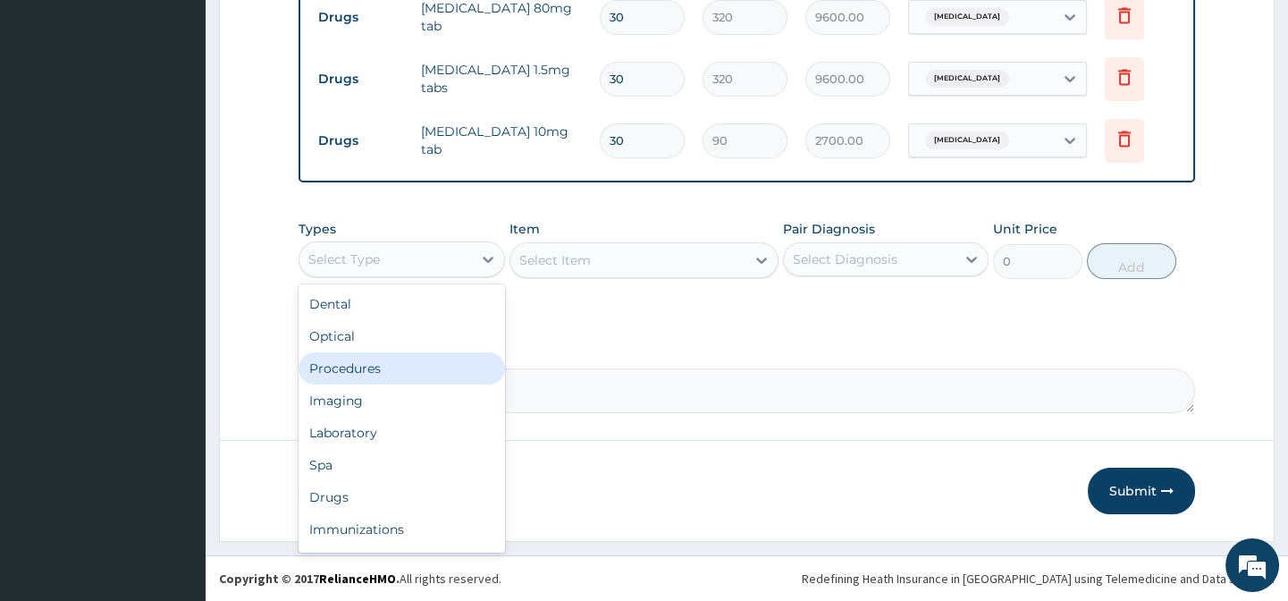
click at [393, 365] on div "Procedures" at bounding box center [402, 368] width 206 height 32
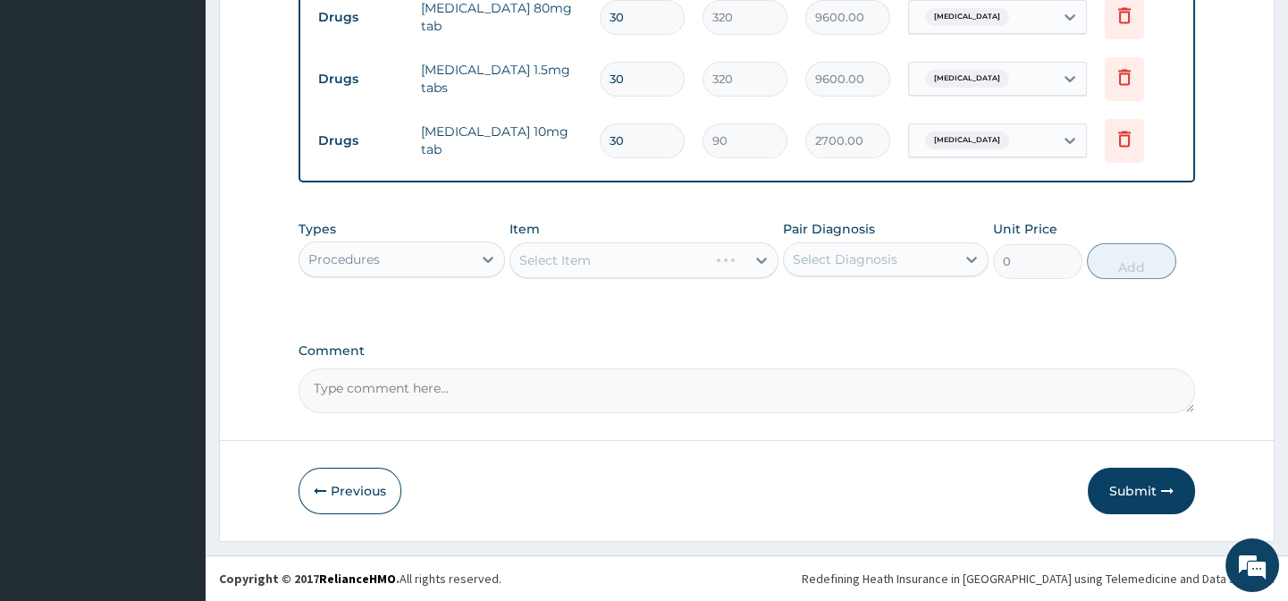
click at [669, 267] on div "Select Item" at bounding box center [643, 260] width 269 height 36
click at [658, 265] on div "Select Item" at bounding box center [643, 260] width 269 height 36
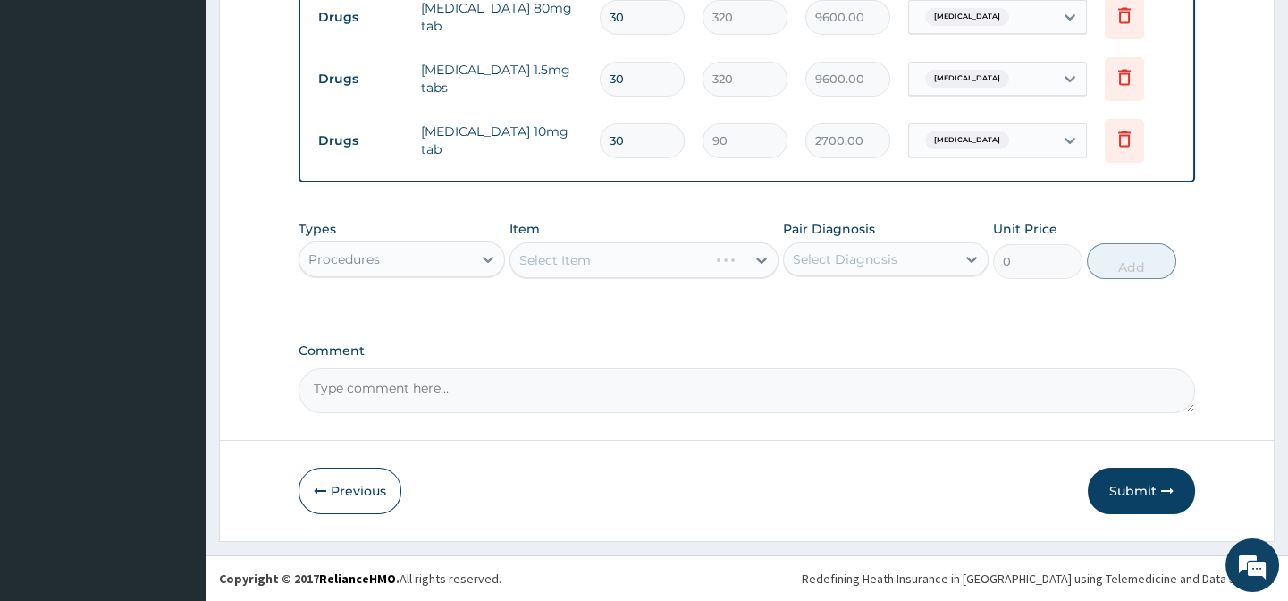
click at [761, 313] on div "Types Procedures Item Select Item Pair Diagnosis Select Diagnosis Unit Price 0 …" at bounding box center [747, 263] width 896 height 104
drag, startPoint x: 948, startPoint y: 286, endPoint x: 964, endPoint y: 283, distance: 15.4
click at [948, 285] on div "Types Procedures Item Select Item Pair Diagnosis Select Diagnosis Unit Price 0 …" at bounding box center [747, 249] width 896 height 77
click at [947, 232] on div "Pair Diagnosis Select Diagnosis" at bounding box center [886, 249] width 206 height 59
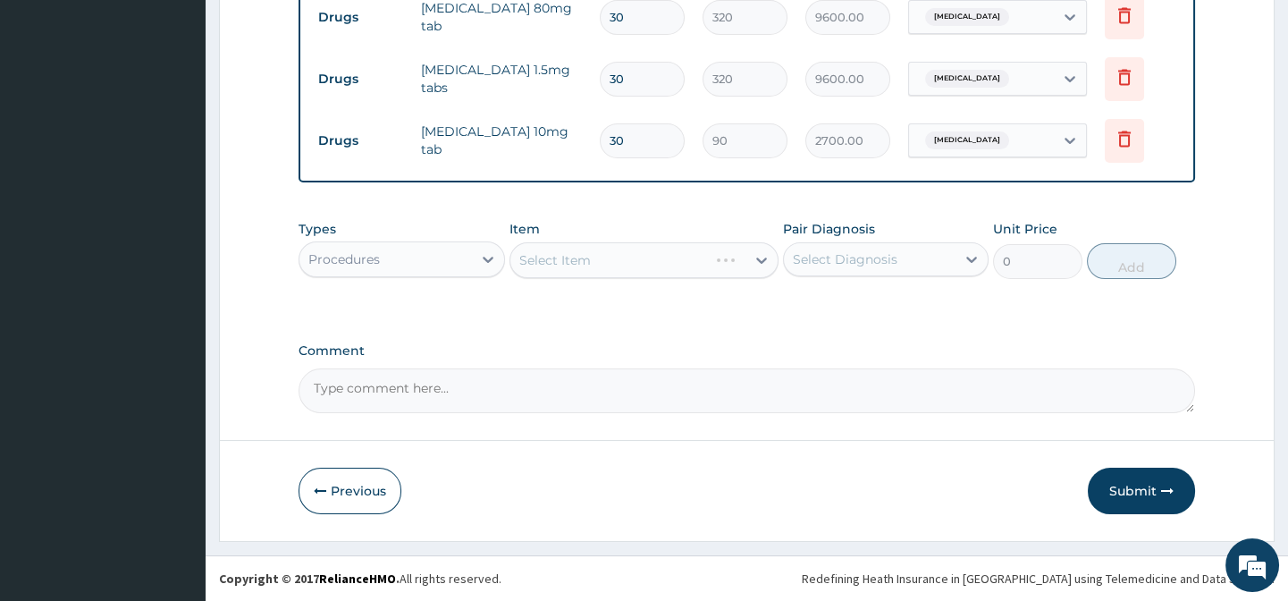
click at [882, 232] on div "Pair Diagnosis Select Diagnosis" at bounding box center [886, 249] width 206 height 59
click at [813, 240] on div "Pair Diagnosis Select Diagnosis" at bounding box center [886, 249] width 206 height 59
click at [775, 243] on div "Select Item" at bounding box center [643, 260] width 269 height 36
click at [772, 257] on div "Select Item" at bounding box center [643, 260] width 269 height 36
click at [779, 268] on div "Types Procedures Item Select Item Pair Diagnosis Select Diagnosis Unit Price 0 …" at bounding box center [747, 249] width 896 height 77
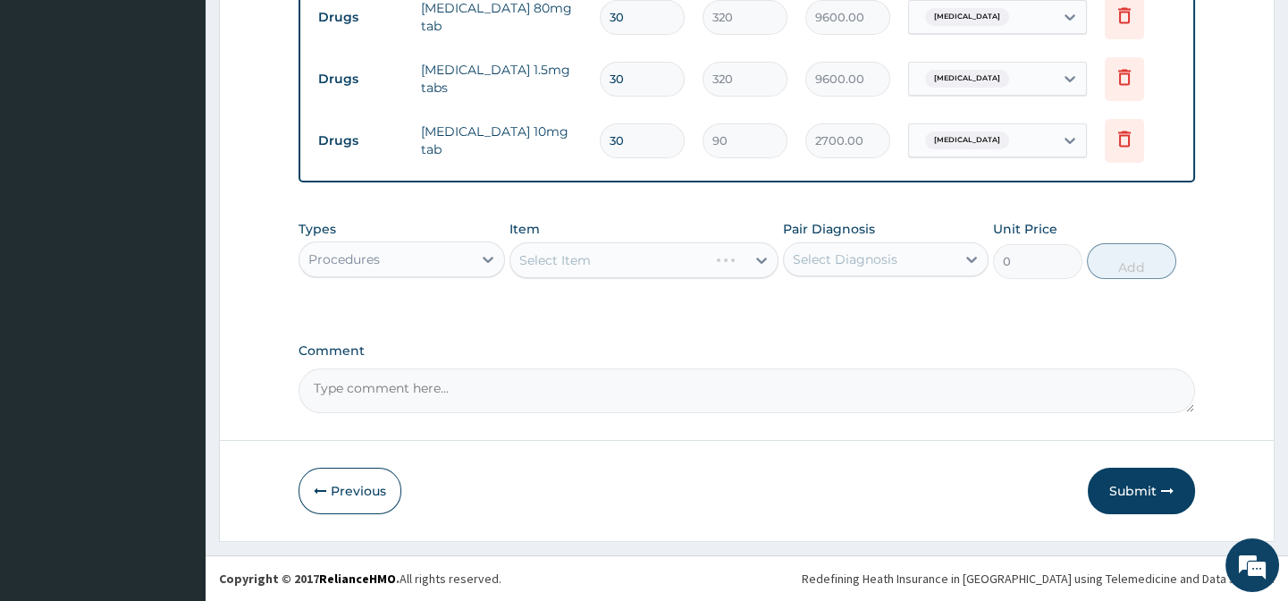
click at [778, 246] on div "Types Procedures Item Select Item Pair Diagnosis Select Diagnosis Unit Price 0 …" at bounding box center [747, 249] width 896 height 77
click at [831, 299] on div "Types Procedures Item Select Item Pair Diagnosis Select Diagnosis Unit Price 0 …" at bounding box center [747, 263] width 896 height 104
click at [1087, 268] on div "Types Procedures Item Select Item Pair Diagnosis Select Diagnosis Unit Price 0 …" at bounding box center [747, 249] width 896 height 77
click at [1121, 301] on div "Types Procedures Item Select Item Pair Diagnosis Select Diagnosis Unit Price 0 …" at bounding box center [747, 263] width 896 height 104
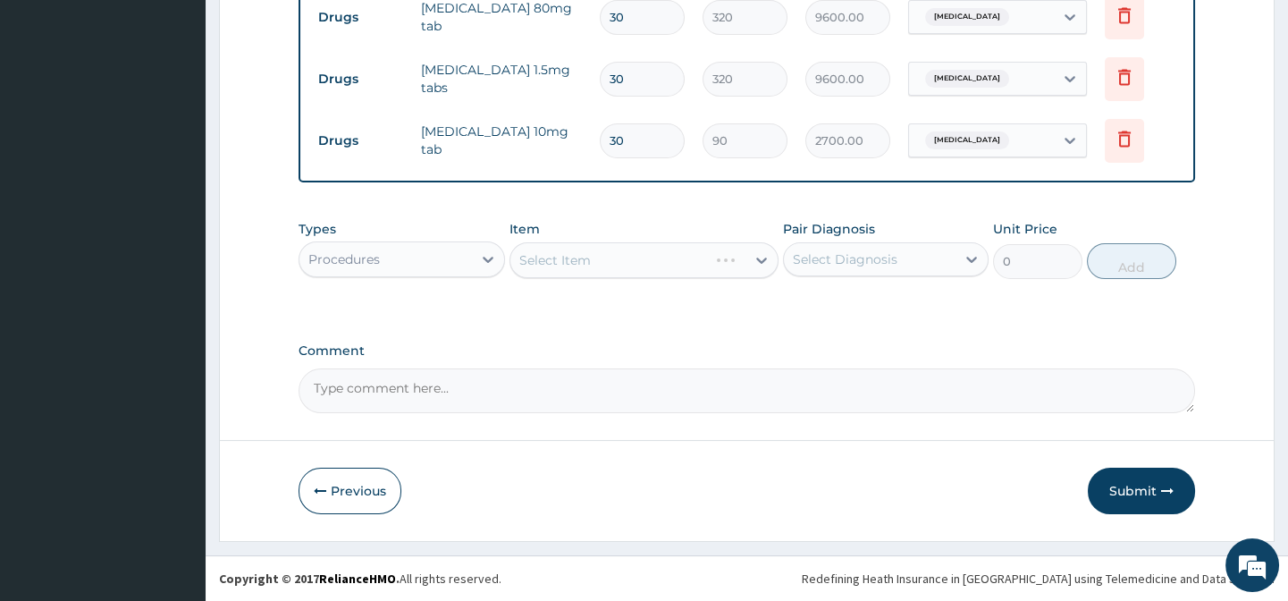
click at [1183, 214] on div "Types Procedures Item Select Item Pair Diagnosis Select Diagnosis Unit Price 0 …" at bounding box center [747, 249] width 896 height 77
click at [1108, 214] on div "Types Procedures Item Select Item Pair Diagnosis Select Diagnosis Unit Price 0 …" at bounding box center [747, 249] width 896 height 77
click at [1063, 242] on div "Unit Price 0" at bounding box center [1037, 249] width 89 height 59
click at [1104, 299] on div "Types Procedures Item Select Item Pair Diagnosis Select Diagnosis Unit Price 0 …" at bounding box center [747, 263] width 896 height 104
click at [1086, 283] on div "Types Procedures Item Select Item Pair Diagnosis Select Diagnosis Unit Price 0 …" at bounding box center [747, 249] width 896 height 77
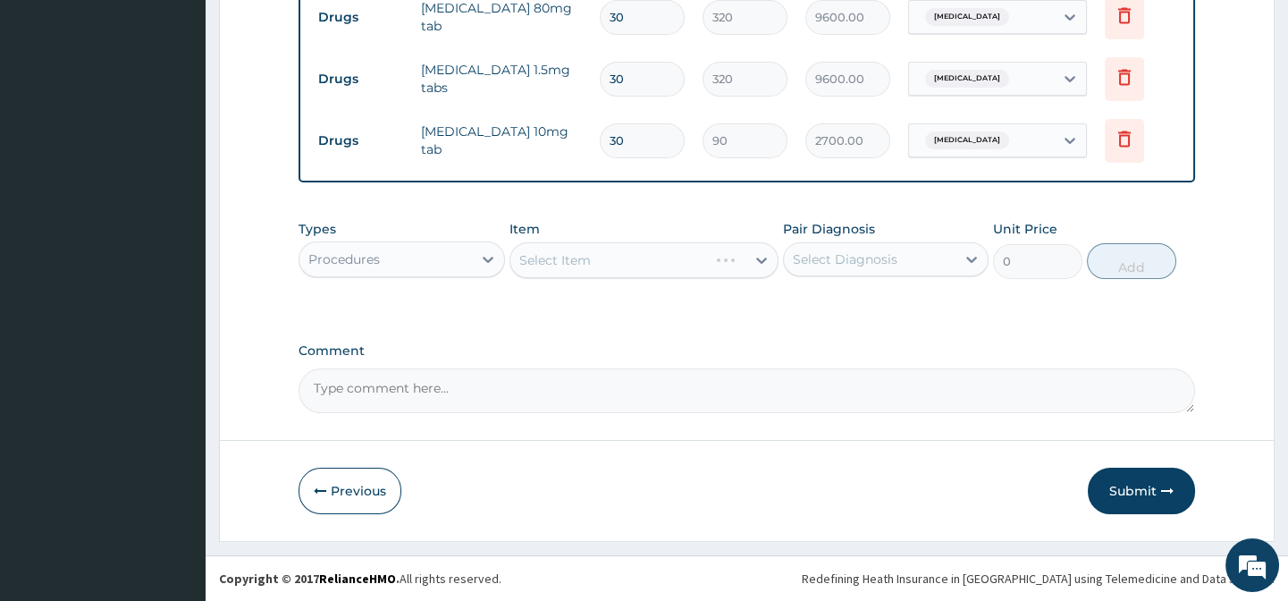
click at [1078, 232] on div "Unit Price 0" at bounding box center [1037, 249] width 89 height 59
click at [1046, 226] on label "Unit Price" at bounding box center [1025, 229] width 64 height 18
click at [957, 225] on div "Pair Diagnosis Select Diagnosis" at bounding box center [886, 249] width 206 height 59
drag, startPoint x: 990, startPoint y: 235, endPoint x: 991, endPoint y: 265, distance: 29.5
click at [991, 235] on div "Types Procedures Item Select Item Pair Diagnosis Select Diagnosis Unit Price 0 …" at bounding box center [747, 249] width 896 height 77
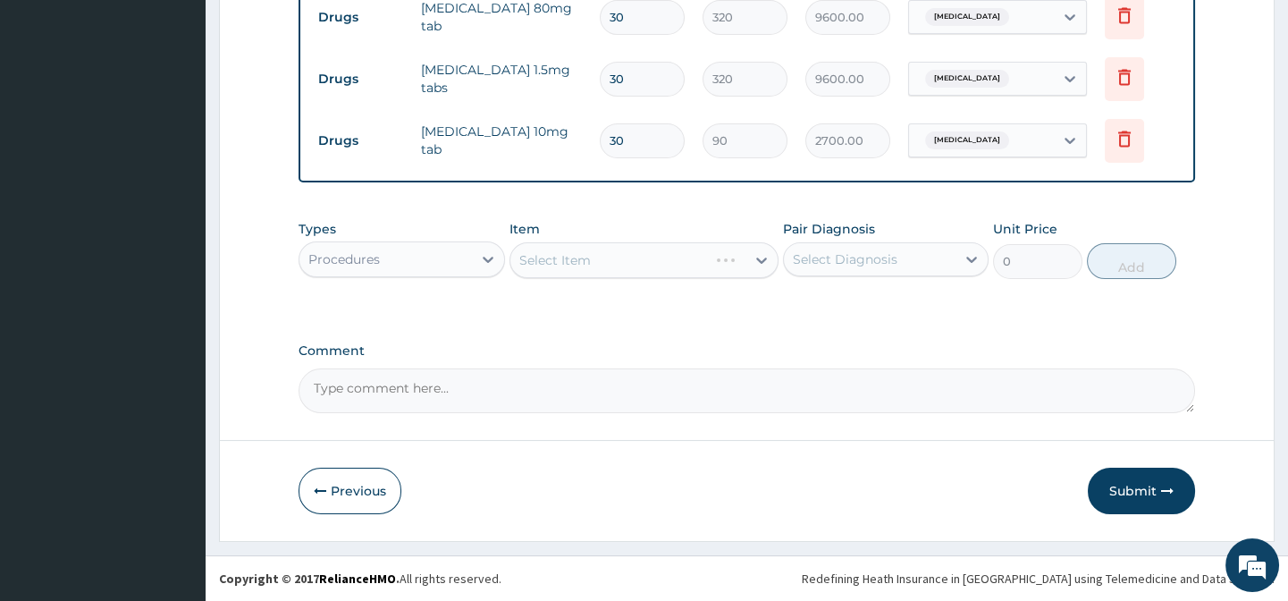
click at [992, 294] on div "Types Procedures Item Select Item Pair Diagnosis Select Diagnosis Unit Price 0 …" at bounding box center [747, 263] width 896 height 104
click at [893, 286] on div "Types Procedures Item Select Item Pair Diagnosis Select Diagnosis Unit Price 0 …" at bounding box center [747, 249] width 896 height 77
click at [744, 295] on div "Types Procedures Item Select Item Pair Diagnosis Select Diagnosis Unit Price 0 …" at bounding box center [747, 263] width 896 height 104
click at [755, 280] on div "Types Procedures Item Select Item Pair Diagnosis Select Diagnosis Unit Price 0 …" at bounding box center [747, 249] width 896 height 77
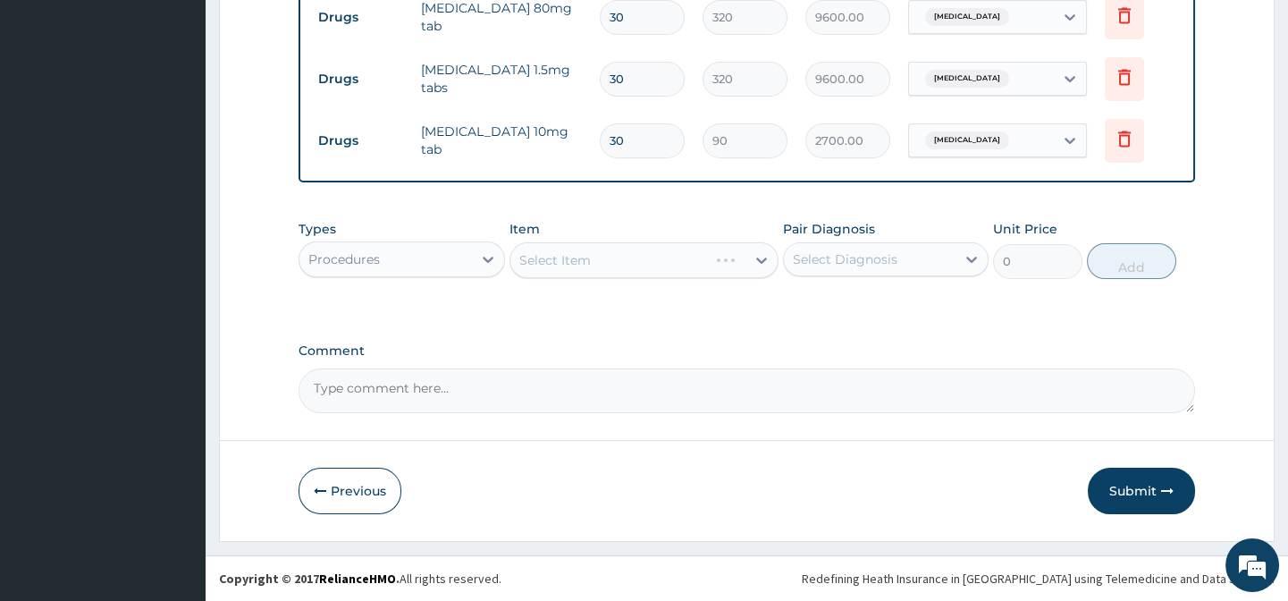
click at [752, 238] on div "Item Select Item" at bounding box center [643, 249] width 269 height 59
click at [488, 279] on div "Types Procedures Item Select Item Pair Diagnosis Select Diagnosis Unit Price 0 …" at bounding box center [747, 249] width 896 height 77
click at [492, 215] on div "Types Procedures Item Select Item Pair Diagnosis Select Diagnosis Unit Price 0 …" at bounding box center [747, 249] width 896 height 77
click at [385, 228] on div "Types Procedures" at bounding box center [402, 249] width 206 height 59
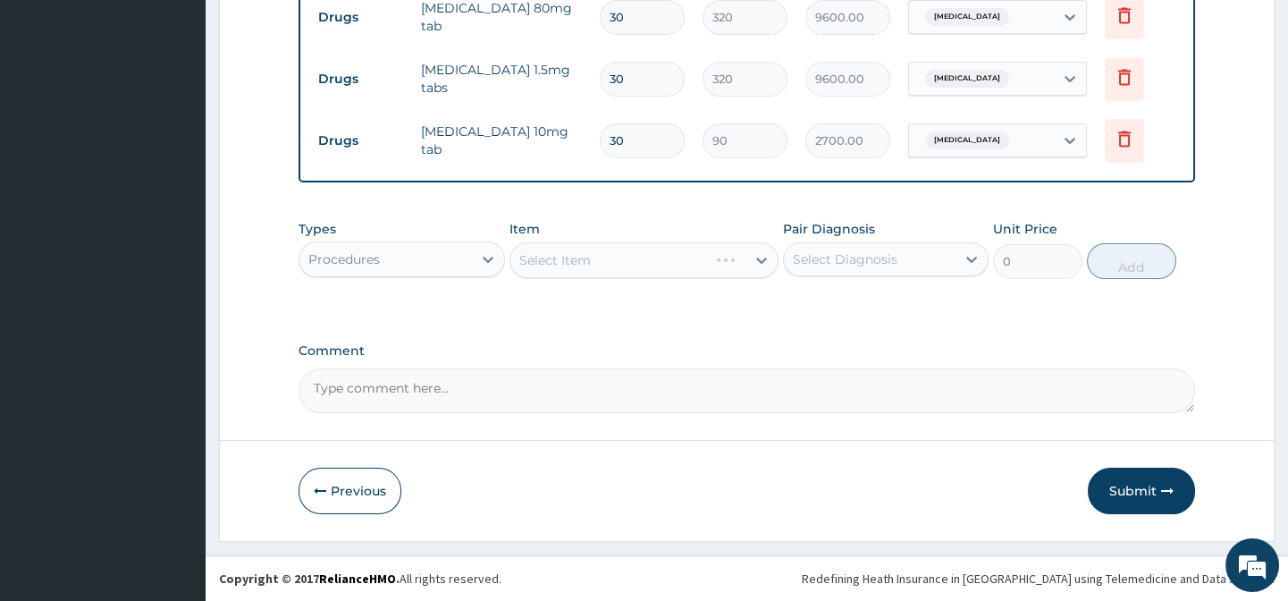
click at [388, 291] on div "Types Procedures Item Select Item Pair Diagnosis Select Diagnosis Unit Price 0 …" at bounding box center [747, 263] width 896 height 104
click at [608, 311] on div "Types Procedures Item Select Item Pair Diagnosis Select Diagnosis Unit Price 0 …" at bounding box center [747, 263] width 896 height 104
click at [781, 310] on div "Types Procedures Item Select Item Pair Diagnosis Select Diagnosis Unit Price 0 …" at bounding box center [747, 263] width 896 height 104
click at [839, 294] on div "Types Procedures Item Select Item Pair Diagnosis Select Diagnosis Unit Price 0 …" at bounding box center [747, 263] width 896 height 104
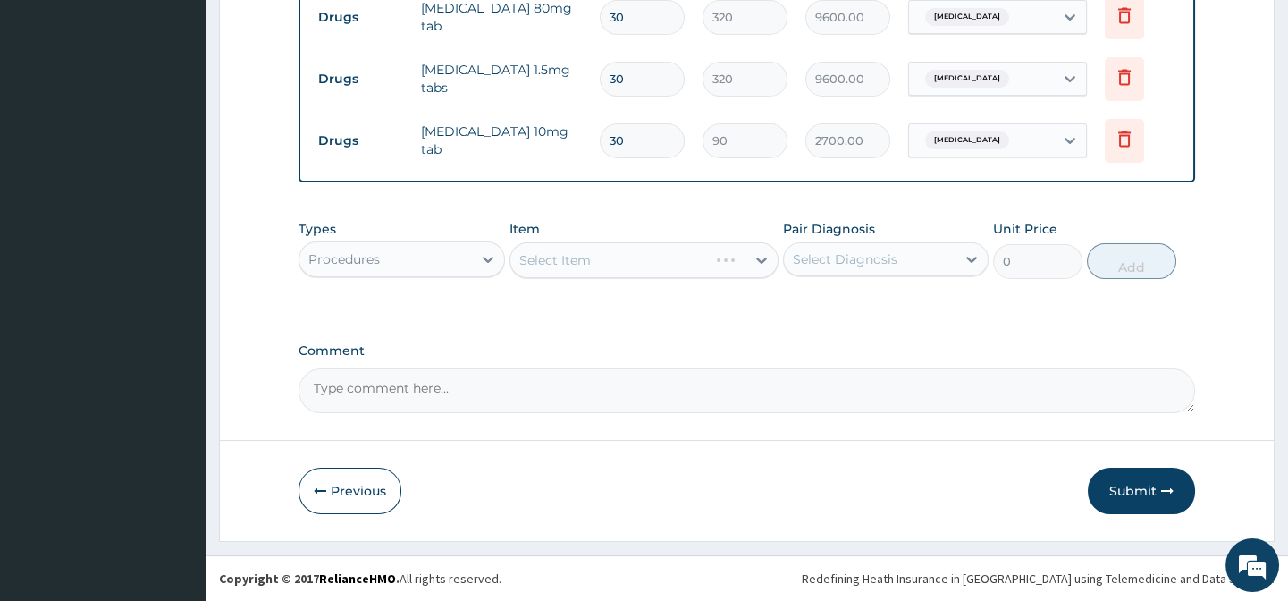
click at [992, 292] on div "Types Procedures Item Select Item Pair Diagnosis Select Diagnosis Unit Price 0 …" at bounding box center [747, 263] width 896 height 104
click at [1124, 282] on div "Types Procedures Item Select Item Pair Diagnosis Select Diagnosis Unit Price 0 …" at bounding box center [747, 249] width 896 height 77
drag, startPoint x: 1221, startPoint y: 257, endPoint x: 1133, endPoint y: 220, distance: 95.3
click at [1133, 219] on div "Types Procedures Item Select Item Pair Diagnosis Select Diagnosis Unit Price 0 …" at bounding box center [747, 249] width 896 height 77
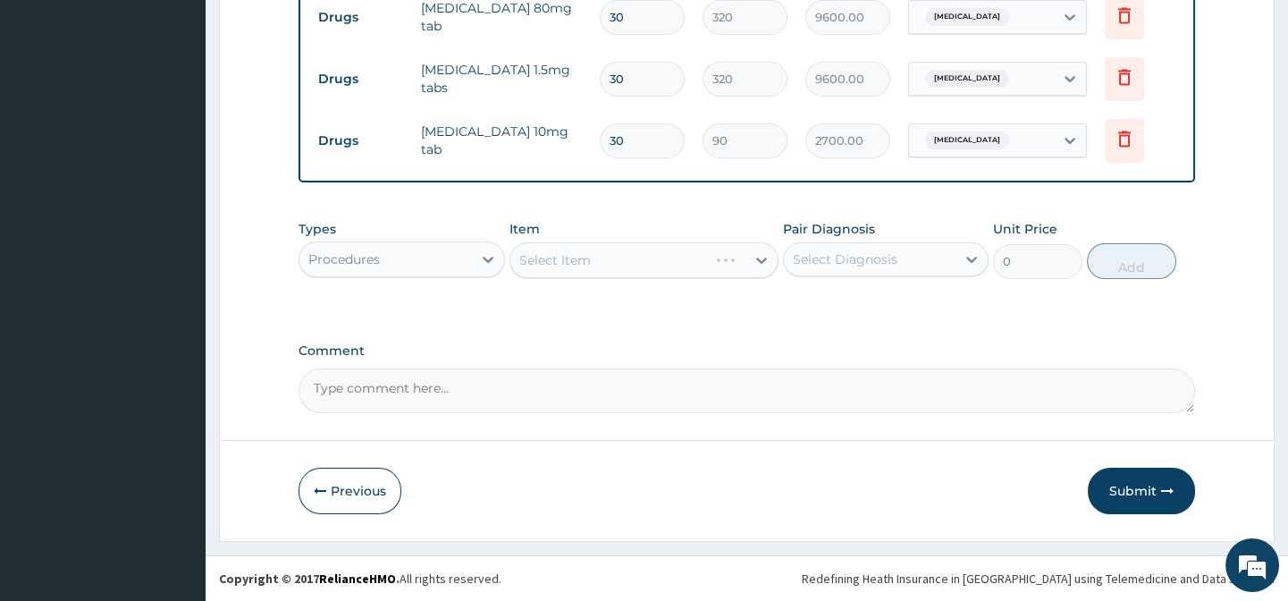
click at [1055, 217] on div "Types Procedures Item Select Item Pair Diagnosis Select Diagnosis Unit Price 0 …" at bounding box center [747, 249] width 896 height 77
click at [990, 222] on div "Types Procedures Item Select Item Pair Diagnosis Select Diagnosis Unit Price 0 …" at bounding box center [747, 249] width 896 height 77
click at [885, 228] on div "Pair Diagnosis Select Diagnosis" at bounding box center [886, 249] width 206 height 59
click at [730, 258] on div "Select Item" at bounding box center [643, 260] width 269 height 36
click at [602, 246] on div "Select Item" at bounding box center [643, 260] width 269 height 36
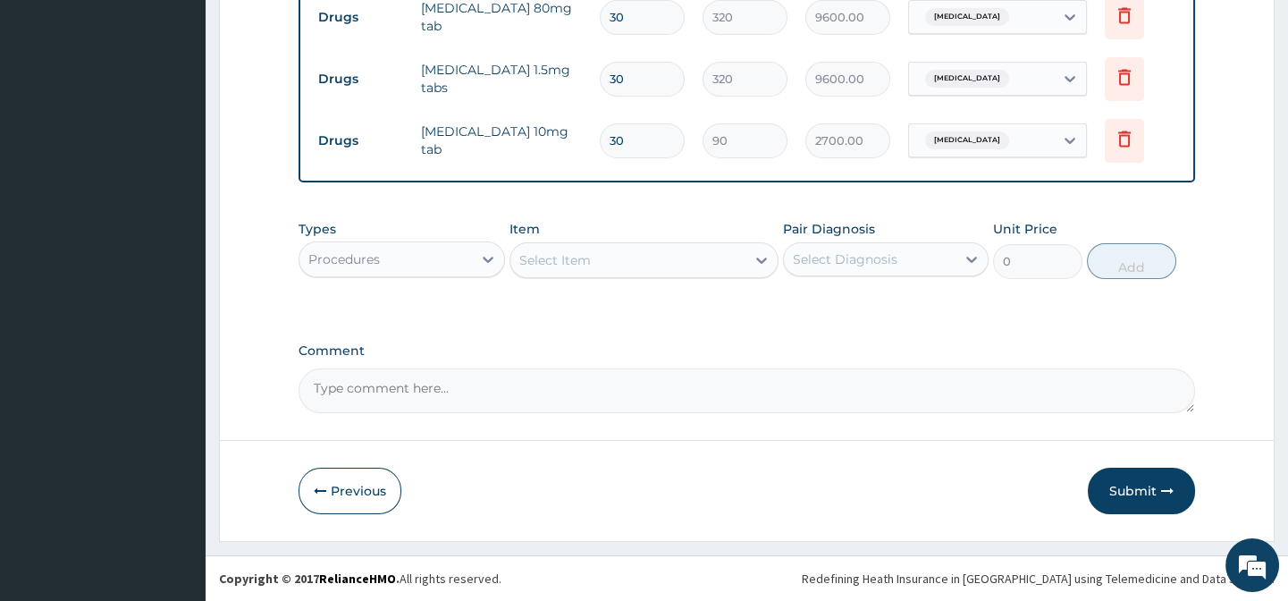
click at [624, 212] on div "Types Procedures Item Select Item Pair Diagnosis Select Diagnosis Unit Price 0 …" at bounding box center [747, 249] width 896 height 77
click at [628, 263] on div "Select Item" at bounding box center [627, 260] width 235 height 29
type input "213840"
click at [656, 246] on div "MEDIVAC PORT HARCOURT - DAY" at bounding box center [627, 260] width 235 height 29
click at [657, 272] on div "MEDIVAC PORT HARCOURT - DAY" at bounding box center [627, 260] width 235 height 29
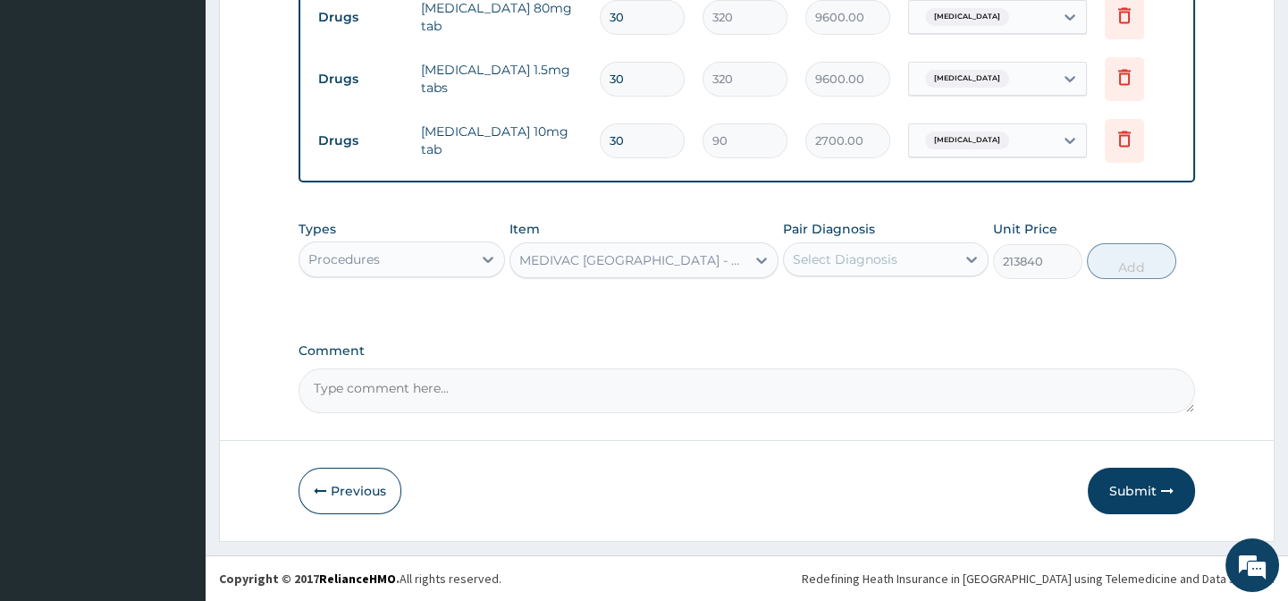
paste input "General Practition"
type input "General Practition"
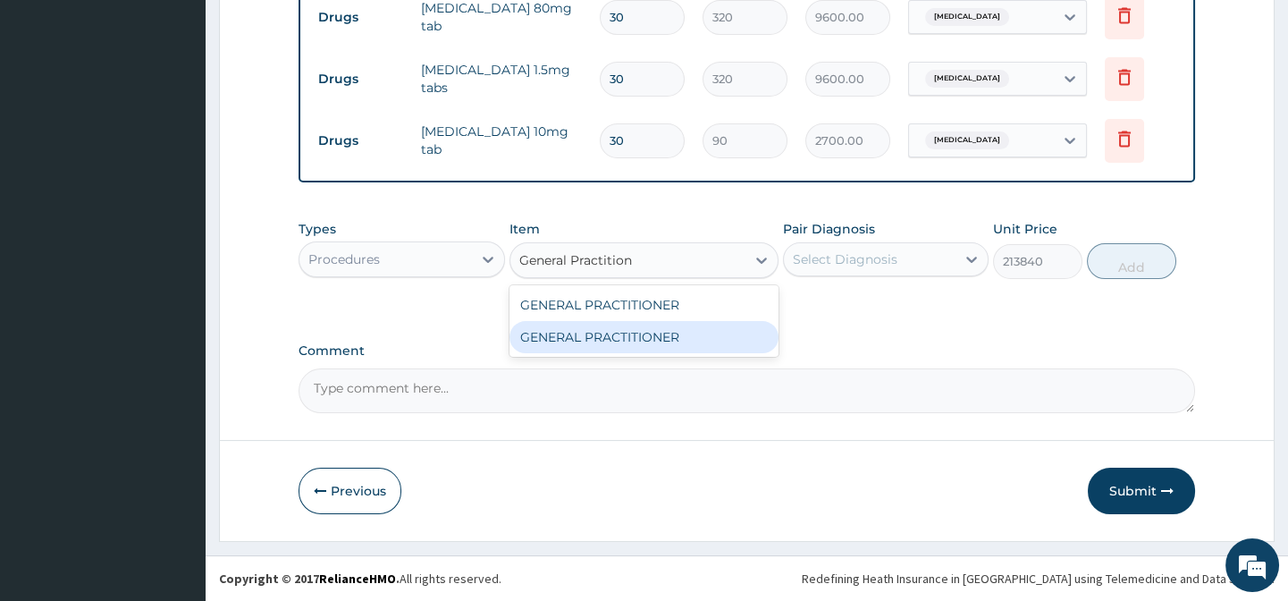
drag, startPoint x: 723, startPoint y: 336, endPoint x: 888, endPoint y: 284, distance: 173.3
click at [731, 336] on div "GENERAL PRACTITIONER" at bounding box center [643, 337] width 269 height 32
type input "3125"
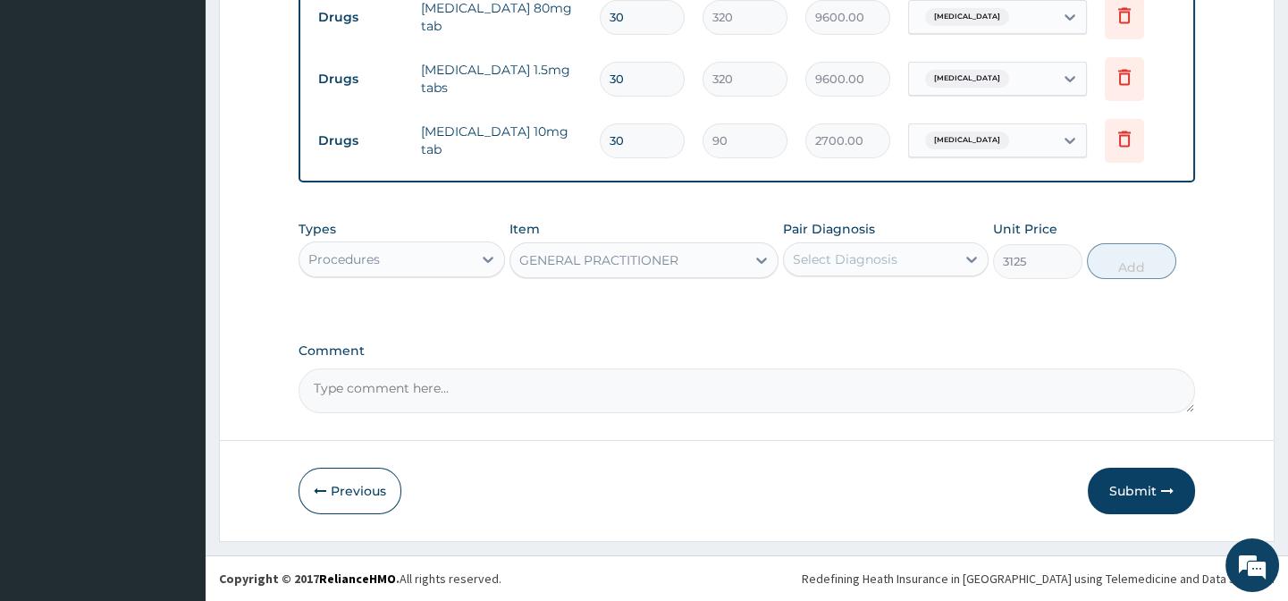
click at [903, 250] on div "Select Diagnosis" at bounding box center [870, 259] width 172 height 29
click at [960, 292] on div "Hypertensive heart disease" at bounding box center [886, 305] width 206 height 37
checkbox input "true"
click at [1064, 298] on div "Types Procedures Item GENERAL PRACTITIONER Pair Diagnosis option Hypertensive h…" at bounding box center [747, 263] width 896 height 104
click at [1142, 260] on button "Add" at bounding box center [1131, 261] width 89 height 36
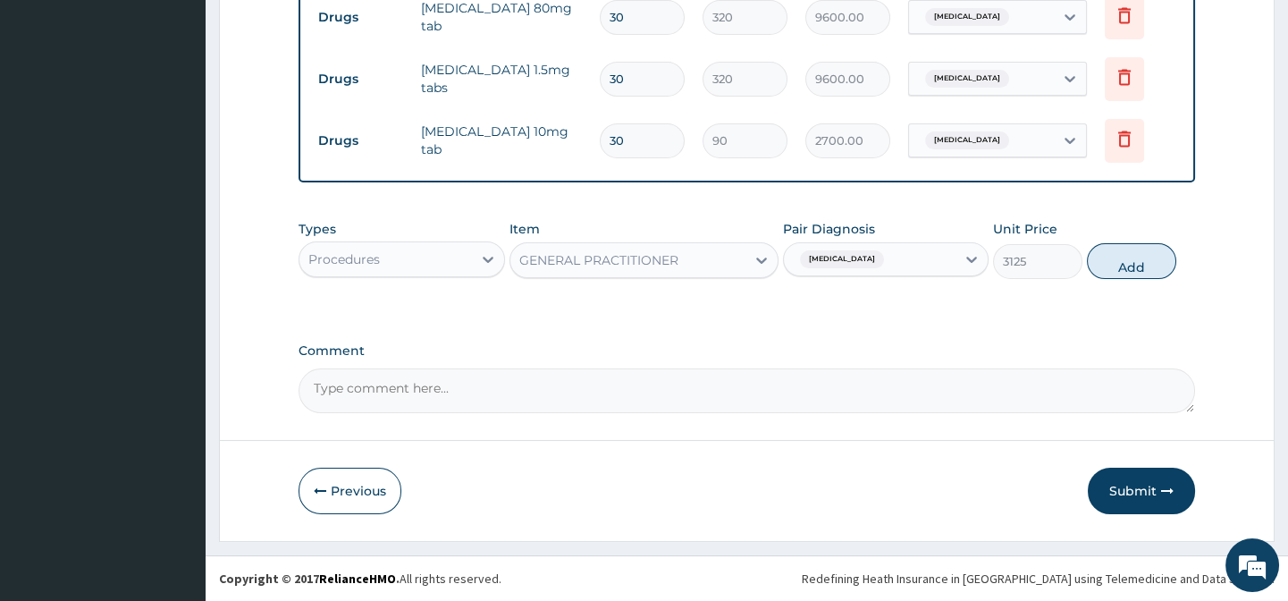
type input "0"
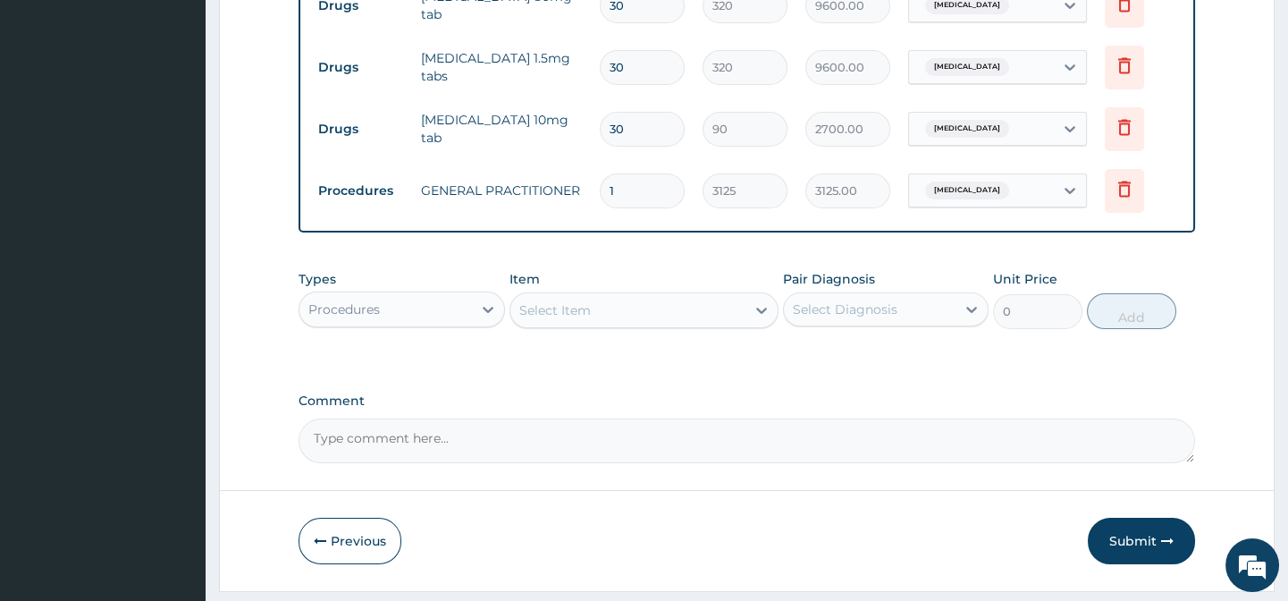
click at [754, 291] on div "Item Select Item" at bounding box center [643, 299] width 269 height 59
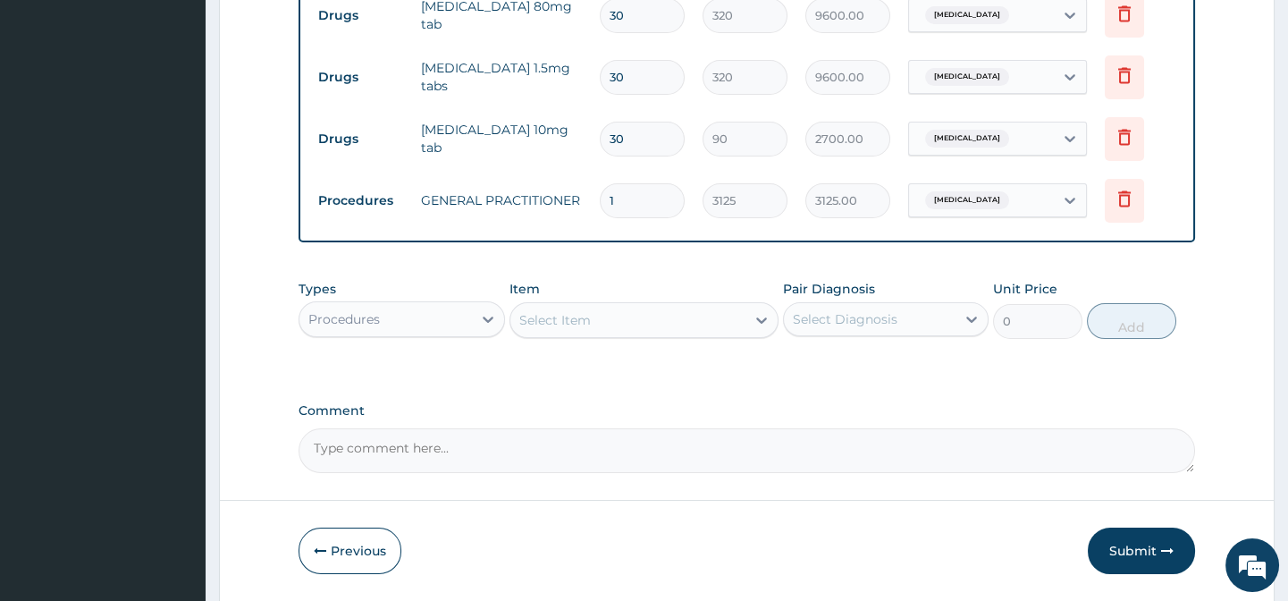
scroll to position [800, 0]
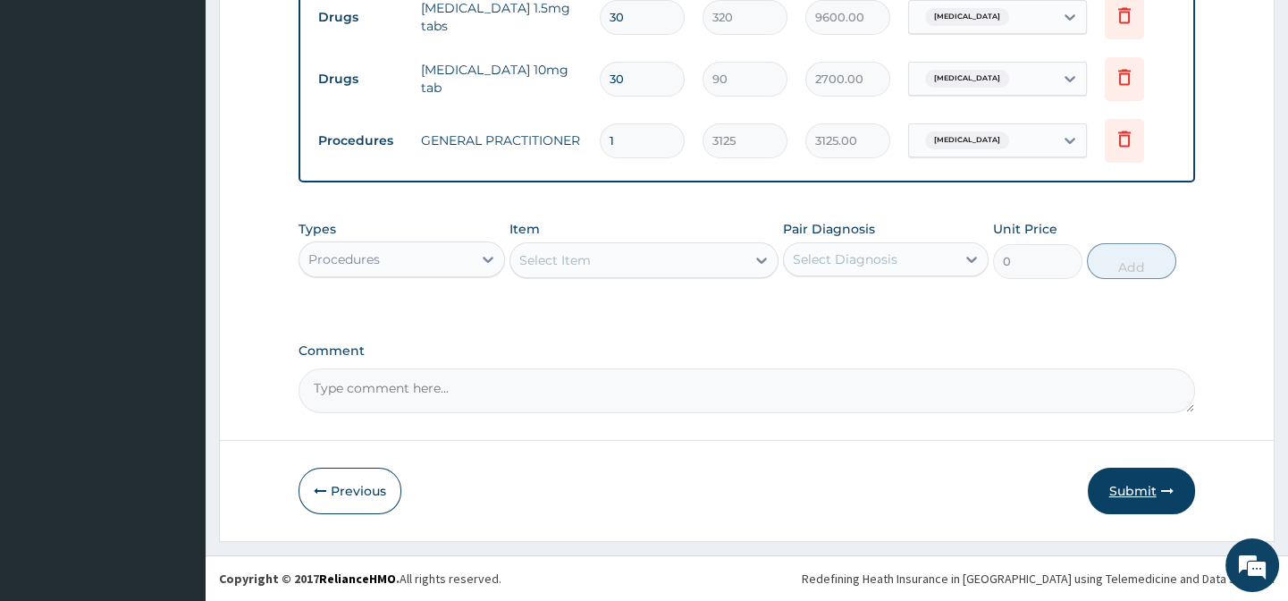
click at [1151, 482] on button "Submit" at bounding box center [1141, 490] width 107 height 46
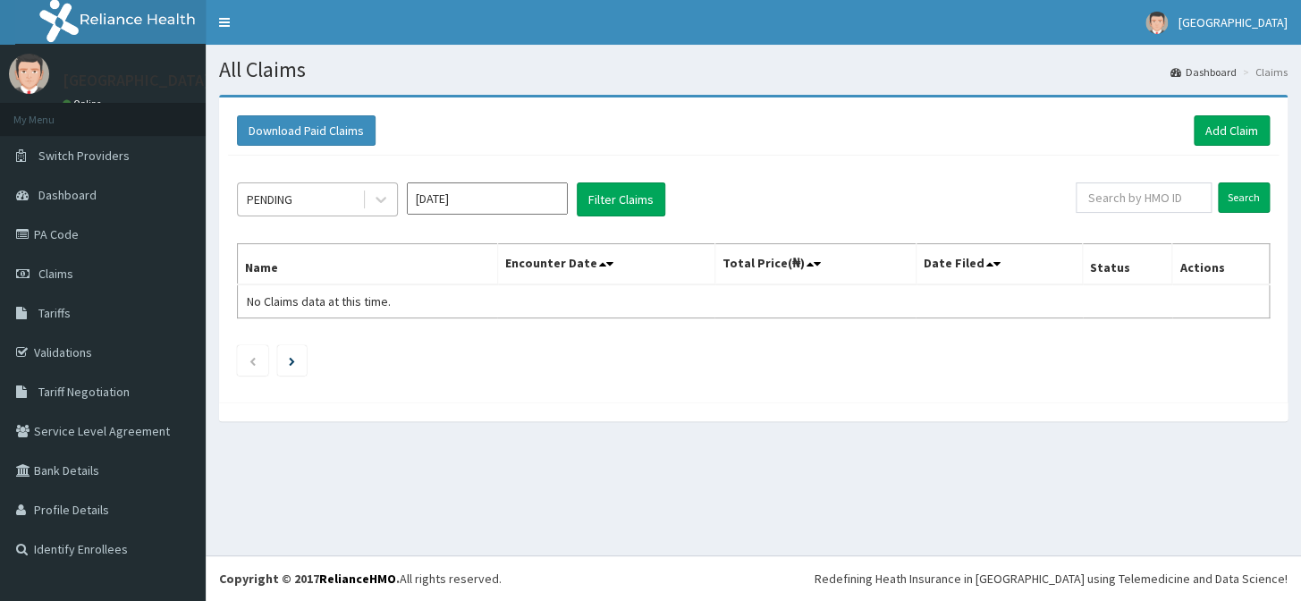
click at [306, 193] on div "PENDING" at bounding box center [300, 199] width 124 height 29
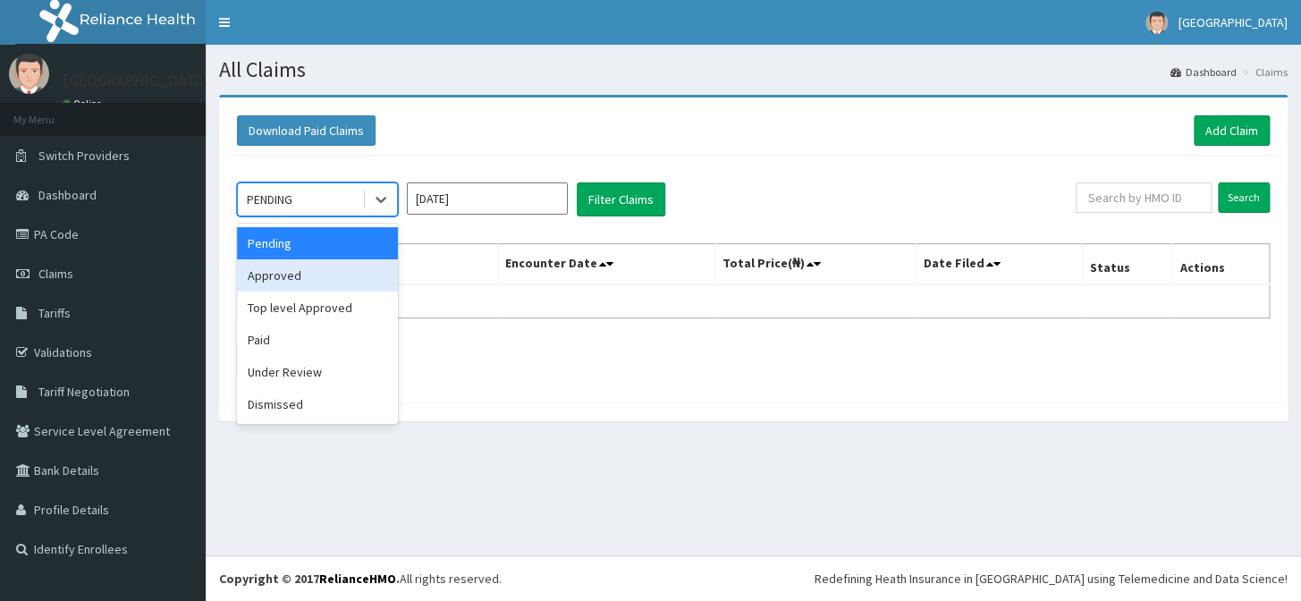
click at [307, 268] on div "Approved" at bounding box center [317, 275] width 161 height 32
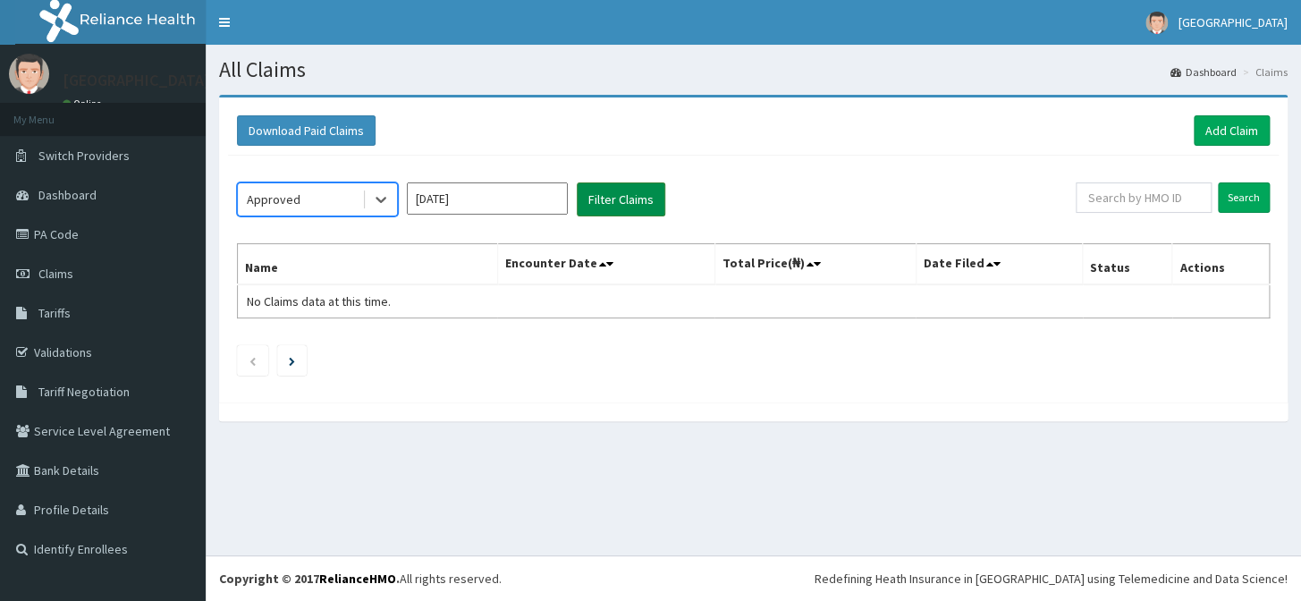
click at [631, 200] on button "Filter Claims" at bounding box center [621, 199] width 88 height 34
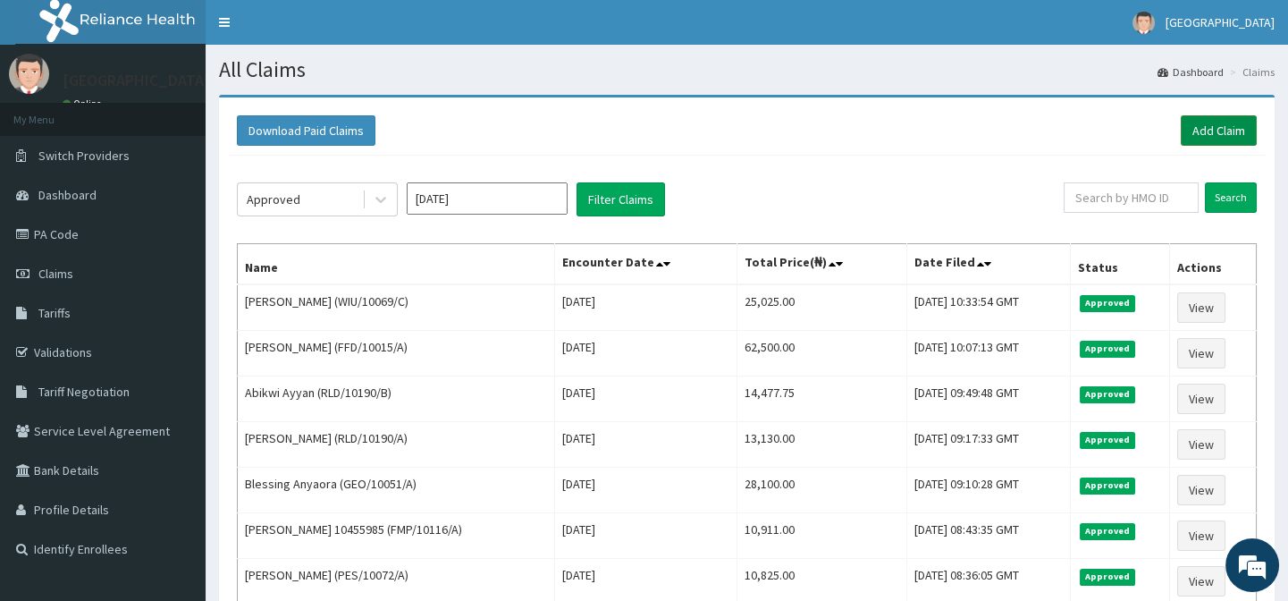
click at [1221, 125] on link "Add Claim" at bounding box center [1219, 130] width 76 height 30
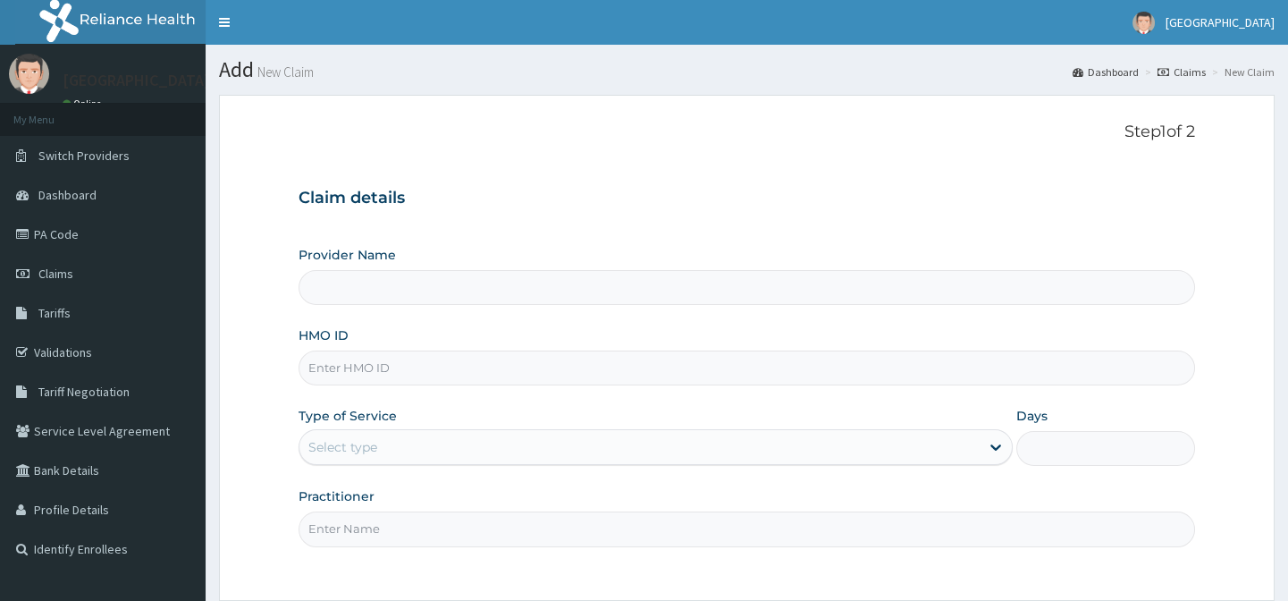
click at [389, 365] on input "HMO ID" at bounding box center [747, 367] width 896 height 35
paste input "NGC/10024/A"
type input "NGC/10024/A"
type input "[GEOGRAPHIC_DATA]-[GEOGRAPHIC_DATA]"
click at [427, 443] on div "Select type" at bounding box center [639, 447] width 680 height 29
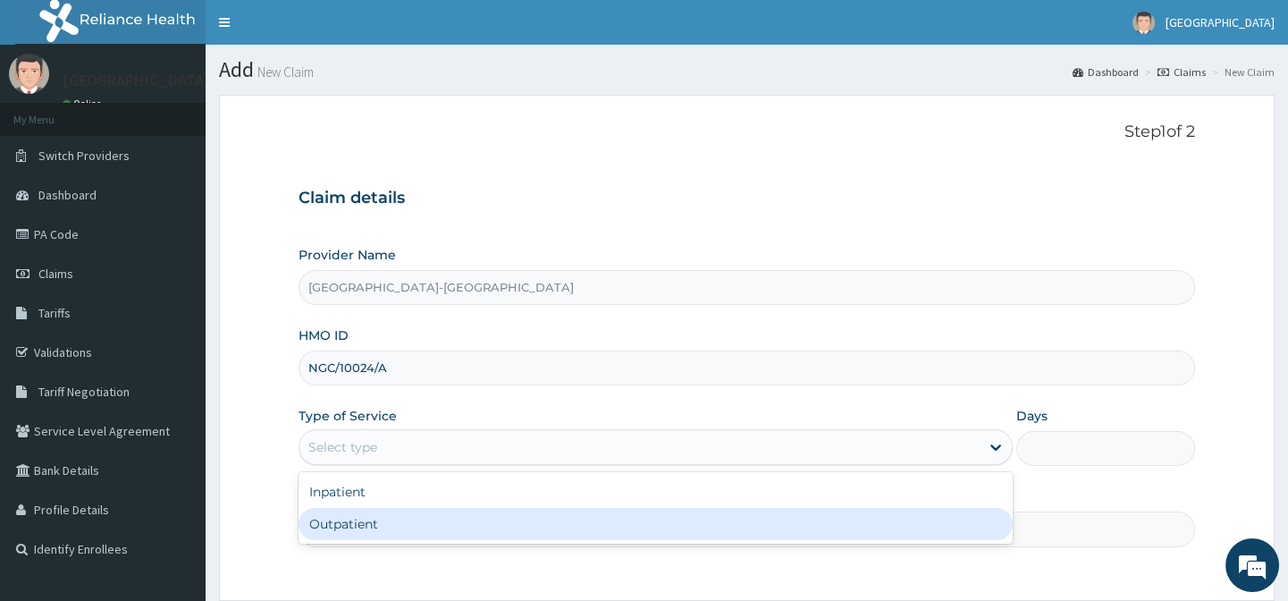
click at [419, 513] on div "Outpatient" at bounding box center [656, 524] width 714 height 32
type input "1"
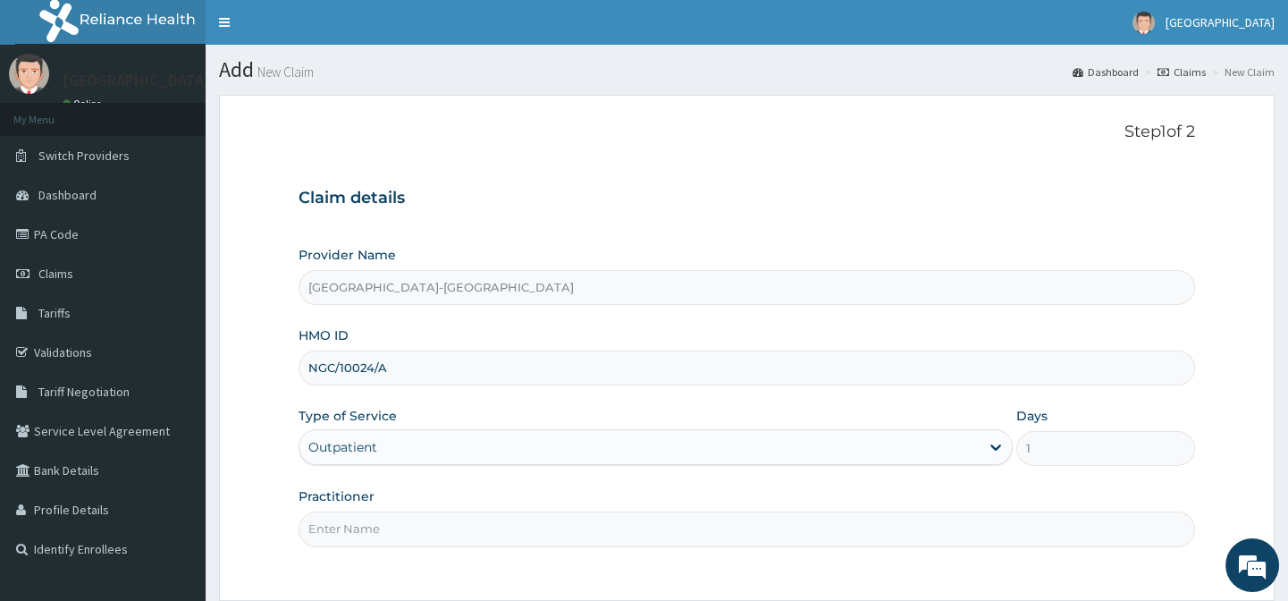
click at [419, 513] on input "Practitioner" at bounding box center [747, 528] width 896 height 35
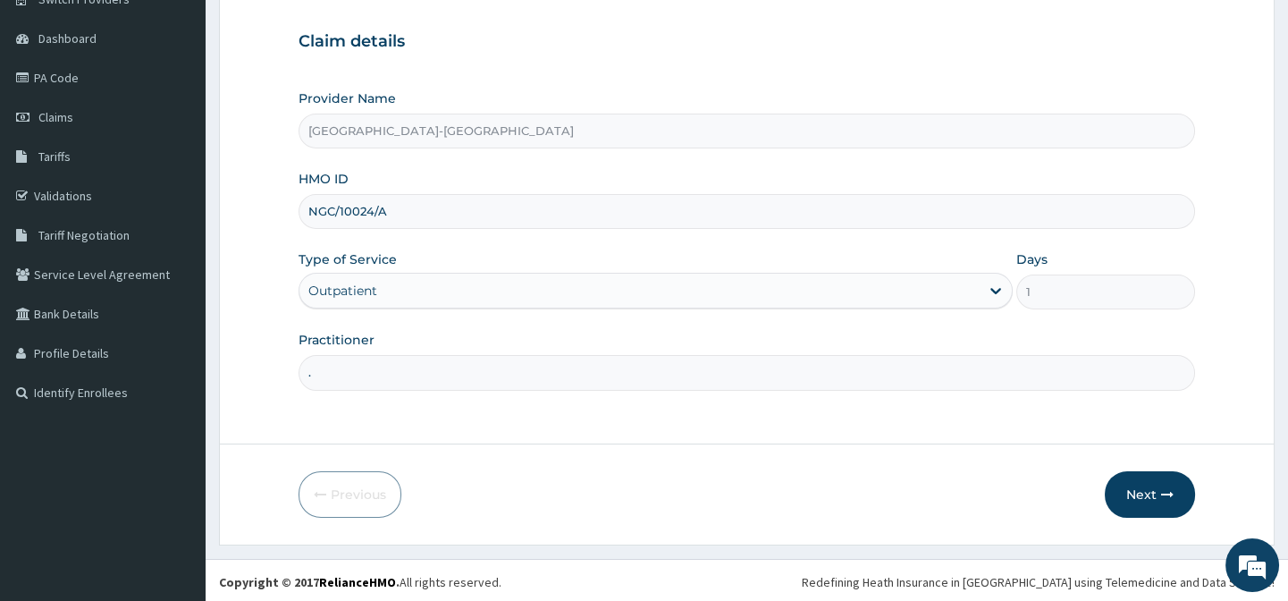
scroll to position [160, 0]
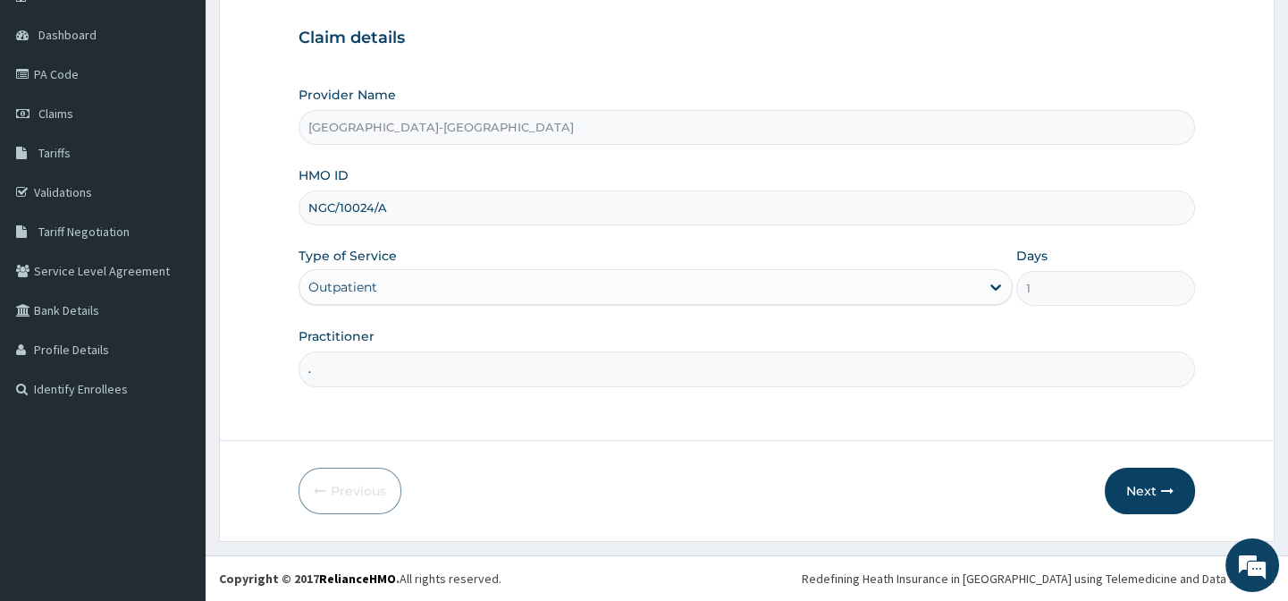
type input "."
click at [886, 538] on form "Step 1 of 2 Claim details Provider Name [GEOGRAPHIC_DATA]-[GEOGRAPHIC_DATA] HMO…" at bounding box center [747, 238] width 1056 height 607
click at [1156, 491] on button "Next" at bounding box center [1150, 490] width 90 height 46
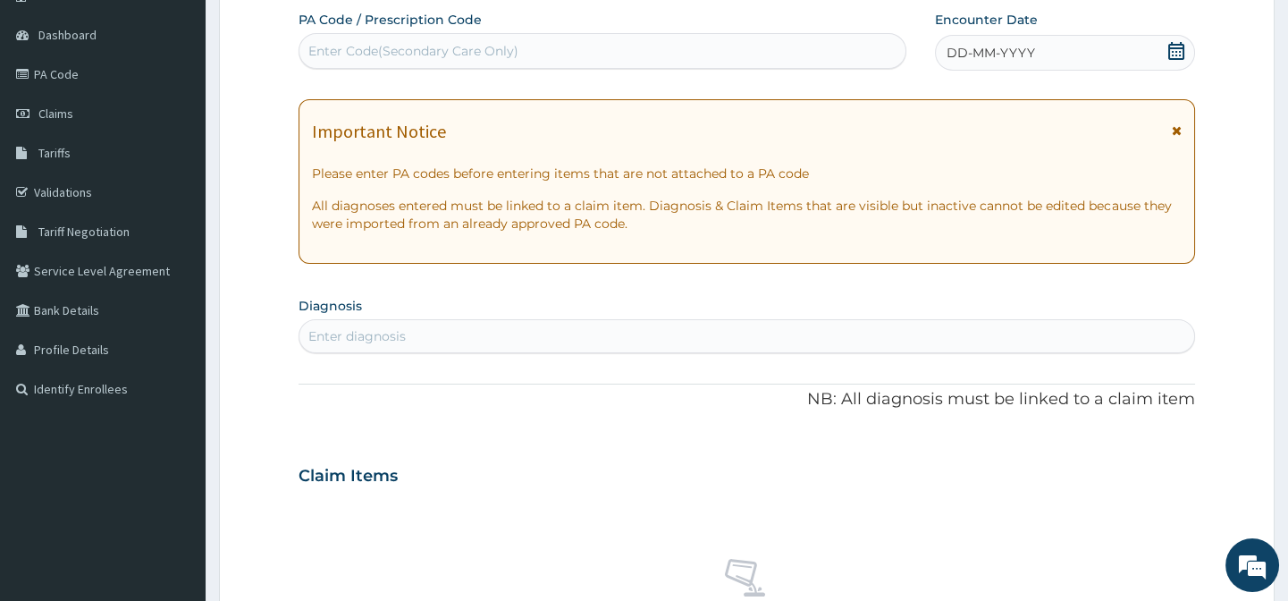
click at [441, 55] on div "Enter Code(Secondary Care Only)" at bounding box center [413, 51] width 210 height 18
paste input "PA/49F262"
type input "PA/49F262"
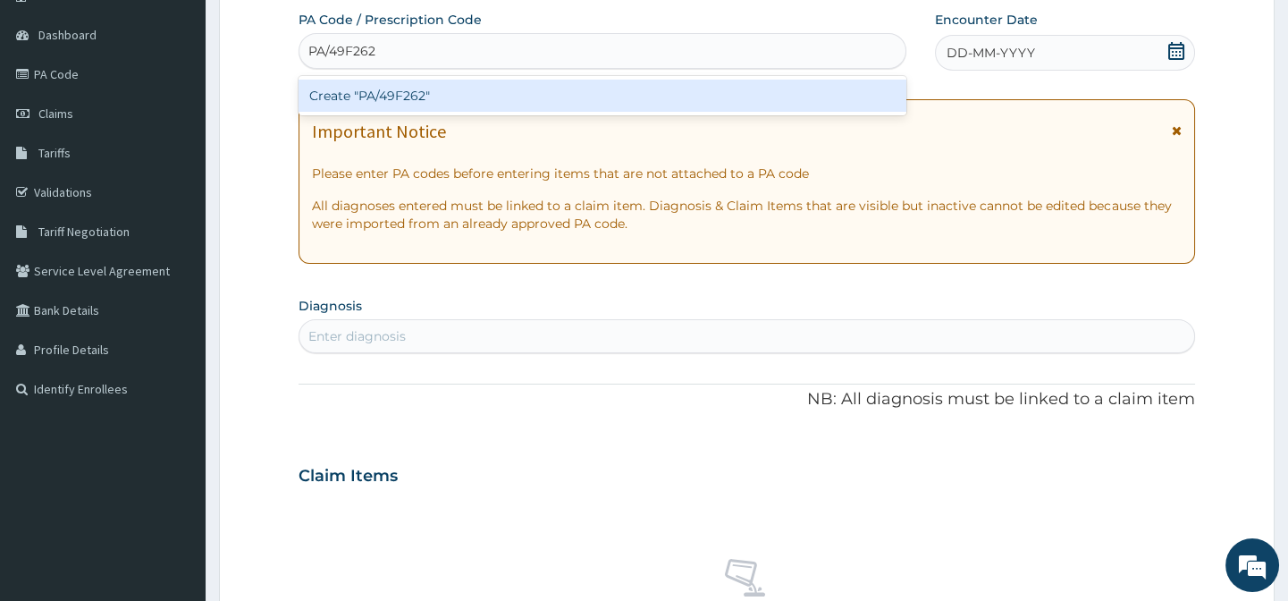
click at [470, 97] on div "Create "PA/49F262"" at bounding box center [602, 96] width 607 height 32
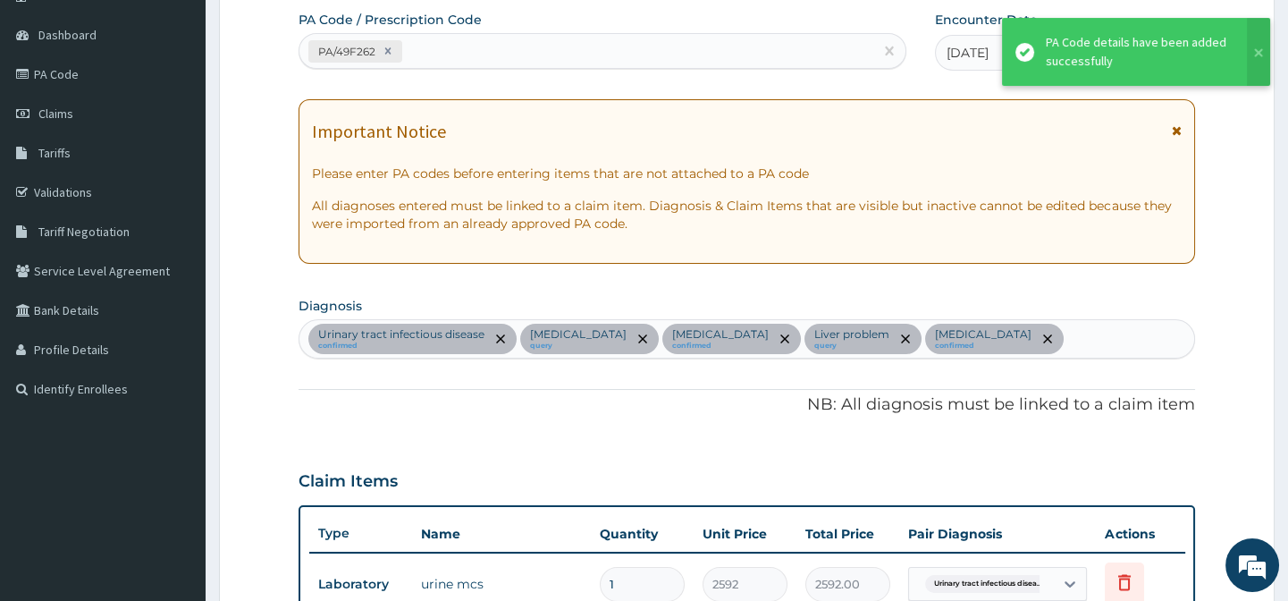
scroll to position [691, 0]
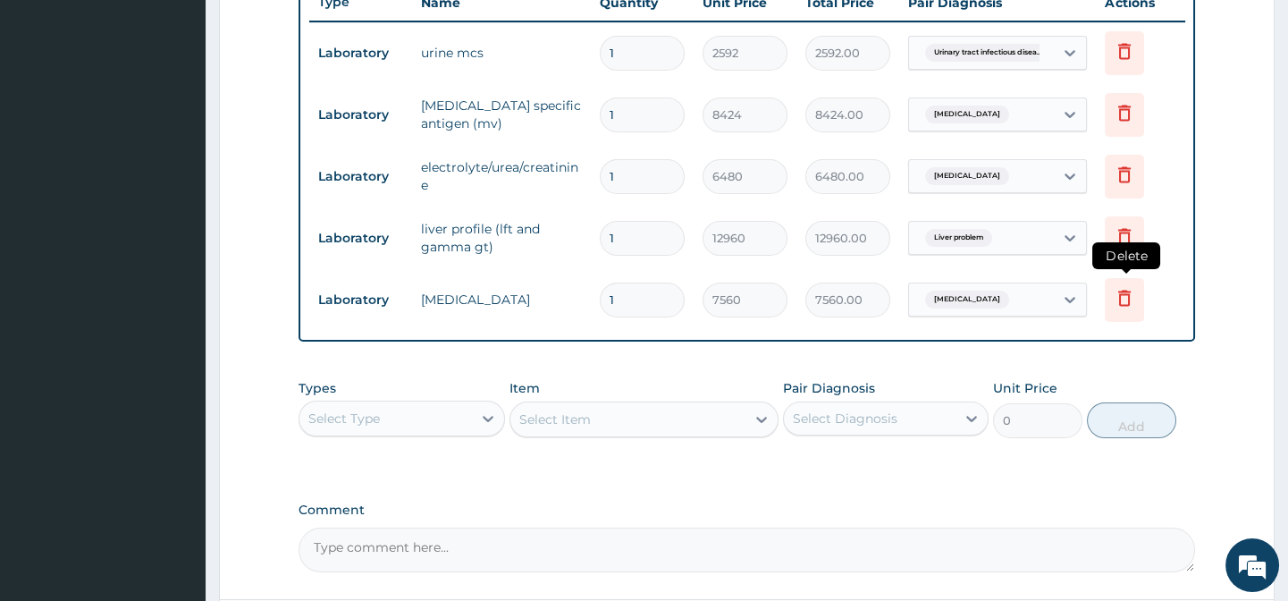
click at [1123, 295] on icon at bounding box center [1124, 298] width 13 height 16
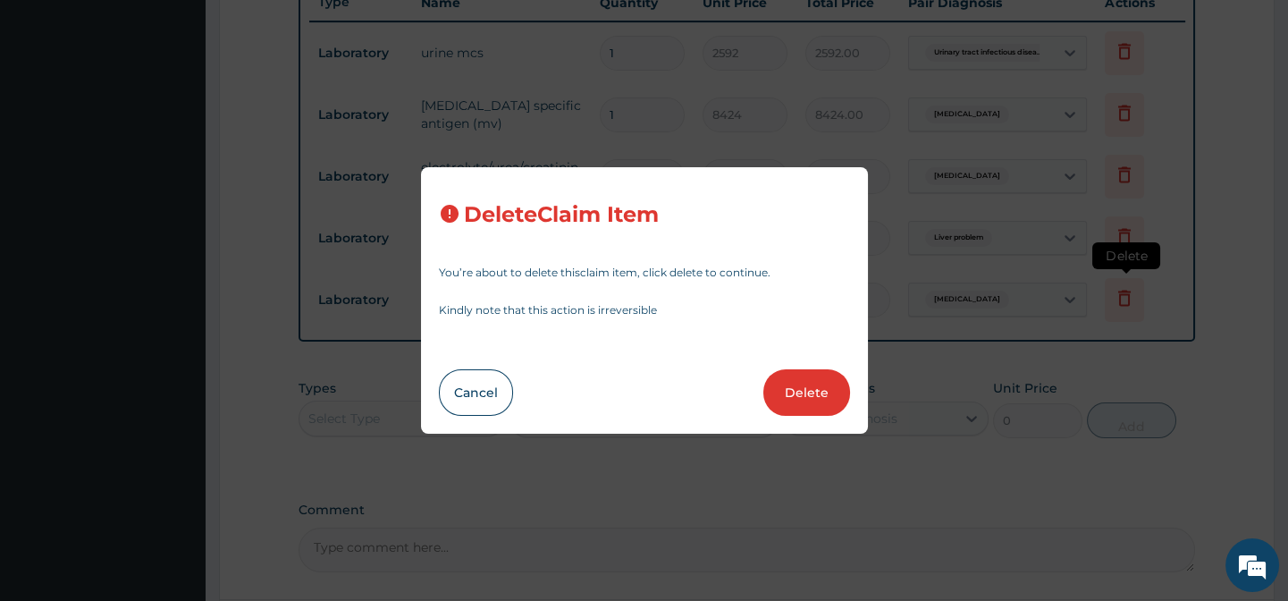
click at [1123, 295] on div "Delete Claim Item You’re about to delete this claim item , click delete to cont…" at bounding box center [644, 300] width 1288 height 601
click at [818, 395] on button "Delete" at bounding box center [806, 392] width 87 height 46
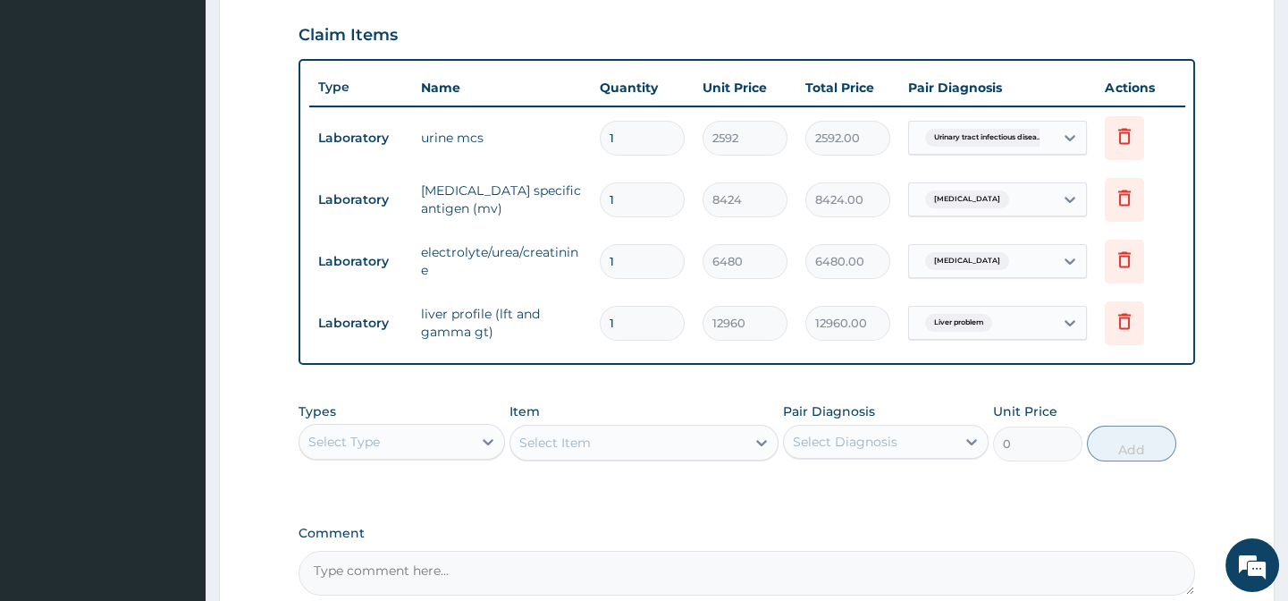
scroll to position [610, 0]
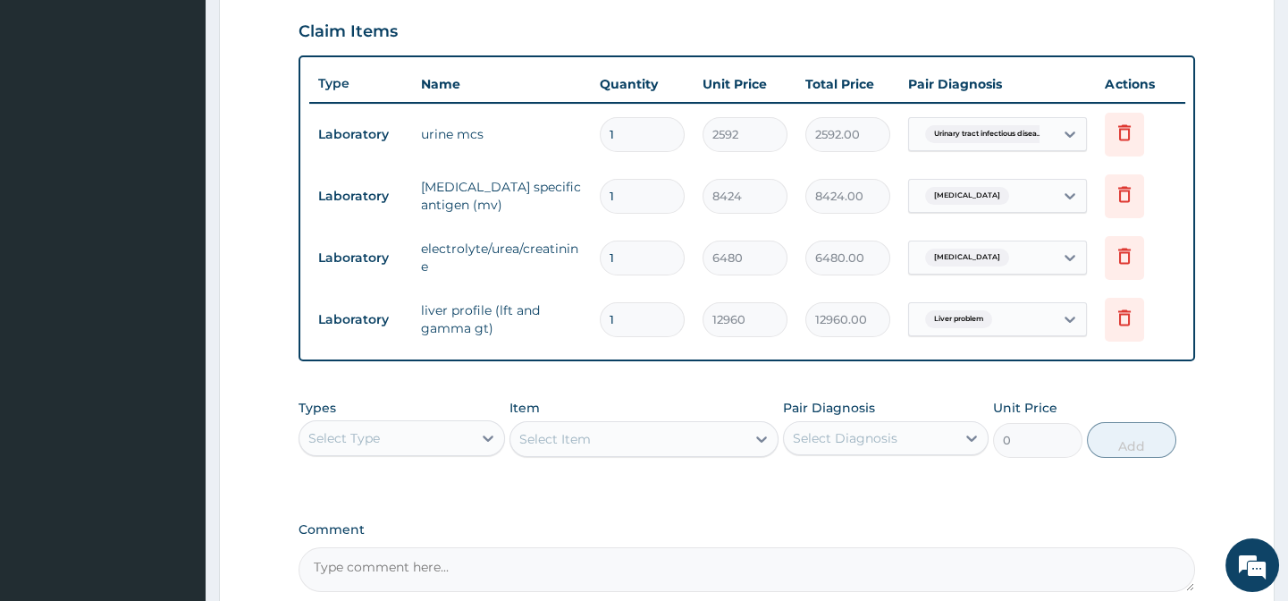
click at [699, 412] on div "Item Select Item" at bounding box center [643, 428] width 269 height 59
click at [1133, 307] on icon at bounding box center [1124, 317] width 21 height 21
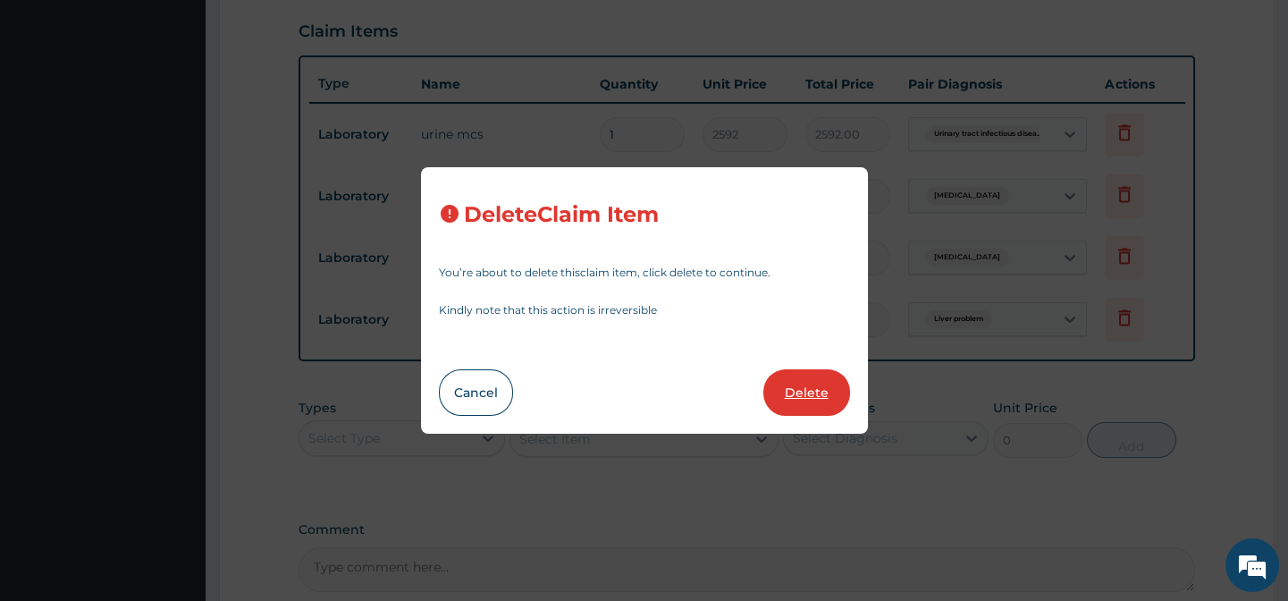
click at [810, 400] on button "Delete" at bounding box center [806, 392] width 87 height 46
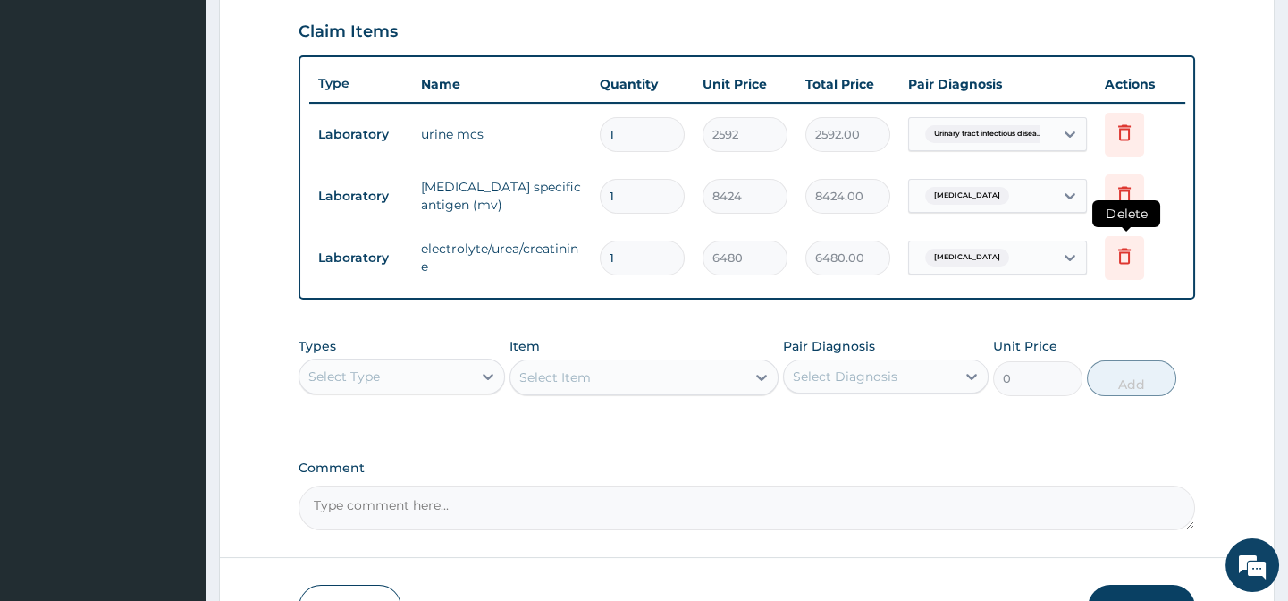
click at [1116, 258] on icon at bounding box center [1124, 255] width 21 height 21
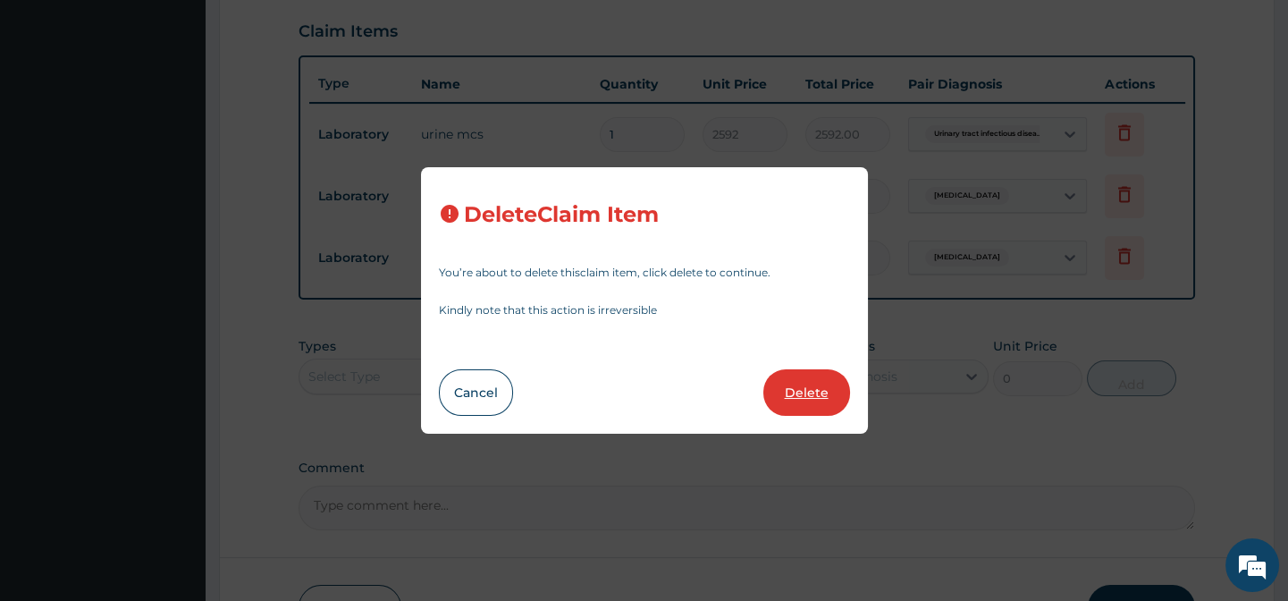
click at [821, 377] on button "Delete" at bounding box center [806, 392] width 87 height 46
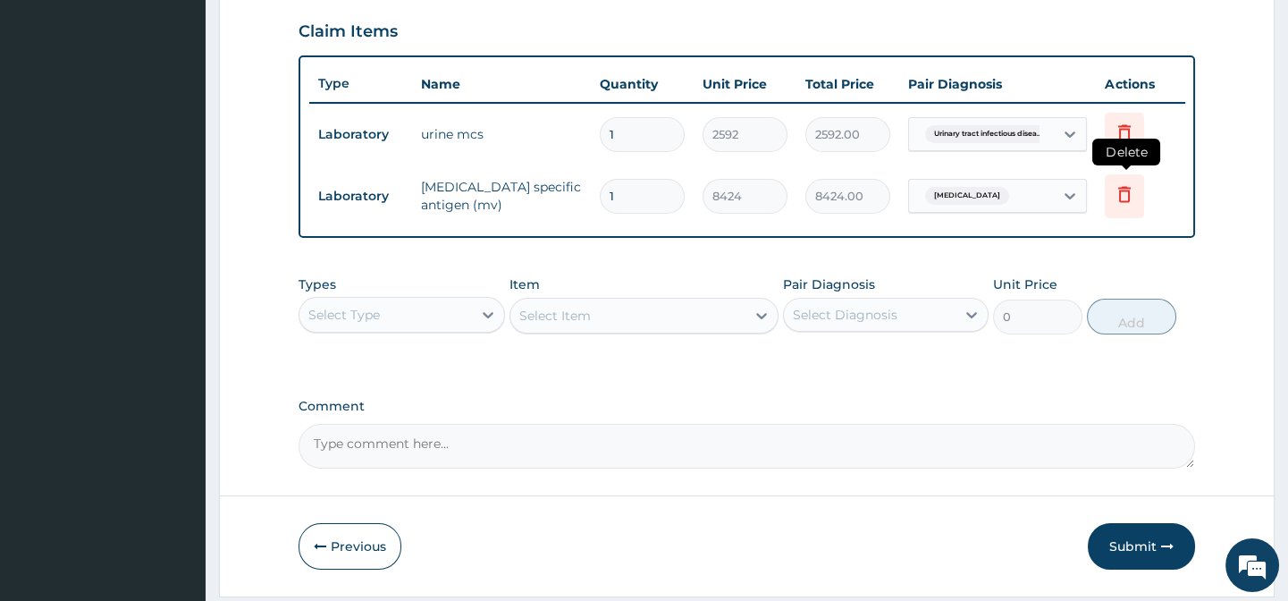
click at [1131, 185] on icon at bounding box center [1124, 193] width 21 height 21
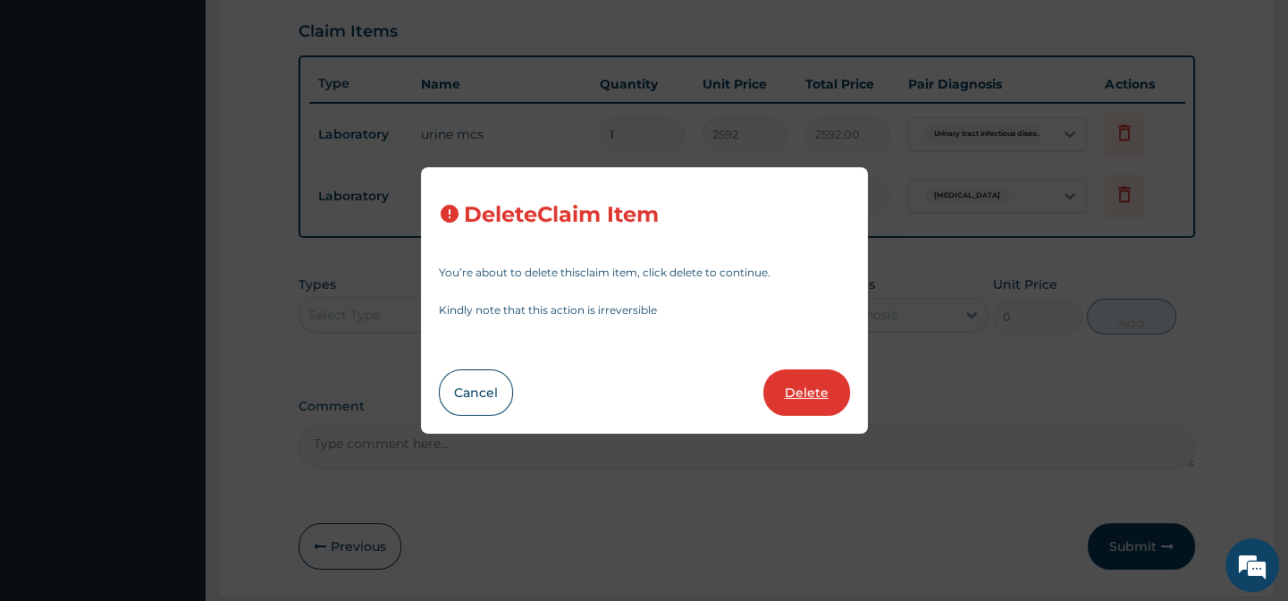
click at [831, 375] on button "Delete" at bounding box center [806, 392] width 87 height 46
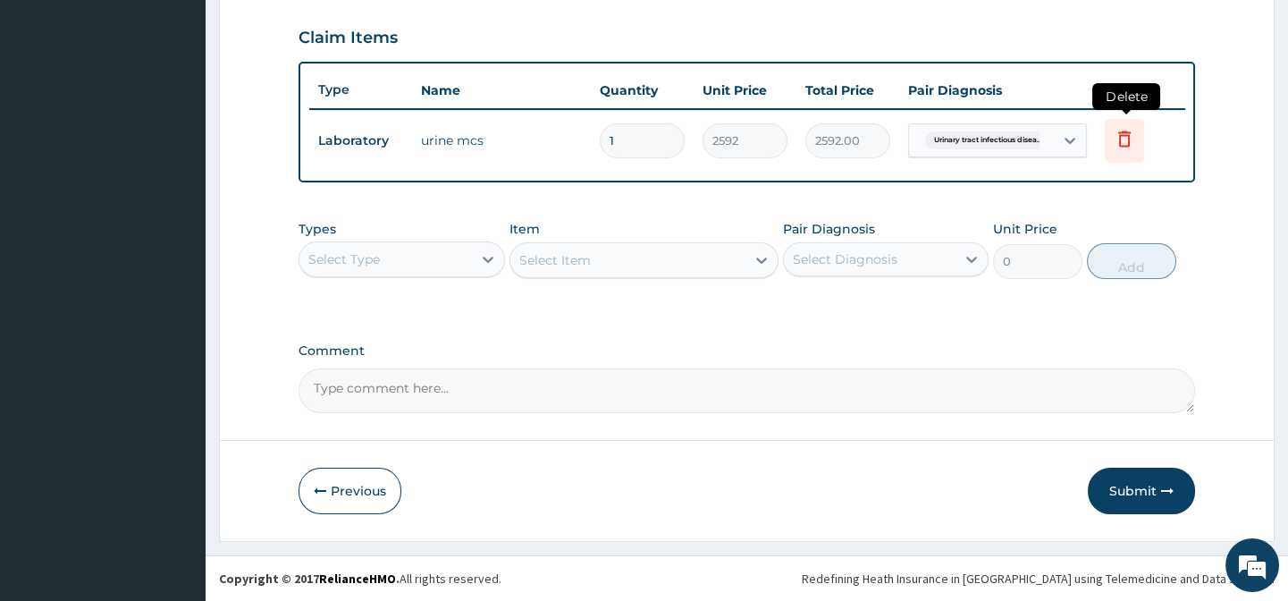
click at [1132, 134] on icon at bounding box center [1124, 138] width 21 height 21
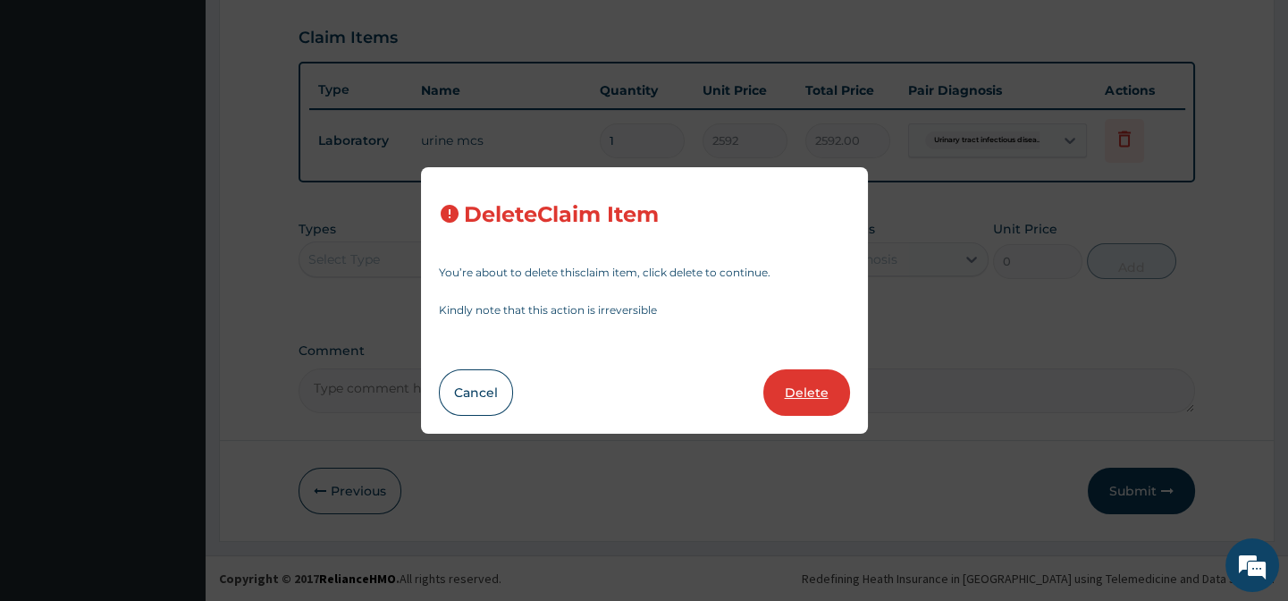
click at [807, 382] on button "Delete" at bounding box center [806, 392] width 87 height 46
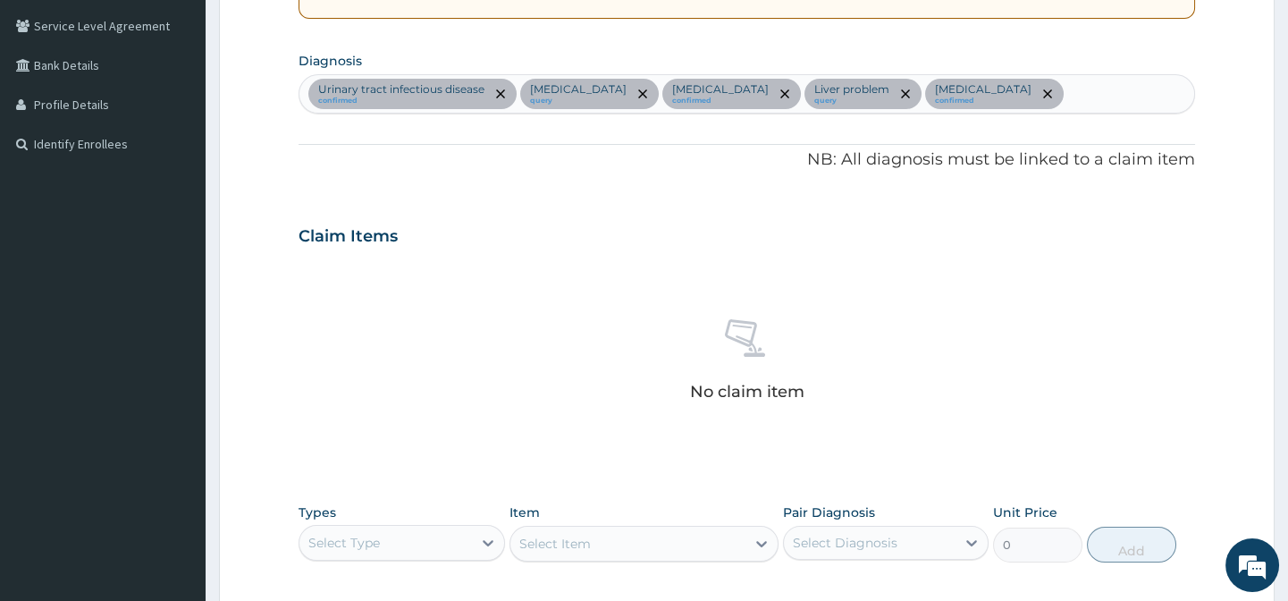
scroll to position [687, 0]
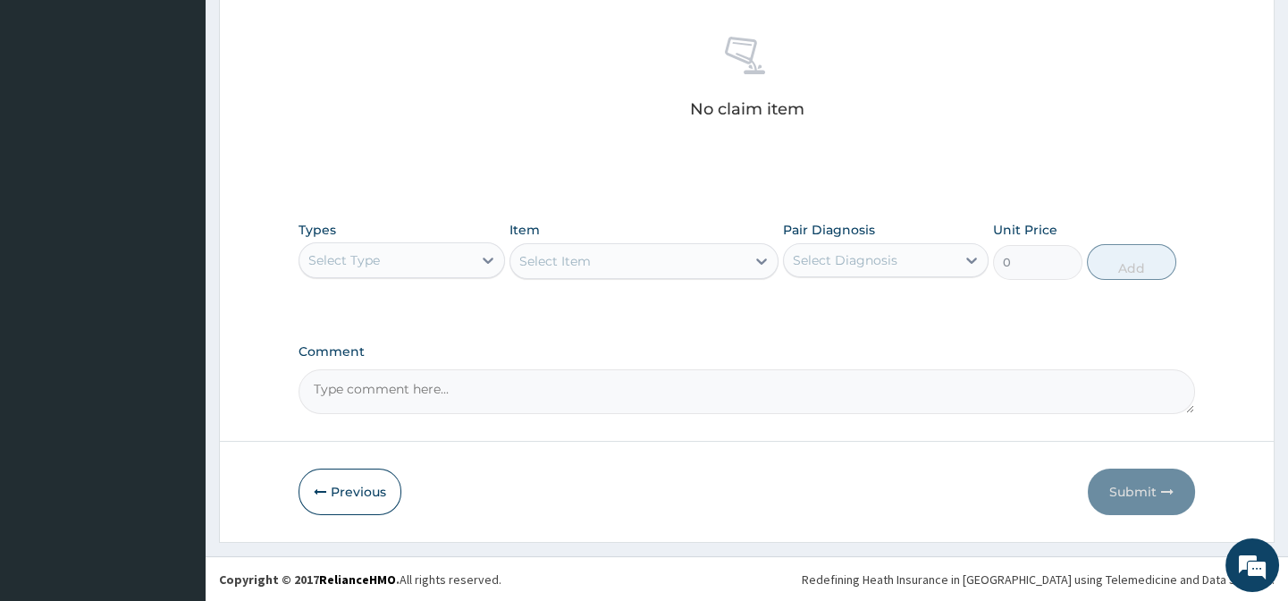
click at [366, 259] on div "Select Type" at bounding box center [344, 260] width 72 height 18
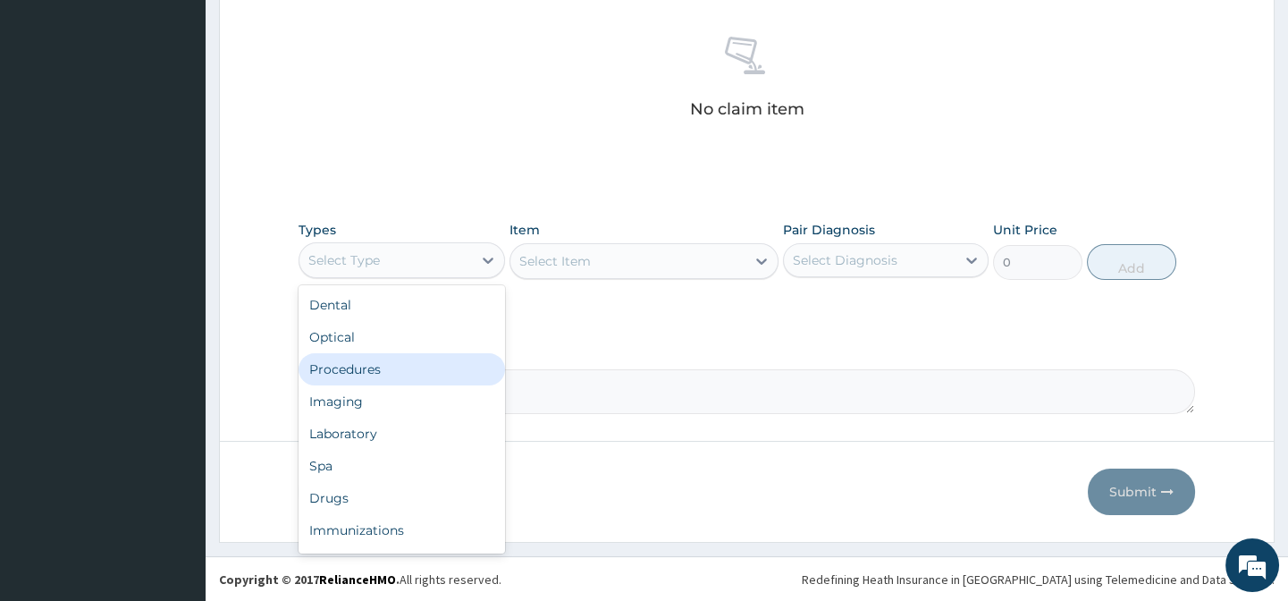
click at [377, 362] on div "Procedures" at bounding box center [402, 369] width 206 height 32
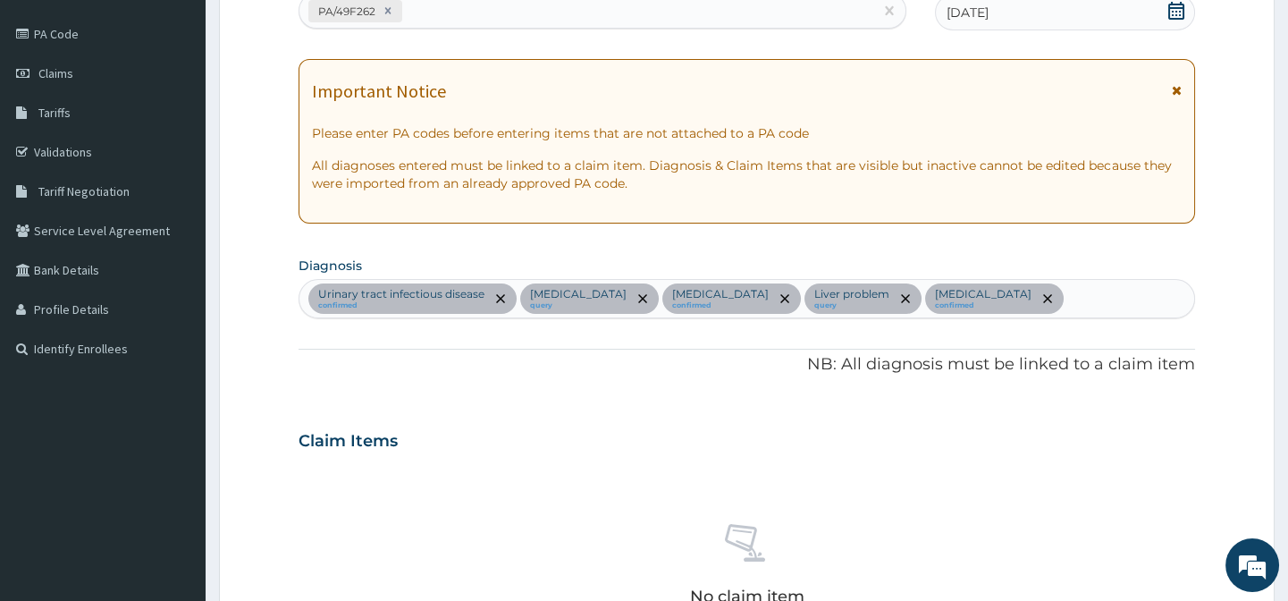
scroll to position [199, 0]
click at [1147, 295] on div "Urinary tract [MEDICAL_DATA] confirmed [MEDICAL_DATA] query [MEDICAL_DATA] conf…" at bounding box center [746, 300] width 894 height 38
type input "PEPTIC"
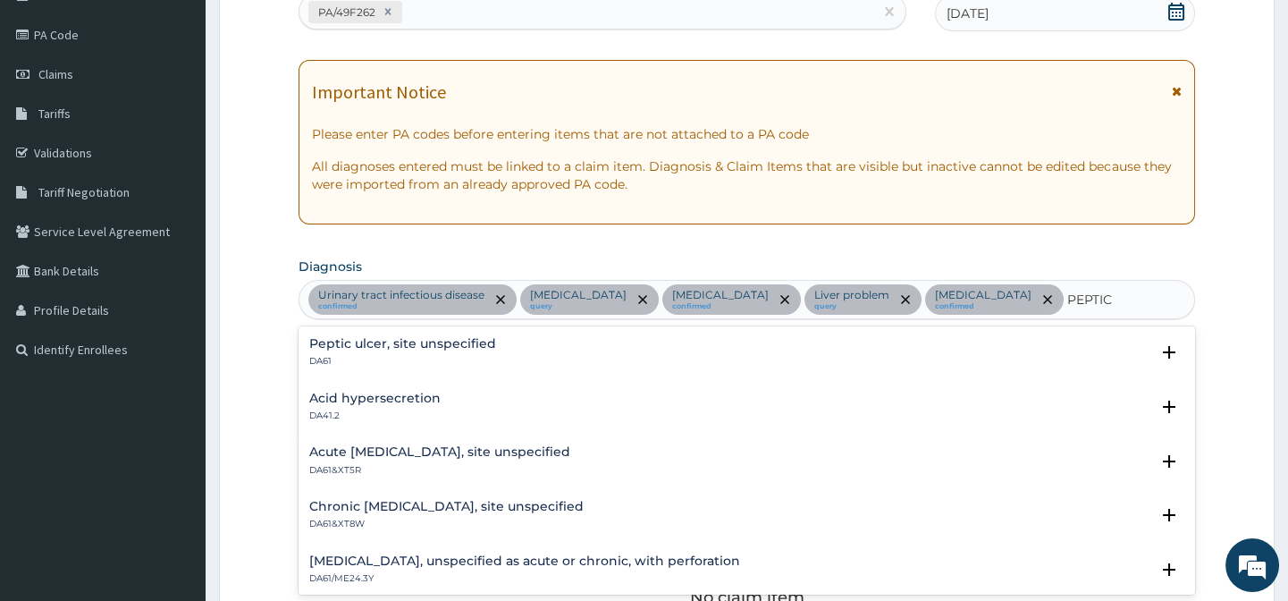
click at [335, 341] on h4 "Peptic ulcer, site unspecified" at bounding box center [402, 343] width 187 height 13
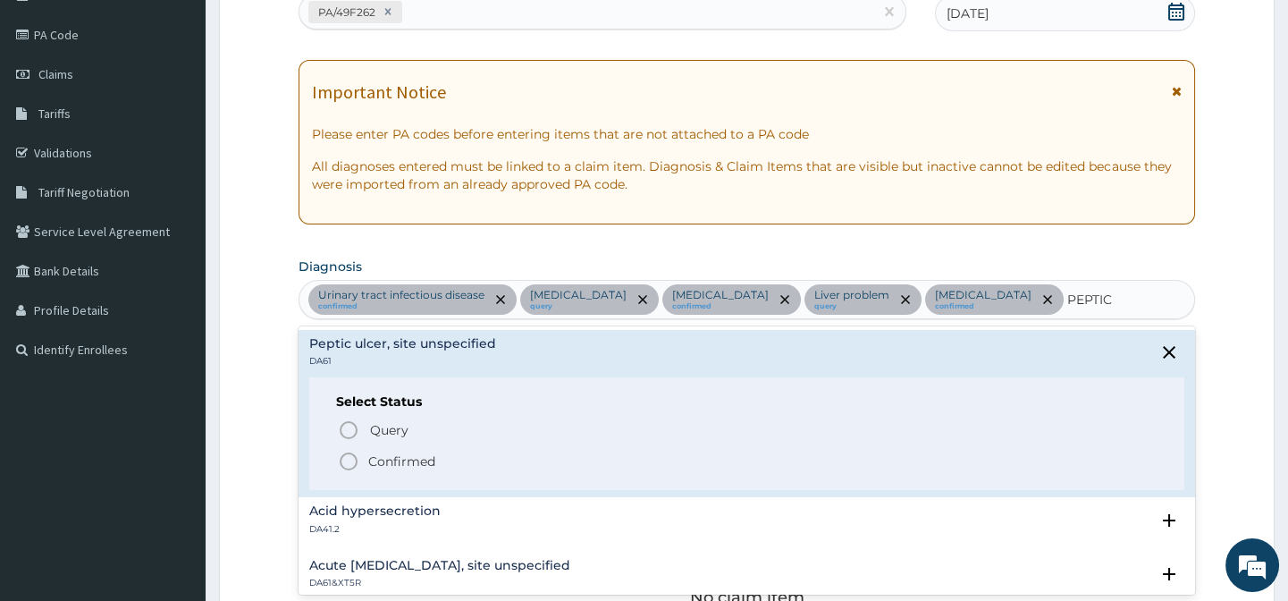
click at [350, 453] on circle "status option filled" at bounding box center [349, 461] width 16 height 16
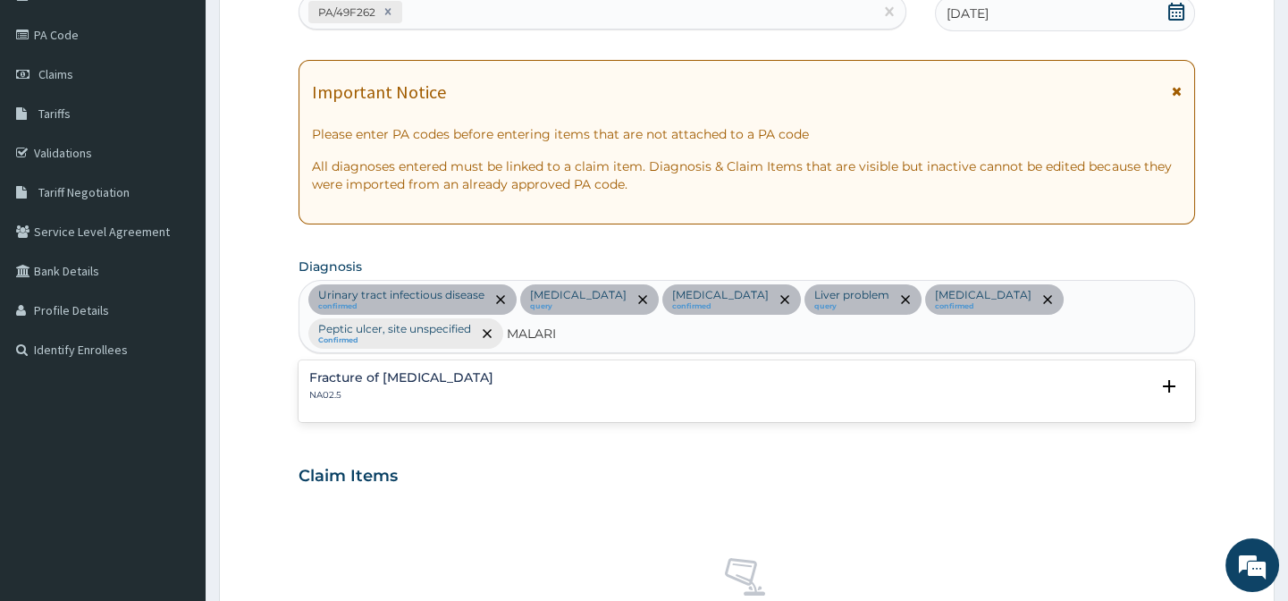
type input "[MEDICAL_DATA]"
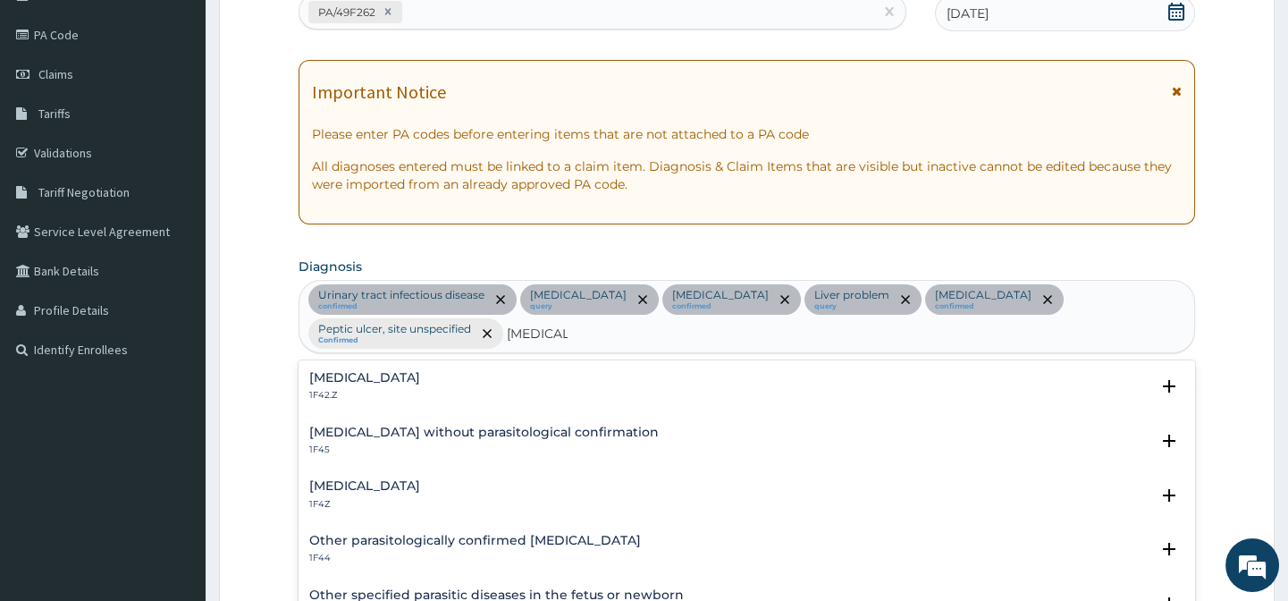
click at [388, 498] on p "1F4Z" at bounding box center [364, 504] width 111 height 13
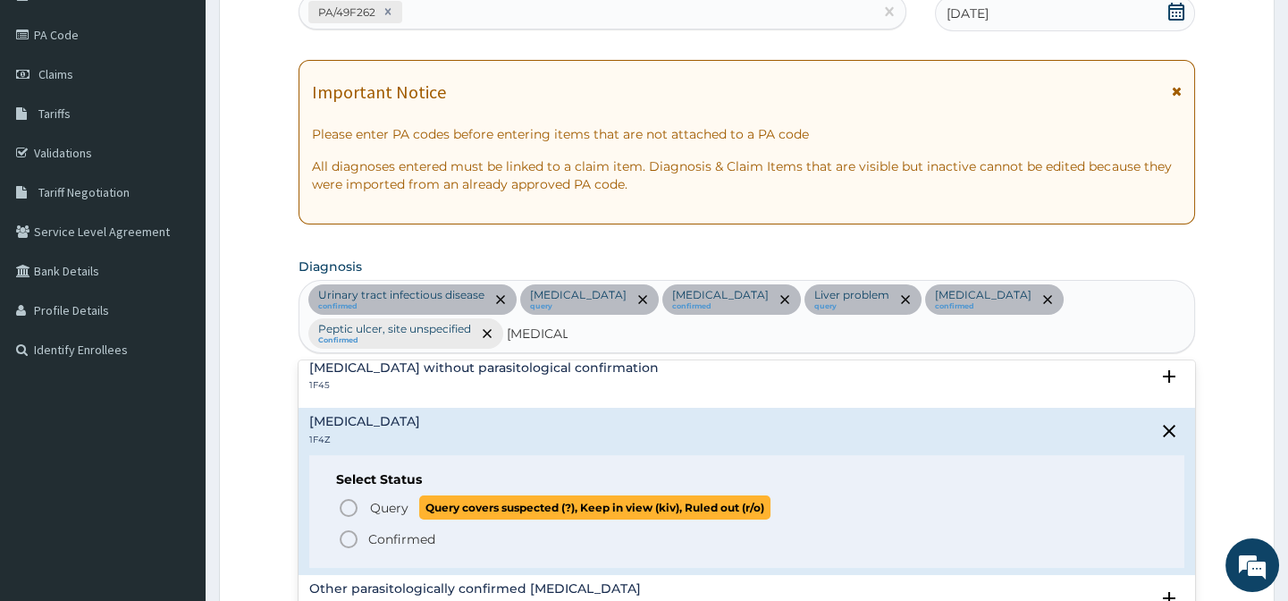
scroll to position [80, 0]
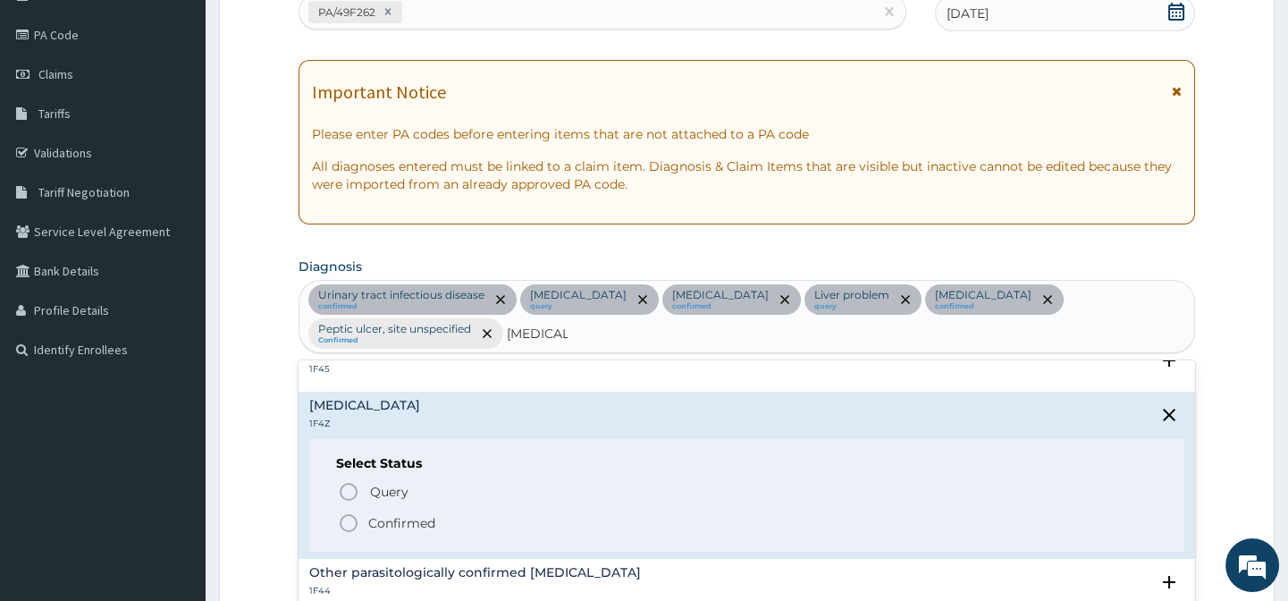
click at [344, 518] on icon "status option filled" at bounding box center [348, 522] width 21 height 21
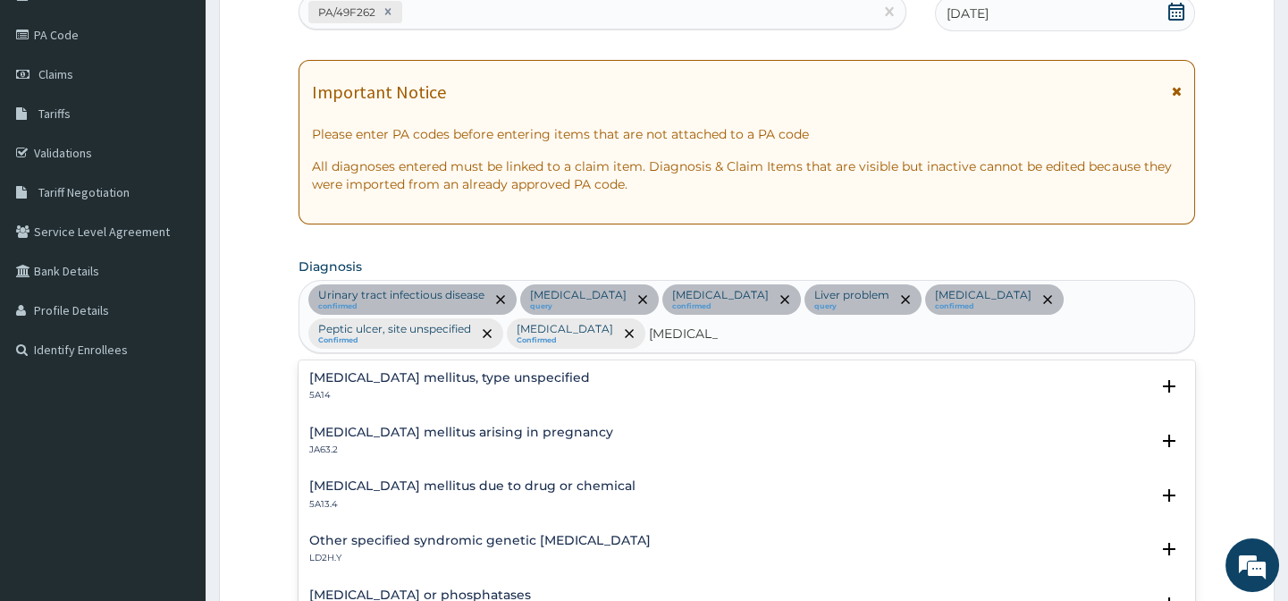
type input "[MEDICAL_DATA] M"
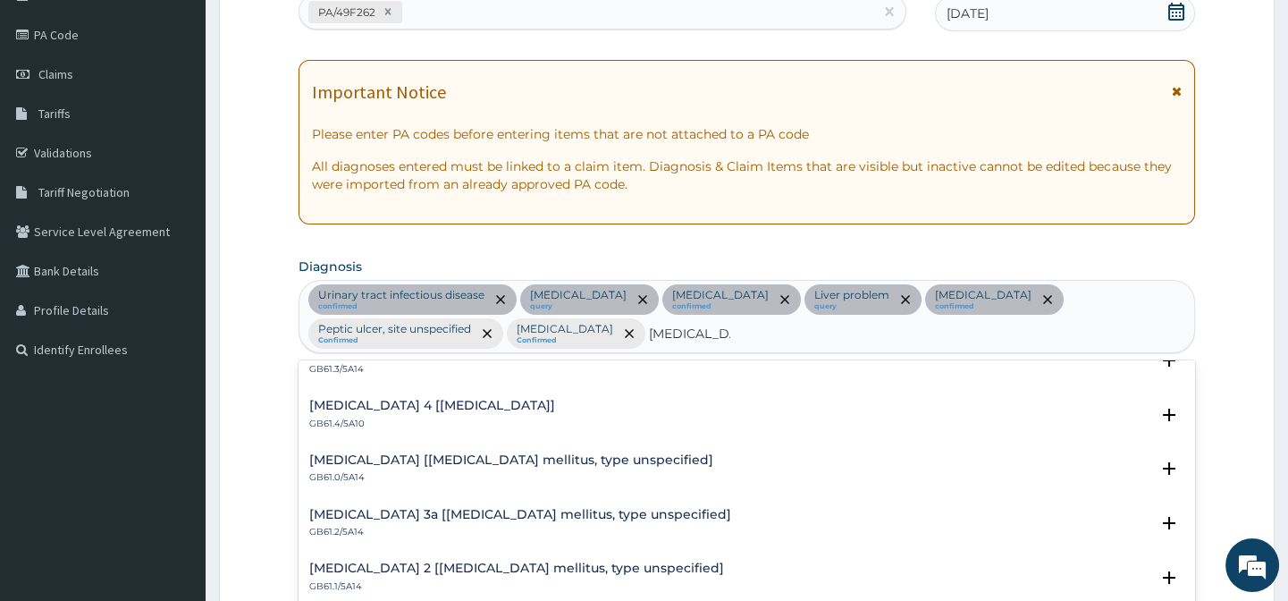
click at [566, 459] on h4 "[MEDICAL_DATA] [[MEDICAL_DATA] mellitus, type unspecified]" at bounding box center [511, 459] width 404 height 13
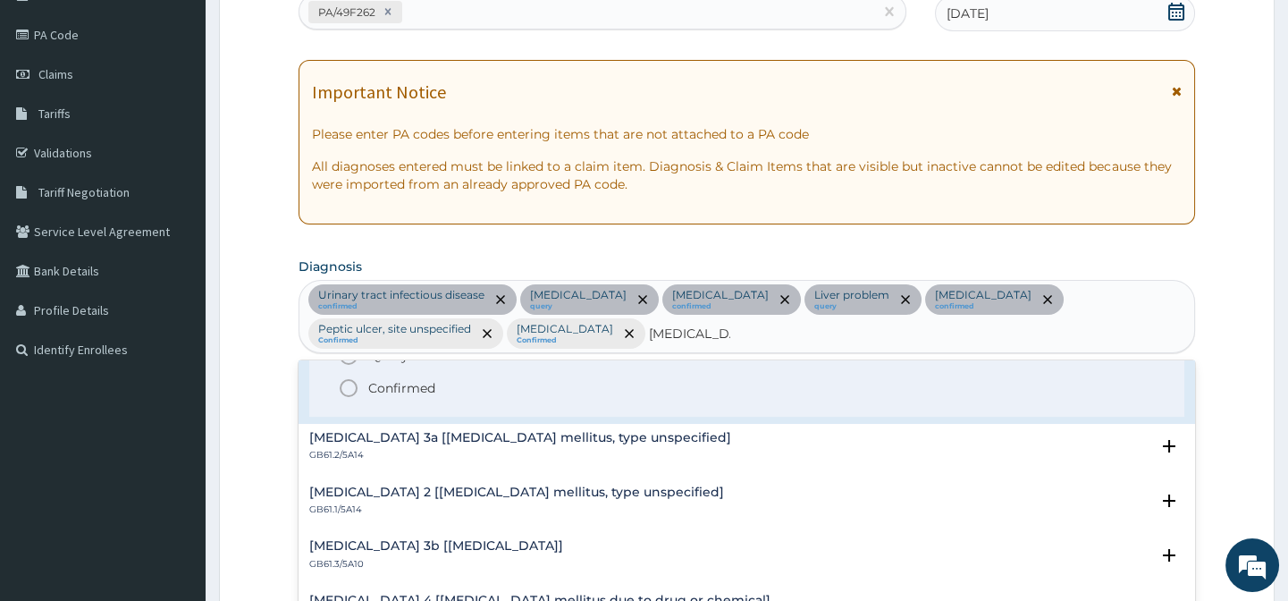
scroll to position [243, 0]
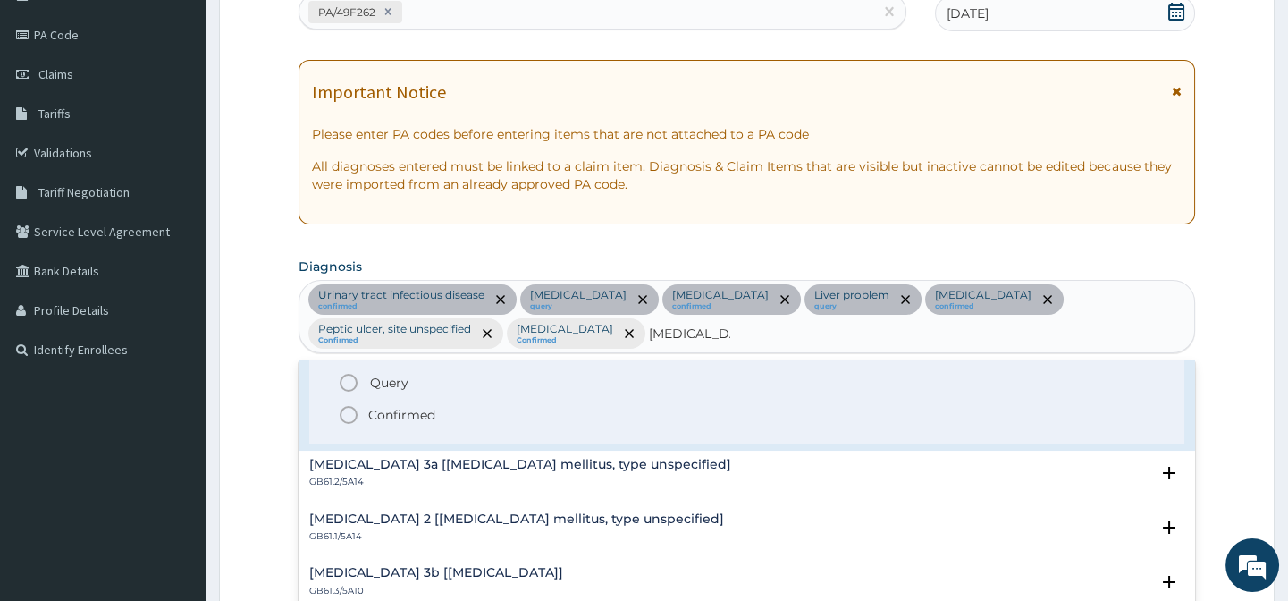
click at [354, 425] on div "Select Status Query Query covers suspected (?), Keep in view (kiv), Ruled out (…" at bounding box center [746, 388] width 874 height 114
click at [343, 412] on icon "status option filled" at bounding box center [348, 414] width 21 height 21
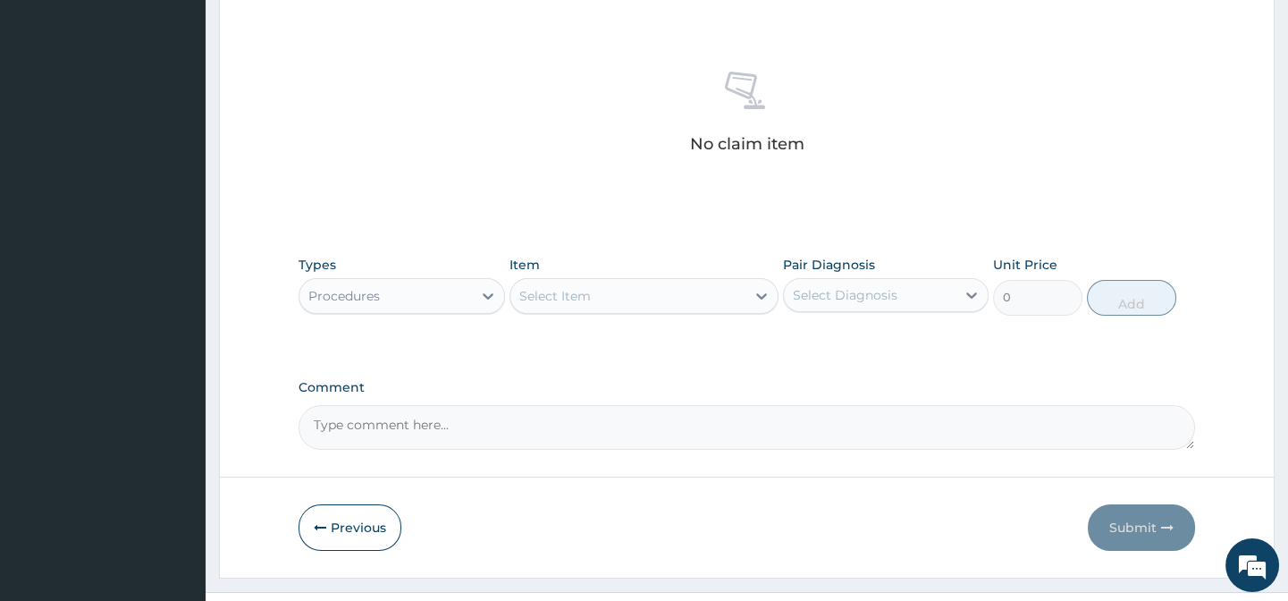
scroll to position [720, 0]
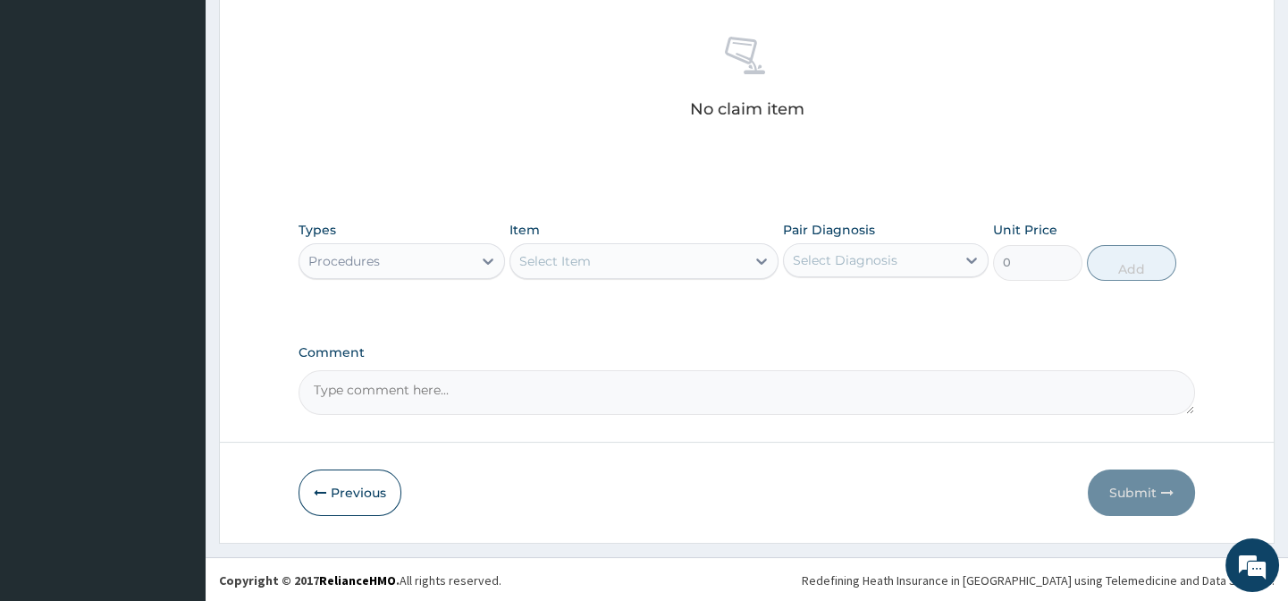
click at [590, 265] on div "Select Item" at bounding box center [555, 261] width 72 height 18
paste input "General Practition"
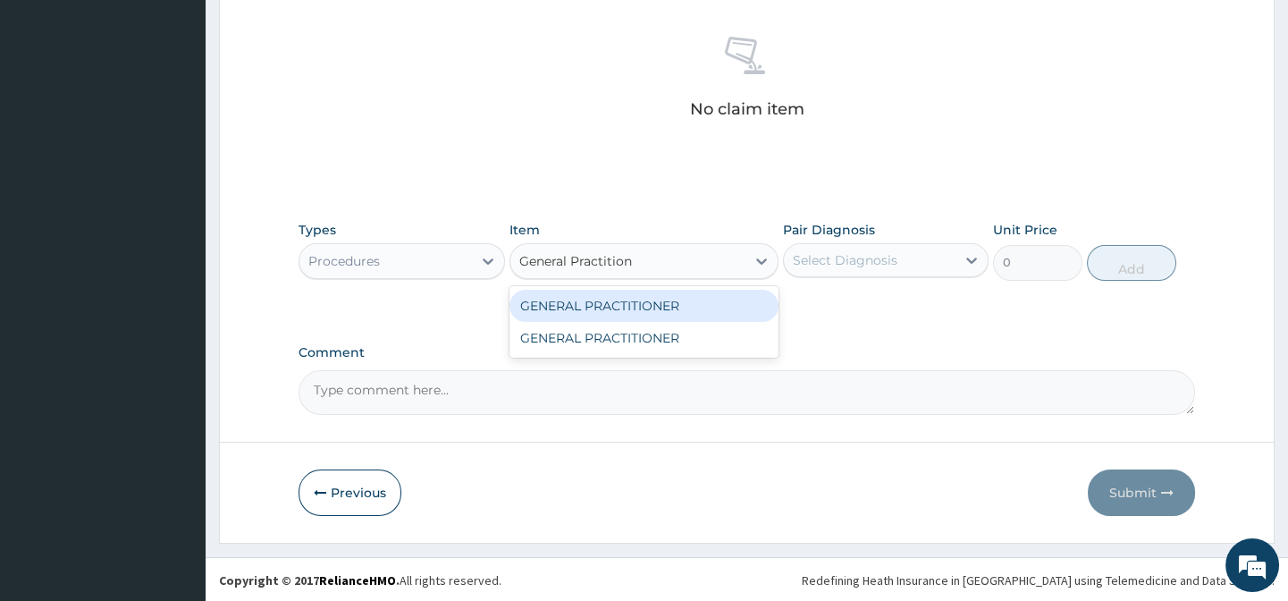
type input "General Practition"
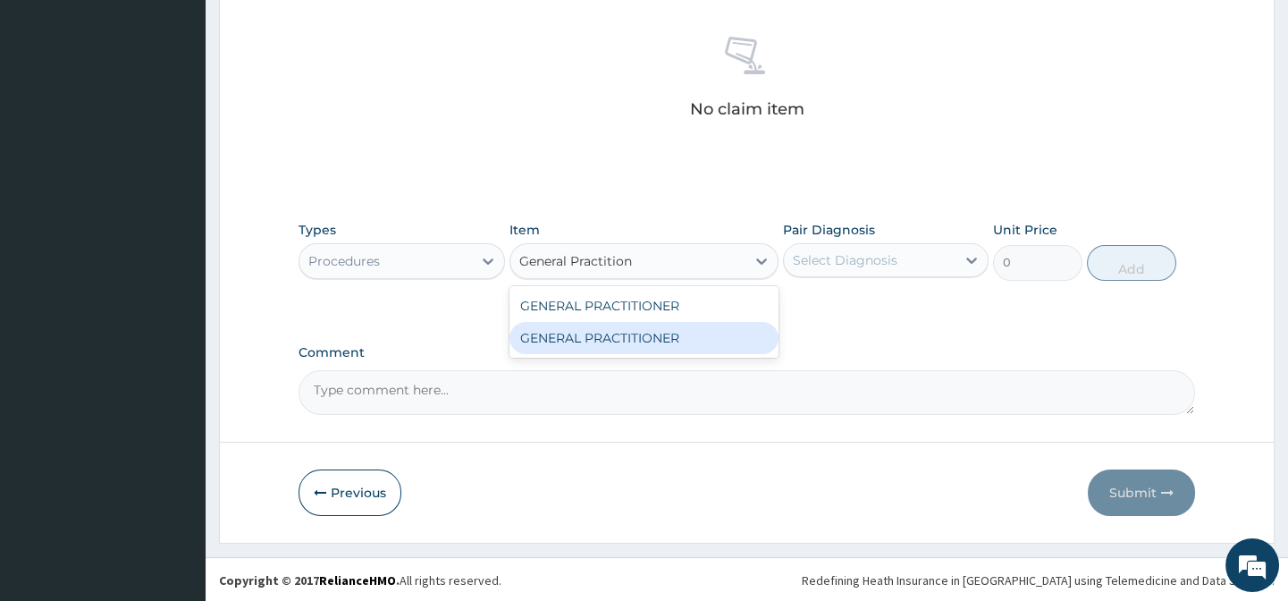
click at [716, 328] on div "GENERAL PRACTITIONER" at bounding box center [643, 338] width 269 height 32
type input "3125"
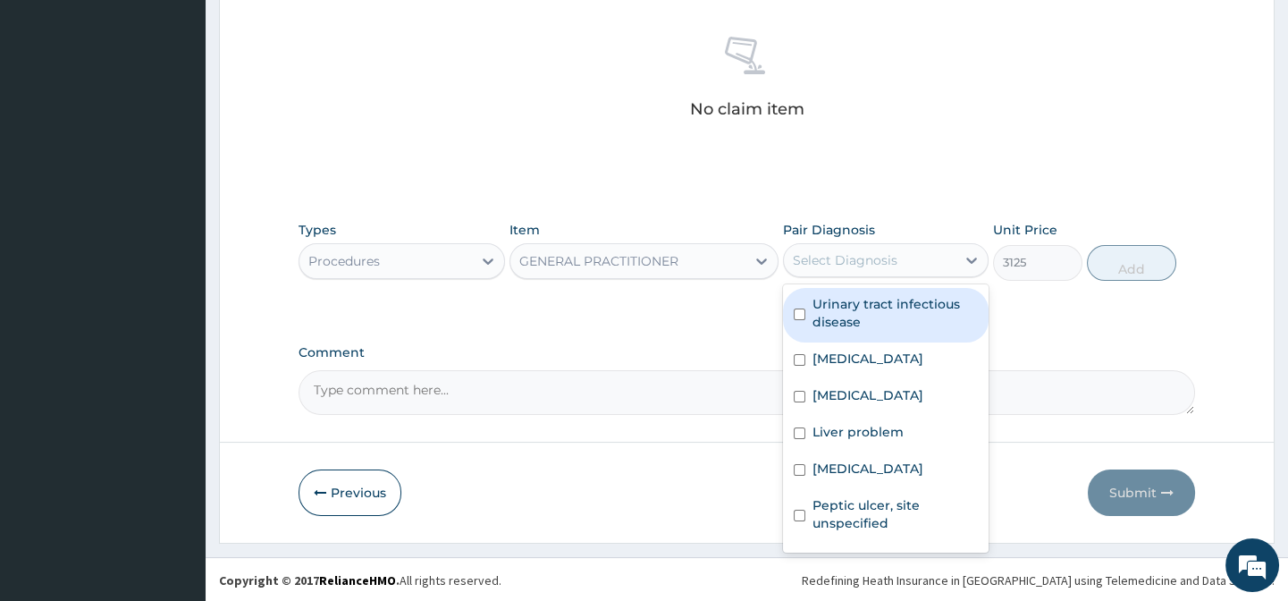
click at [858, 255] on div "Select Diagnosis" at bounding box center [845, 260] width 105 height 18
click at [932, 326] on label "Urinary tract infectious disease" at bounding box center [895, 313] width 165 height 36
checkbox input "true"
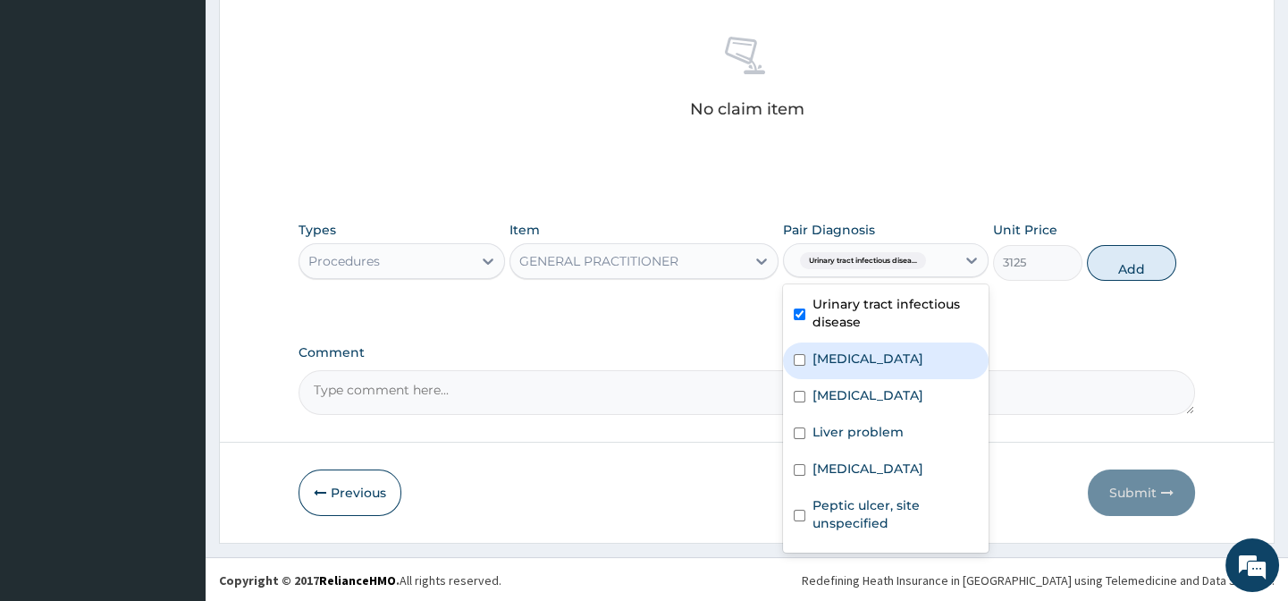
click at [923, 359] on label "[MEDICAL_DATA]" at bounding box center [868, 358] width 111 height 18
checkbox input "true"
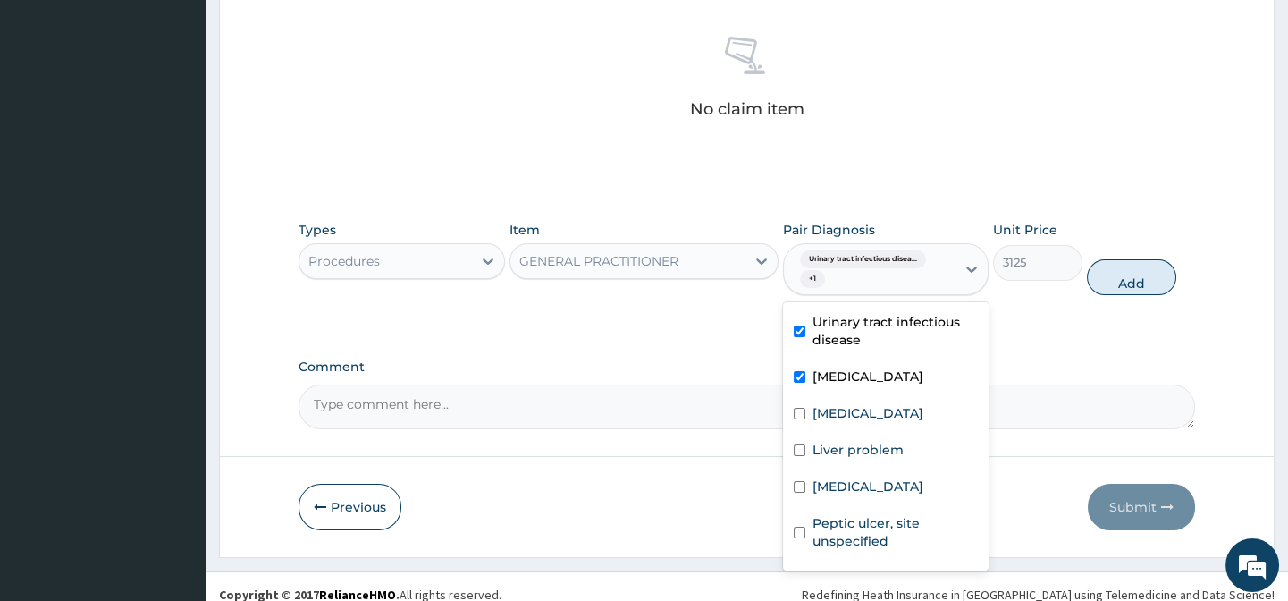
click at [920, 453] on div "Liver problem" at bounding box center [886, 452] width 206 height 37
checkbox input "true"
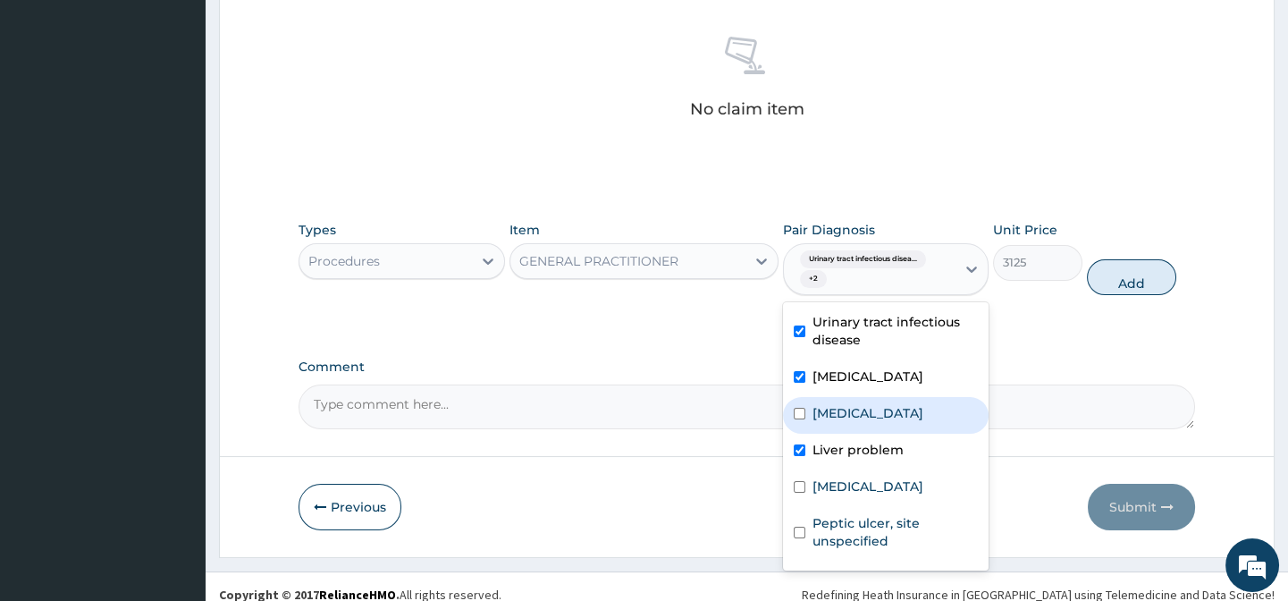
click at [911, 422] on label "[MEDICAL_DATA]" at bounding box center [868, 413] width 111 height 18
checkbox input "true"
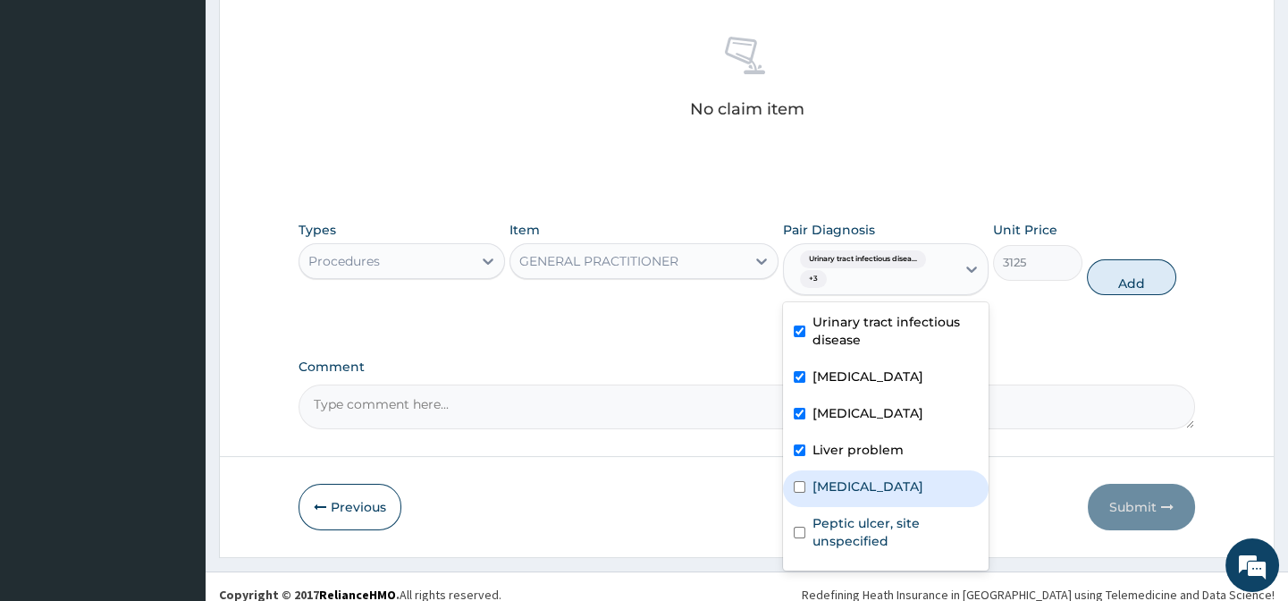
click at [914, 503] on div "[MEDICAL_DATA]" at bounding box center [886, 488] width 206 height 37
checkbox input "true"
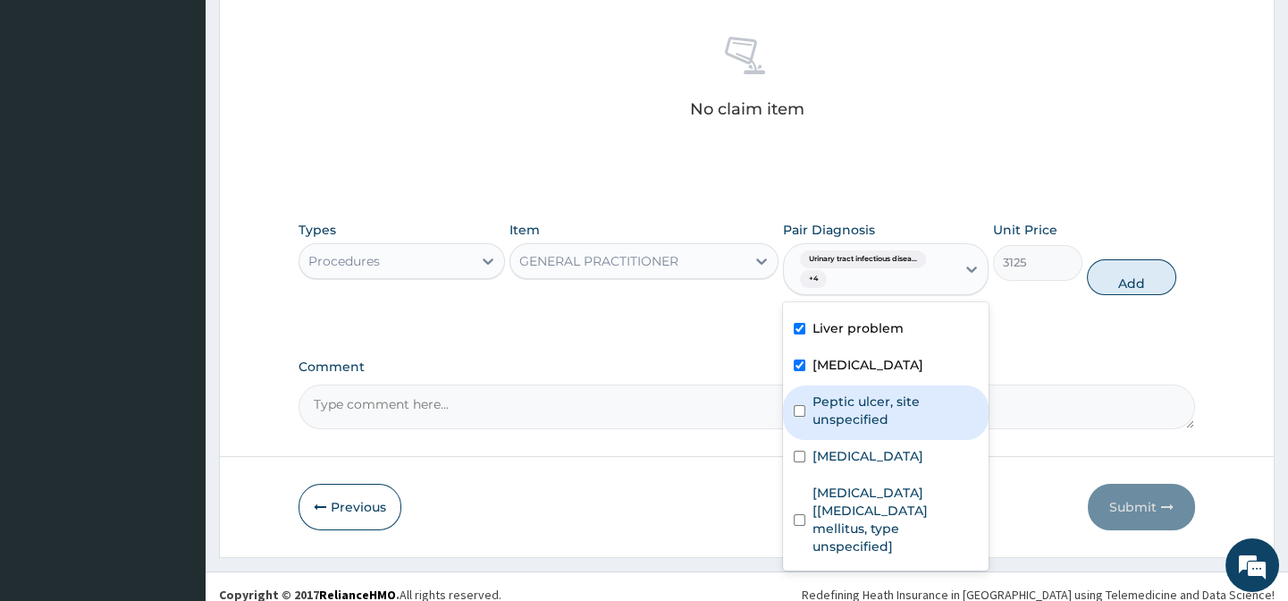
click at [877, 392] on label "Peptic ulcer, site unspecified" at bounding box center [895, 410] width 165 height 36
checkbox input "true"
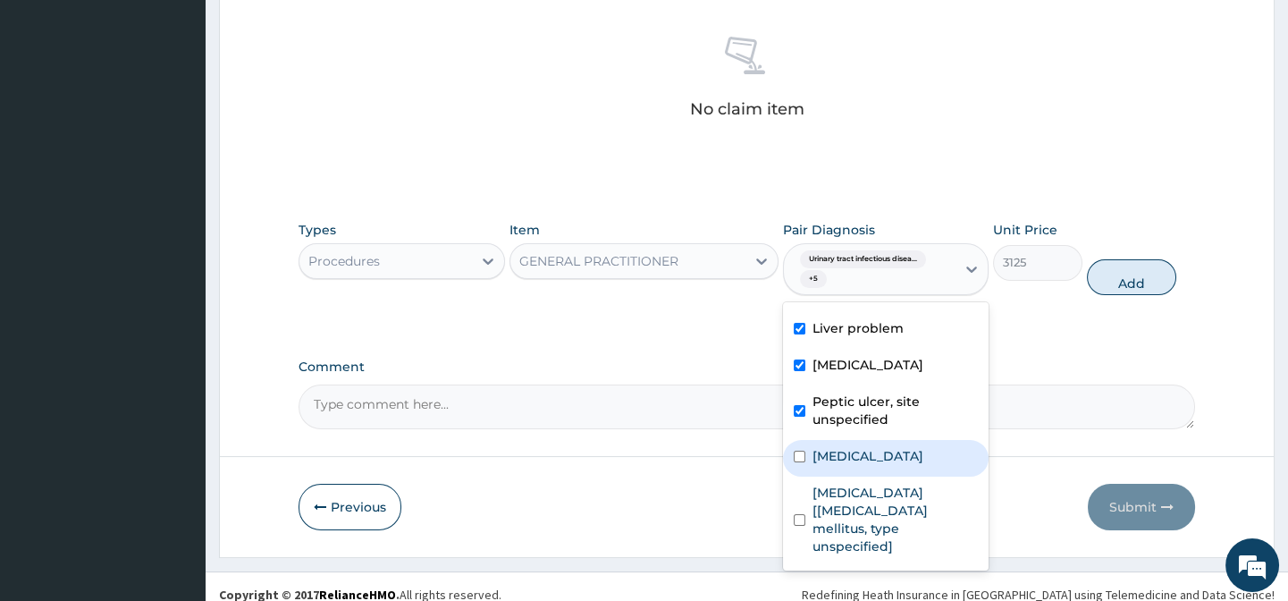
click at [899, 440] on div "[MEDICAL_DATA]" at bounding box center [886, 458] width 206 height 37
checkbox input "true"
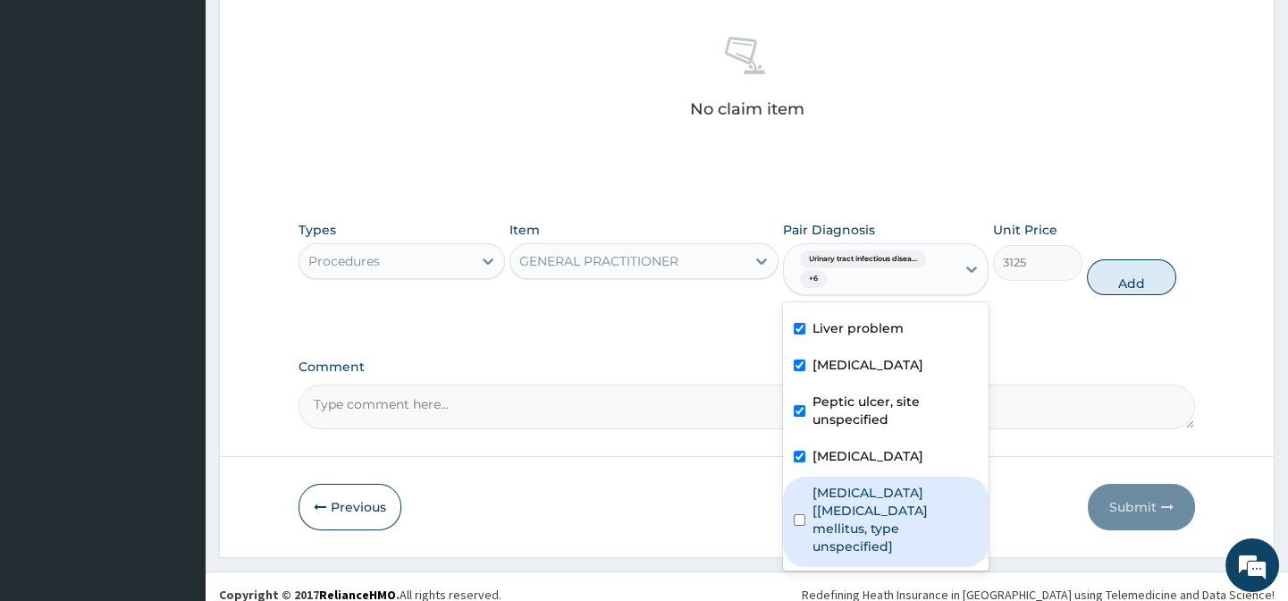
click at [912, 494] on label "[MEDICAL_DATA] [[MEDICAL_DATA] mellitus, type unspecified]" at bounding box center [895, 520] width 165 height 72
checkbox input "true"
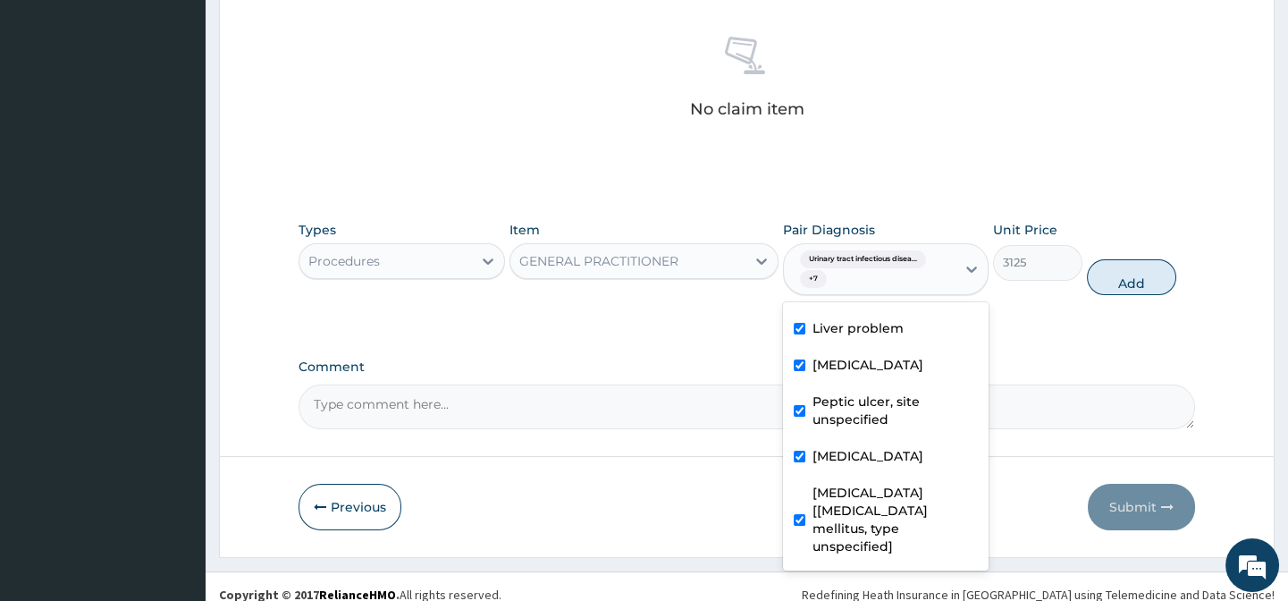
scroll to position [0, 0]
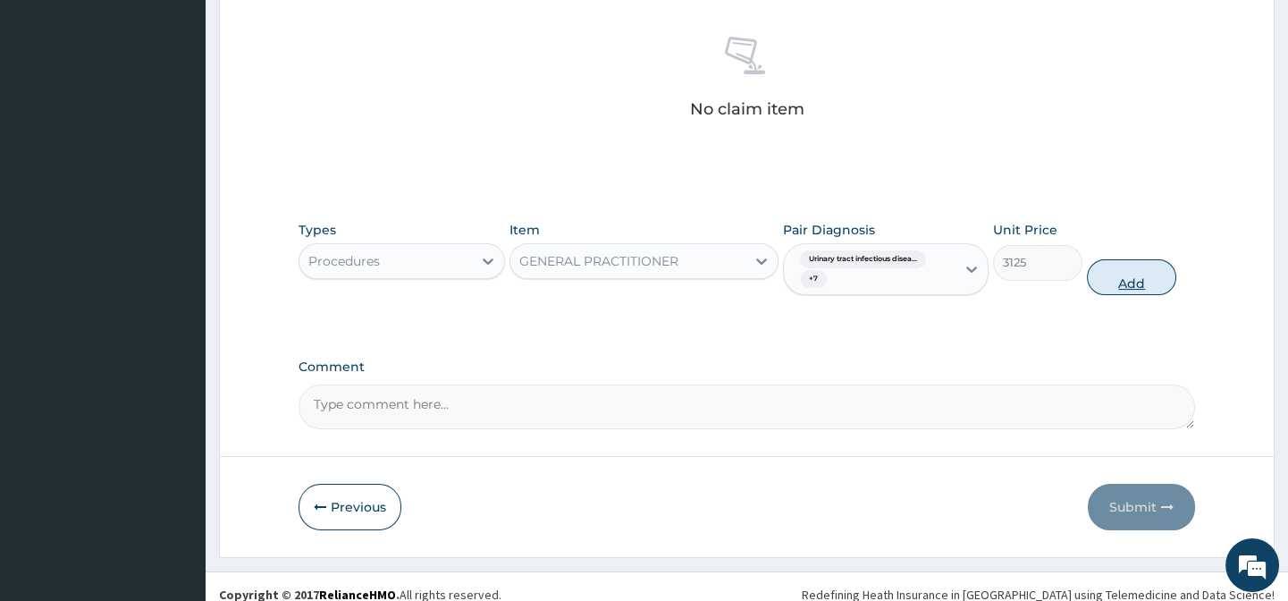
click at [1116, 277] on button "Add" at bounding box center [1131, 277] width 89 height 36
type input "0"
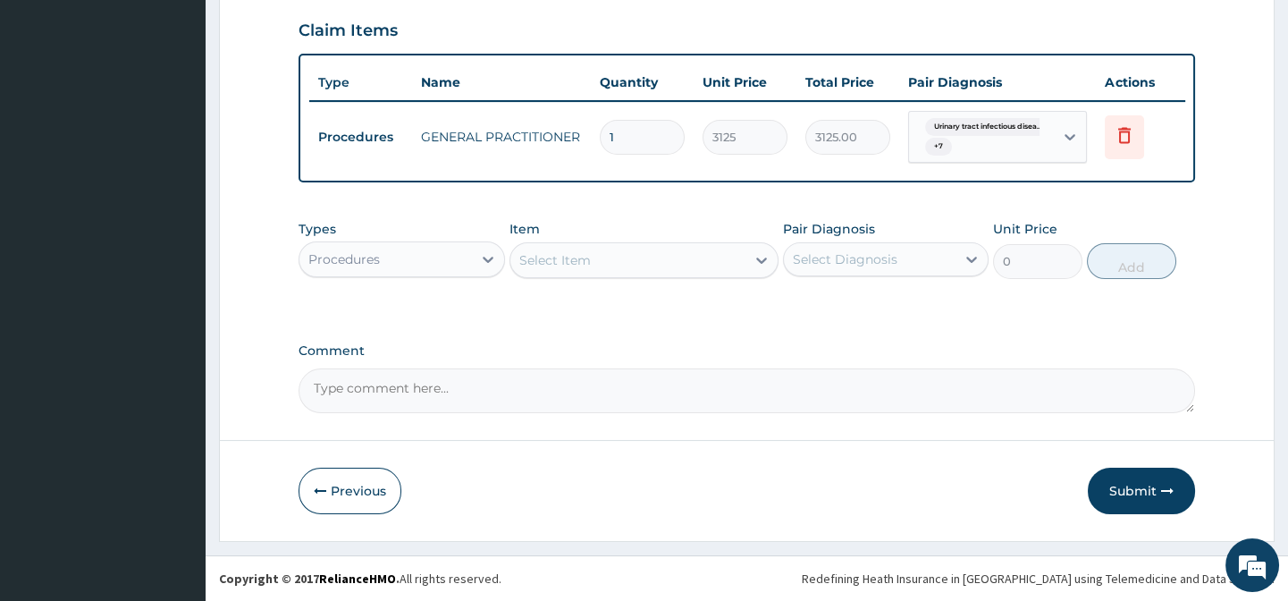
scroll to position [654, 0]
click at [449, 257] on div "Procedures" at bounding box center [385, 259] width 172 height 29
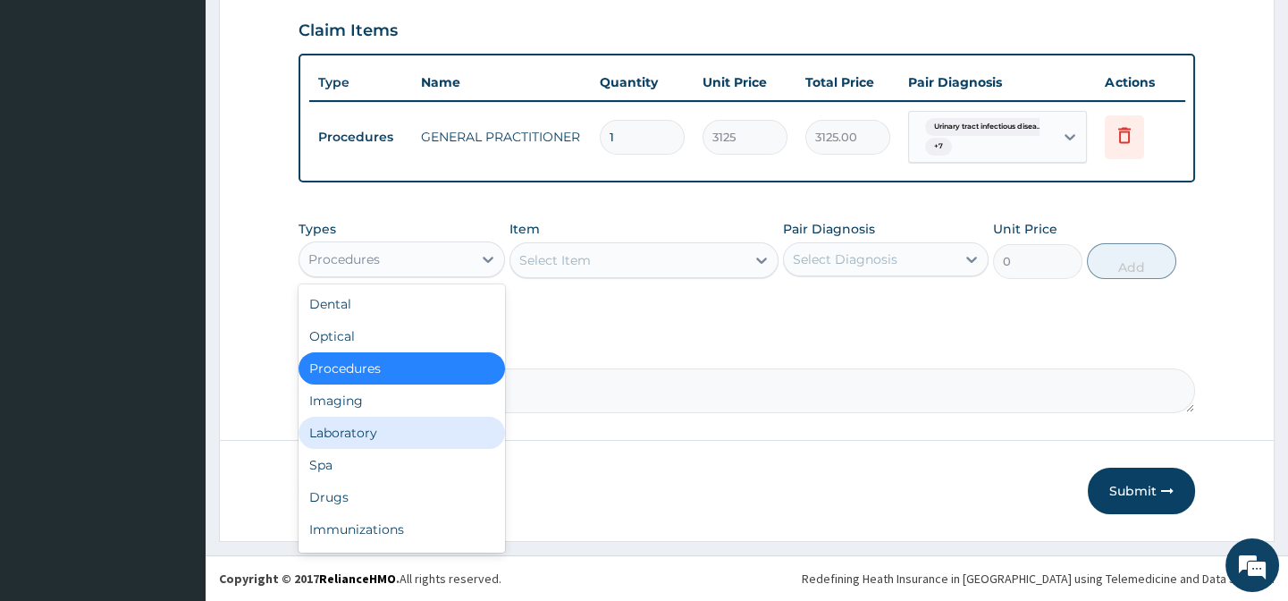
click at [378, 435] on div "Laboratory" at bounding box center [402, 433] width 206 height 32
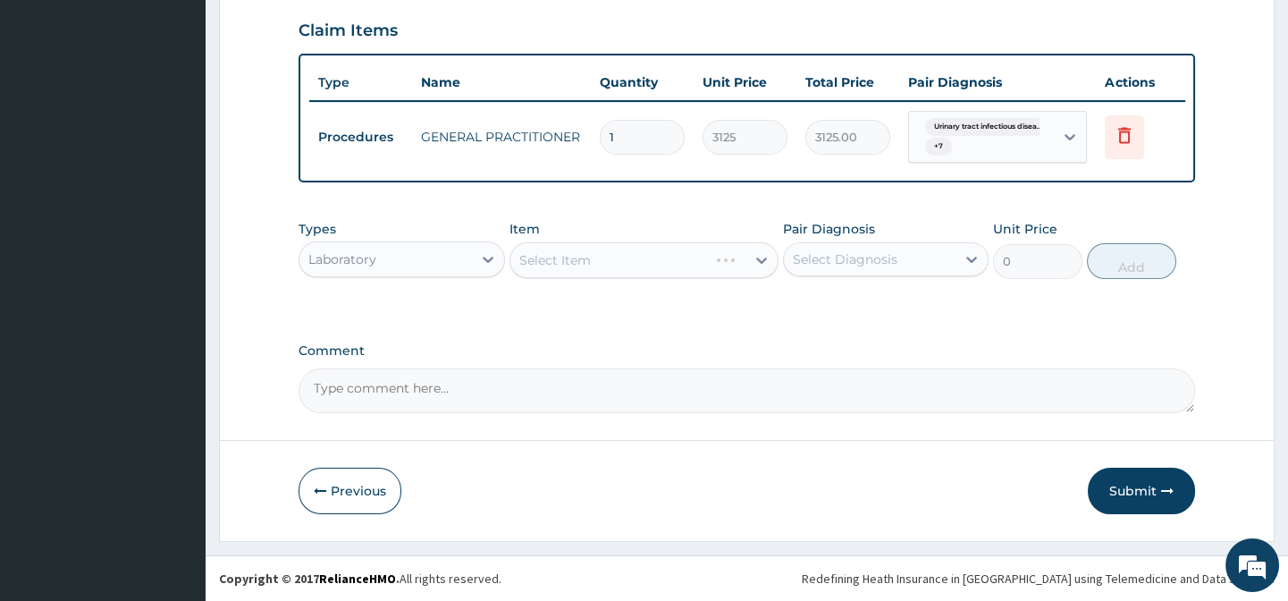
click at [611, 229] on div "Item Select Item" at bounding box center [643, 249] width 269 height 59
drag, startPoint x: 842, startPoint y: 342, endPoint x: 859, endPoint y: 291, distance: 54.6
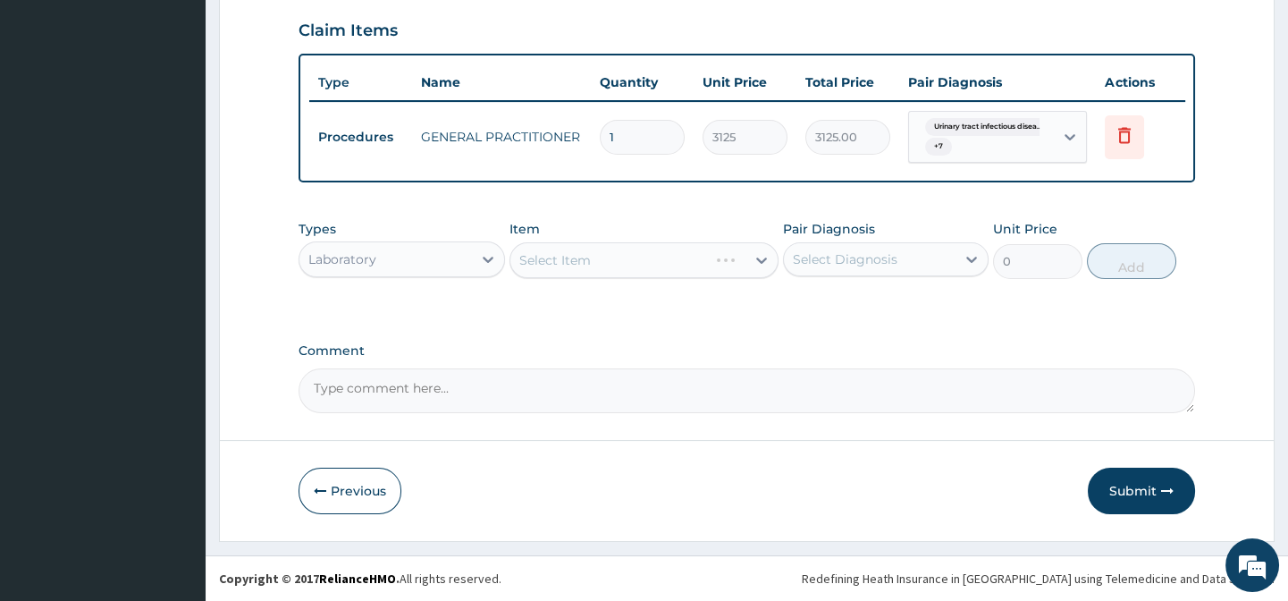
click at [843, 343] on label "Comment" at bounding box center [747, 350] width 896 height 15
click at [843, 368] on textarea "Comment" at bounding box center [747, 390] width 896 height 45
click at [577, 232] on div "Item Select Item" at bounding box center [643, 249] width 269 height 59
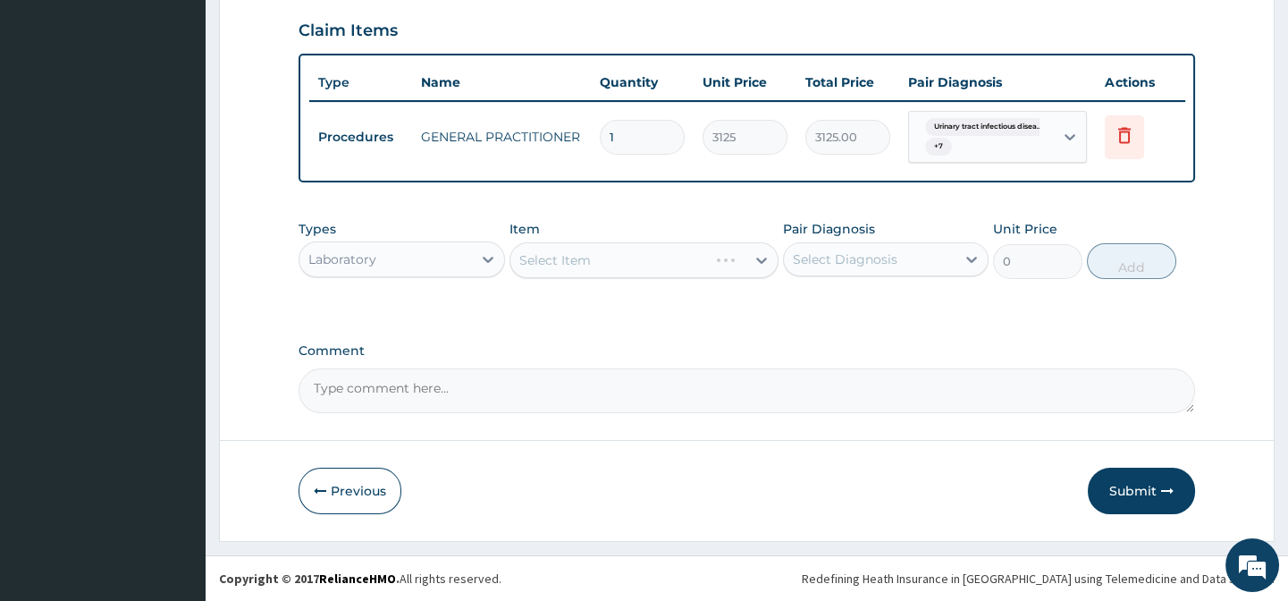
click at [481, 240] on div "Types Laboratory" at bounding box center [402, 249] width 206 height 59
click at [492, 215] on div "Types Laboratory Item Select Item Pair Diagnosis Select Diagnosis Unit Price 0 …" at bounding box center [747, 249] width 896 height 77
click at [518, 223] on label "Item" at bounding box center [524, 229] width 30 height 18
click at [563, 232] on div "Item Select Item" at bounding box center [643, 249] width 269 height 59
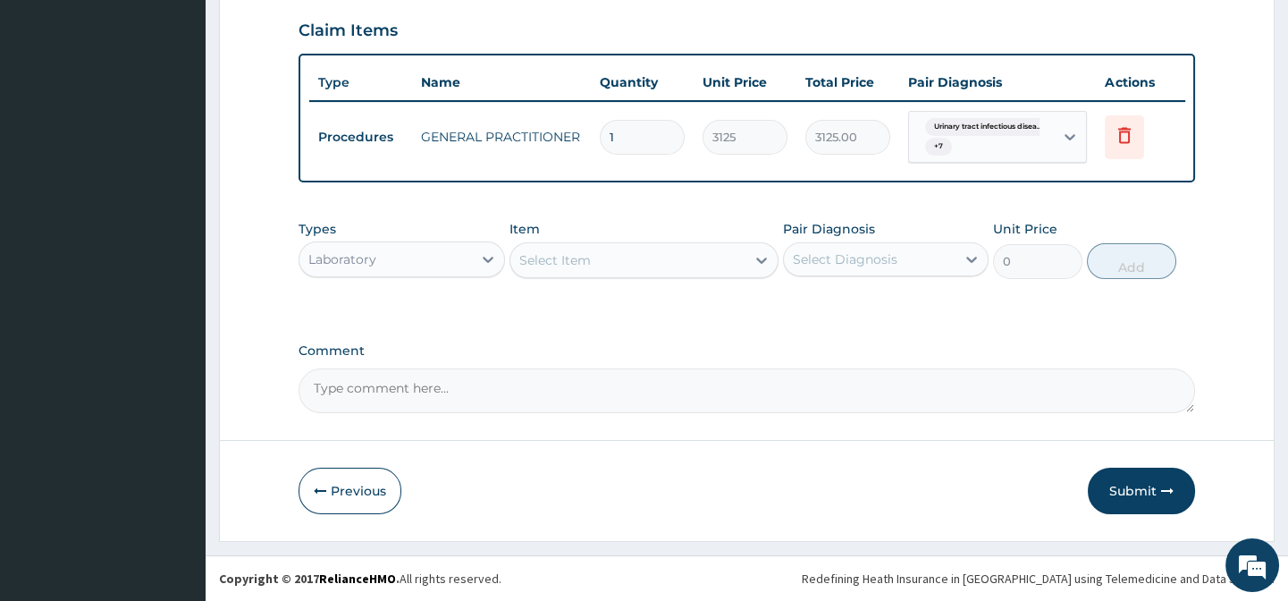
click at [563, 232] on div "Item Select Item" at bounding box center [643, 249] width 269 height 59
click at [570, 273] on div "Select Item" at bounding box center [627, 260] width 235 height 29
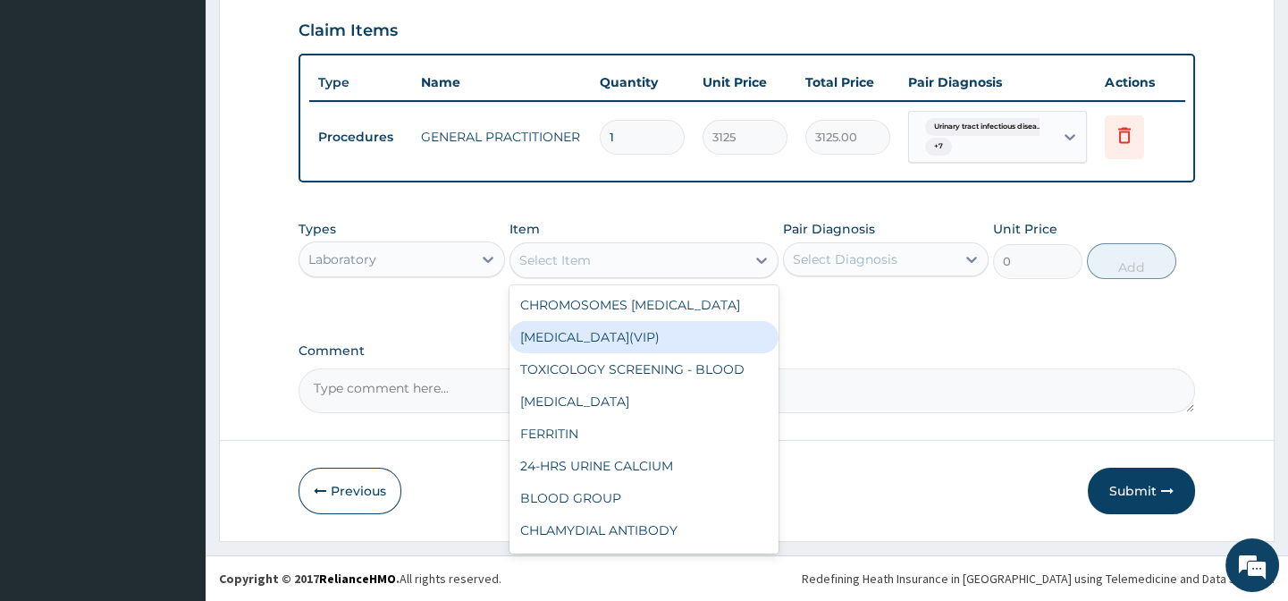
paste input "ELECTROLYTE/UREA/CREATININE"
type input "ELECTROLYTE/UREA/CREATININE"
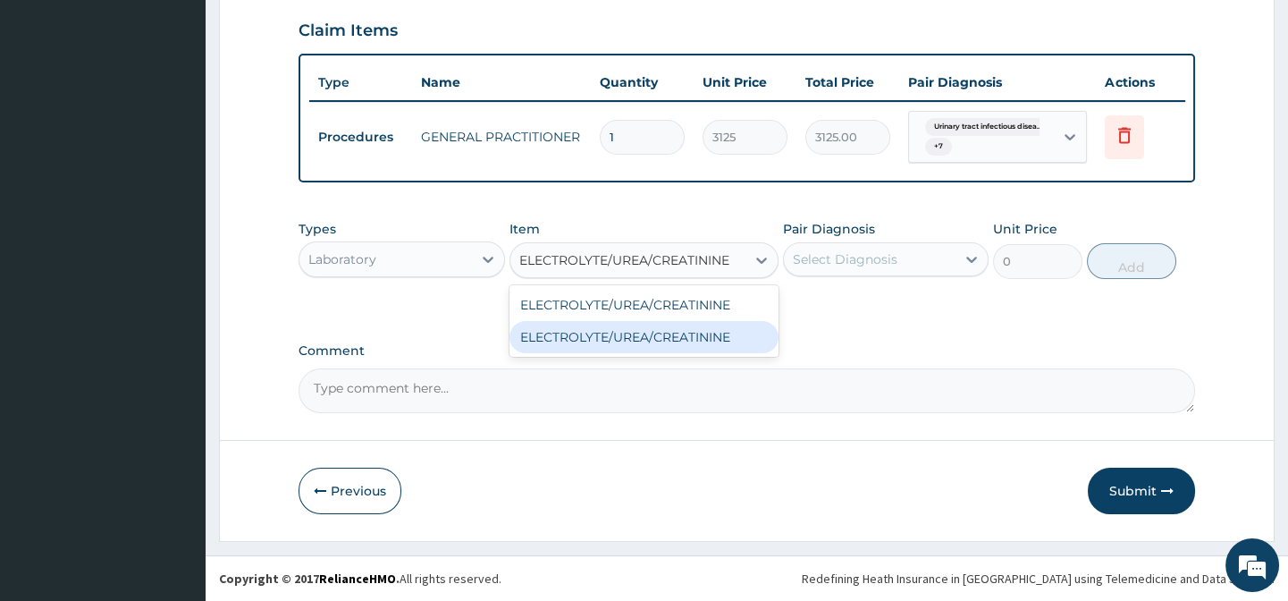
click at [665, 349] on div "ELECTROLYTE/UREA/CREATININE" at bounding box center [643, 337] width 269 height 32
type input "8100"
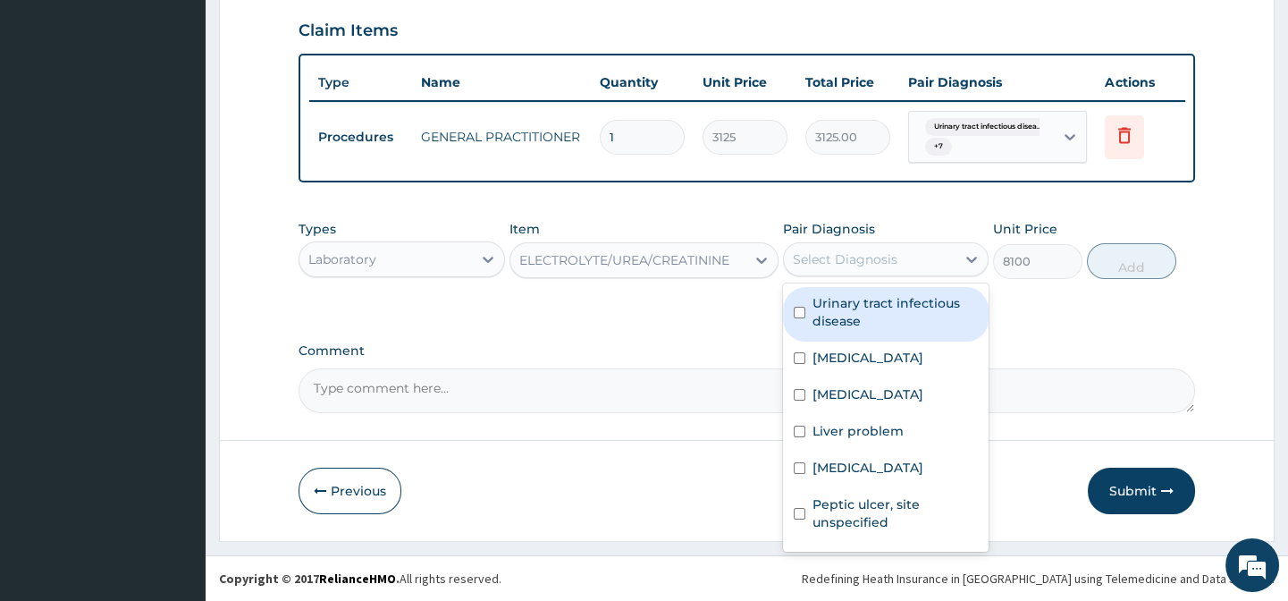
click at [920, 250] on div "Select Diagnosis" at bounding box center [870, 259] width 172 height 29
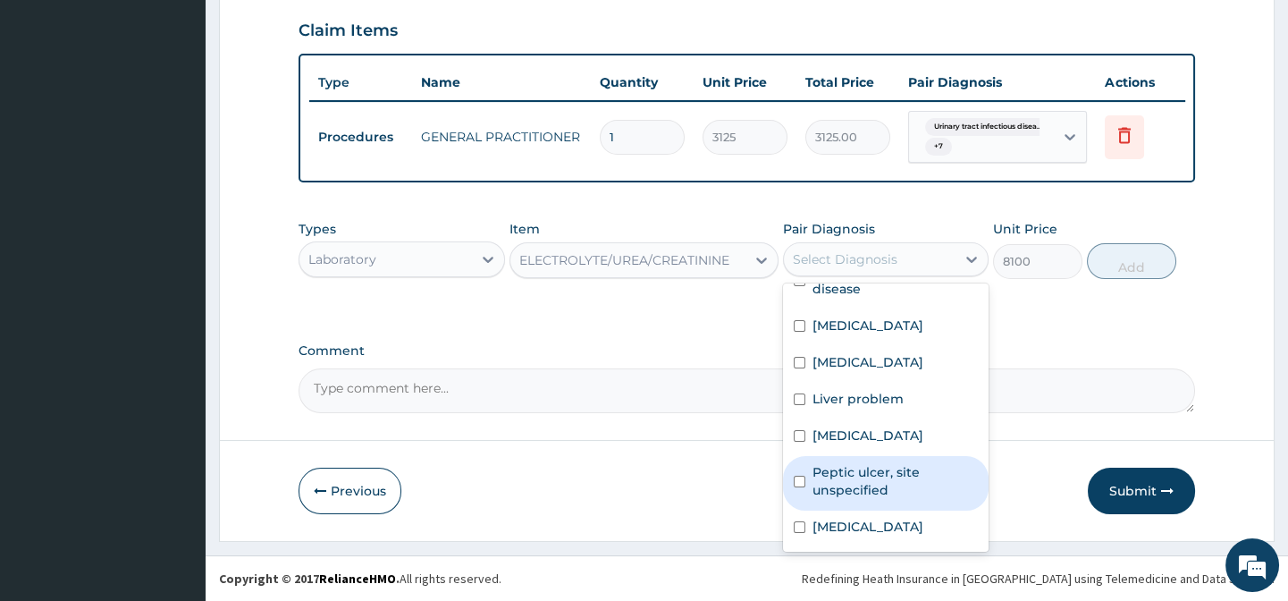
scroll to position [0, 0]
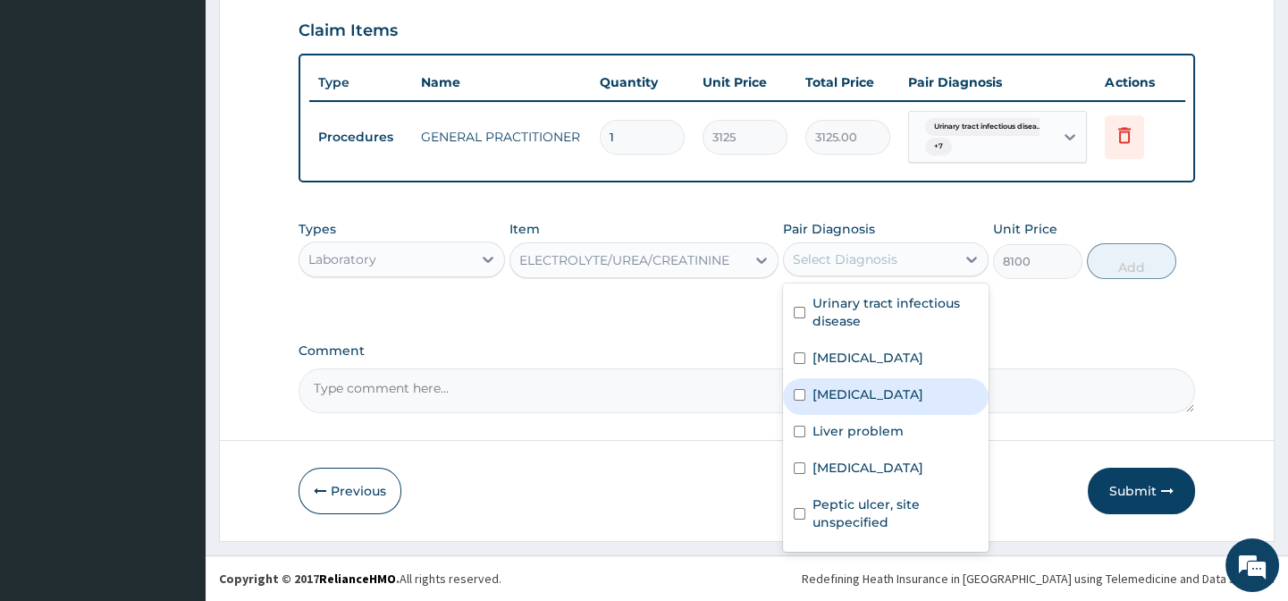
click at [891, 403] on label "[MEDICAL_DATA]" at bounding box center [868, 394] width 111 height 18
checkbox input "true"
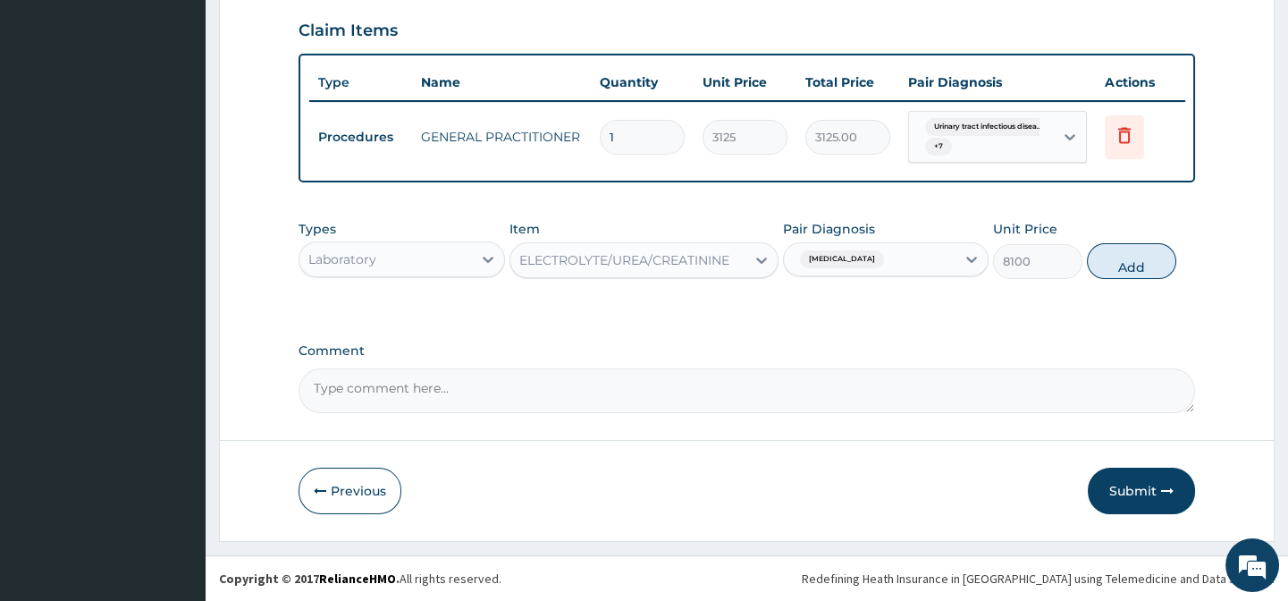
click at [1165, 233] on div "Types Laboratory Item ELECTROLYTE/UREA/CREATININE Pair Diagnosis [MEDICAL_DATA]…" at bounding box center [747, 249] width 896 height 77
click at [1144, 261] on button "Add" at bounding box center [1131, 261] width 89 height 36
type input "0"
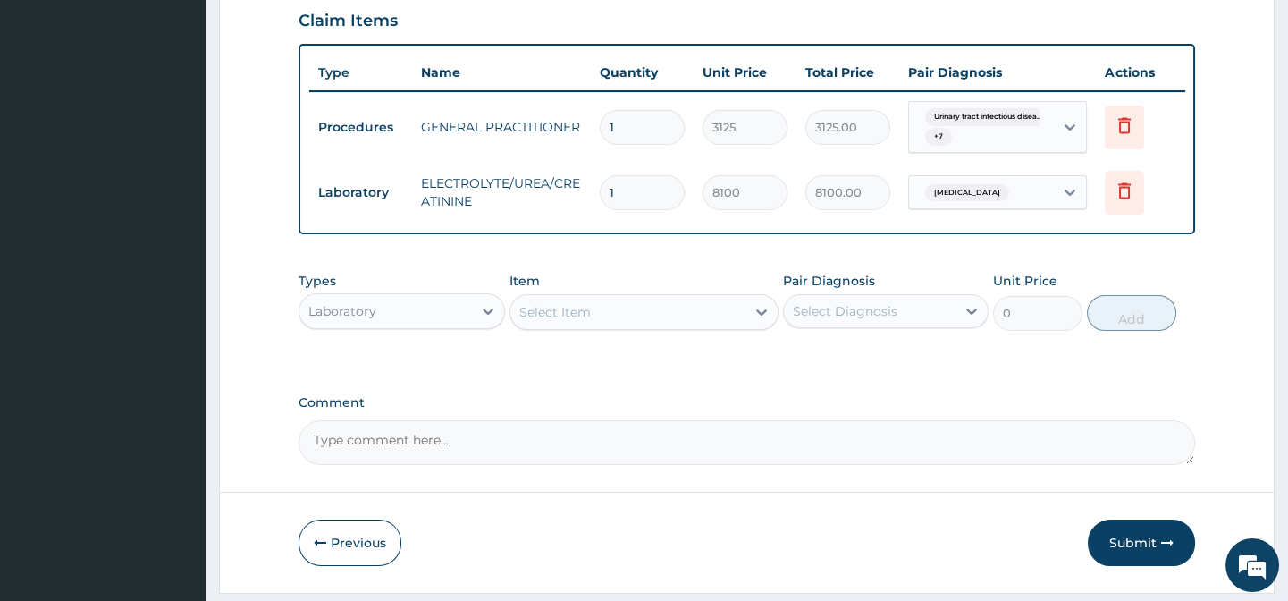
click at [607, 331] on div "Item Select Item" at bounding box center [643, 301] width 269 height 59
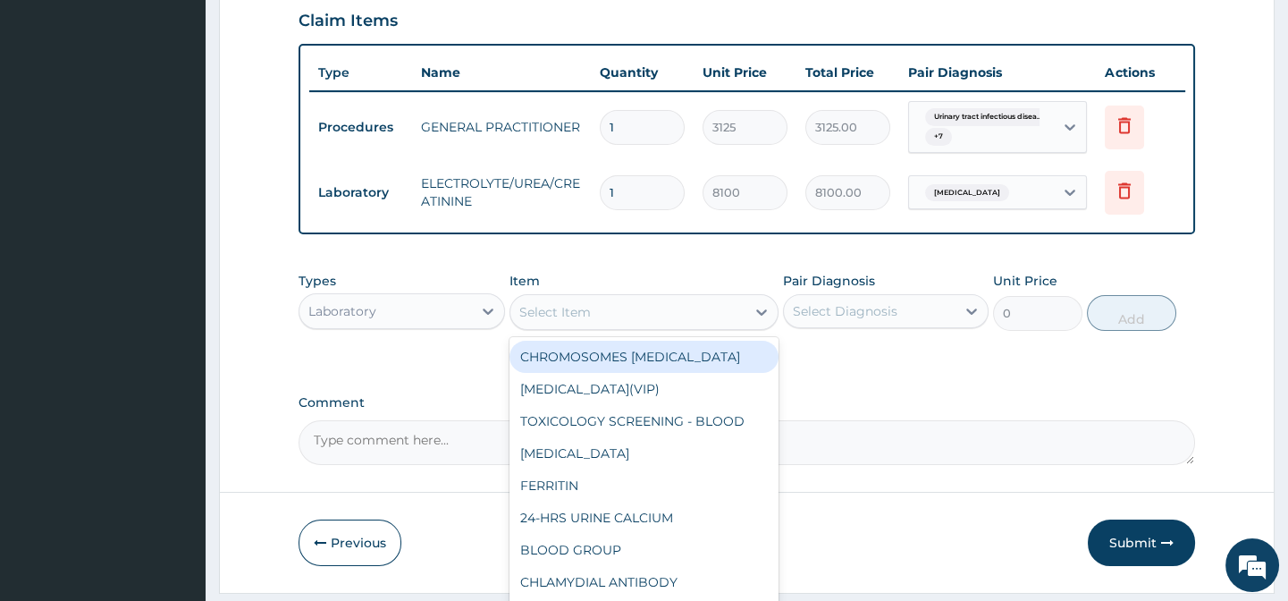
click at [600, 326] on div "Select Item" at bounding box center [627, 312] width 235 height 29
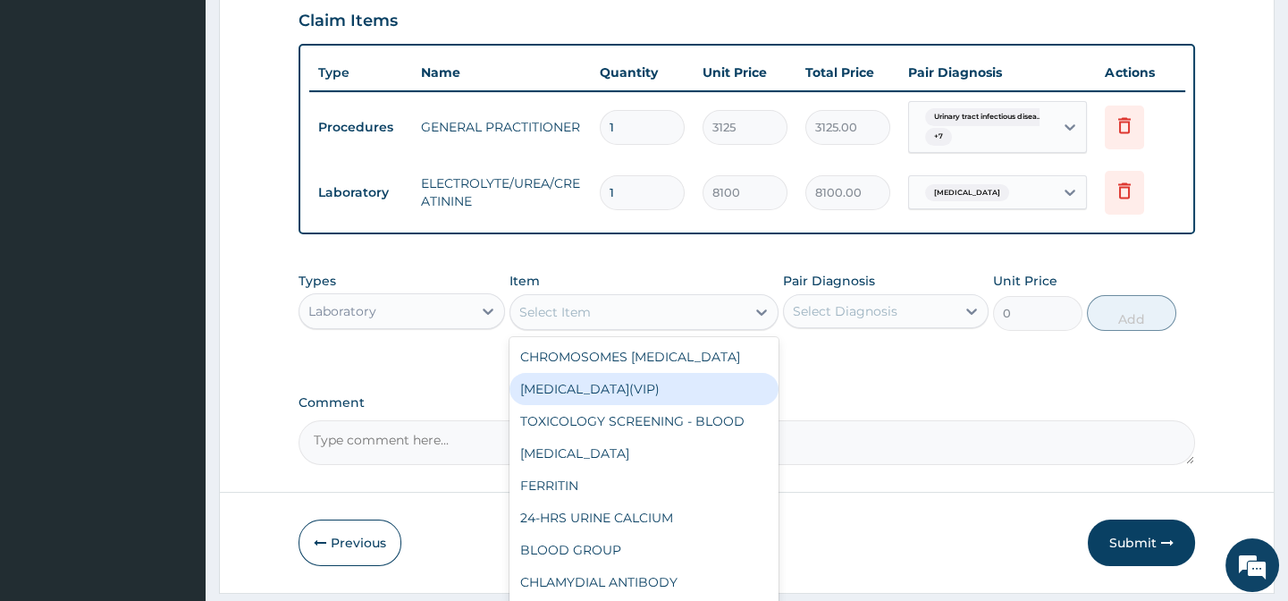
paste input "FASTING BLOOD SUGAR (STAT FAX)"
type input "FASTING BLOOD SUGAR (STAT FAX)"
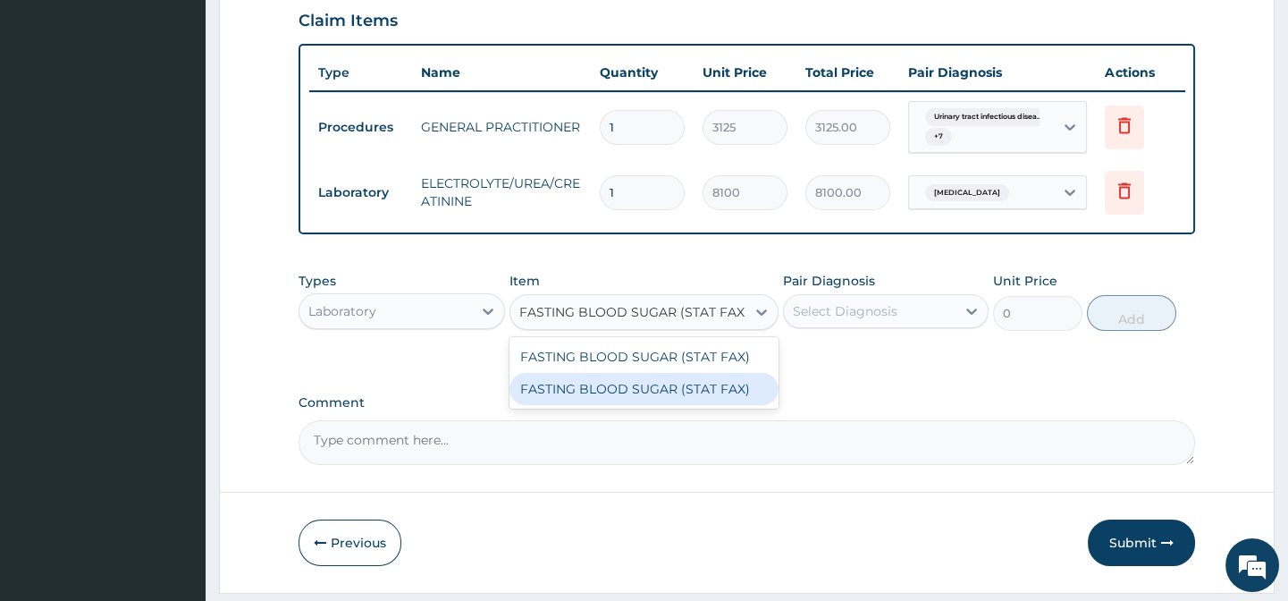
click at [736, 402] on div "FASTING BLOOD SUGAR (STAT FAX)" at bounding box center [643, 389] width 269 height 32
type input "1620"
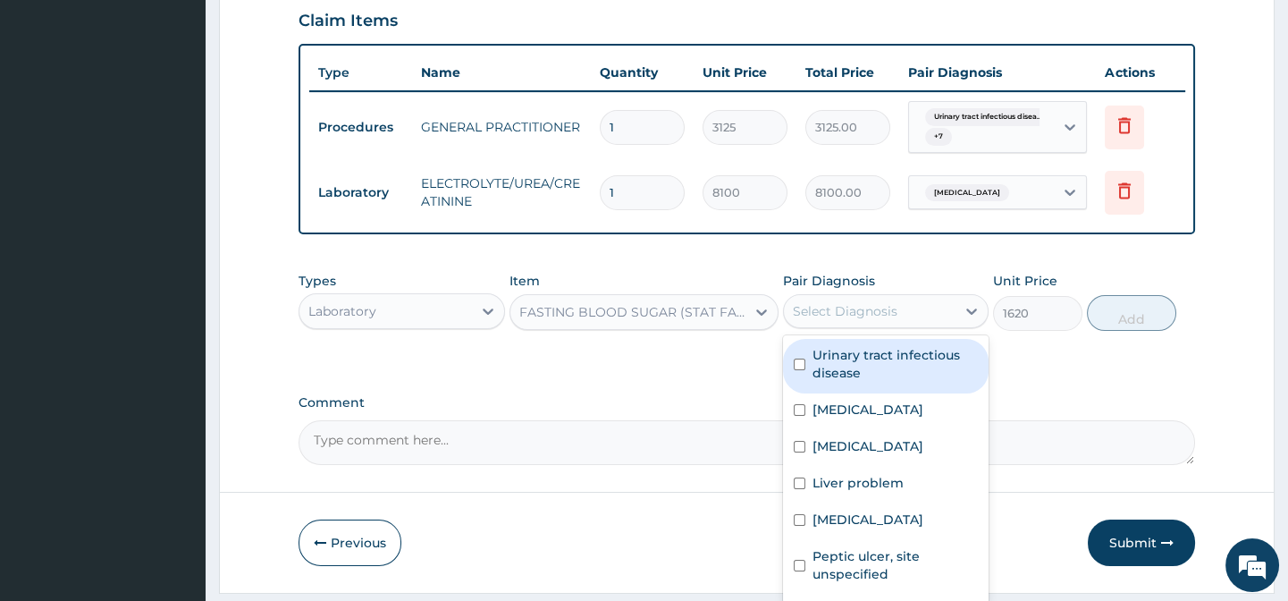
click at [863, 320] on div "Select Diagnosis" at bounding box center [845, 311] width 105 height 18
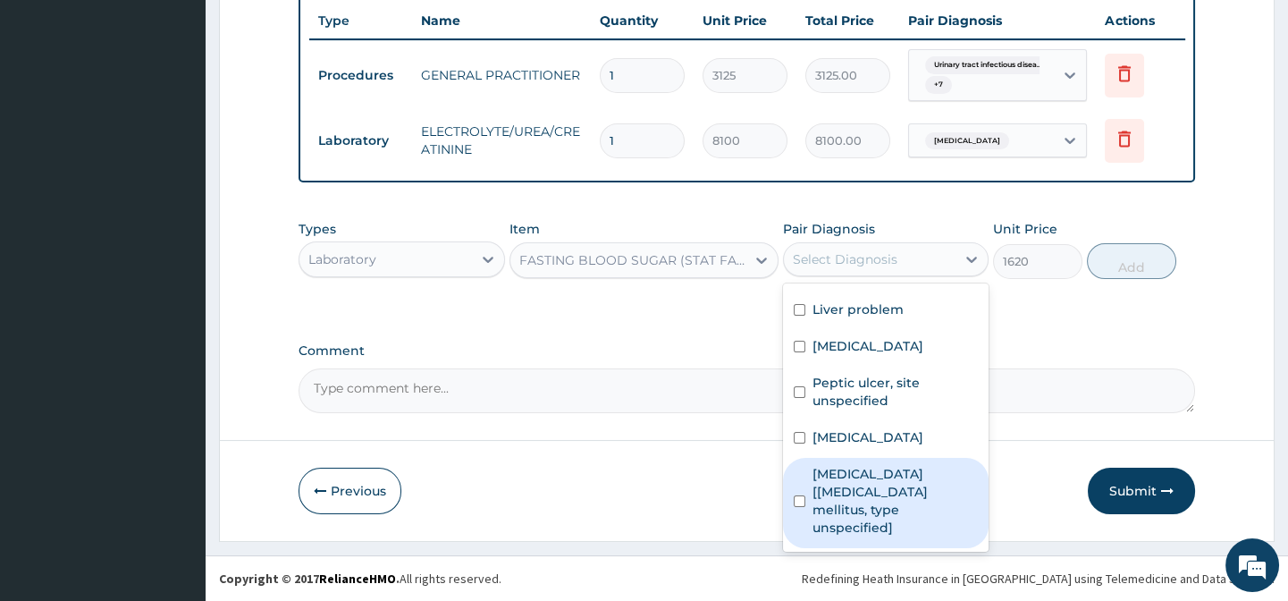
scroll to position [139, 0]
click at [881, 509] on label "[MEDICAL_DATA] [[MEDICAL_DATA] mellitus, type unspecified]" at bounding box center [895, 501] width 165 height 72
checkbox input "true"
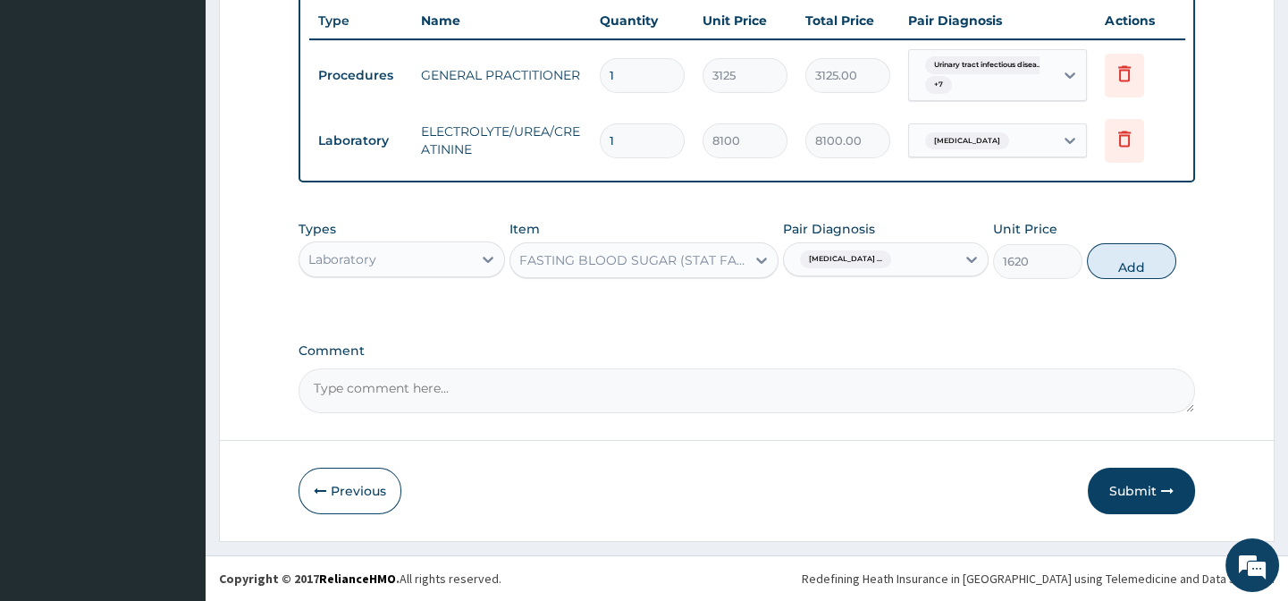
click at [1124, 247] on button "Add" at bounding box center [1131, 261] width 89 height 36
type input "0"
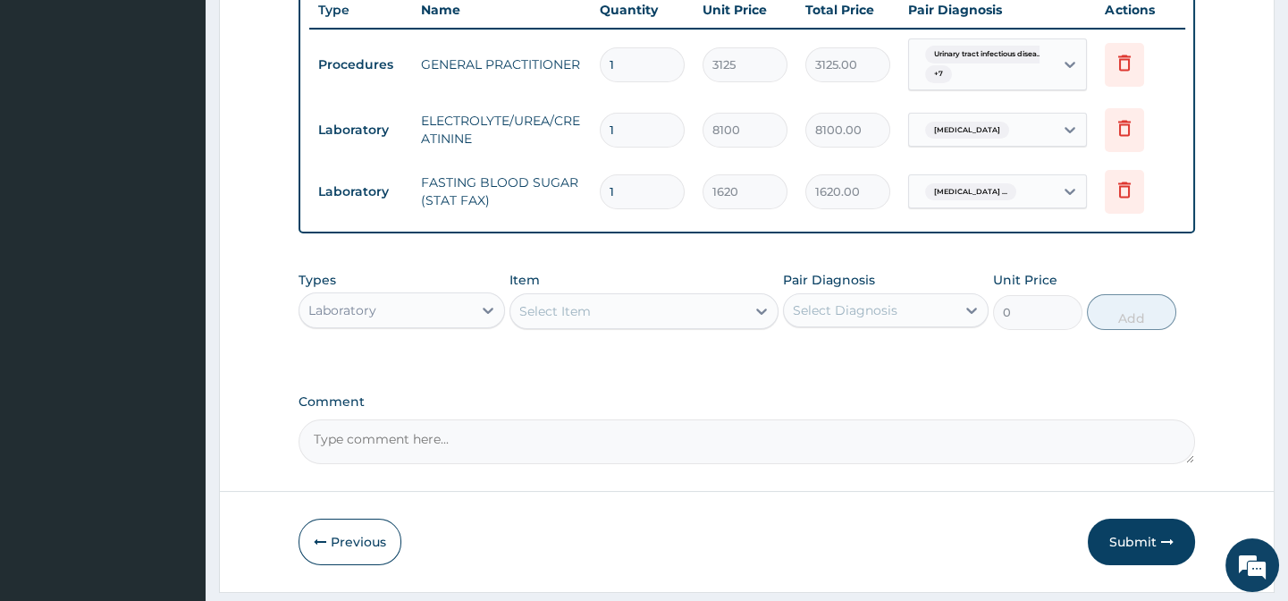
click at [572, 313] on div "Select Item" at bounding box center [555, 311] width 72 height 18
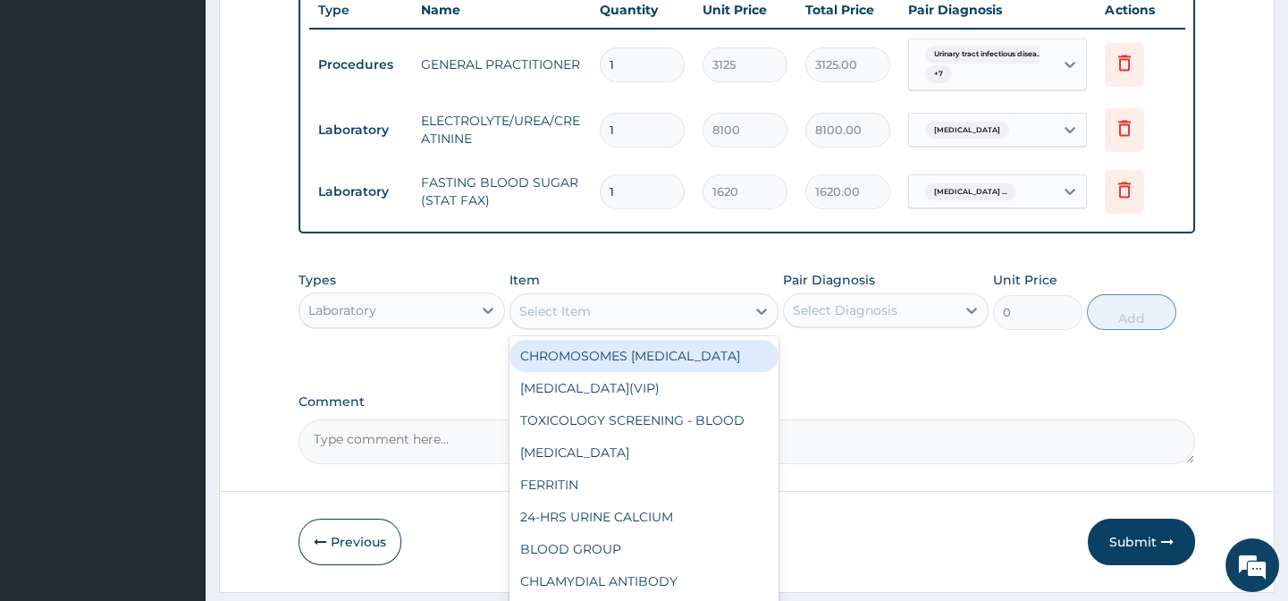
paste input "[MEDICAL_DATA]"
type input "[MEDICAL_DATA]"
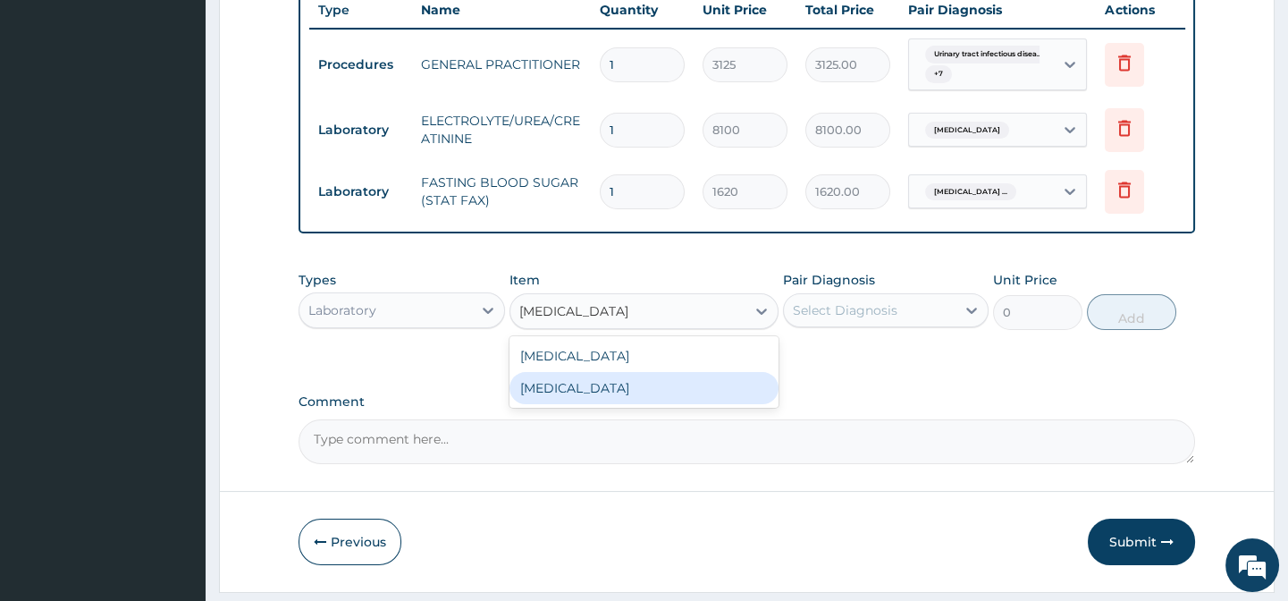
click at [693, 394] on div "[MEDICAL_DATA]" at bounding box center [643, 388] width 269 height 32
type input "3375"
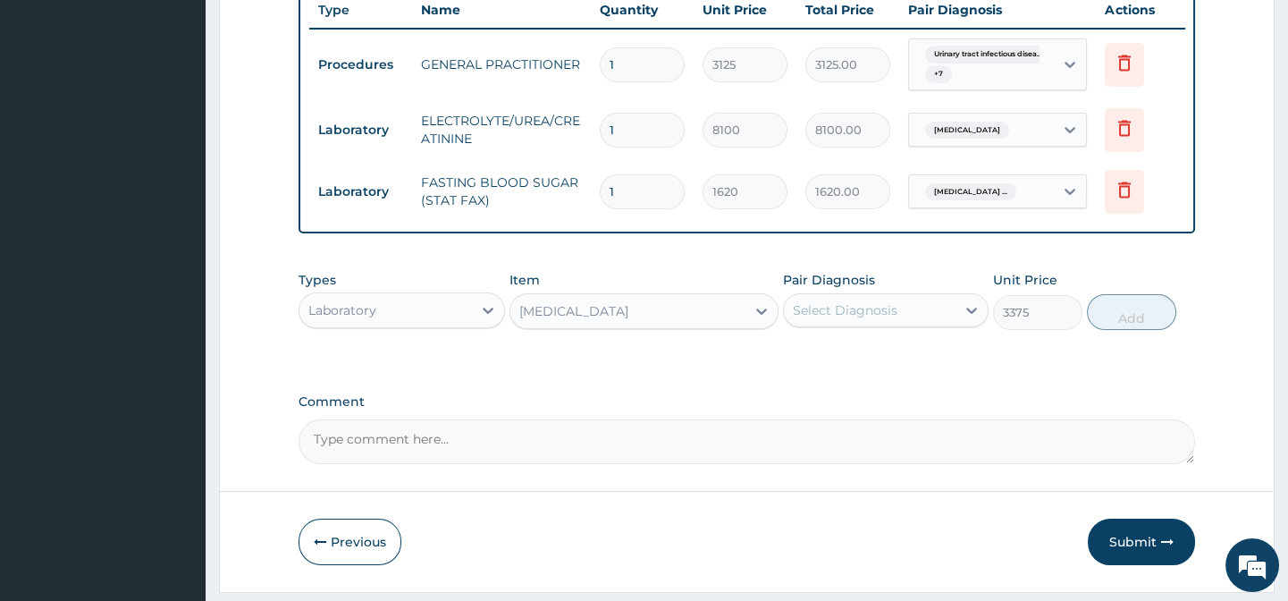
click at [872, 317] on div "Select Diagnosis" at bounding box center [845, 310] width 105 height 18
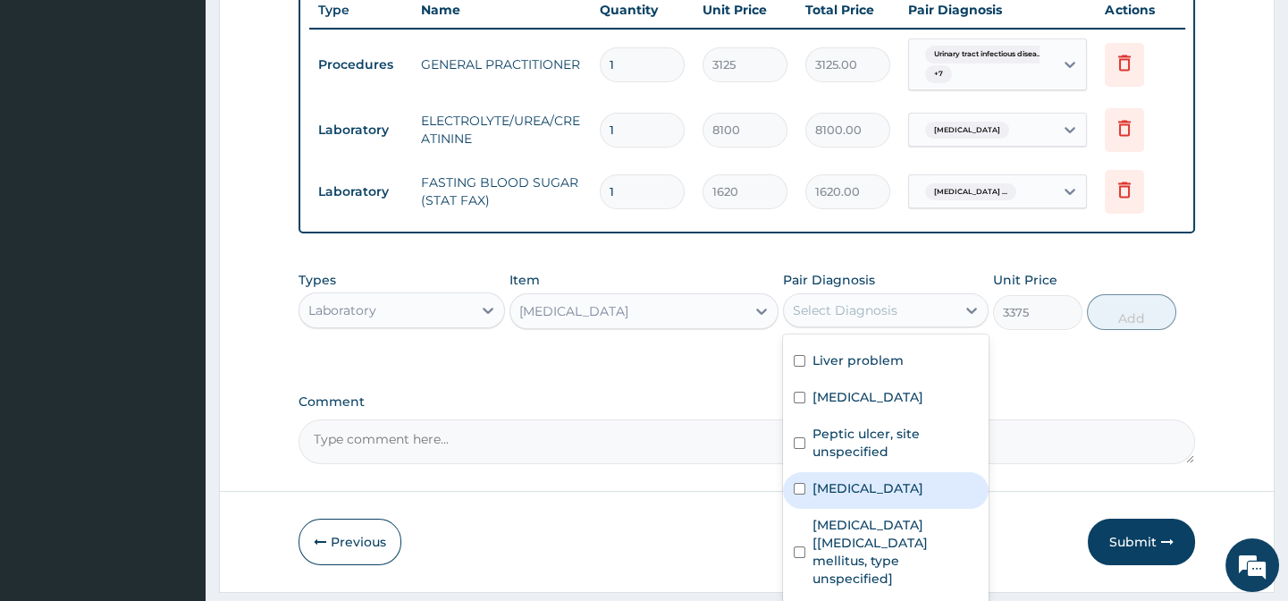
scroll to position [0, 0]
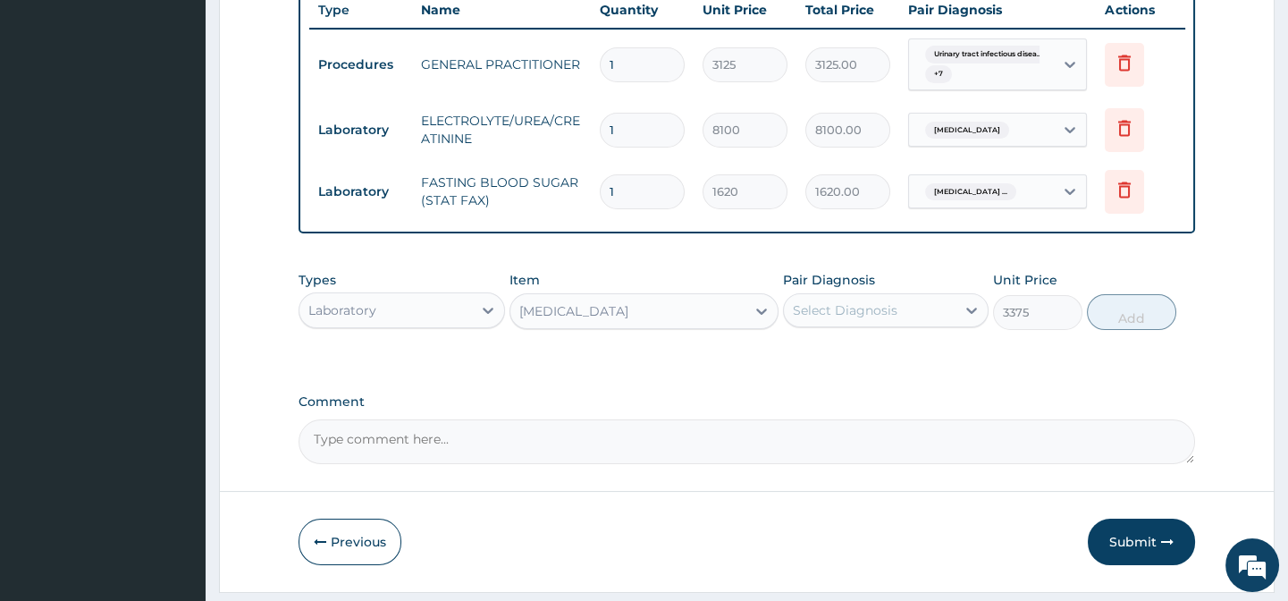
click at [745, 425] on div "Comment" at bounding box center [747, 429] width 896 height 70
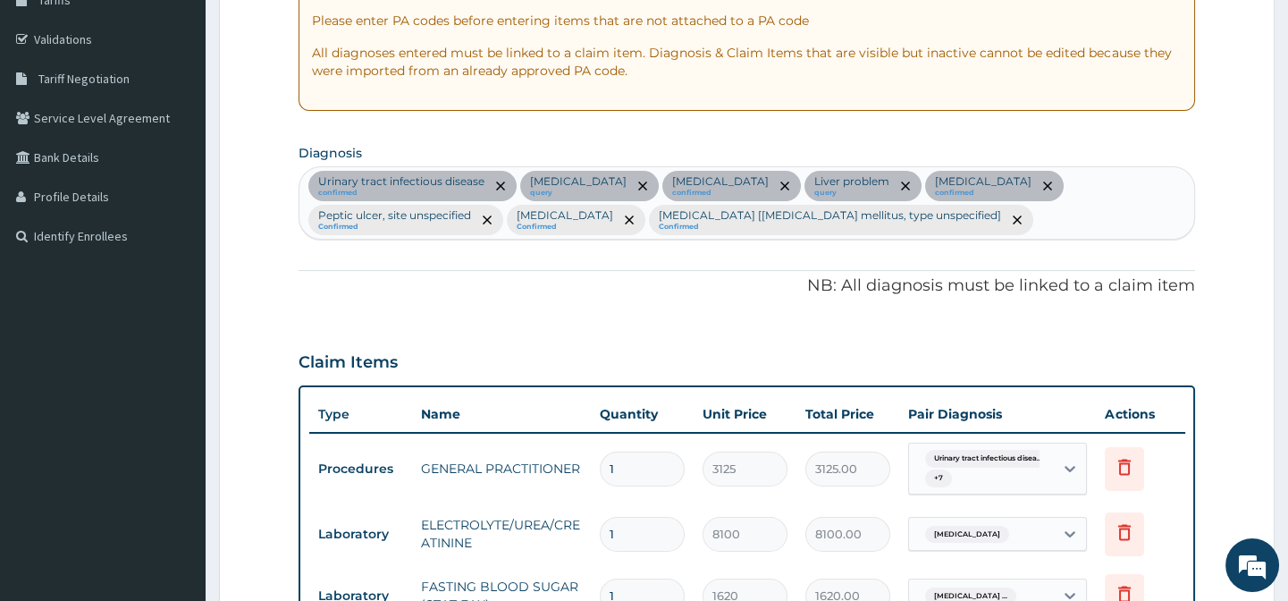
scroll to position [311, 0]
click at [1082, 220] on div "Urinary tract [MEDICAL_DATA] confirmed [MEDICAL_DATA] query [MEDICAL_DATA] conf…" at bounding box center [746, 205] width 894 height 72
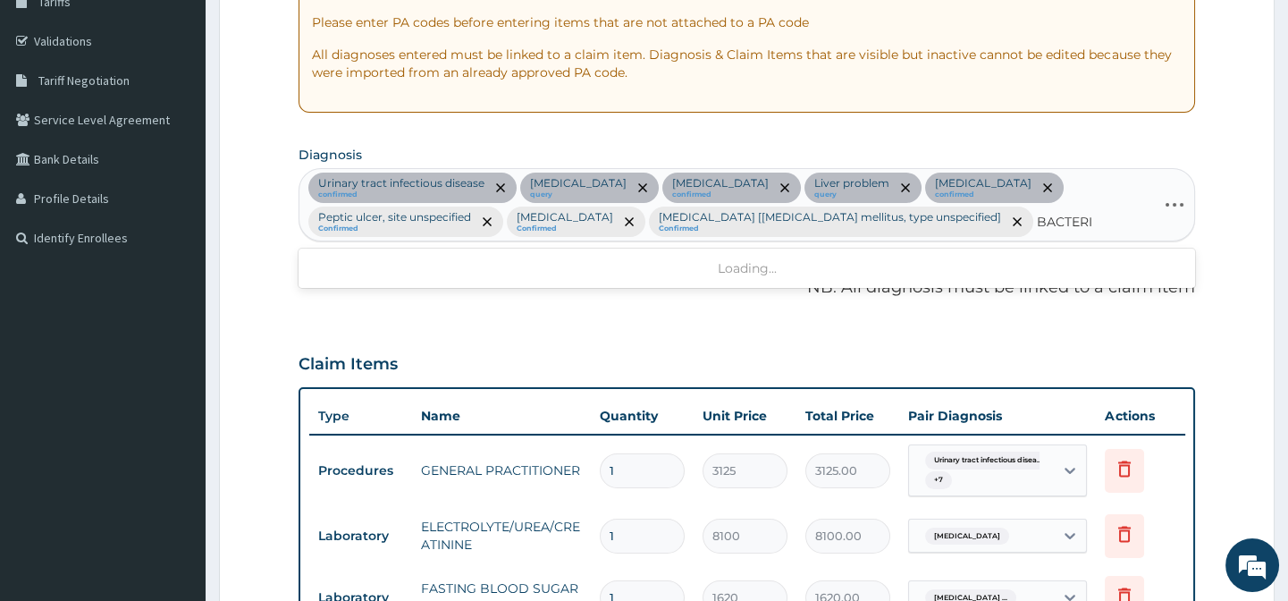
type input "BACTERIA"
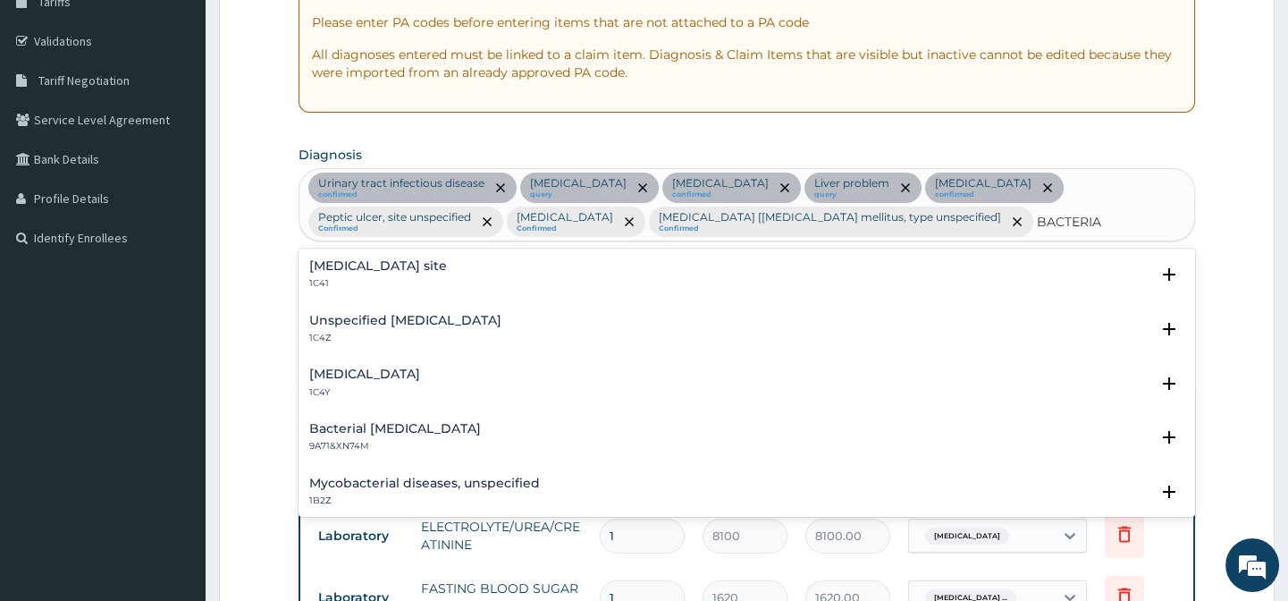
click at [447, 268] on h4 "[MEDICAL_DATA] site" at bounding box center [378, 265] width 138 height 13
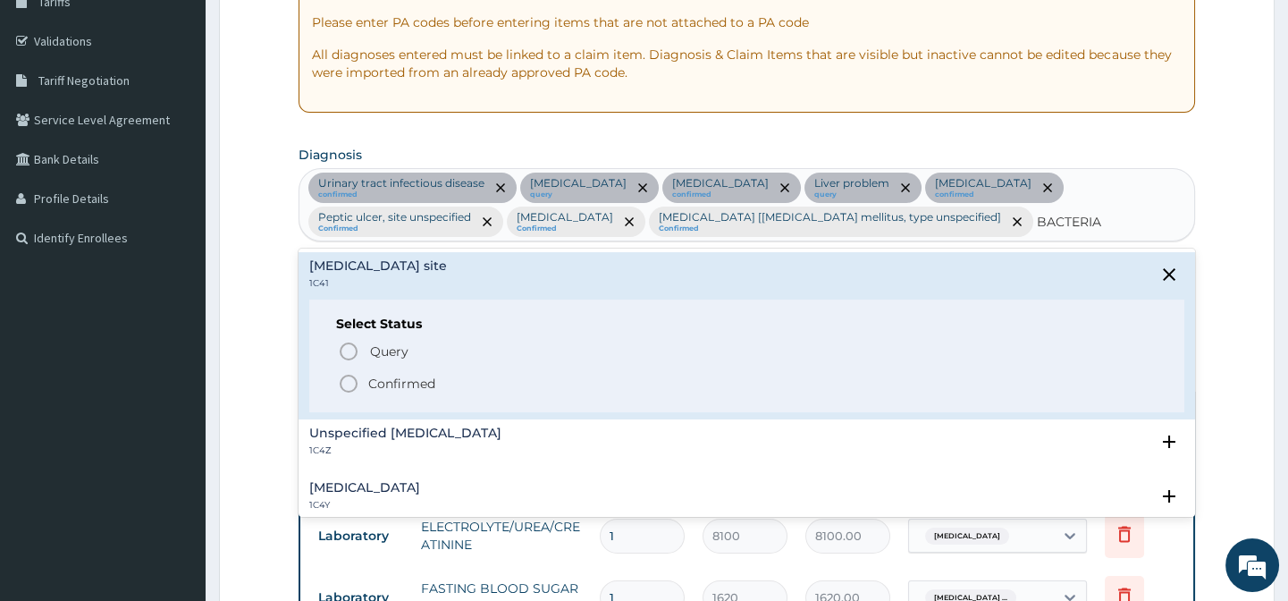
click at [395, 435] on h4 "Unspecified [MEDICAL_DATA]" at bounding box center [405, 432] width 192 height 13
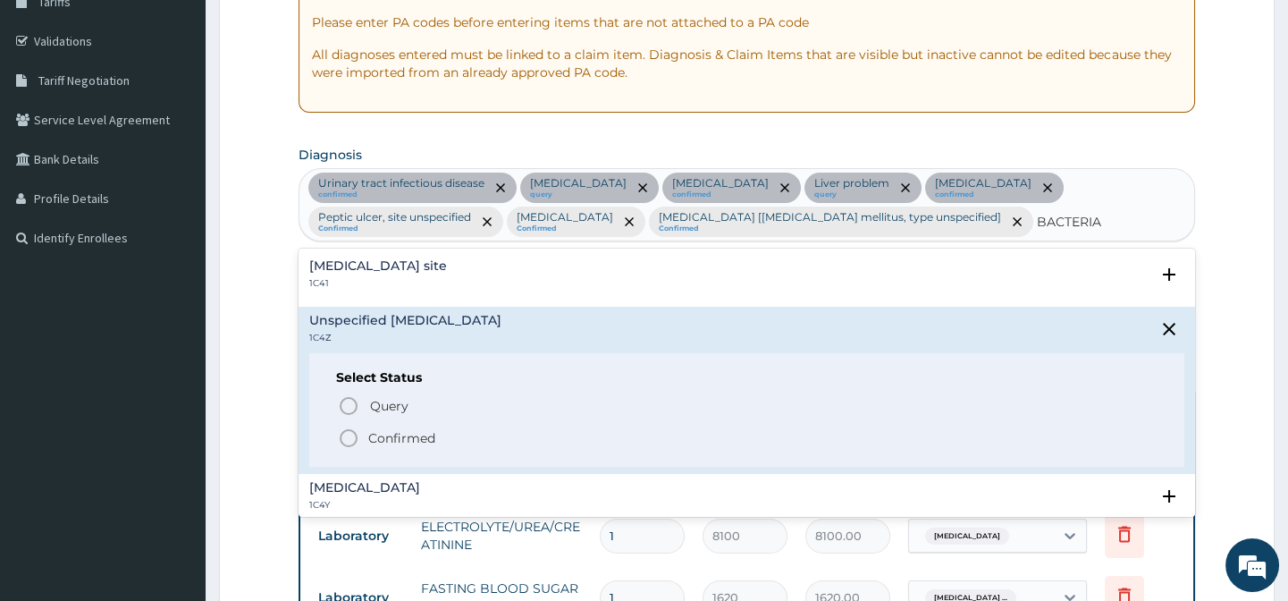
click at [349, 430] on circle "status option filled" at bounding box center [349, 438] width 16 height 16
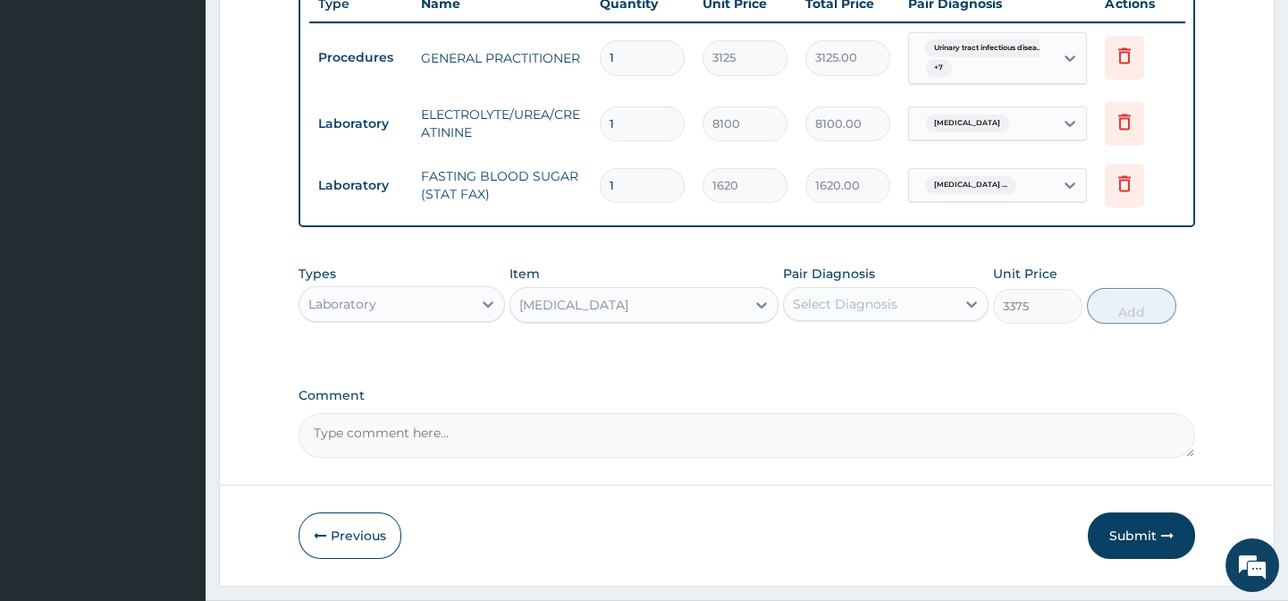
scroll to position [798, 0]
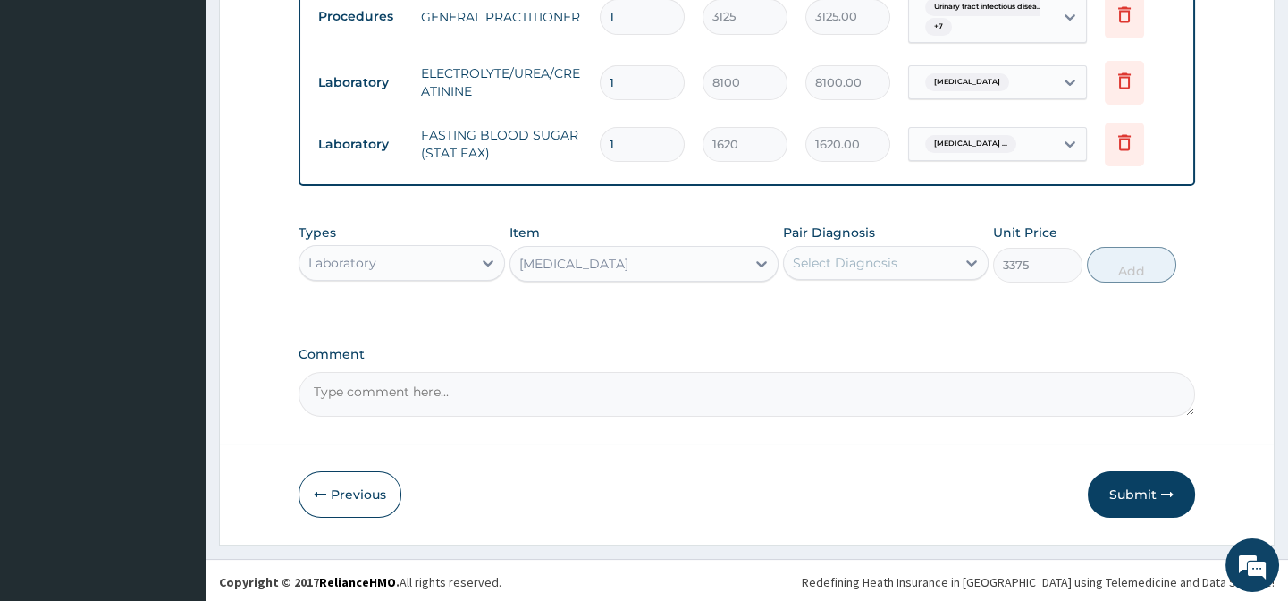
click at [921, 268] on div "Select Diagnosis" at bounding box center [870, 262] width 172 height 29
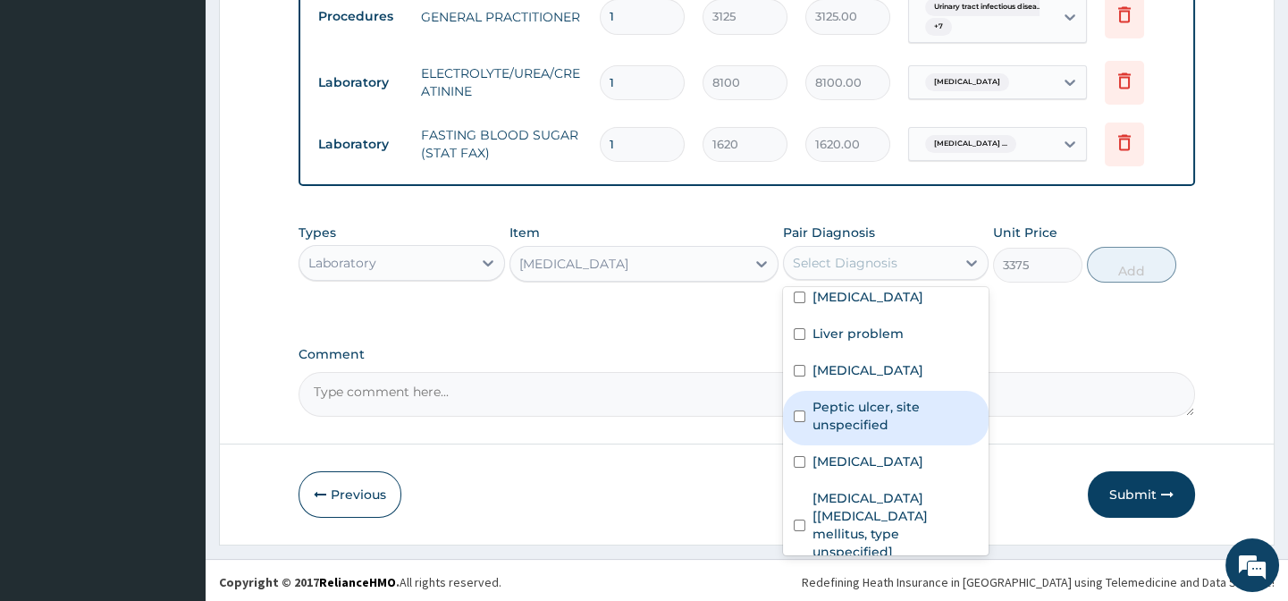
scroll to position [194, 0]
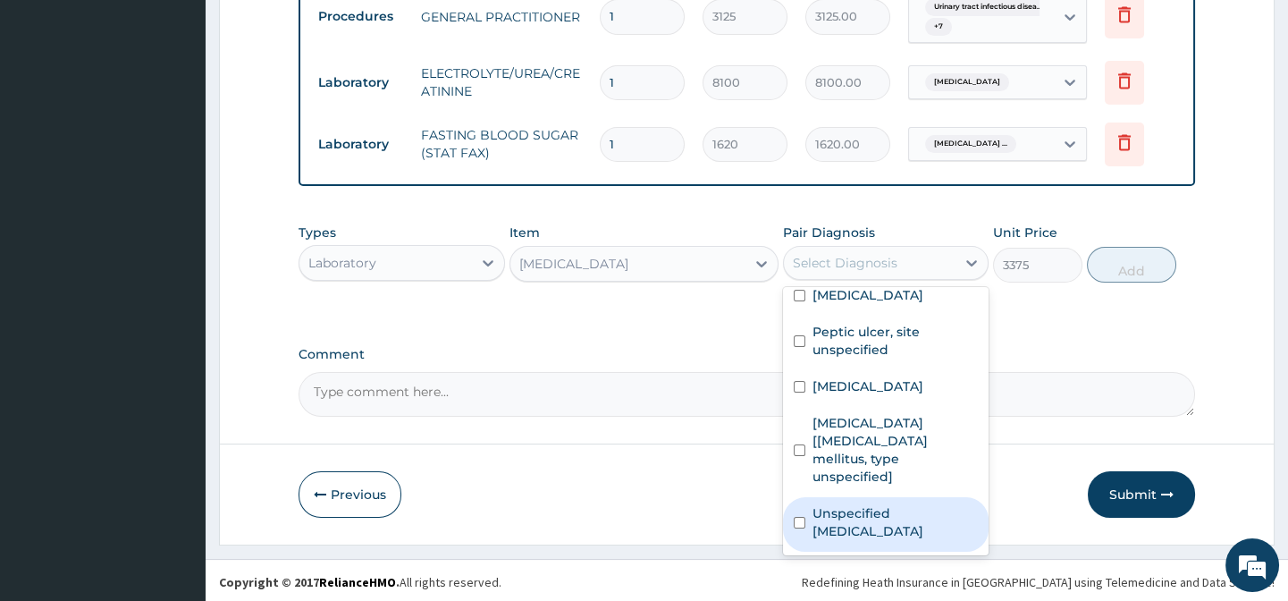
click at [908, 529] on label "Unspecified [MEDICAL_DATA]" at bounding box center [895, 522] width 165 height 36
checkbox input "true"
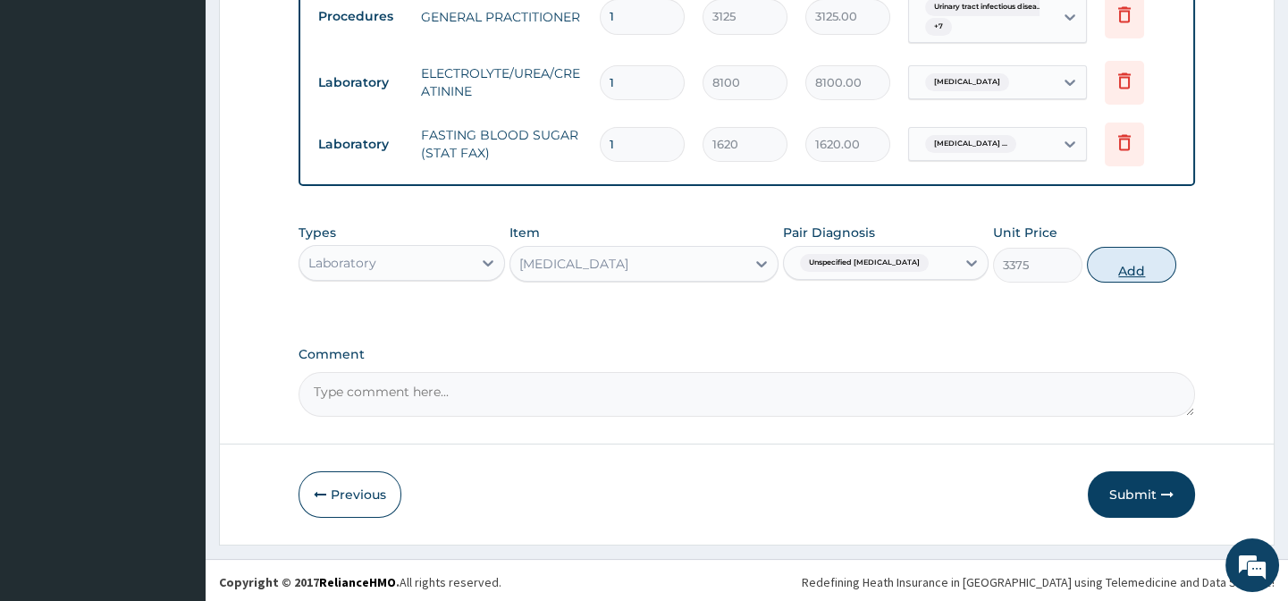
drag, startPoint x: 1065, startPoint y: 322, endPoint x: 1107, endPoint y: 277, distance: 61.3
click at [1073, 318] on div "Types Laboratory Item [MEDICAL_DATA] Pair Diagnosis Unspecified [MEDICAL_DATA] …" at bounding box center [747, 267] width 896 height 104
click at [1117, 265] on button "Add" at bounding box center [1131, 265] width 89 height 36
type input "0"
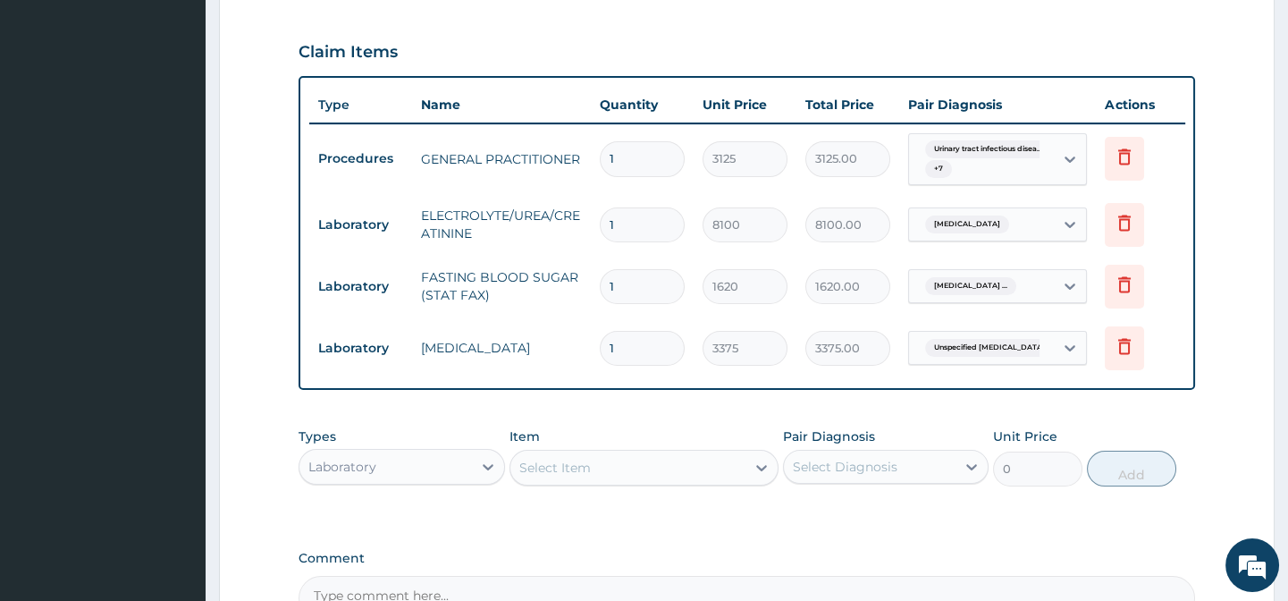
scroll to position [636, 0]
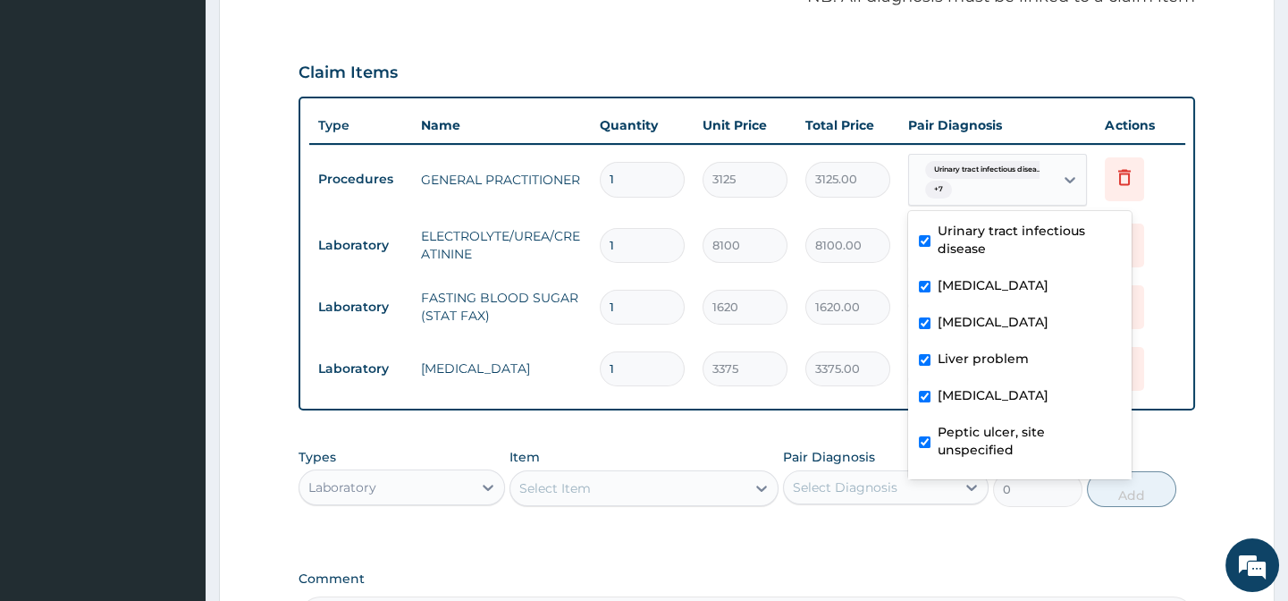
click at [1010, 179] on div "Urinary tract infectious disea... + 7" at bounding box center [979, 179] width 122 height 43
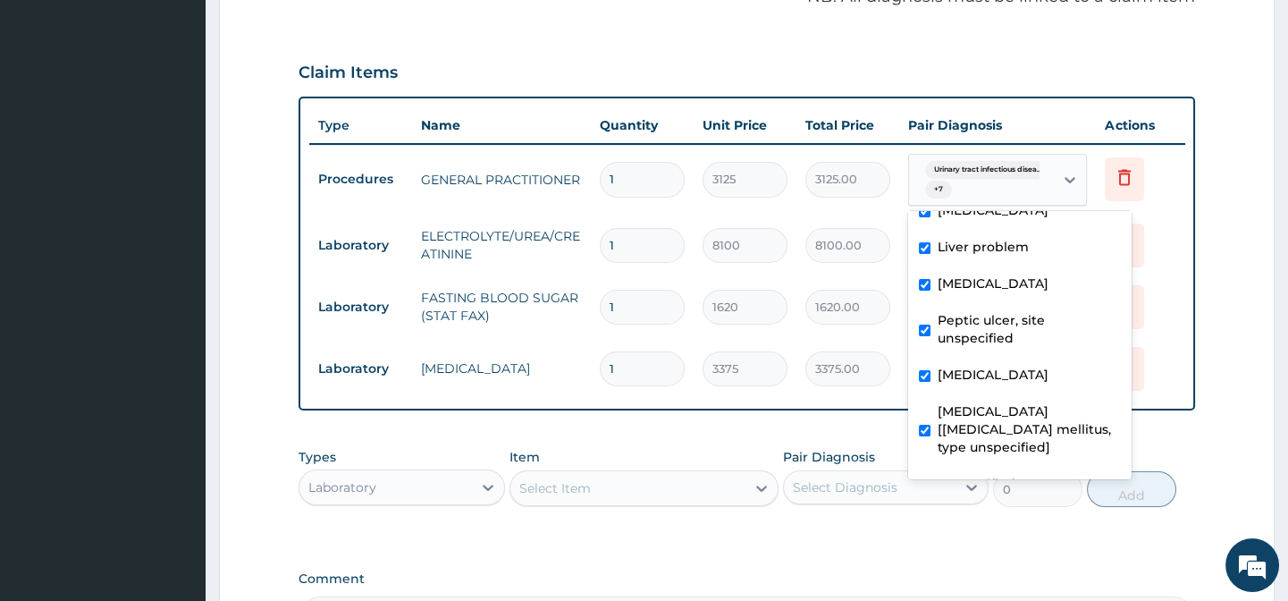
scroll to position [176, 0]
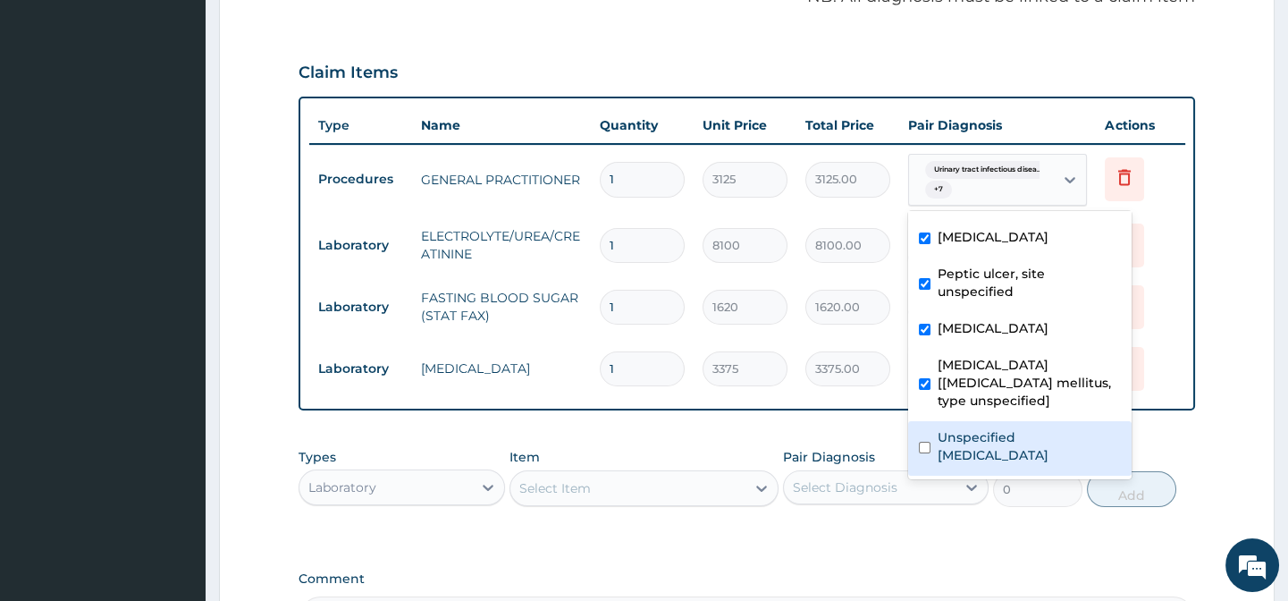
click at [973, 441] on label "Unspecified [MEDICAL_DATA]" at bounding box center [1029, 446] width 183 height 36
checkbox input "true"
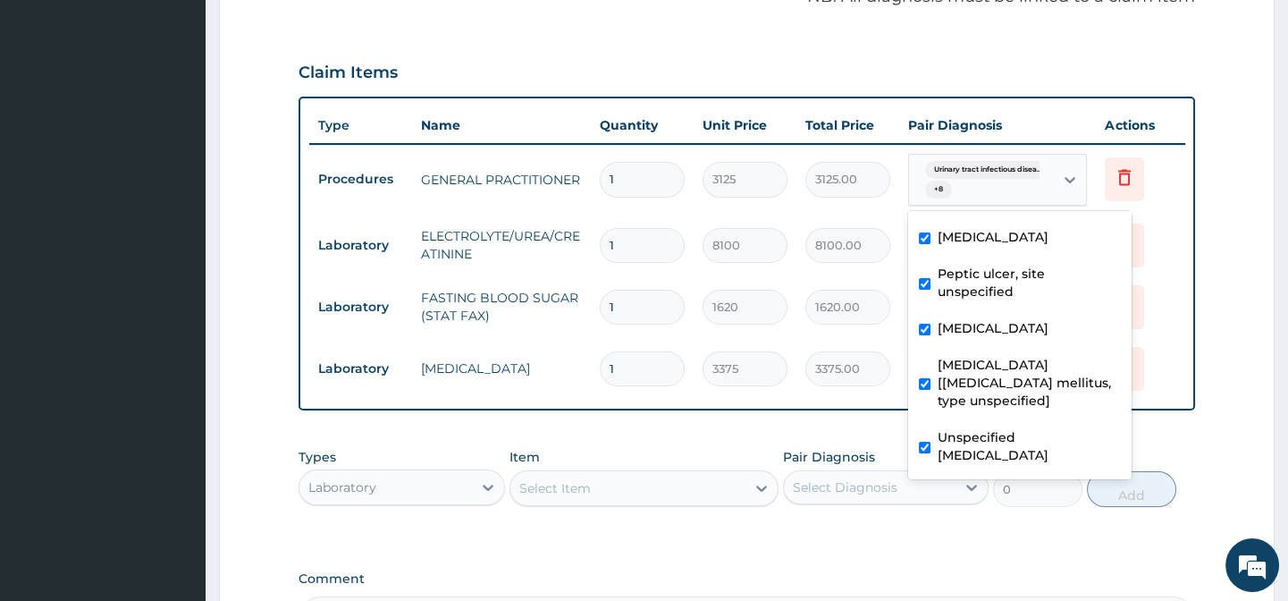
click at [788, 441] on div "PA Code / Prescription Code PA/49F262 Encounter Date [DATE] Important Notice Pl…" at bounding box center [747, 88] width 896 height 1106
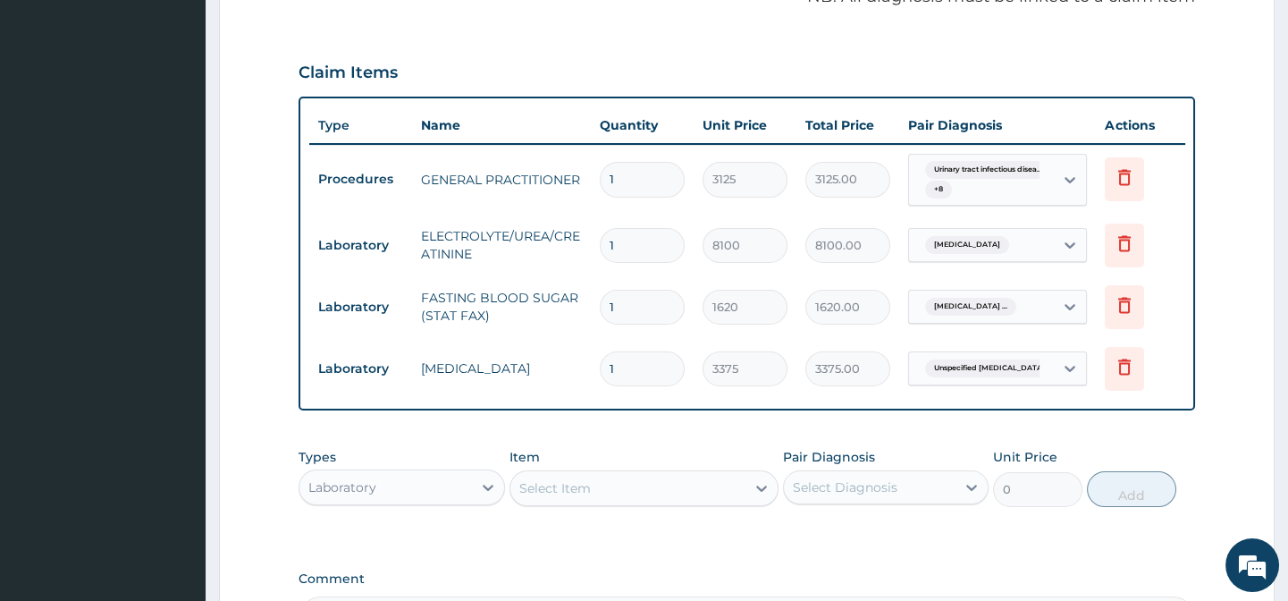
scroll to position [875, 0]
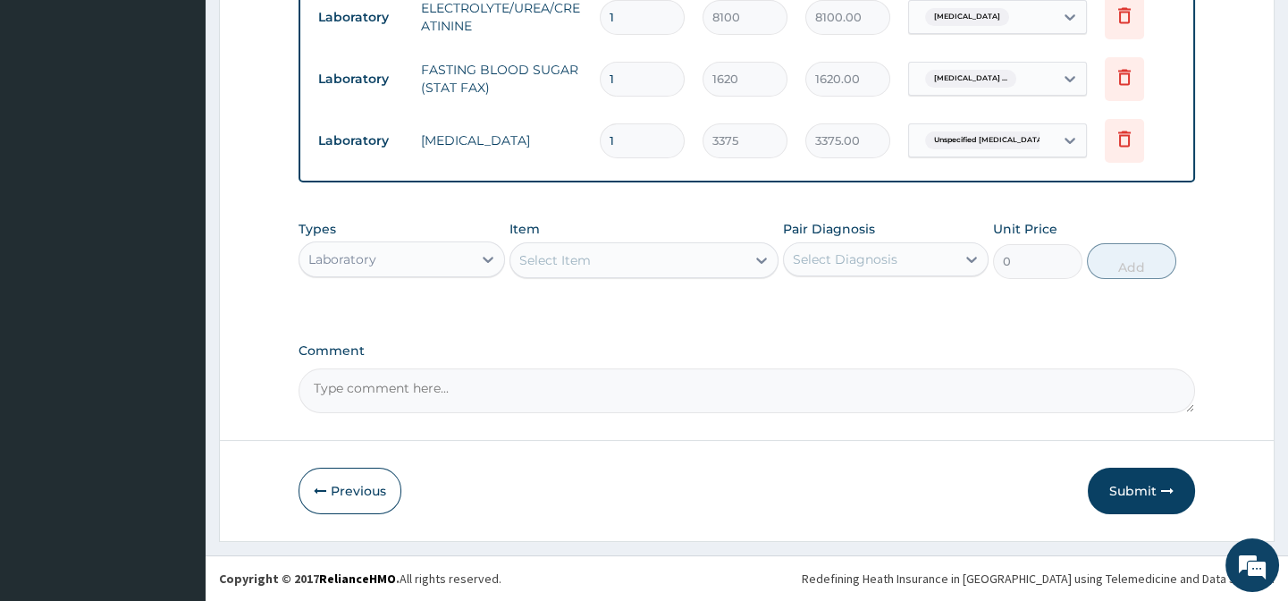
click at [555, 272] on div "Select Item" at bounding box center [627, 260] width 235 height 29
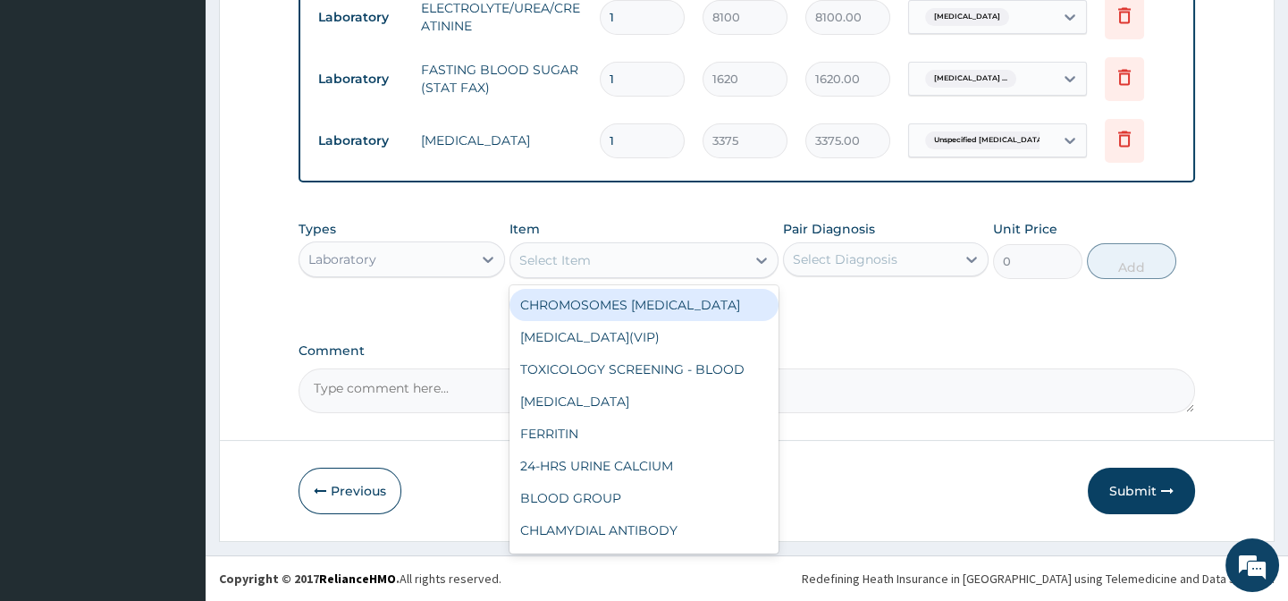
paste input "LFT AND GAMMA GT"
type input "LFT AND GAMMA GT"
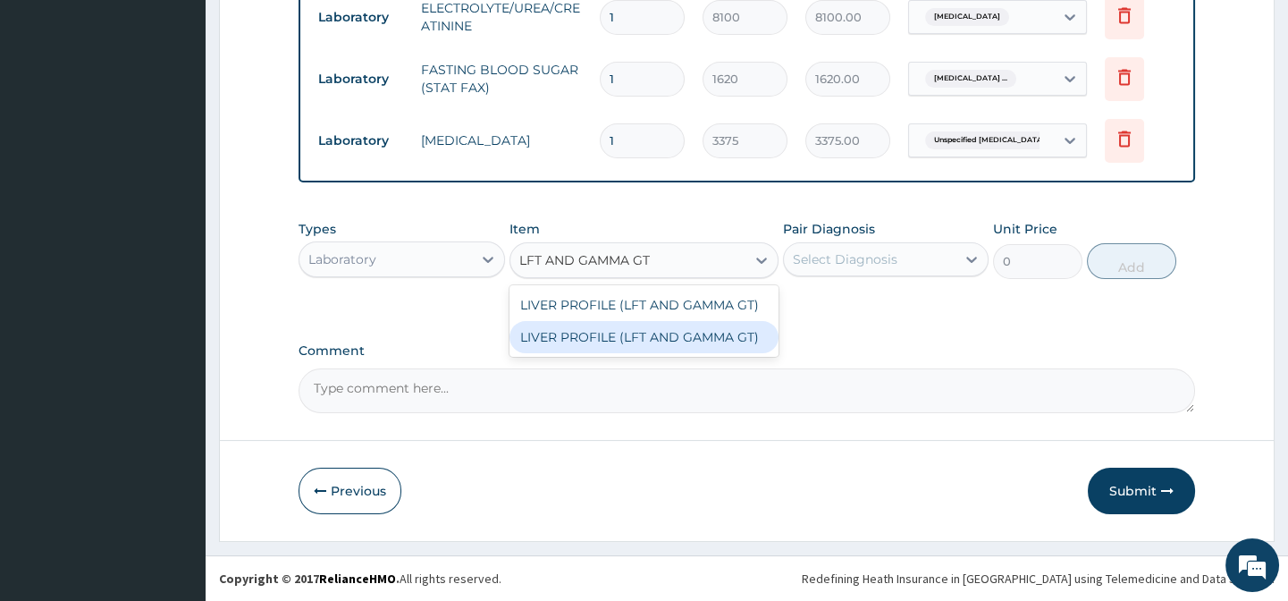
click at [762, 333] on div "LIVER PROFILE (LFT AND GAMMA GT)" at bounding box center [643, 337] width 269 height 32
type input "12960"
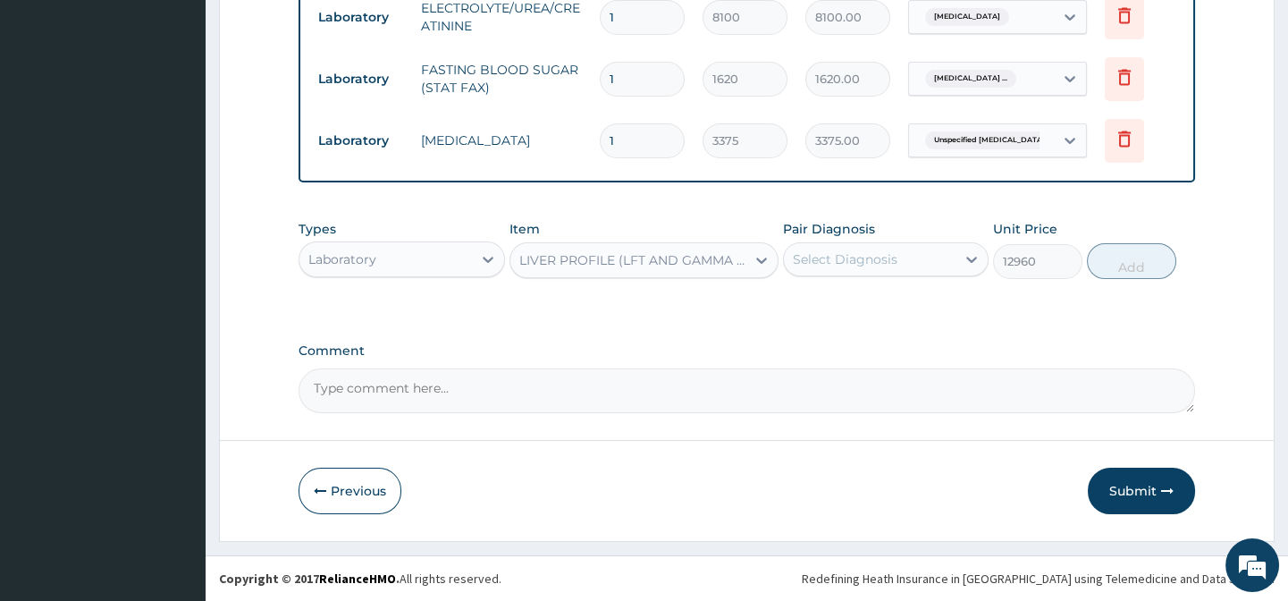
click at [855, 314] on div "Types Laboratory Item option LIVER PROFILE (LFT AND GAMMA GT), selected. Select…" at bounding box center [747, 263] width 896 height 104
click at [898, 248] on div "Select Diagnosis" at bounding box center [870, 259] width 172 height 29
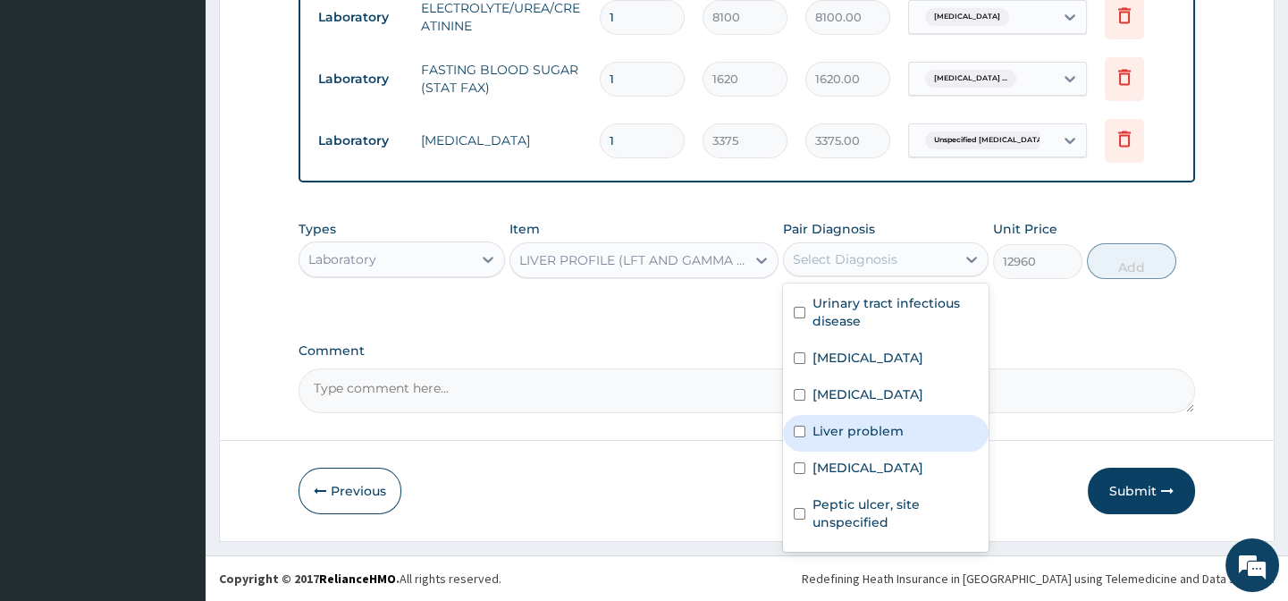
drag, startPoint x: 878, startPoint y: 451, endPoint x: 1010, endPoint y: 397, distance: 143.1
click at [879, 440] on label "Liver problem" at bounding box center [858, 431] width 91 height 18
checkbox input "true"
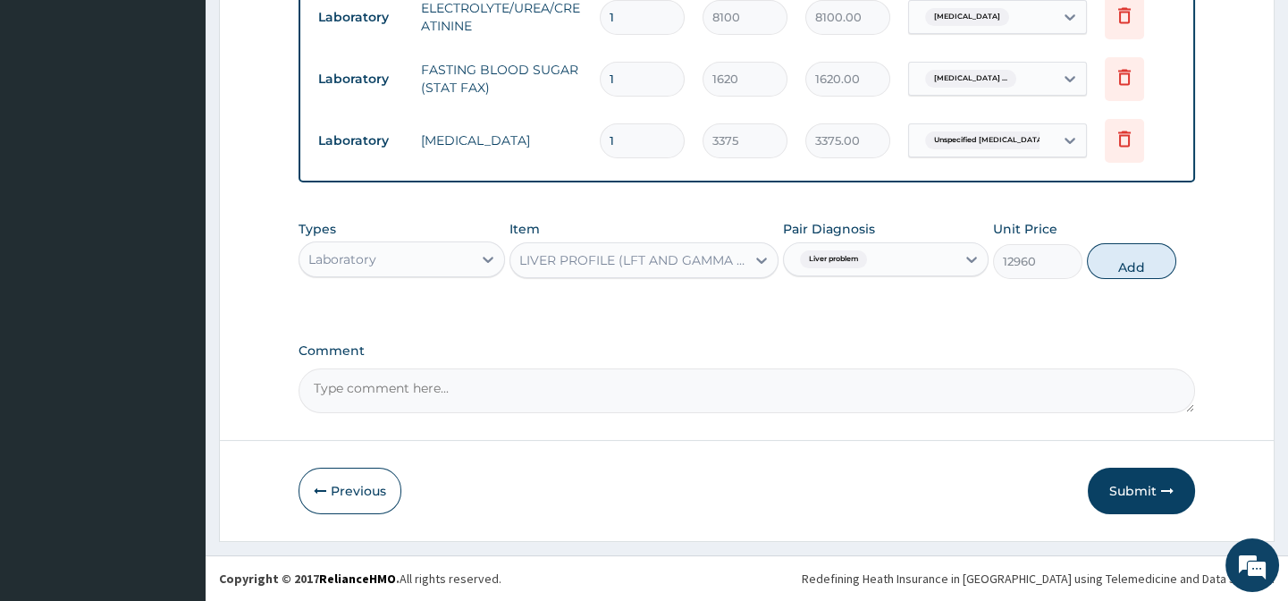
click at [1124, 246] on button "Add" at bounding box center [1131, 261] width 89 height 36
type input "0"
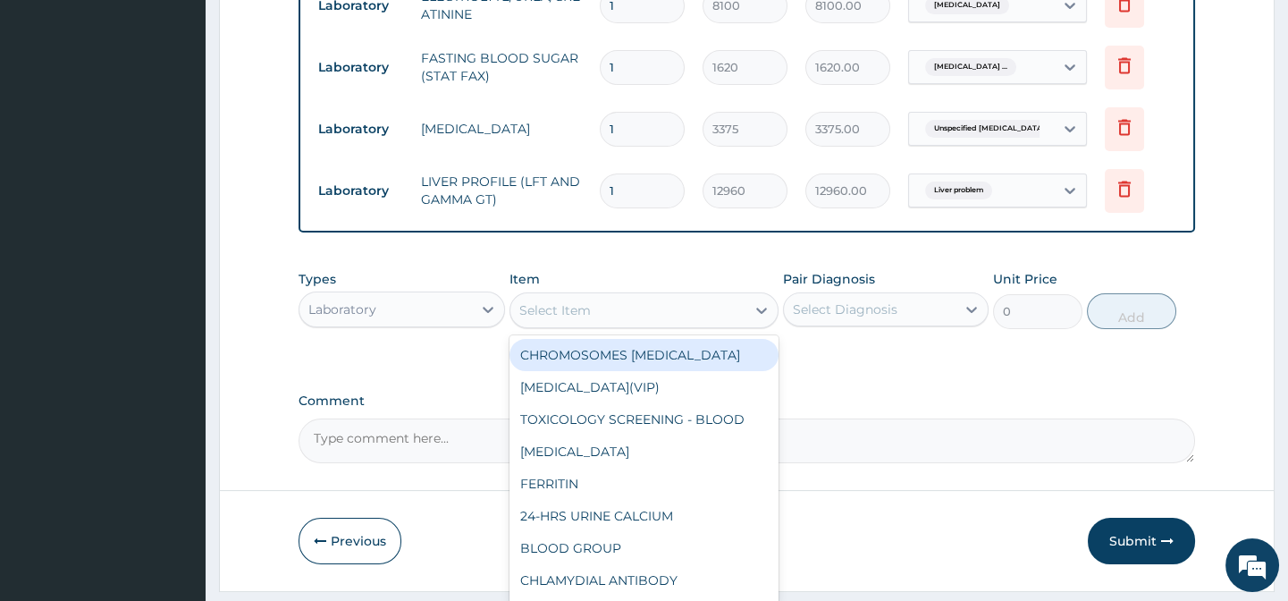
click at [602, 319] on div "Select Item" at bounding box center [627, 310] width 235 height 29
paste input "[MEDICAL_DATA]"
type input "[MEDICAL_DATA]"
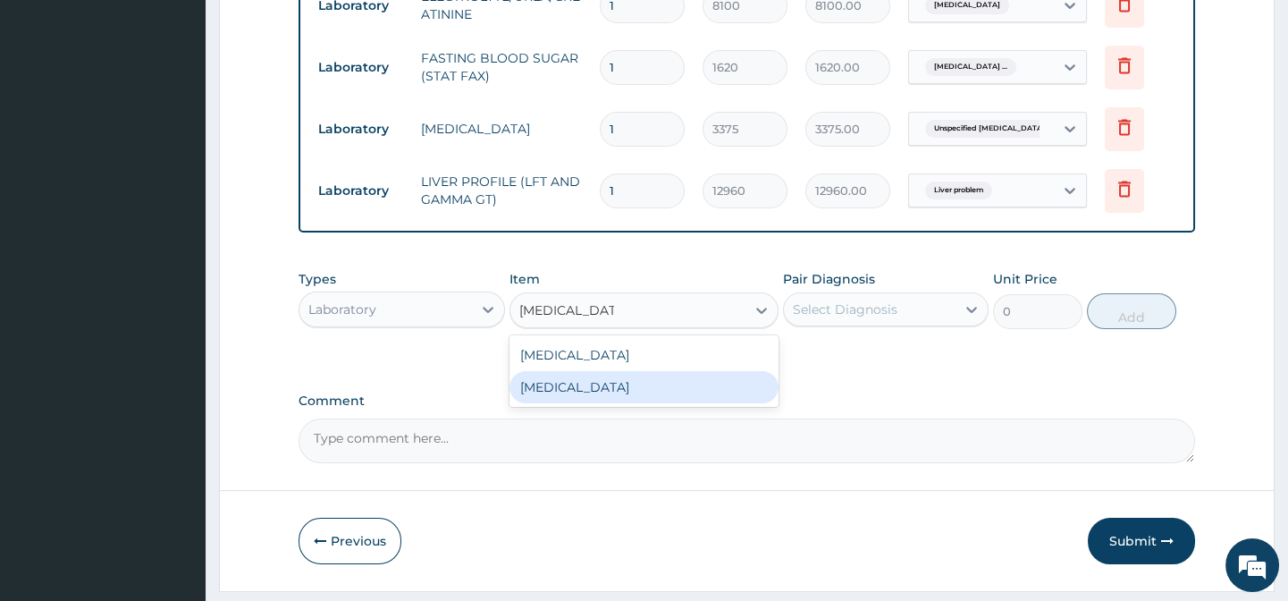
click at [688, 398] on div "[MEDICAL_DATA]" at bounding box center [643, 387] width 269 height 32
type input "9450"
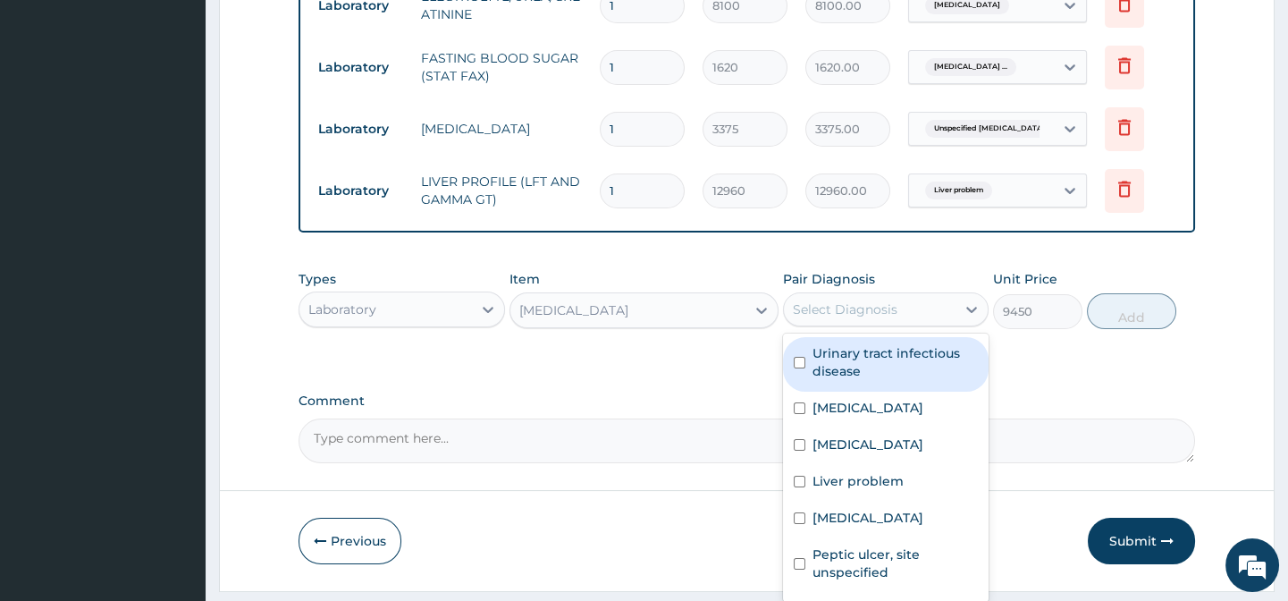
click at [864, 304] on div "Select Diagnosis" at bounding box center [886, 309] width 206 height 34
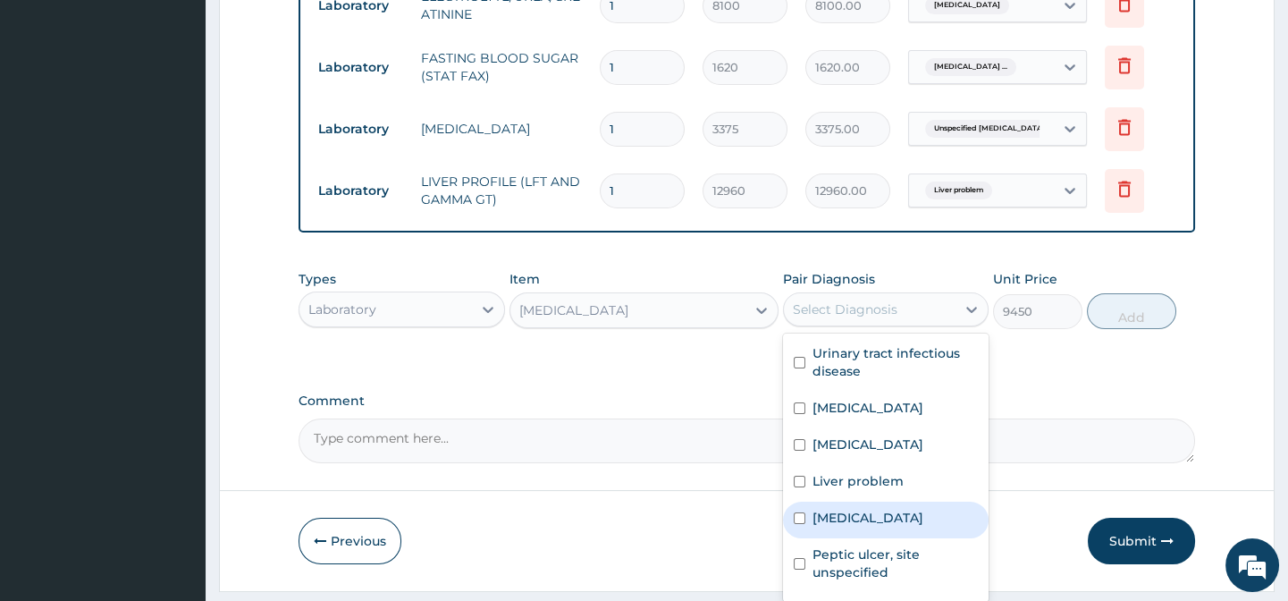
click at [896, 526] on label "[MEDICAL_DATA]" at bounding box center [868, 518] width 111 height 18
checkbox input "true"
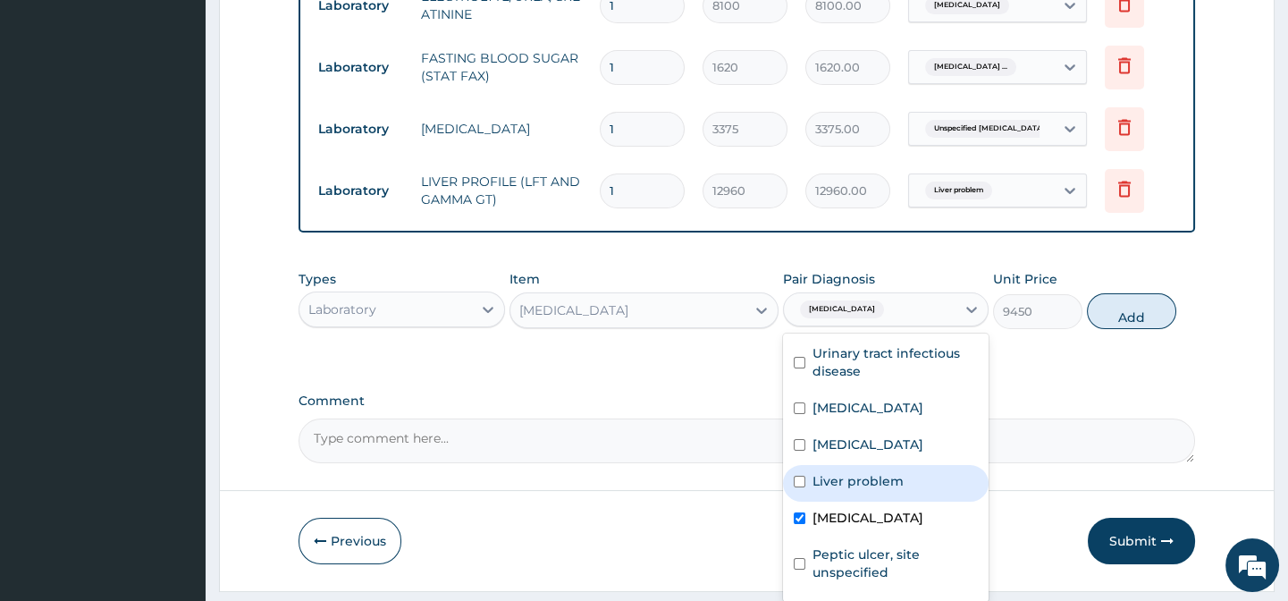
drag, startPoint x: 1111, startPoint y: 392, endPoint x: 1119, endPoint y: 382, distance: 13.4
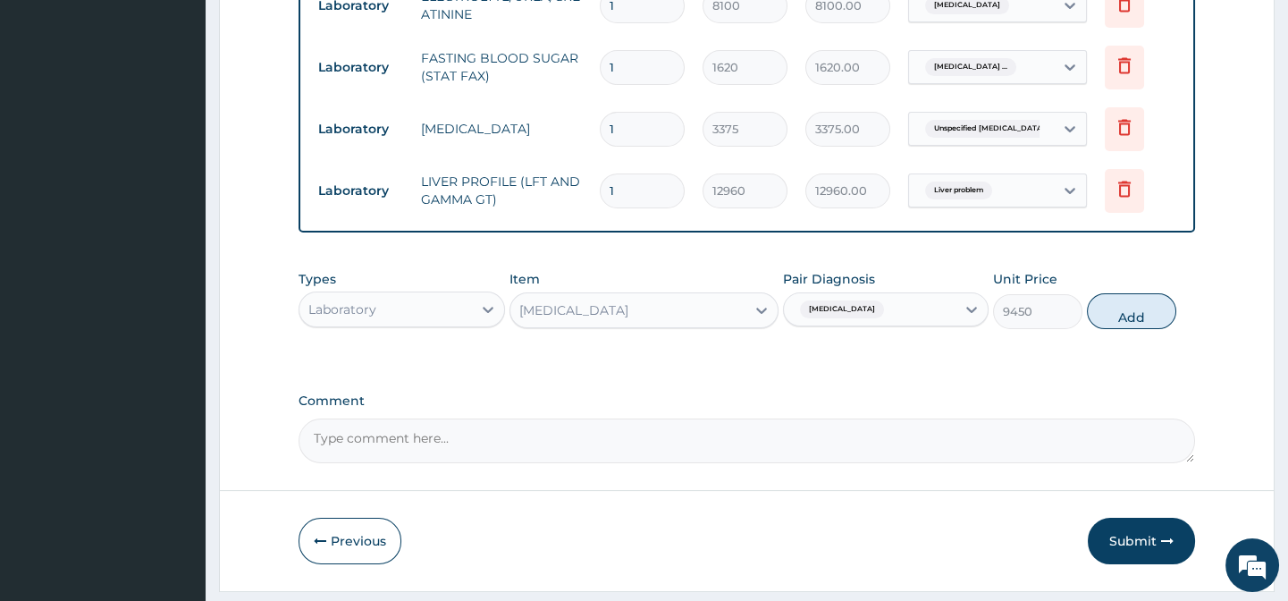
click at [1133, 338] on div "Types Laboratory Item [MEDICAL_DATA] Pair Diagnosis [MEDICAL_DATA] Unit Price 9…" at bounding box center [747, 299] width 896 height 77
click at [1125, 324] on button "Add" at bounding box center [1131, 311] width 89 height 36
type input "0"
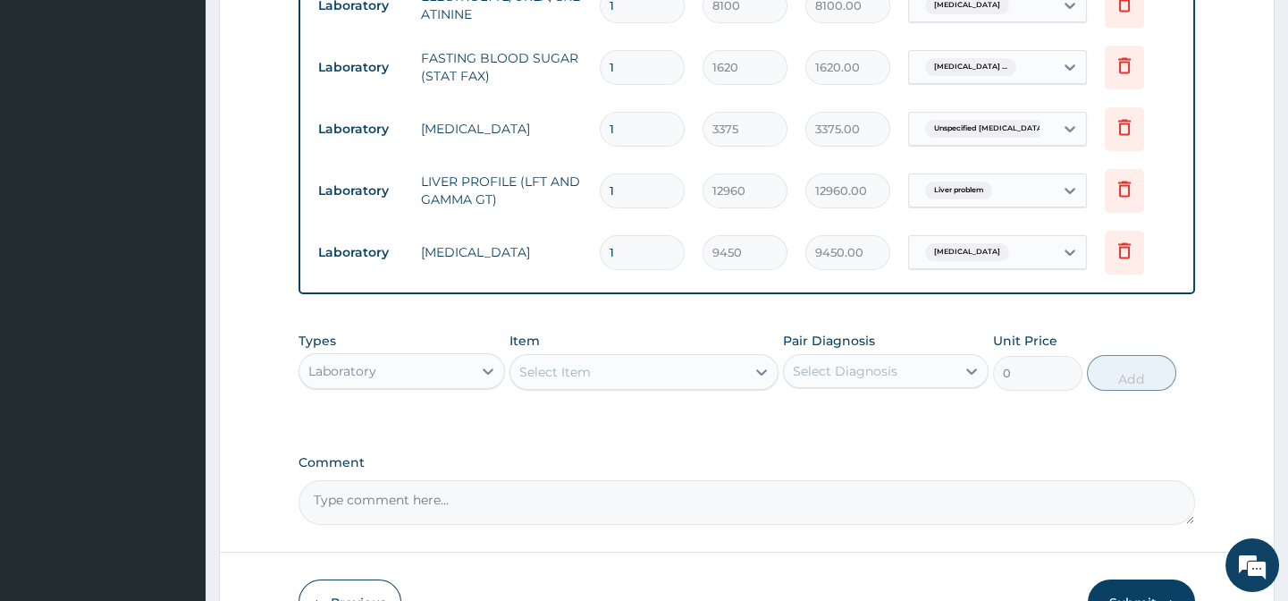
click at [582, 379] on div "Select Item" at bounding box center [555, 372] width 72 height 18
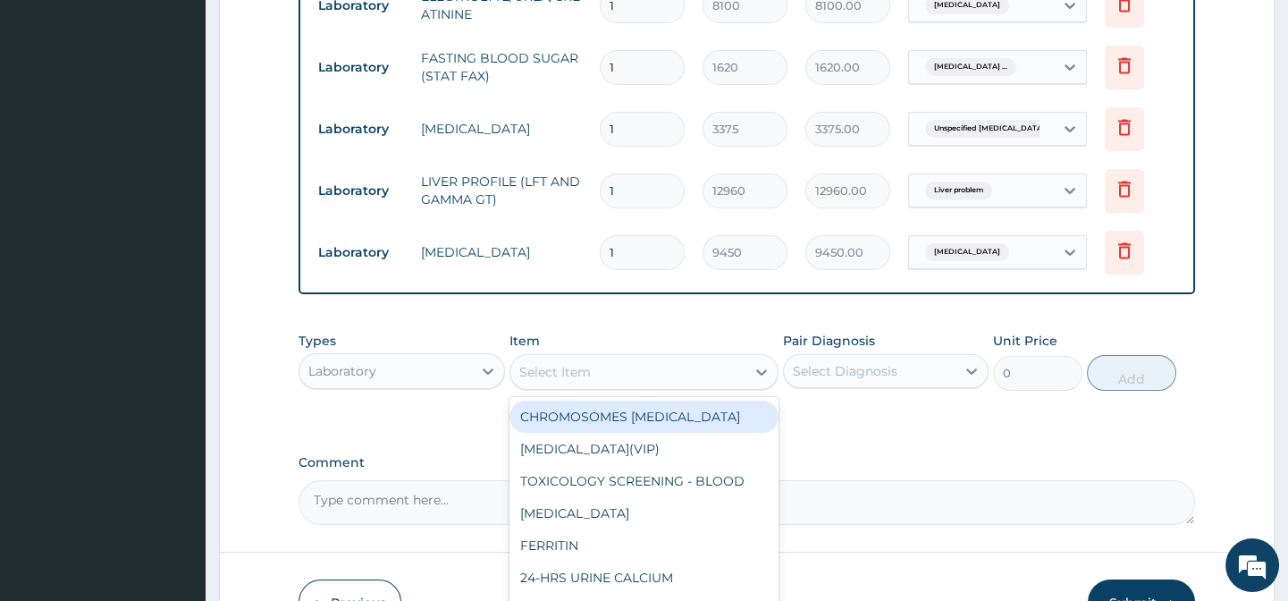
paste input "[MEDICAL_DATA] [MEDICAL_DATA]"
type input "[MEDICAL_DATA] [MEDICAL_DATA]"
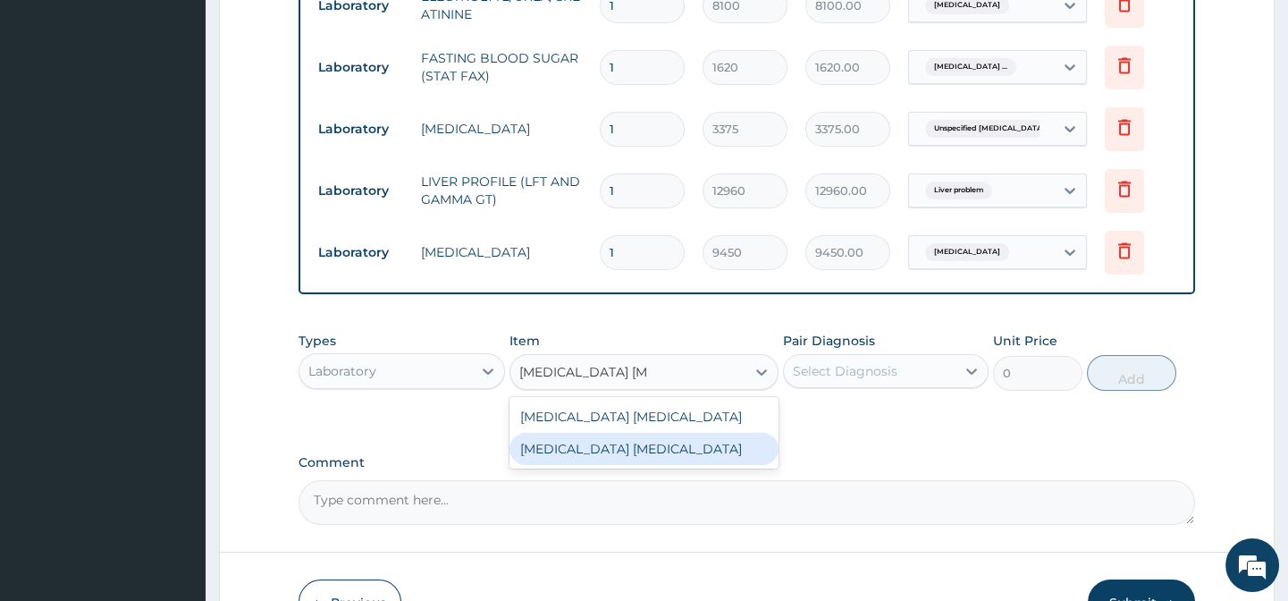
click at [676, 455] on div "[MEDICAL_DATA] [MEDICAL_DATA]" at bounding box center [643, 449] width 269 height 32
type input "2025"
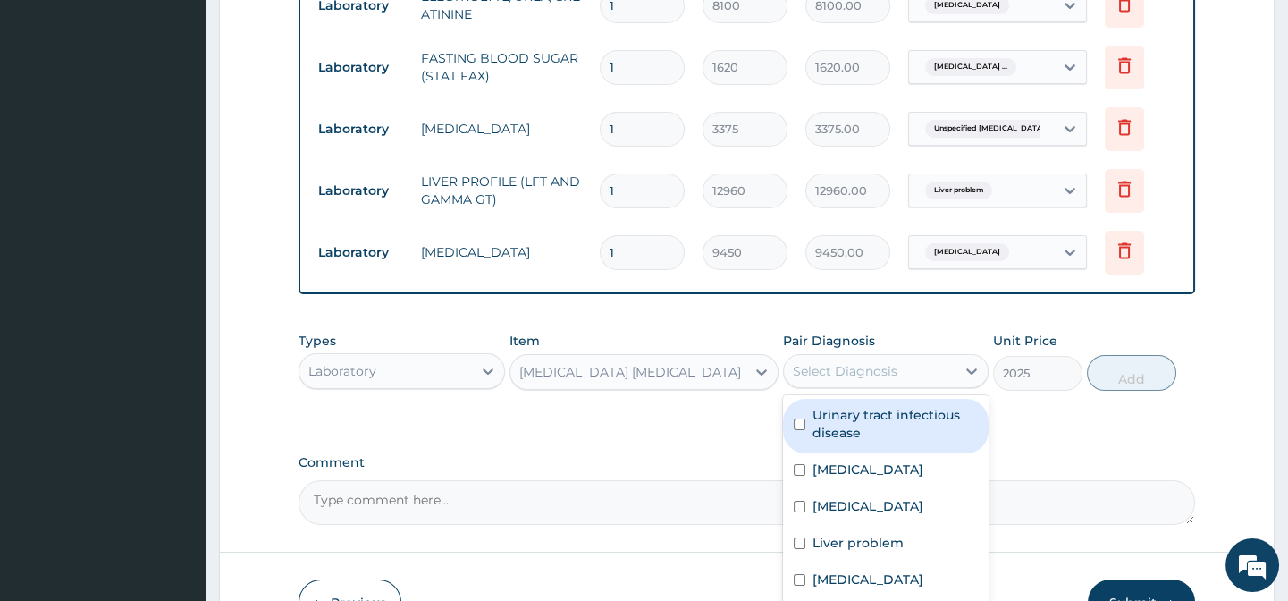
click at [846, 380] on div "Select Diagnosis" at bounding box center [845, 371] width 105 height 18
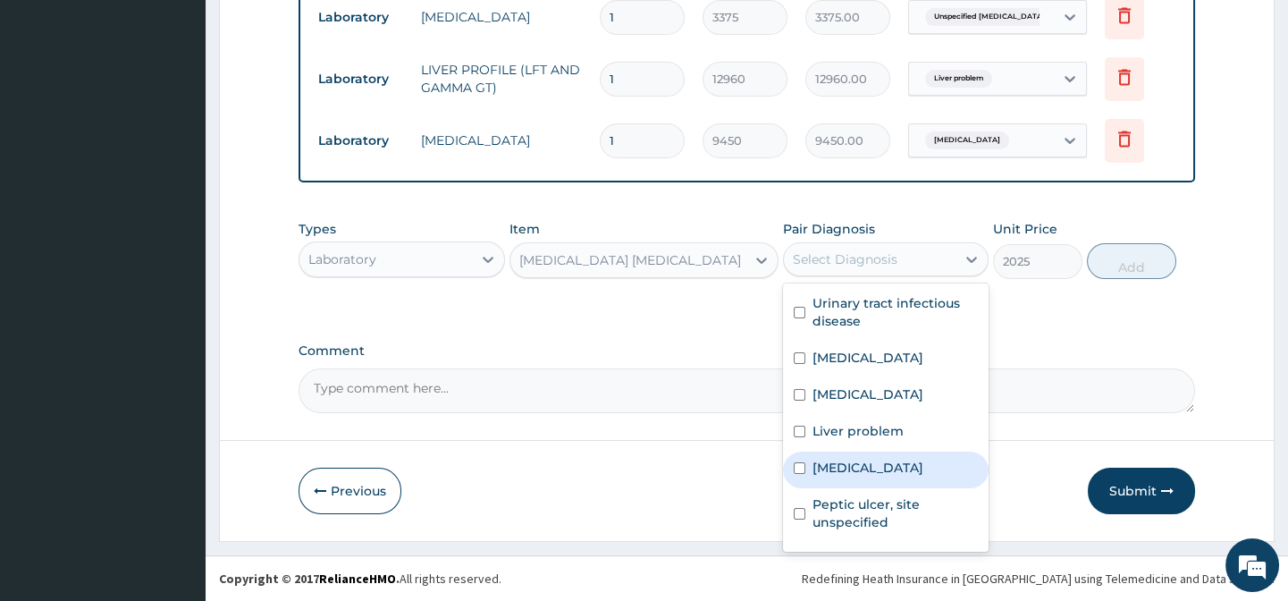
scroll to position [193, 0]
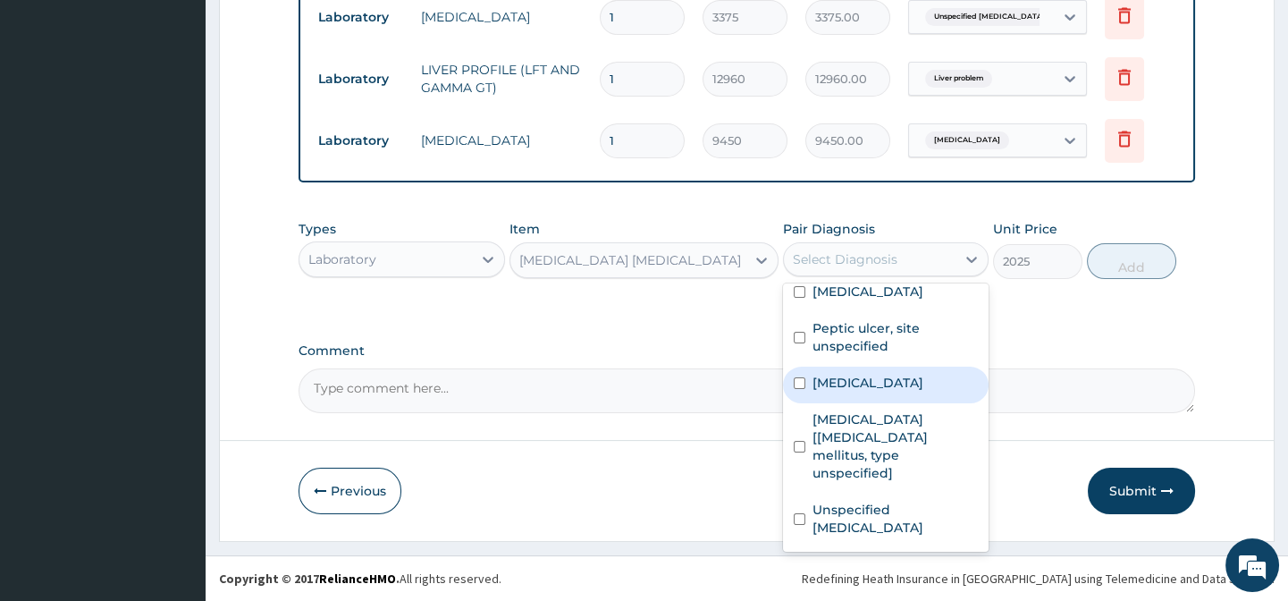
click at [880, 383] on label "[MEDICAL_DATA]" at bounding box center [868, 383] width 111 height 18
checkbox input "true"
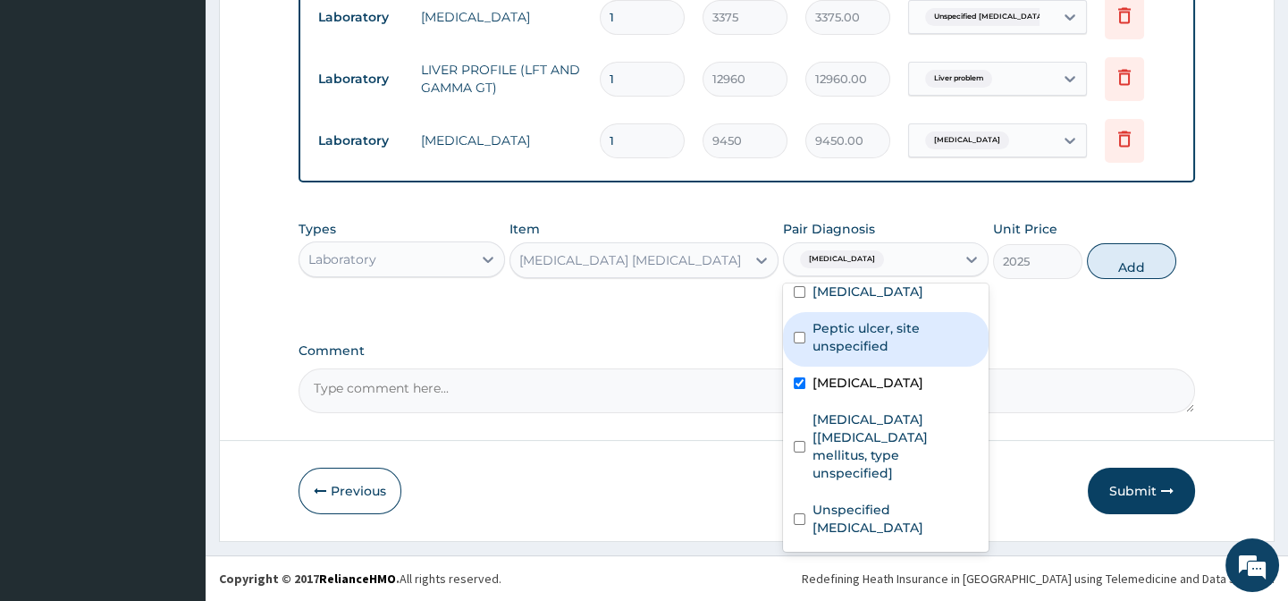
click at [1046, 300] on div "Types Laboratory Item [MEDICAL_DATA] [MEDICAL_DATA] Pair Diagnosis option [MEDI…" at bounding box center [747, 263] width 896 height 104
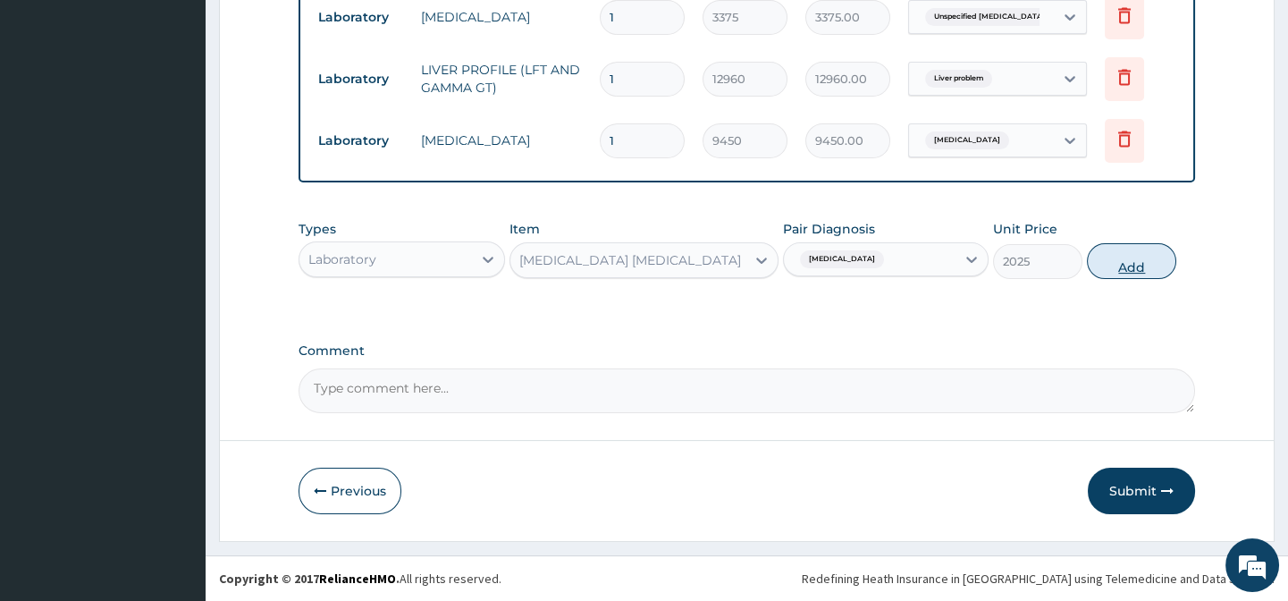
click at [1096, 257] on button "Add" at bounding box center [1131, 261] width 89 height 36
type input "0"
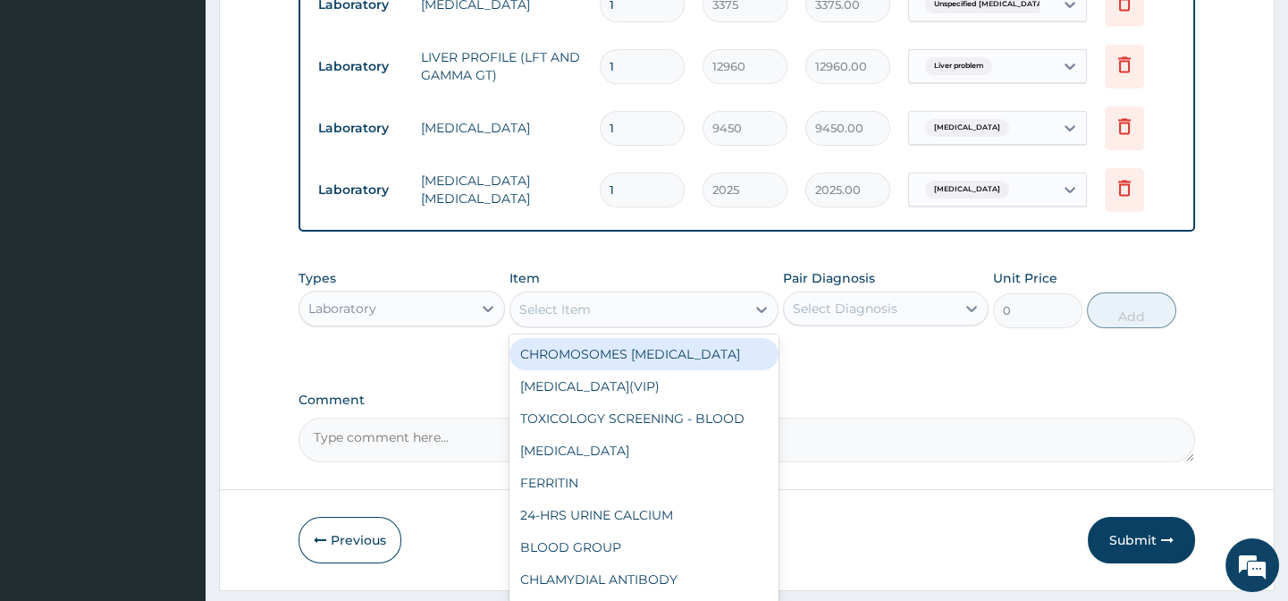
click at [579, 318] on div "Select Item" at bounding box center [555, 309] width 72 height 18
paste input "[MEDICAL_DATA] SPECIFIC ANTIGEN (MV)"
type input "[MEDICAL_DATA] SPECIFIC ANTIGEN (MV)"
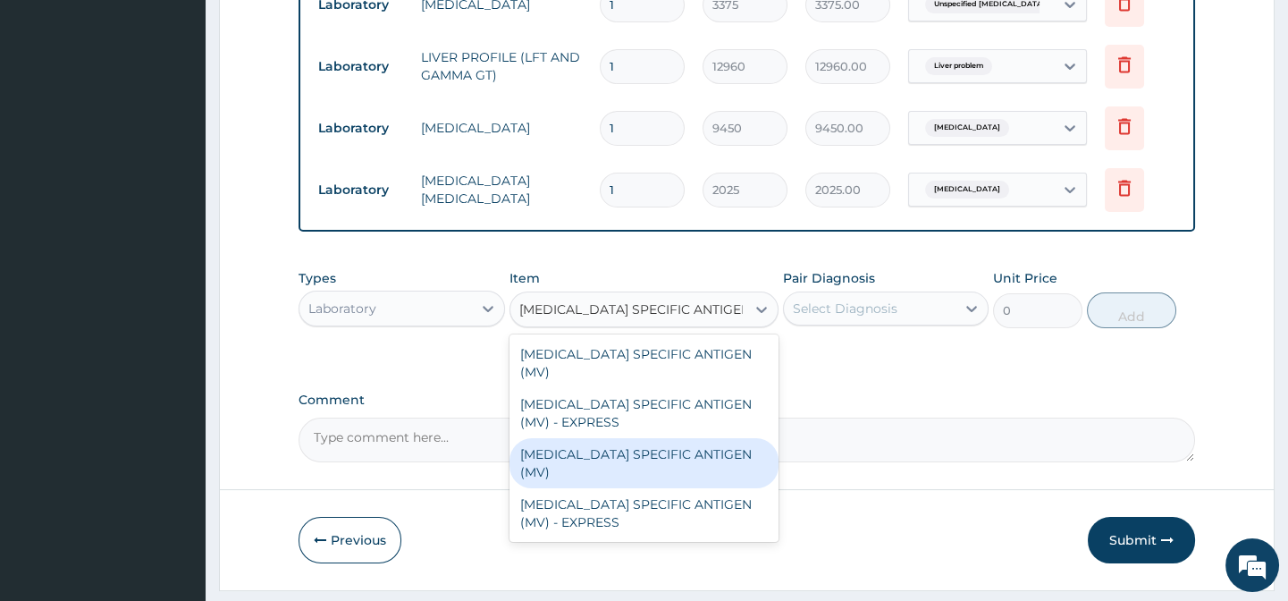
click at [706, 438] on div "[MEDICAL_DATA] SPECIFIC ANTIGEN (MV)" at bounding box center [643, 463] width 269 height 50
type input "10530"
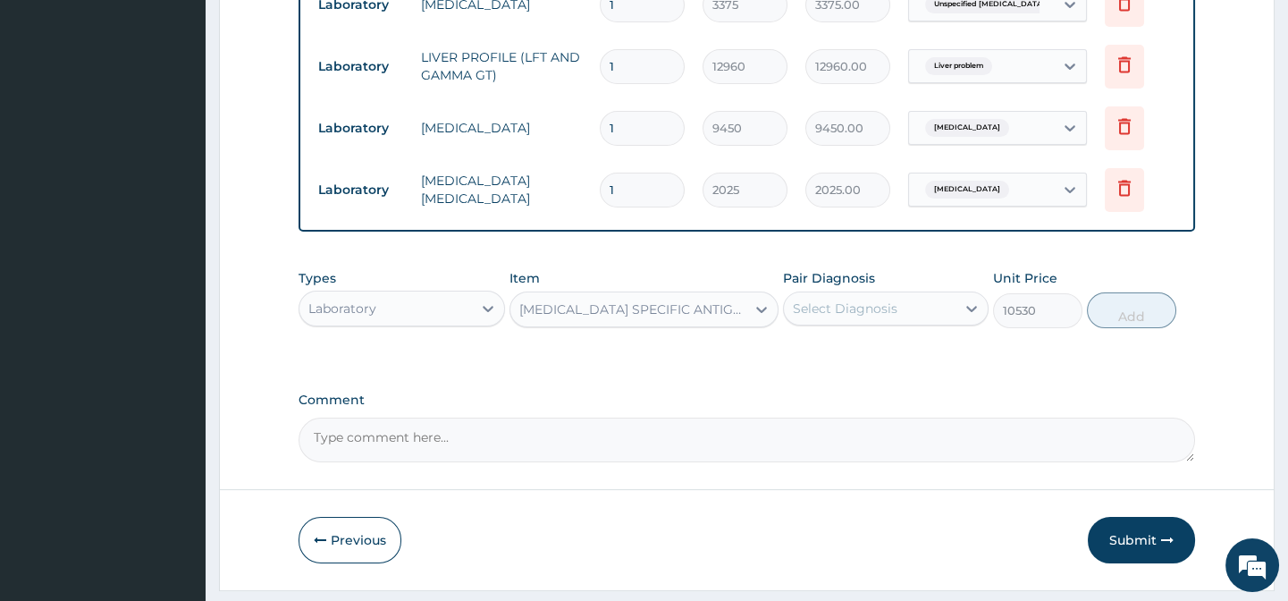
click at [907, 301] on div "Pair Diagnosis Select Diagnosis" at bounding box center [886, 298] width 206 height 59
click at [921, 323] on div "Select Diagnosis" at bounding box center [870, 308] width 172 height 29
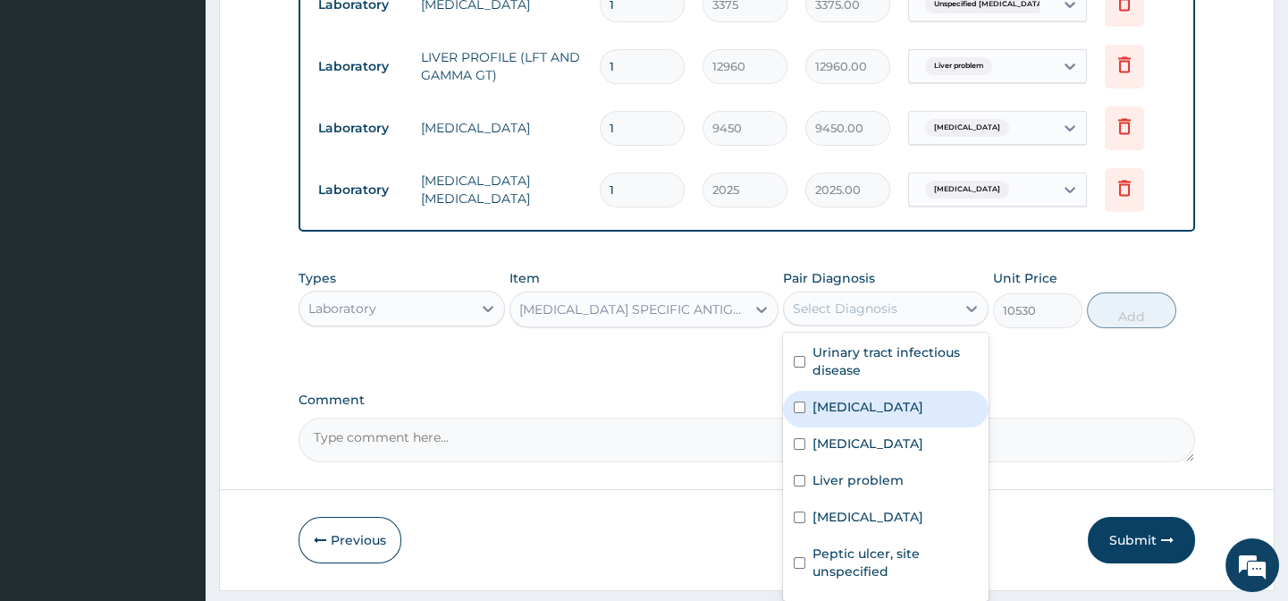
click at [878, 416] on label "[MEDICAL_DATA]" at bounding box center [868, 407] width 111 height 18
checkbox input "true"
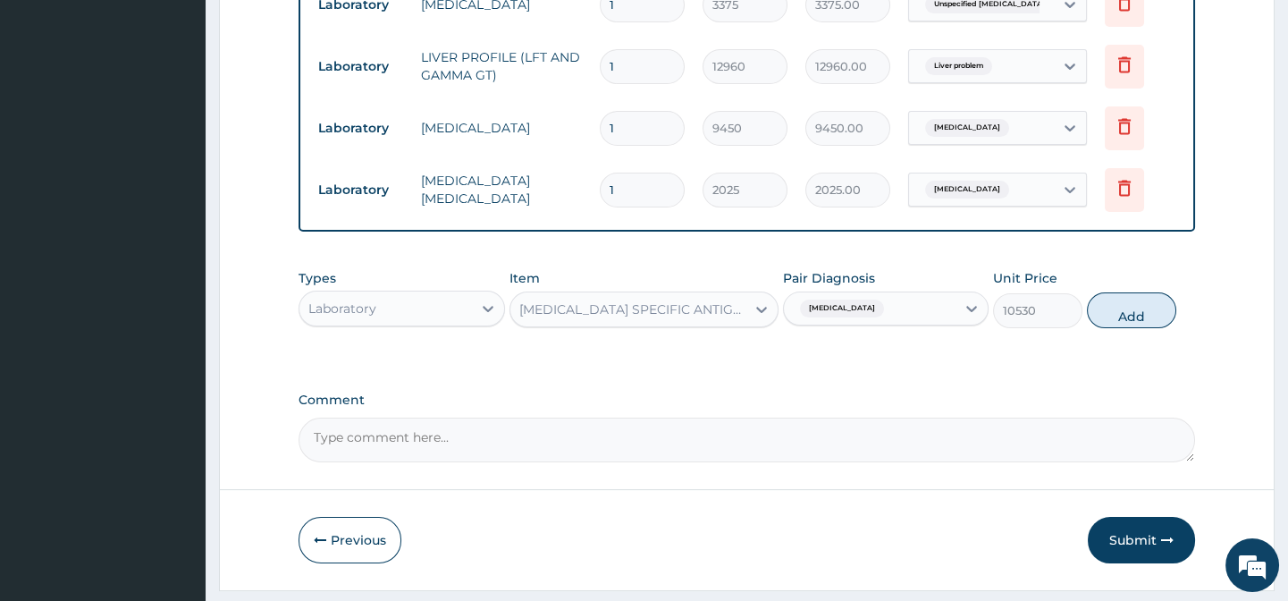
click at [1111, 351] on div "Types Laboratory Item [MEDICAL_DATA] SPECIFIC ANTIGEN (MV) Pair Diagnosis [MEDI…" at bounding box center [747, 312] width 896 height 104
click at [1124, 328] on button "Add" at bounding box center [1131, 310] width 89 height 36
type input "0"
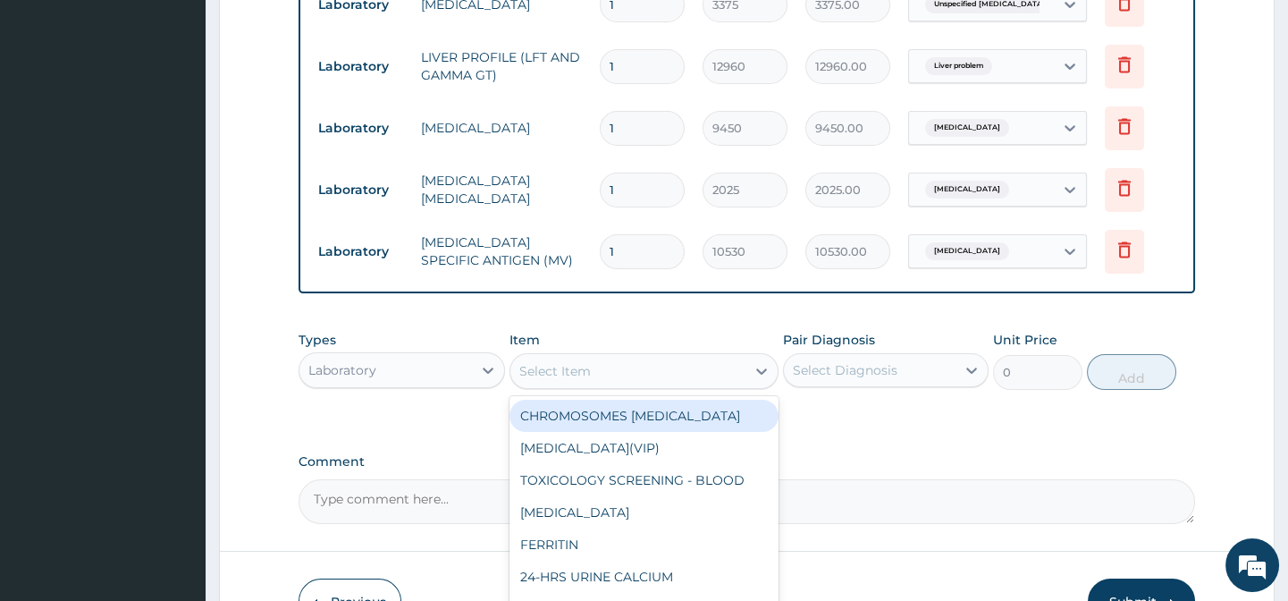
click at [594, 385] on div "Select Item" at bounding box center [627, 371] width 235 height 29
paste input "URINE MCS"
type input "URINE MCS"
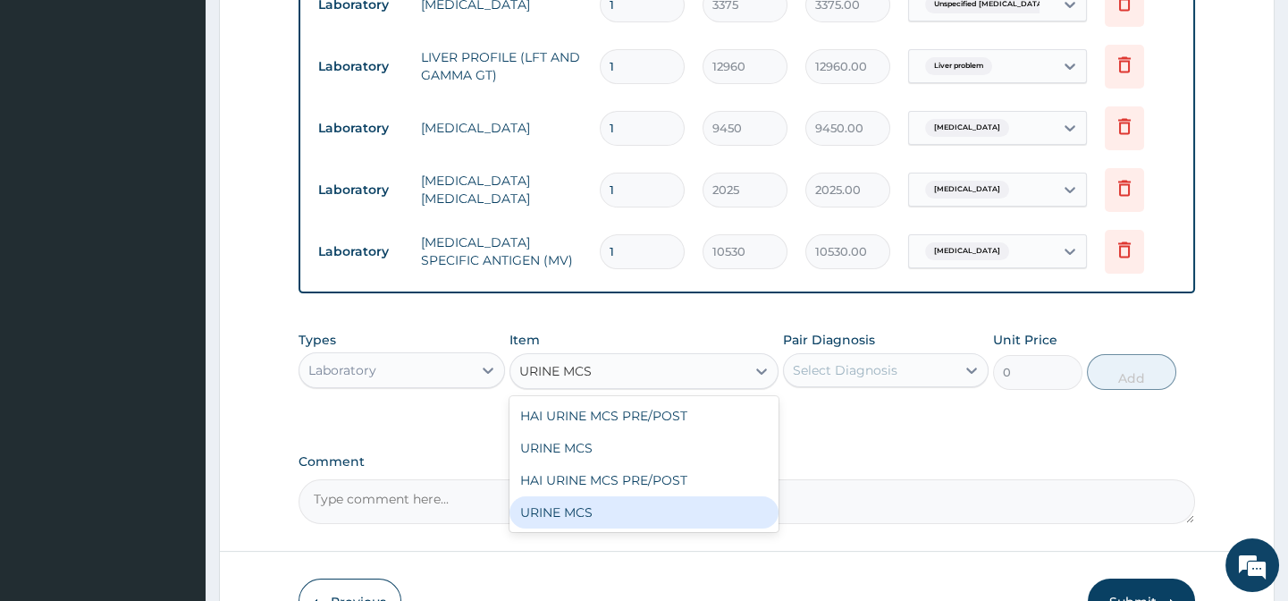
drag, startPoint x: 664, startPoint y: 530, endPoint x: 671, endPoint y: 518, distance: 13.6
click at [667, 528] on div "URINE MCS" at bounding box center [643, 512] width 269 height 32
type input "3240"
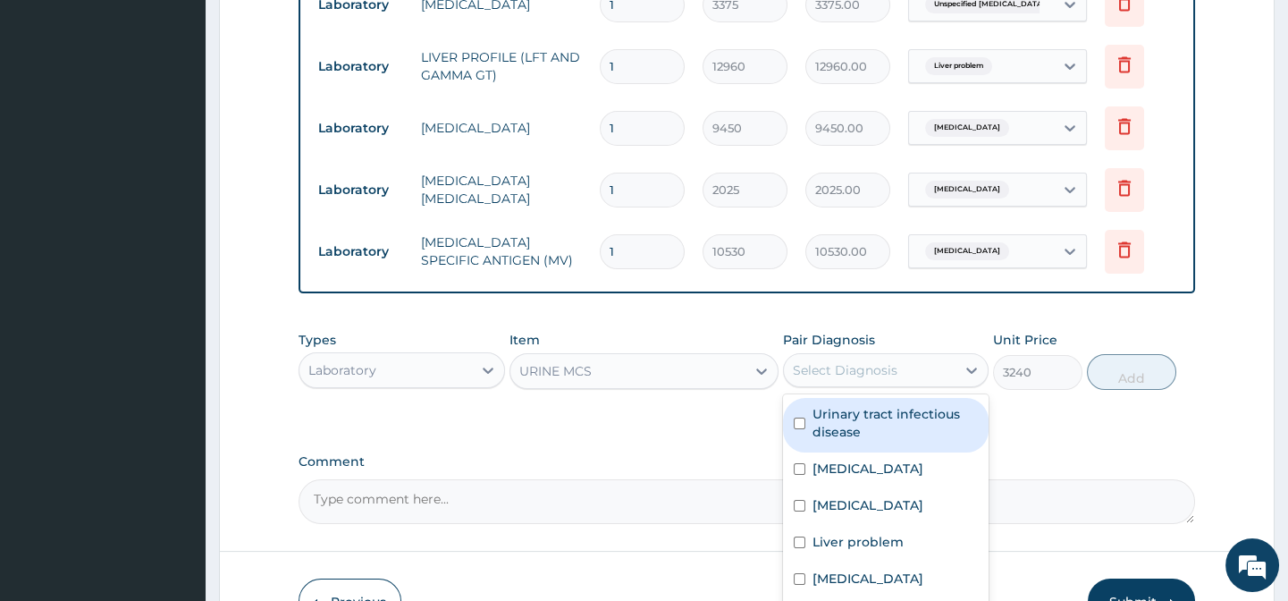
click at [825, 379] on div "Select Diagnosis" at bounding box center [845, 370] width 105 height 18
click at [839, 441] on label "Urinary tract infectious disease" at bounding box center [895, 423] width 165 height 36
checkbox input "true"
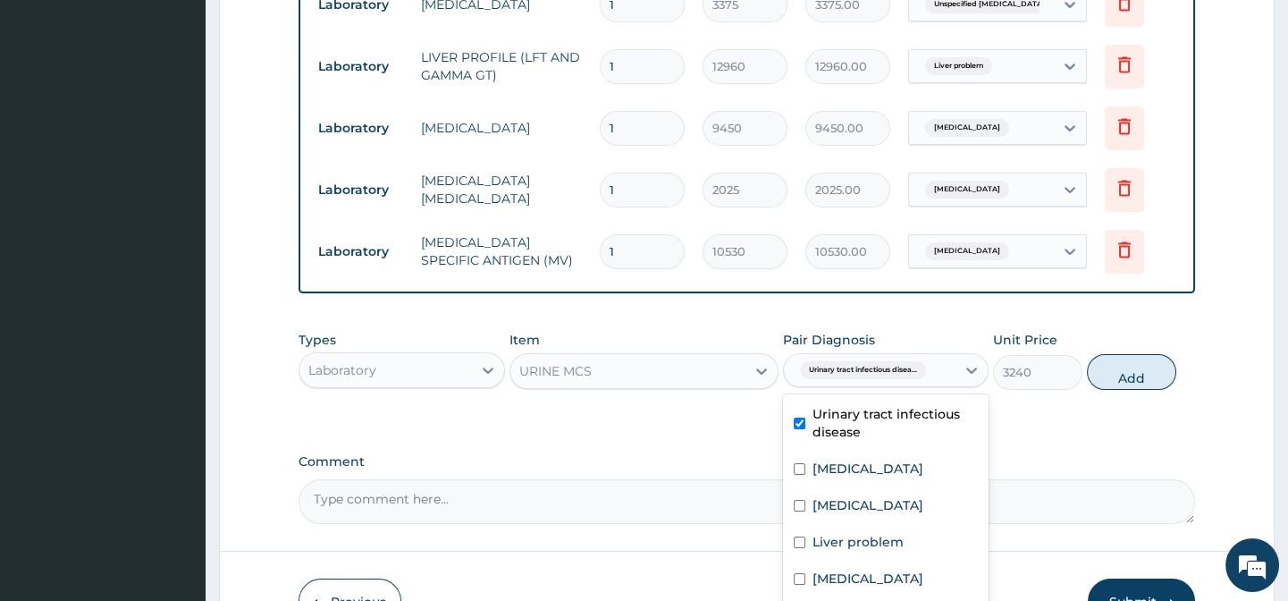
click at [1099, 425] on div "Types Laboratory Item URINE MCS Pair Diagnosis option Urinary tract [MEDICAL_DA…" at bounding box center [747, 374] width 896 height 104
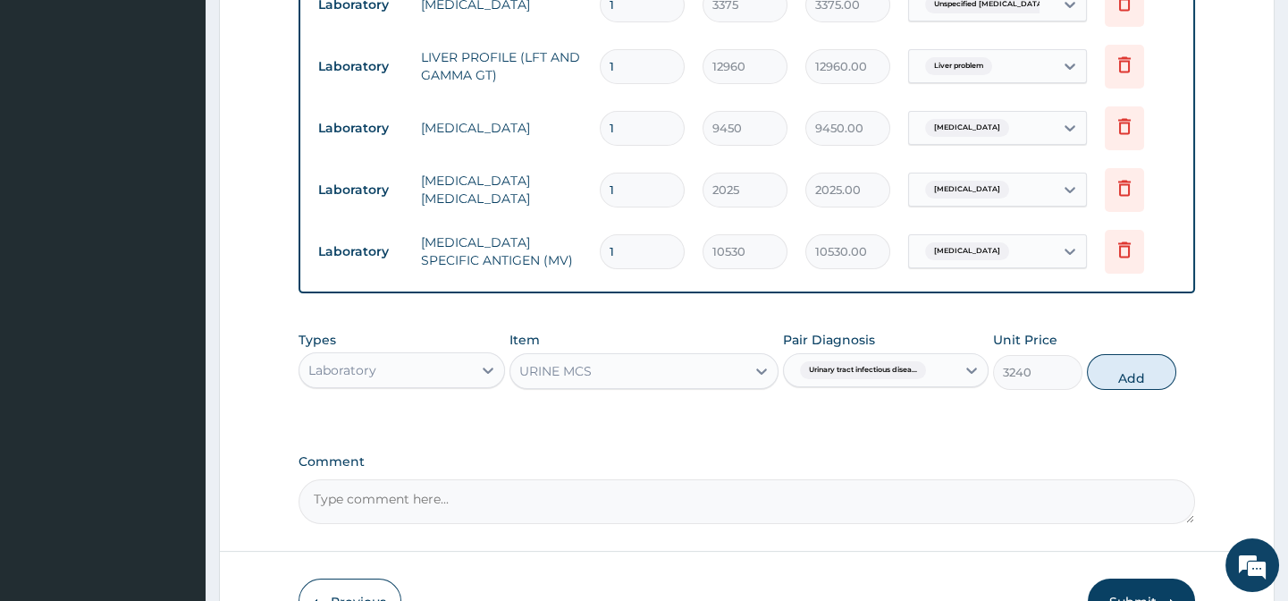
click at [1128, 399] on div "Types Laboratory Item URINE MCS Pair Diagnosis Urinary tract infectious disea..…" at bounding box center [747, 360] width 896 height 77
click at [1085, 385] on div "Types Laboratory Item URINE MCS Pair Diagnosis Urinary tract infectious disea..…" at bounding box center [747, 360] width 896 height 77
click at [1111, 385] on button "Add" at bounding box center [1131, 372] width 89 height 36
type input "0"
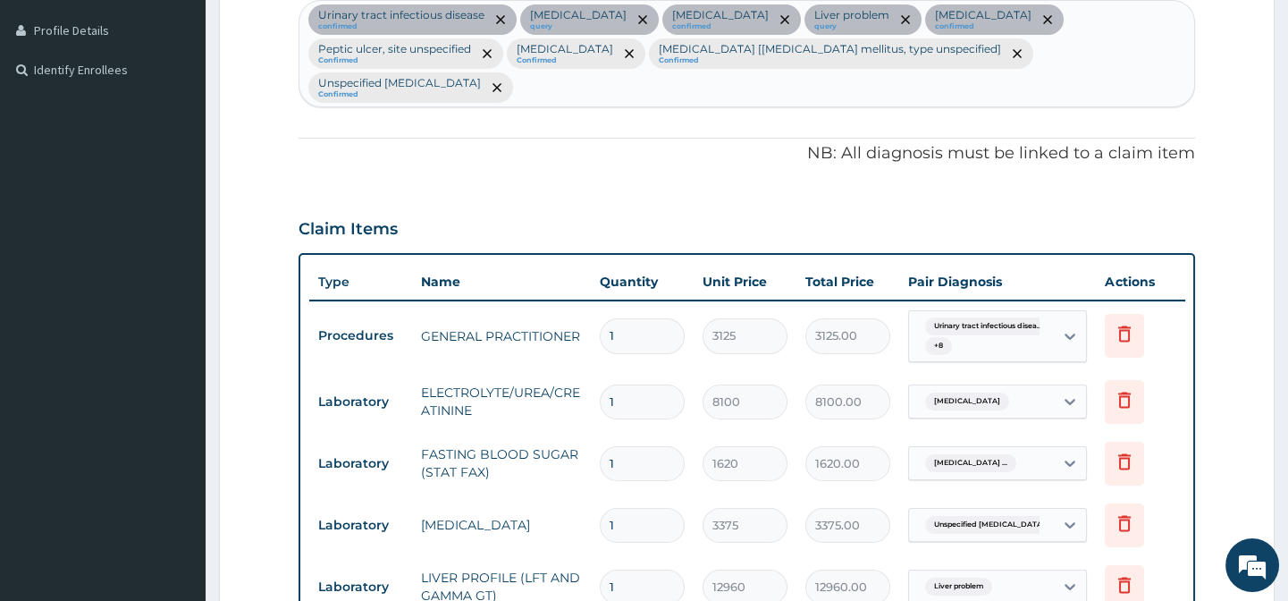
scroll to position [430, 0]
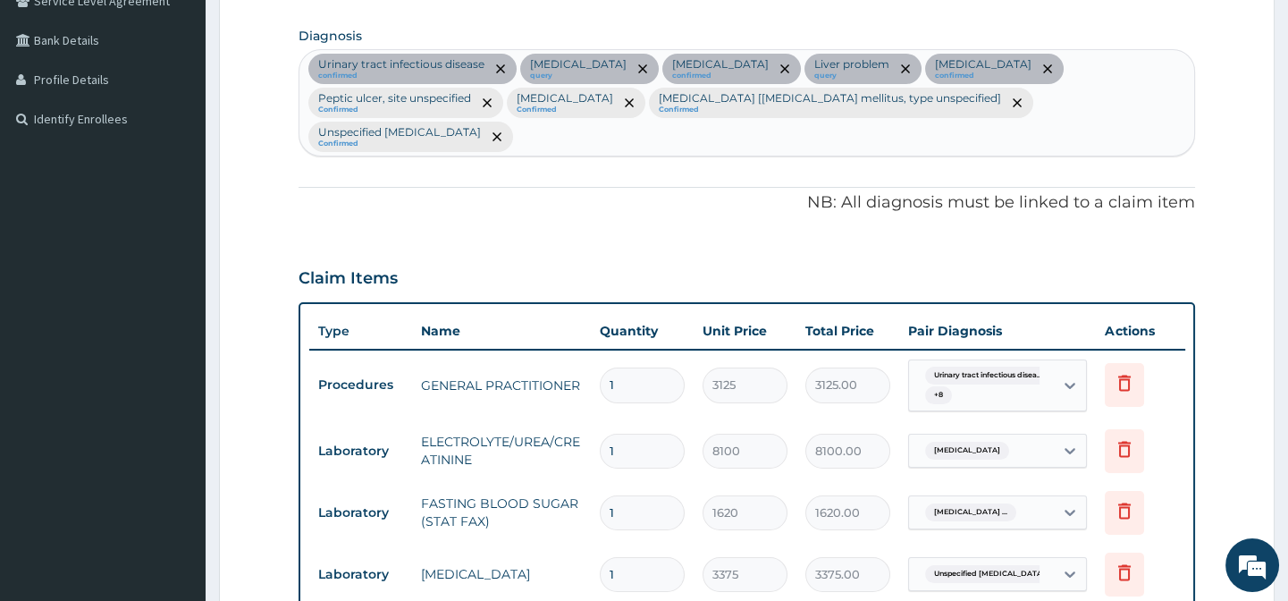
click at [584, 141] on div "Urinary tract [MEDICAL_DATA] confirmed [MEDICAL_DATA] query [MEDICAL_DATA] conf…" at bounding box center [746, 102] width 894 height 105
type input "D"
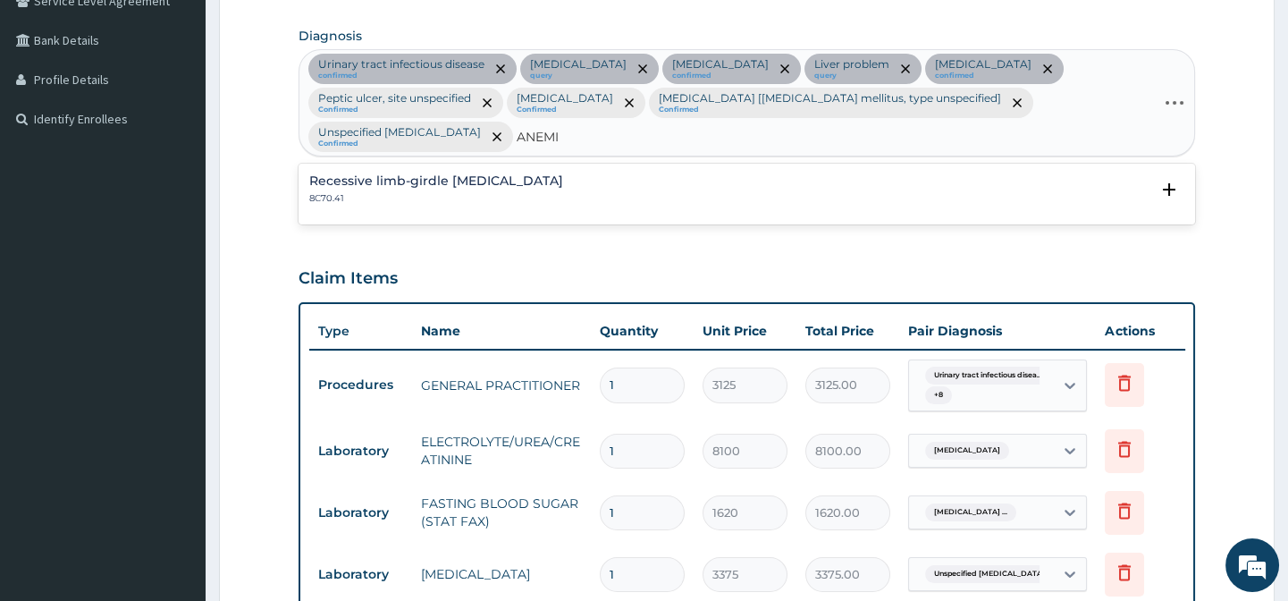
type input "[MEDICAL_DATA]"
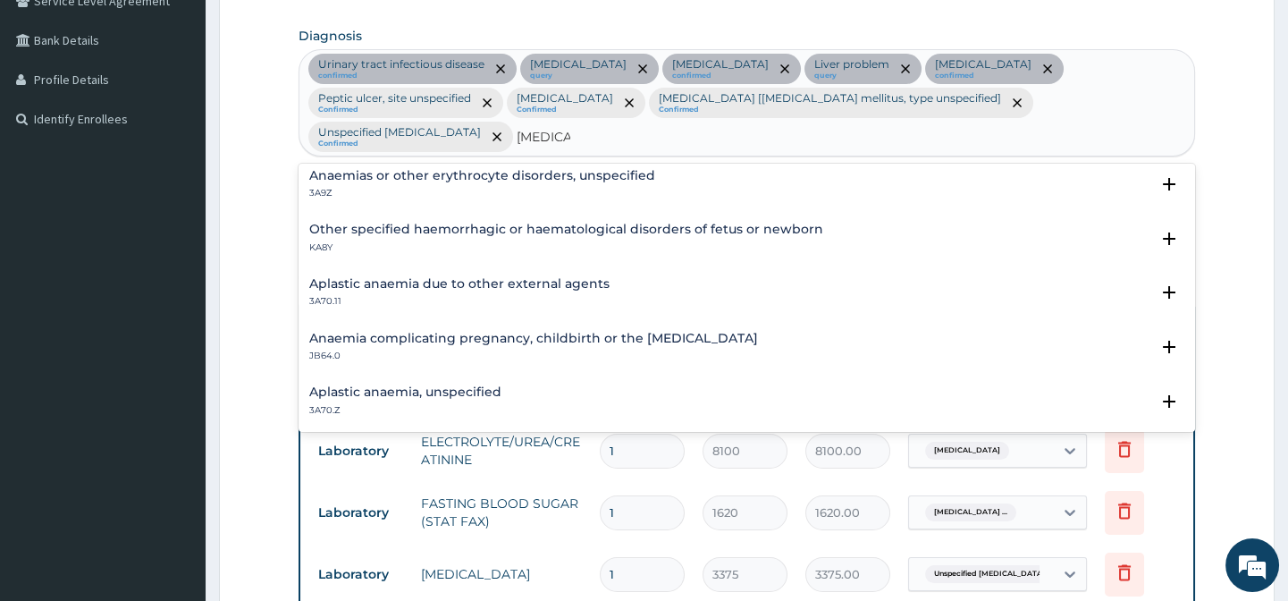
scroll to position [0, 0]
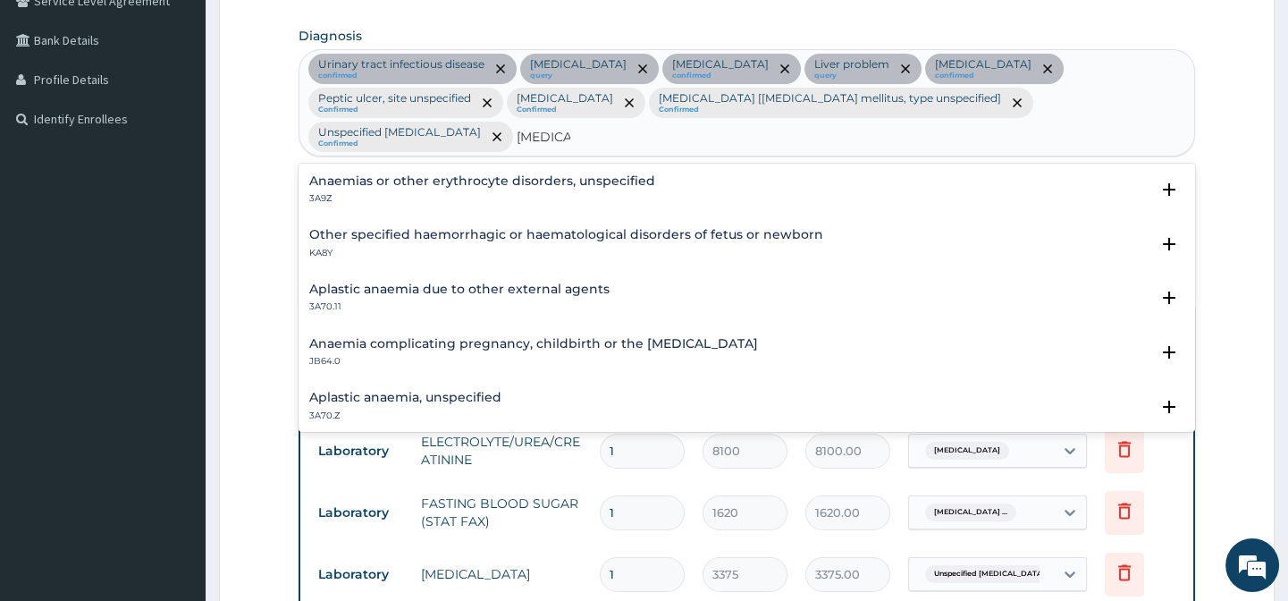
click at [366, 187] on div "Anaemias or other erythrocyte disorders, unspecified 3A9Z" at bounding box center [482, 189] width 346 height 31
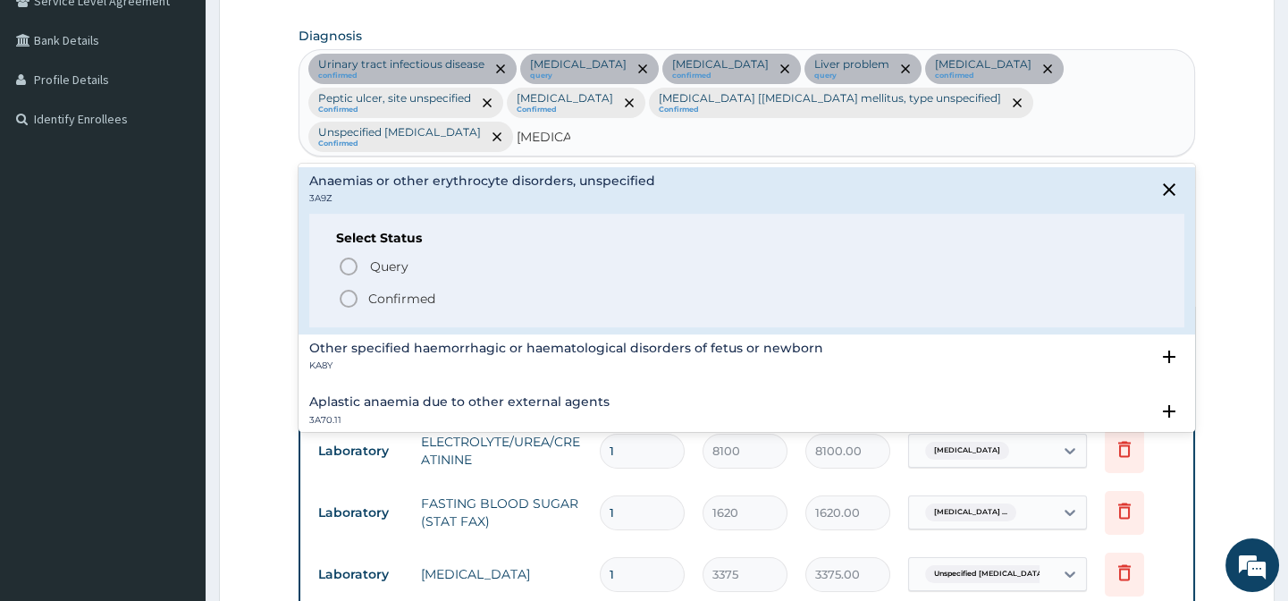
click at [351, 301] on icon "status option filled" at bounding box center [348, 298] width 21 height 21
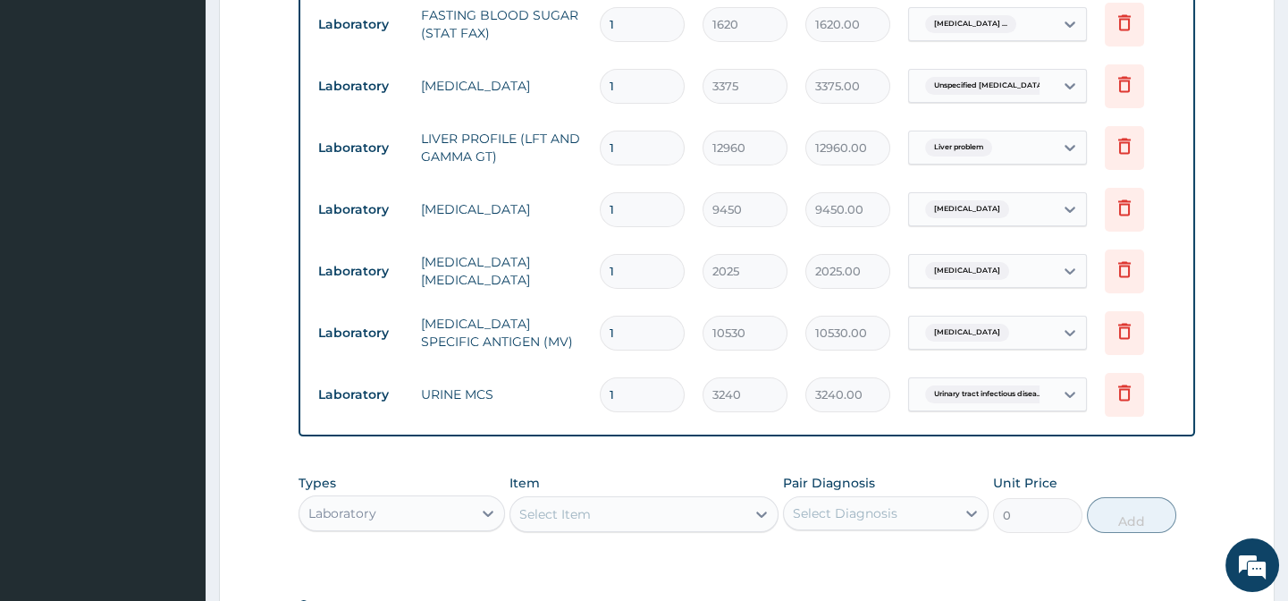
scroll to position [1185, 0]
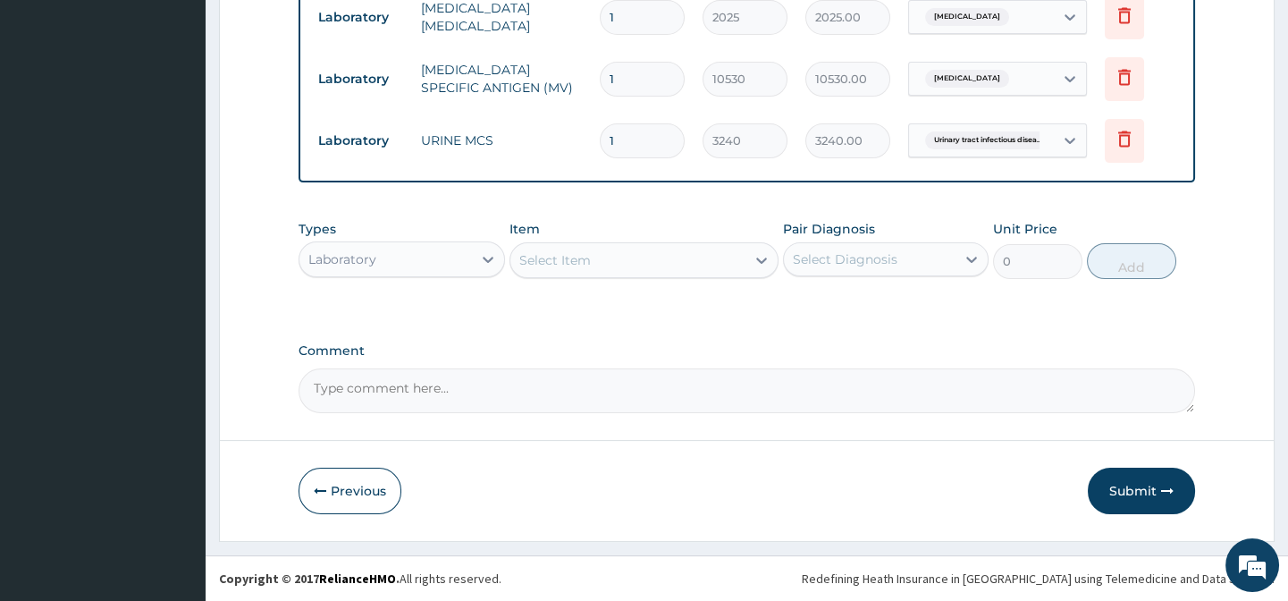
click at [568, 233] on div "Item Select Item" at bounding box center [643, 249] width 269 height 59
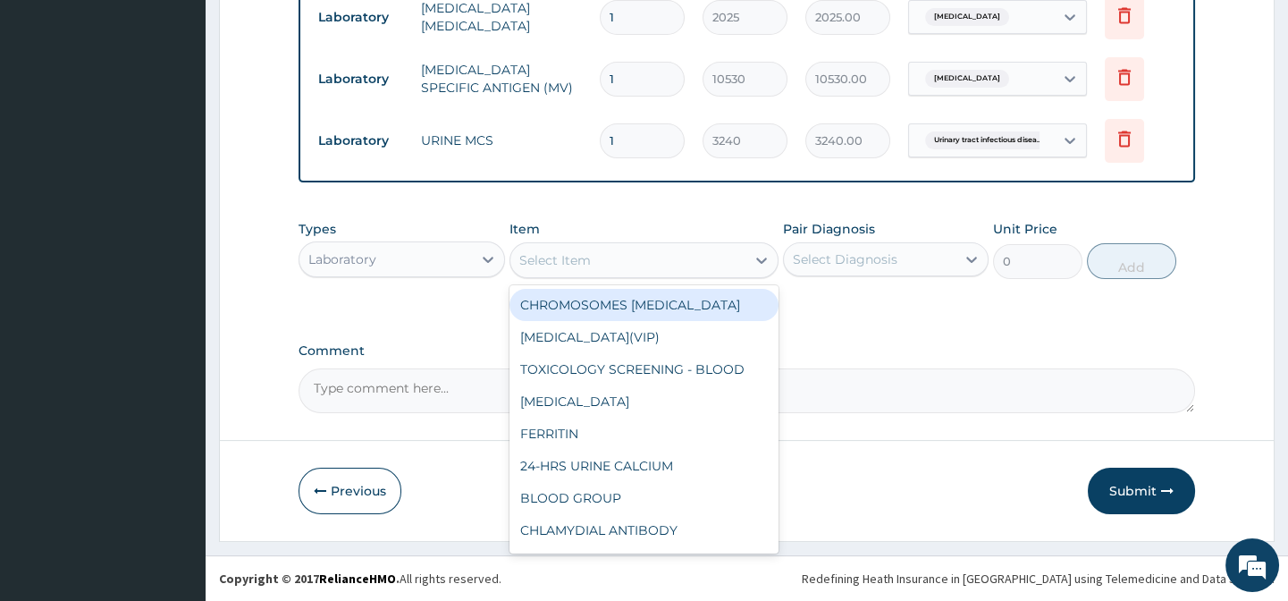
click at [577, 251] on div "Select Item" at bounding box center [555, 260] width 72 height 18
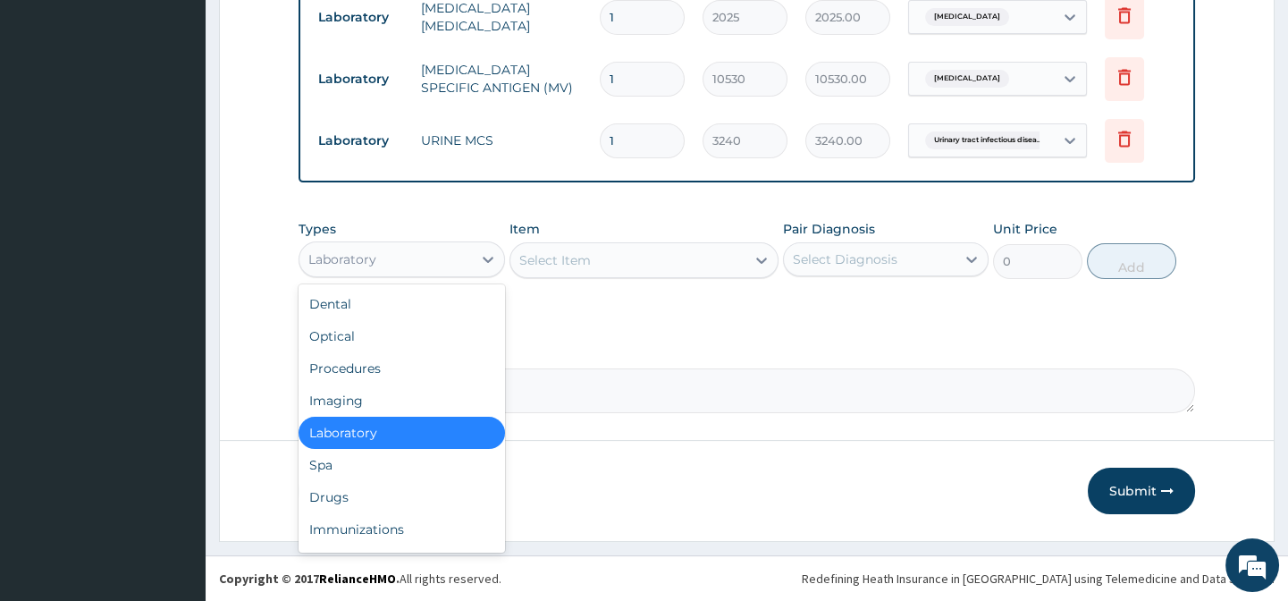
click at [423, 271] on div "Laboratory" at bounding box center [385, 259] width 172 height 29
click at [366, 501] on div "Drugs" at bounding box center [402, 497] width 206 height 32
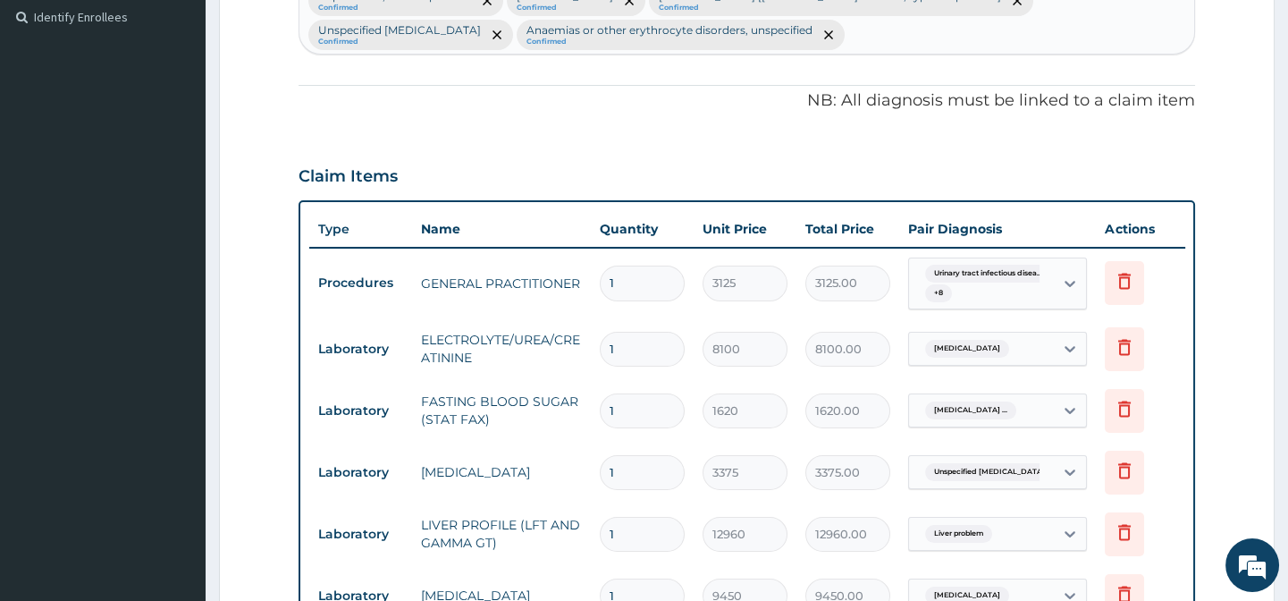
scroll to position [291, 0]
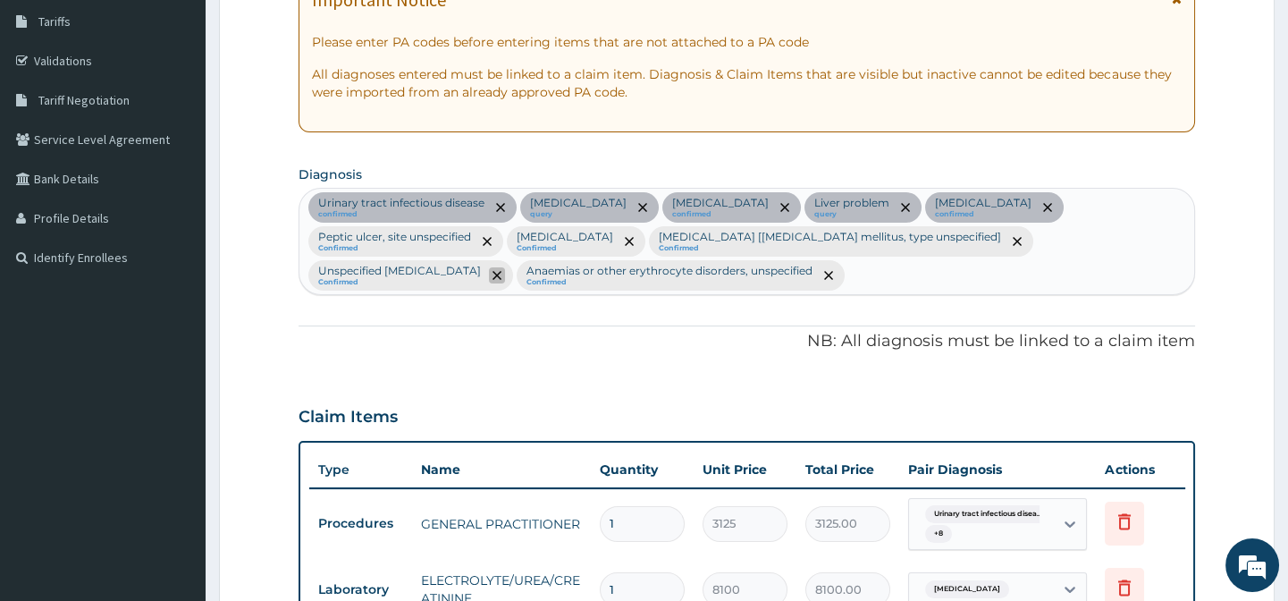
click at [493, 275] on icon "remove selection option" at bounding box center [497, 275] width 9 height 9
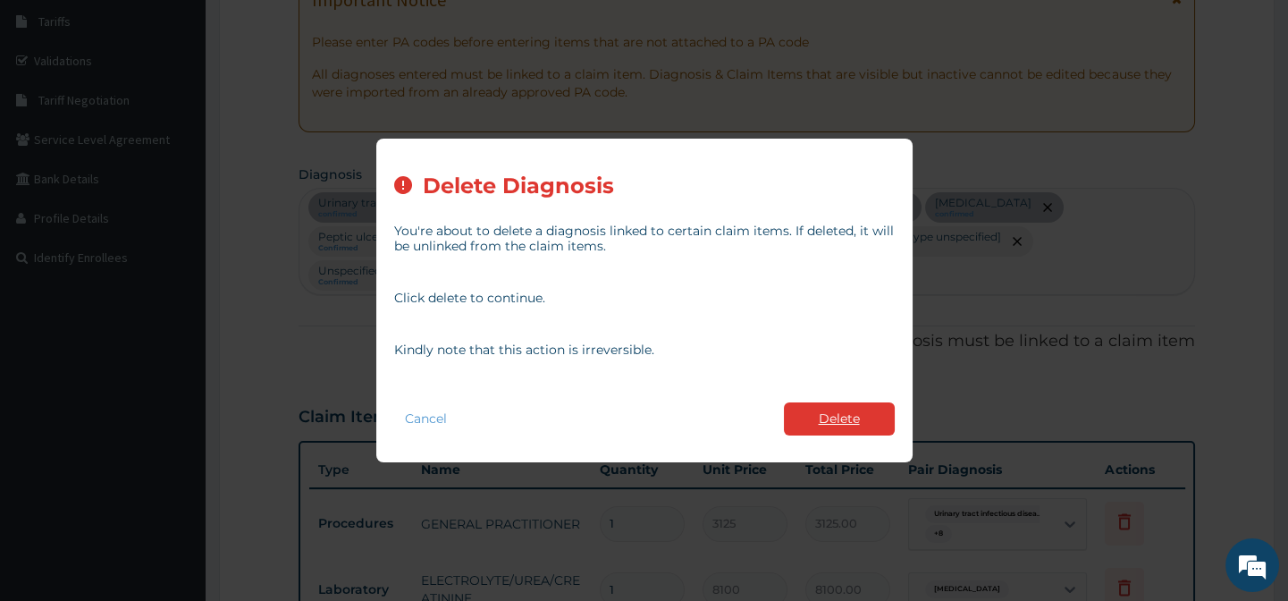
click at [847, 413] on button "Delete" at bounding box center [839, 418] width 111 height 33
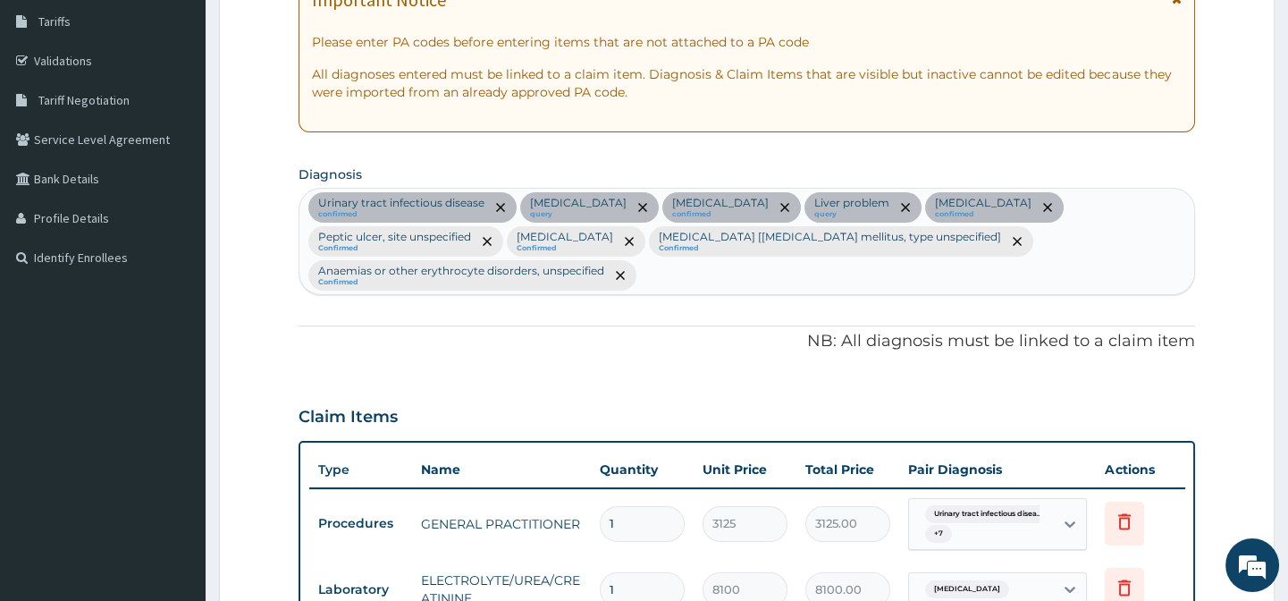
click at [698, 282] on div "Urinary tract [MEDICAL_DATA] confirmed [MEDICAL_DATA] query [MEDICAL_DATA] conf…" at bounding box center [746, 241] width 894 height 105
type input "TRACT DISORDER"
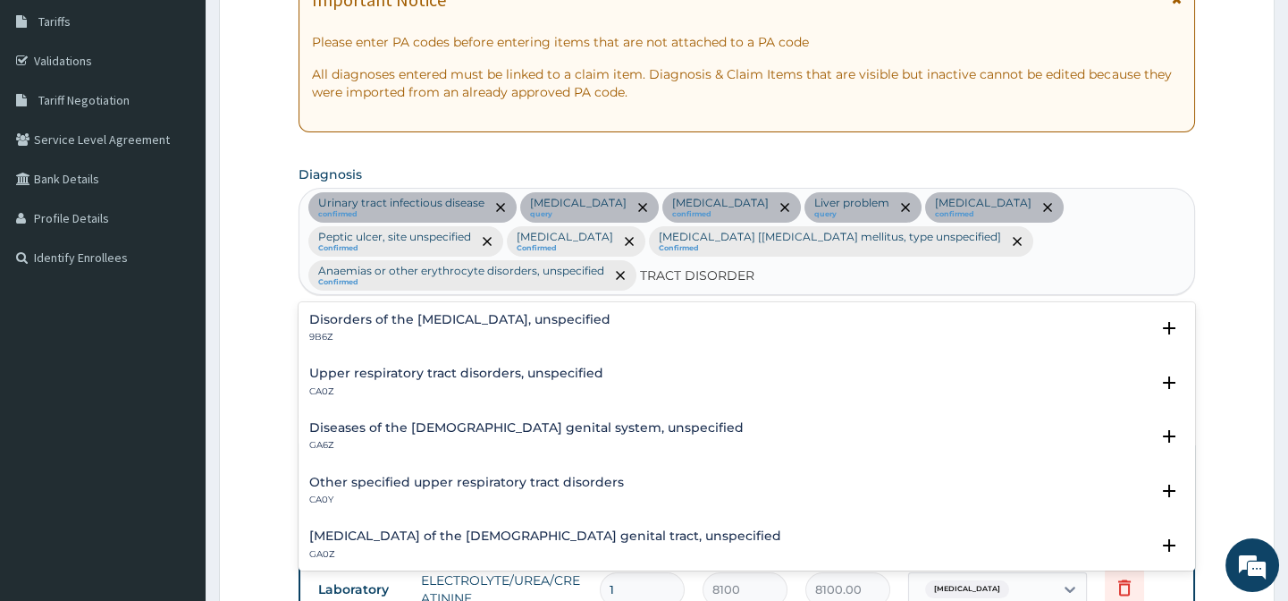
click at [437, 375] on h4 "Upper respiratory tract disorders, unspecified" at bounding box center [456, 372] width 294 height 13
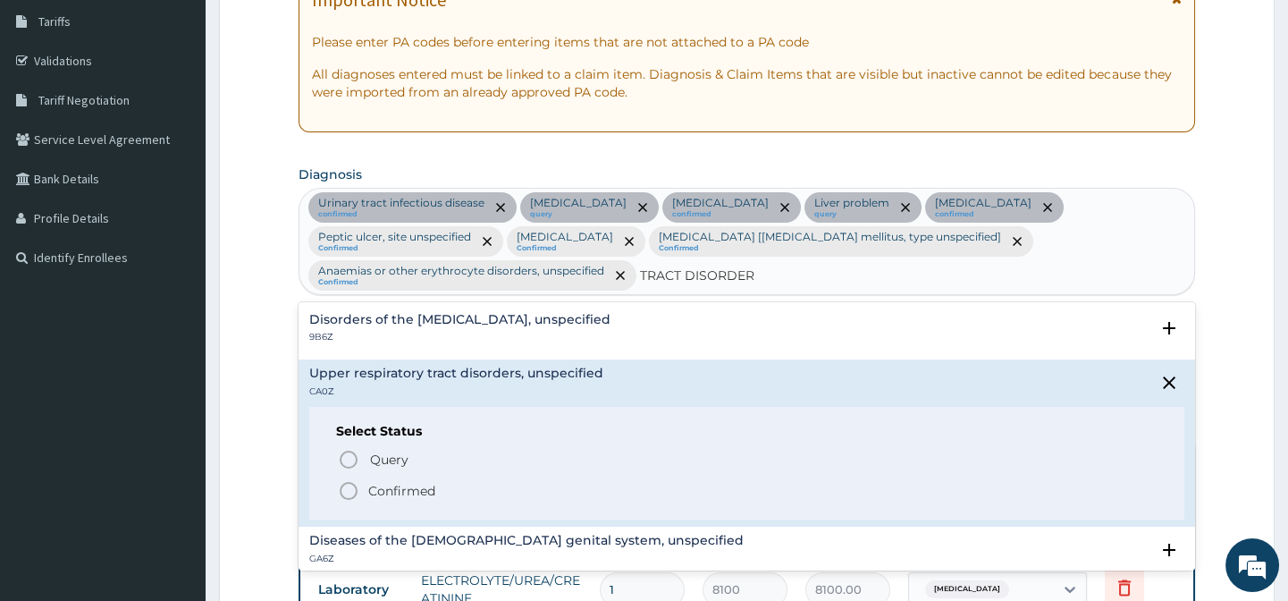
click at [348, 487] on icon "status option filled" at bounding box center [348, 490] width 21 height 21
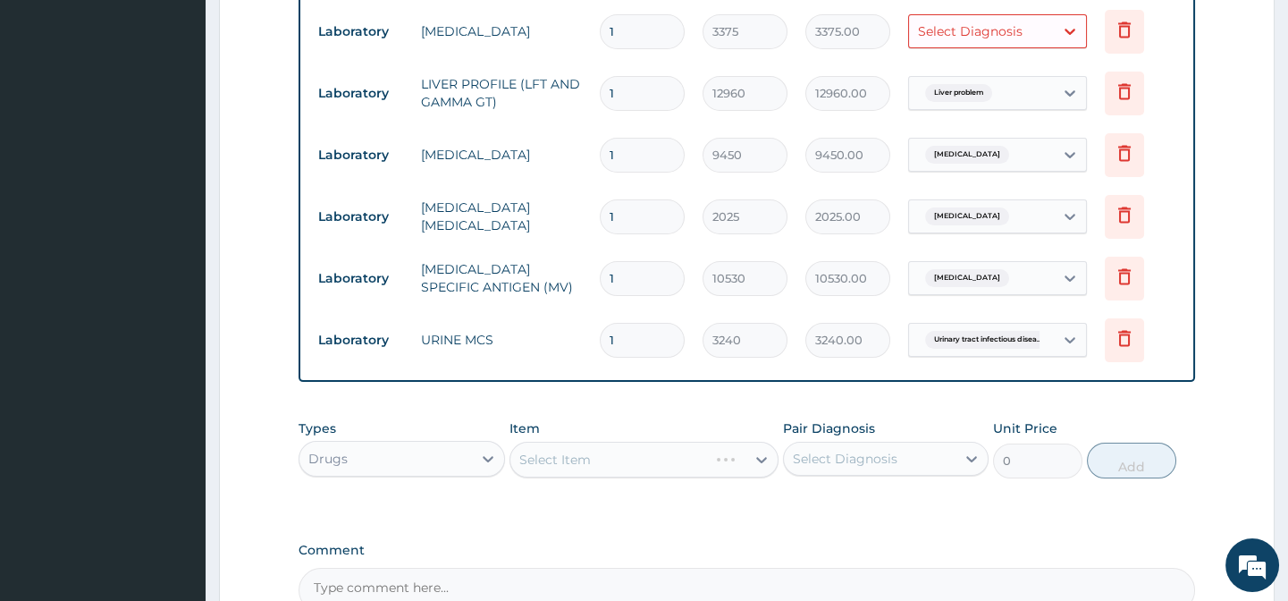
scroll to position [860, 0]
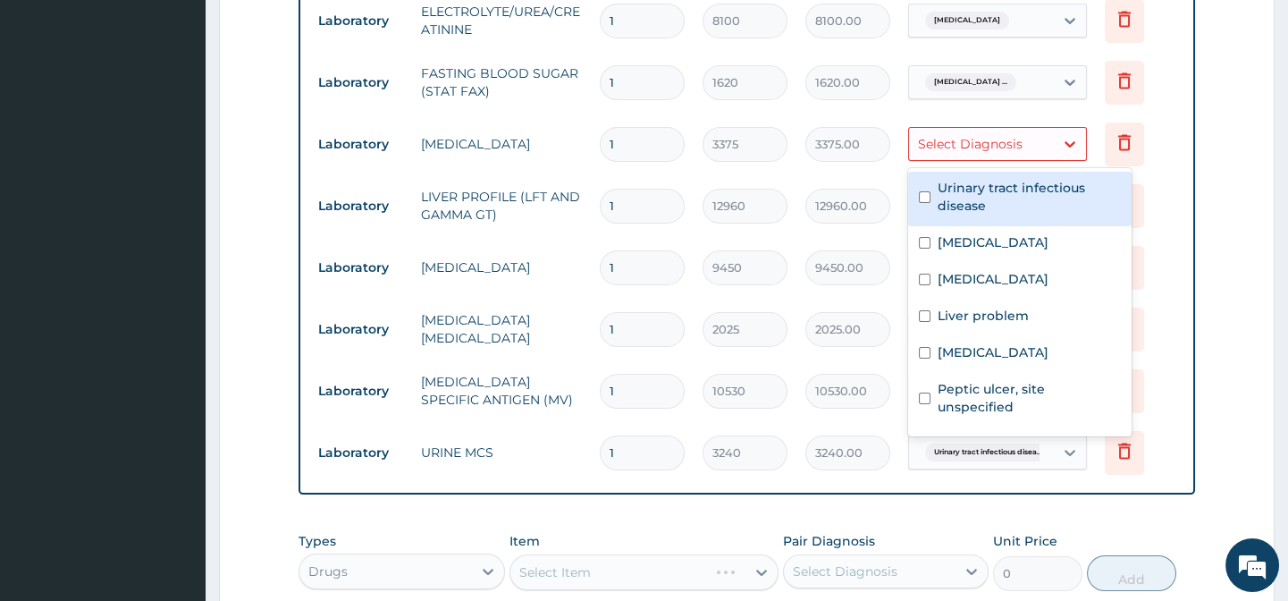
click at [999, 143] on div "Select Diagnosis" at bounding box center [970, 144] width 105 height 18
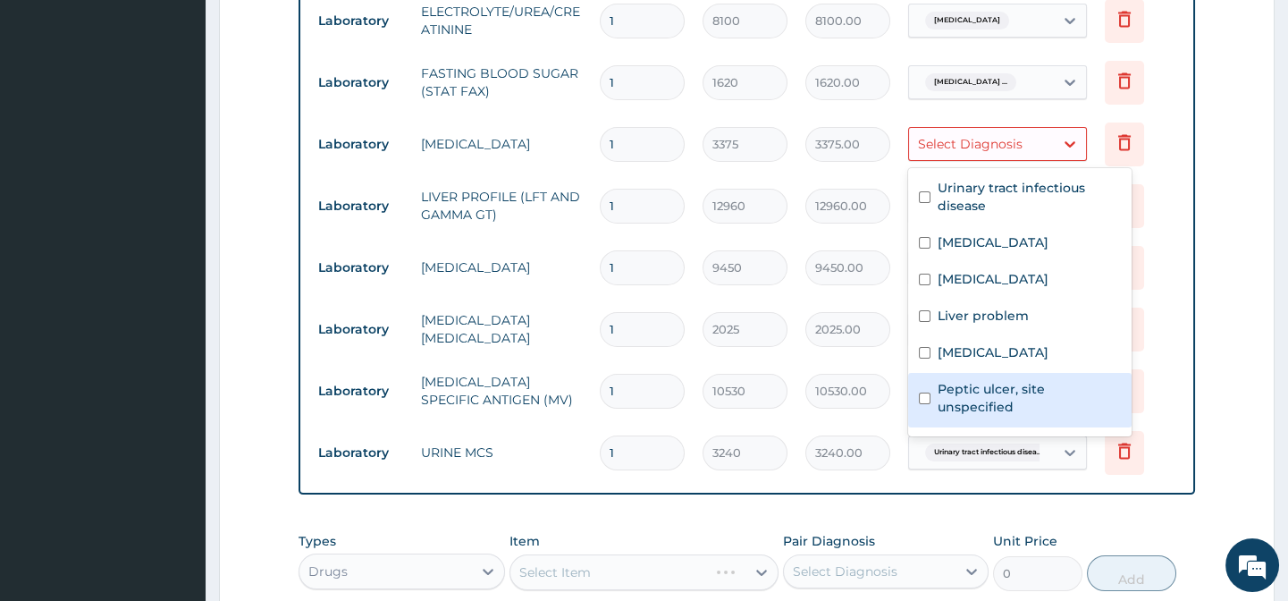
scroll to position [248, 0]
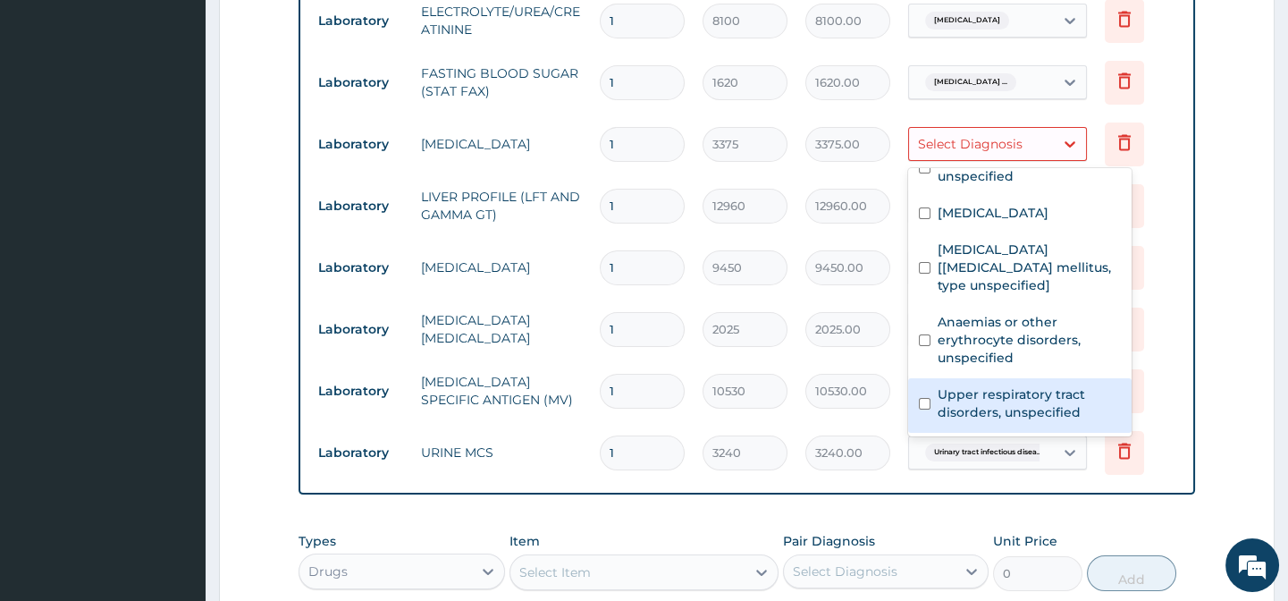
click at [955, 400] on label "Upper respiratory tract disorders, unspecified" at bounding box center [1029, 403] width 183 height 36
checkbox input "true"
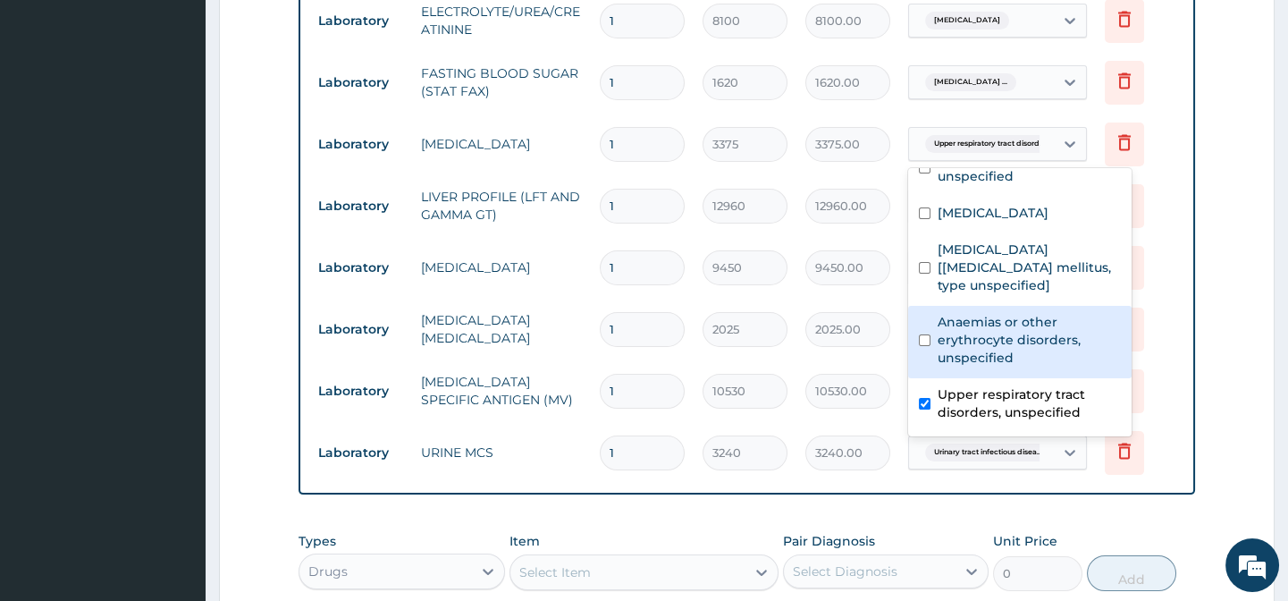
click at [886, 237] on tr "Laboratory [MEDICAL_DATA] 1 9450 9450.00 [MEDICAL_DATA] Delete" at bounding box center [747, 268] width 876 height 62
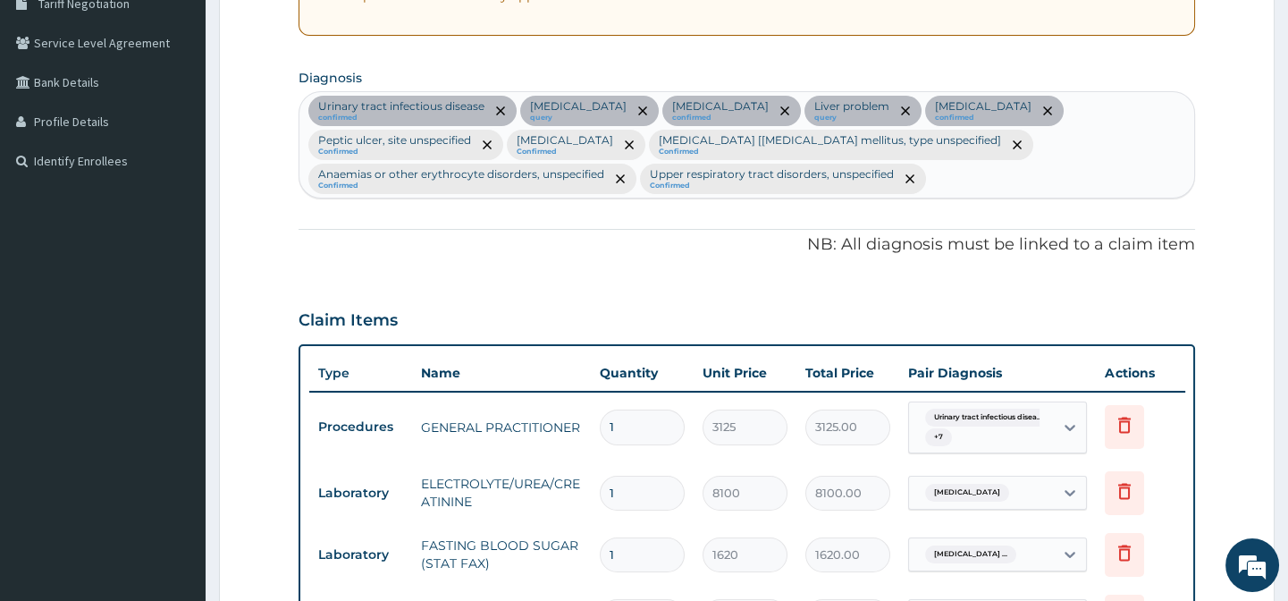
scroll to position [617, 0]
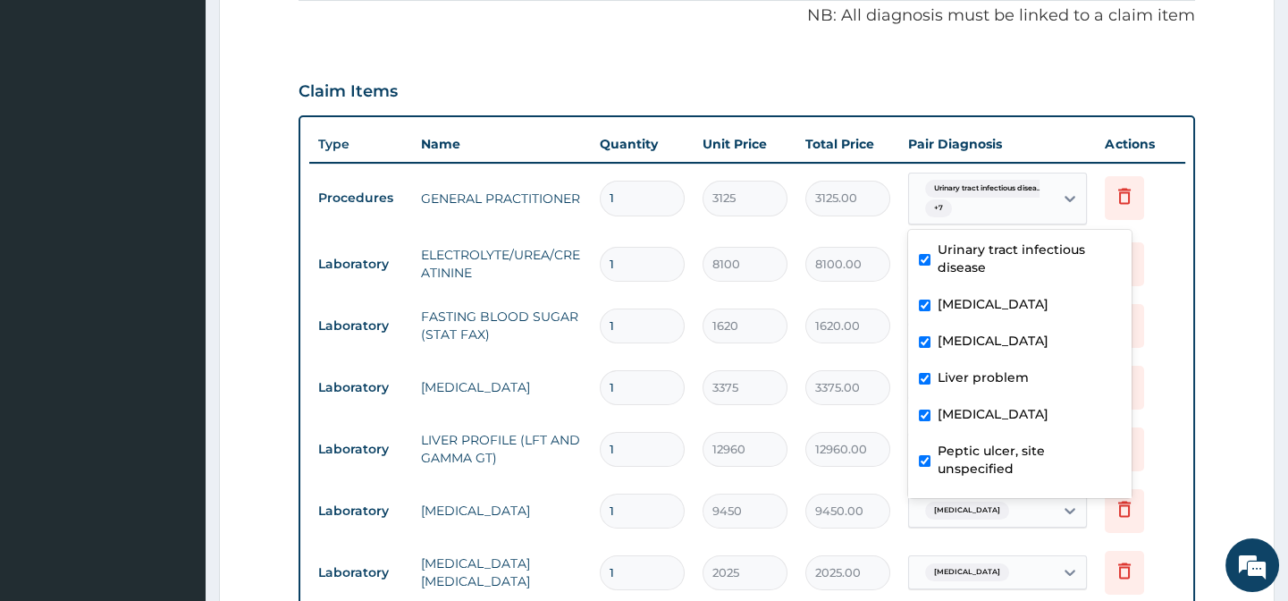
click at [1004, 196] on div "Urinary tract infectious disea... + 7" at bounding box center [979, 198] width 122 height 43
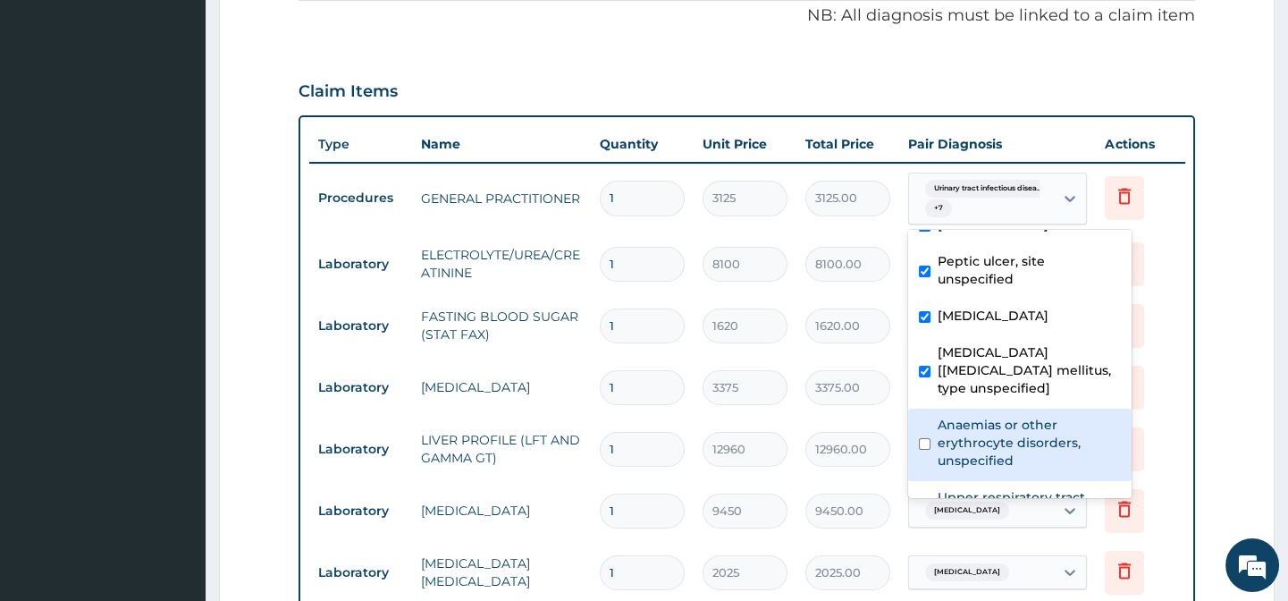
scroll to position [248, 0]
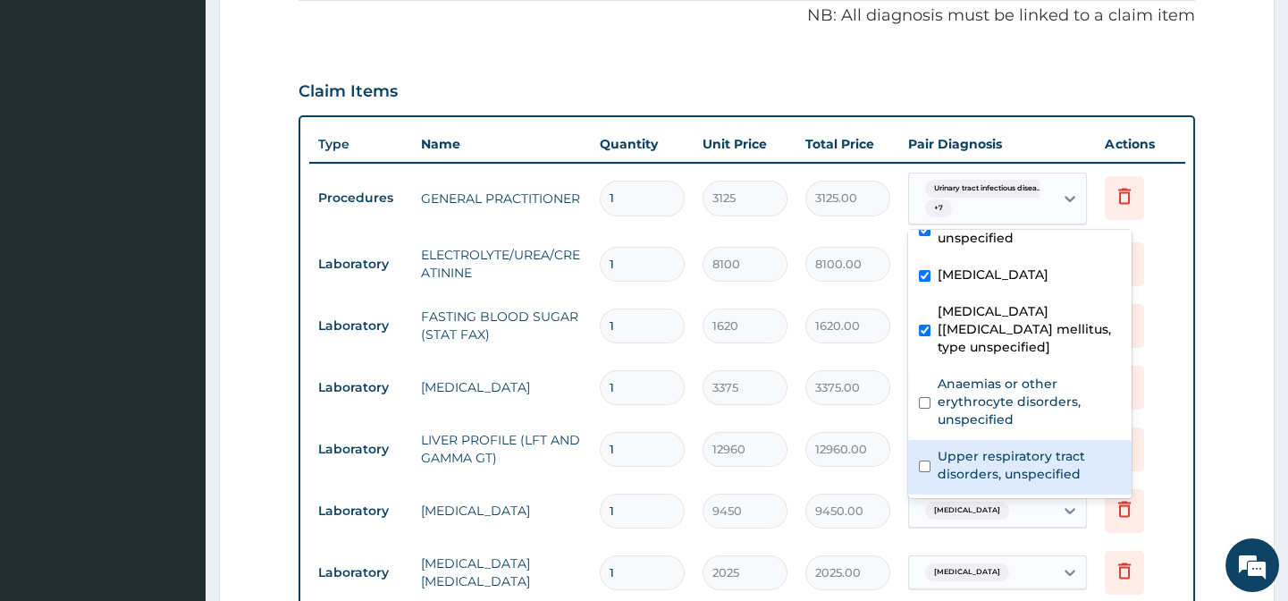
click at [983, 457] on label "Upper respiratory tract disorders, unspecified" at bounding box center [1029, 465] width 183 height 36
checkbox input "true"
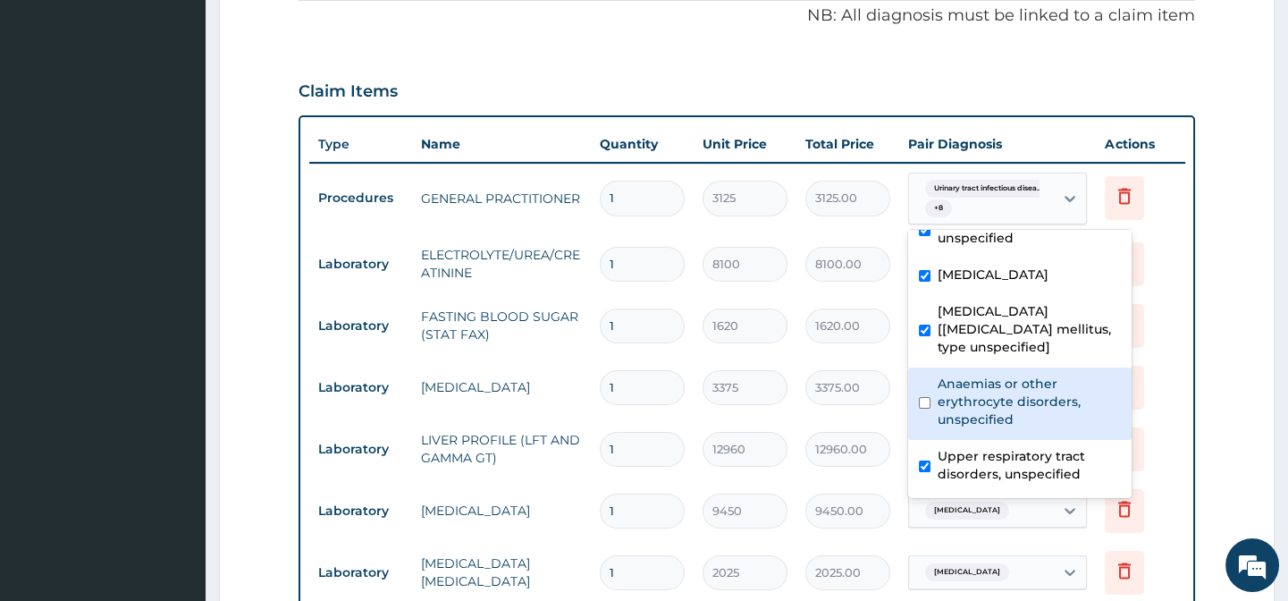
click at [983, 407] on label "Anaemias or other erythrocyte disorders, unspecified" at bounding box center [1029, 402] width 183 height 54
checkbox input "true"
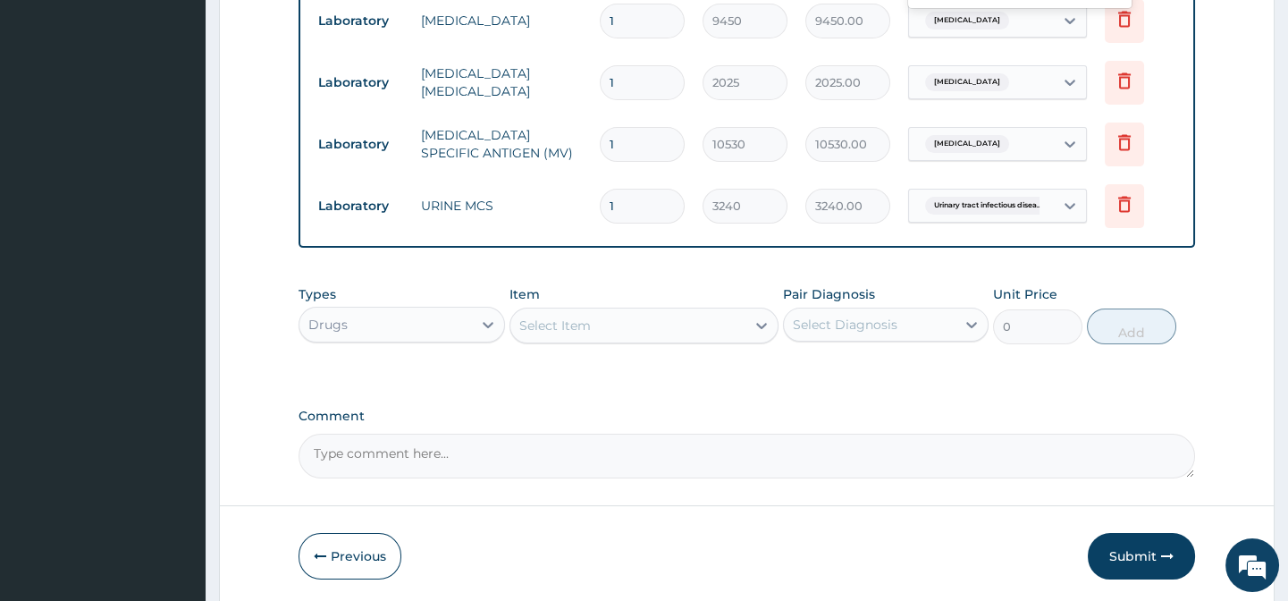
scroll to position [1185, 0]
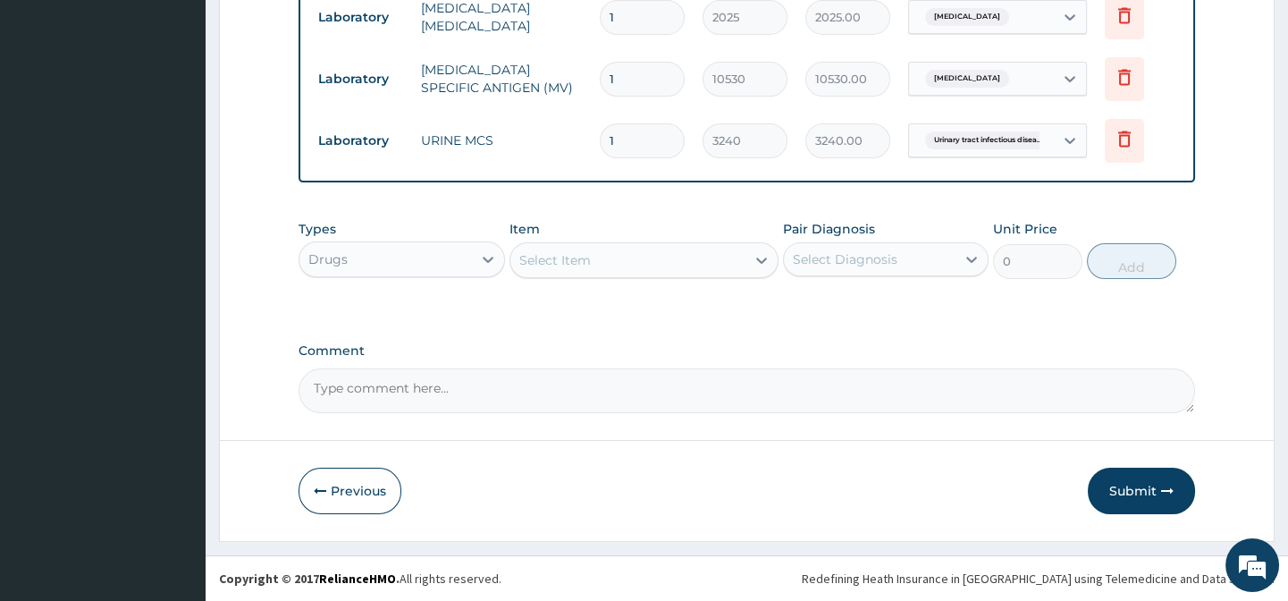
click at [637, 299] on div "Types Drugs Item Select Item Pair Diagnosis Select Diagnosis Unit Price 0 Add" at bounding box center [747, 263] width 896 height 104
click at [545, 259] on div "Select Item" at bounding box center [555, 260] width 72 height 18
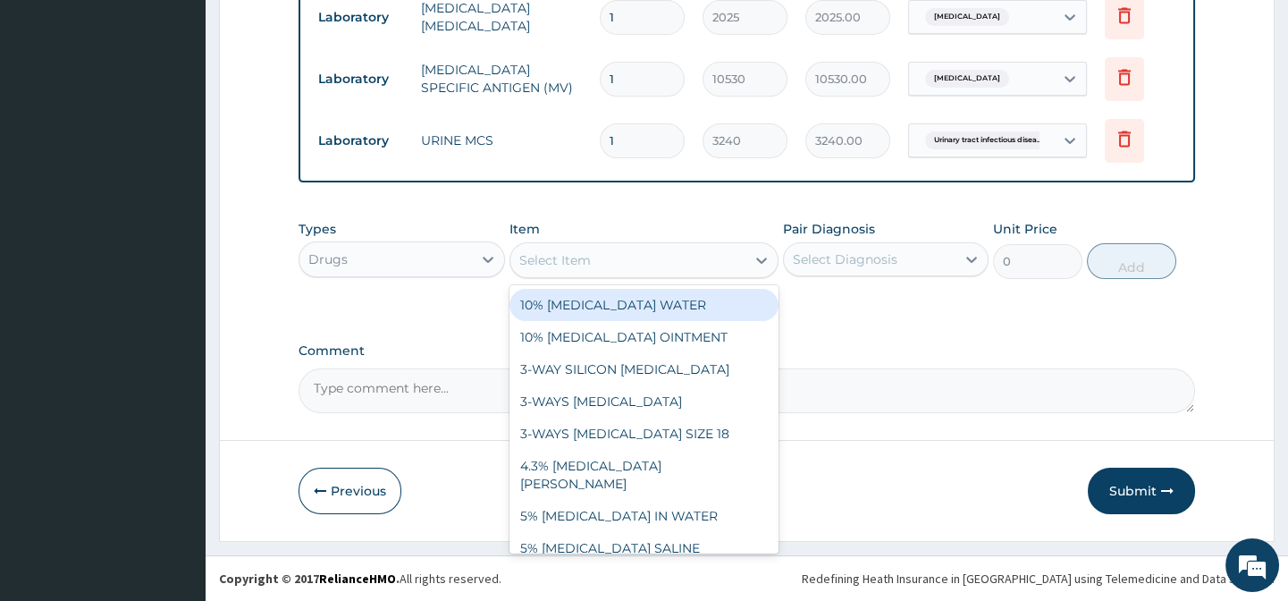
paste input "[MEDICAL_DATA] 10MG TAB"
type input "[MEDICAL_DATA] 10MG TAB"
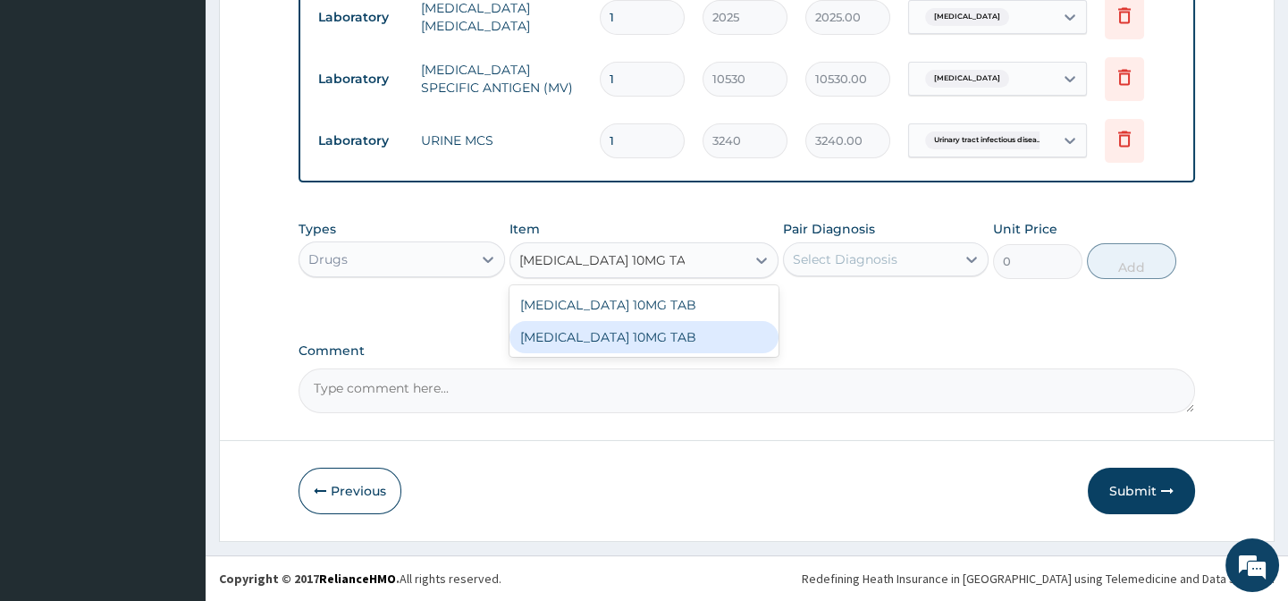
click at [667, 342] on div "[MEDICAL_DATA] 10MG TAB" at bounding box center [643, 337] width 269 height 32
type input "400"
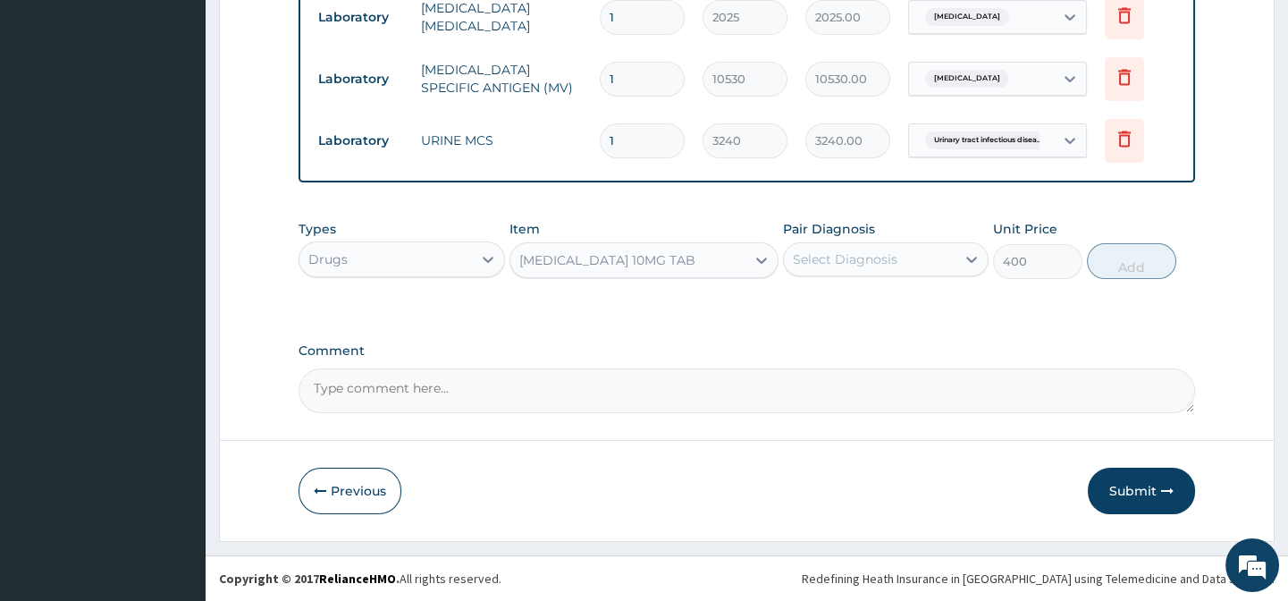
click at [893, 258] on div "Select Diagnosis" at bounding box center [845, 259] width 105 height 18
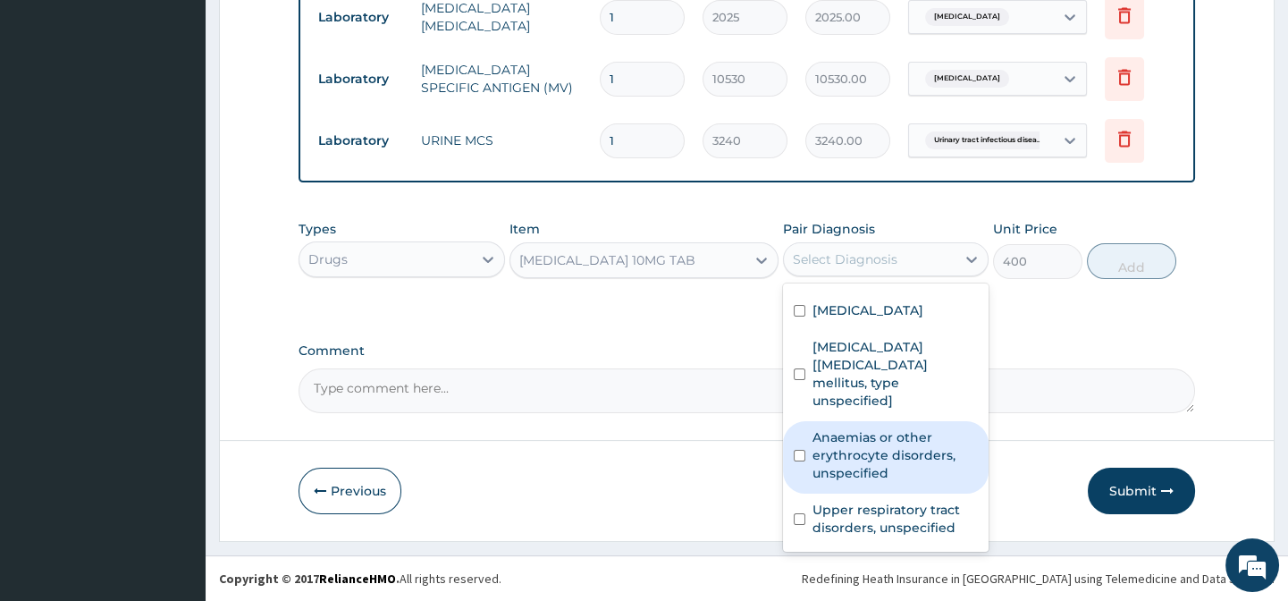
scroll to position [266, 0]
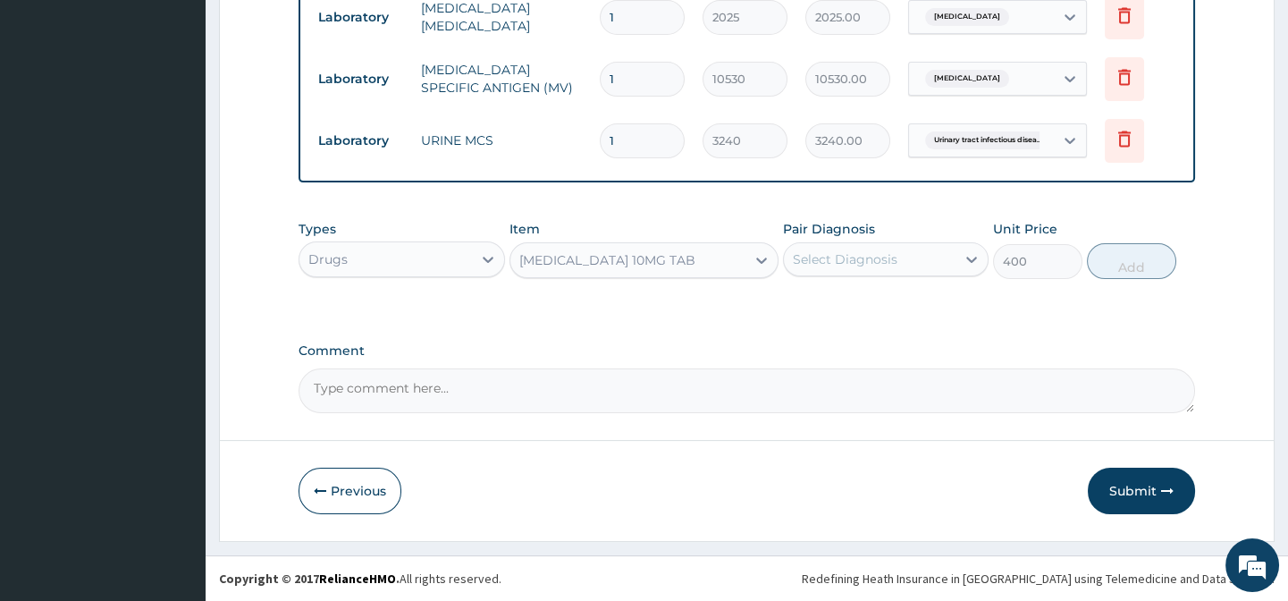
click at [914, 279] on div "Types Drugs Item [MEDICAL_DATA] 10MG TAB Pair Diagnosis Select Diagnosis Unit P…" at bounding box center [747, 249] width 896 height 77
click at [898, 265] on div "Select Diagnosis" at bounding box center [870, 259] width 172 height 29
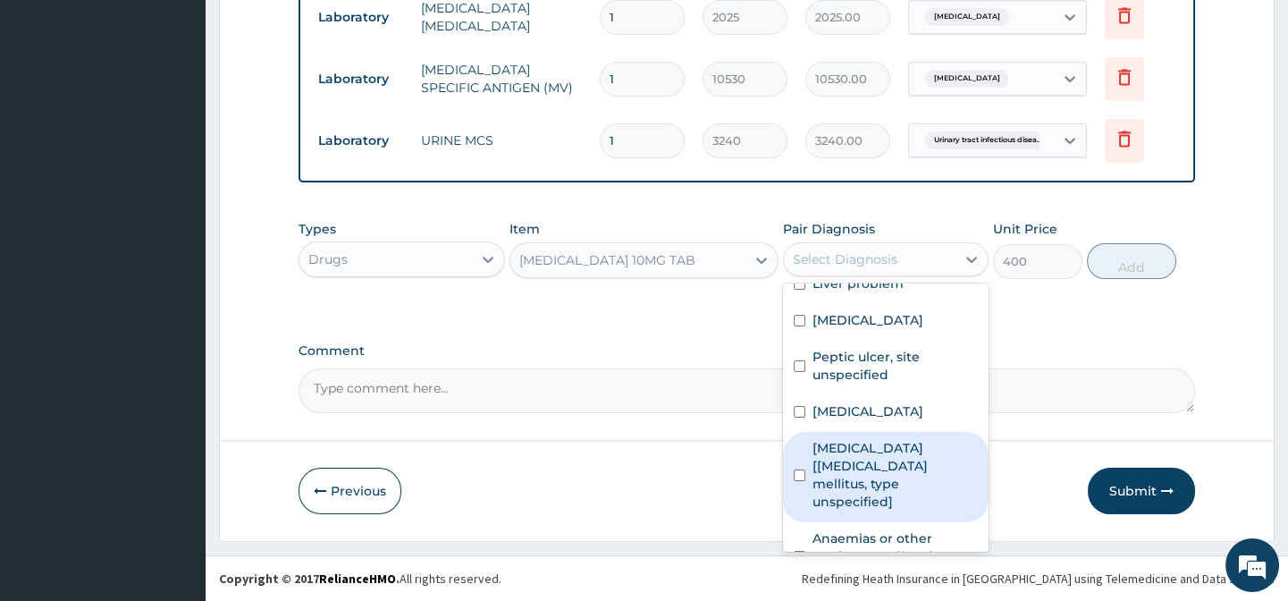
scroll to position [265, 0]
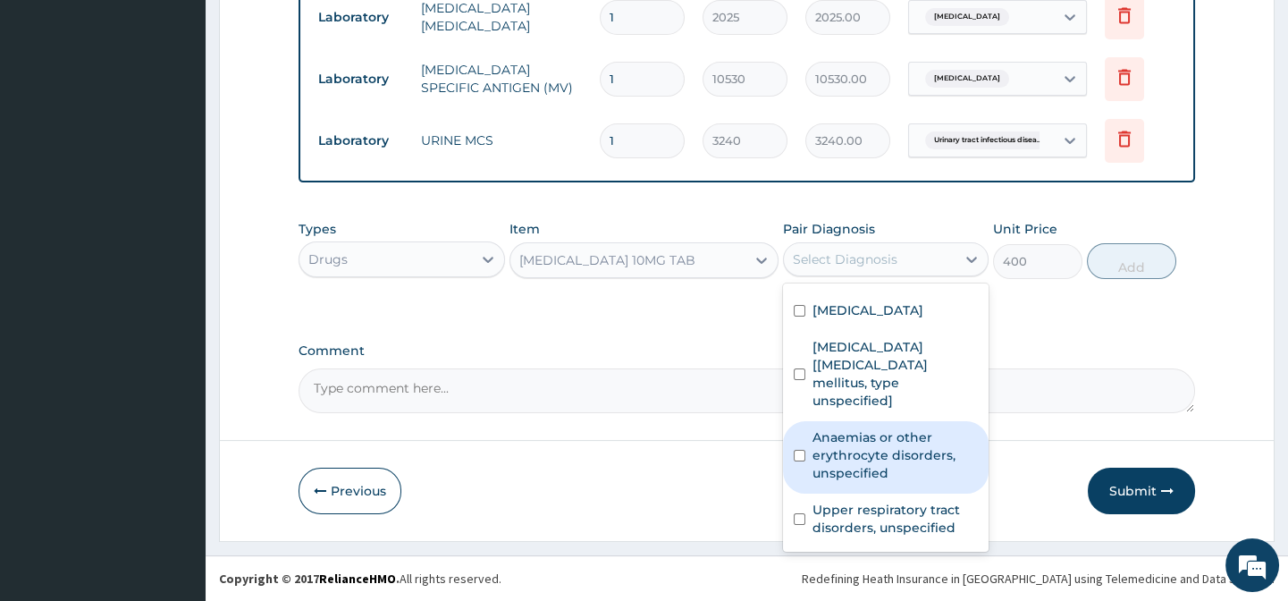
click at [881, 449] on label "Anaemias or other erythrocyte disorders, unspecified" at bounding box center [895, 455] width 165 height 54
checkbox input "true"
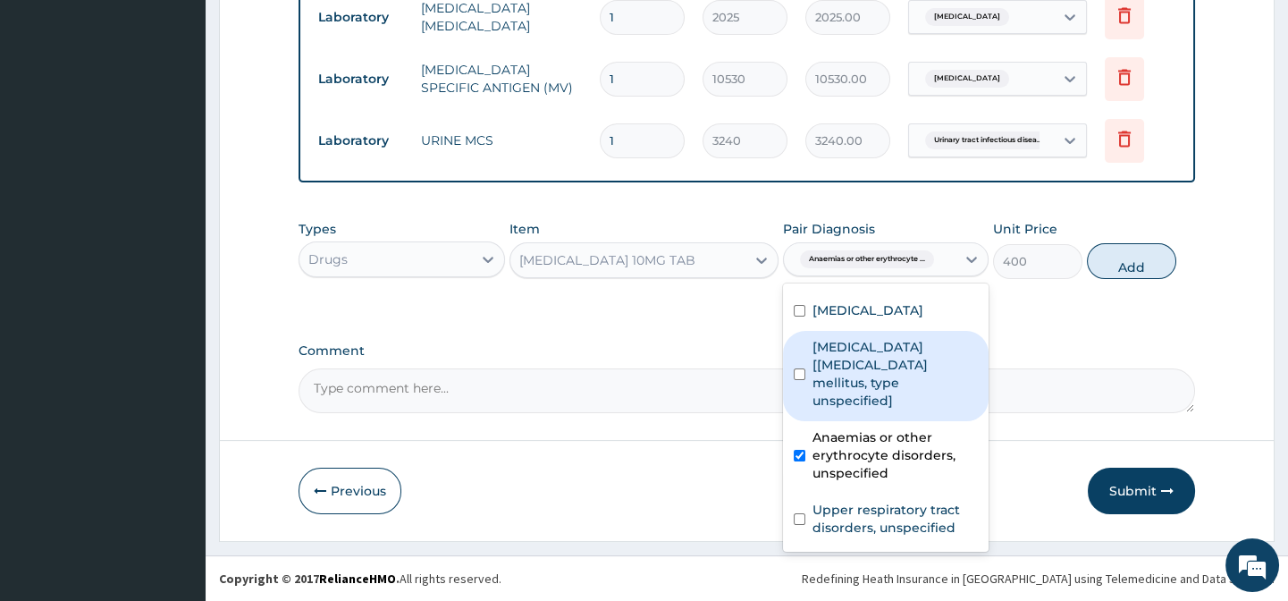
click at [1064, 302] on div "Types Drugs Item [MEDICAL_DATA] 10MG TAB Pair Diagnosis option Anaemias or othe…" at bounding box center [747, 263] width 896 height 104
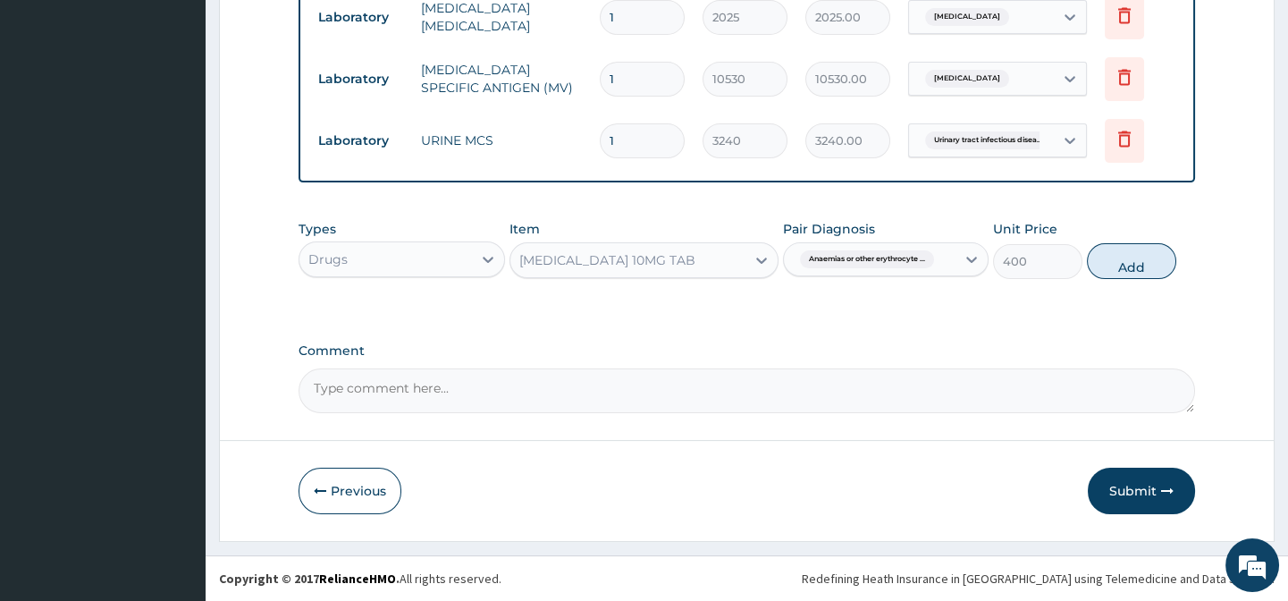
drag, startPoint x: 1114, startPoint y: 255, endPoint x: 1106, endPoint y: 271, distance: 18.0
click at [1115, 255] on button "Add" at bounding box center [1131, 261] width 89 height 36
type input "0"
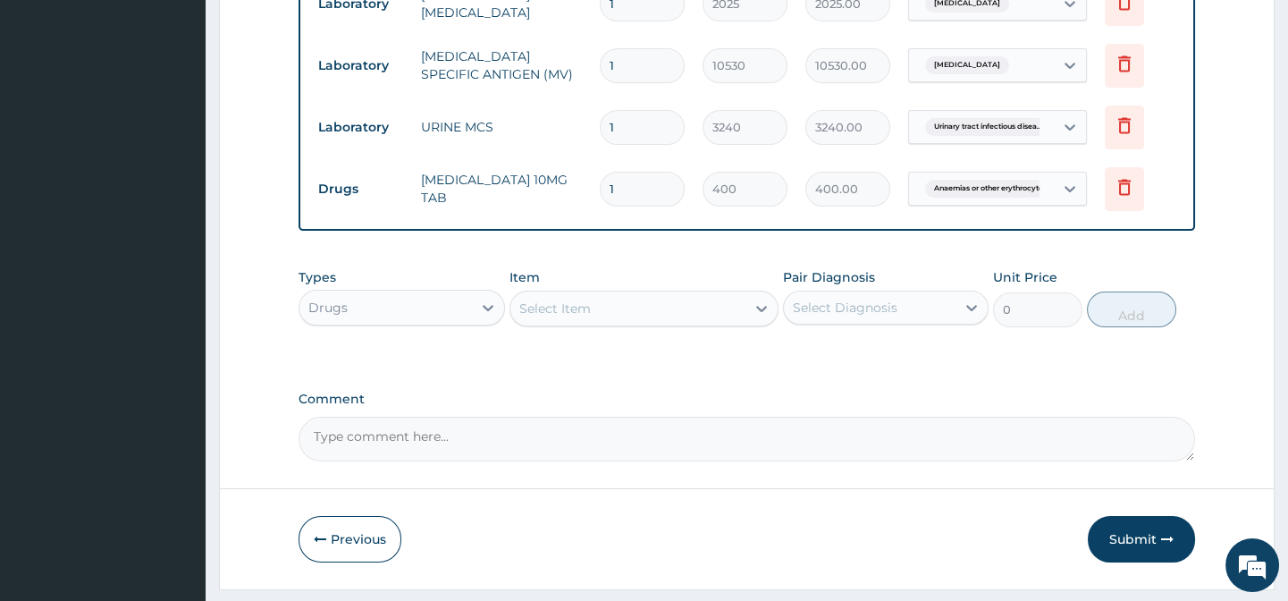
click at [572, 317] on div "Select Item" at bounding box center [555, 308] width 72 height 18
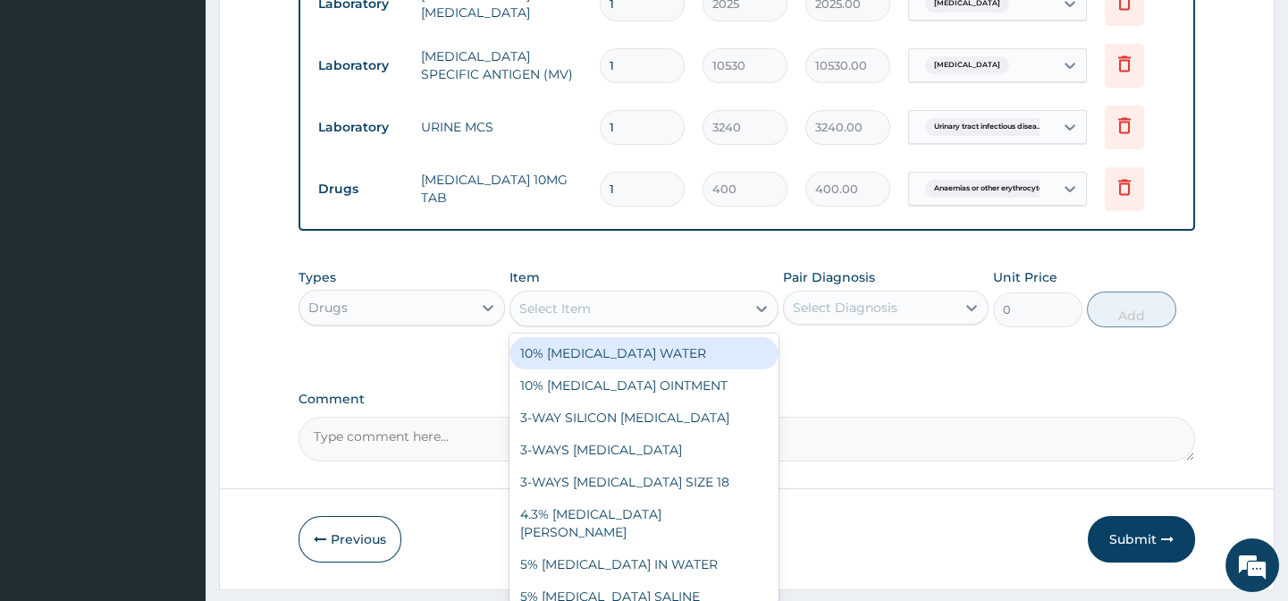
paste input "VITAMIN C 100MG TAB"
type input "VITAMIN C 100MG TAB"
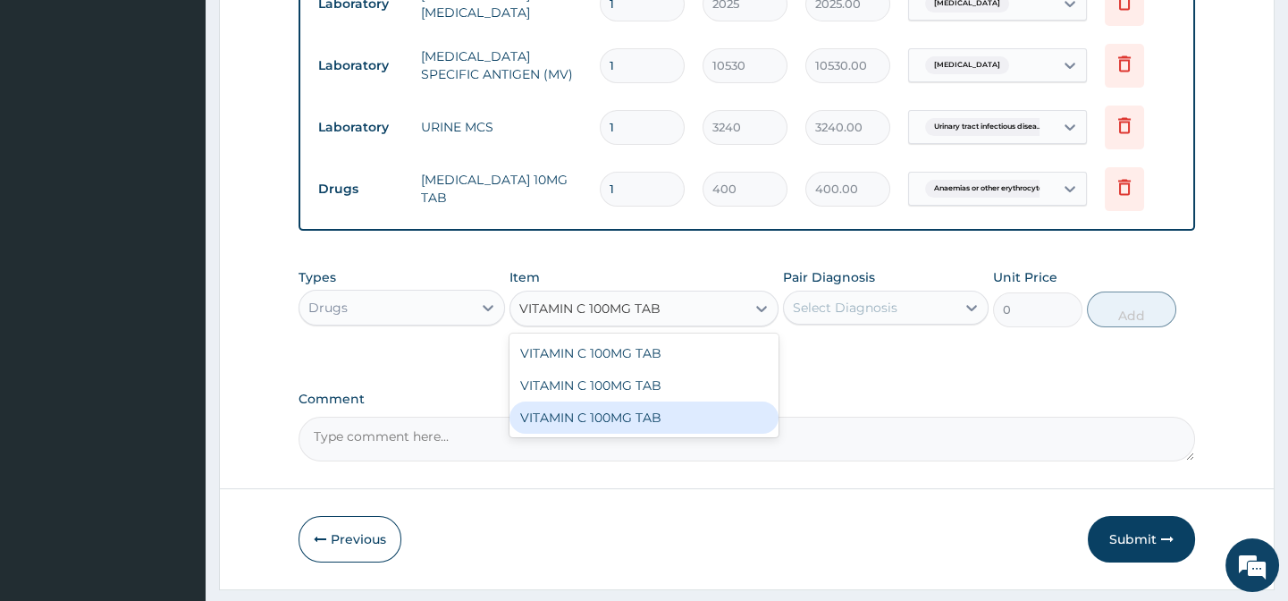
click at [740, 427] on div "VITAMIN C 100MG TAB" at bounding box center [643, 417] width 269 height 32
type input "20"
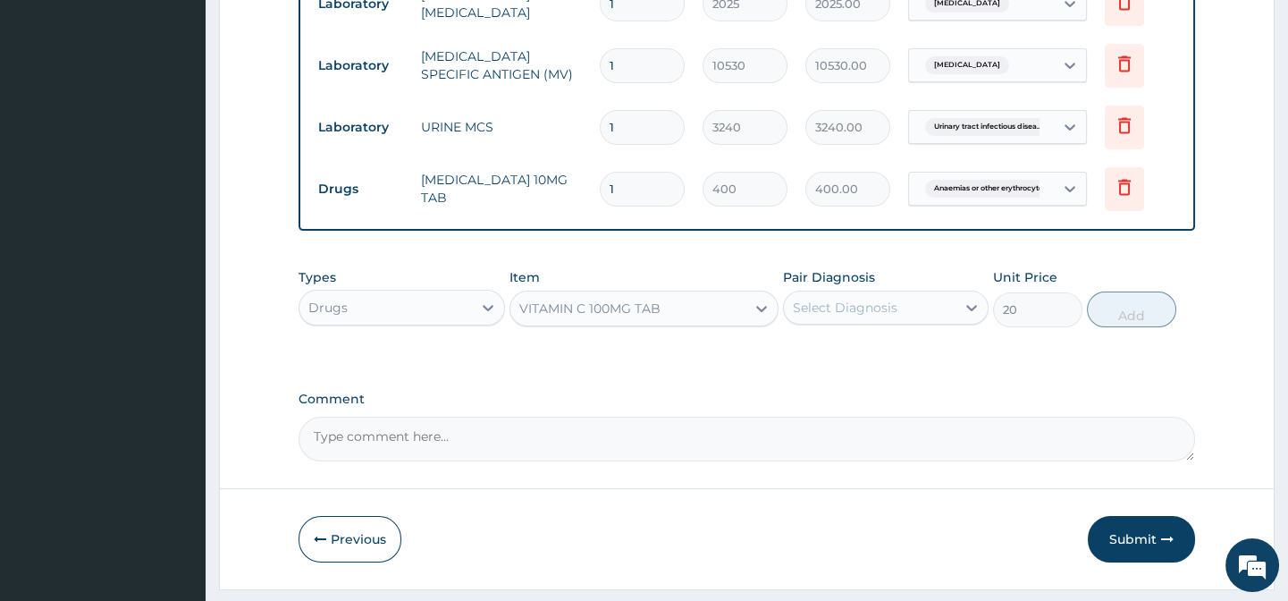
click at [873, 336] on div "Types Drugs Item VITAMIN C 100MG TAB Pair Diagnosis Select Diagnosis Unit Price…" at bounding box center [747, 297] width 896 height 77
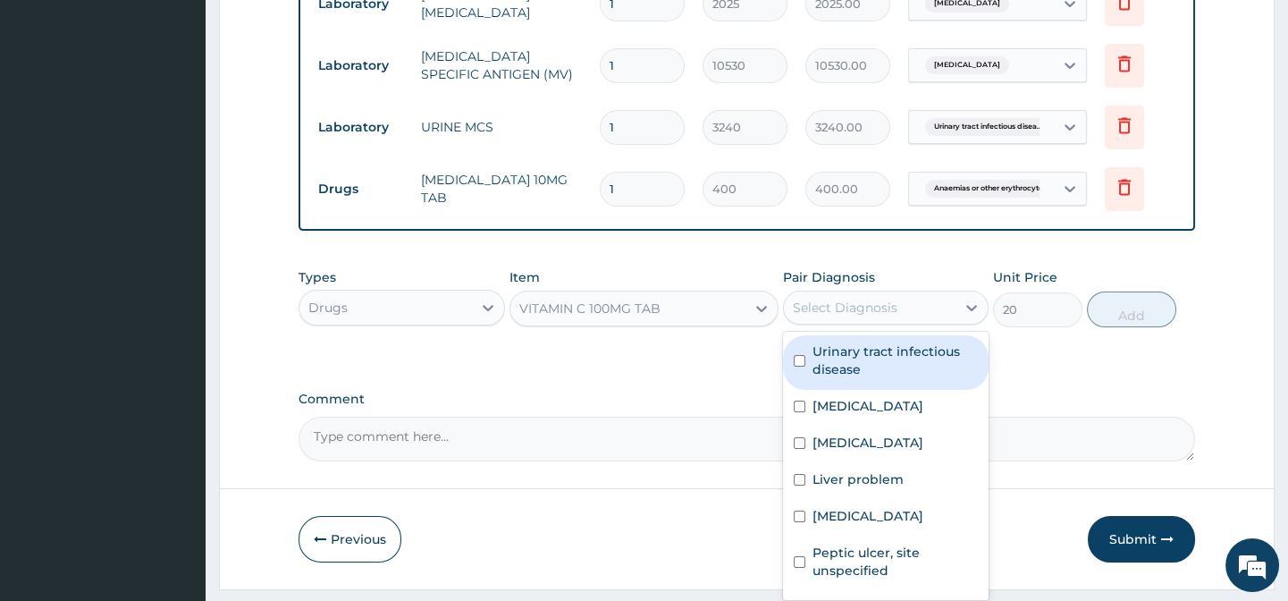
click at [886, 316] on div "Select Diagnosis" at bounding box center [845, 308] width 105 height 18
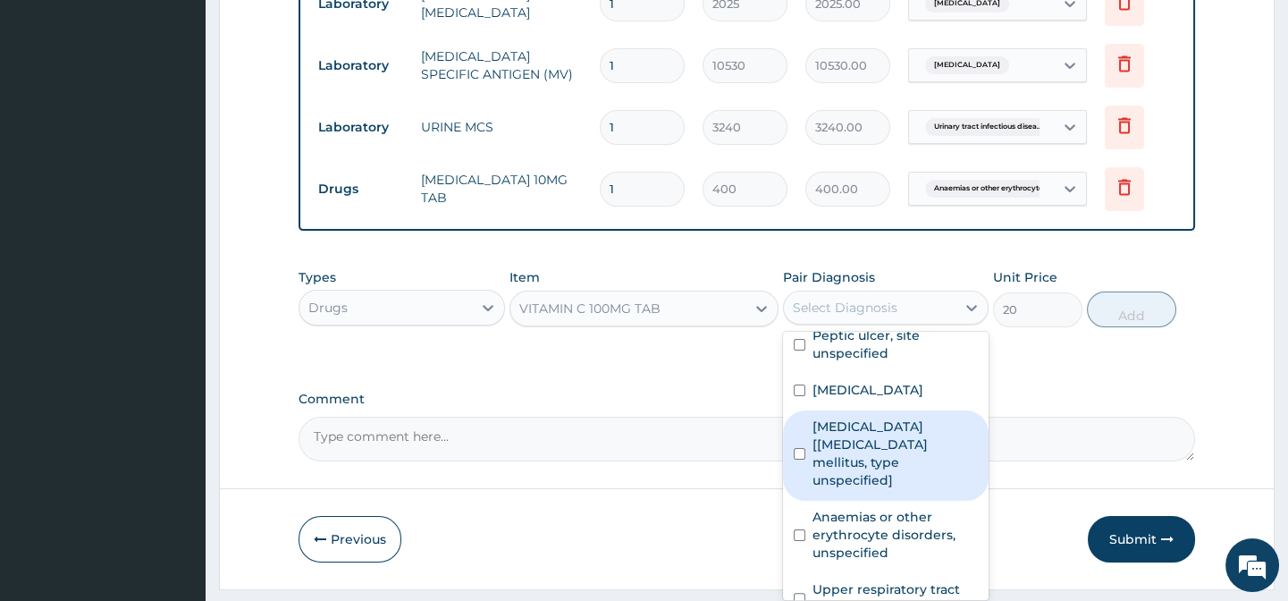
scroll to position [266, 0]
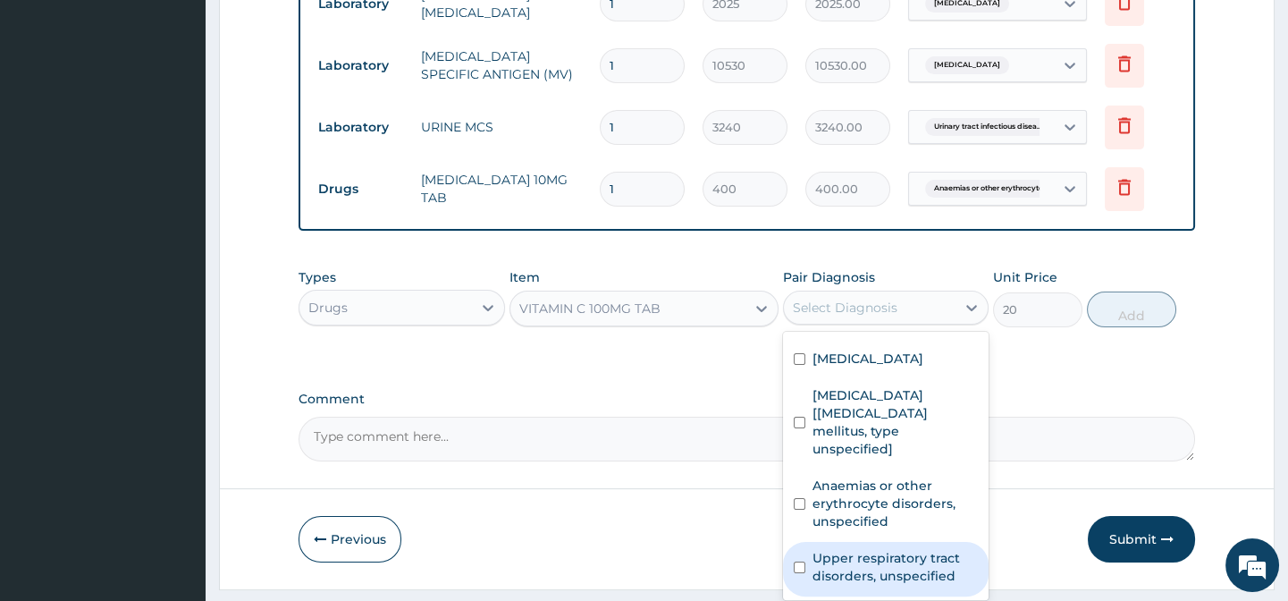
click at [895, 576] on label "Upper respiratory tract disorders, unspecified" at bounding box center [895, 567] width 165 height 36
checkbox input "true"
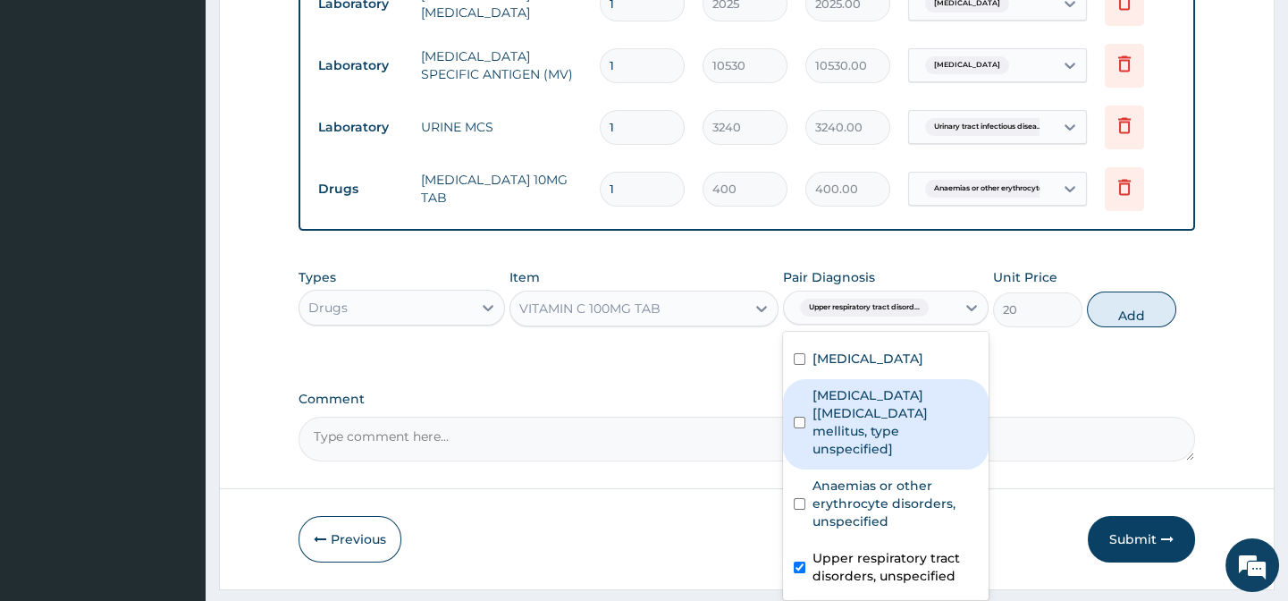
click at [1094, 336] on div "Types Drugs Item VITAMIN C 100MG TAB Pair Diagnosis option Upper respiratory tr…" at bounding box center [747, 297] width 896 height 77
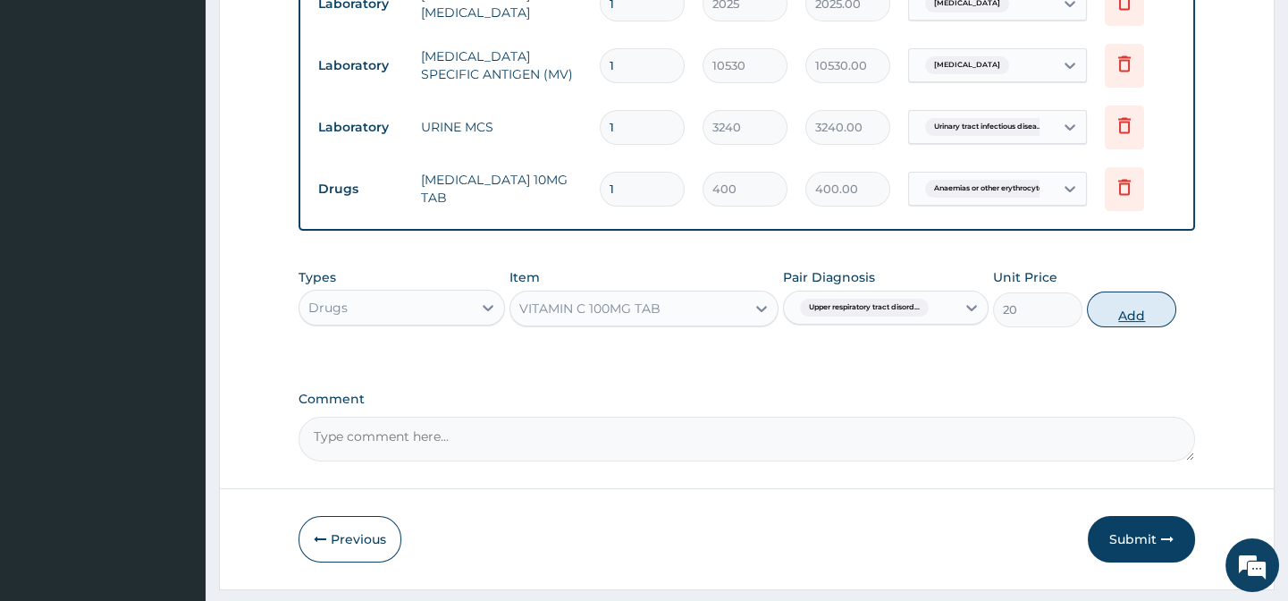
click at [1128, 317] on button "Add" at bounding box center [1131, 309] width 89 height 36
type input "0"
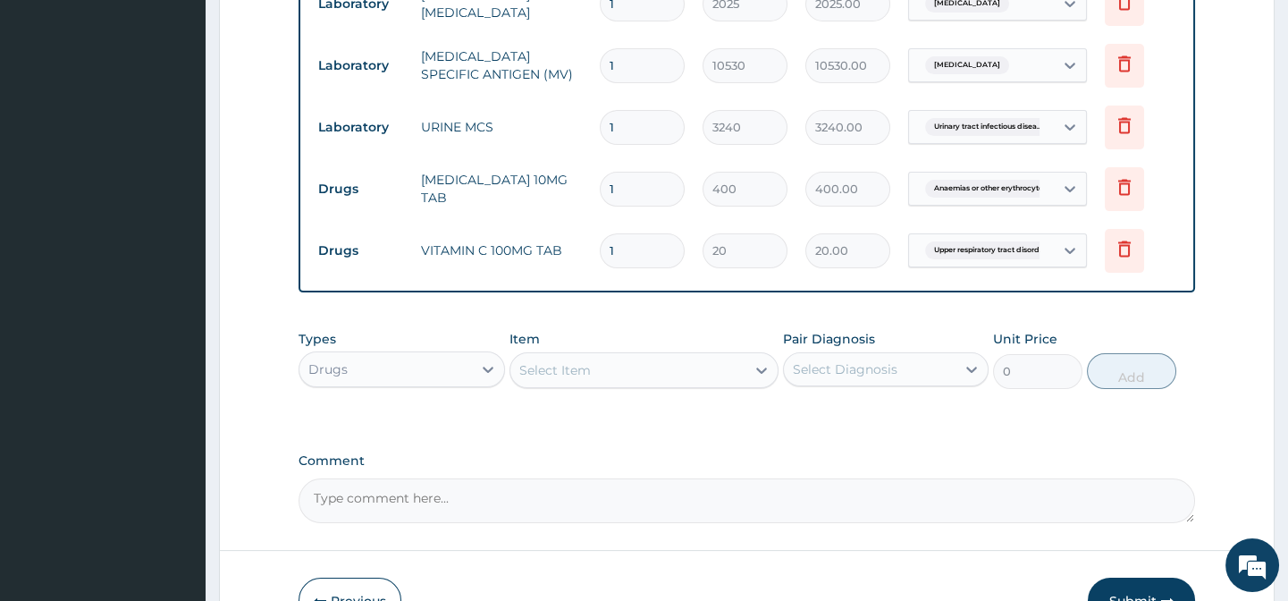
click at [627, 375] on div "Select Item" at bounding box center [627, 370] width 235 height 29
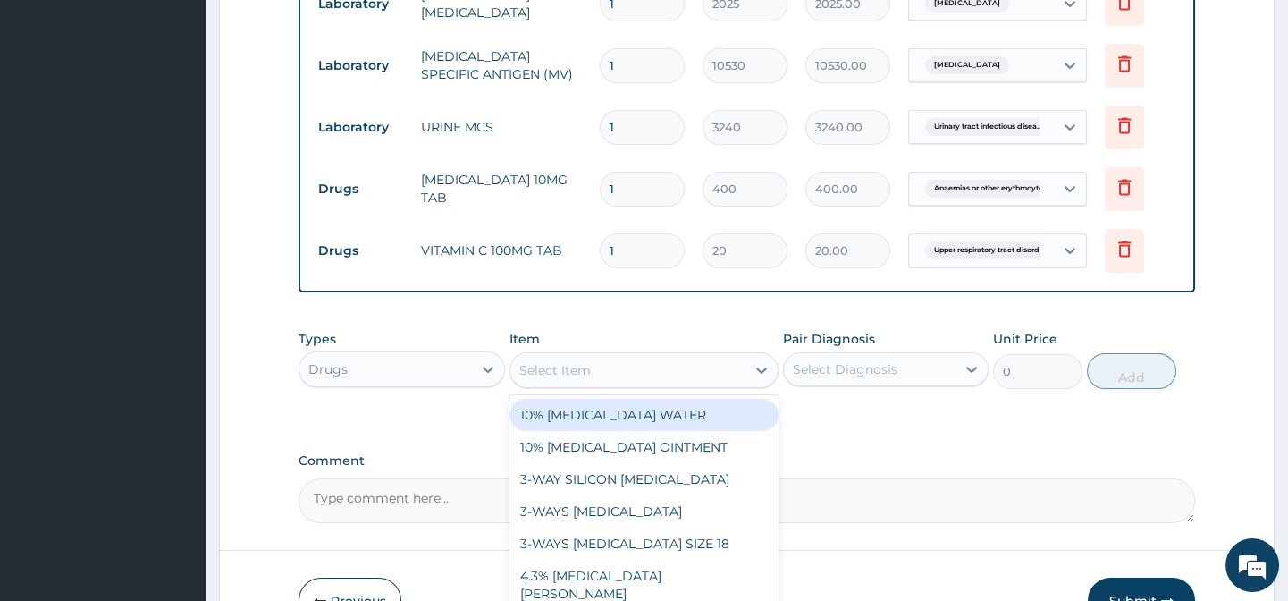
paste input "[MEDICAL_DATA] 25MG TAB"
type input "[MEDICAL_DATA] 25MG TAB"
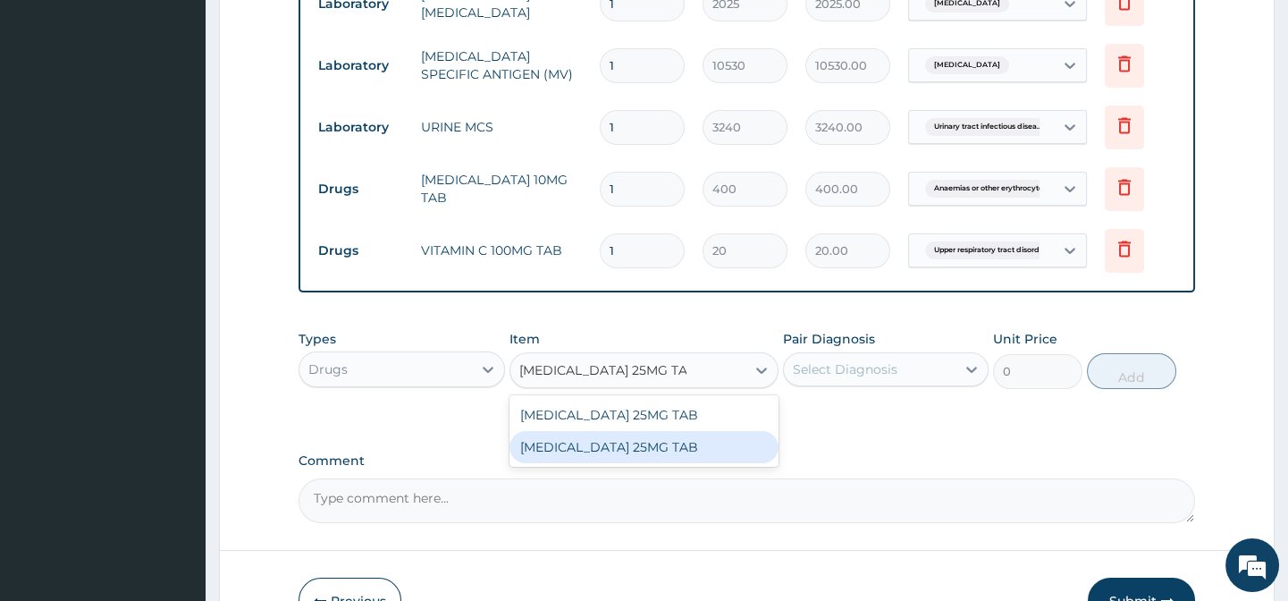
click at [730, 449] on div "[MEDICAL_DATA] 25MG TAB" at bounding box center [643, 447] width 269 height 32
type input "80"
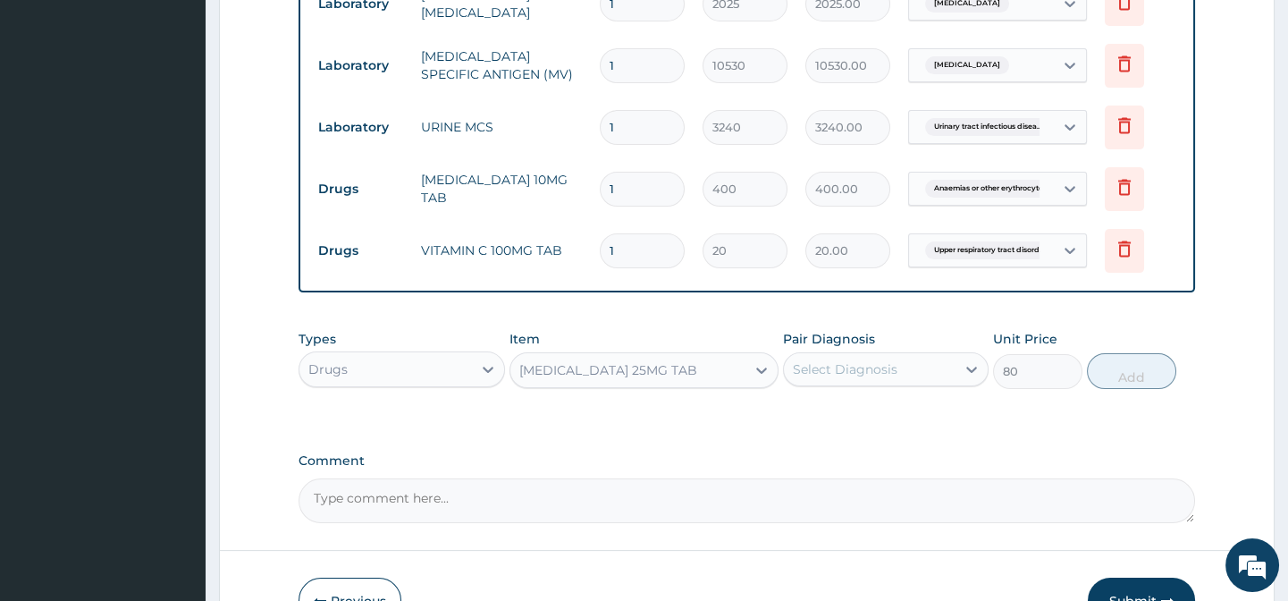
click at [866, 425] on div "Types Drugs Item [MEDICAL_DATA] 25MG TAB Pair Diagnosis Select Diagnosis Unit P…" at bounding box center [747, 373] width 896 height 104
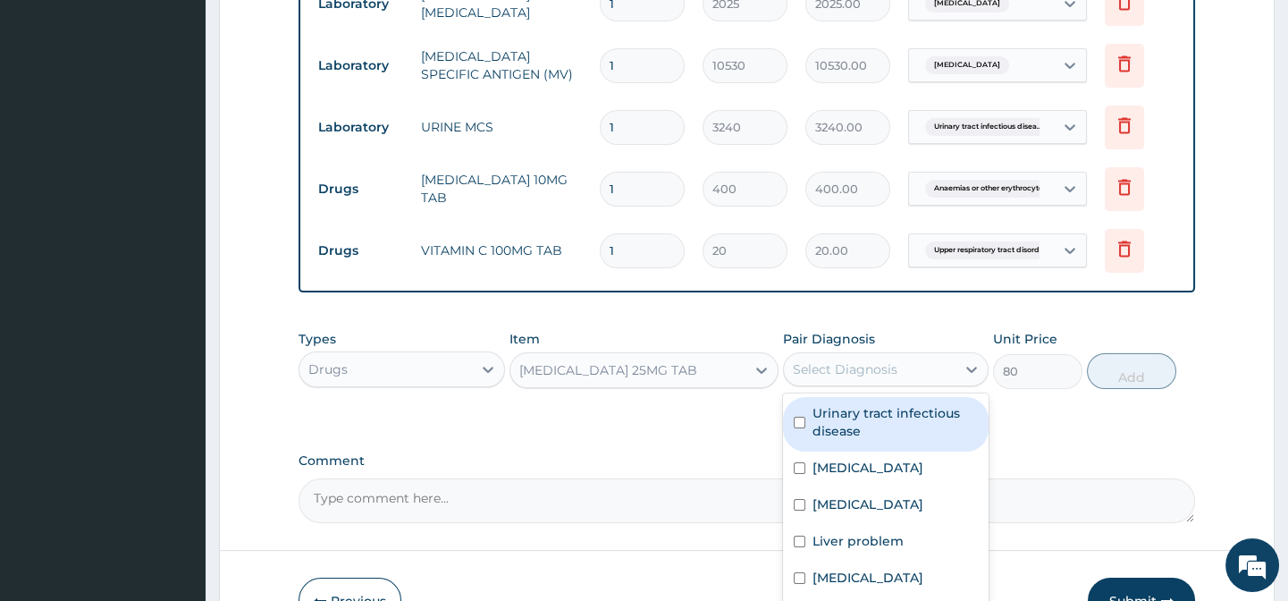
click at [844, 366] on div "Select Diagnosis" at bounding box center [886, 369] width 206 height 34
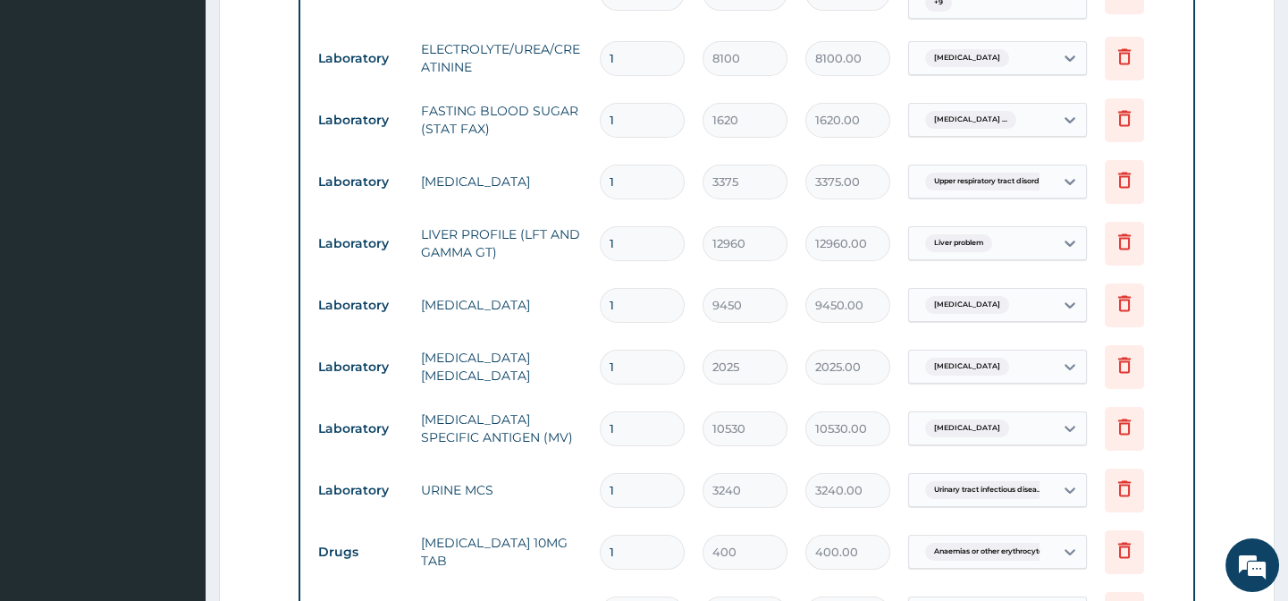
scroll to position [334, 0]
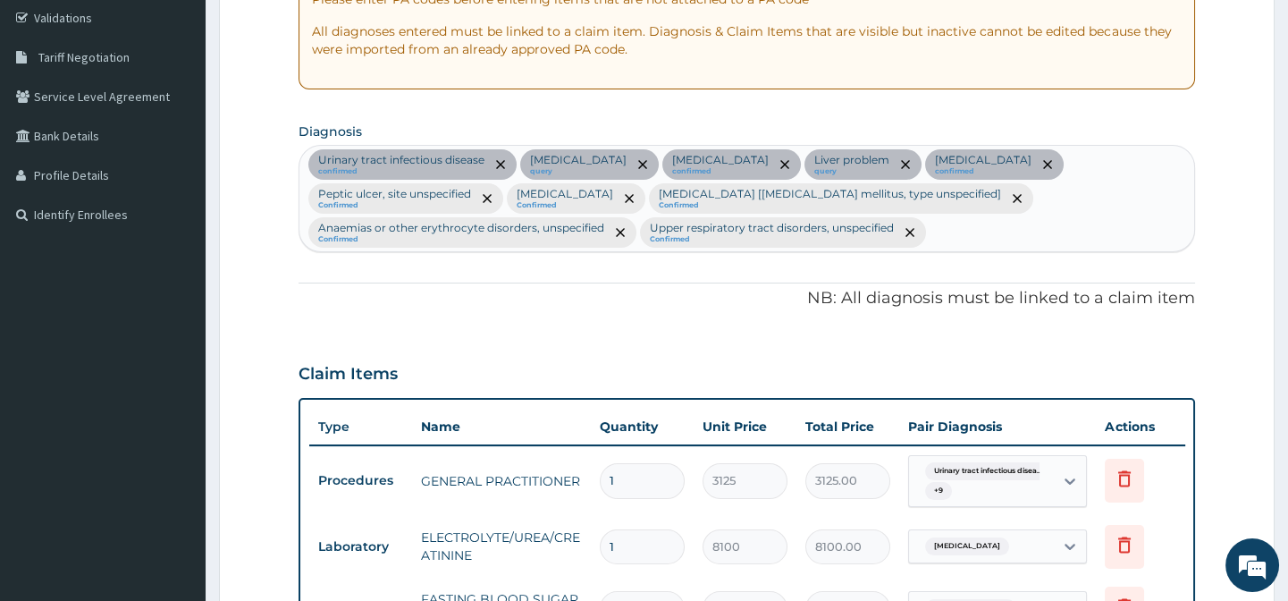
click at [956, 203] on small "Confirmed" at bounding box center [830, 205] width 342 height 9
type input "I"
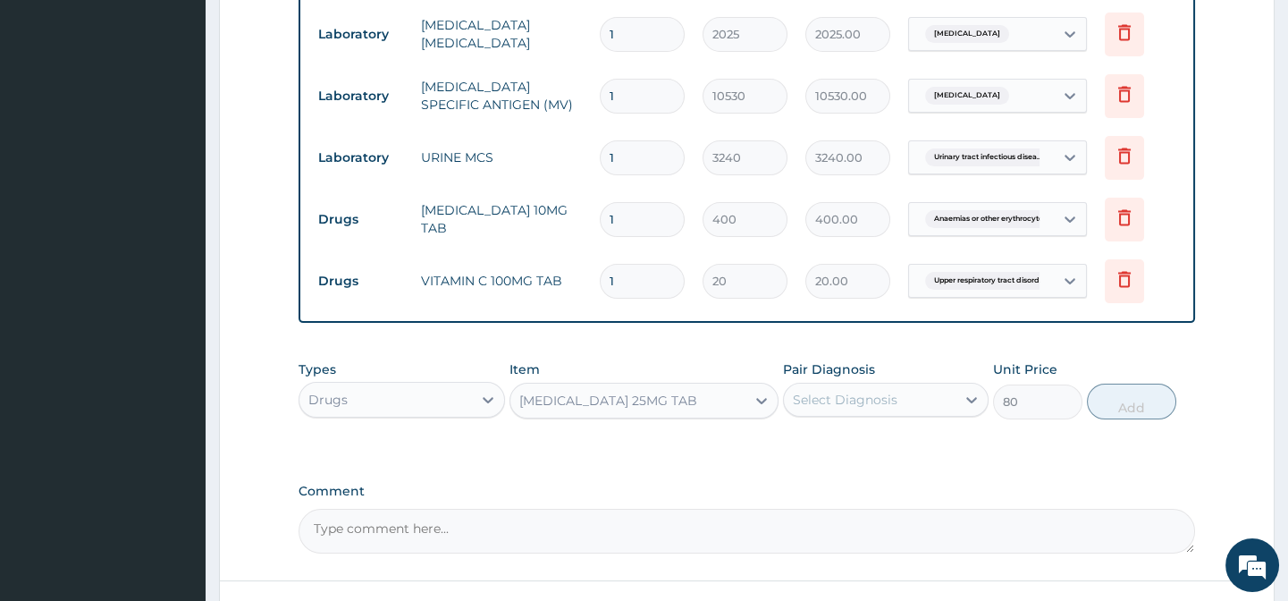
scroll to position [1310, 0]
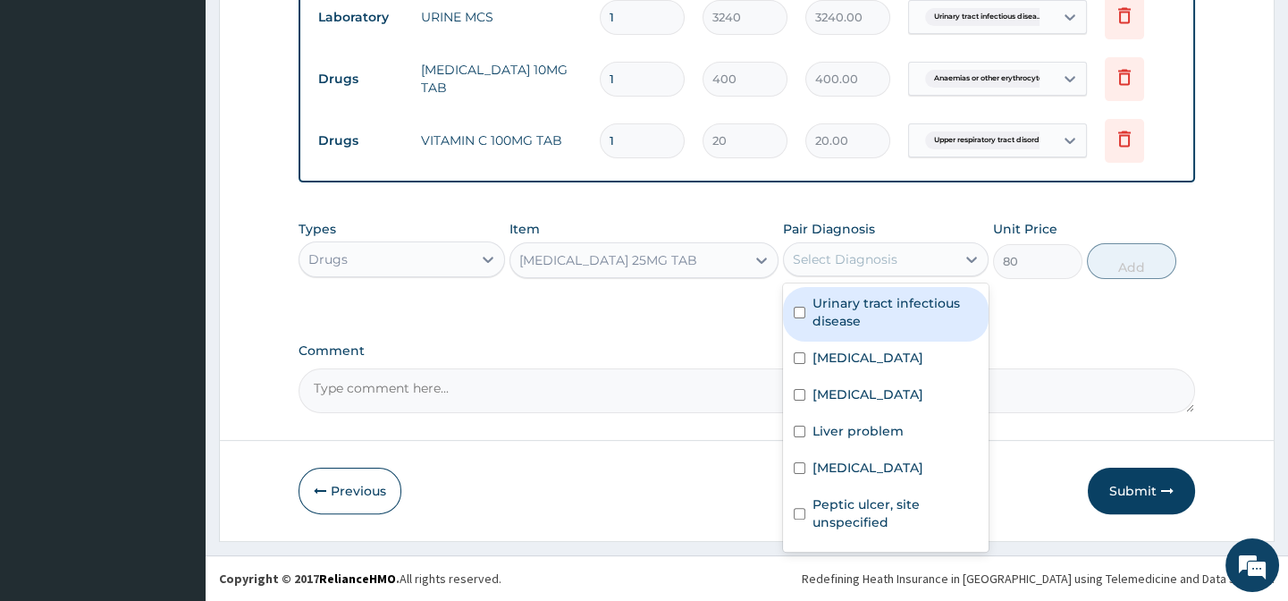
drag, startPoint x: 862, startPoint y: 245, endPoint x: 838, endPoint y: 259, distance: 28.1
click at [838, 259] on div "Select Diagnosis" at bounding box center [845, 259] width 105 height 18
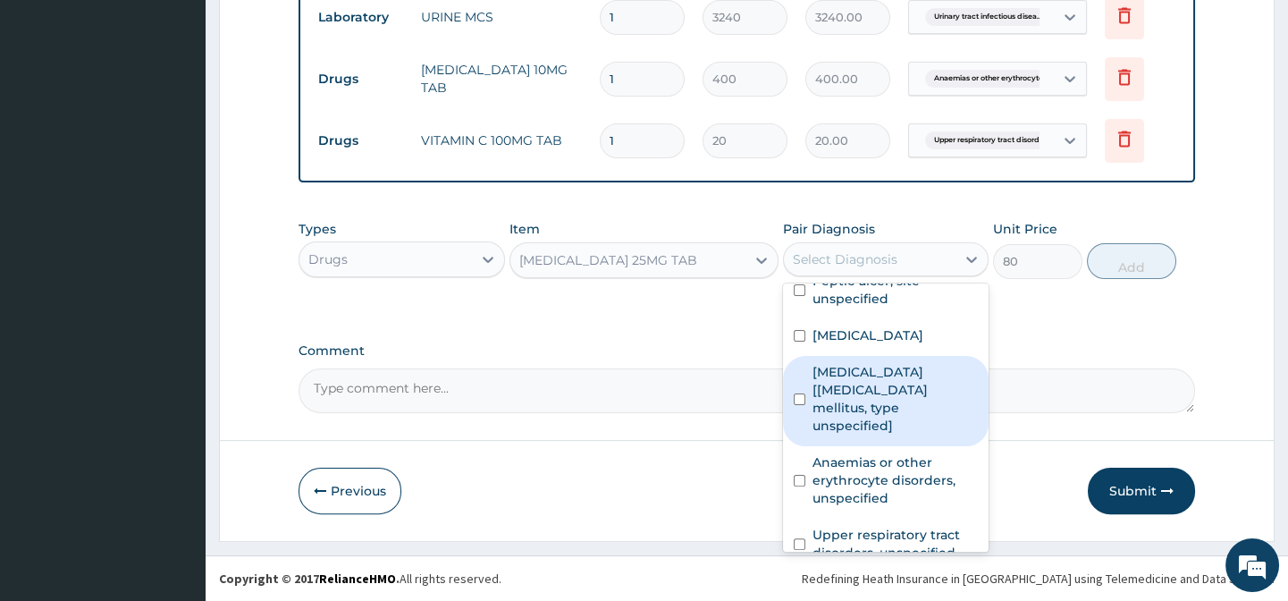
scroll to position [266, 0]
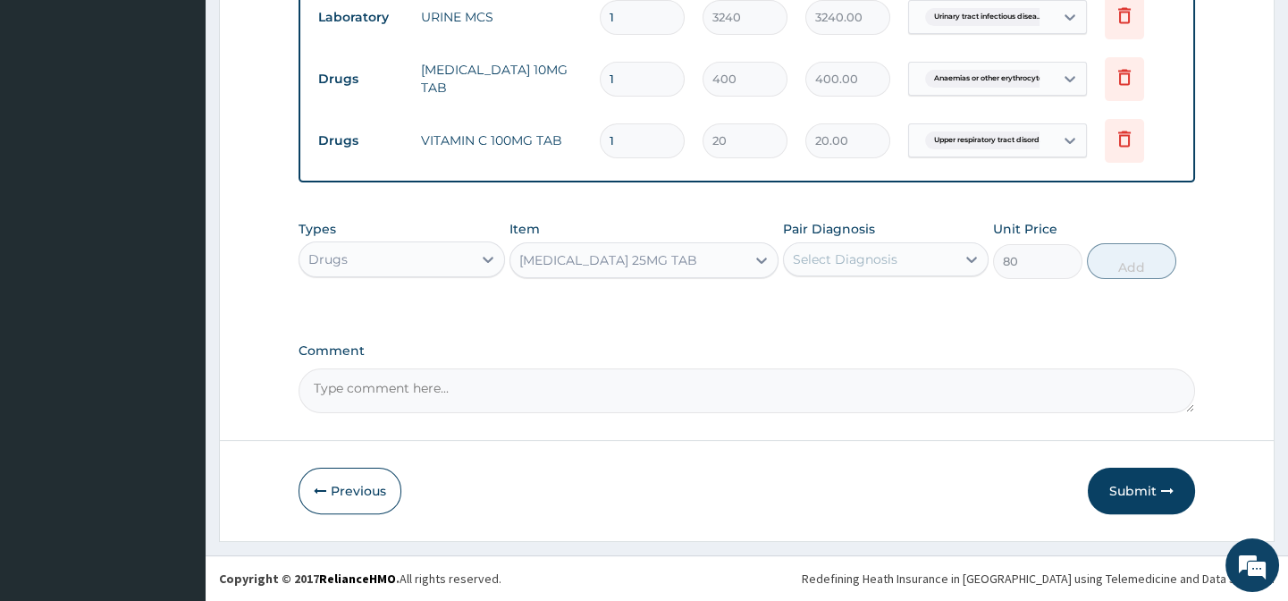
click at [884, 254] on div "Select Diagnosis" at bounding box center [845, 259] width 105 height 18
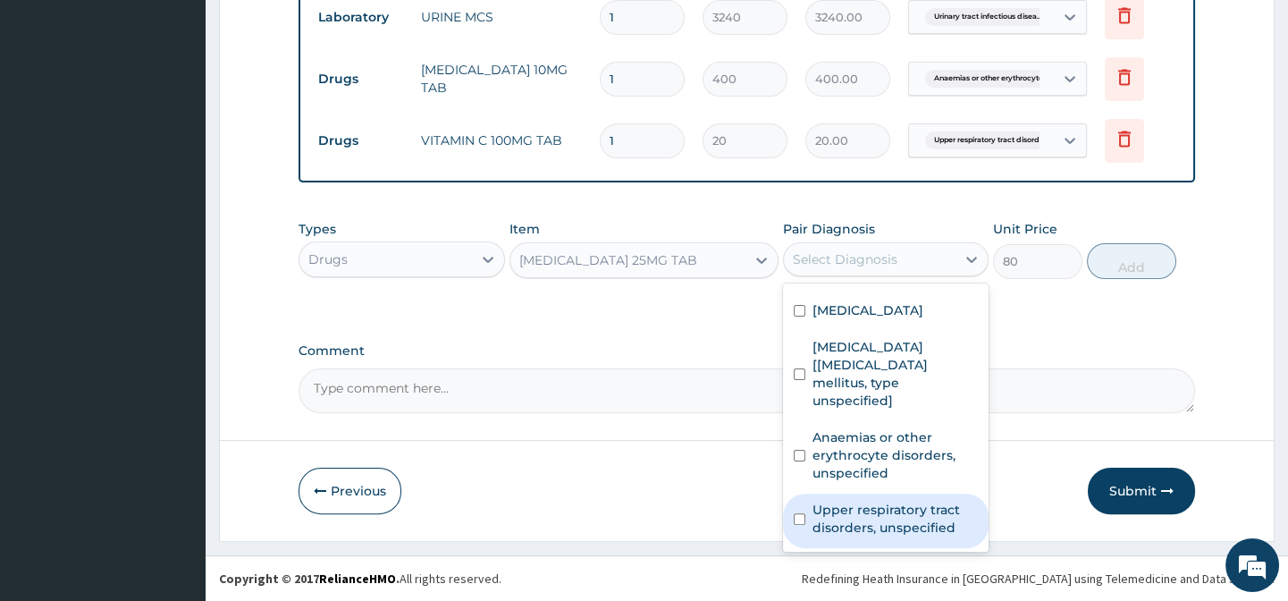
click at [818, 515] on label "Upper respiratory tract disorders, unspecified" at bounding box center [895, 519] width 165 height 36
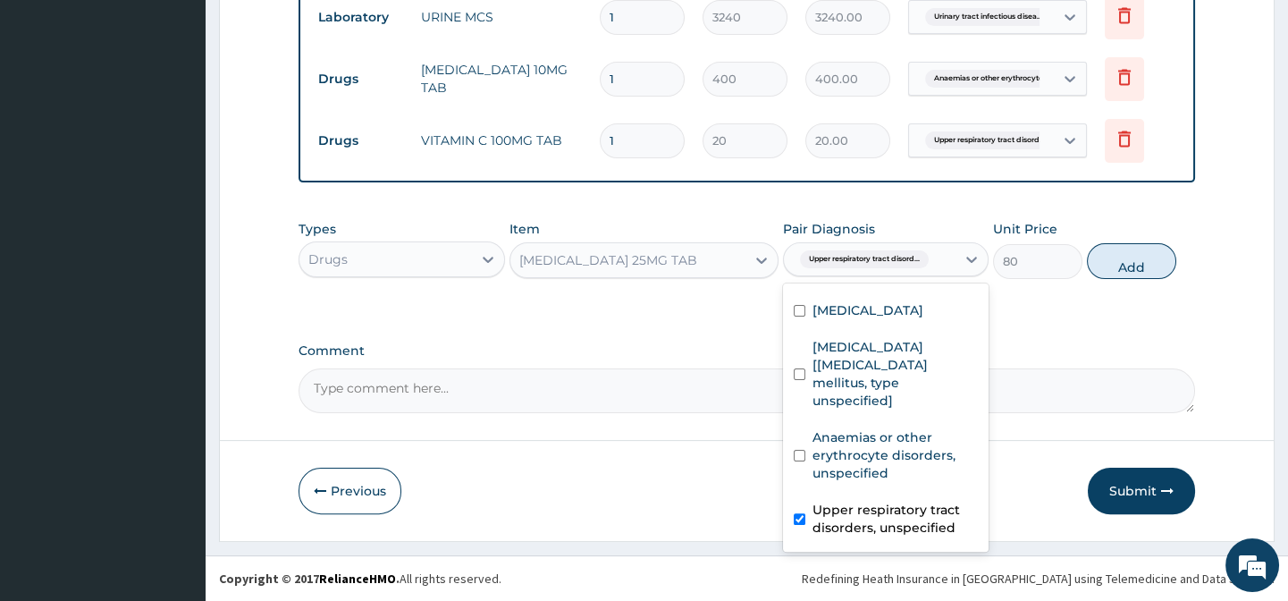
click at [797, 521] on input "checkbox" at bounding box center [800, 519] width 12 height 12
checkbox input "false"
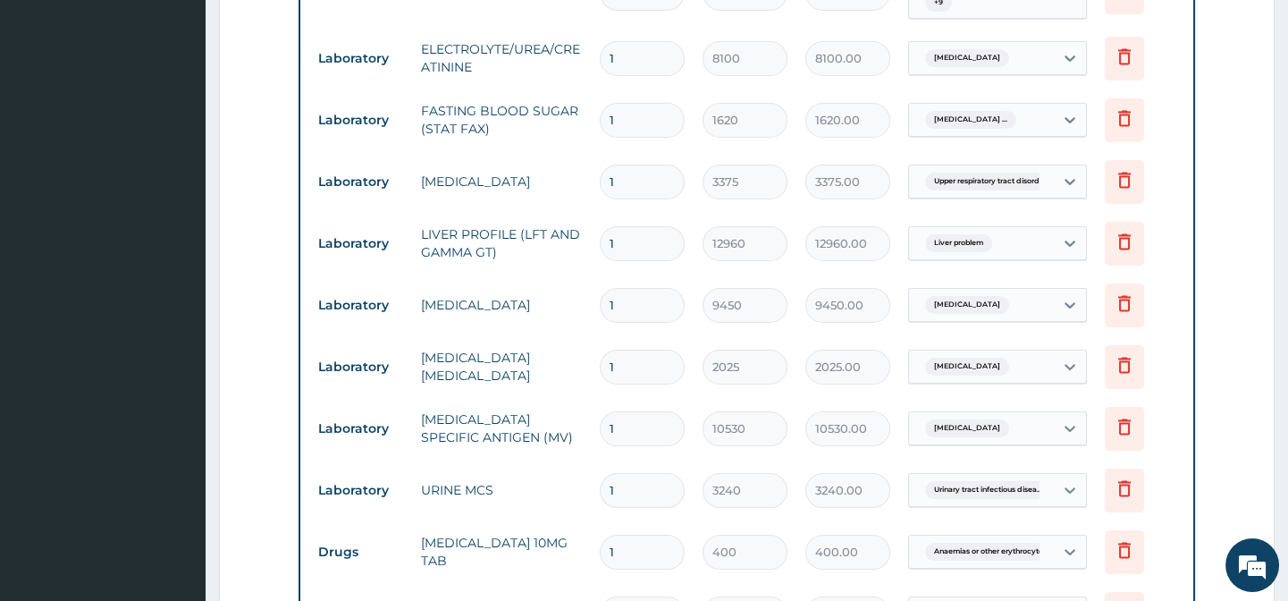
scroll to position [416, 0]
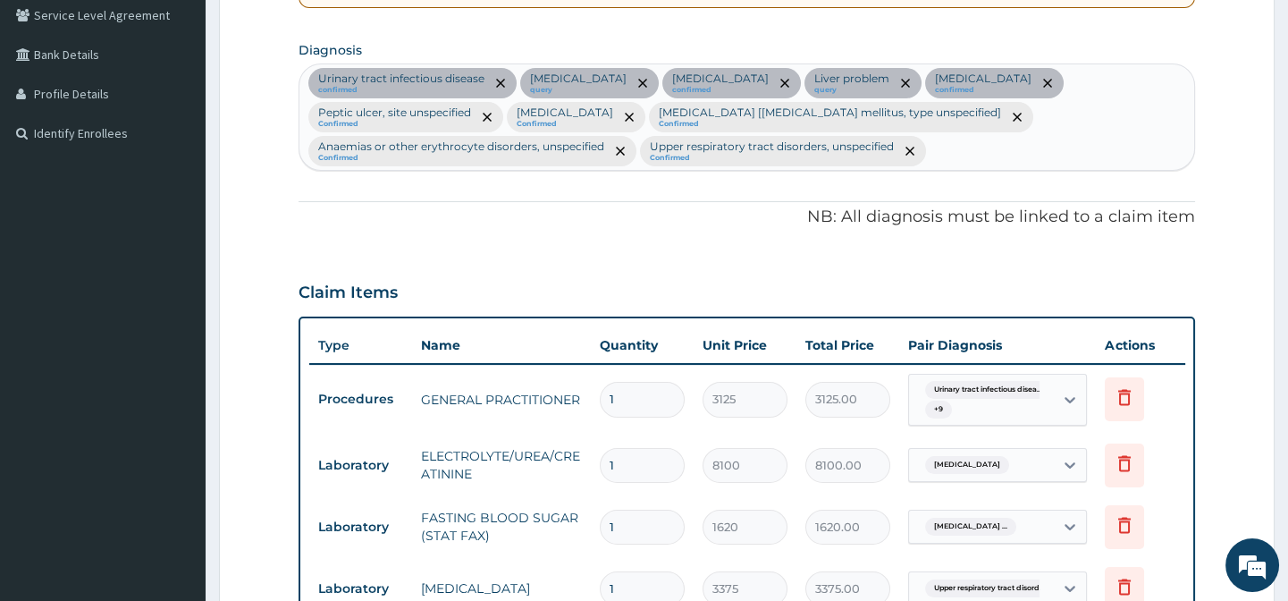
click at [941, 146] on div "Urinary tract [MEDICAL_DATA] confirmed [MEDICAL_DATA] query [MEDICAL_DATA] conf…" at bounding box center [746, 116] width 894 height 105
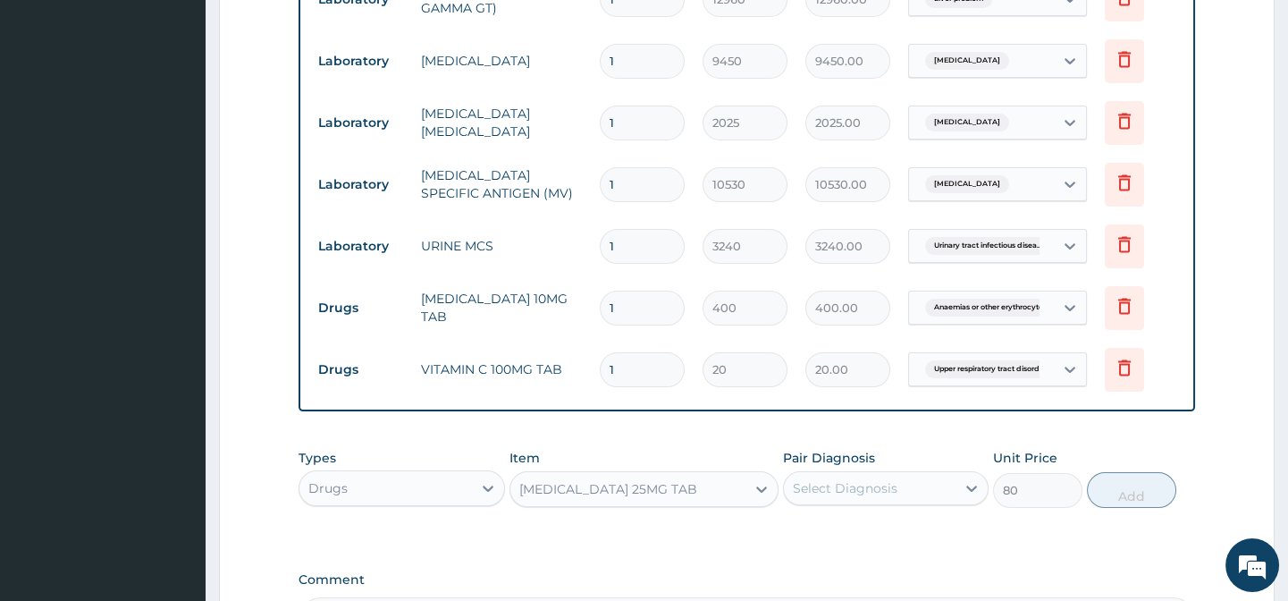
scroll to position [1310, 0]
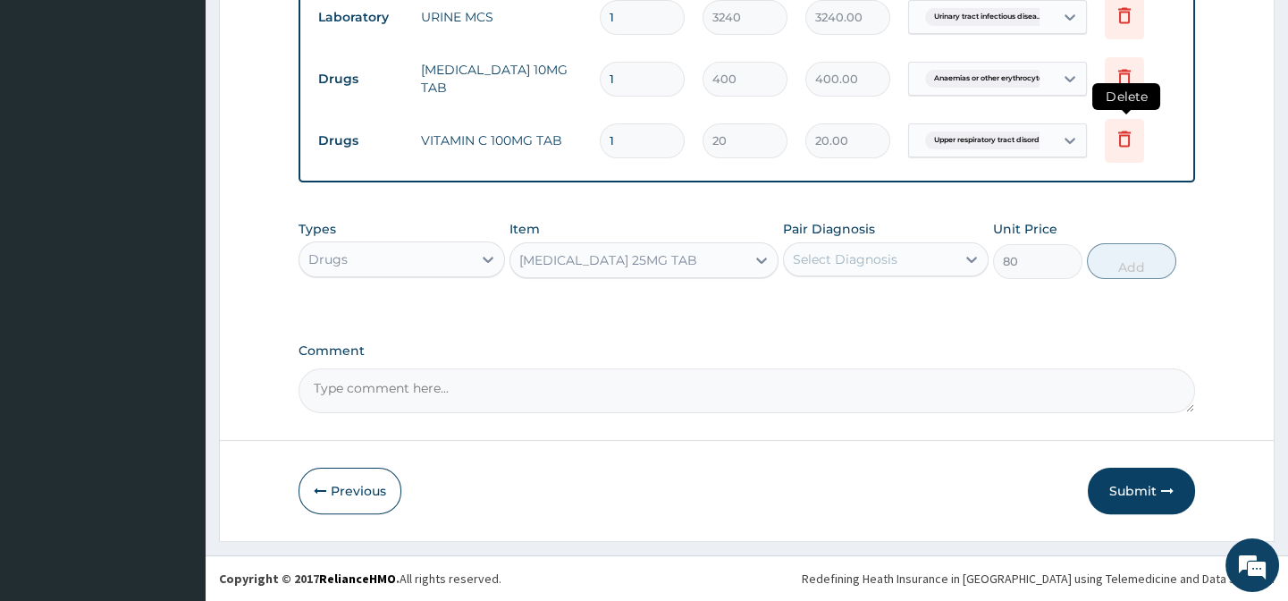
type input "[MEDICAL_DATA]"
click at [1133, 128] on icon at bounding box center [1124, 138] width 21 height 21
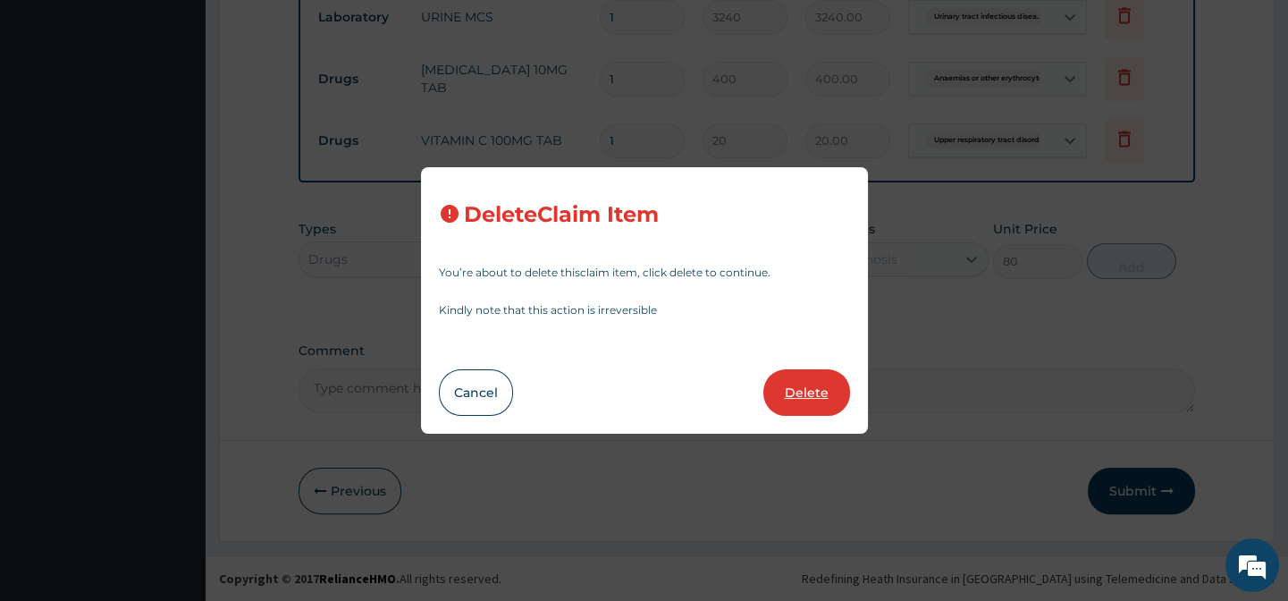
click at [813, 381] on button "Delete" at bounding box center [806, 392] width 87 height 46
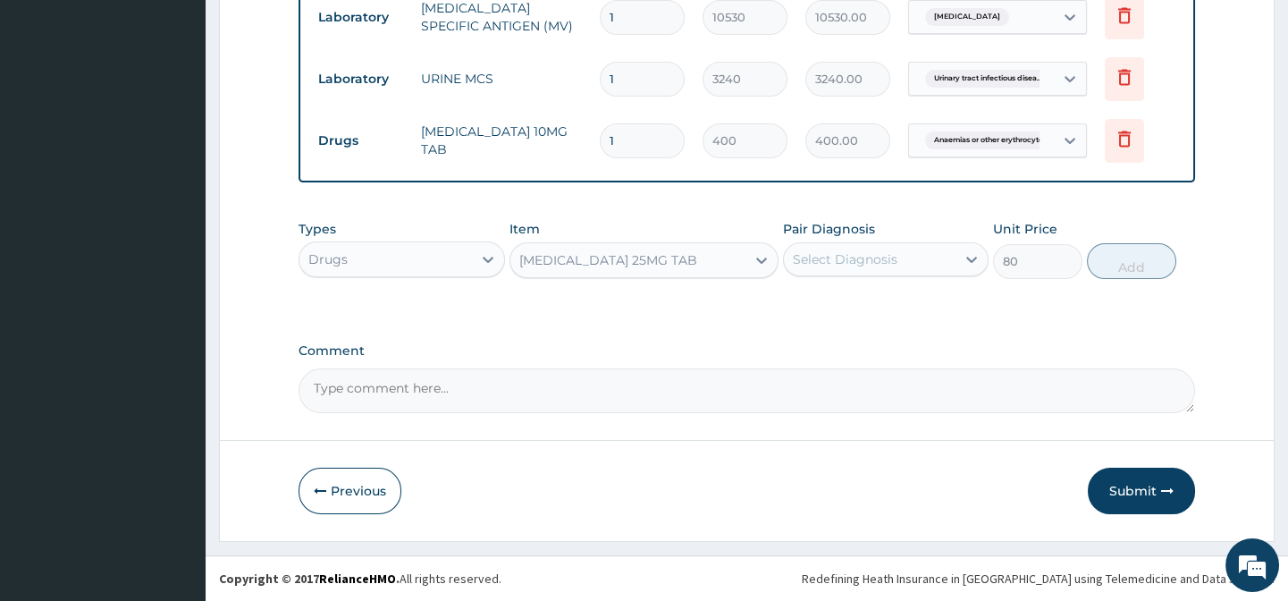
scroll to position [1247, 0]
click at [1133, 128] on icon at bounding box center [1124, 138] width 21 height 21
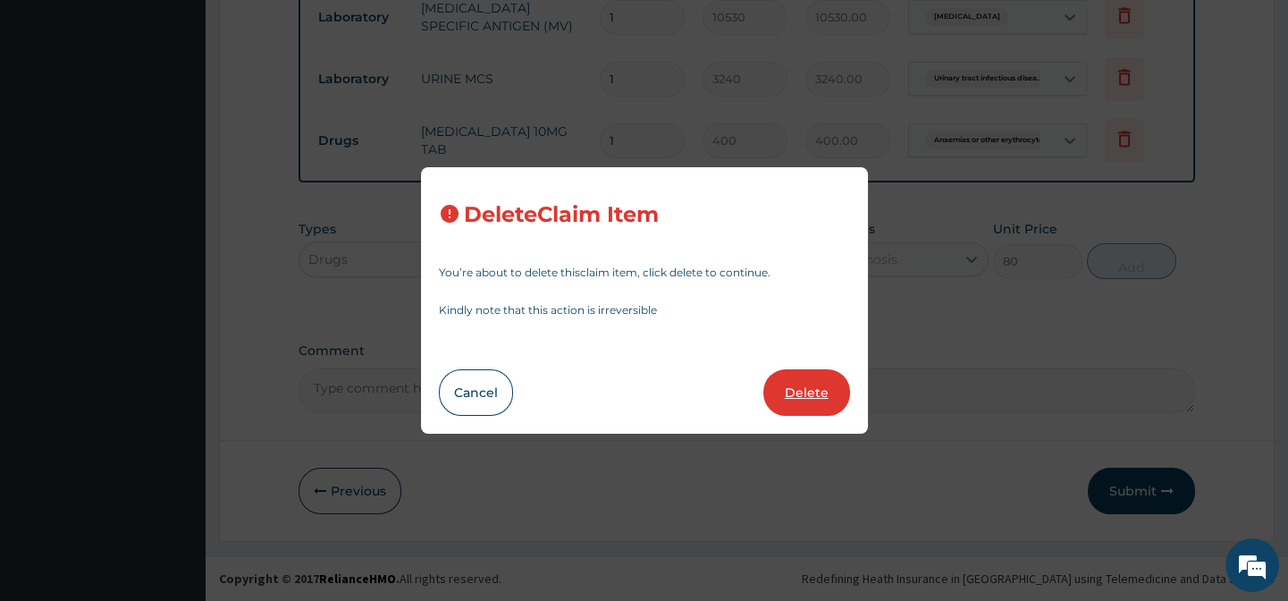
click at [810, 389] on button "Delete" at bounding box center [806, 392] width 87 height 46
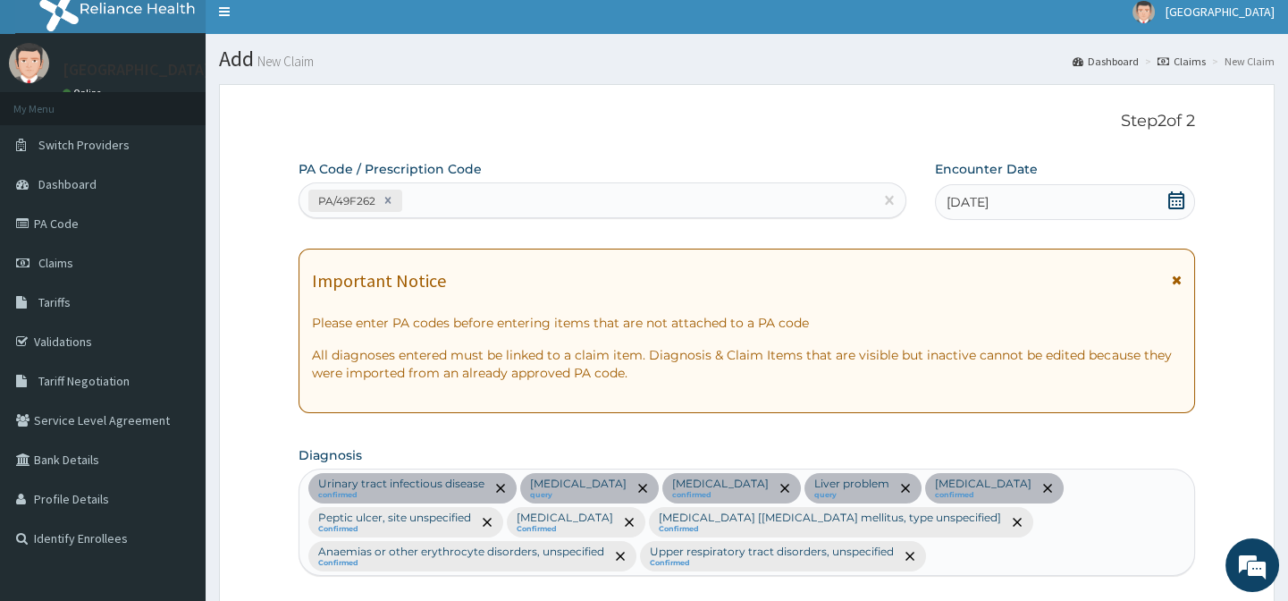
scroll to position [0, 0]
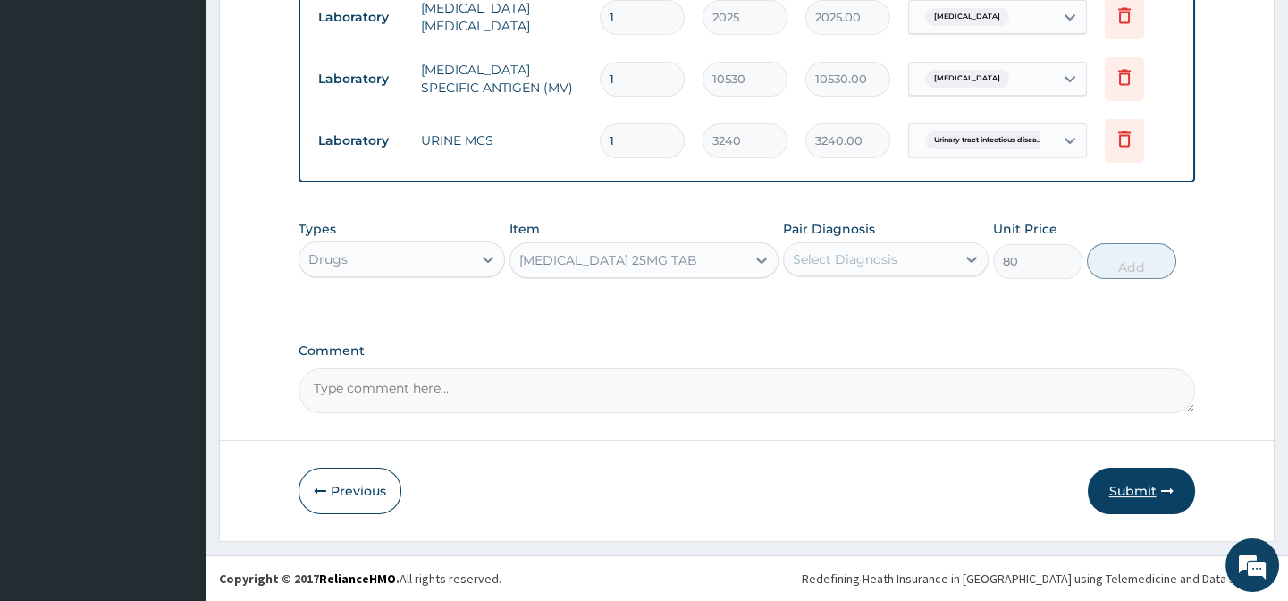
click at [1126, 481] on button "Submit" at bounding box center [1141, 490] width 107 height 46
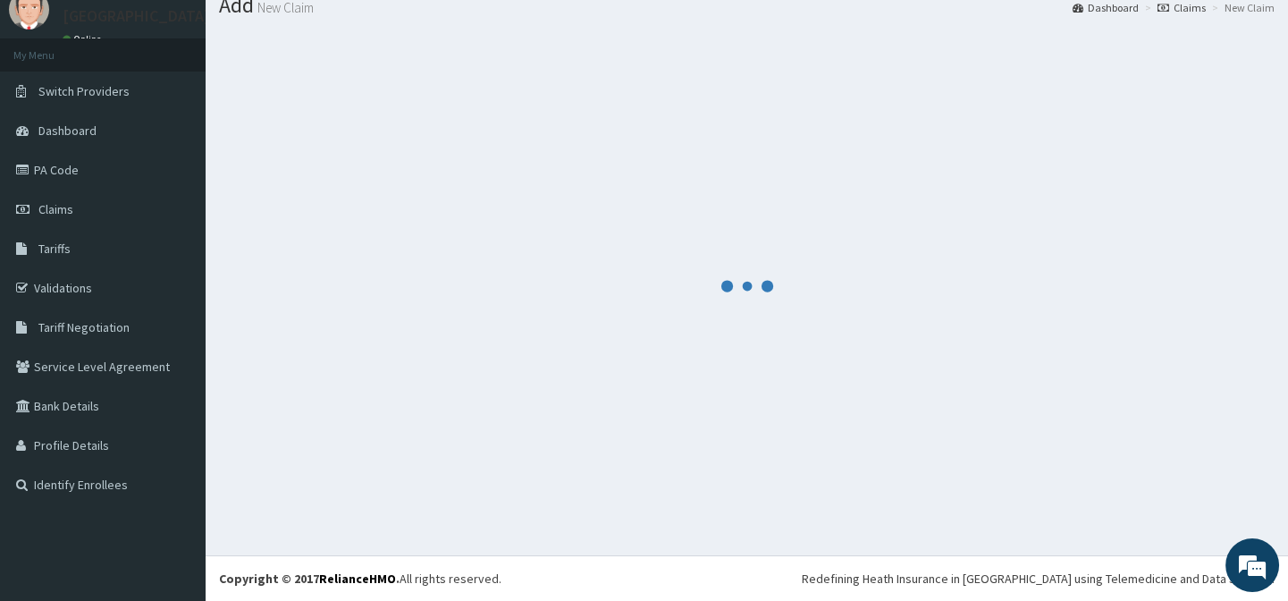
scroll to position [63, 0]
